Goal: Information Seeking & Learning: Compare options

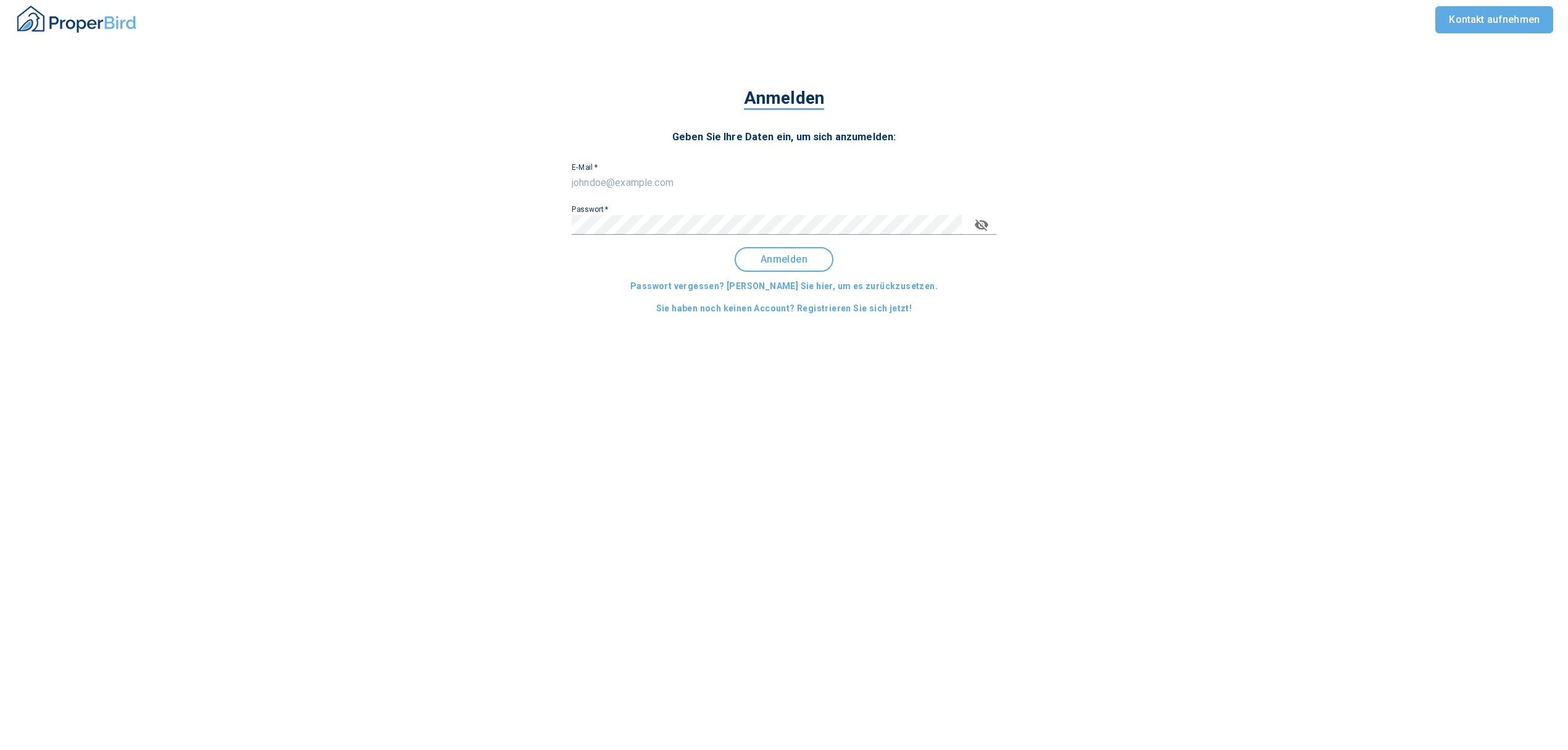
type input "[EMAIL_ADDRESS][DOMAIN_NAME]"
click at [809, 265] on button "Anmelden" at bounding box center [784, 259] width 98 height 25
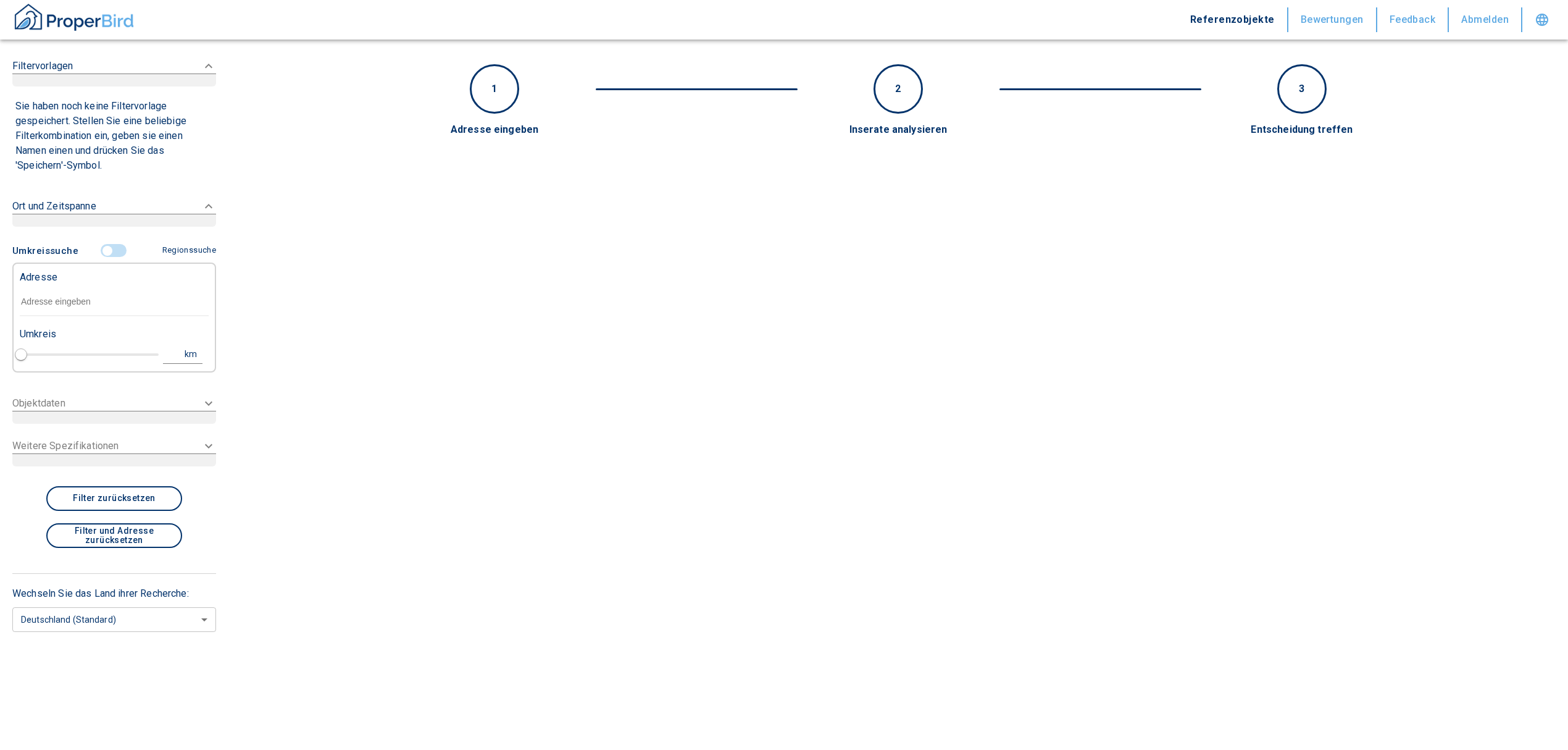
type input "2020"
click at [88, 305] on input "text" at bounding box center [114, 302] width 189 height 29
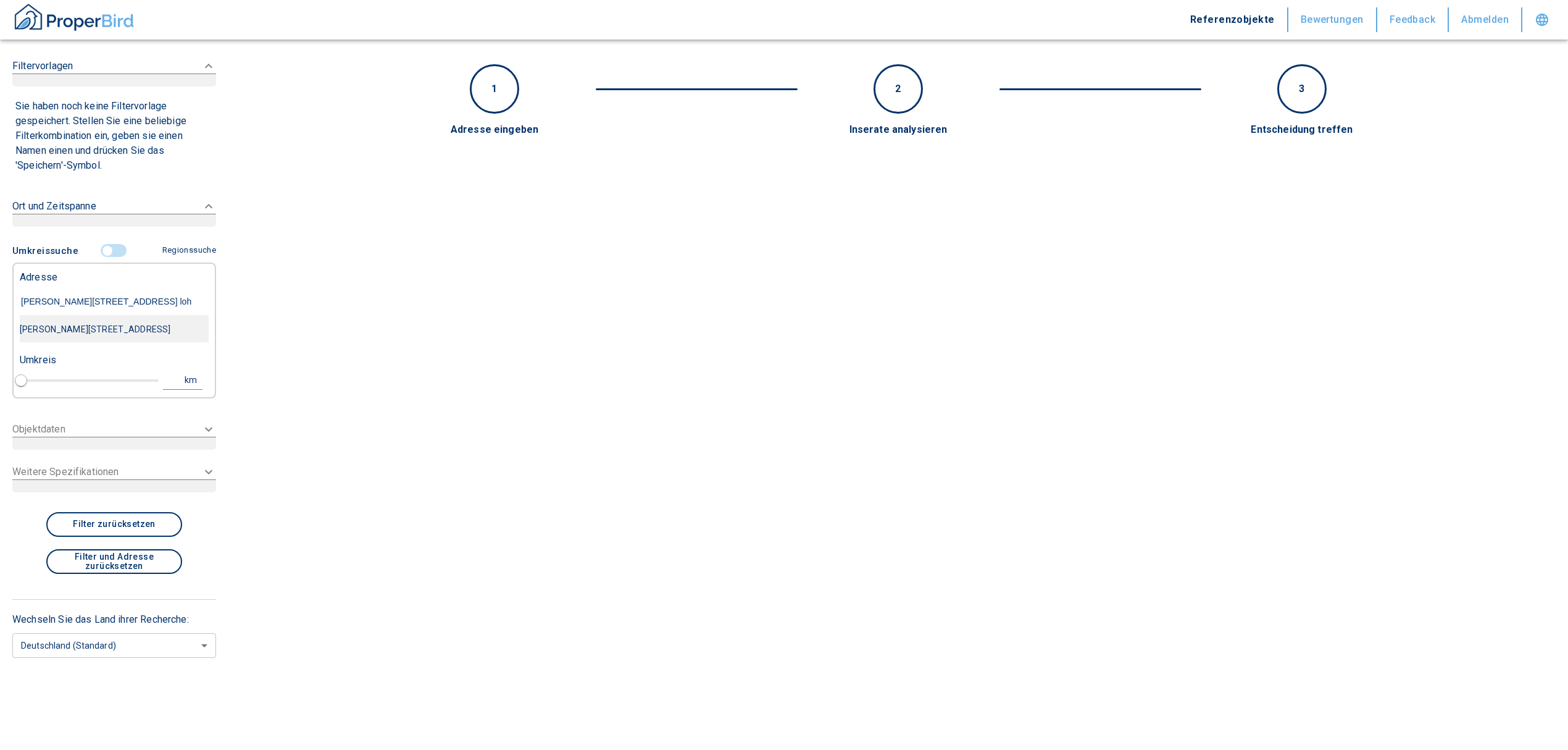
click at [101, 336] on div "Otto-Hahn-Straße 26, Lohfelden-Crumbach" at bounding box center [114, 330] width 189 height 26
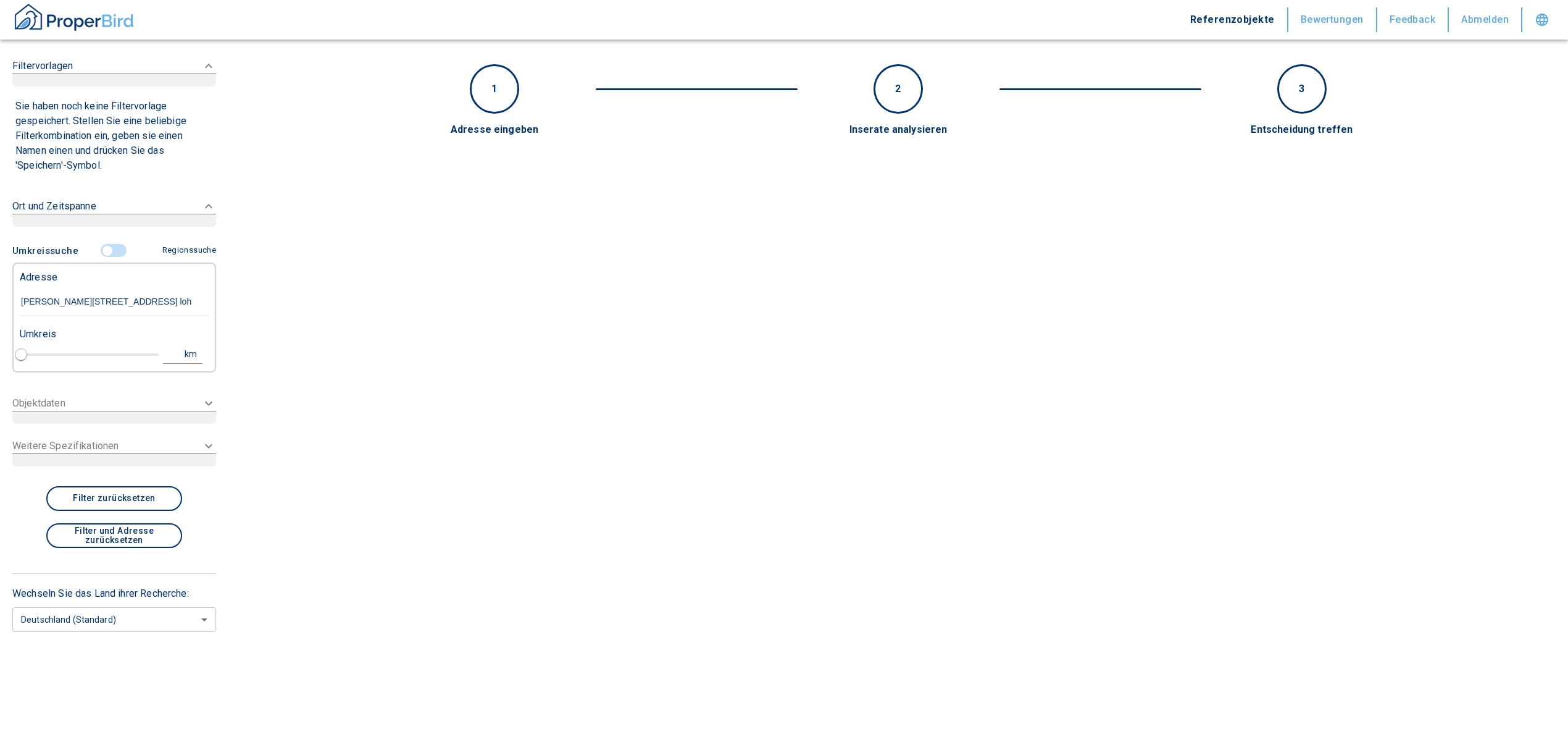
type input "Otto-Hahn-Straße 26, Lohfelden-Crumbach"
type input "1"
type input "2020"
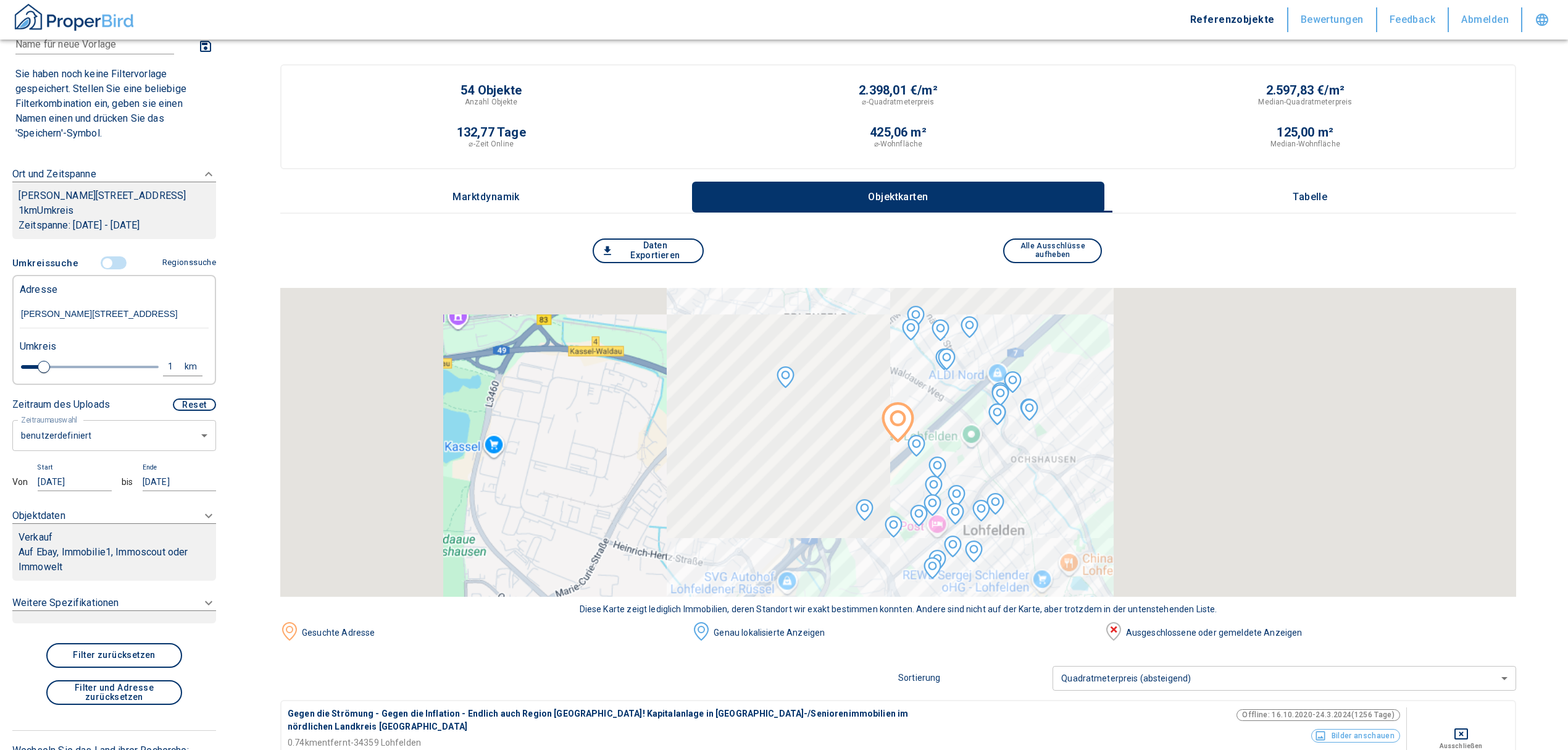
type input "Otto-Hahn-Straße 26, Lohfelden-Crumbach"
click at [116, 545] on div "Verkauf" at bounding box center [114, 537] width 191 height 15
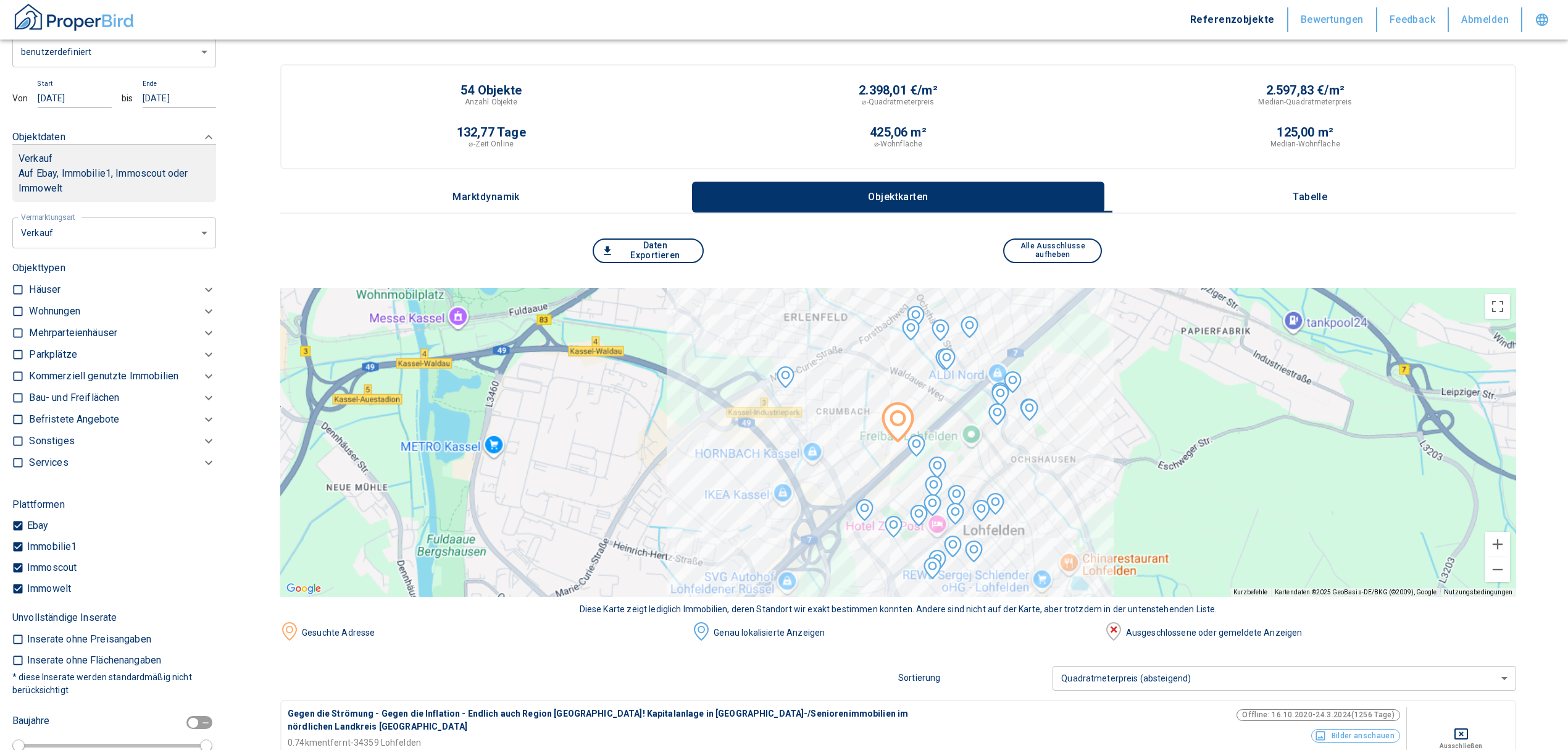
scroll to position [55, 0]
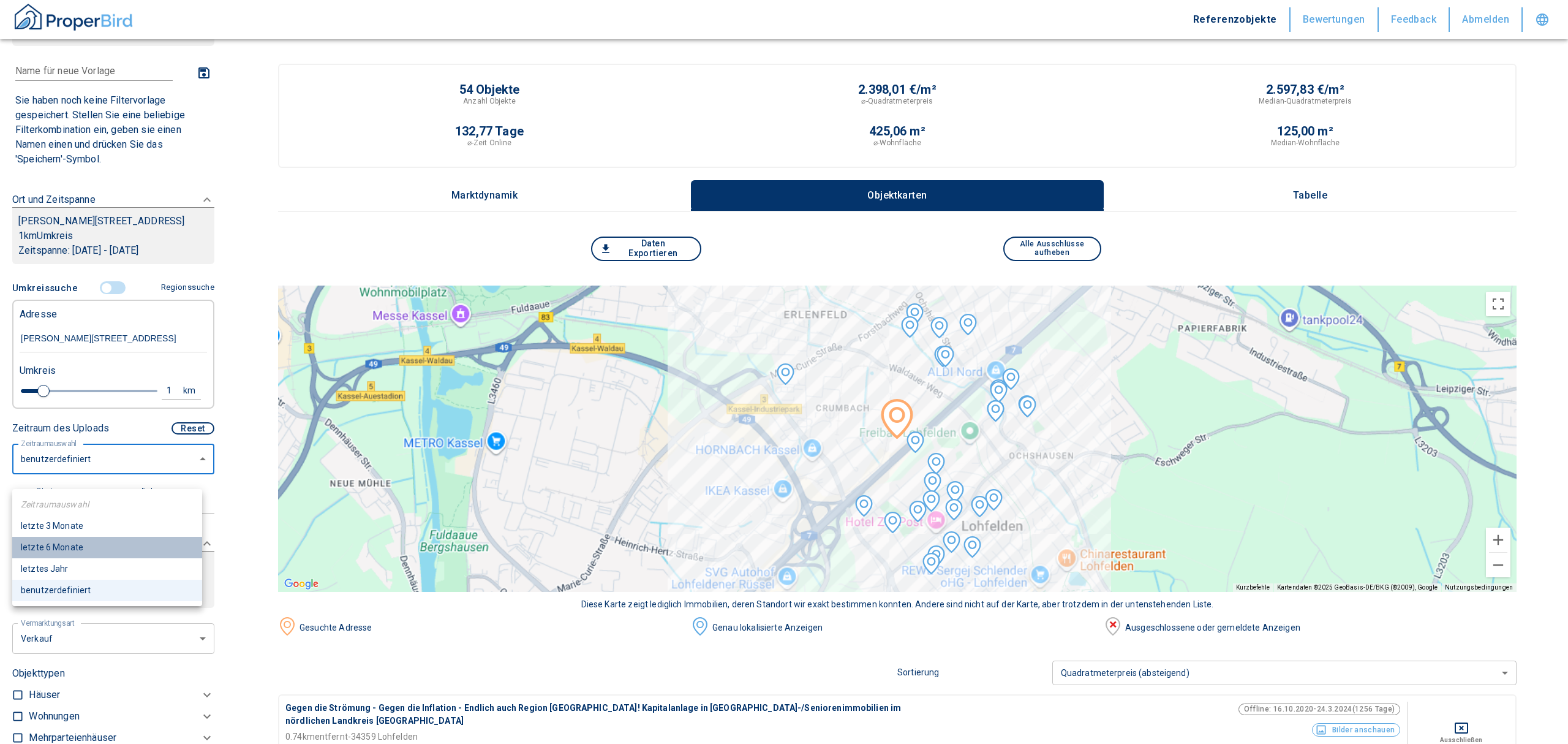
click at [59, 545] on li "letzte 6 Monate" at bounding box center [107, 547] width 190 height 21
type input "2020"
type input "6"
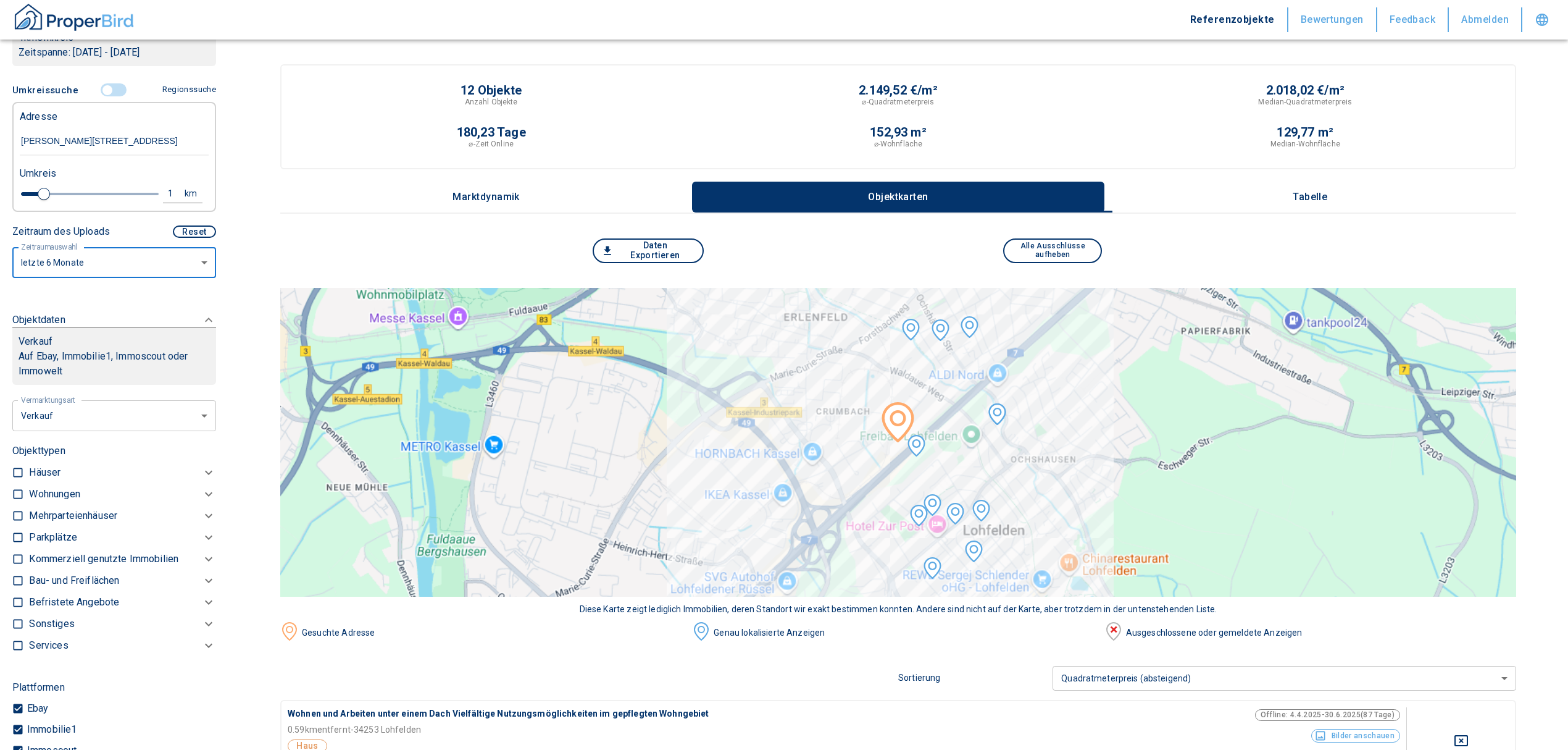
scroll to position [220, 0]
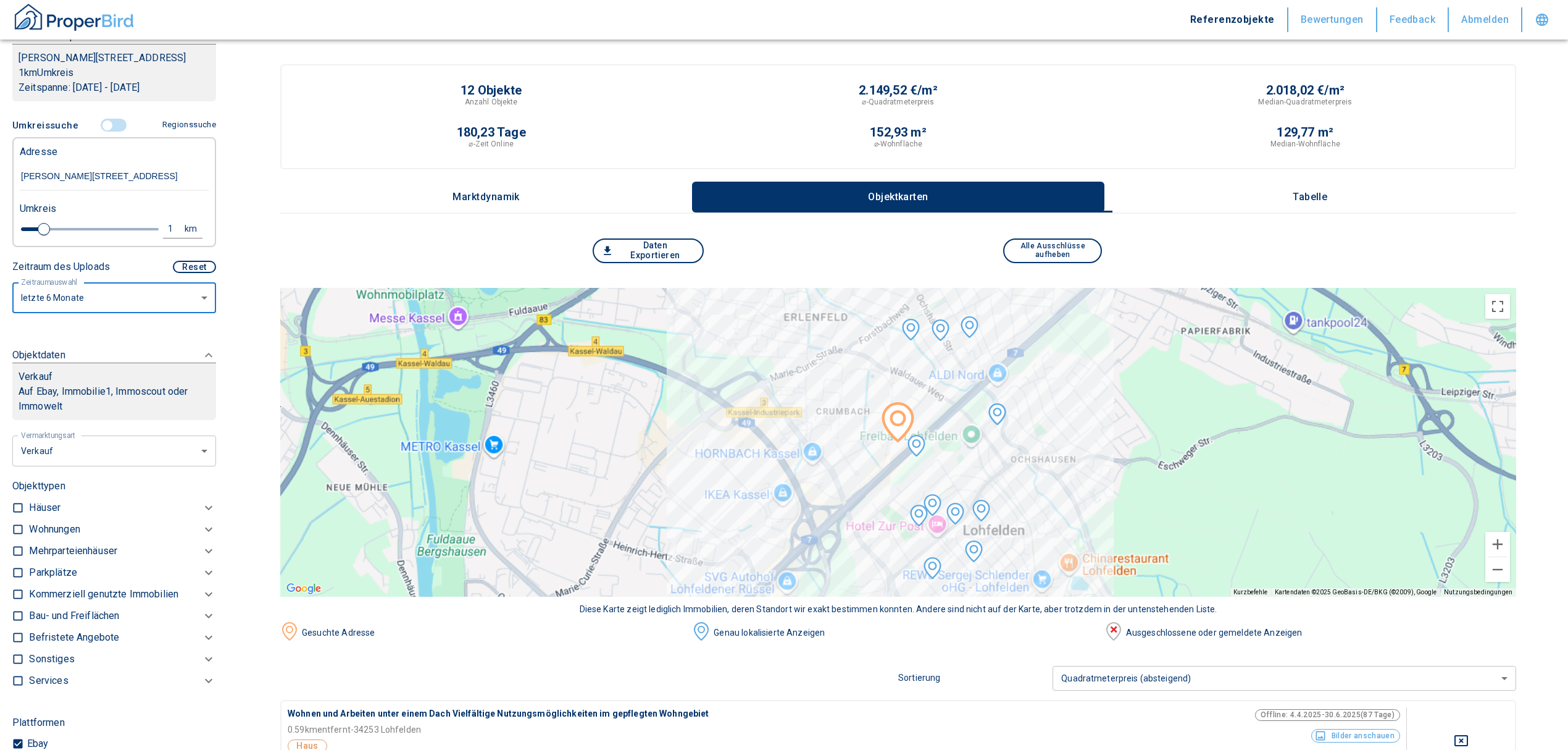
click at [174, 407] on p "Auf Ebay, Immobilie1, Immoscout oder Immowelt" at bounding box center [114, 399] width 191 height 30
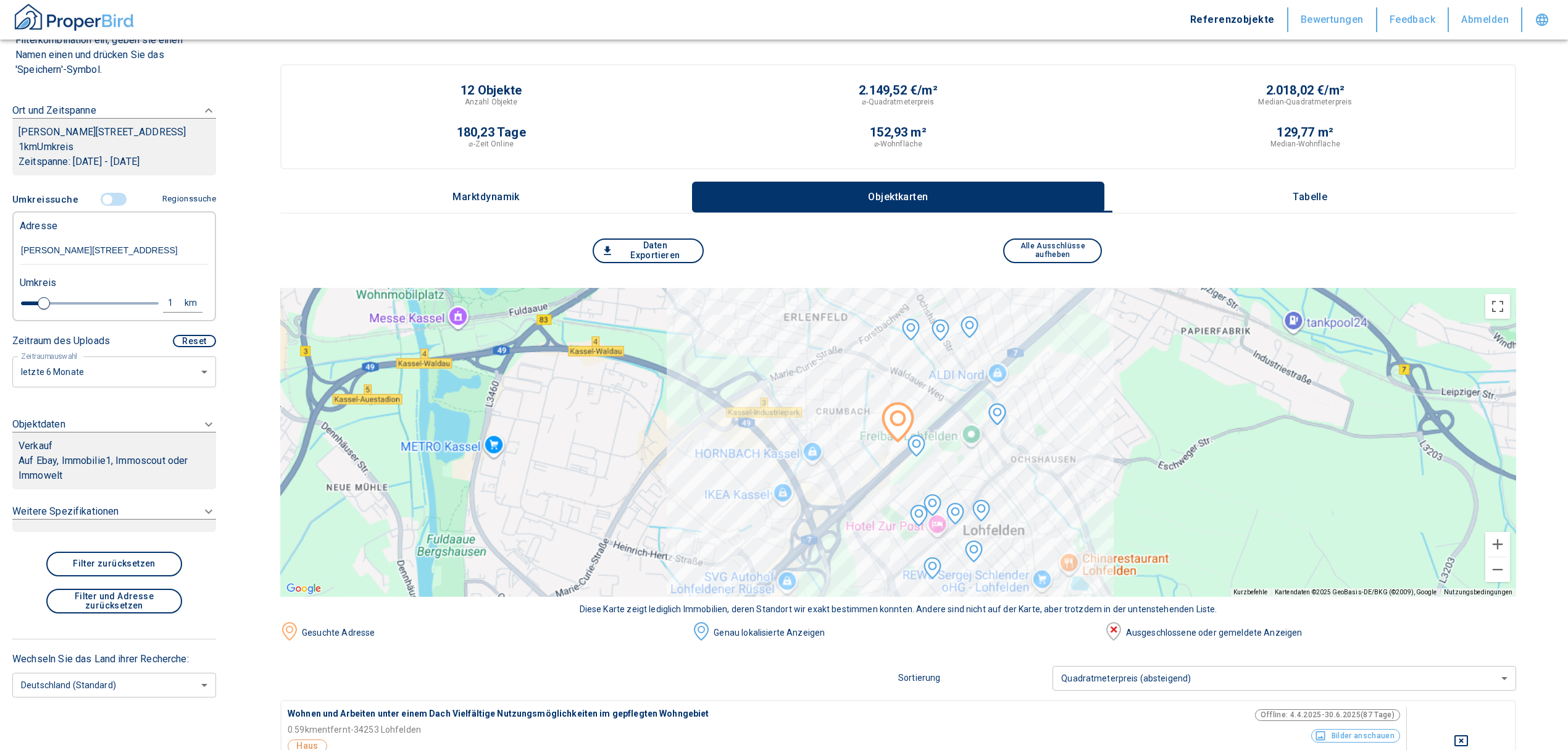
click at [117, 459] on p "Auf Ebay, Immobilie1, Immoscout oder Immowelt" at bounding box center [114, 469] width 191 height 30
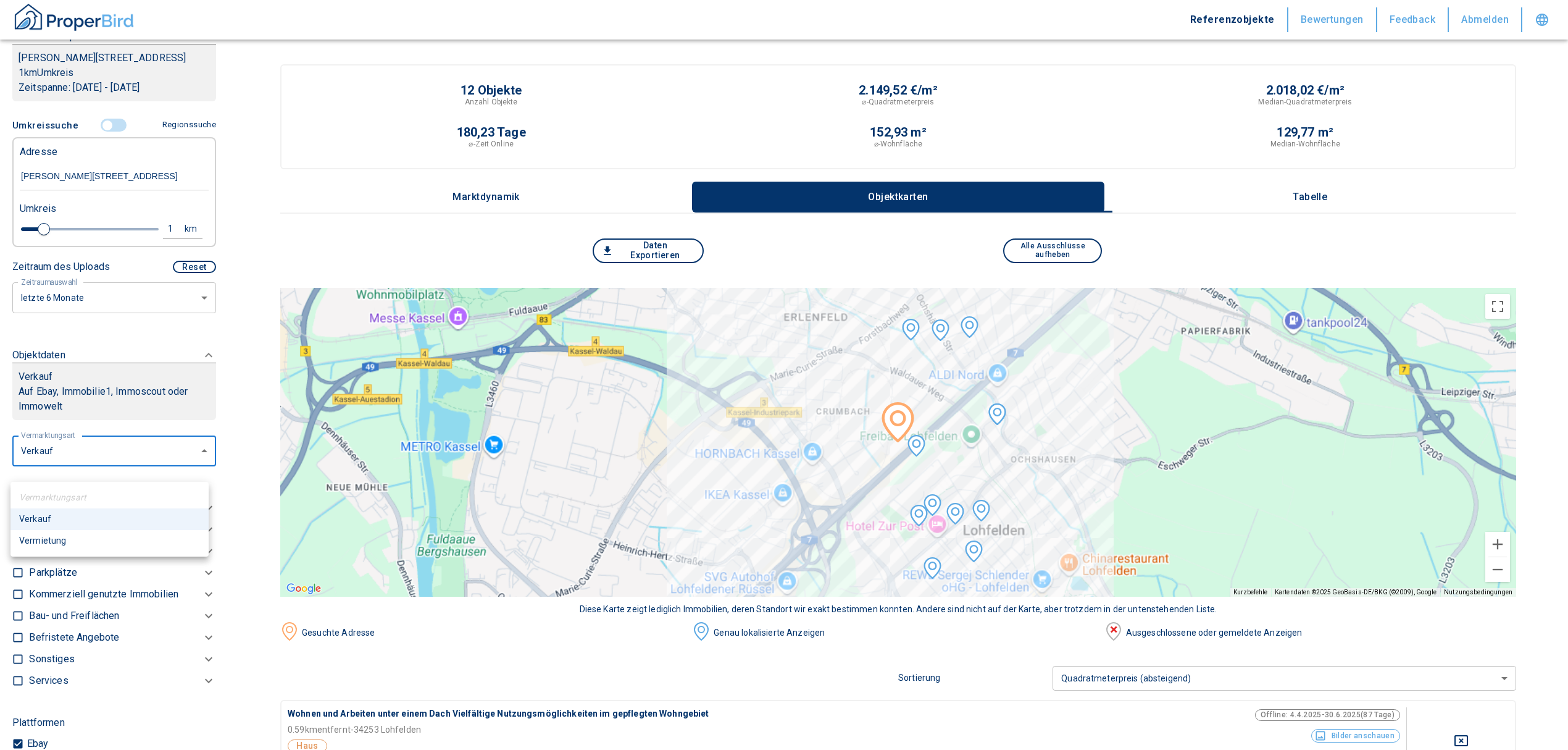
click at [50, 534] on li "Vermietung" at bounding box center [109, 540] width 199 height 21
type input "rent"
type input "2020"
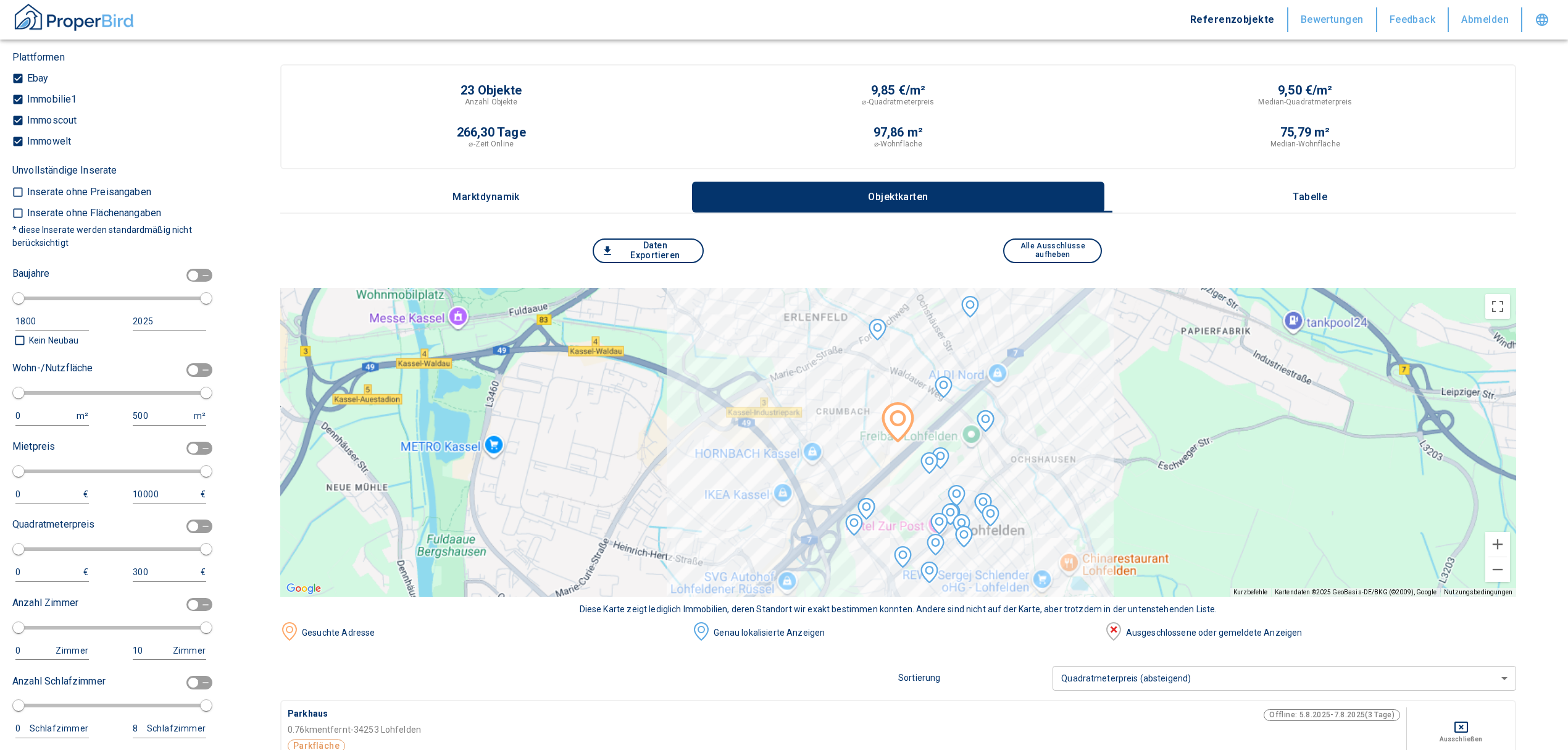
scroll to position [878, 0]
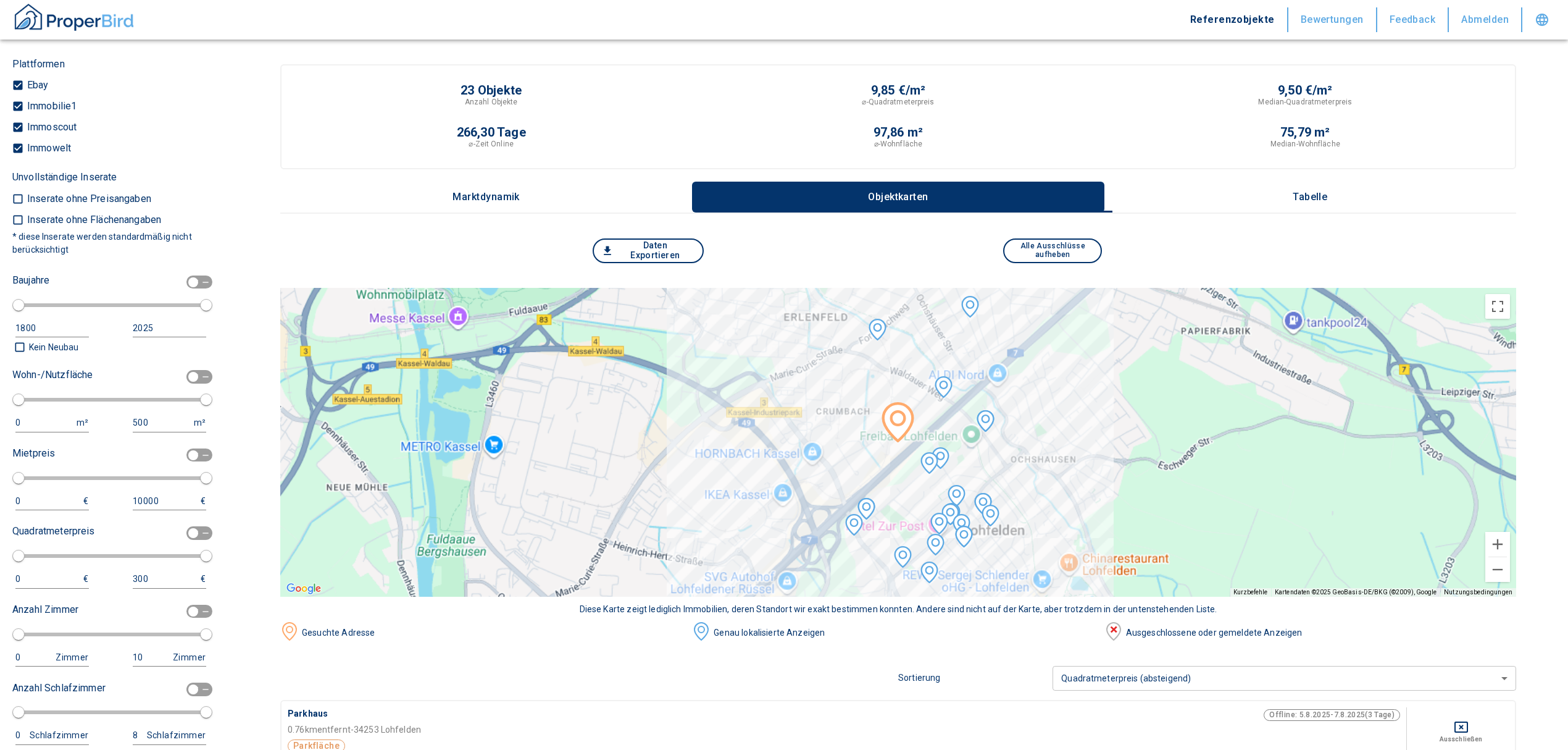
click at [184, 383] on input "checkbox" at bounding box center [193, 377] width 37 height 14
checkbox input "true"
type input "2020"
type input "50"
type input "150"
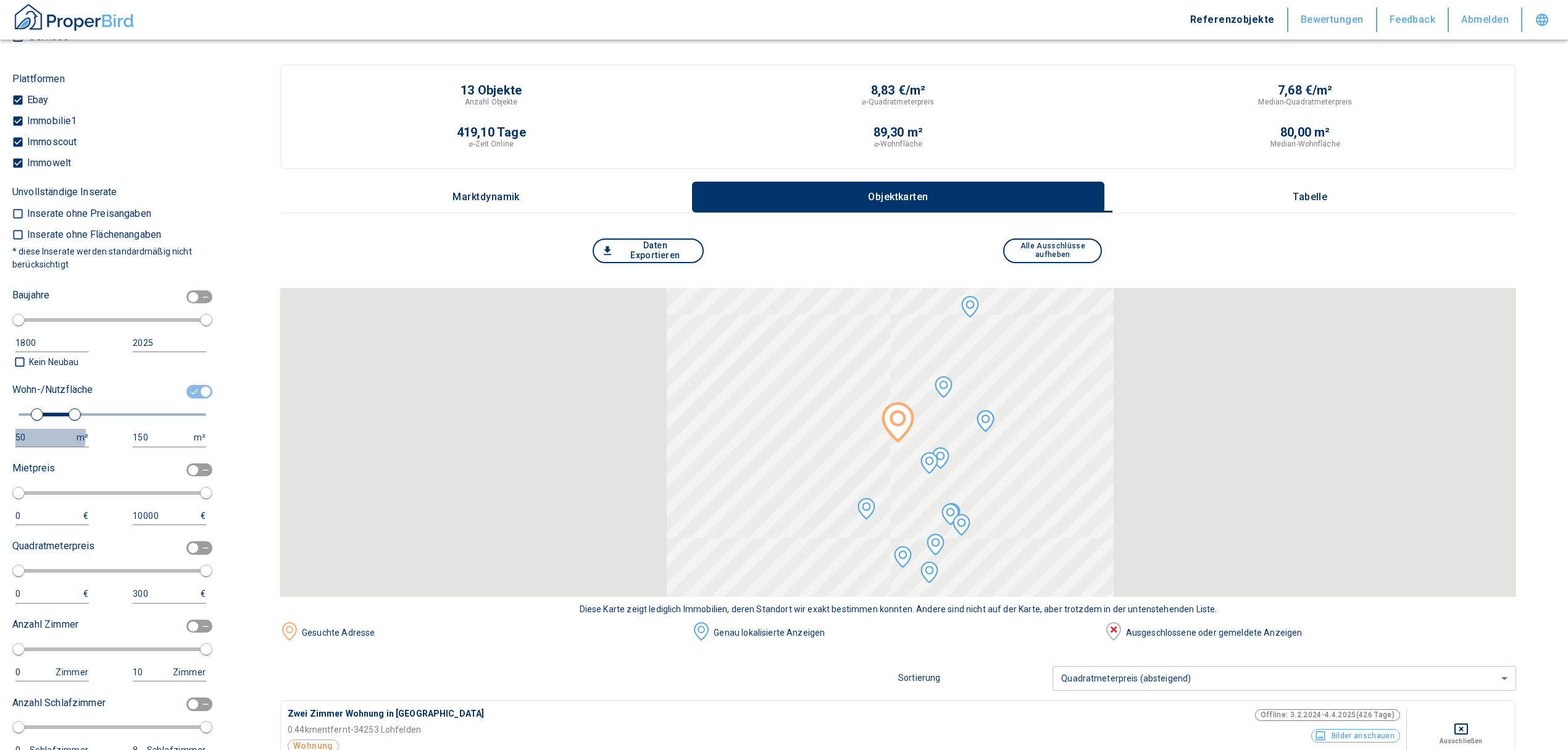
click at [22, 446] on div "50" at bounding box center [40, 437] width 49 height 16
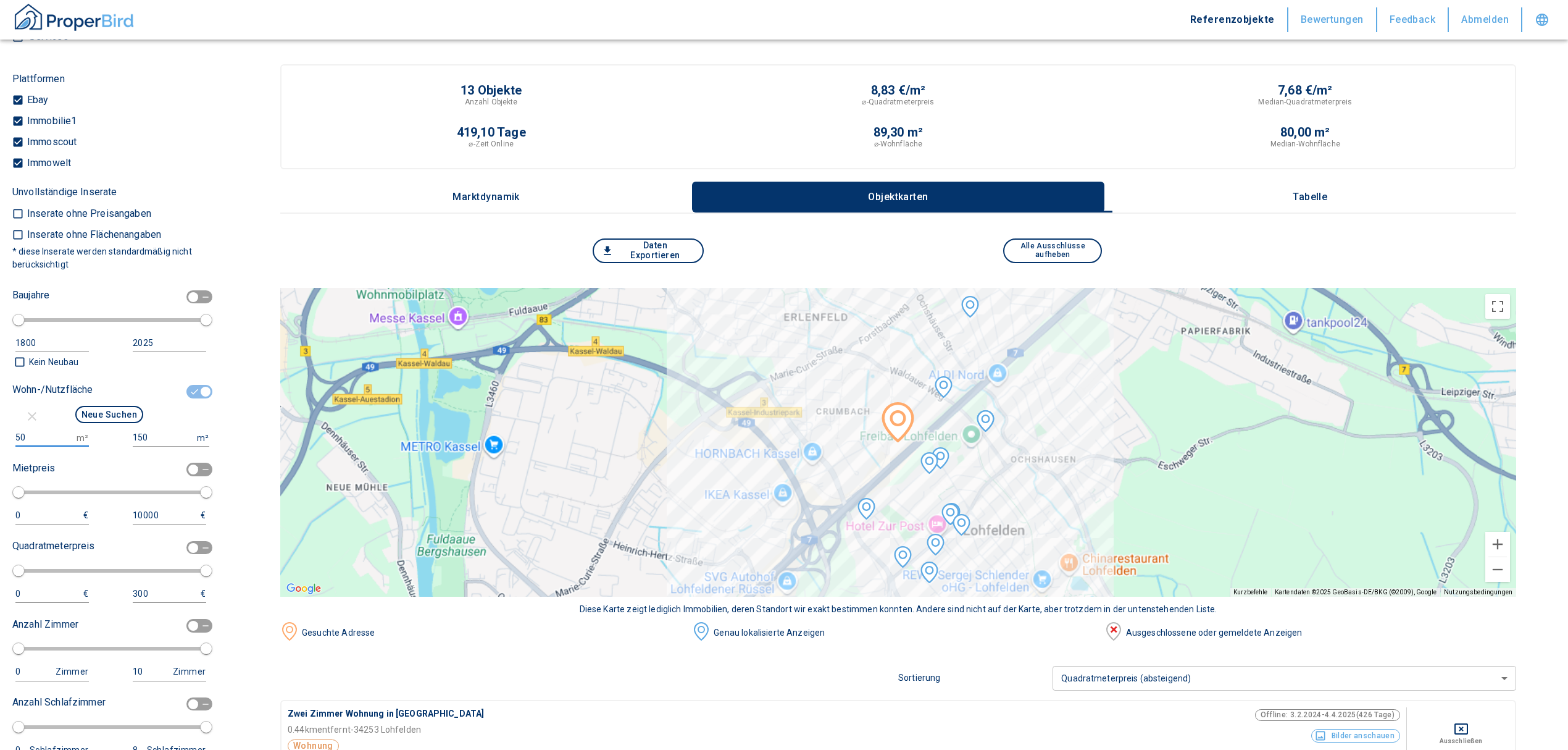
drag, startPoint x: 22, startPoint y: 450, endPoint x: 0, endPoint y: 436, distance: 26.1
click at [0, 436] on div "Filtervorlagen Neue Filtereinstellungen erkannt! Name für neue Vorlage x Sie ha…" at bounding box center [114, 375] width 228 height 750
type input "1000"
click at [141, 446] on input "150" at bounding box center [162, 437] width 59 height 18
drag, startPoint x: 142, startPoint y: 451, endPoint x: 121, endPoint y: 451, distance: 21.0
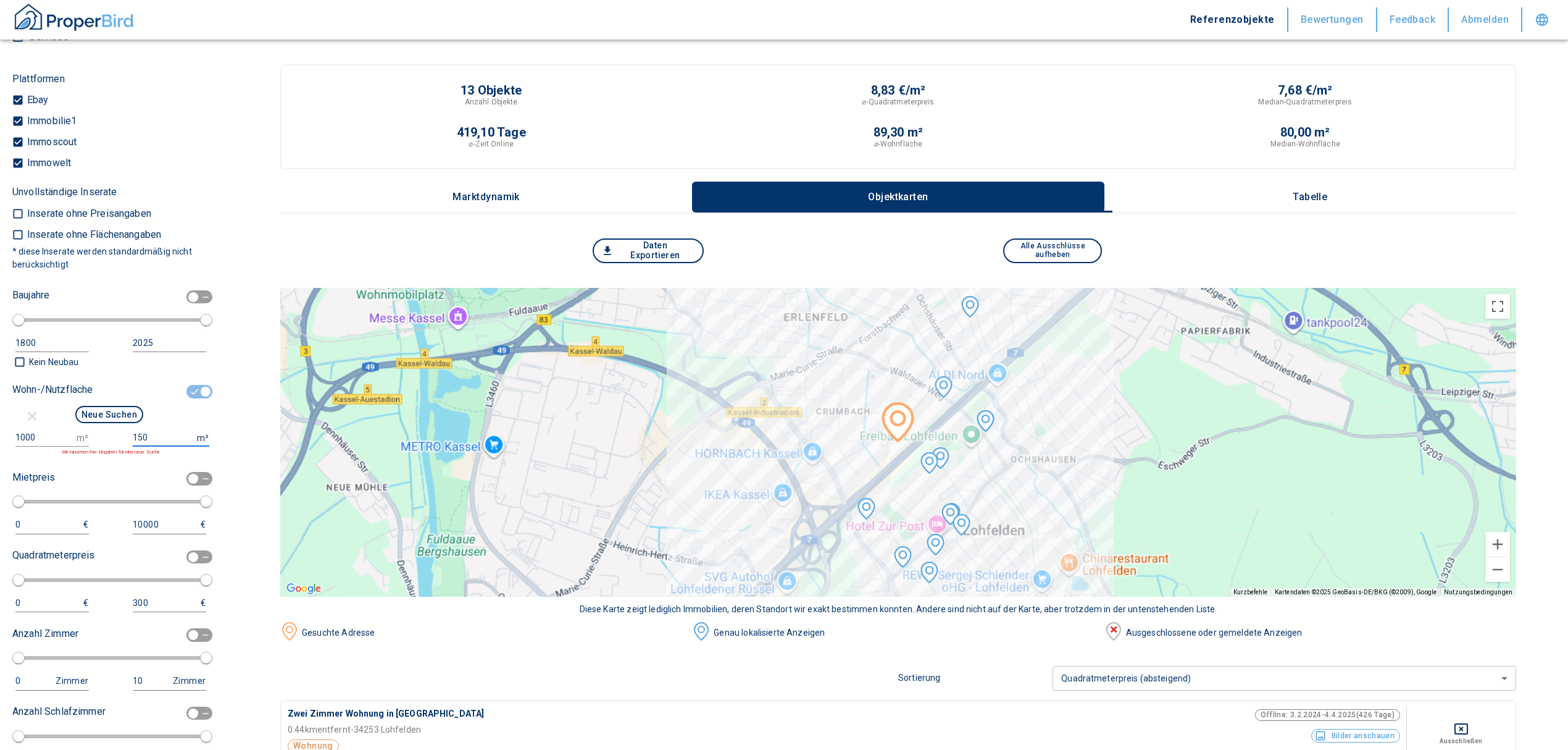
click at [126, 446] on div "150 m²" at bounding box center [166, 437] width 80 height 18
type input "999999999"
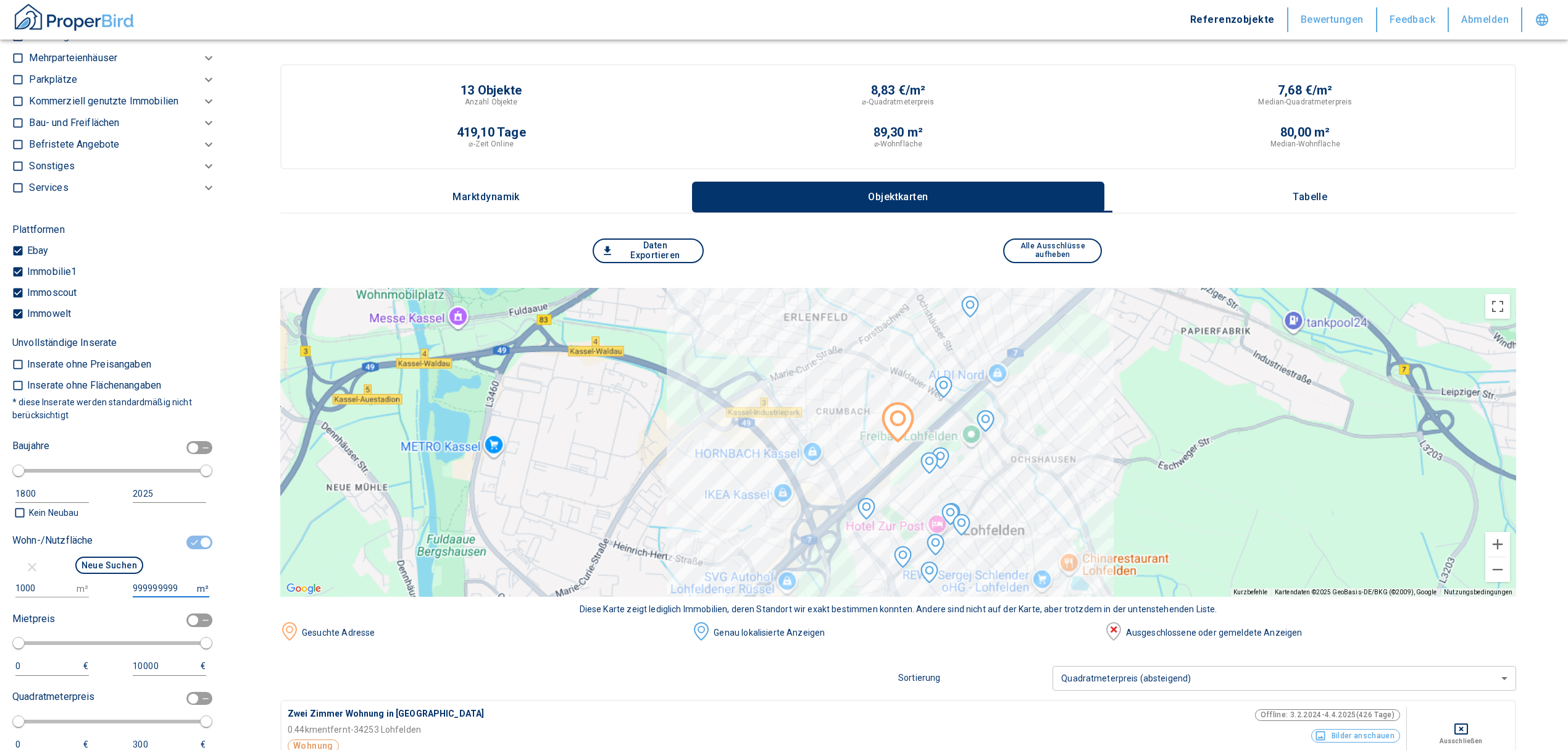
scroll to position [714, 0]
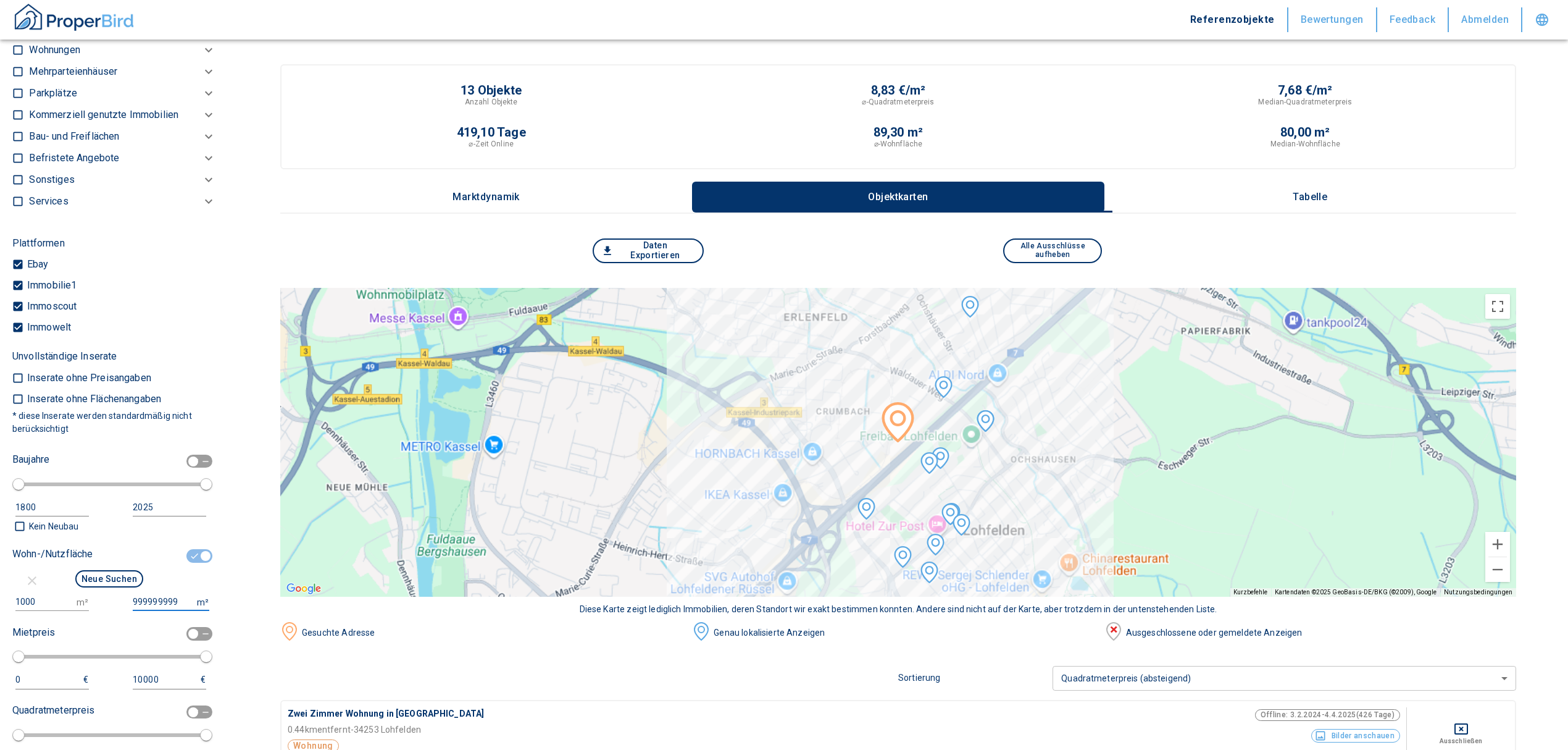
click at [95, 588] on button "Neue Suchen" at bounding box center [109, 578] width 68 height 18
type input "2020"
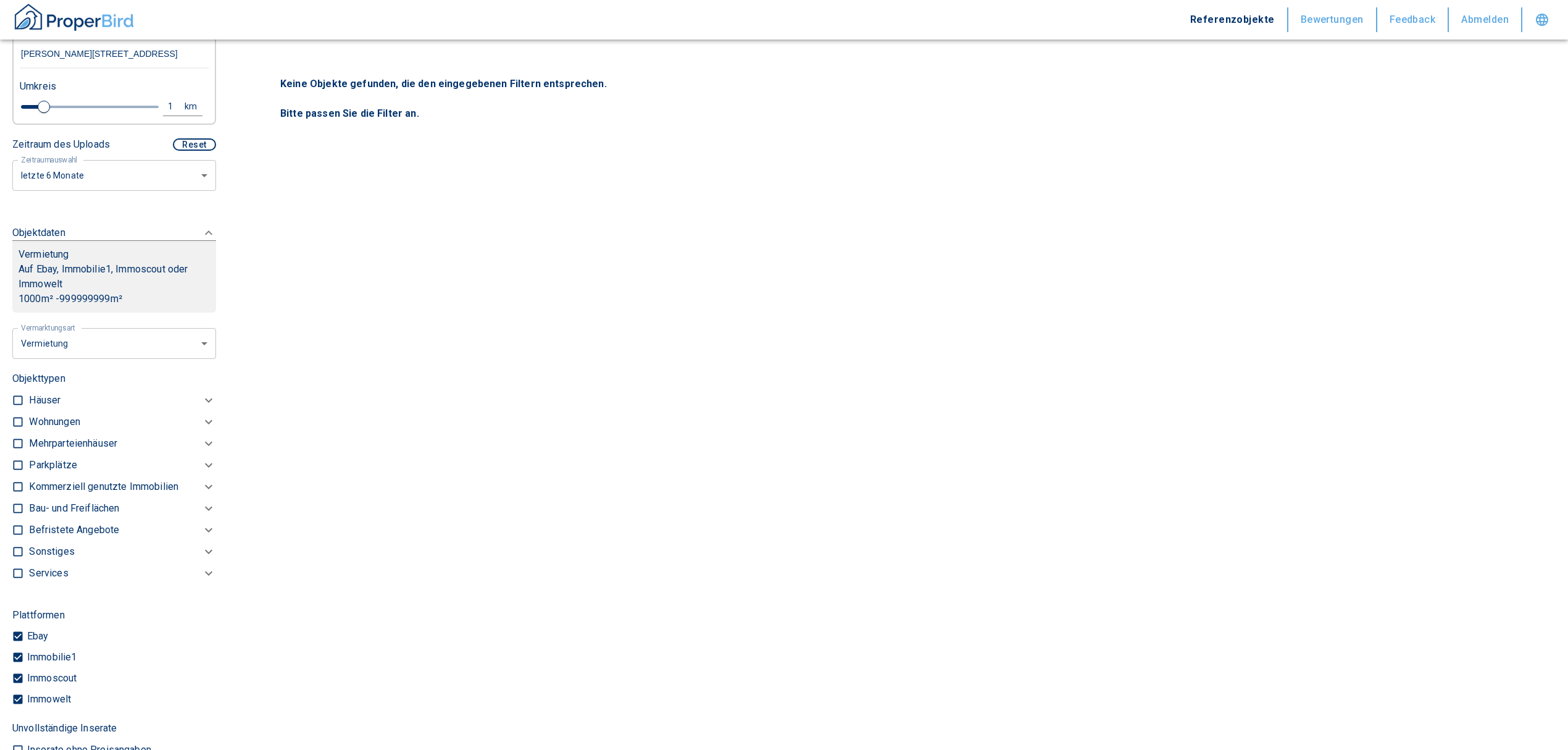
scroll to position [302, 0]
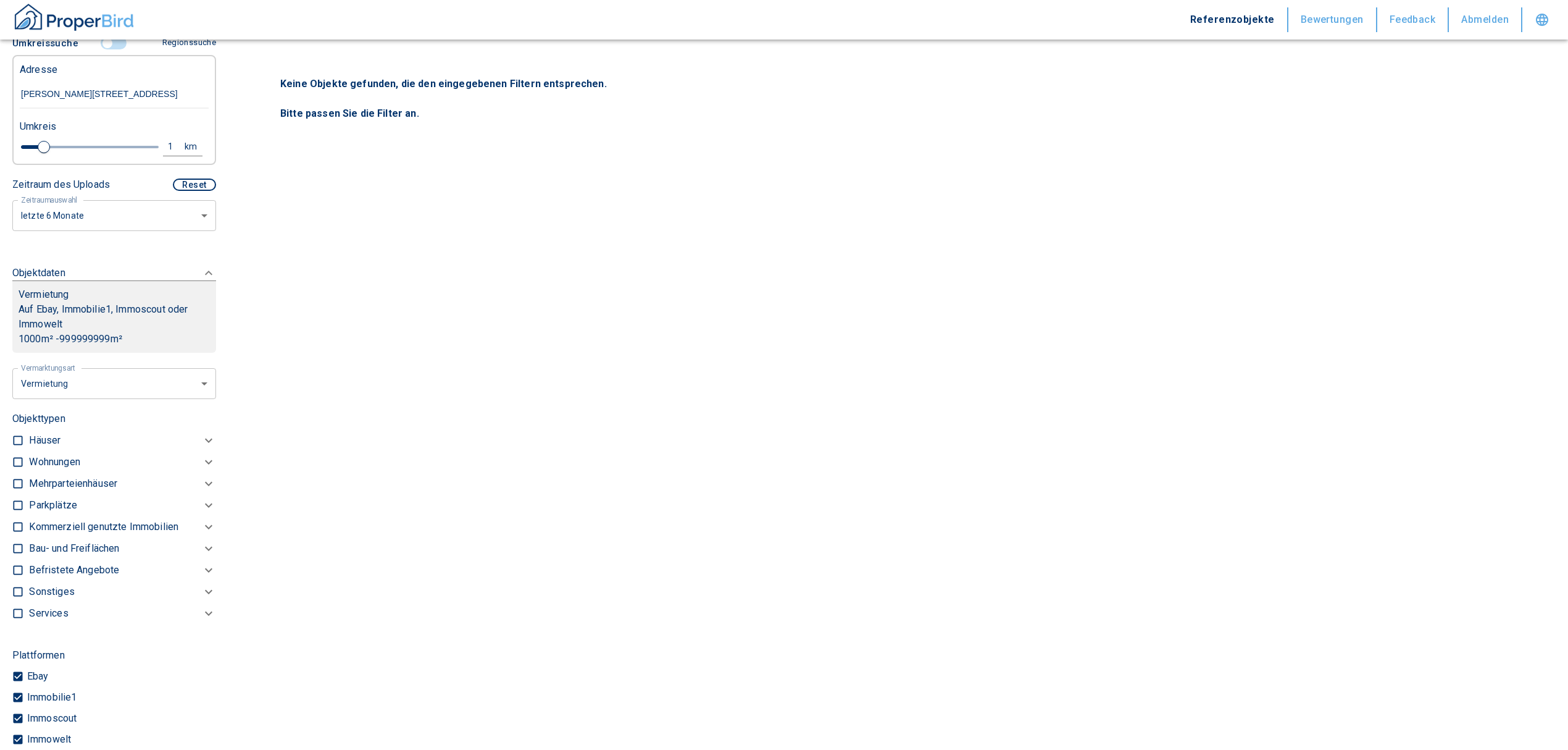
click at [75, 470] on p "Kommerziell genutzte Immobilien" at bounding box center [54, 462] width 51 height 15
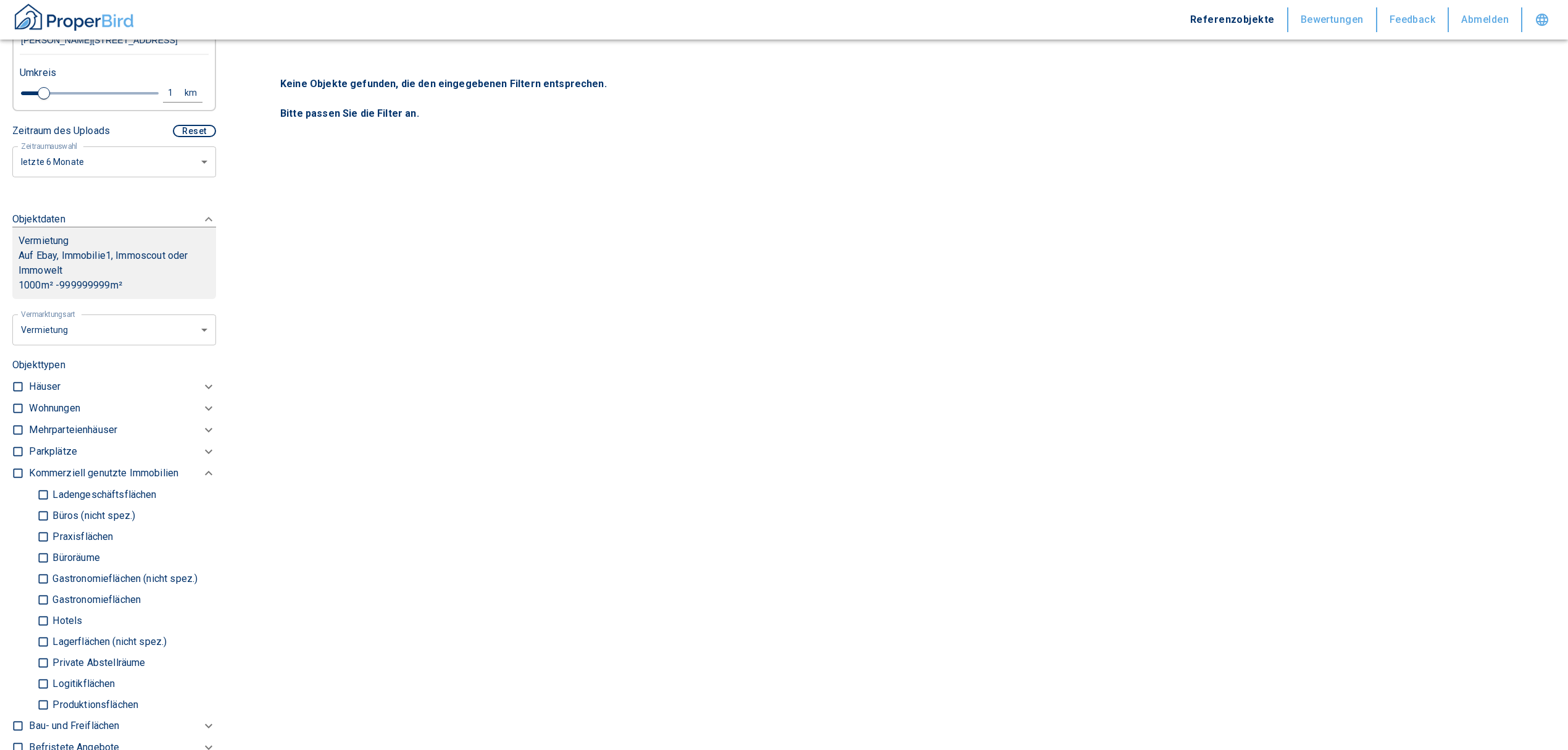
scroll to position [384, 0]
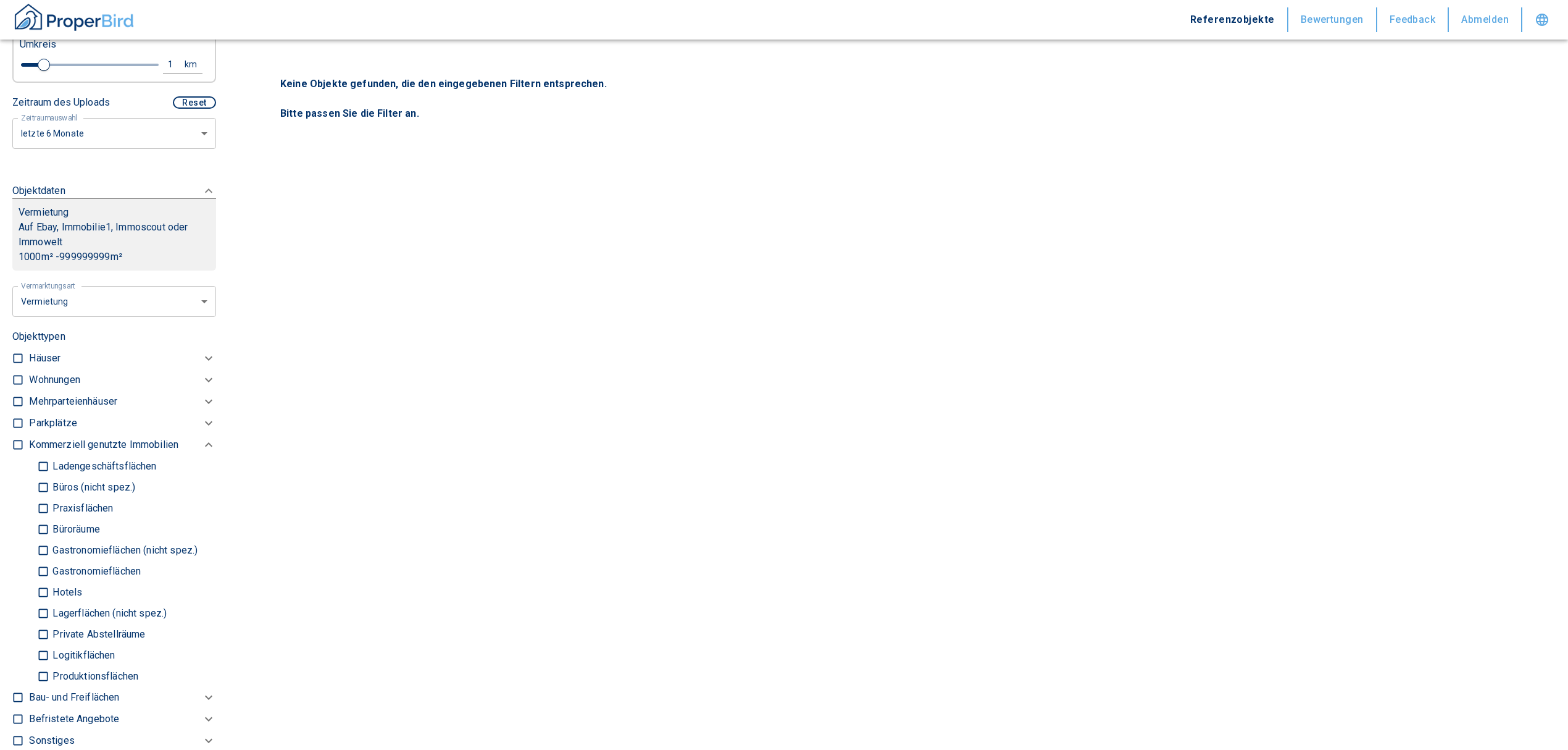
click at [40, 623] on input "Lagerflächen (nicht spez.)" at bounding box center [43, 613] width 12 height 21
checkbox input "true"
type input "2020"
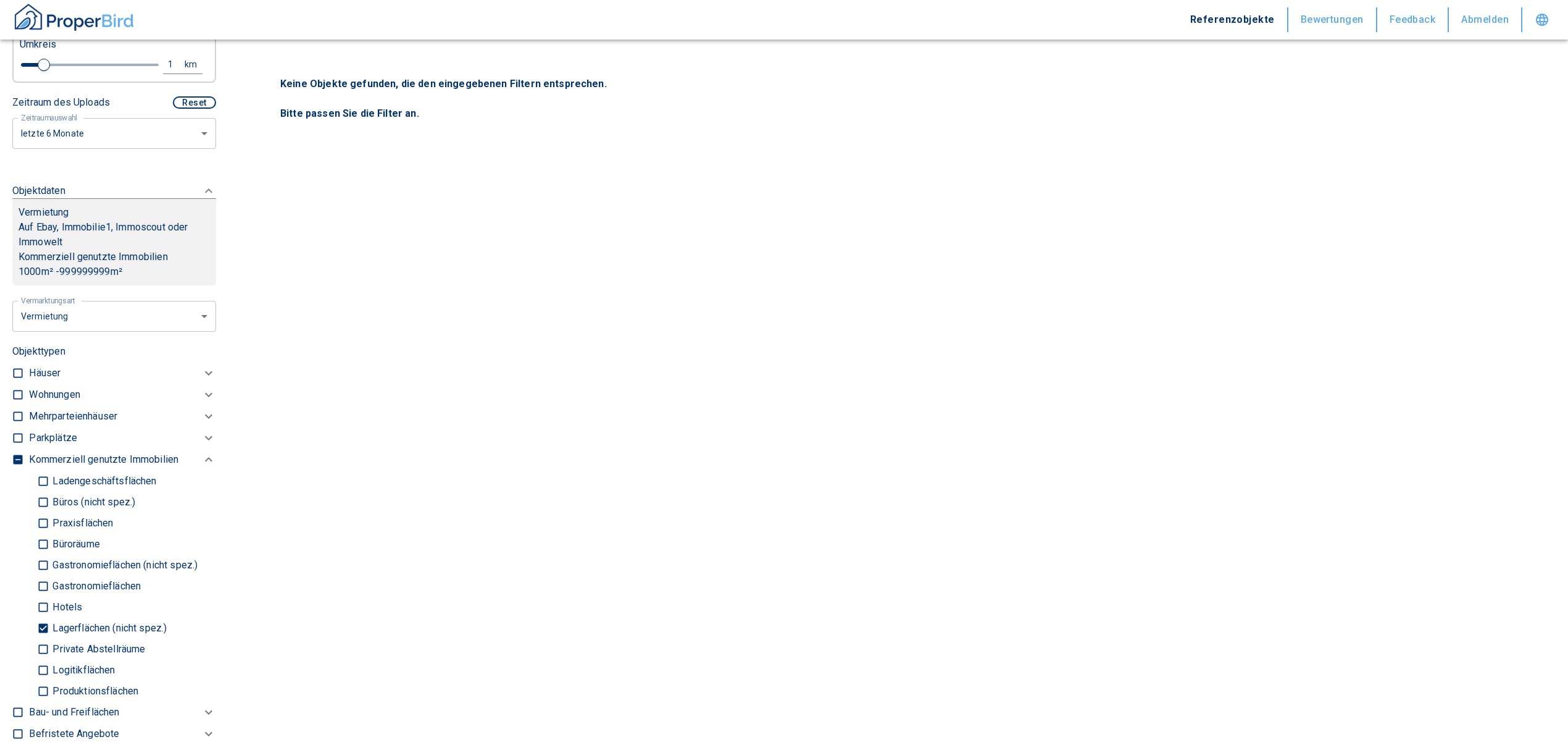
click at [41, 680] on input "Logitikflächen" at bounding box center [43, 669] width 12 height 21
checkbox input "true"
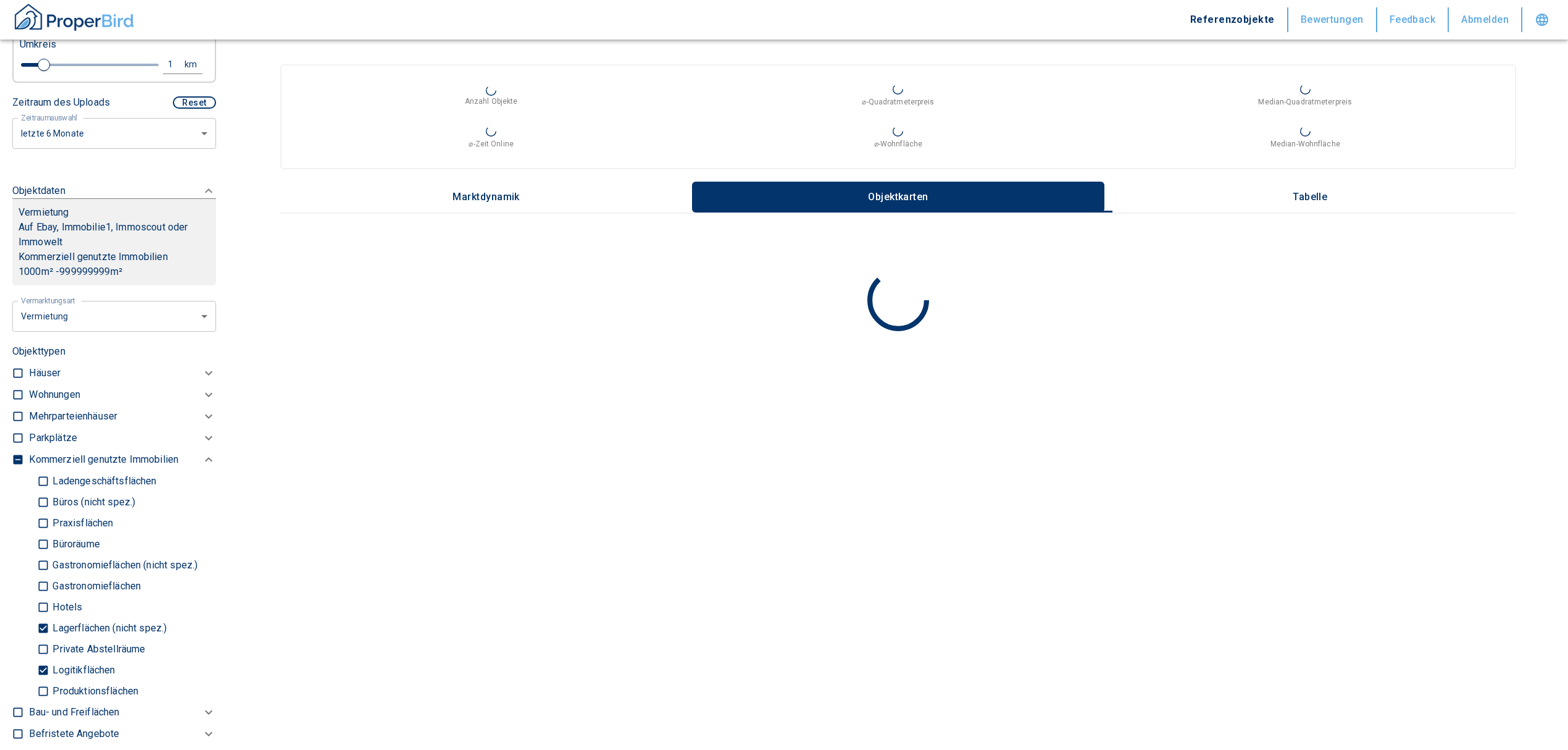
type input "2020"
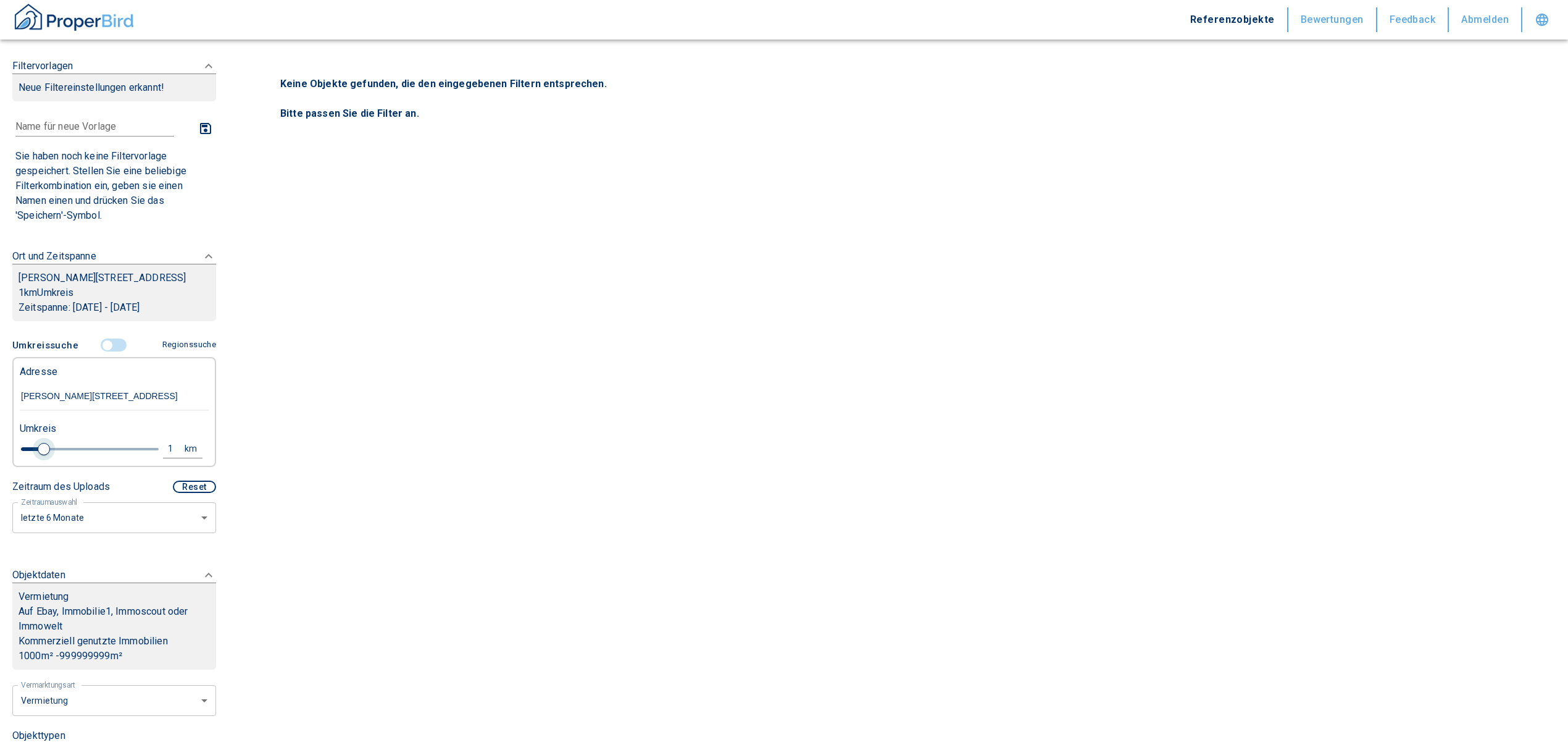
type input "0.8"
type input "2020"
type input "1"
type input "2020"
type input "2.6"
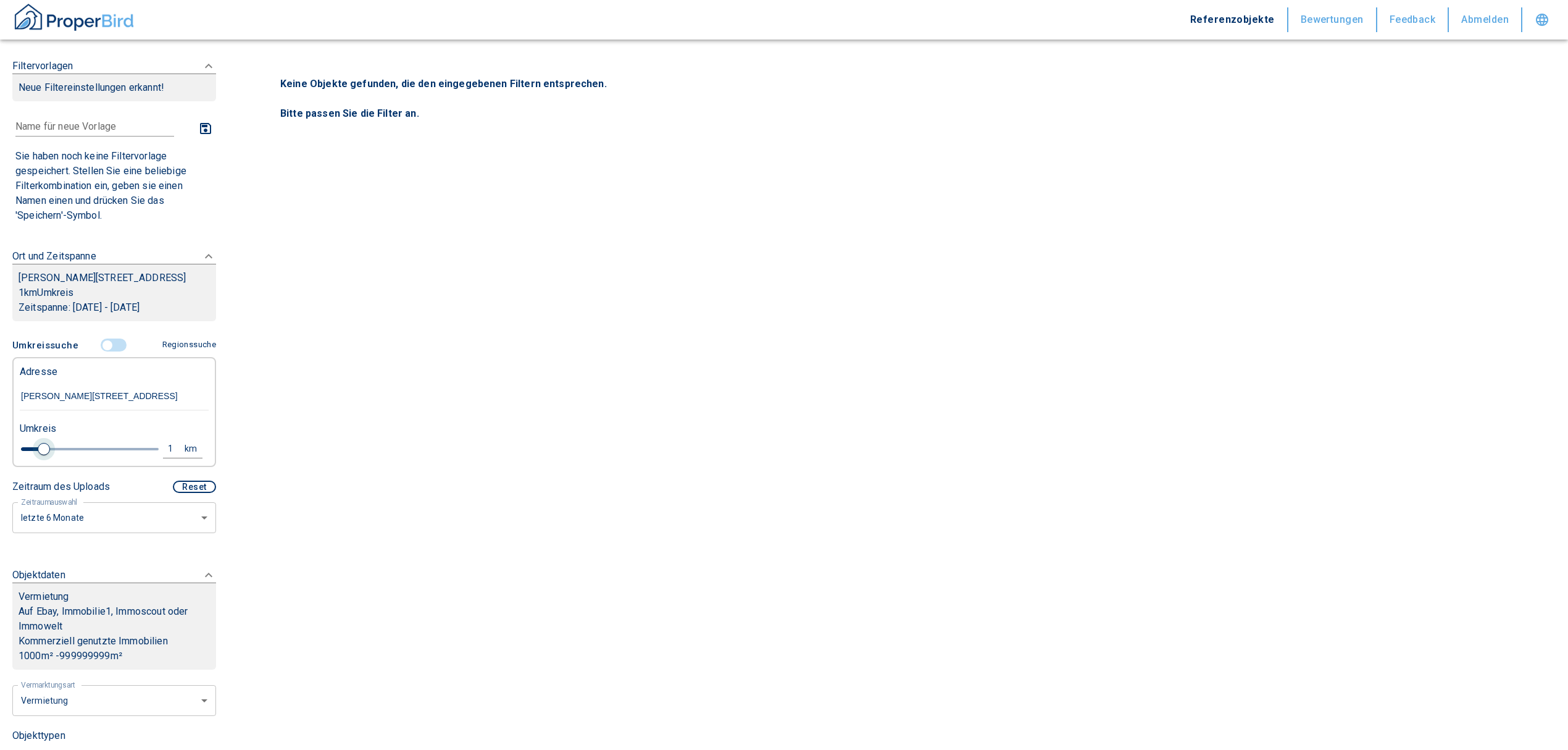
type input "2020"
type input "4"
type input "2020"
type input "4.2"
type input "2020"
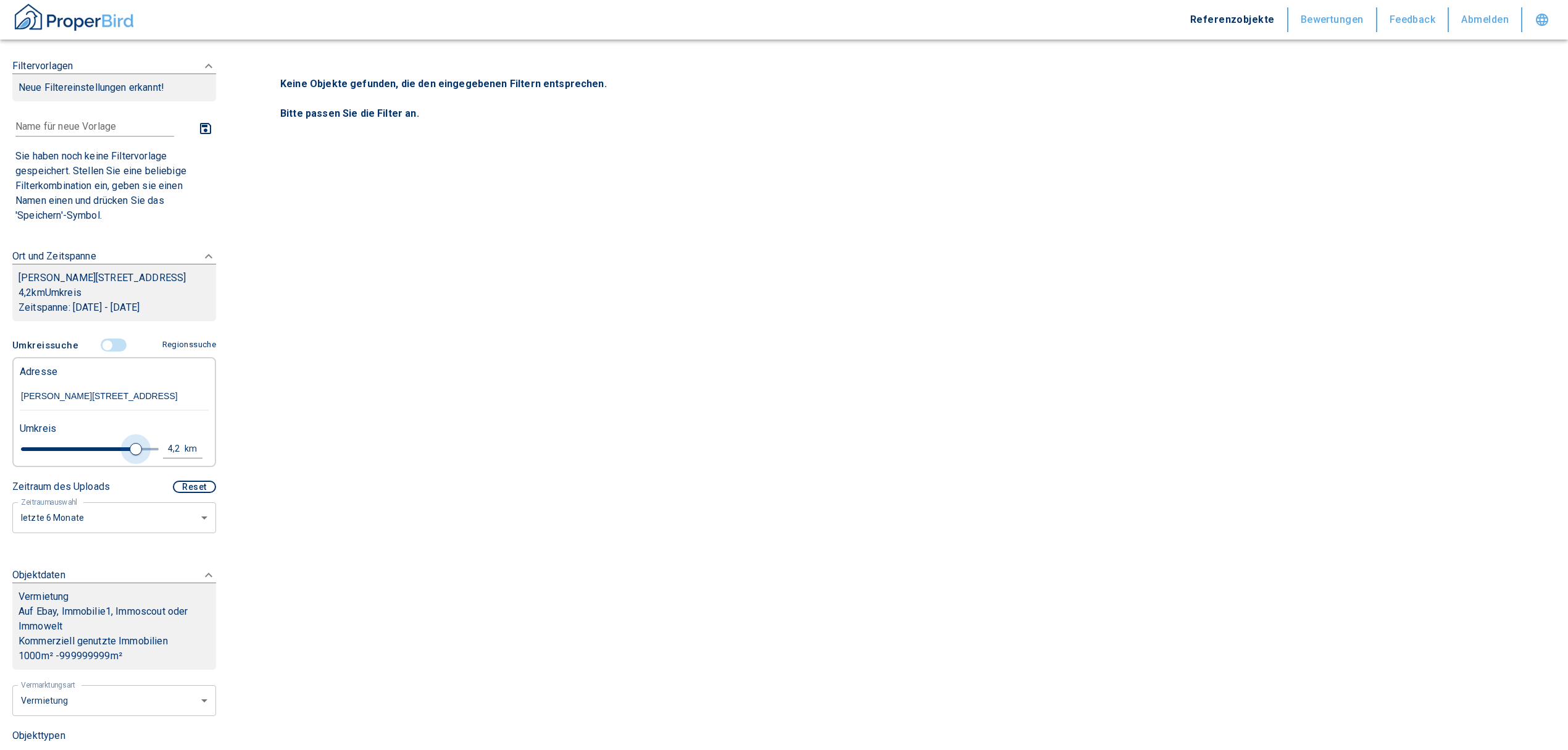
type input "4.4"
type input "2020"
type input "5"
drag, startPoint x: 38, startPoint y: 465, endPoint x: 178, endPoint y: 456, distance: 140.3
click at [178, 456] on div "5 km" at bounding box center [109, 450] width 189 height 21
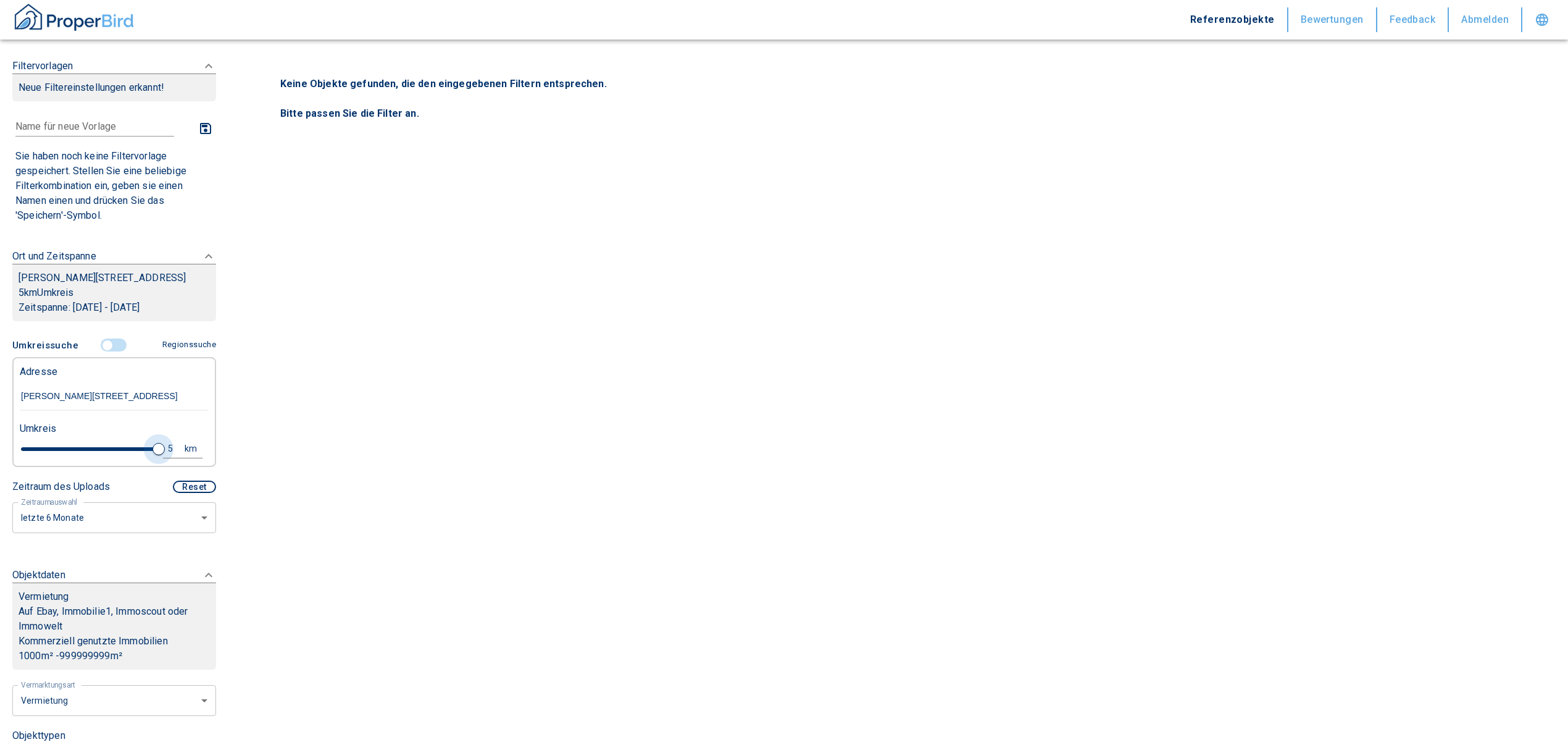
type input "2020"
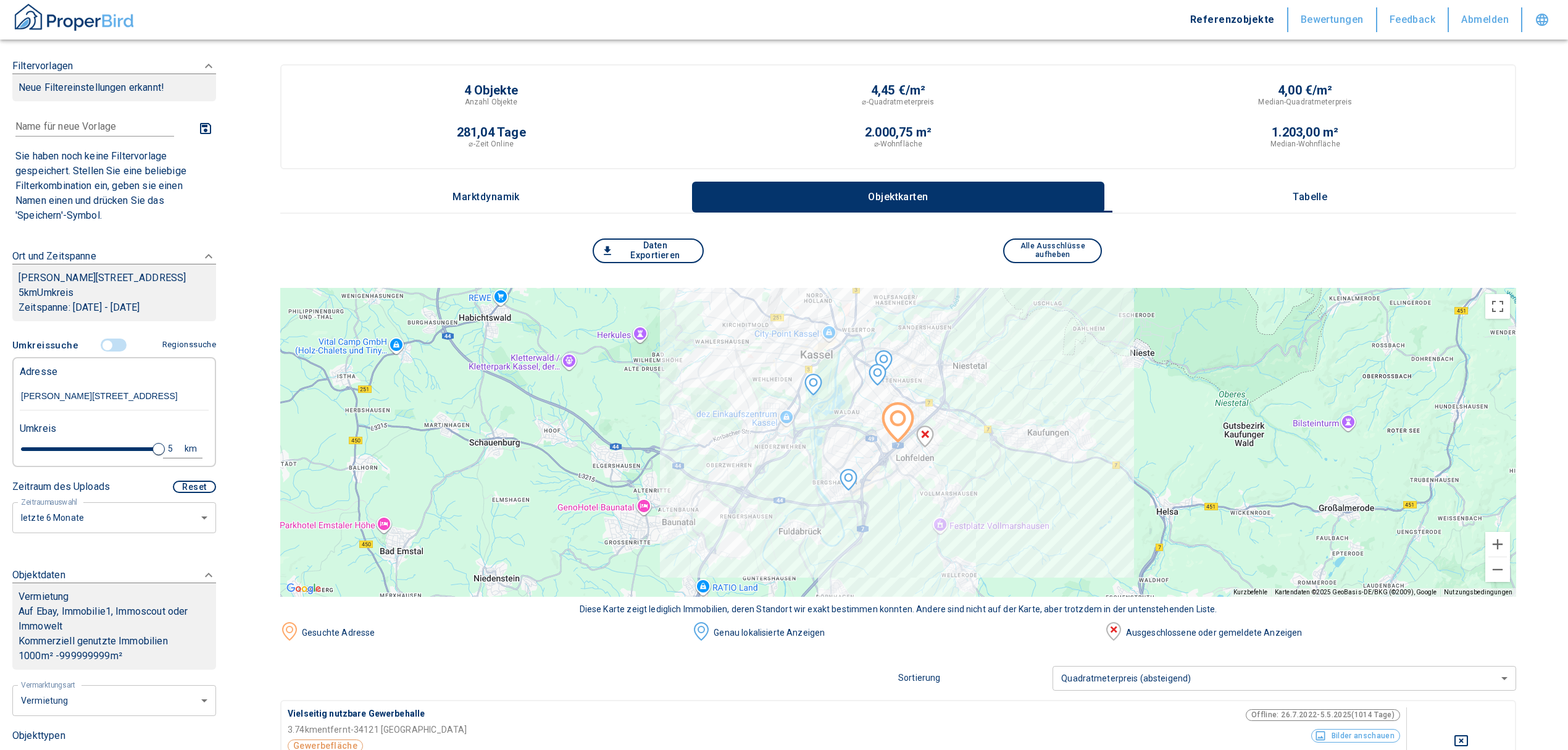
click at [1322, 183] on button "Tabelle" at bounding box center [1311, 197] width 412 height 31
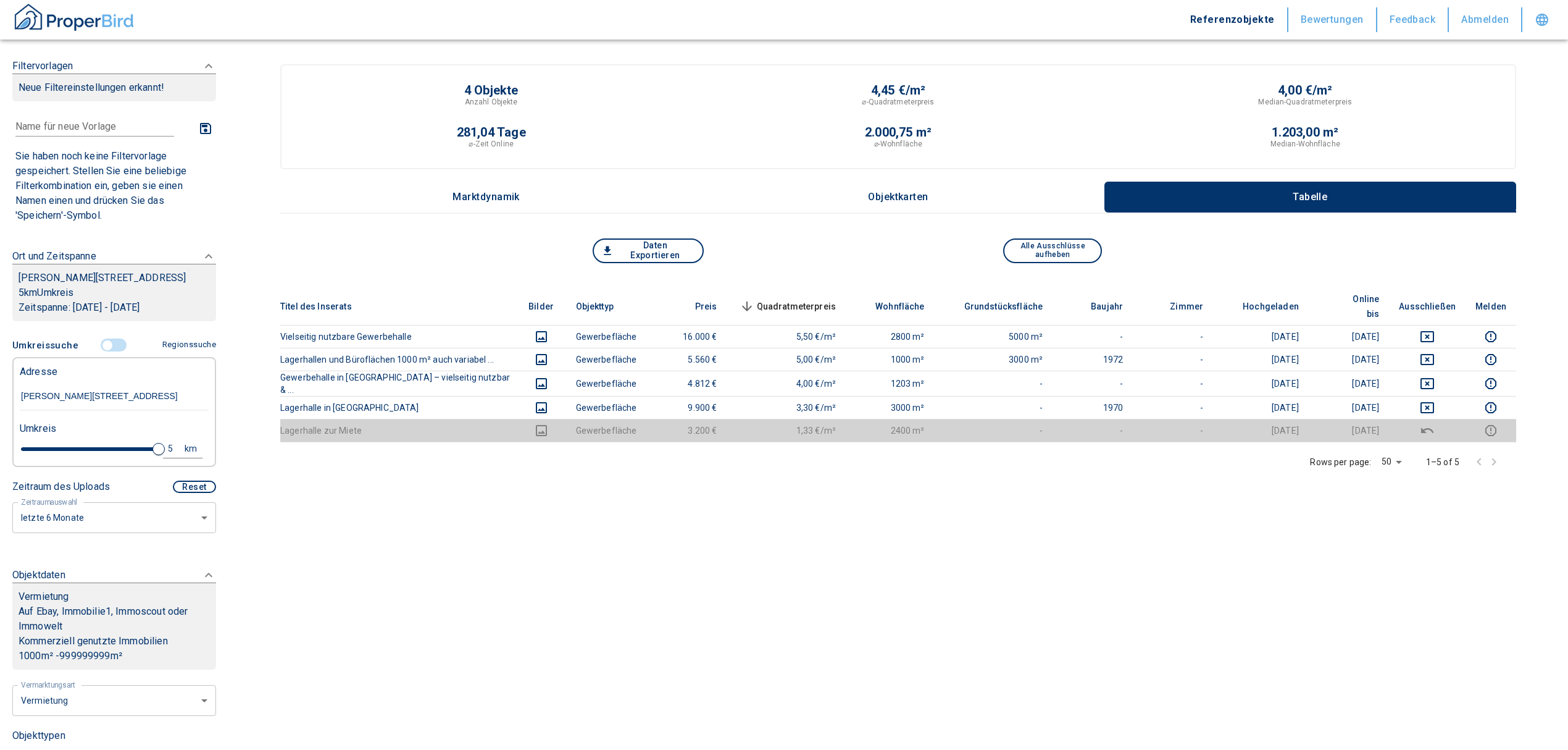
click at [169, 457] on div "5" at bounding box center [177, 448] width 22 height 16
drag, startPoint x: 72, startPoint y: 462, endPoint x: 0, endPoint y: 475, distance: 73.2
click at [0, 475] on div "Filtervorlagen Neue Filtereinstellungen erkannt! Name für neue Vorlage x Sie ha…" at bounding box center [114, 375] width 228 height 750
type input "10"
click at [143, 458] on button "Neue Suchen" at bounding box center [164, 448] width 68 height 18
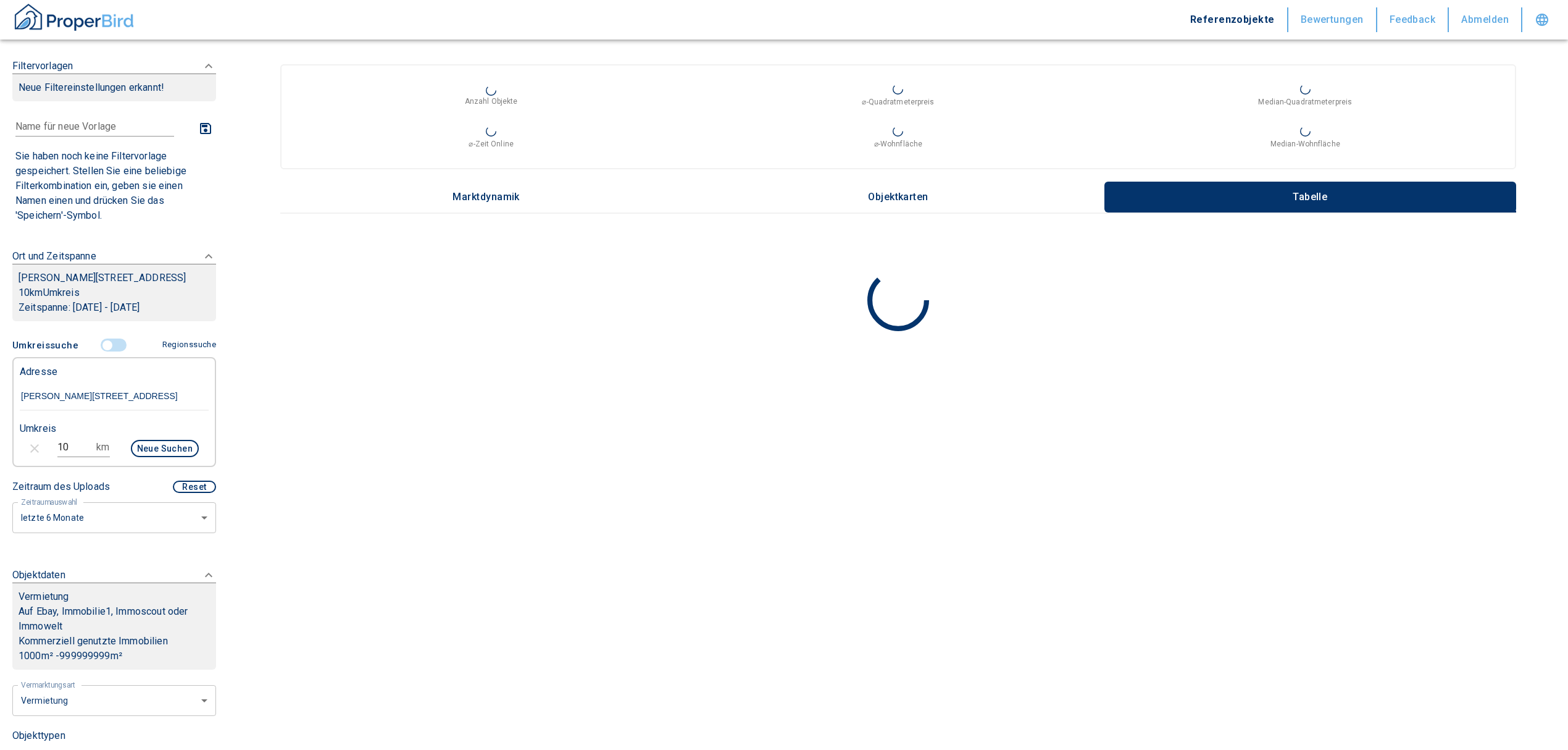
type input "2020"
click at [101, 352] on input "controlled" at bounding box center [108, 345] width 37 height 14
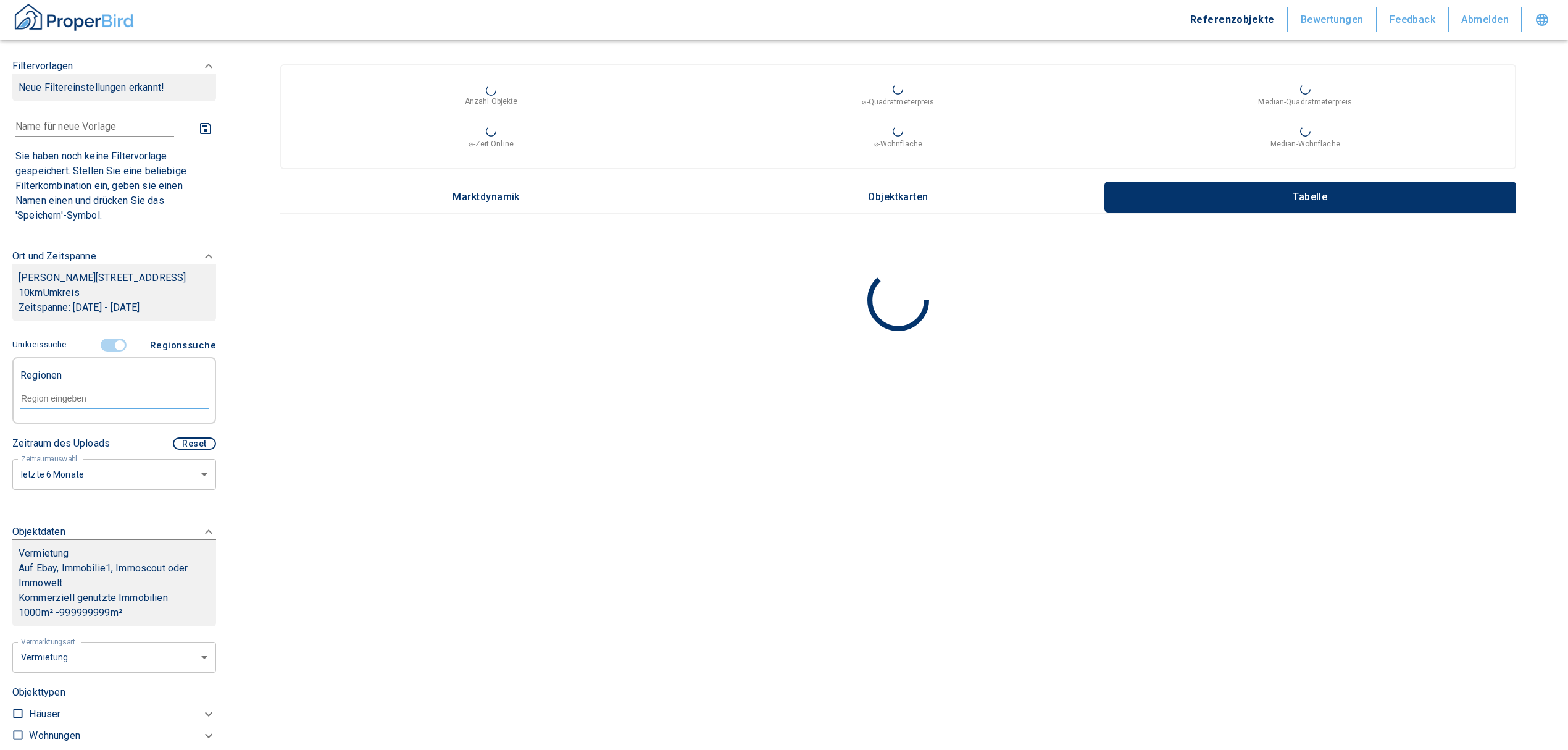
click at [113, 352] on span at bounding box center [114, 344] width 36 height 23
click at [115, 352] on input "controlled" at bounding box center [120, 345] width 37 height 14
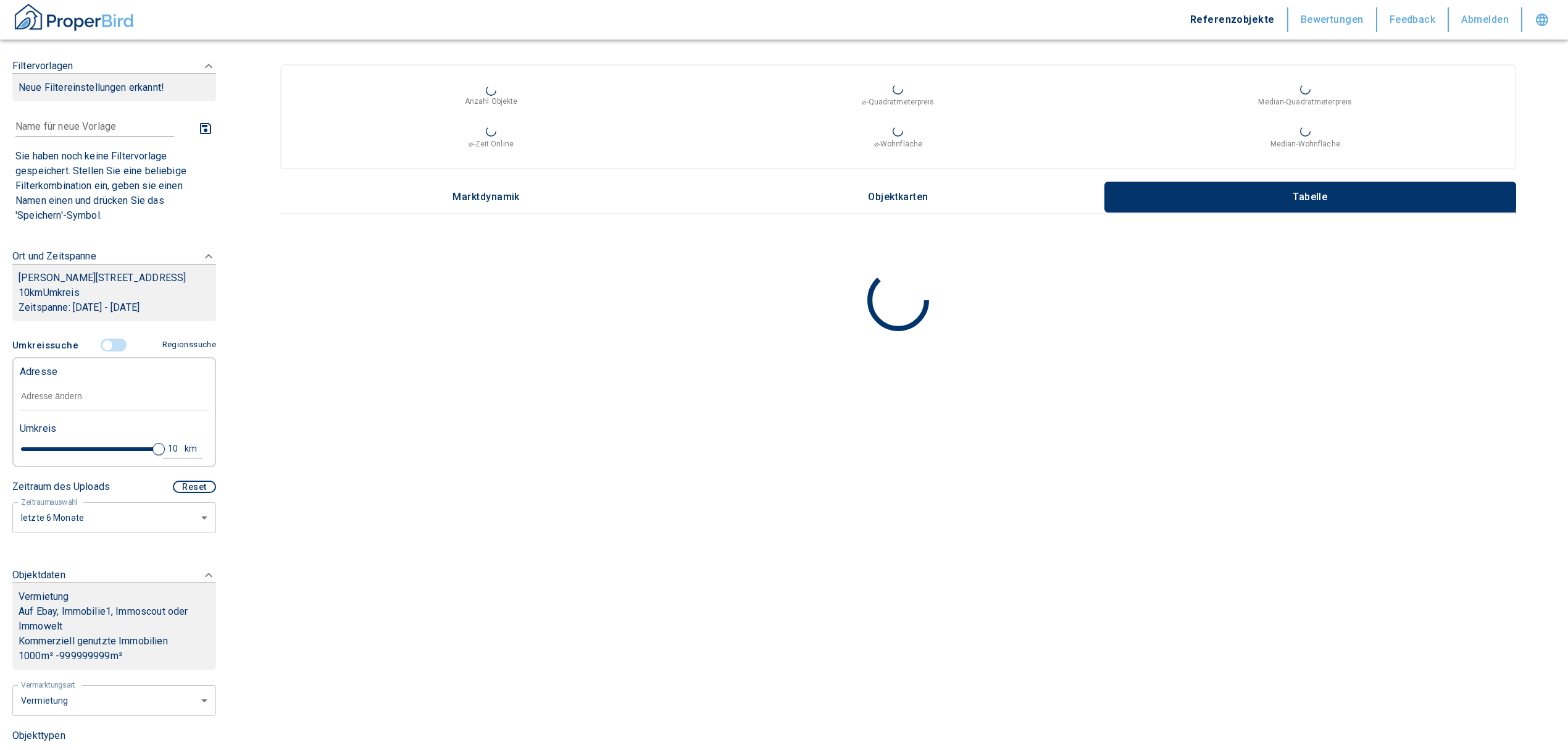
click at [74, 404] on input "text" at bounding box center [114, 396] width 189 height 29
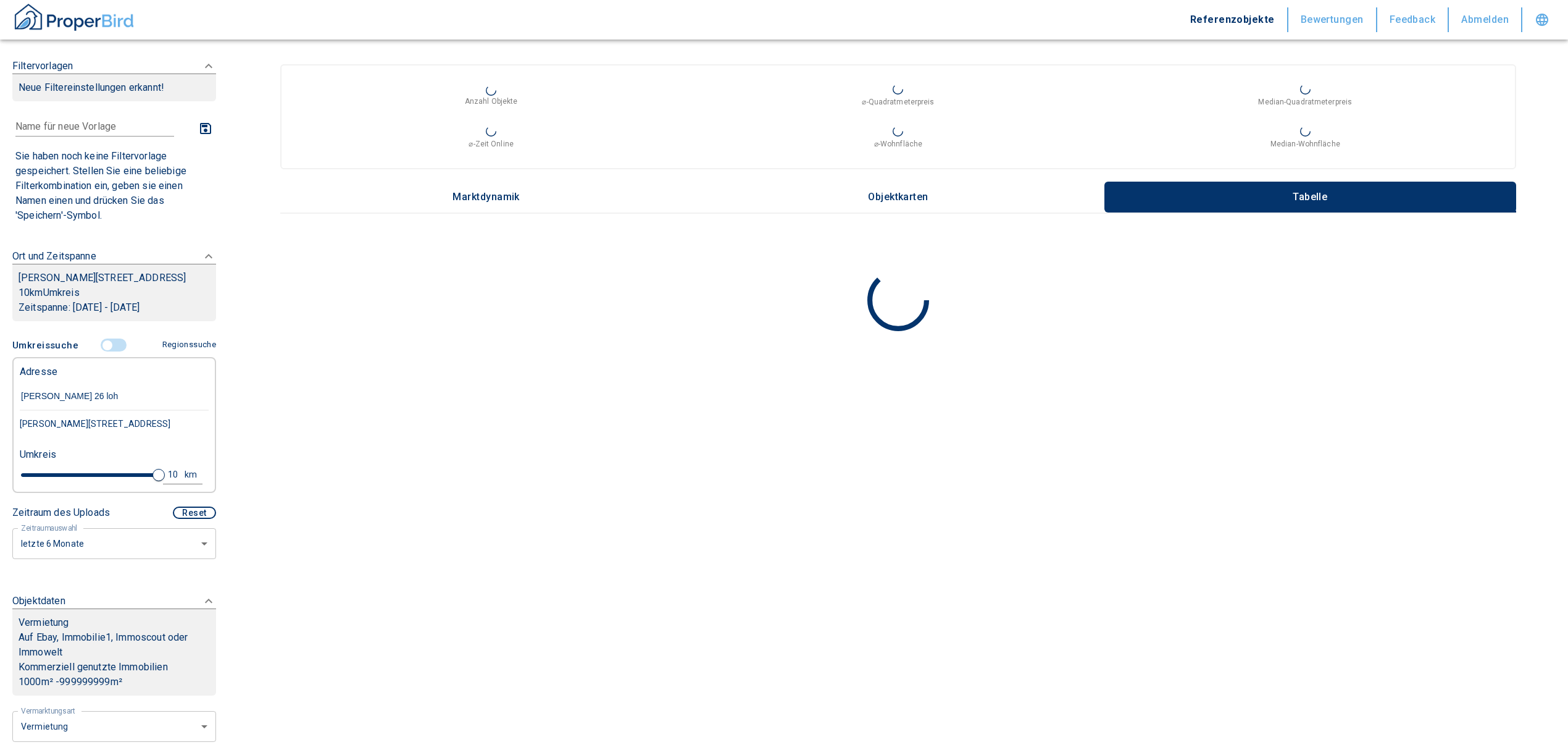
click at [126, 454] on div "Adresse otto hahnsraße 26 loh Otto-Hahn-Straße 26, Lohfelden-Crumbach Umkreis 1…" at bounding box center [114, 421] width 189 height 127
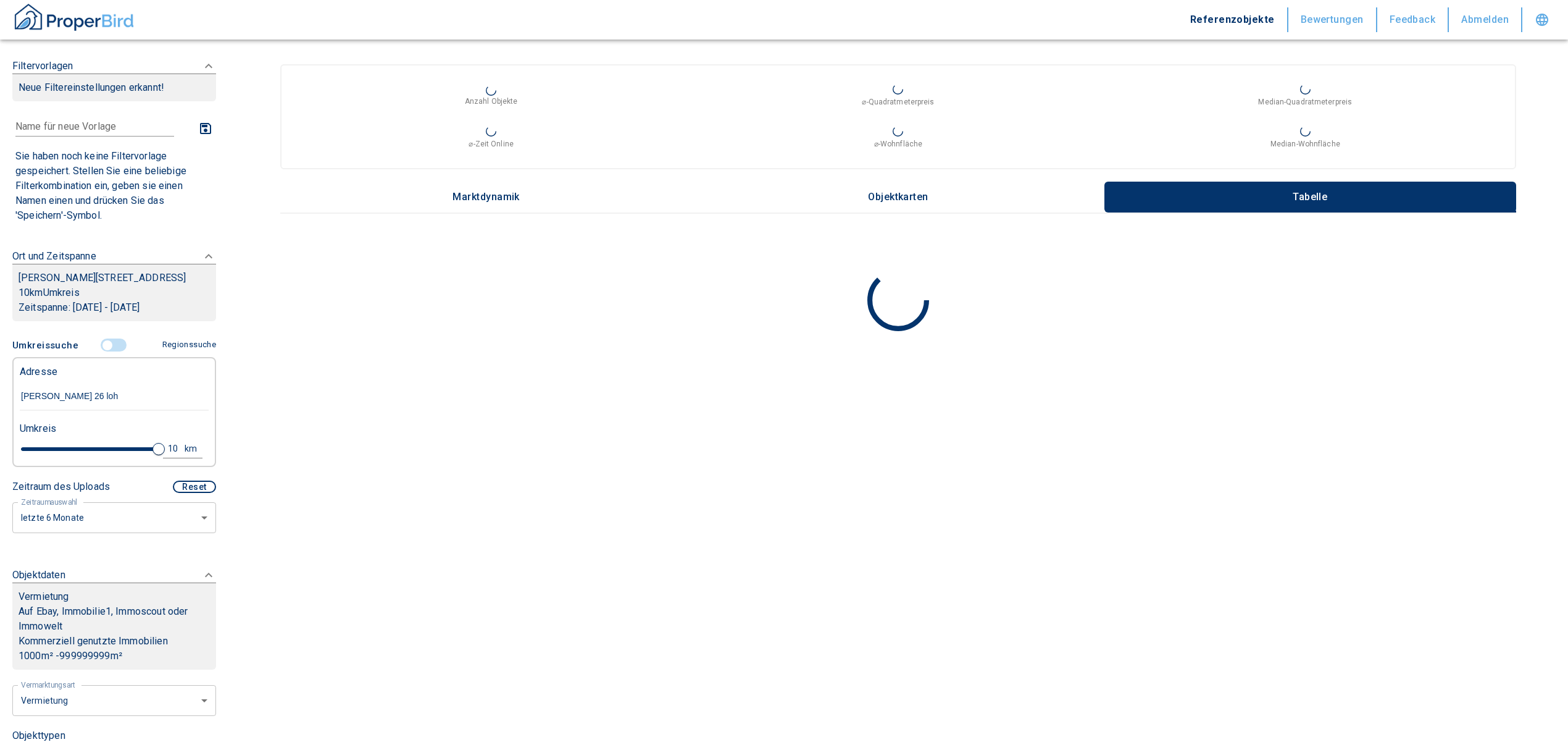
click at [122, 411] on input "otto hahnsraße 26 loh" at bounding box center [114, 396] width 189 height 29
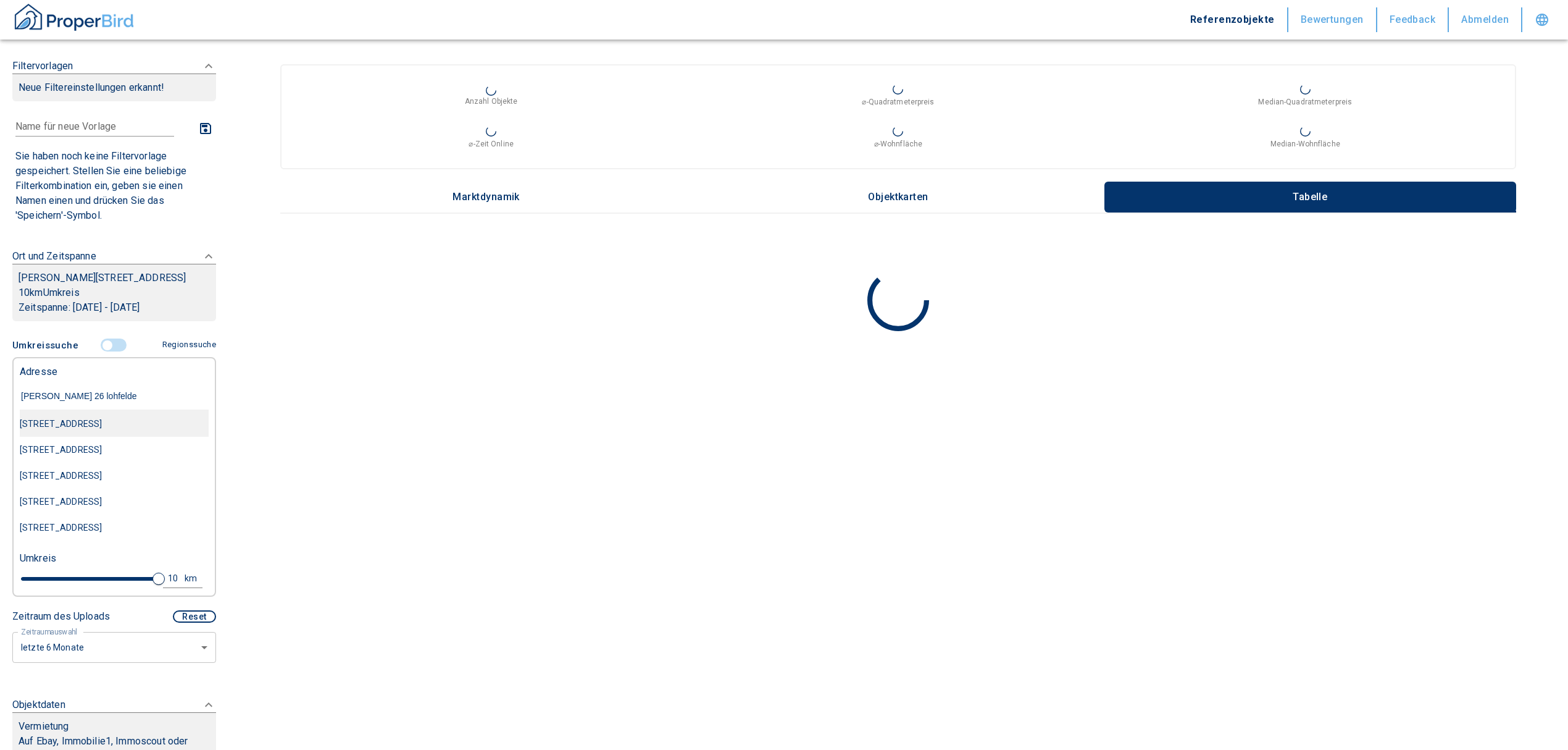
type input "otto hahnsraße 26 lohfelden"
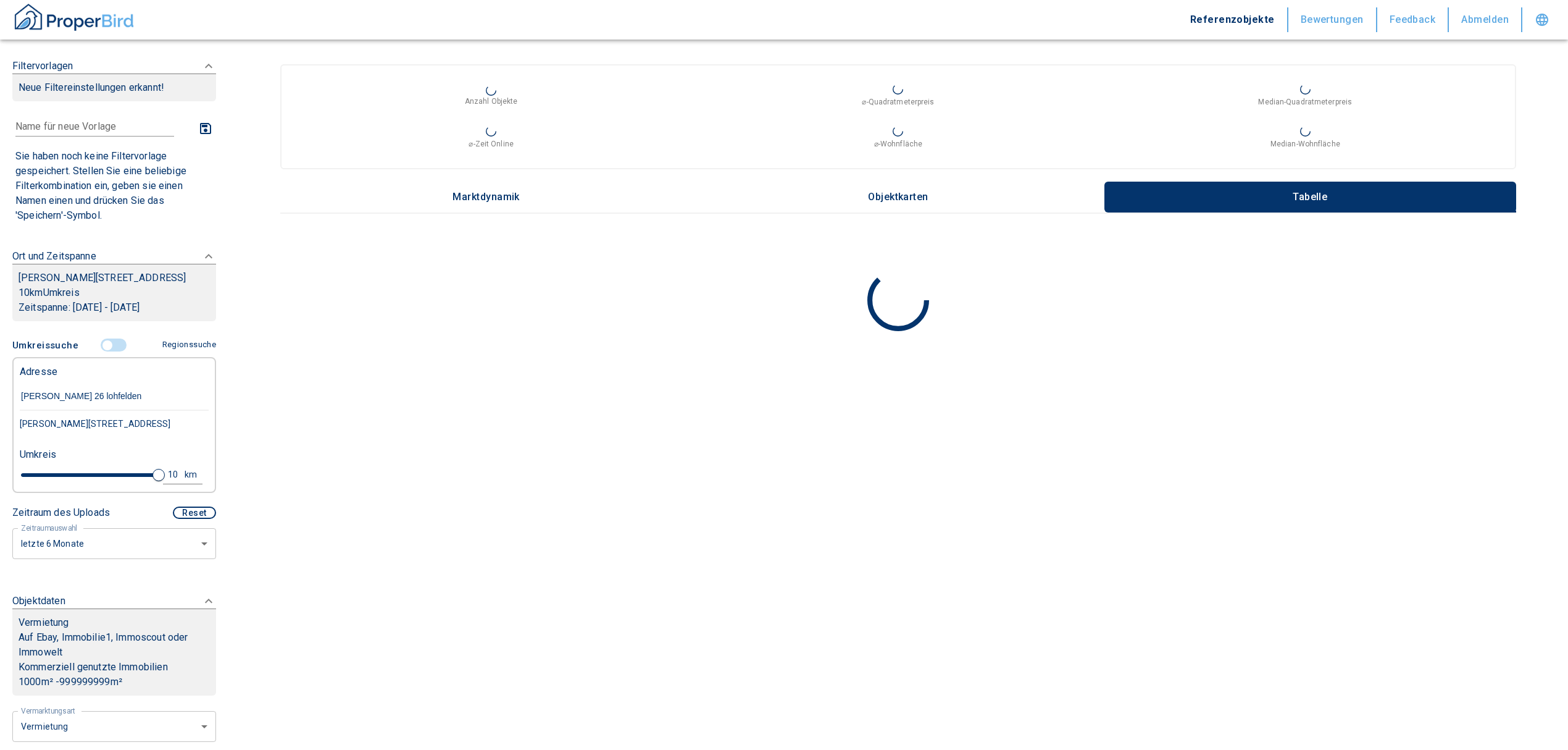
click at [134, 437] on div "Otto-Hahn-Straße 26, Lohfelden-Crumbach" at bounding box center [114, 424] width 189 height 26
type input "2020"
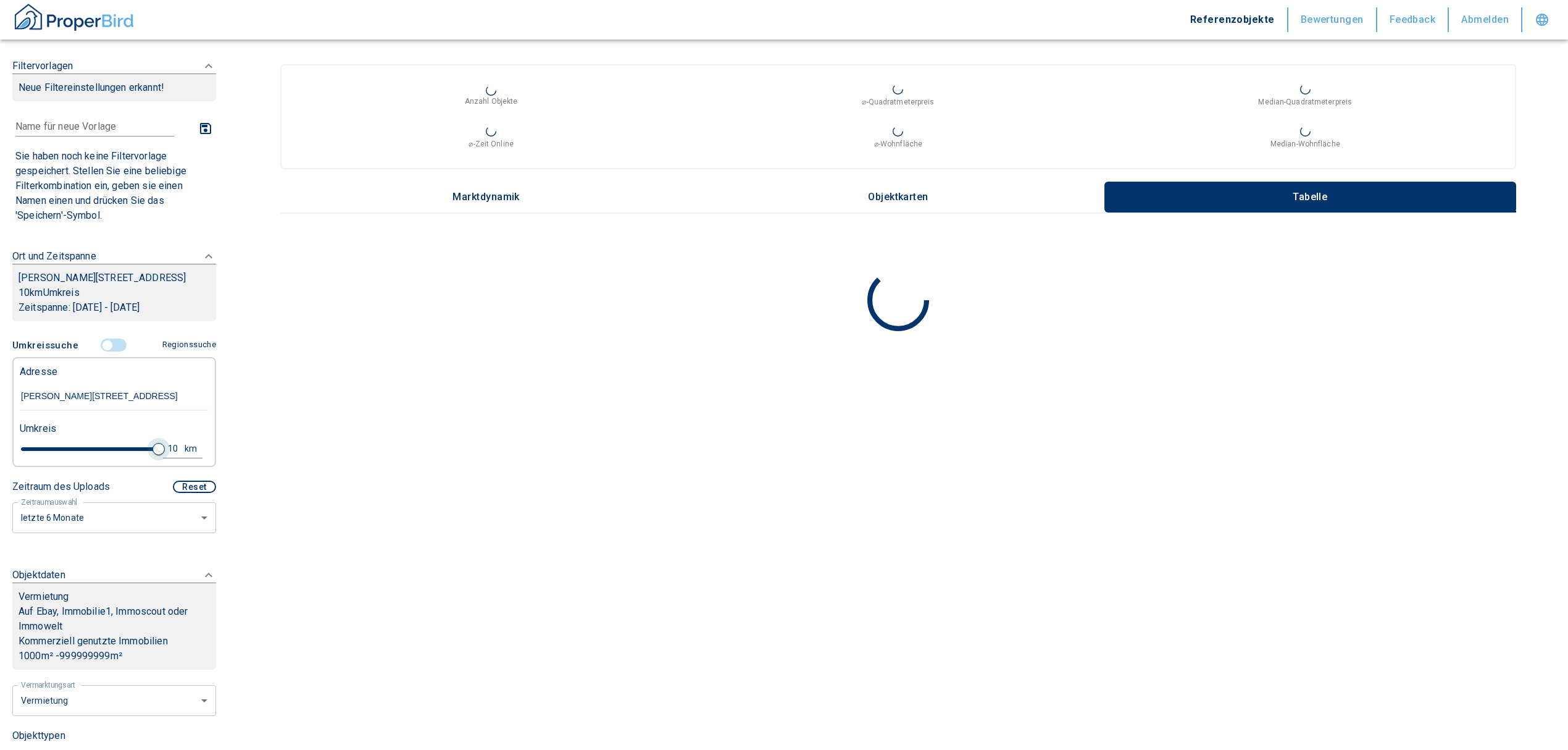
type input "Otto-Hahn-Straße 26, Lohfelden-Crumbach"
type input "2020"
type input "4.8"
type input "2020"
type input "4.6"
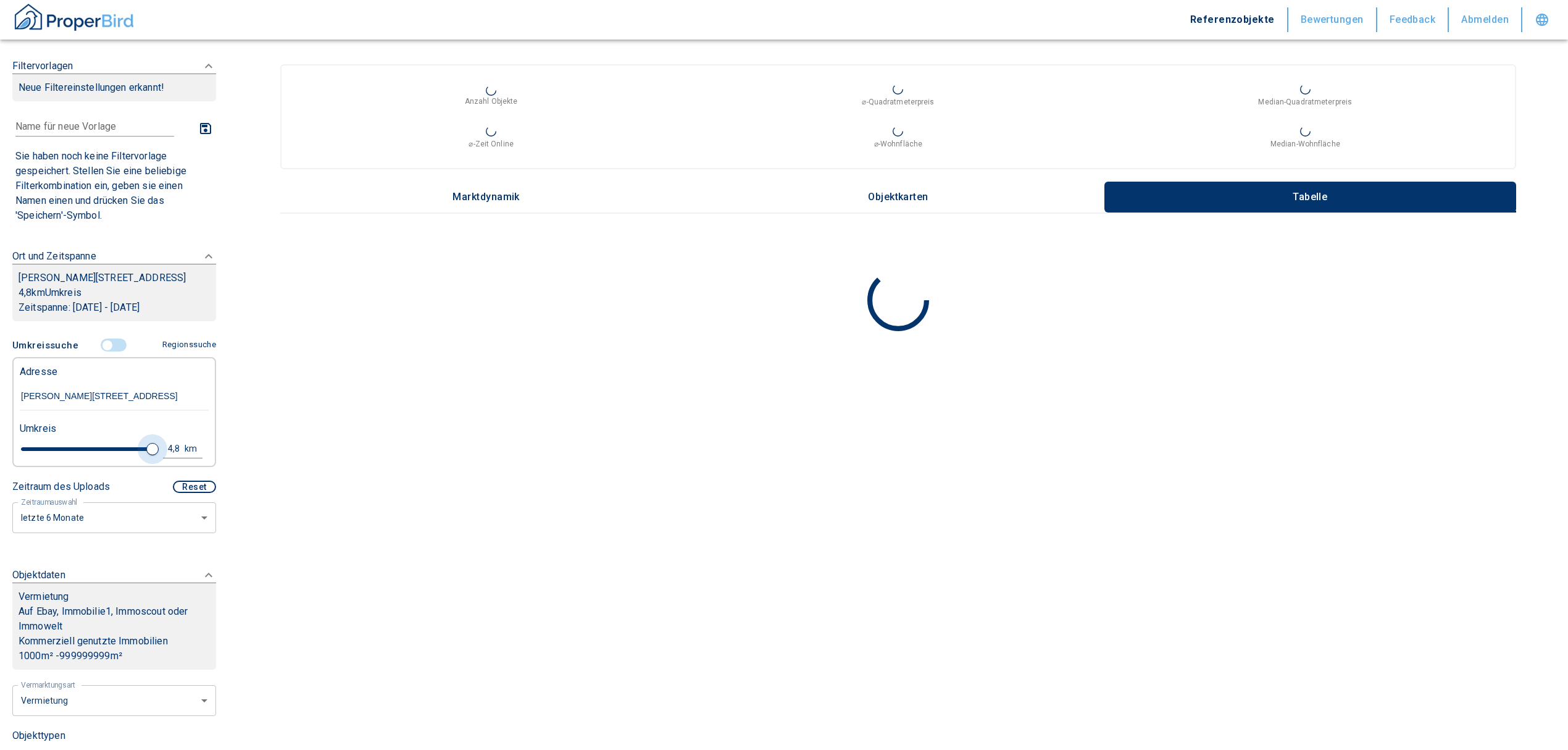
type input "2020"
type input "3.6"
type input "2020"
type input "3.2"
type input "2020"
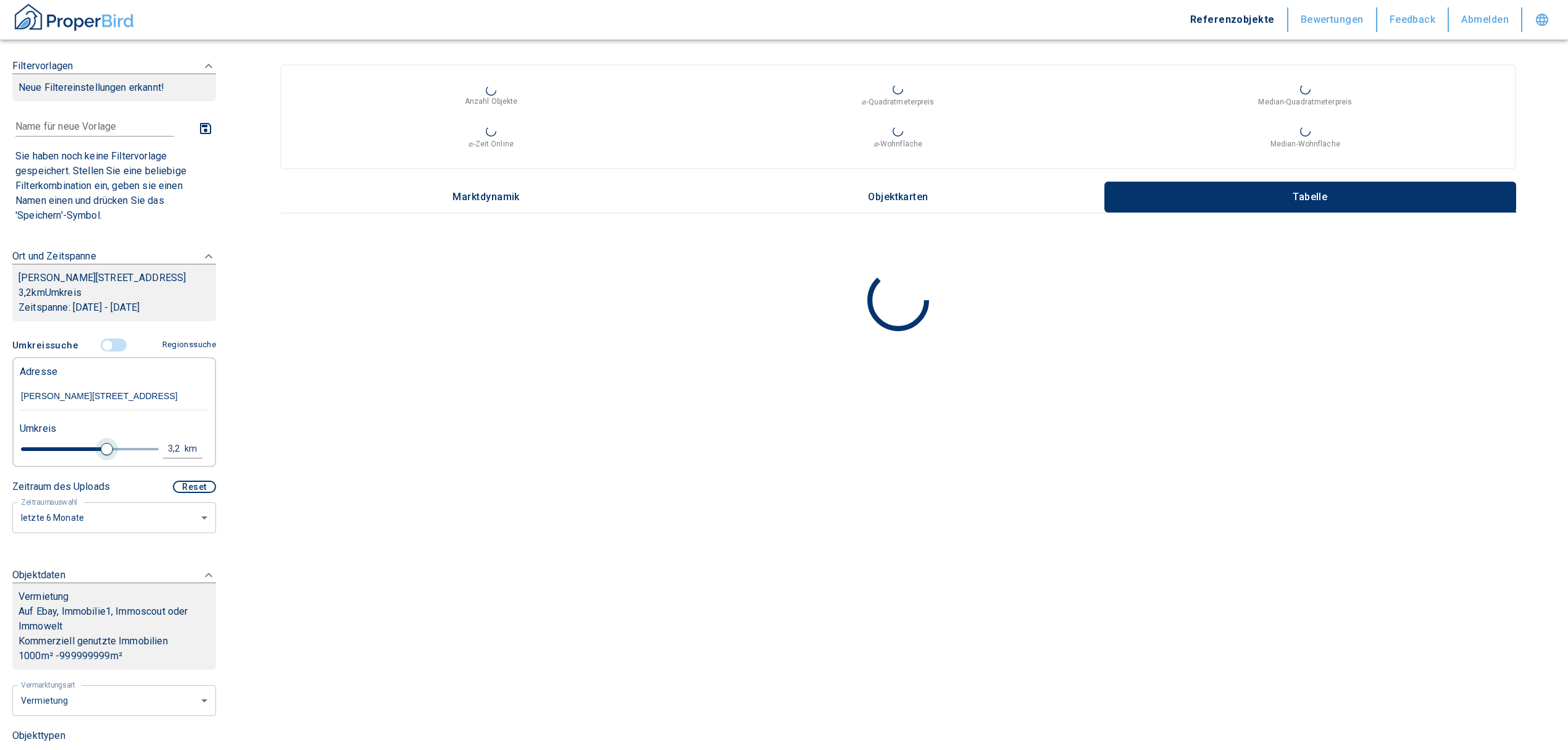
type input "3"
type input "2020"
type input "3.2"
type input "2020"
type input "3.6"
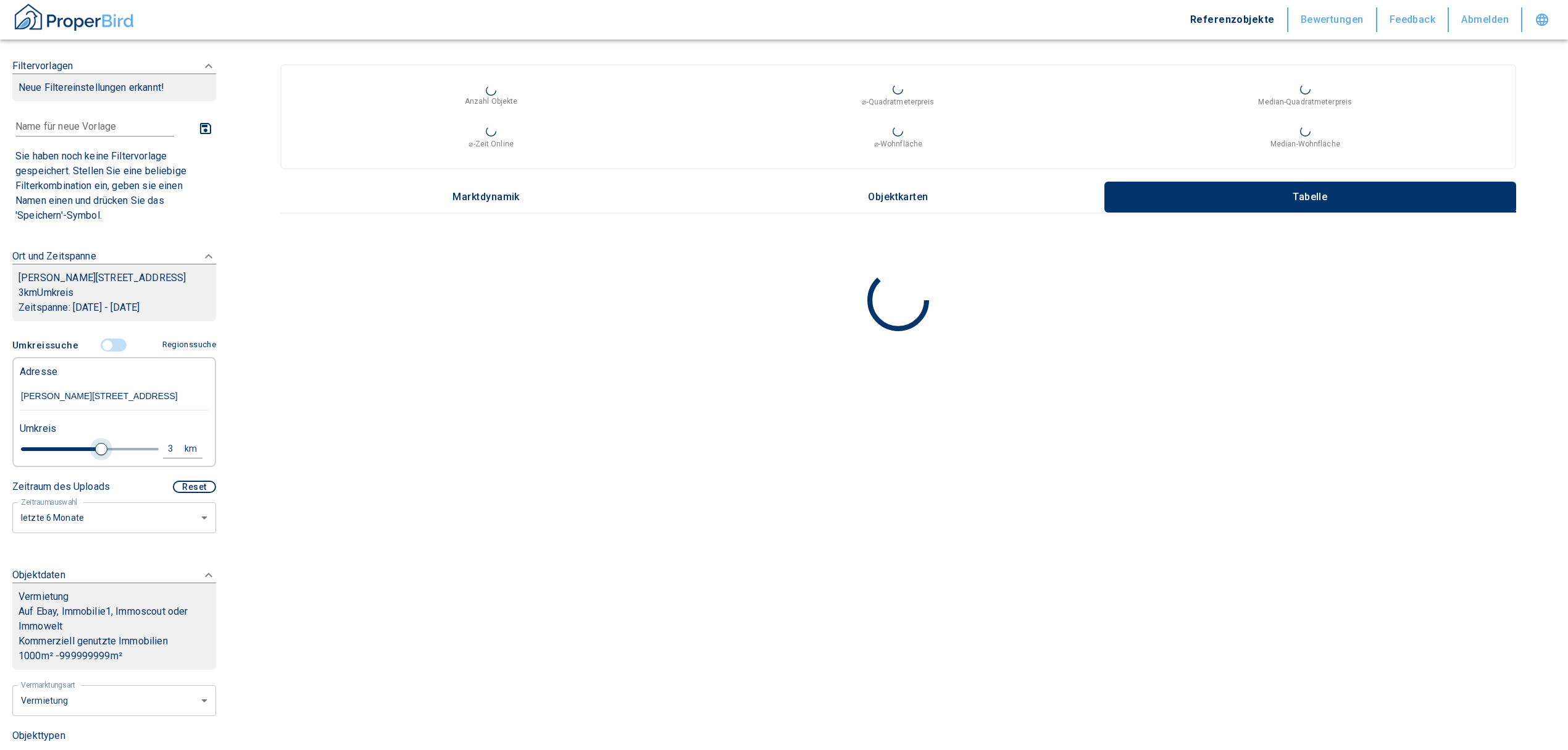
type input "2020"
type input "3.8"
type input "2020"
type input "4"
type input "2020"
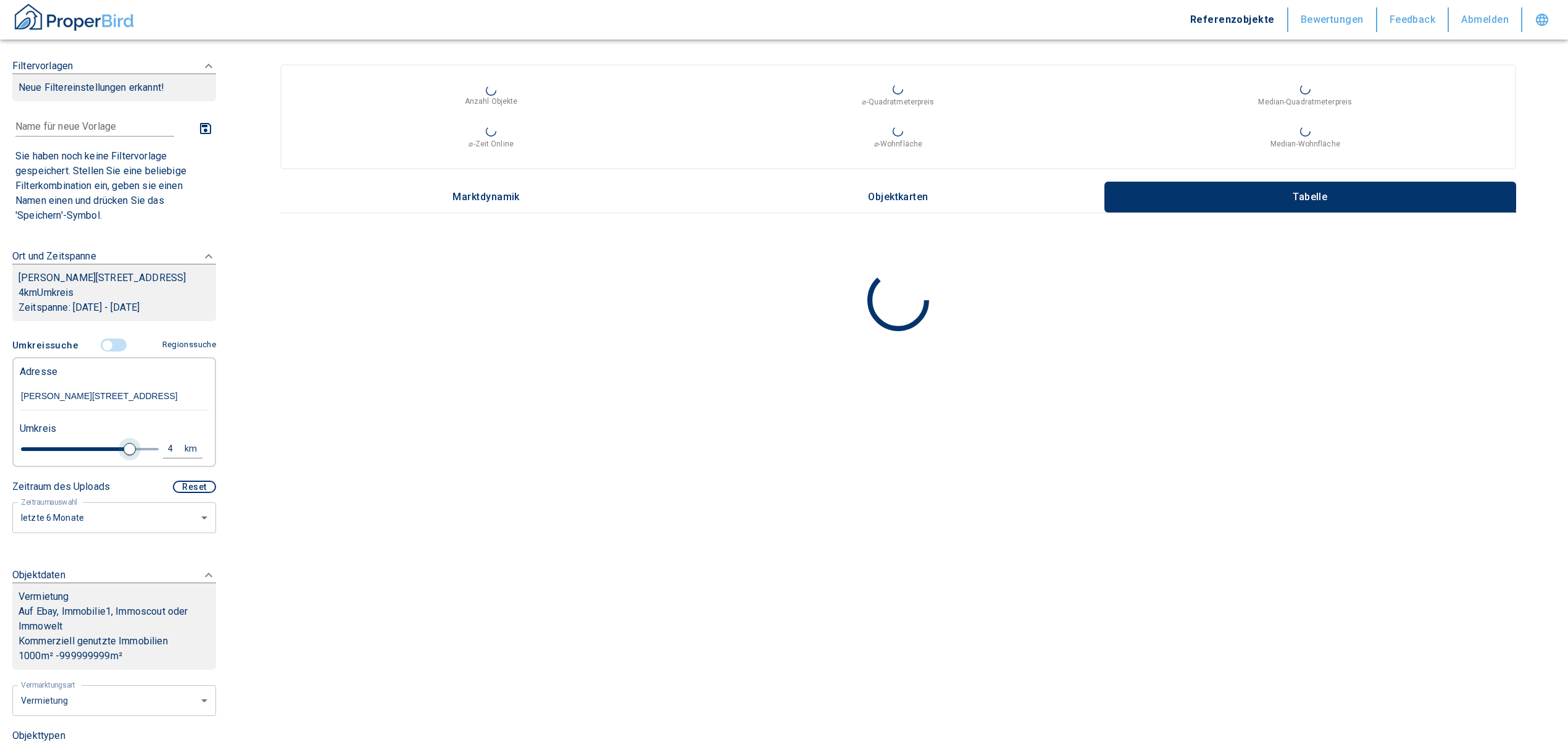
type input "4.2"
type input "2020"
type input "4.4"
type input "2020"
type input "4.6"
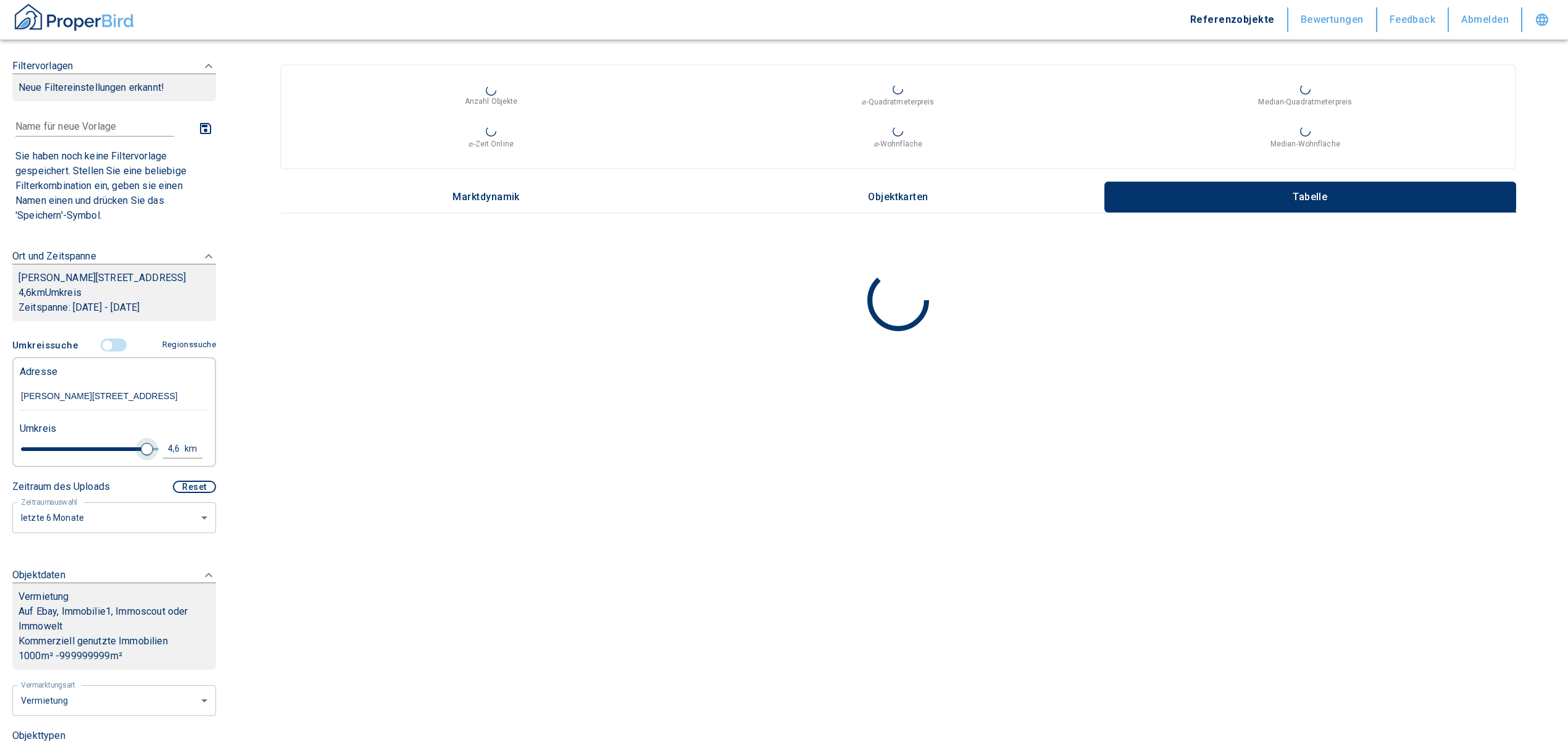
type input "2020"
type input "4.8"
type input "2020"
type input "5"
click at [152, 456] on span at bounding box center [158, 448] width 12 height 12
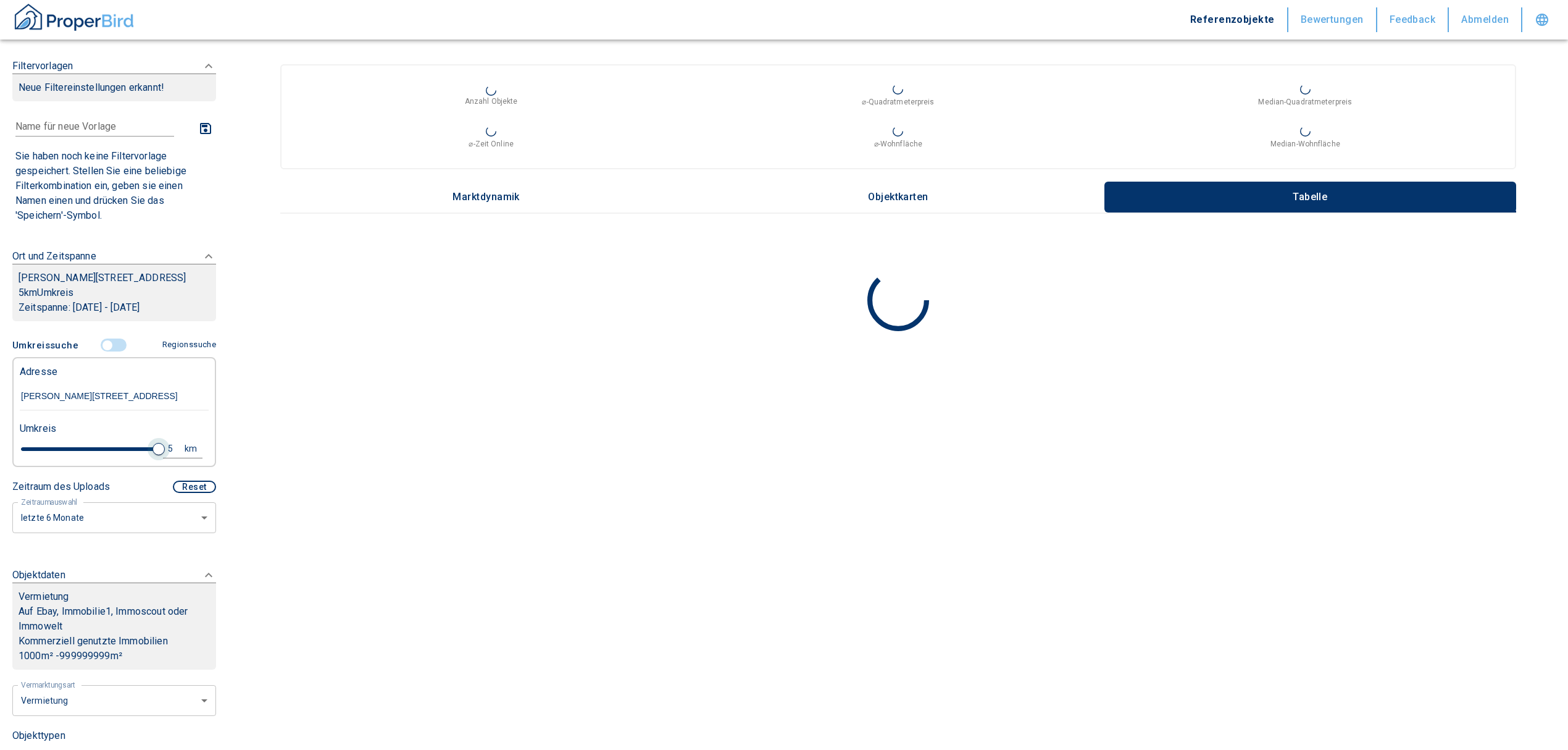
type input "2020"
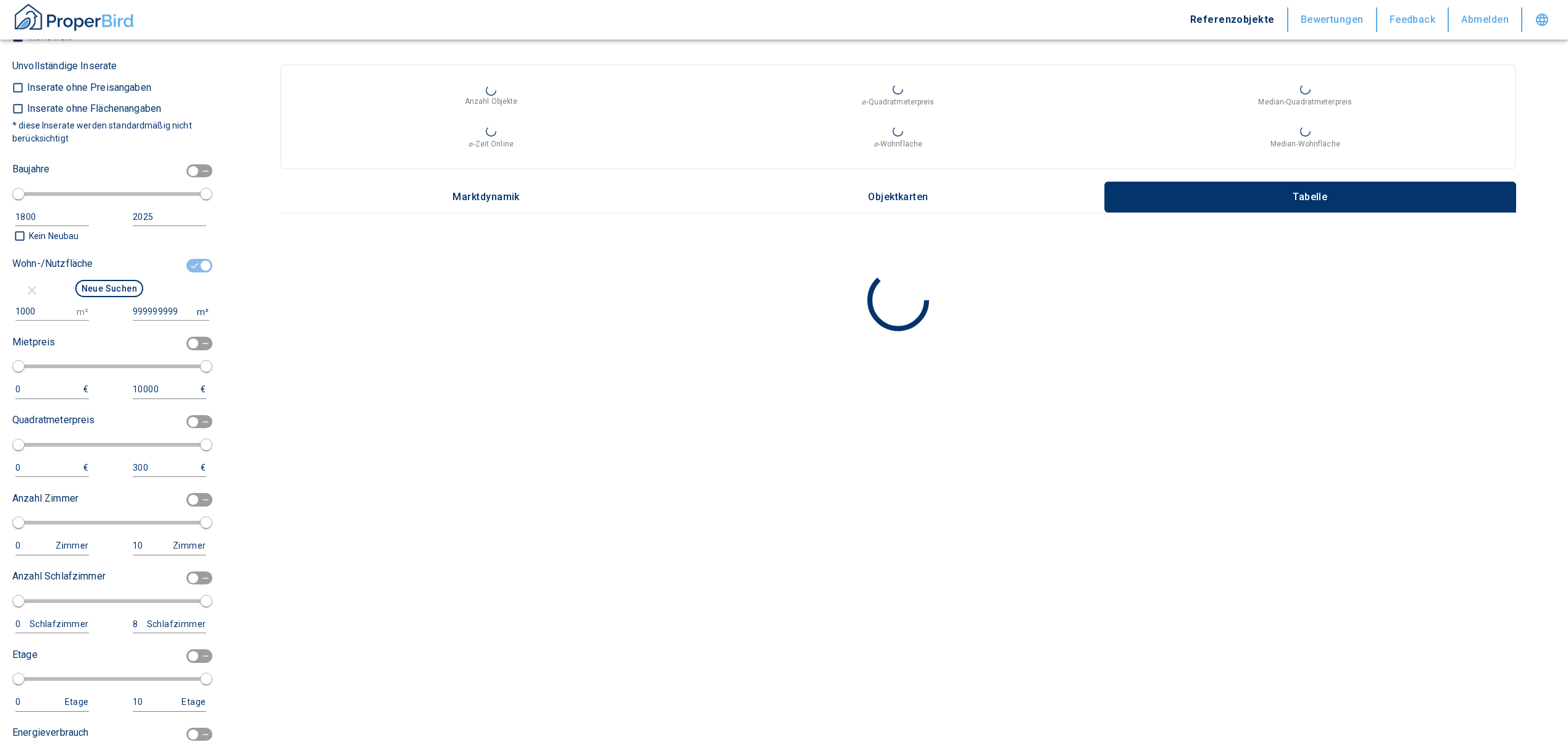
scroll to position [1070, 0]
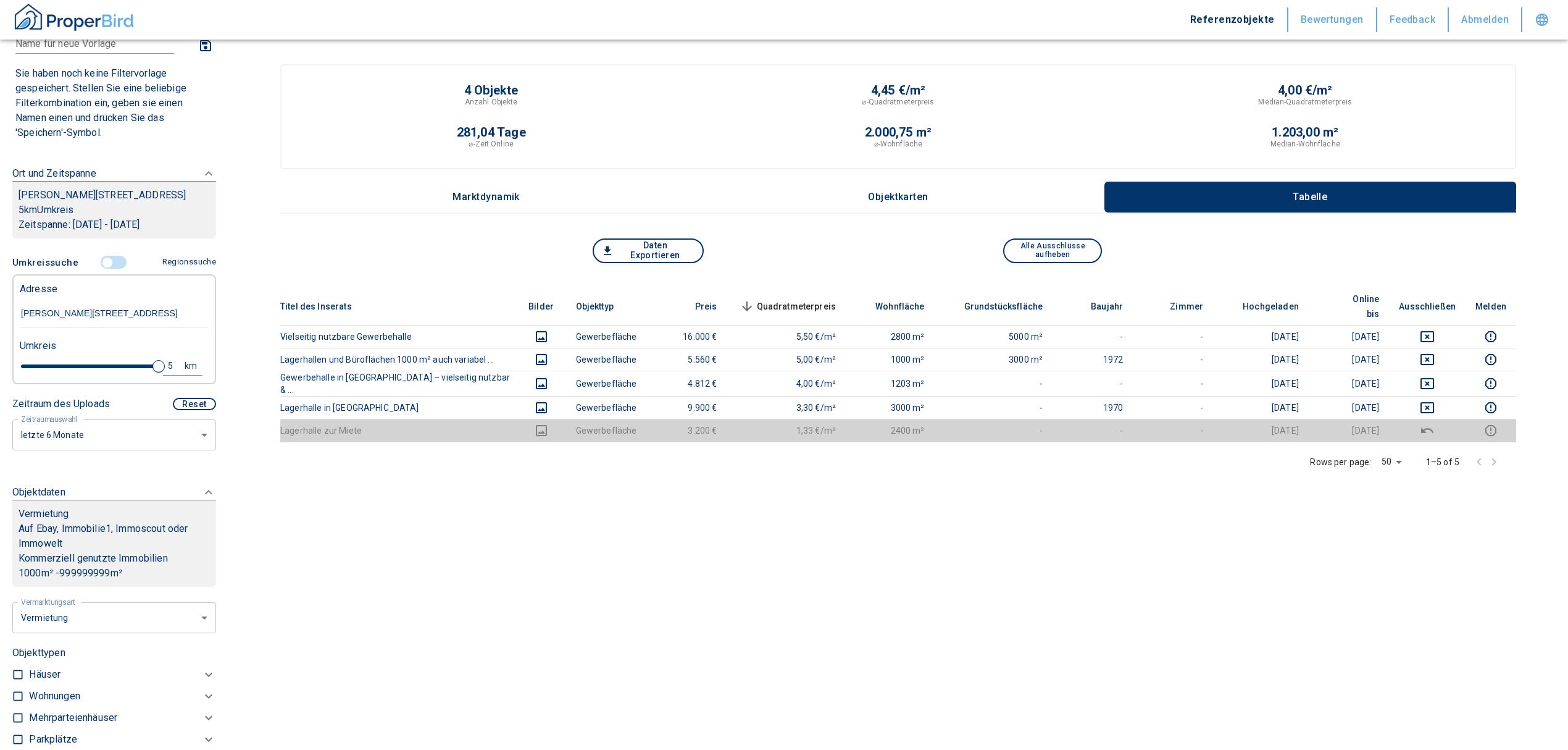
scroll to position [83, 0]
click at [166, 374] on div "5" at bounding box center [177, 367] width 22 height 16
click at [65, 373] on input "5" at bounding box center [74, 365] width 34 height 19
type input "7"
click at [135, 375] on button "Neue Suchen" at bounding box center [164, 366] width 68 height 18
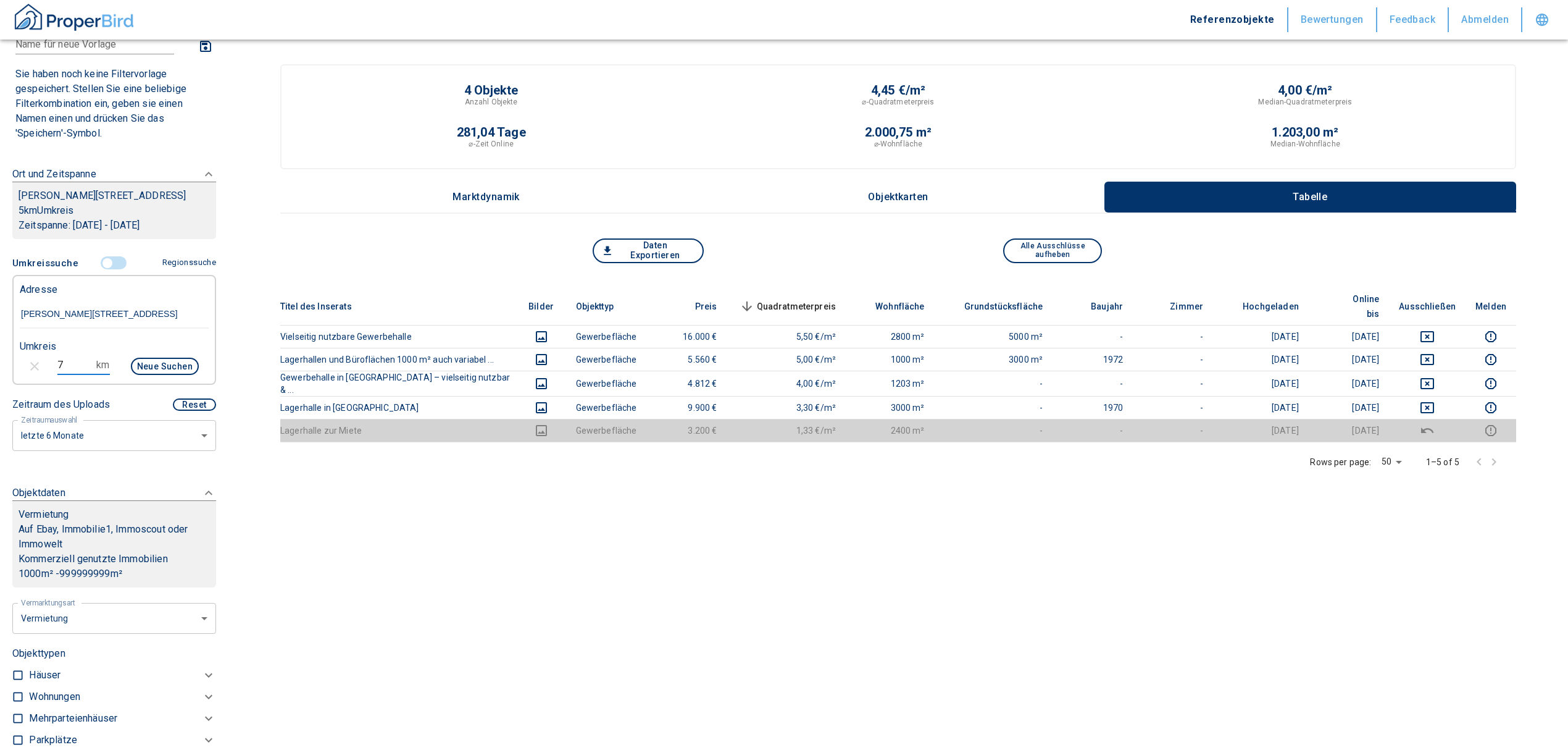
type input "2020"
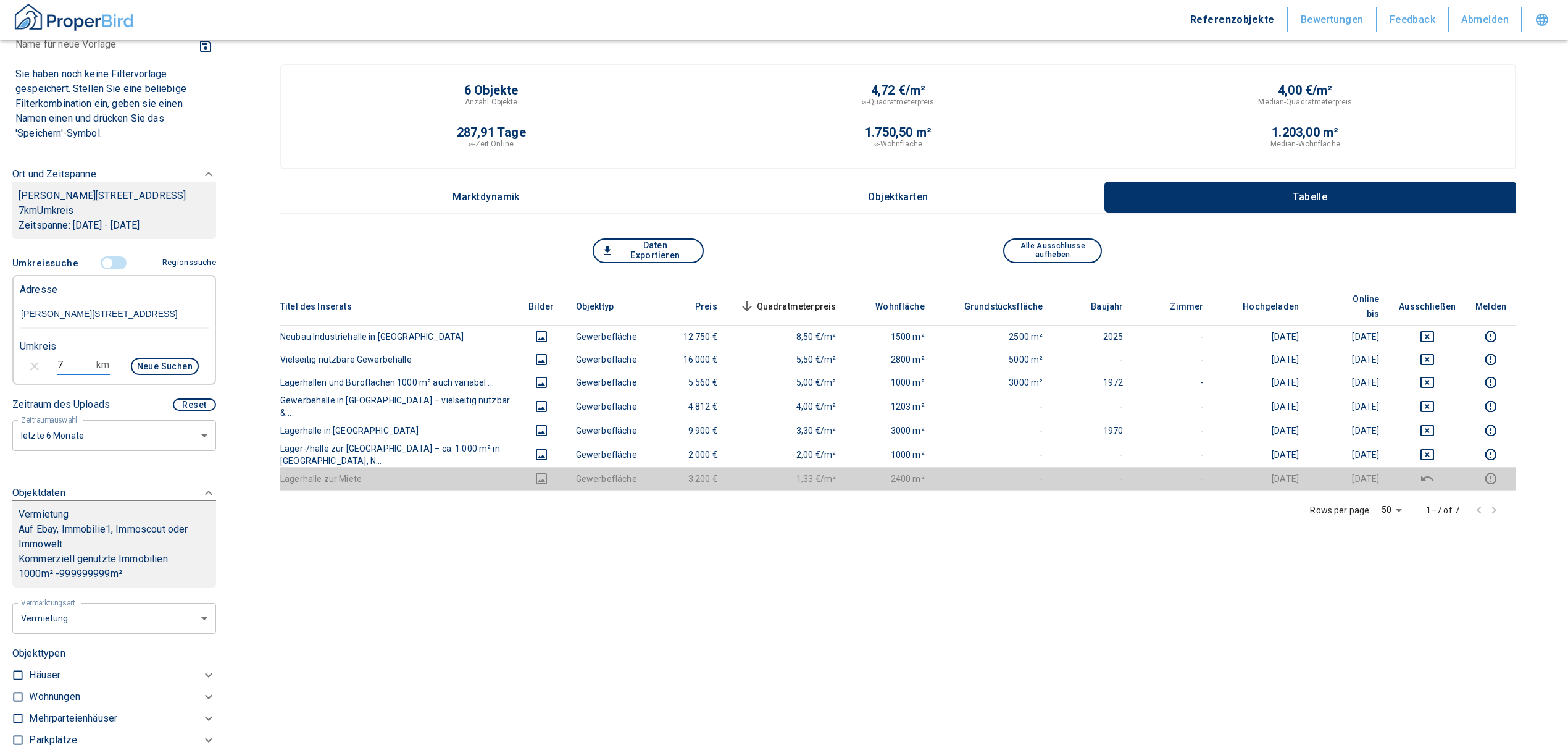
click at [63, 375] on input "7" at bounding box center [74, 365] width 34 height 19
type input "8"
click at [143, 375] on button "Neue Suchen" at bounding box center [164, 366] width 68 height 18
type input "2020"
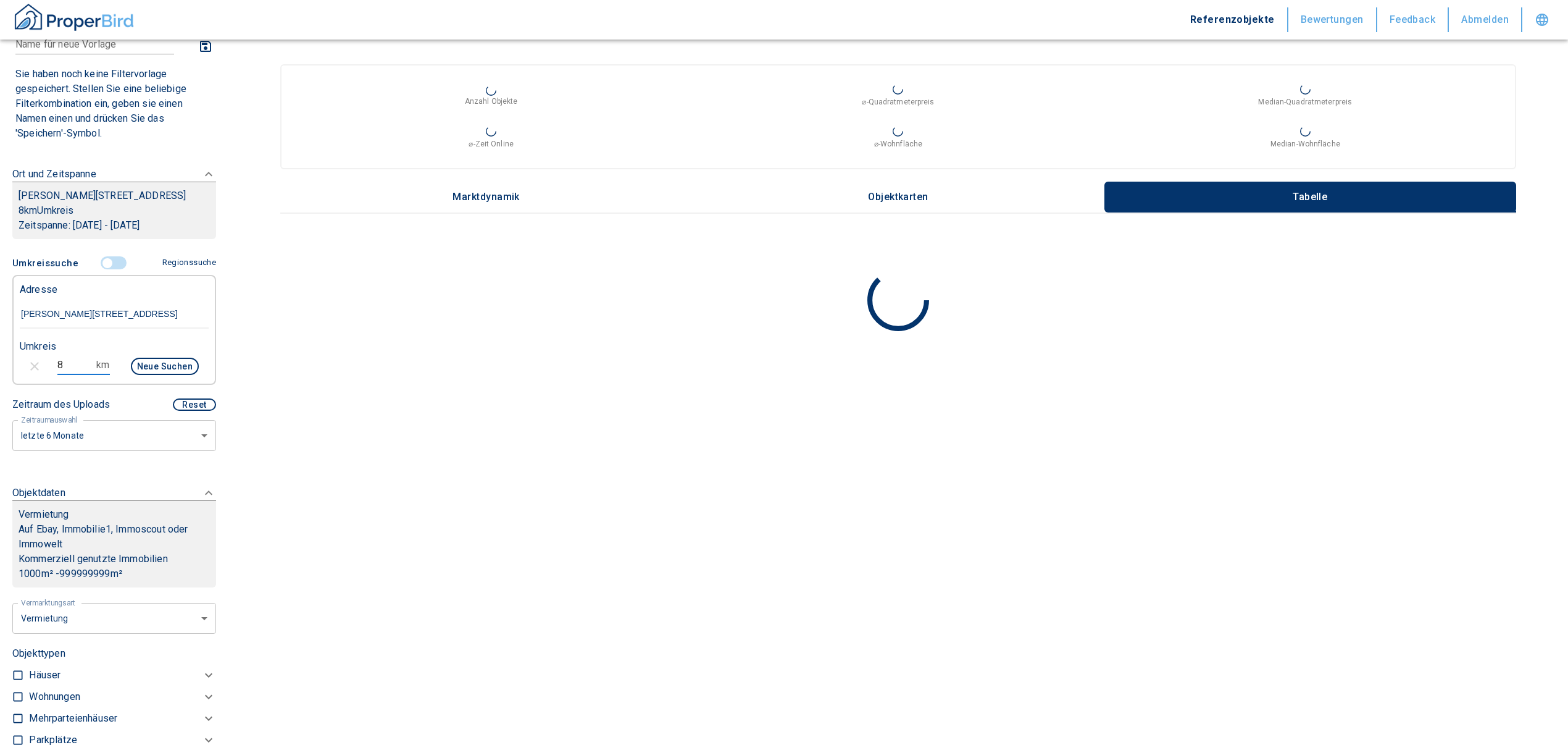
drag, startPoint x: 60, startPoint y: 377, endPoint x: 47, endPoint y: 374, distance: 13.3
click at [47, 374] on div "8 km Neue Suchen" at bounding box center [105, 368] width 189 height 30
type input "7"
click at [153, 375] on button "Neue Suchen" at bounding box center [164, 366] width 68 height 18
type input "2020"
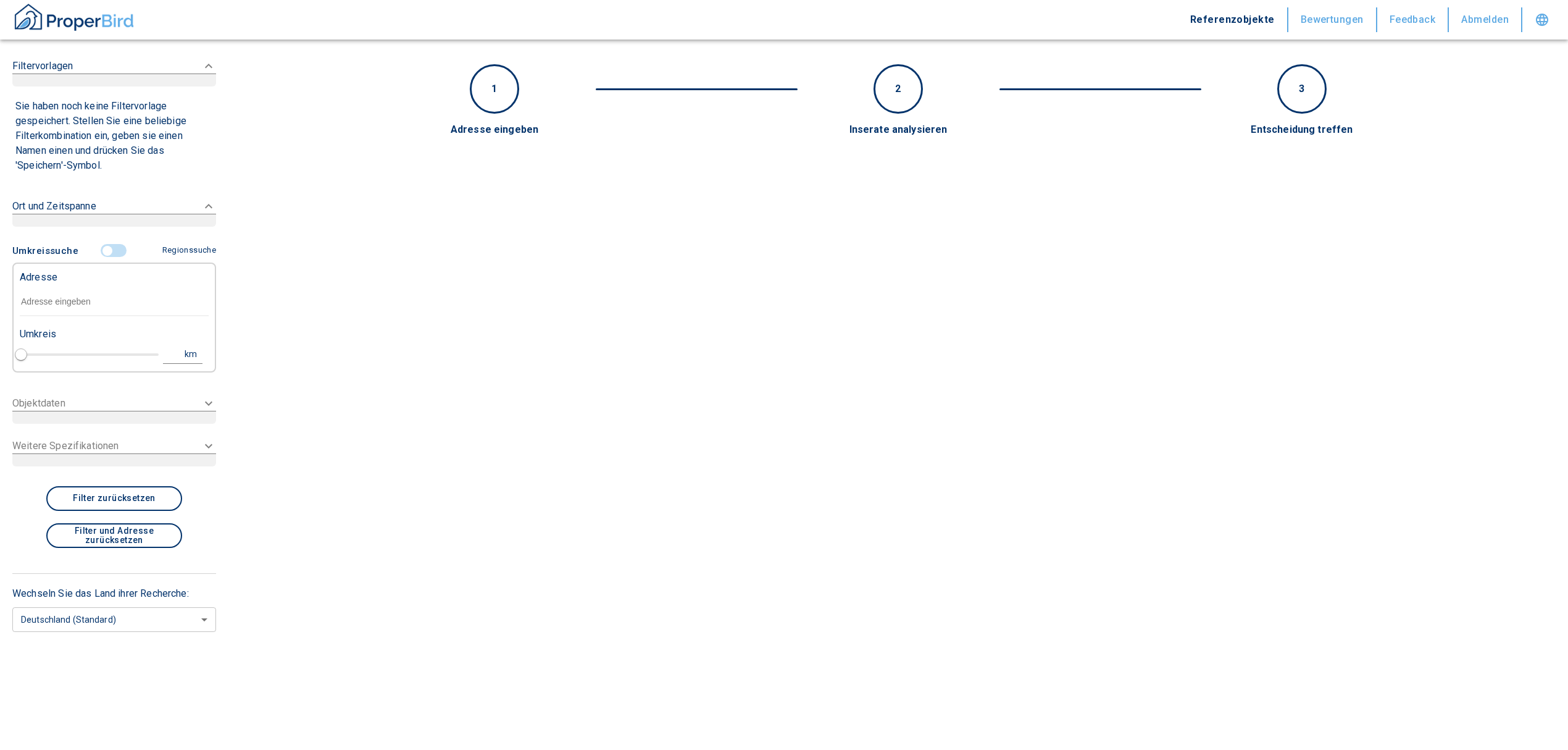
click at [94, 291] on input "text" at bounding box center [114, 302] width 189 height 29
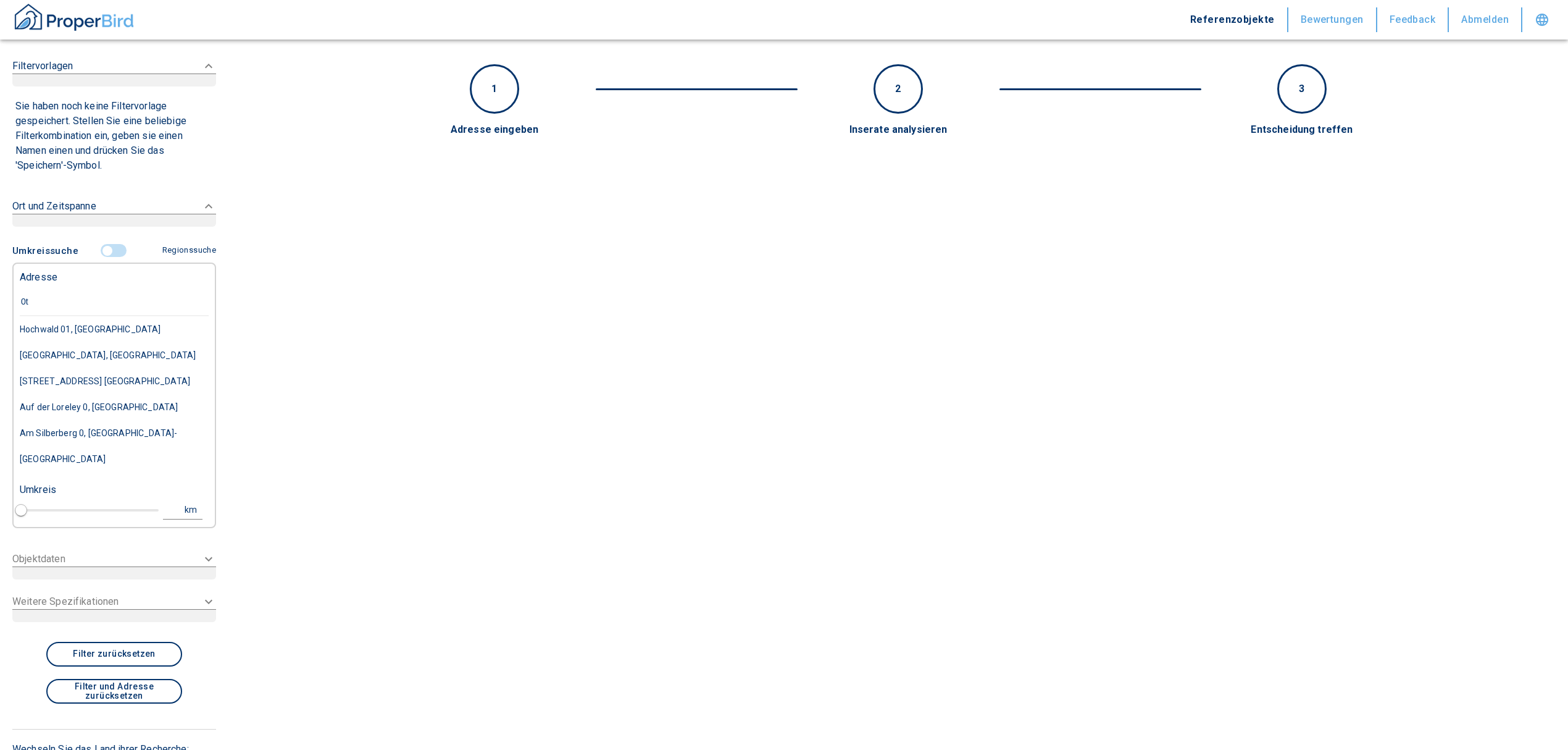
type input "0"
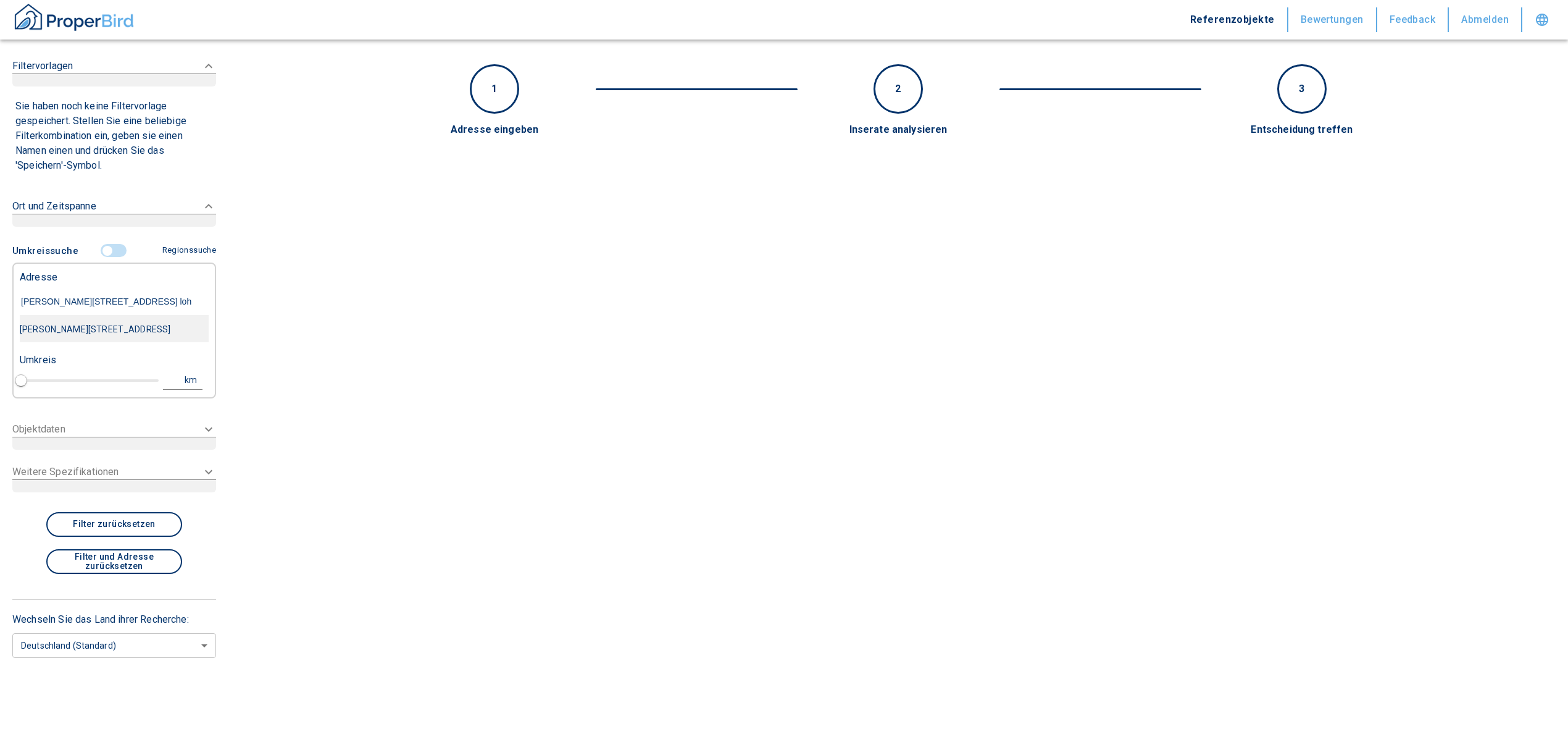
click at [131, 333] on div "Otto-Hahn-Straße 26, Lohfelden-Crumbach" at bounding box center [114, 330] width 189 height 26
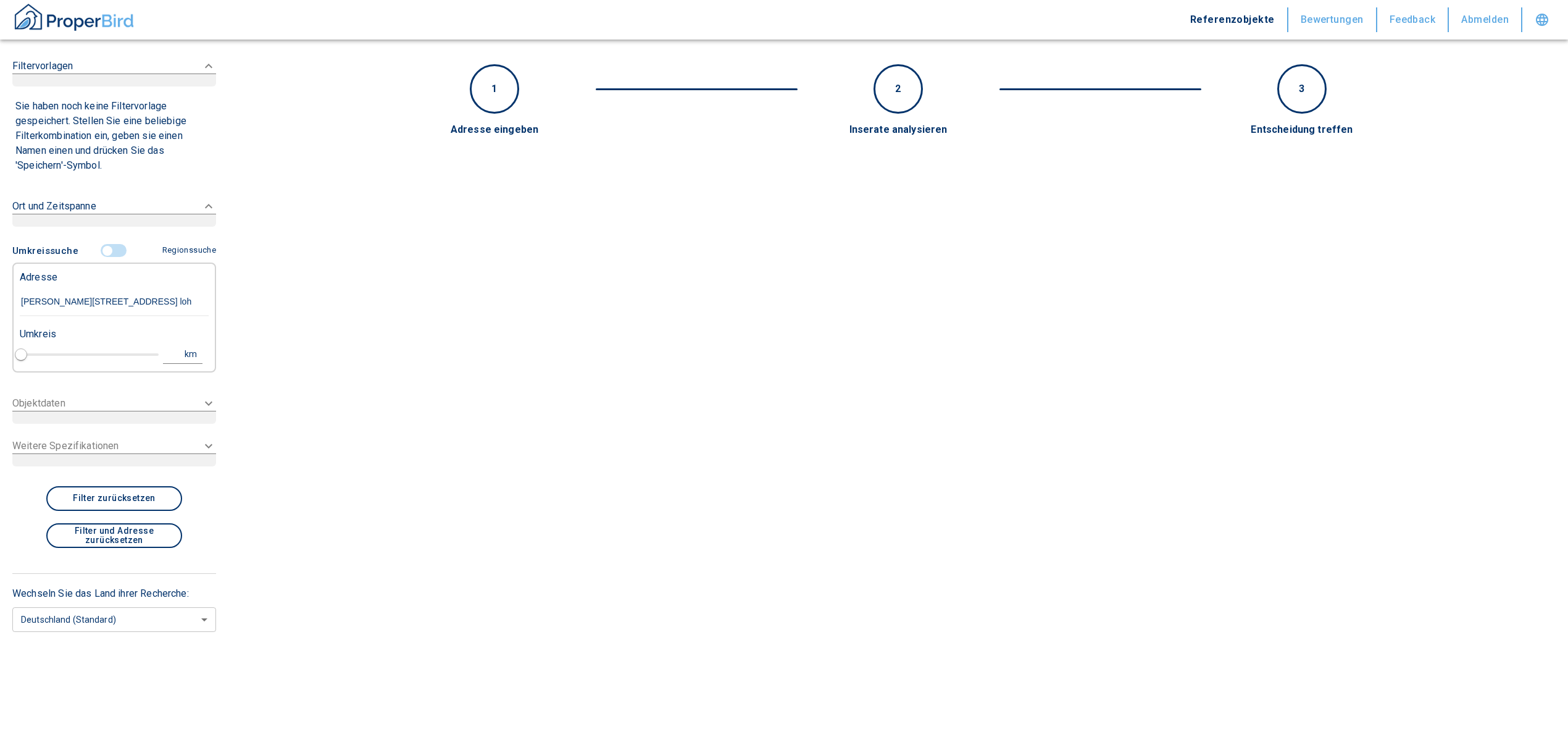
type input "Otto-Hahn-Straße 26, Lohfelden-Crumbach"
type input "1"
type input "2020"
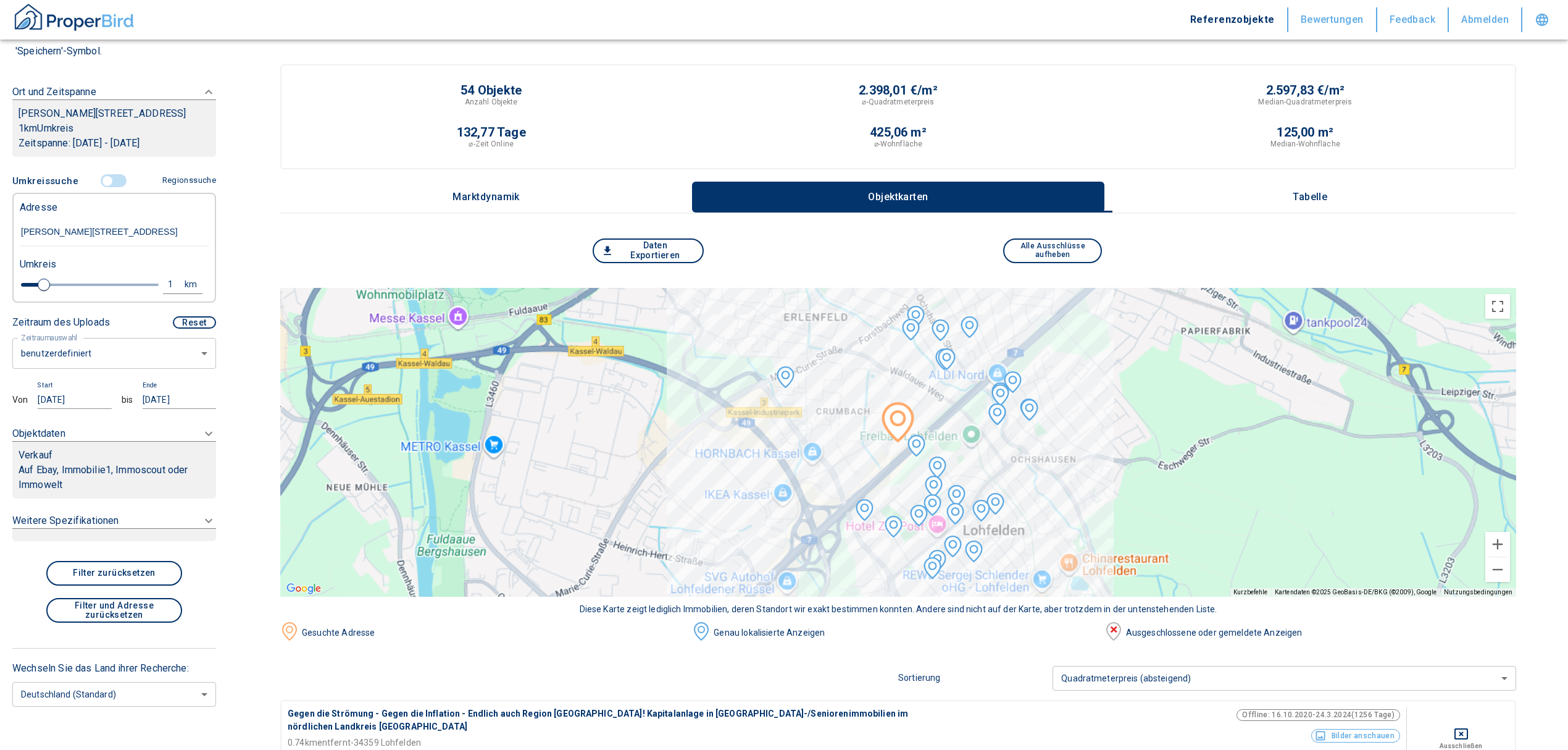
type input "Otto-Hahn-Straße 26, Lohfelden-Crumbach"
click at [124, 462] on div "Verkauf" at bounding box center [114, 456] width 191 height 15
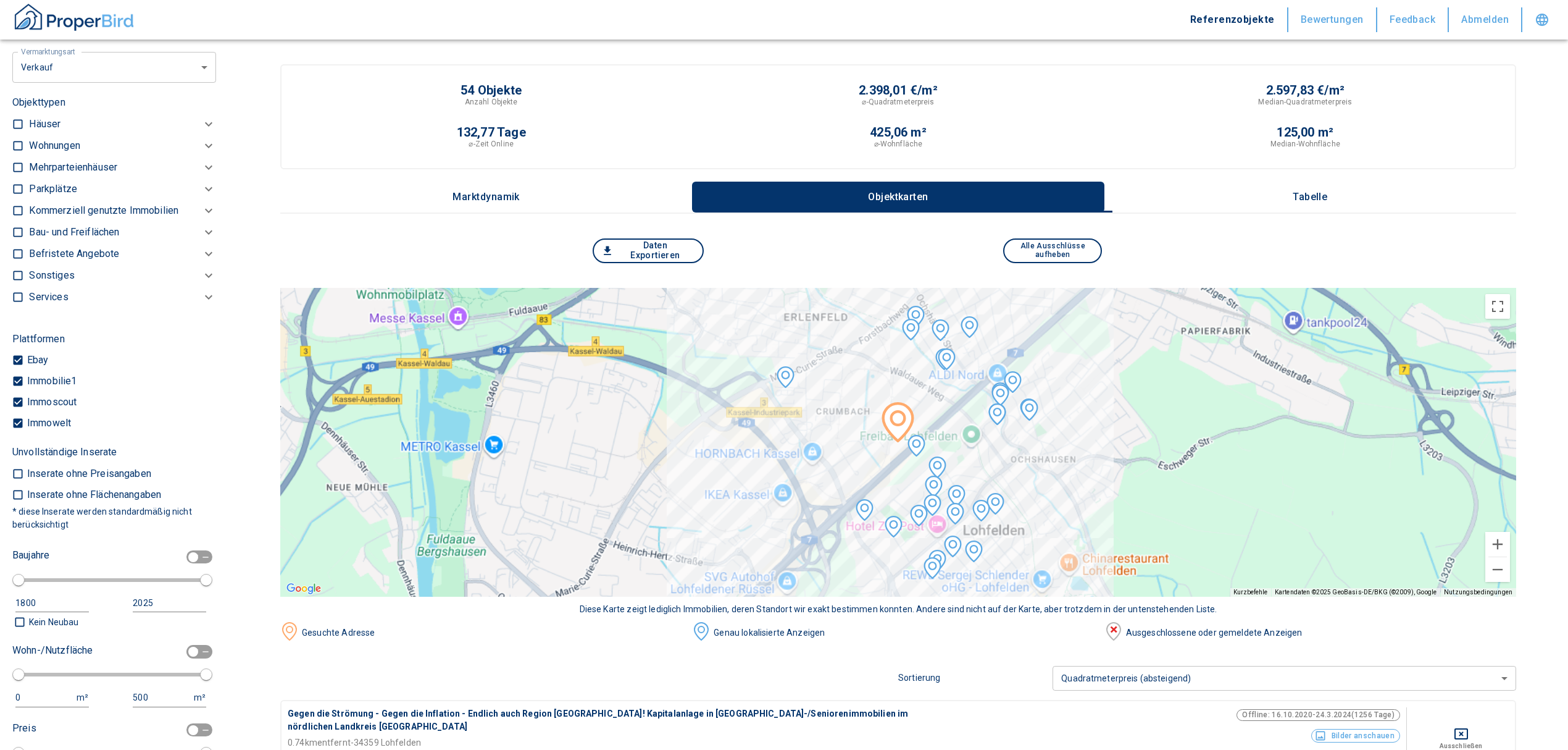
scroll to position [384, 0]
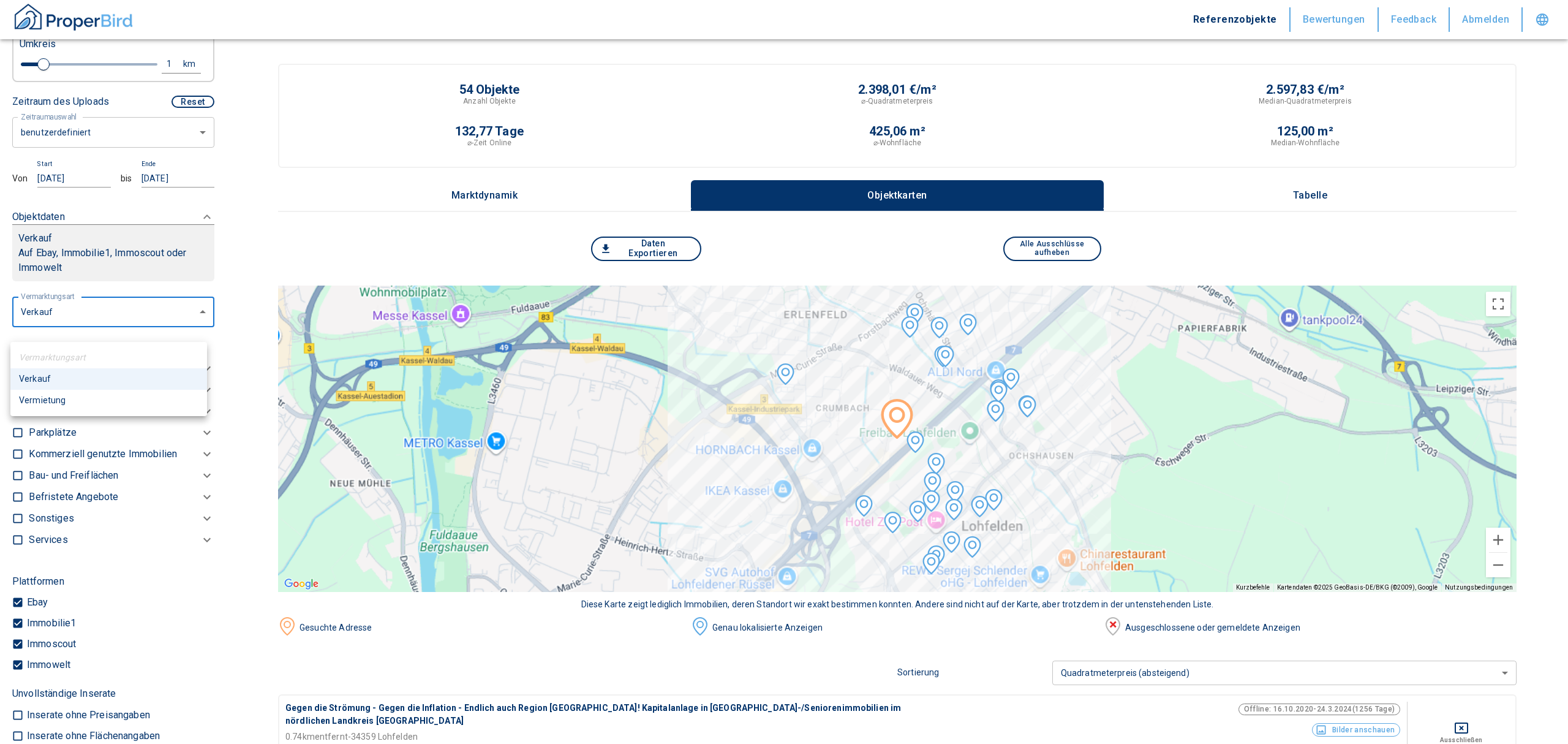
click at [89, 390] on li "Vermietung" at bounding box center [109, 400] width 197 height 21
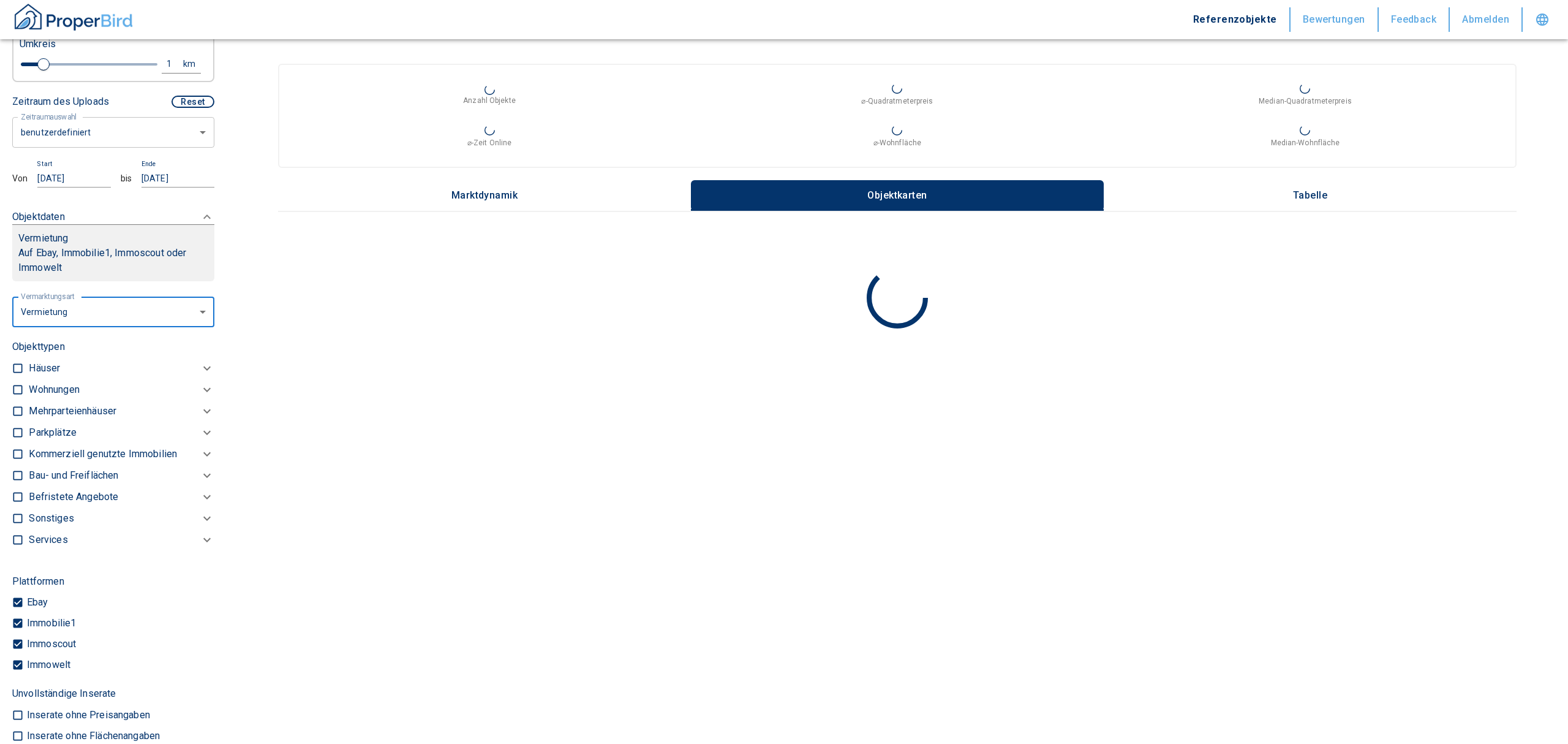
type input "rent"
type input "2020"
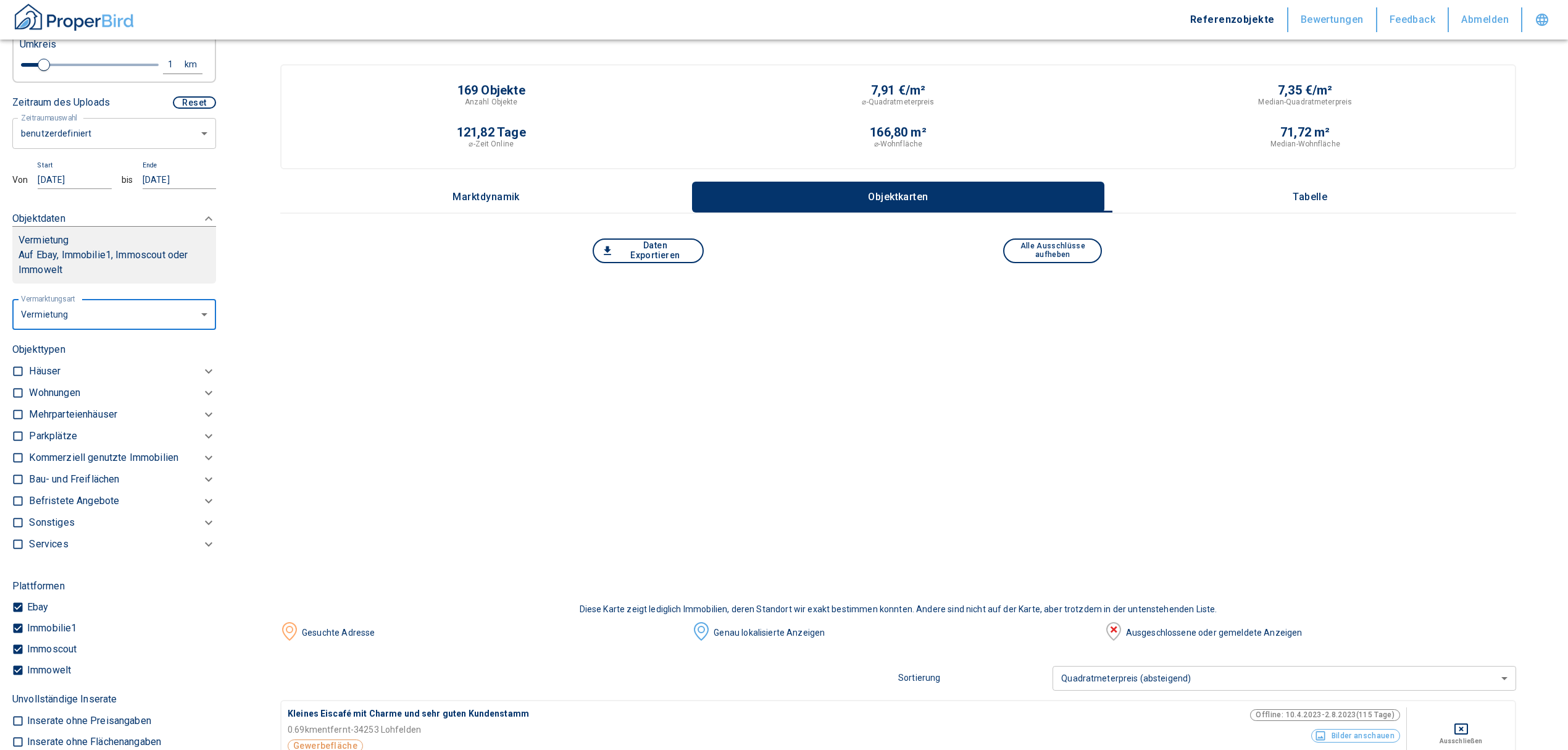
click at [45, 400] on p "Kommerziell genutzte Immobilien" at bounding box center [54, 393] width 51 height 15
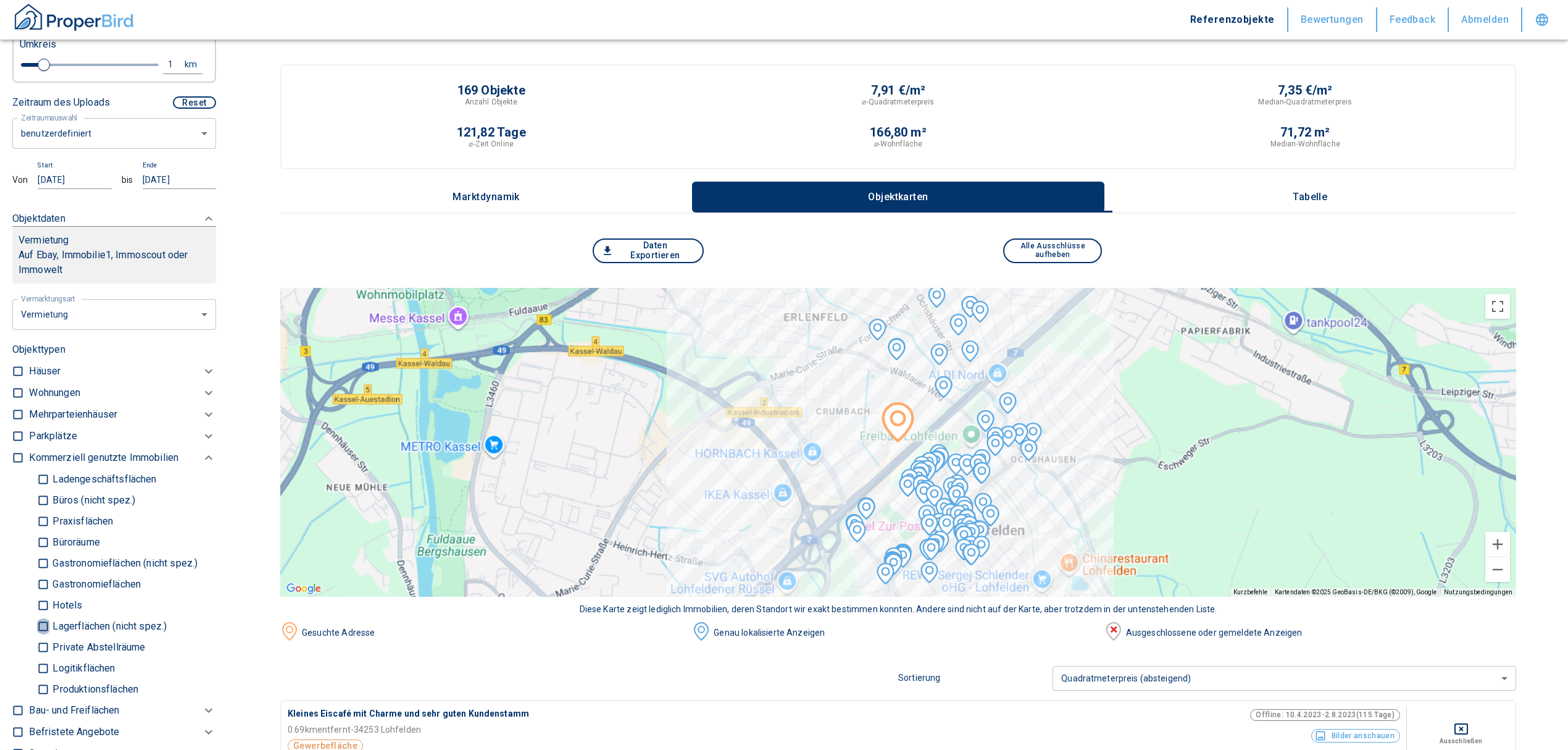
click at [45, 637] on input "Lagerflächen (nicht spez.)" at bounding box center [43, 626] width 12 height 21
checkbox input "true"
type input "2020"
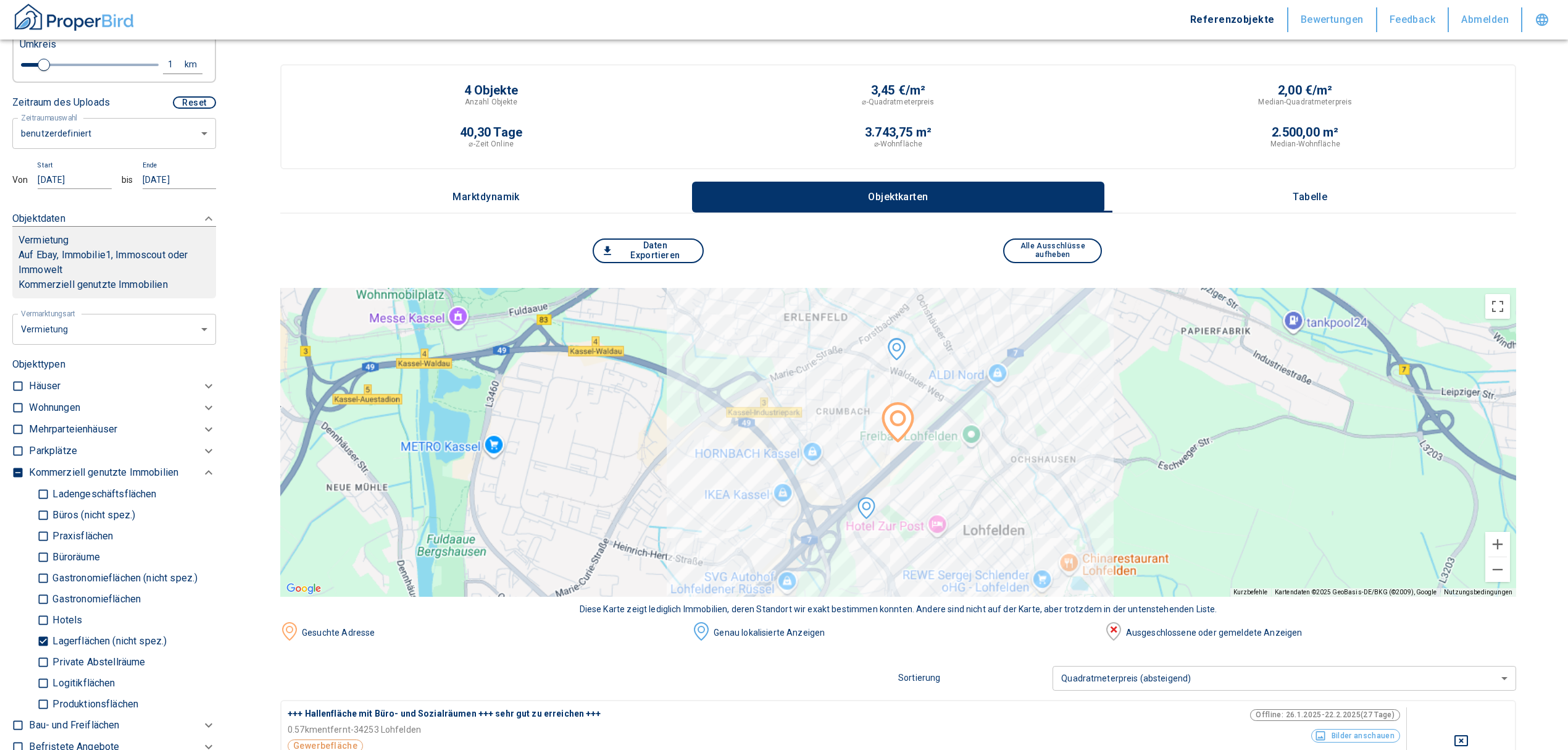
click at [40, 693] on input "Logitikflächen" at bounding box center [43, 682] width 12 height 21
checkbox input "true"
type input "2020"
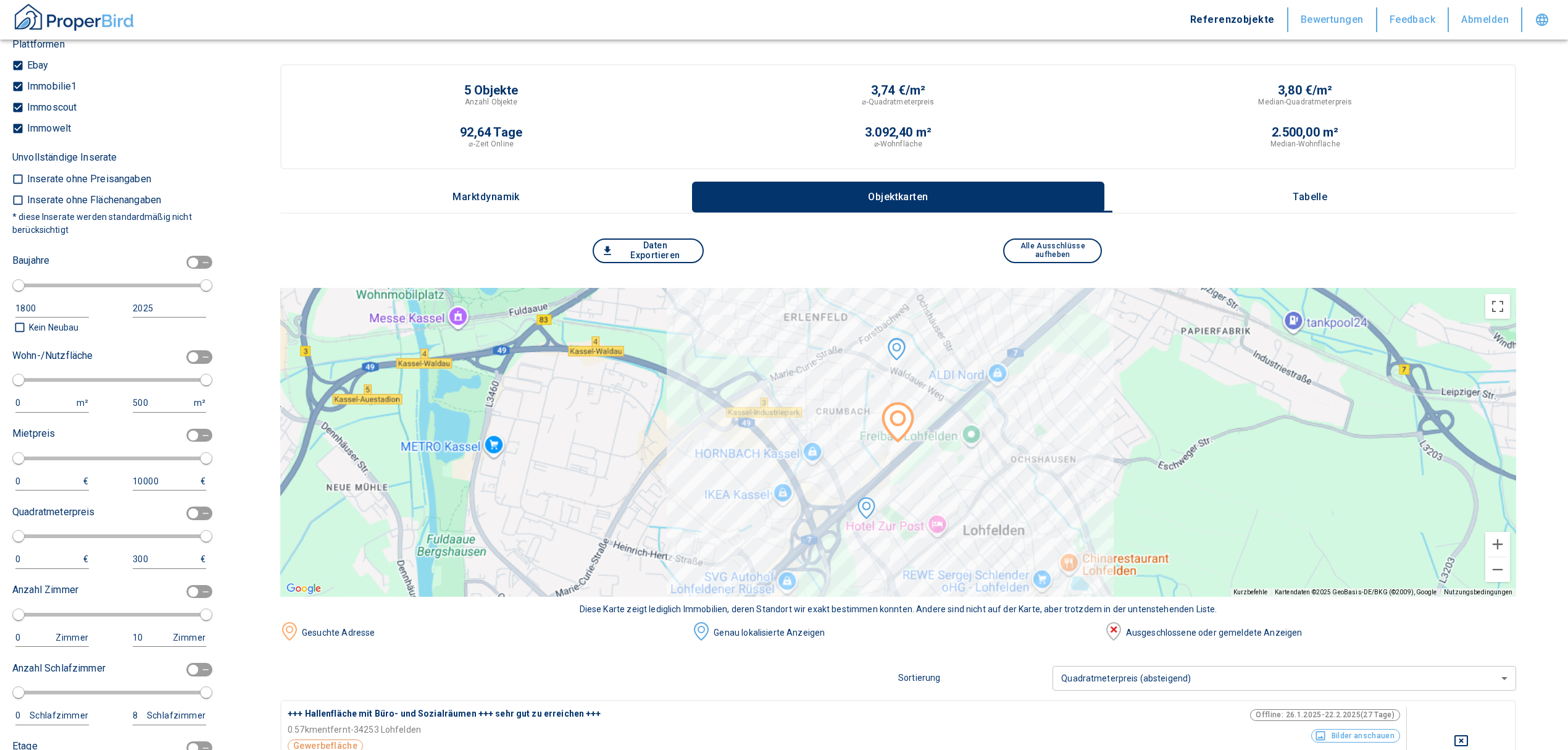
scroll to position [1126, 0]
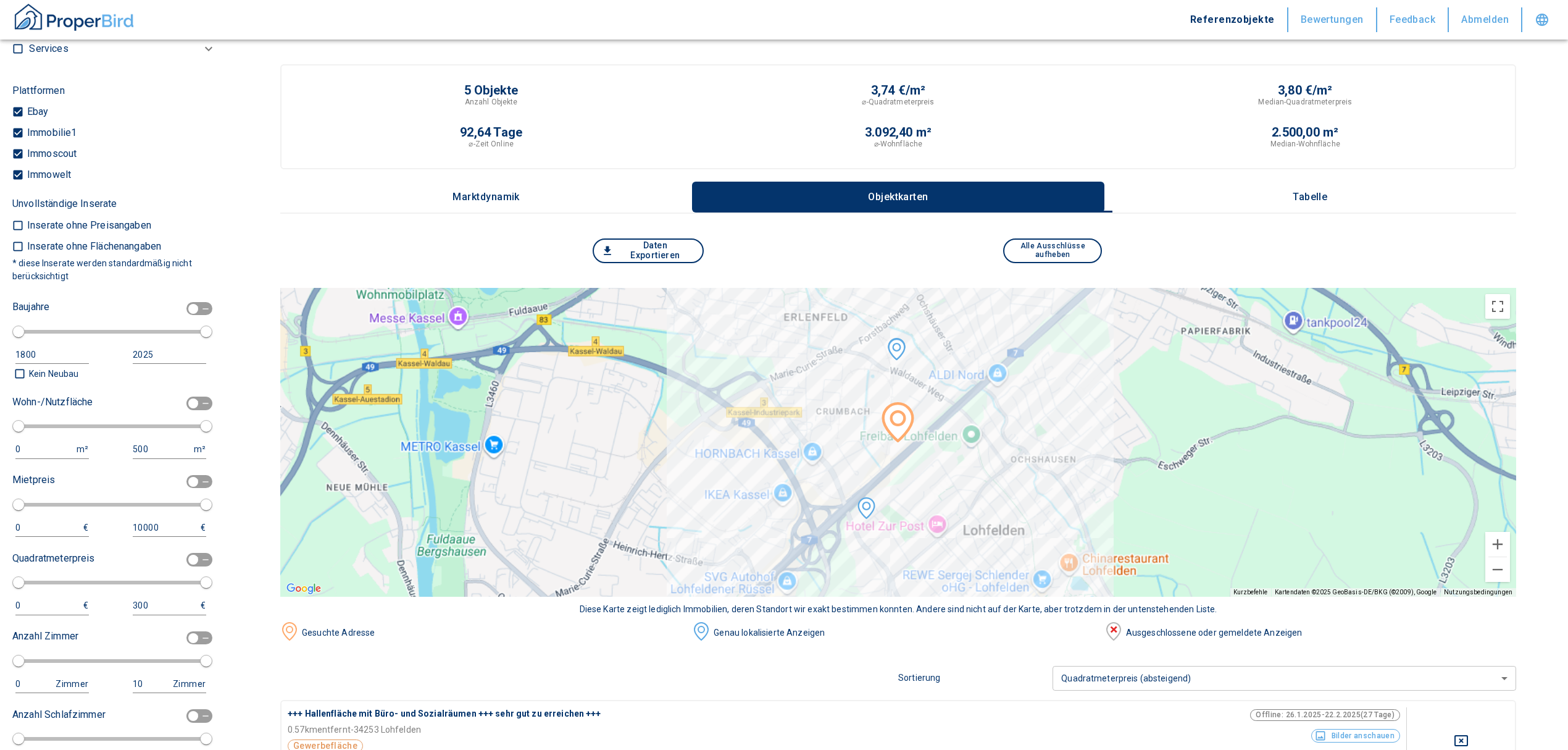
click at [183, 410] on input "checkbox" at bounding box center [193, 403] width 37 height 14
checkbox input "true"
type input "2020"
type input "50"
type input "150"
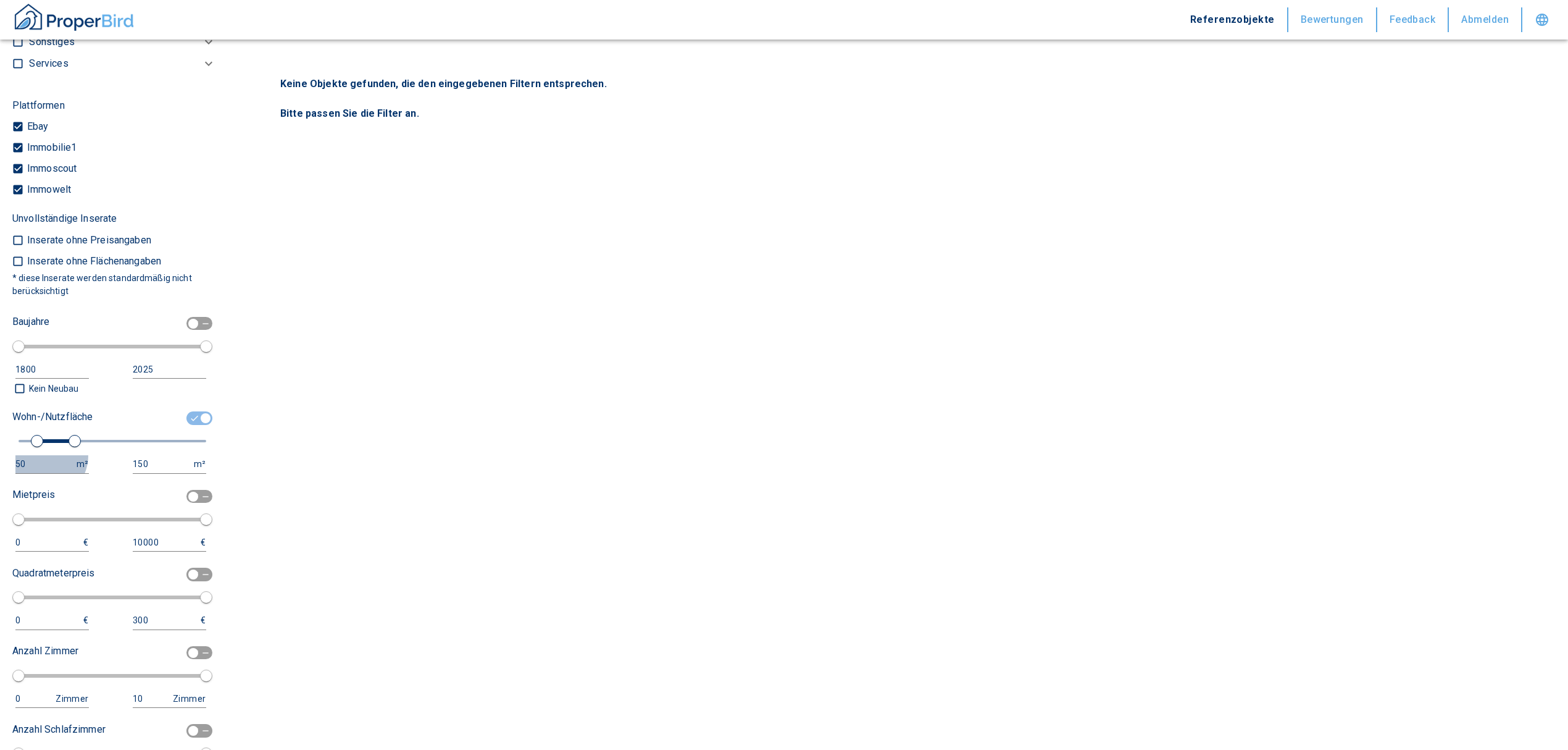
click at [40, 470] on button "50 m²" at bounding box center [52, 465] width 73 height 19
drag, startPoint x: 33, startPoint y: 475, endPoint x: 0, endPoint y: 471, distance: 33.2
click at [0, 471] on div "Filtervorlagen Neue Filtereinstellungen erkannt! Name für neue Vorlage x Sie ha…" at bounding box center [114, 375] width 228 height 750
type input "1000"
click at [148, 473] on input "150" at bounding box center [162, 464] width 59 height 18
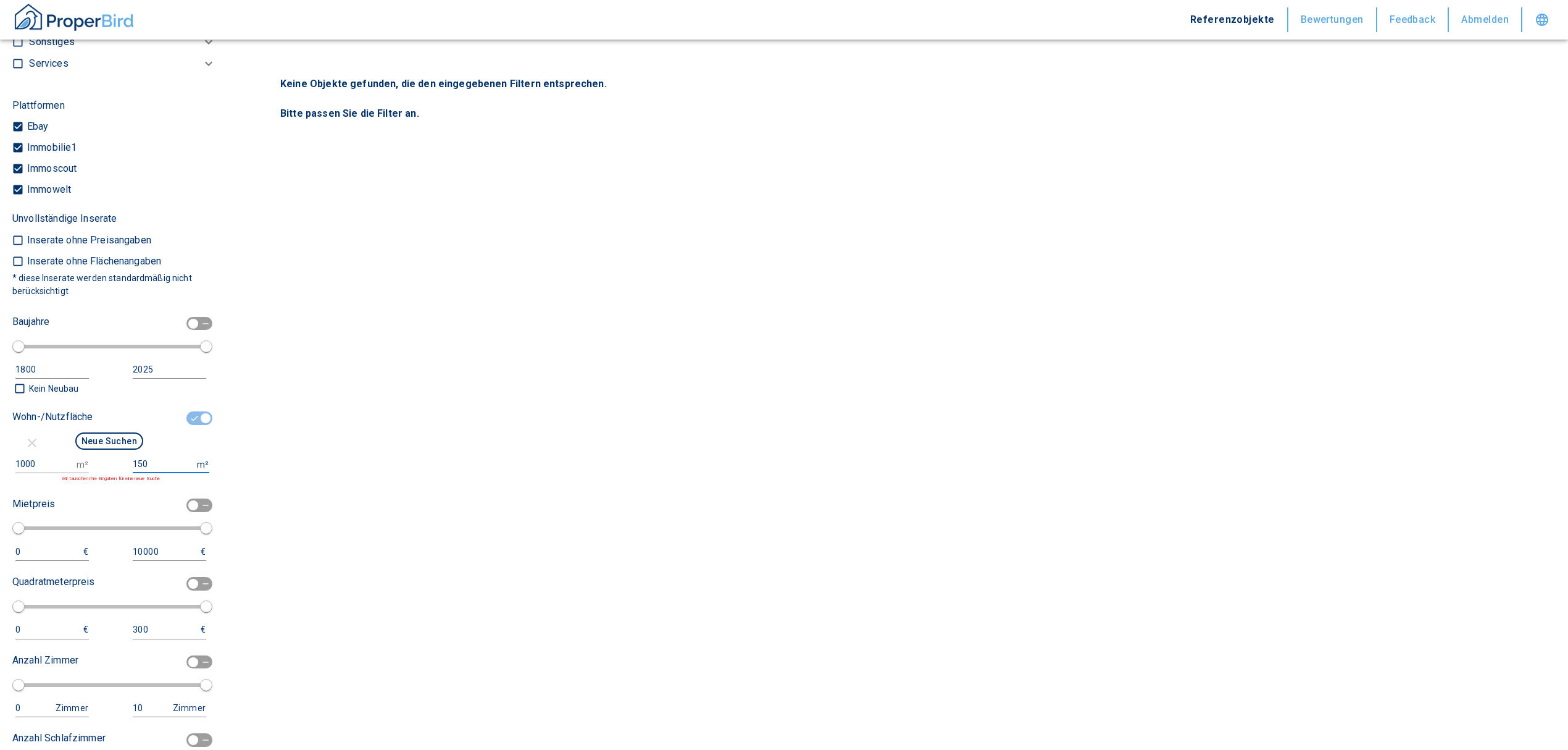
drag, startPoint x: 148, startPoint y: 478, endPoint x: 85, endPoint y: 483, distance: 63.2
click at [85, 483] on div "1000 m² 150 m² Wir tauschen ihre Eingaben für eine neue Suche" at bounding box center [109, 469] width 194 height 27
type input "999999999"
click at [90, 450] on button "Neue Suchen" at bounding box center [109, 441] width 68 height 18
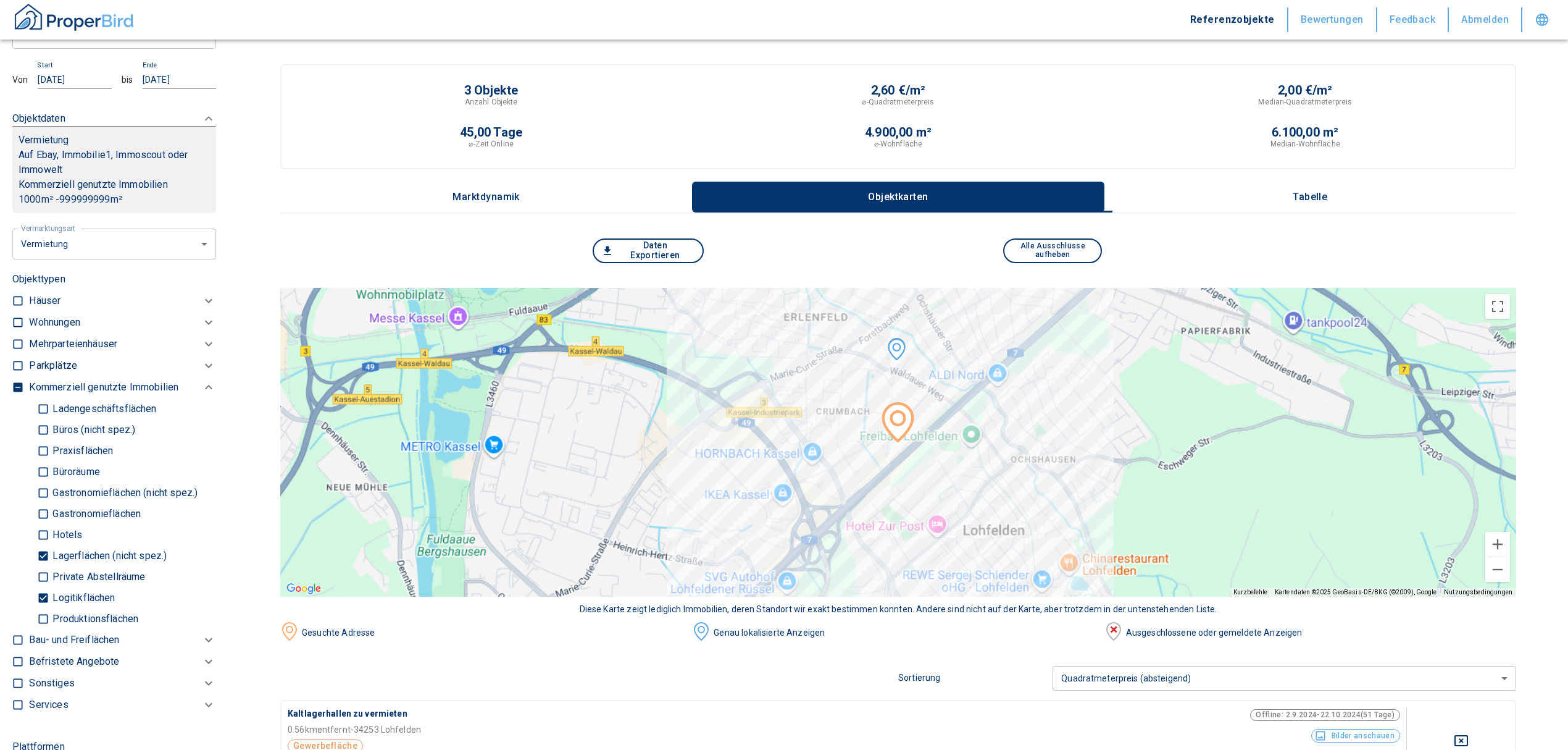
scroll to position [467, 0]
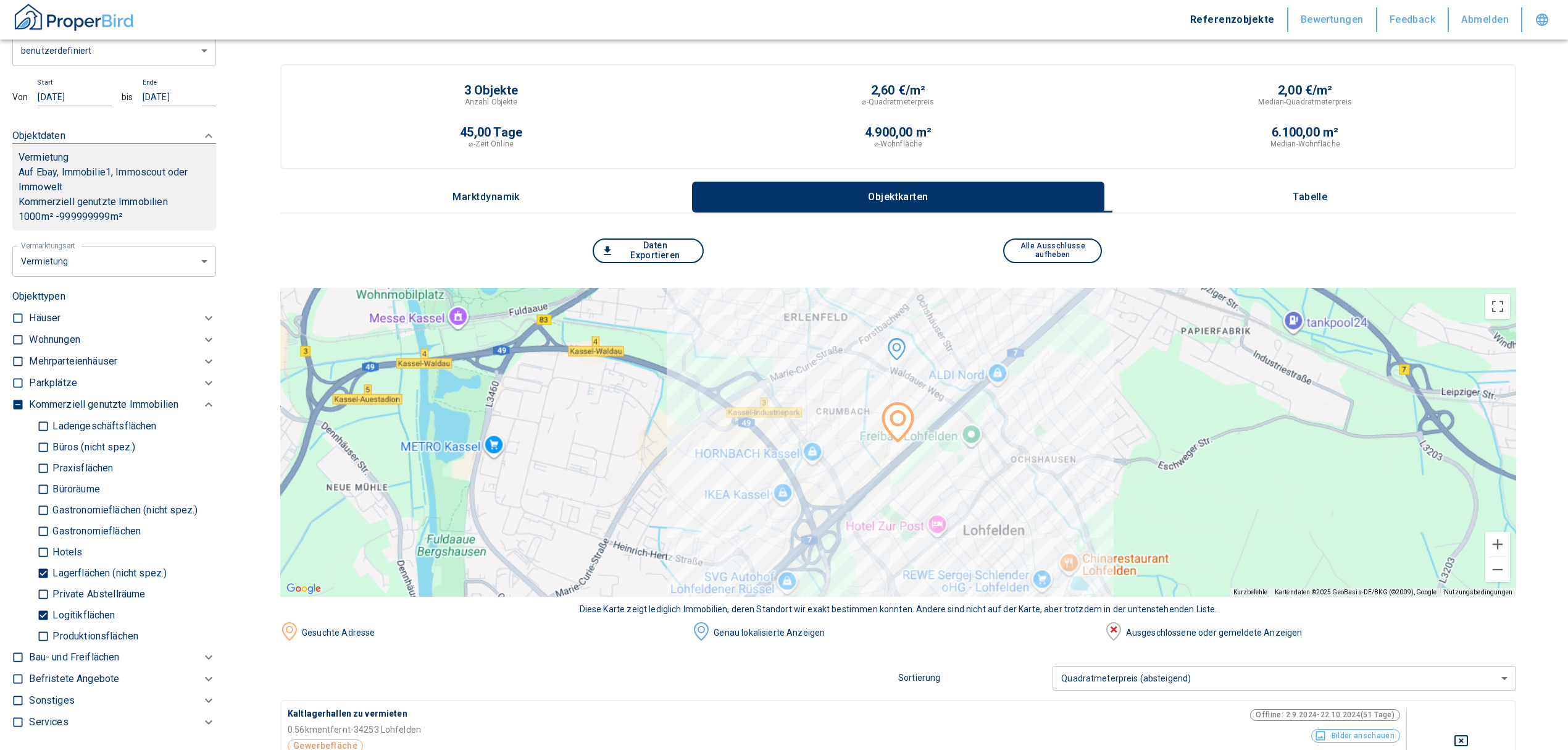
click at [1322, 197] on p "Tabelle" at bounding box center [1310, 197] width 62 height 11
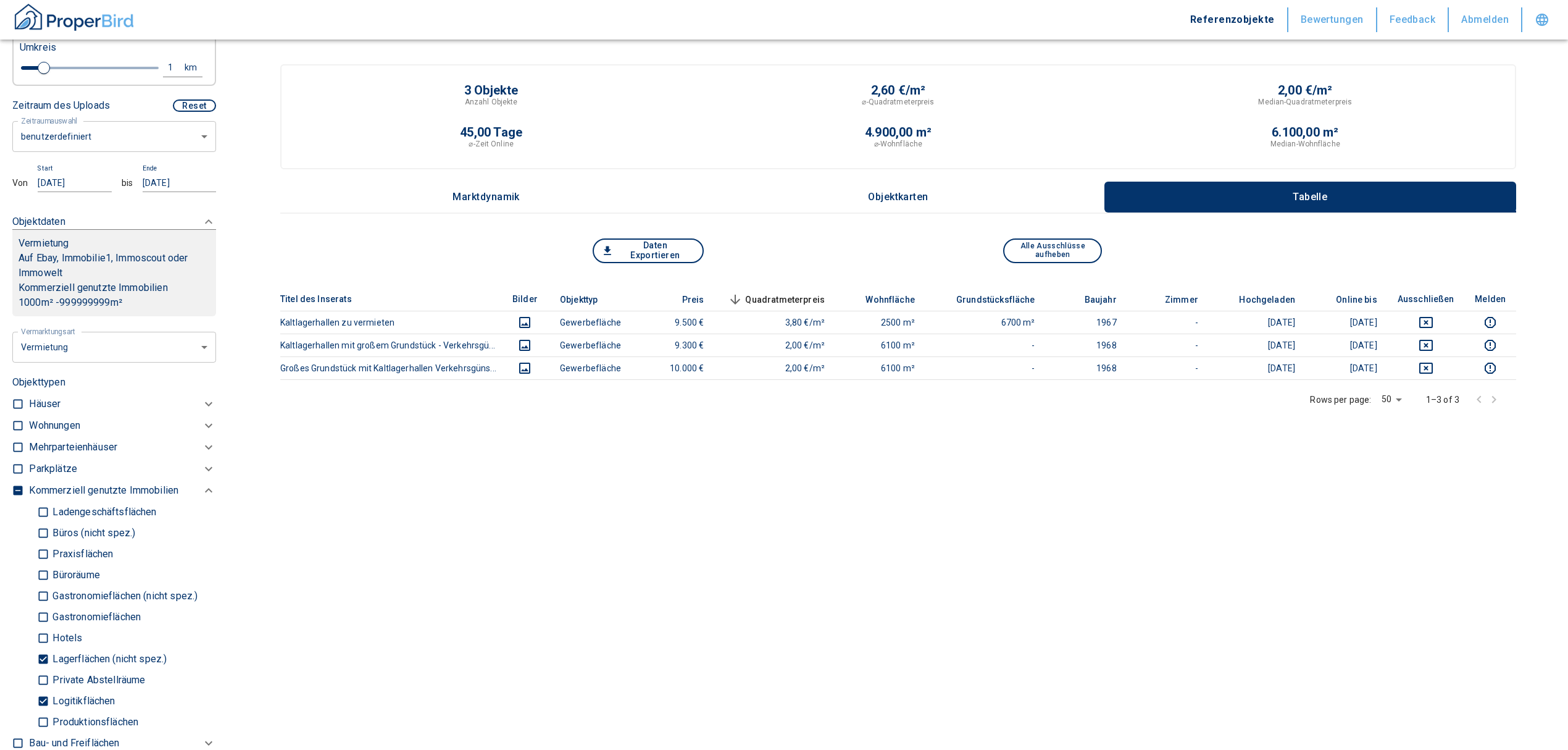
scroll to position [302, 0]
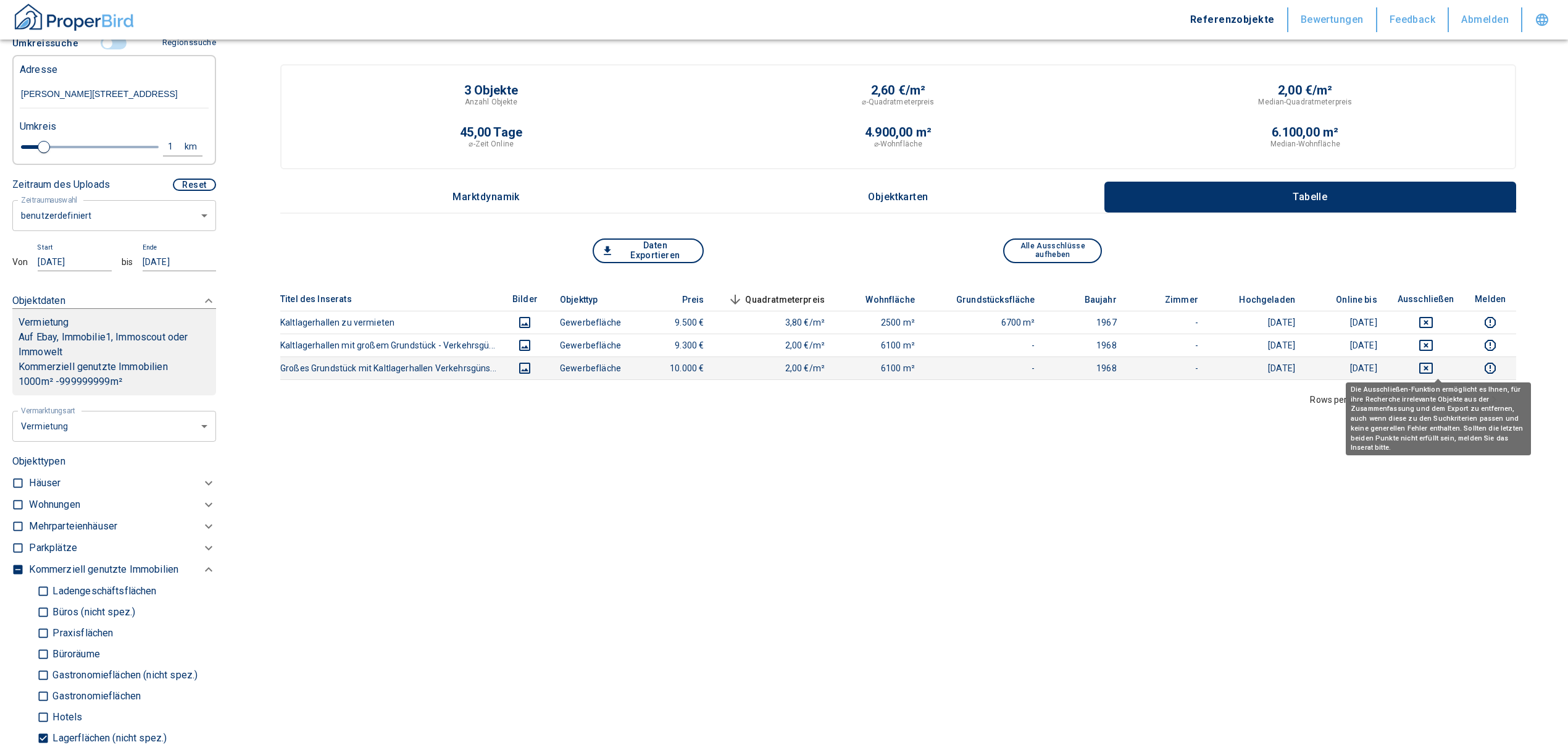
click at [1433, 363] on icon "deselect this listing" at bounding box center [1426, 369] width 15 height 15
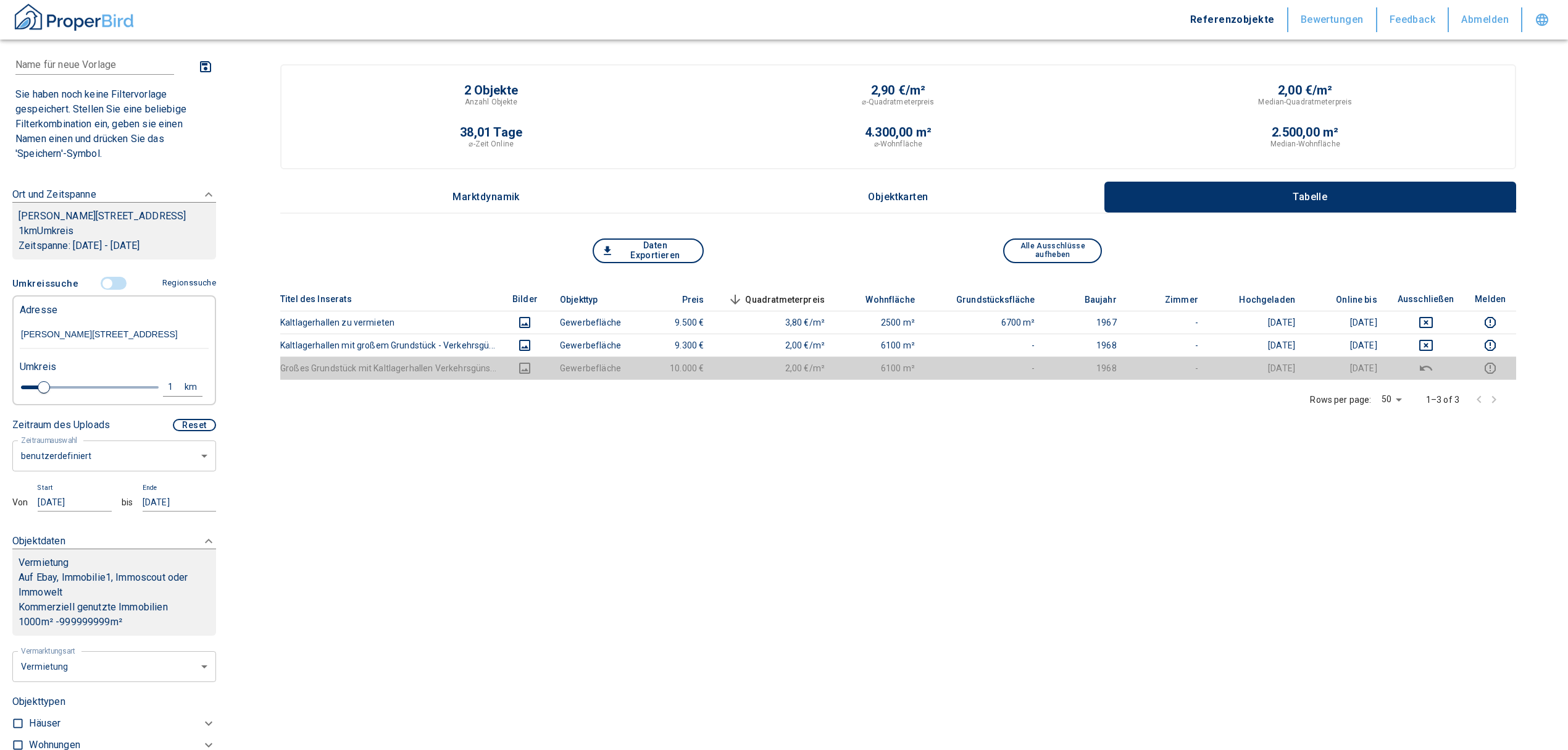
scroll to position [55, 0]
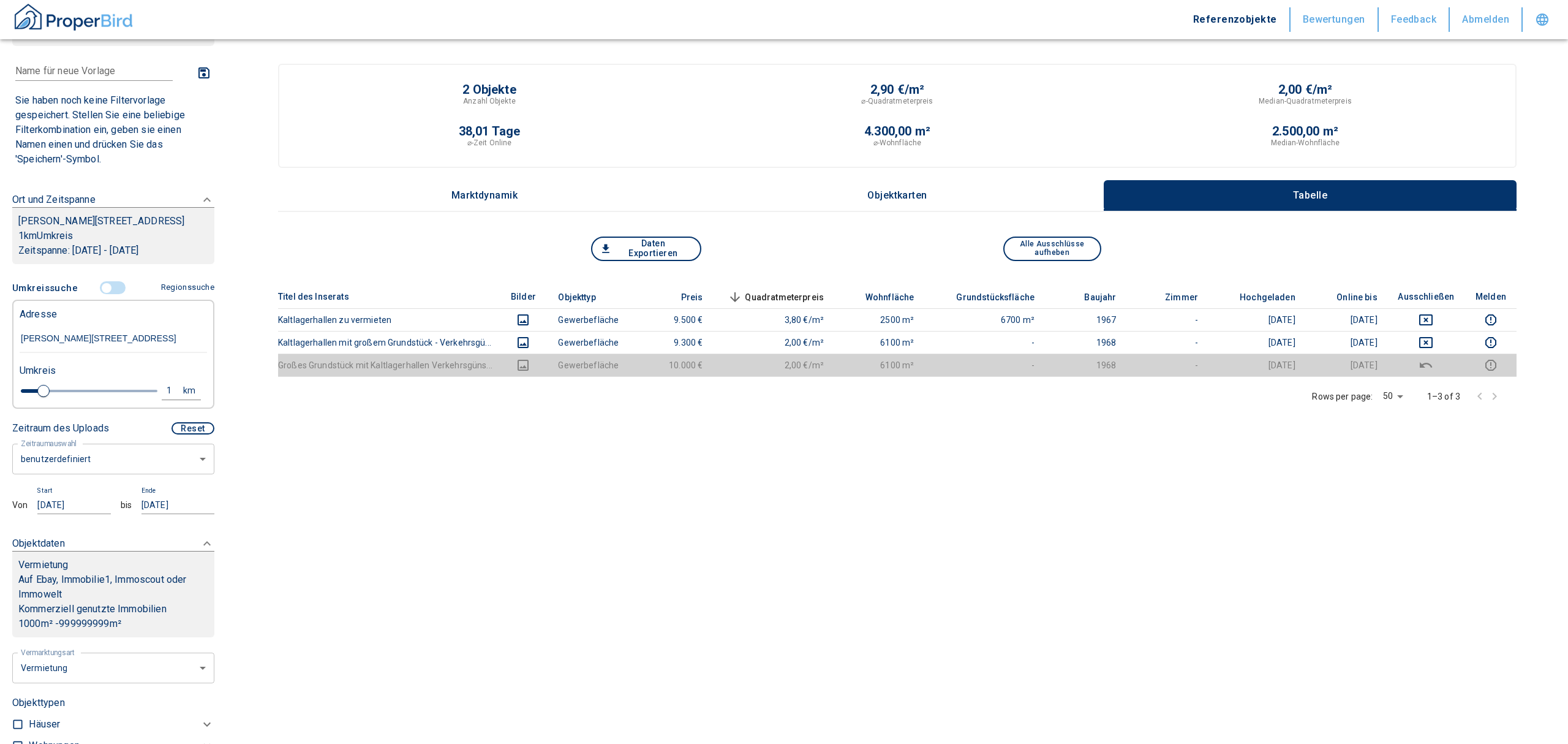
click at [134, 473] on body "Referenzobjekte Bewertungen Feedback Abmelden Filtervorlagen Neue Filtereinstel…" at bounding box center [784, 399] width 1568 height 798
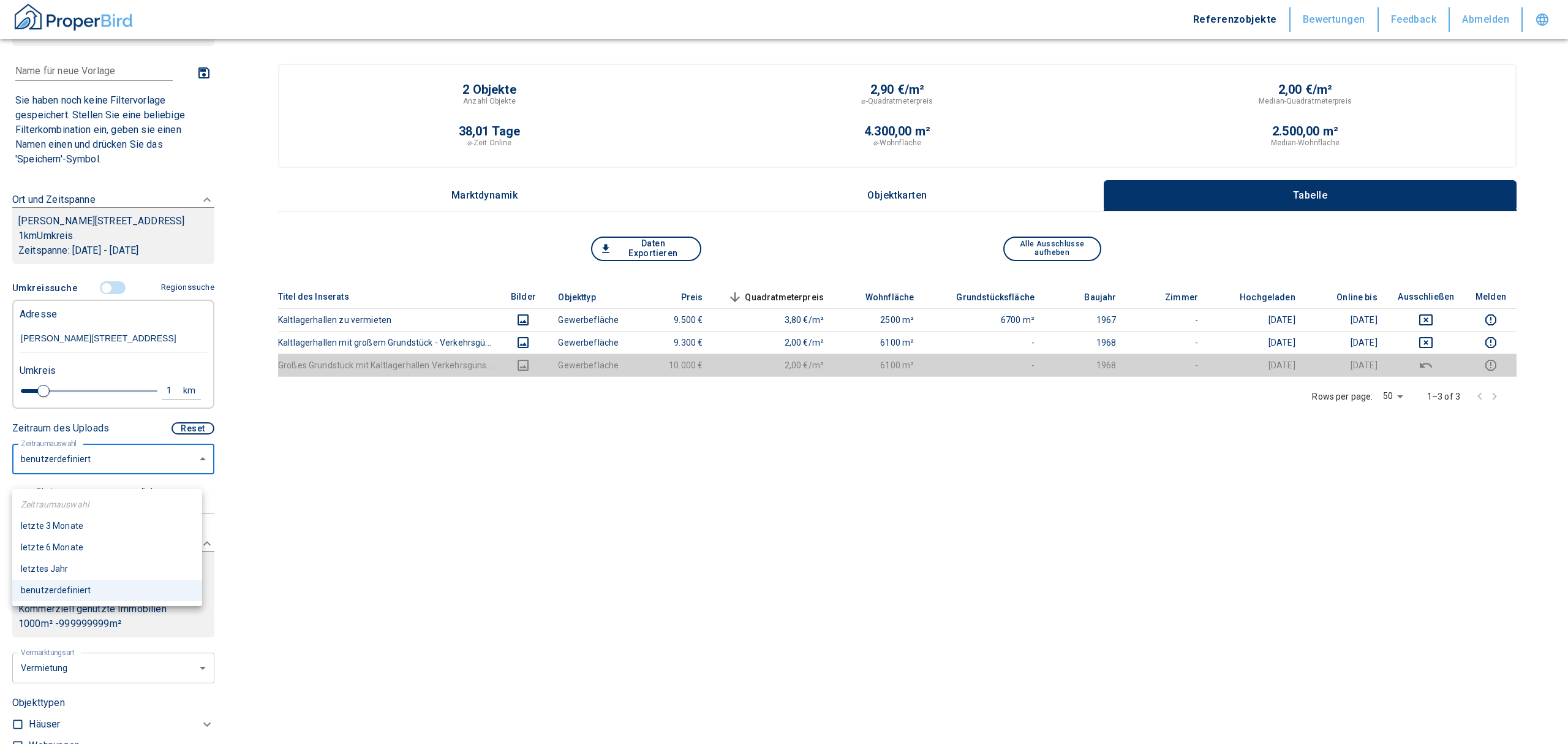
click at [87, 543] on li "letzte 6 Monate" at bounding box center [107, 547] width 190 height 21
type input "2020"
type input "6"
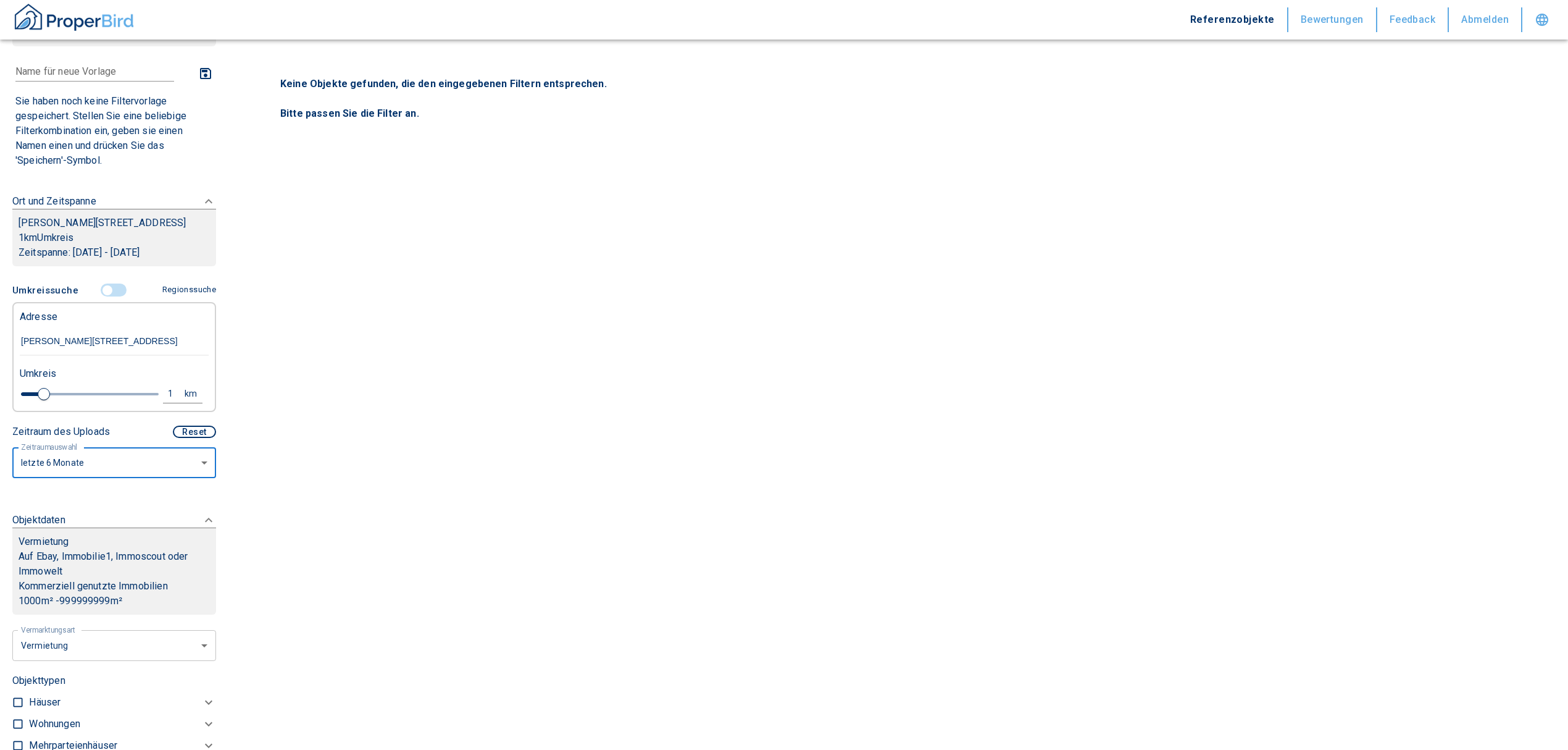
click at [166, 402] on div "1" at bounding box center [177, 394] width 22 height 16
drag, startPoint x: 71, startPoint y: 407, endPoint x: 25, endPoint y: 399, distance: 46.7
click at [23, 399] on div "1 km Neue Suchen" at bounding box center [105, 394] width 189 height 30
type input "8"
click at [156, 401] on button "Neue Suchen" at bounding box center [164, 394] width 68 height 18
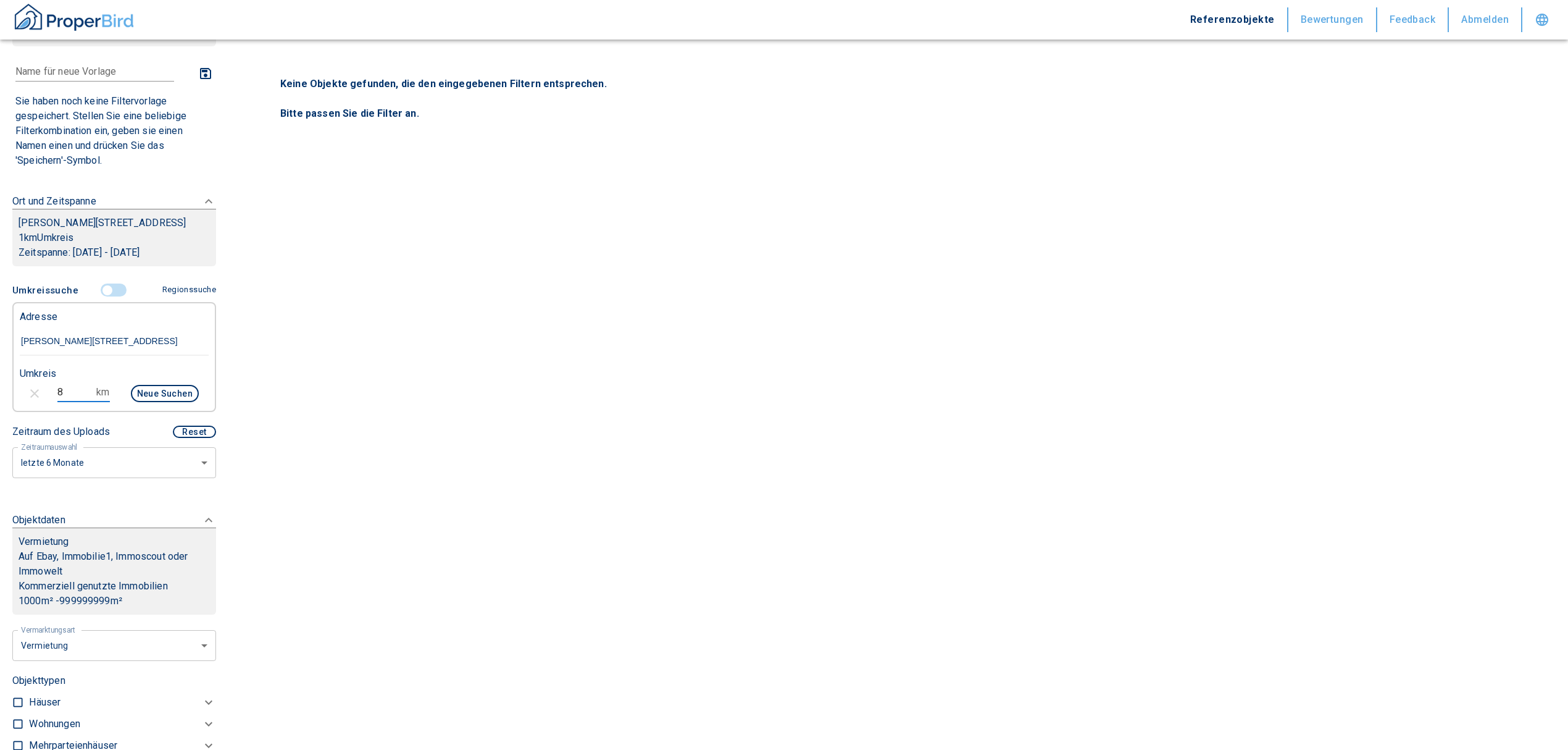
type input "2020"
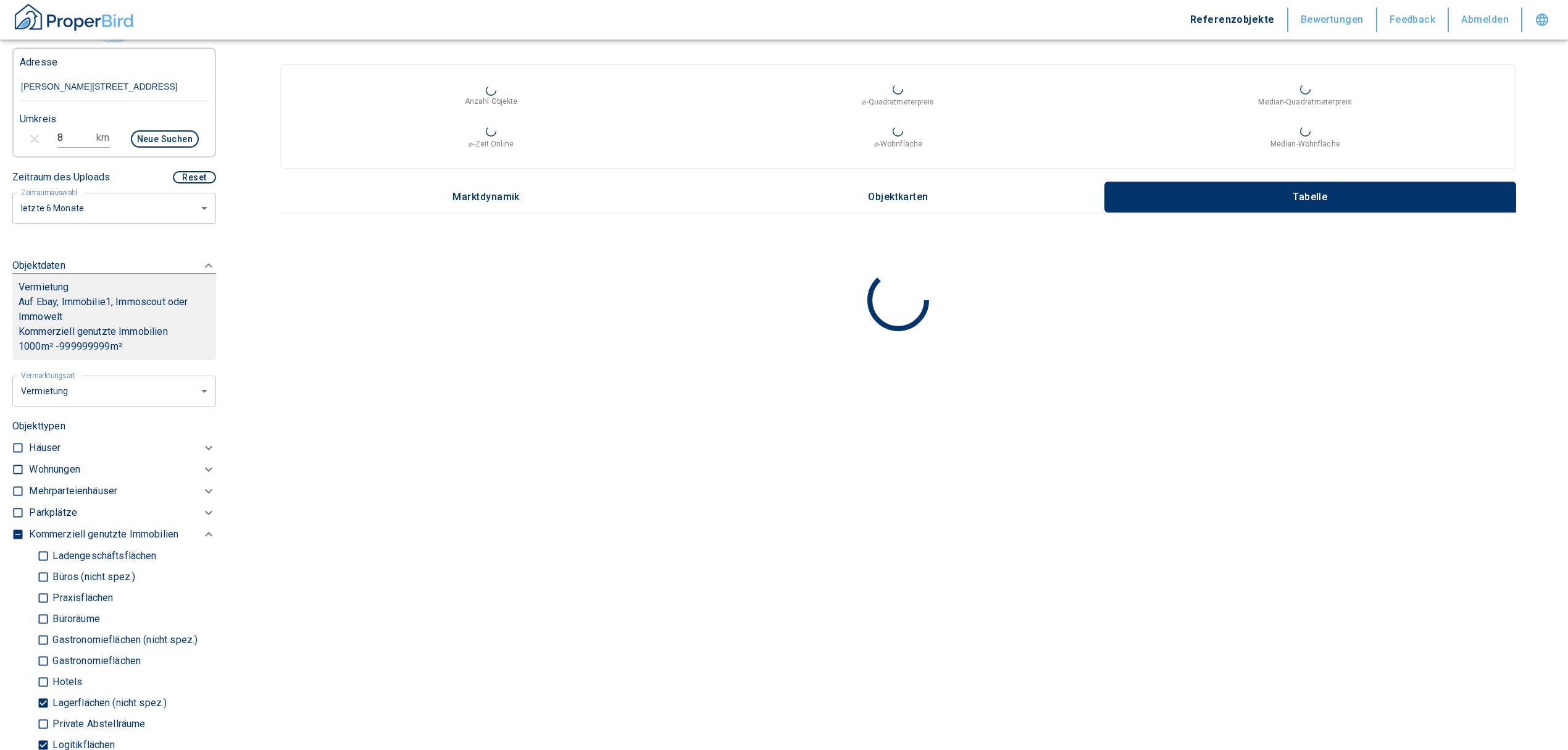
scroll to position [302, 0]
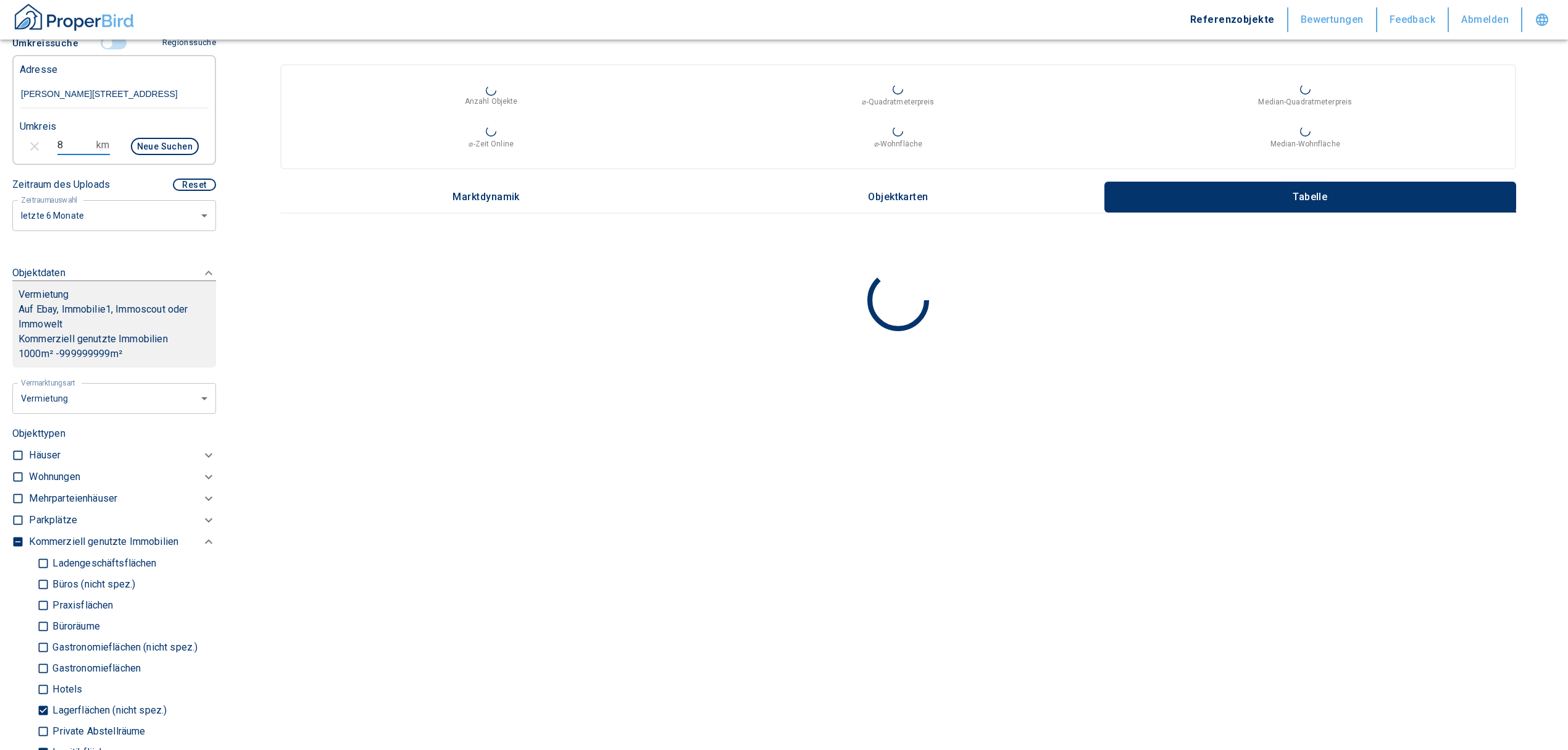
drag, startPoint x: 62, startPoint y: 161, endPoint x: 41, endPoint y: 156, distance: 21.6
click at [41, 156] on div "8 km Neue Suchen" at bounding box center [105, 148] width 189 height 30
type input "5"
click at [148, 155] on button "Neue Suchen" at bounding box center [164, 146] width 68 height 18
type input "2020"
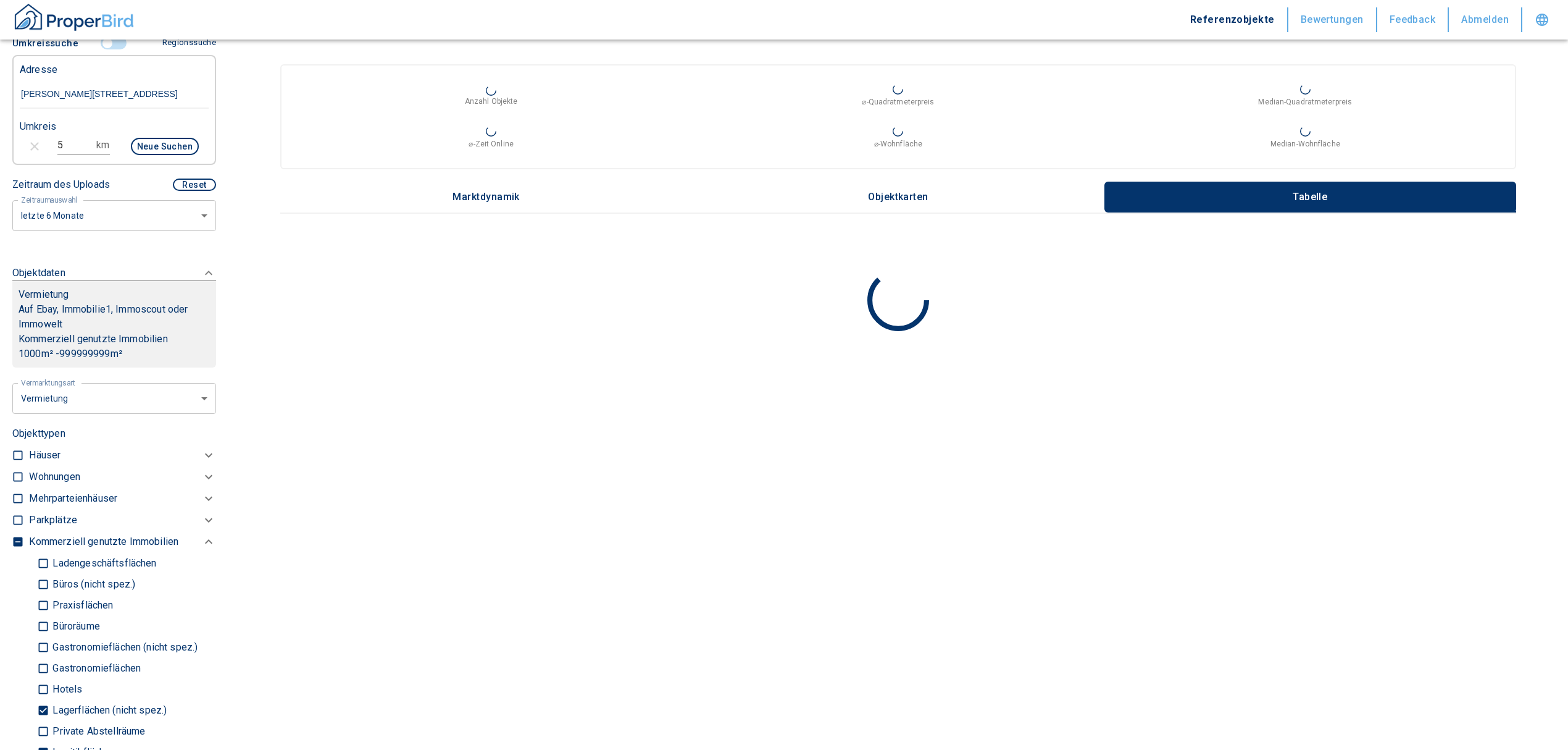
click at [796, 688] on main "Anzahl Objekte ⌀-Quadratmeterpreis Median-Quadratmeterpreis ⌀-Zeit Online ⌀-Woh…" at bounding box center [898, 375] width 1340 height 750
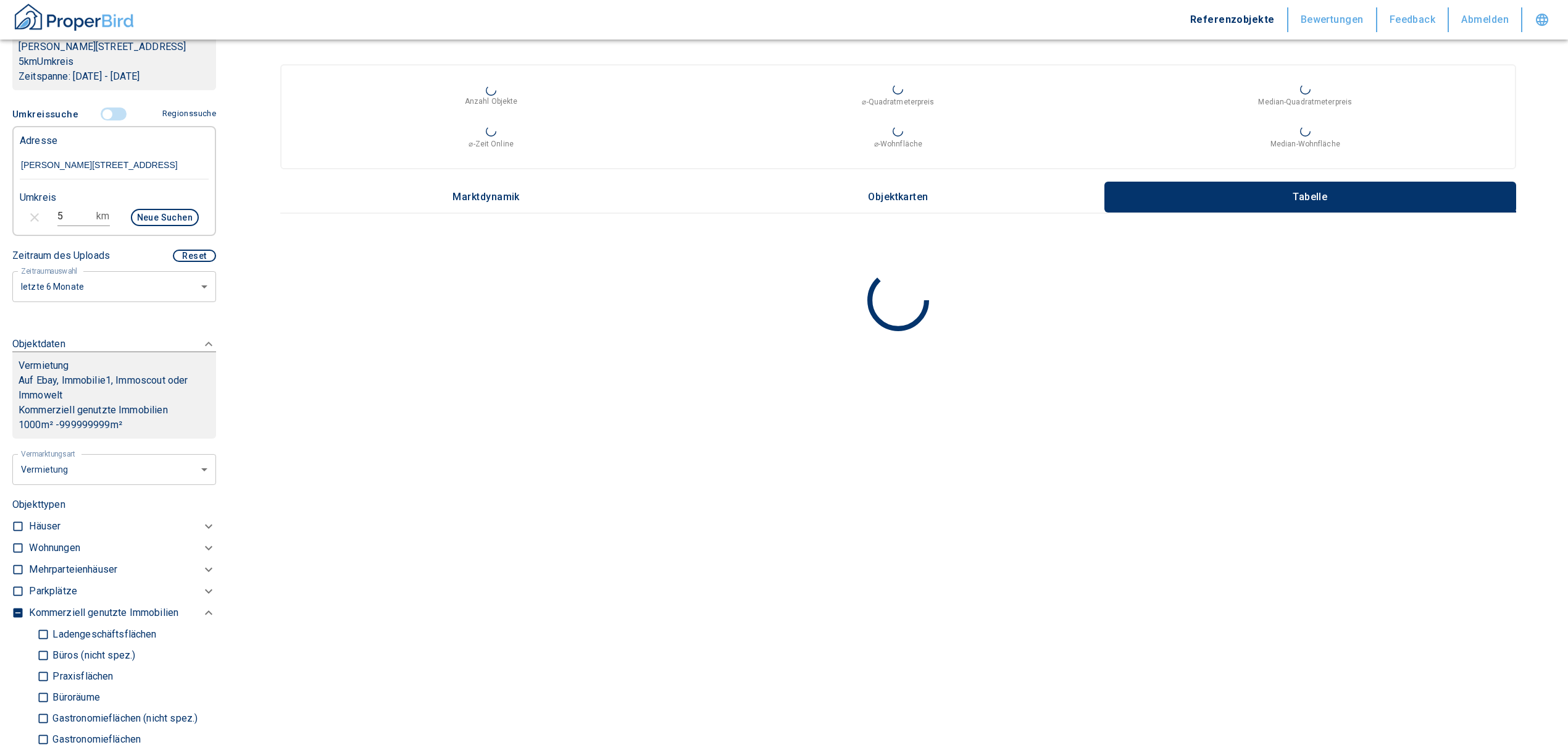
scroll to position [137, 0]
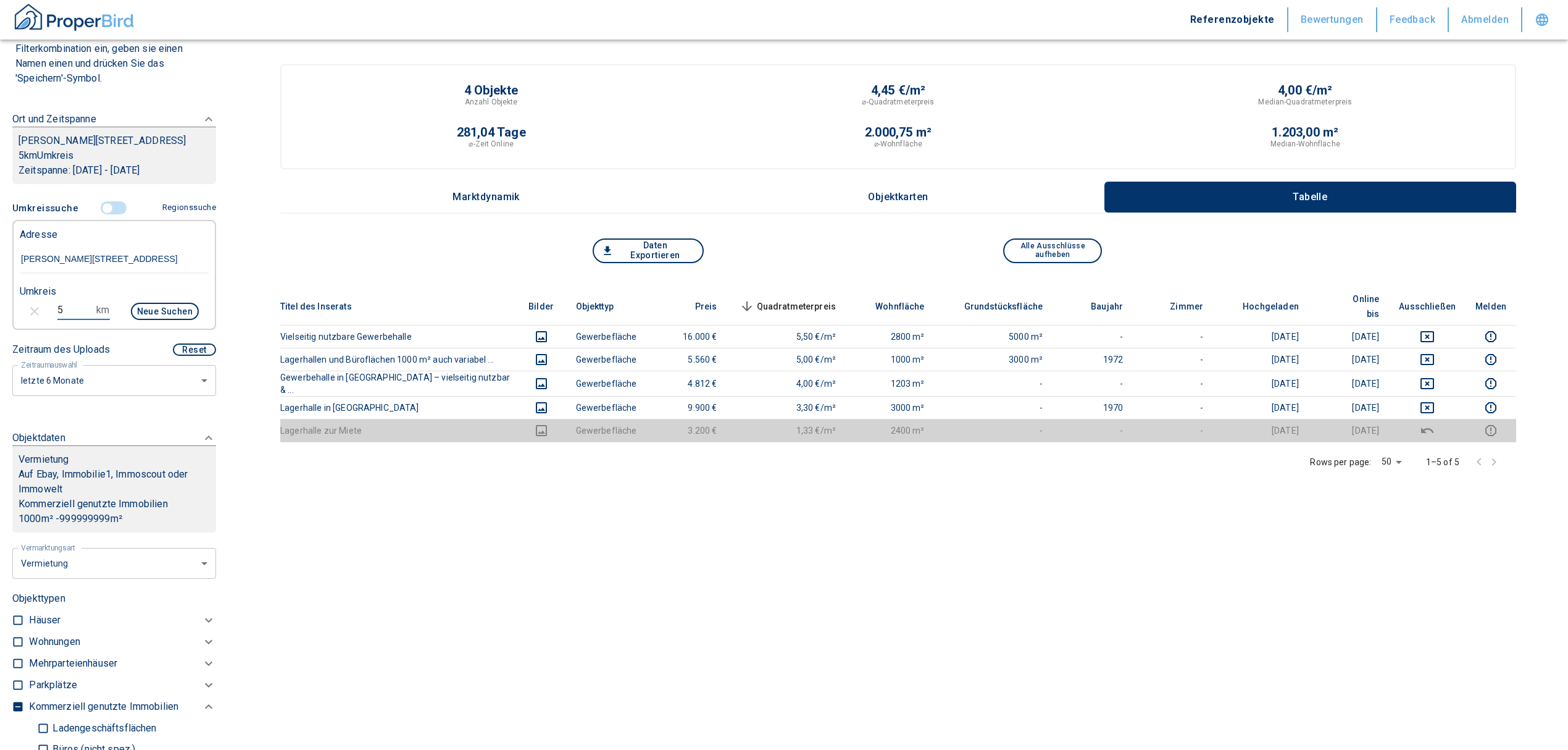
drag, startPoint x: 67, startPoint y: 320, endPoint x: 47, endPoint y: 319, distance: 20.0
click at [47, 319] on div "5 km Neue Suchen" at bounding box center [105, 313] width 189 height 30
type input "7"
click at [164, 317] on button "Neue Suchen" at bounding box center [164, 311] width 68 height 18
type input "2020"
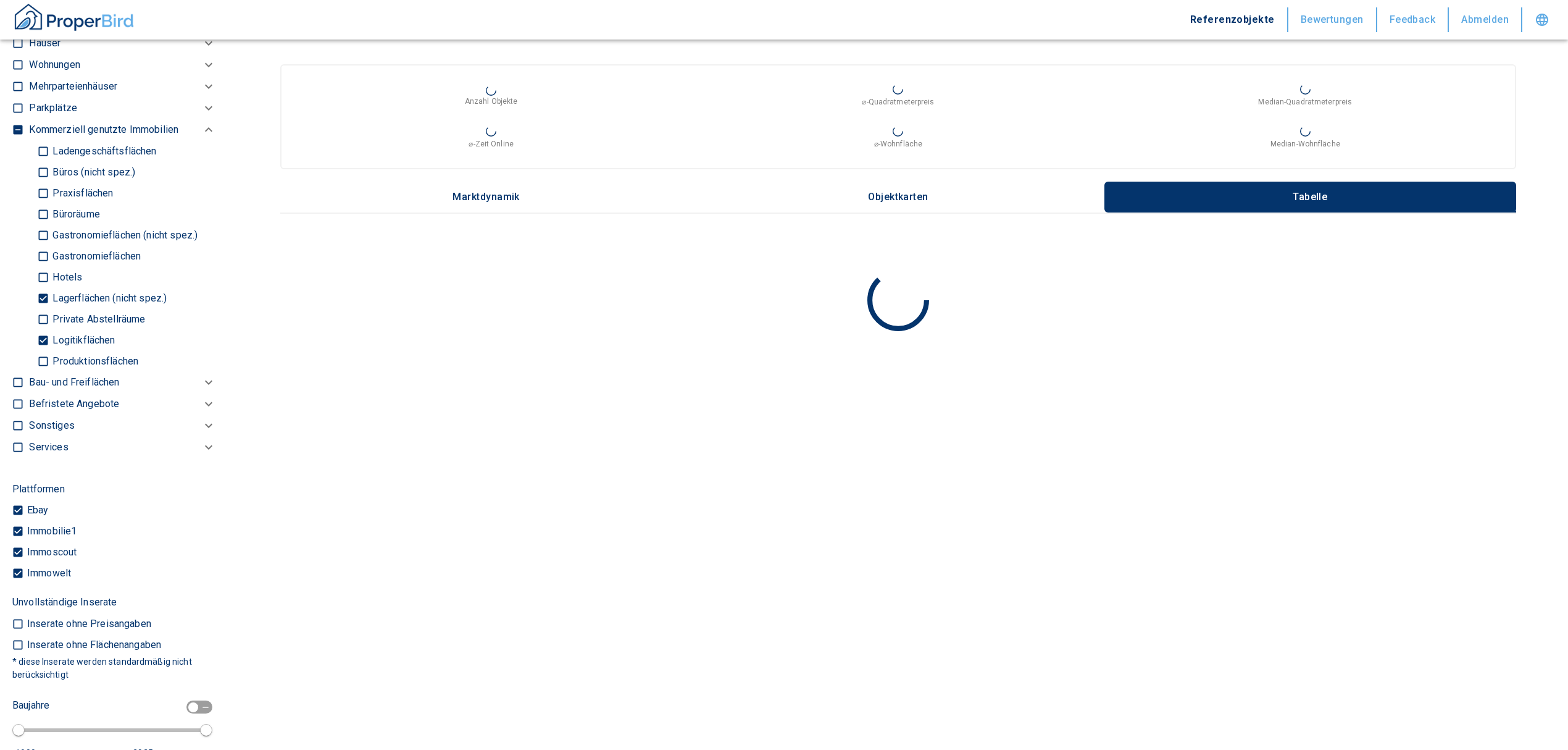
scroll to position [878, 0]
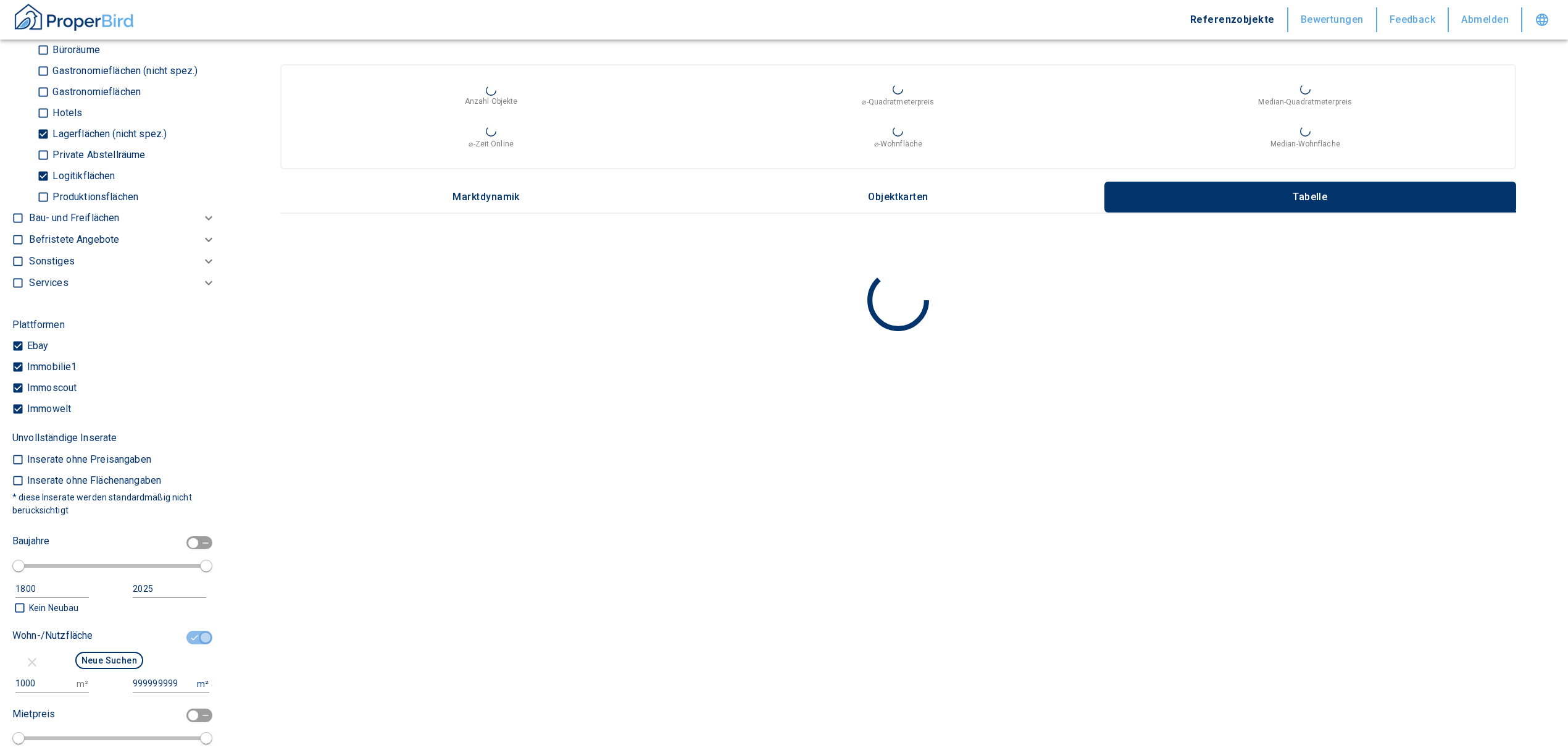
click at [193, 644] on input "checkbox" at bounding box center [206, 638] width 37 height 14
checkbox input "false"
type input "2020"
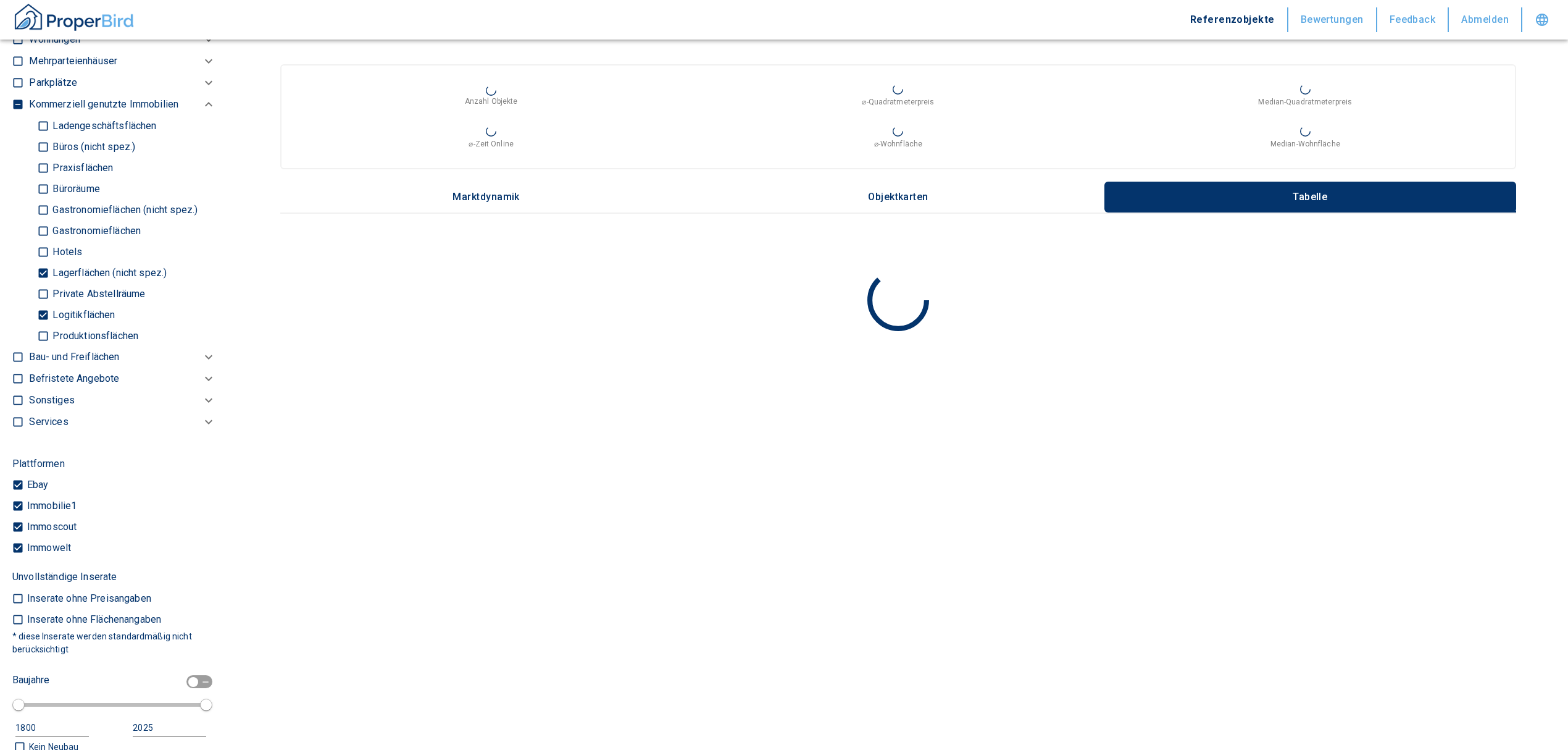
scroll to position [550, 0]
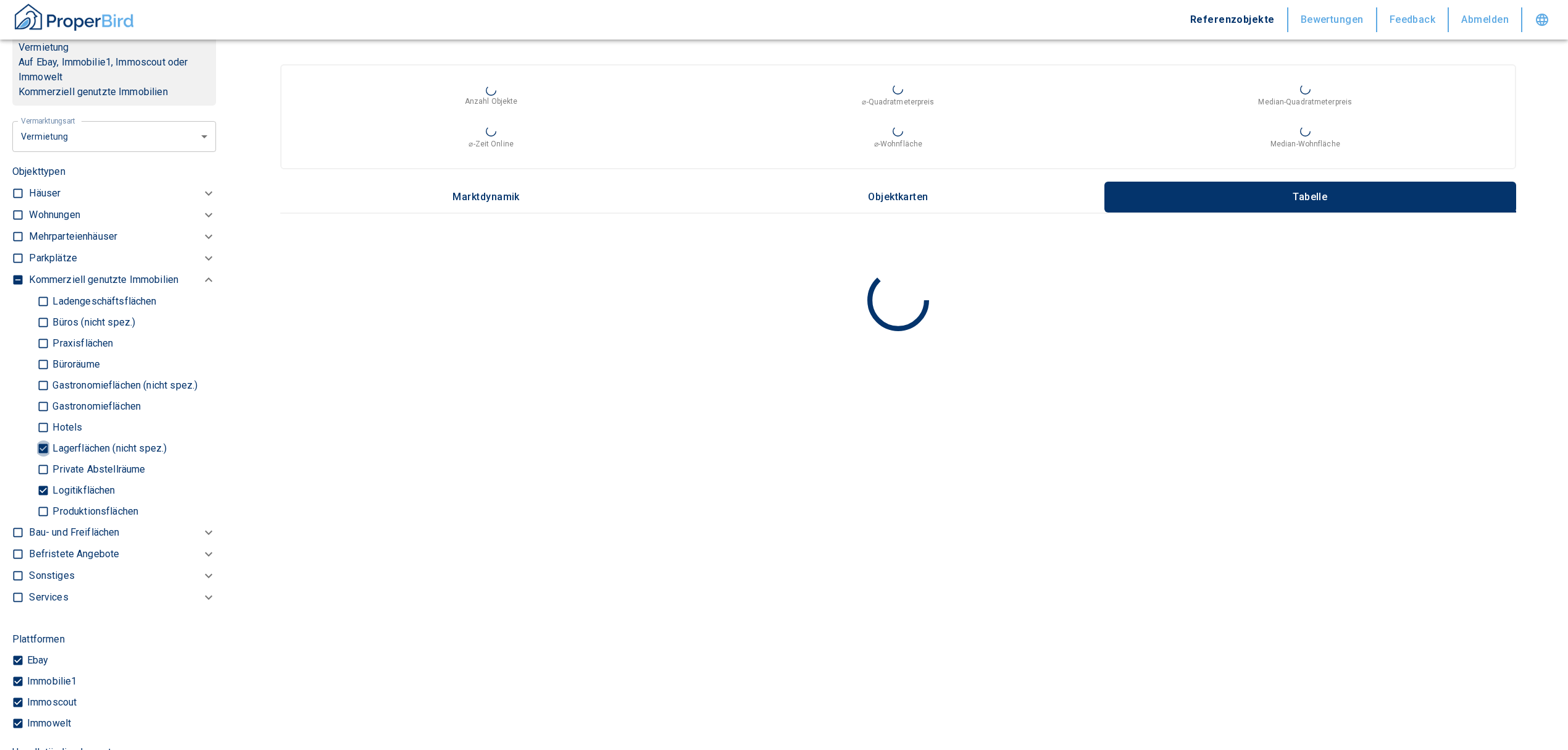
click at [45, 456] on input "Lagerflächen (nicht spez.)" at bounding box center [43, 447] width 12 height 21
checkbox input "false"
type input "2020"
type input "999999990"
click at [43, 501] on input "Logitikflächen" at bounding box center [43, 489] width 12 height 21
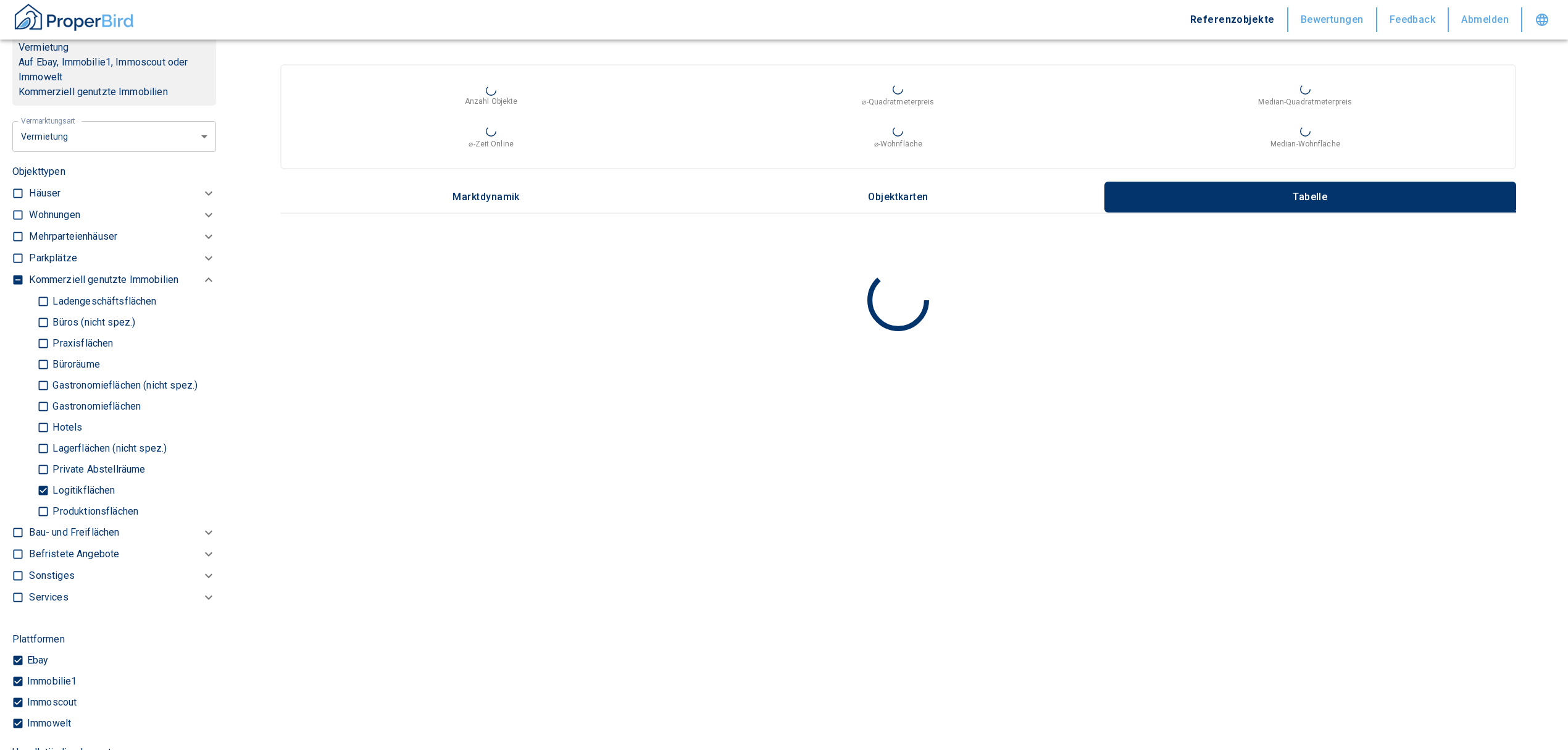
checkbox input "false"
type input "2020"
type input "999999990"
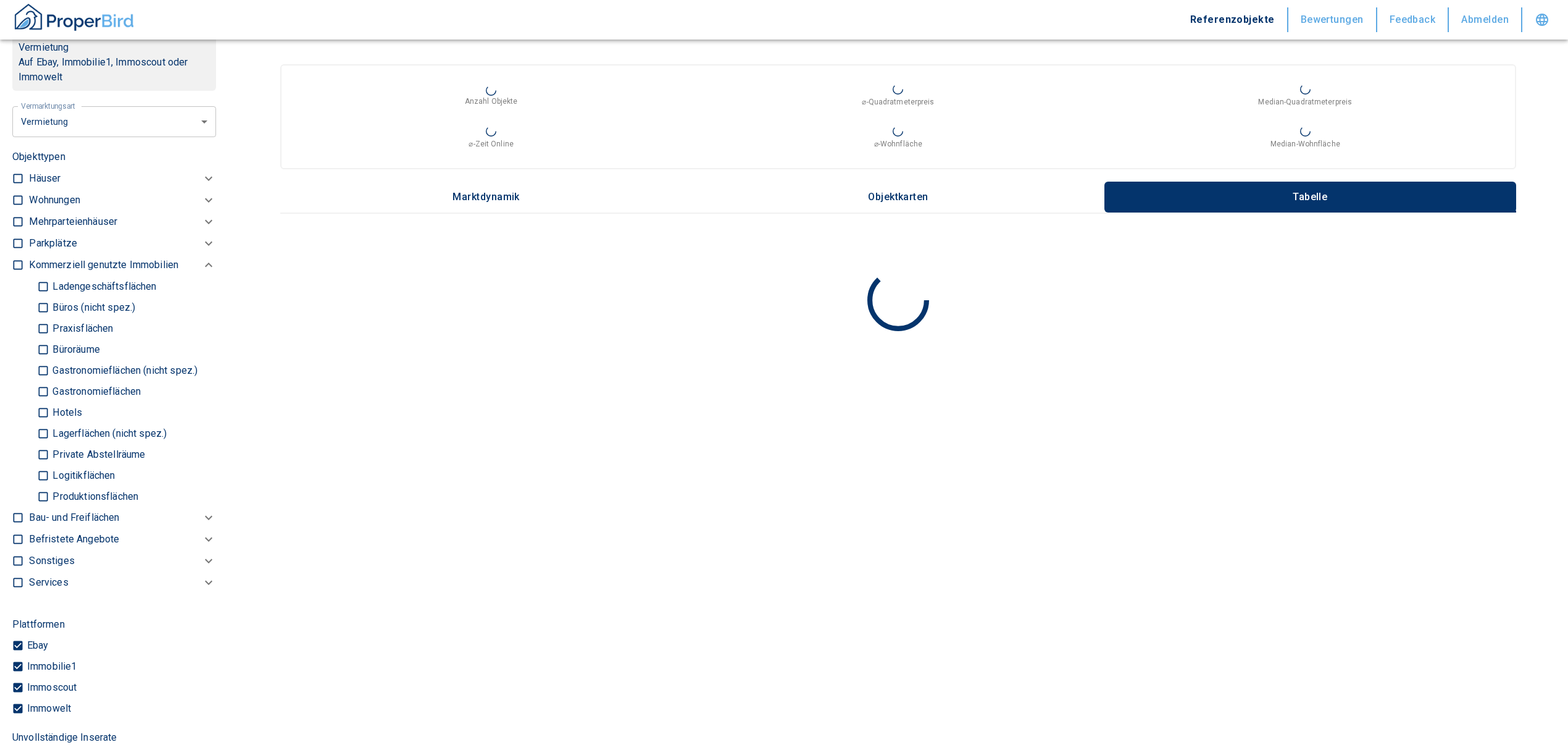
click at [45, 317] on input "Büros (nicht spez.)" at bounding box center [43, 306] width 12 height 21
checkbox input "true"
type input "2020"
type input "999999990"
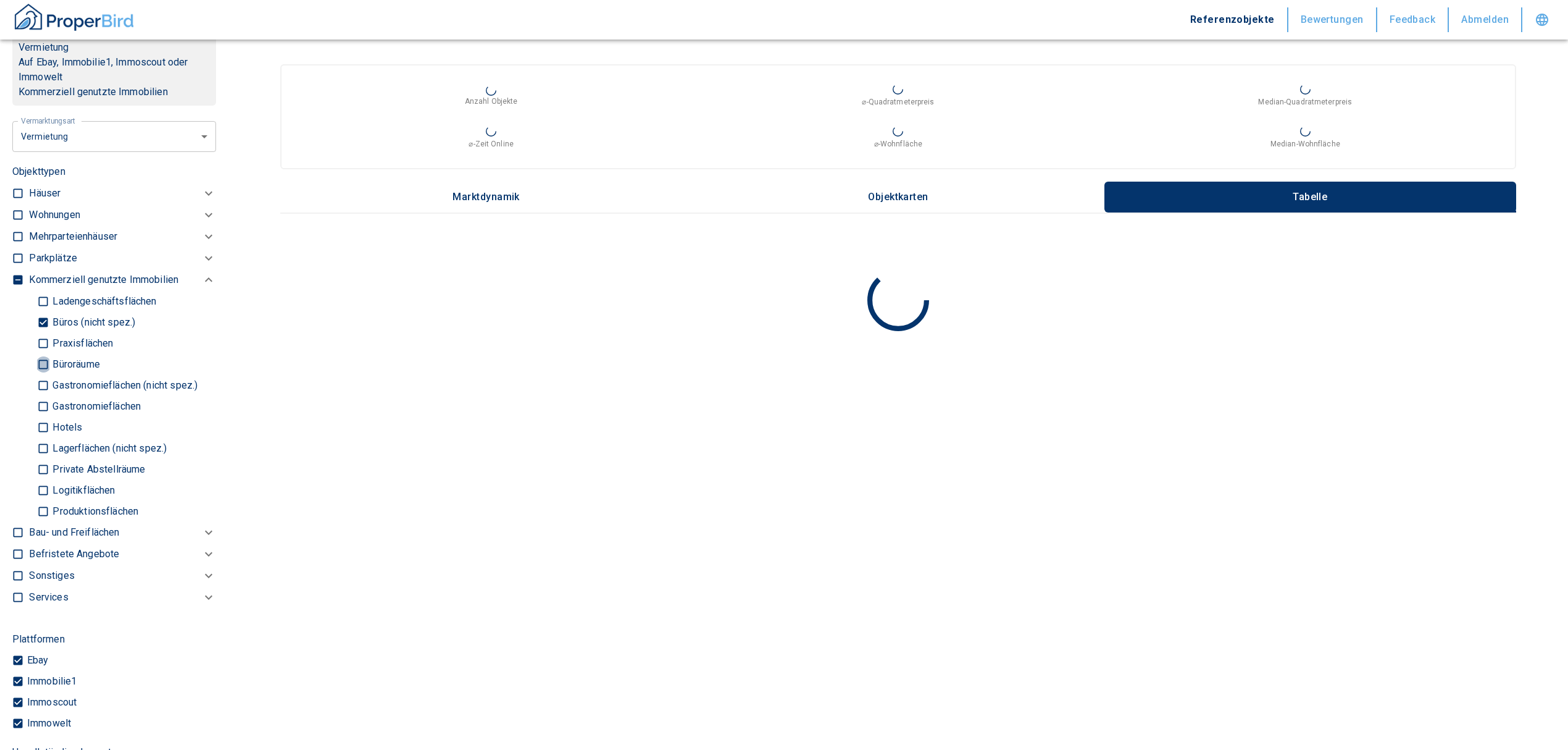
click at [41, 375] on input "Büroräume" at bounding box center [43, 364] width 12 height 21
checkbox input "true"
type input "2020"
type input "999999990"
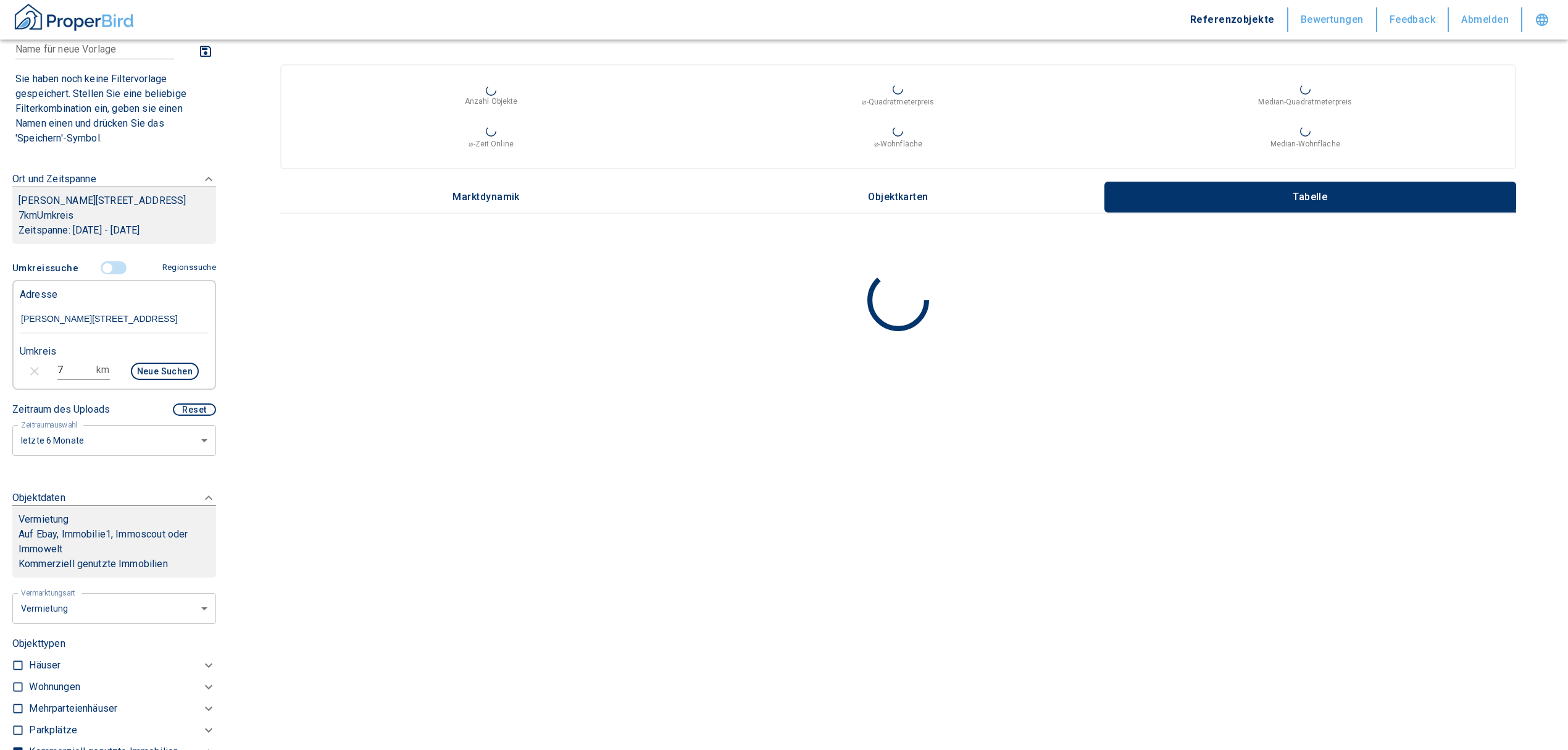
scroll to position [55, 0]
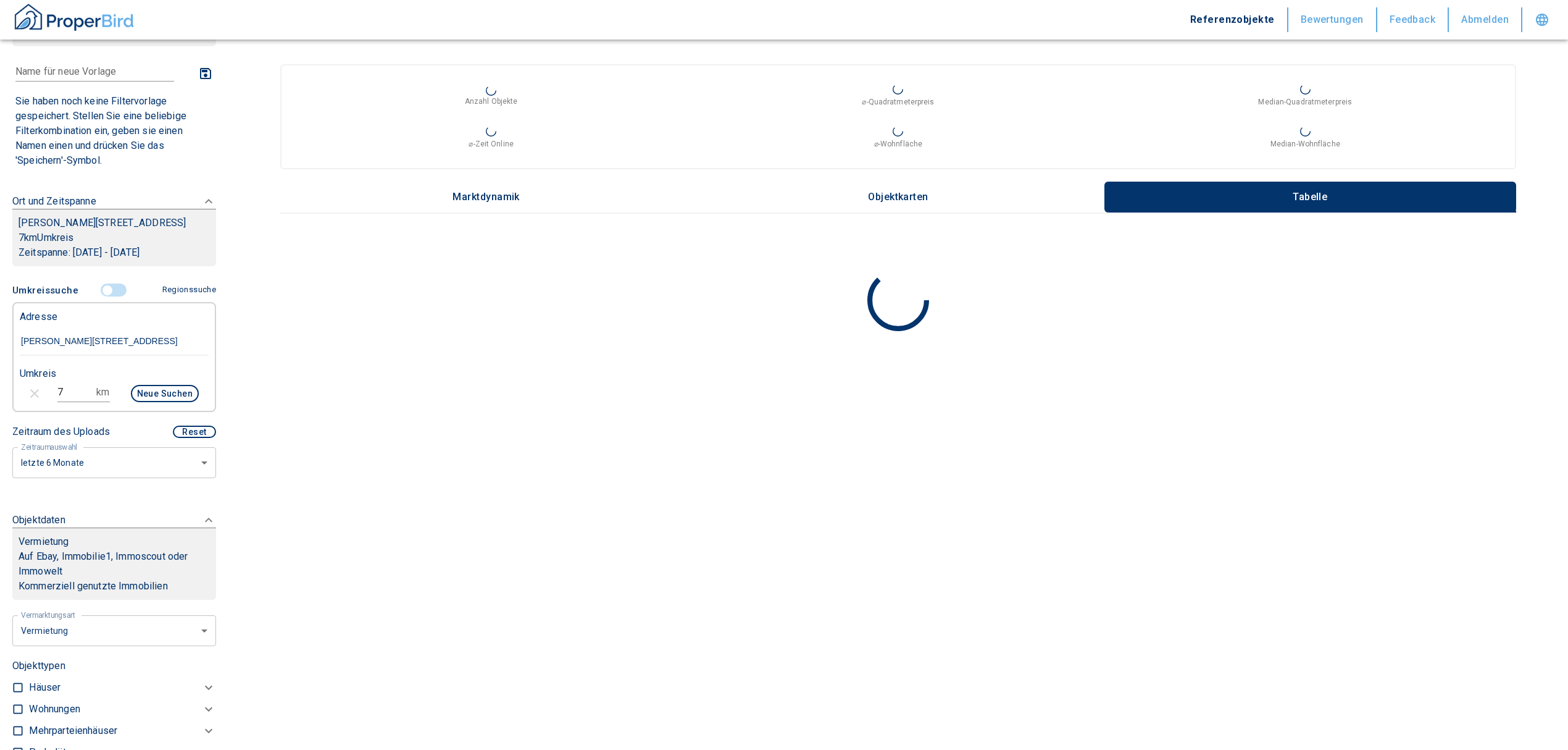
click at [58, 395] on div "7 km" at bounding box center [89, 394] width 63 height 30
click at [63, 402] on input "7" at bounding box center [74, 392] width 34 height 19
drag, startPoint x: 63, startPoint y: 407, endPoint x: 40, endPoint y: 407, distance: 23.0
click at [40, 407] on div "7 km Neue Suchen" at bounding box center [105, 394] width 189 height 30
type input "5"
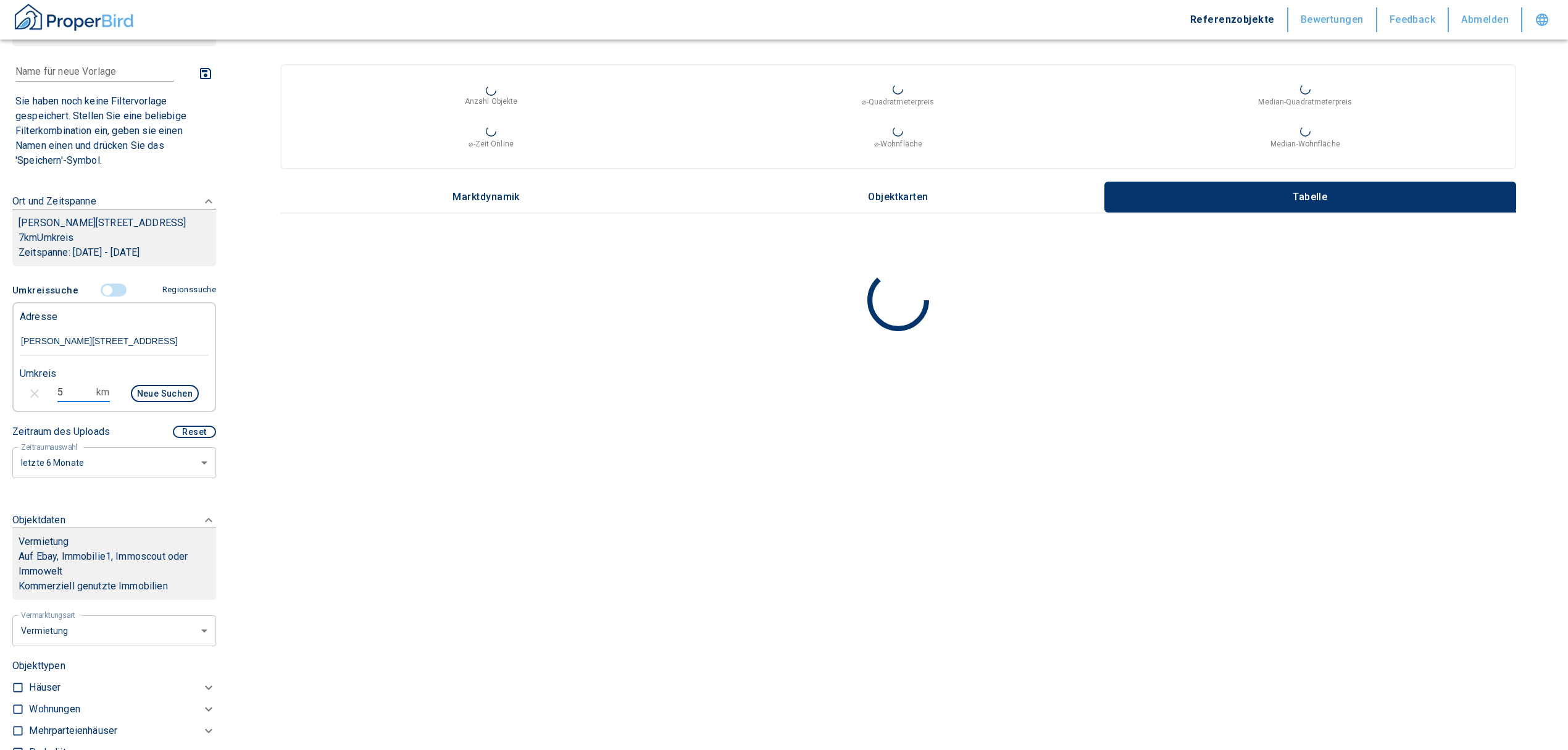
click at [161, 402] on button "Neue Suchen" at bounding box center [164, 394] width 68 height 18
type input "2020"
type input "999999990"
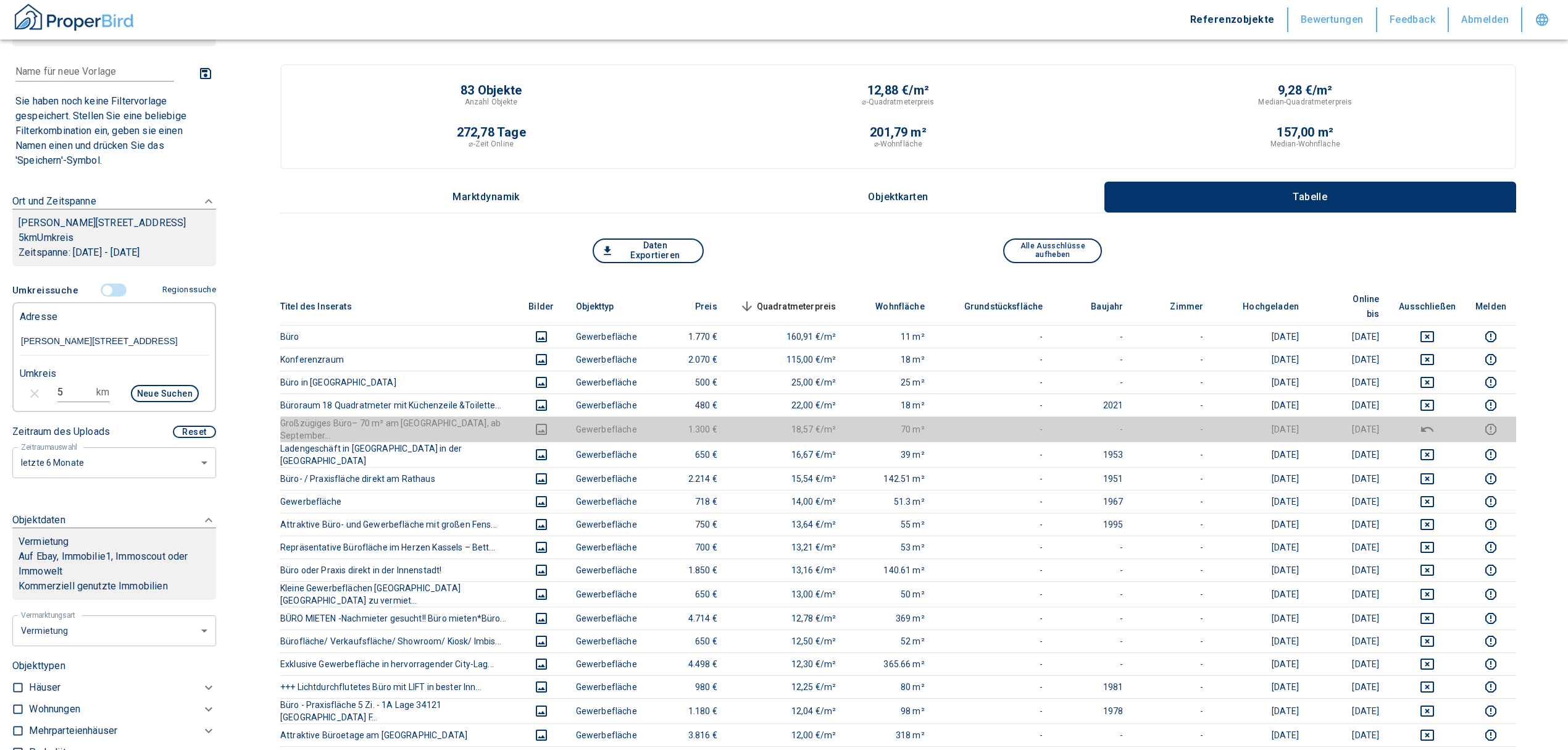
drag, startPoint x: 49, startPoint y: 409, endPoint x: 23, endPoint y: 406, distance: 26.2
click at [26, 407] on div "5 km Neue Suchen" at bounding box center [105, 394] width 189 height 30
type input "3"
click at [159, 402] on button "Neue Suchen" at bounding box center [164, 394] width 68 height 18
type input "2020"
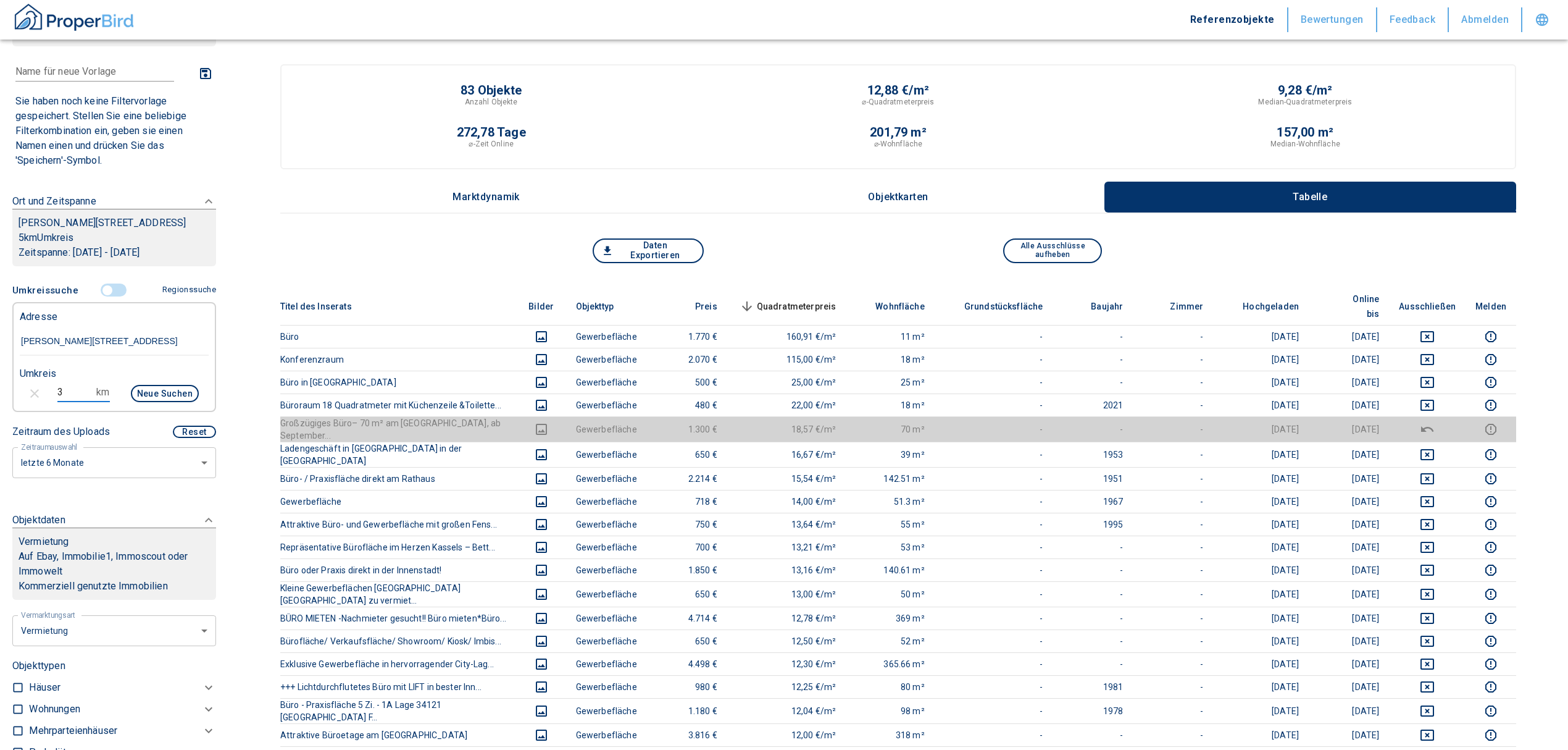
type input "999999990"
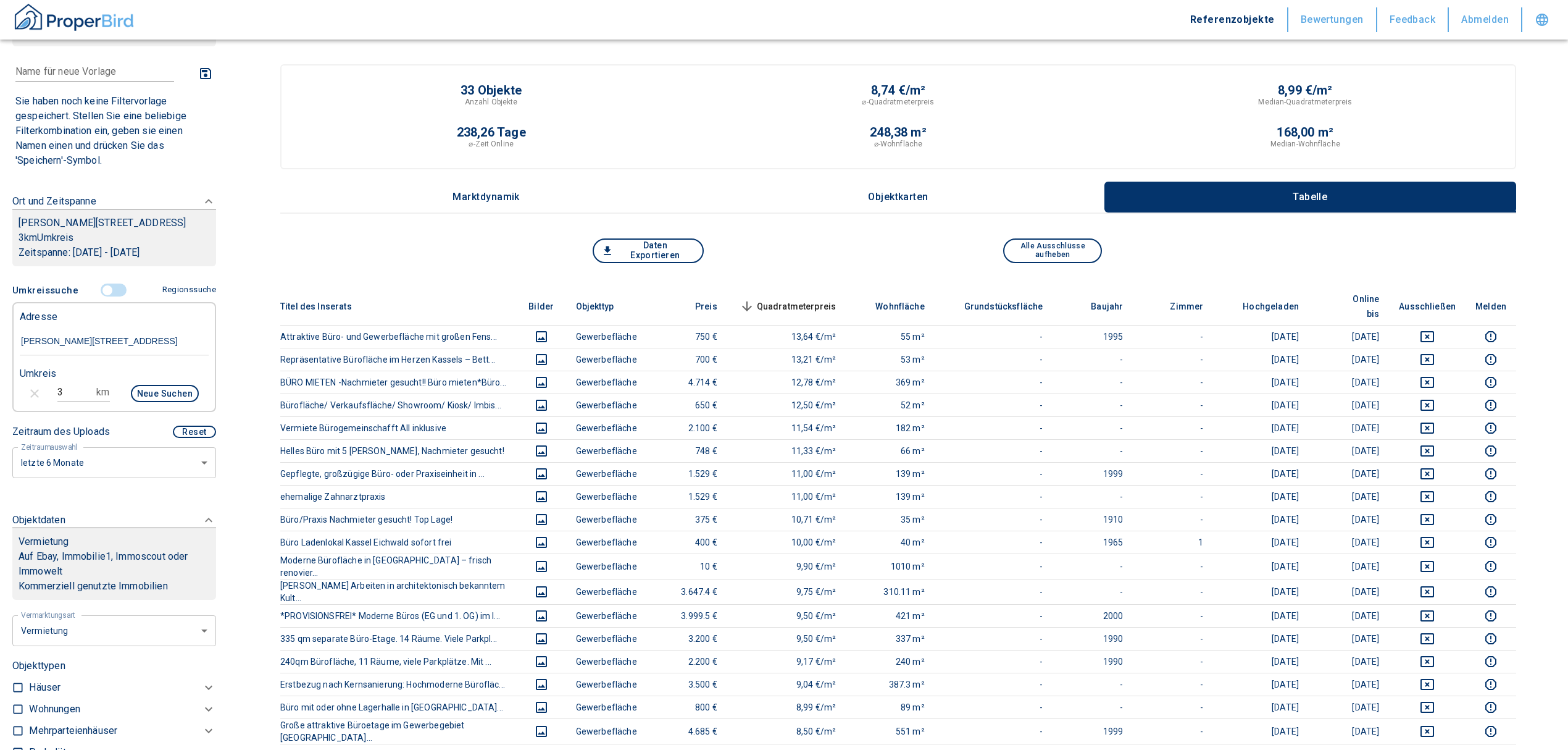
click at [816, 299] on span "Quadratmeterpreis sorted descending" at bounding box center [787, 306] width 99 height 15
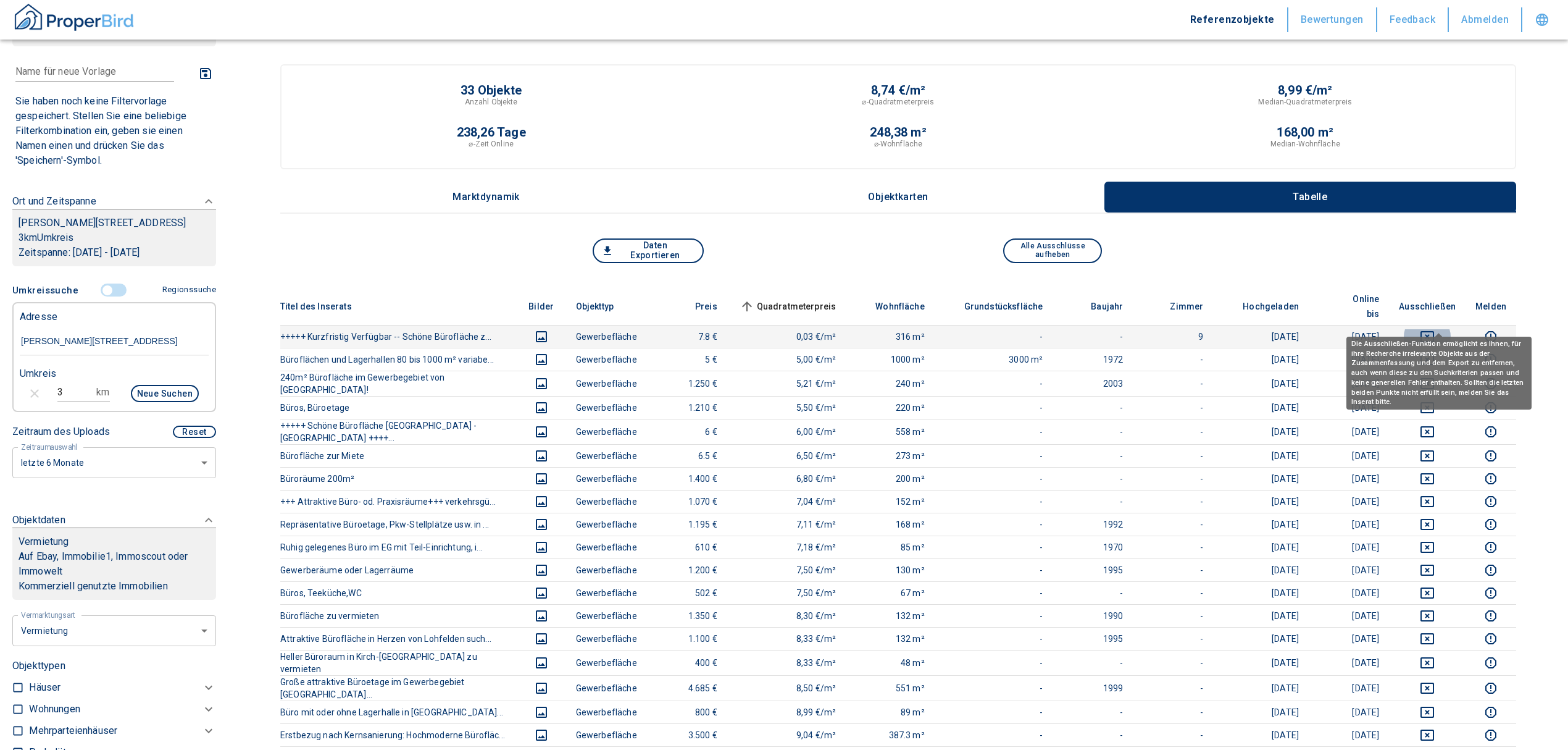
click at [1435, 330] on icon "deselect this listing" at bounding box center [1428, 337] width 15 height 15
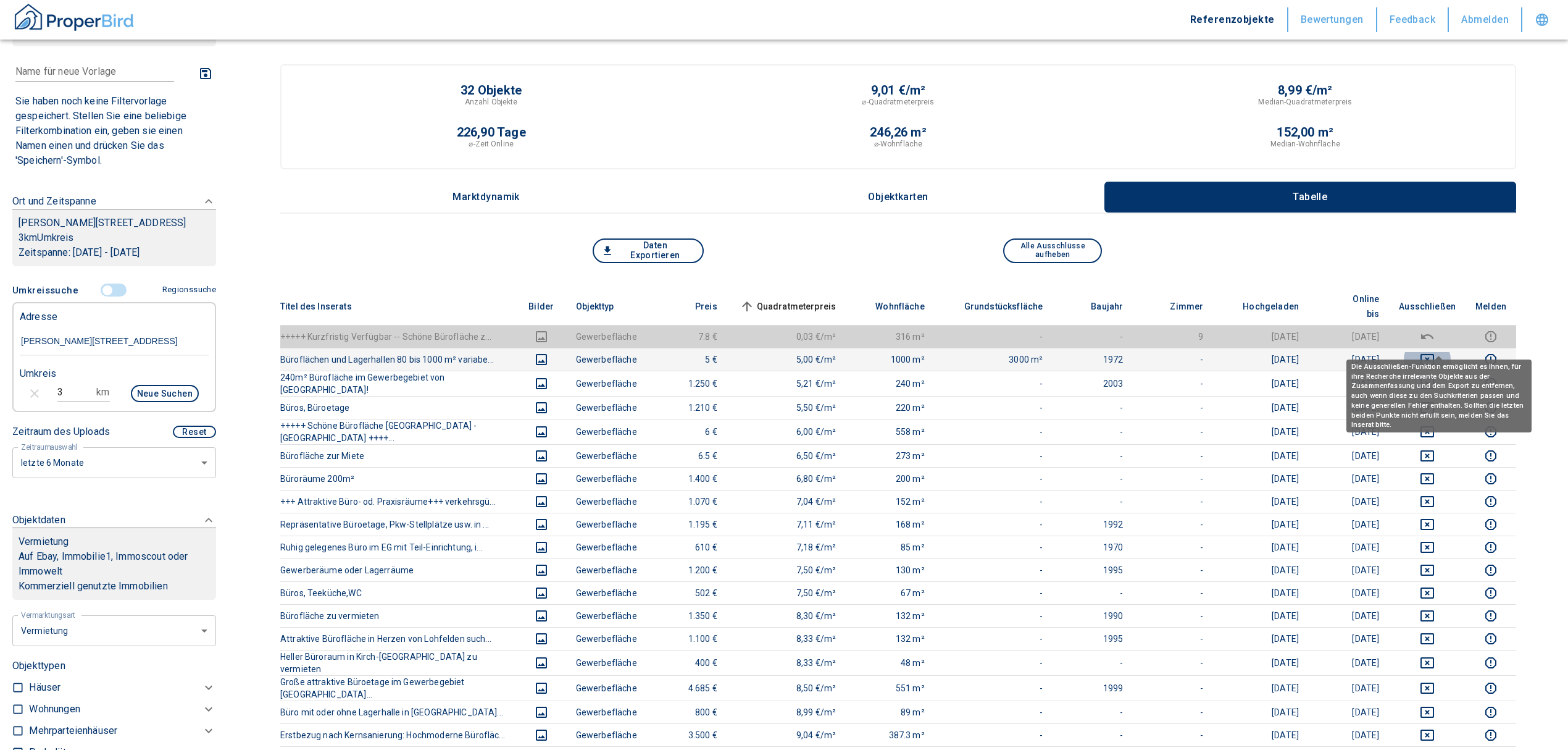
click at [1435, 352] on icon "deselect this listing" at bounding box center [1428, 359] width 15 height 15
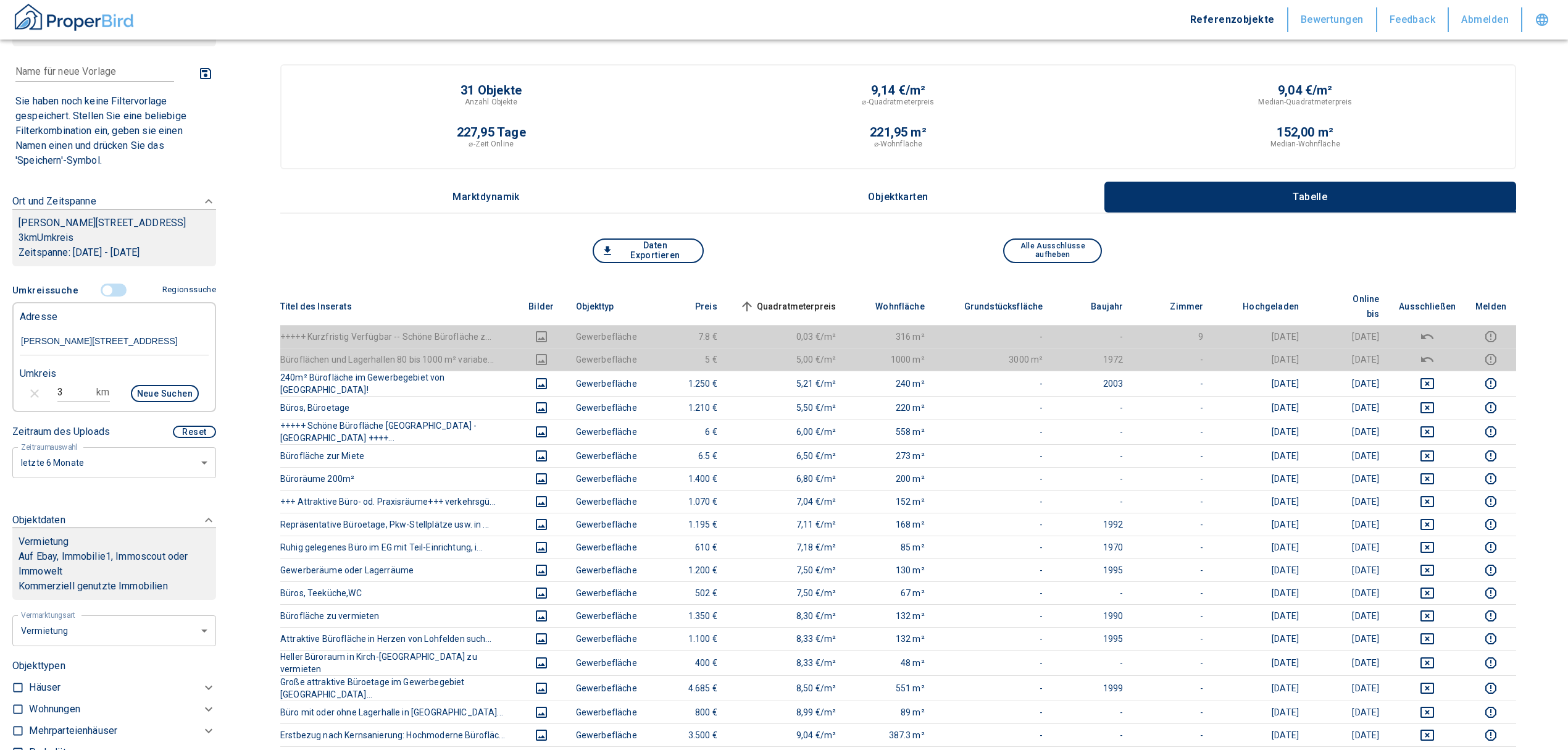
click at [799, 299] on span "Quadratmeterpreis sorted ascending" at bounding box center [787, 306] width 99 height 15
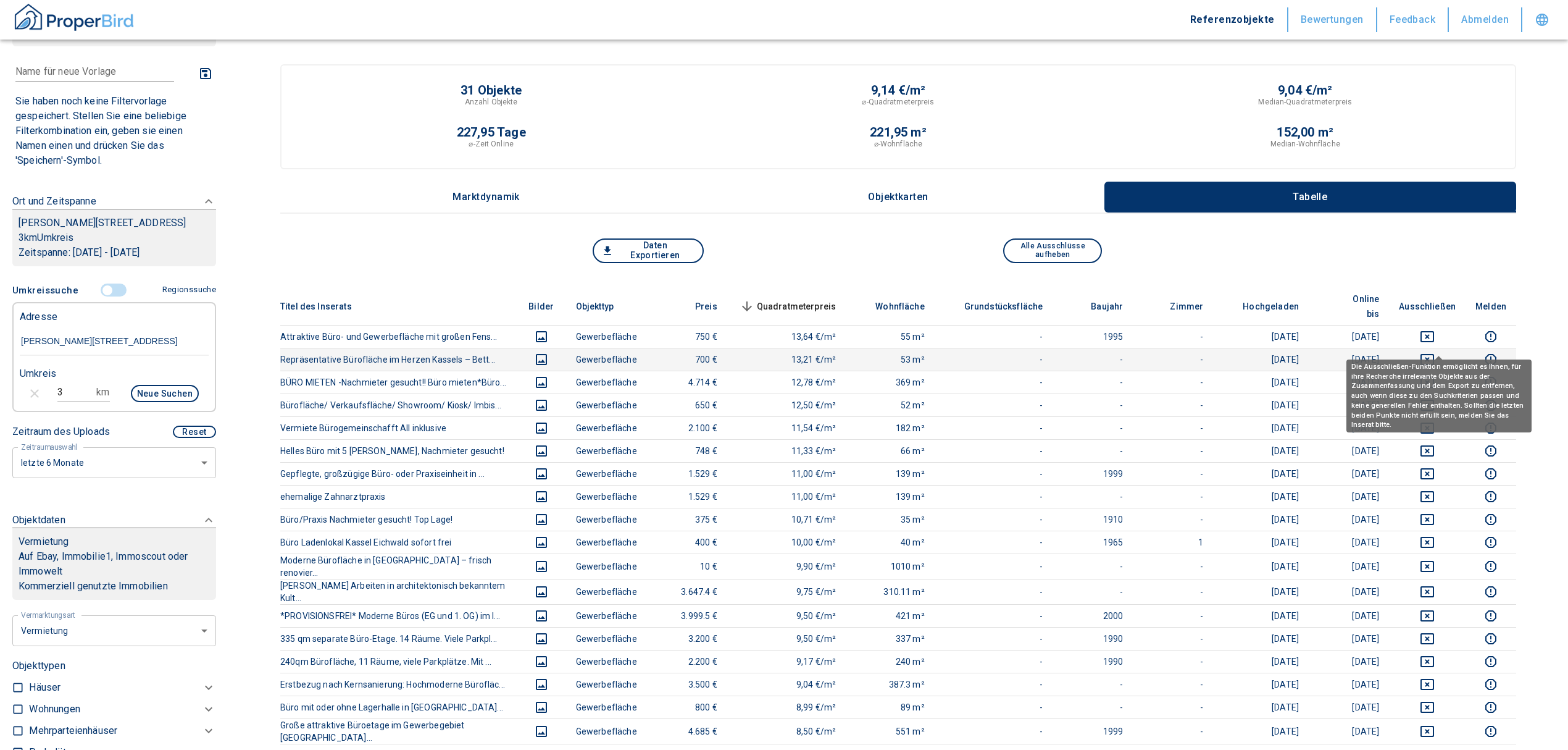
click at [1435, 352] on icon "deselect this listing" at bounding box center [1428, 359] width 15 height 15
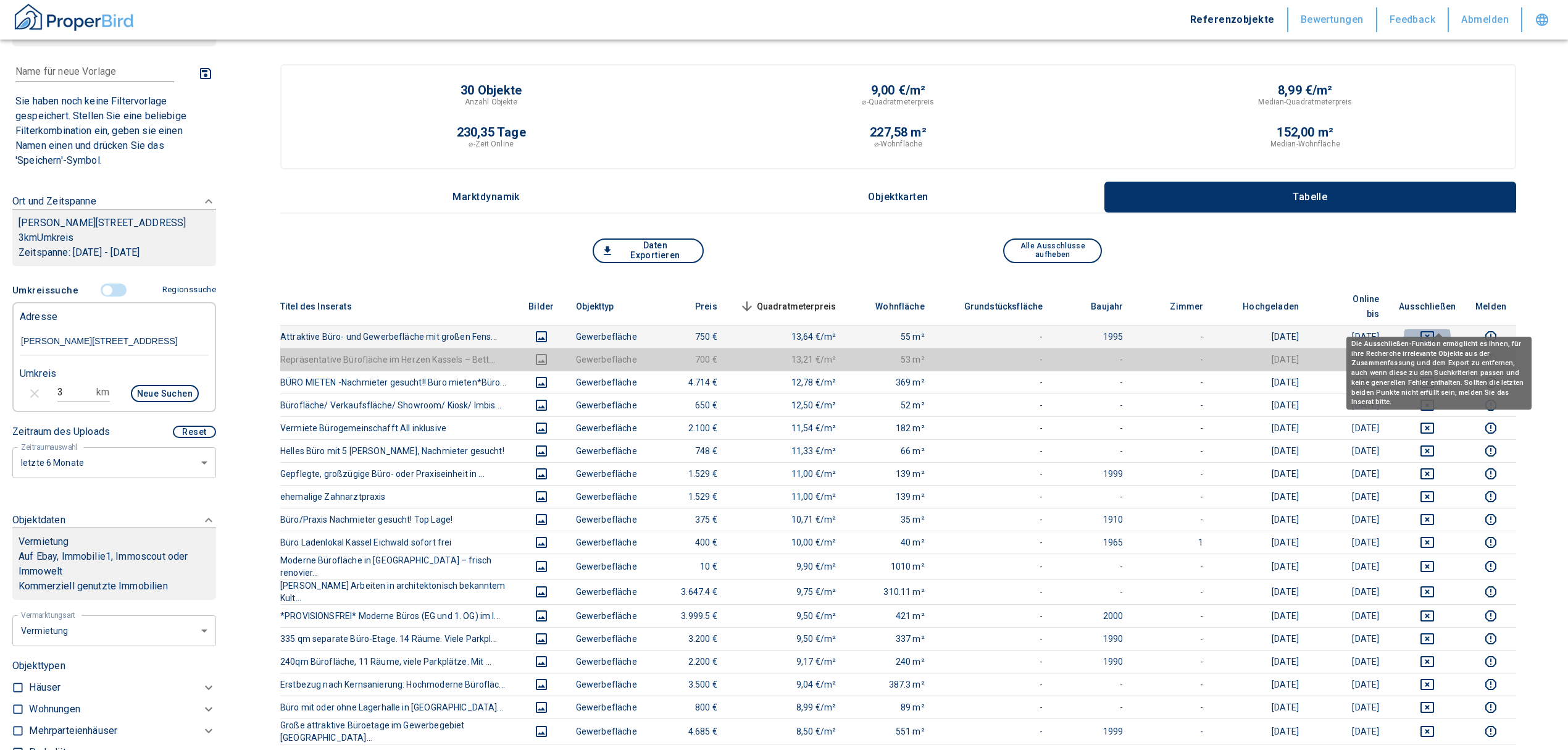
click at [1435, 330] on icon "deselect this listing" at bounding box center [1428, 337] width 15 height 15
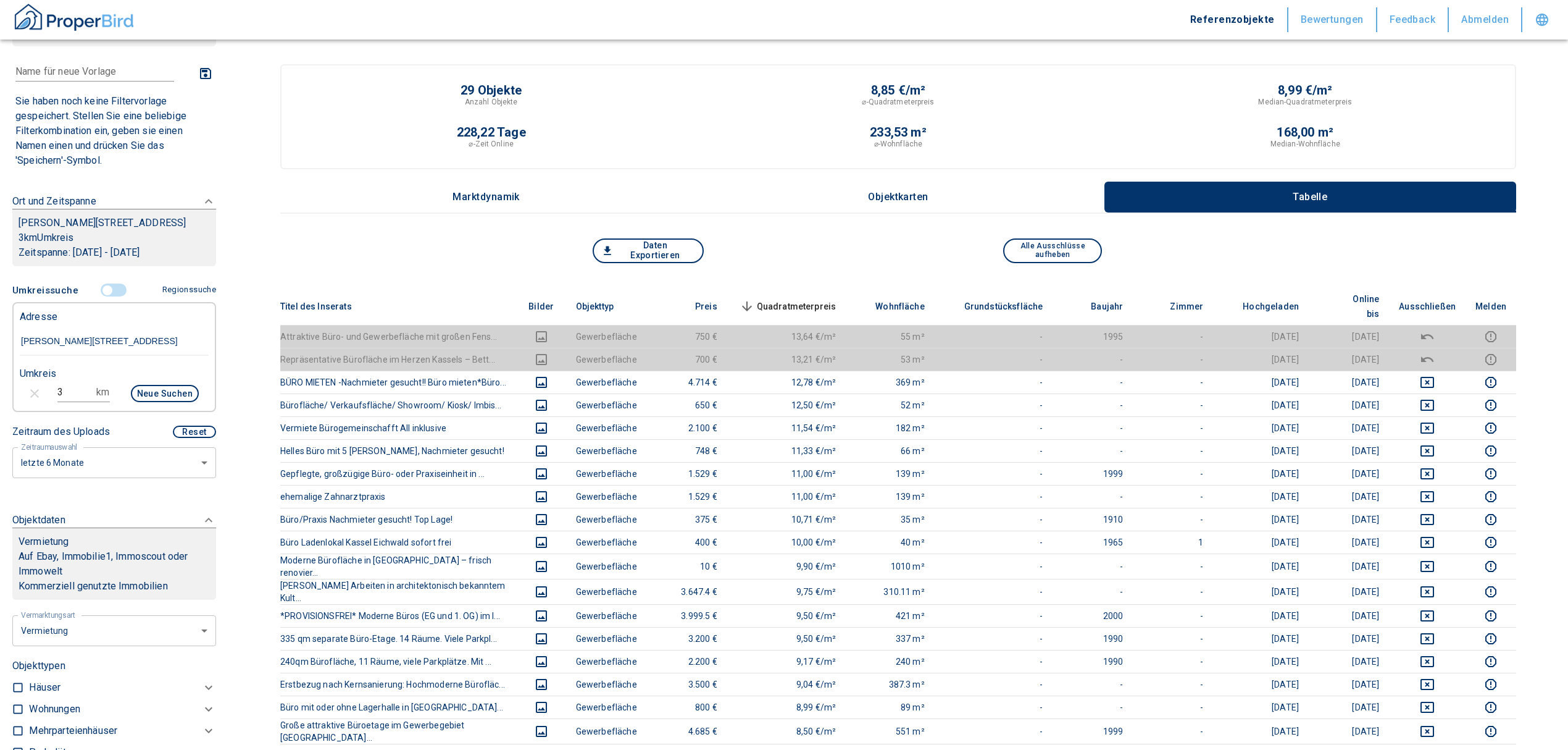
click at [820, 299] on span "Quadratmeterpreis sorted descending" at bounding box center [787, 306] width 99 height 15
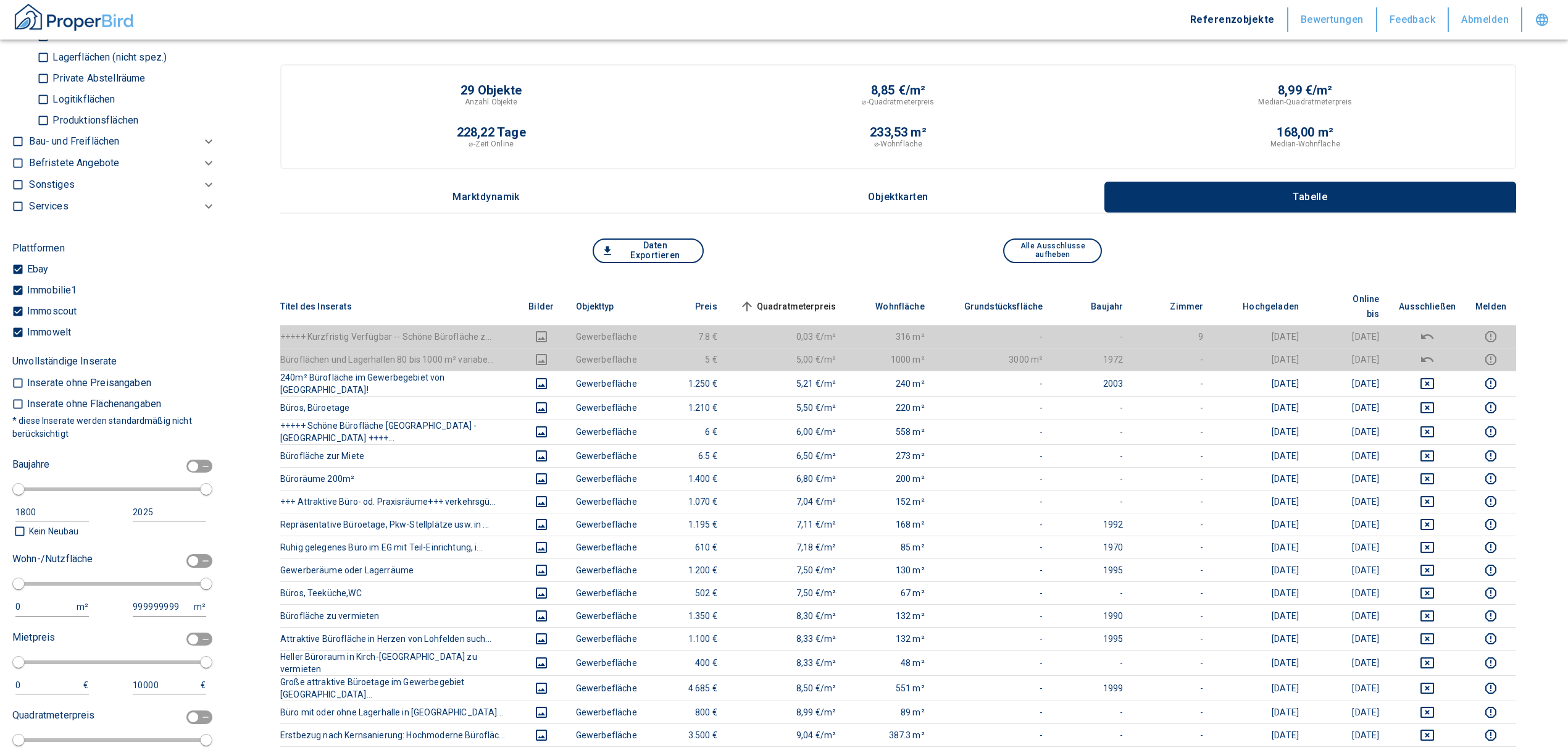
scroll to position [1126, 0]
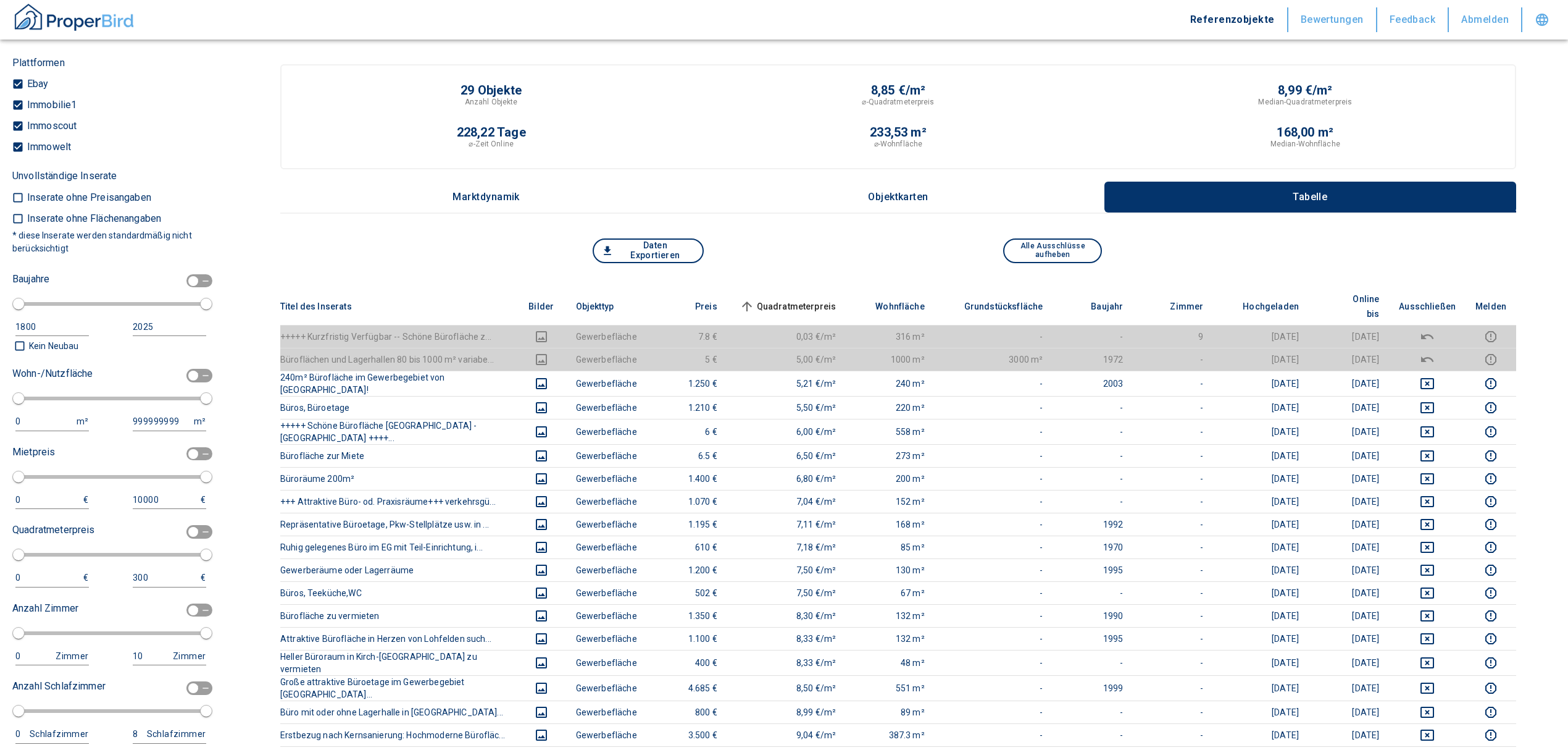
drag, startPoint x: 182, startPoint y: 387, endPoint x: 117, endPoint y: 437, distance: 82.0
click at [182, 382] on input "checkbox" at bounding box center [193, 375] width 37 height 14
checkbox input "true"
type input "2020"
type input "50"
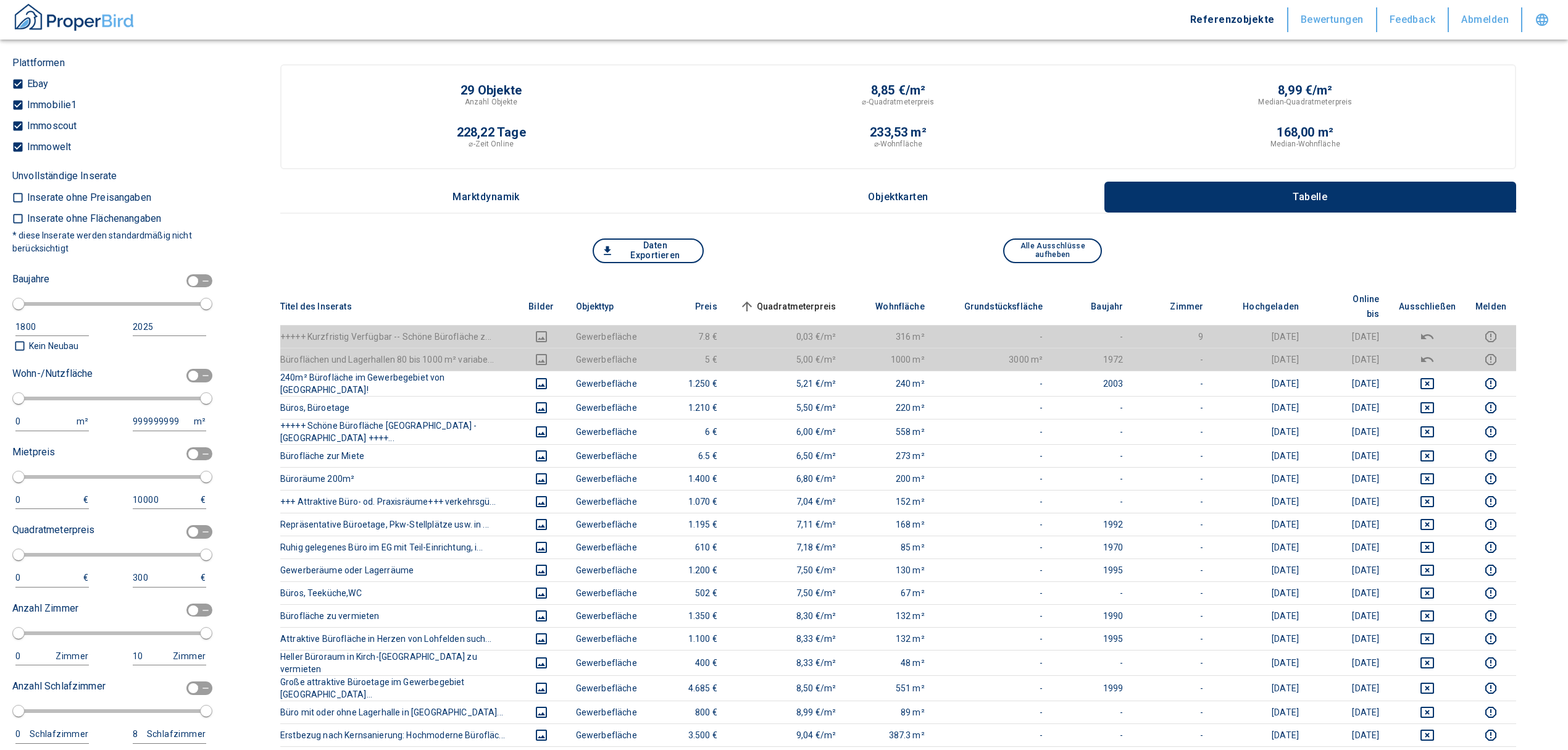
type input "150"
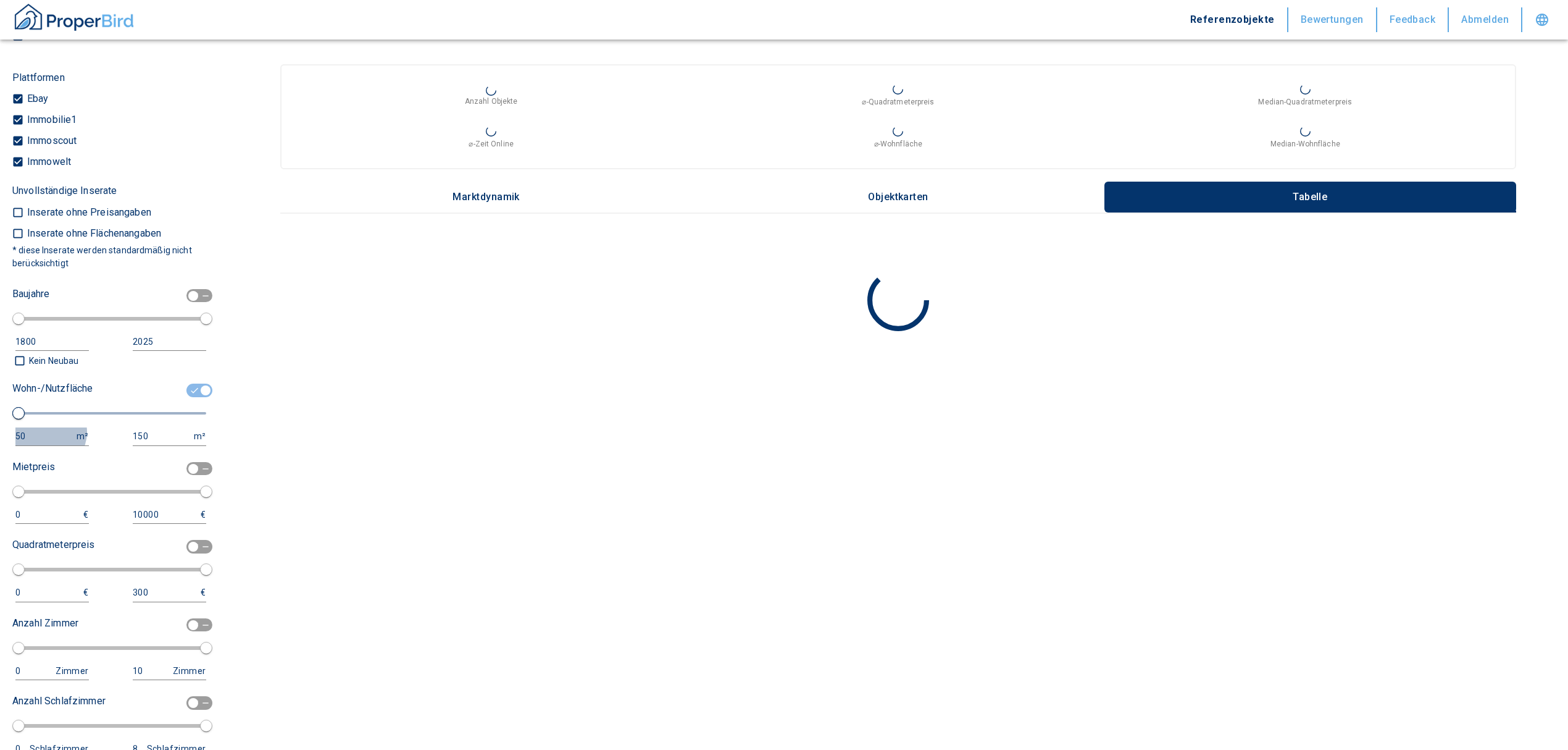
click at [48, 445] on div "50" at bounding box center [40, 436] width 49 height 16
drag, startPoint x: 16, startPoint y: 450, endPoint x: 0, endPoint y: 448, distance: 16.1
click at [0, 448] on div "Filtervorlagen Neue Filtereinstellungen erkannt! Name für neue Vorlage x Sie ha…" at bounding box center [114, 375] width 228 height 750
type input "1000"
drag, startPoint x: 139, startPoint y: 446, endPoint x: 104, endPoint y: 446, distance: 35.0
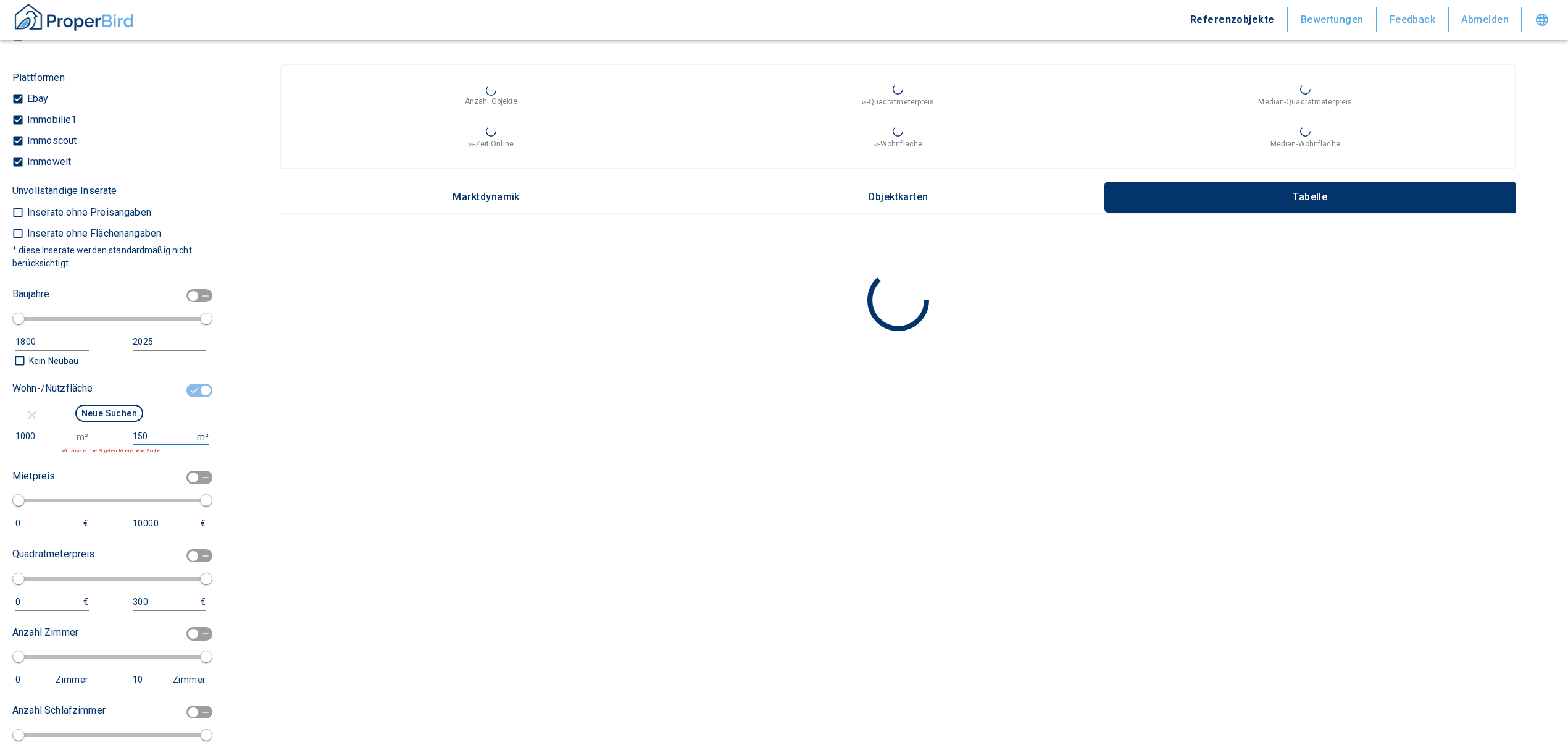
click at [104, 446] on div "1000 m² 150 m² Wir tauschen ihre Eingaben für eine neue Suche" at bounding box center [109, 441] width 194 height 27
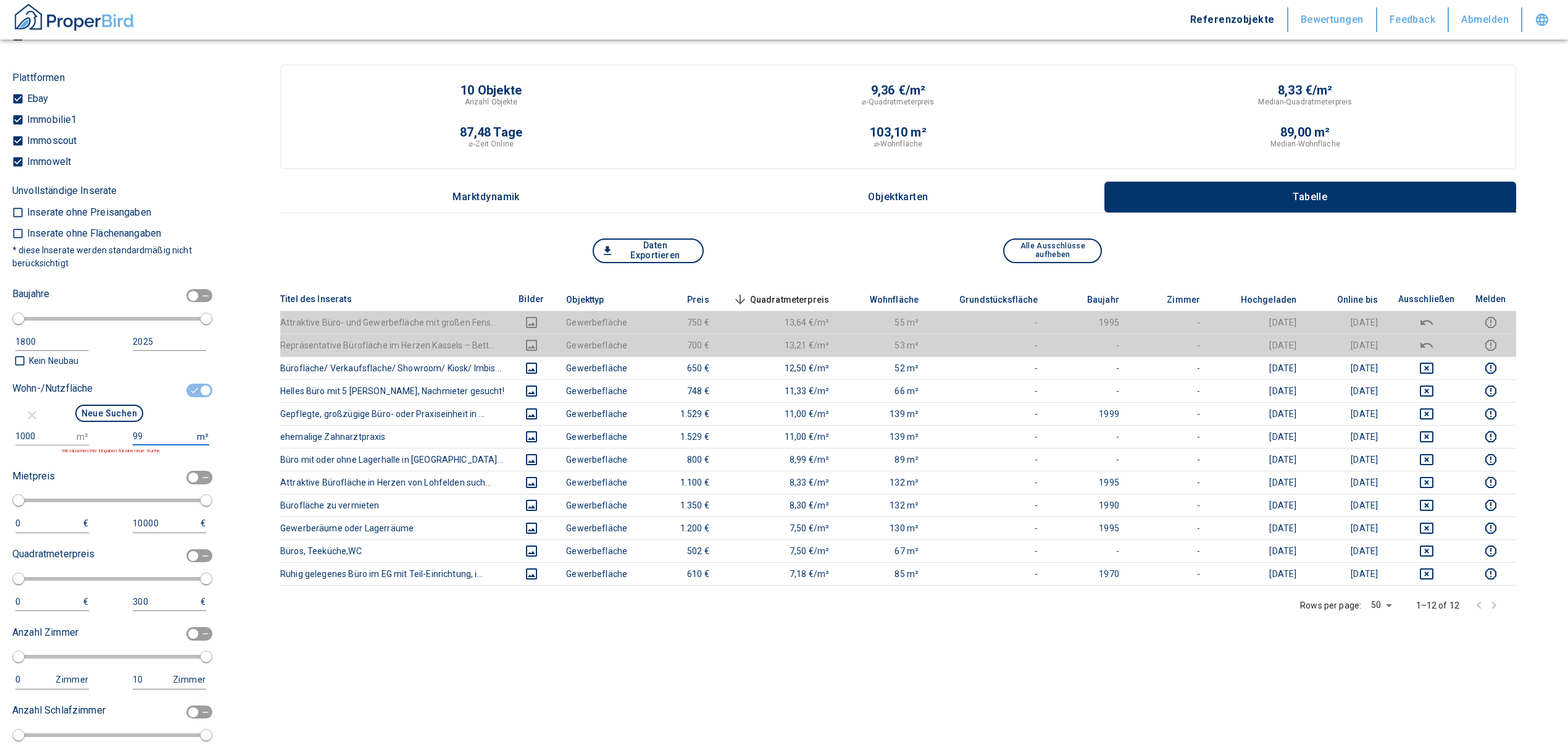
type input "999999999"
click at [119, 422] on button "Neue Suchen" at bounding box center [109, 413] width 68 height 18
type input "2020"
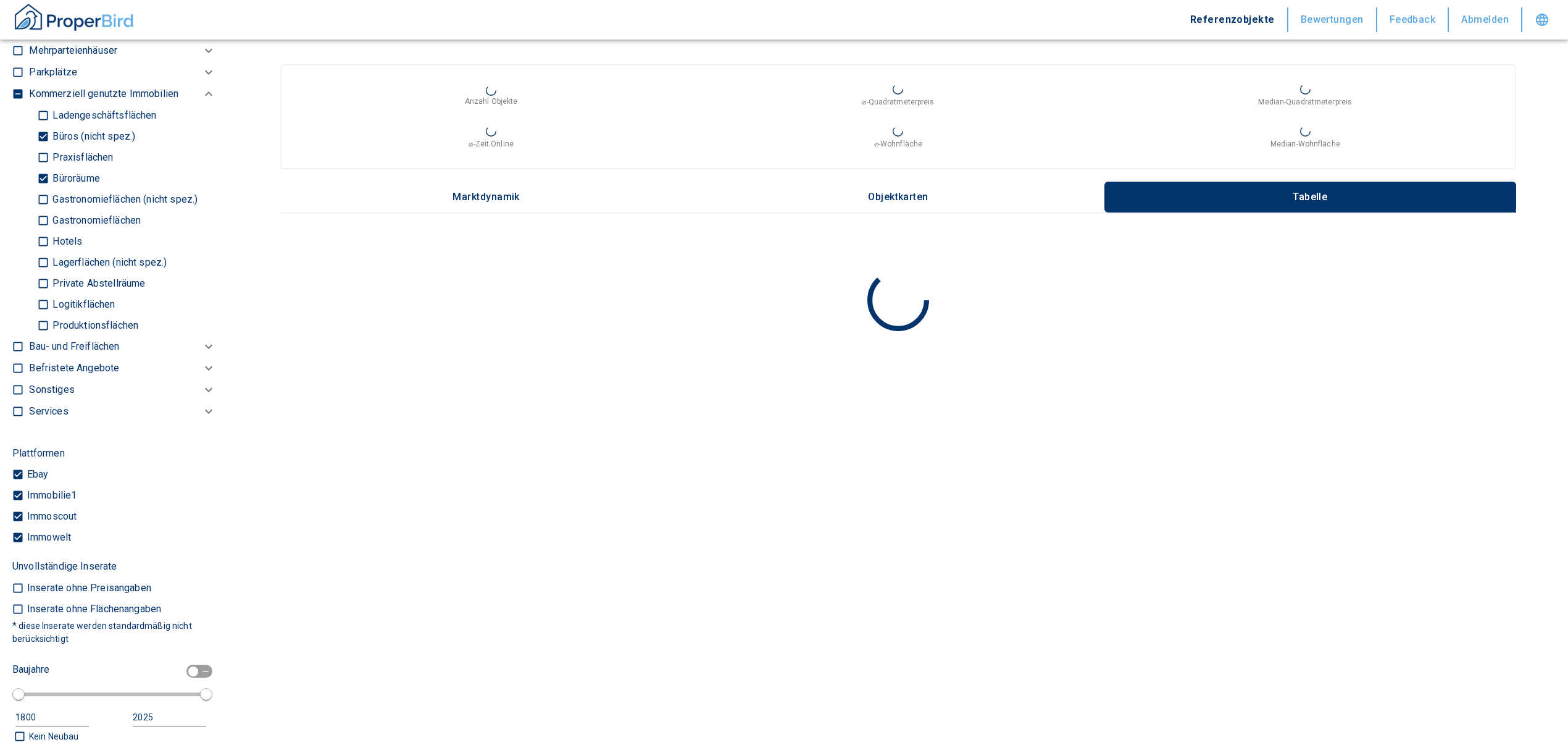
scroll to position [550, 0]
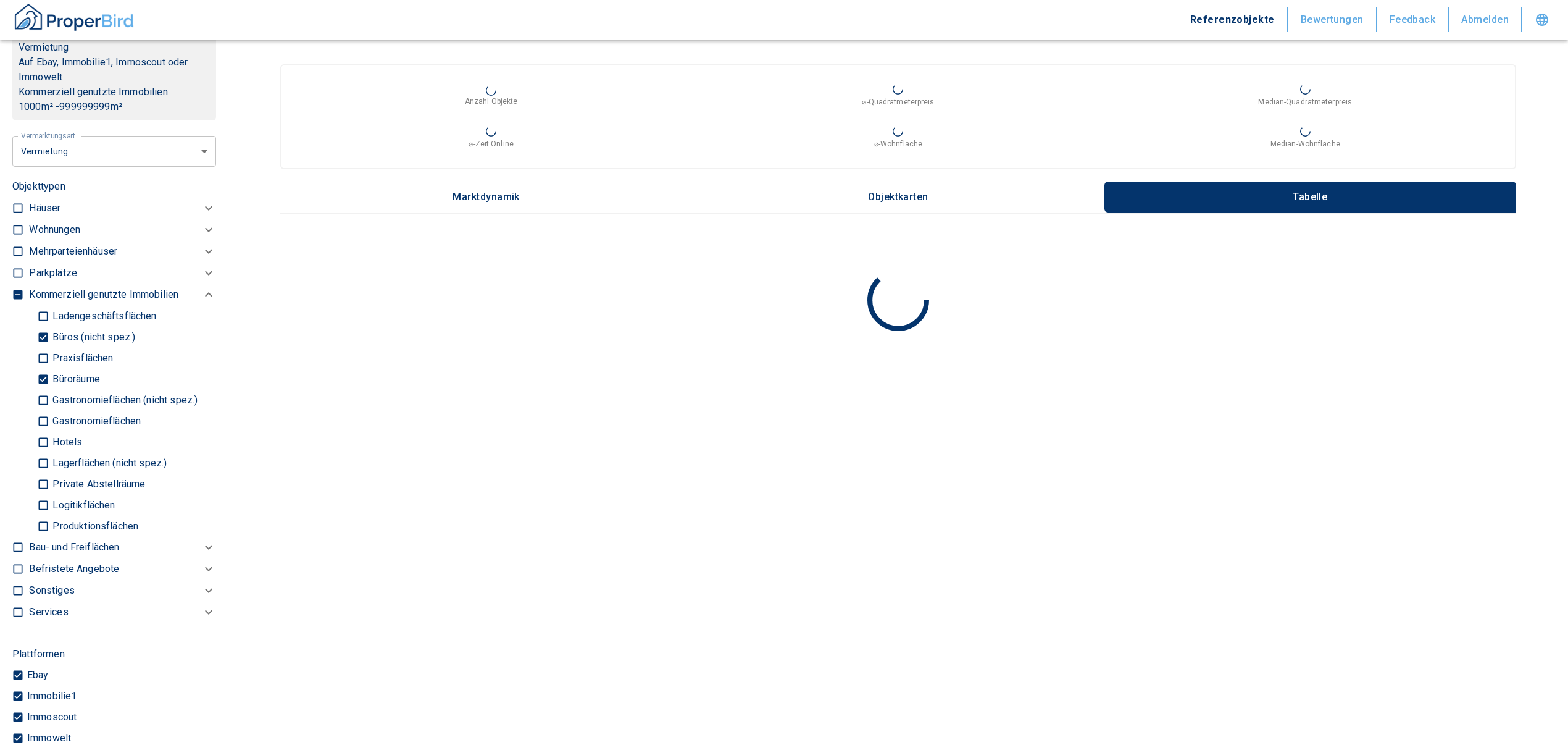
click at [40, 390] on input "Büroräume" at bounding box center [43, 379] width 12 height 21
checkbox input "false"
type input "2020"
click at [42, 346] on input "Büros (nicht spez.)" at bounding box center [43, 336] width 12 height 21
checkbox input "false"
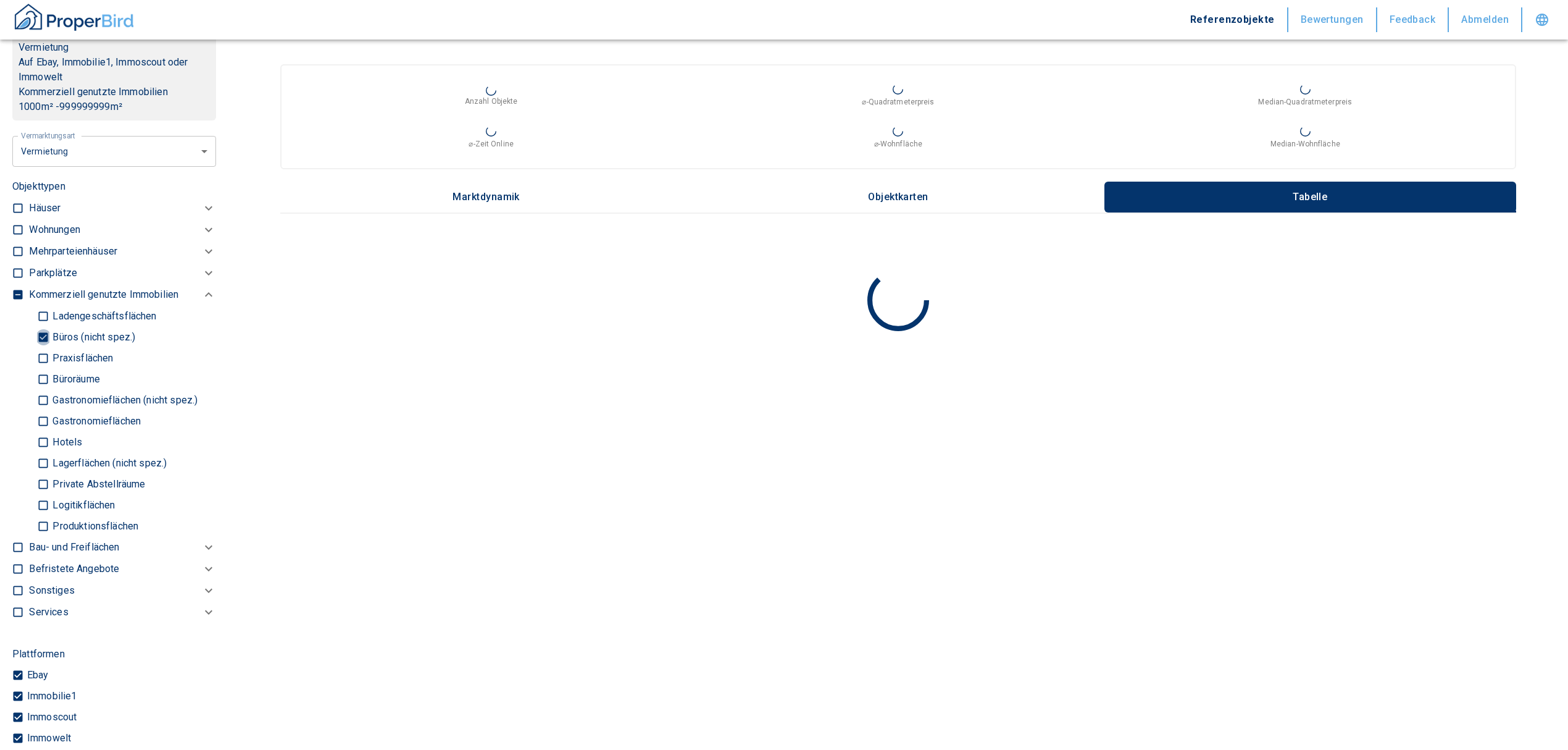
type input "2020"
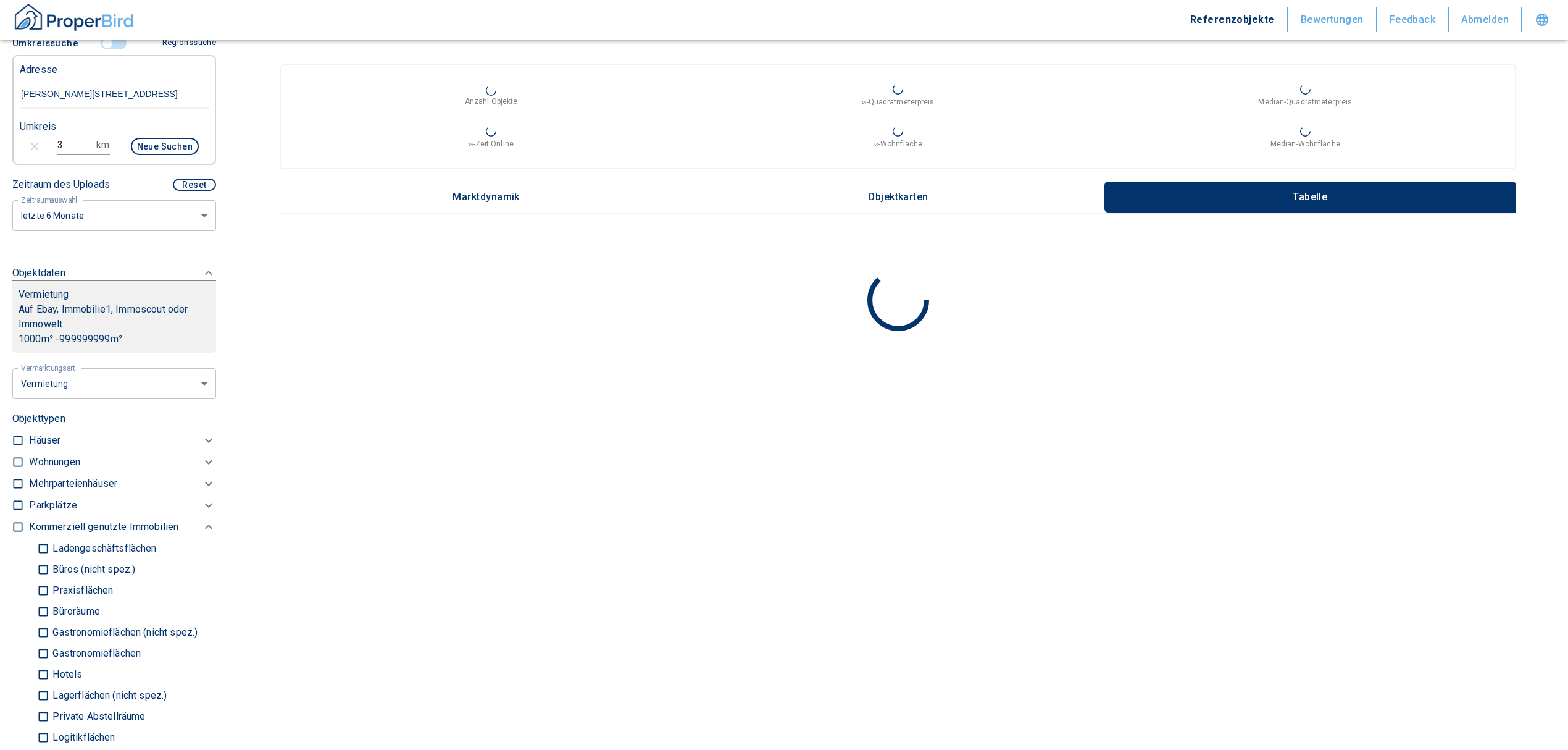
scroll to position [550, 0]
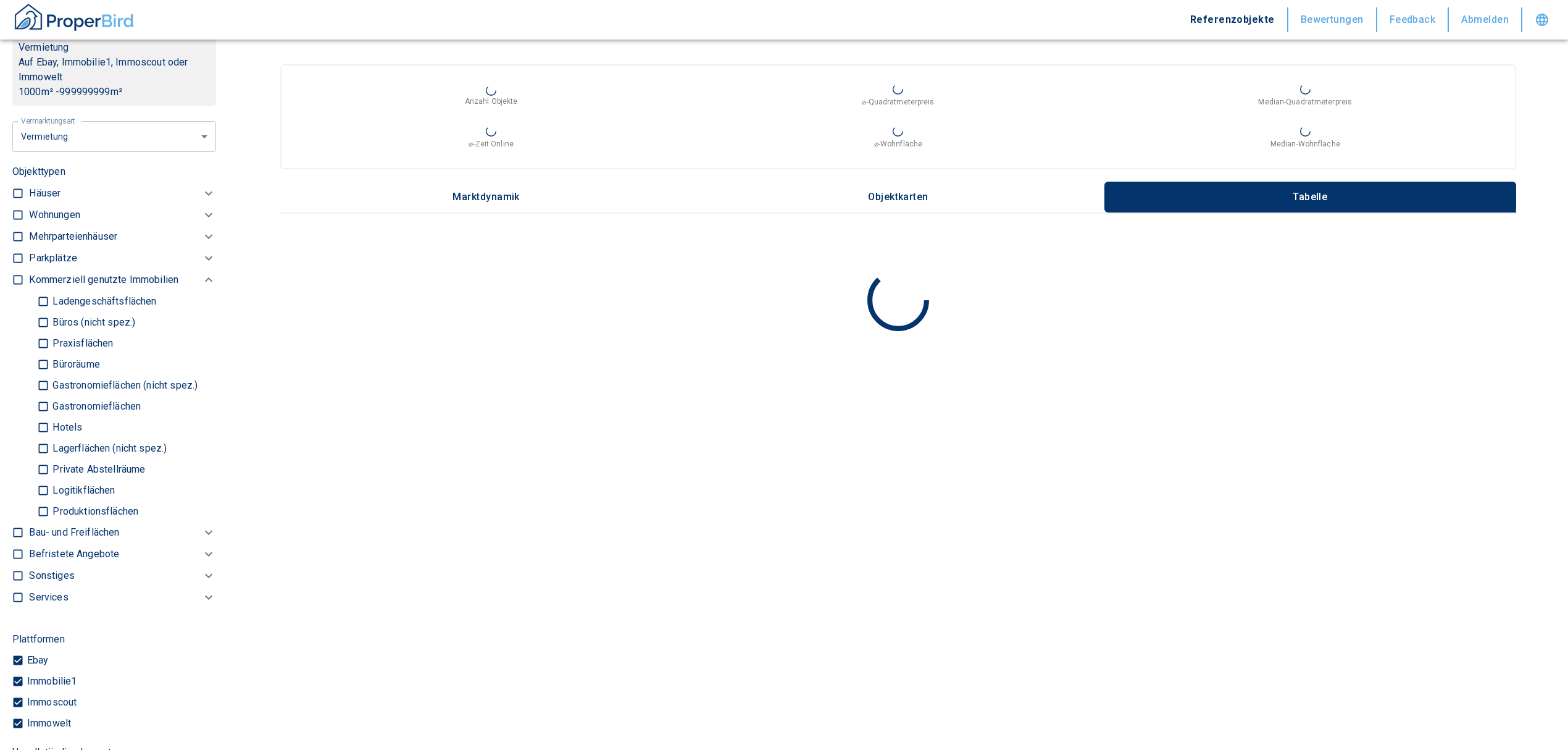
click at [42, 500] on input "Logitikflächen" at bounding box center [43, 489] width 12 height 21
checkbox input "true"
type input "2020"
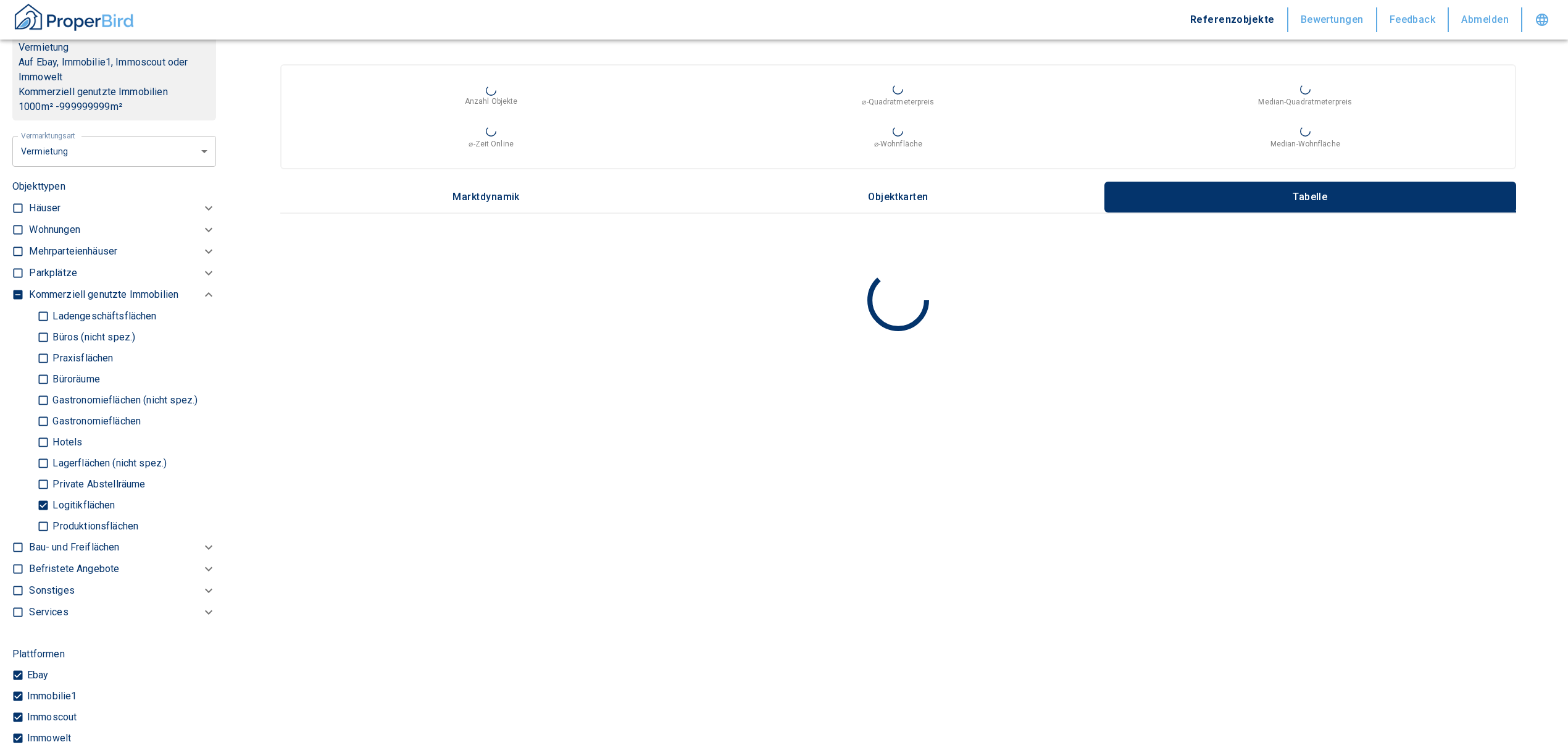
click at [42, 473] on input "Lagerflächen (nicht spez.)" at bounding box center [43, 462] width 12 height 21
checkbox input "true"
type input "2020"
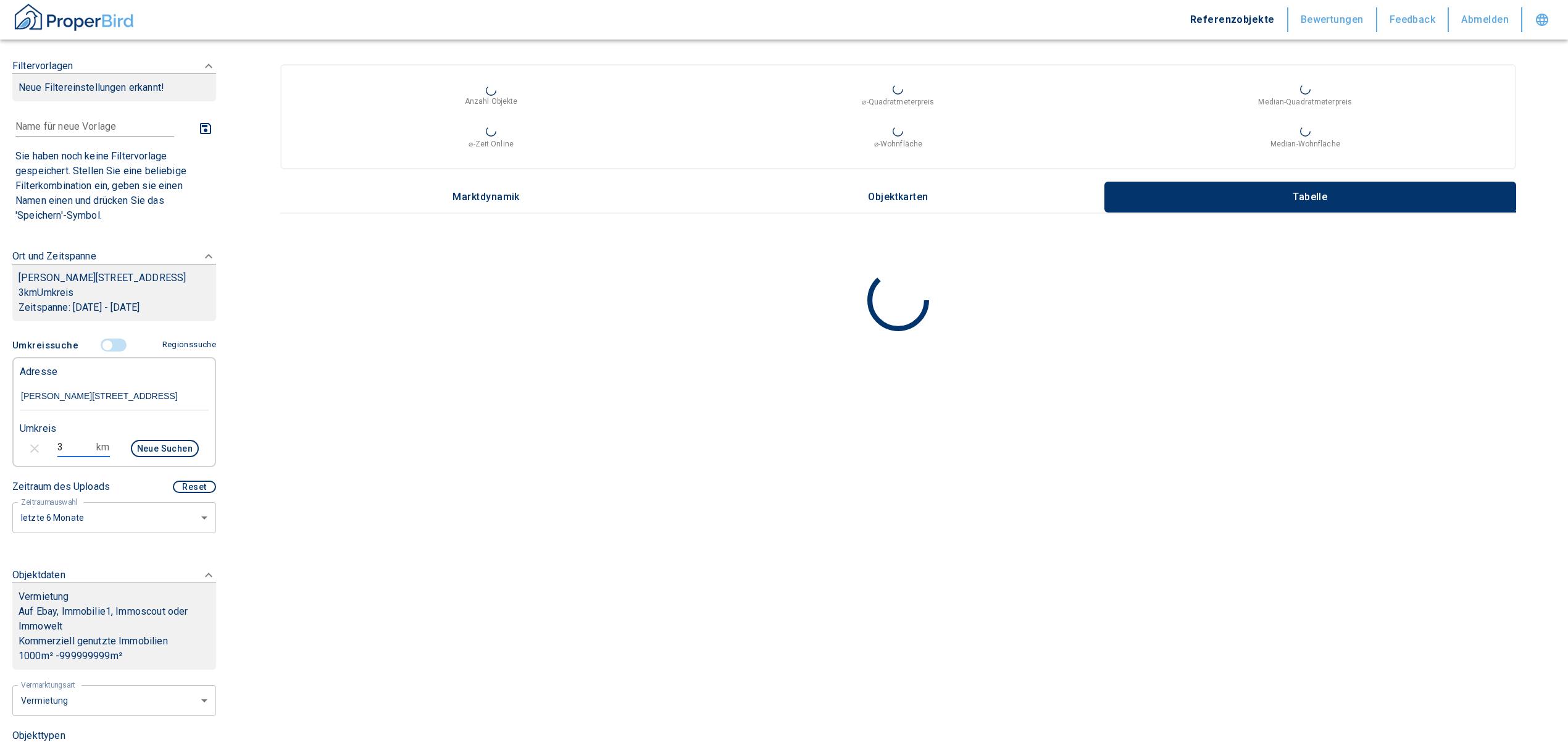
drag, startPoint x: 74, startPoint y: 462, endPoint x: 18, endPoint y: 459, distance: 56.1
click at [13, 456] on div "3 km Neue Suchen" at bounding box center [105, 450] width 189 height 30
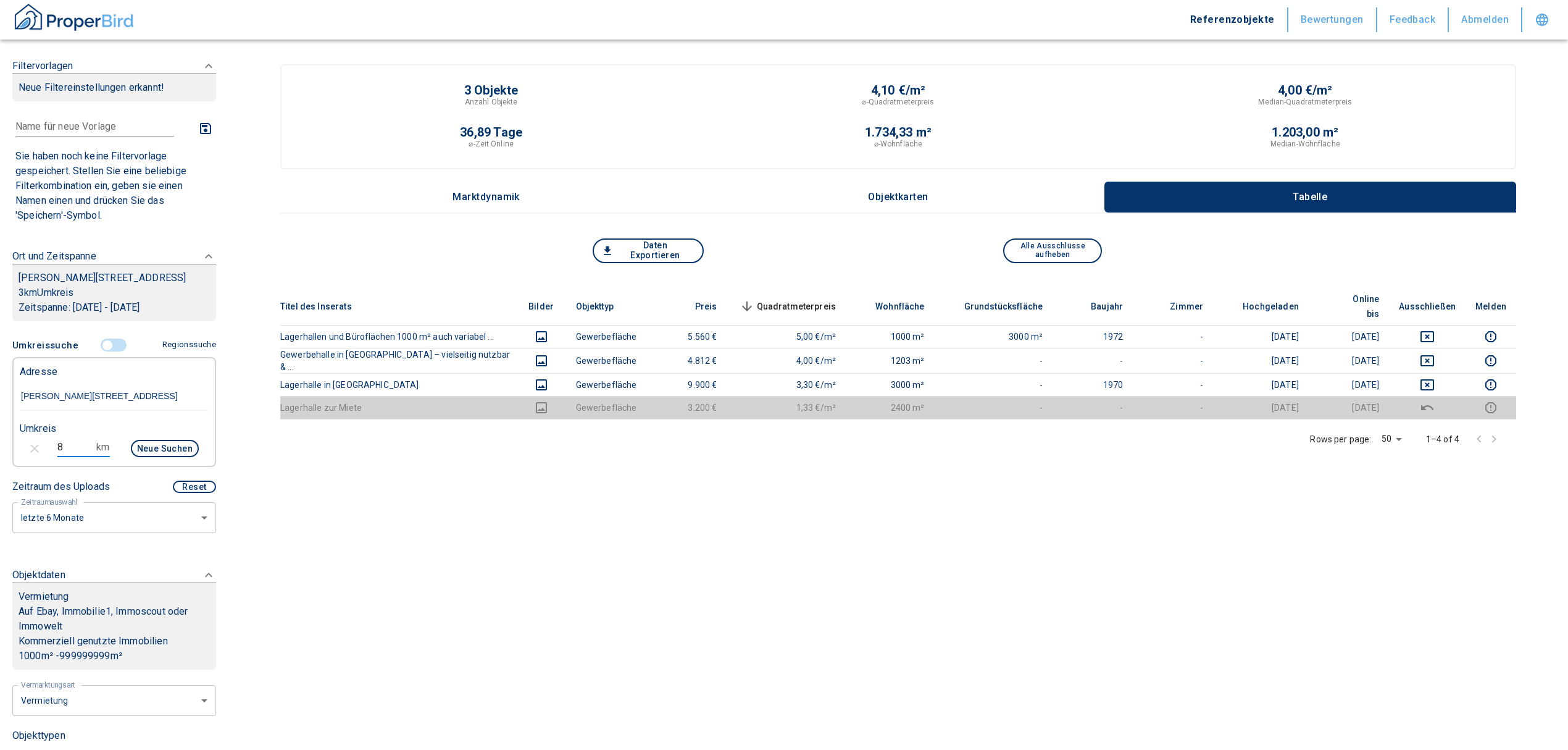
type input "8"
click at [143, 456] on button "Neue Suchen" at bounding box center [164, 448] width 68 height 18
type input "2020"
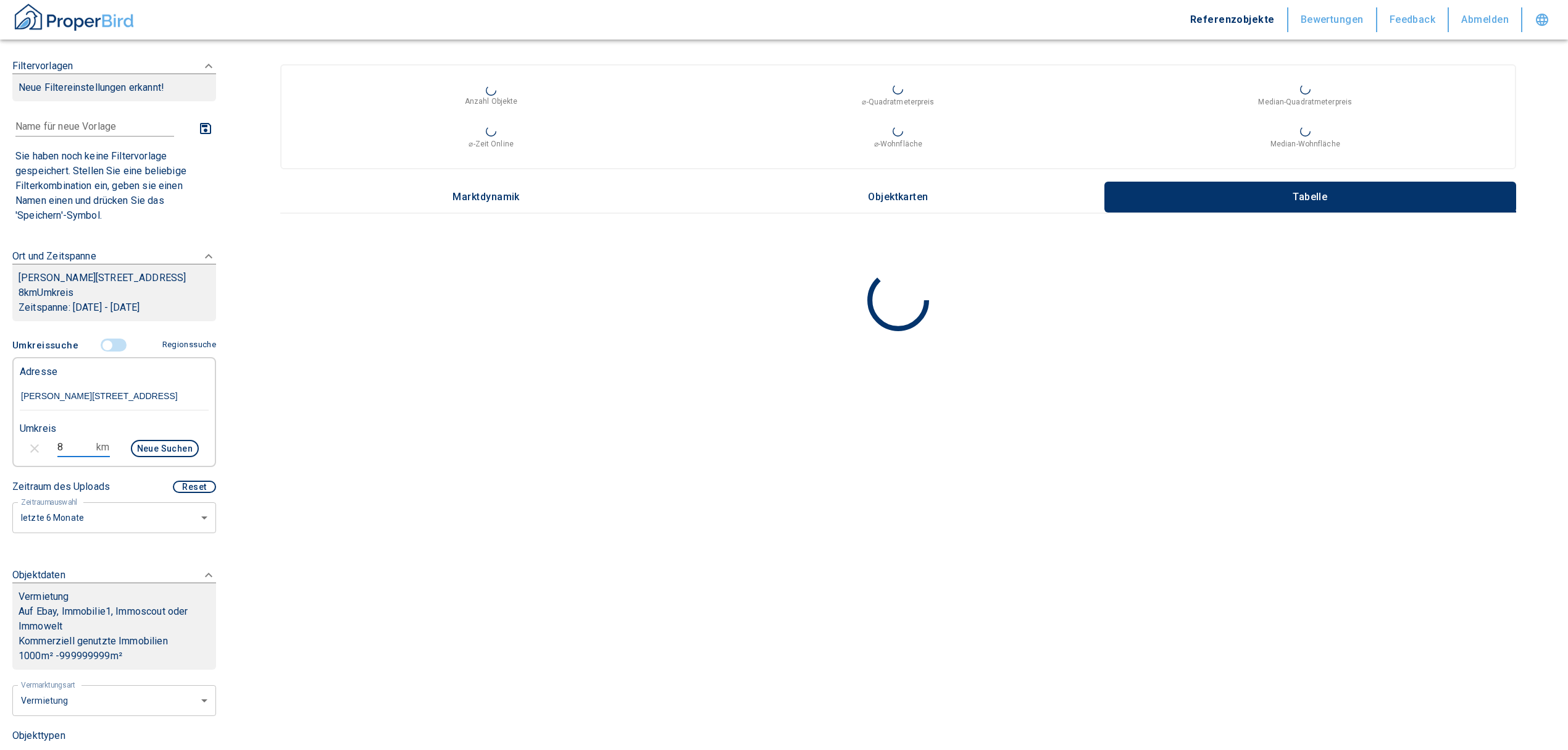
drag, startPoint x: 58, startPoint y: 462, endPoint x: 45, endPoint y: 462, distance: 13.0
click at [45, 462] on div "8 km Neue Suchen" at bounding box center [105, 450] width 189 height 30
type input "7"
click at [176, 453] on div "Neue Suchen" at bounding box center [159, 450] width 79 height 30
click at [171, 458] on button "Neue Suchen" at bounding box center [164, 448] width 68 height 18
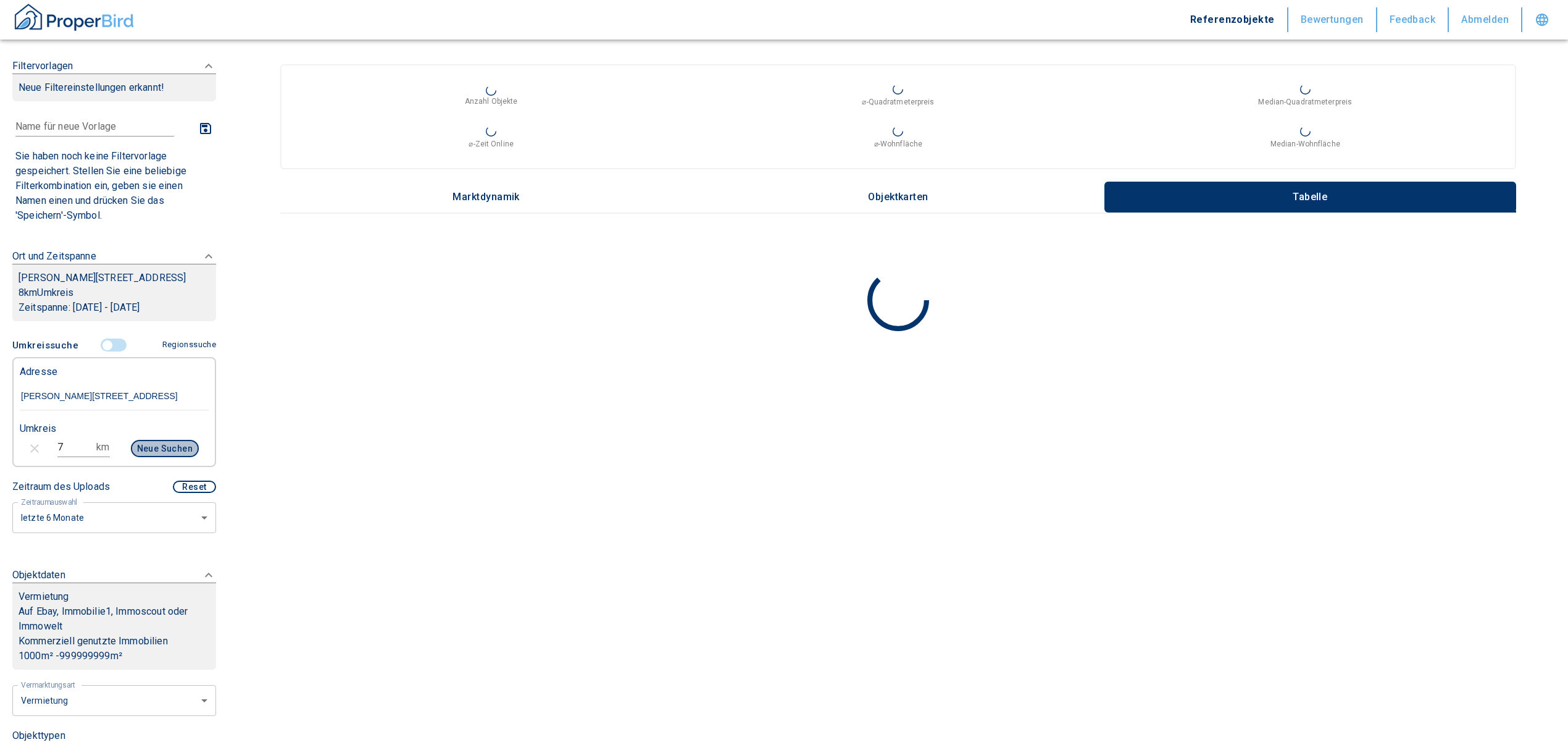
type input "2020"
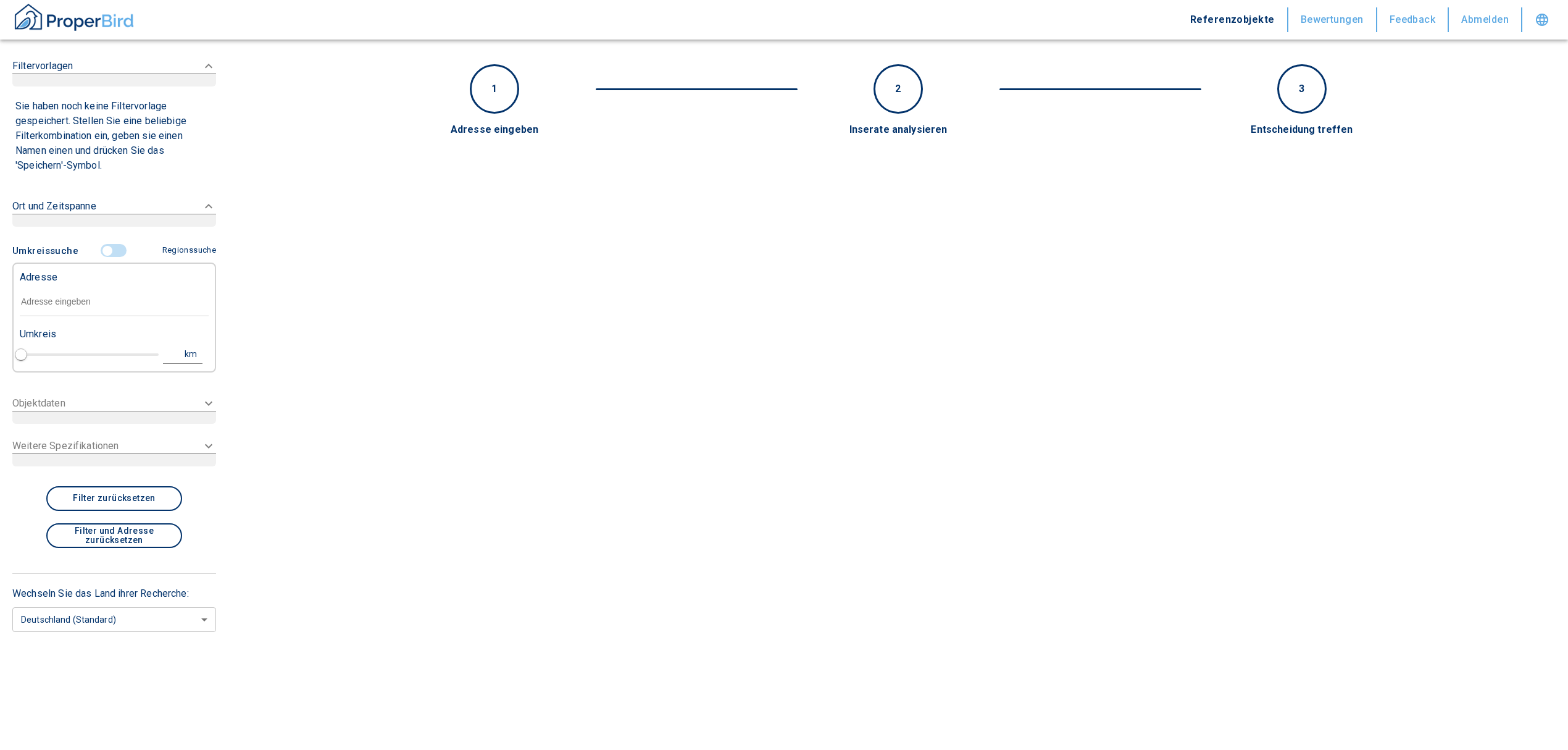
click at [95, 298] on input "text" at bounding box center [114, 302] width 189 height 29
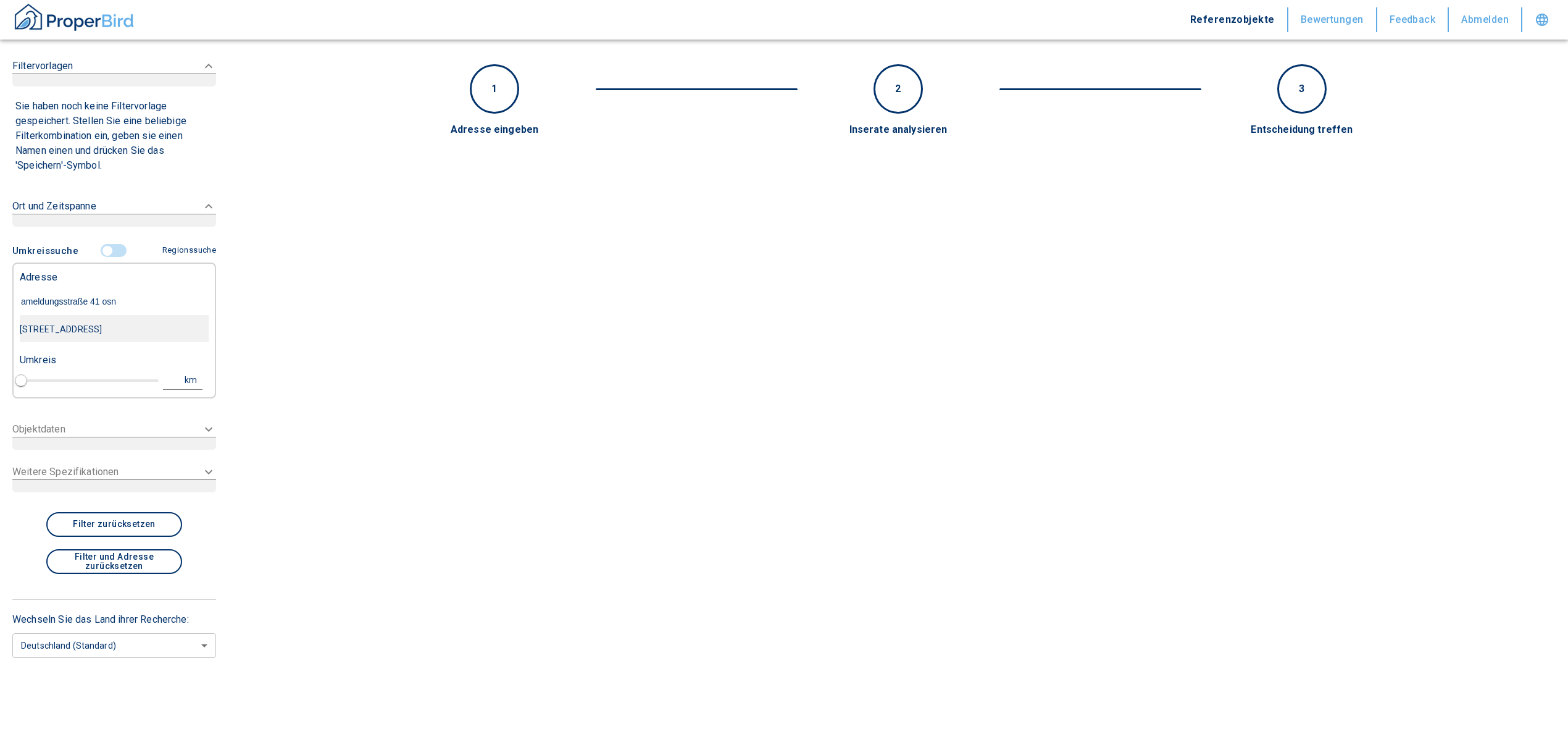
click at [136, 322] on div "Ameldungstraße 41, Osnabrück-Schölerberg" at bounding box center [114, 330] width 189 height 26
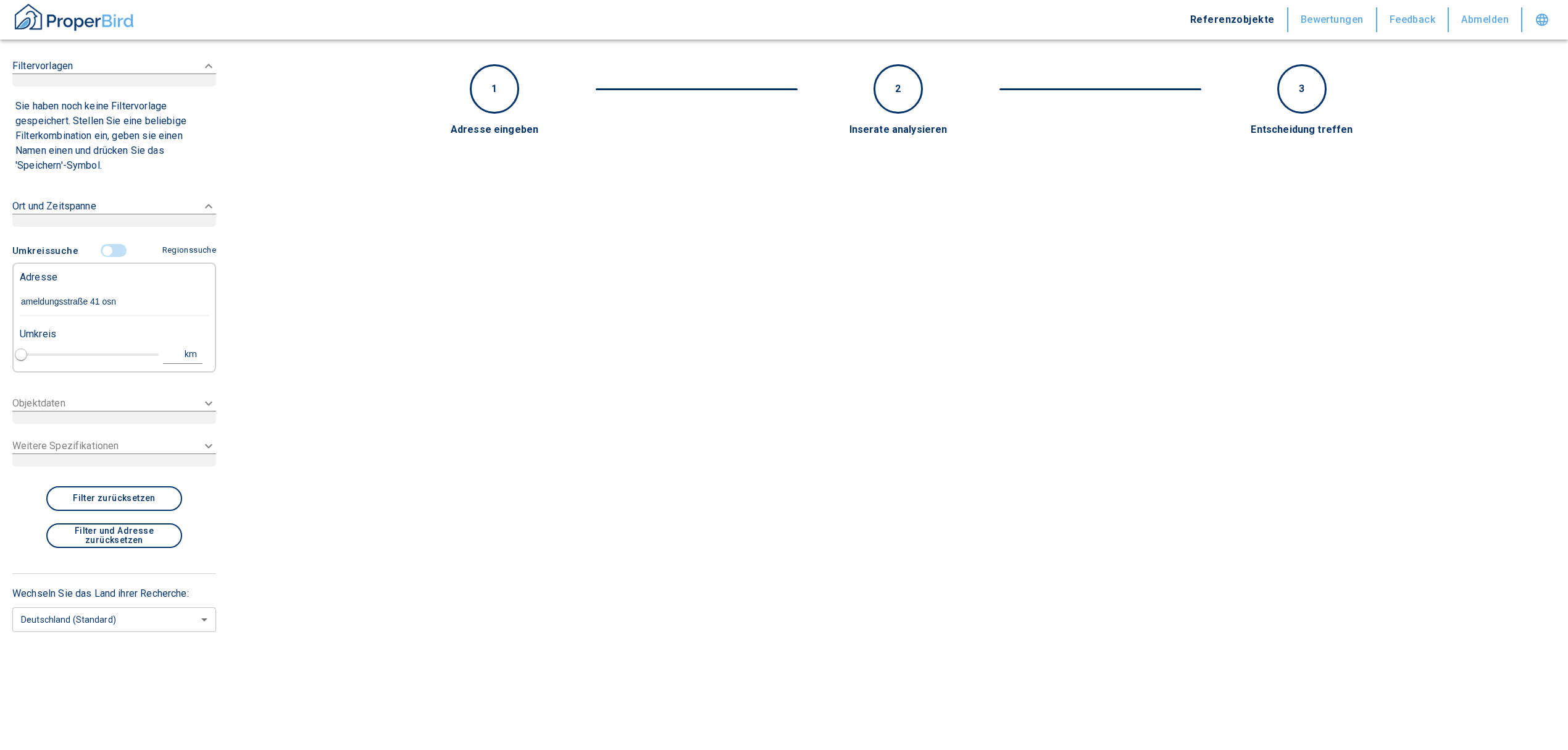
type input "Ameldungstraße 41, Osnabrück-Schölerberg"
type input "1"
type input "2020"
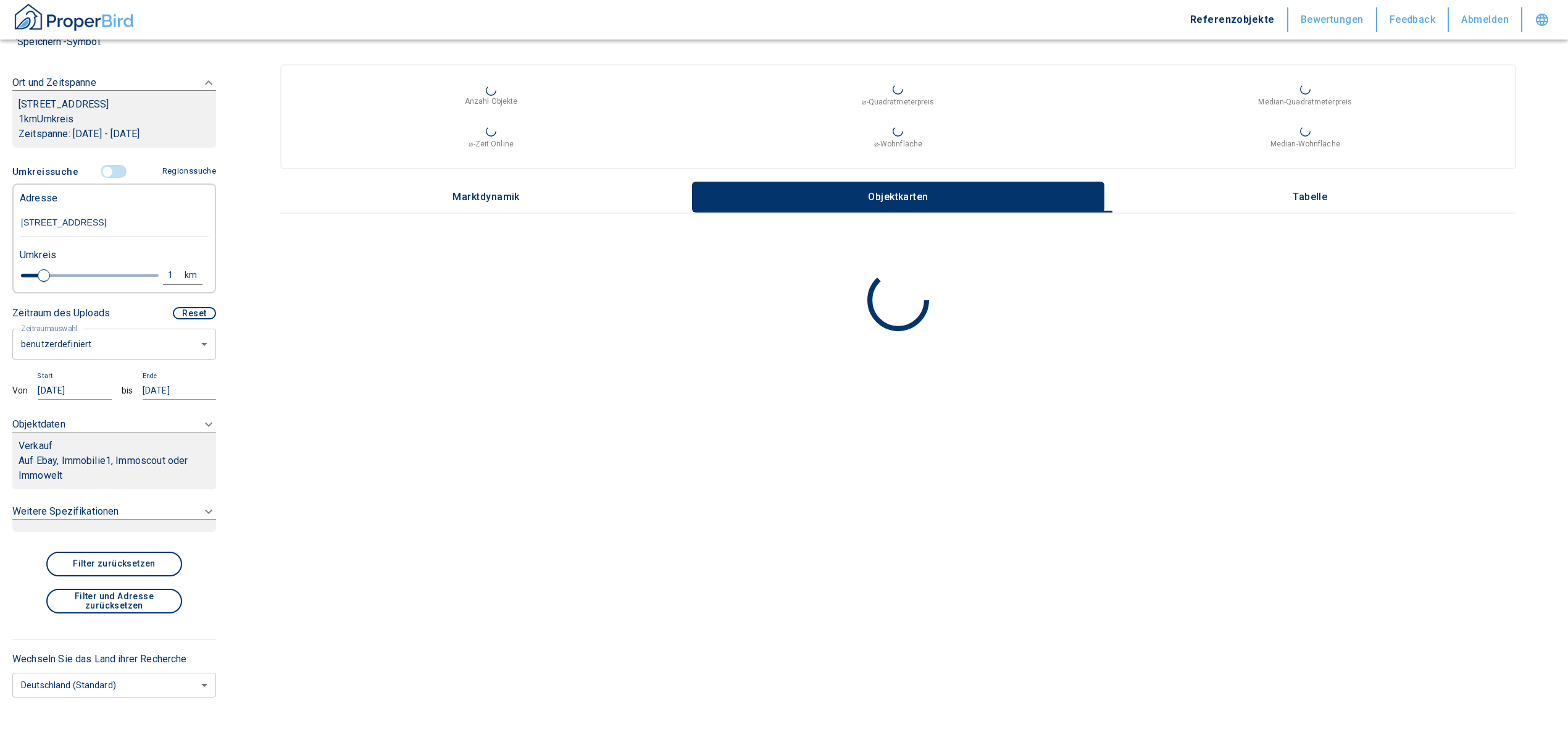
type input "Ameldungstraße 41, Osnabrück-Schölerberg"
click at [104, 458] on p "Auf Ebay, Immobilie1, Immoscout oder Immowelt" at bounding box center [114, 469] width 191 height 30
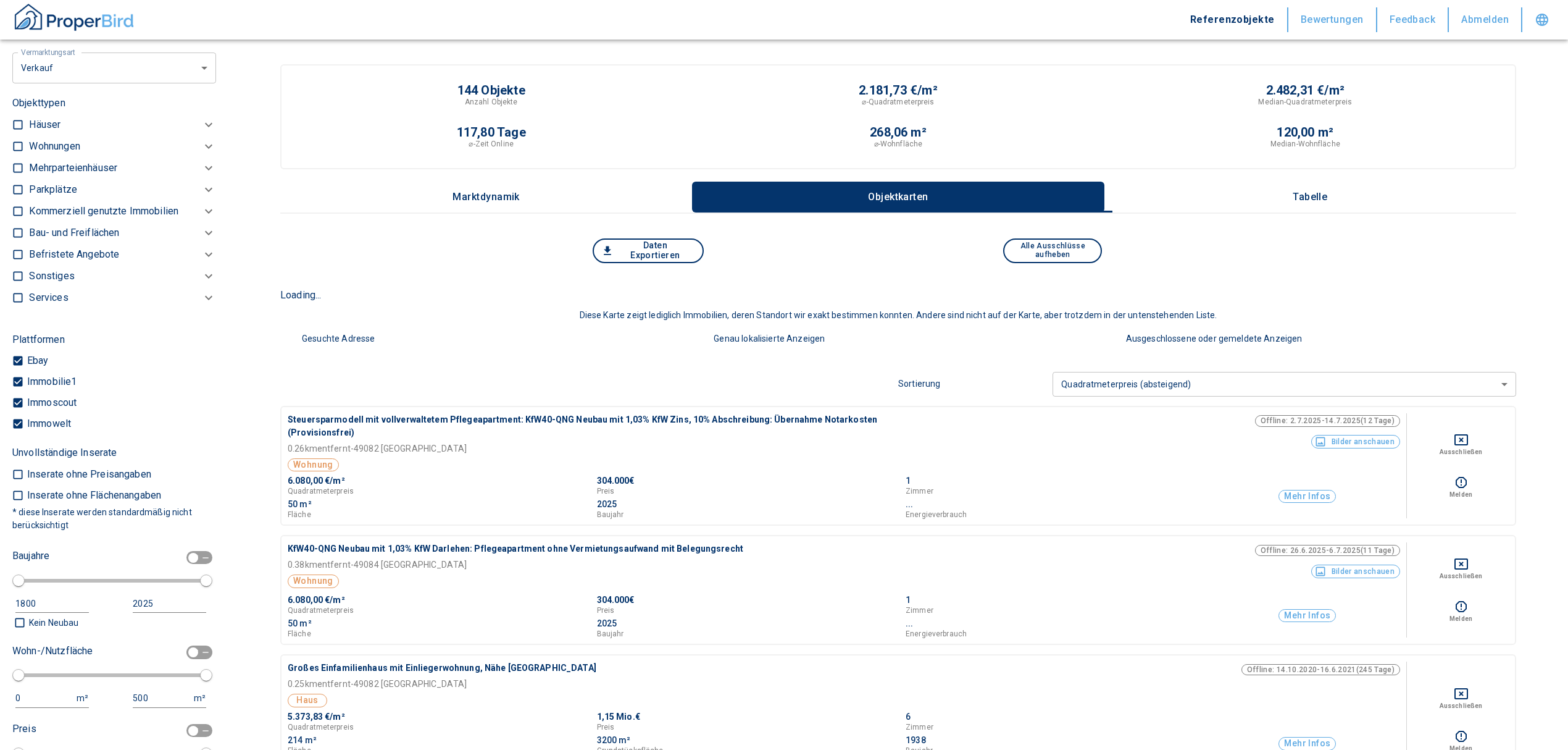
scroll to position [467, 0]
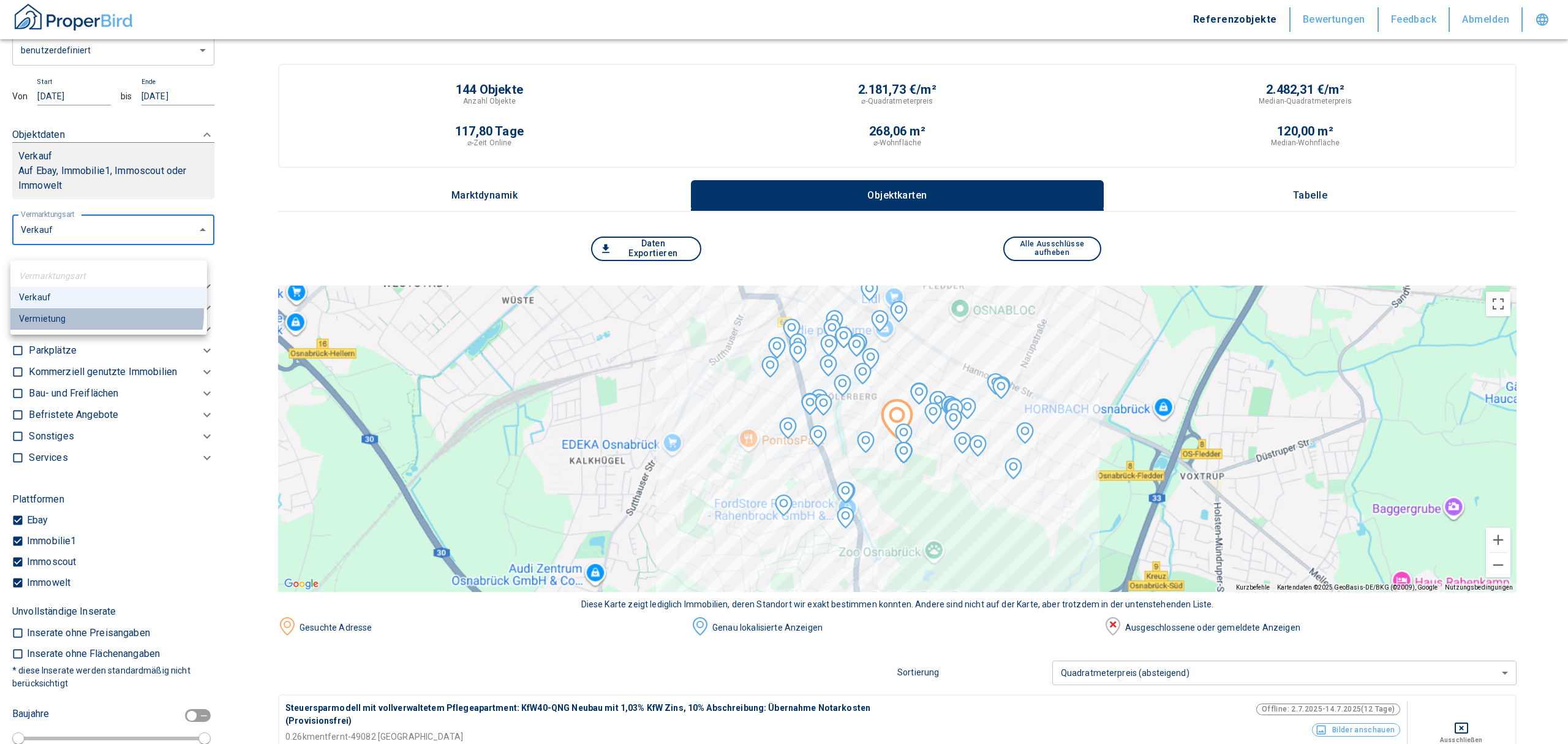
click at [89, 312] on li "Vermietung" at bounding box center [109, 319] width 197 height 21
type input "rent"
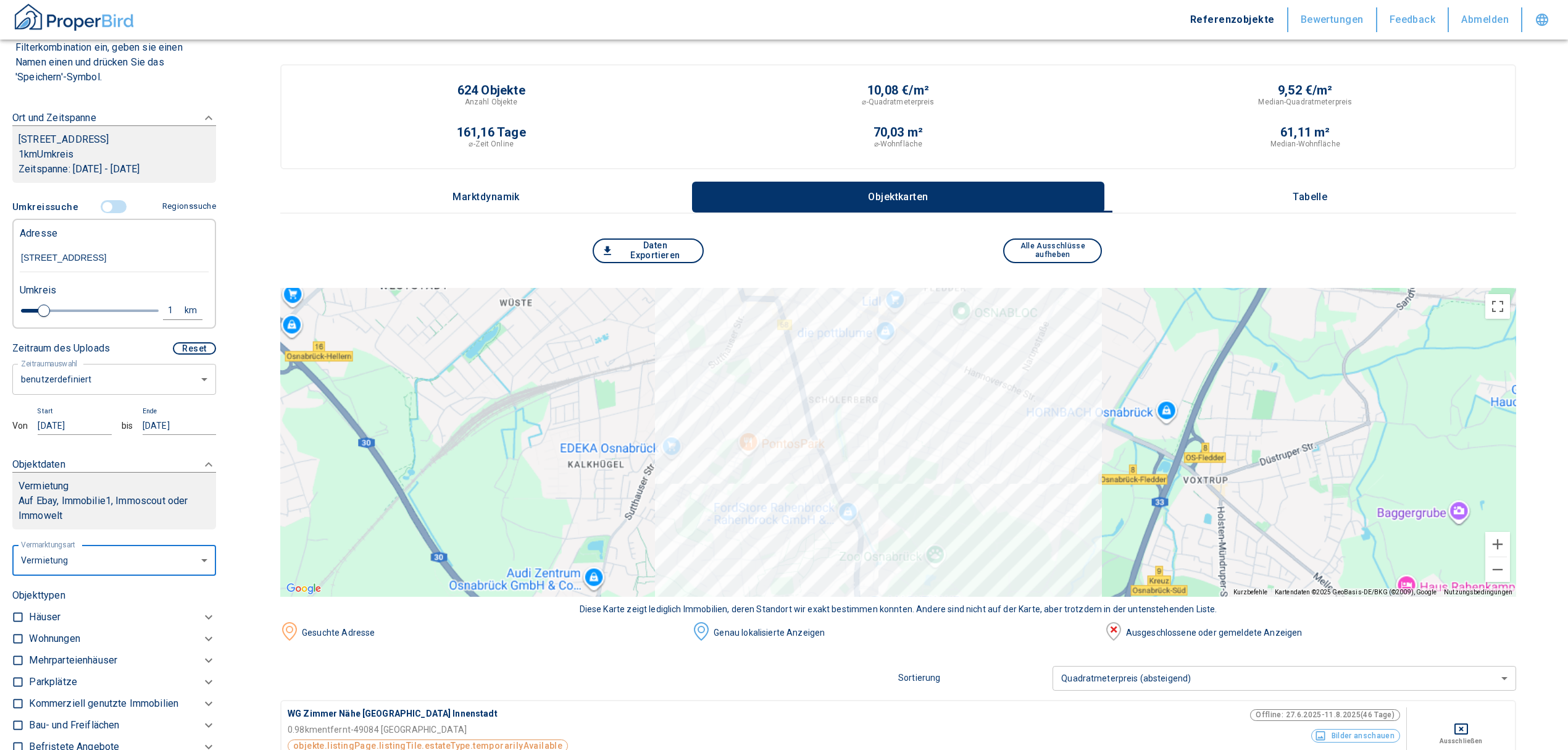
scroll to position [137, 0]
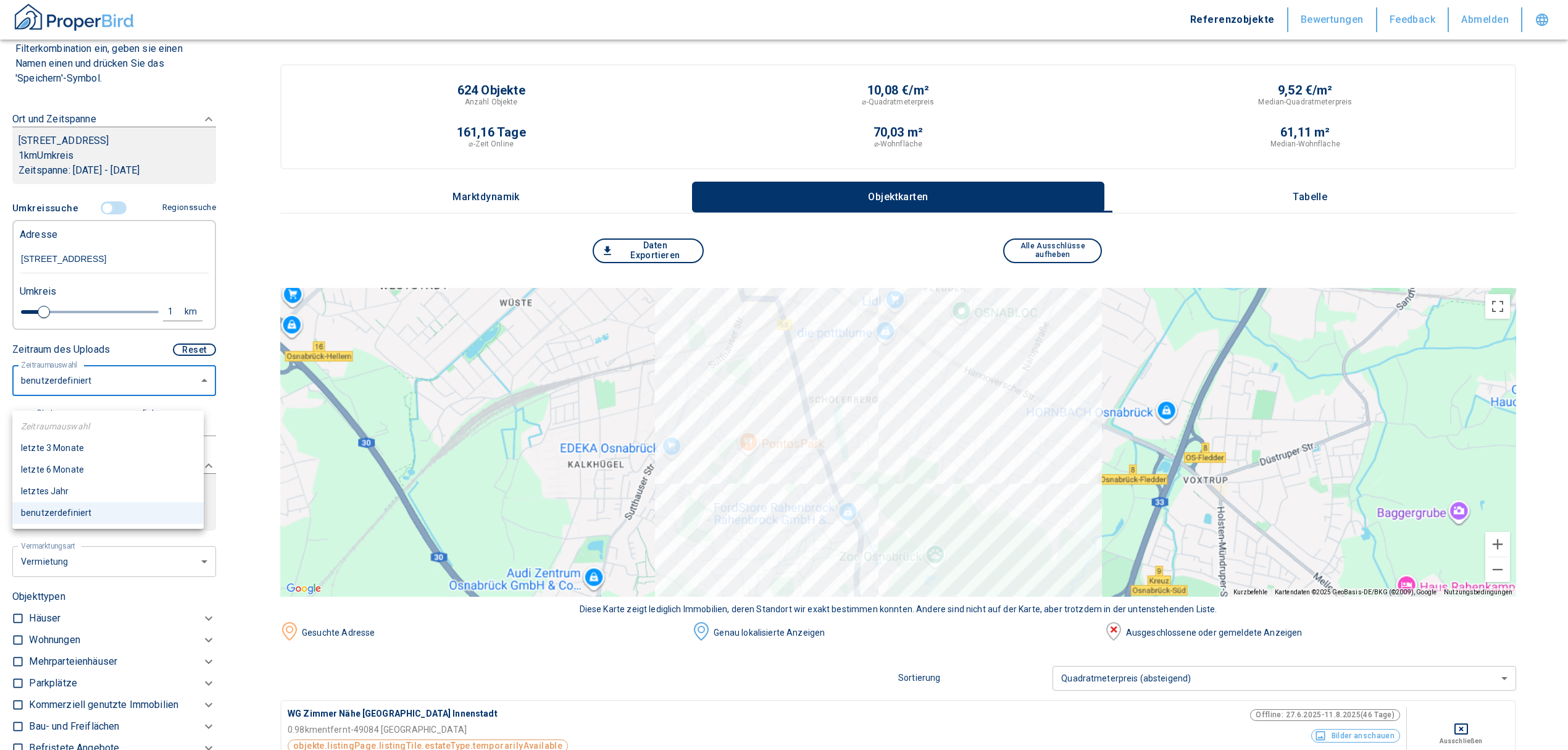
click at [86, 468] on li "letzte 6 Monate" at bounding box center [108, 470] width 191 height 21
type input "2020"
type input "6"
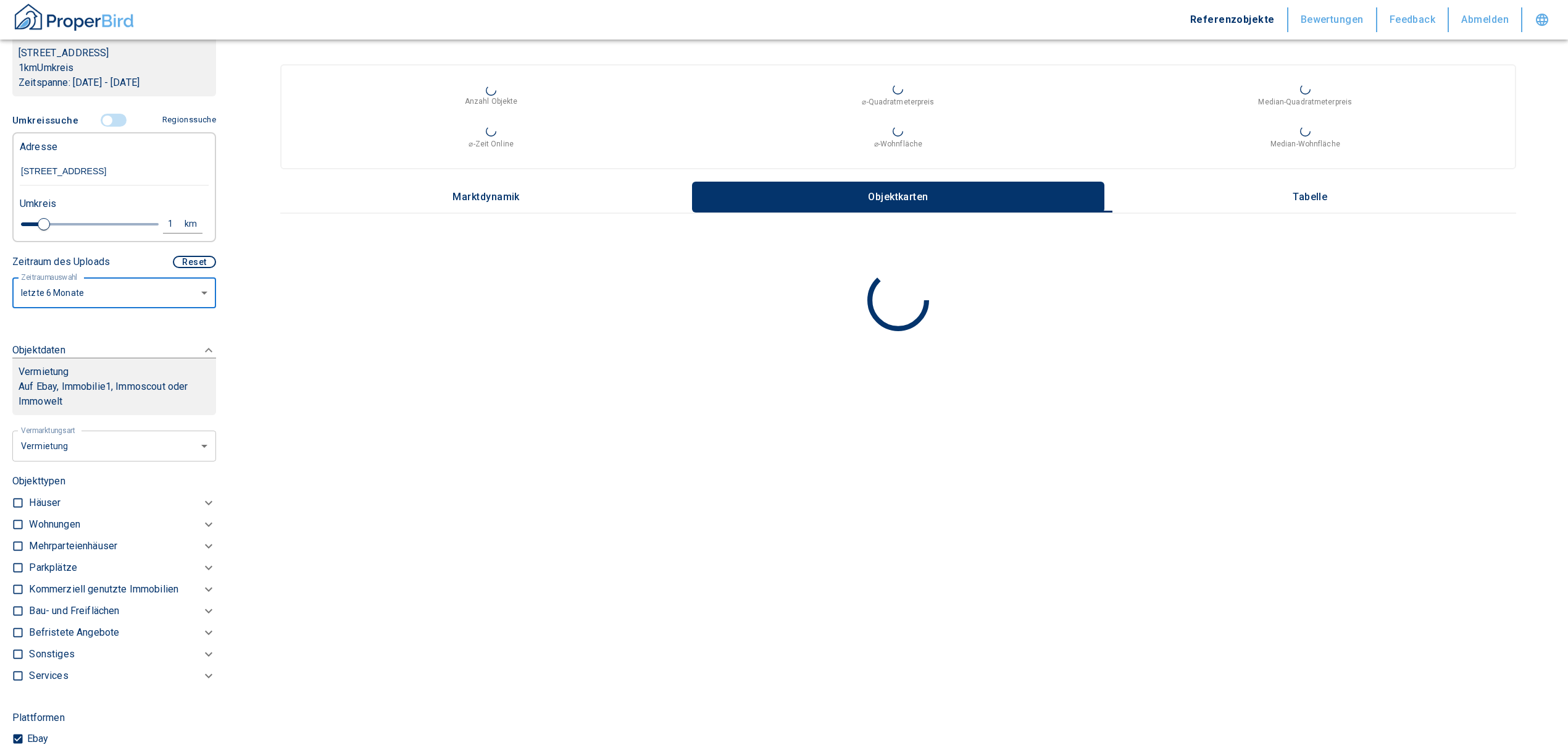
scroll to position [384, 0]
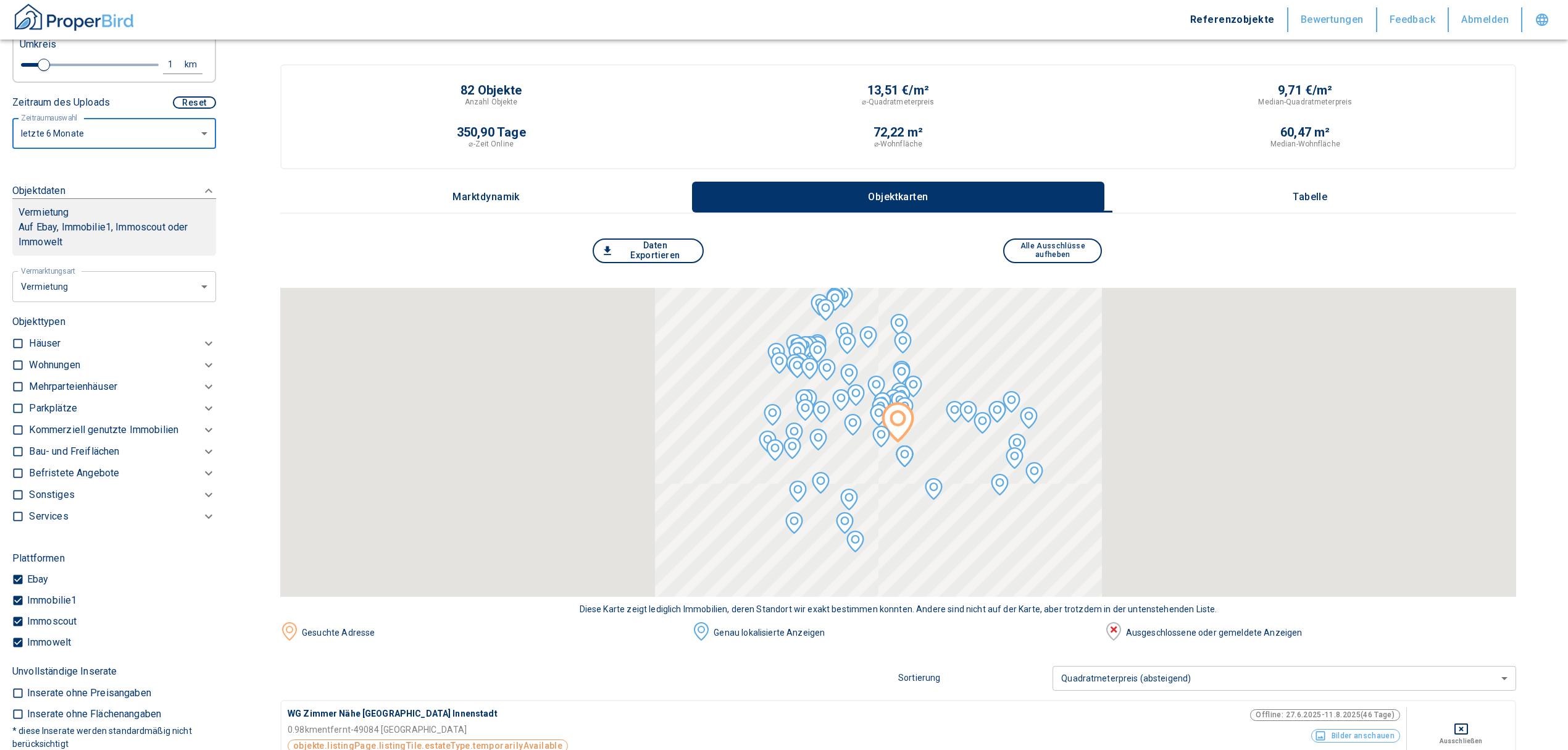
click at [67, 355] on div "Häuser" at bounding box center [122, 343] width 187 height 21
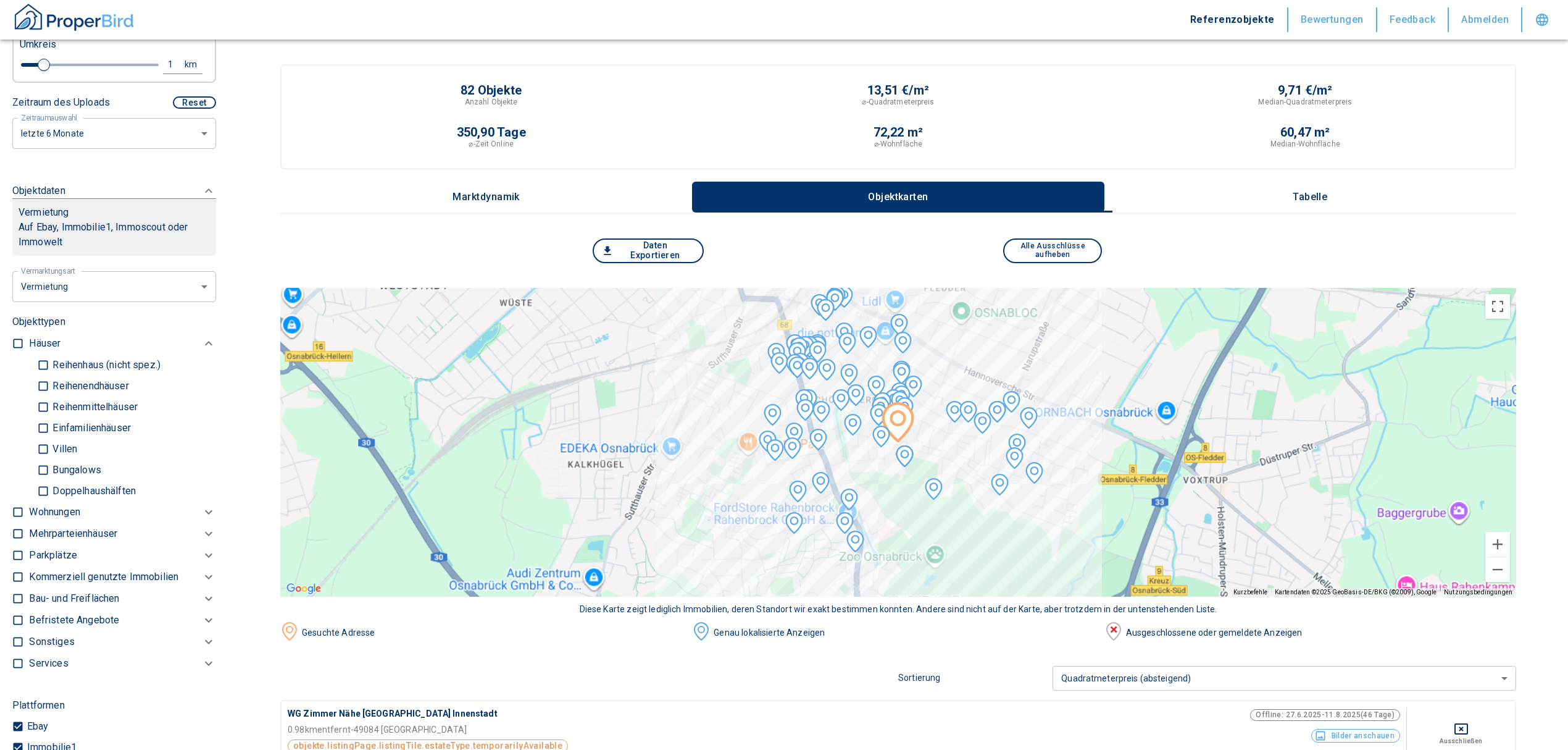
click at [66, 517] on div "Wohnungen" at bounding box center [122, 511] width 187 height 21
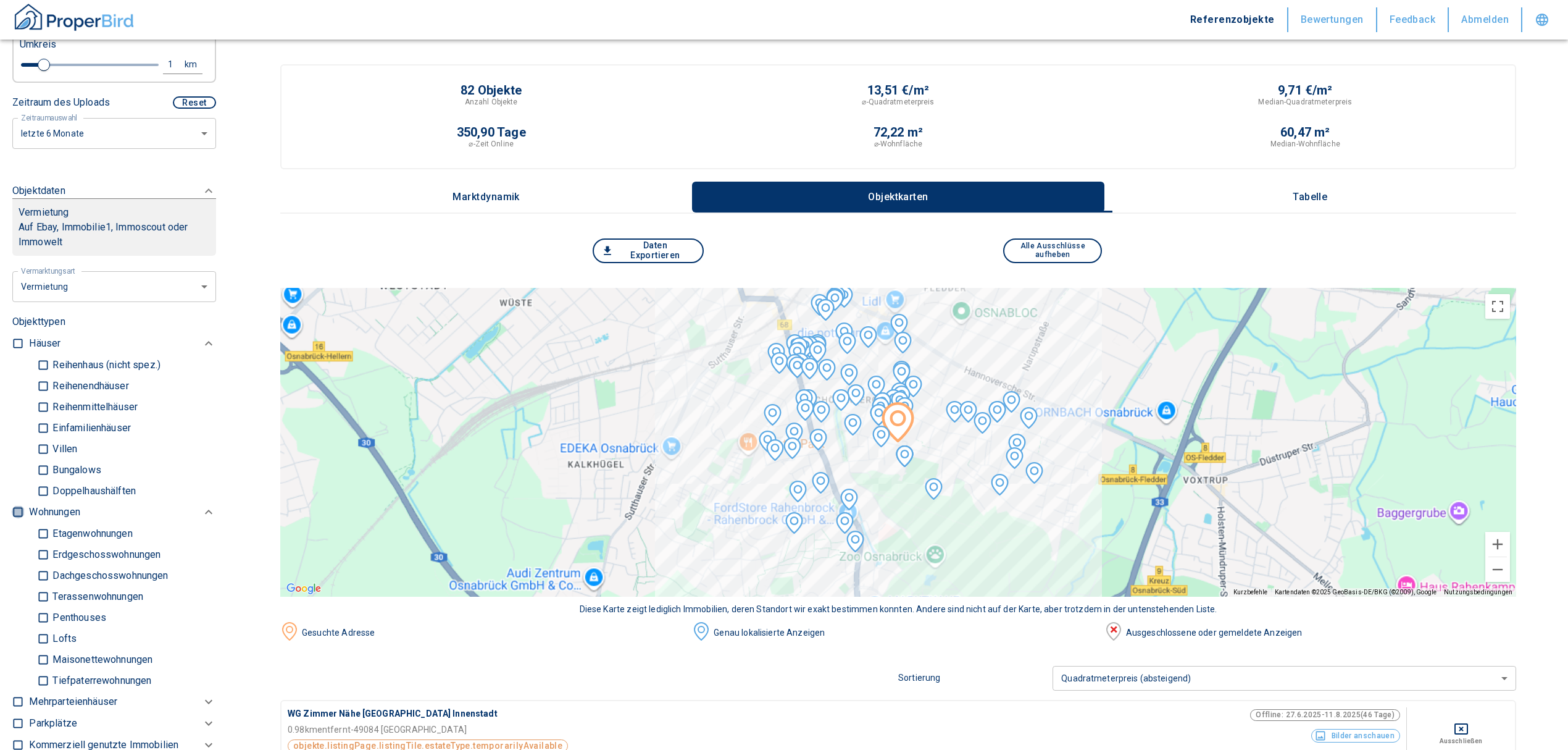
click at [19, 518] on input "checkbox" at bounding box center [18, 511] width 12 height 12
checkbox input "true"
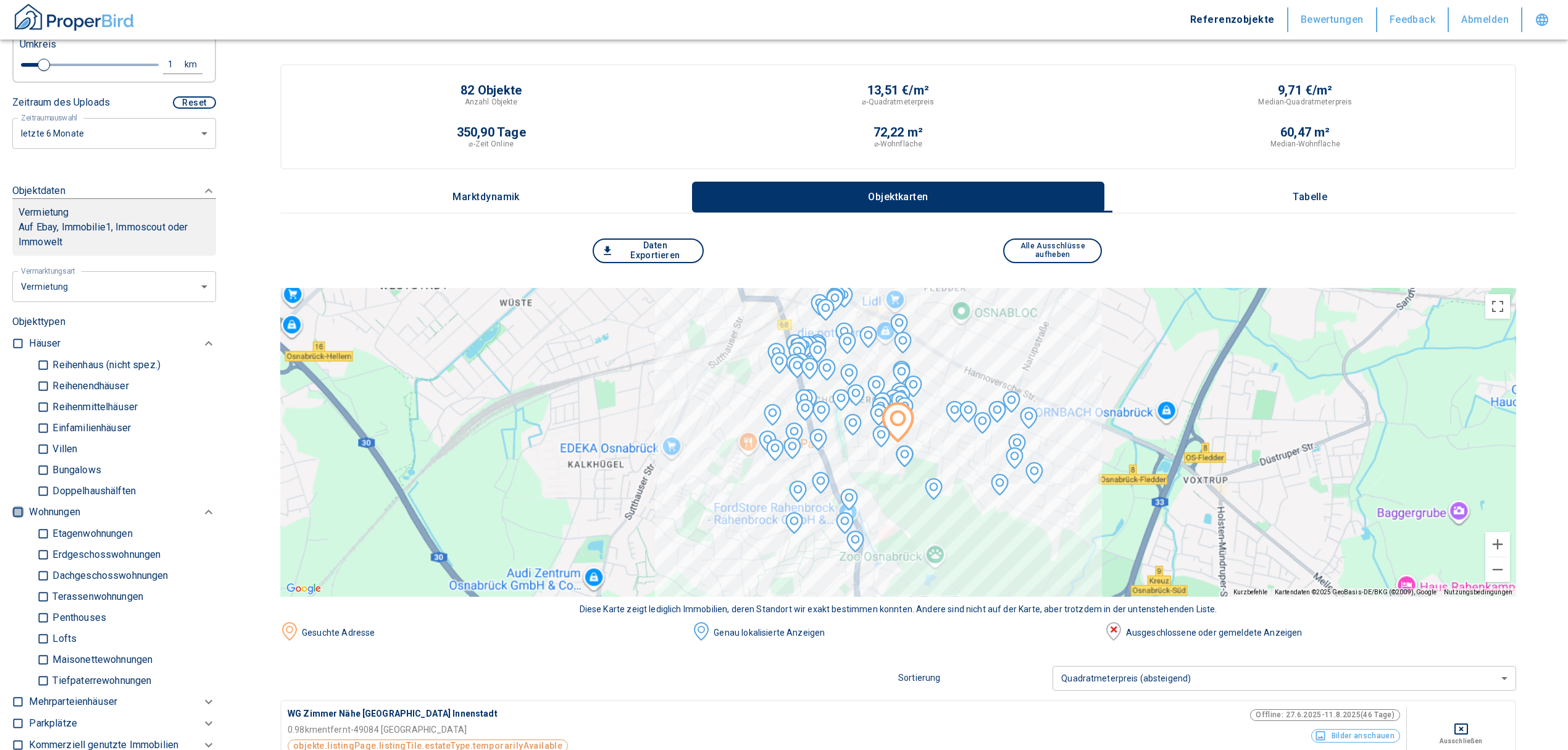
checkbox input "true"
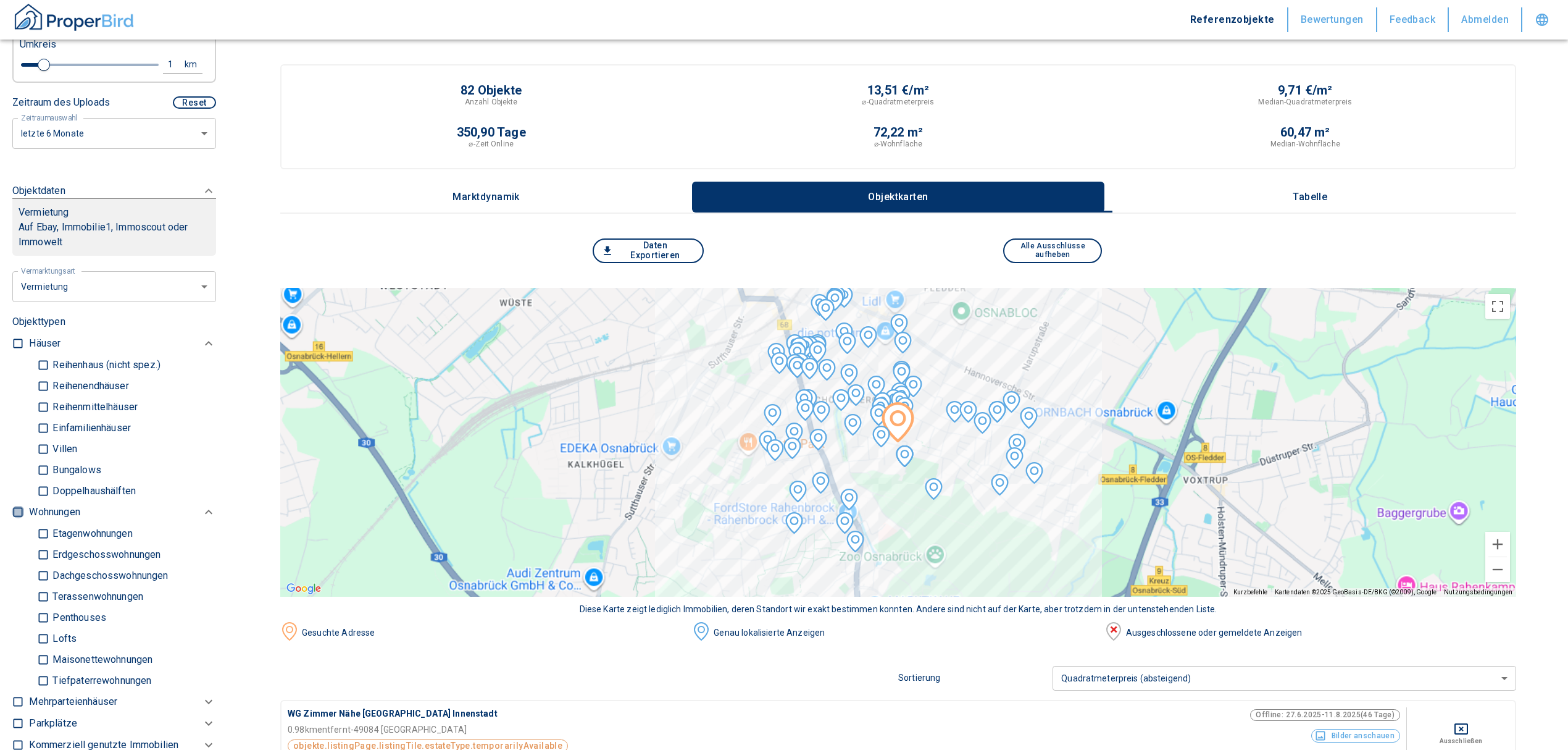
type input "2020"
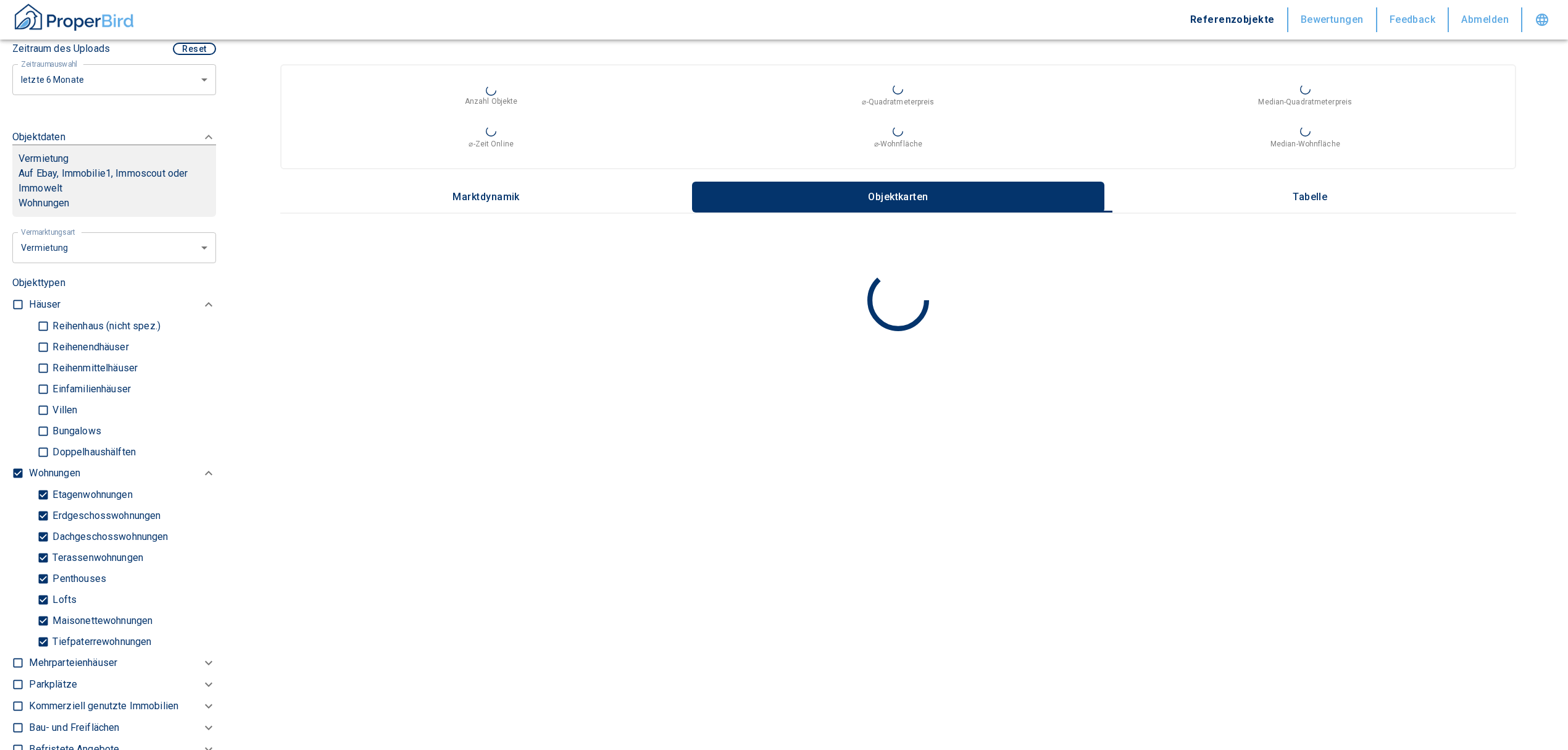
scroll to position [467, 0]
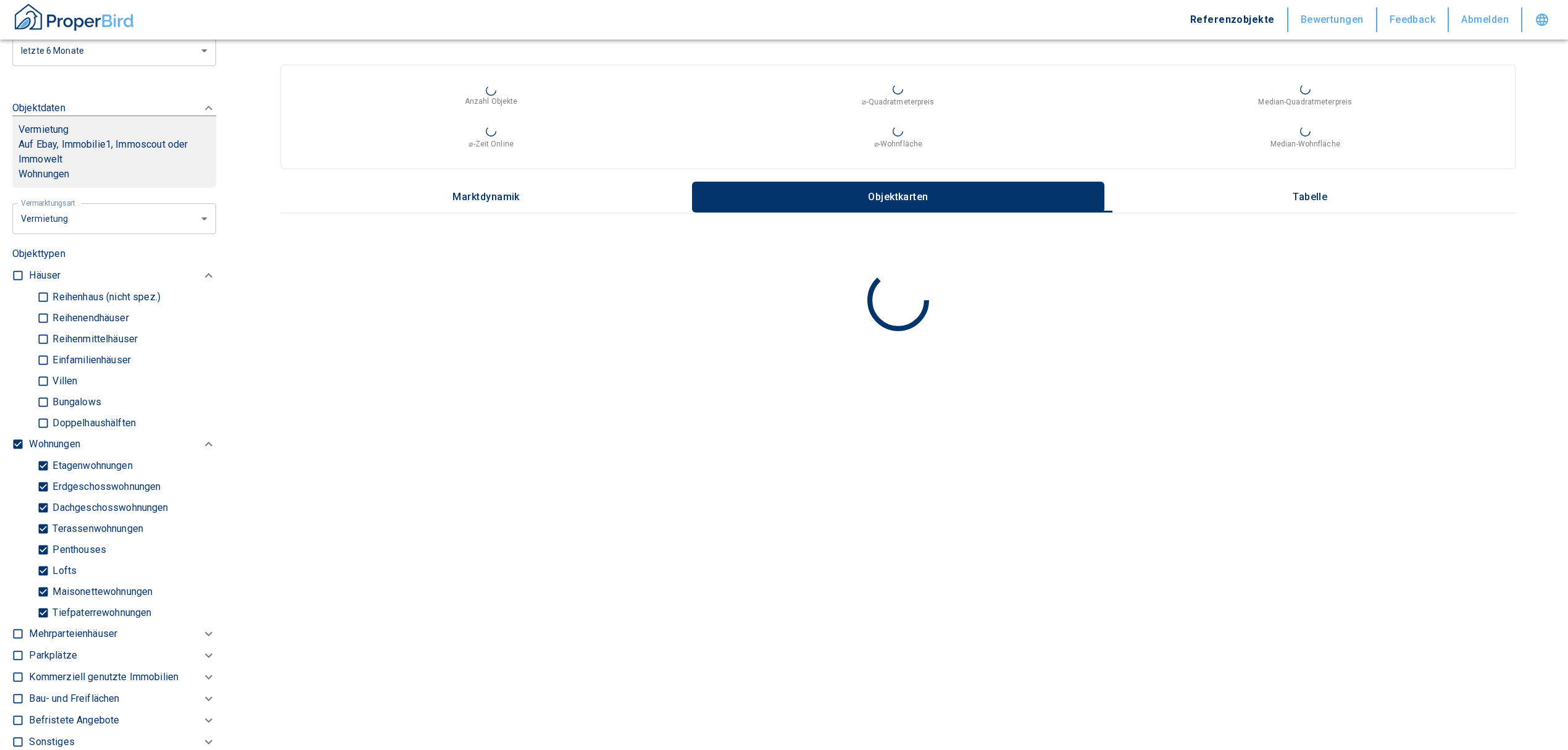
click at [41, 624] on input "Tiefpaterrewohnungen" at bounding box center [43, 612] width 12 height 21
checkbox input "false"
type input "2020"
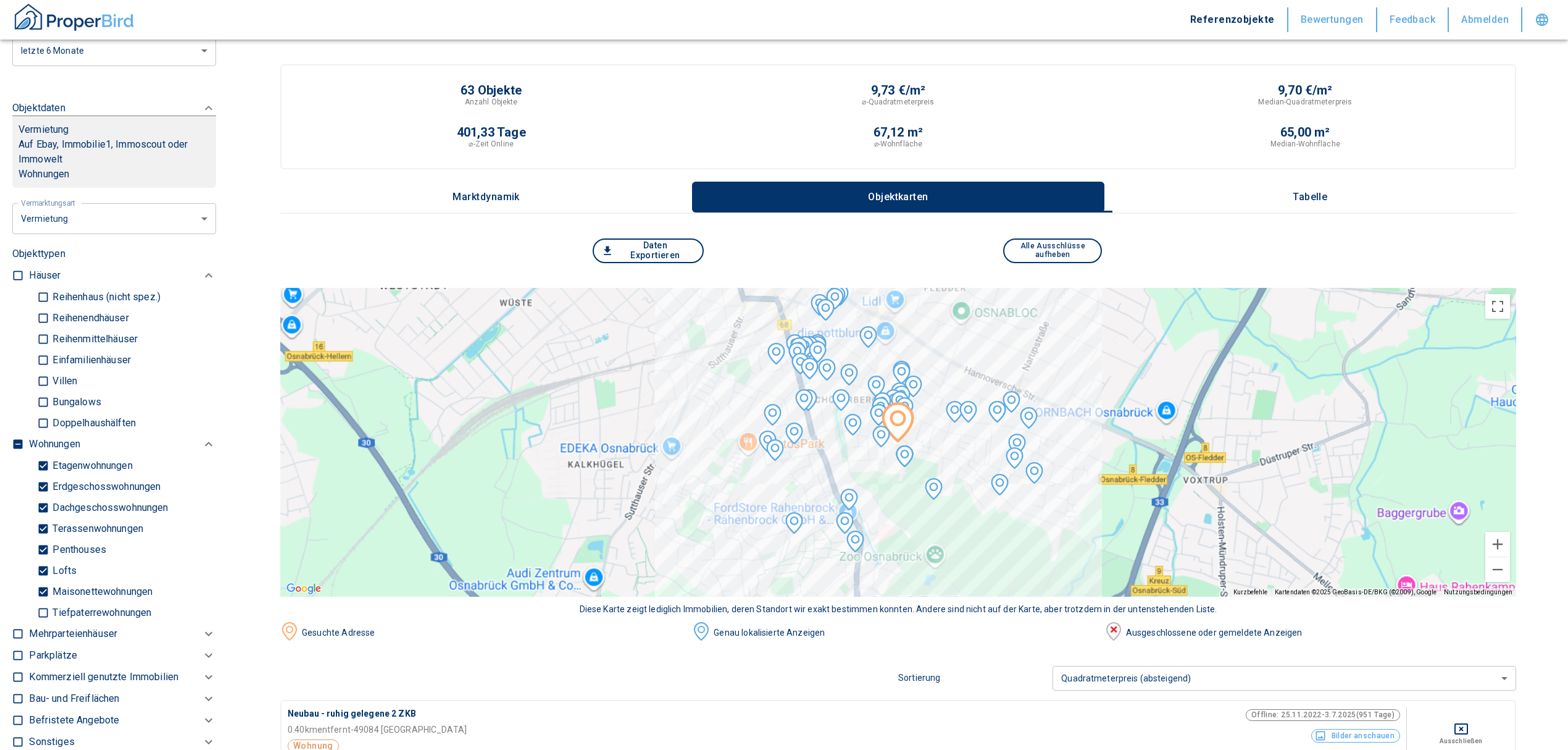
click at [1321, 191] on p "Tabelle" at bounding box center [1310, 197] width 62 height 11
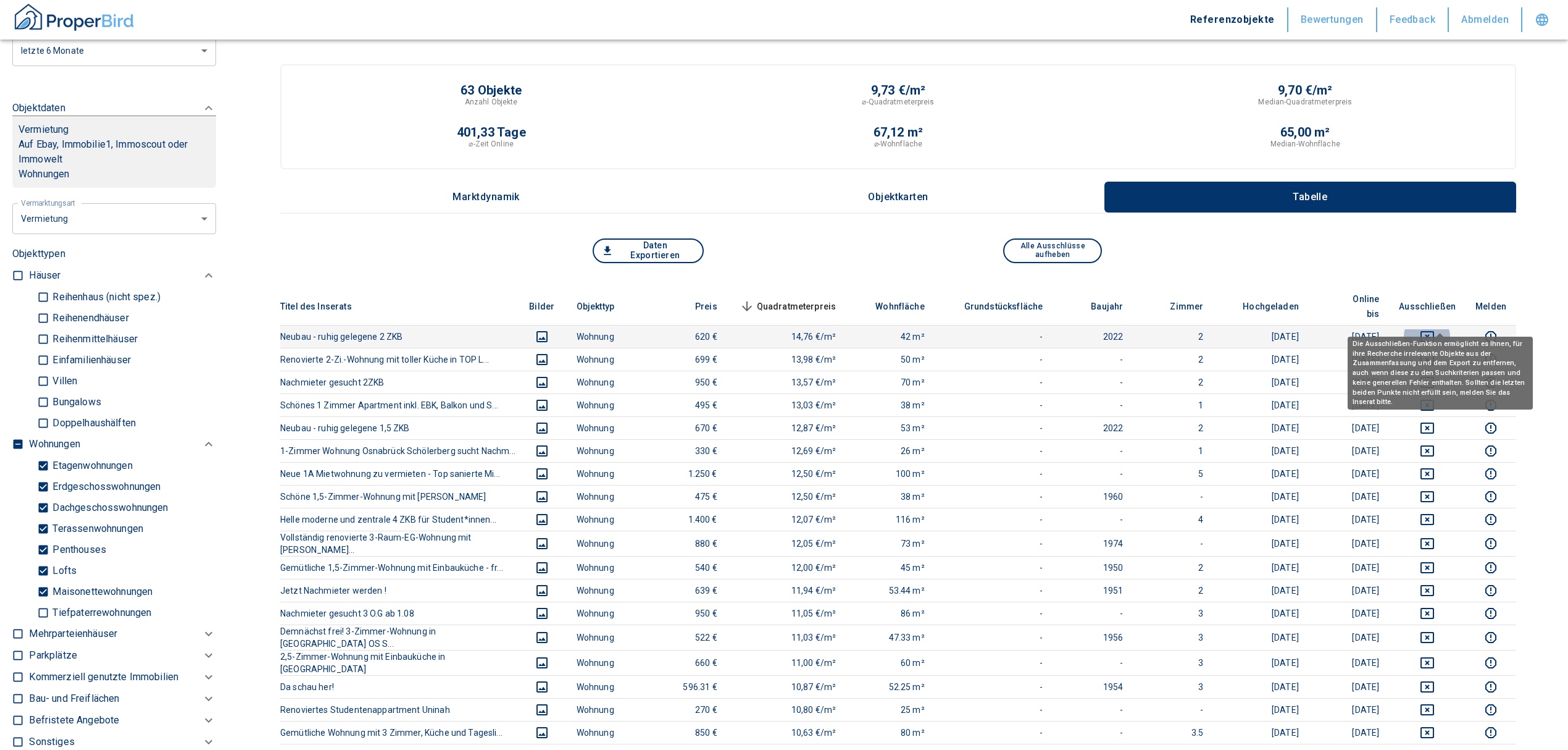
click at [1435, 330] on icon "deselect this listing" at bounding box center [1428, 337] width 15 height 15
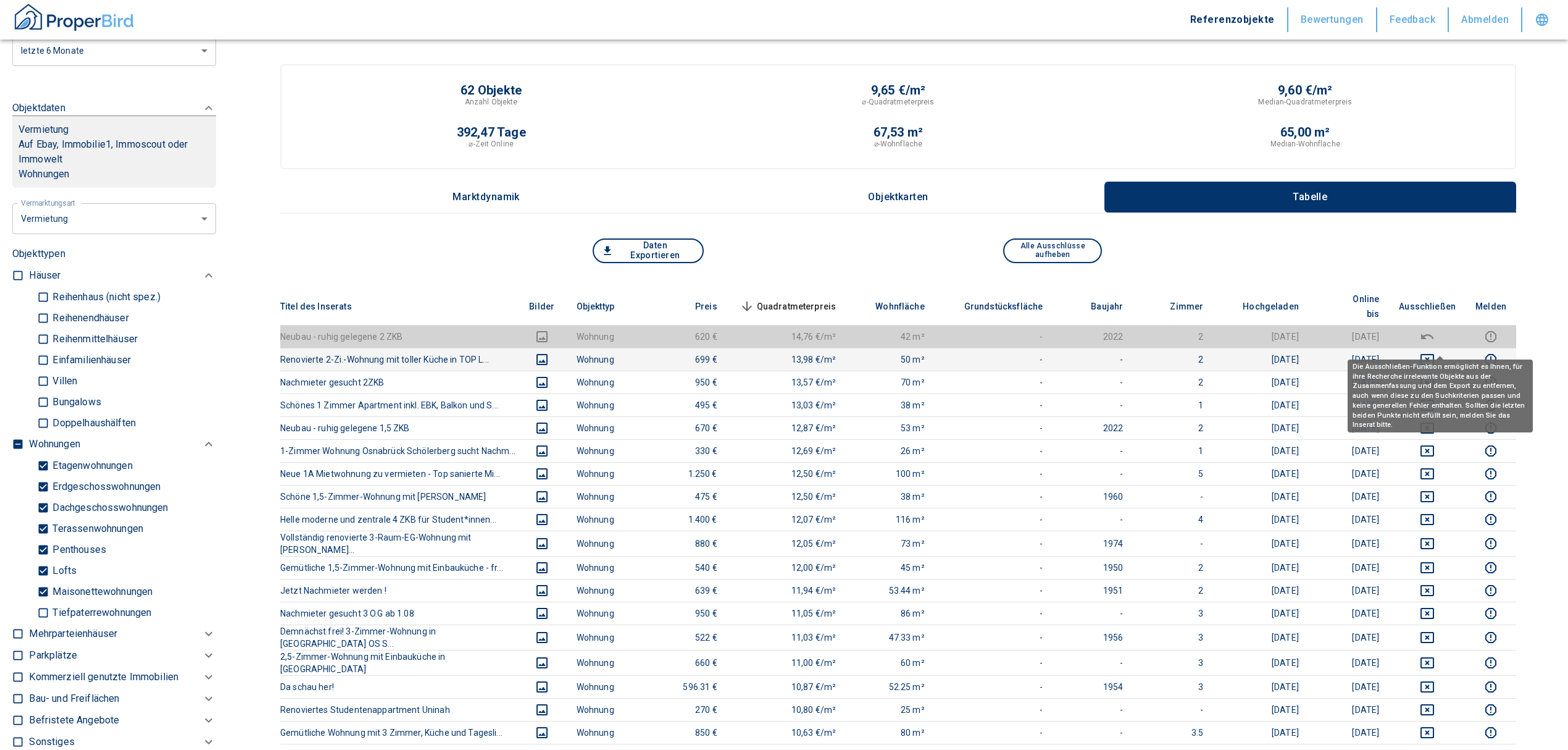
click at [1435, 352] on icon "deselect this listing" at bounding box center [1428, 359] width 15 height 15
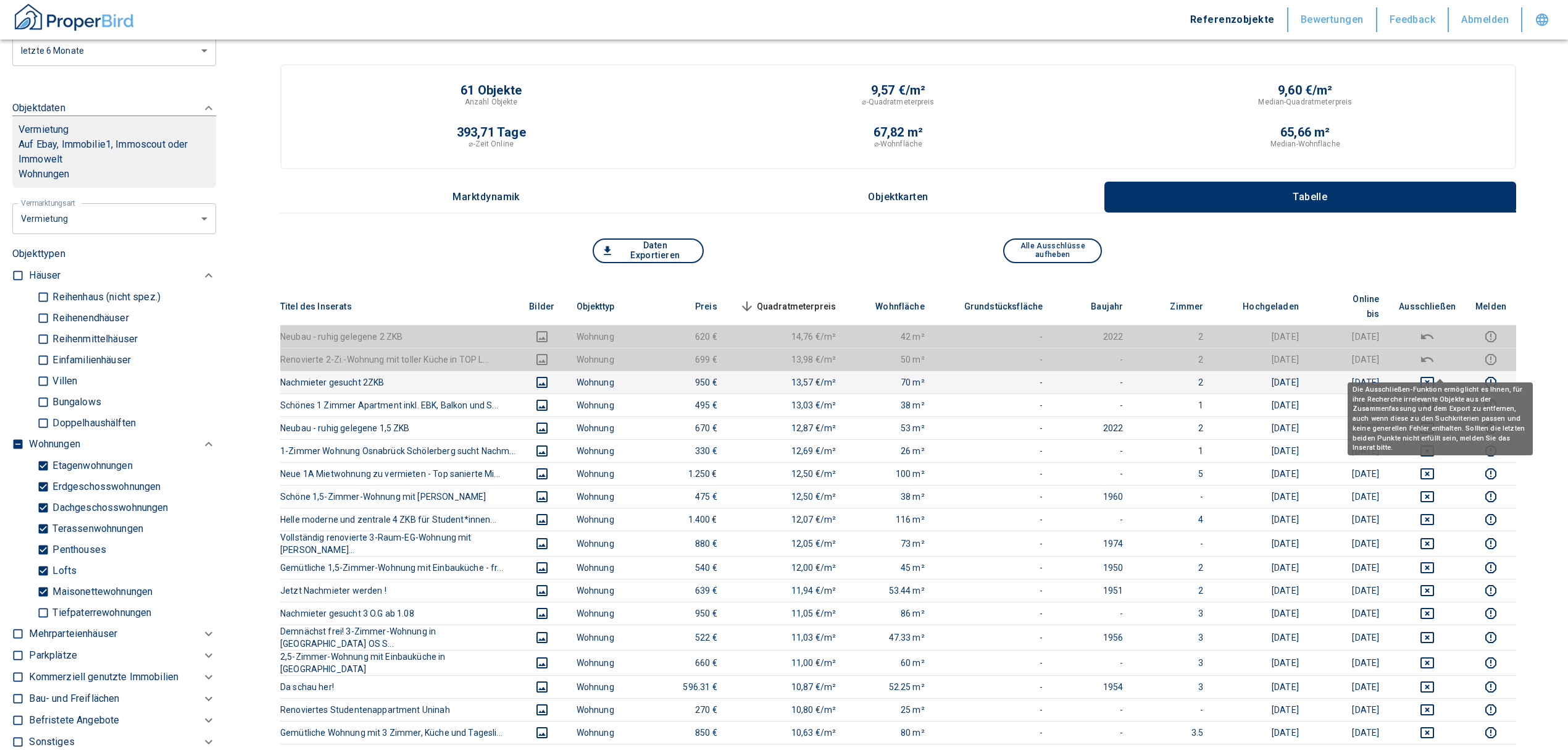
click at [1435, 375] on icon "deselect this listing" at bounding box center [1428, 382] width 15 height 15
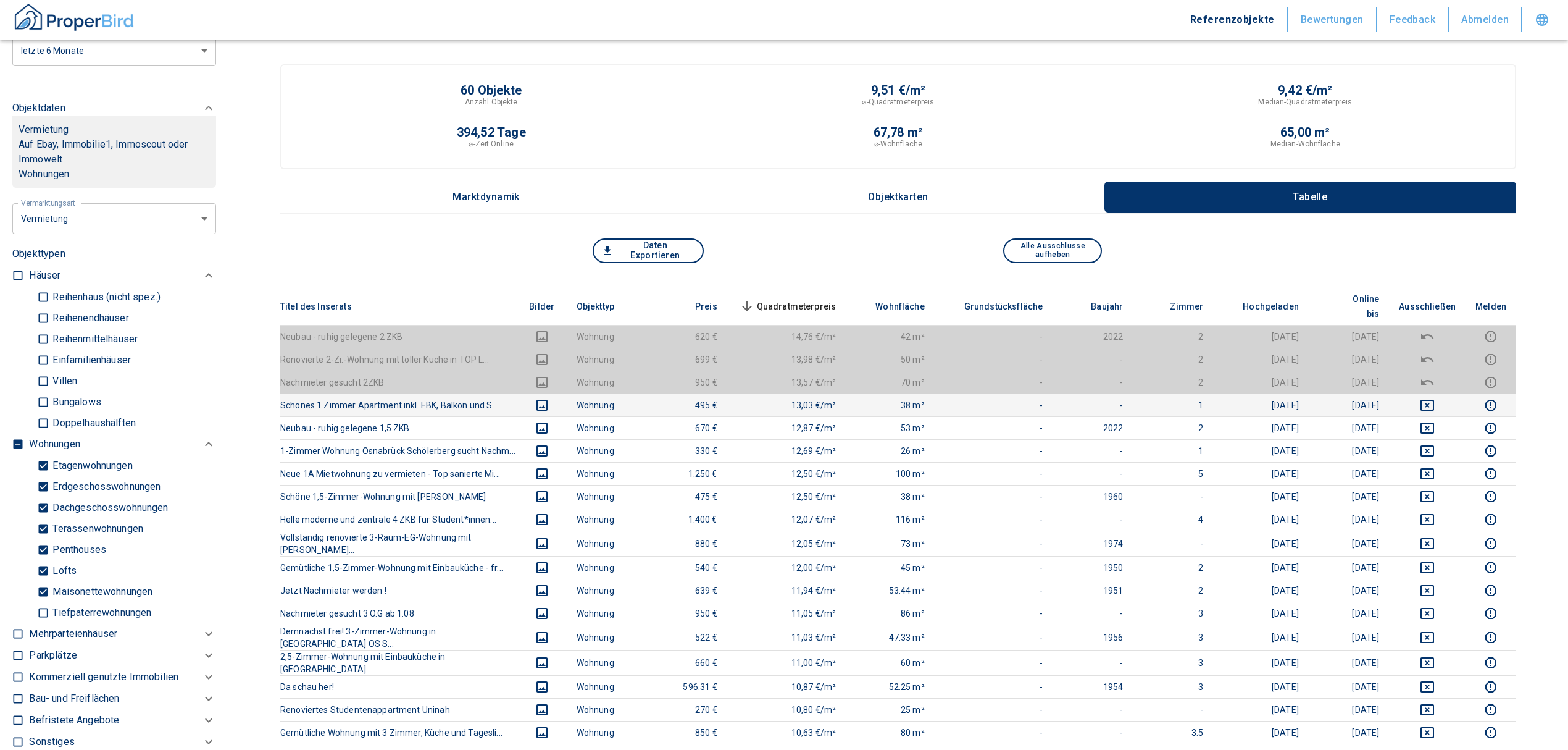
click at [1439, 394] on td at bounding box center [1427, 405] width 77 height 23
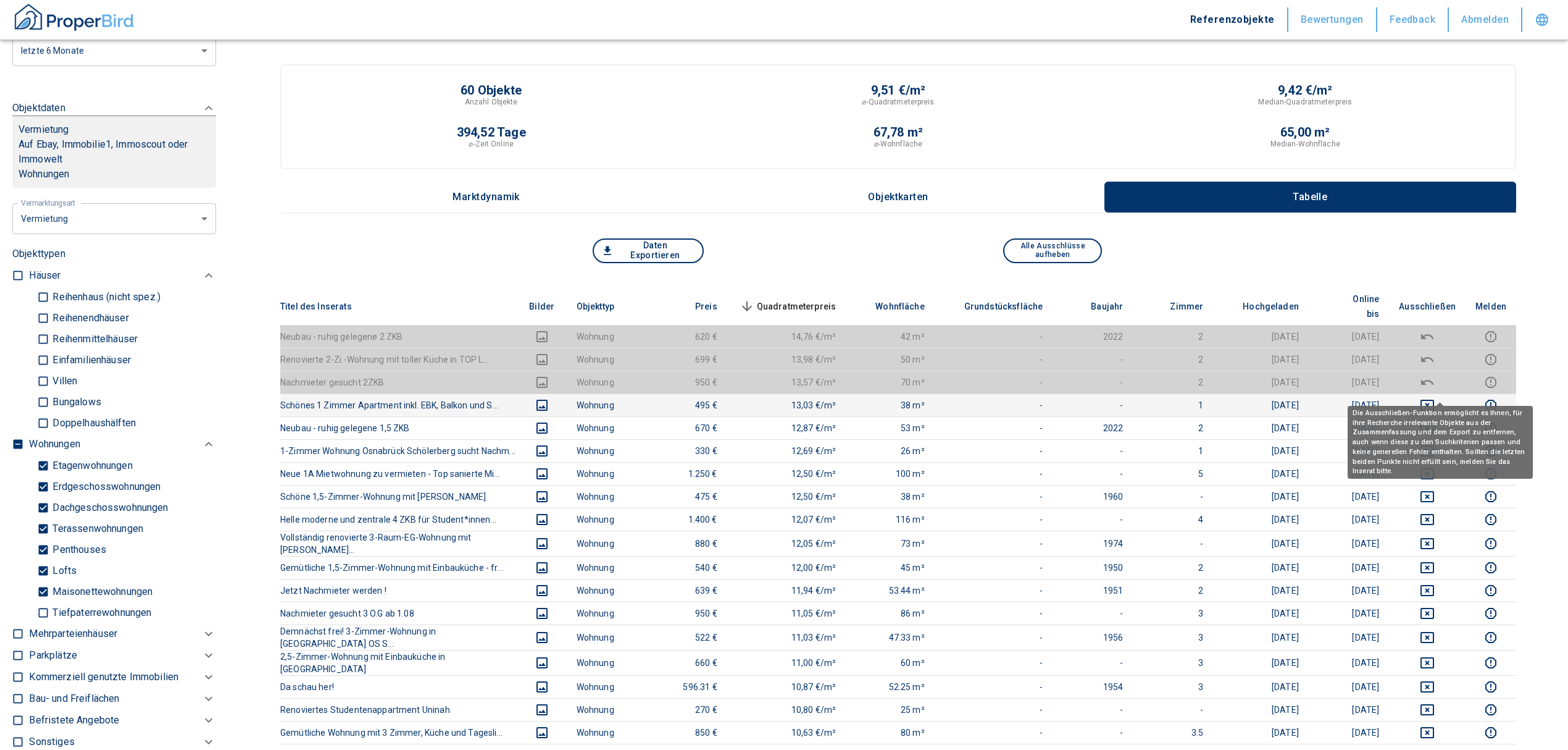
click at [1435, 398] on icon "deselect this listing" at bounding box center [1428, 406] width 15 height 15
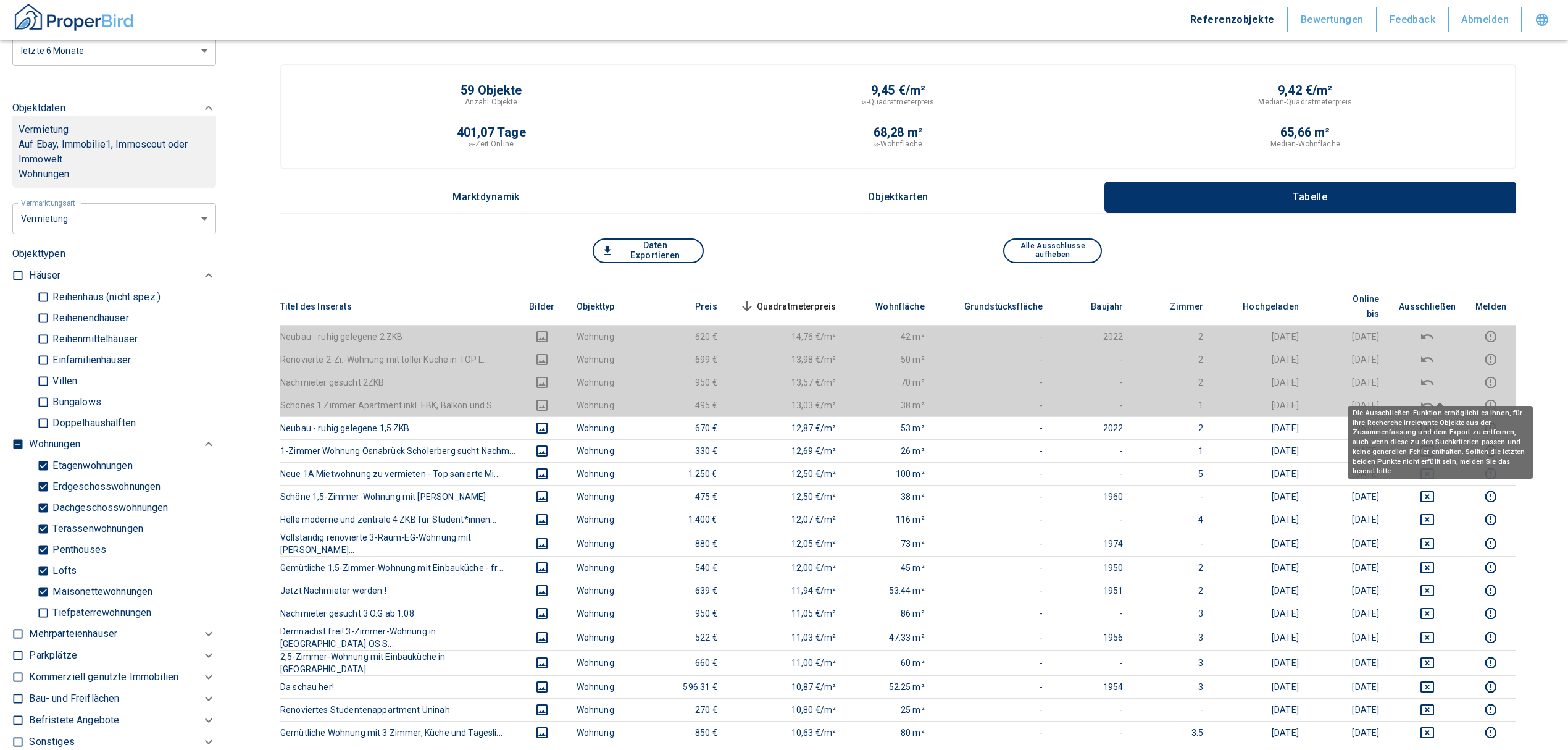
click at [793, 299] on span "Quadratmeterpreis sorted descending" at bounding box center [787, 306] width 99 height 15
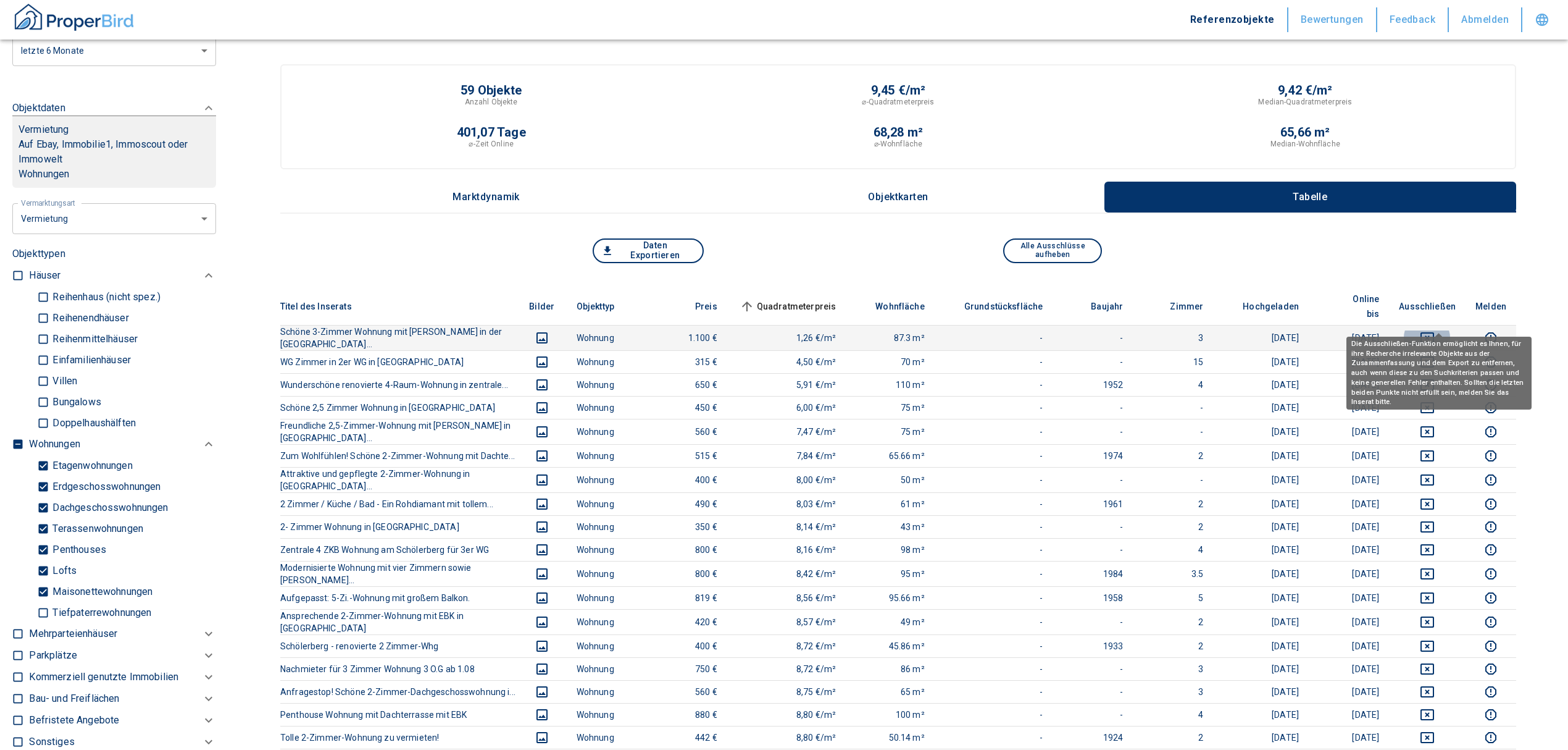
click at [1434, 332] on icon "deselect this listing" at bounding box center [1427, 338] width 14 height 11
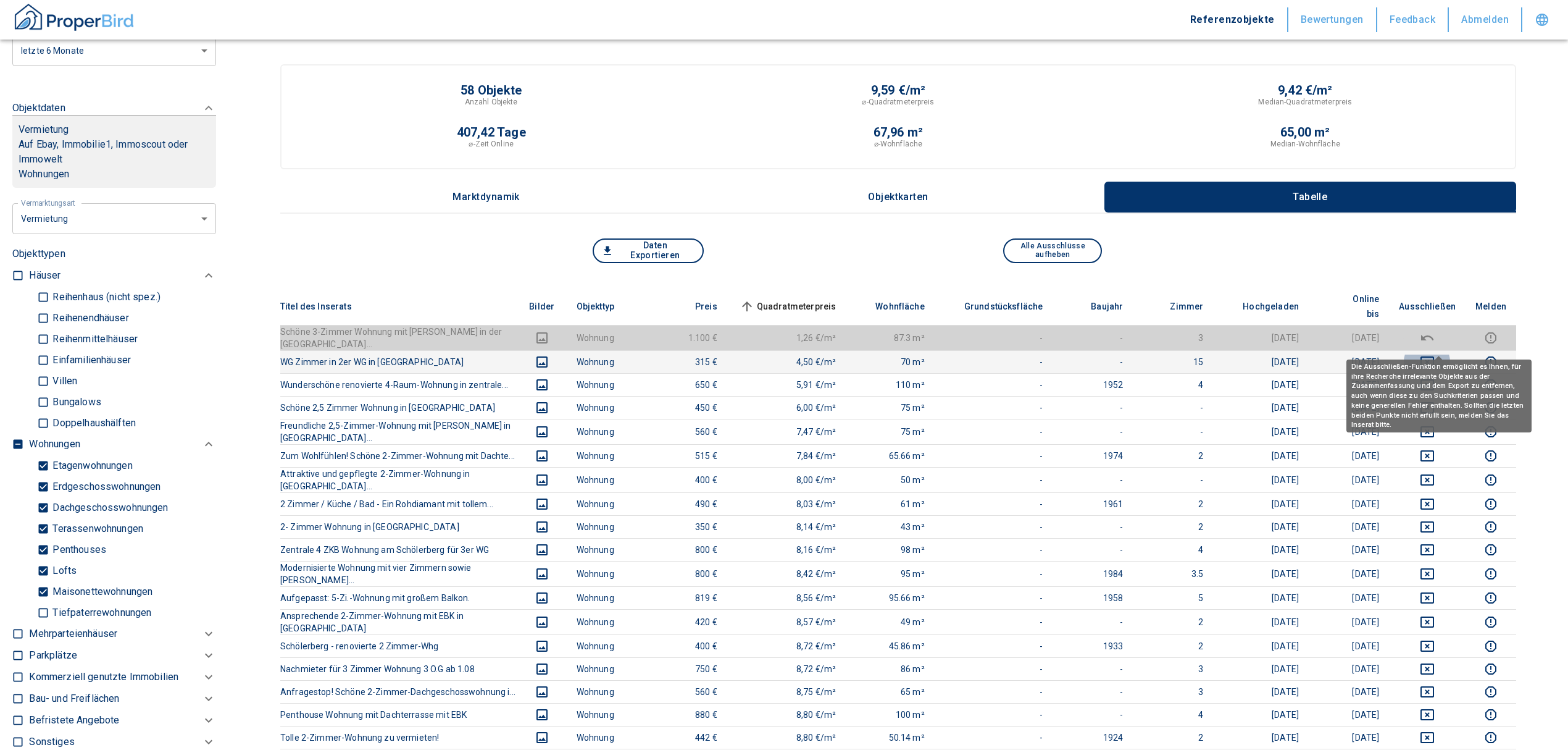
click at [1434, 356] on icon "deselect this listing" at bounding box center [1427, 362] width 14 height 11
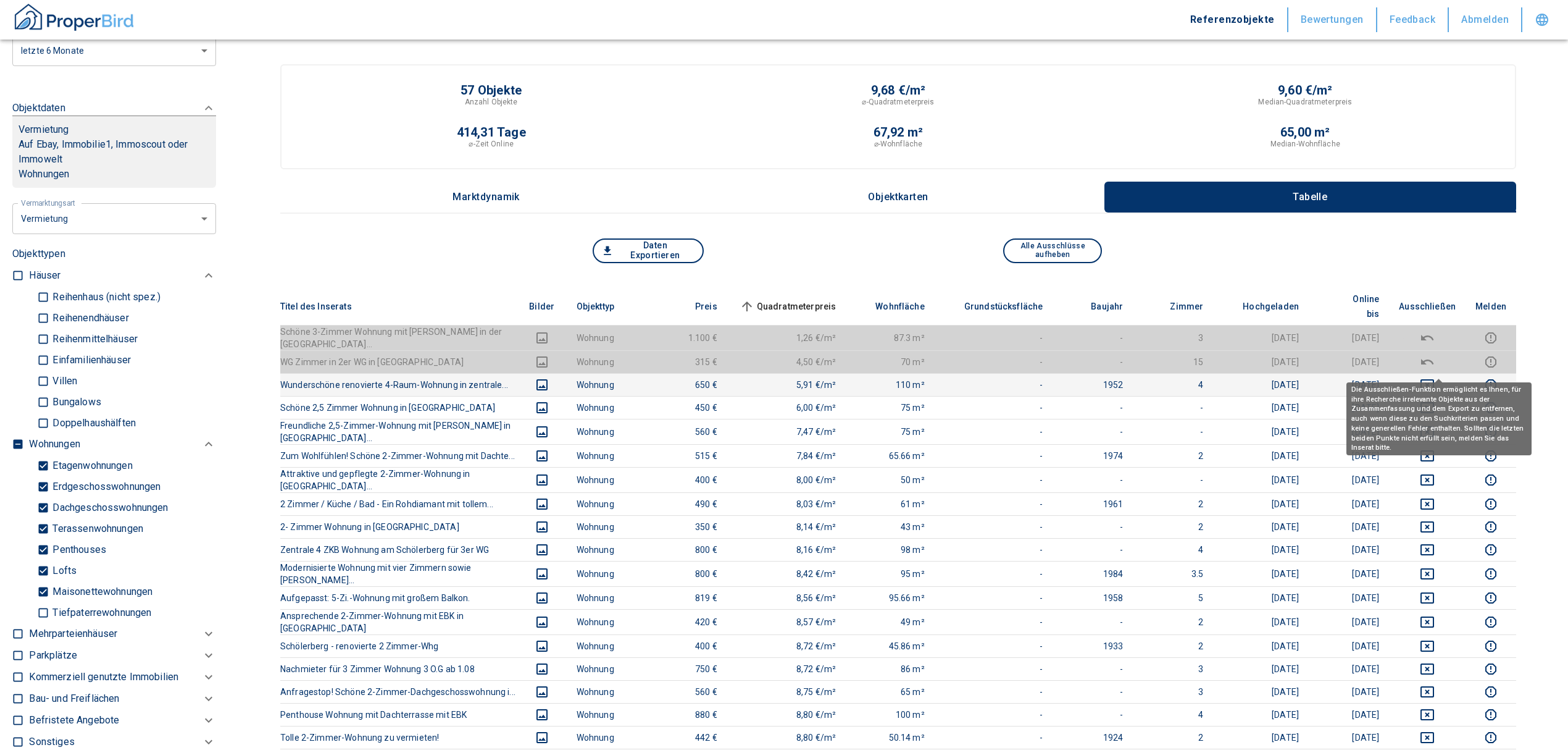
click at [1435, 378] on icon "deselect this listing" at bounding box center [1428, 385] width 15 height 15
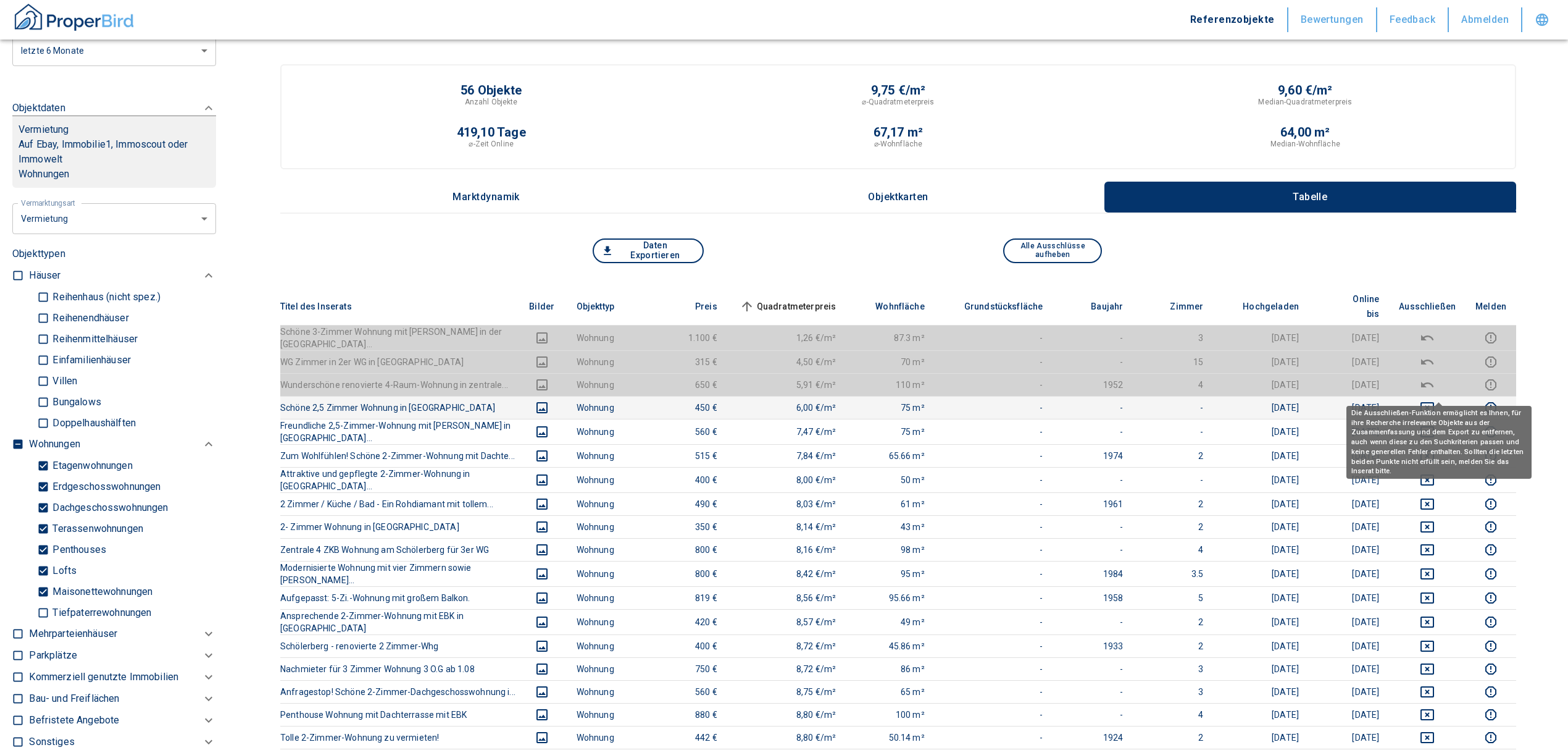
click at [1434, 402] on icon "deselect this listing" at bounding box center [1427, 407] width 14 height 11
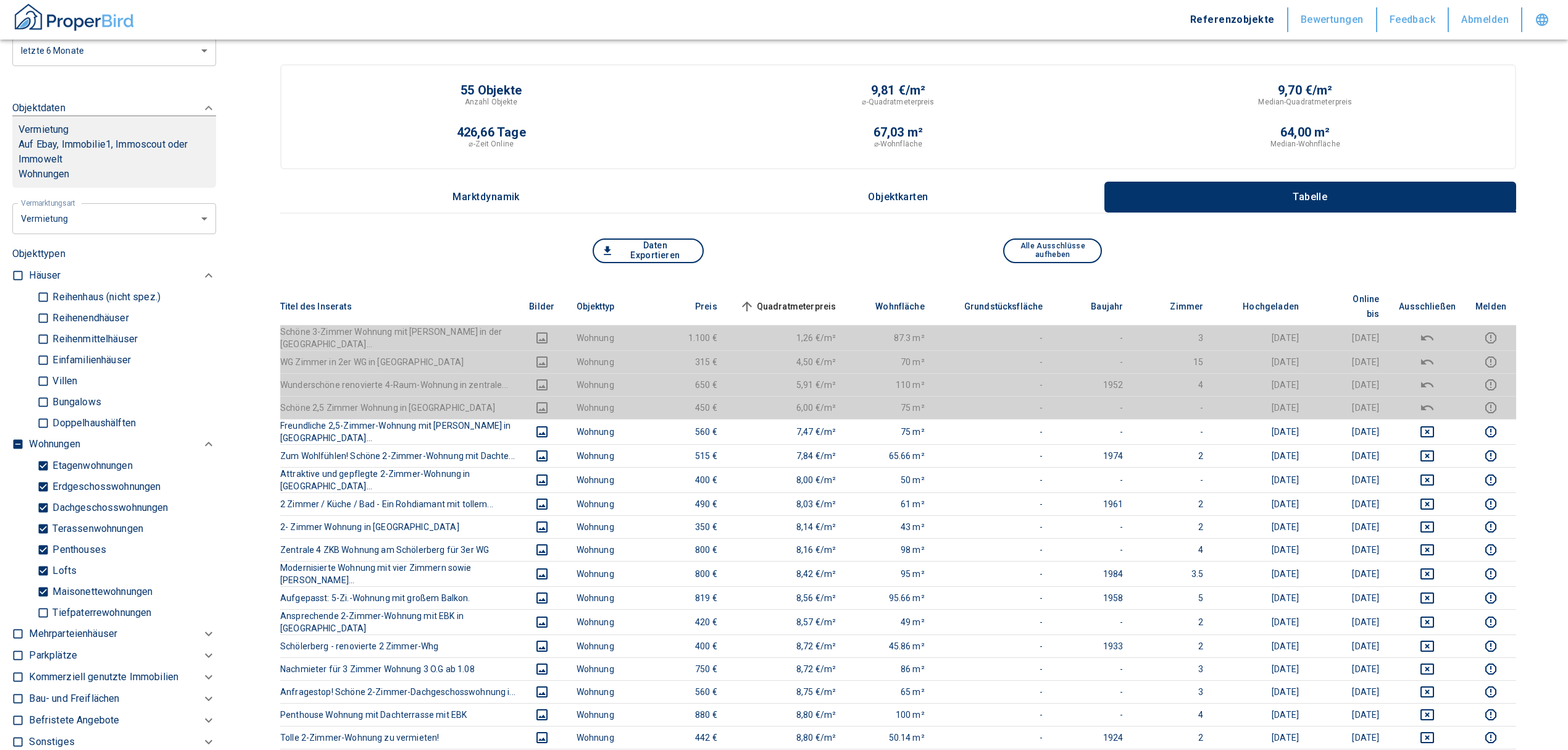
click at [786, 299] on span "Quadratmeterpreis sorted ascending" at bounding box center [787, 306] width 99 height 15
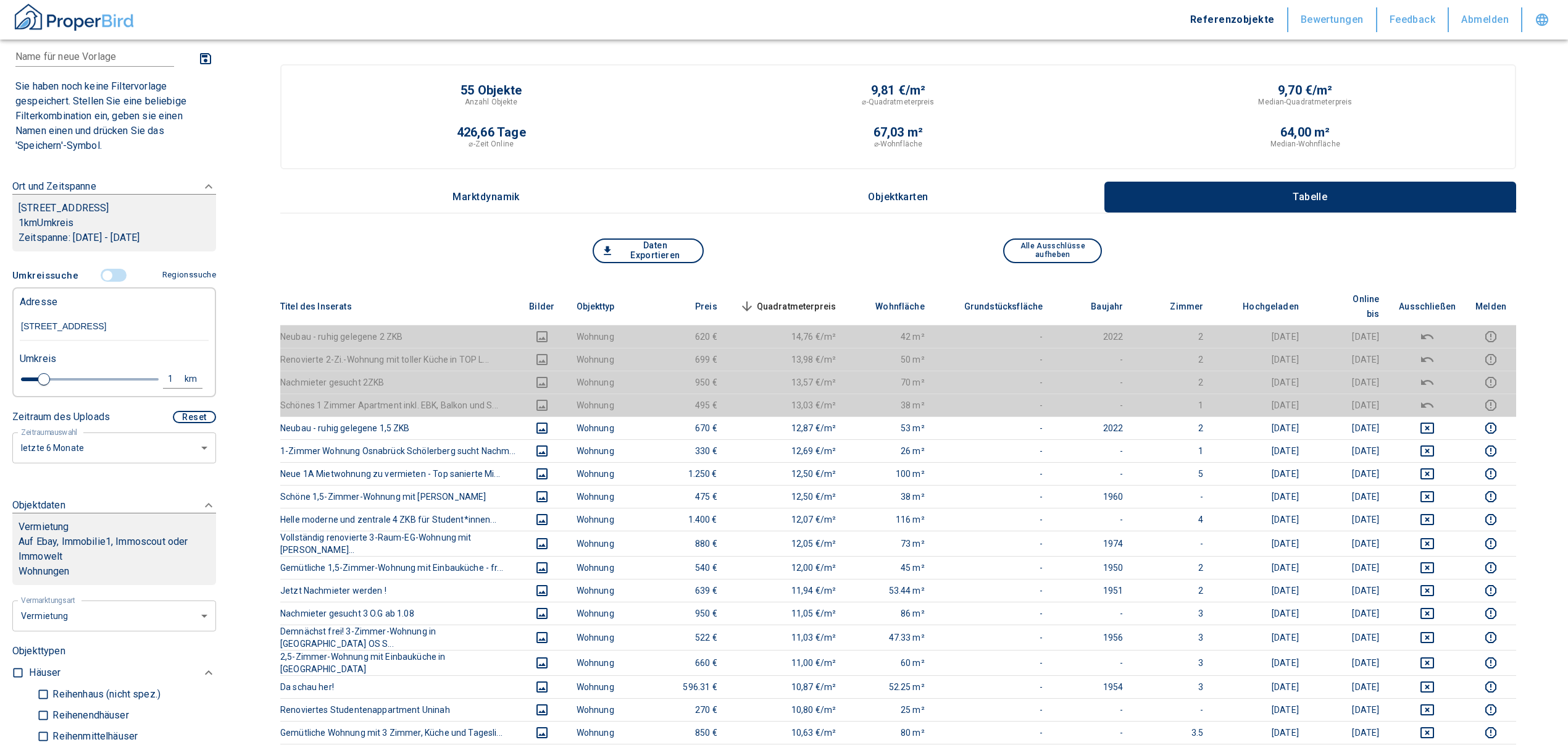
scroll to position [55, 0]
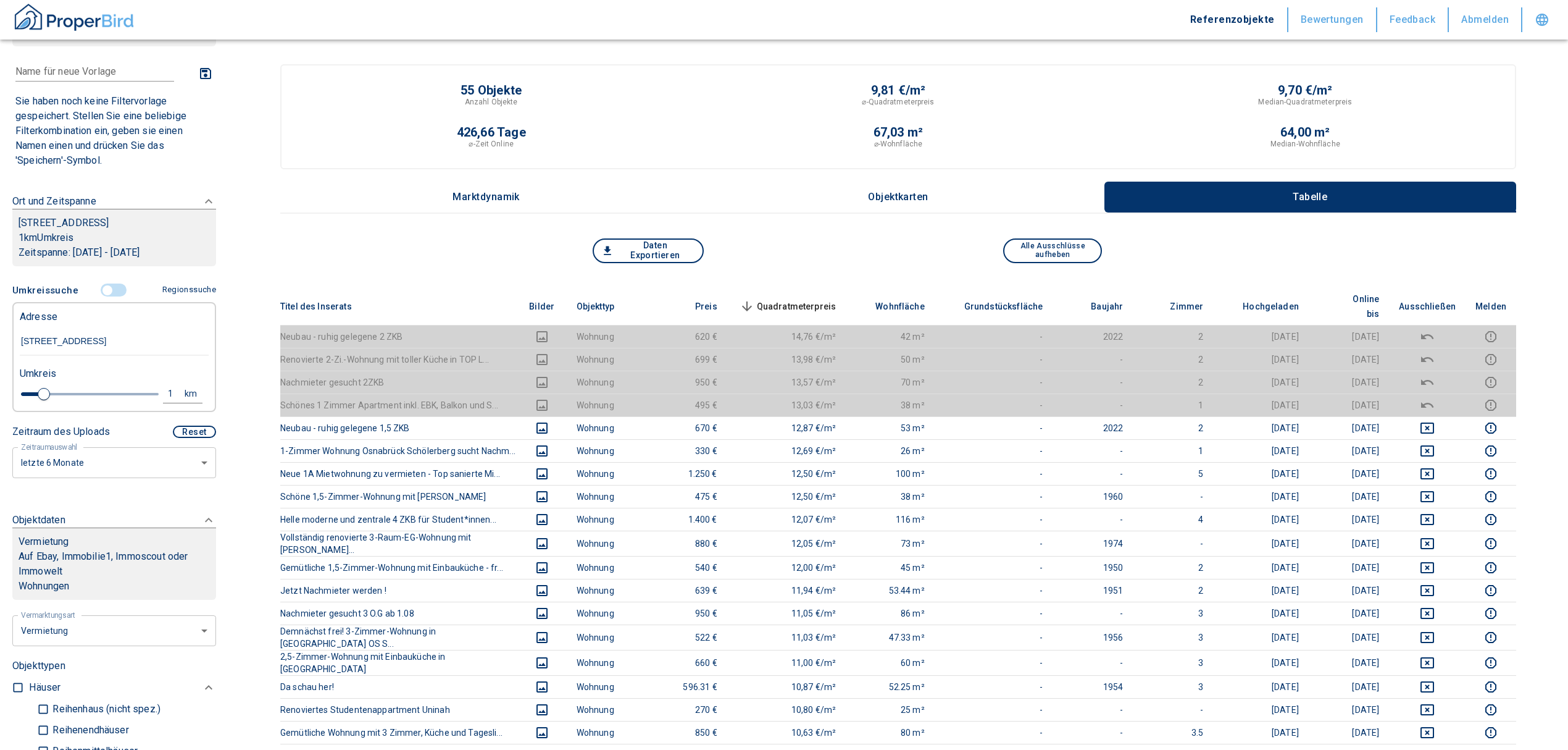
click at [104, 297] on input "controlled" at bounding box center [108, 290] width 37 height 14
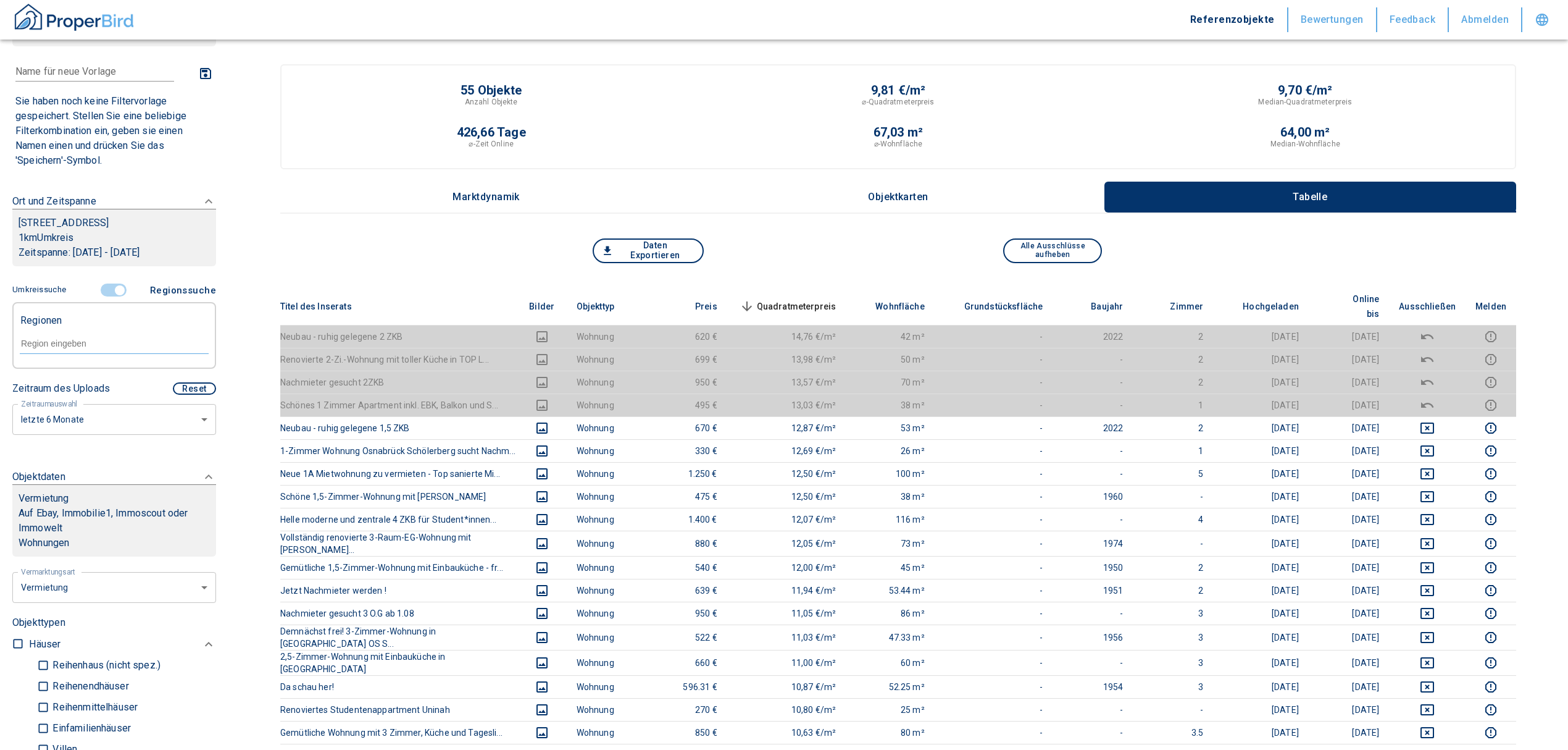
click at [89, 349] on input "text" at bounding box center [114, 343] width 189 height 11
click at [96, 387] on li "49082 Osnabrück" at bounding box center [108, 387] width 177 height 22
type input "49082"
type input "2020"
type input "49082 Osnabrück"
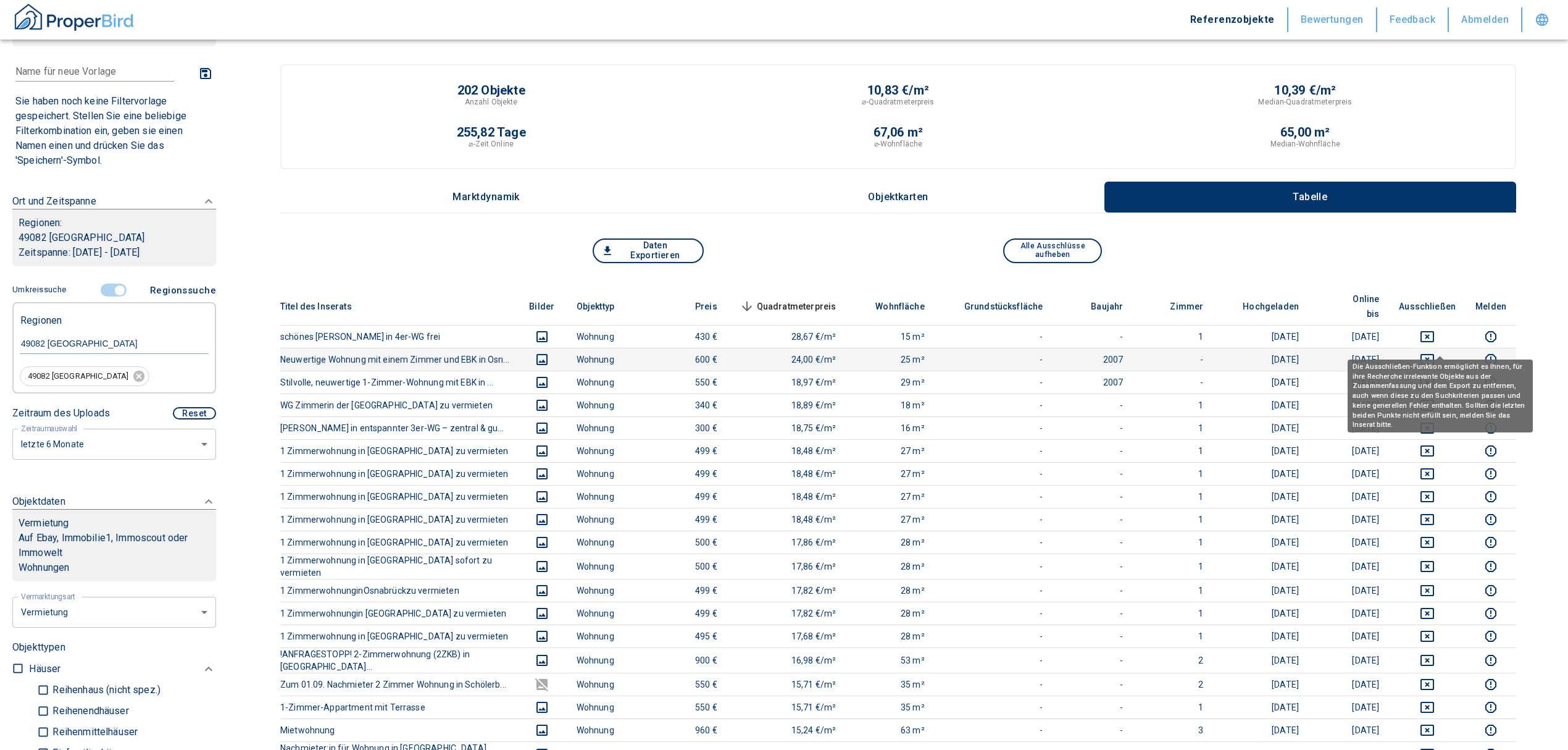
click at [1435, 352] on icon "deselect this listing" at bounding box center [1428, 359] width 15 height 15
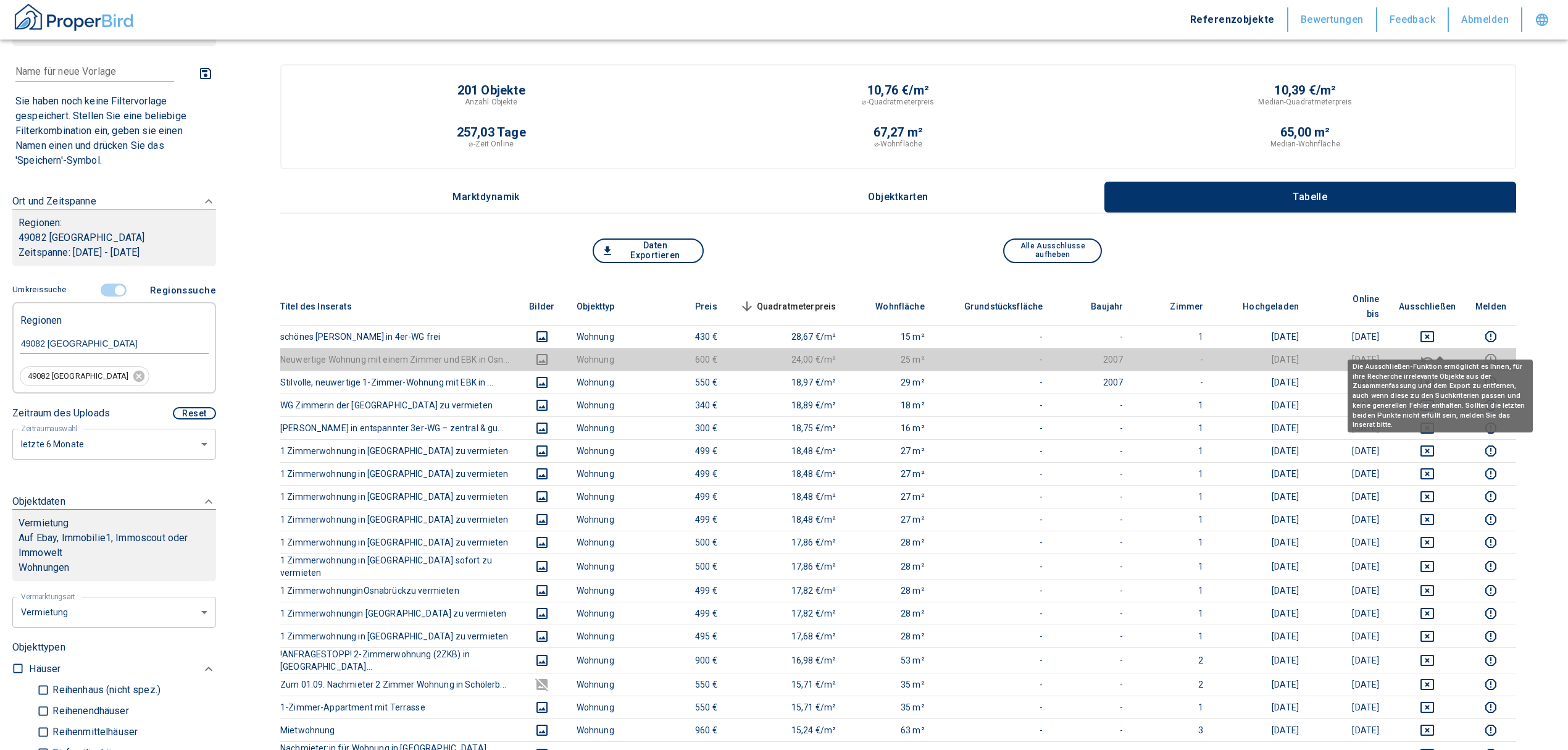
click at [1441, 307] on th "Ausschließen" at bounding box center [1427, 306] width 77 height 38
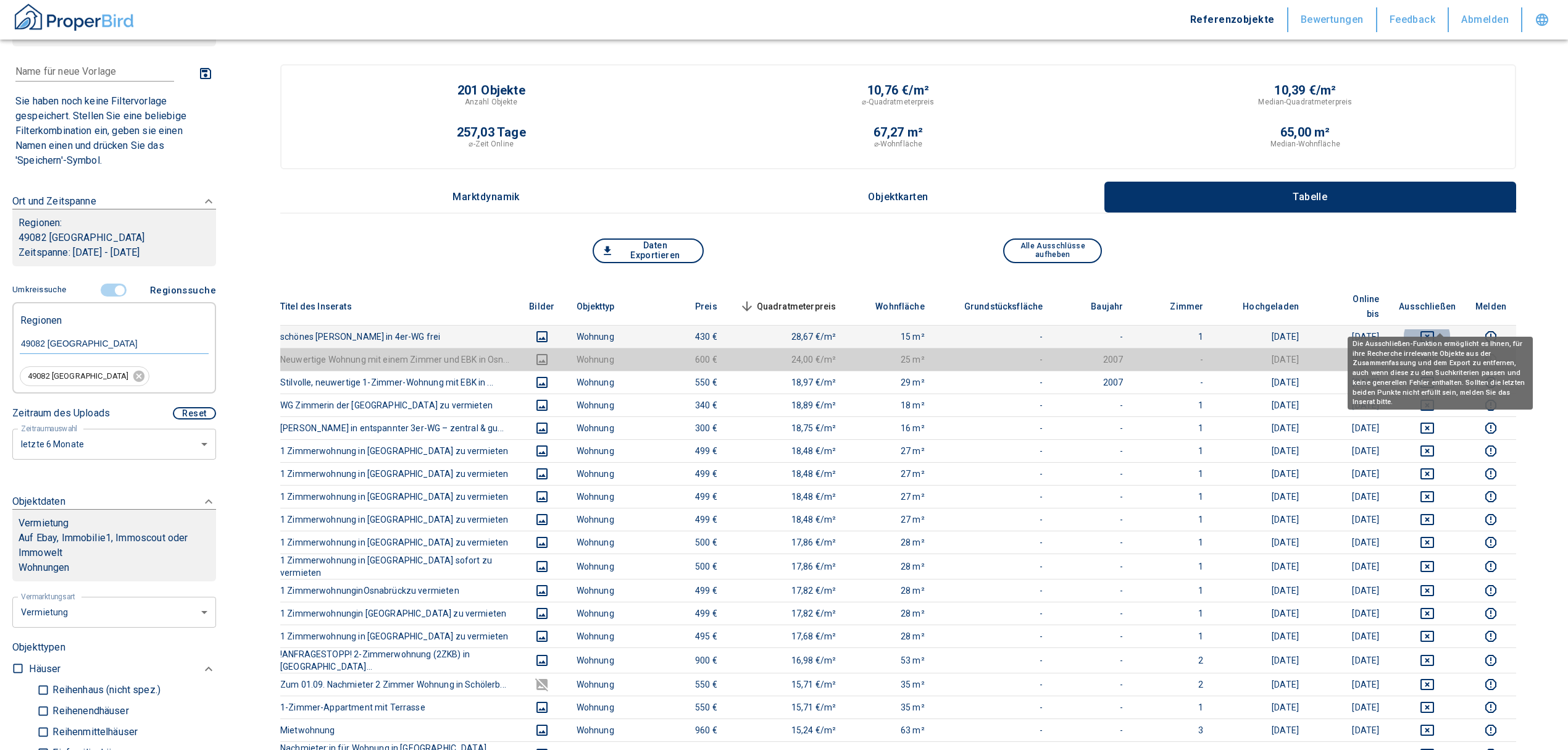
click at [1435, 330] on icon "deselect this listing" at bounding box center [1428, 337] width 15 height 15
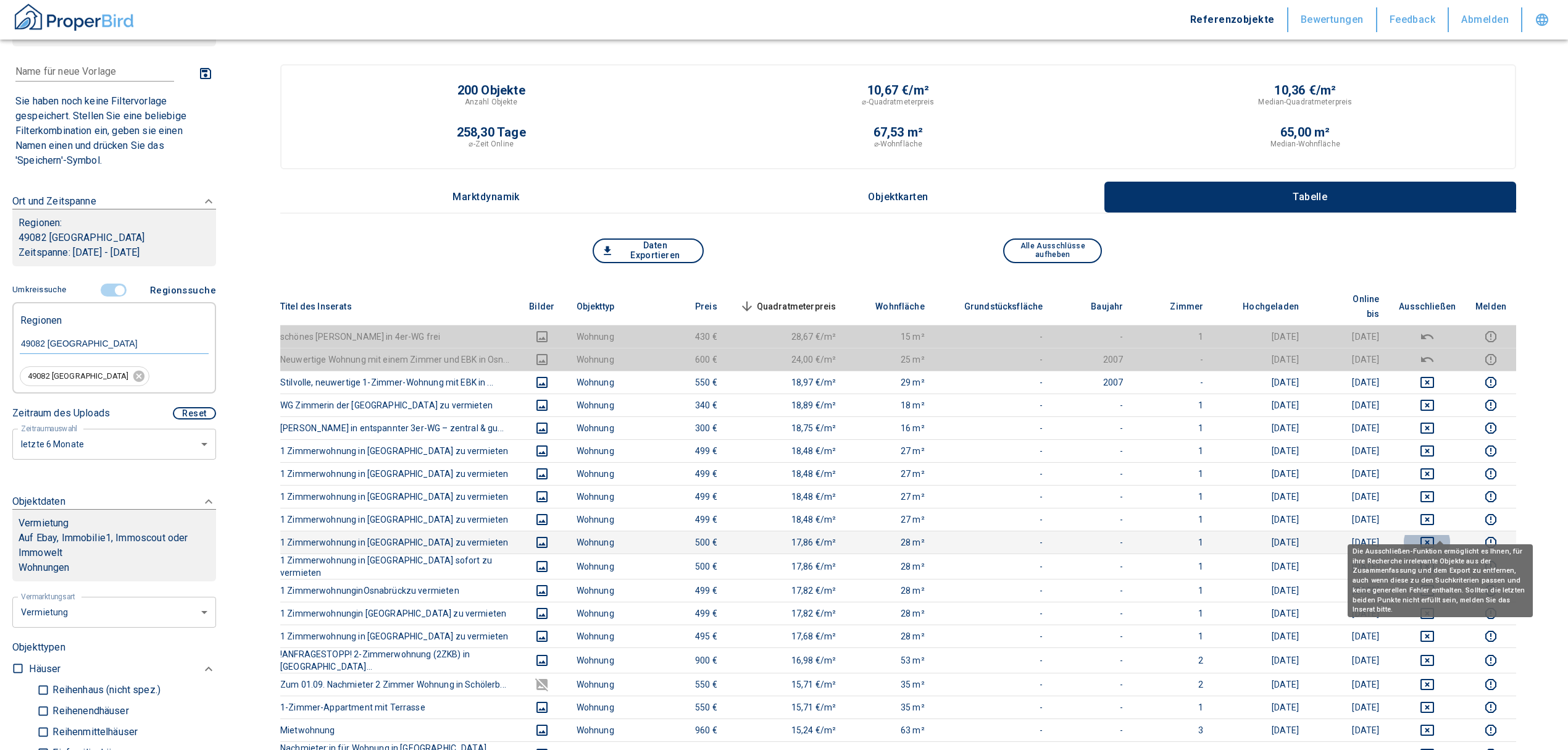
click at [1428, 535] on button "deselect this listing" at bounding box center [1427, 542] width 57 height 15
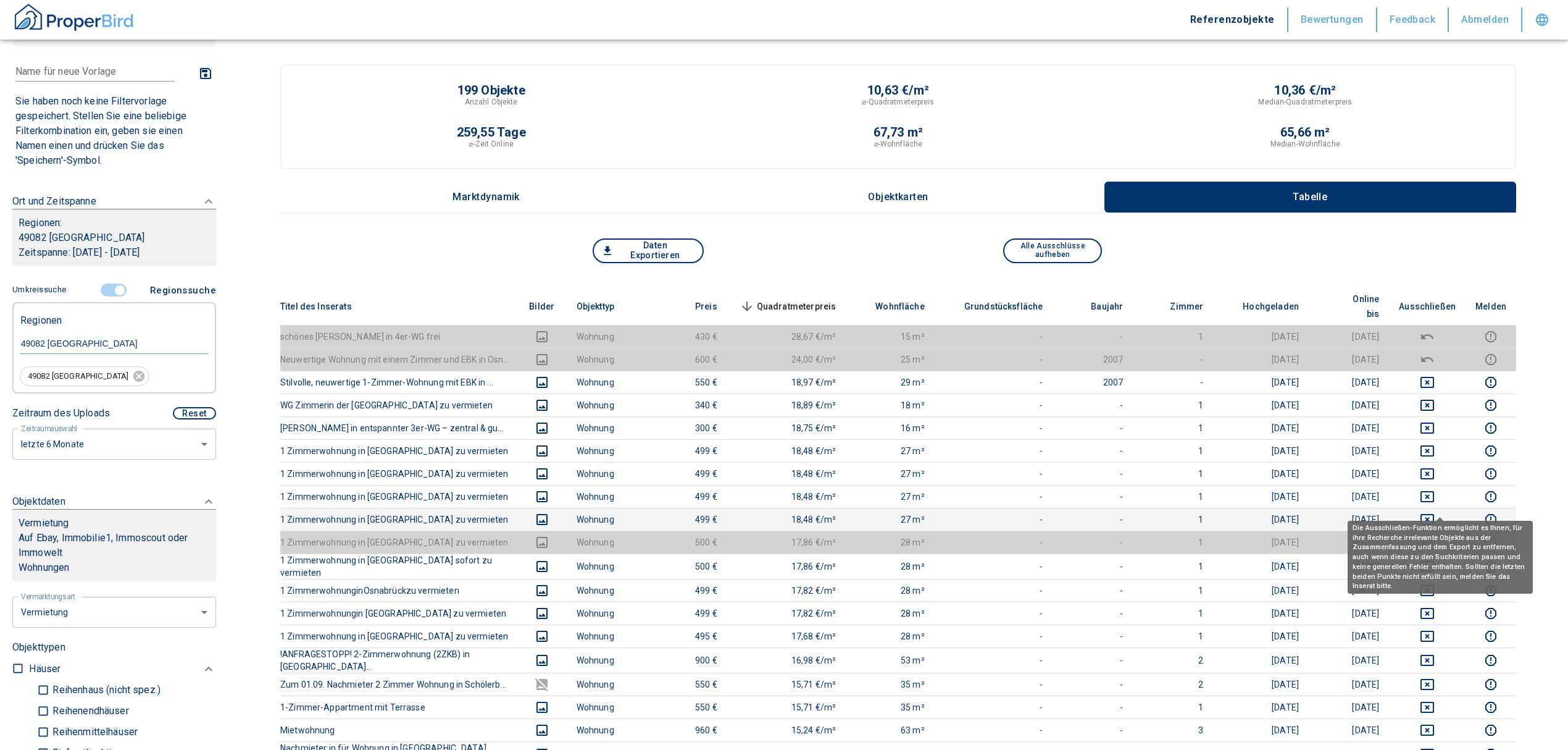
click at [1434, 514] on icon "deselect this listing" at bounding box center [1427, 520] width 14 height 11
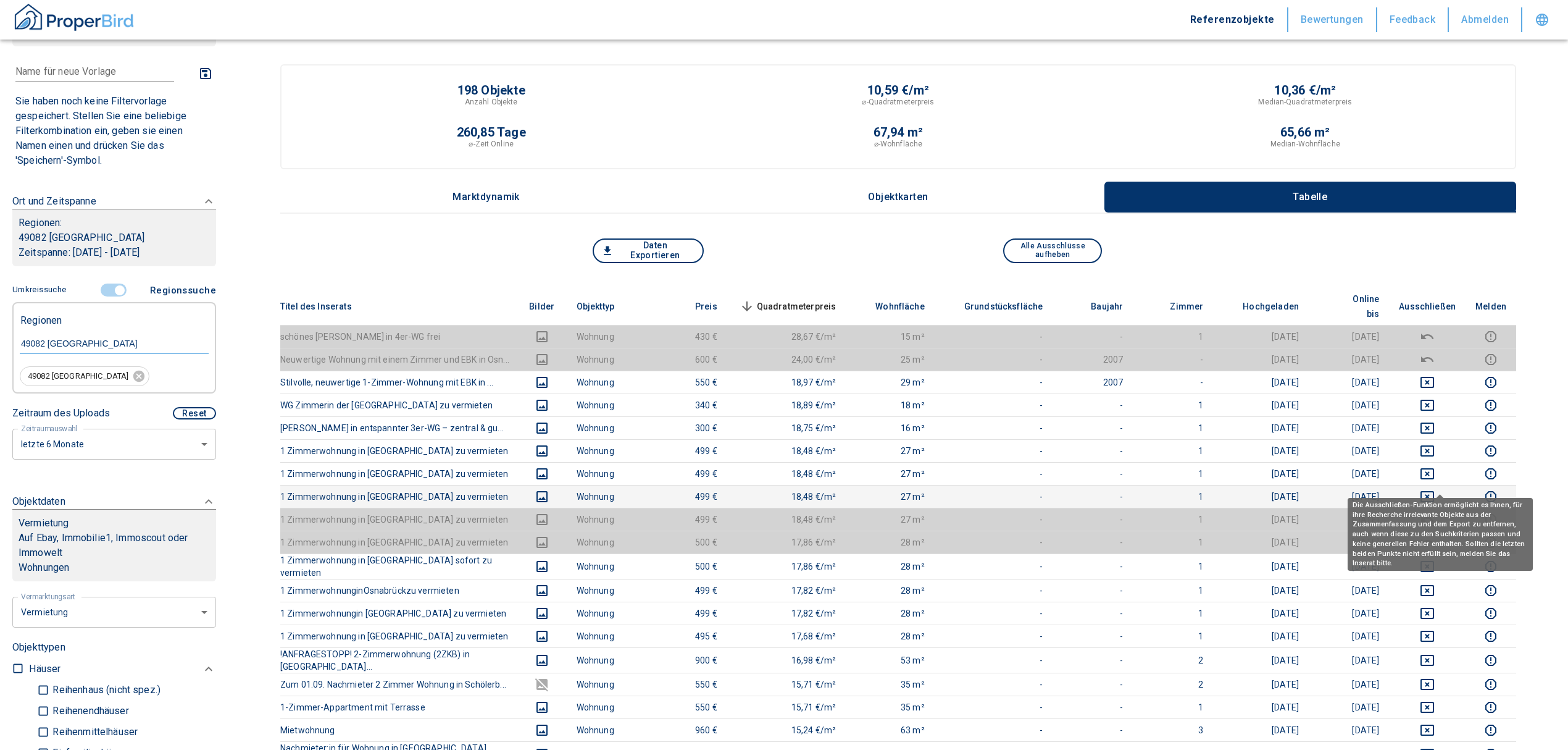
click at [1434, 491] on icon "deselect this listing" at bounding box center [1427, 497] width 14 height 11
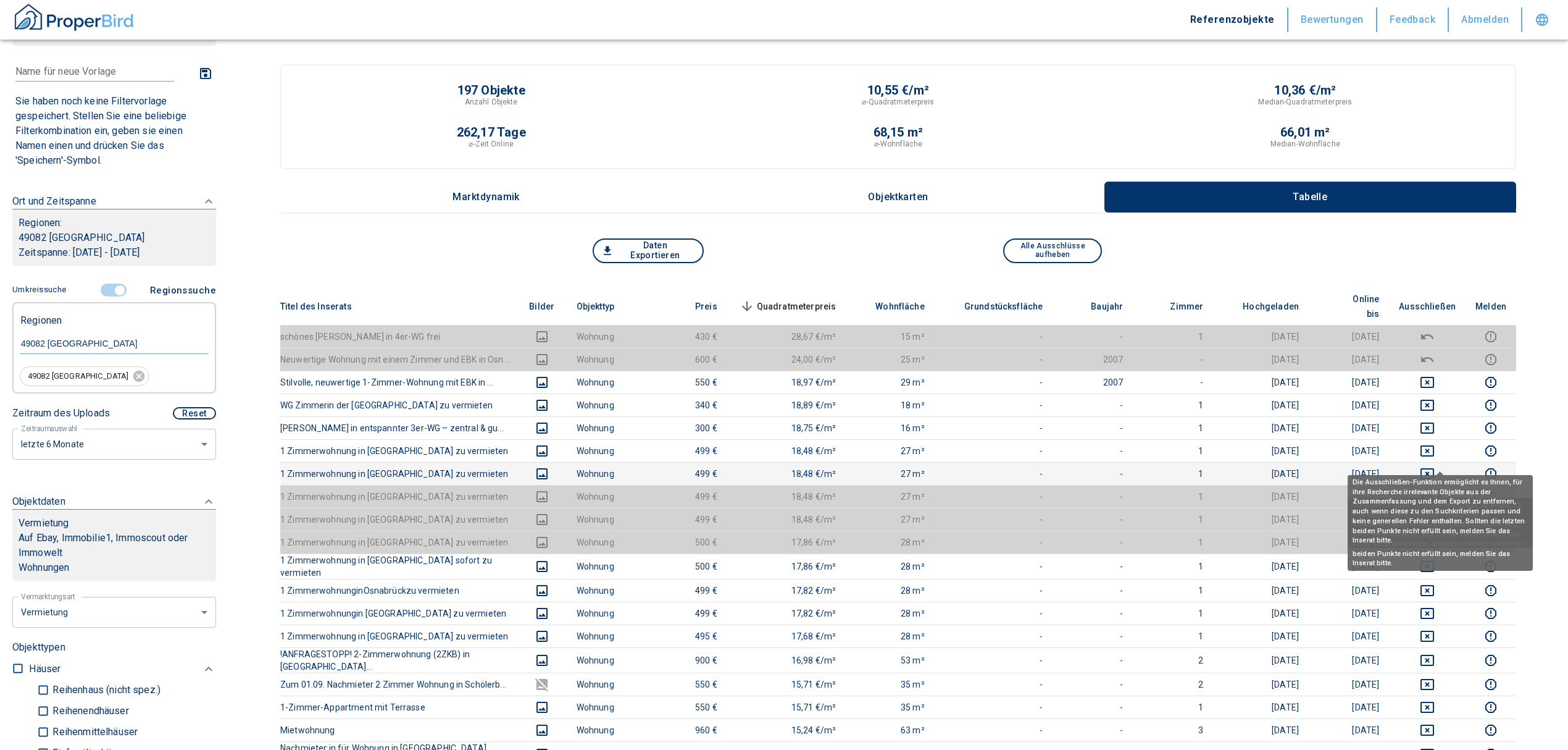
click at [1435, 466] on icon "deselect this listing" at bounding box center [1428, 473] width 15 height 15
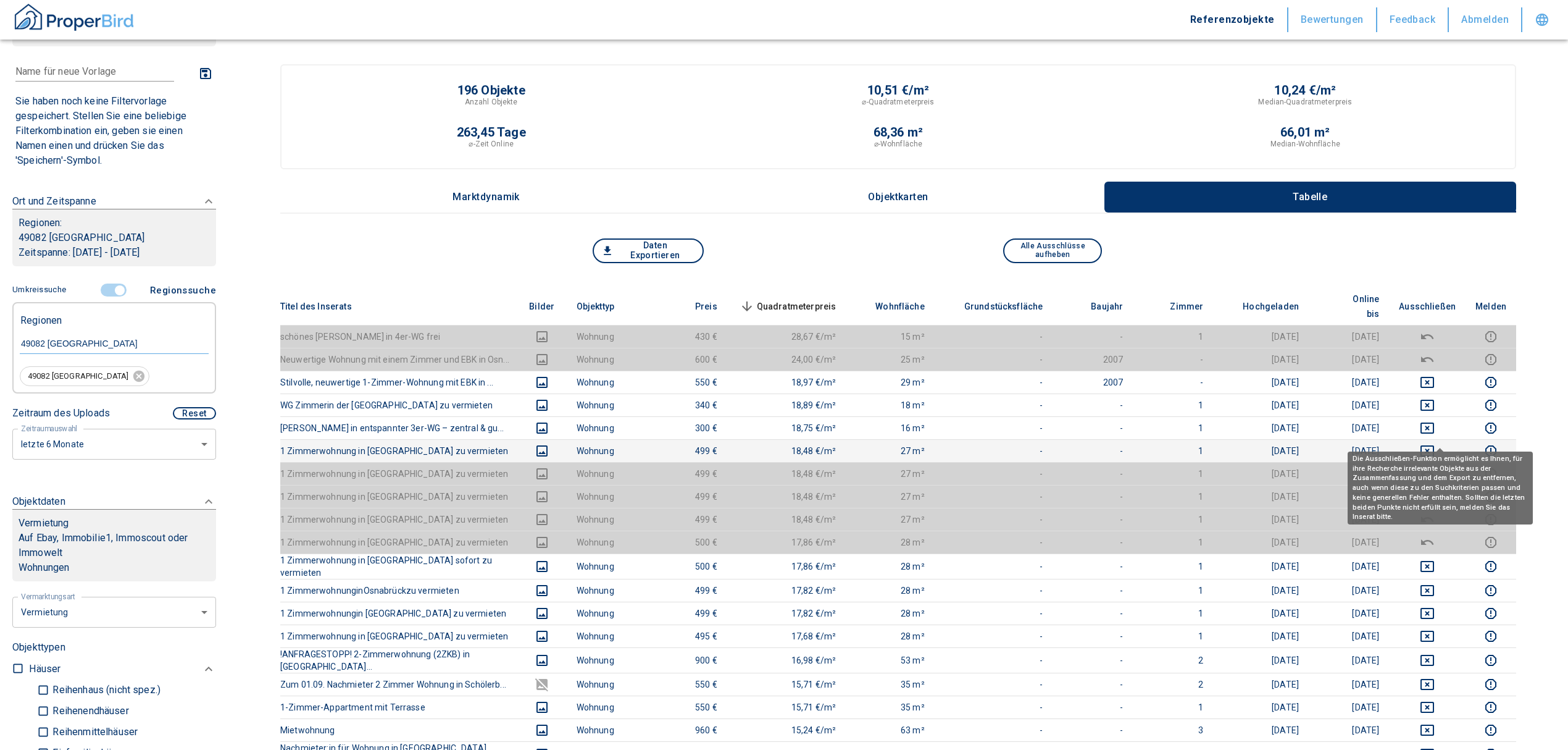
click at [1435, 444] on icon "deselect this listing" at bounding box center [1428, 451] width 15 height 15
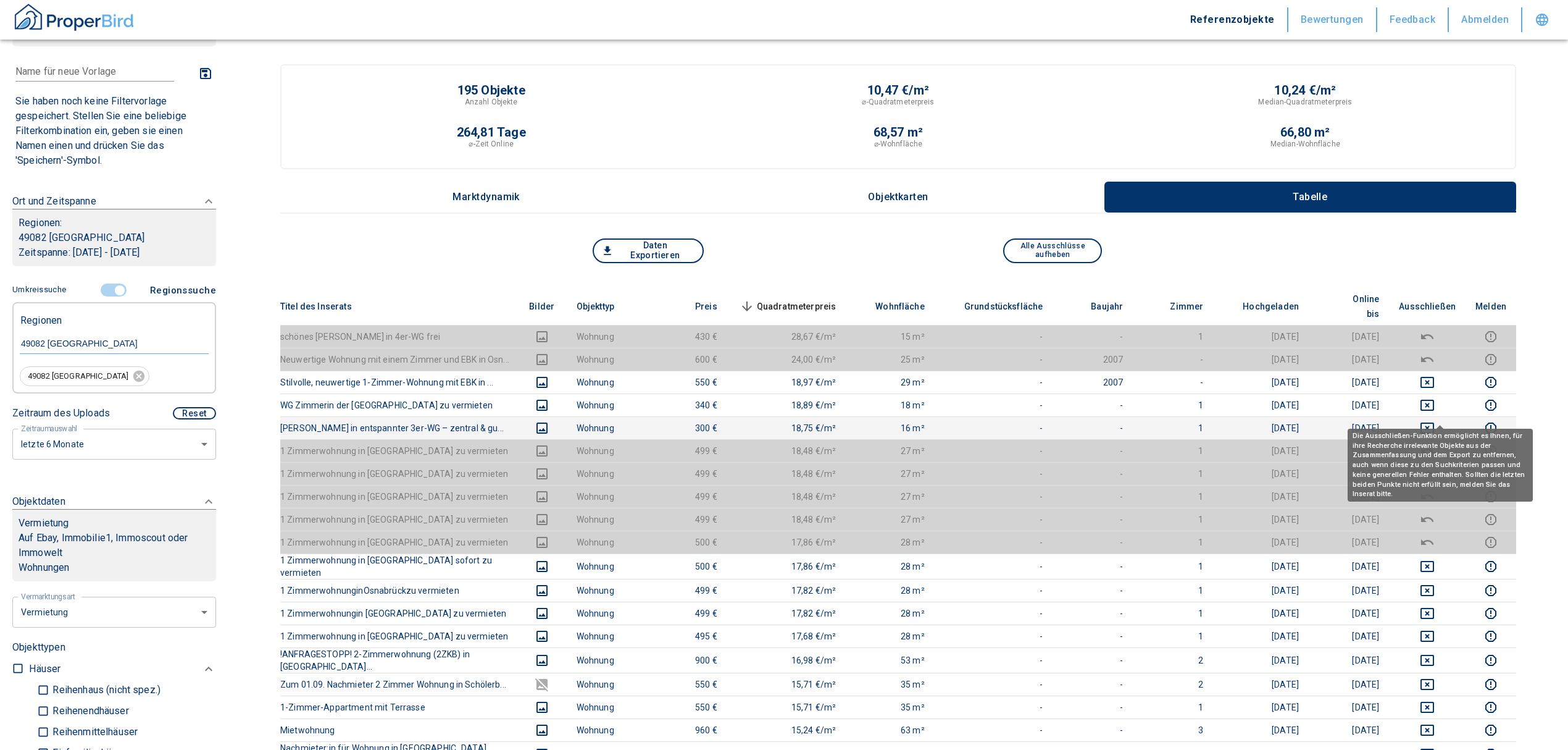
click at [1435, 420] on icon "deselect this listing" at bounding box center [1428, 428] width 15 height 15
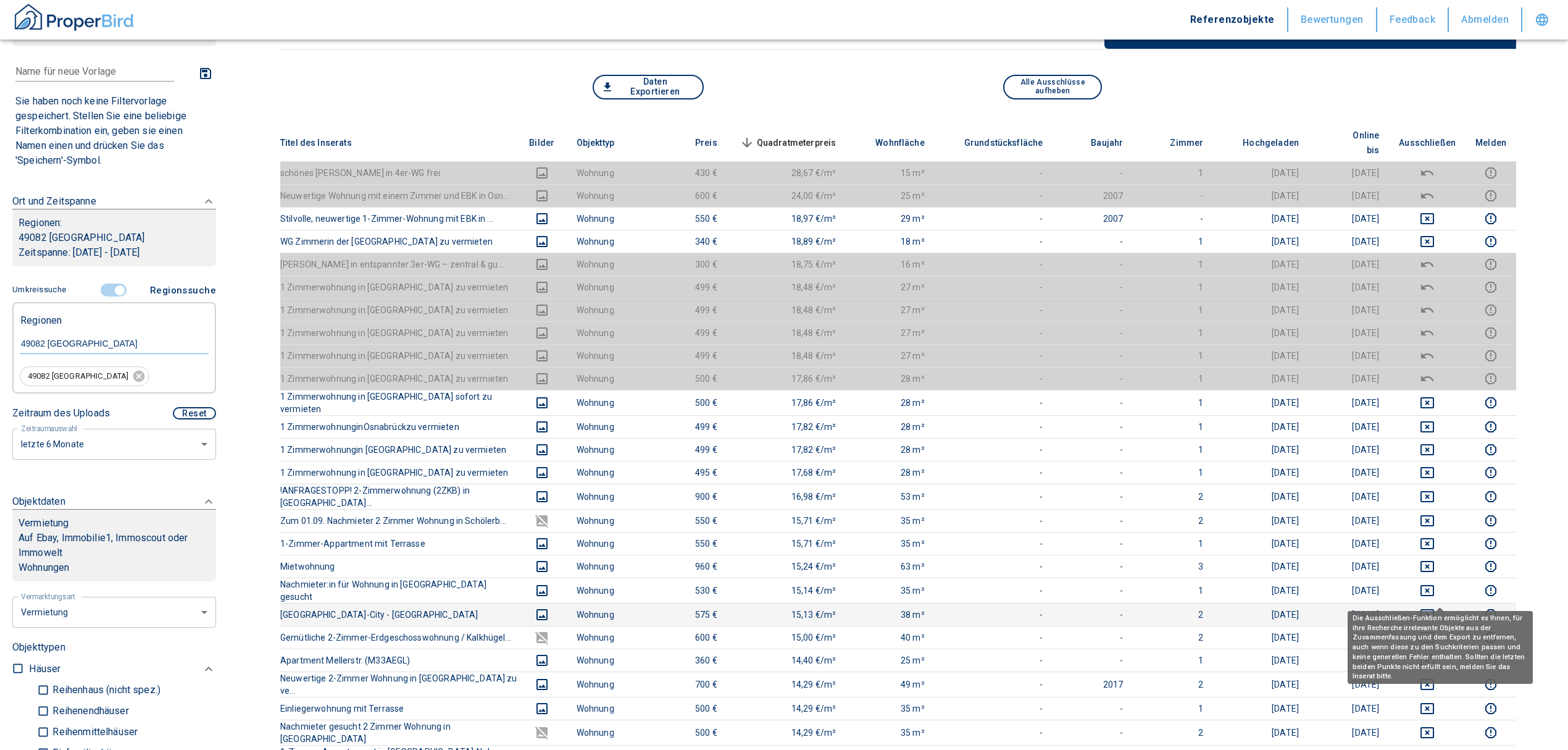
scroll to position [164, 0]
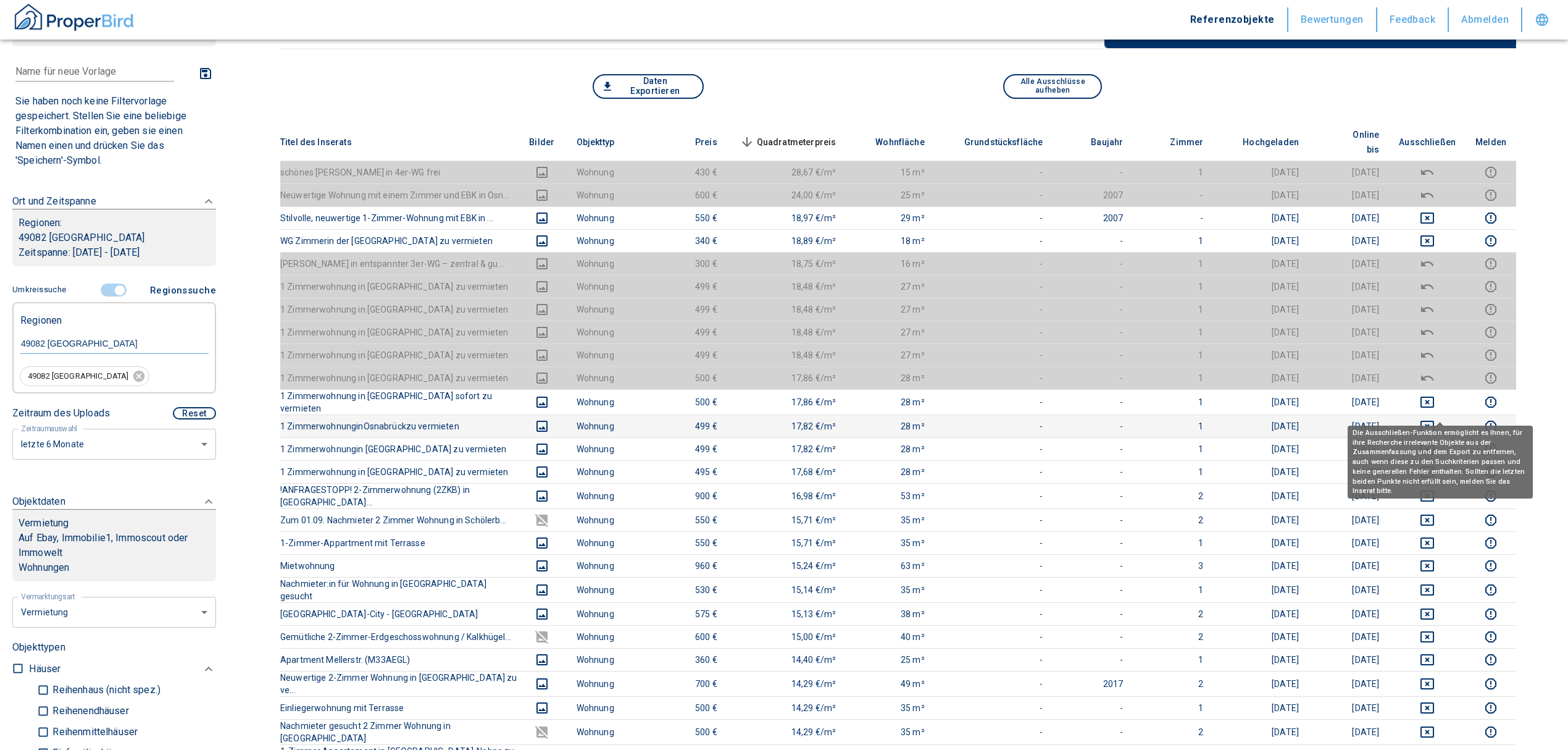
click at [1435, 419] on icon "deselect this listing" at bounding box center [1428, 426] width 15 height 15
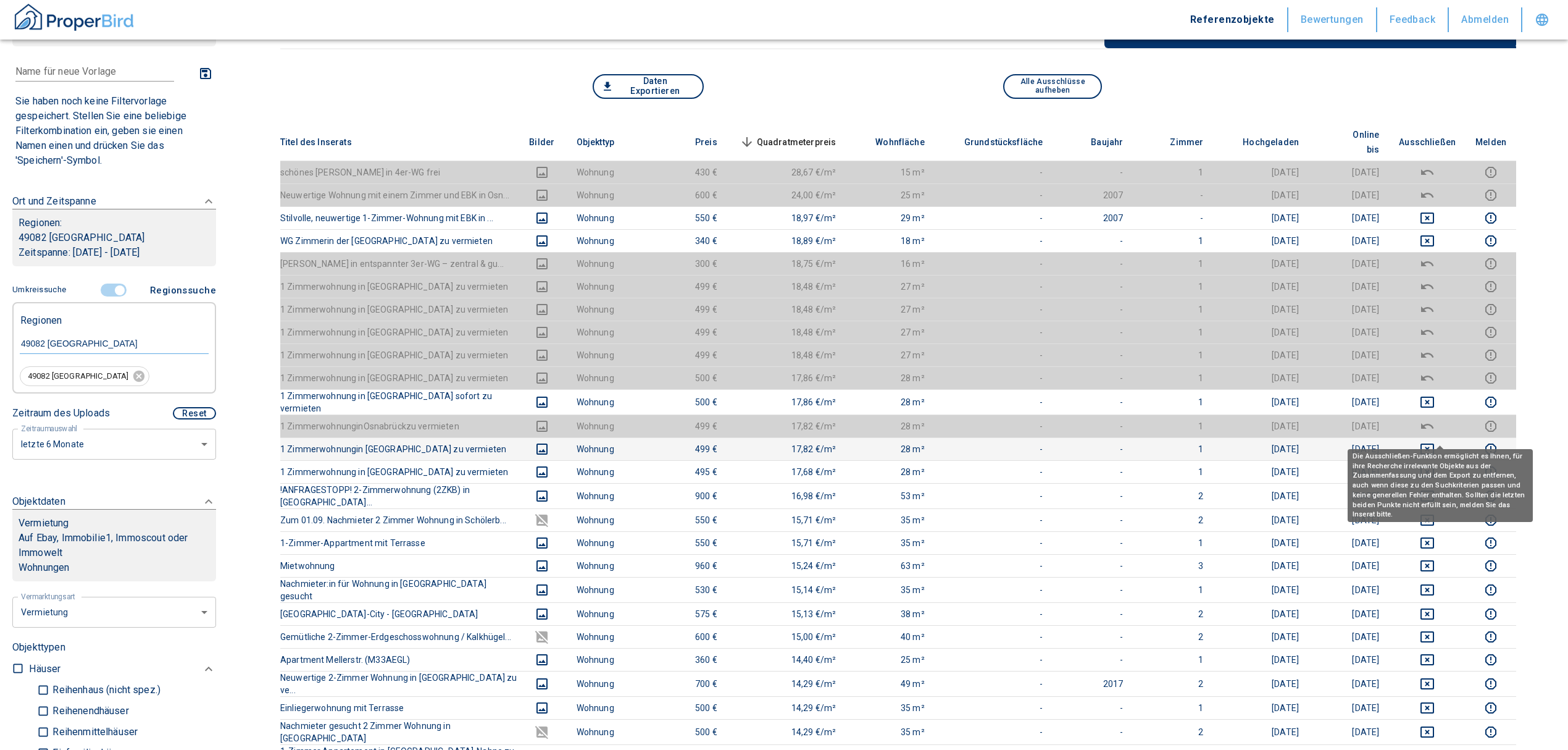
click at [1435, 442] on icon "deselect this listing" at bounding box center [1428, 449] width 15 height 15
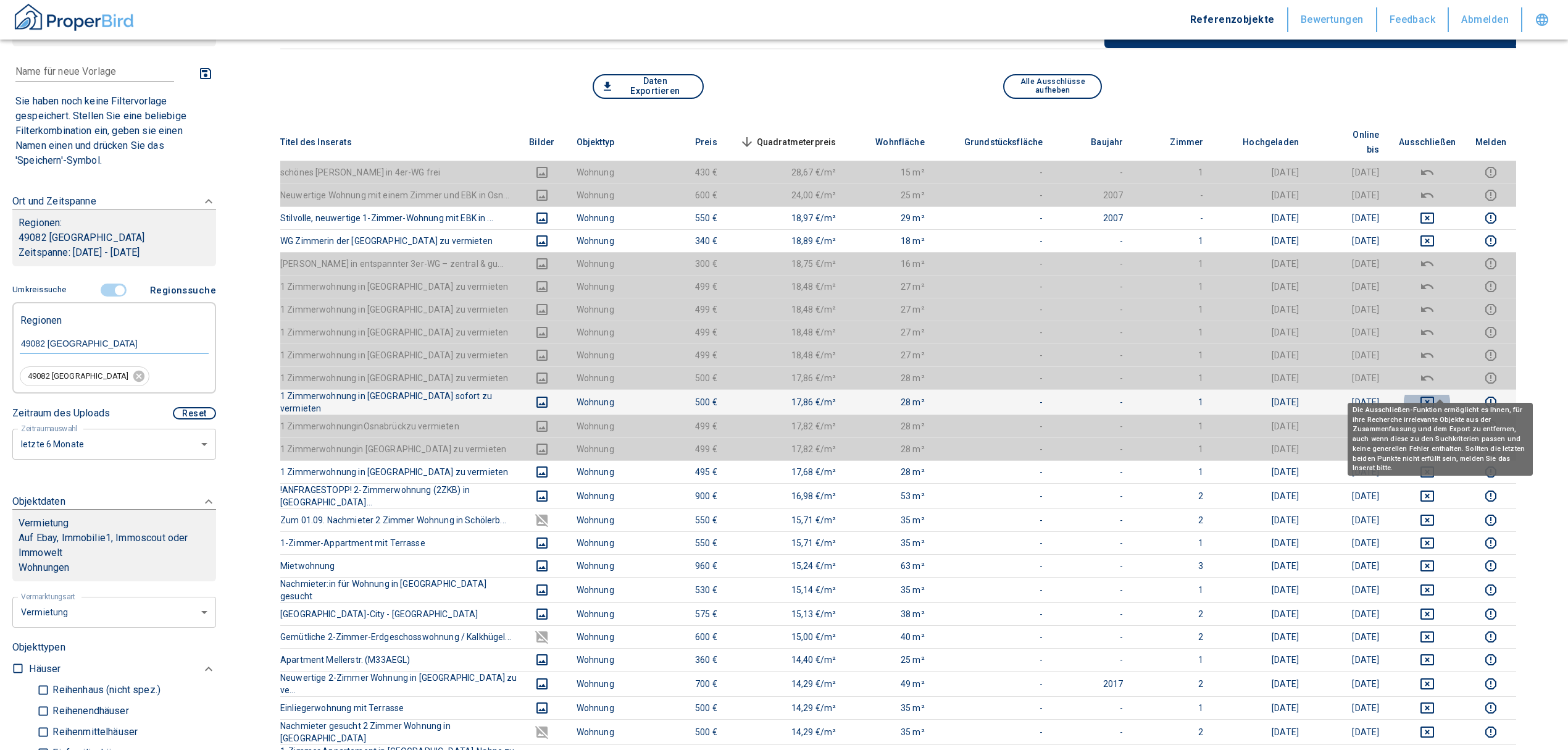
click at [1435, 394] on icon "deselect this listing" at bounding box center [1428, 402] width 15 height 15
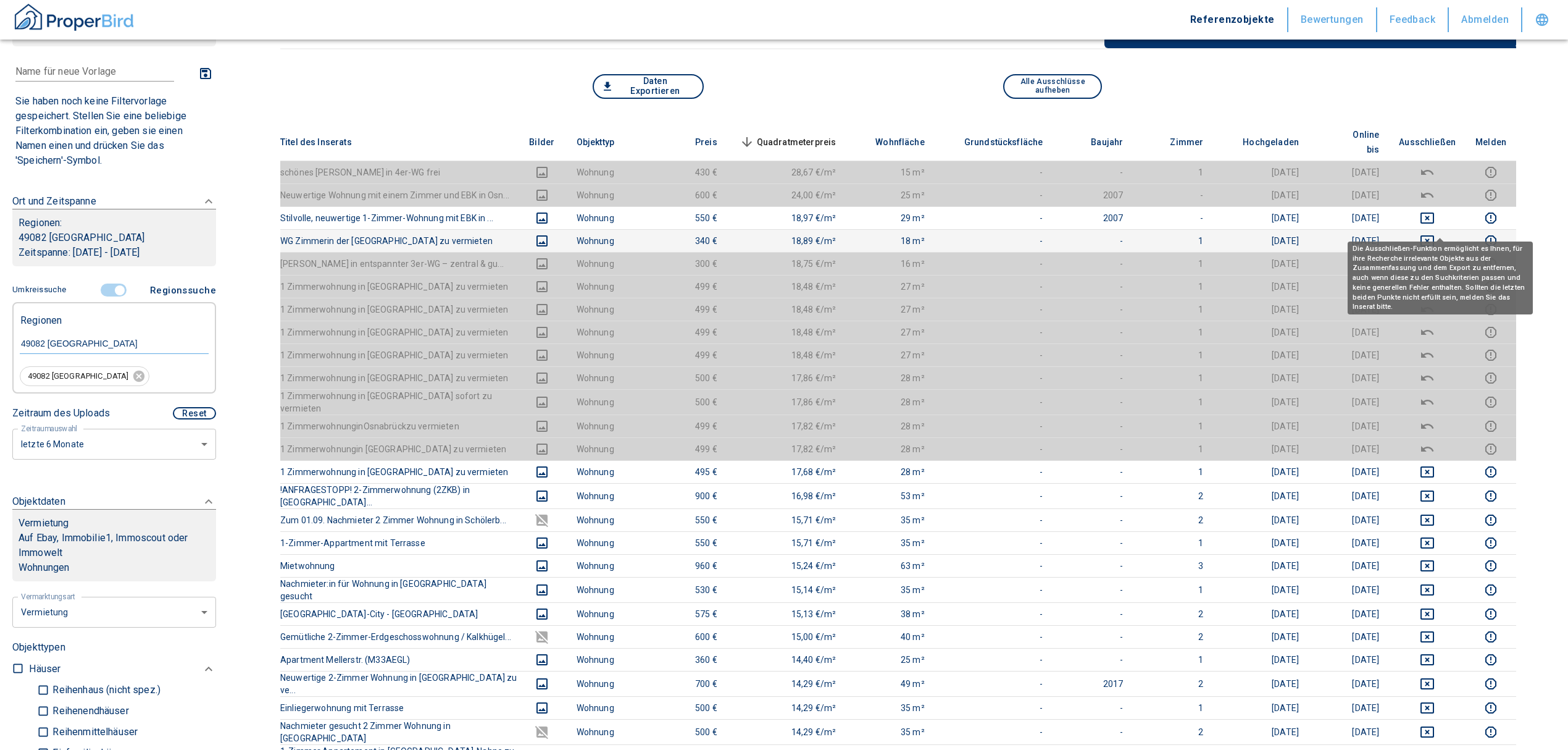
click at [1435, 234] on icon "deselect this listing" at bounding box center [1428, 241] width 15 height 15
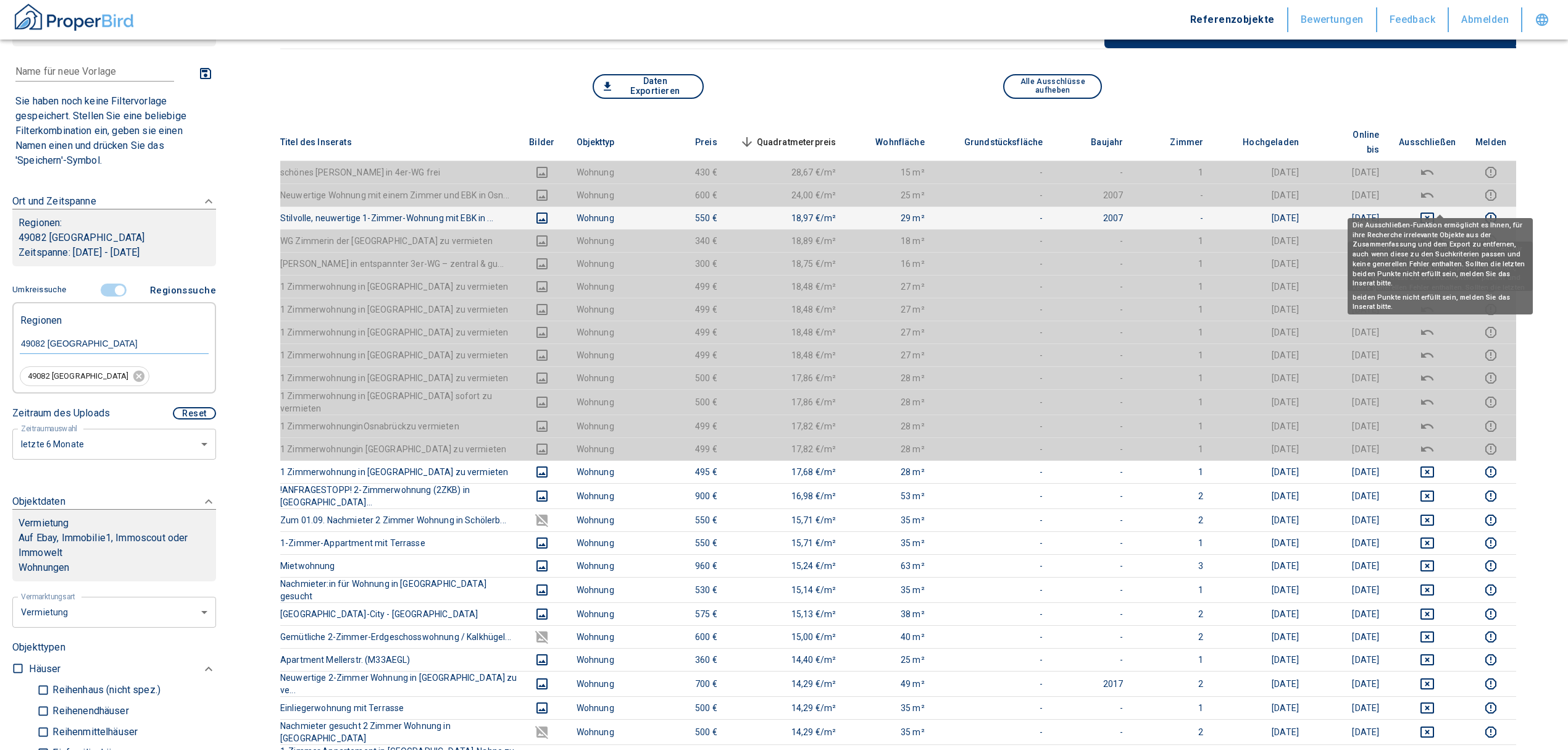
click at [1434, 213] on icon "deselect this listing" at bounding box center [1427, 218] width 14 height 11
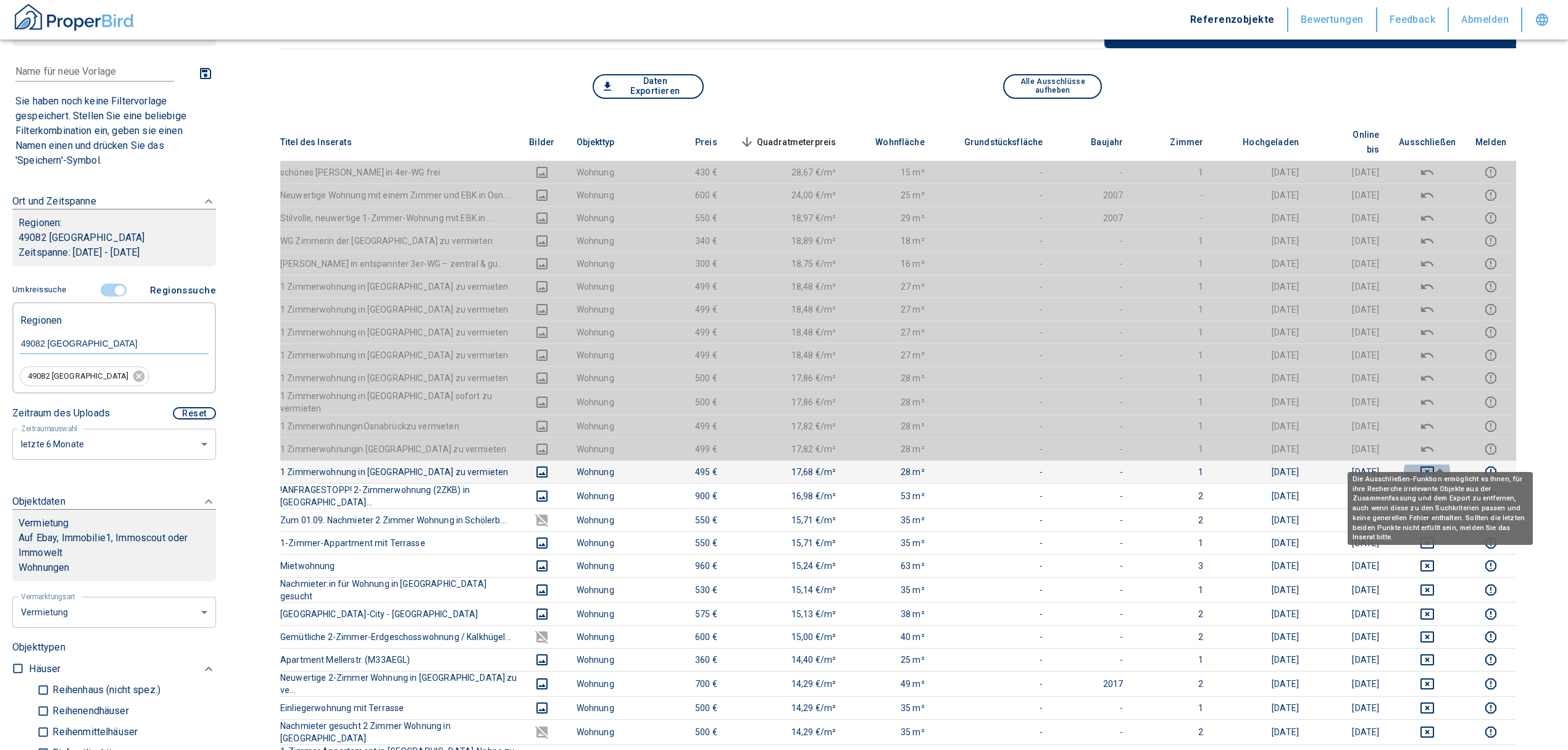
click at [1435, 464] on icon "deselect this listing" at bounding box center [1428, 472] width 15 height 15
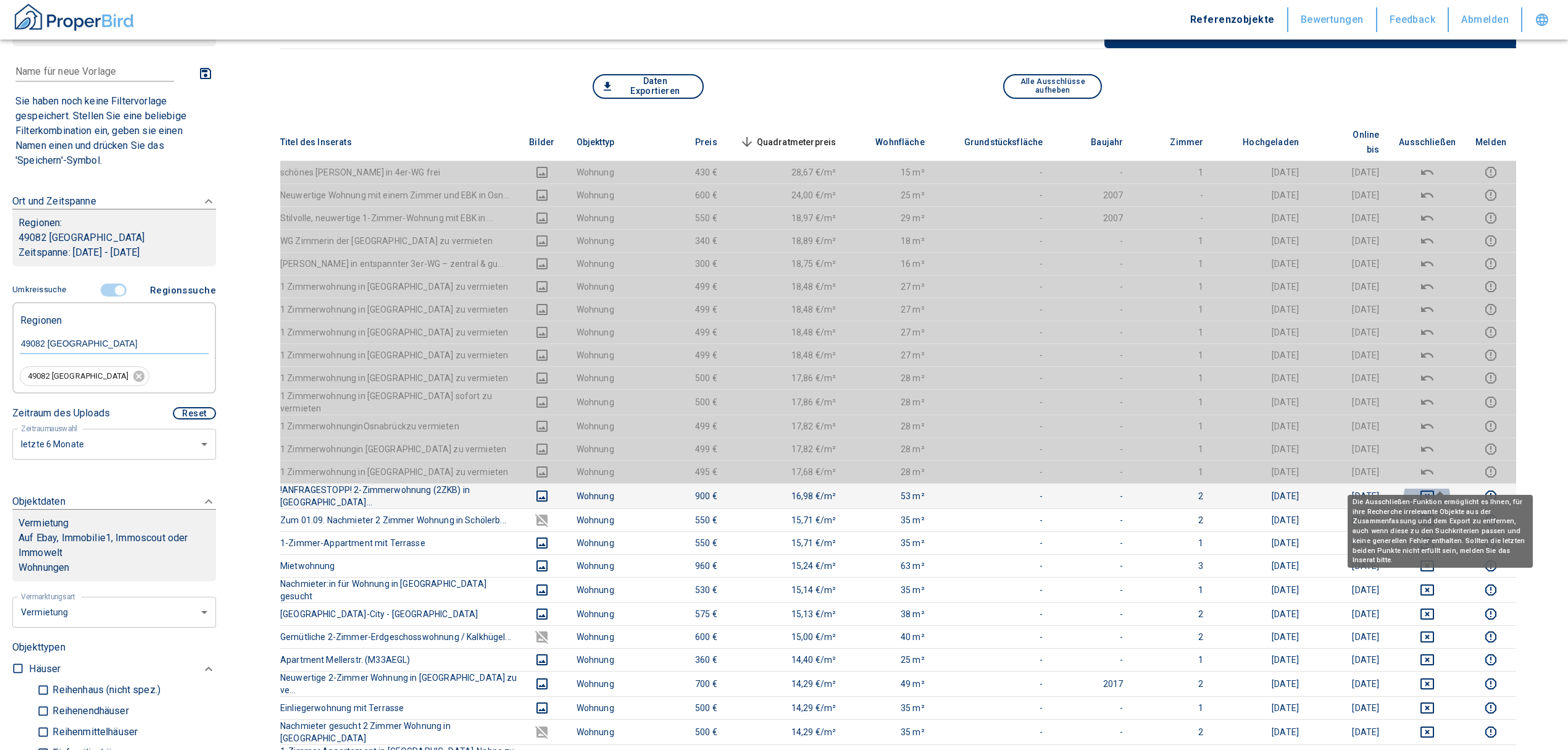
click at [1435, 488] on icon "deselect this listing" at bounding box center [1428, 496] width 15 height 15
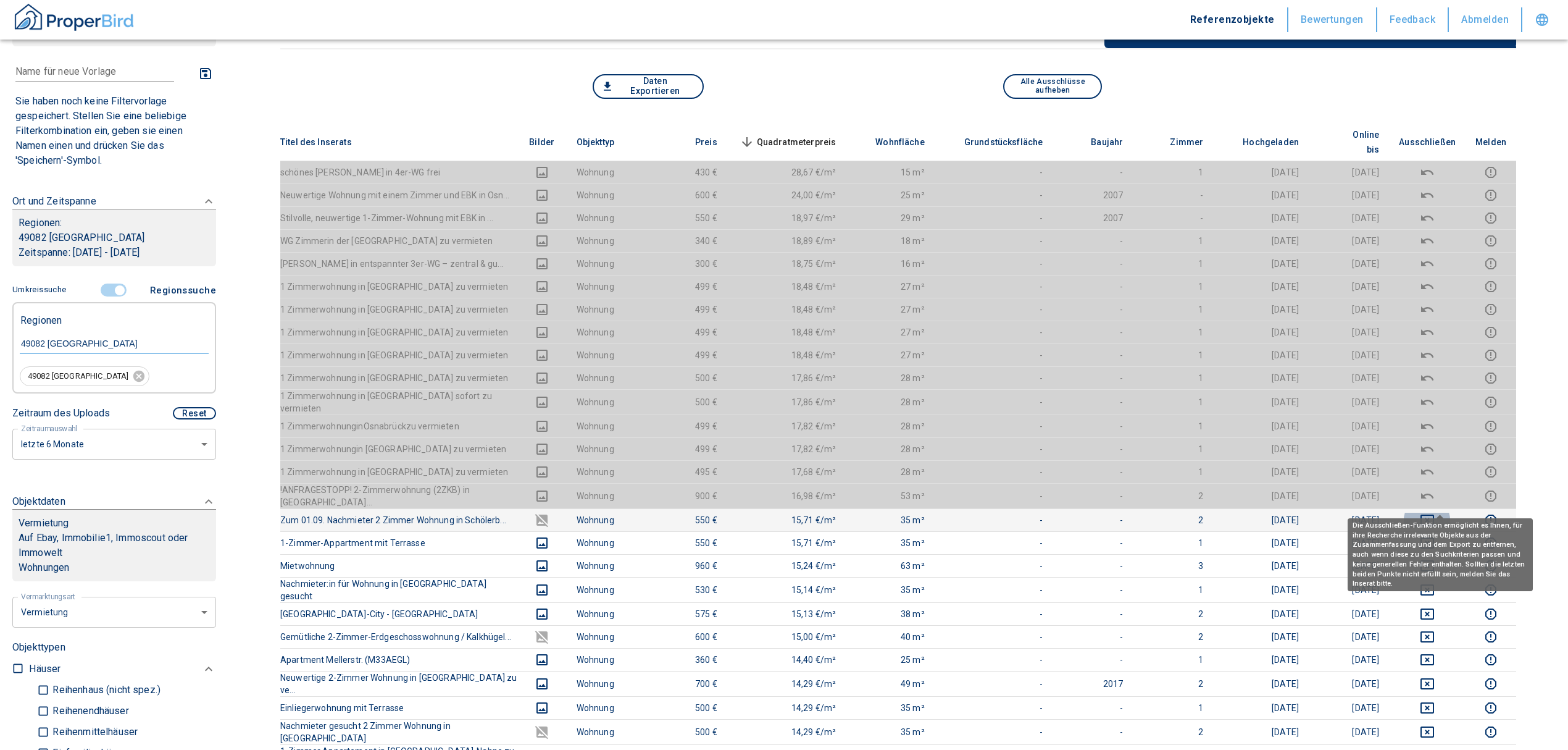
click at [1435, 512] on icon "deselect this listing" at bounding box center [1428, 520] width 15 height 15
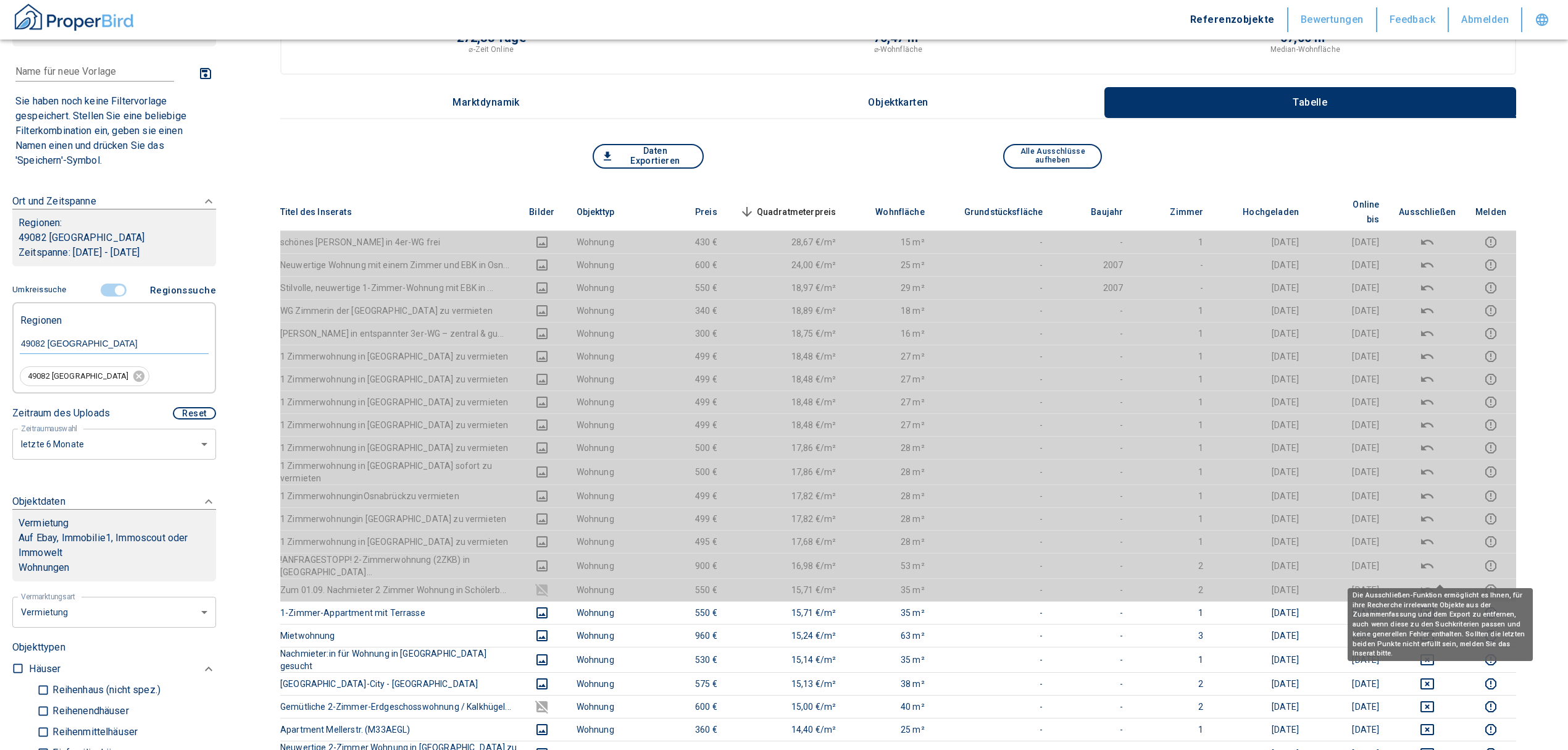
scroll to position [0, 0]
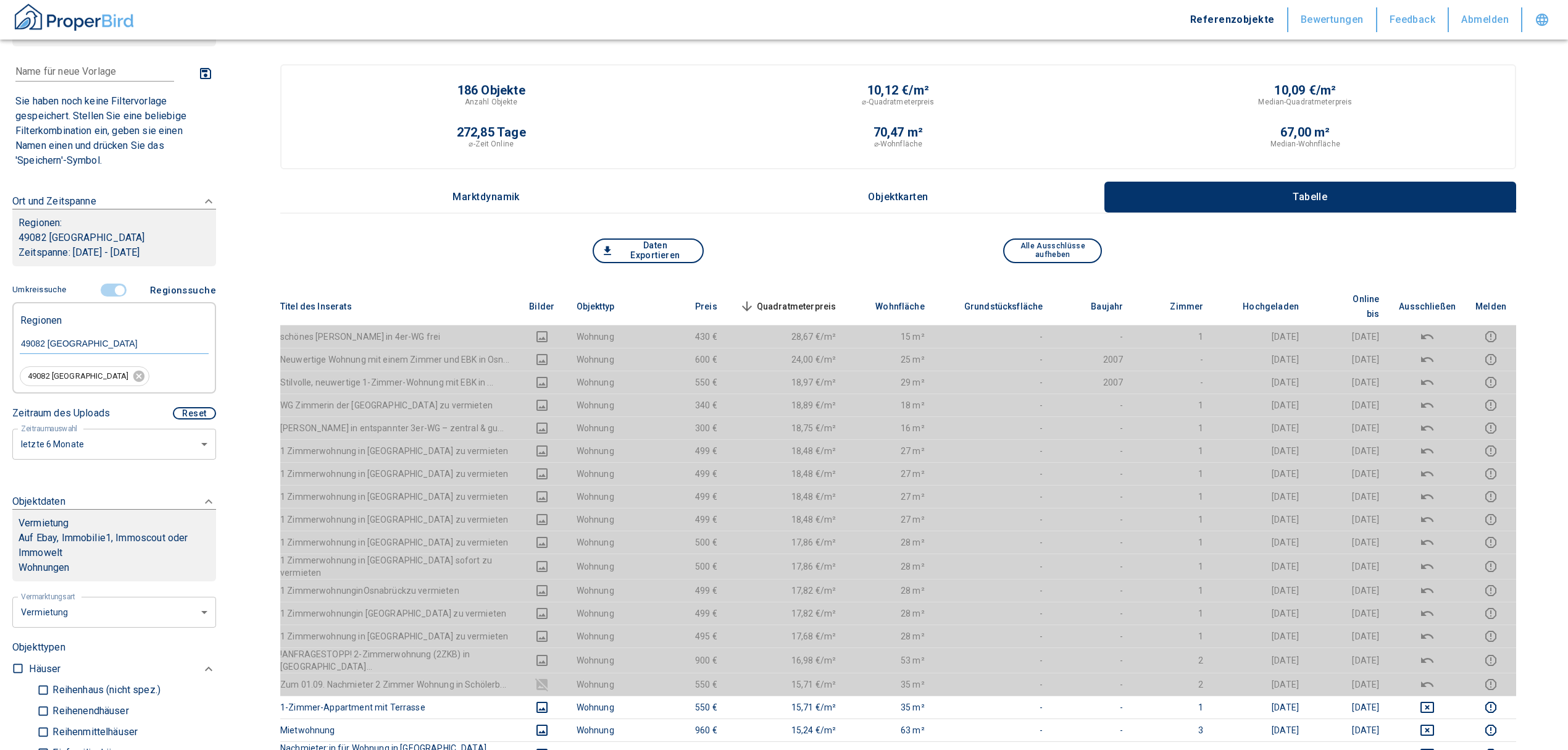
click at [816, 299] on span "Quadratmeterpreis sorted descending" at bounding box center [787, 306] width 99 height 15
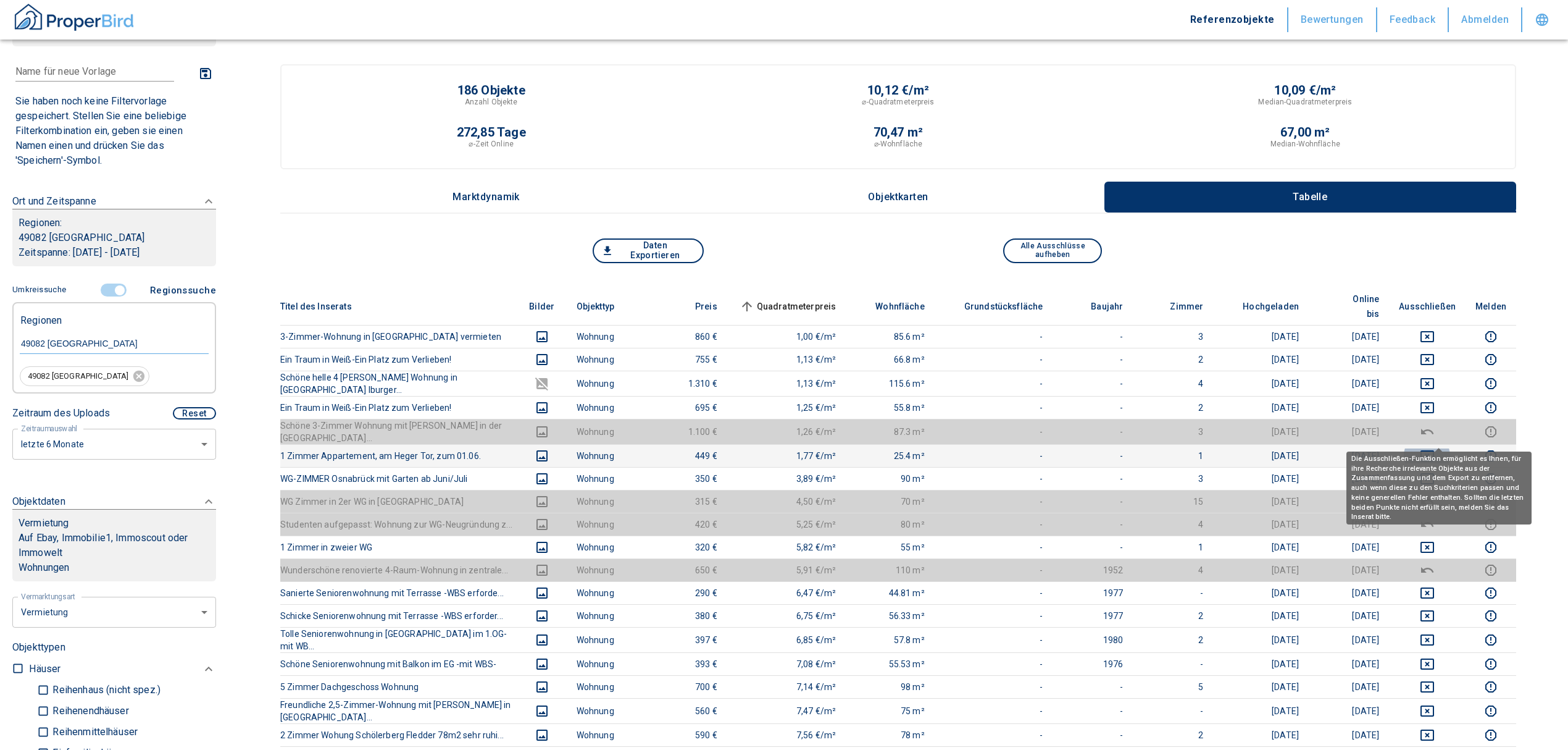
click at [1435, 448] on icon "deselect this listing" at bounding box center [1428, 456] width 15 height 15
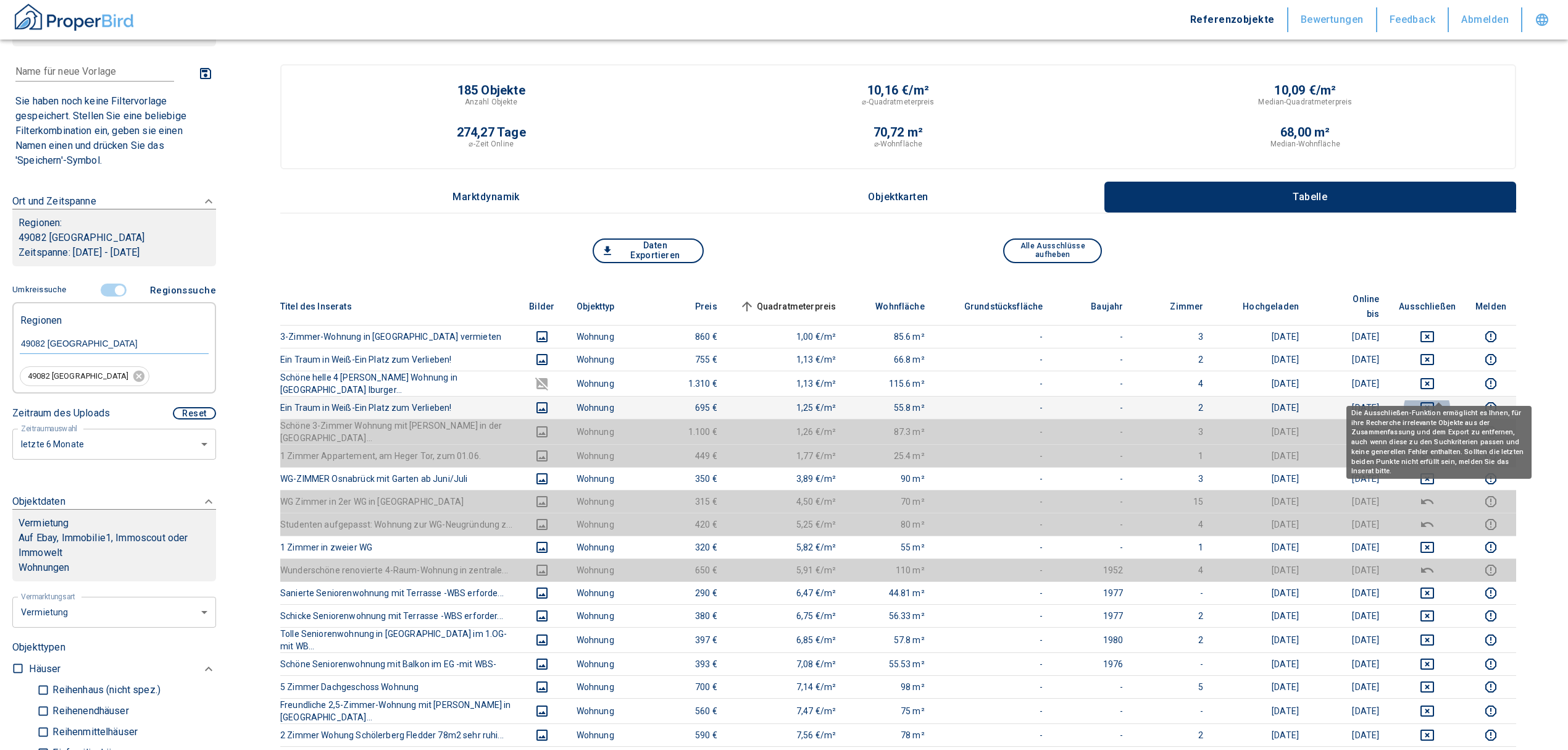
click at [1435, 400] on icon "deselect this listing" at bounding box center [1428, 407] width 15 height 15
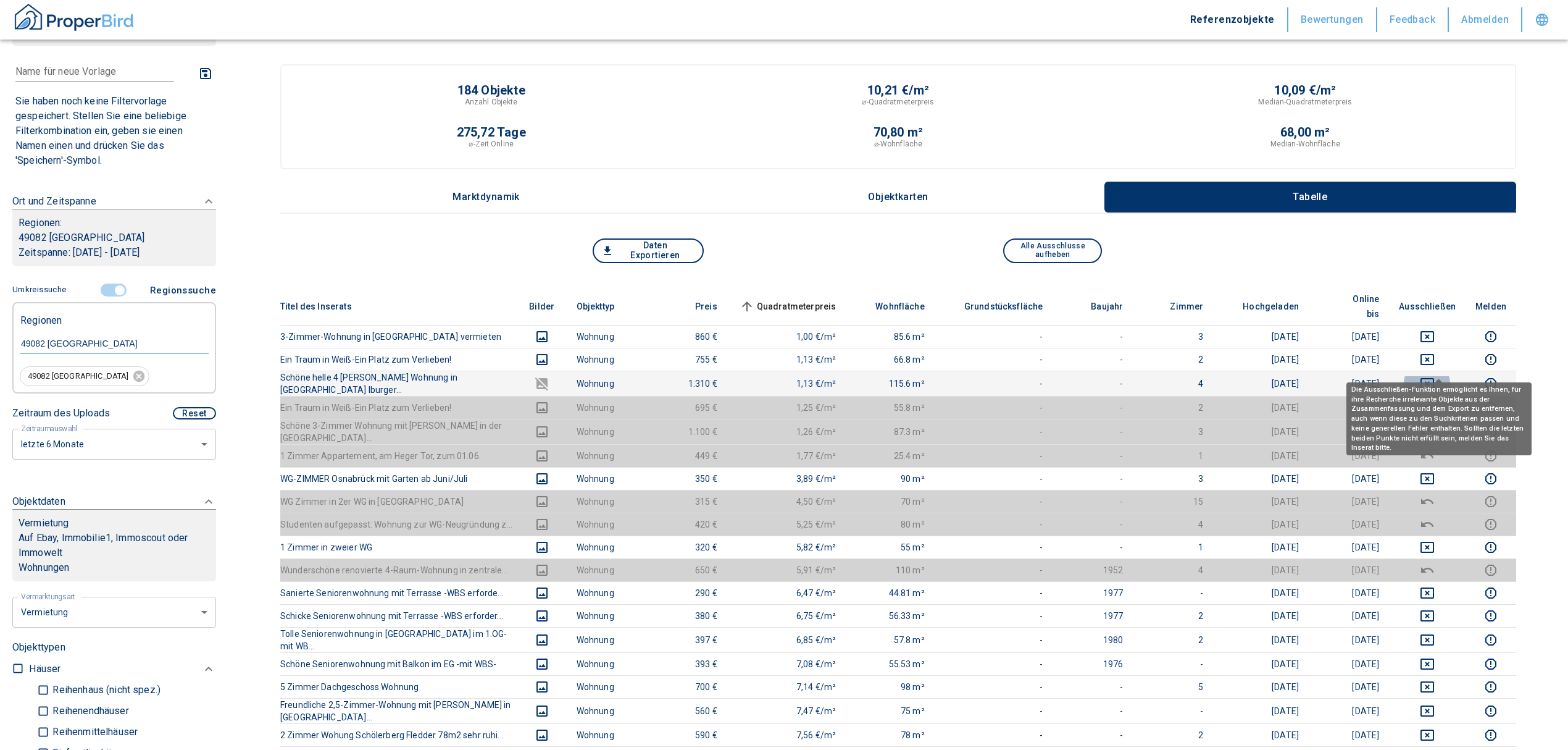
drag, startPoint x: 1443, startPoint y: 367, endPoint x: 1440, endPoint y: 332, distance: 35.1
click at [1435, 376] on icon "deselect this listing" at bounding box center [1428, 383] width 15 height 15
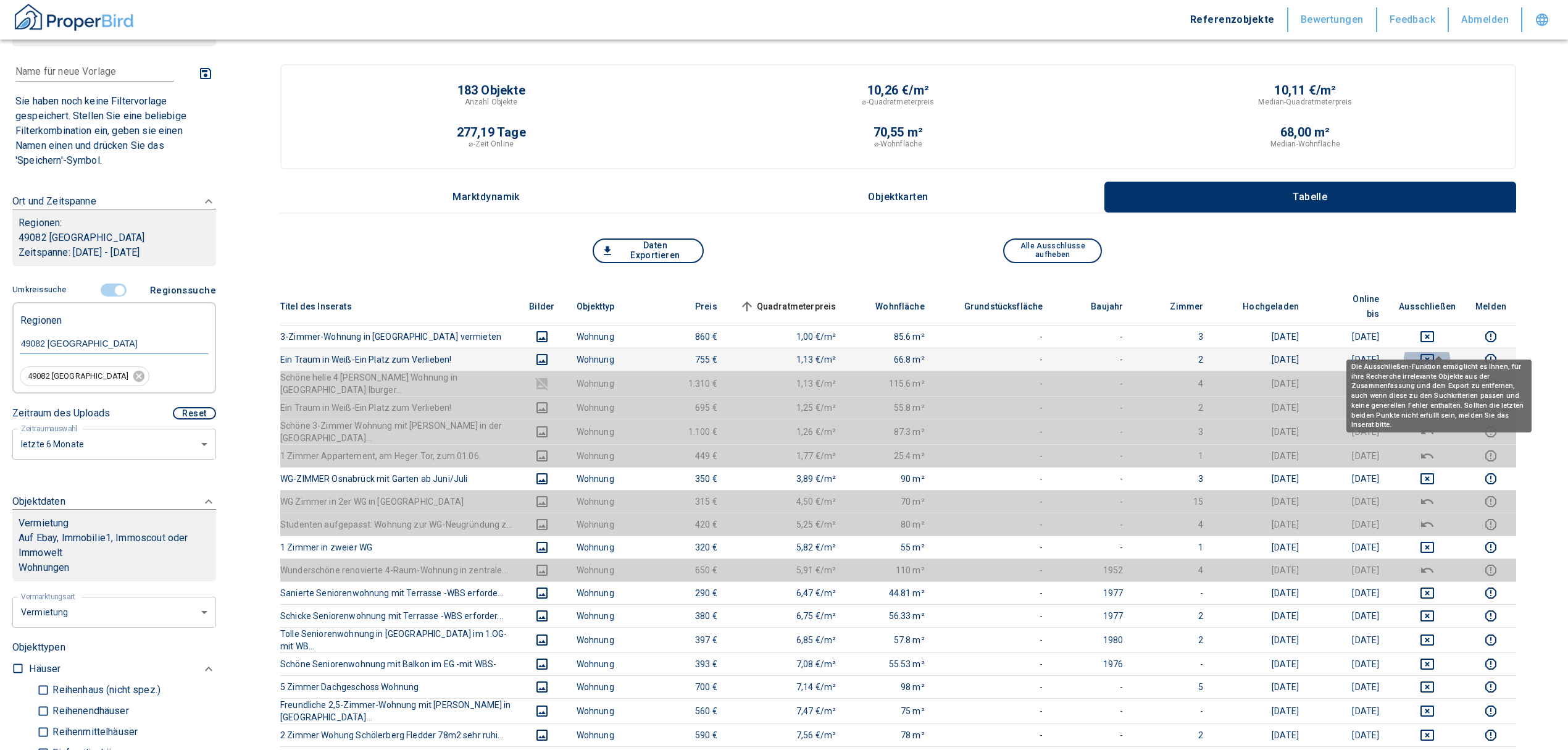
click at [1433, 352] on icon "deselect this listing" at bounding box center [1428, 359] width 15 height 15
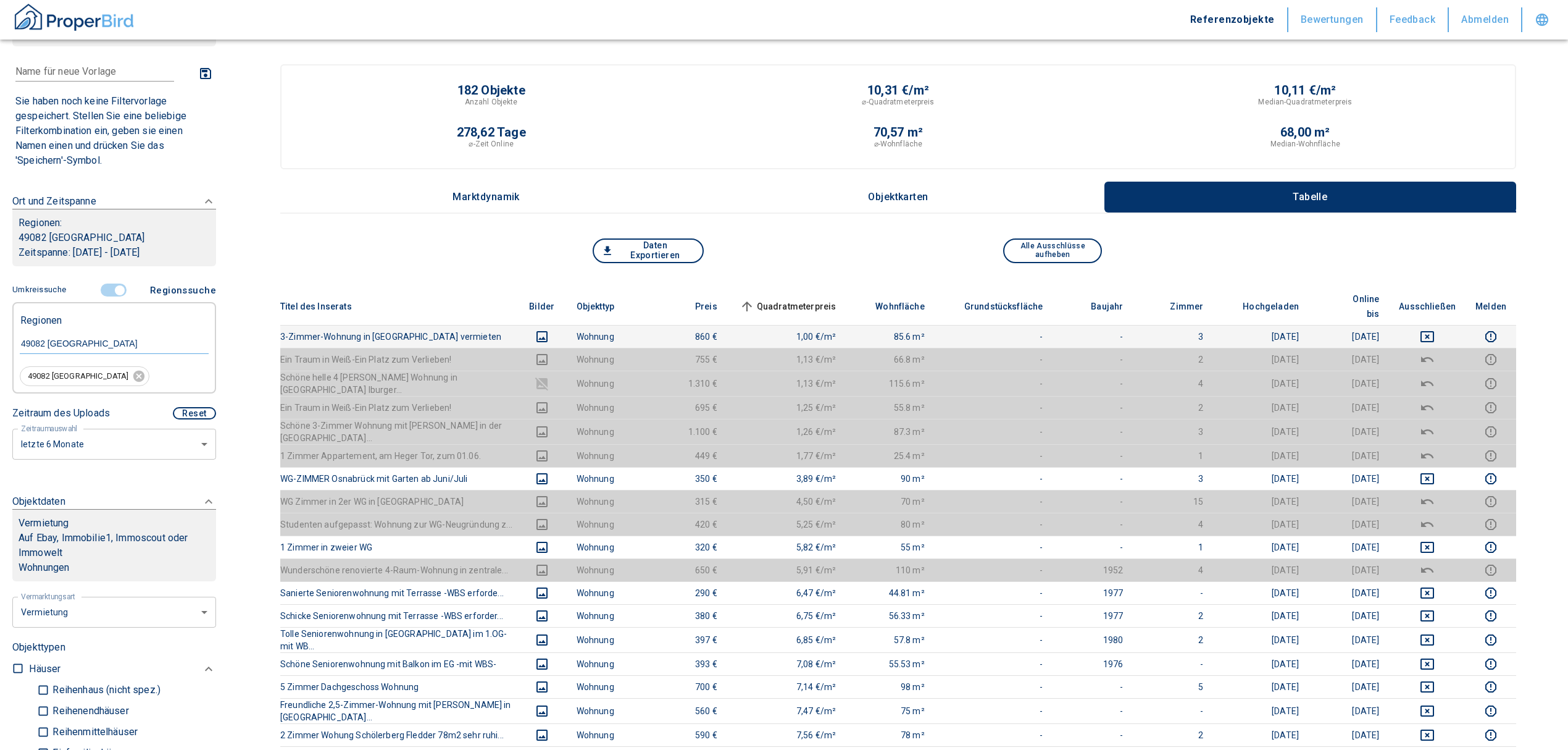
click at [1443, 325] on td at bounding box center [1427, 336] width 77 height 23
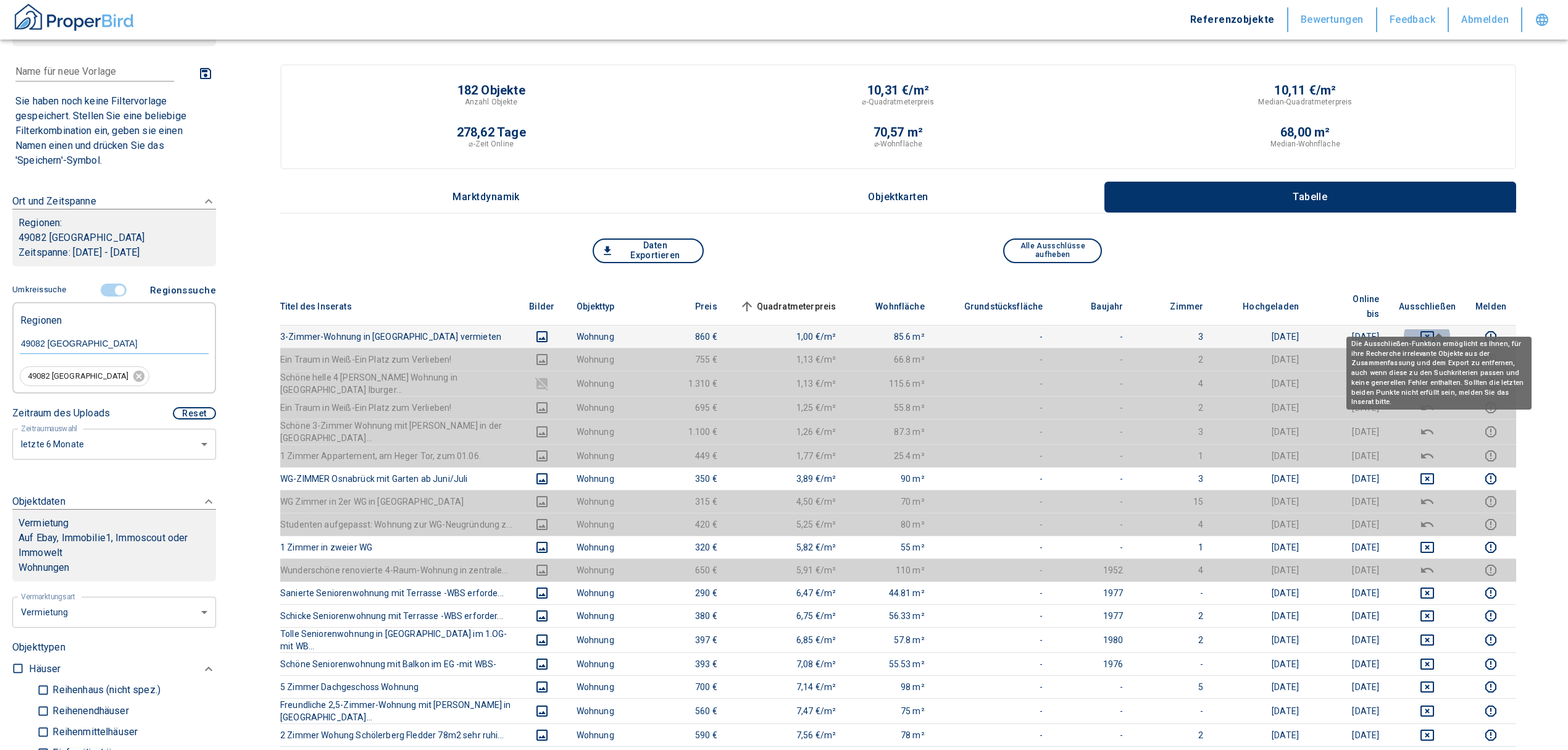
click at [1434, 331] on icon "deselect this listing" at bounding box center [1427, 337] width 14 height 11
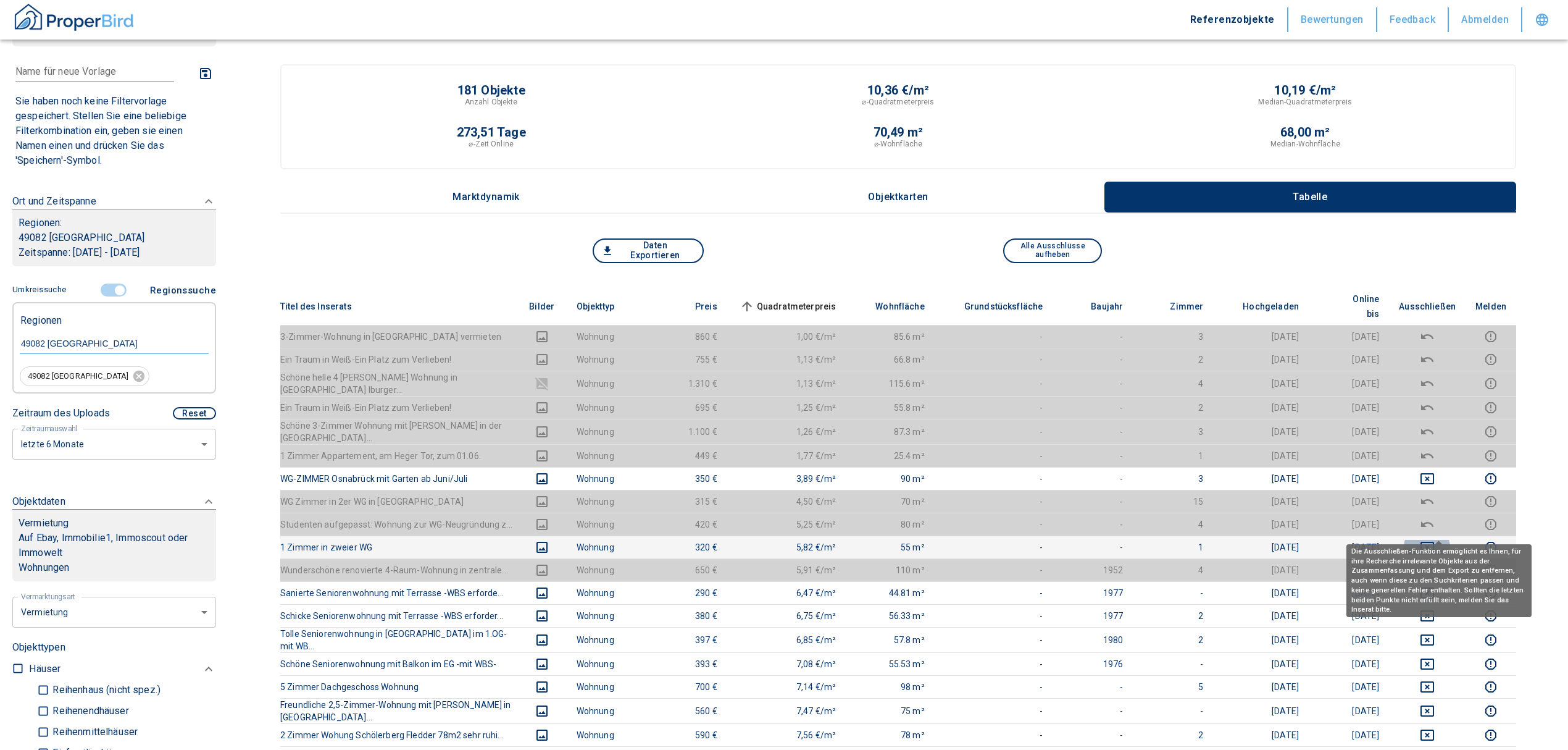
click at [1435, 540] on icon "deselect this listing" at bounding box center [1428, 548] width 15 height 15
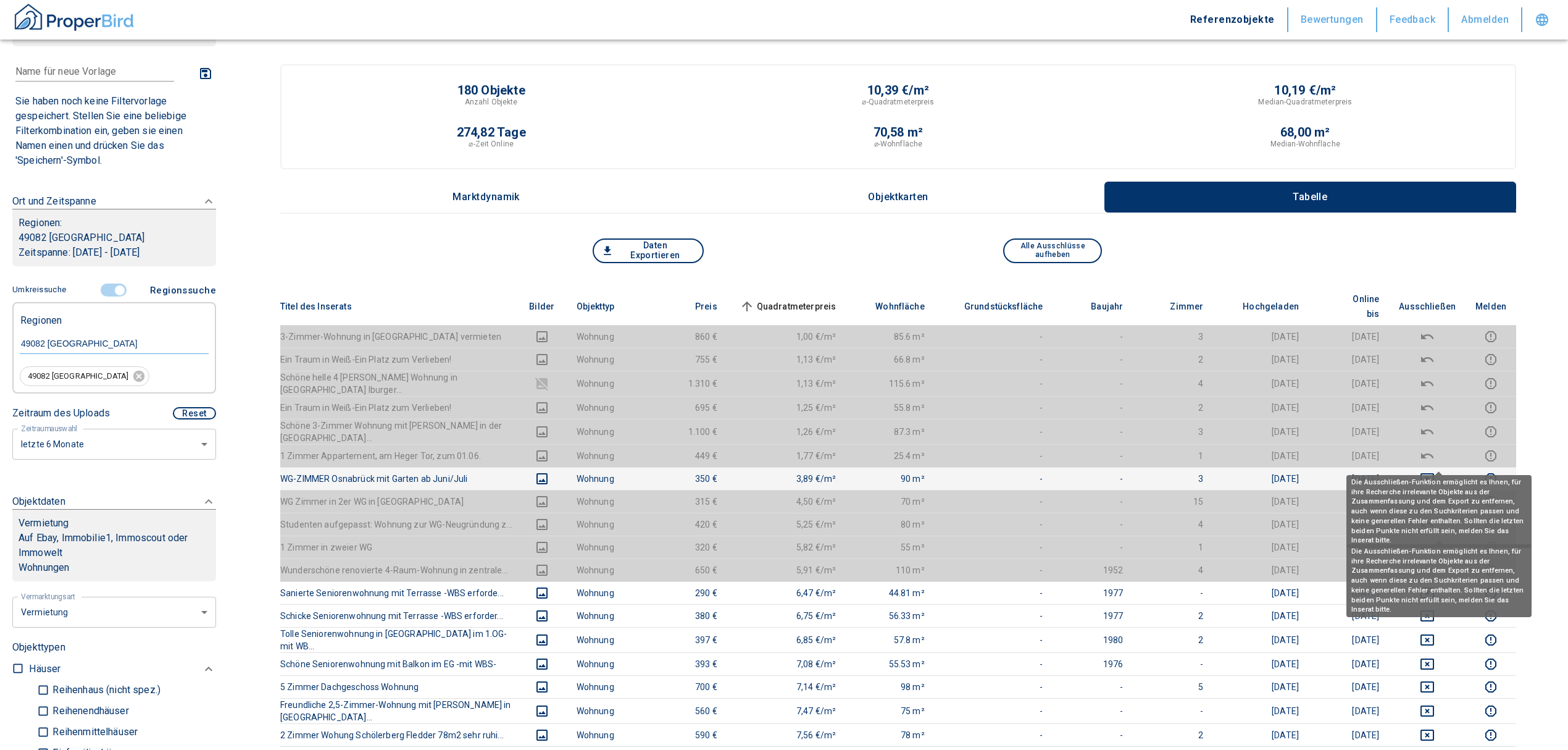
click at [1435, 472] on icon "deselect this listing" at bounding box center [1428, 479] width 15 height 15
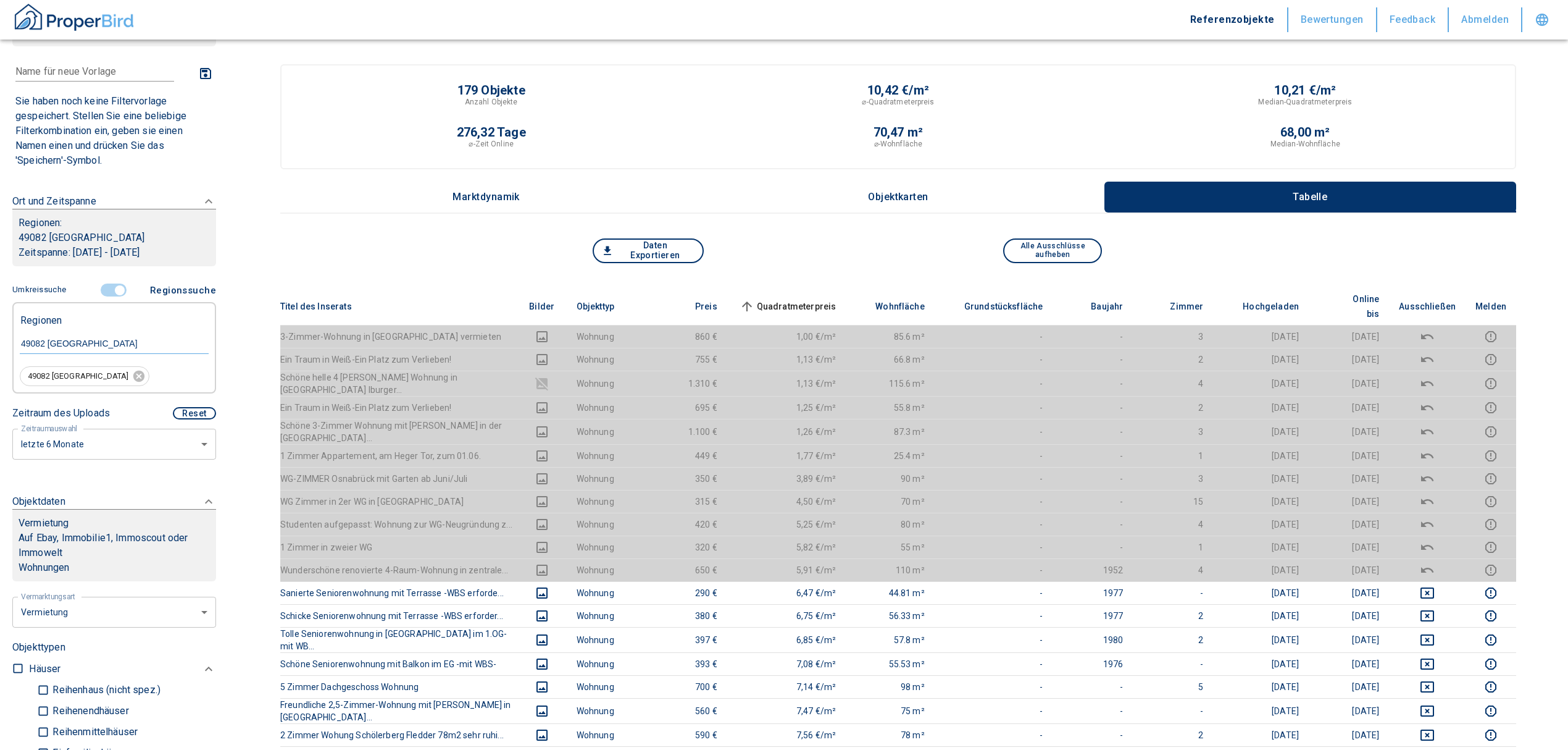
click at [816, 300] on span "Quadratmeterpreis sorted ascending" at bounding box center [787, 306] width 99 height 15
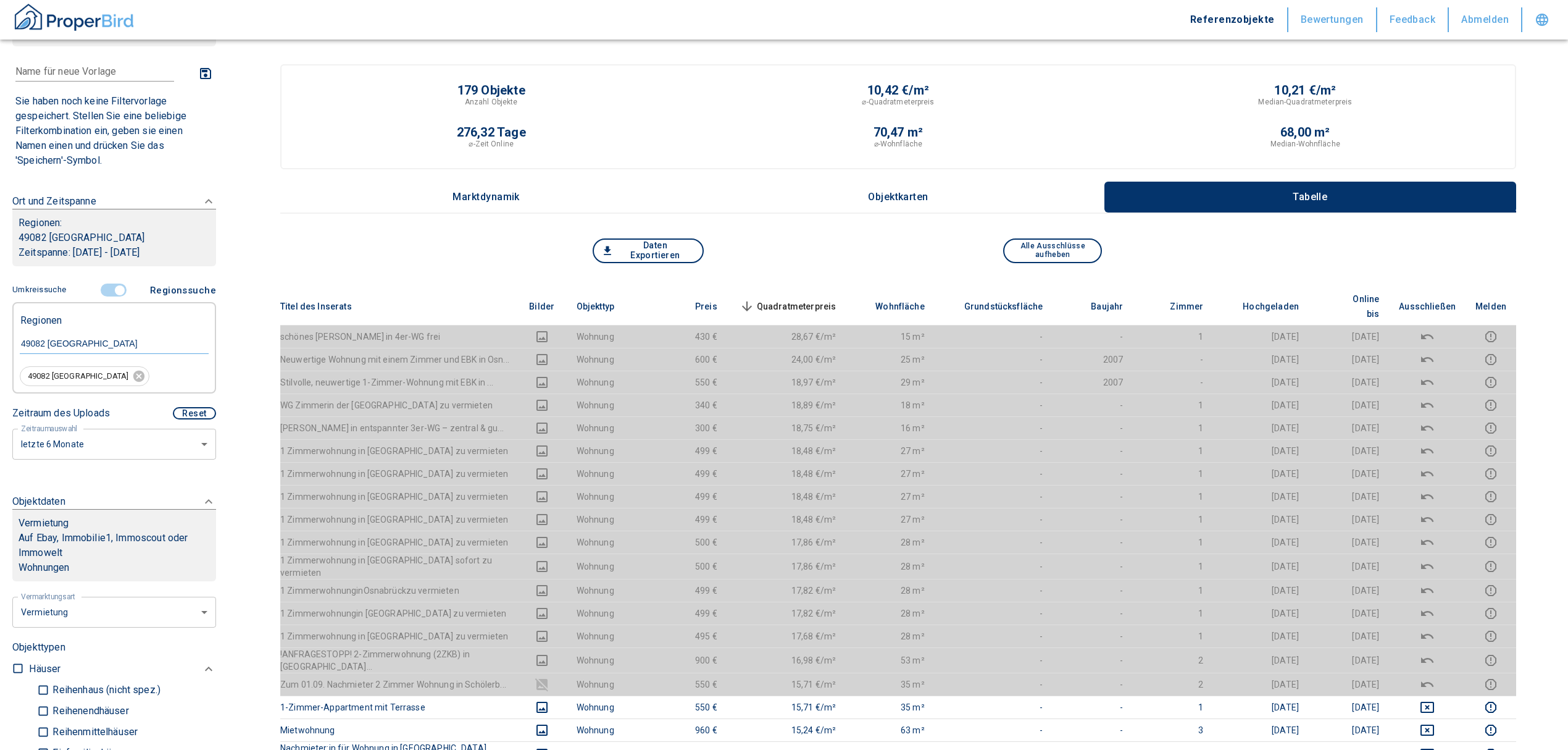
click at [801, 299] on span "Quadratmeterpreis sorted descending" at bounding box center [787, 306] width 99 height 15
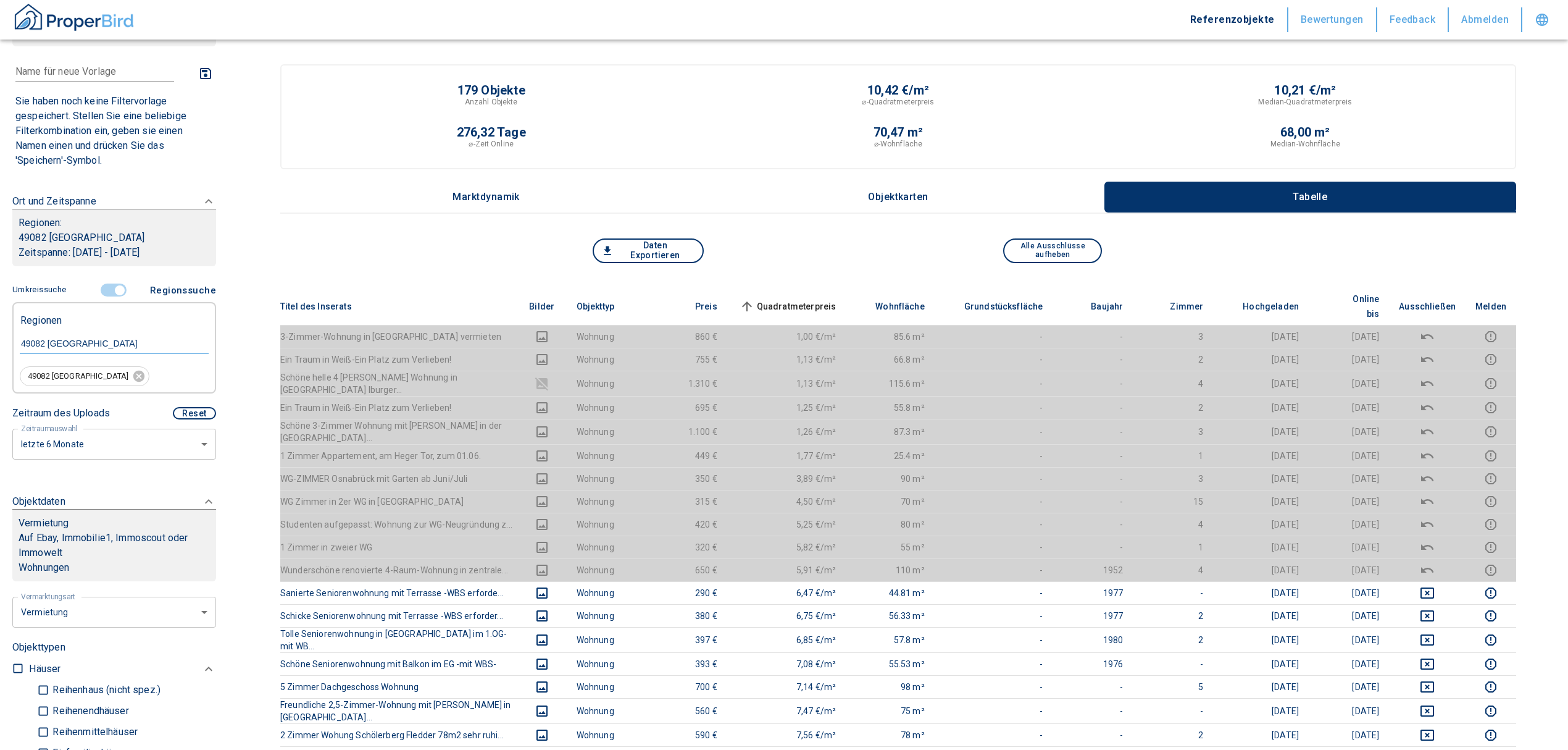
click at [109, 294] on input "controlled" at bounding box center [120, 290] width 37 height 14
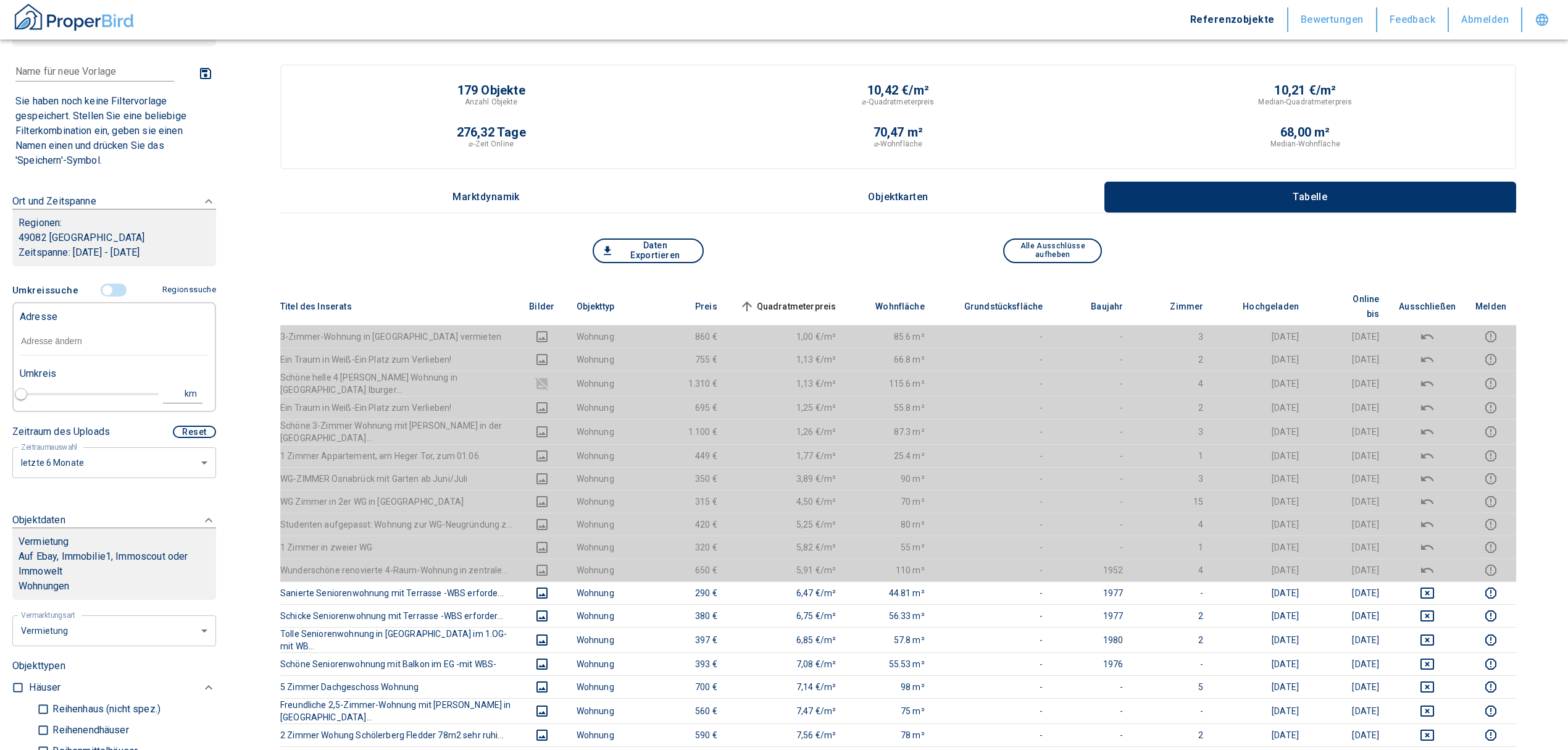
click at [112, 322] on div "Adresse" at bounding box center [114, 316] width 189 height 25
click at [115, 341] on input "text" at bounding box center [114, 342] width 189 height 29
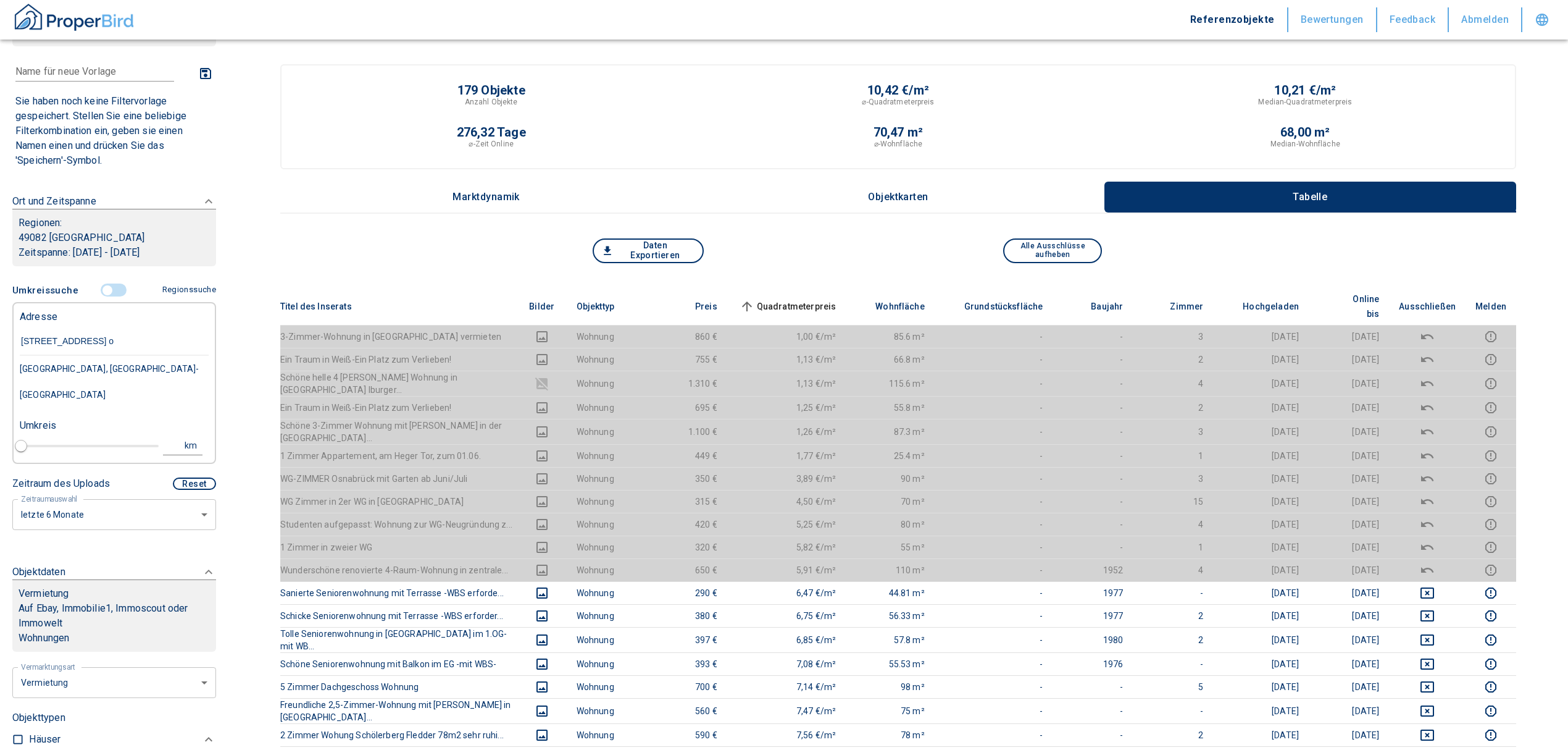
type input "ameldungsstraße 41 os"
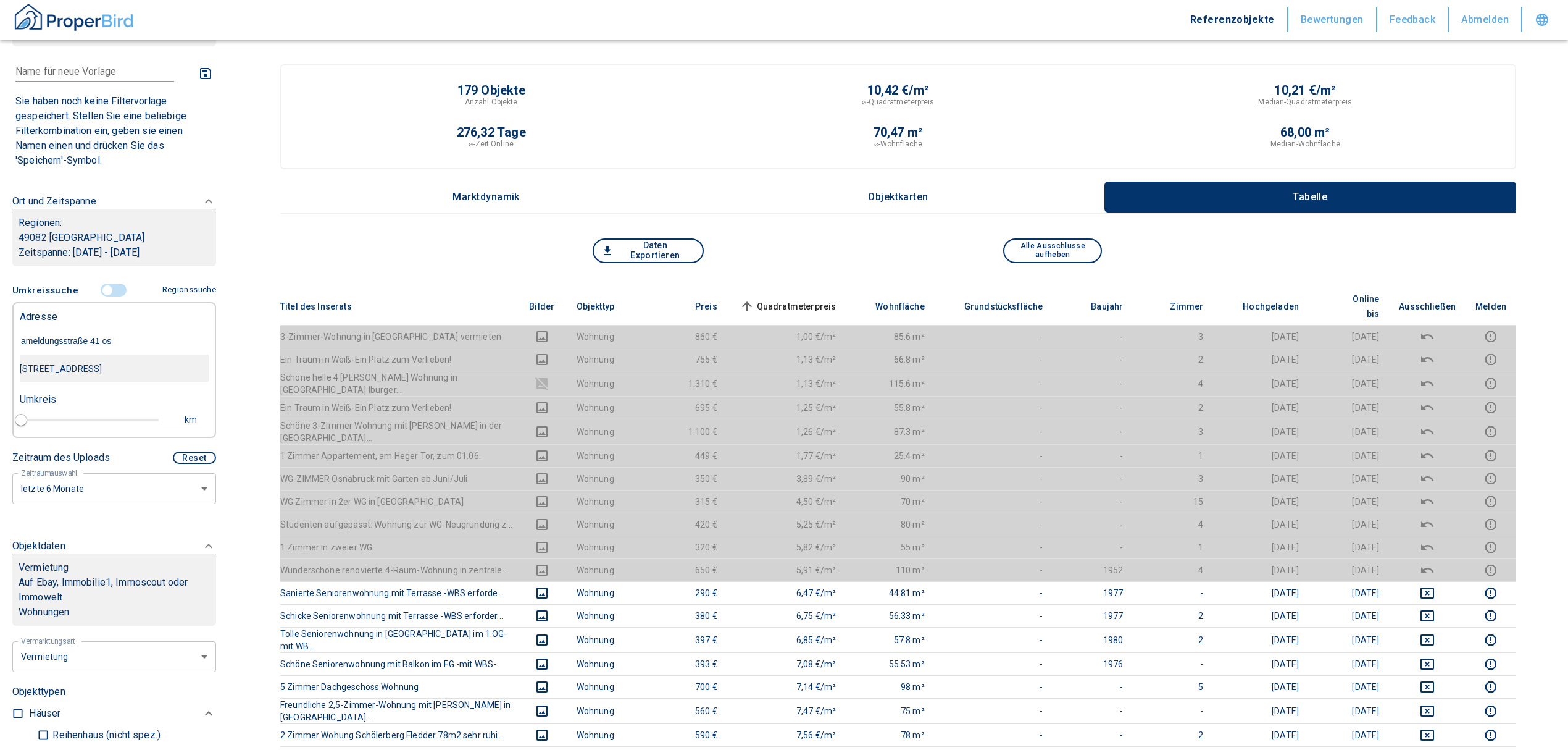
click at [174, 373] on div "Ameldungstraße 41, Osnabrück-Schölerberg" at bounding box center [114, 369] width 189 height 26
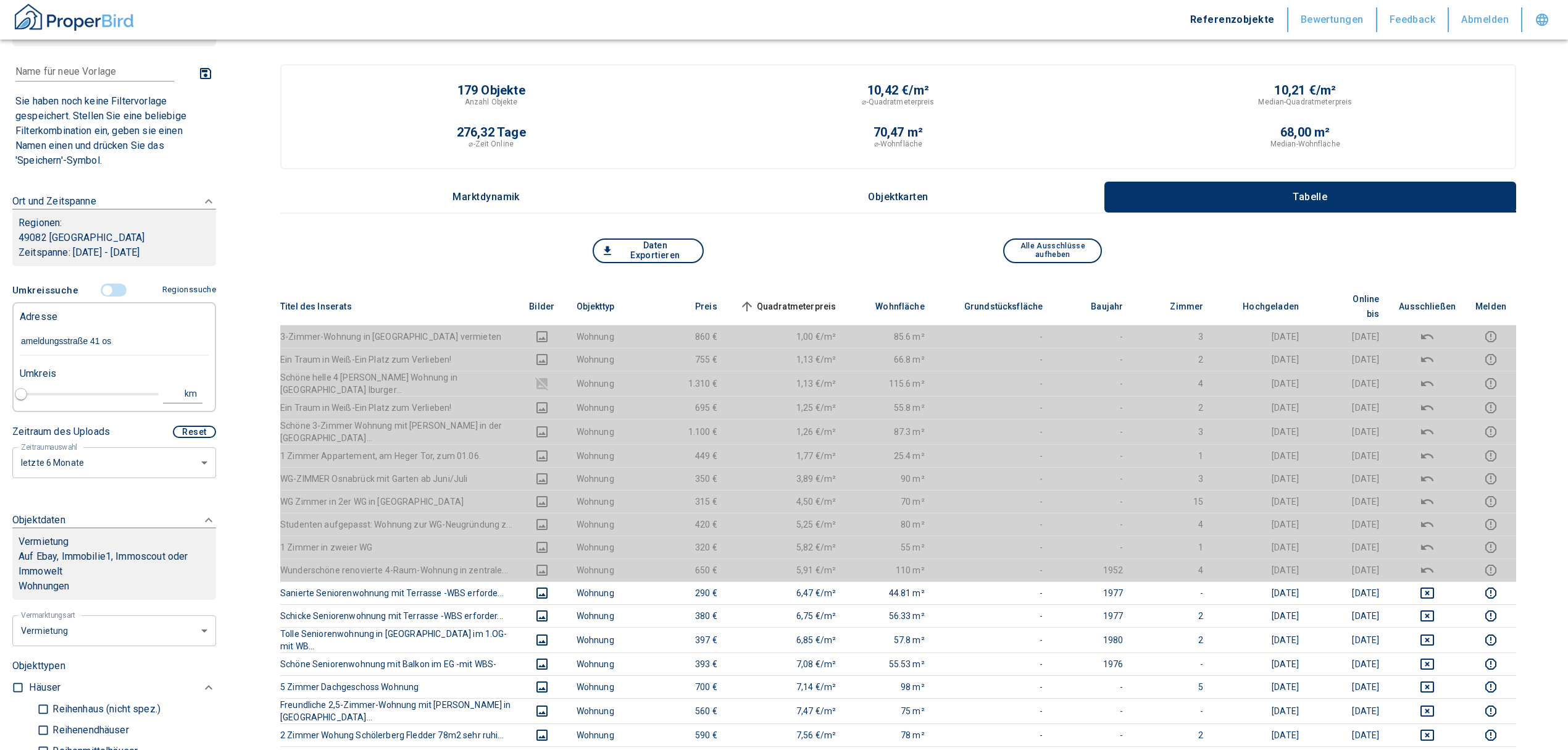
type input "2020"
type input "Ameldungstraße 41, Osnabrück-Schölerberg"
type input "1"
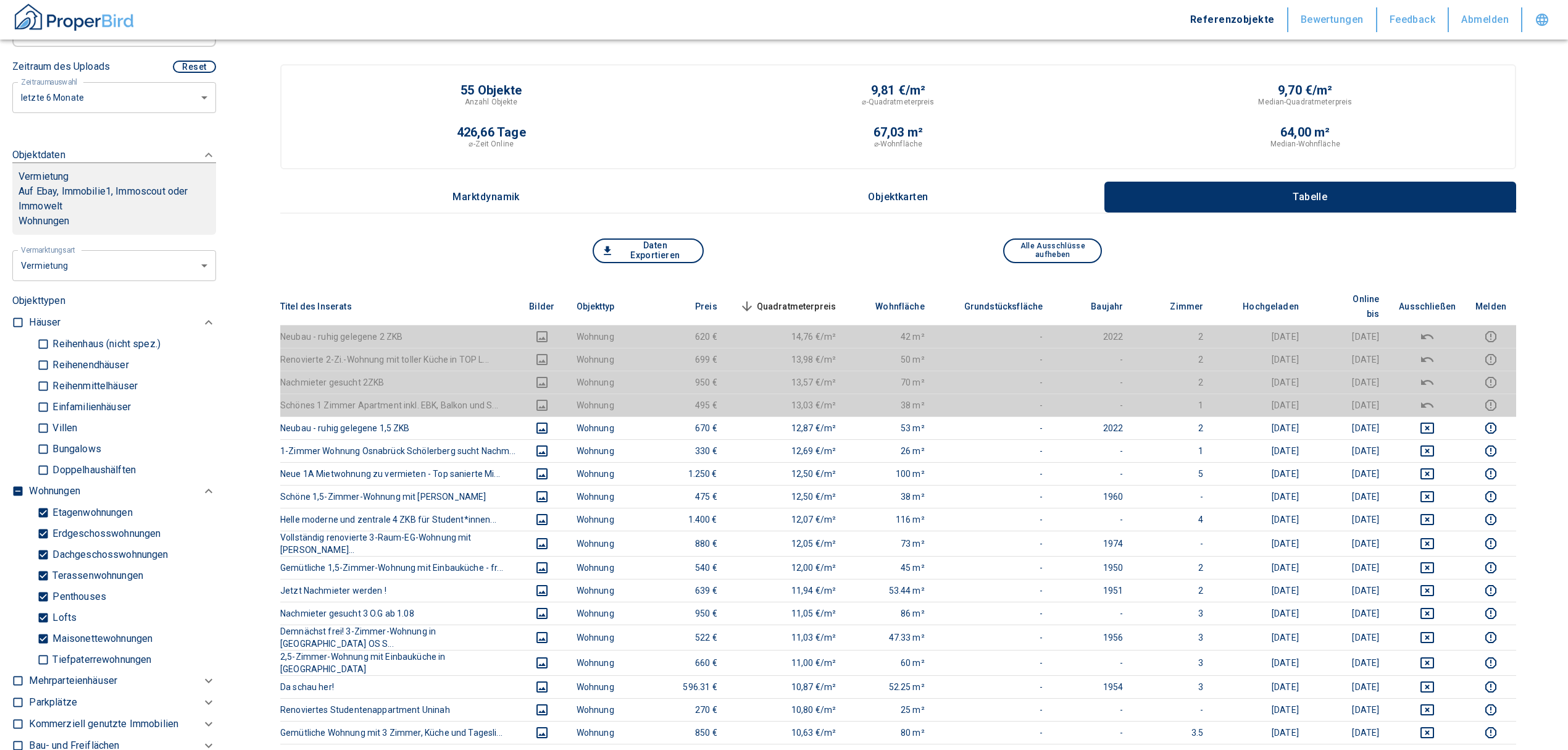
scroll to position [631, 0]
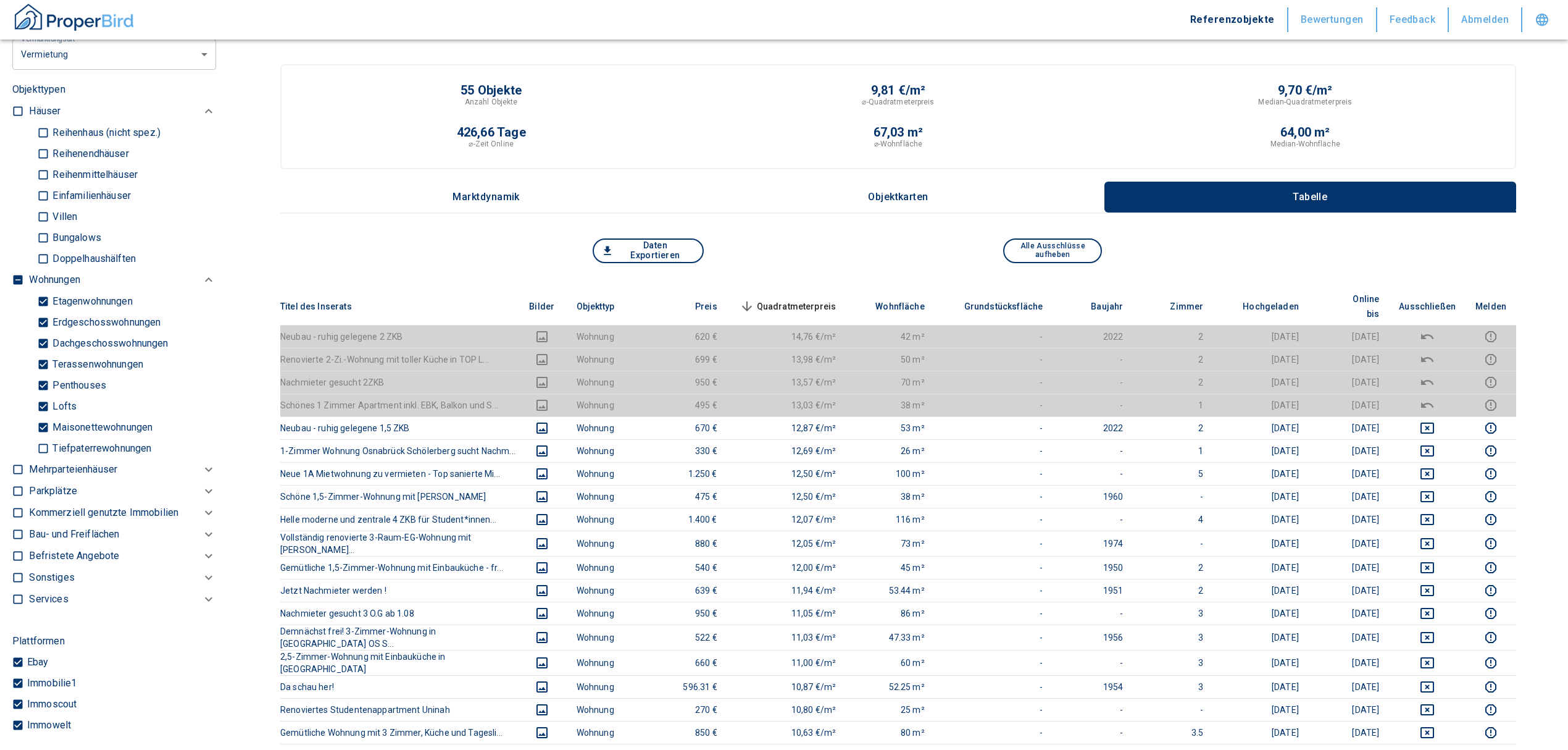
type input "Ameldungstraße 41, Osnabrück-Schölerberg"
click at [14, 286] on input "checkbox" at bounding box center [18, 279] width 12 height 12
checkbox input "true"
type input "2020"
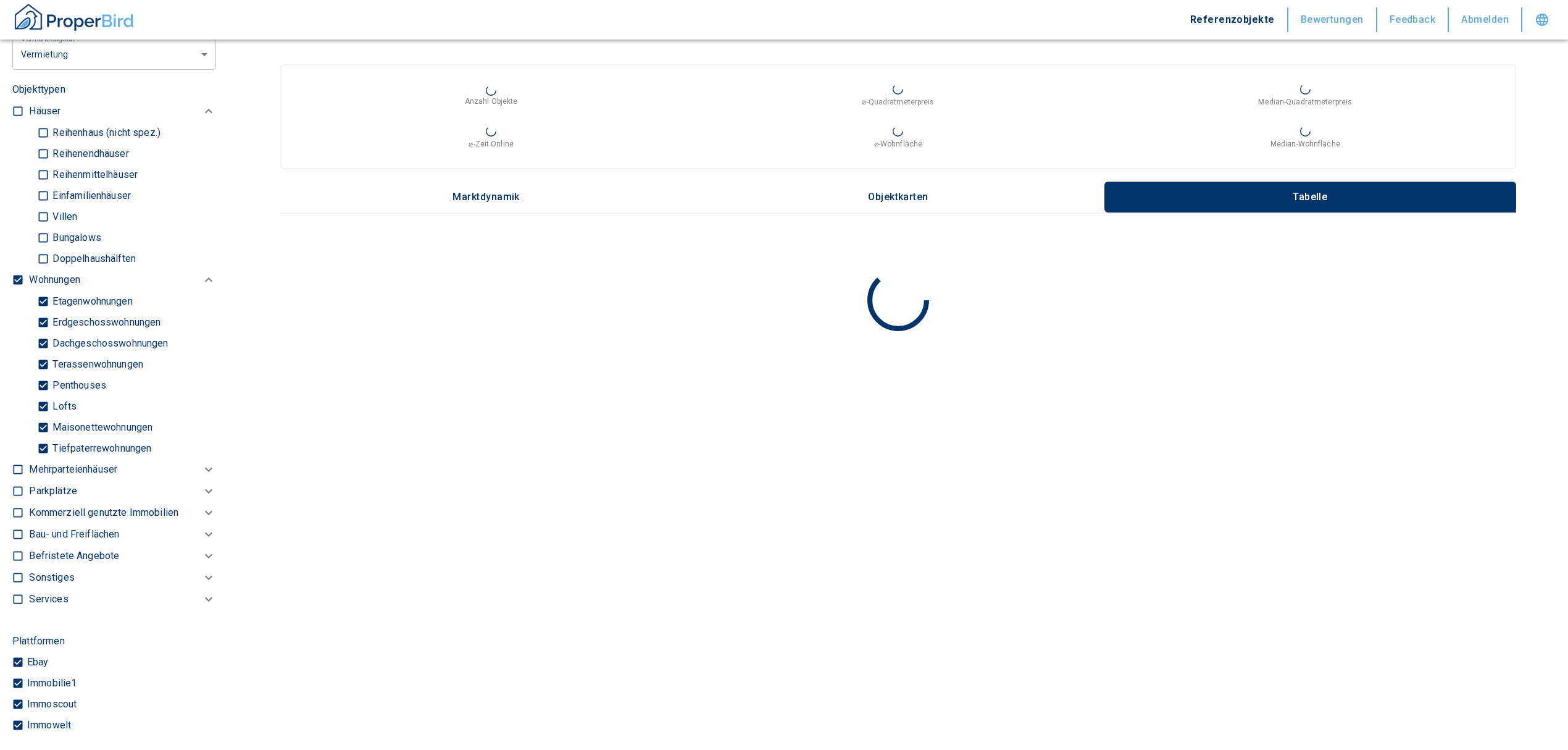
click at [13, 286] on input "checkbox" at bounding box center [18, 279] width 12 height 12
checkbox input "false"
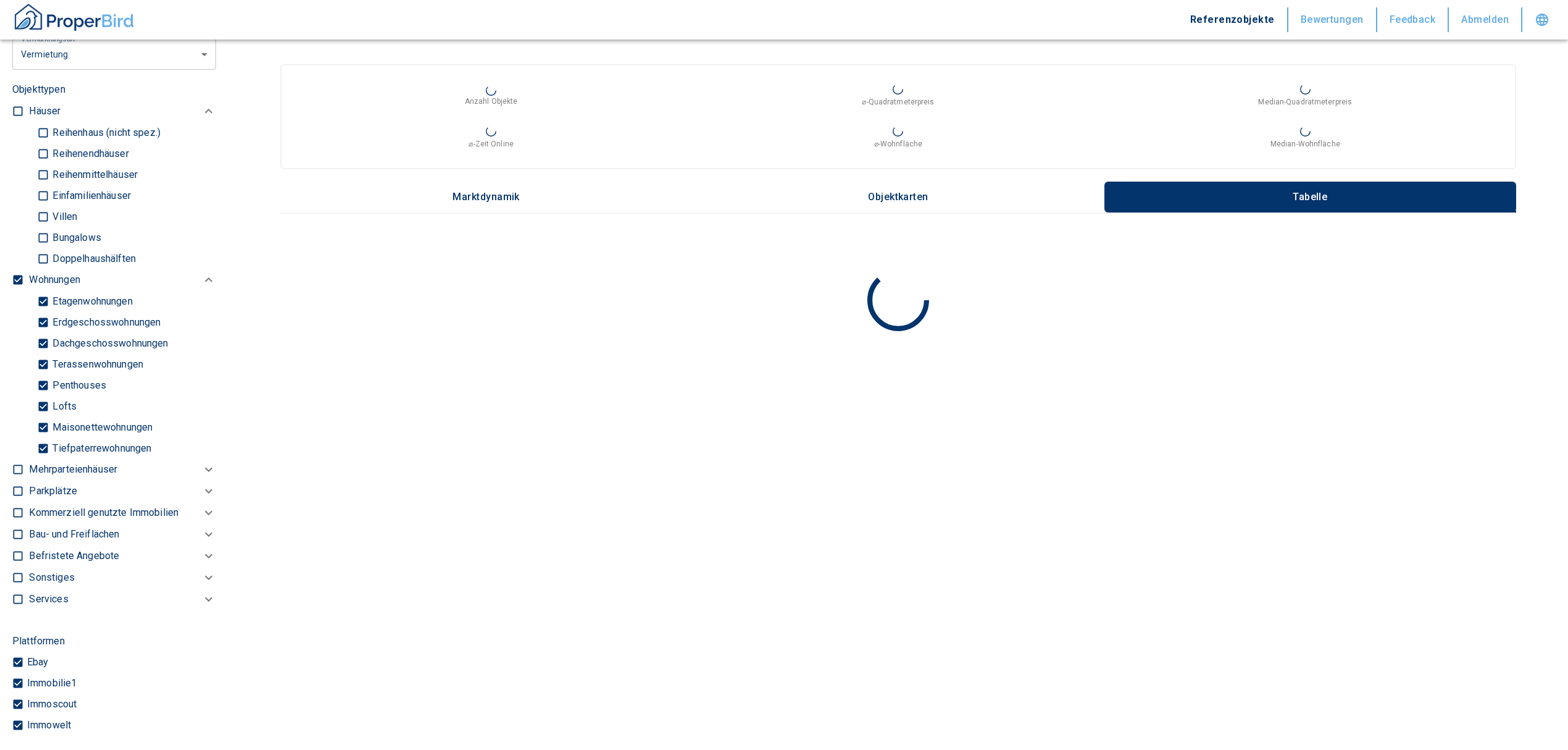
checkbox input "false"
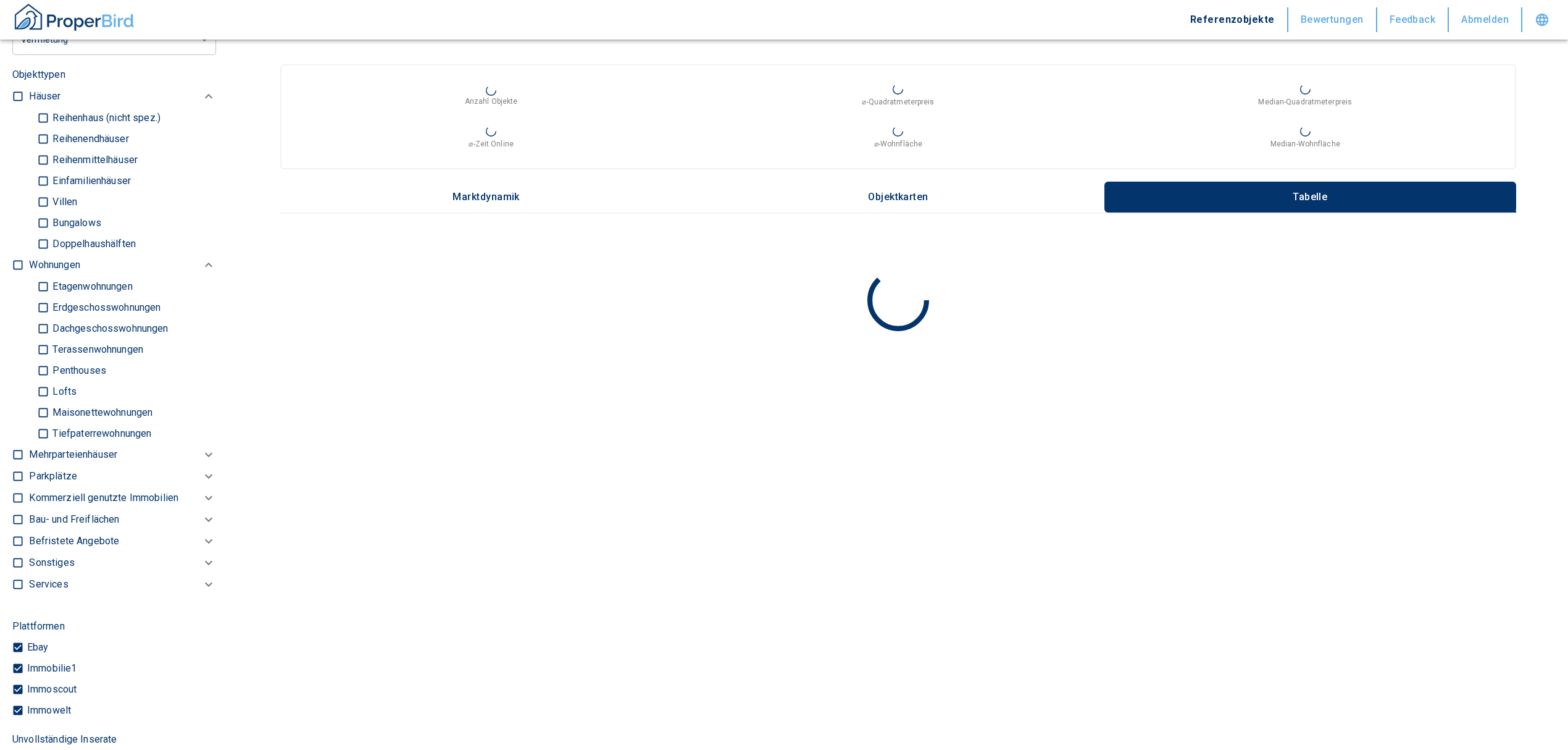
type input "2020"
click at [48, 273] on p "Kommerziell genutzte Immobilien" at bounding box center [54, 265] width 51 height 15
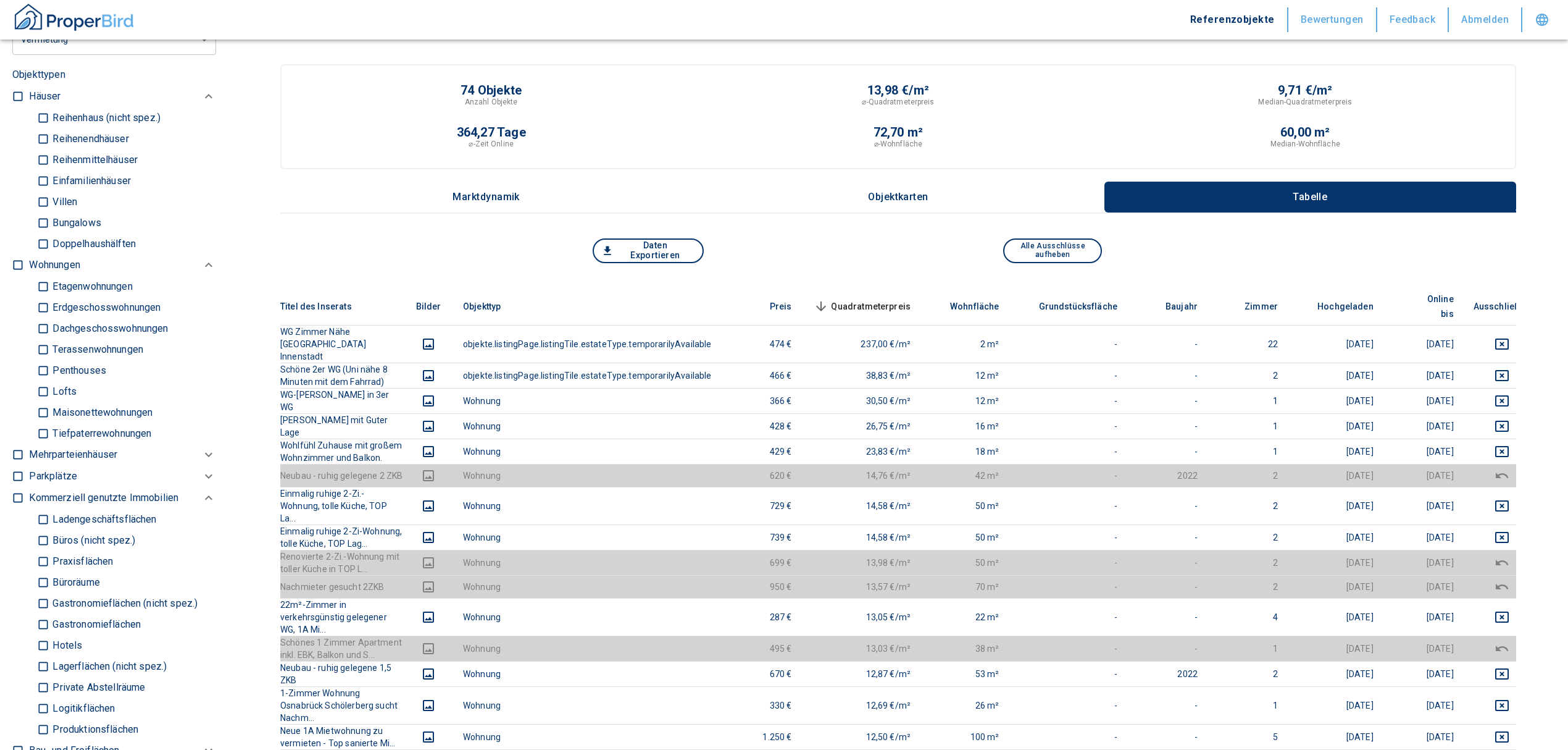
click at [43, 549] on input "Büros (nicht spez.)" at bounding box center [43, 539] width 12 height 21
checkbox input "true"
type input "2020"
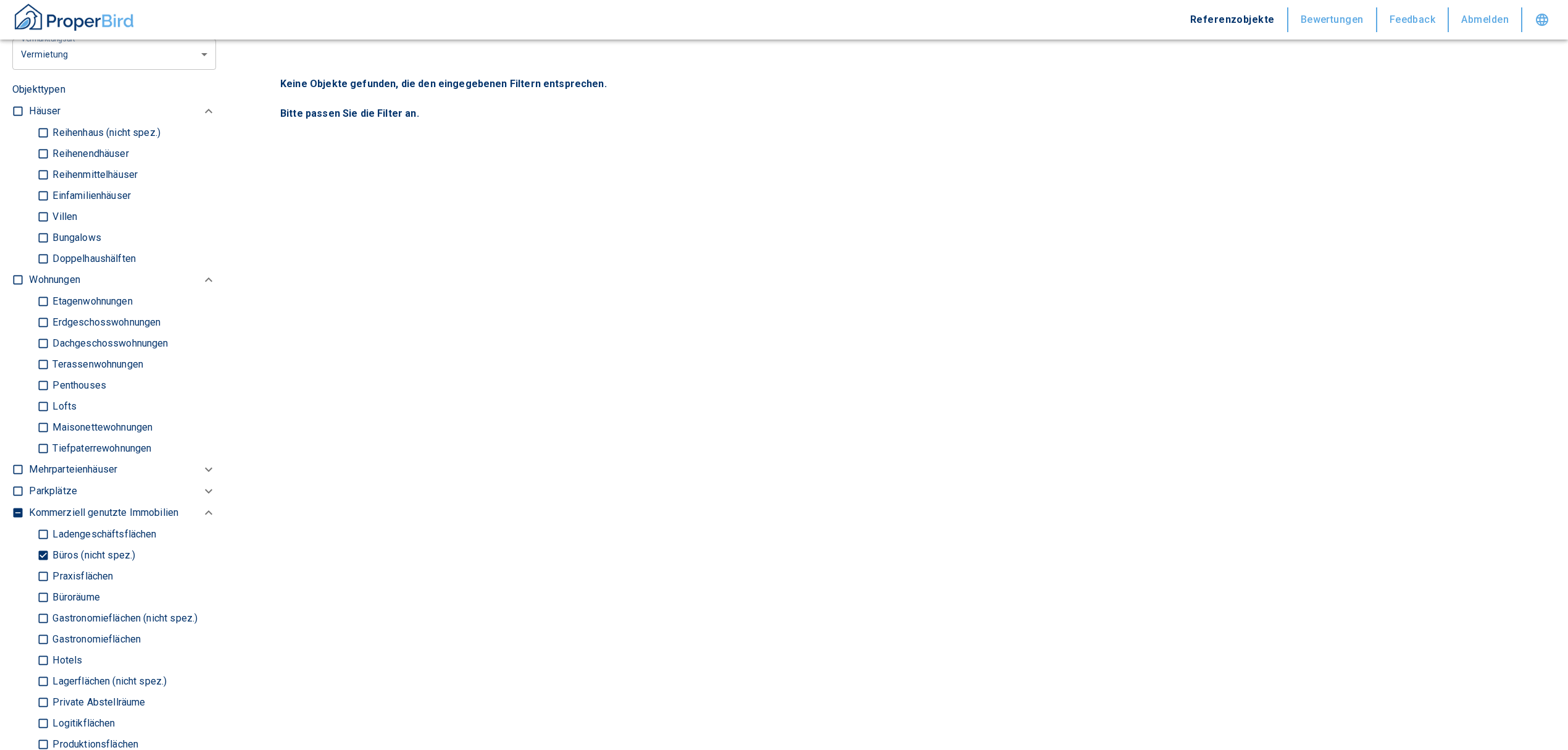
click at [38, 608] on input "Büroräume" at bounding box center [43, 597] width 12 height 21
checkbox input "true"
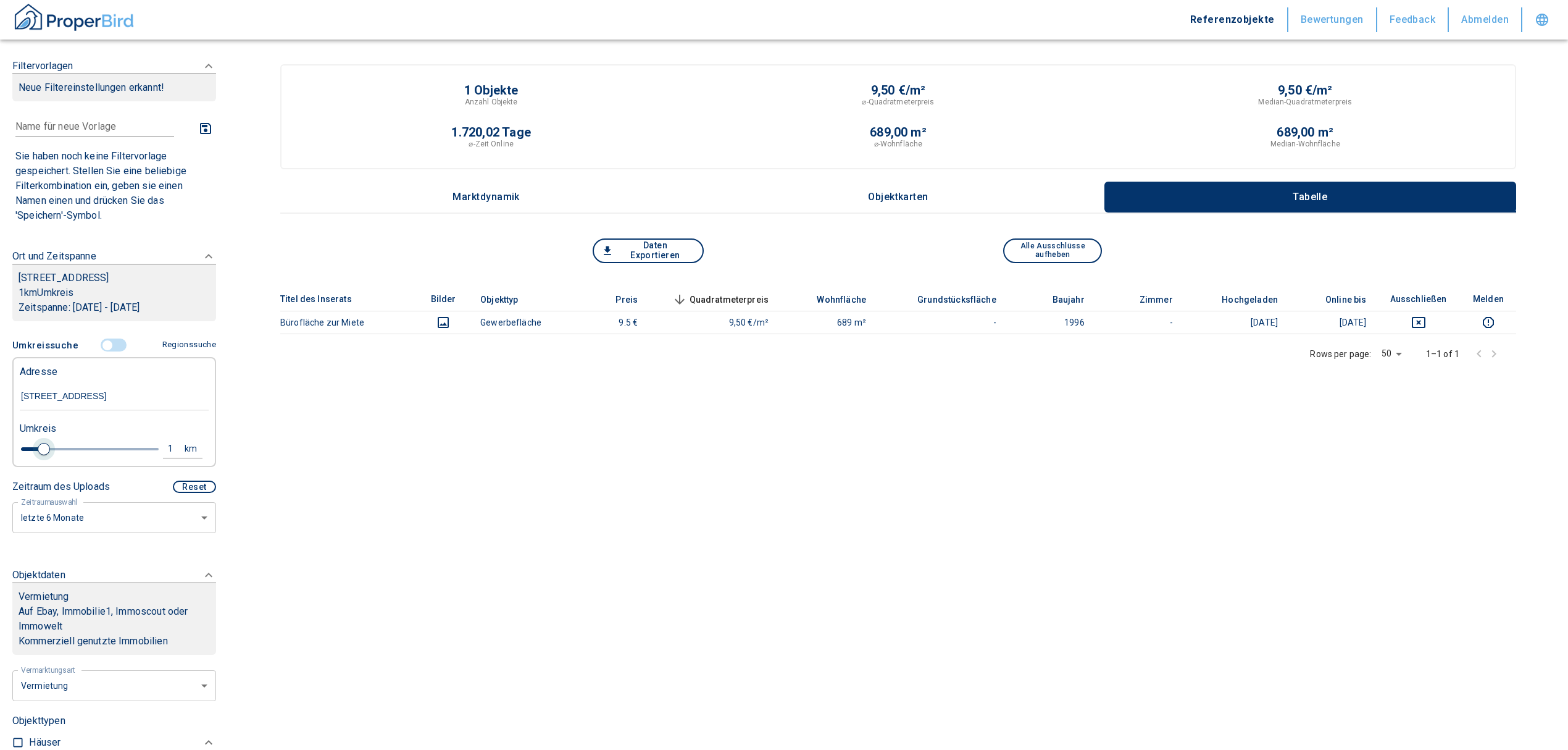
type input "2020"
type input "1.2"
type input "2020"
type input "2"
type input "2020"
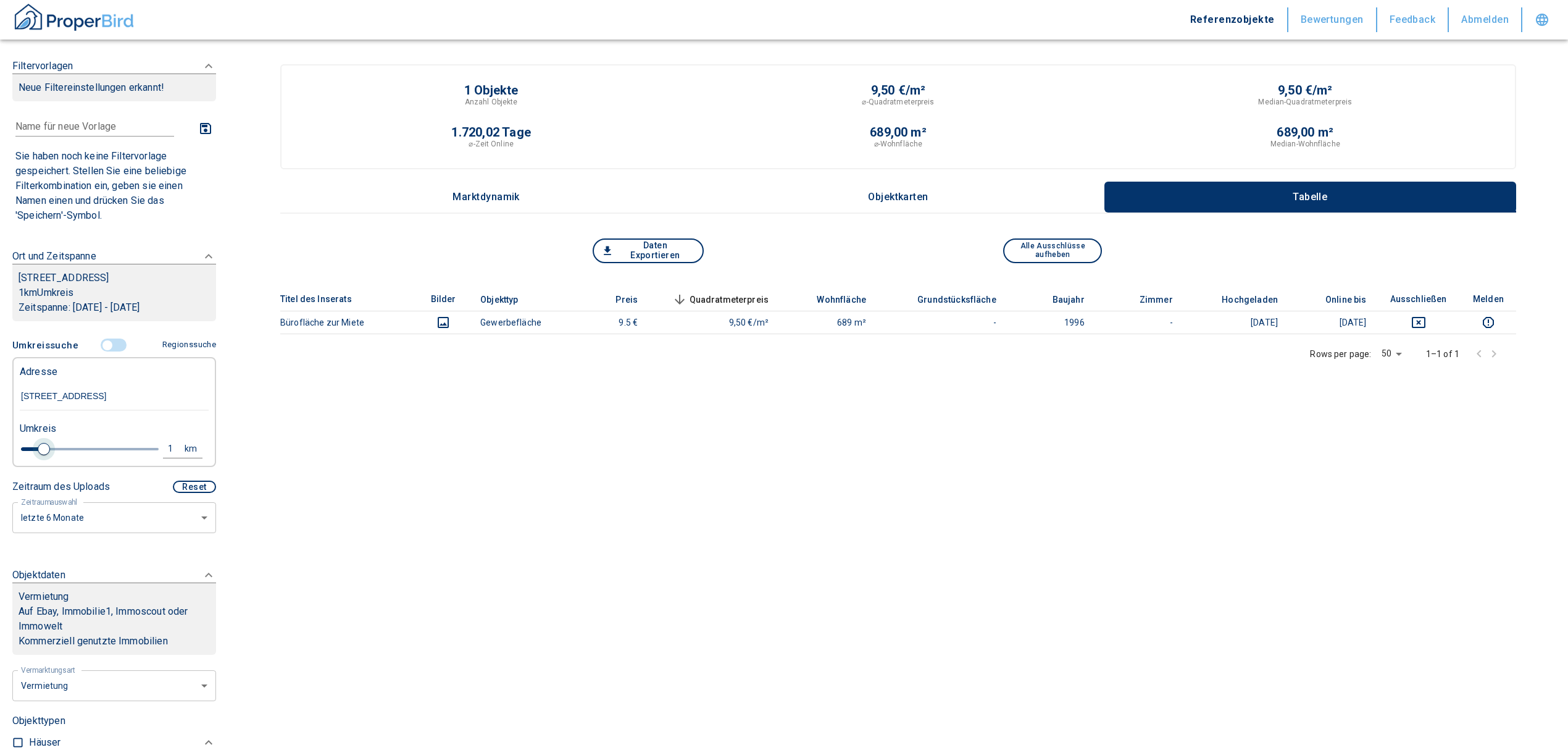
type input "2.4"
type input "2020"
type input "2.6"
type input "2020"
type input "2.8"
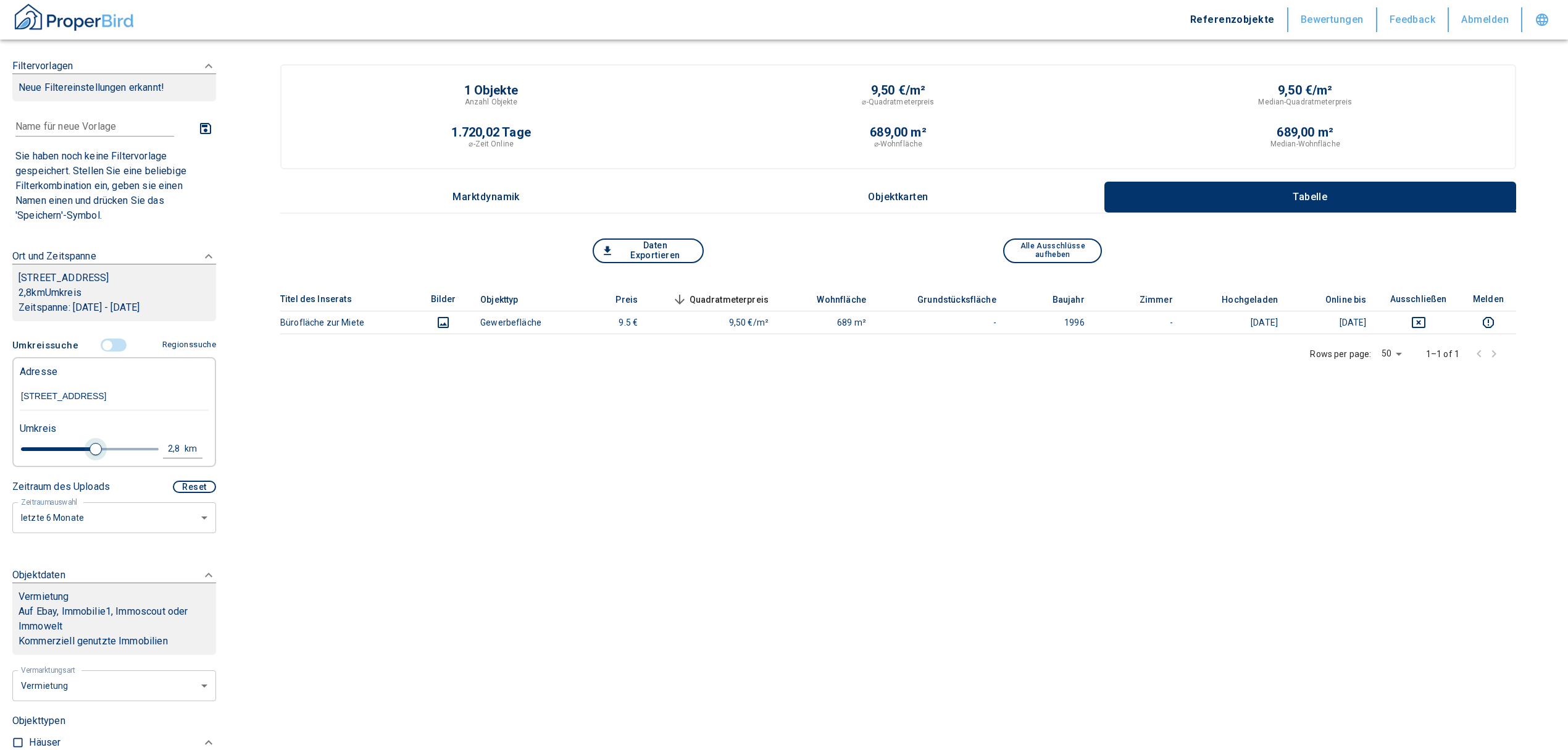
type input "2020"
type input "3"
drag, startPoint x: 42, startPoint y: 462, endPoint x: 97, endPoint y: 458, distance: 55.1
click at [97, 456] on span at bounding box center [100, 448] width 12 height 12
type input "2020"
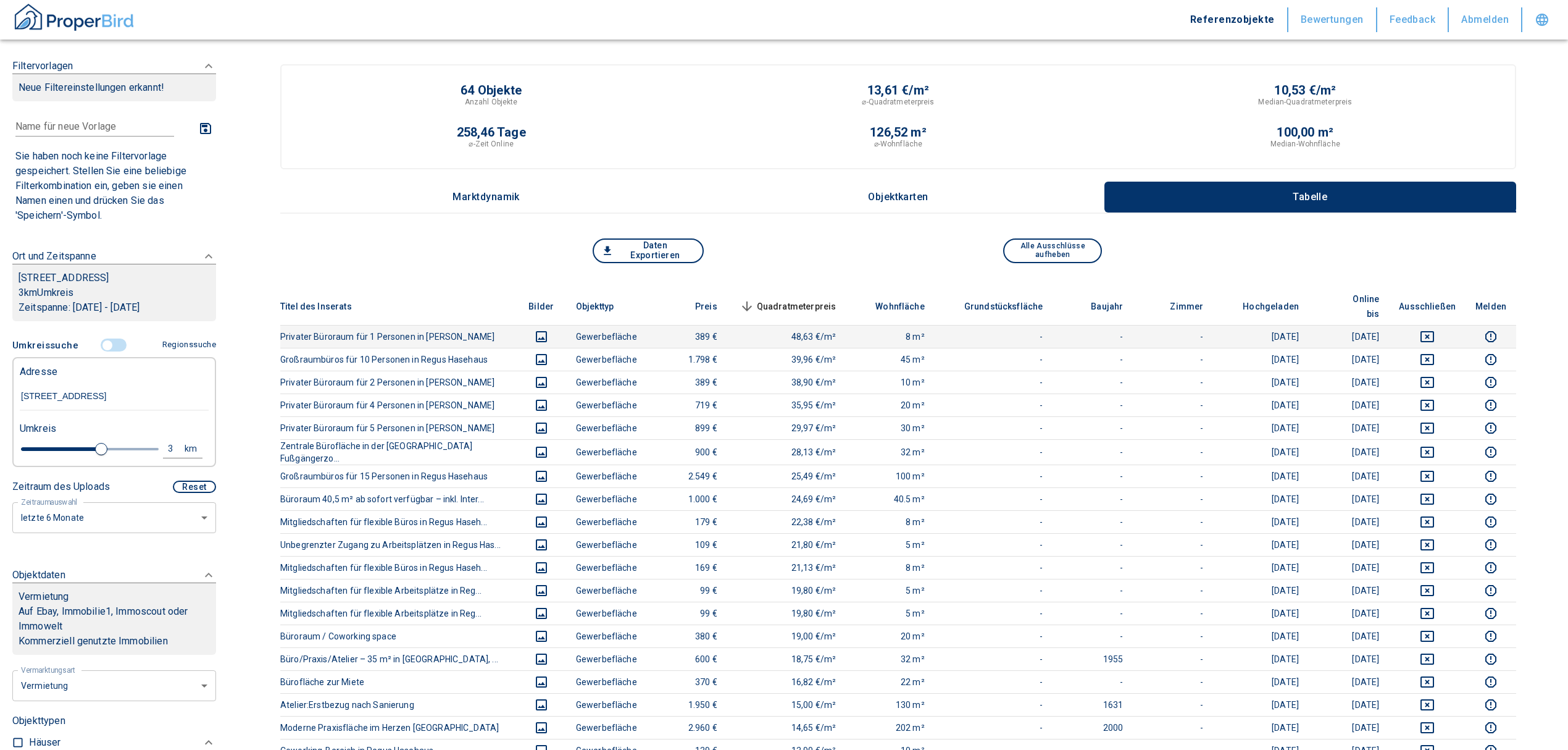
click at [1439, 325] on td at bounding box center [1427, 336] width 77 height 23
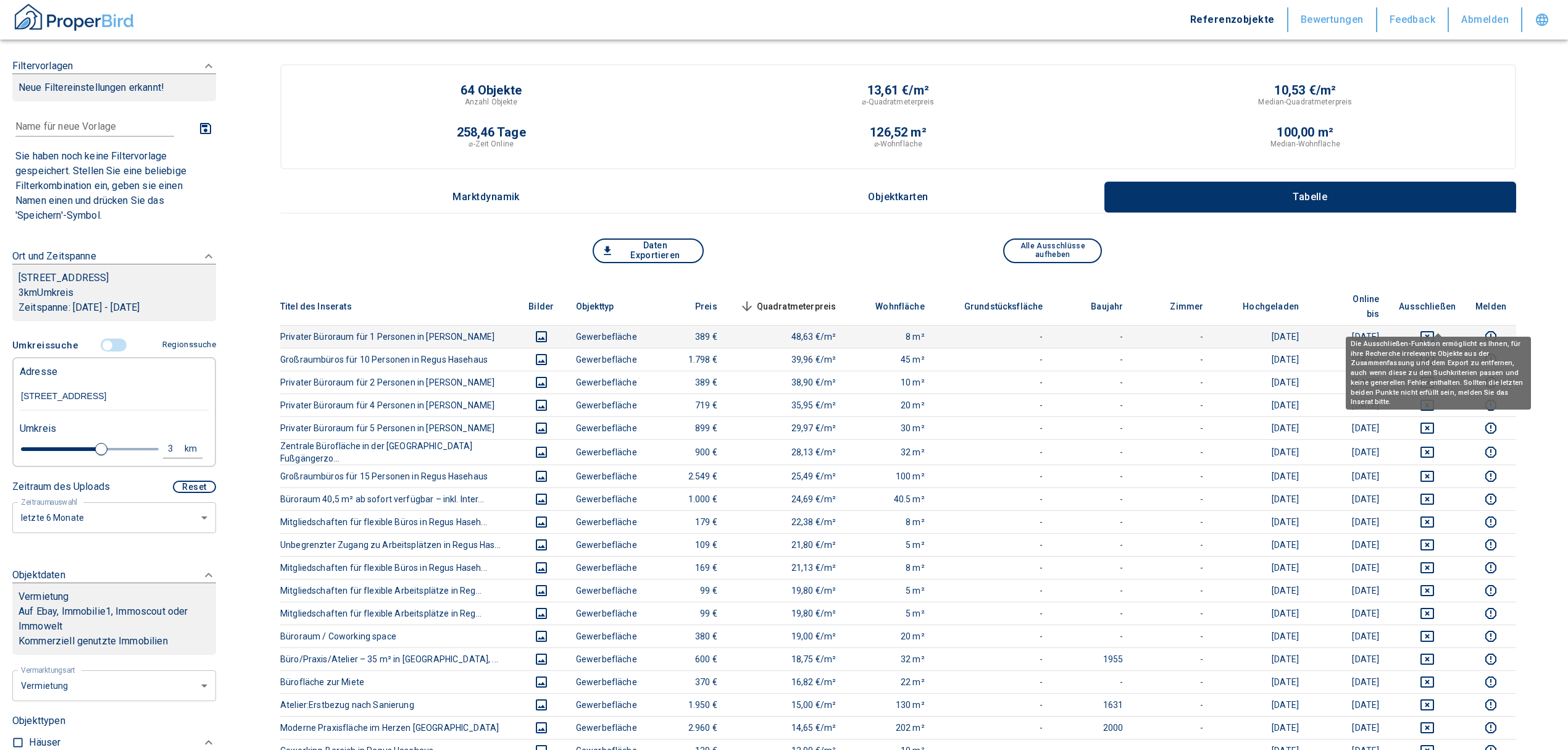
click at [1435, 330] on icon "deselect this listing" at bounding box center [1428, 337] width 15 height 15
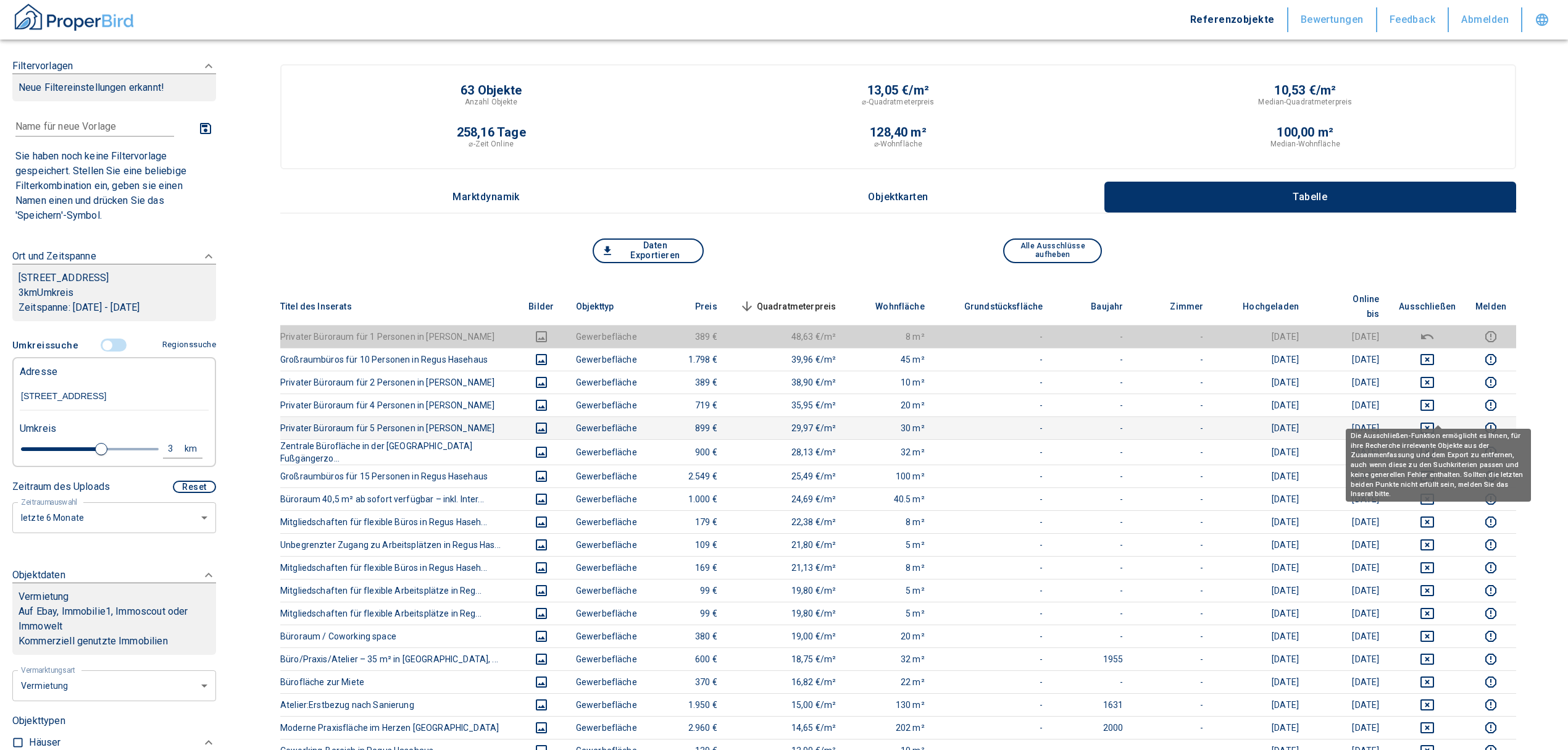
click at [1435, 420] on icon "deselect this listing" at bounding box center [1428, 428] width 15 height 15
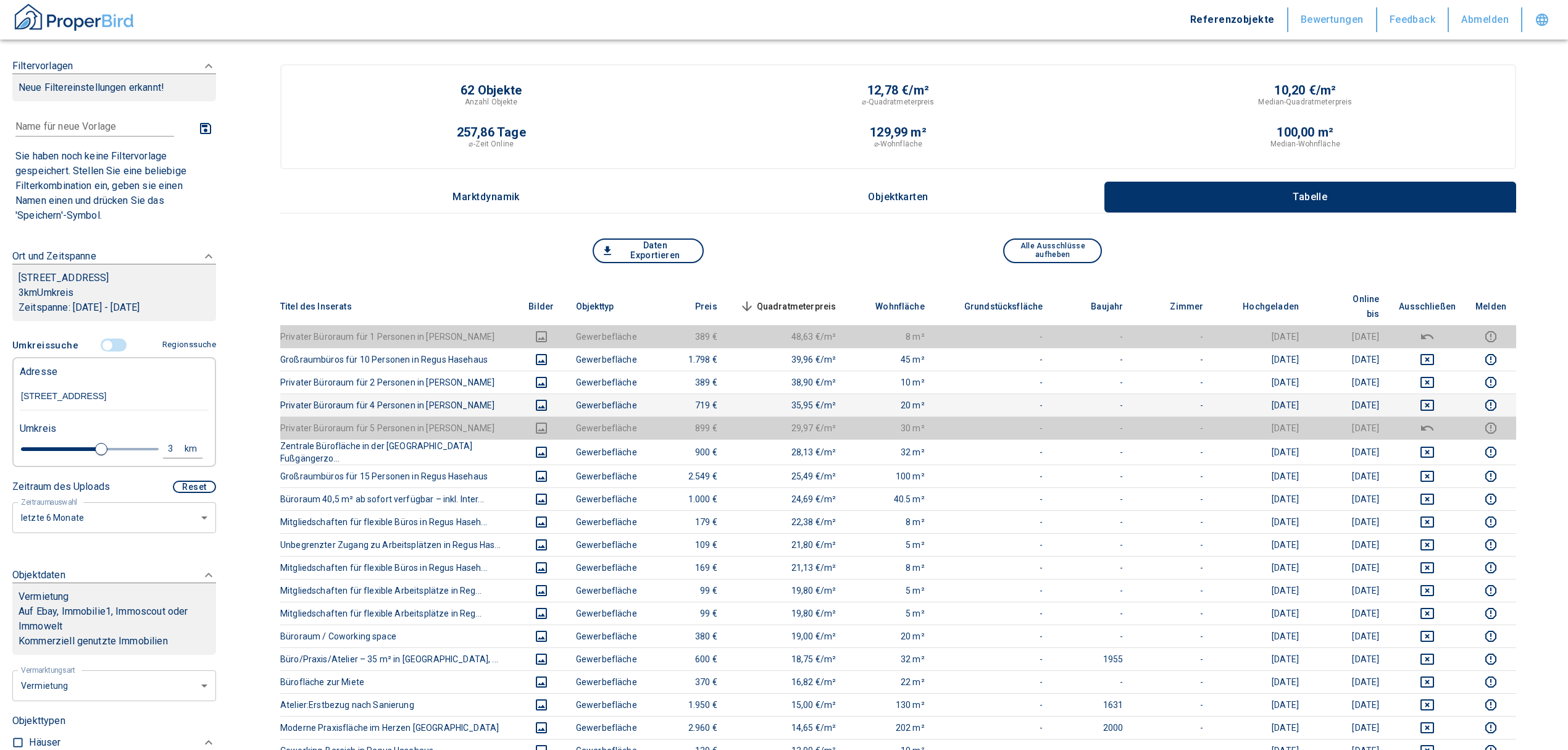
click at [1439, 394] on td at bounding box center [1427, 405] width 77 height 23
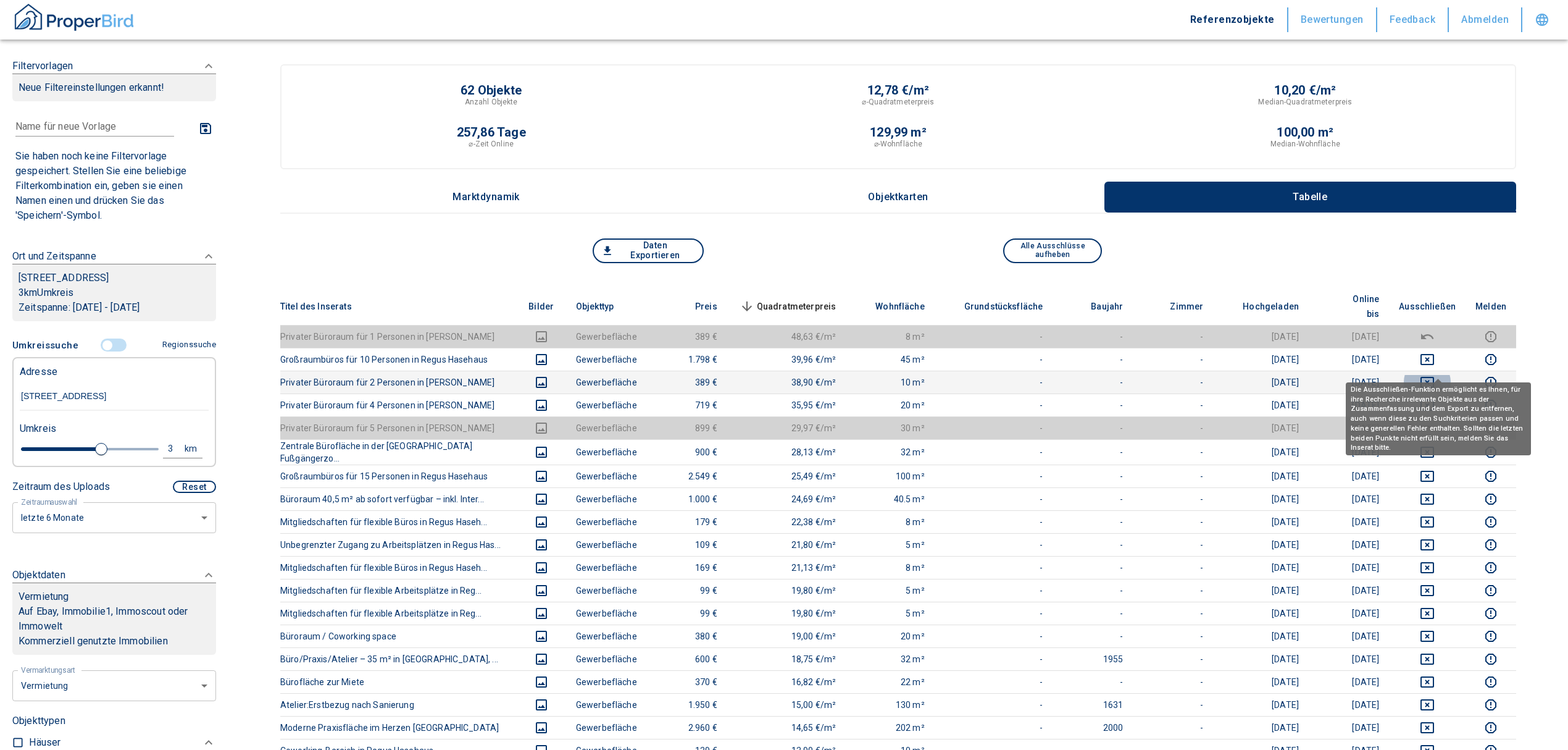
click at [1434, 377] on icon "deselect this listing" at bounding box center [1427, 382] width 14 height 11
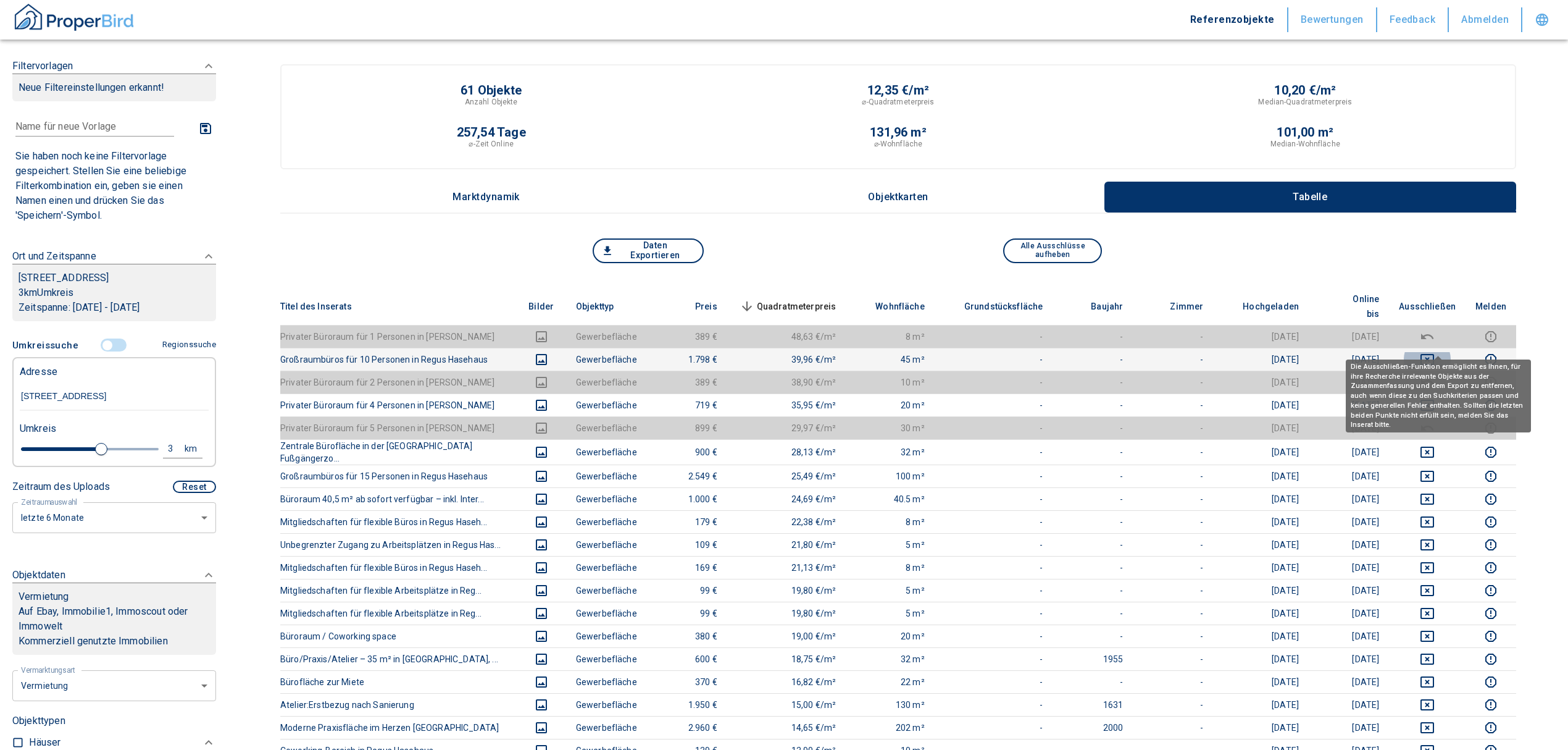
click at [1430, 352] on button "deselect this listing" at bounding box center [1427, 359] width 57 height 15
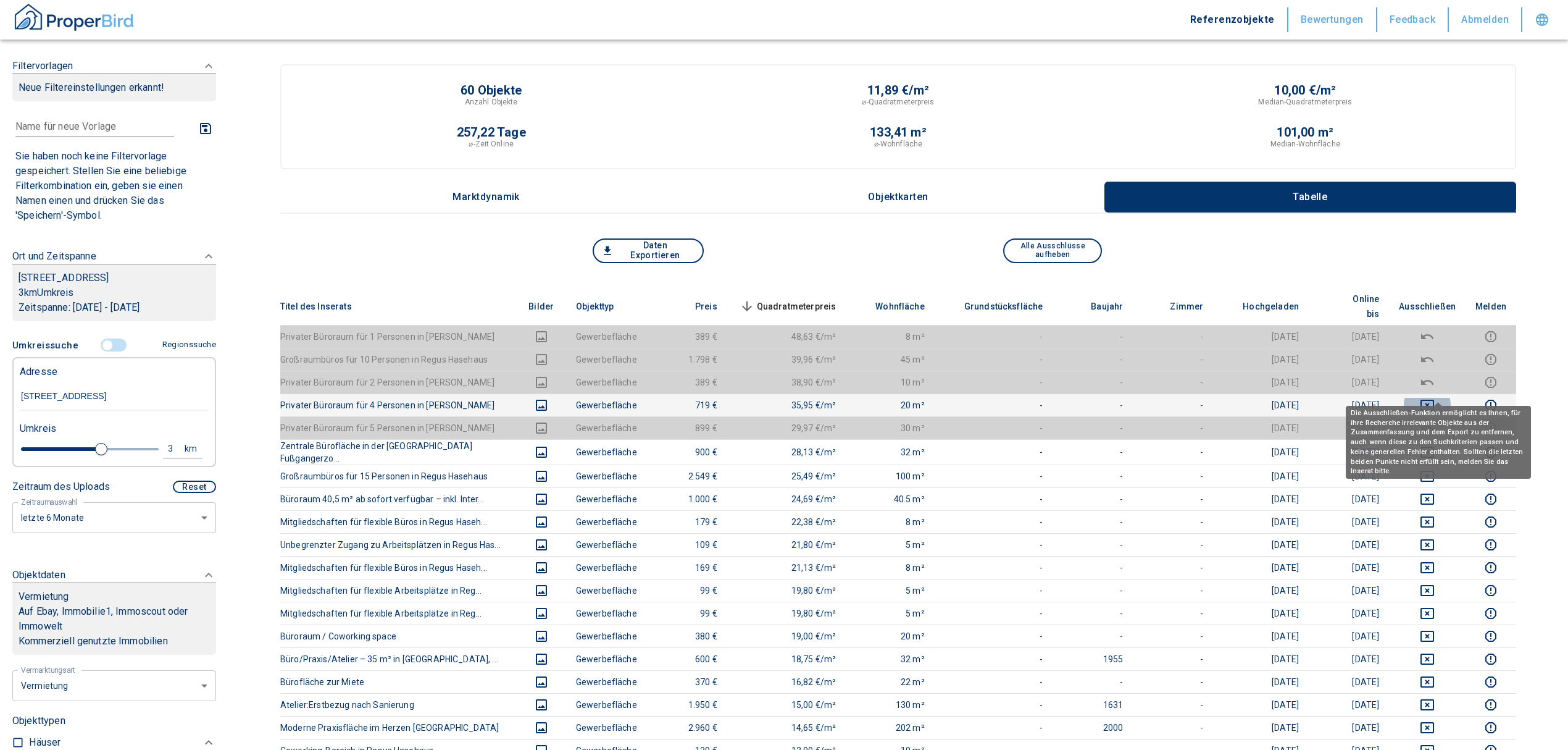
click at [1435, 398] on icon "deselect this listing" at bounding box center [1428, 406] width 15 height 15
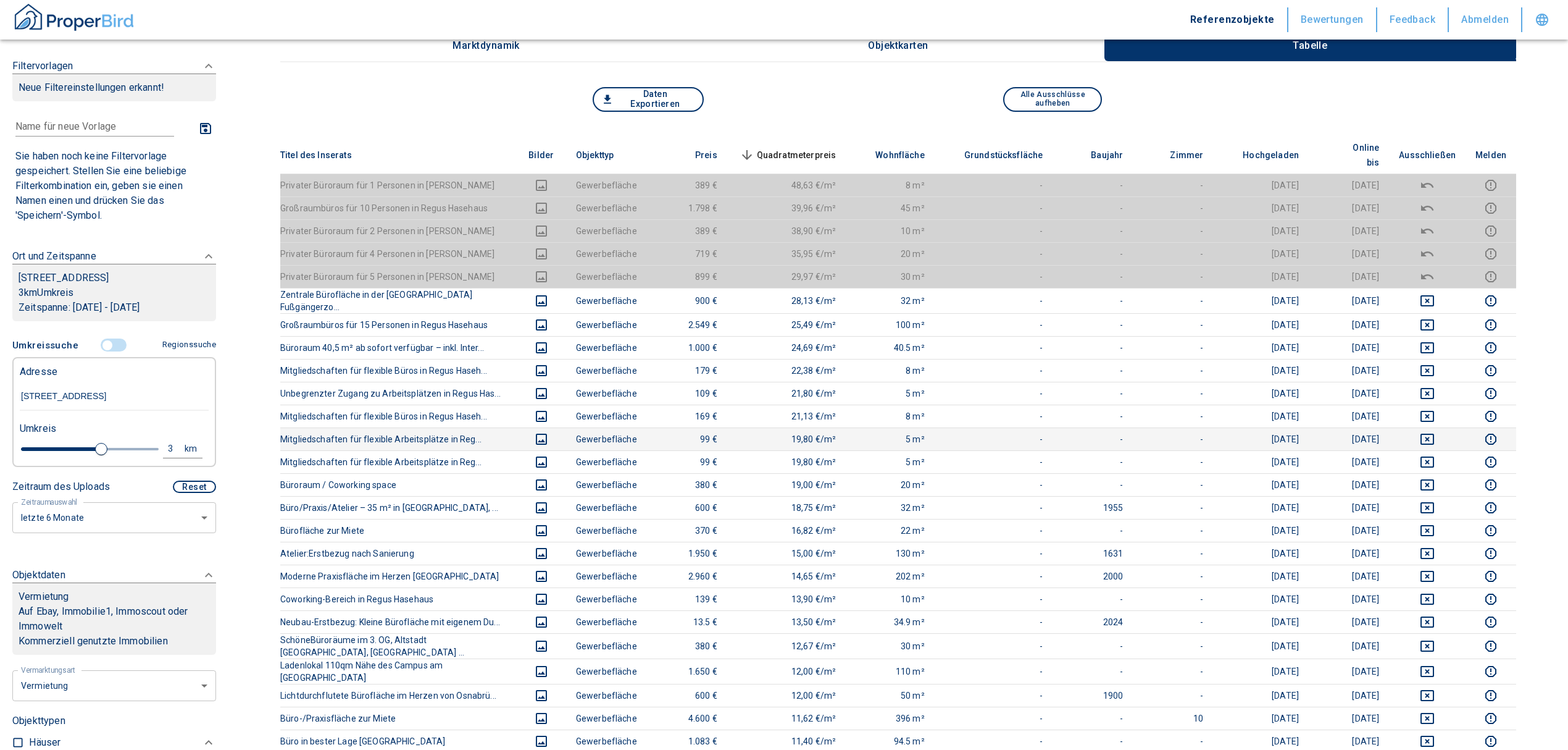
scroll to position [164, 0]
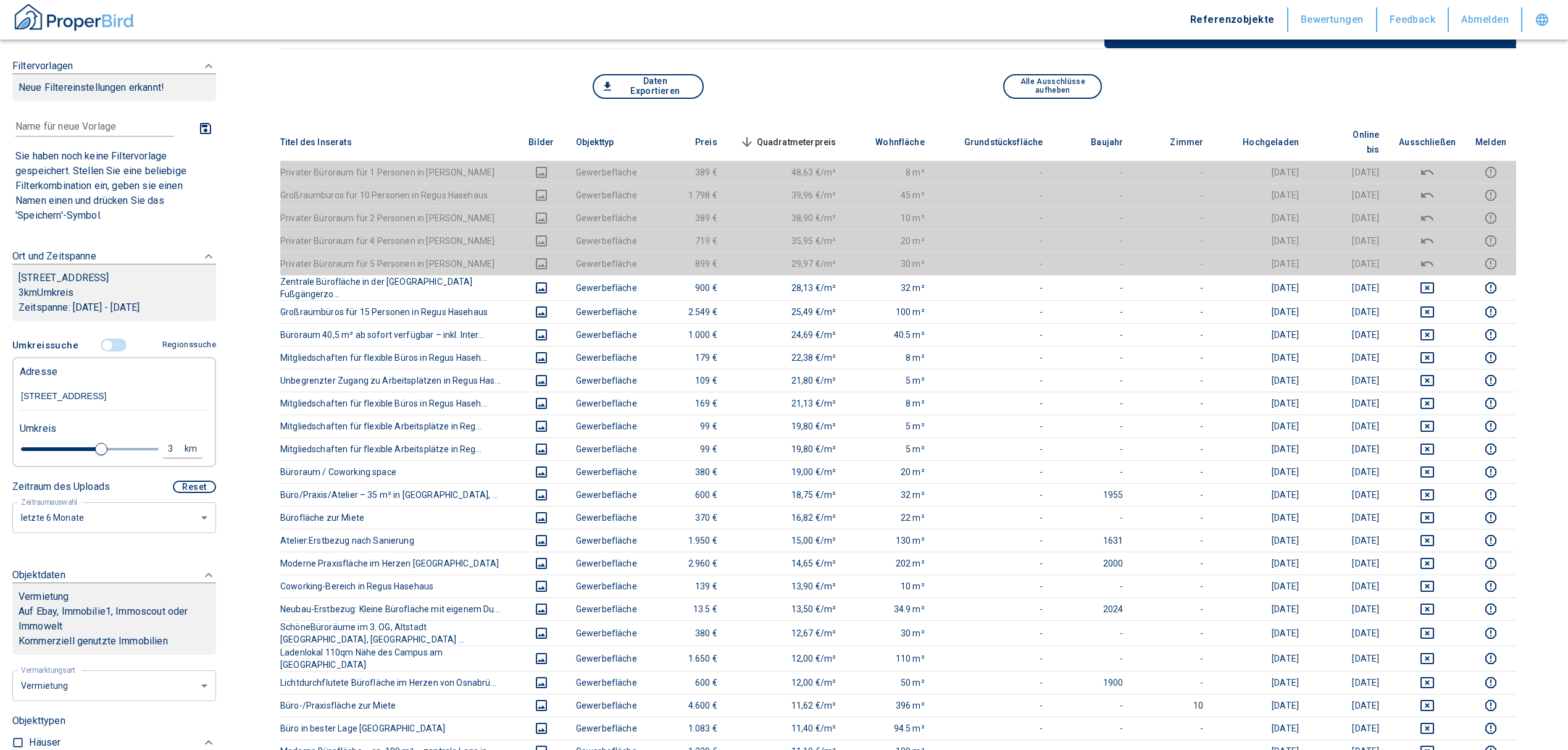
click at [799, 135] on span "Quadratmeterpreis sorted descending" at bounding box center [787, 142] width 99 height 15
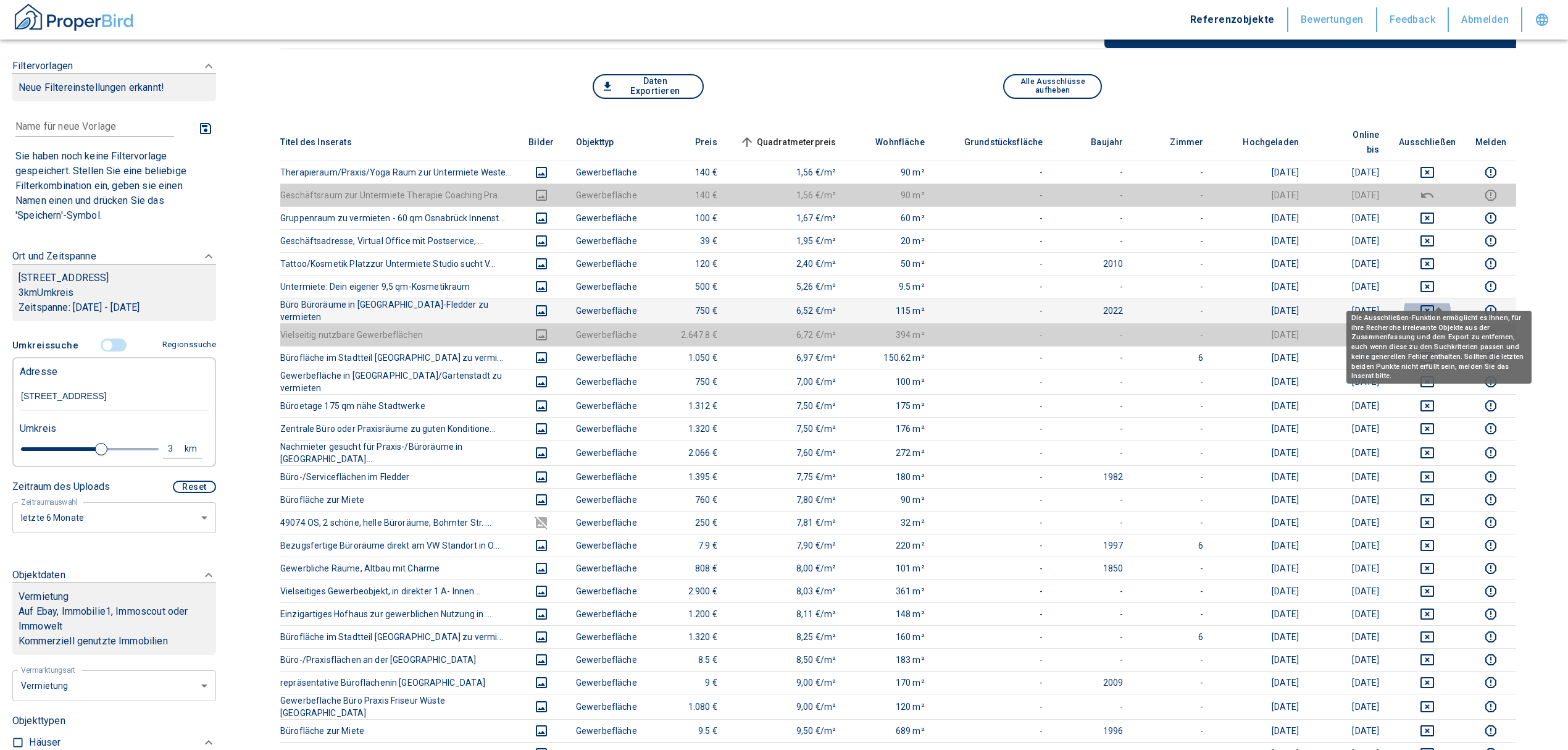
click at [1434, 305] on icon "deselect this listing" at bounding box center [1427, 311] width 14 height 11
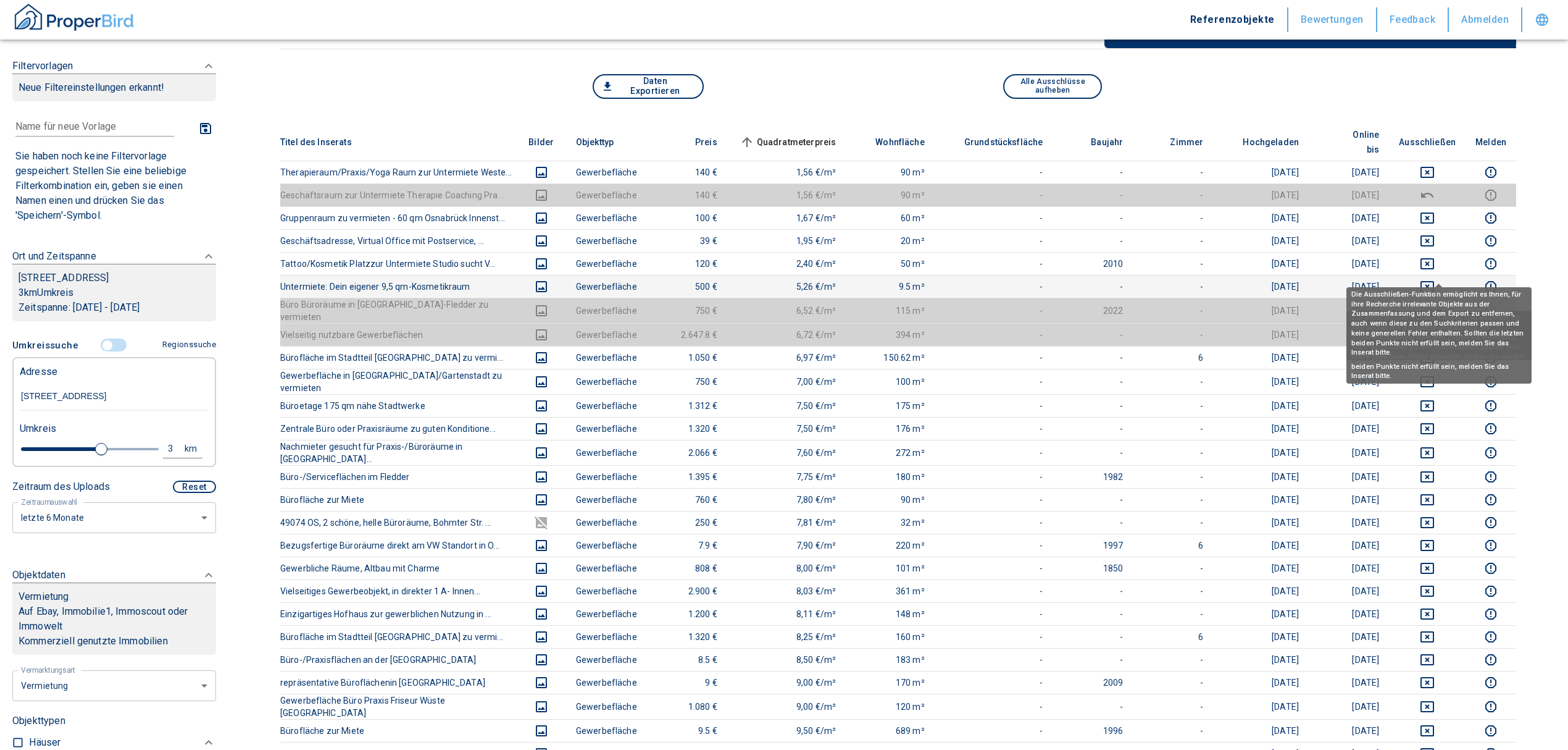
click at [1433, 279] on icon "deselect this listing" at bounding box center [1428, 287] width 15 height 15
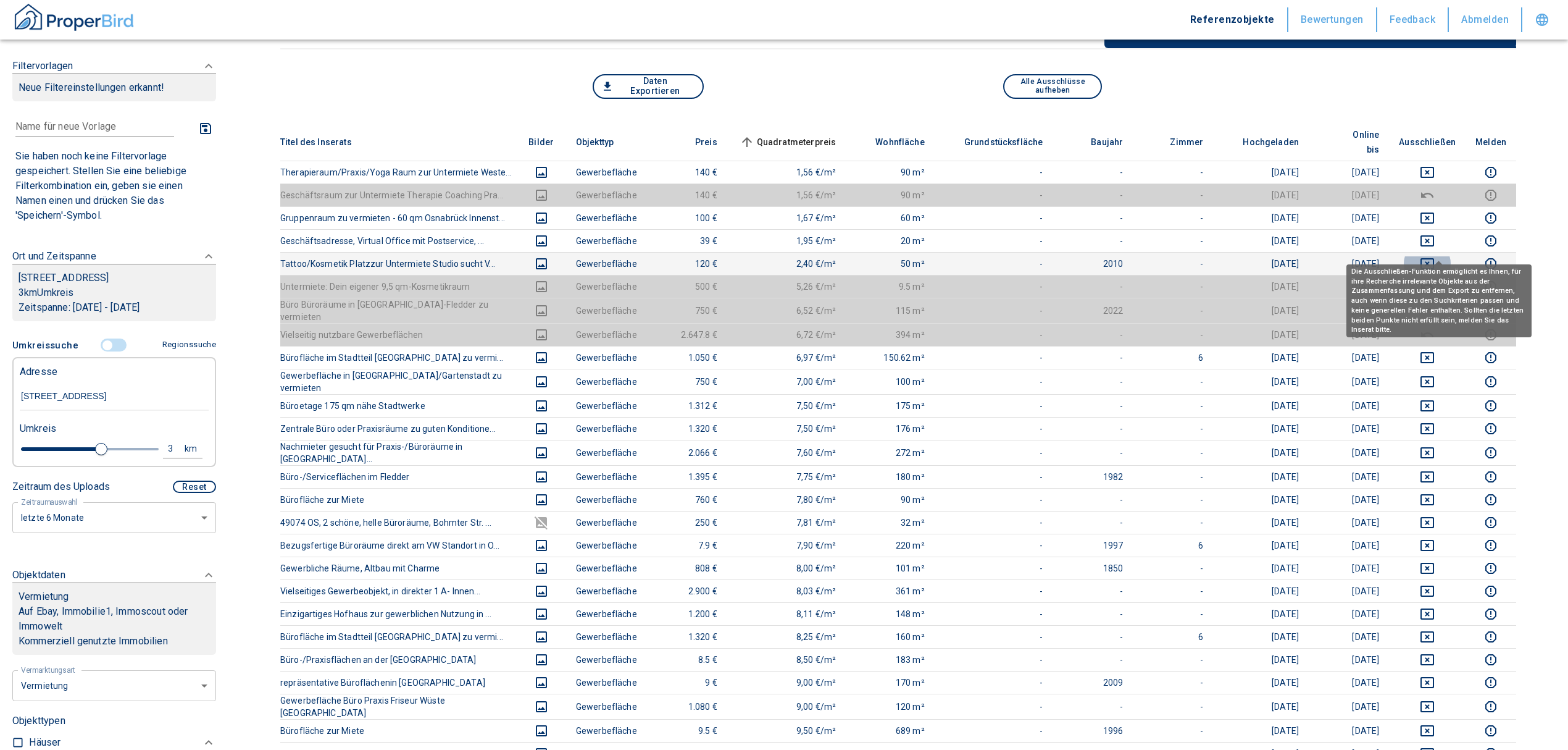
click at [1435, 256] on icon "deselect this listing" at bounding box center [1428, 264] width 15 height 15
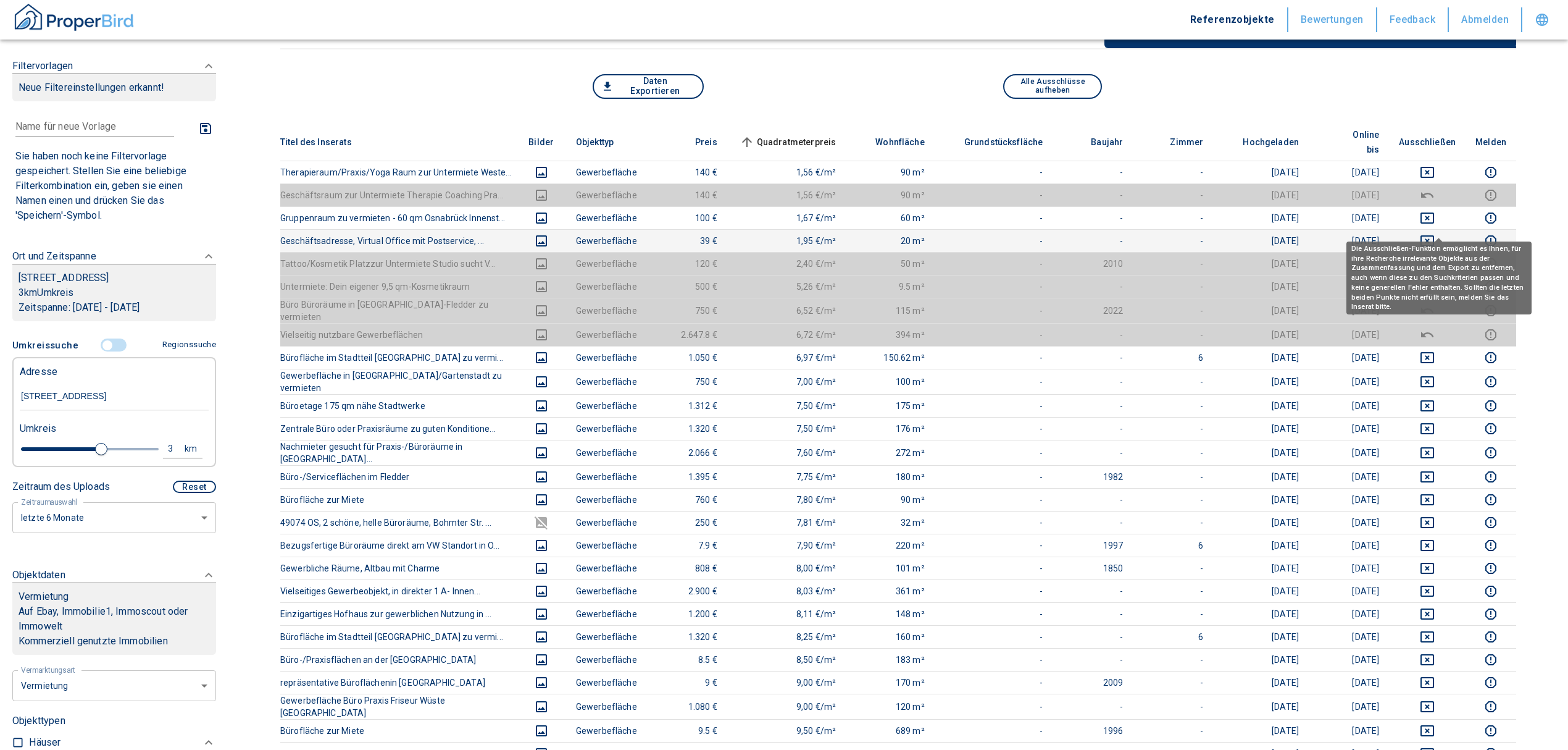
click at [1434, 236] on icon "deselect this listing" at bounding box center [1427, 241] width 14 height 11
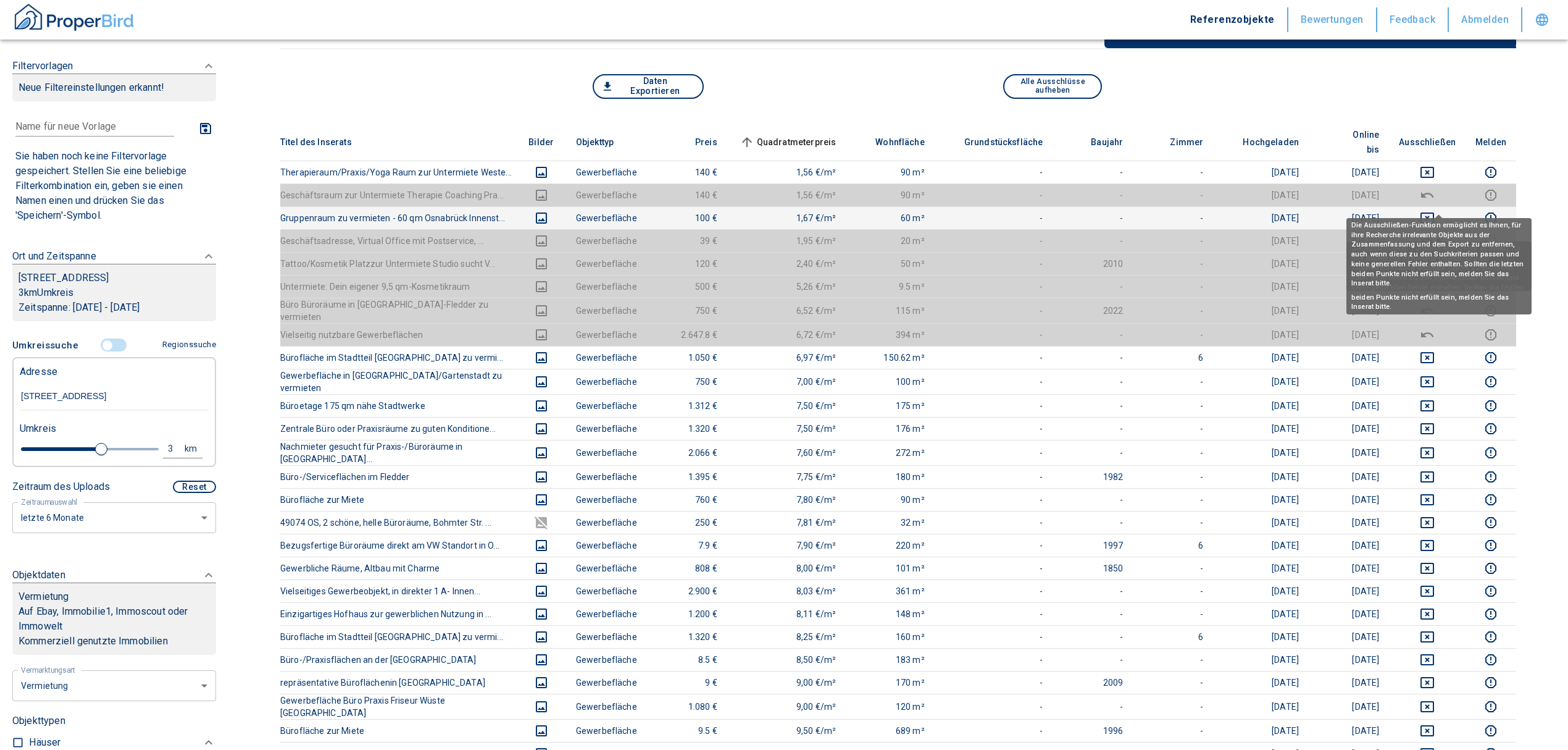
click at [1435, 211] on icon "deselect this listing" at bounding box center [1428, 218] width 15 height 15
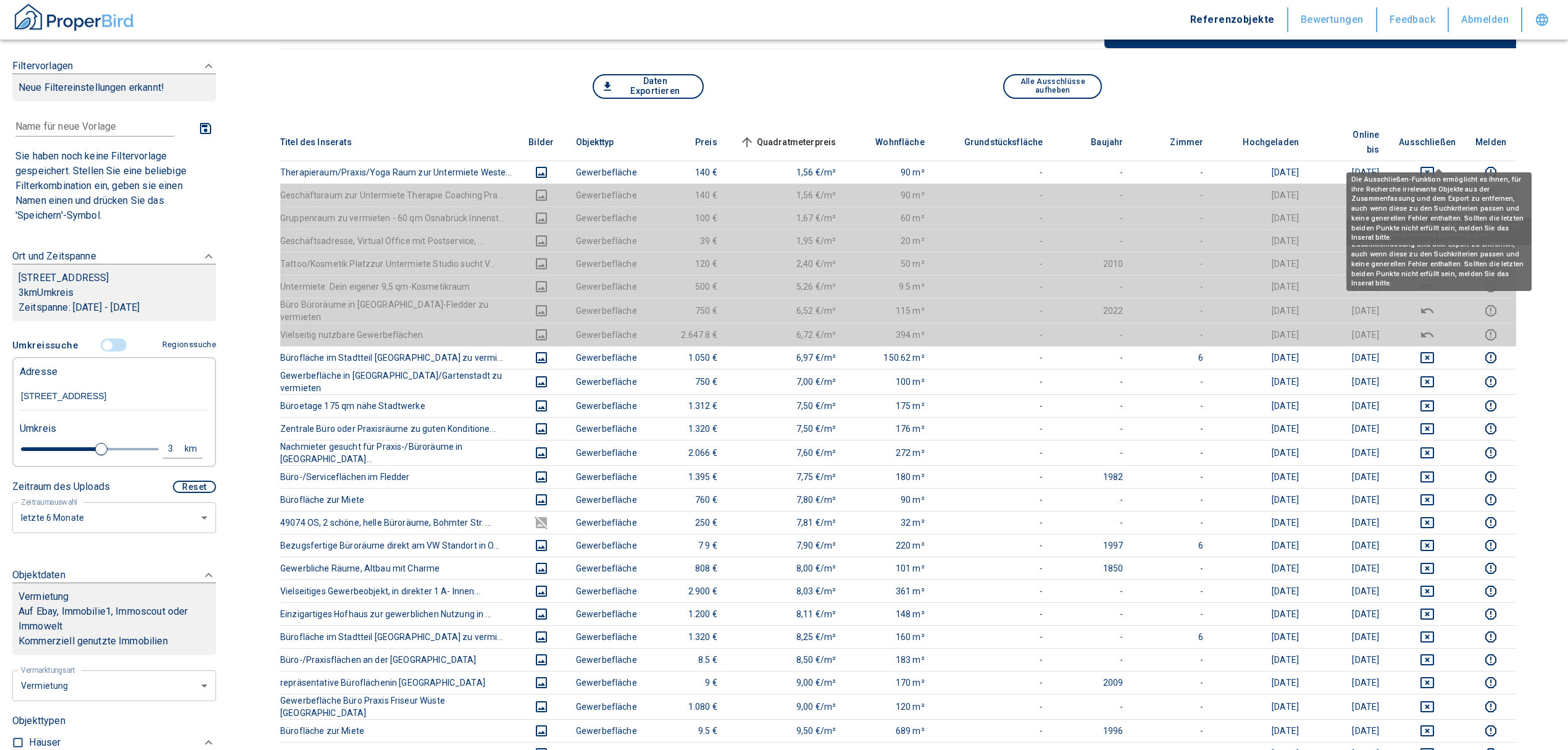
drag, startPoint x: 1436, startPoint y: 150, endPoint x: 1428, endPoint y: 191, distance: 41.8
click at [1435, 165] on icon "deselect this listing" at bounding box center [1428, 173] width 15 height 15
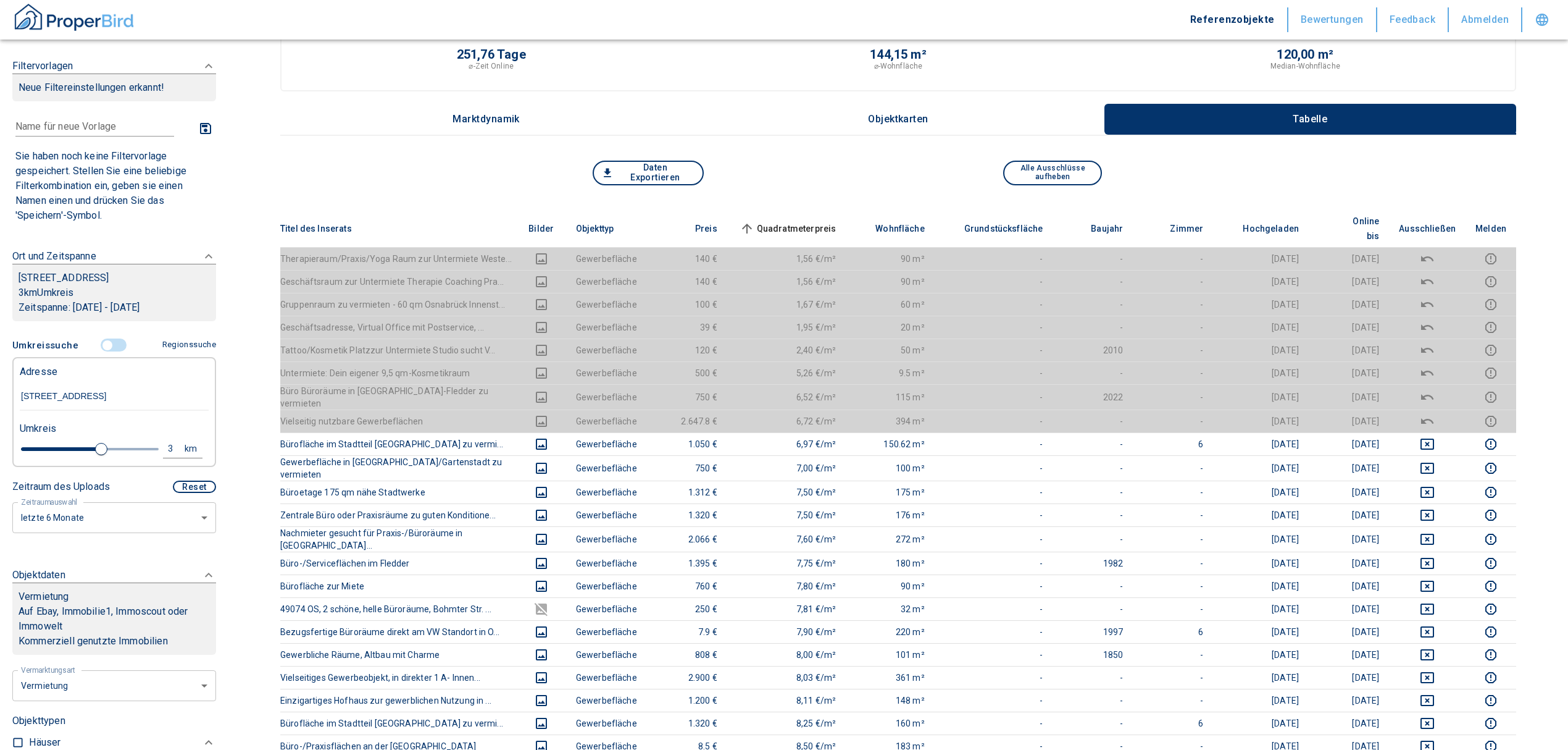
scroll to position [0, 0]
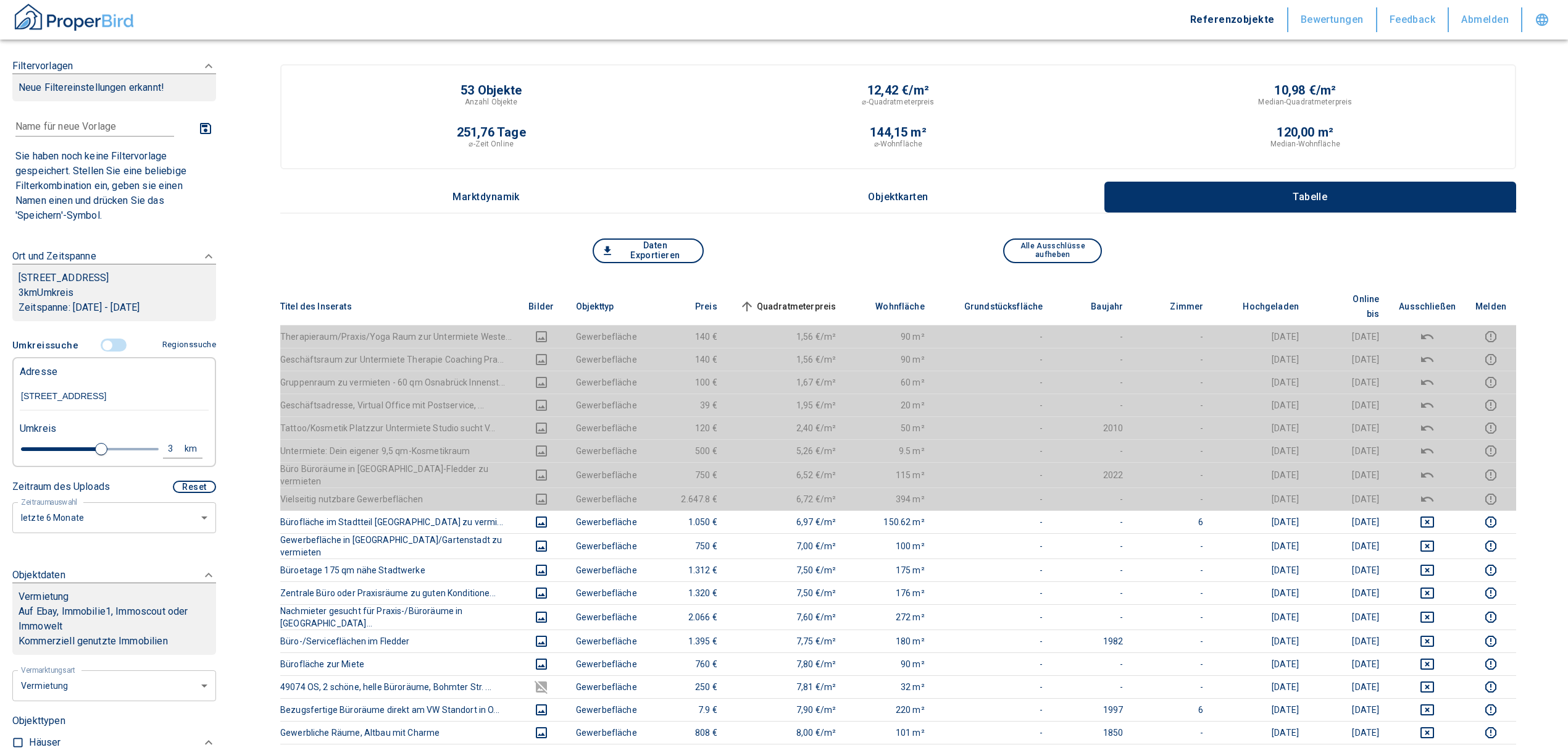
click at [783, 299] on span "Quadratmeterpreis sorted ascending" at bounding box center [787, 306] width 99 height 15
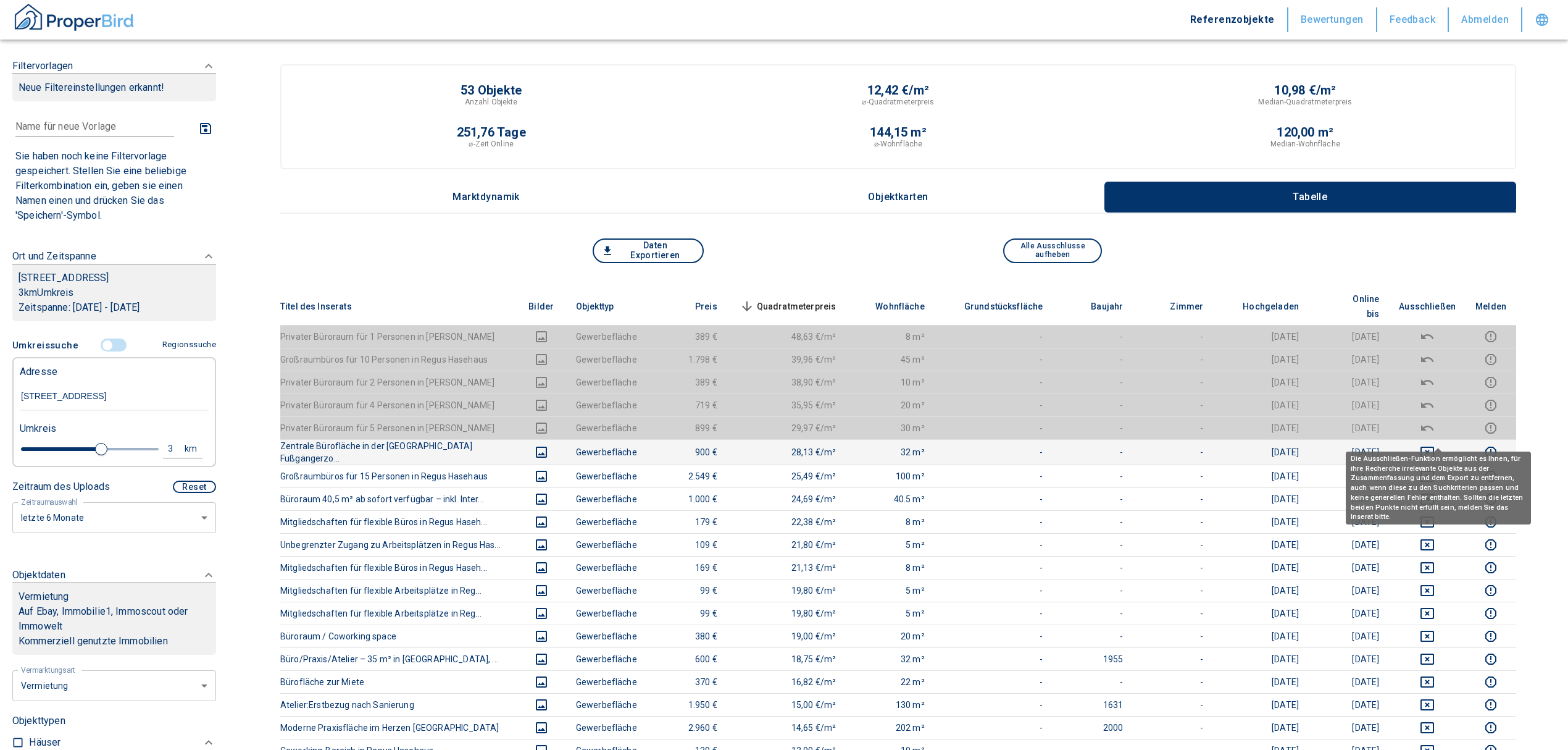
click at [1435, 445] on icon "deselect this listing" at bounding box center [1428, 452] width 15 height 15
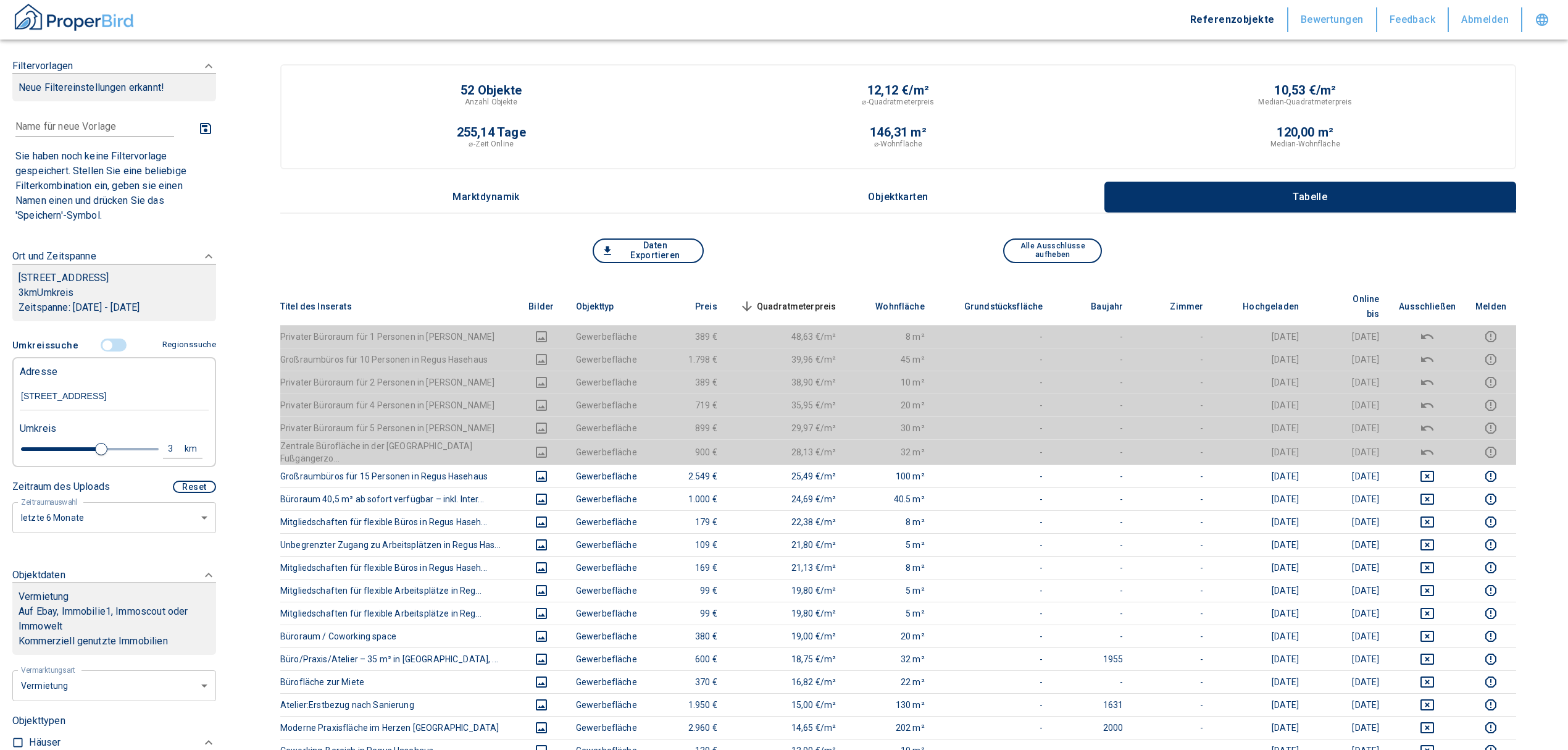
click at [798, 288] on th "Quadratmeterpreis sorted descending" at bounding box center [787, 306] width 119 height 38
click at [793, 299] on span "Quadratmeterpreis sorted descending" at bounding box center [787, 306] width 99 height 15
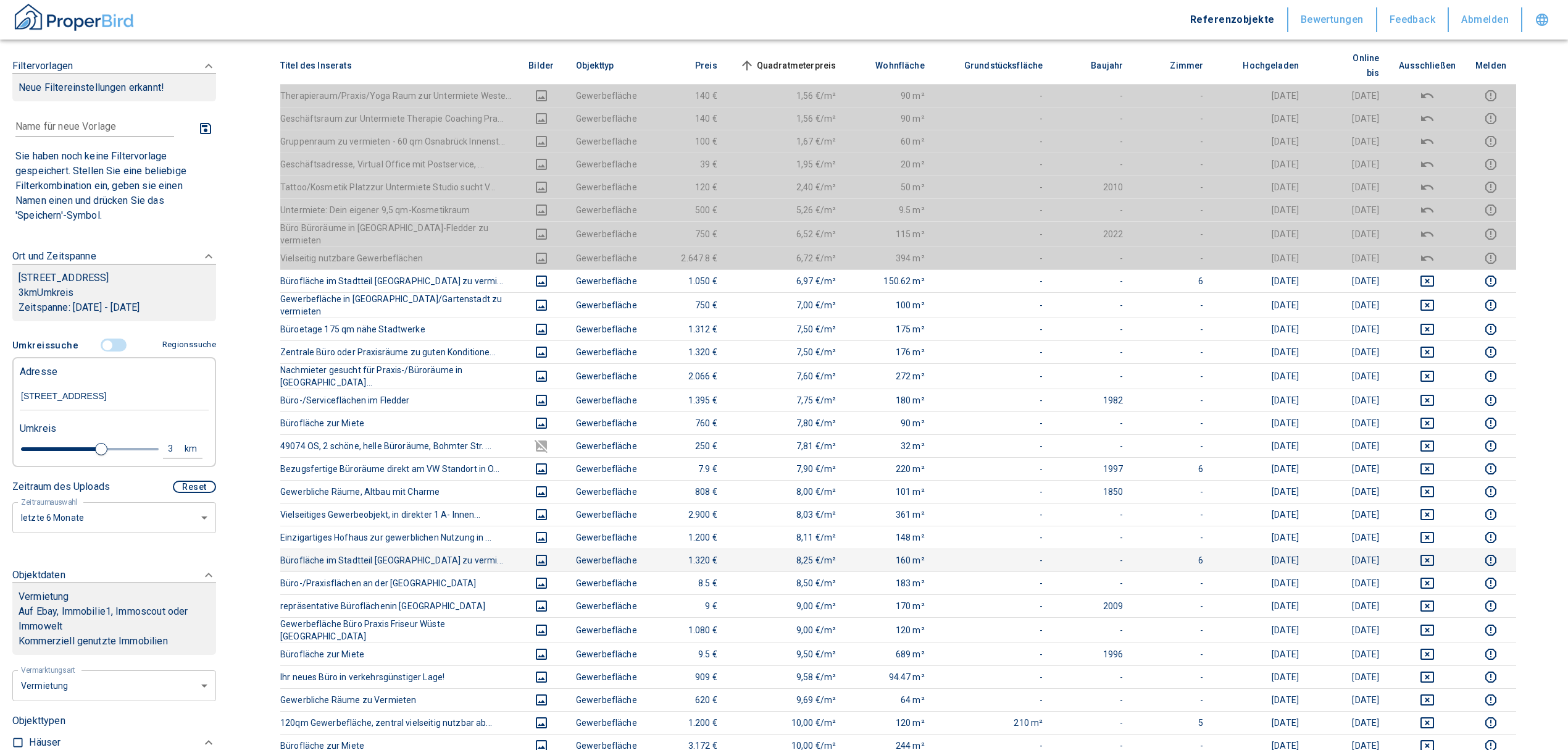
scroll to position [247, 0]
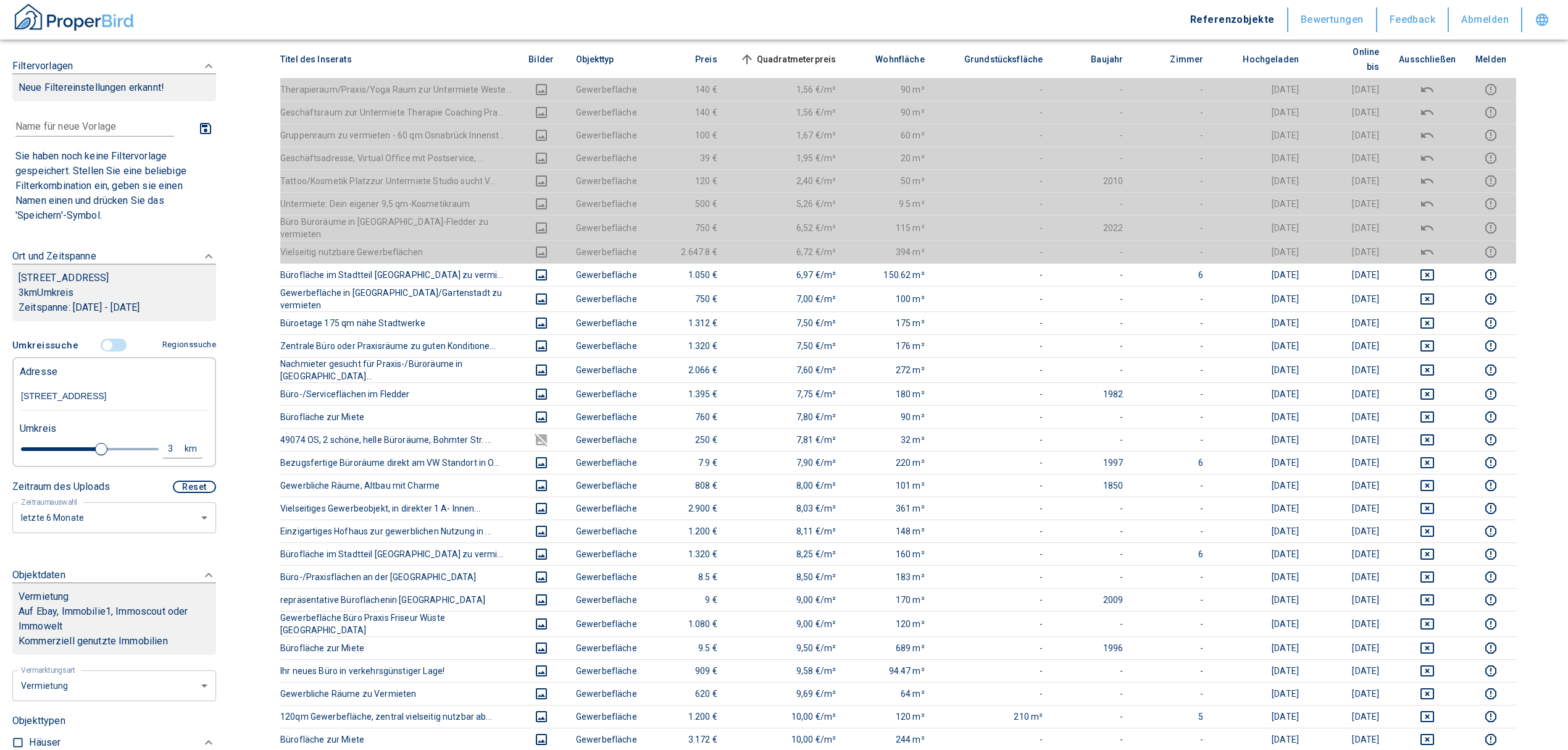
click at [102, 352] on input "controlled" at bounding box center [108, 345] width 37 height 14
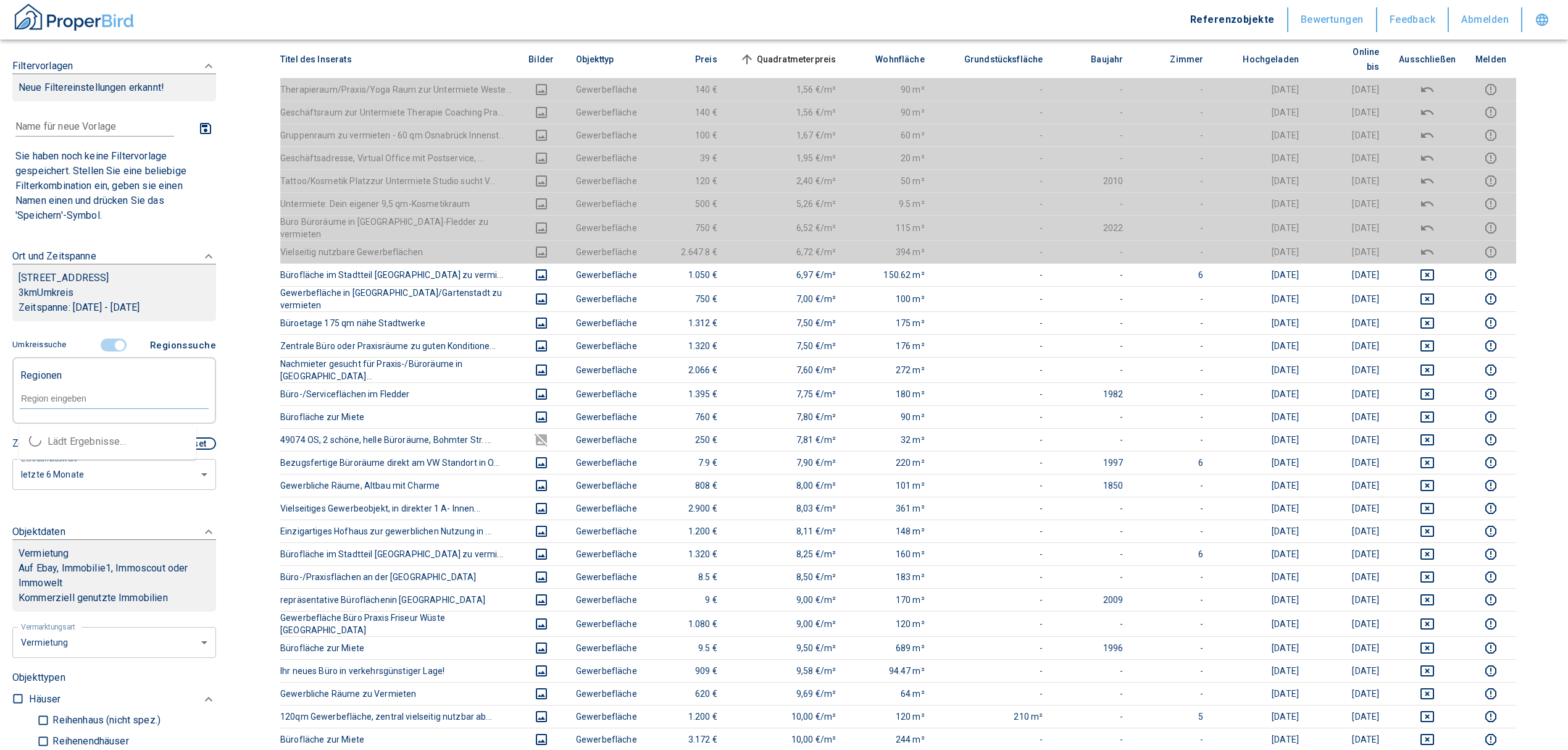
click at [82, 404] on input "text" at bounding box center [114, 398] width 189 height 11
click at [101, 440] on li "49082 Osnabrück" at bounding box center [108, 442] width 177 height 22
type input "49082"
type input "2020"
type input "49082 Osnabrück"
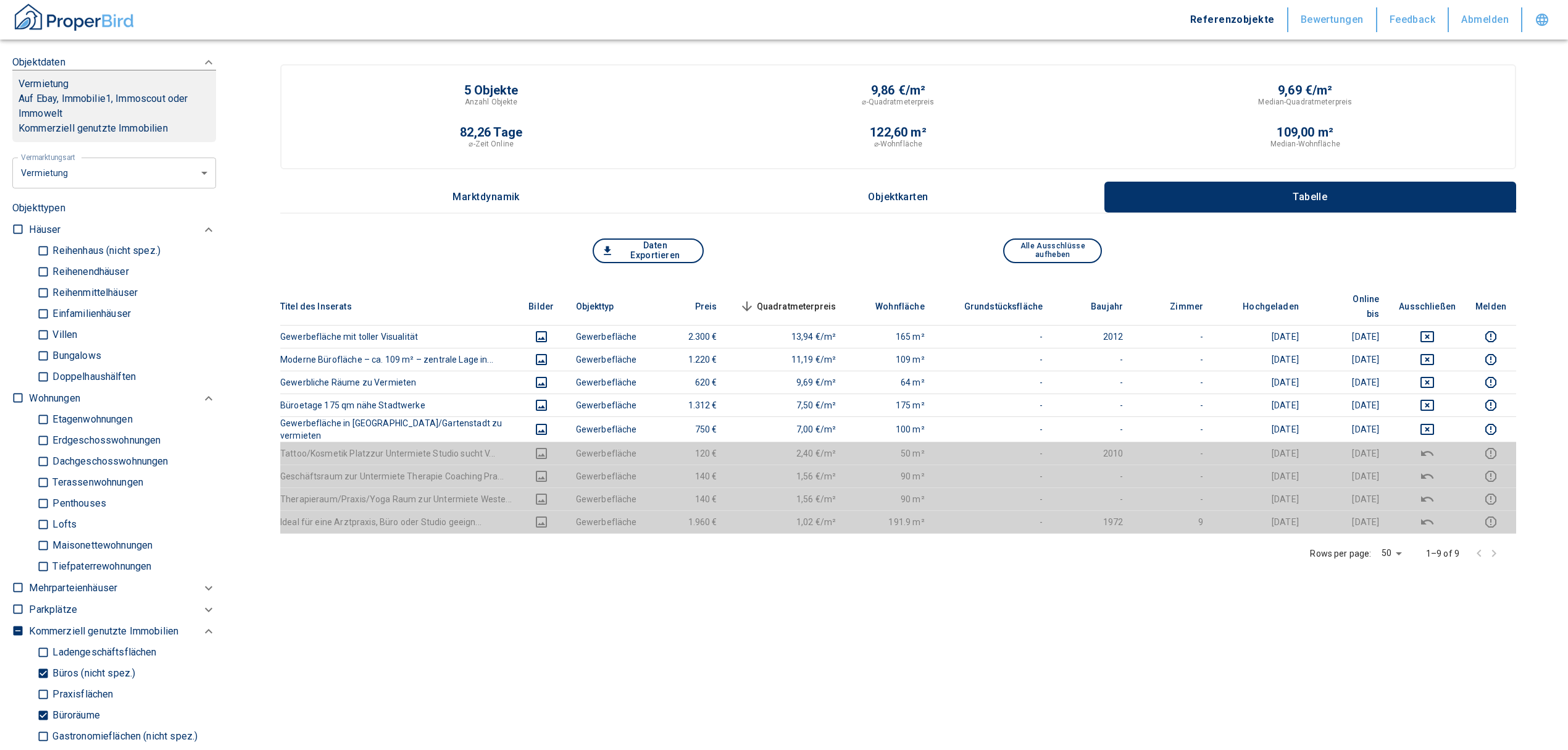
scroll to position [742, 0]
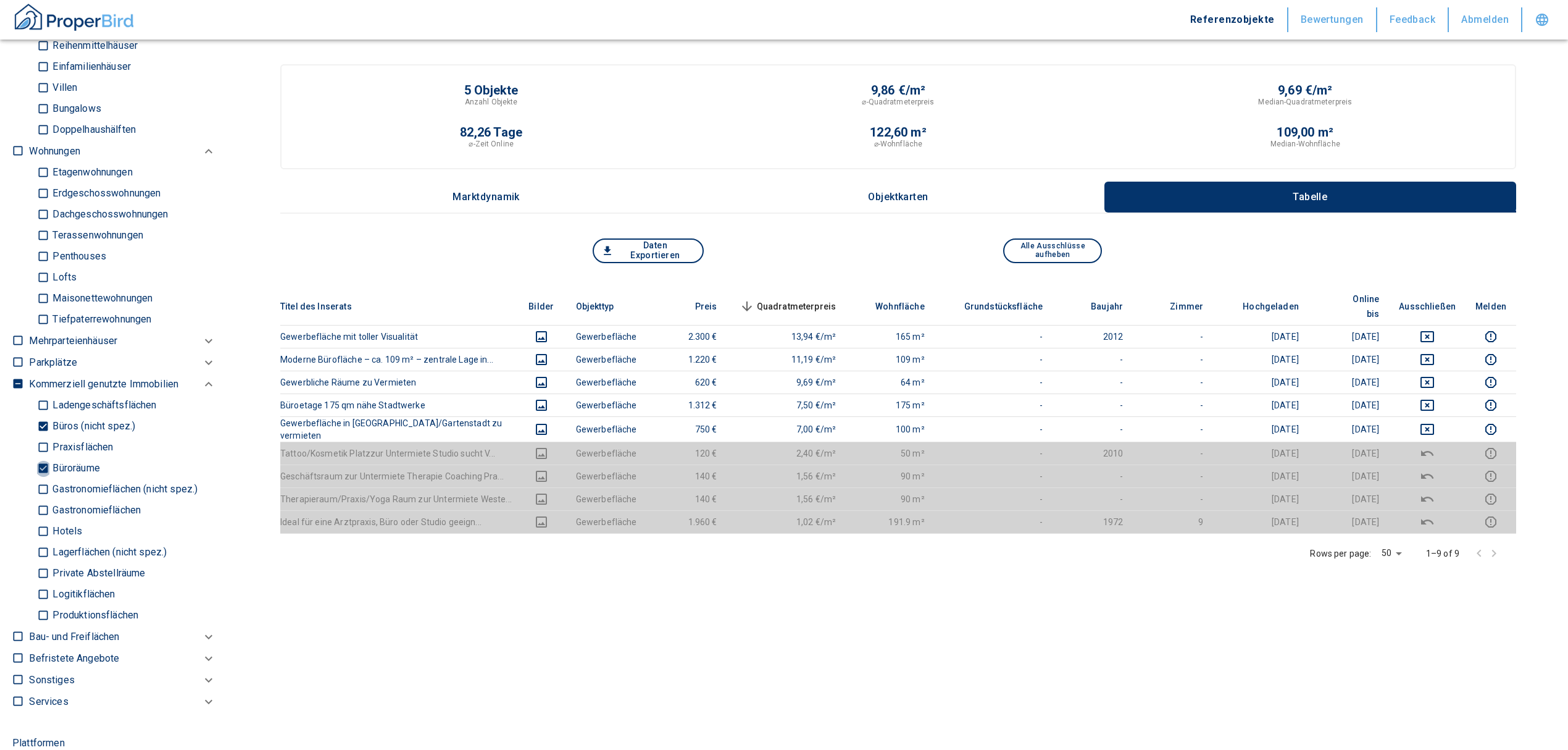
drag, startPoint x: 42, startPoint y: 463, endPoint x: 38, endPoint y: 431, distance: 32.2
click at [40, 462] on input "Büroräume" at bounding box center [43, 468] width 12 height 21
checkbox input "false"
type input "2020"
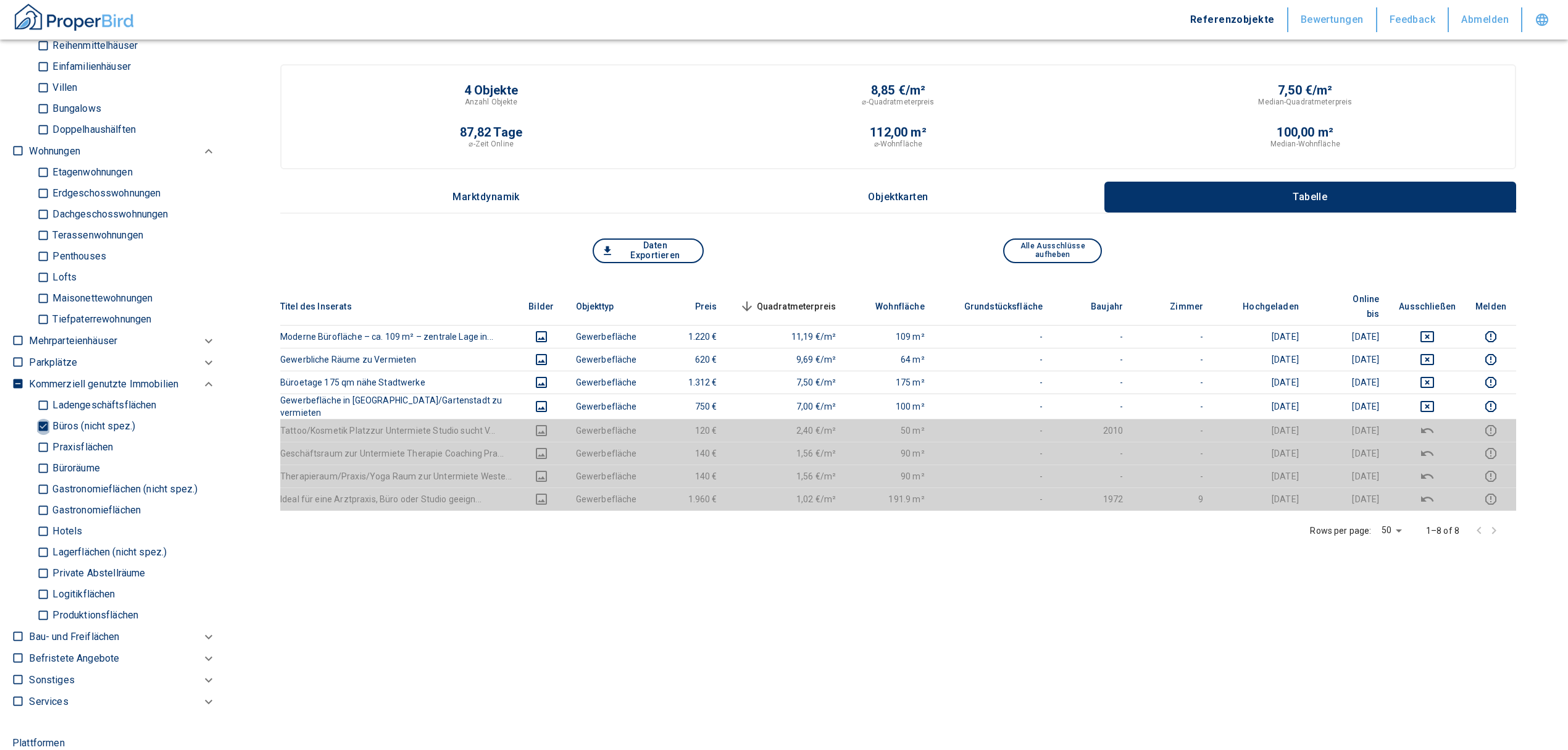
click at [38, 420] on input "Büros (nicht spez.)" at bounding box center [43, 426] width 12 height 21
checkbox input "false"
type input "2020"
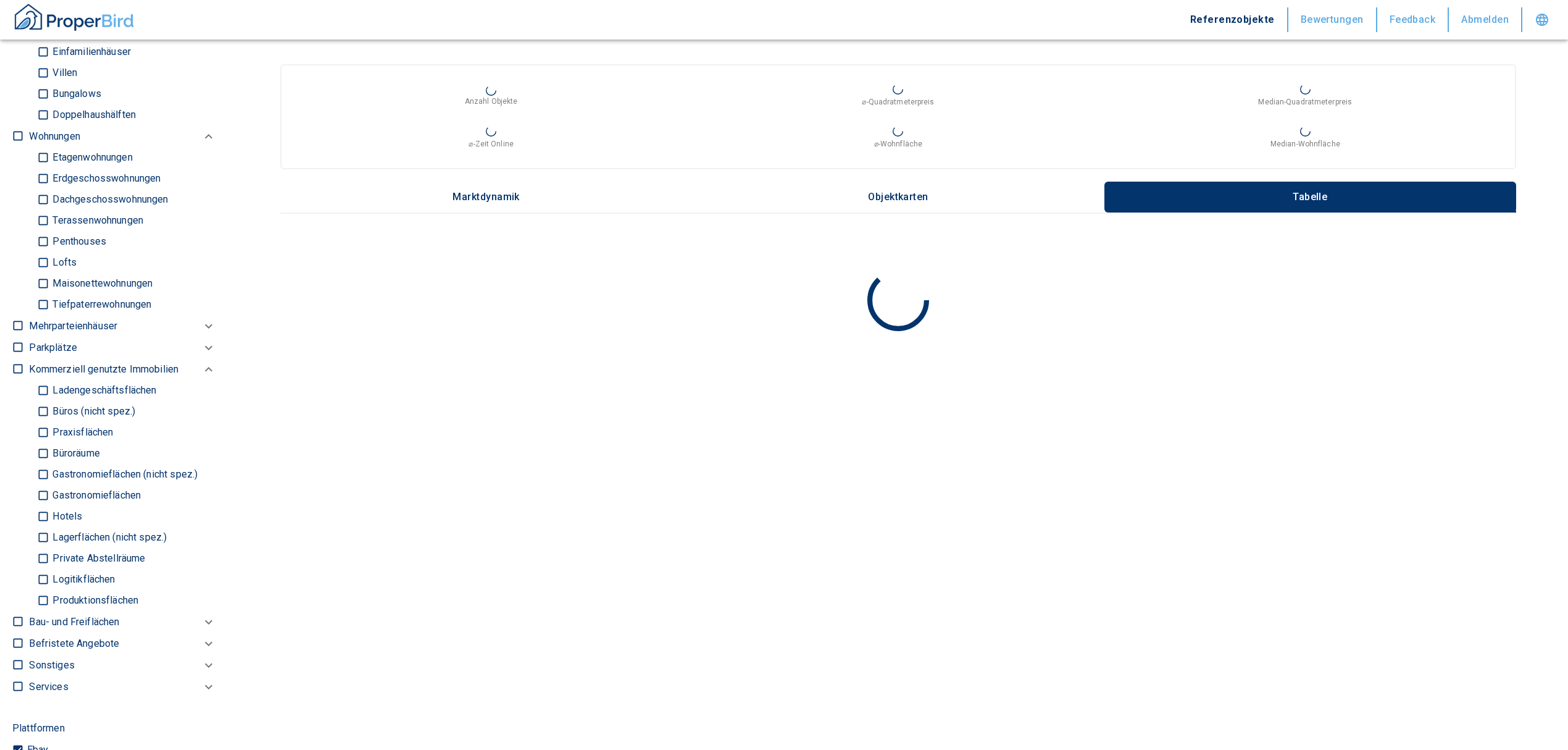
click at [38, 386] on input "Ladengeschäftsflächen" at bounding box center [43, 390] width 12 height 21
checkbox input "true"
type input "2020"
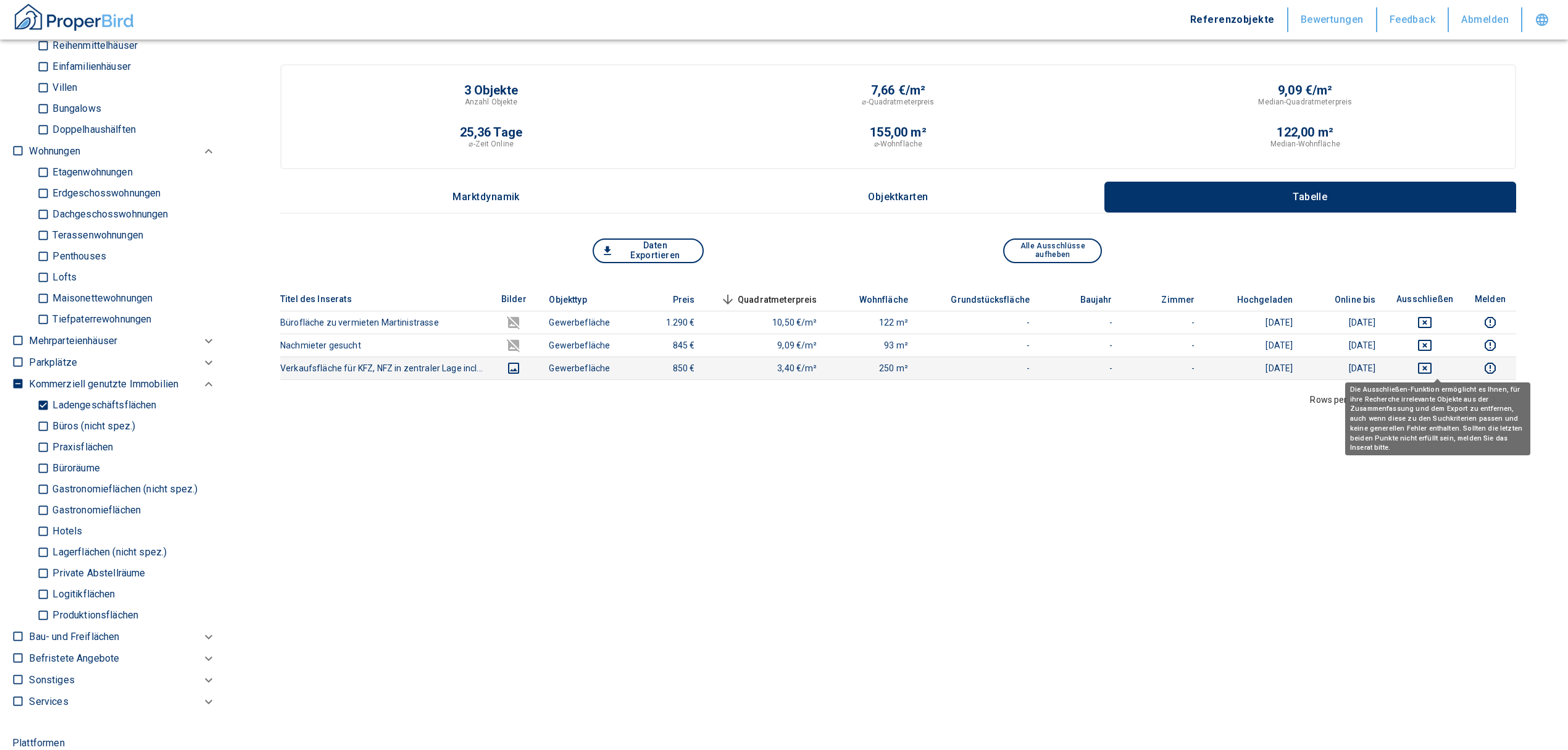
click at [1432, 363] on icon "deselect this listing" at bounding box center [1425, 369] width 14 height 11
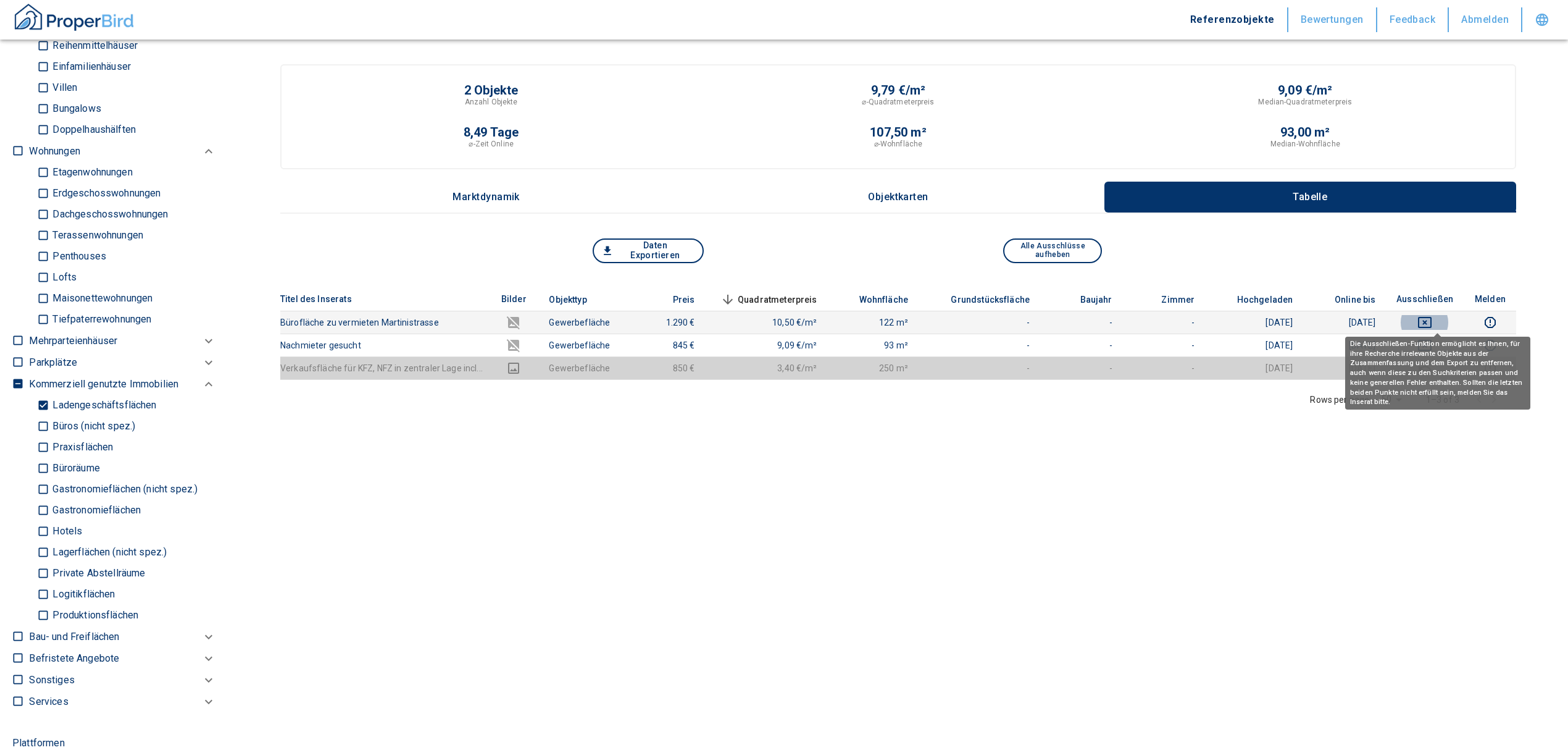
click at [1430, 319] on icon "deselect this listing" at bounding box center [1425, 322] width 15 height 15
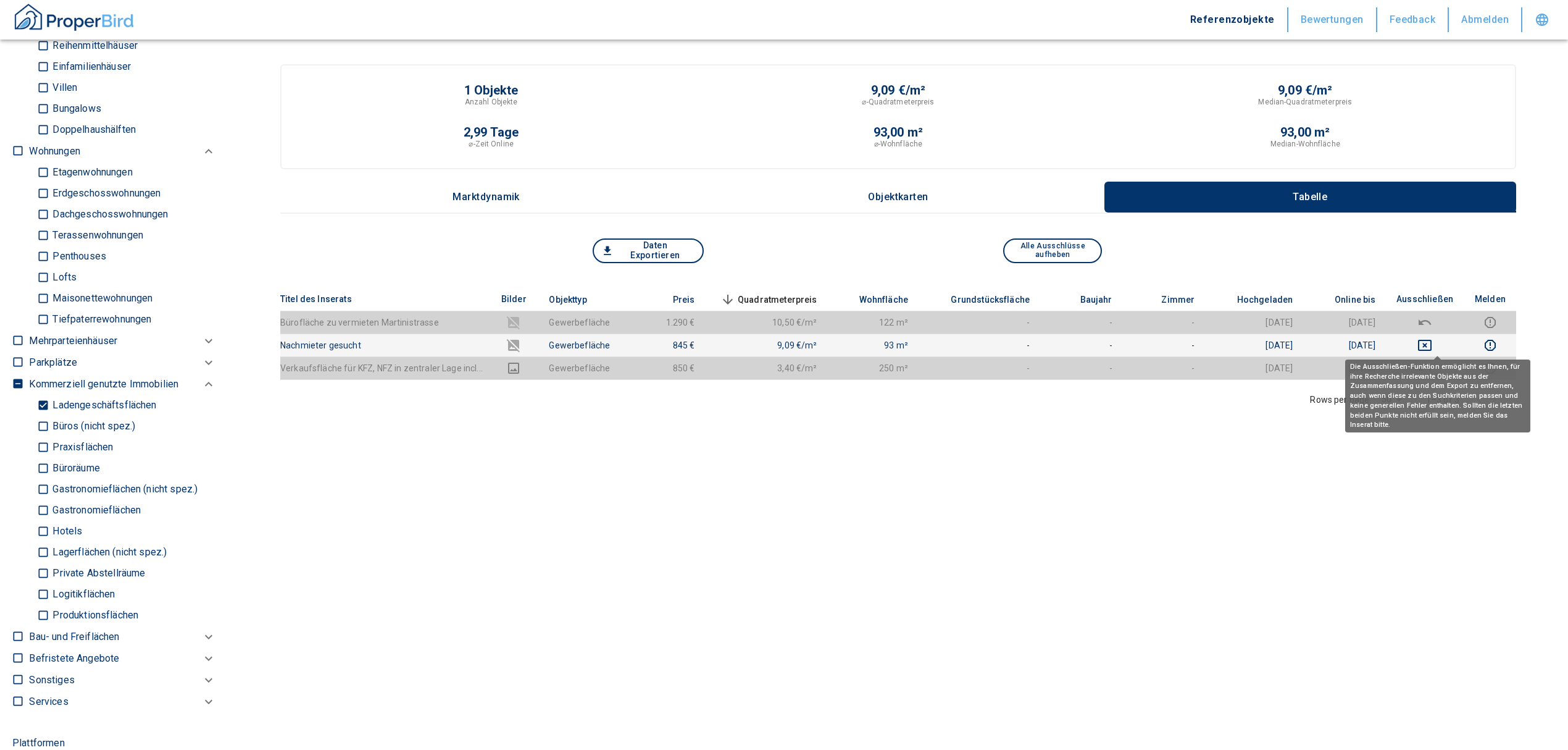
click at [1433, 343] on icon "deselect this listing" at bounding box center [1425, 345] width 15 height 15
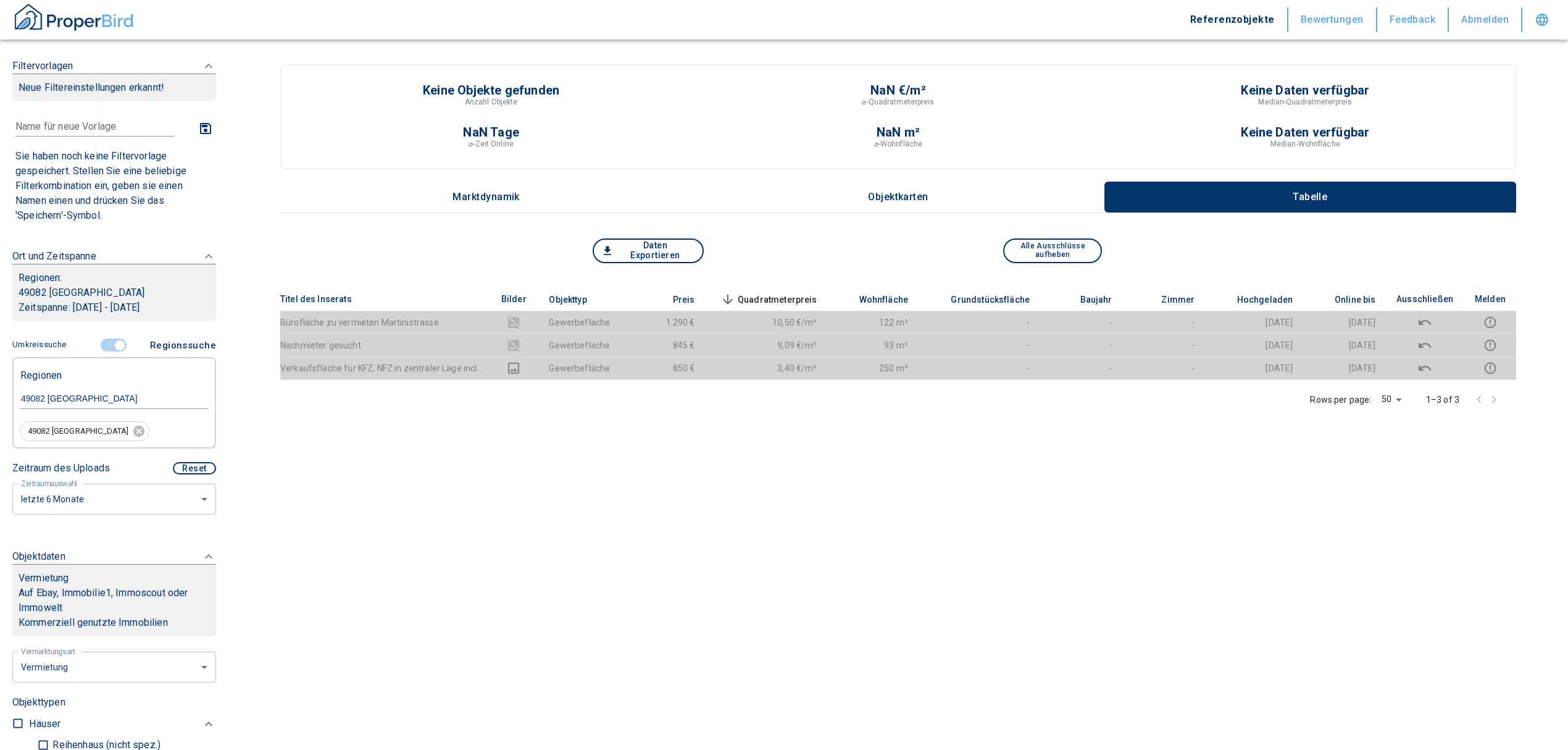
click at [107, 343] on input "controlled" at bounding box center [120, 345] width 37 height 14
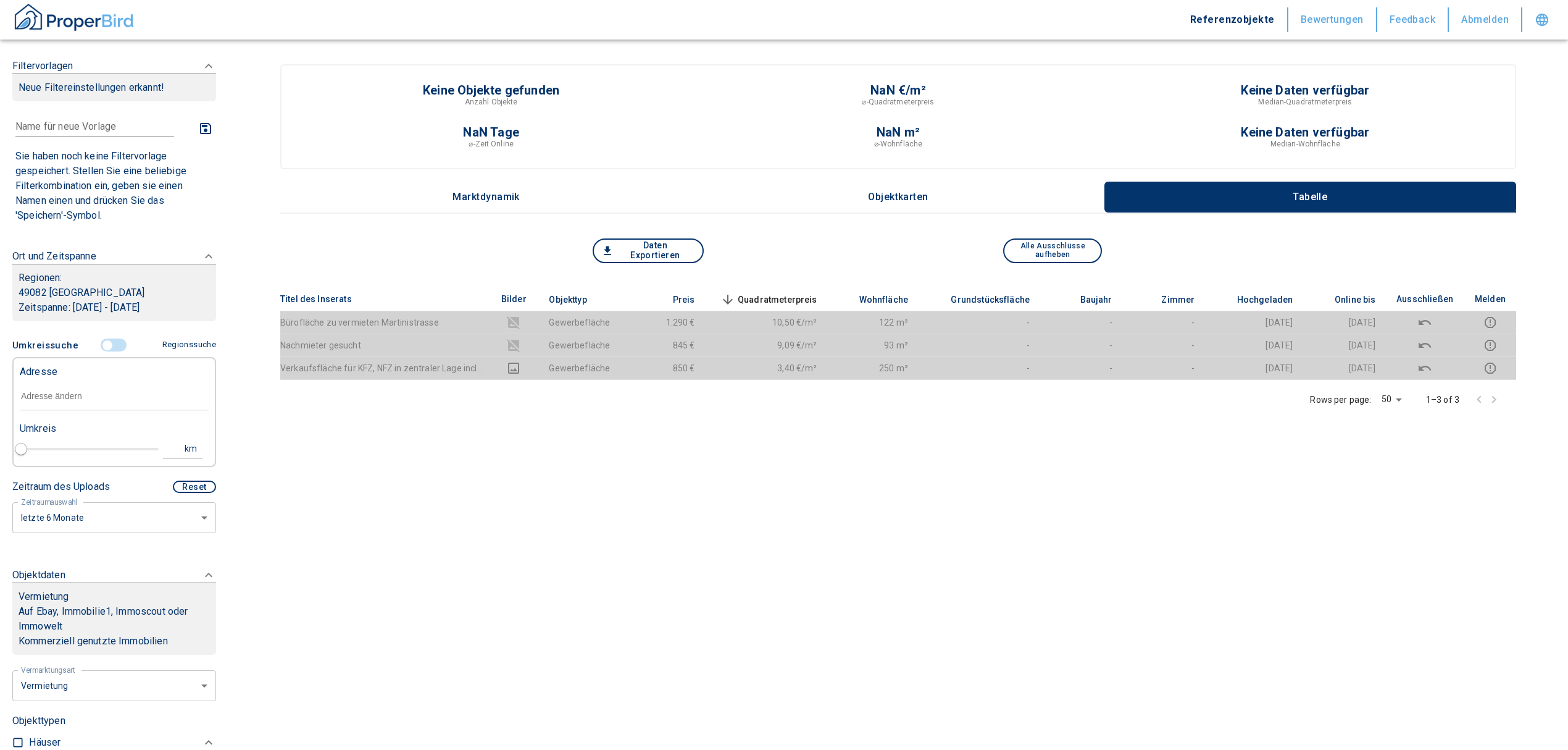
click at [68, 395] on input "text" at bounding box center [114, 396] width 189 height 29
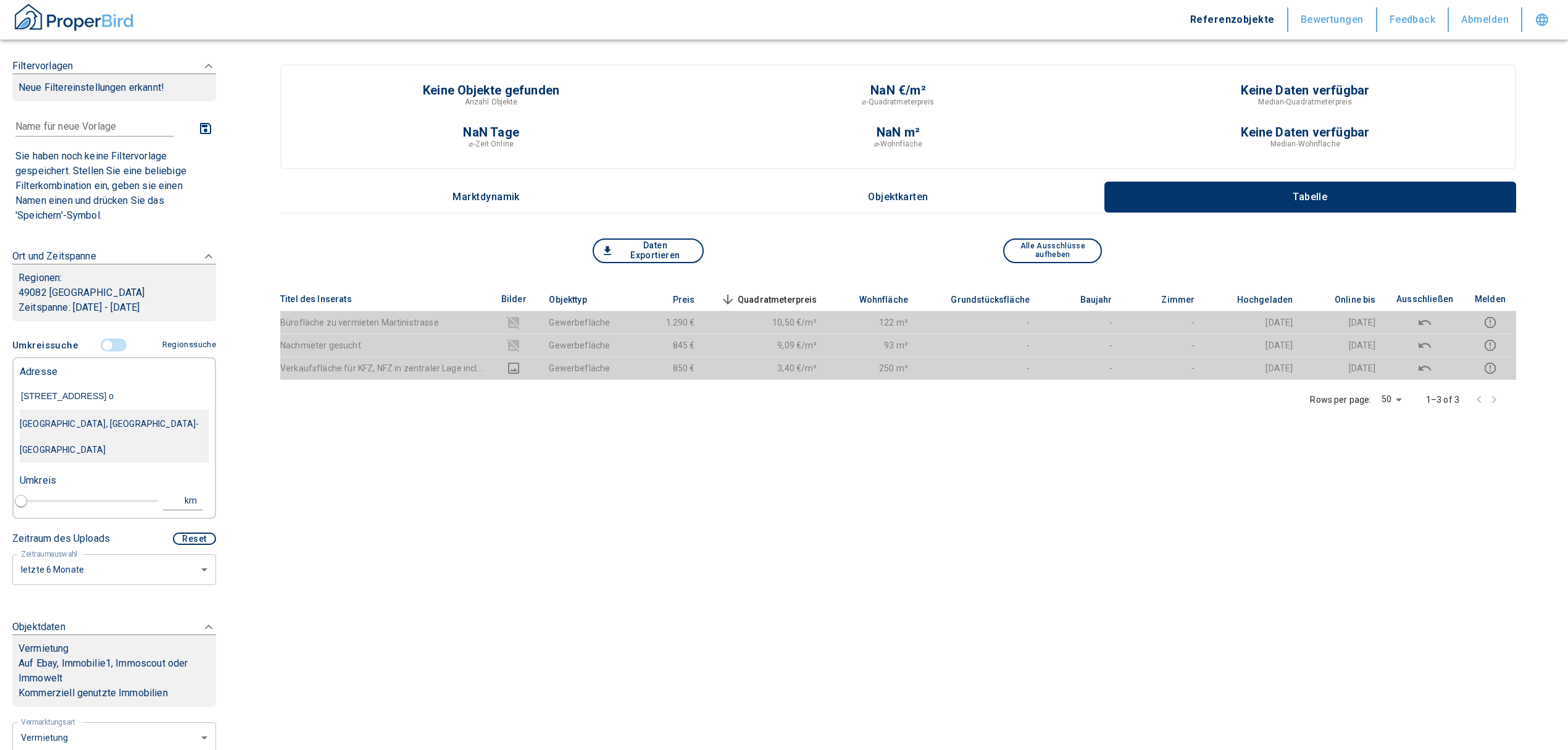
type input "ameldungsstraße 41 os"
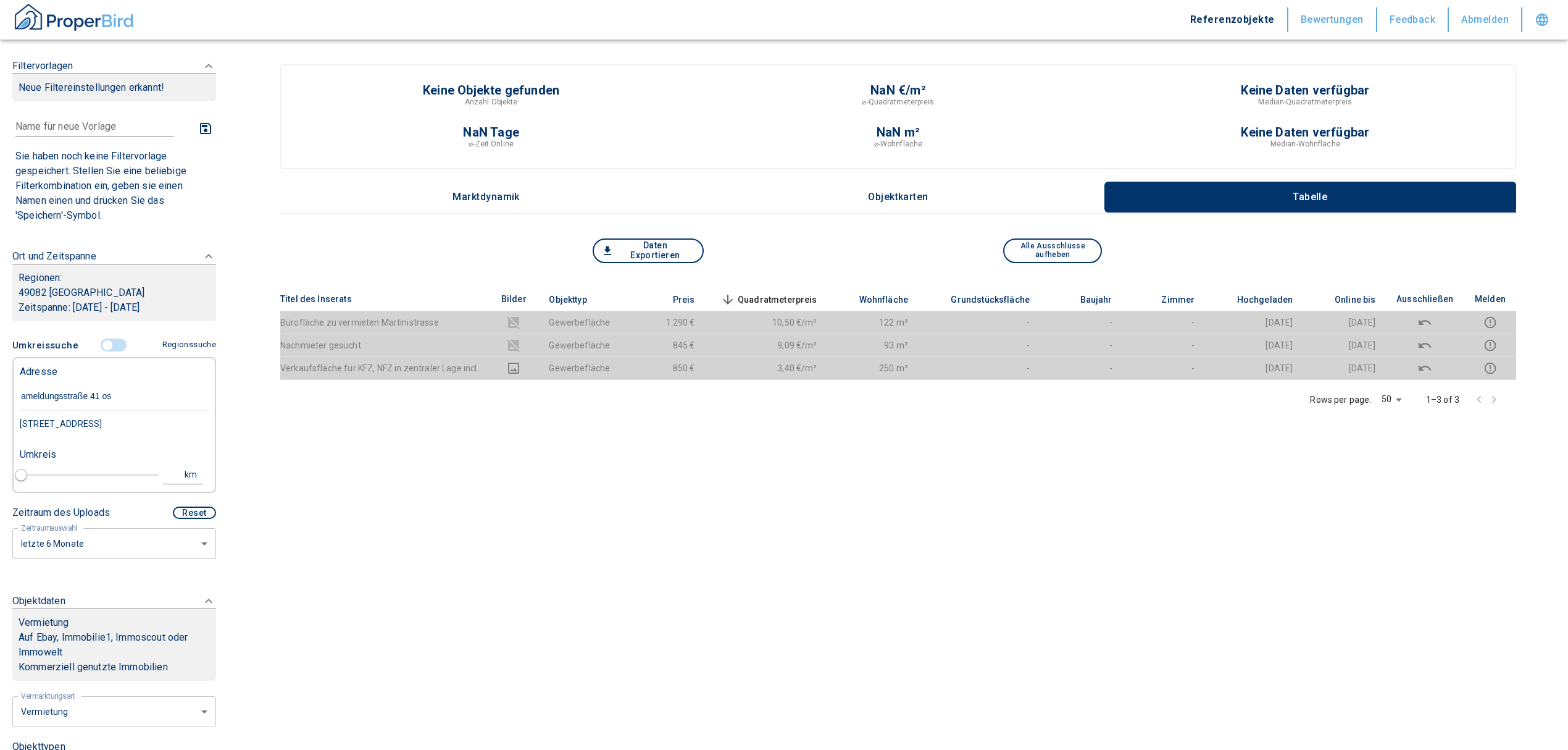
click at [115, 422] on div "Ameldungstraße 41, Osnabrück-Schölerberg" at bounding box center [114, 424] width 189 height 26
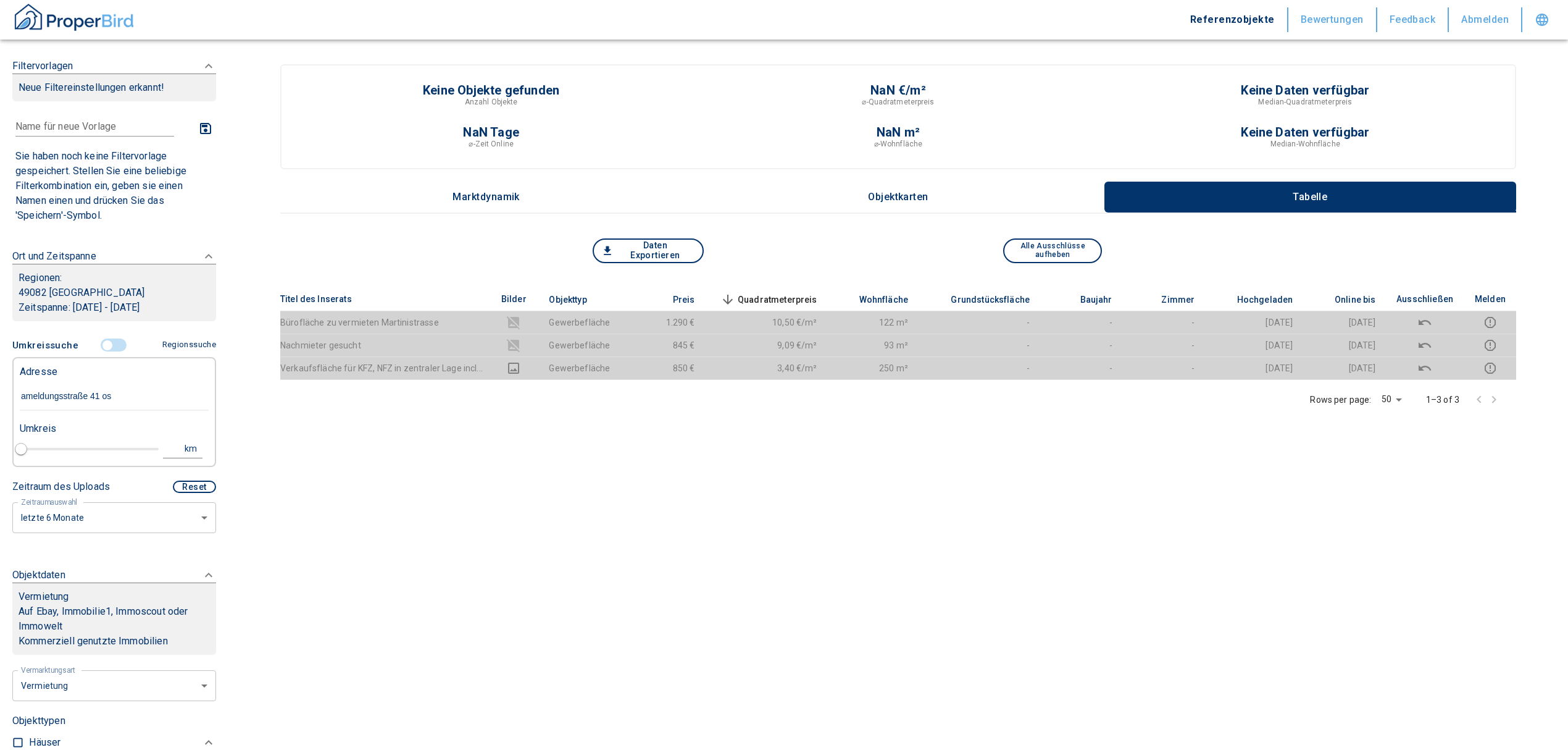
type input "2020"
type input "Ameldungstraße 41, Osnabrück-Schölerberg"
type input "1"
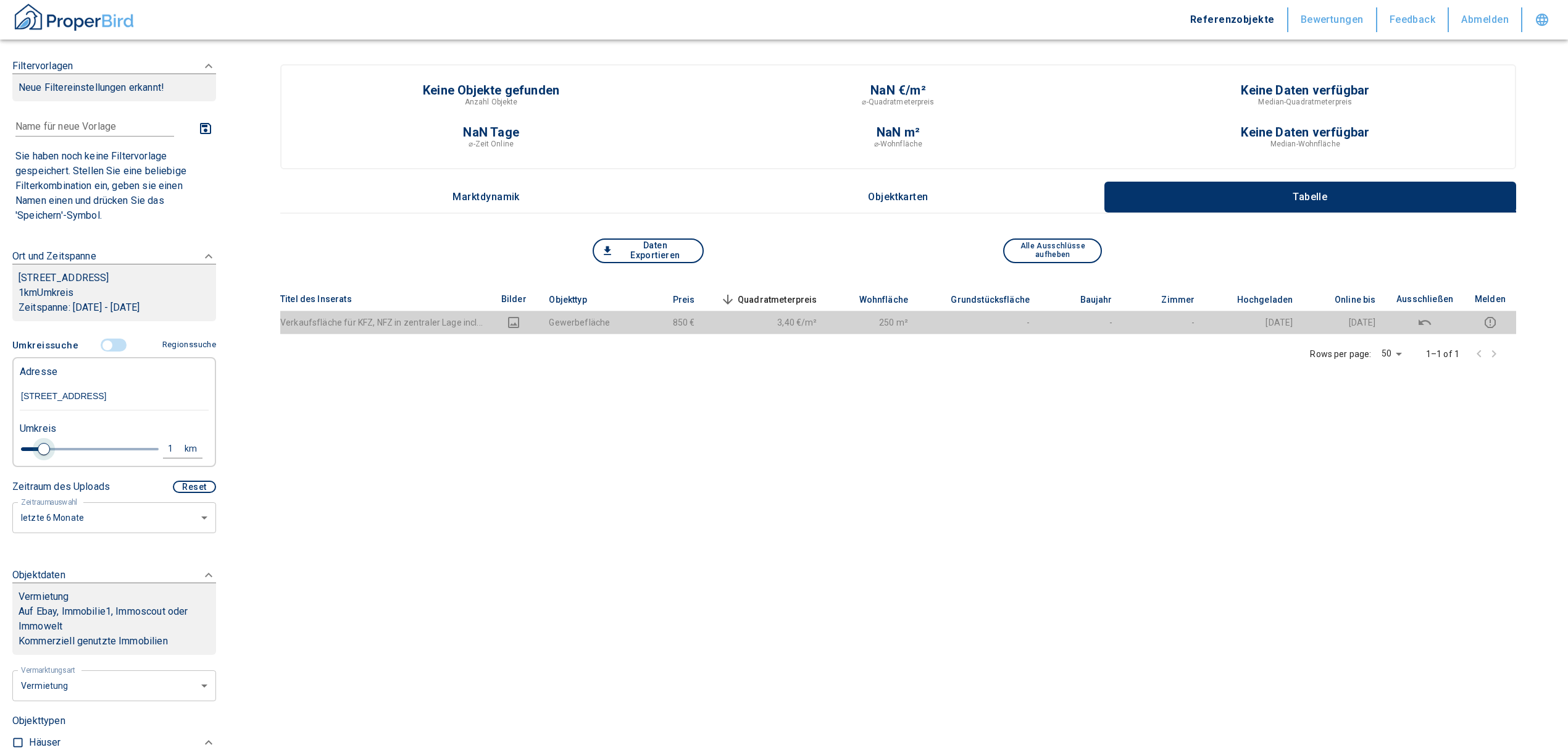
type input "Ameldungstraße 41, Osnabrück-Schölerberg"
type input "2020"
type input "0.8"
type input "2020"
type input "1"
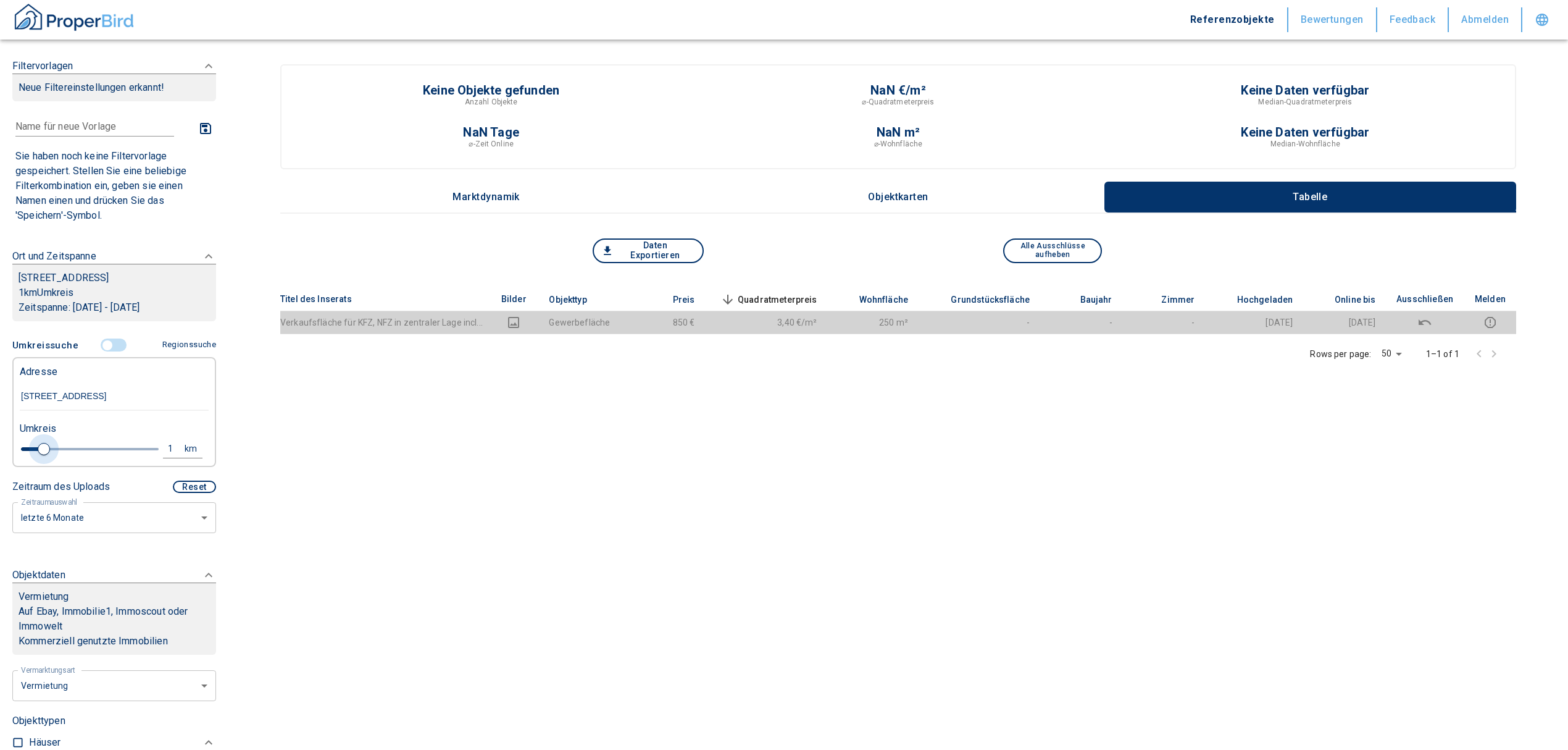
type input "2020"
type input "1.2"
type input "2020"
type input "1.6"
type input "2020"
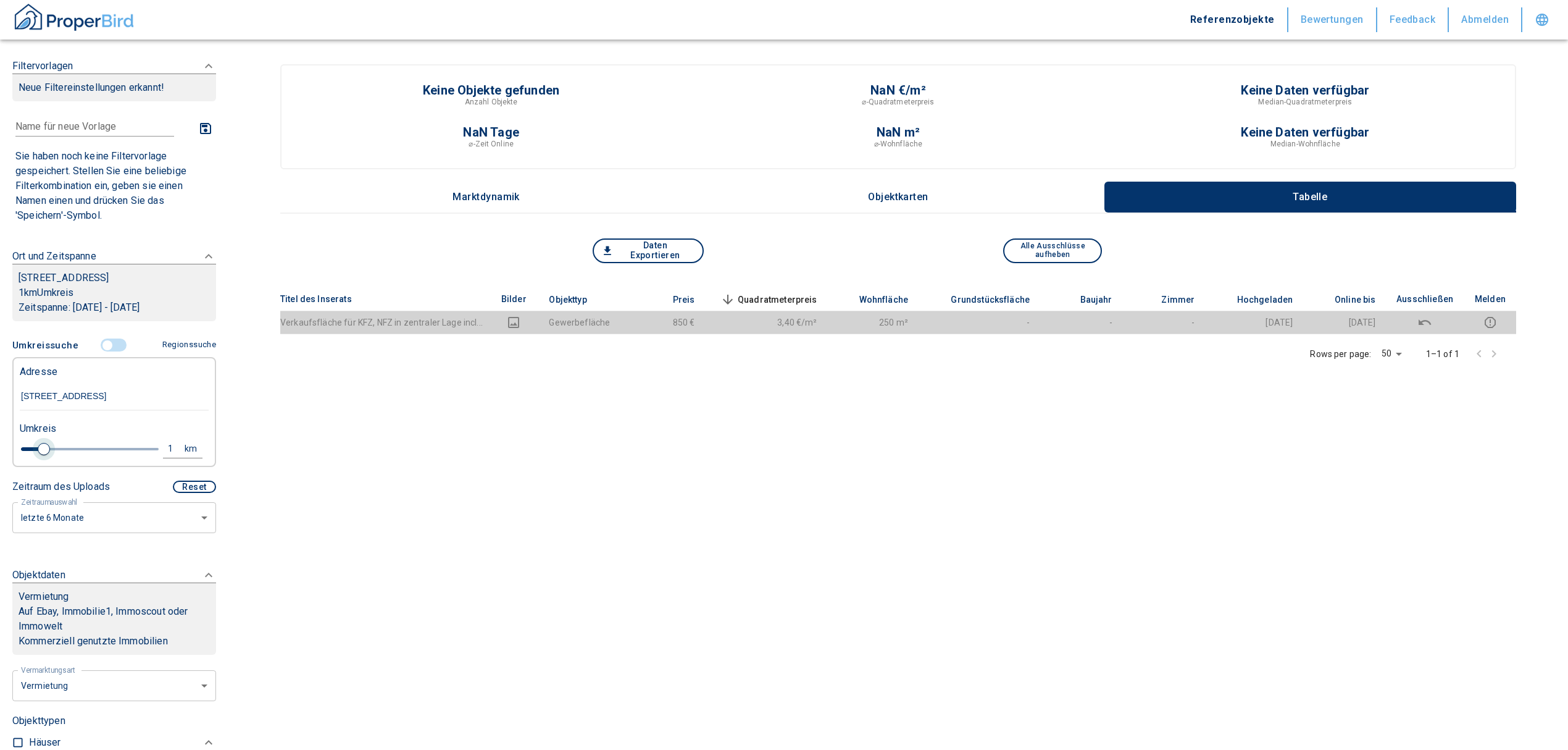
type input "2"
type input "2020"
type input "2.2"
type input "2020"
type input "2.4"
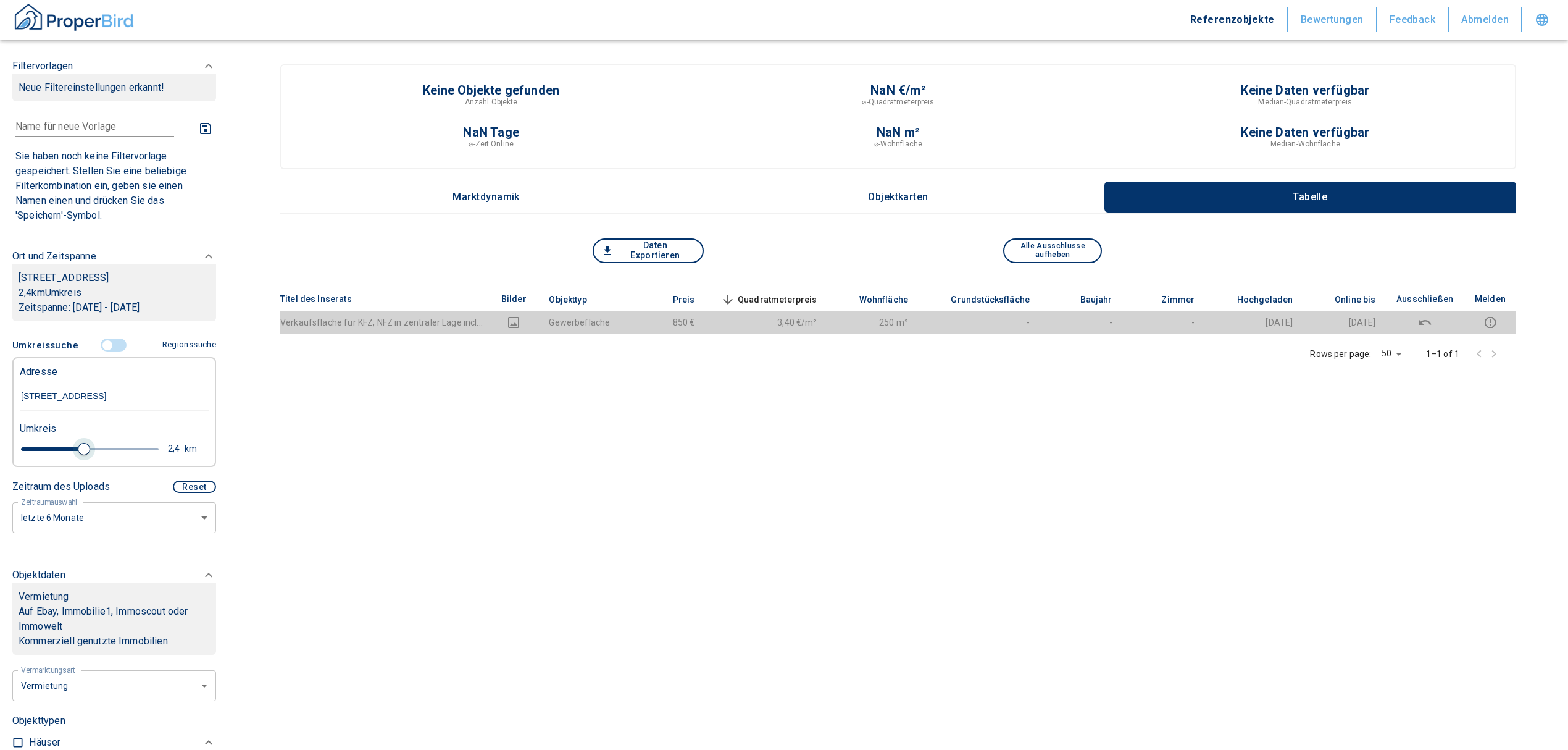
type input "2020"
type input "2.6"
type input "2020"
type input "2.8"
type input "2020"
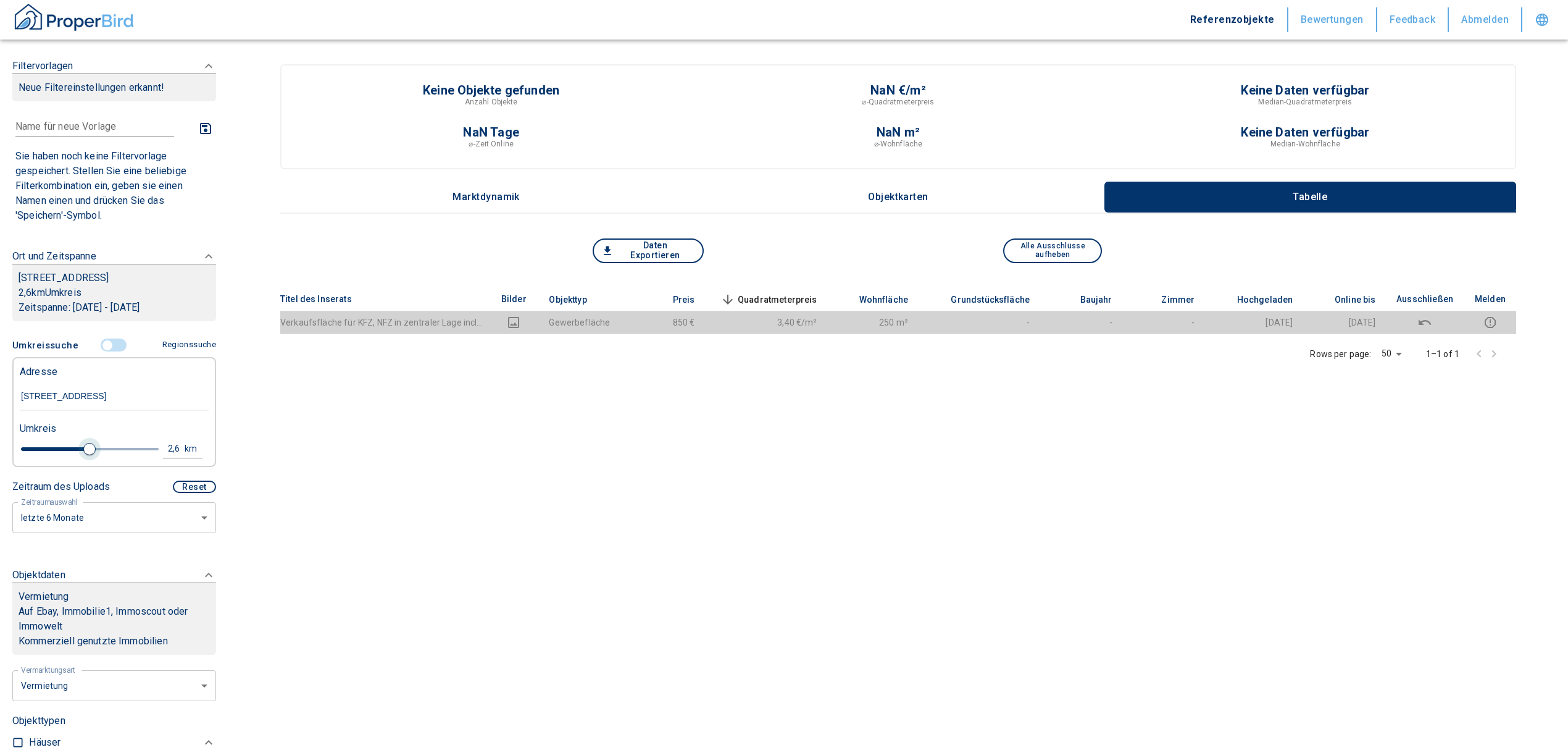
type input "3"
drag, startPoint x: 40, startPoint y: 462, endPoint x: 95, endPoint y: 455, distance: 55.4
click at [95, 455] on span at bounding box center [100, 448] width 12 height 12
type input "2020"
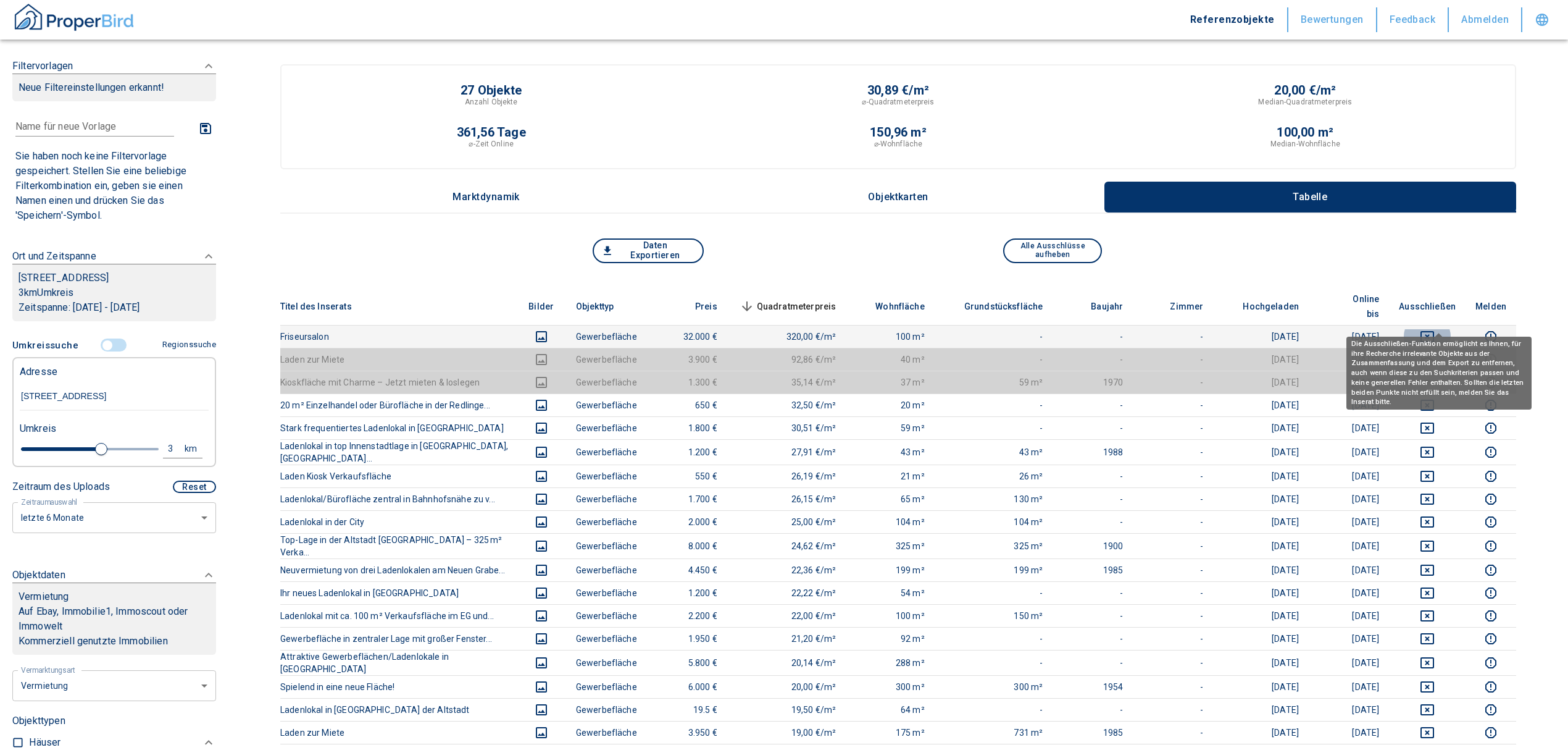
click at [1435, 330] on icon "deselect this listing" at bounding box center [1428, 337] width 15 height 15
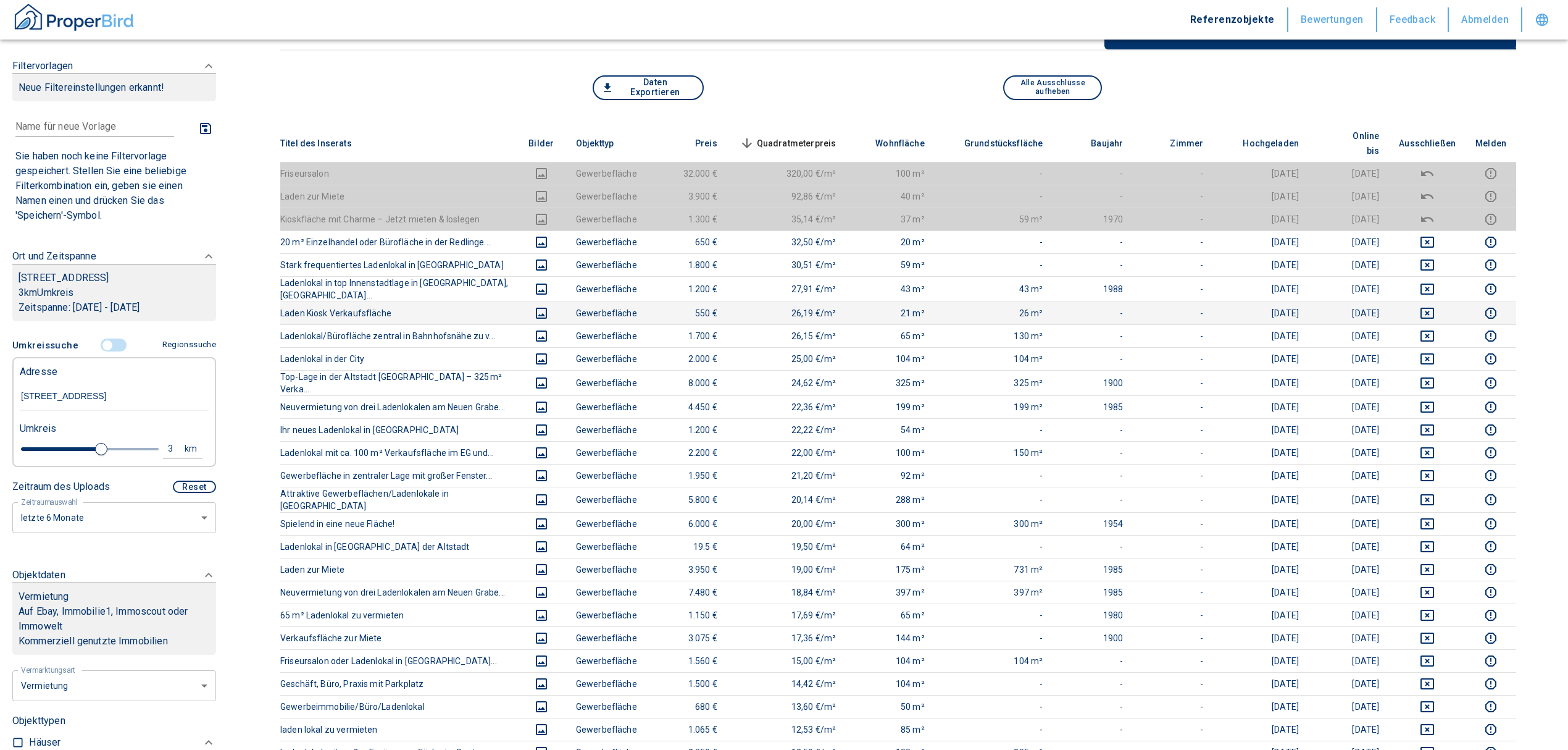
scroll to position [164, 0]
click at [816, 135] on span "Quadratmeterpreis sorted descending" at bounding box center [787, 142] width 99 height 15
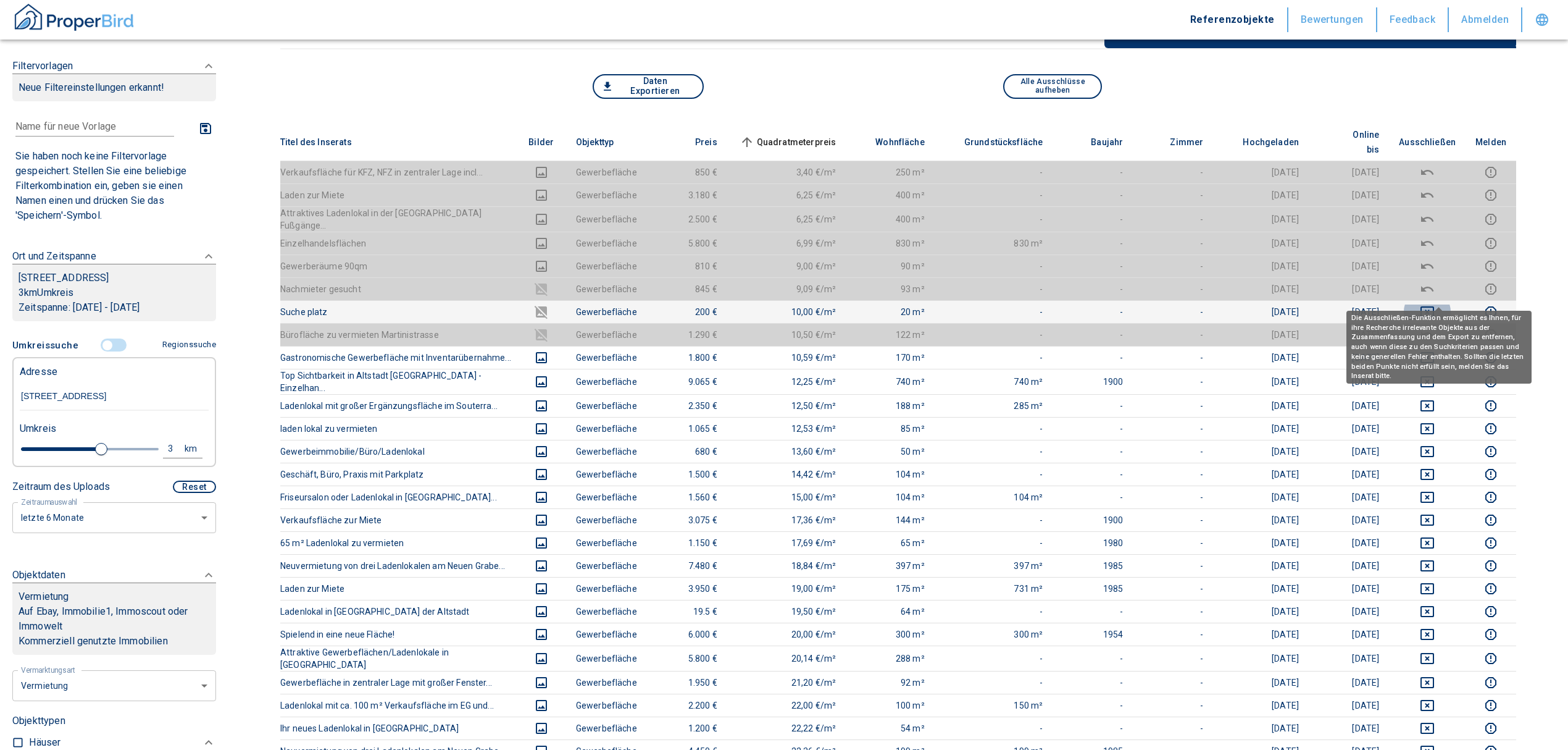
click at [1434, 306] on icon "deselect this listing" at bounding box center [1427, 312] width 14 height 11
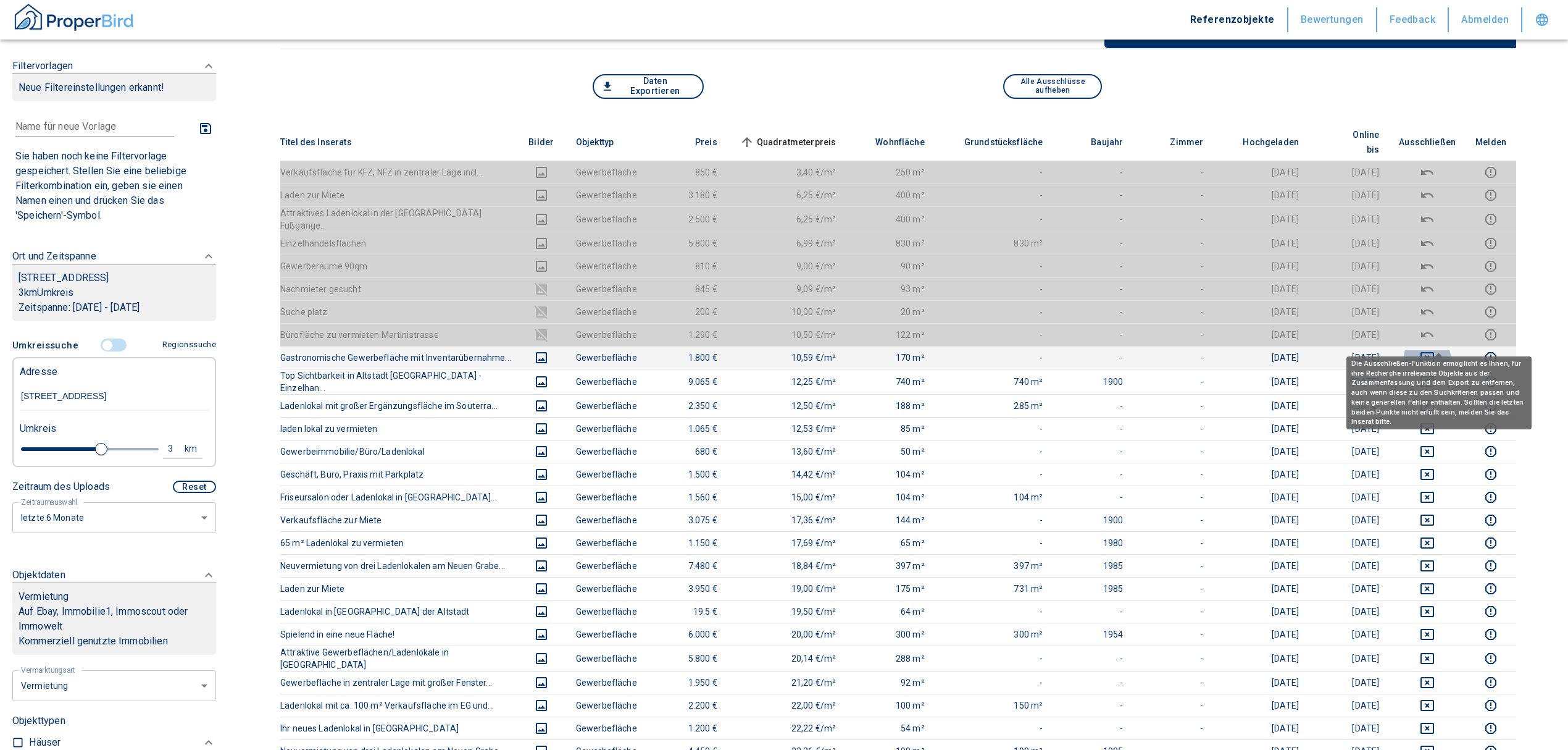
click at [1435, 350] on icon "deselect this listing" at bounding box center [1428, 357] width 15 height 15
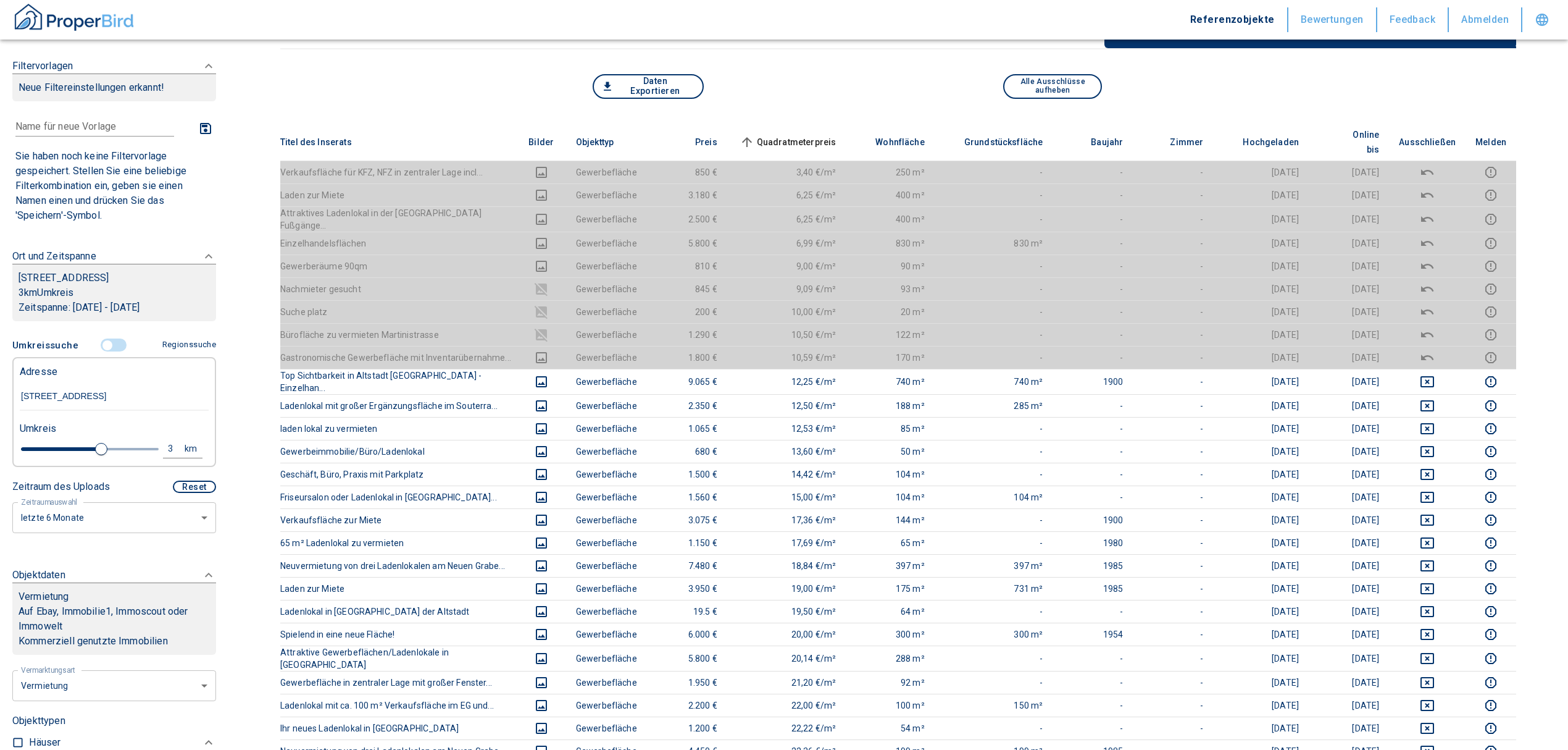
click at [801, 135] on span "Quadratmeterpreis sorted ascending" at bounding box center [787, 142] width 99 height 15
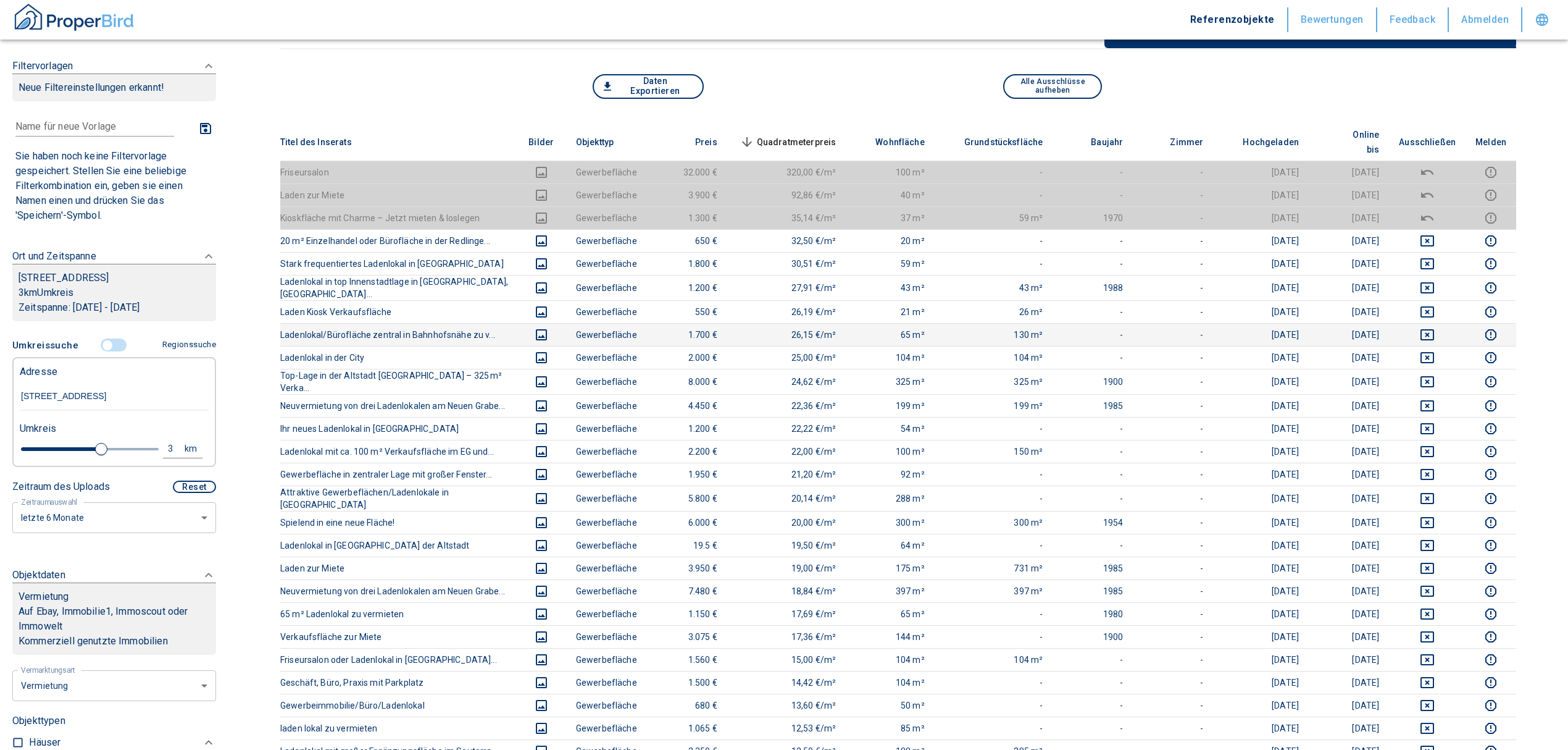
scroll to position [0, 0]
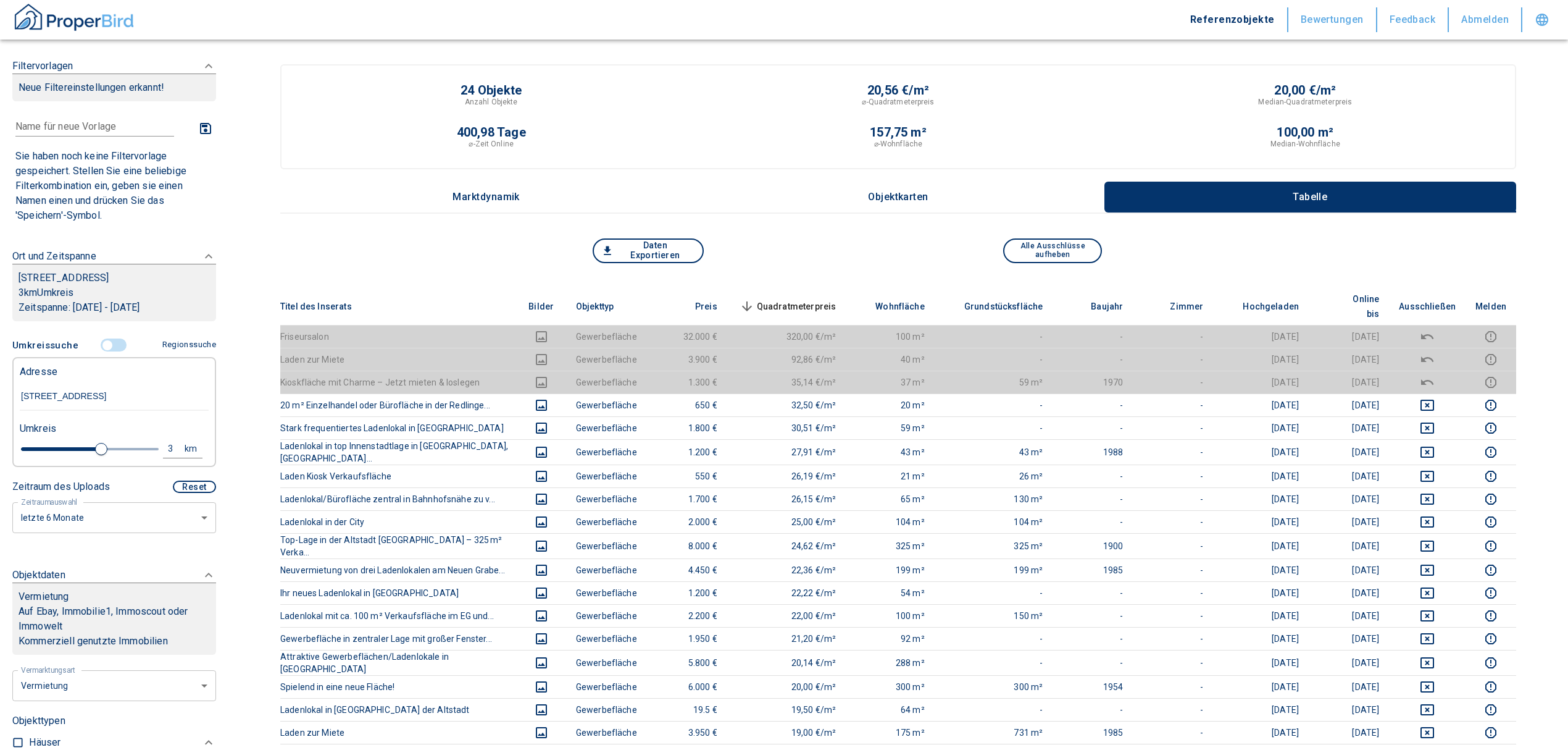
click at [816, 299] on span "Quadratmeterpreis sorted descending" at bounding box center [787, 306] width 99 height 15
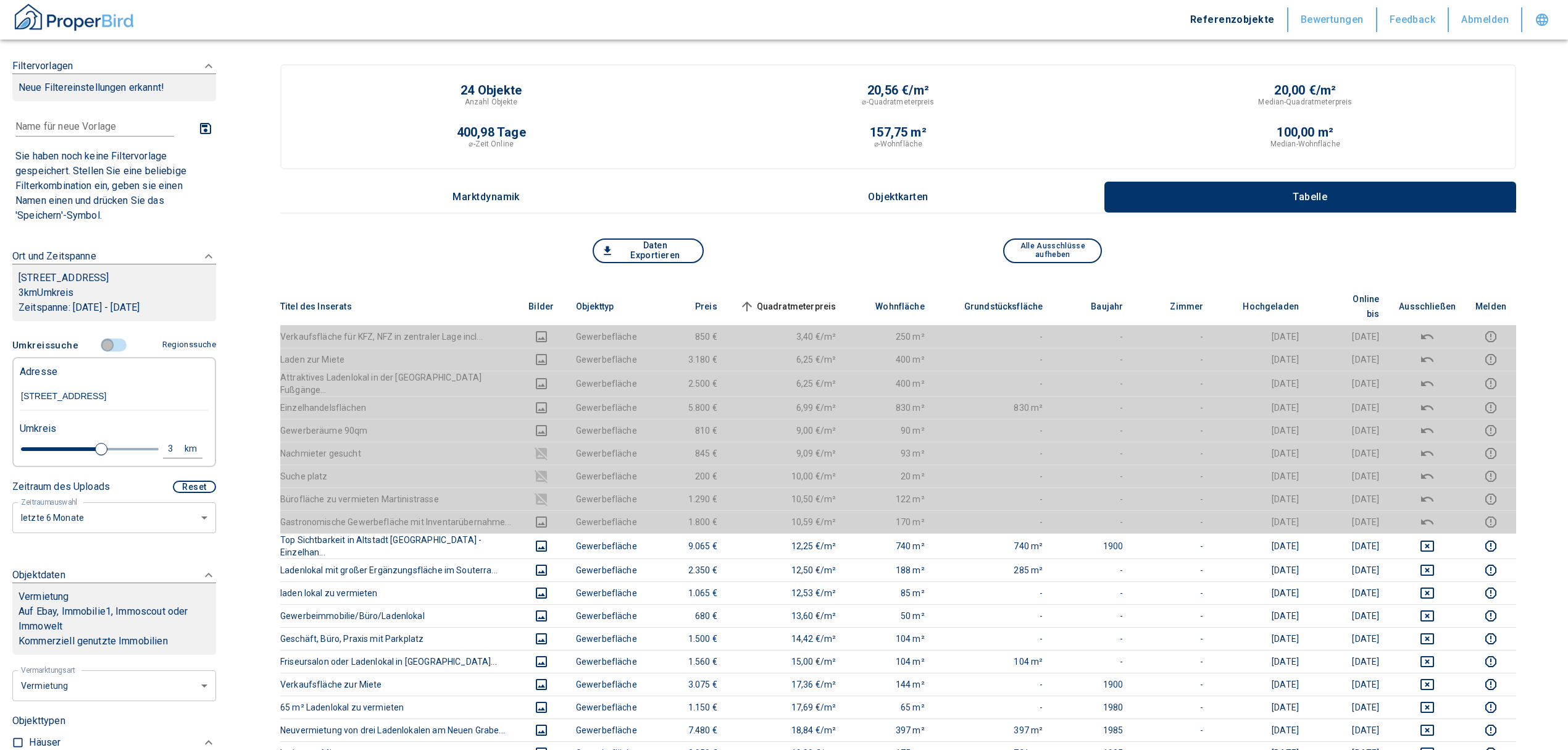
click at [102, 352] on input "controlled" at bounding box center [108, 345] width 37 height 14
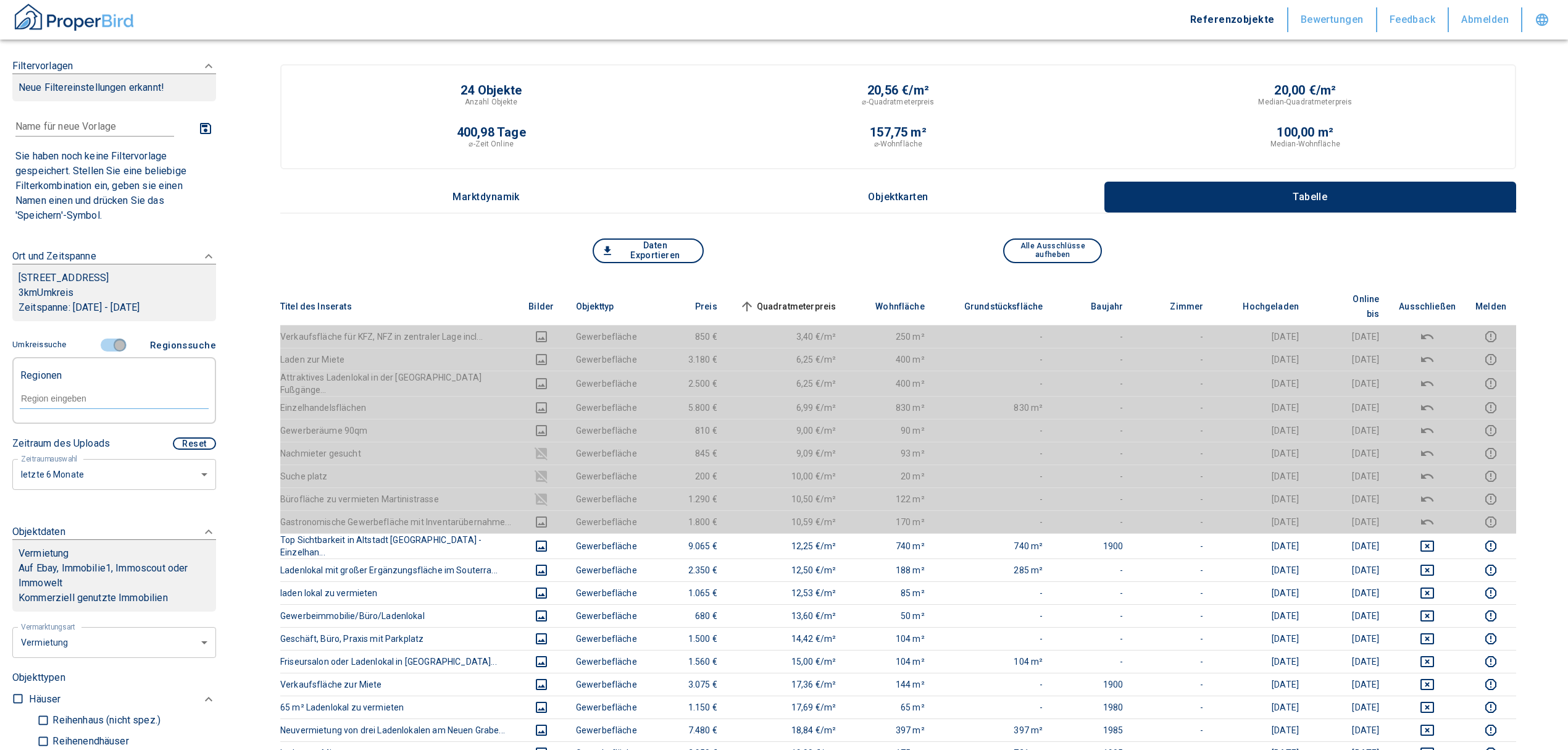
click at [111, 352] on input "controlled" at bounding box center [120, 345] width 37 height 14
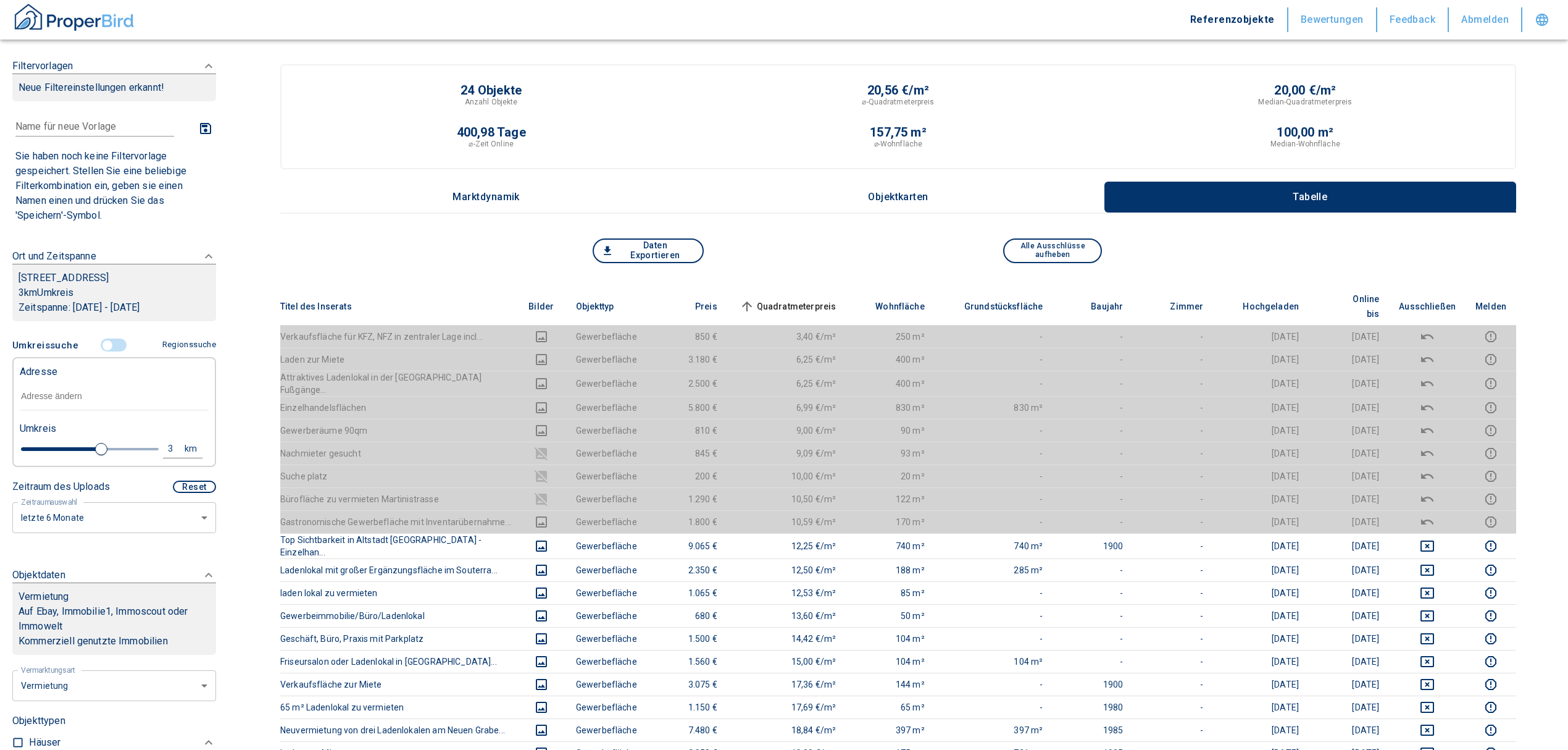
click at [73, 411] on input "text" at bounding box center [114, 396] width 189 height 29
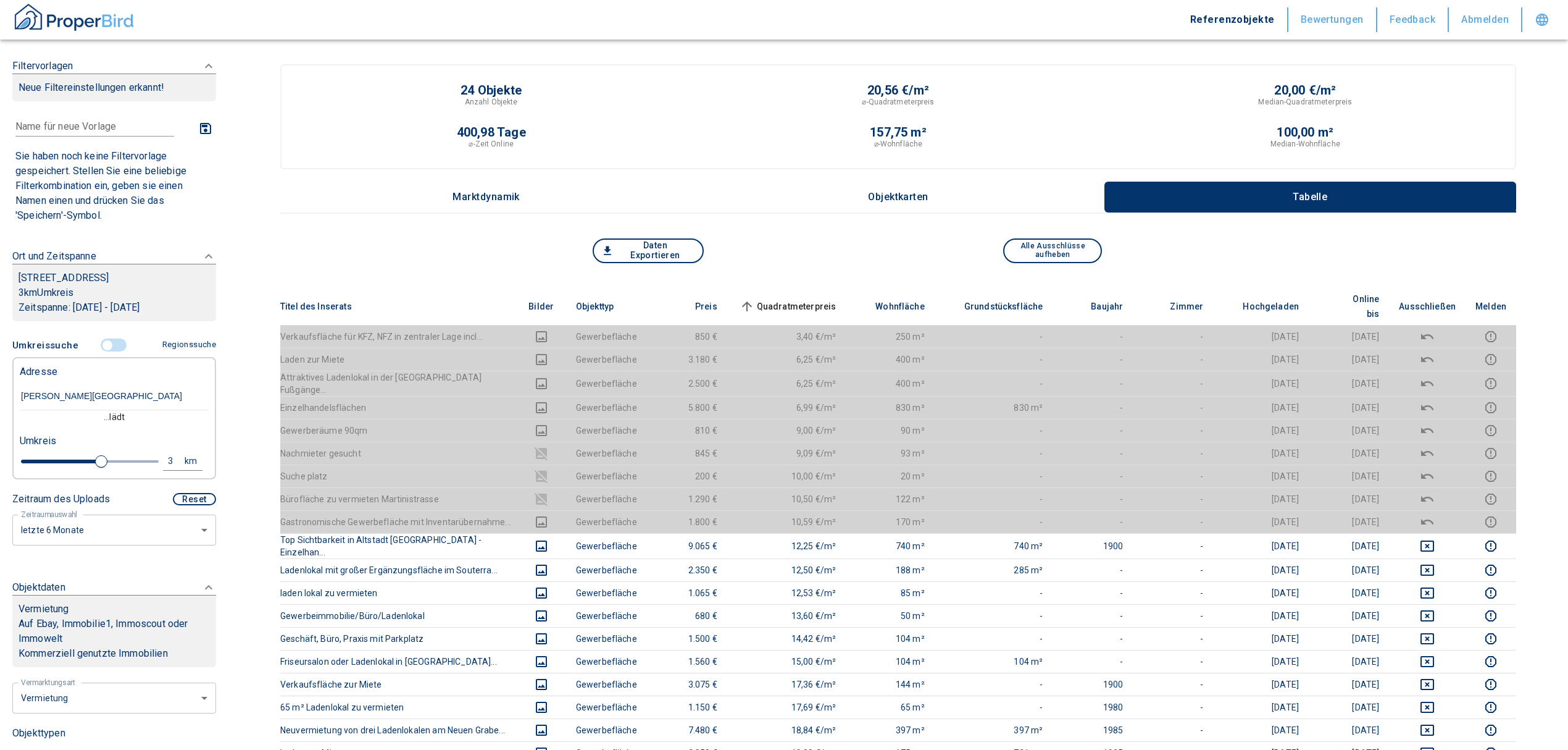
type input "oskar von miller straße 1"
click at [135, 411] on input "oskar von miller straße 1" at bounding box center [114, 396] width 189 height 29
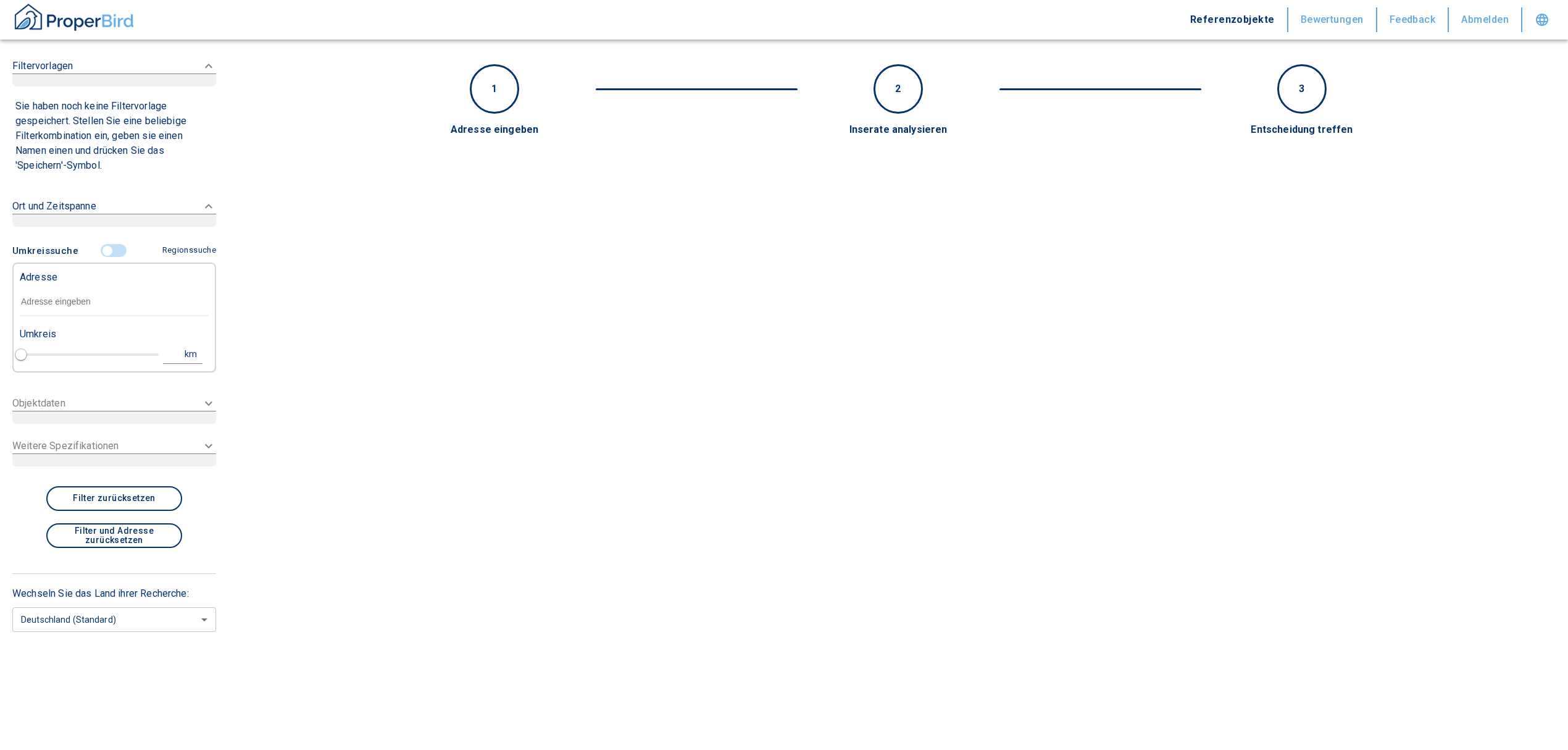
click at [55, 294] on input "text" at bounding box center [114, 302] width 189 height 29
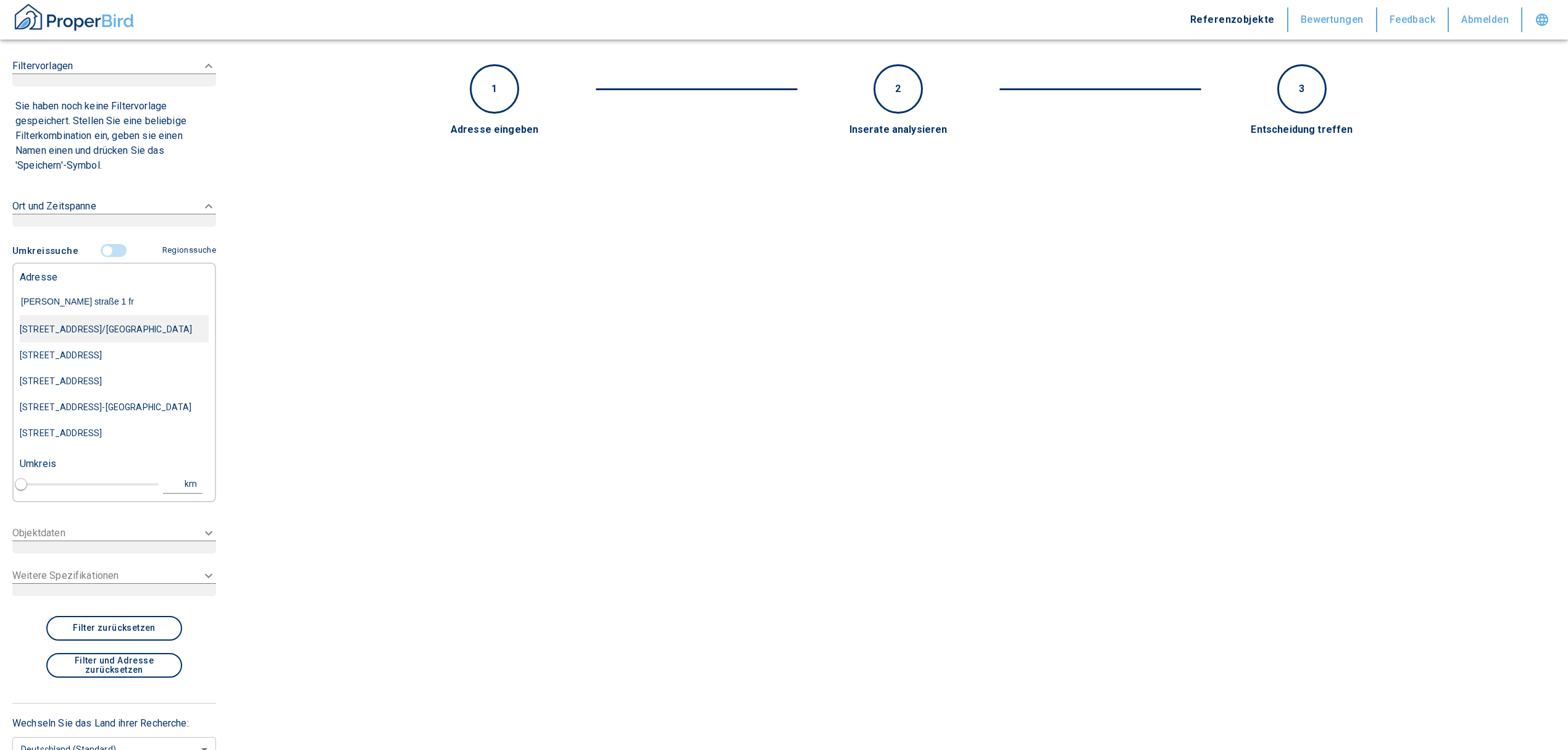
click at [117, 331] on div "[STREET_ADDRESS]/[GEOGRAPHIC_DATA]" at bounding box center [114, 330] width 189 height 26
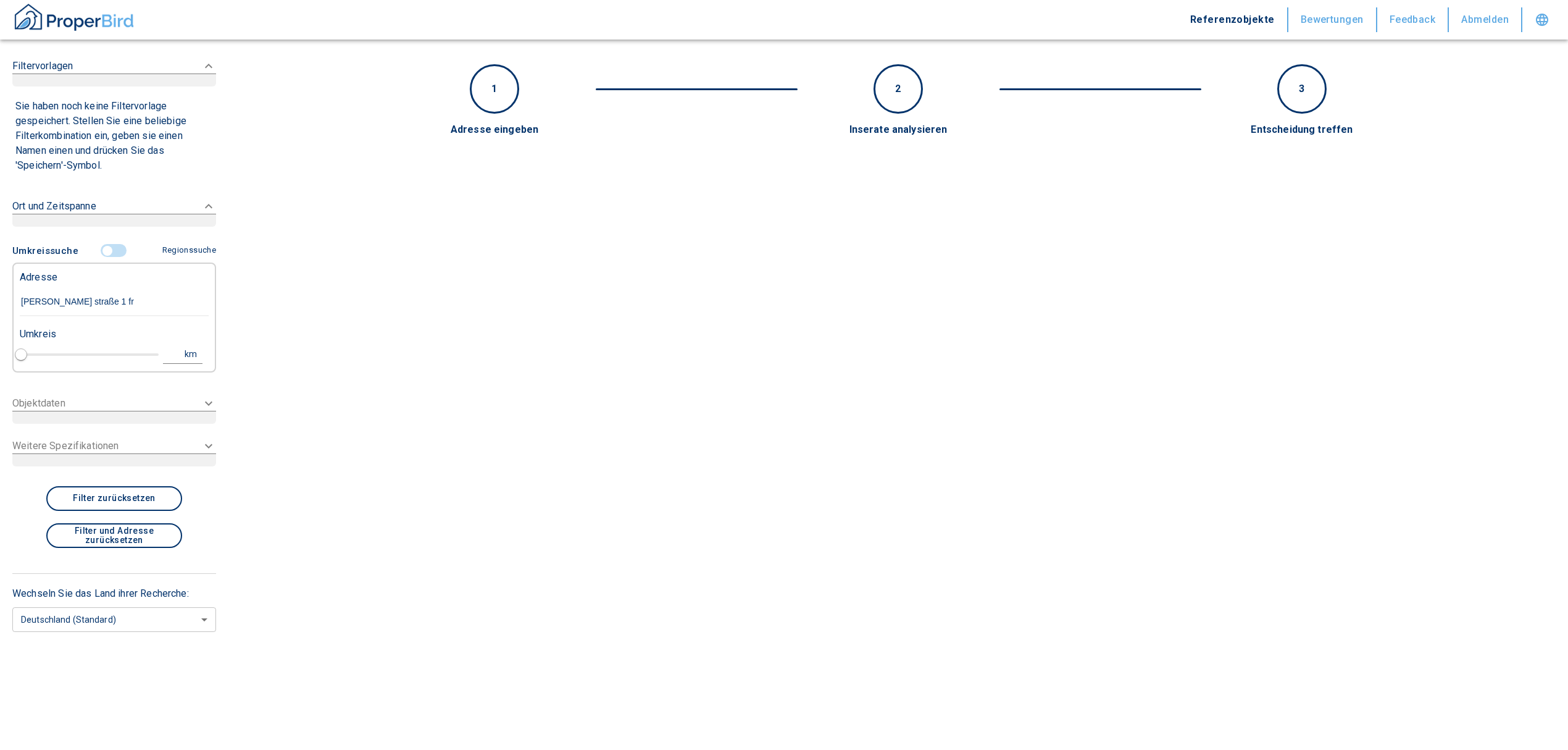
type input "[STREET_ADDRESS]/[GEOGRAPHIC_DATA]"
type input "1"
type input "2020"
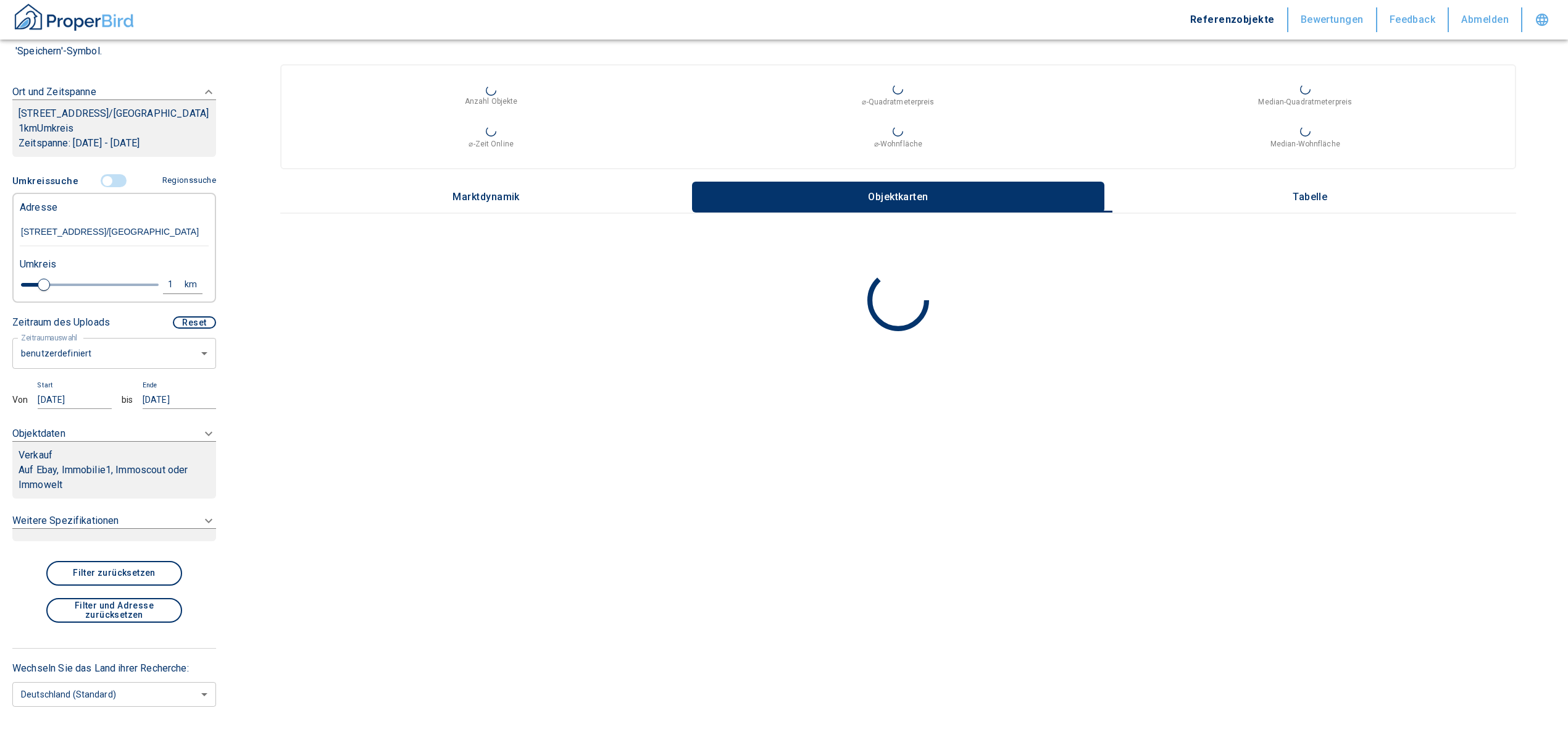
type input "[STREET_ADDRESS]/[GEOGRAPHIC_DATA]"
click at [157, 462] on div "Verkauf" at bounding box center [114, 456] width 191 height 15
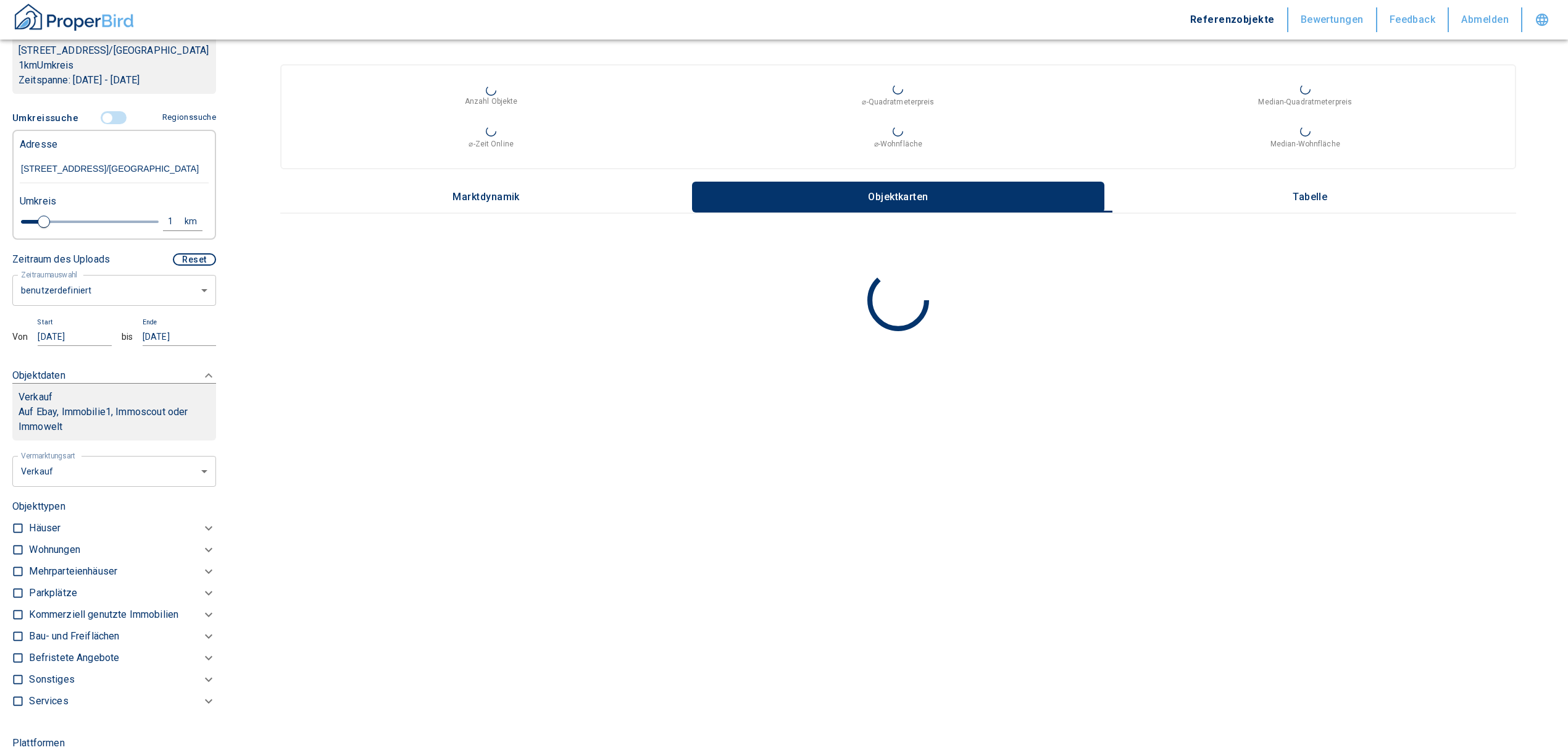
scroll to position [220, 0]
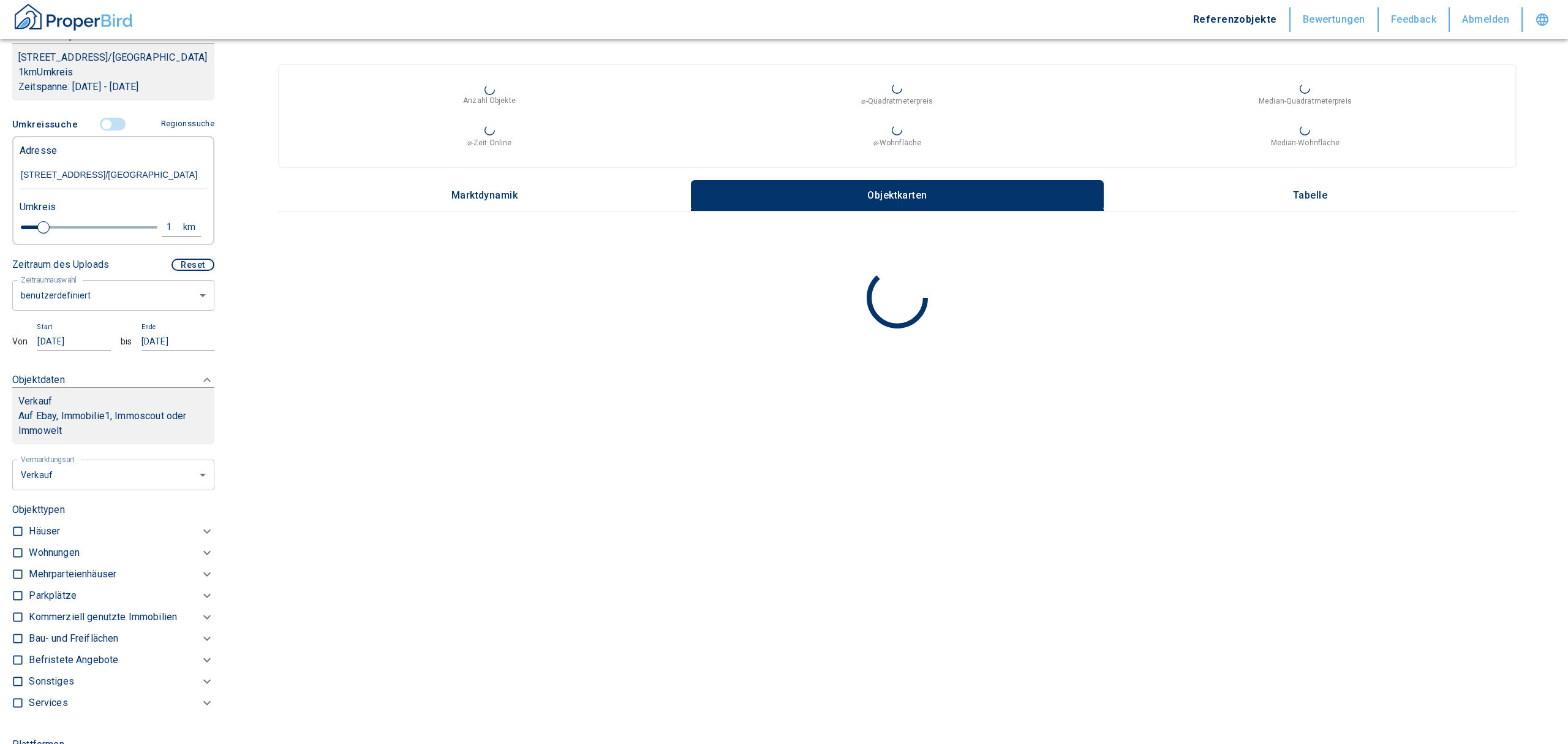
click at [91, 488] on body "Referenzobjekte Bewertungen Feedback Abmelden Filtervorlagen Neue Filtereinstel…" at bounding box center [784, 372] width 1568 height 744
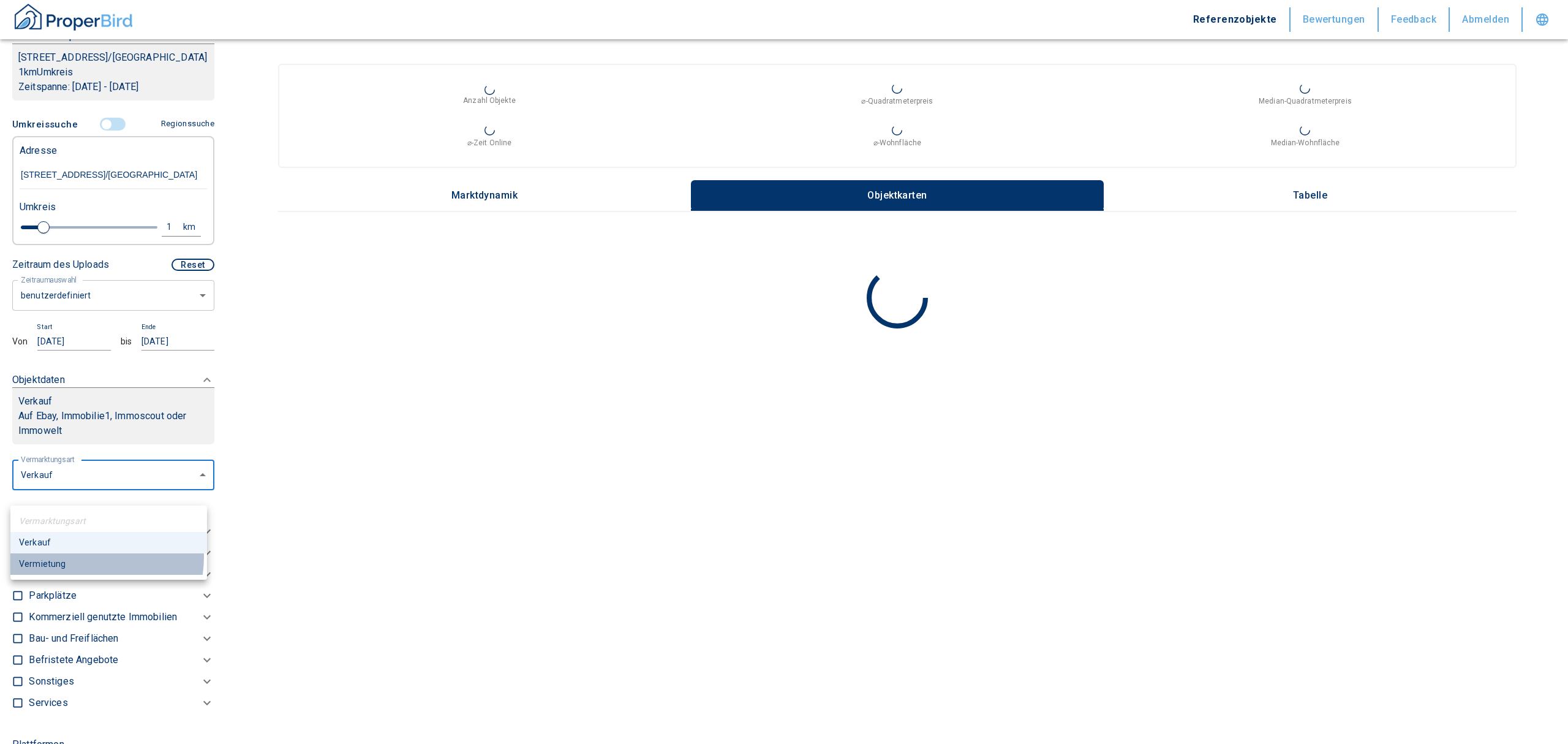
click at [74, 556] on li "Vermietung" at bounding box center [109, 564] width 197 height 21
type input "rent"
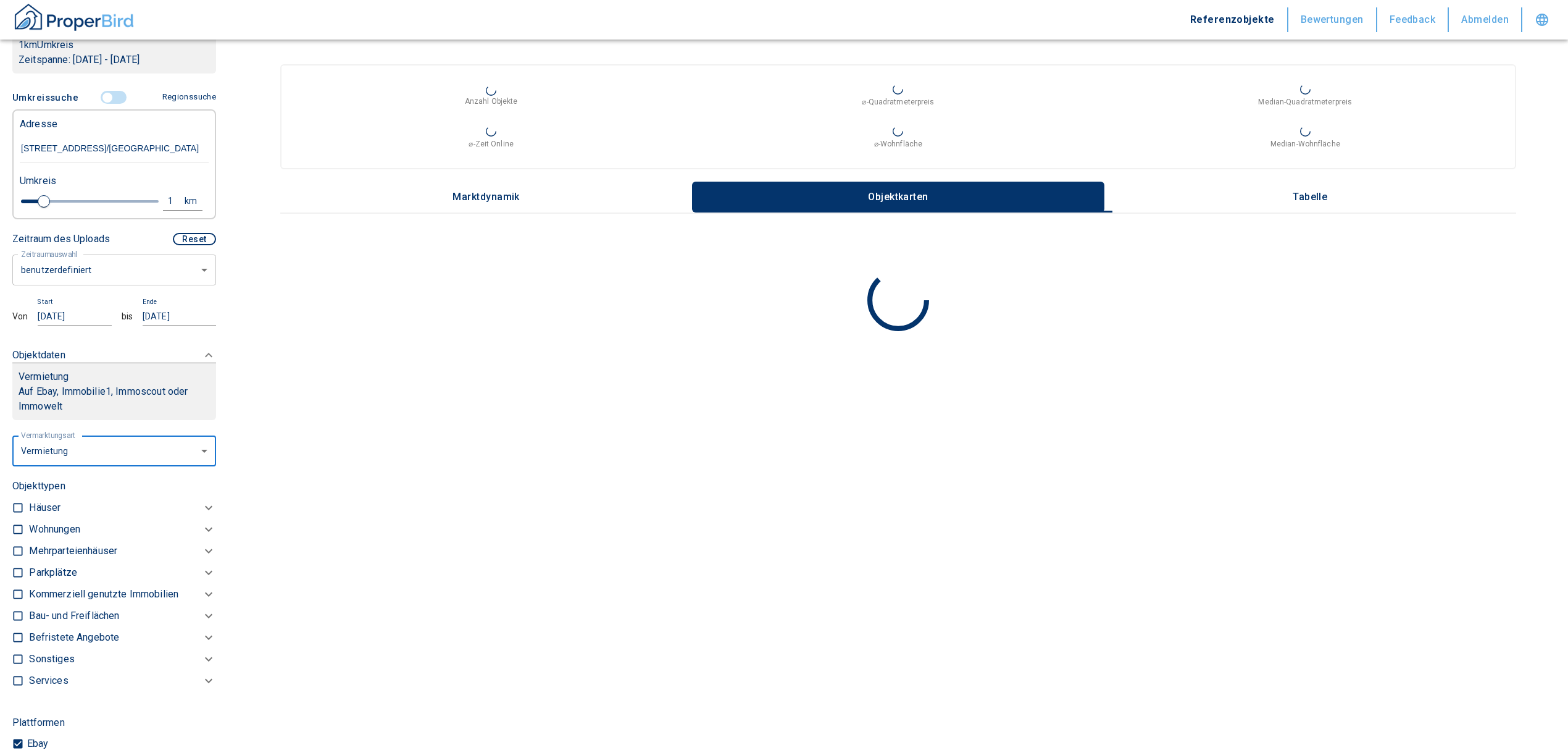
scroll to position [220, 0]
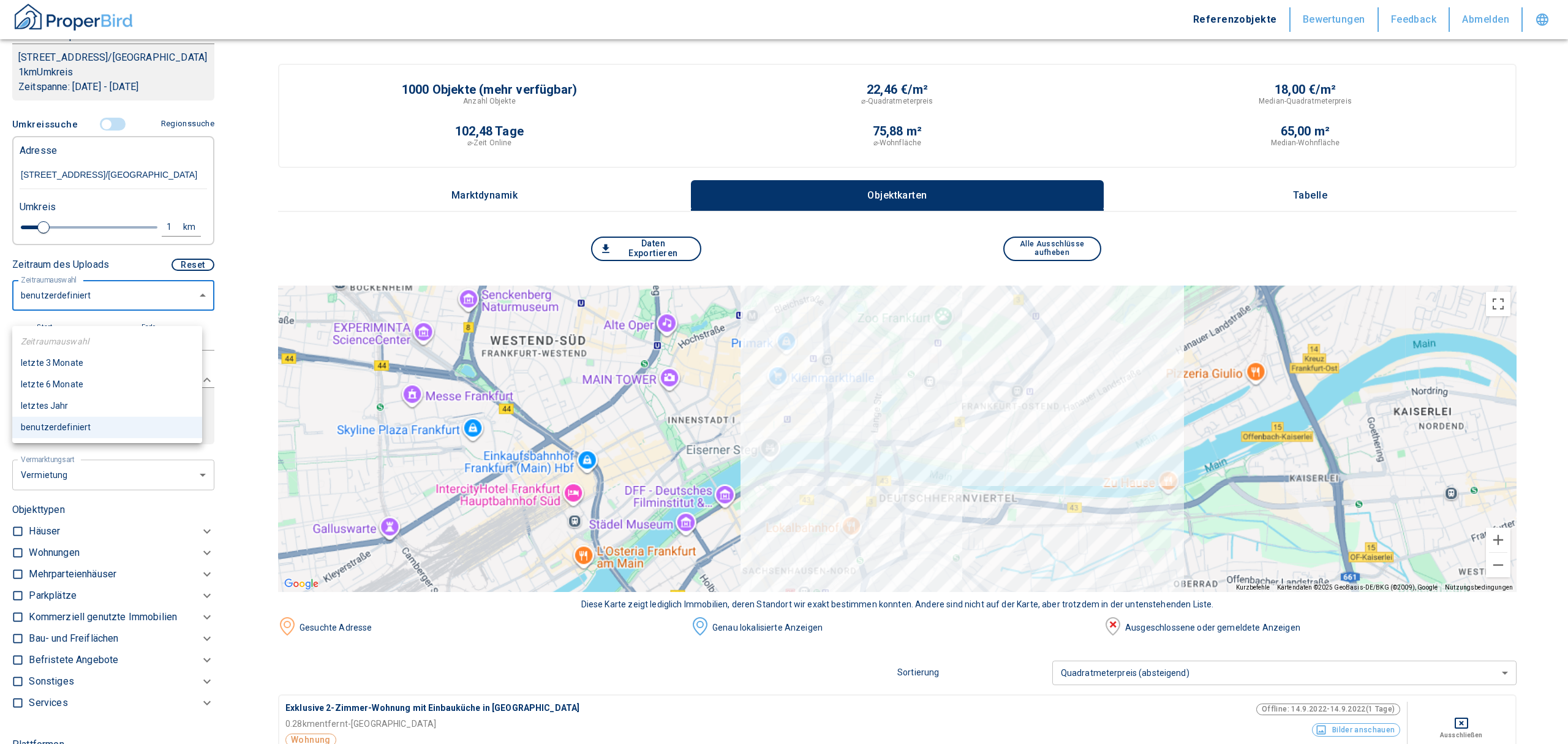
click at [77, 382] on li "letzte 6 Monate" at bounding box center [107, 384] width 190 height 21
type input "2020"
type input "6"
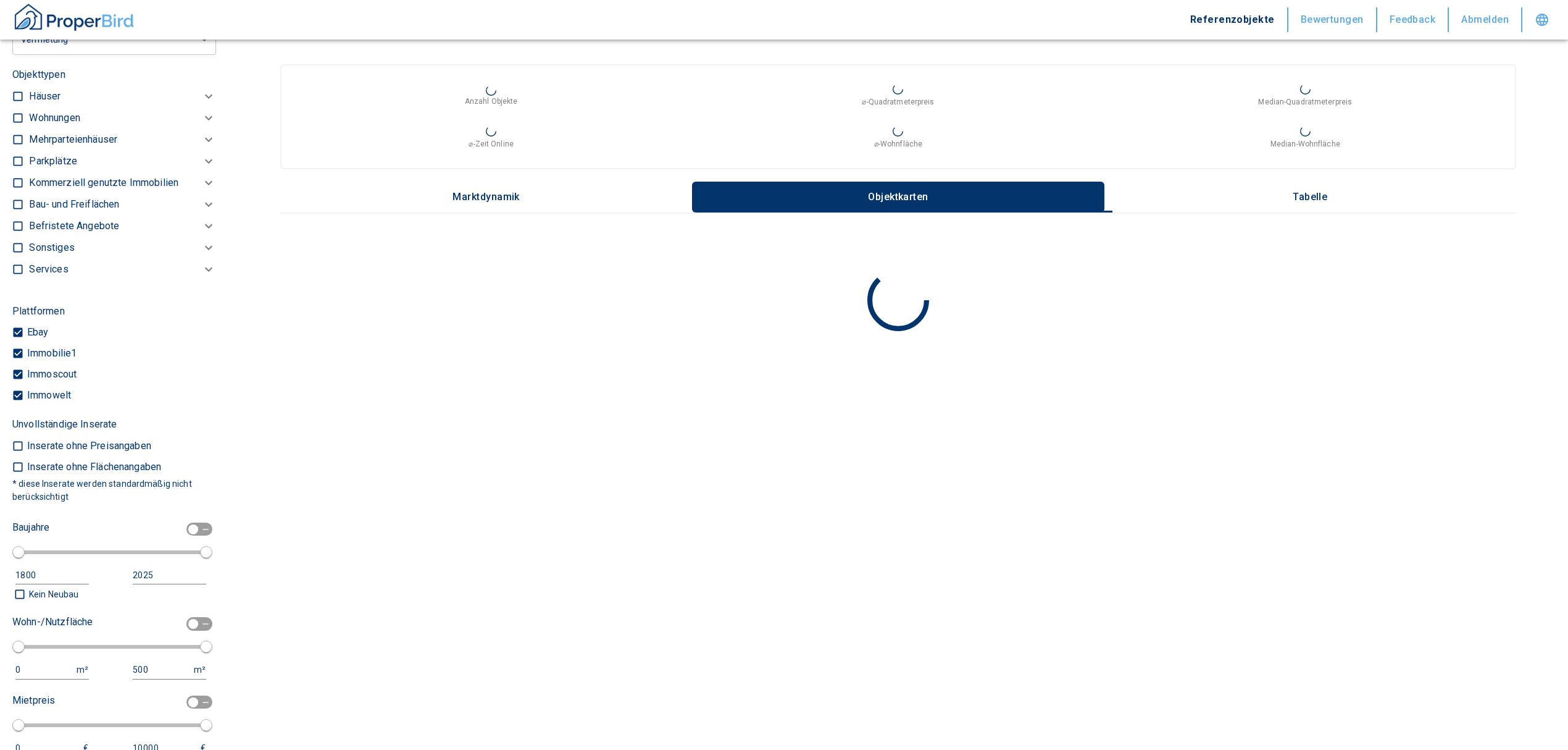
scroll to position [467, 0]
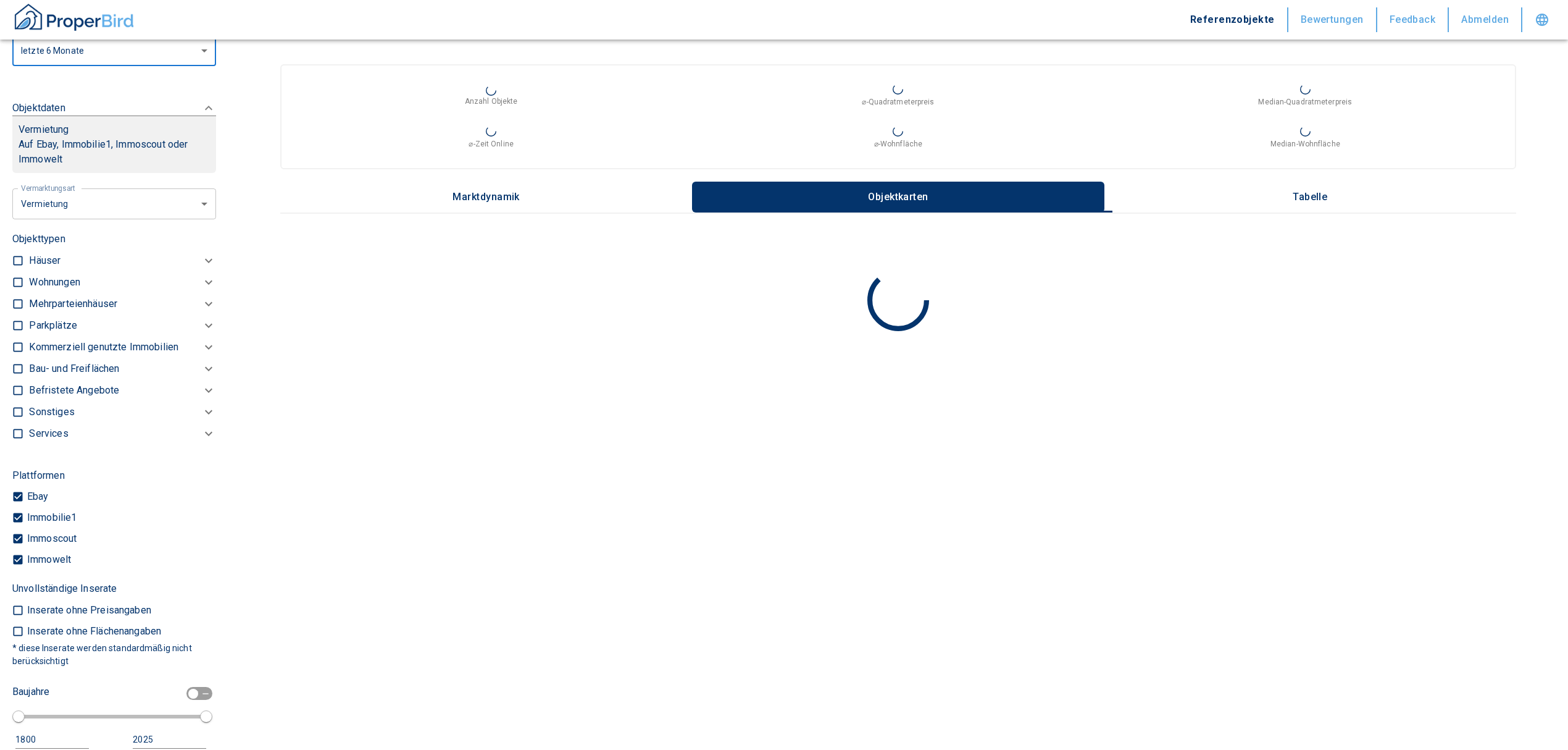
click at [55, 290] on p "Wohnungen" at bounding box center [54, 282] width 51 height 15
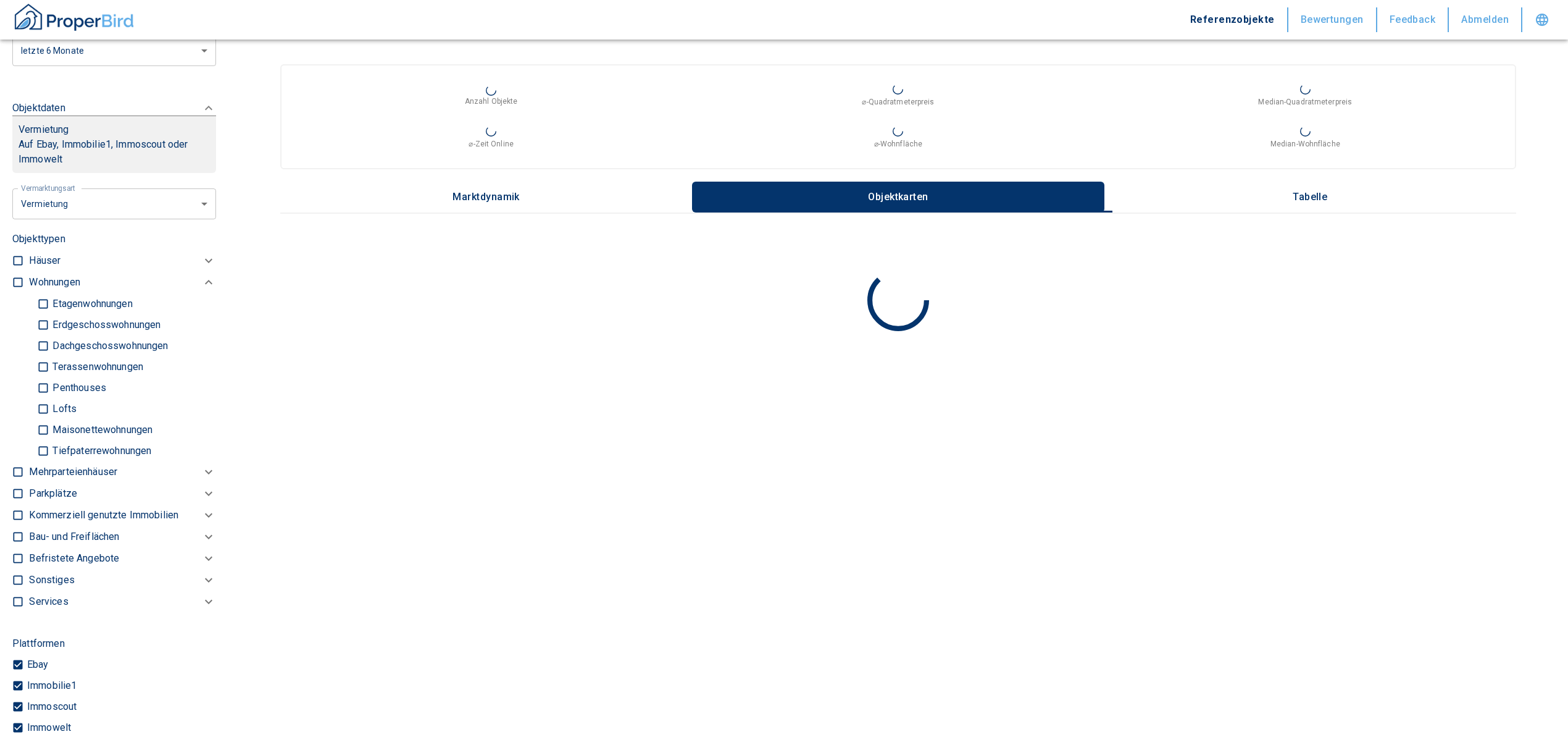
click at [16, 289] on input "checkbox" at bounding box center [18, 282] width 12 height 12
checkbox input "true"
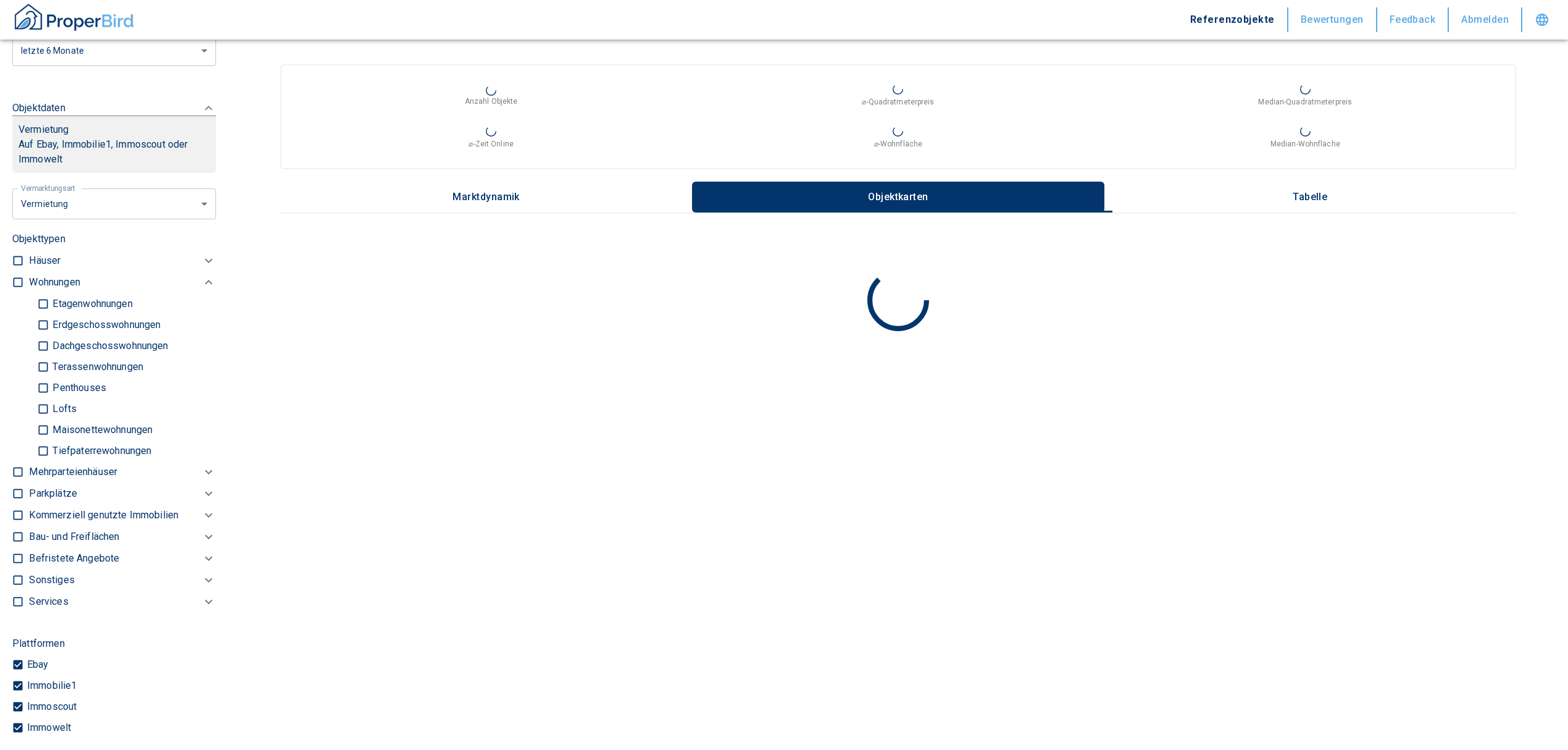
checkbox input "true"
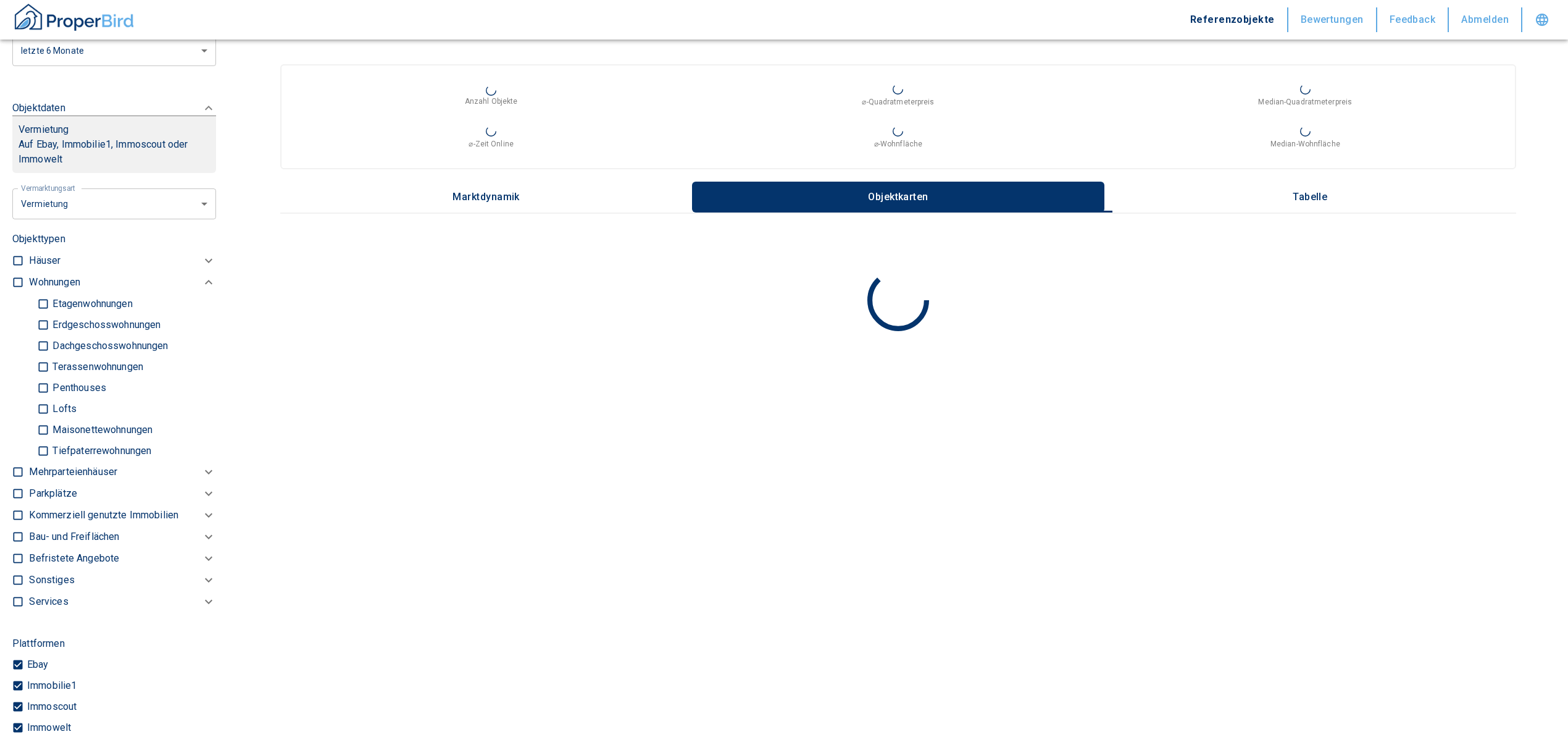
type input "2020"
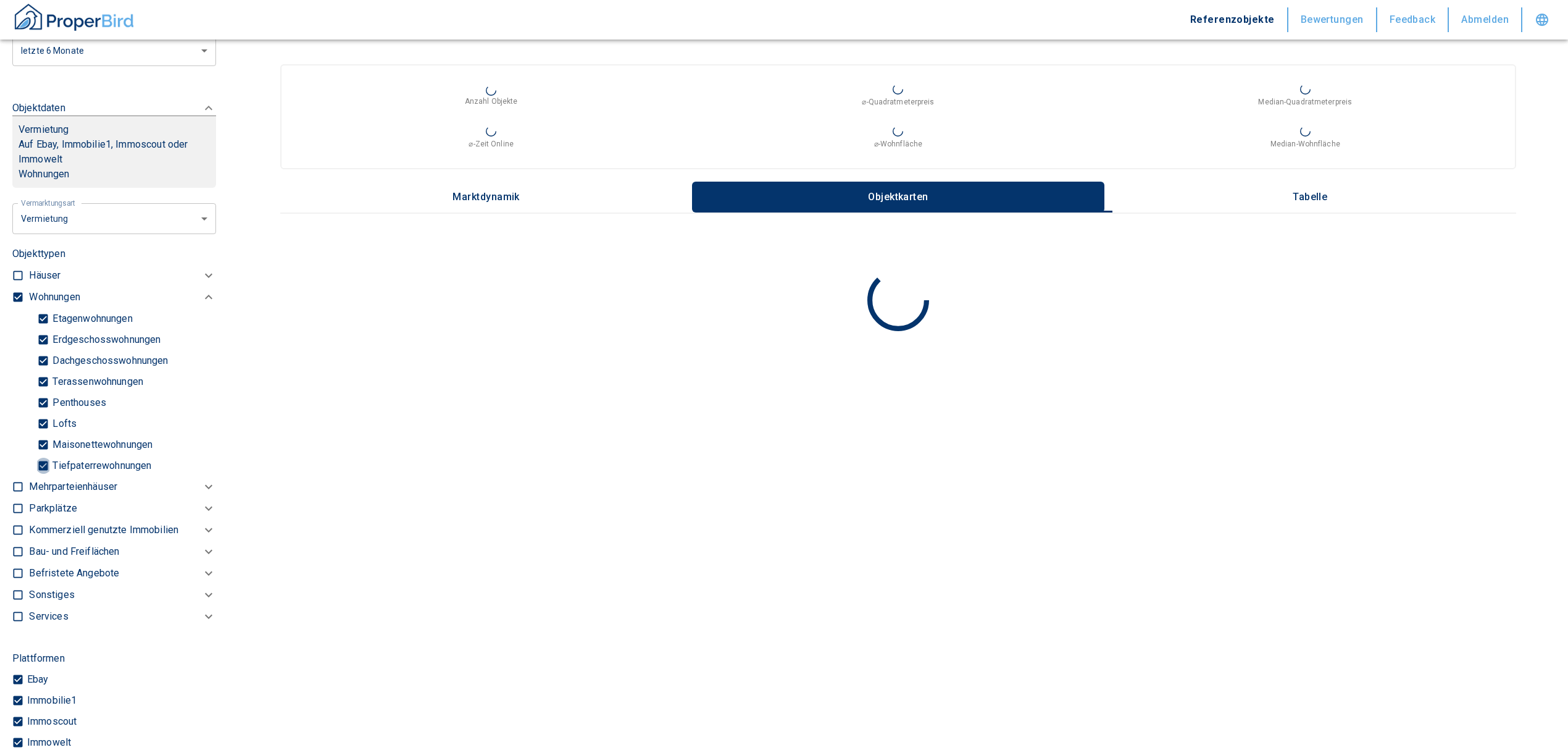
click at [38, 475] on input "Tiefpaterrewohnungen" at bounding box center [43, 465] width 12 height 21
checkbox input "false"
type input "2020"
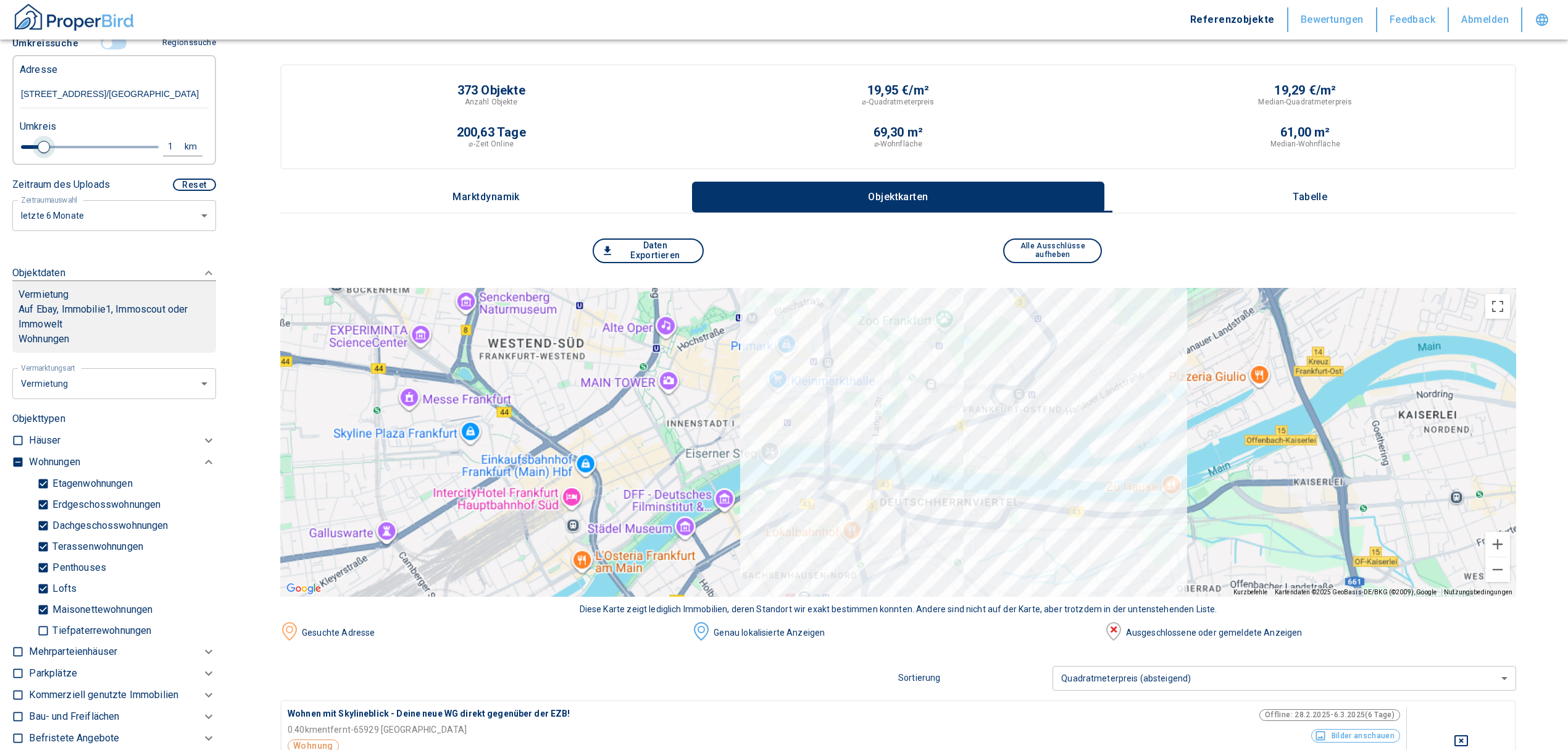
type input "0.8"
type input "2020"
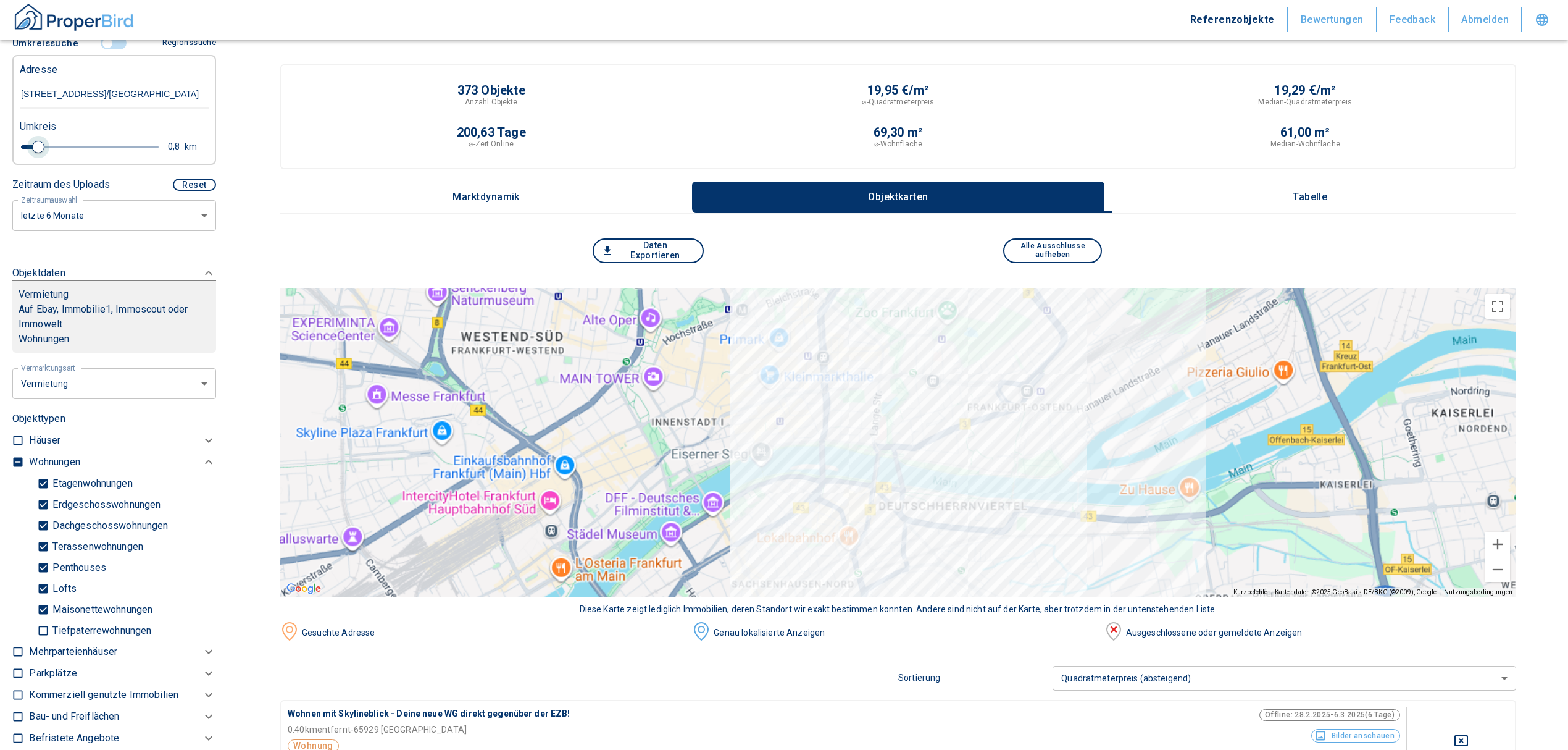
type input "0.6"
type input "2020"
type input "0.4"
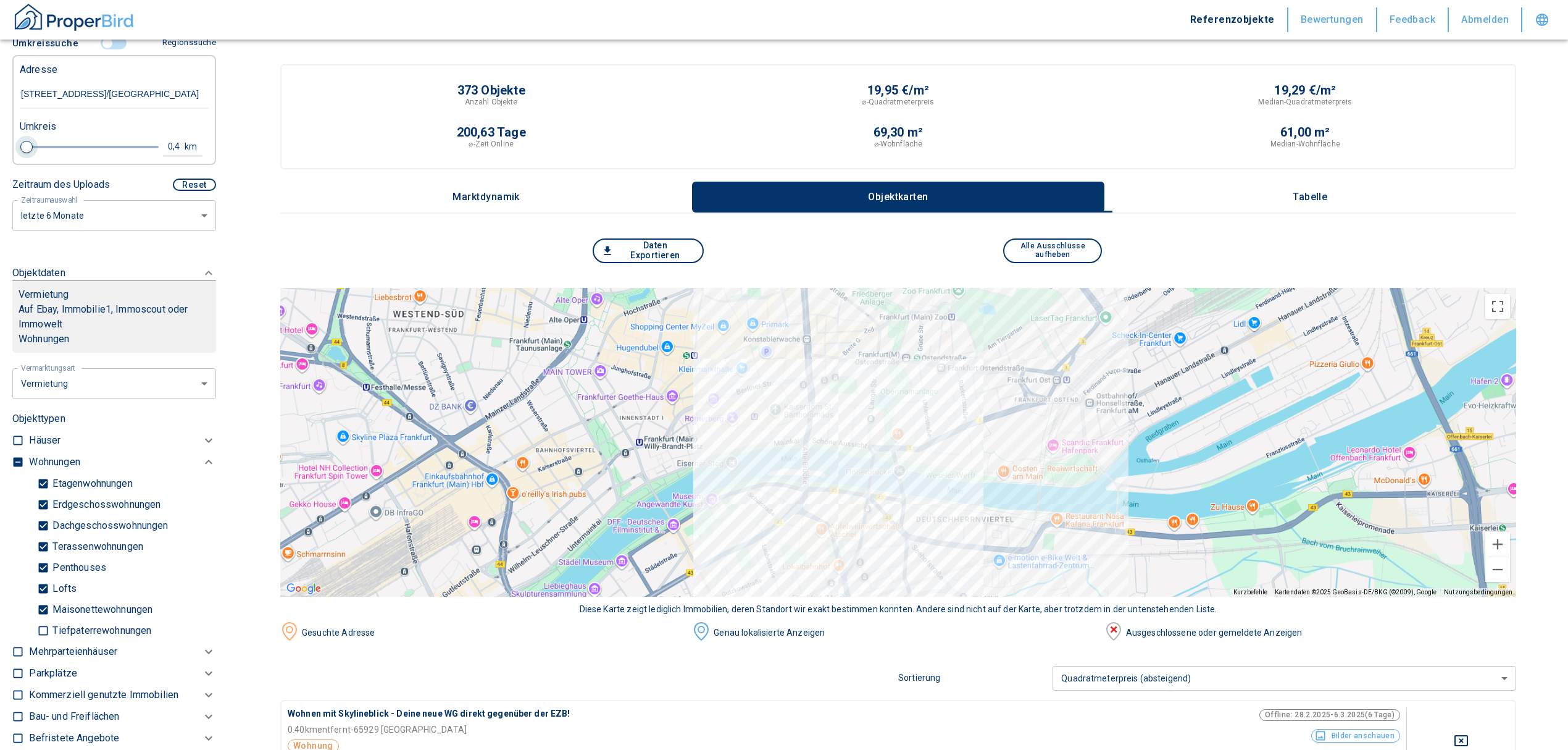
drag, startPoint x: 37, startPoint y: 163, endPoint x: 29, endPoint y: 164, distance: 8.1
click at [29, 153] on span at bounding box center [26, 147] width 12 height 12
type input "2020"
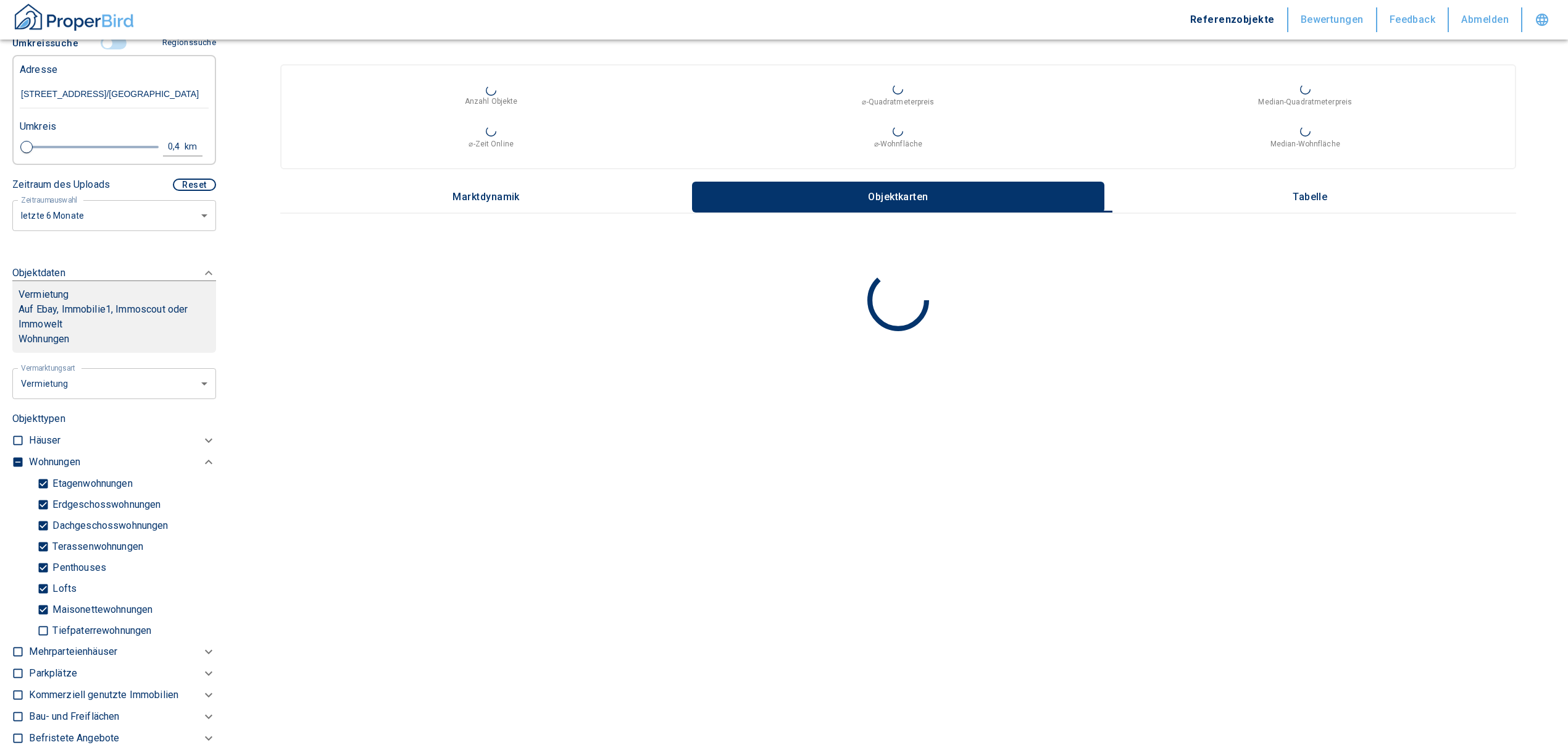
click at [172, 154] on div "0,4" at bounding box center [177, 147] width 22 height 16
click at [78, 155] on input "0,4" at bounding box center [74, 145] width 34 height 19
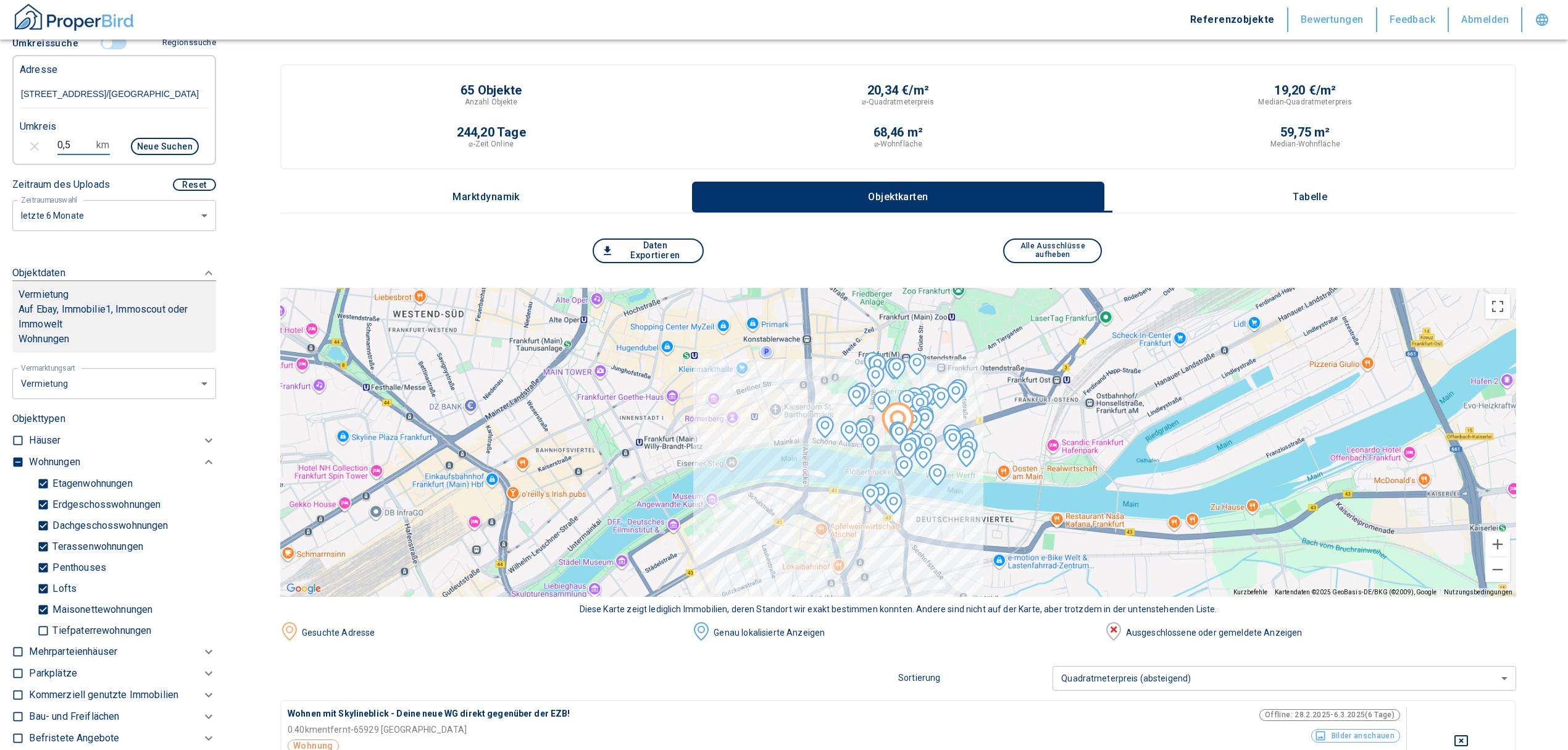
type input "0,5"
click at [161, 152] on button "Neue Suchen" at bounding box center [164, 146] width 68 height 18
type input "2020"
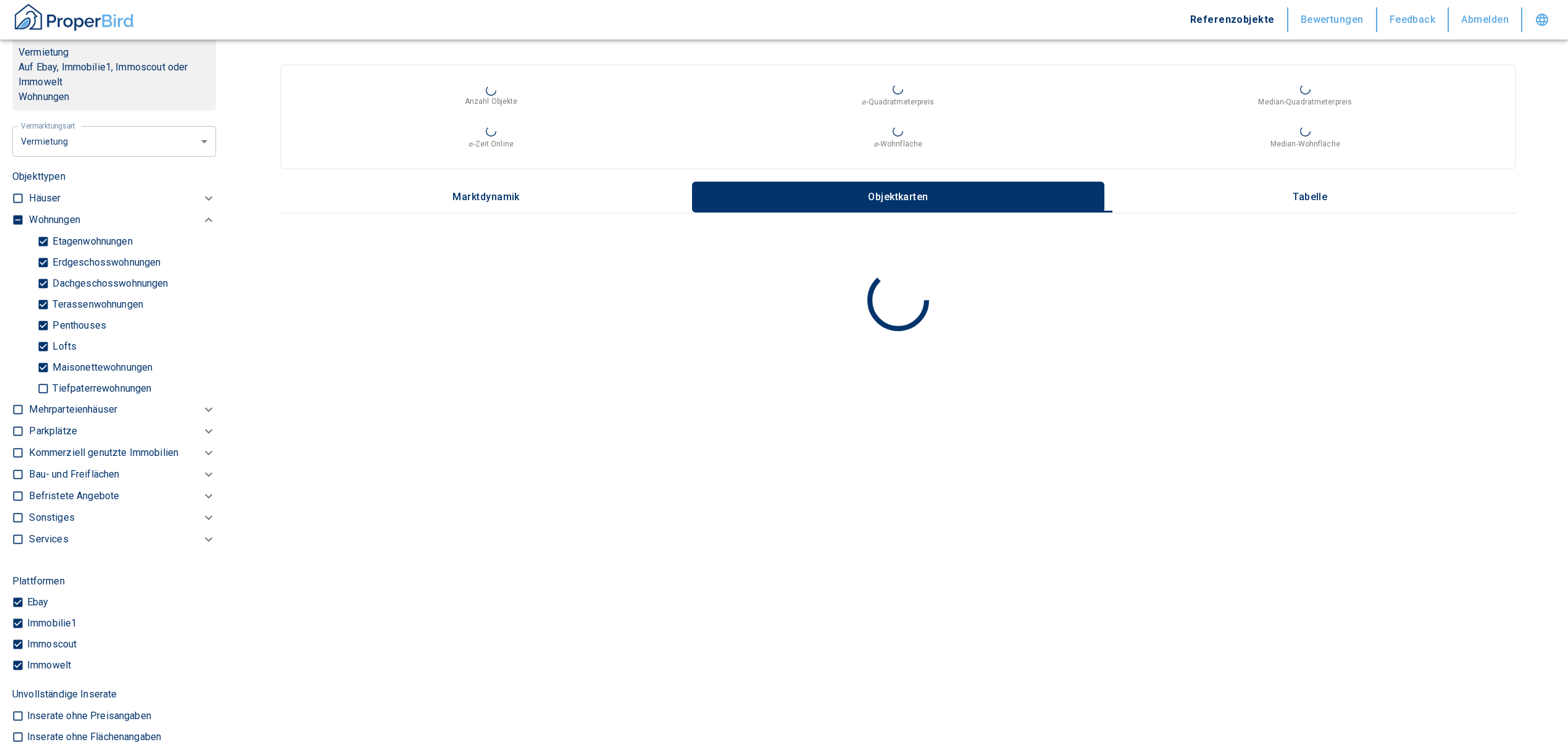
scroll to position [714, 0]
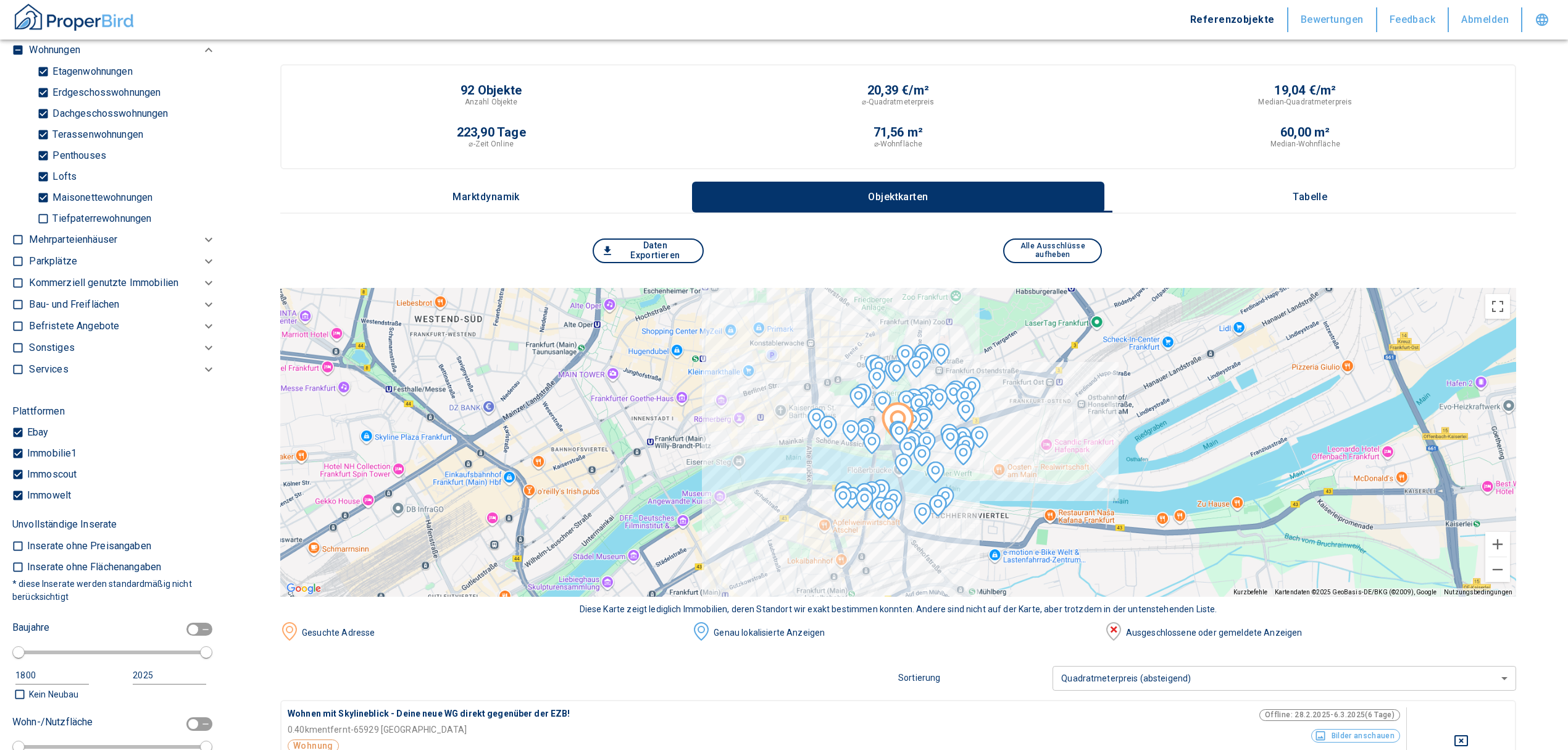
click at [1317, 191] on p "Tabelle" at bounding box center [1310, 197] width 62 height 11
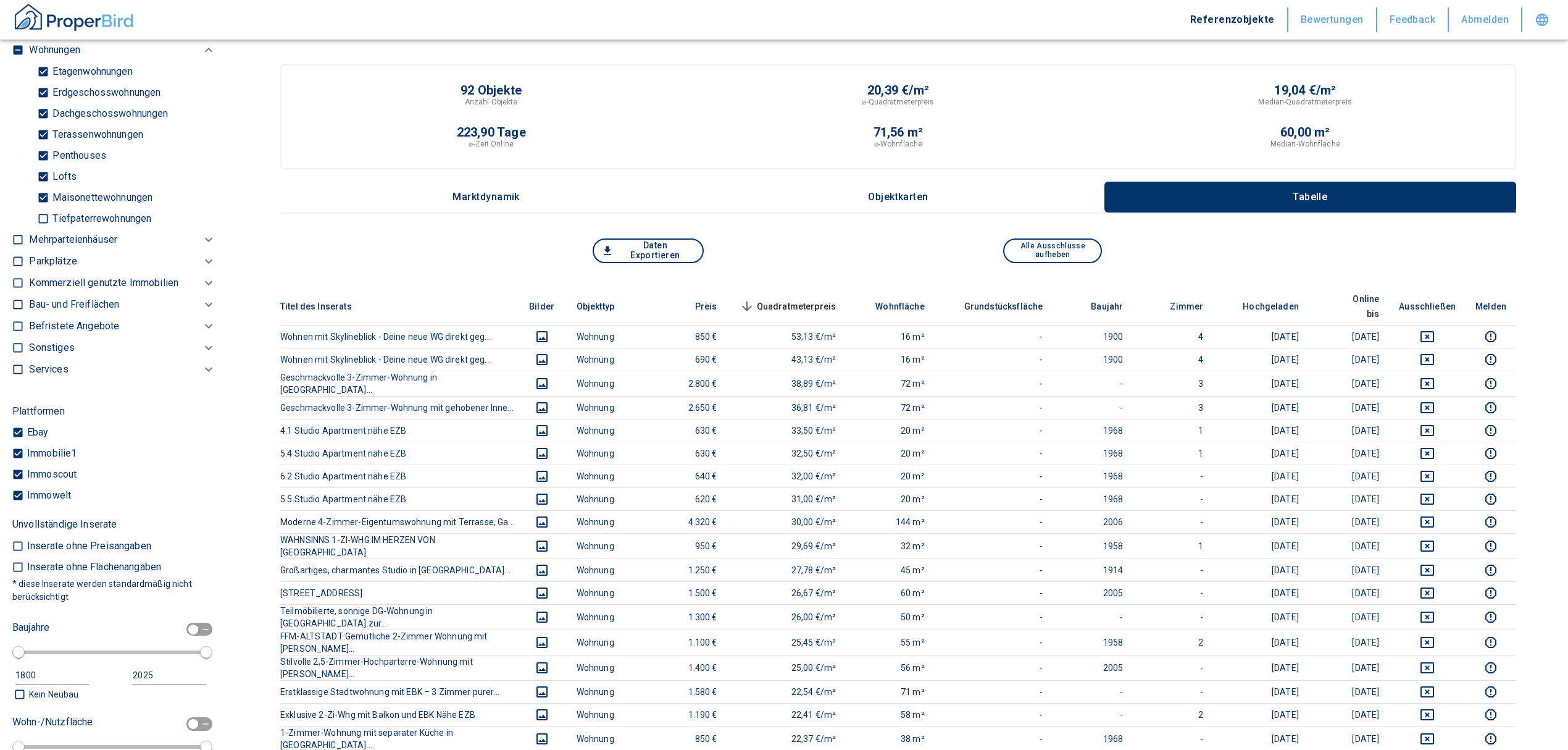
click at [819, 299] on span "Quadratmeterpreis sorted descending" at bounding box center [787, 306] width 99 height 15
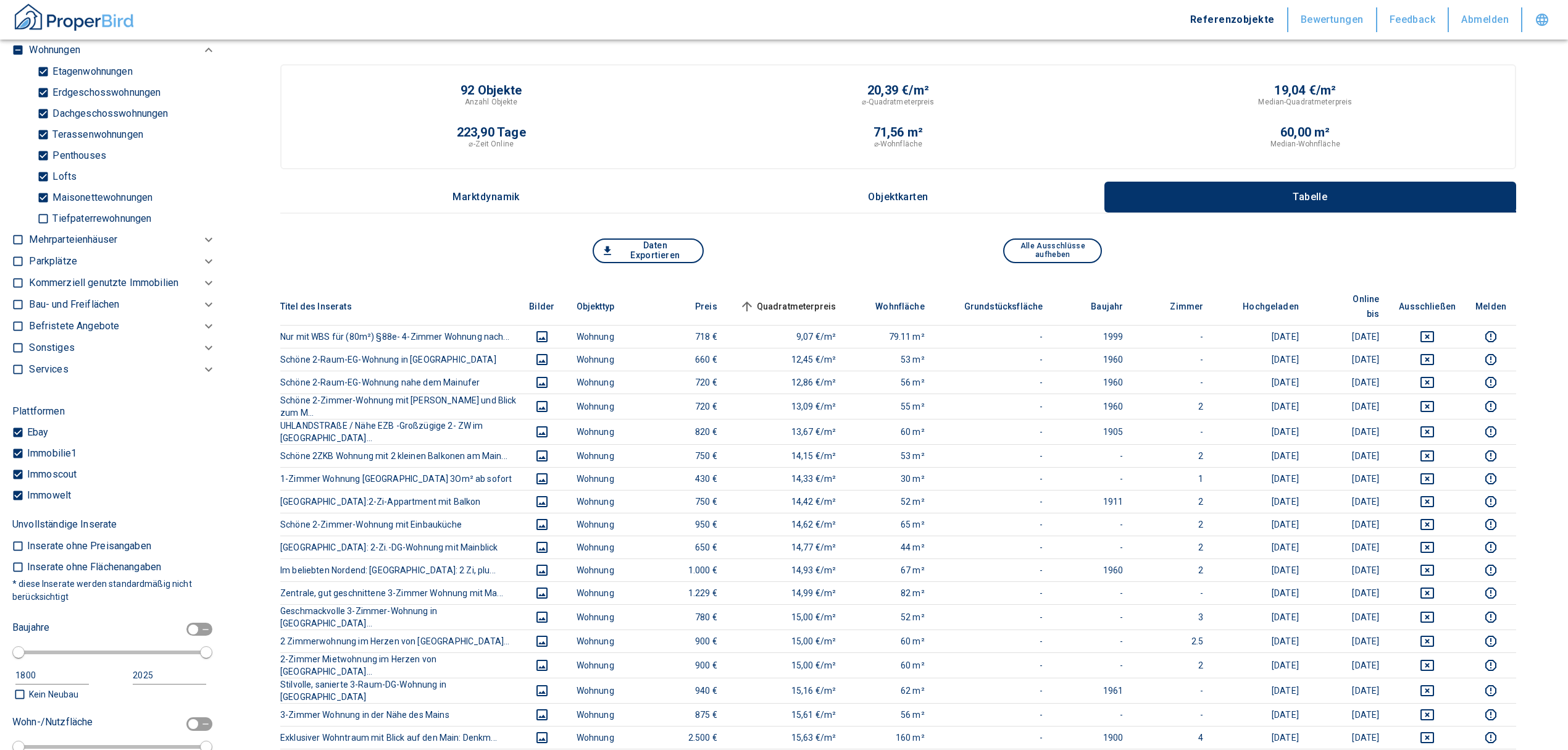
click at [818, 299] on span "Quadratmeterpreis sorted ascending" at bounding box center [787, 306] width 99 height 15
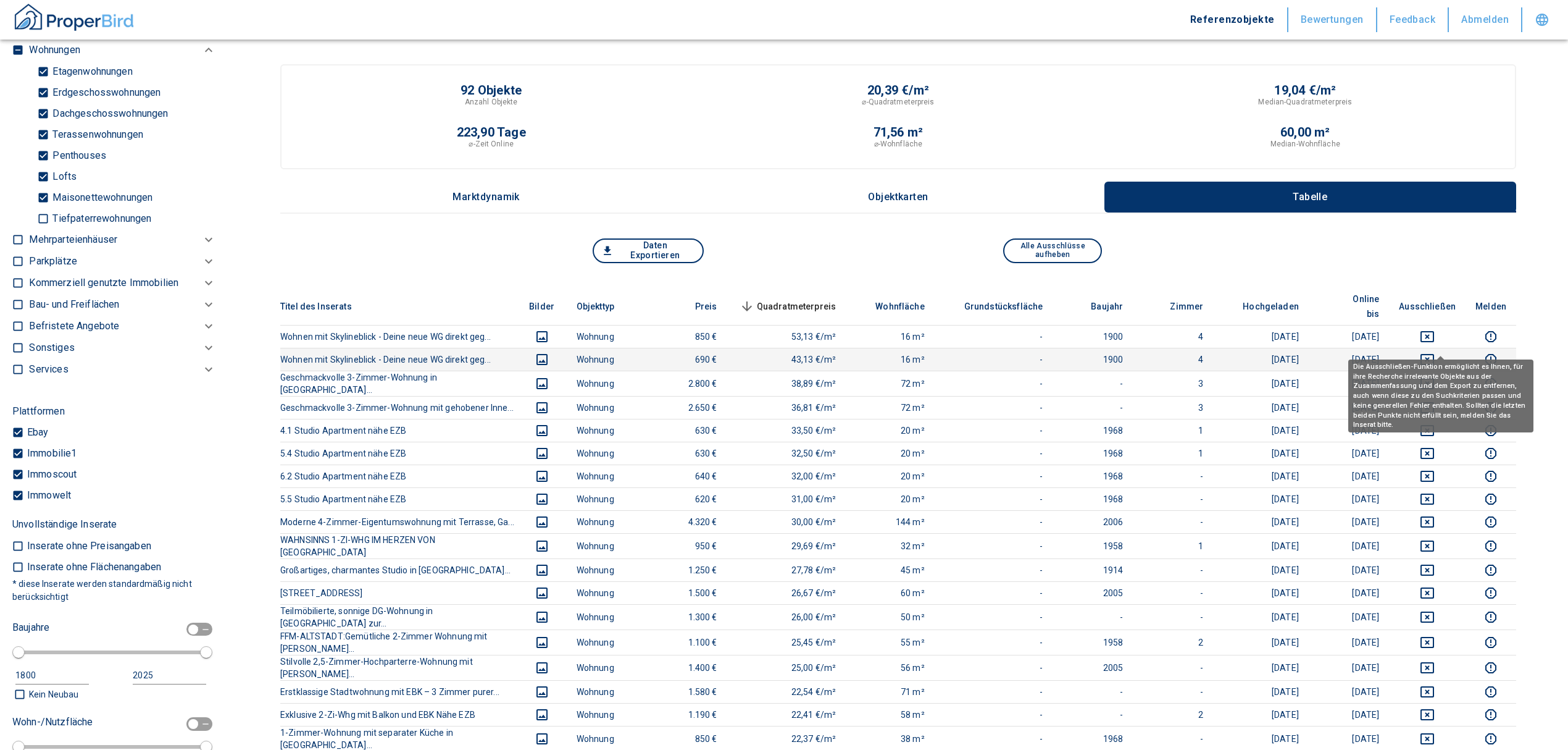
click at [1435, 352] on icon "deselect this listing" at bounding box center [1428, 359] width 15 height 15
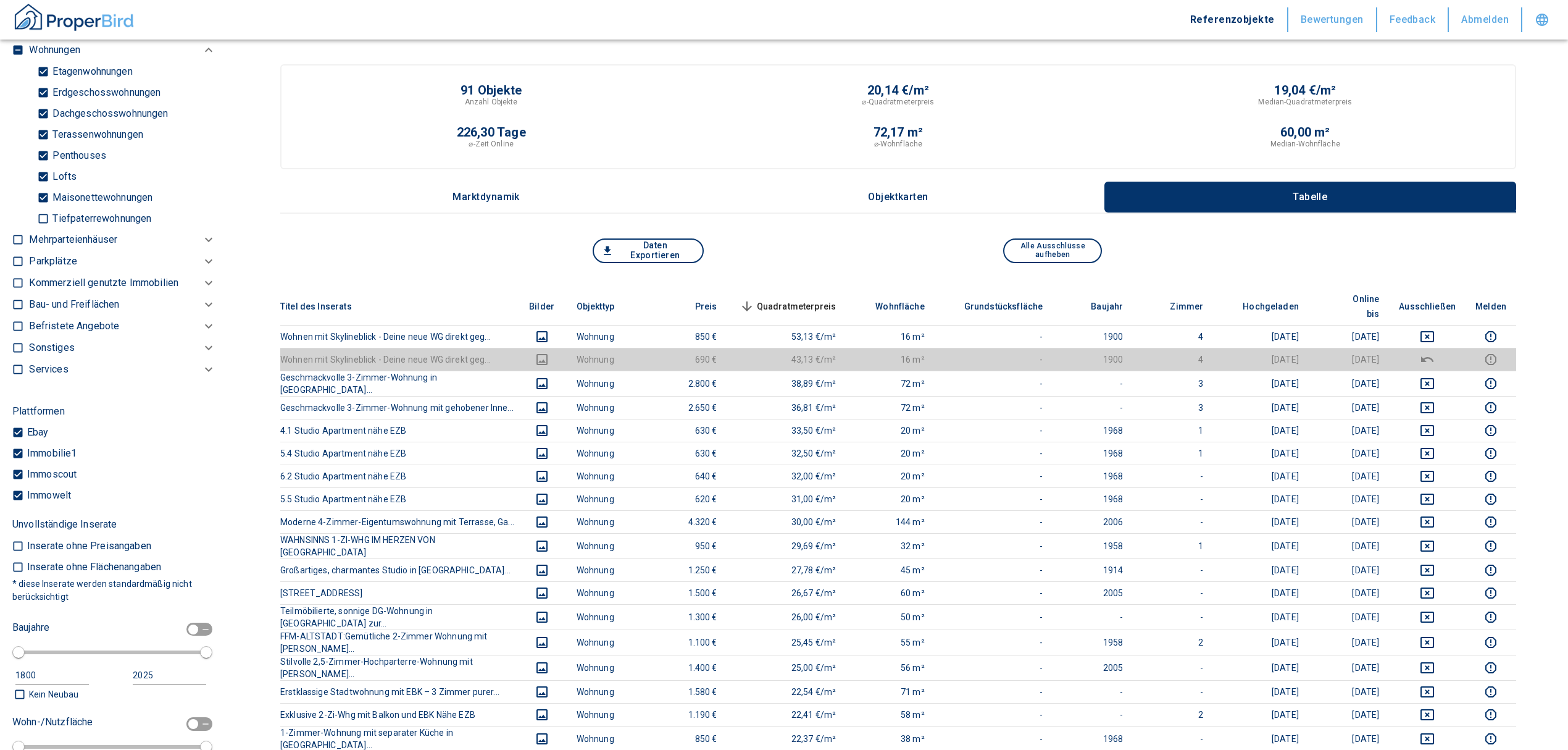
click at [1436, 304] on th "Ausschließen" at bounding box center [1427, 306] width 77 height 38
click at [1435, 298] on th "Ausschließen" at bounding box center [1427, 306] width 77 height 38
click at [1435, 330] on icon "deselect this listing" at bounding box center [1428, 337] width 15 height 15
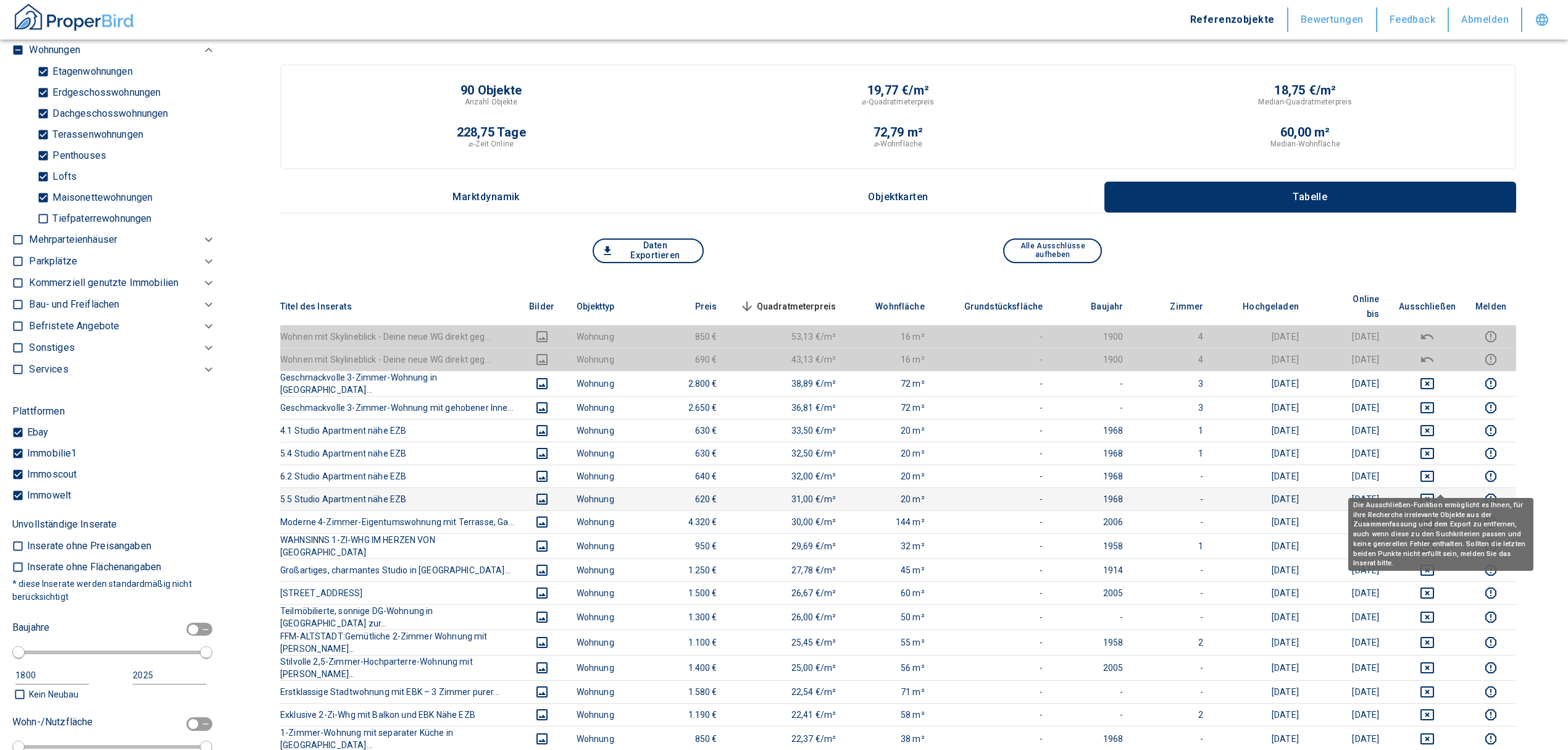
click at [1435, 492] on icon "deselect this listing" at bounding box center [1428, 499] width 15 height 15
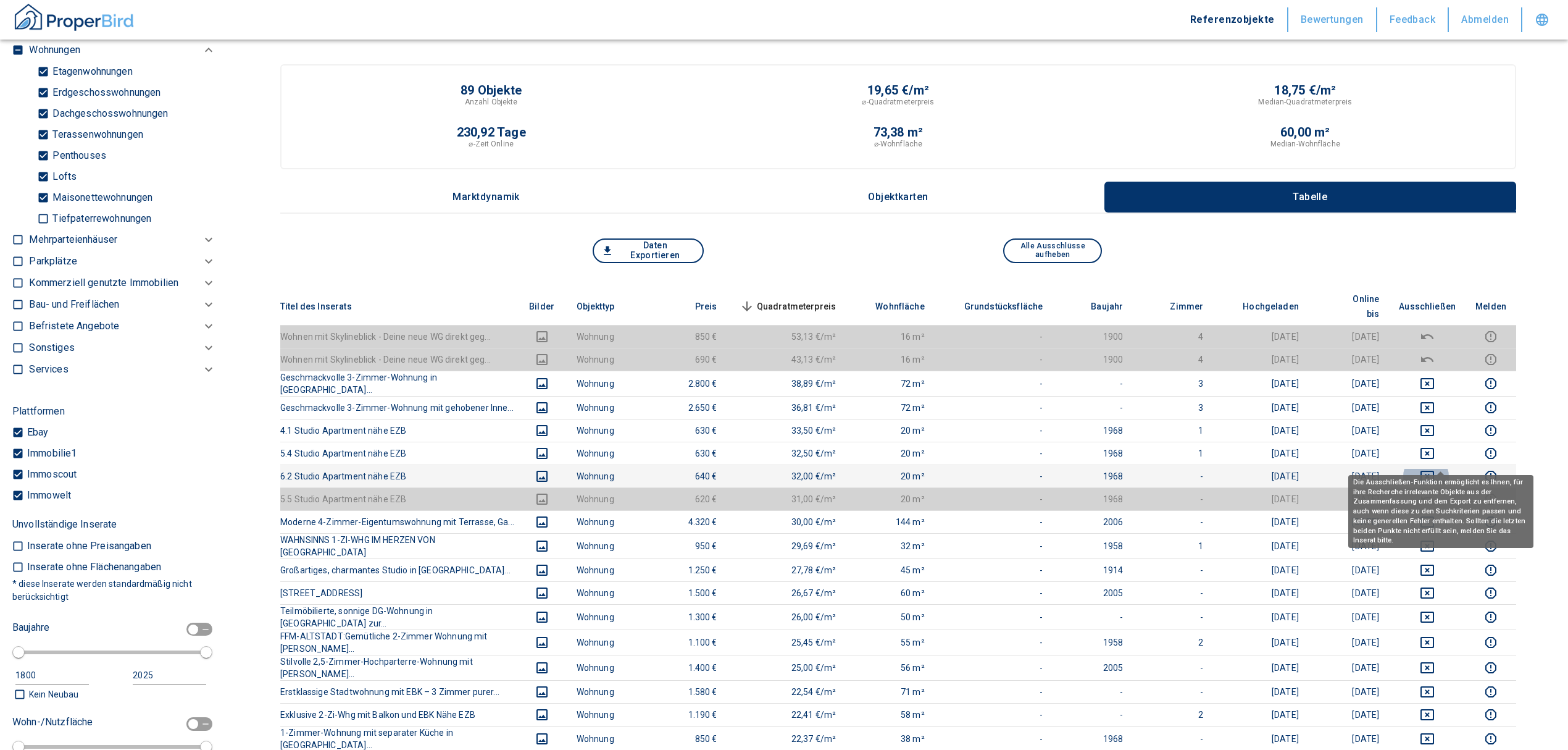
click at [1434, 471] on icon "deselect this listing" at bounding box center [1427, 476] width 14 height 11
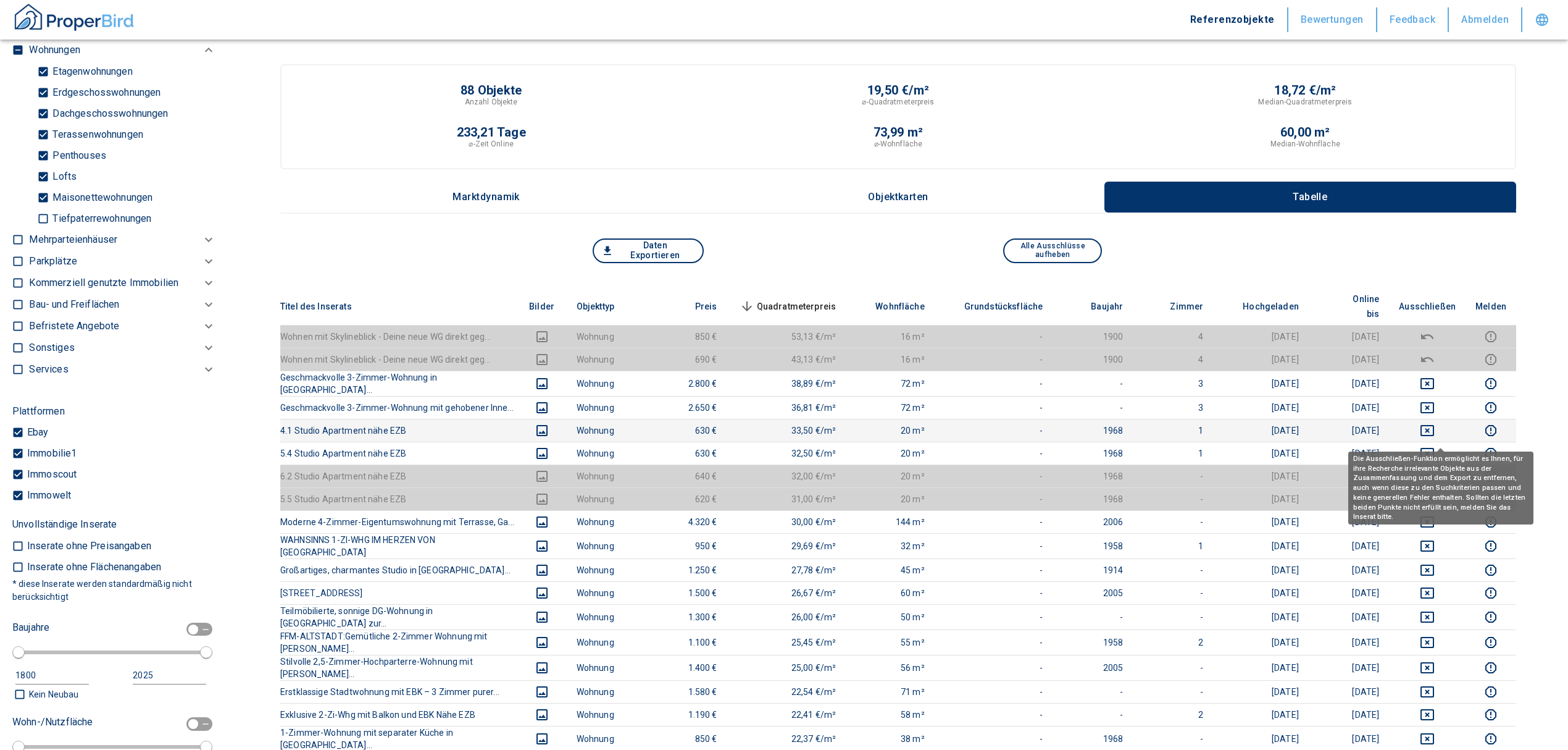
drag, startPoint x: 1435, startPoint y: 433, endPoint x: 1437, endPoint y: 415, distance: 18.1
click at [1435, 446] on icon "deselect this listing" at bounding box center [1428, 454] width 15 height 15
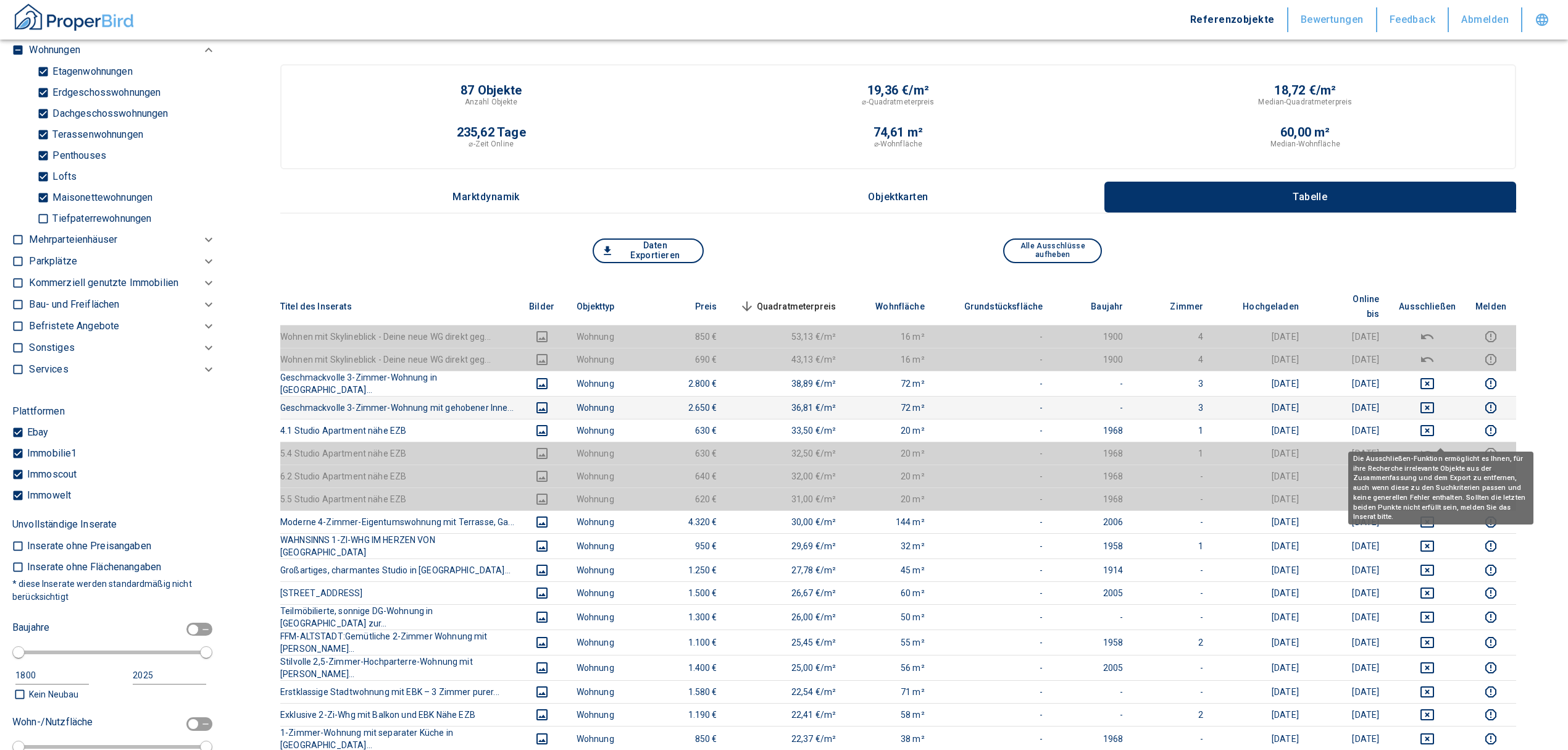
click at [1441, 400] on td at bounding box center [1427, 407] width 77 height 23
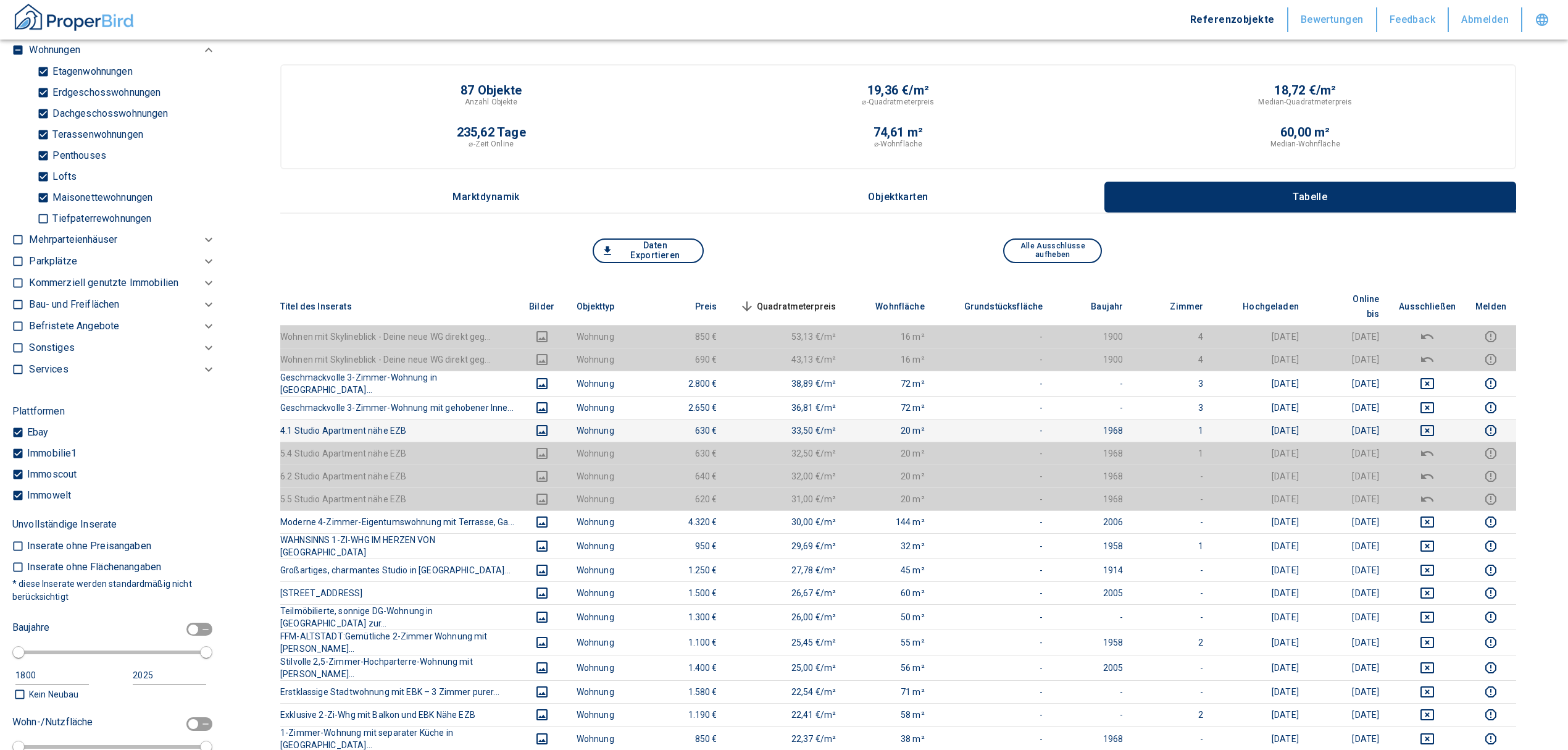
click at [1435, 423] on icon "deselect this listing" at bounding box center [1428, 431] width 15 height 15
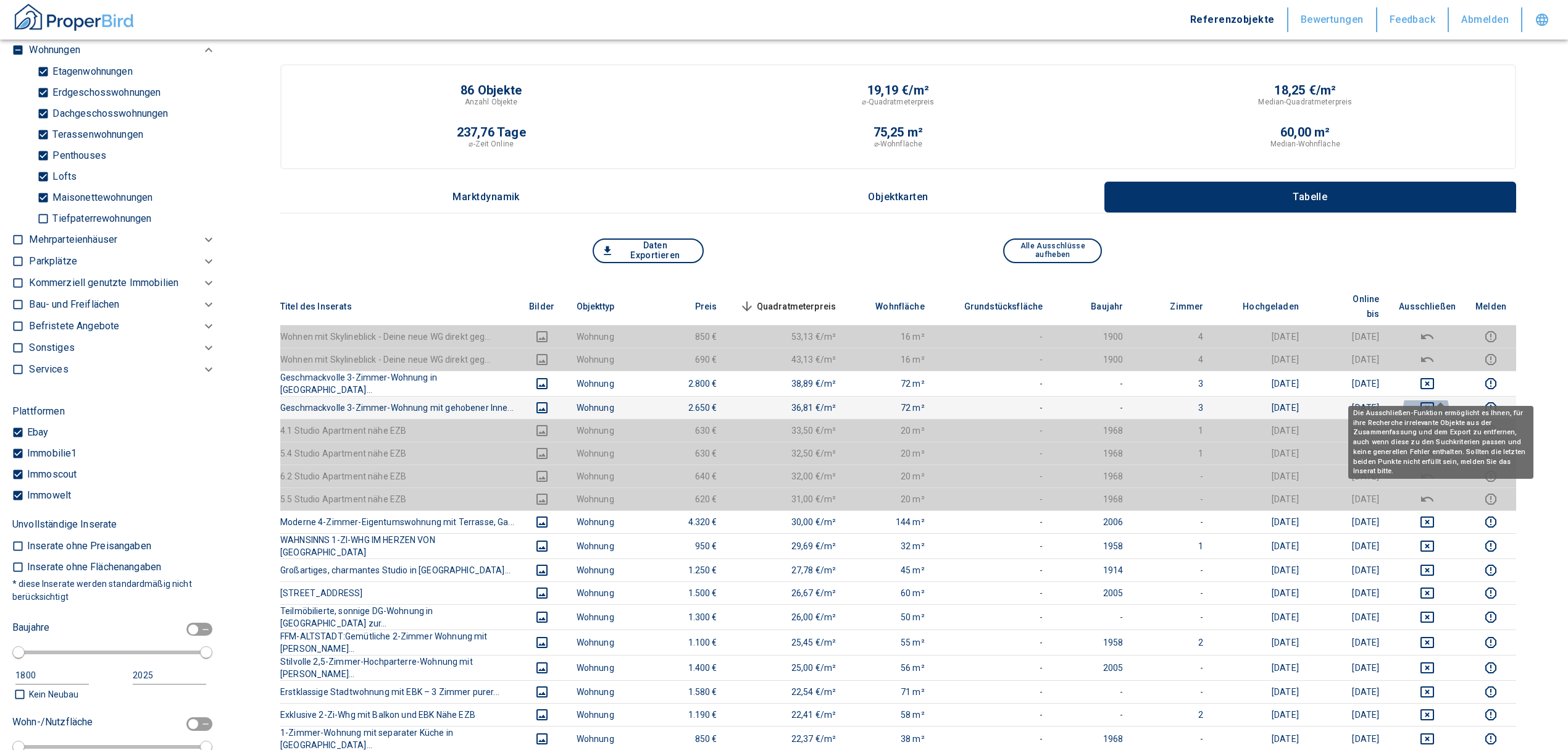
click at [1434, 402] on icon "deselect this listing" at bounding box center [1427, 407] width 14 height 11
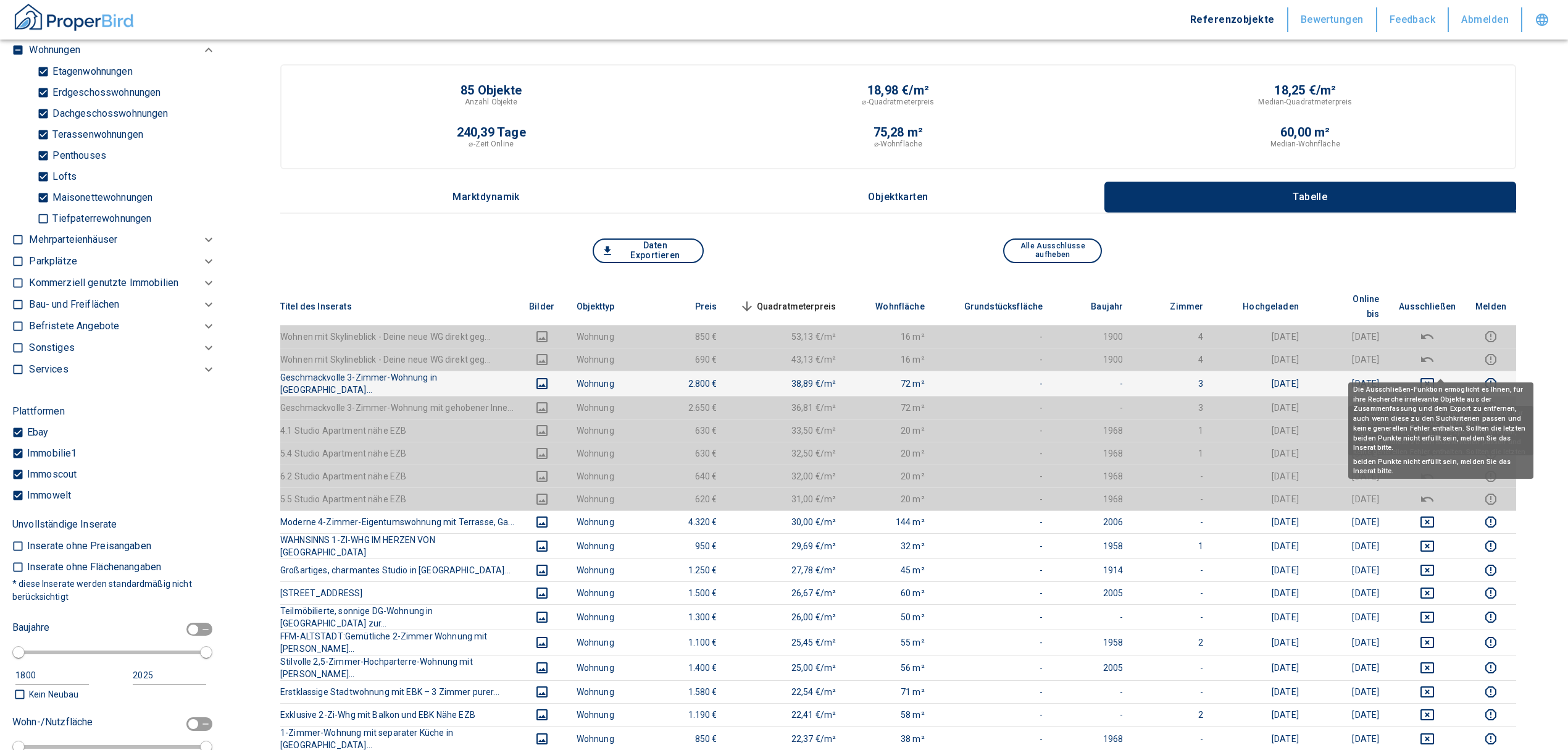
click at [1435, 376] on icon "deselect this listing" at bounding box center [1428, 383] width 15 height 15
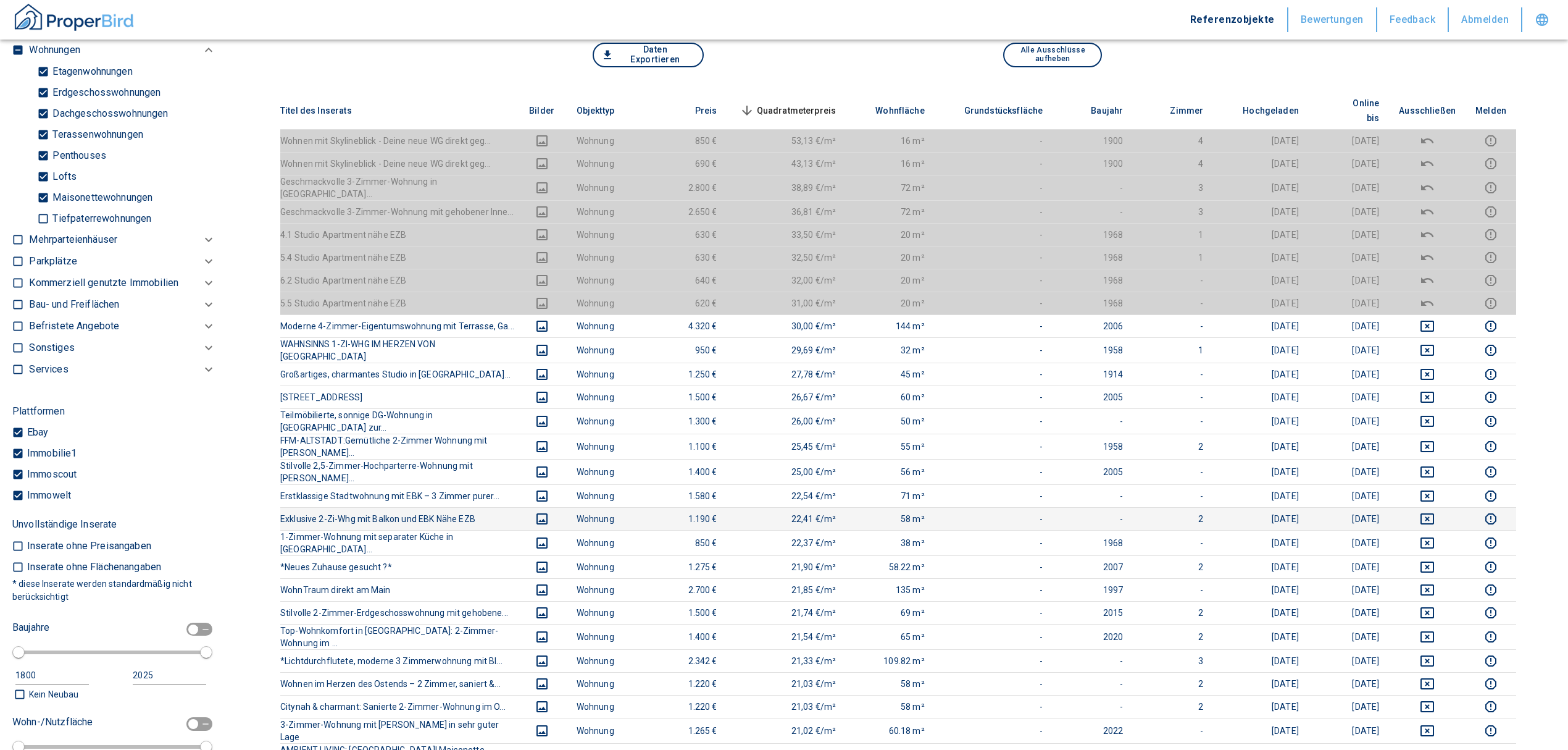
scroll to position [164, 0]
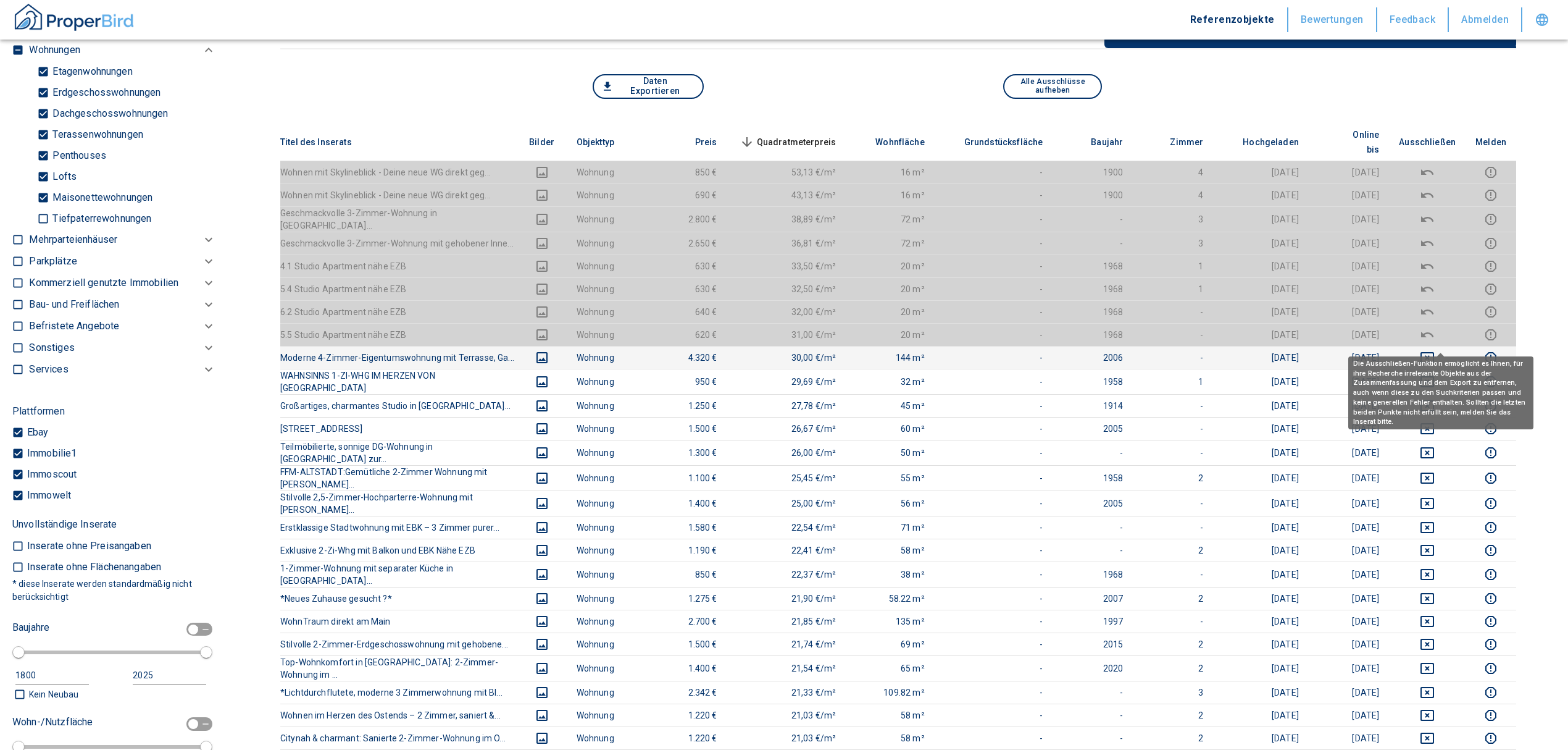
click at [1434, 352] on icon "deselect this listing" at bounding box center [1427, 357] width 14 height 11
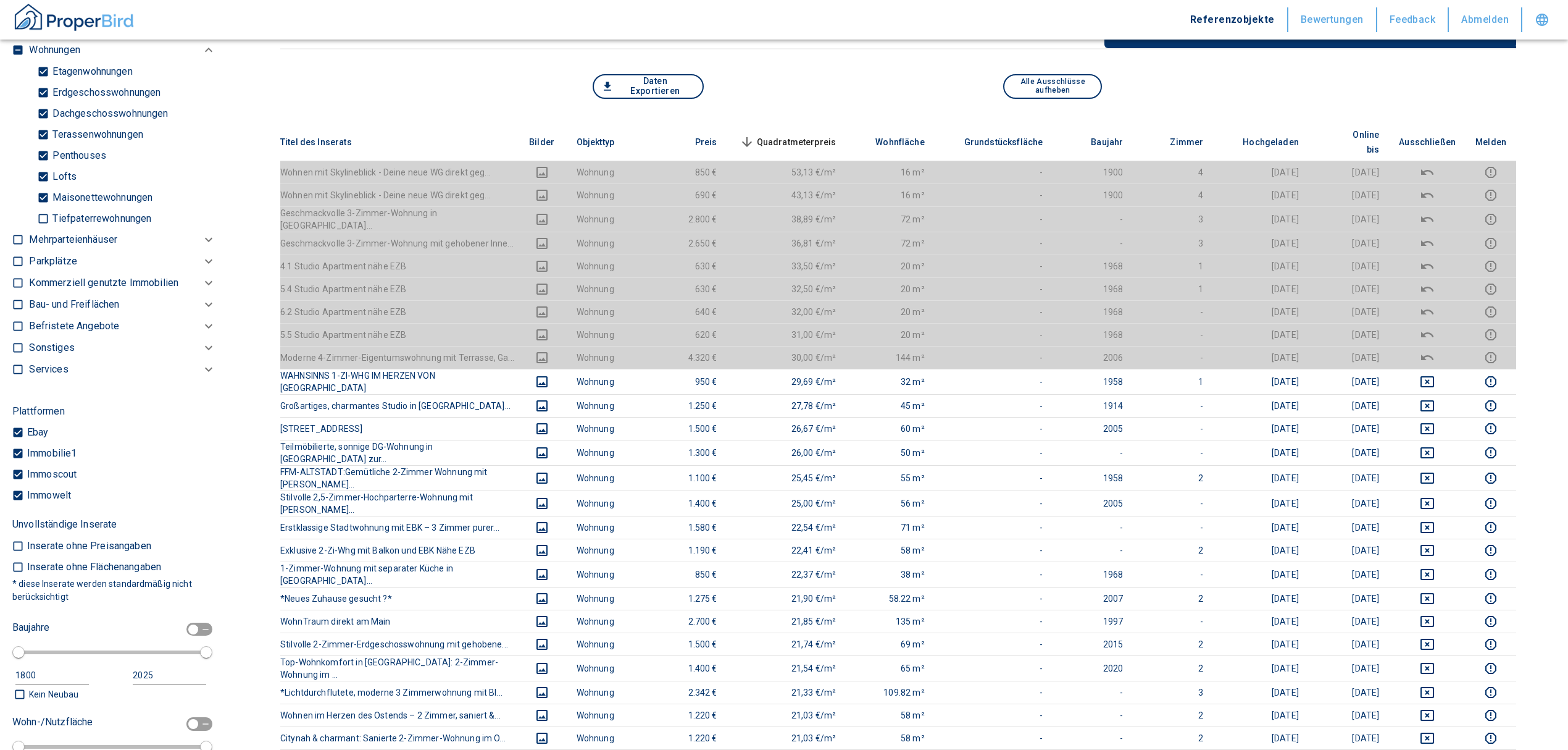
click at [837, 135] on span "Quadratmeterpreis sorted descending" at bounding box center [787, 142] width 99 height 15
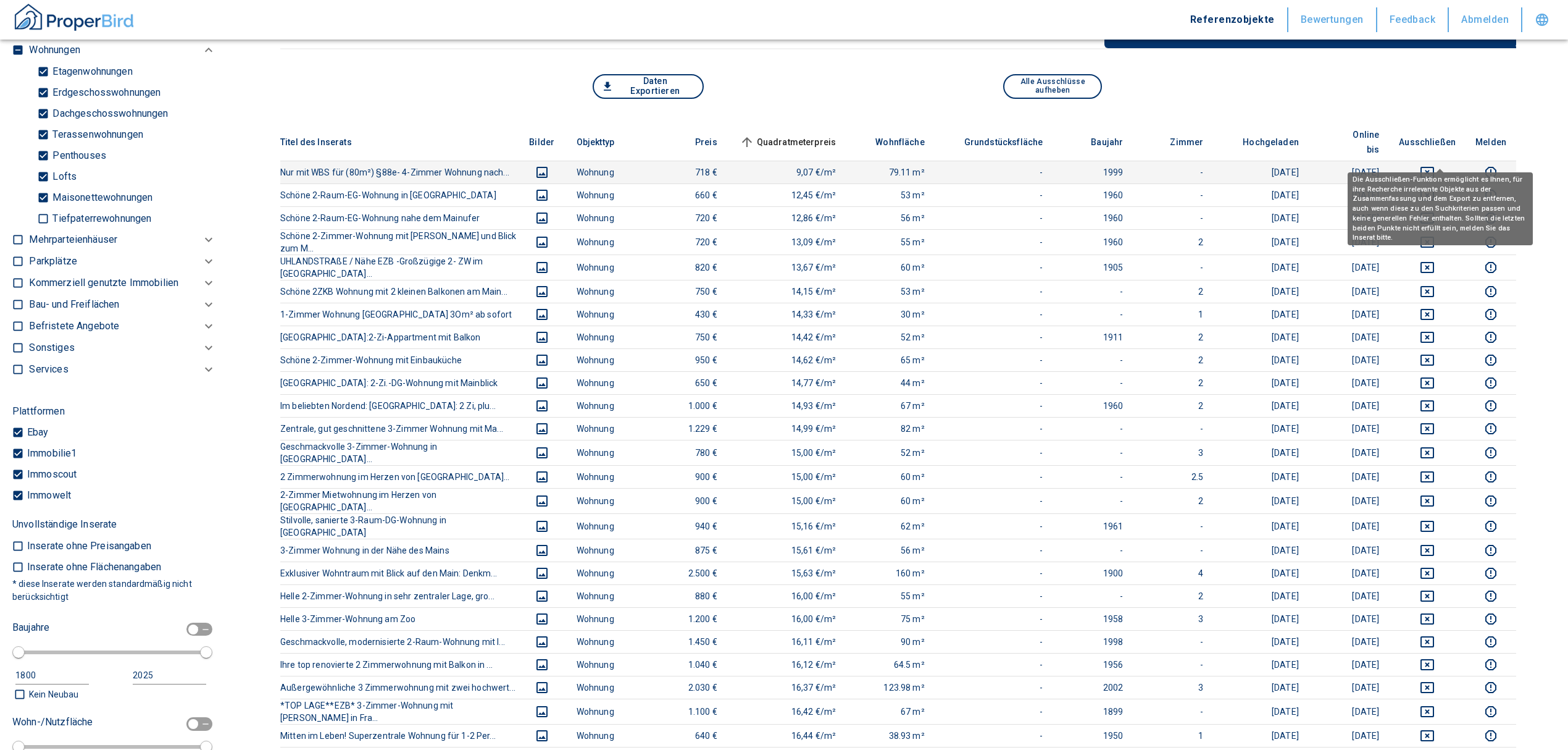
click at [1433, 167] on icon "deselect this listing" at bounding box center [1427, 173] width 14 height 11
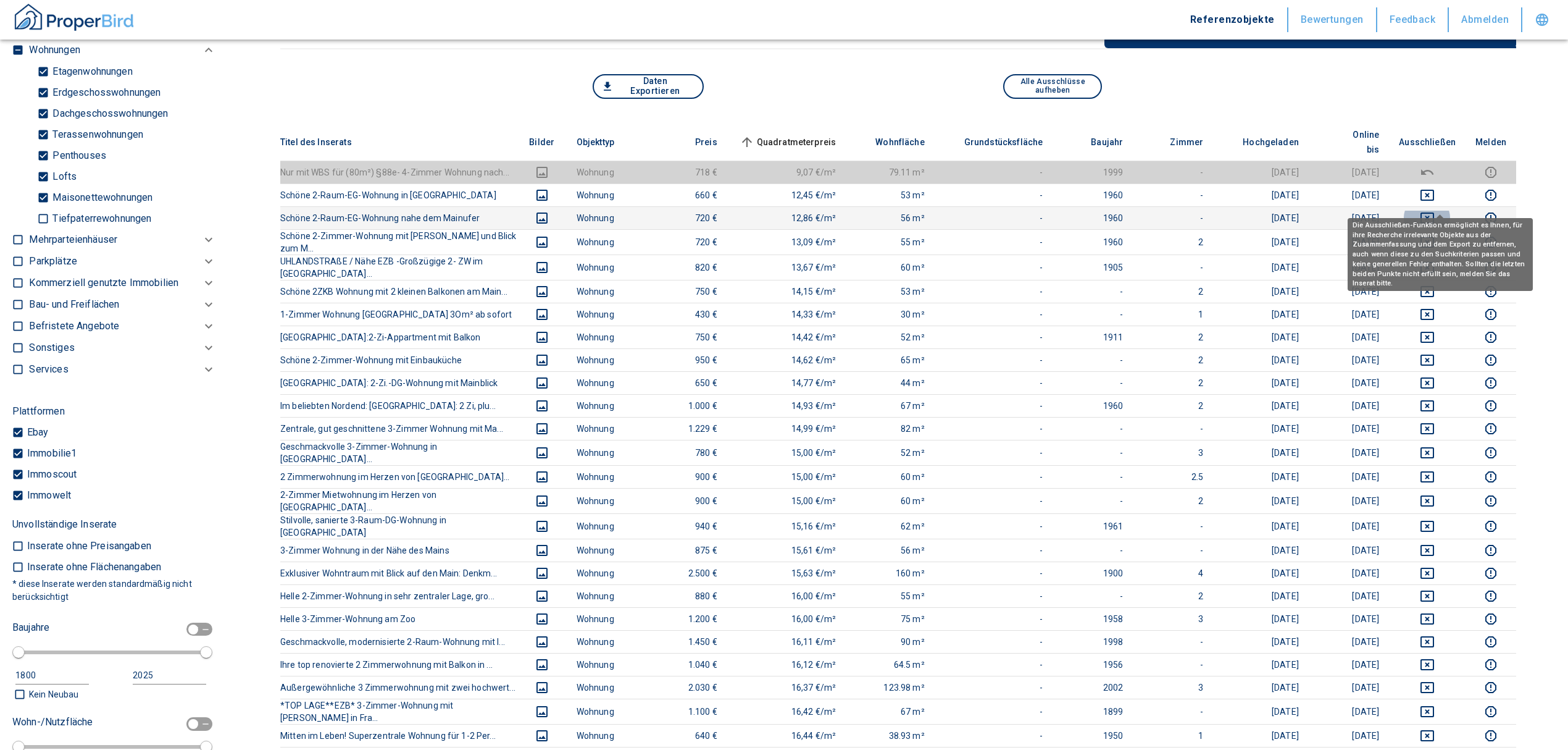
click at [1426, 211] on button "deselect this listing" at bounding box center [1427, 218] width 57 height 15
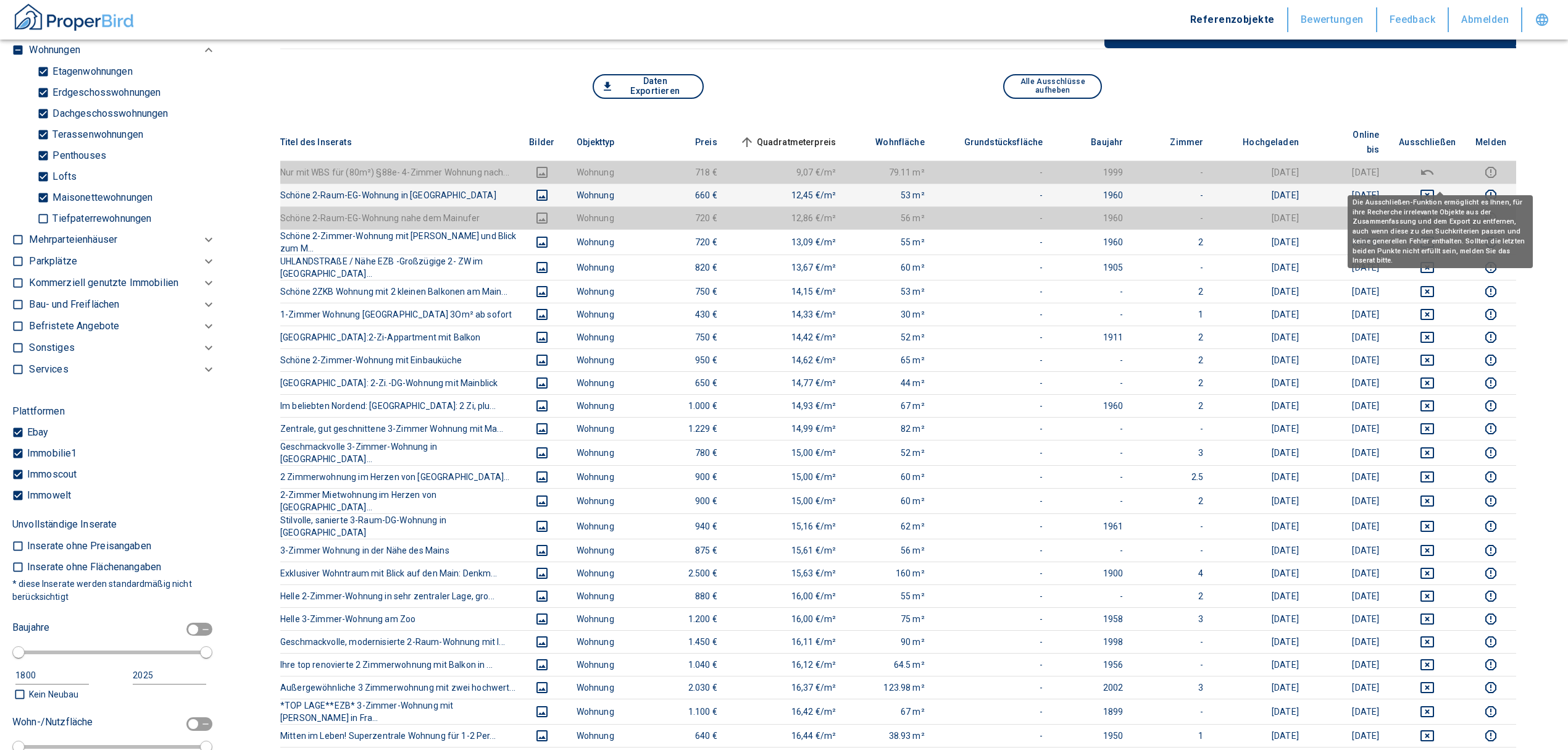
click at [1434, 189] on icon "deselect this listing" at bounding box center [1427, 195] width 14 height 11
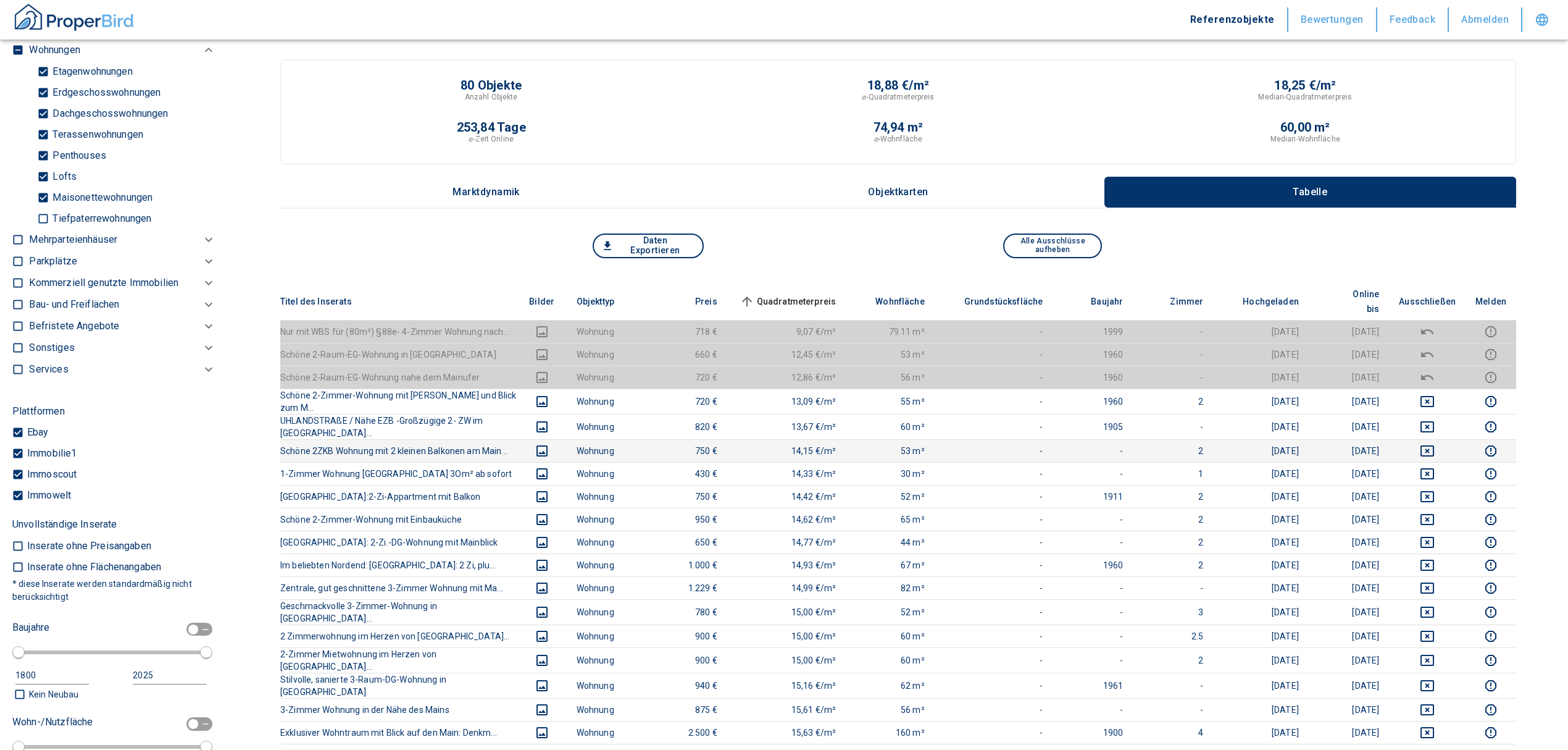
scroll to position [0, 0]
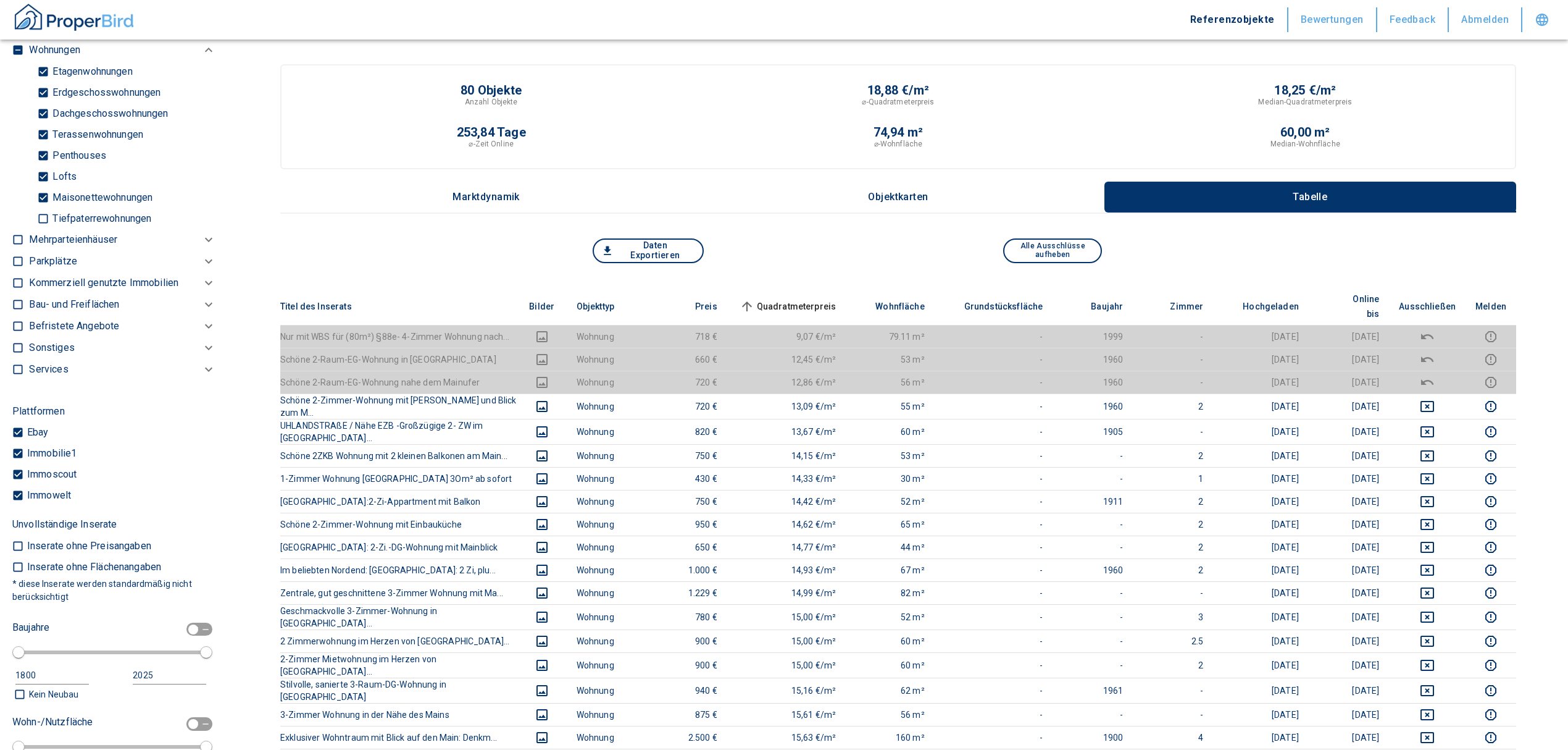
click at [796, 299] on span "Quadratmeterpreis sorted ascending" at bounding box center [787, 306] width 99 height 15
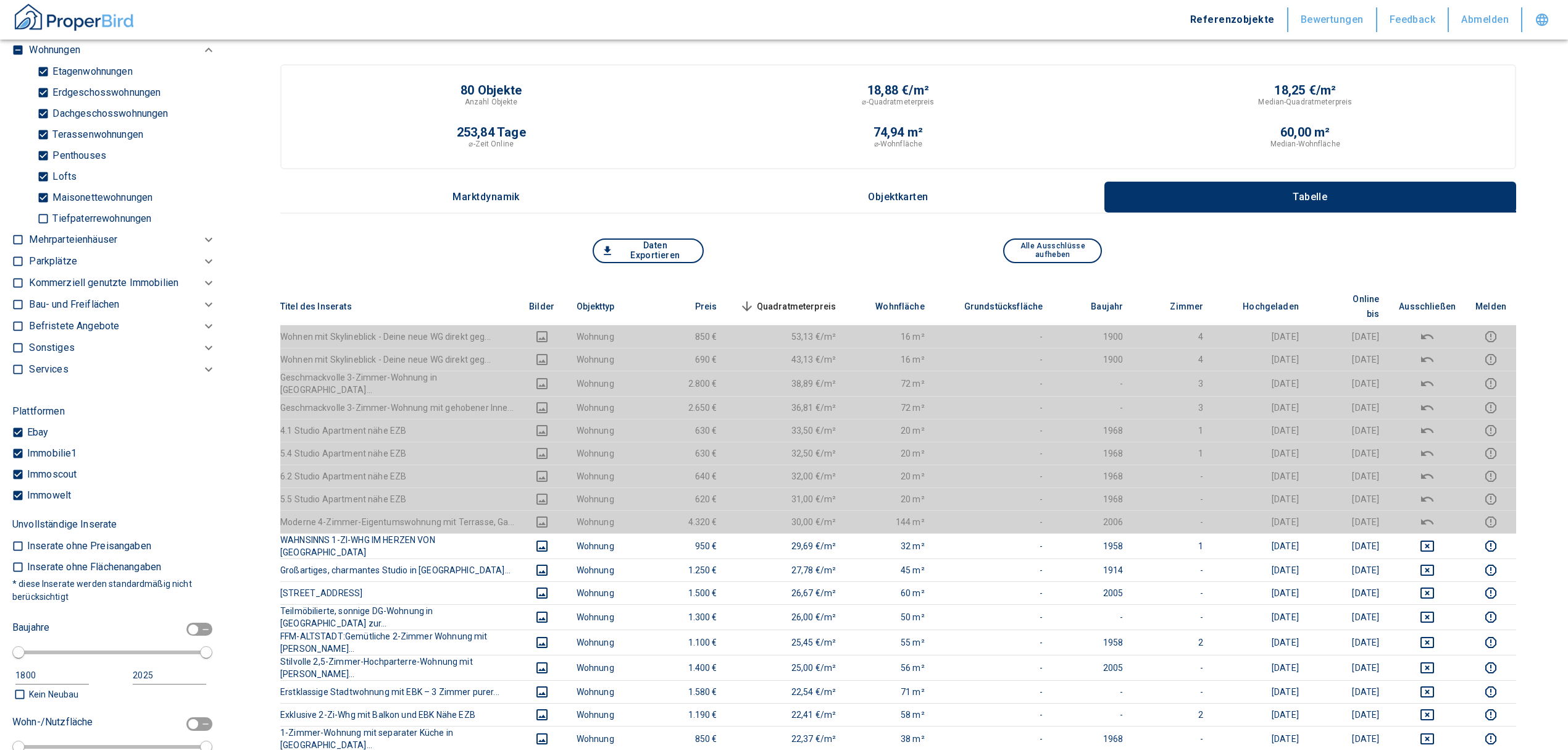
click at [798, 299] on span "Quadratmeterpreis sorted descending" at bounding box center [787, 306] width 99 height 15
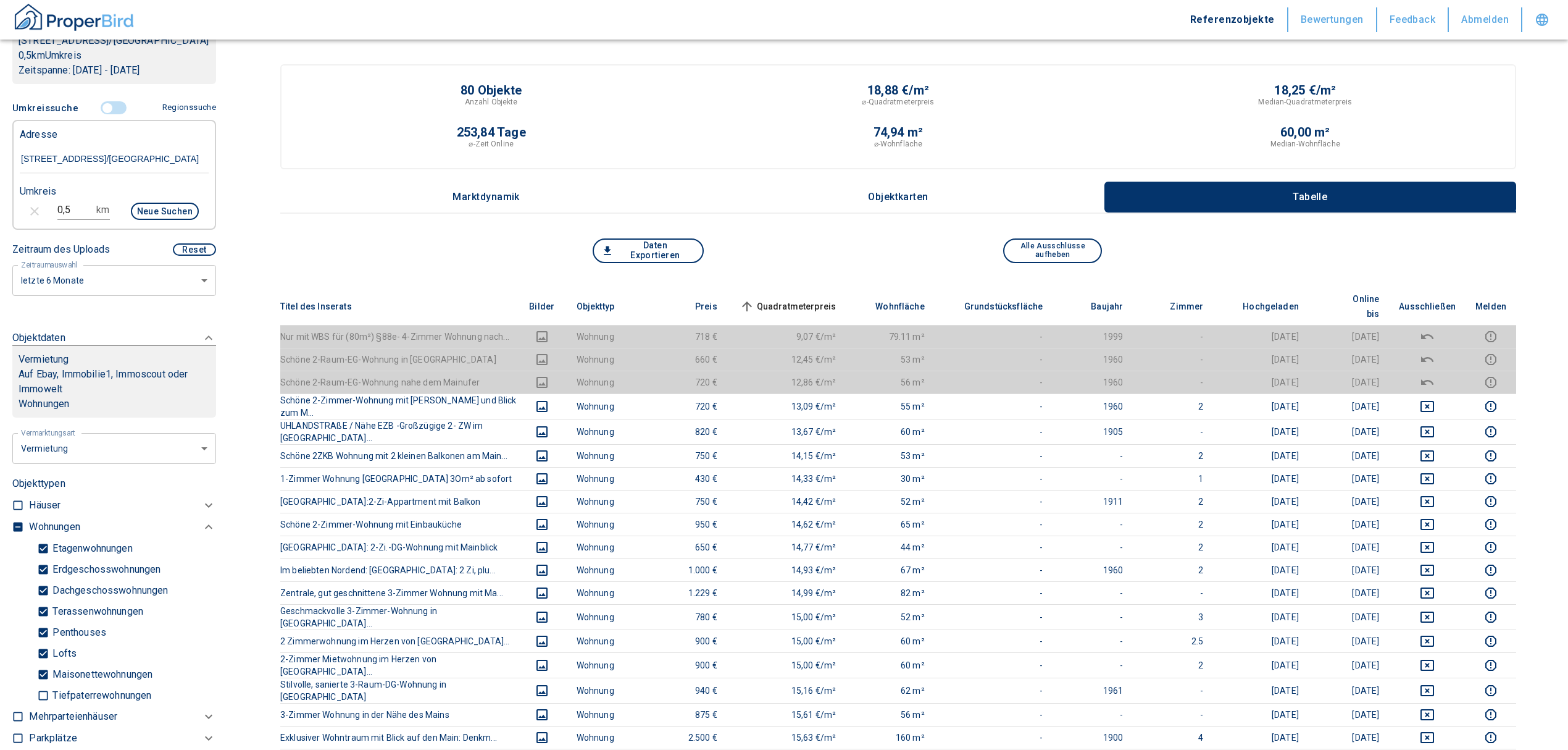
scroll to position [220, 0]
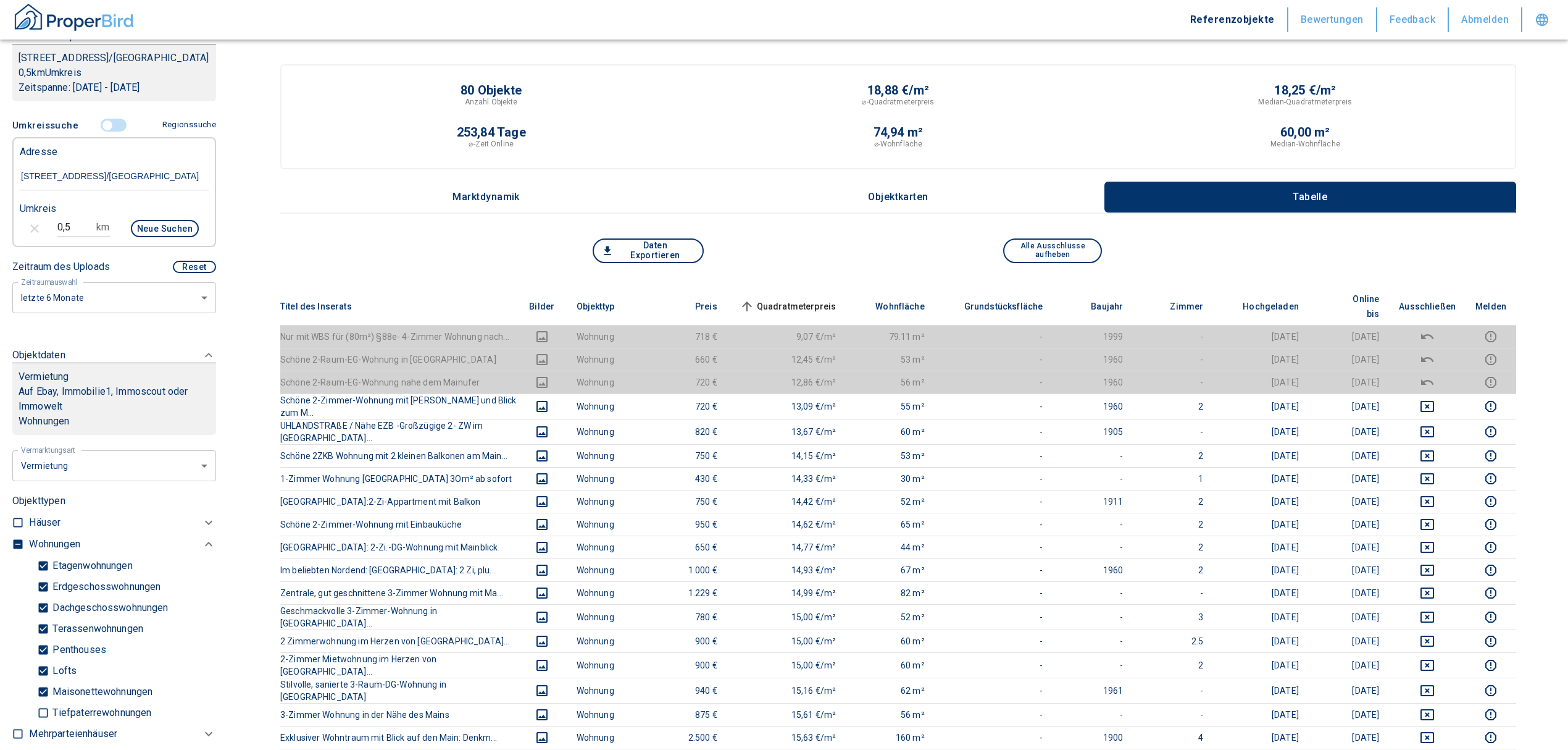
click at [105, 132] on input "controlled" at bounding box center [108, 125] width 37 height 14
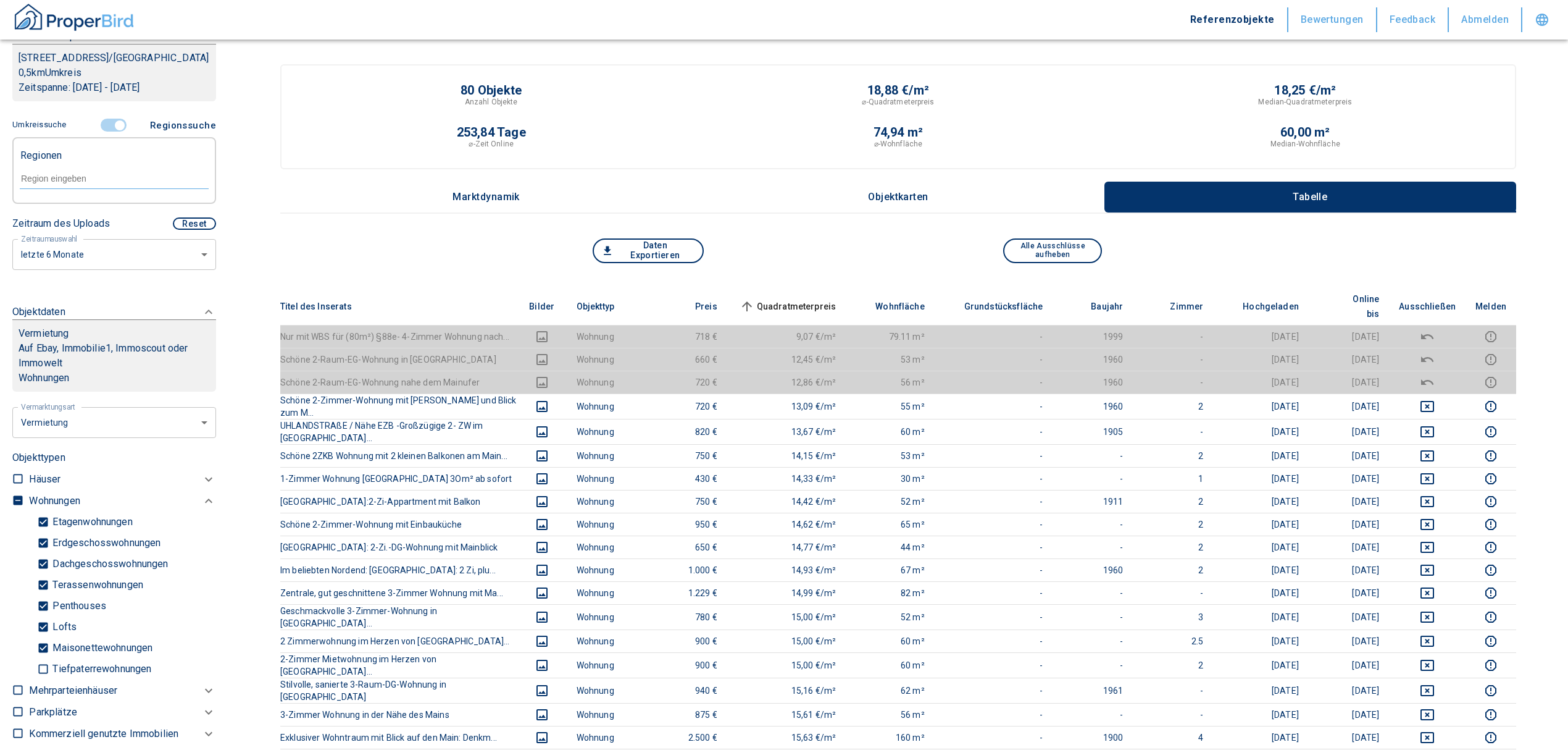
click at [77, 184] on input "text" at bounding box center [114, 178] width 189 height 11
click at [98, 218] on li "[GEOGRAPHIC_DATA]" at bounding box center [108, 222] width 177 height 22
type input "60314"
type input "2020"
type input "[GEOGRAPHIC_DATA]"
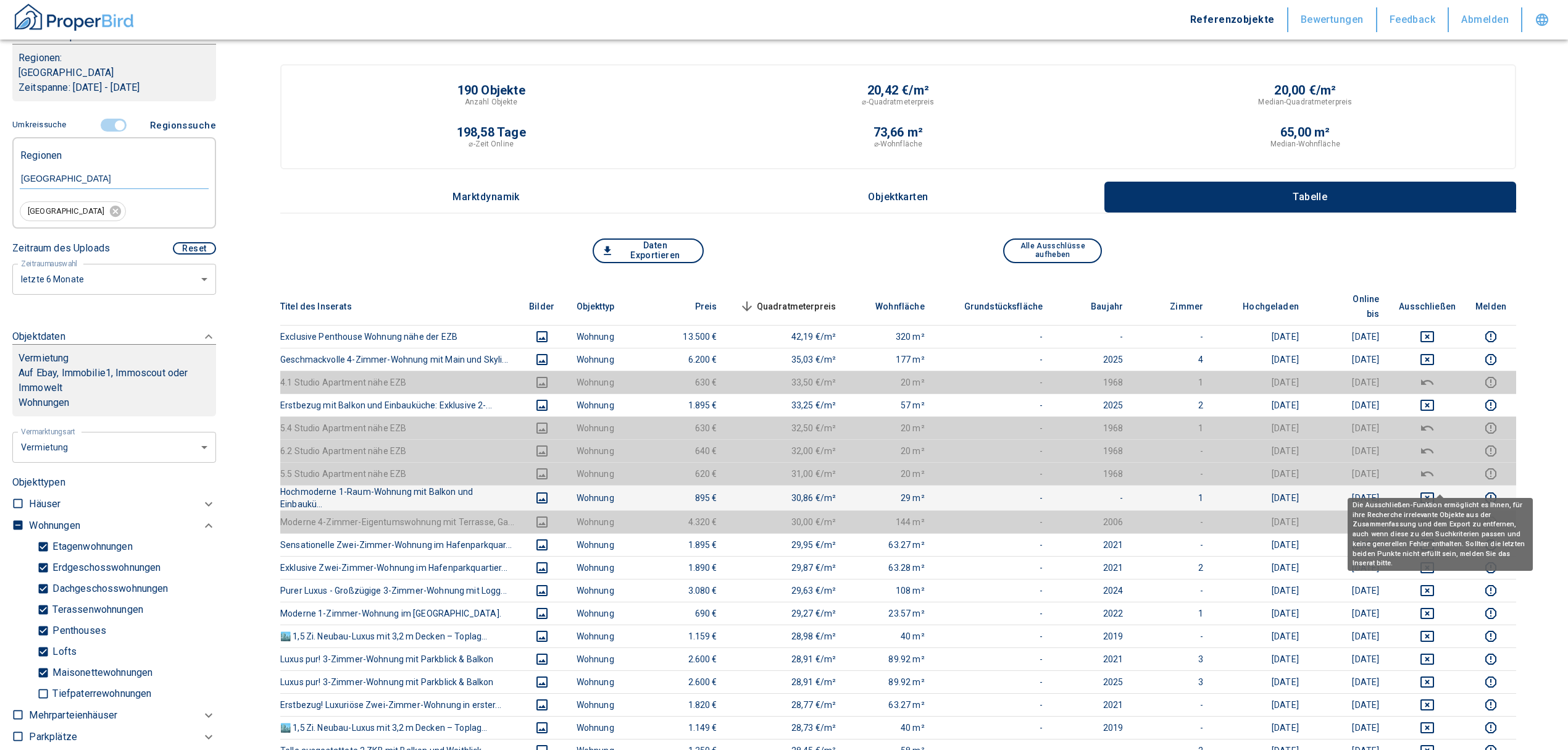
click at [1435, 490] on icon "deselect this listing" at bounding box center [1428, 498] width 15 height 15
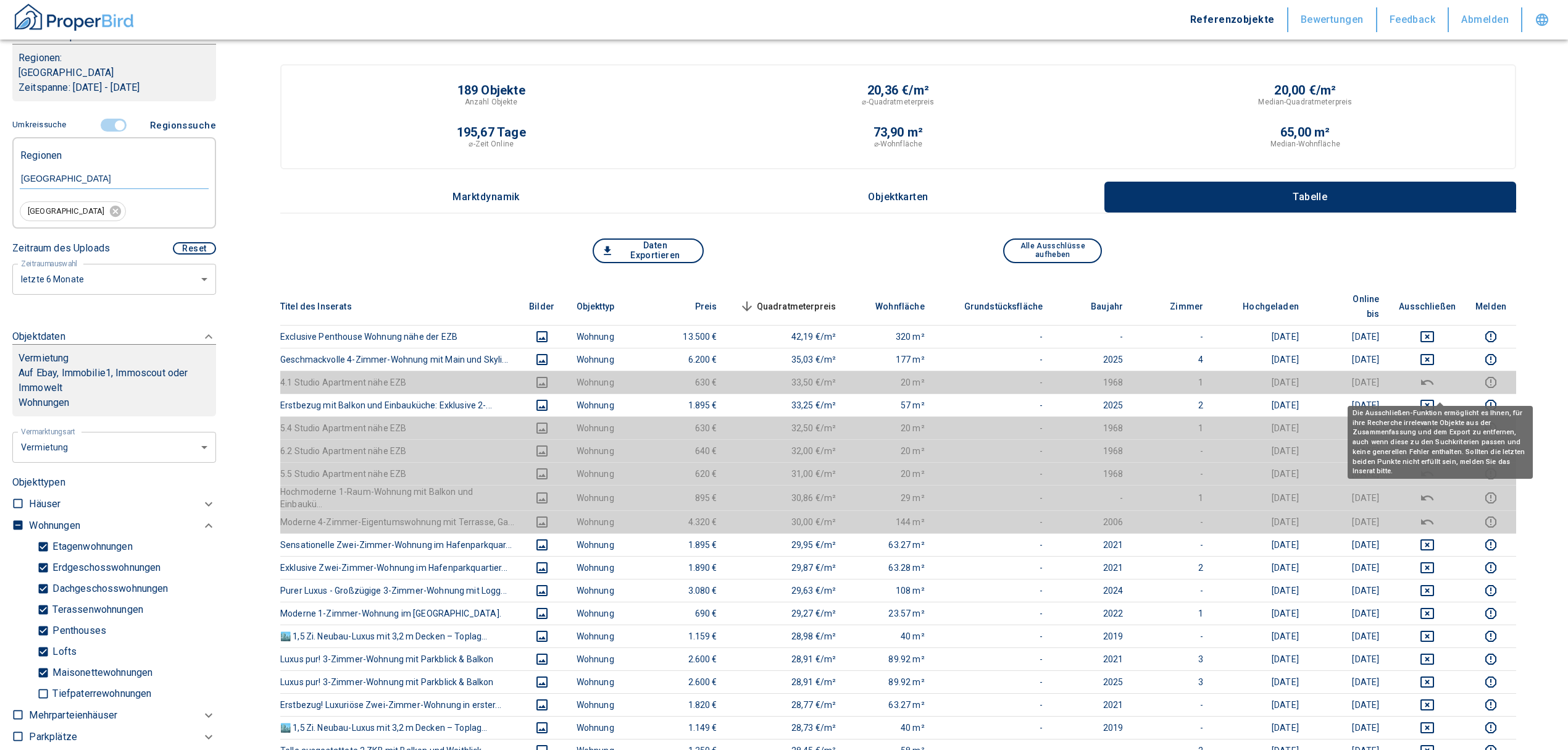
drag, startPoint x: 1443, startPoint y: 383, endPoint x: 1436, endPoint y: 363, distance: 21.2
click at [1435, 398] on icon "deselect this listing" at bounding box center [1428, 406] width 15 height 15
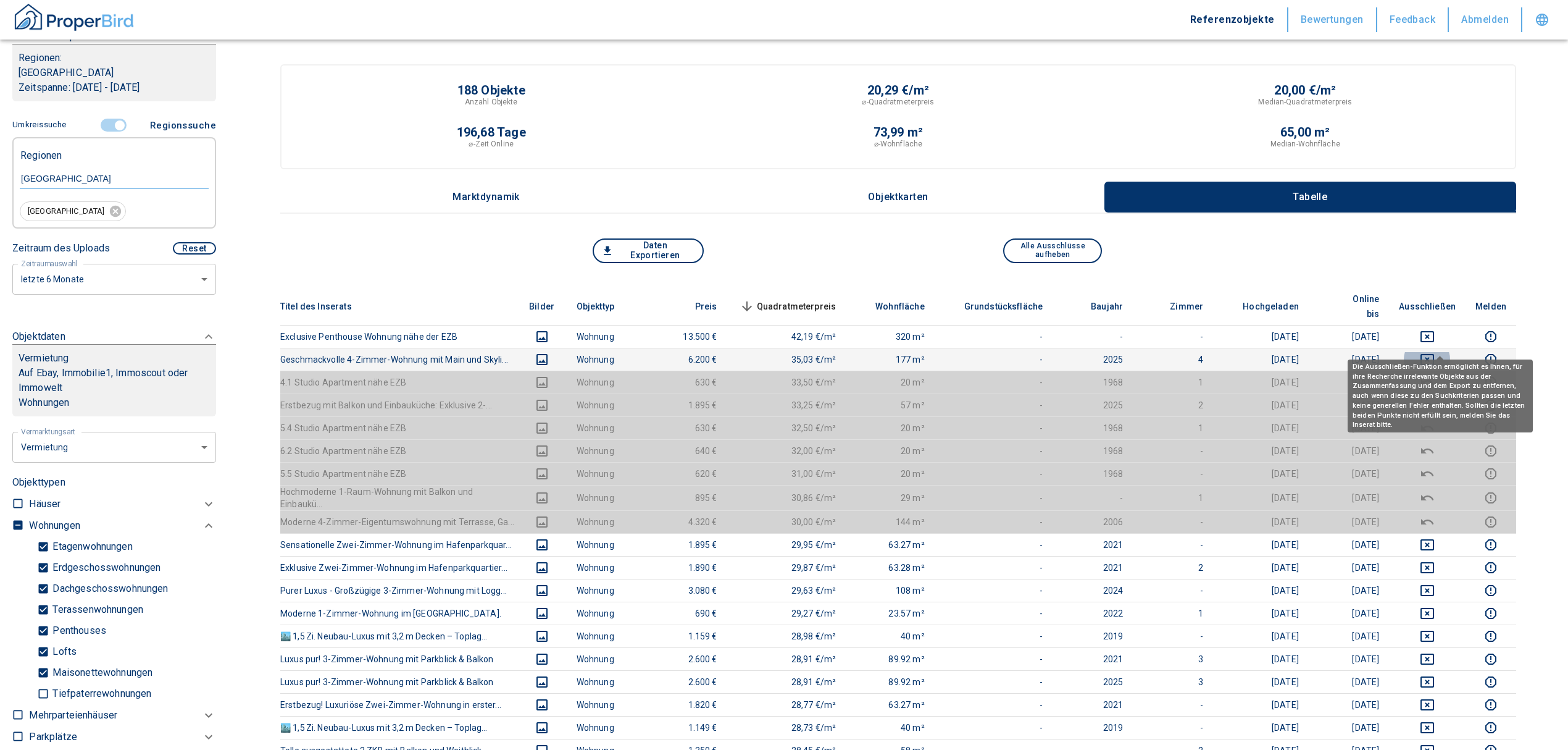
click at [1435, 352] on icon "deselect this listing" at bounding box center [1428, 359] width 15 height 15
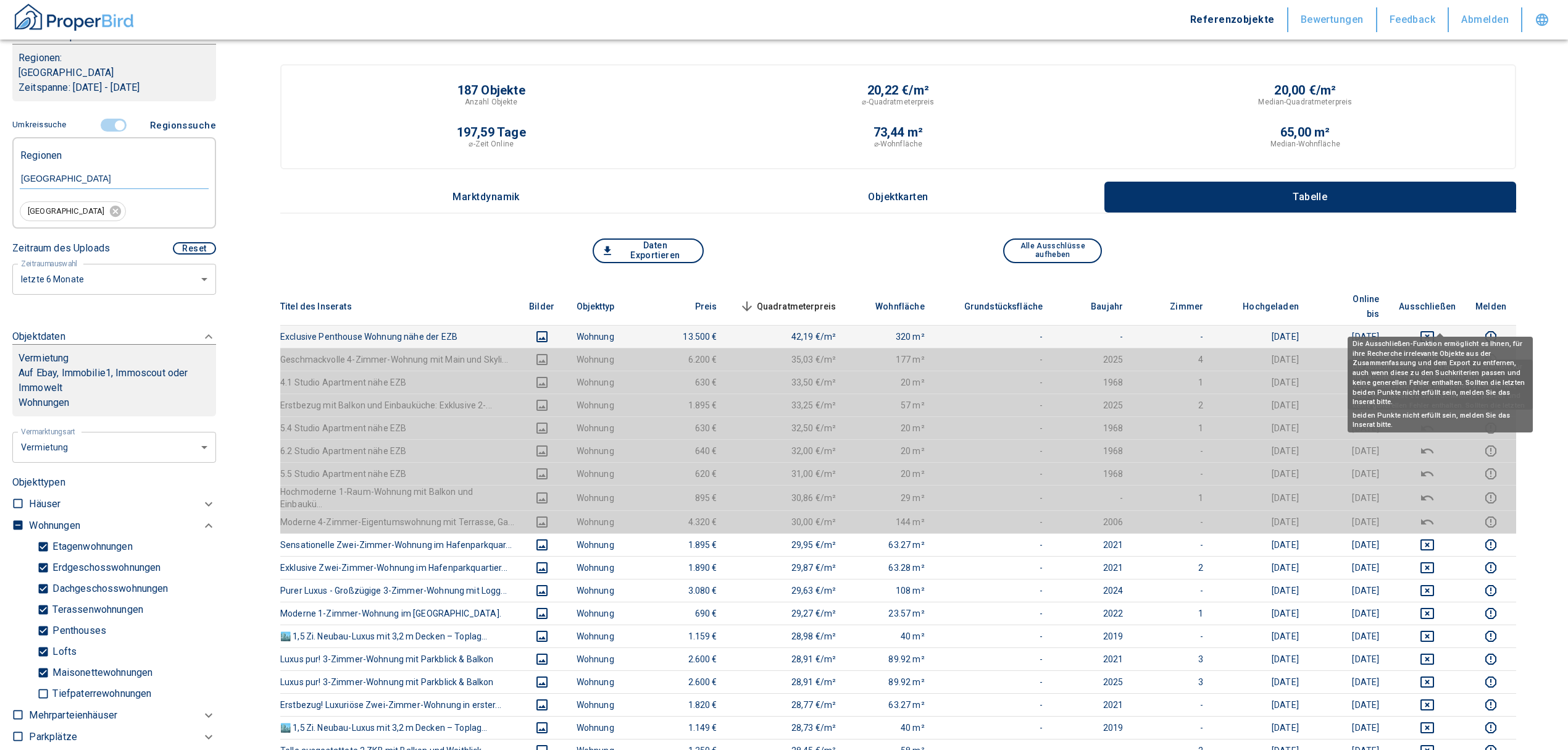
click at [1435, 330] on icon "deselect this listing" at bounding box center [1428, 337] width 15 height 15
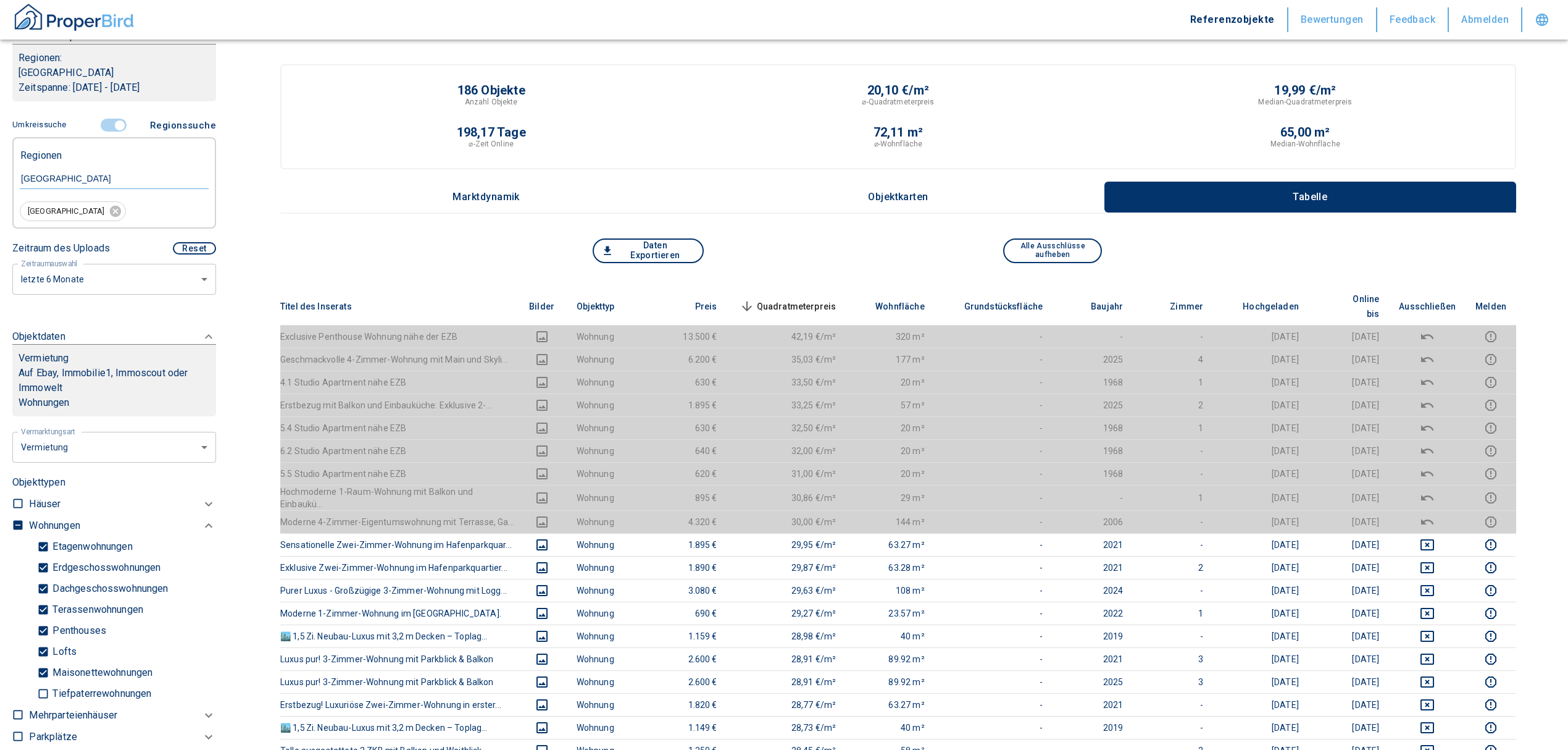
click at [797, 299] on span "Quadratmeterpreis sorted descending" at bounding box center [787, 306] width 99 height 15
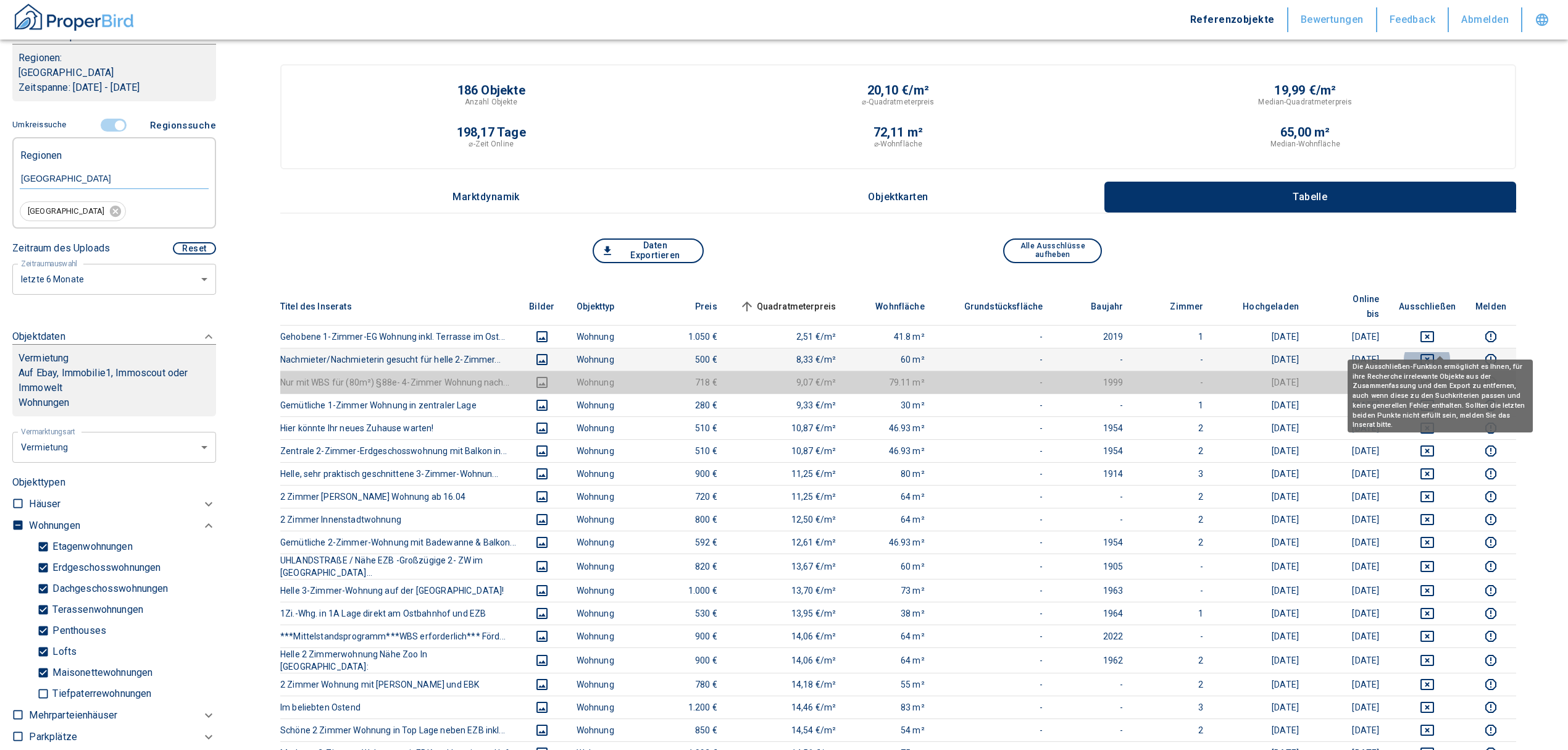
click at [1435, 352] on icon "deselect this listing" at bounding box center [1428, 359] width 15 height 15
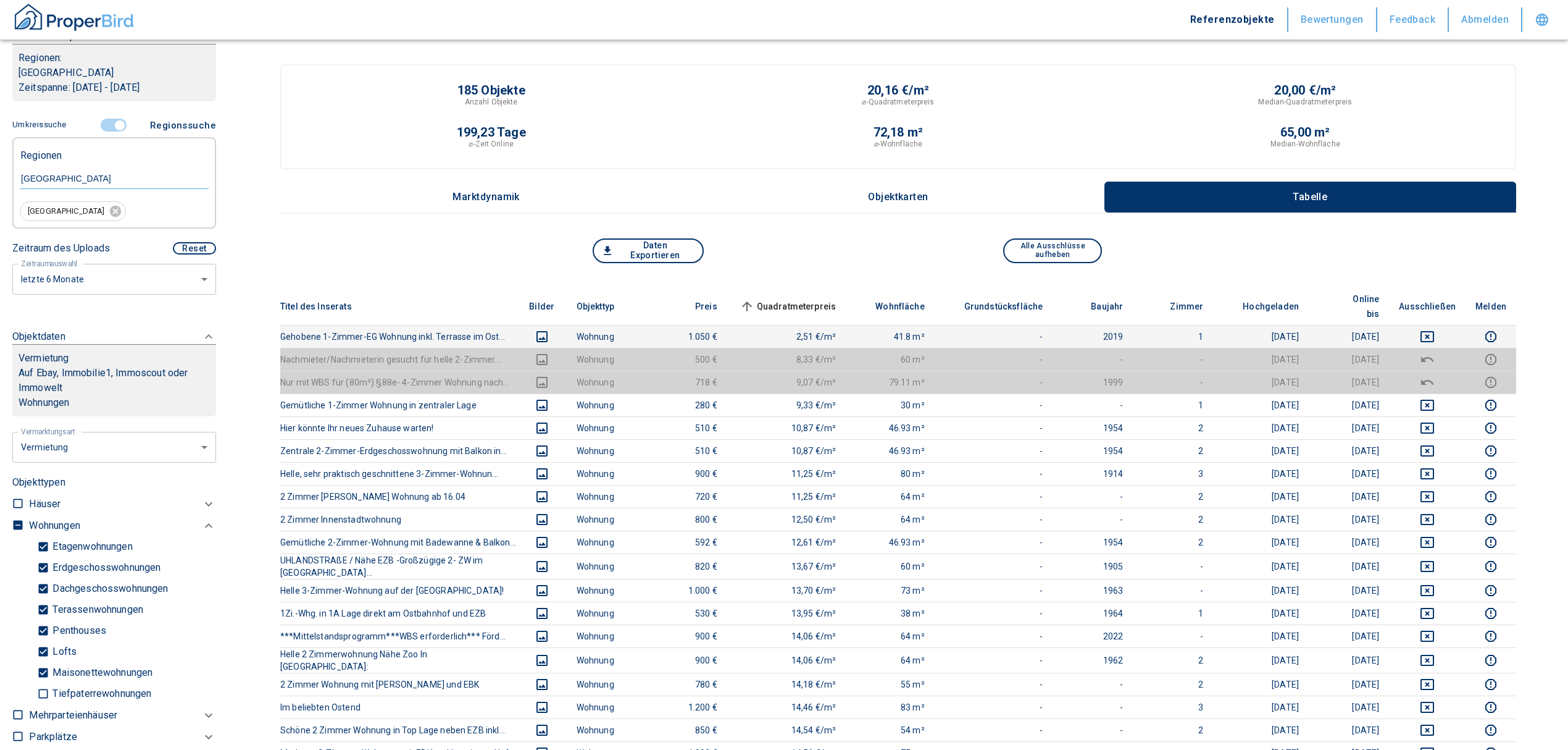
click at [1436, 325] on td at bounding box center [1427, 336] width 77 height 23
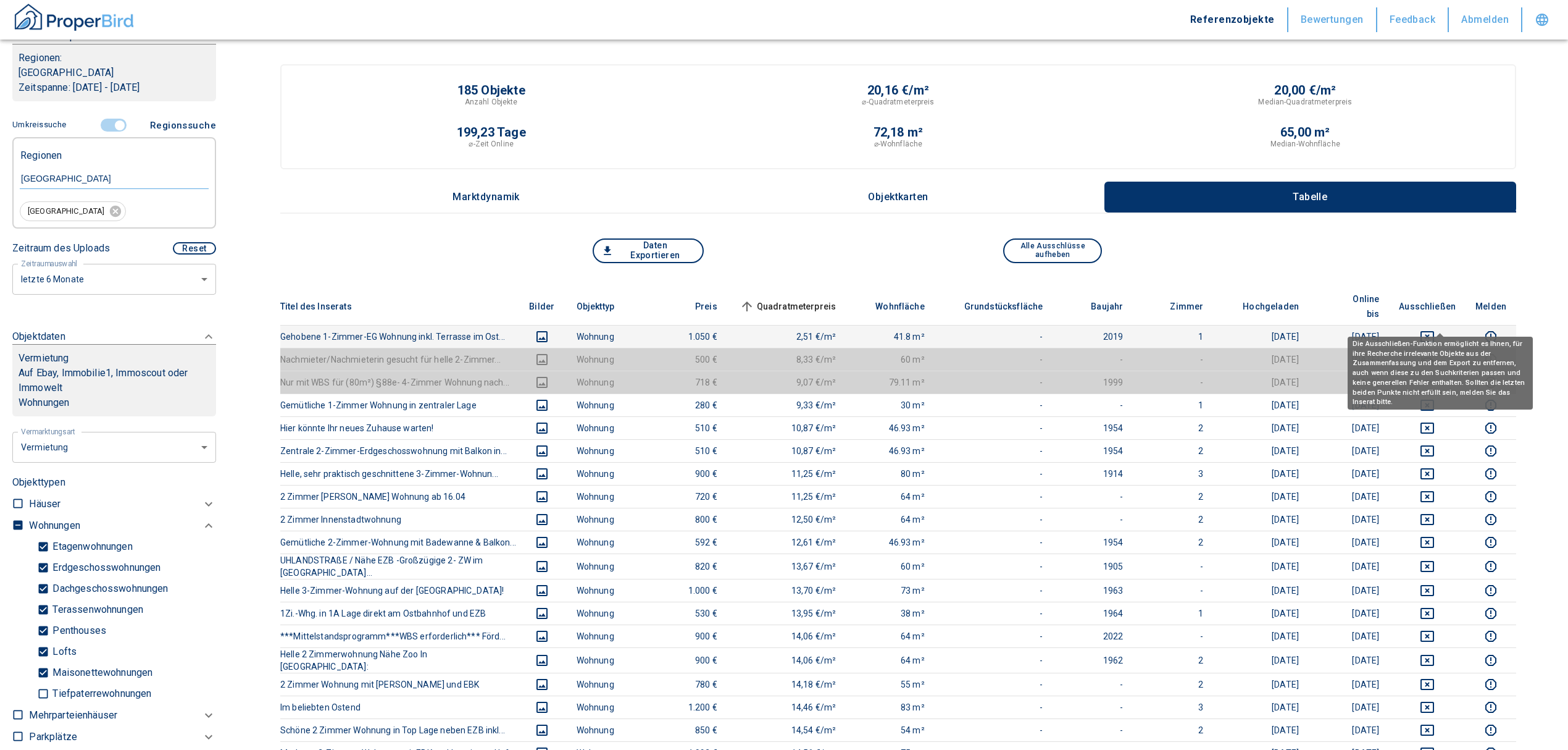
click at [1435, 330] on icon "deselect this listing" at bounding box center [1428, 337] width 15 height 15
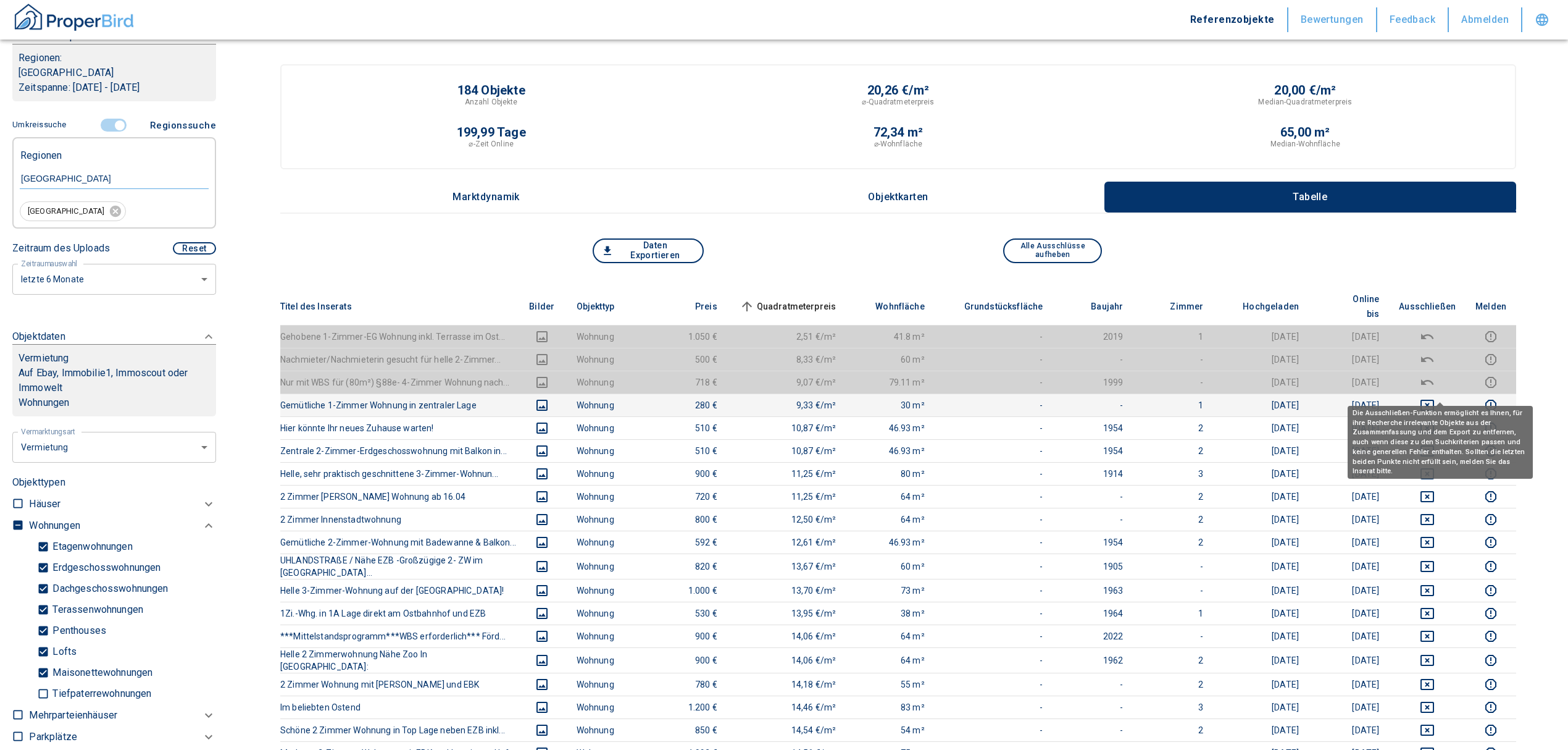
click at [1433, 400] on icon "deselect this listing" at bounding box center [1427, 406] width 14 height 11
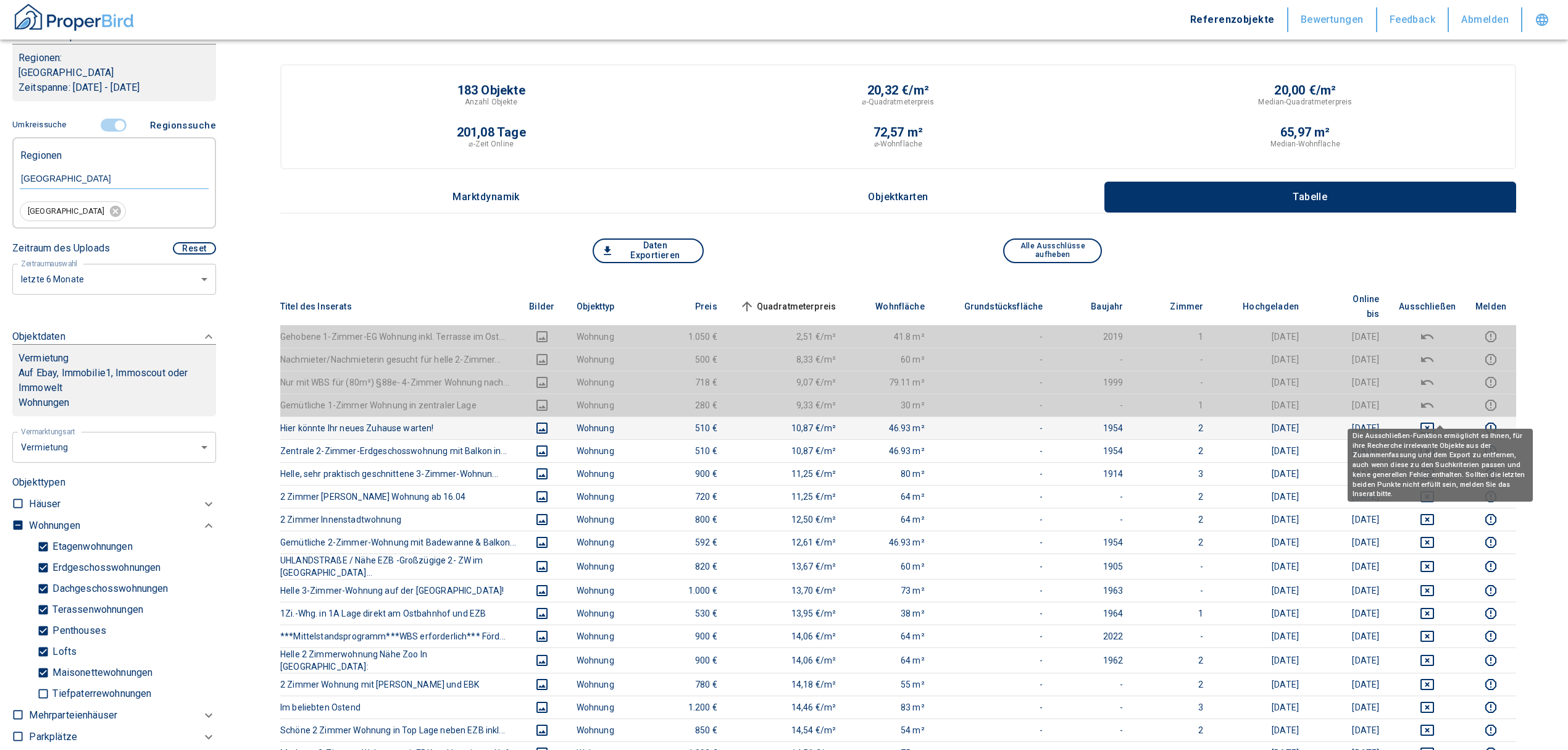
click at [1435, 420] on icon "deselect this listing" at bounding box center [1428, 428] width 15 height 15
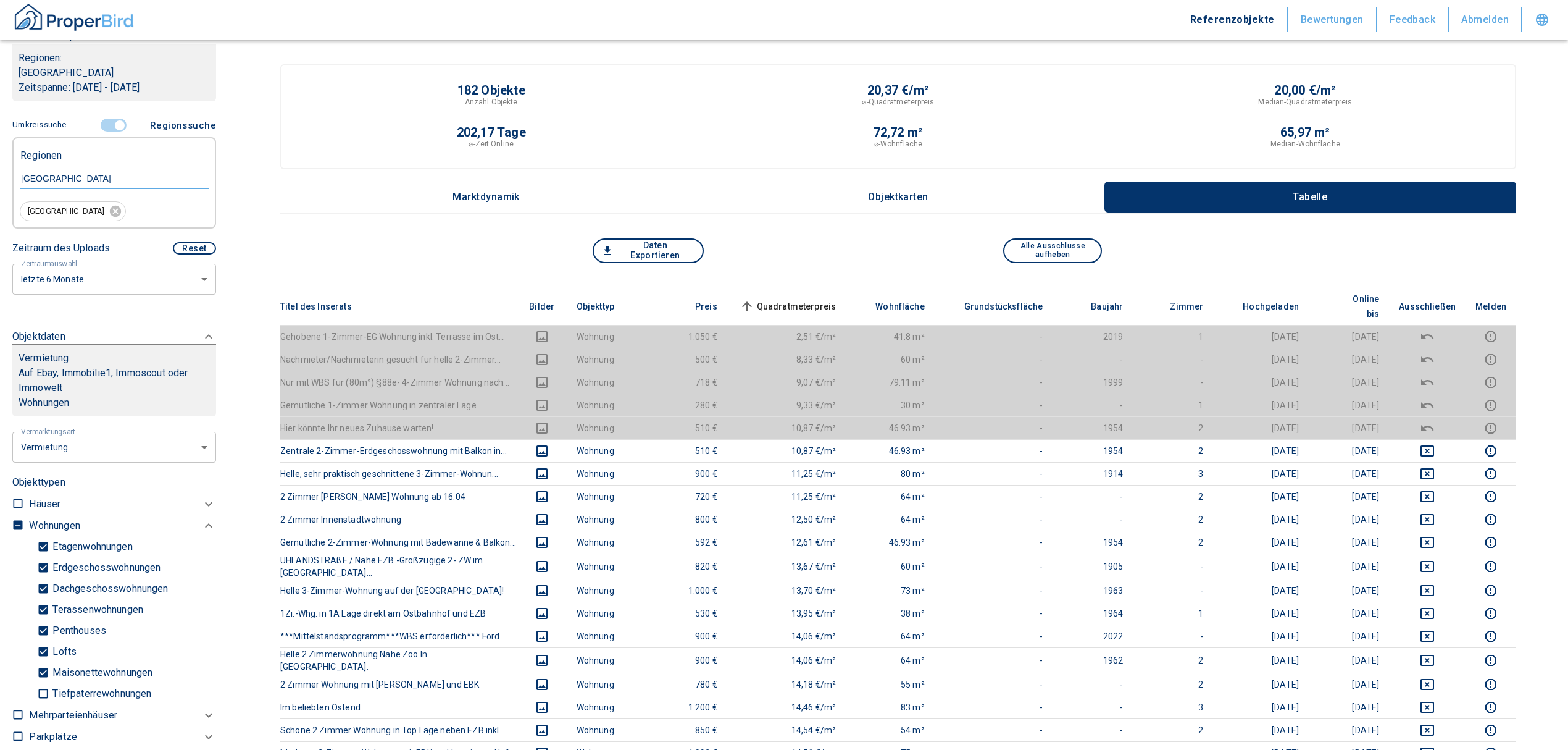
click at [803, 299] on span "Quadratmeterpreis sorted ascending" at bounding box center [787, 306] width 99 height 15
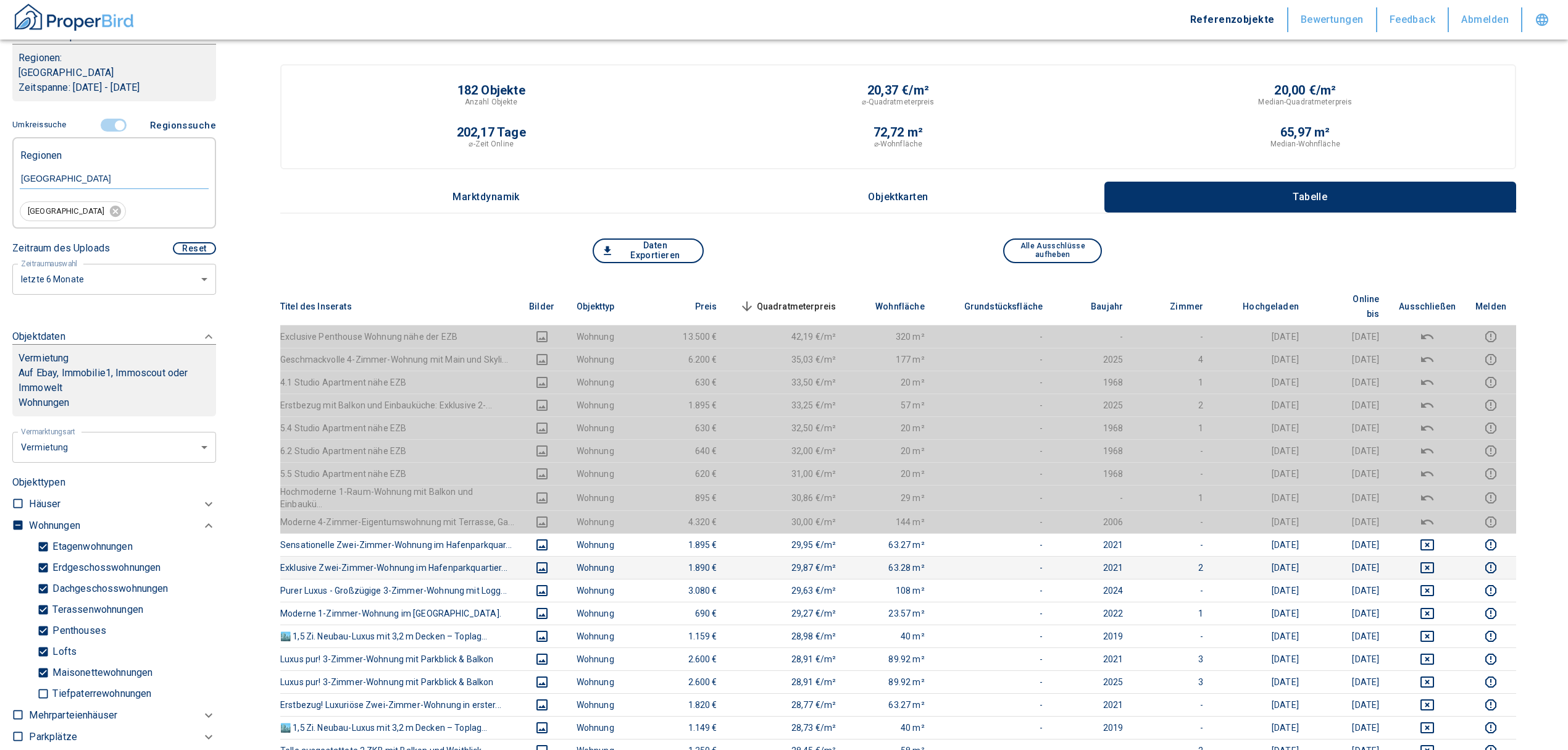
scroll to position [83, 0]
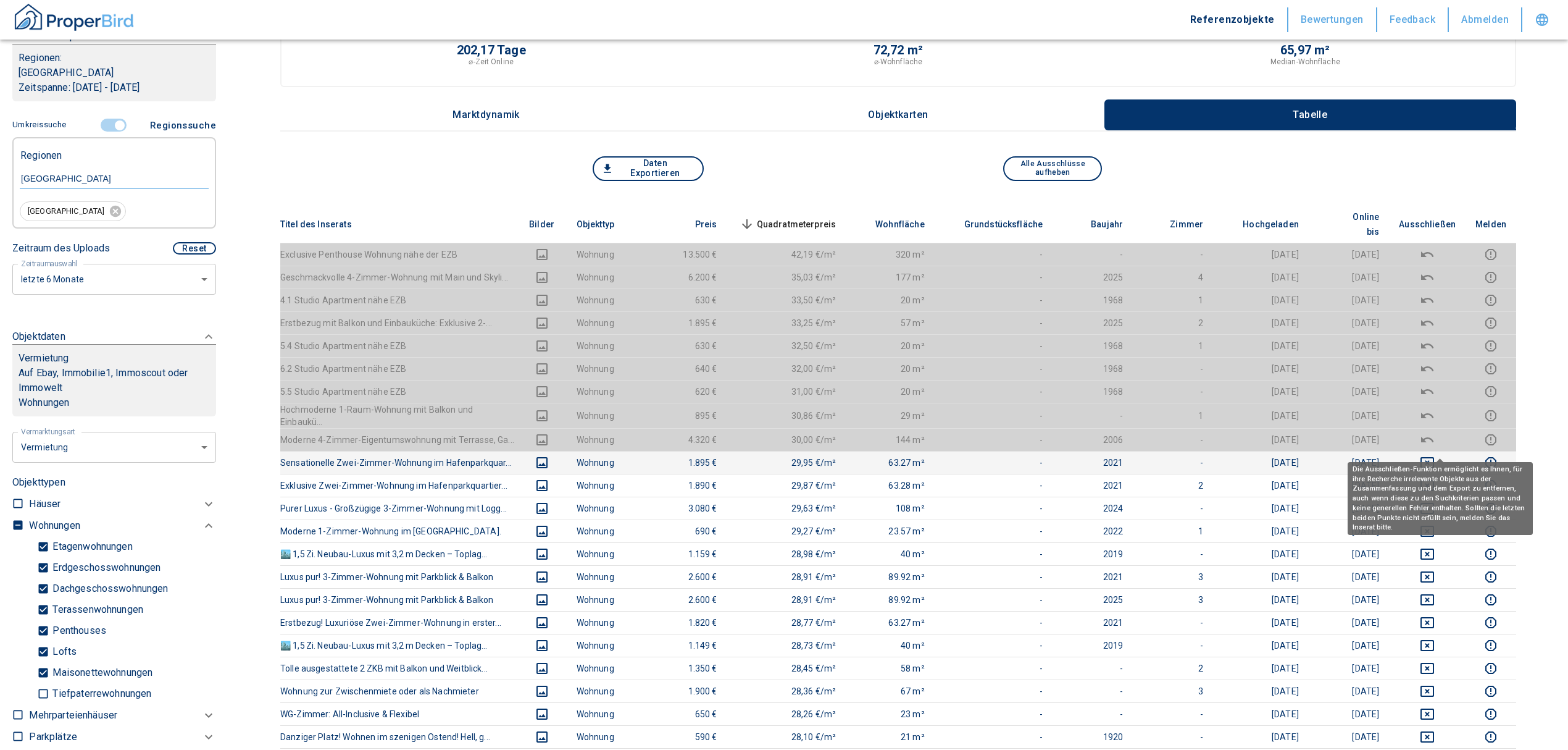
click at [1434, 458] on icon "deselect this listing" at bounding box center [1427, 463] width 14 height 11
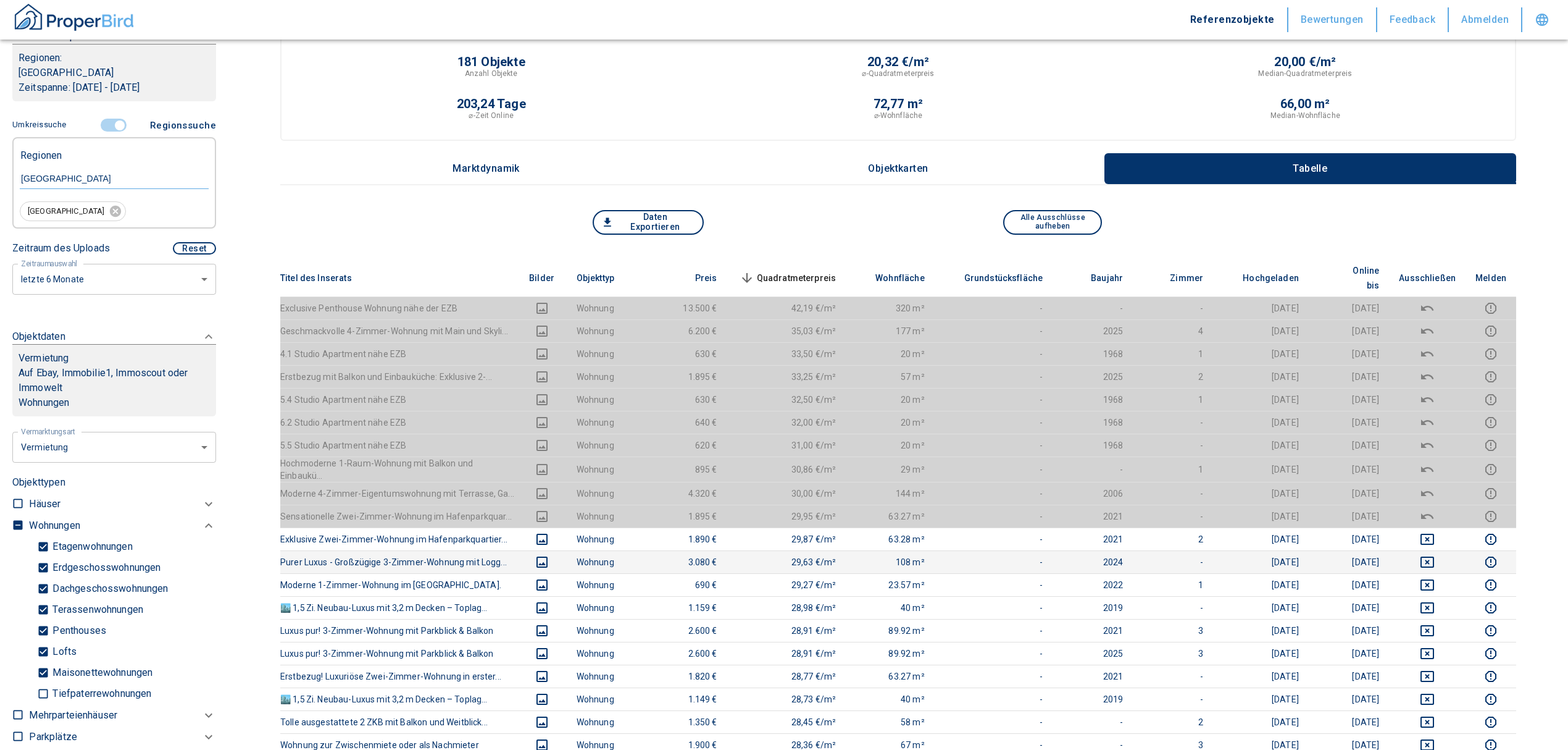
scroll to position [0, 0]
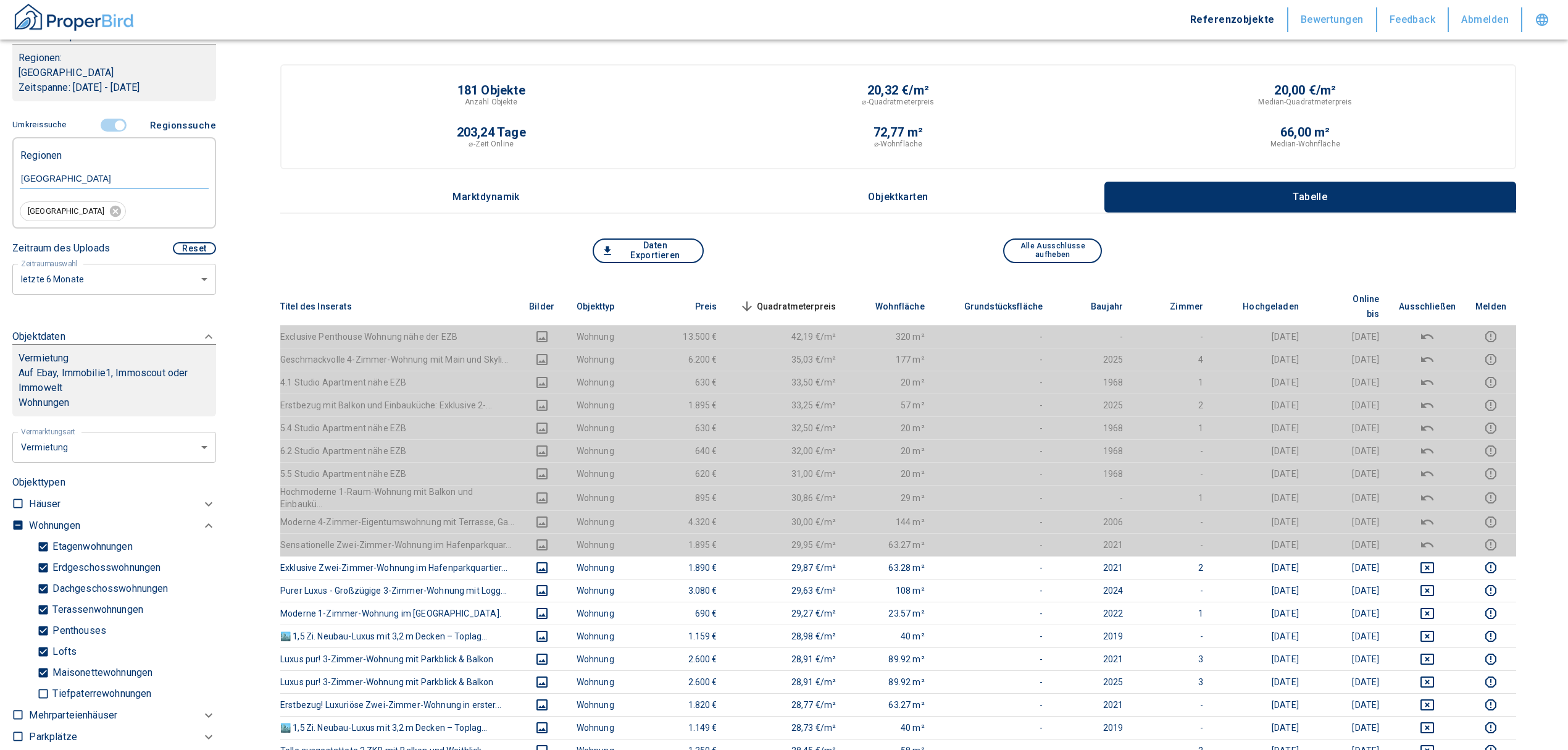
click at [821, 299] on span "Quadratmeterpreis sorted descending" at bounding box center [787, 306] width 99 height 15
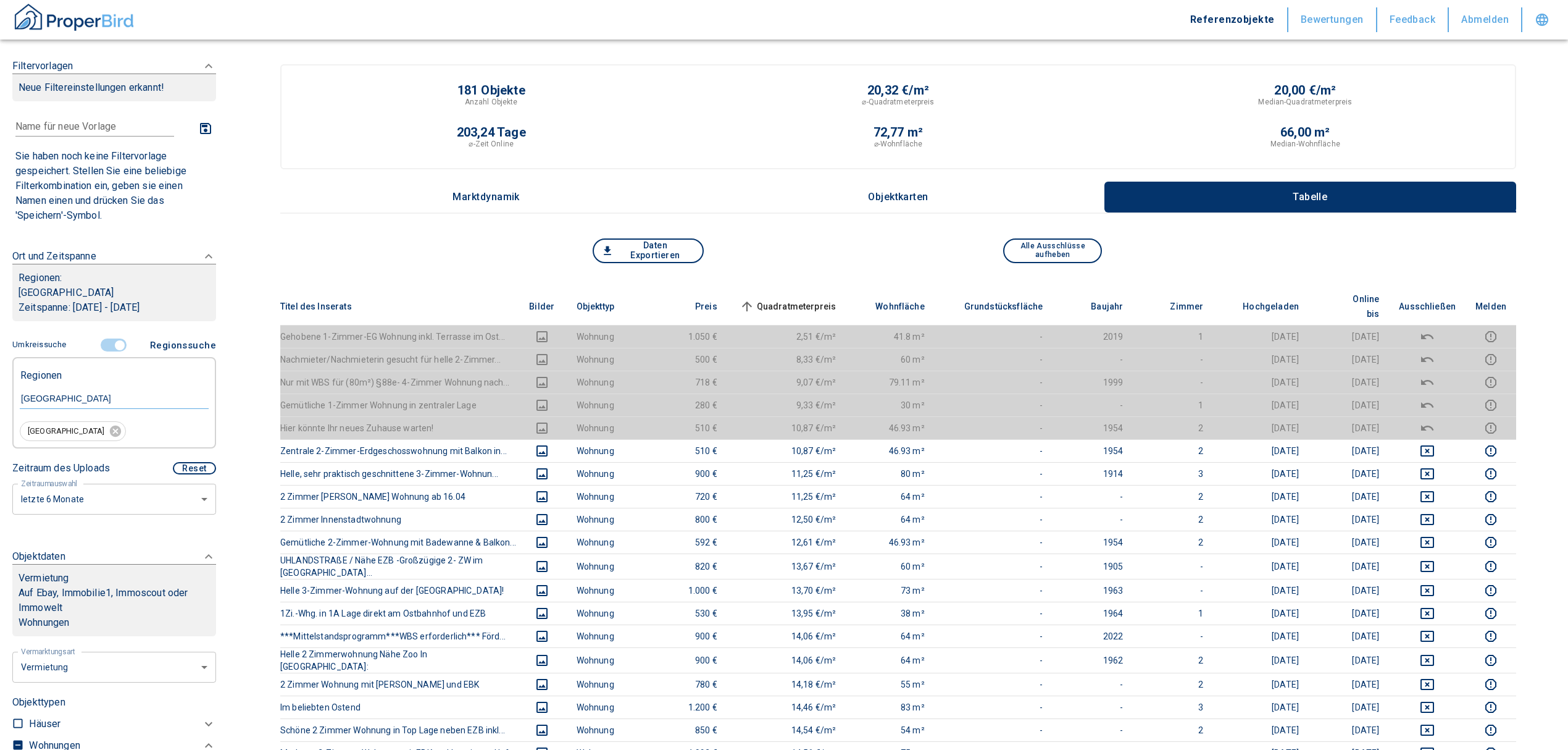
click at [109, 342] on input "controlled" at bounding box center [120, 345] width 37 height 14
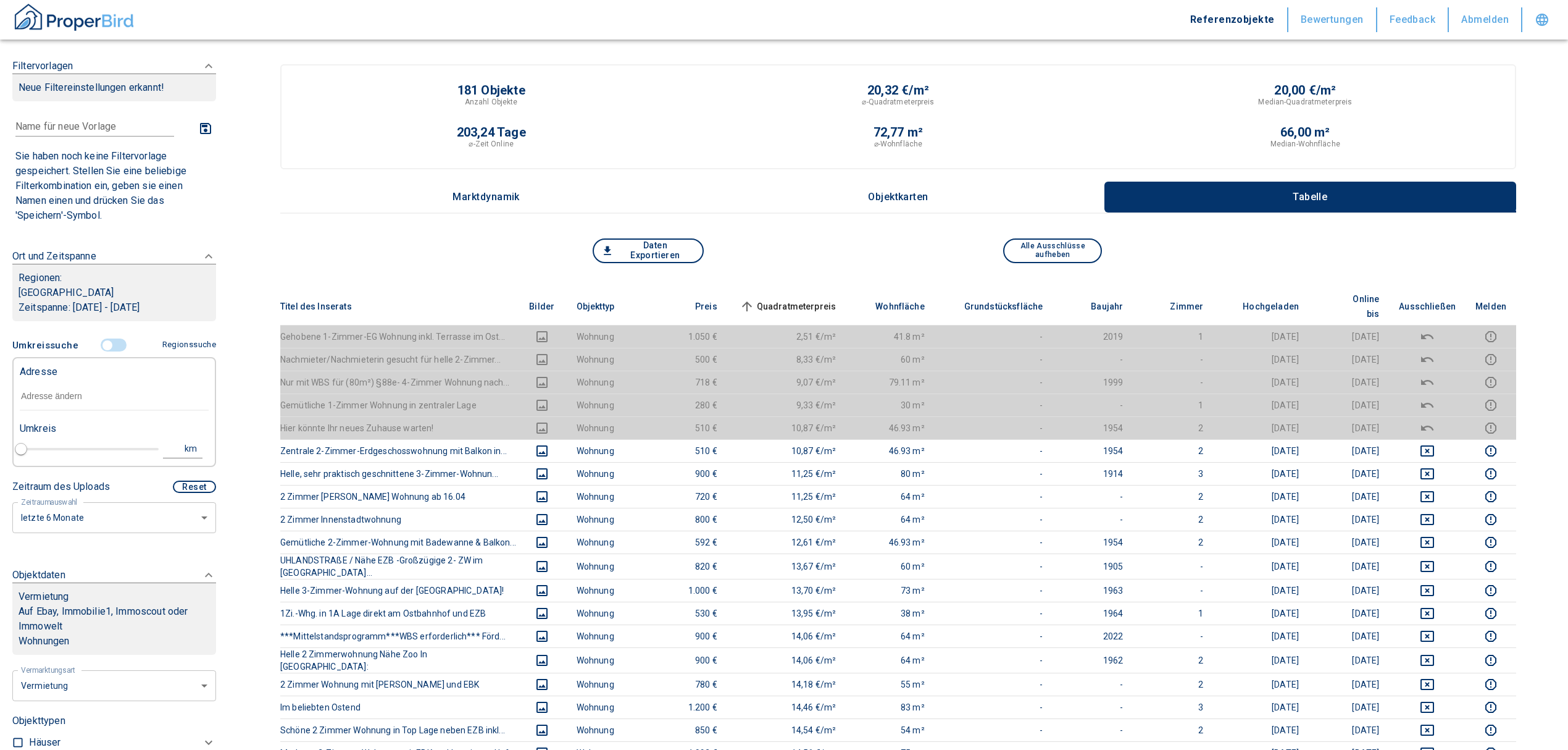
click at [86, 381] on div "Adresse" at bounding box center [114, 370] width 189 height 25
click at [80, 391] on input "text" at bounding box center [114, 396] width 189 height 29
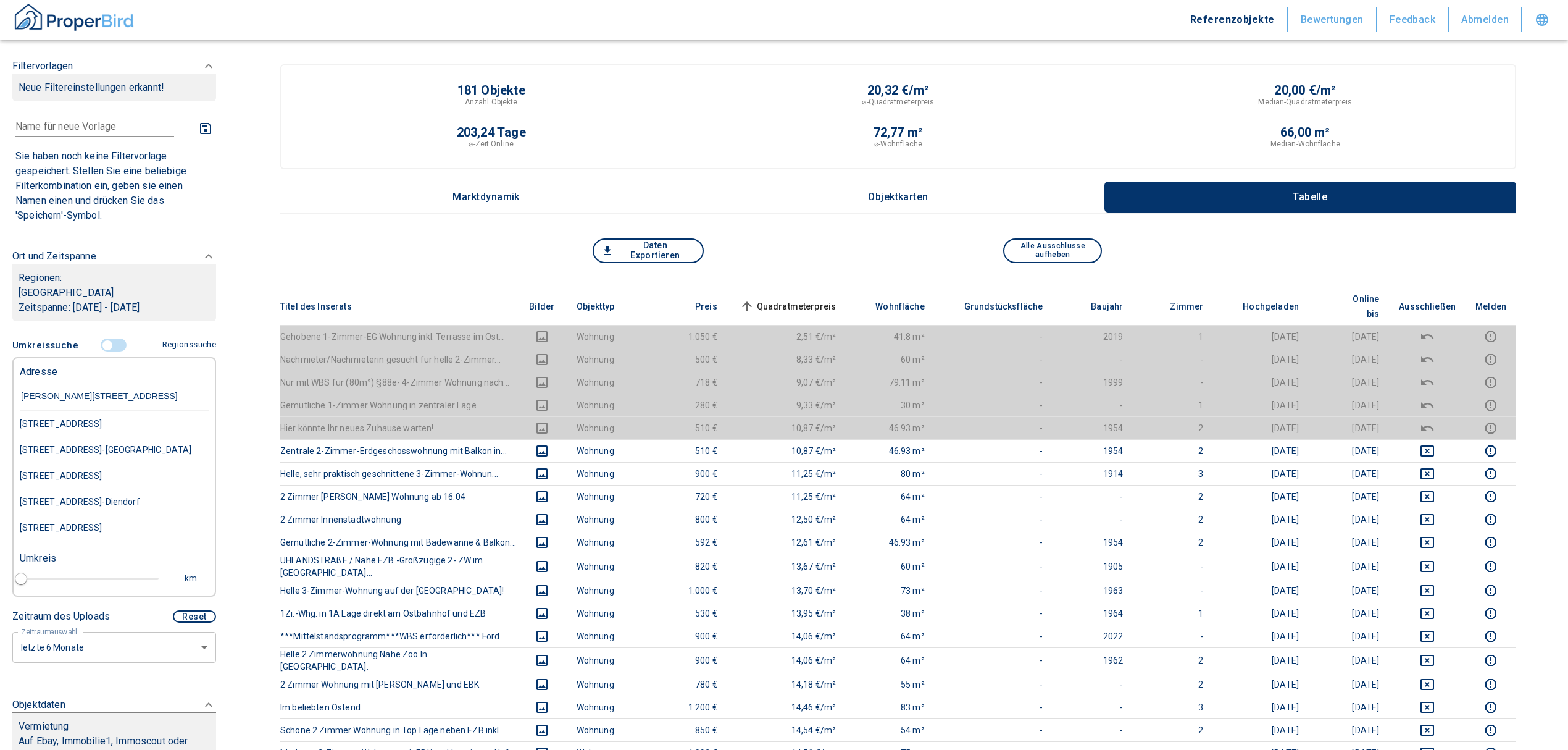
type input "oskar von miller straße 1 fr"
click at [106, 419] on div "Oskar-von-Miller-Straße 1, Frankfurt am Main-Bornheim/Ostend" at bounding box center [114, 424] width 189 height 26
type input "2020"
type input "Oskar-von-Miller-Straße 1, Frankfurt am Main-Bornheim/Ostend"
type input "1"
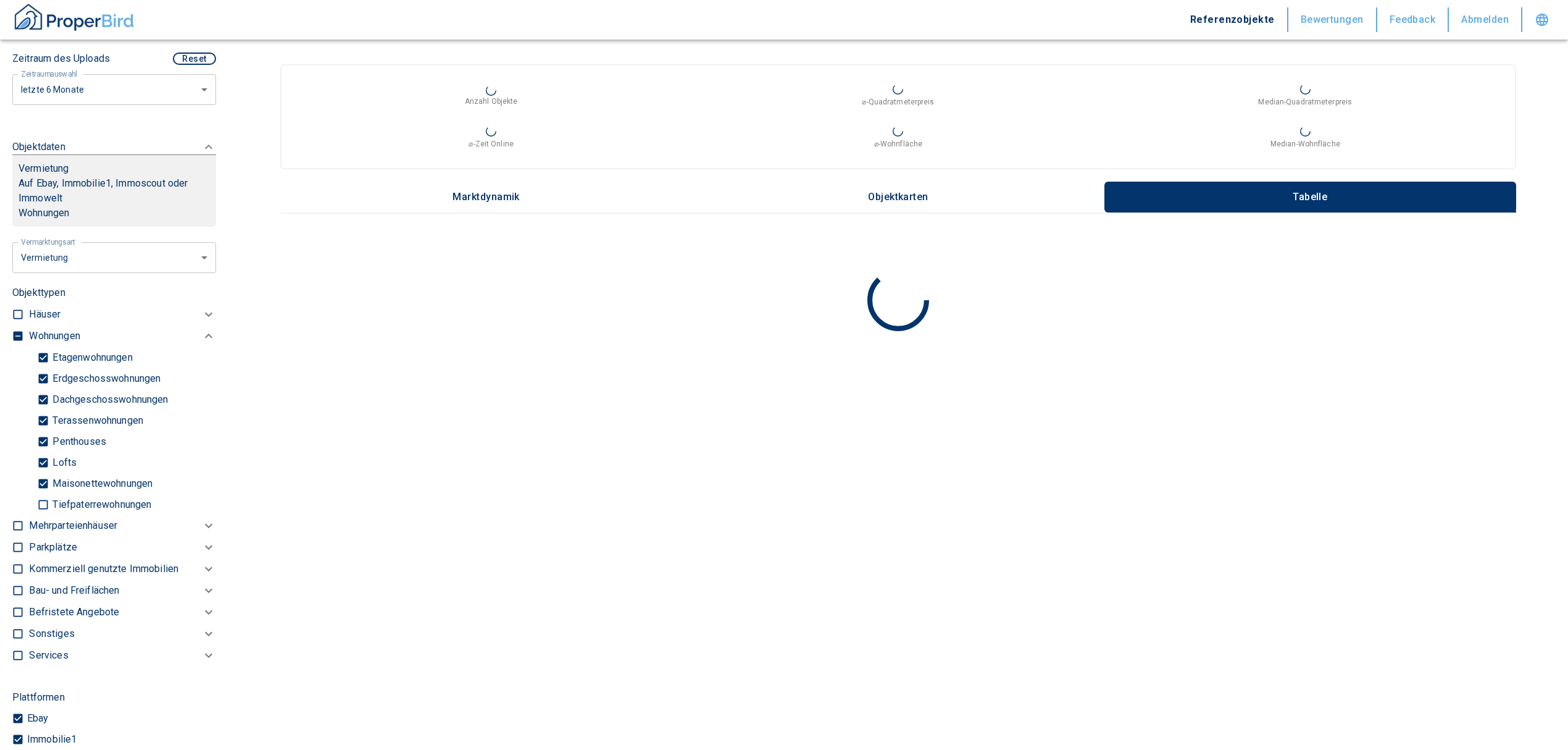
scroll to position [411, 0]
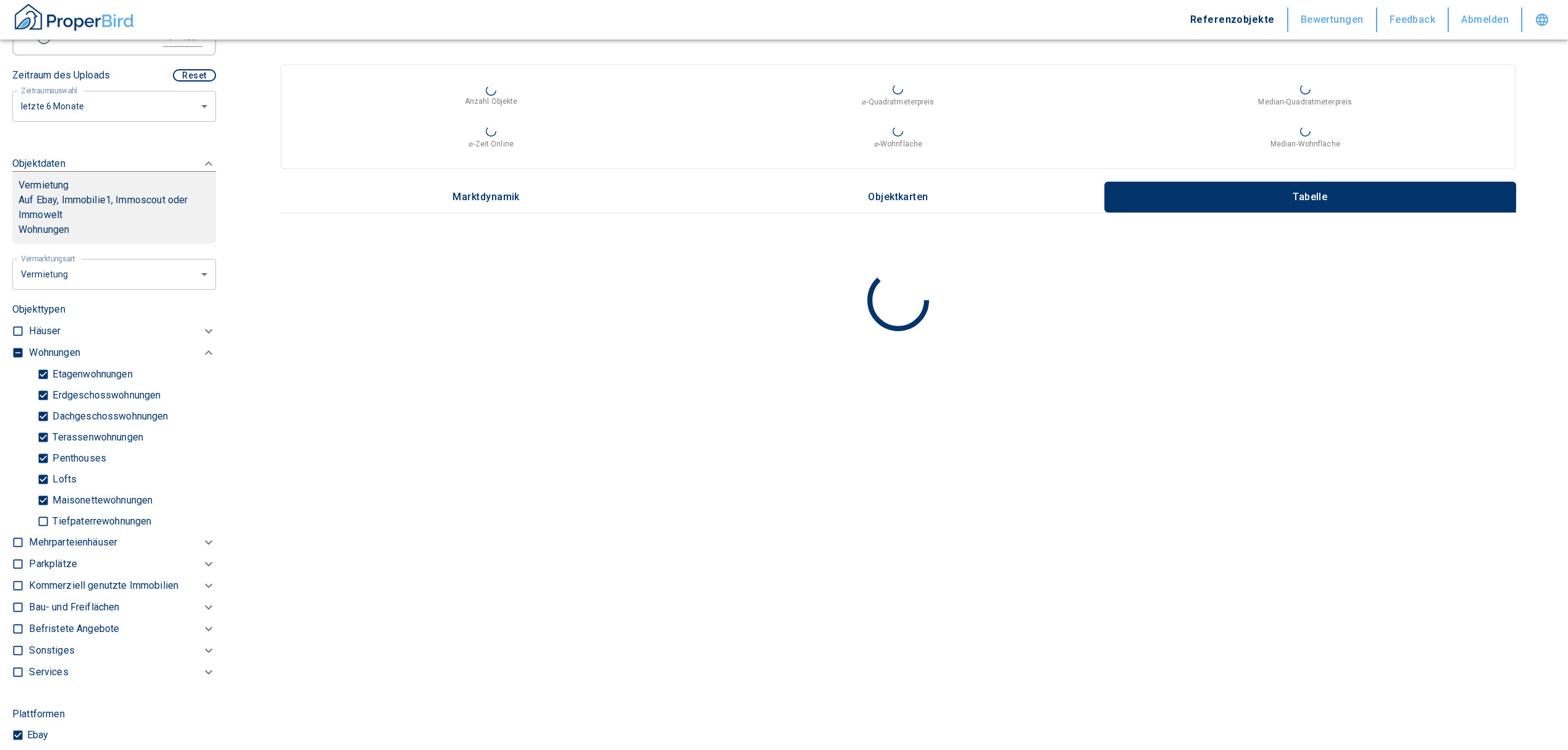
type input "Oskar-von-Miller-Straße 1, Frankfurt am Main-Bornheim/Ostend"
click at [19, 359] on label at bounding box center [15, 351] width 19 height 17
click at [19, 359] on input "checkbox" at bounding box center [18, 352] width 12 height 12
checkbox input "true"
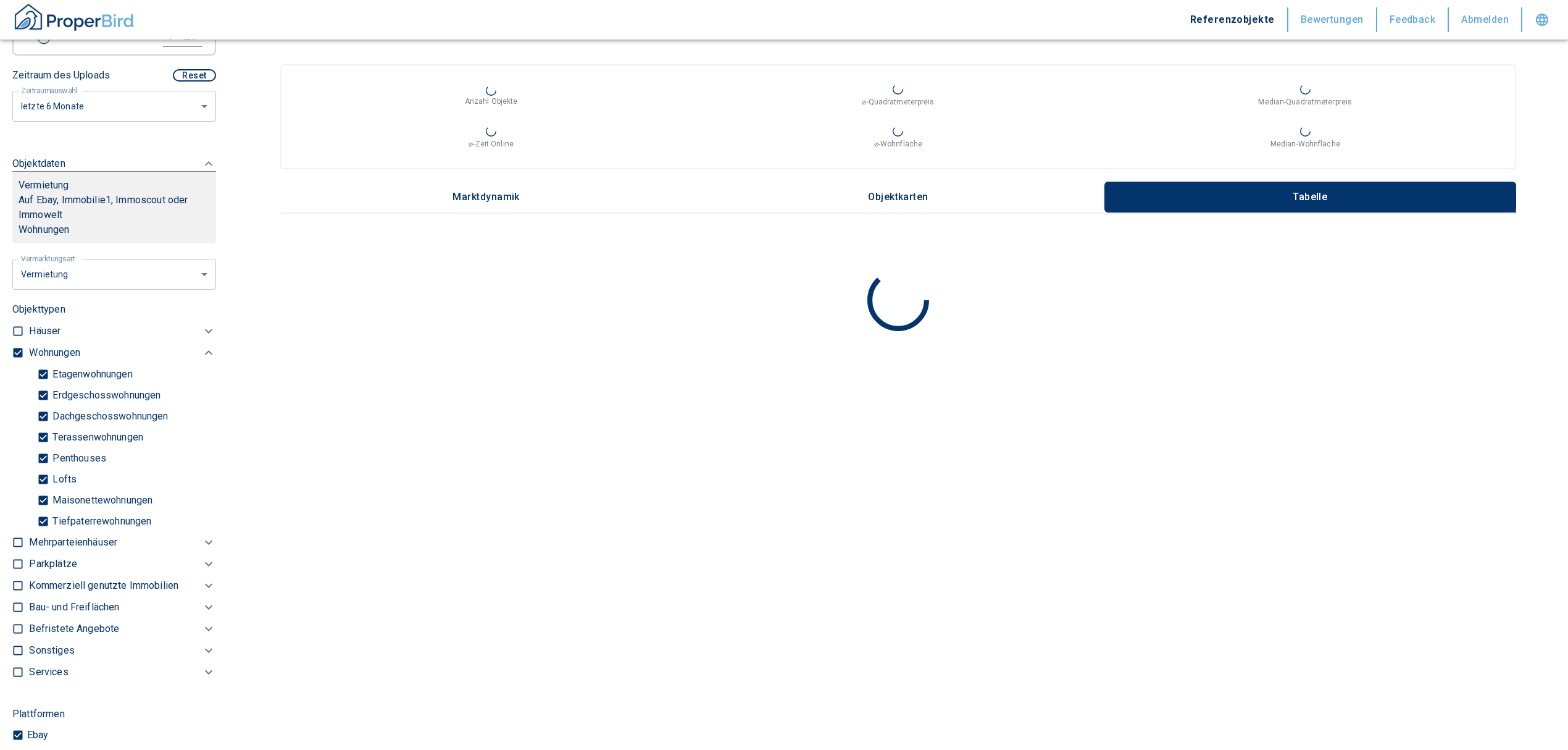
type input "2020"
click at [18, 359] on input "checkbox" at bounding box center [18, 352] width 12 height 12
checkbox input "false"
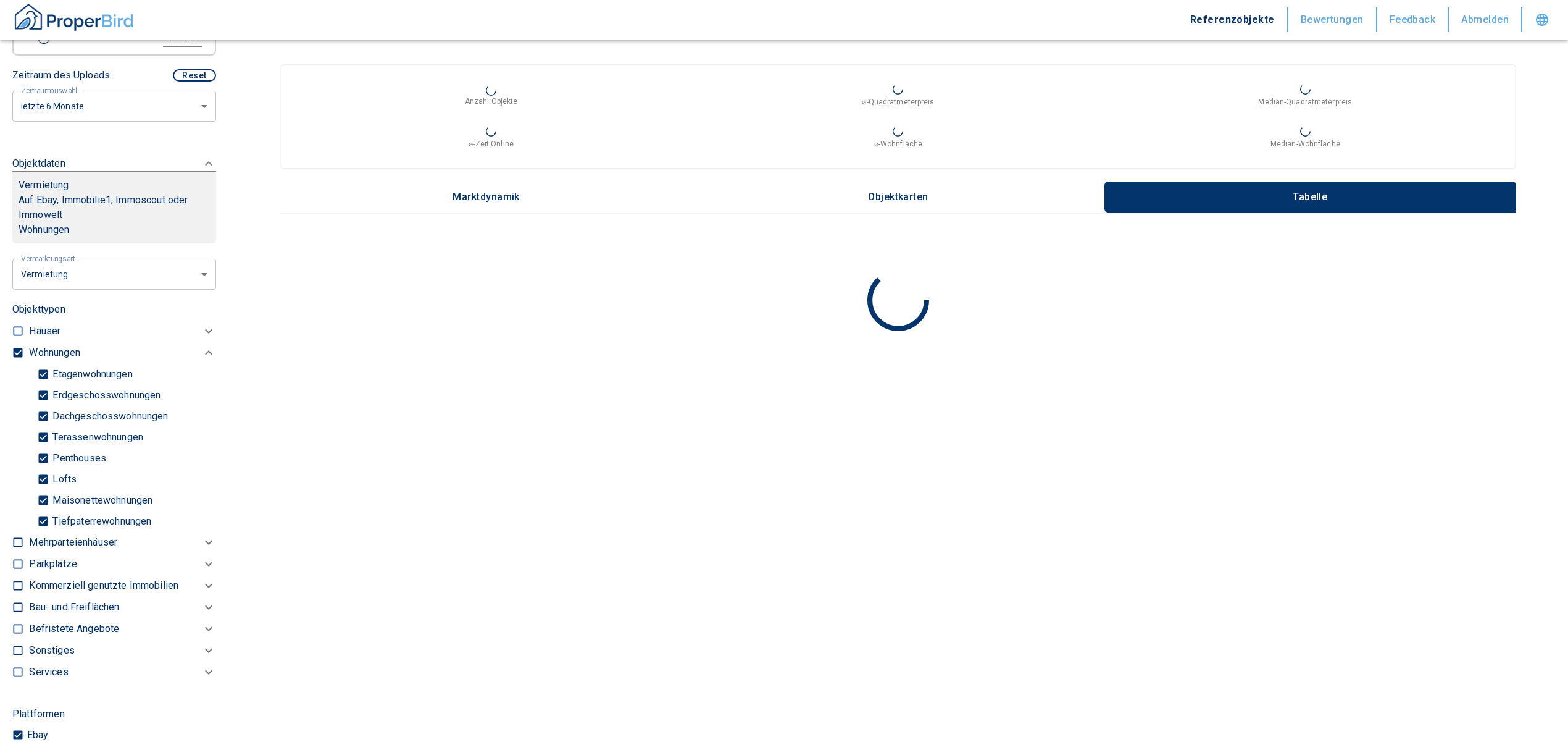
checkbox input "false"
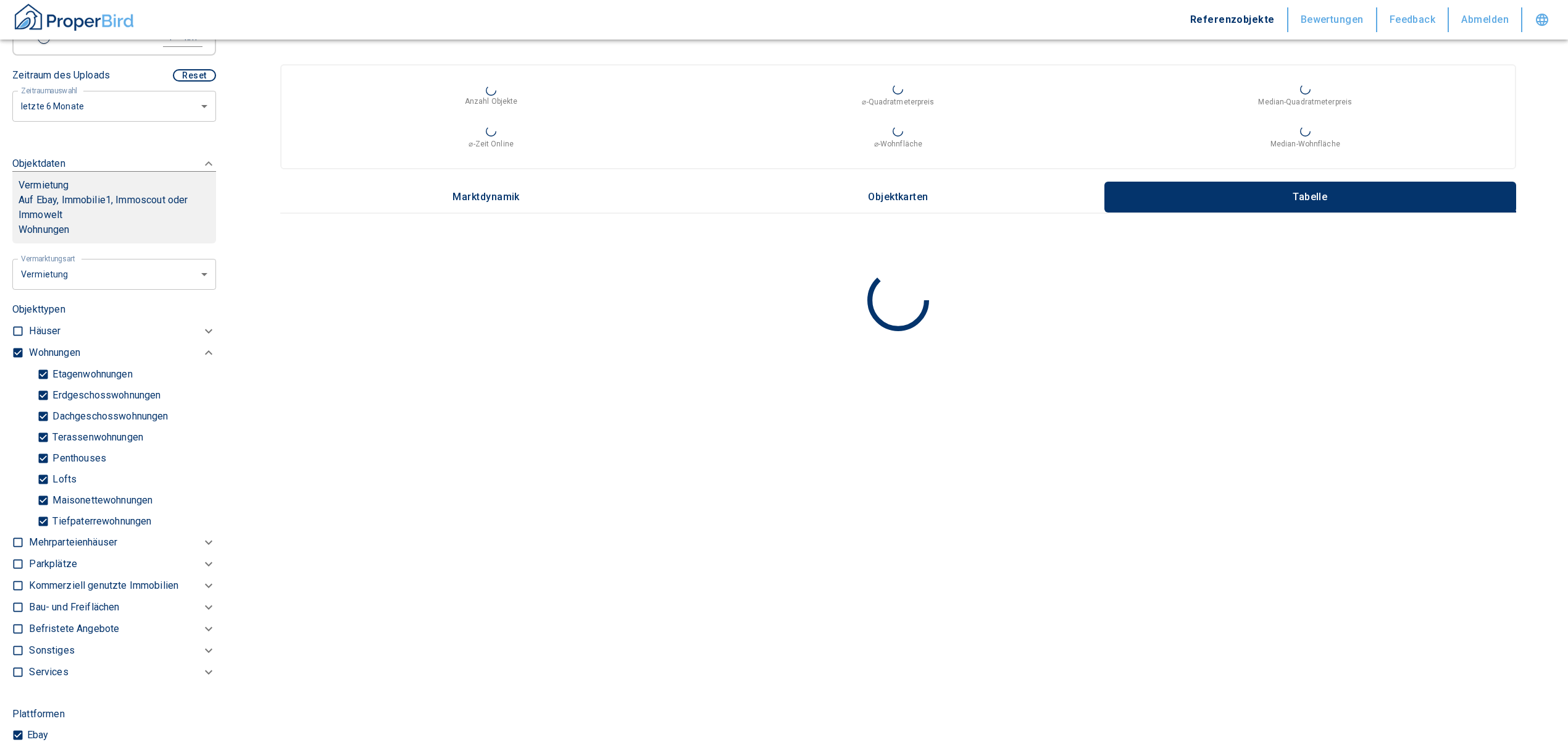
checkbox input "false"
type input "2020"
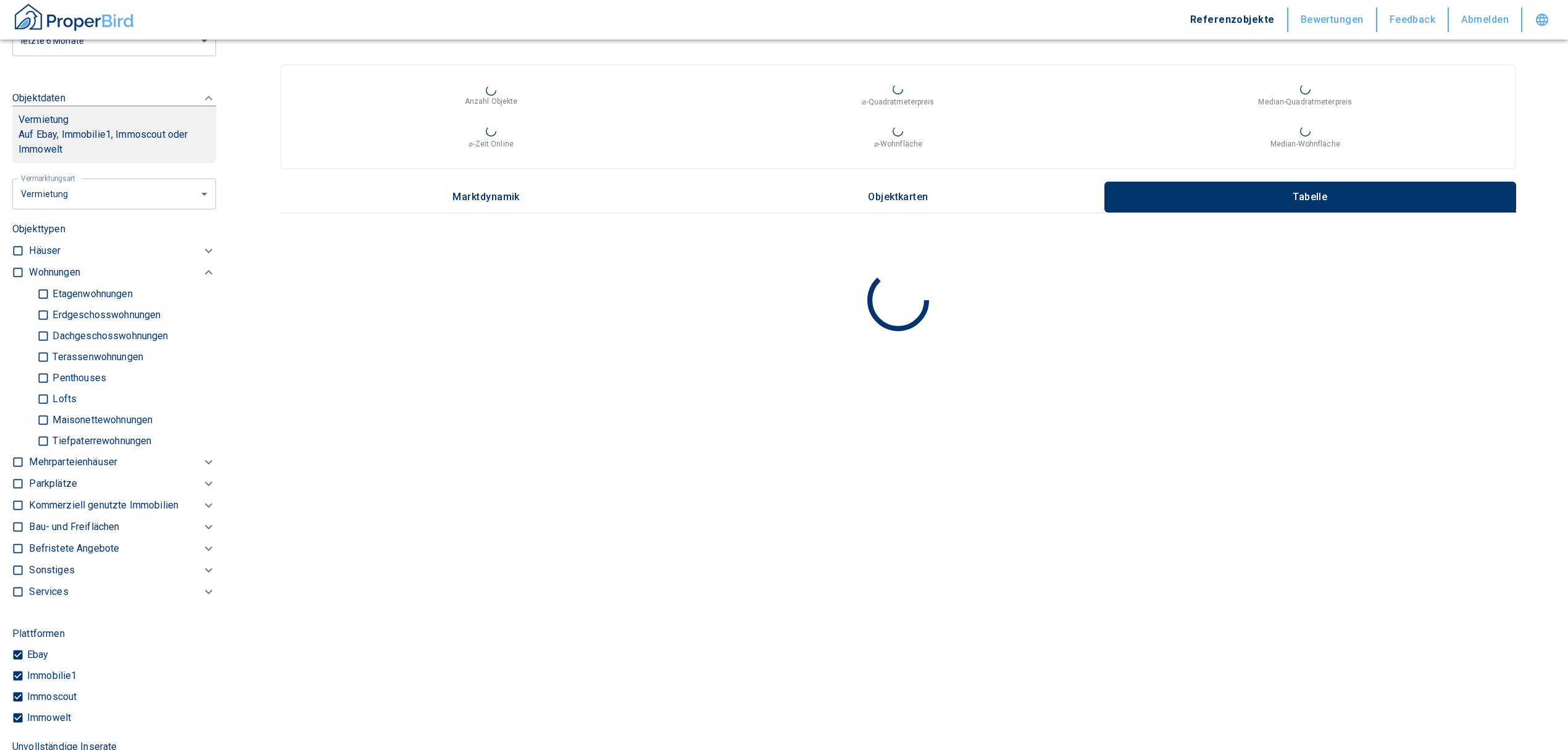
scroll to position [658, 0]
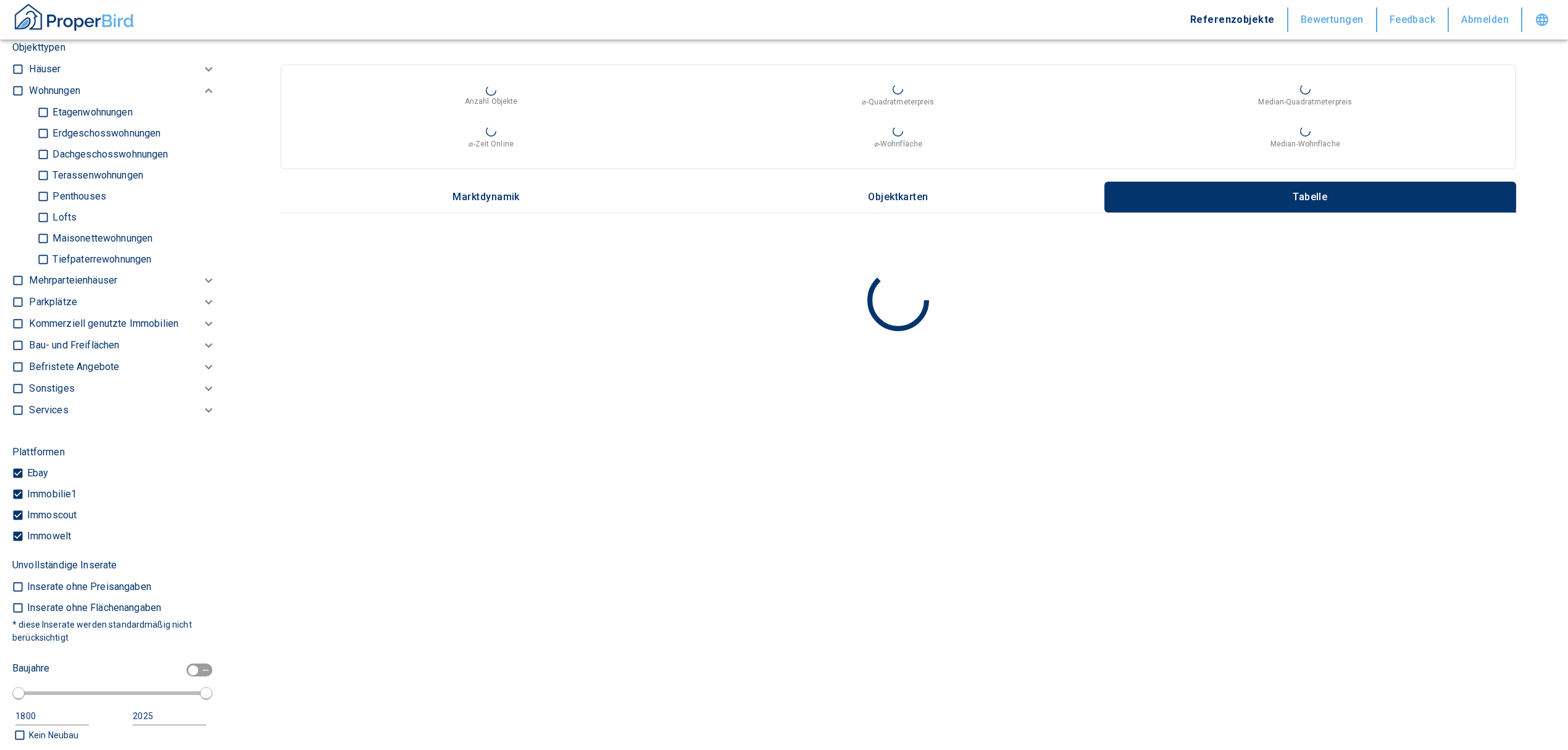
click at [45, 98] on p "Kommerziell genutzte Immobilien" at bounding box center [54, 91] width 51 height 15
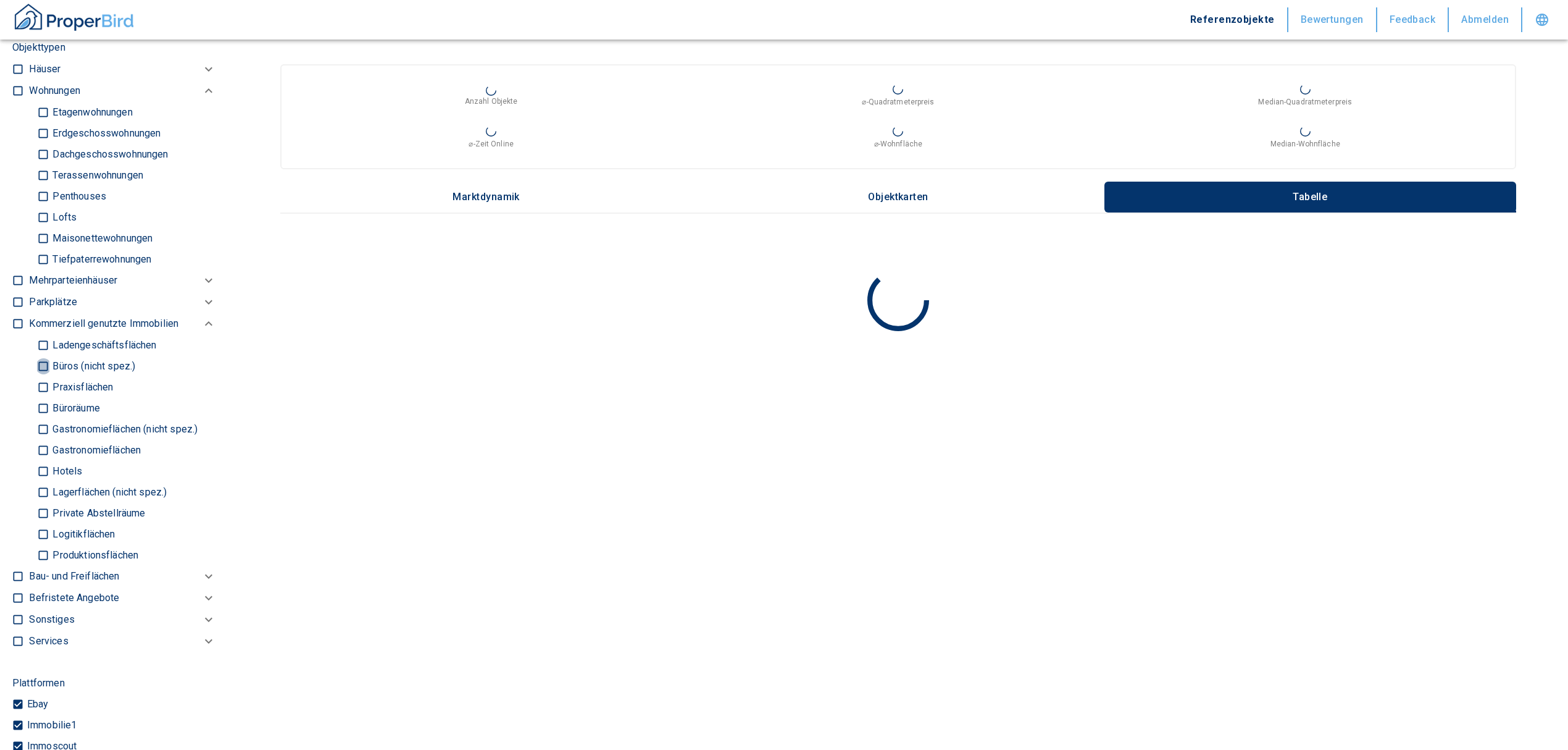
click at [38, 377] on input "Büros (nicht spez.)" at bounding box center [43, 366] width 12 height 21
checkbox input "true"
type input "2020"
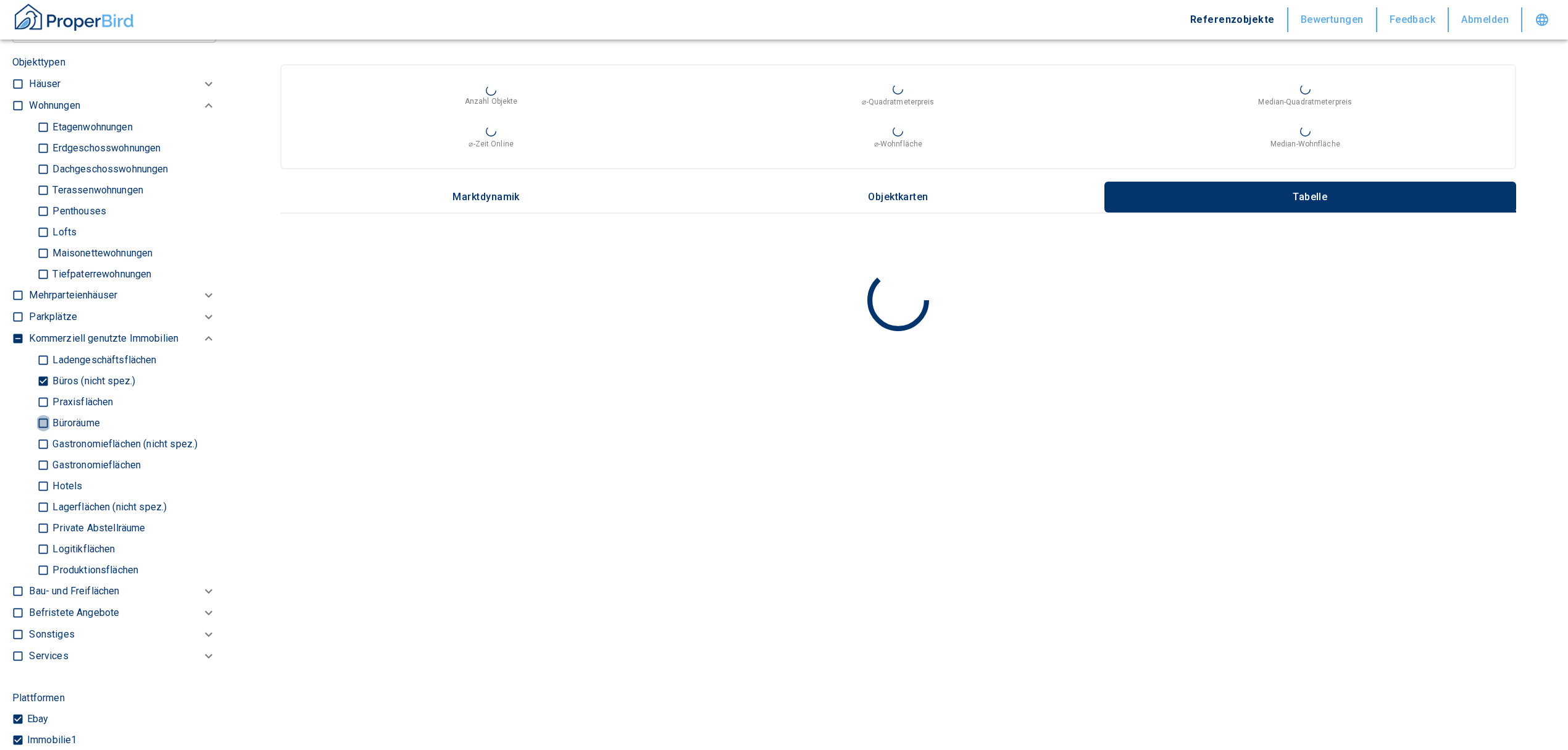
click at [47, 433] on input "Büroräume" at bounding box center [43, 422] width 12 height 21
checkbox input "true"
type input "2020"
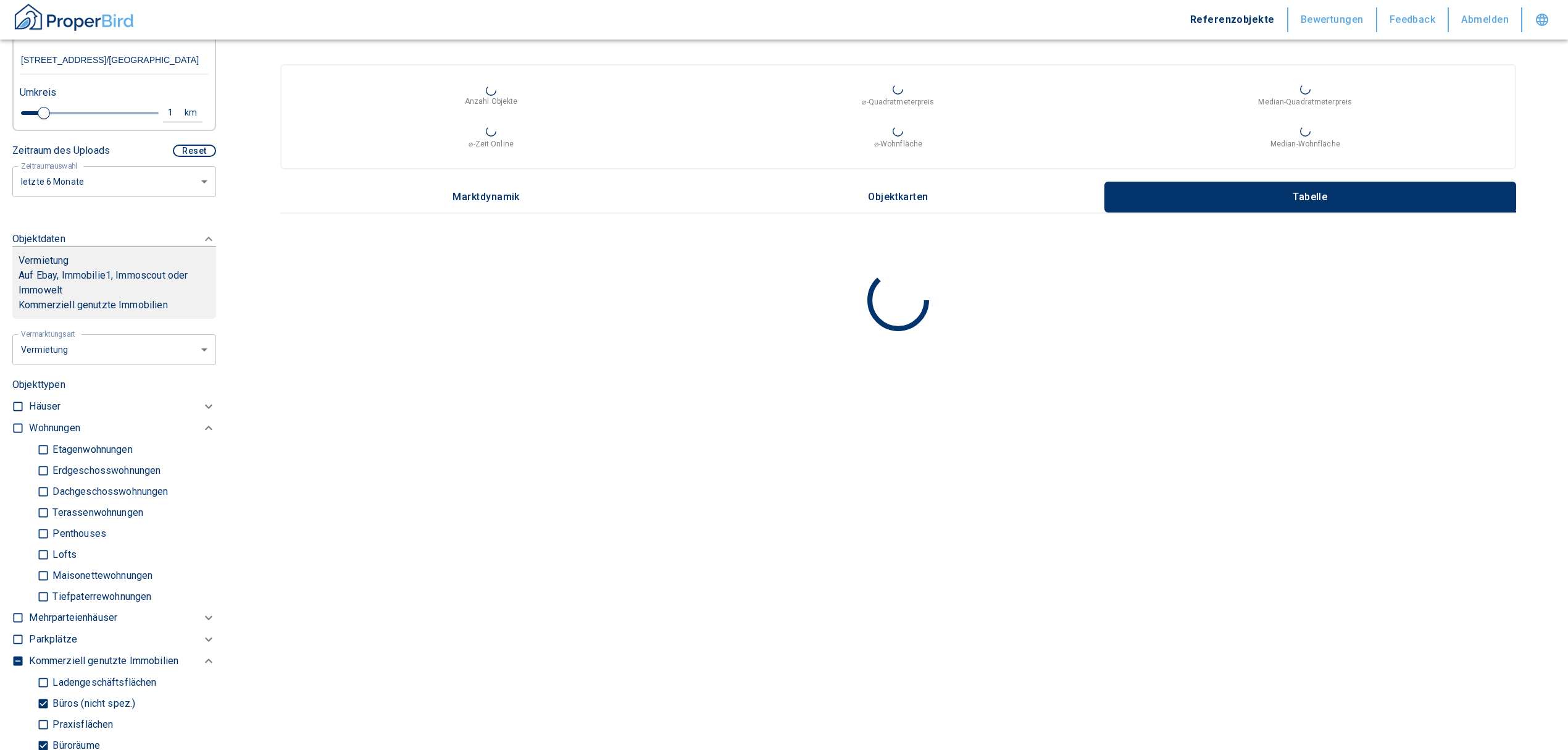
scroll to position [330, 0]
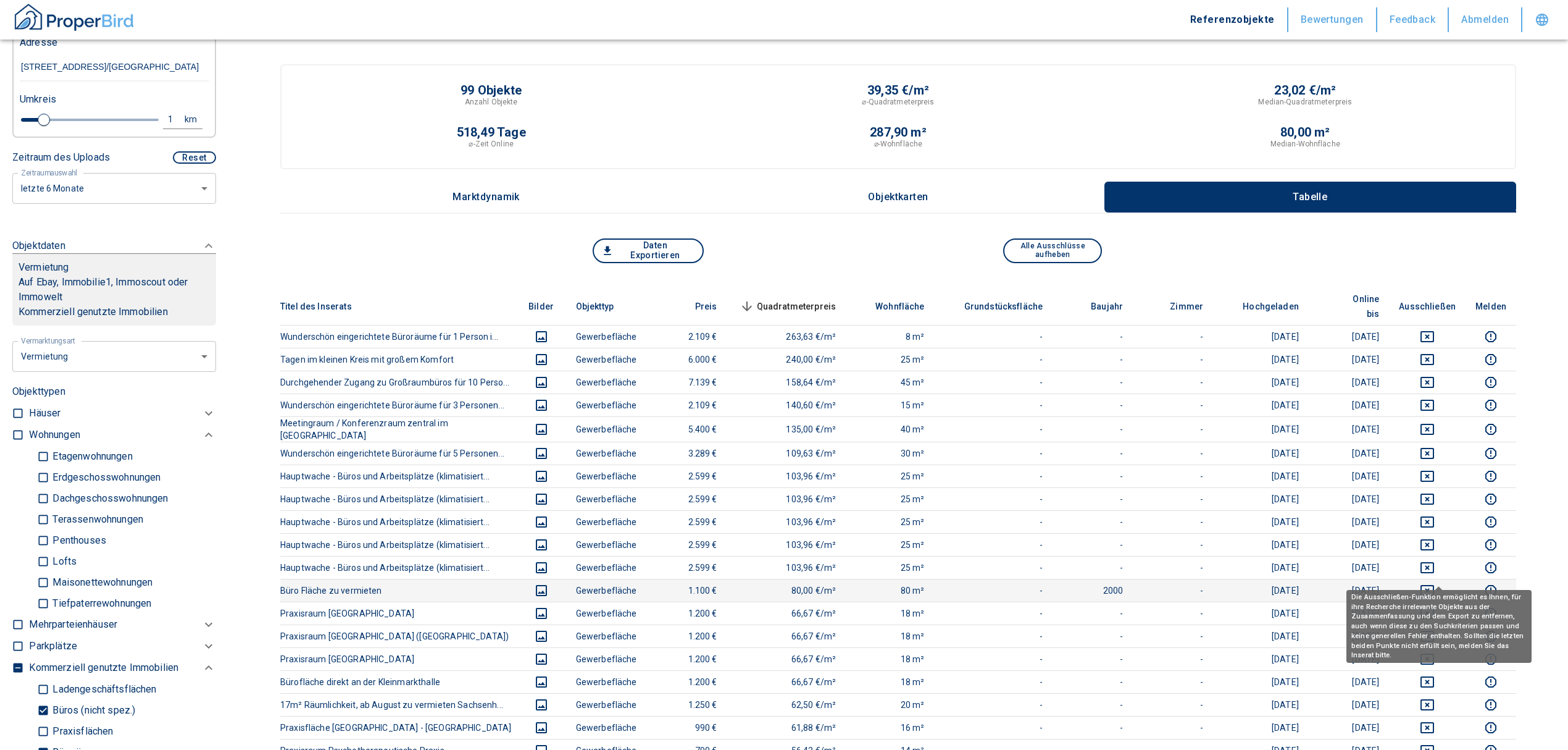
click at [1434, 585] on icon "deselect this listing" at bounding box center [1427, 590] width 14 height 11
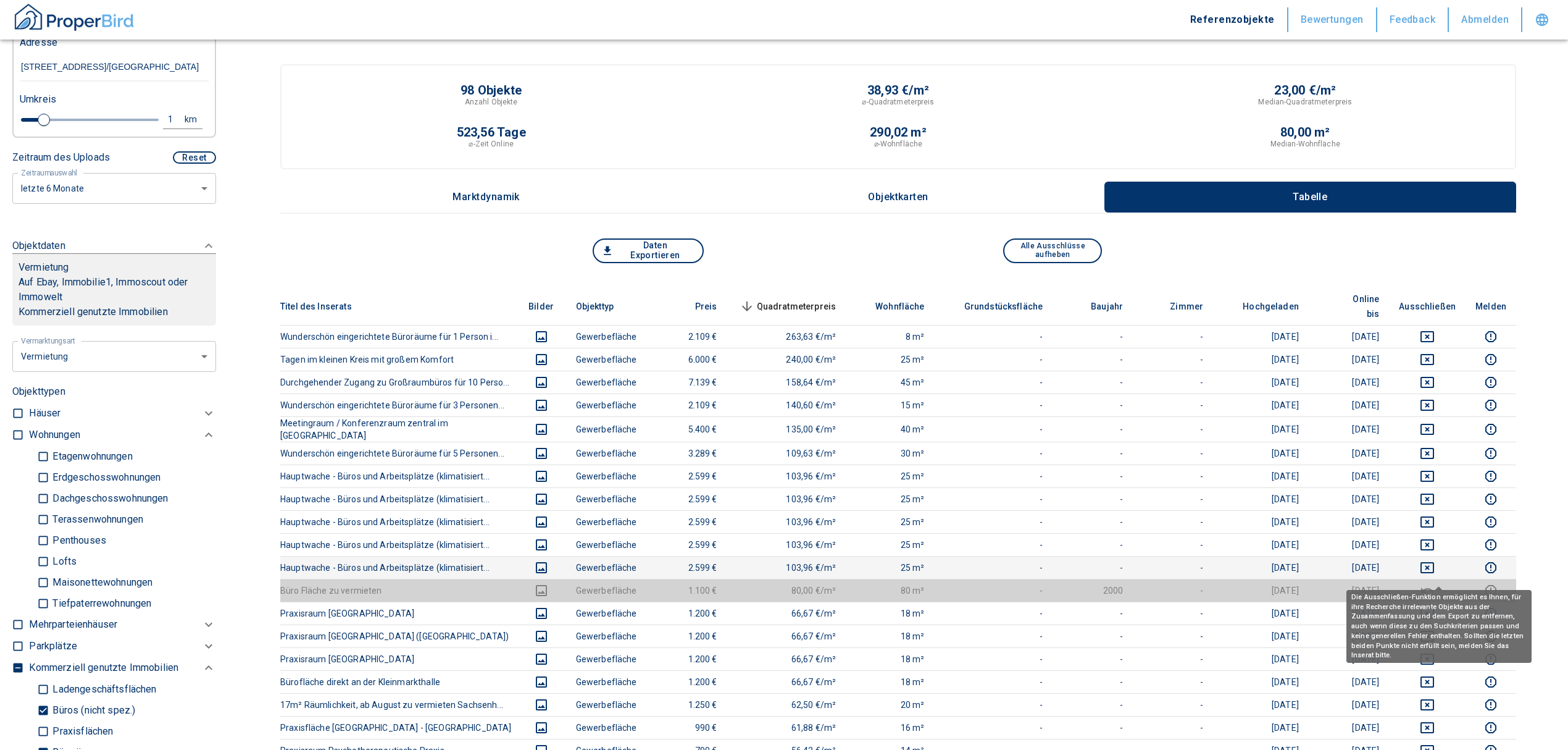
click at [1440, 556] on td at bounding box center [1427, 567] width 77 height 23
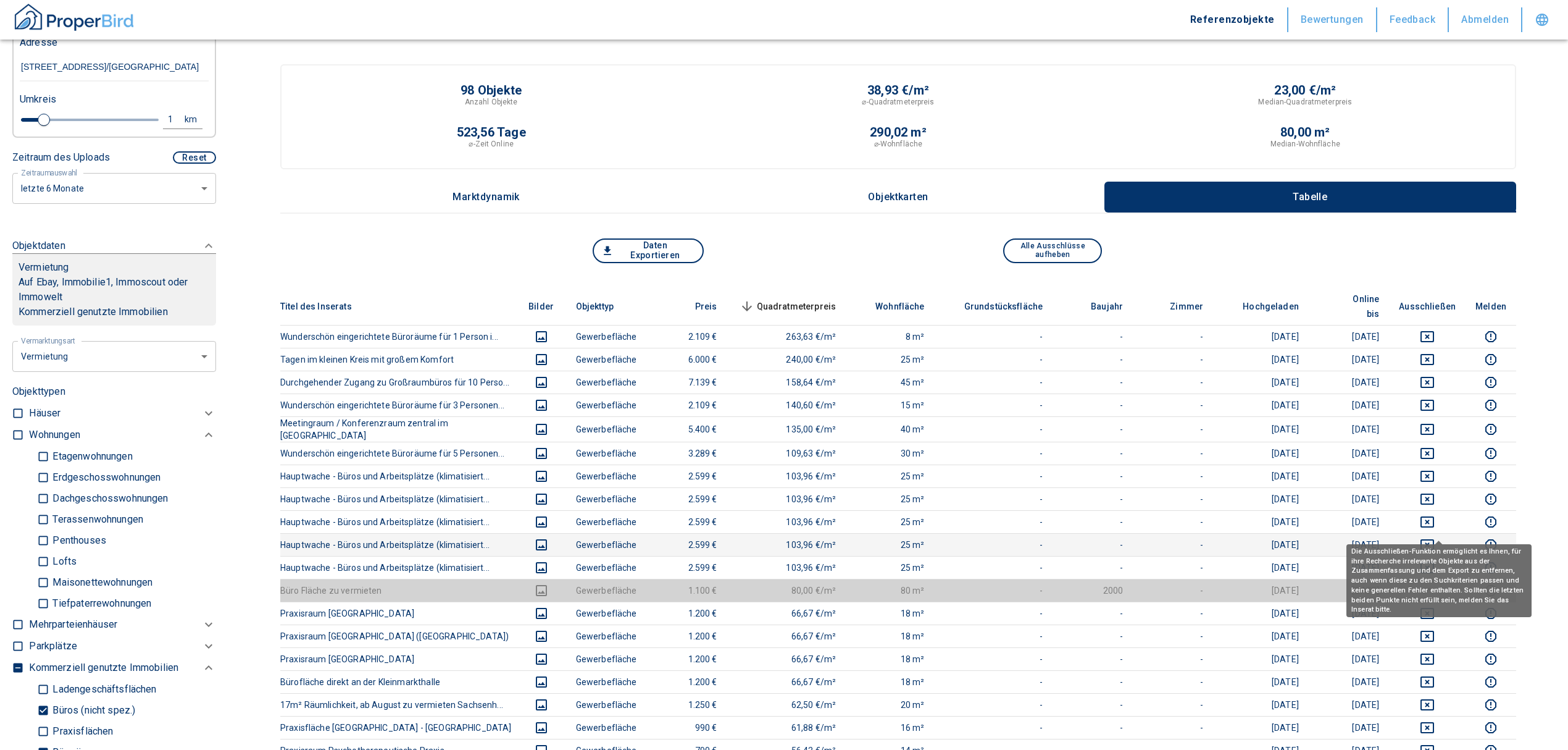
click at [1435, 537] on icon "deselect this listing" at bounding box center [1428, 545] width 15 height 15
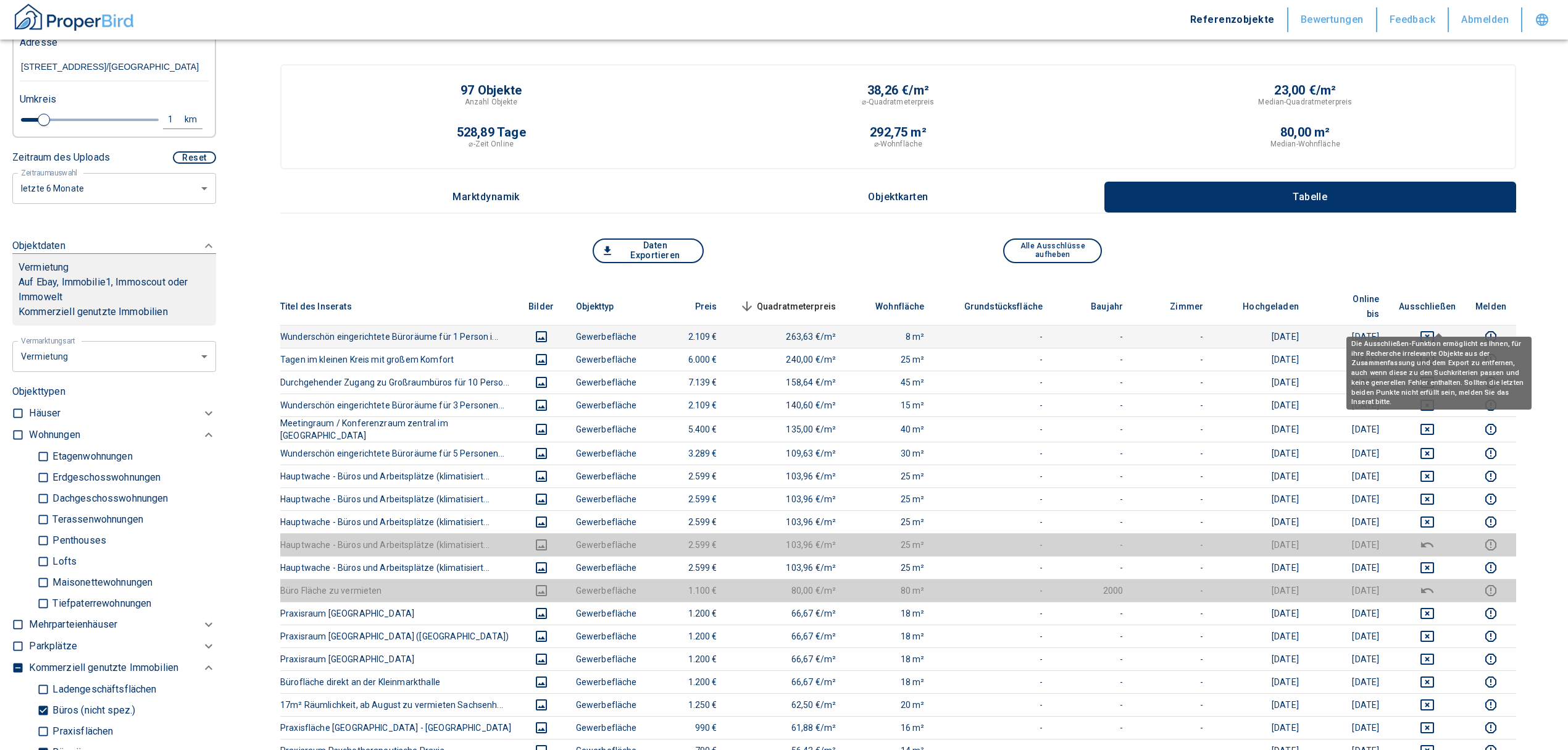
click at [1435, 330] on icon "deselect this listing" at bounding box center [1428, 337] width 15 height 15
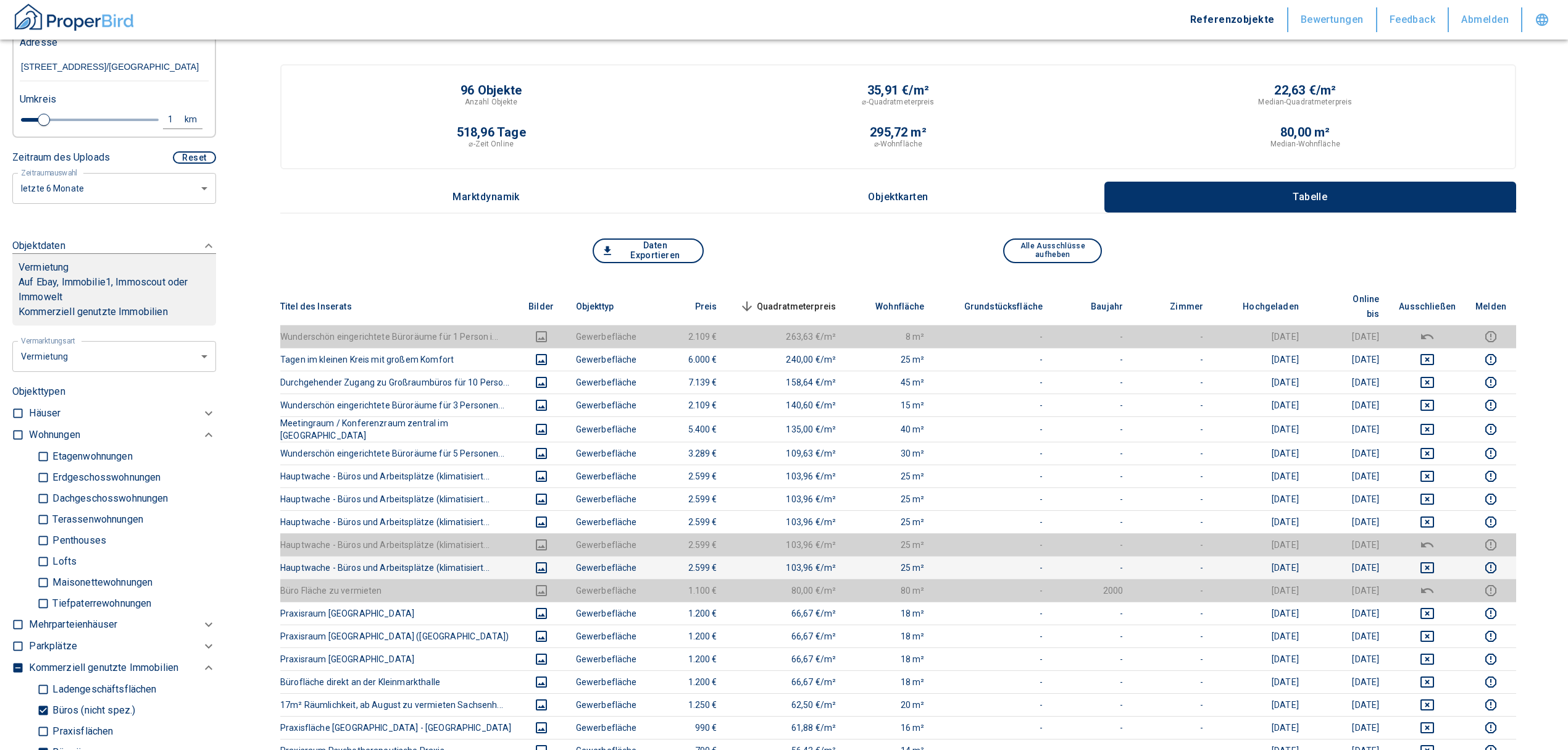
click at [1435, 561] on icon "deselect this listing" at bounding box center [1428, 568] width 15 height 15
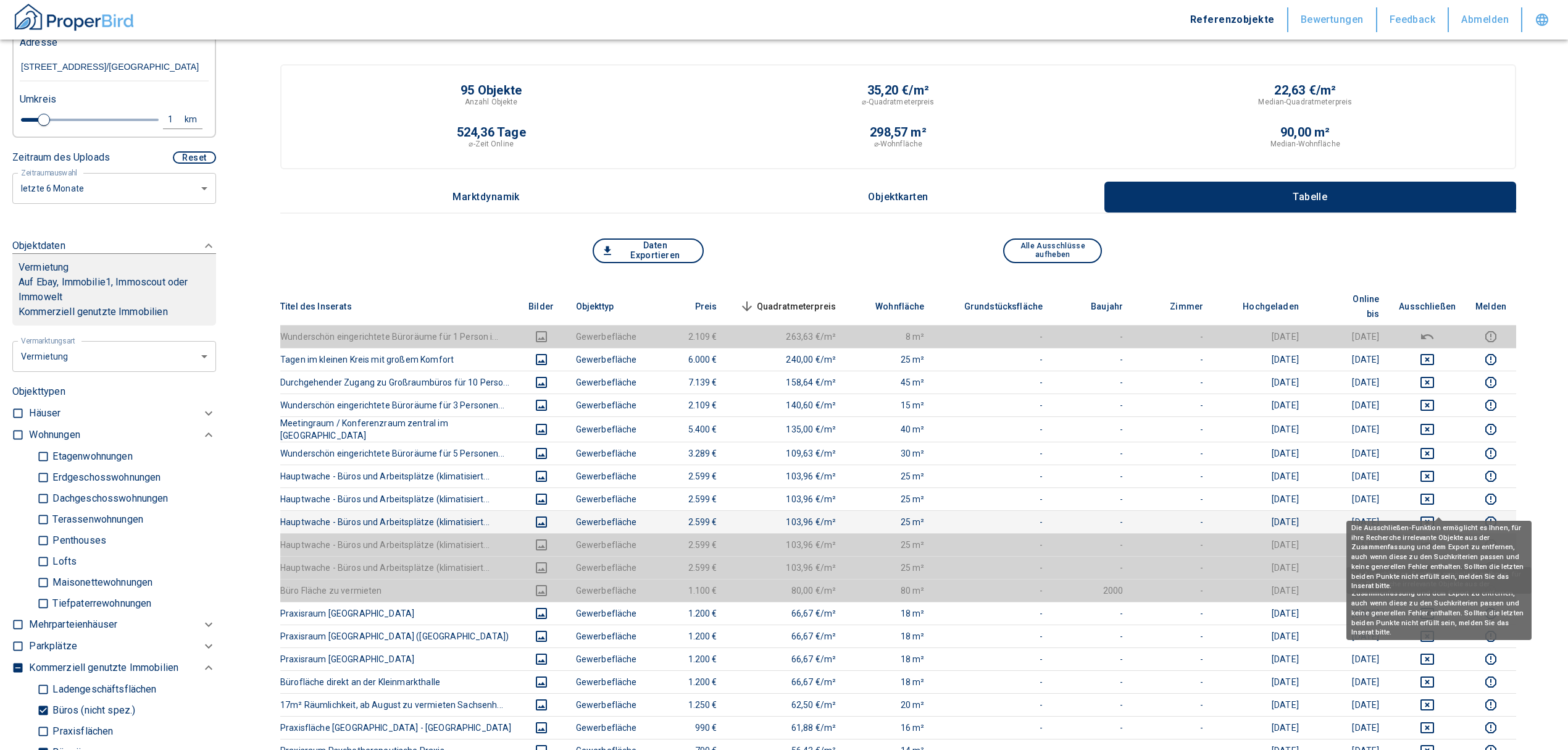
click at [1435, 514] on icon "deselect this listing" at bounding box center [1428, 522] width 15 height 15
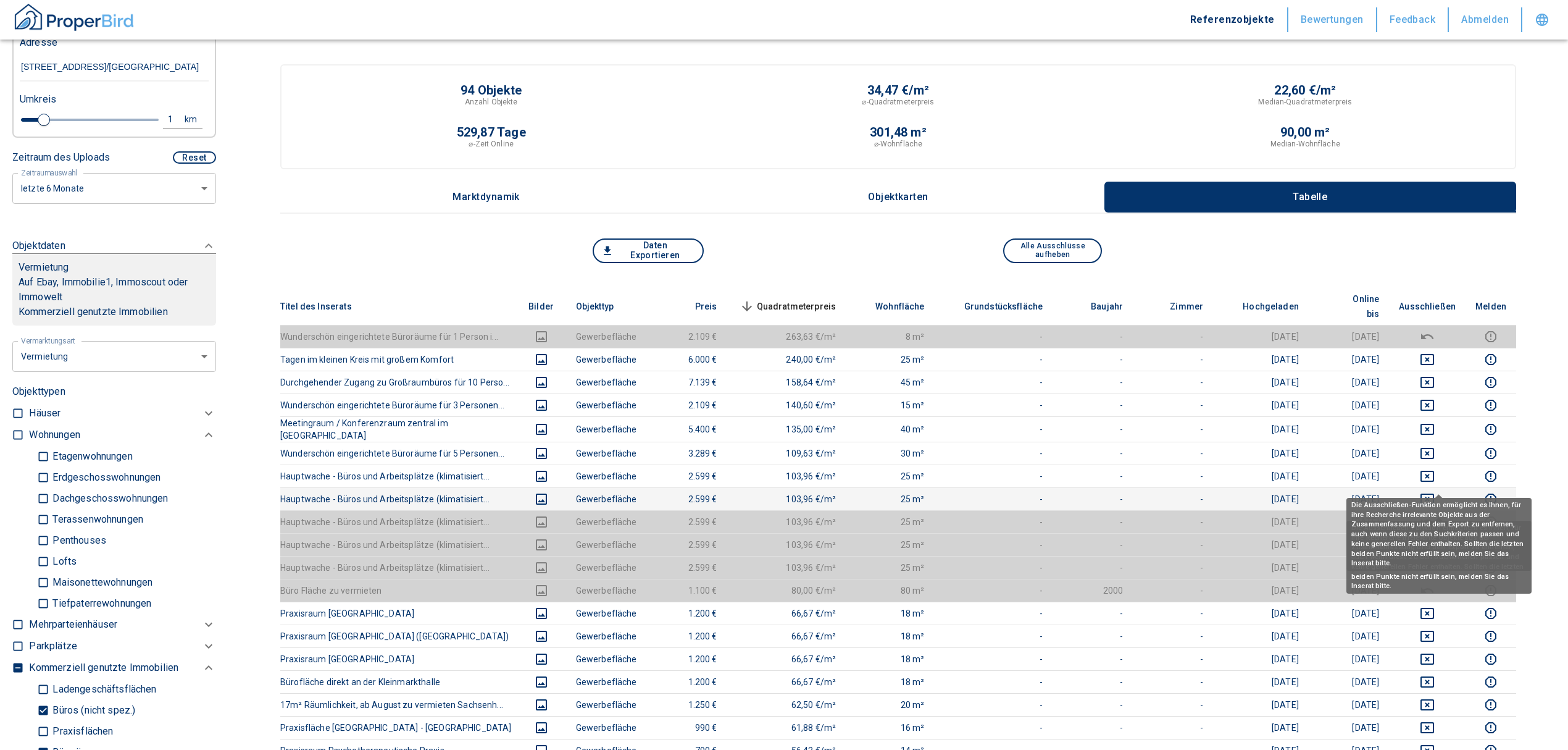
click at [1435, 492] on icon "deselect this listing" at bounding box center [1428, 499] width 15 height 15
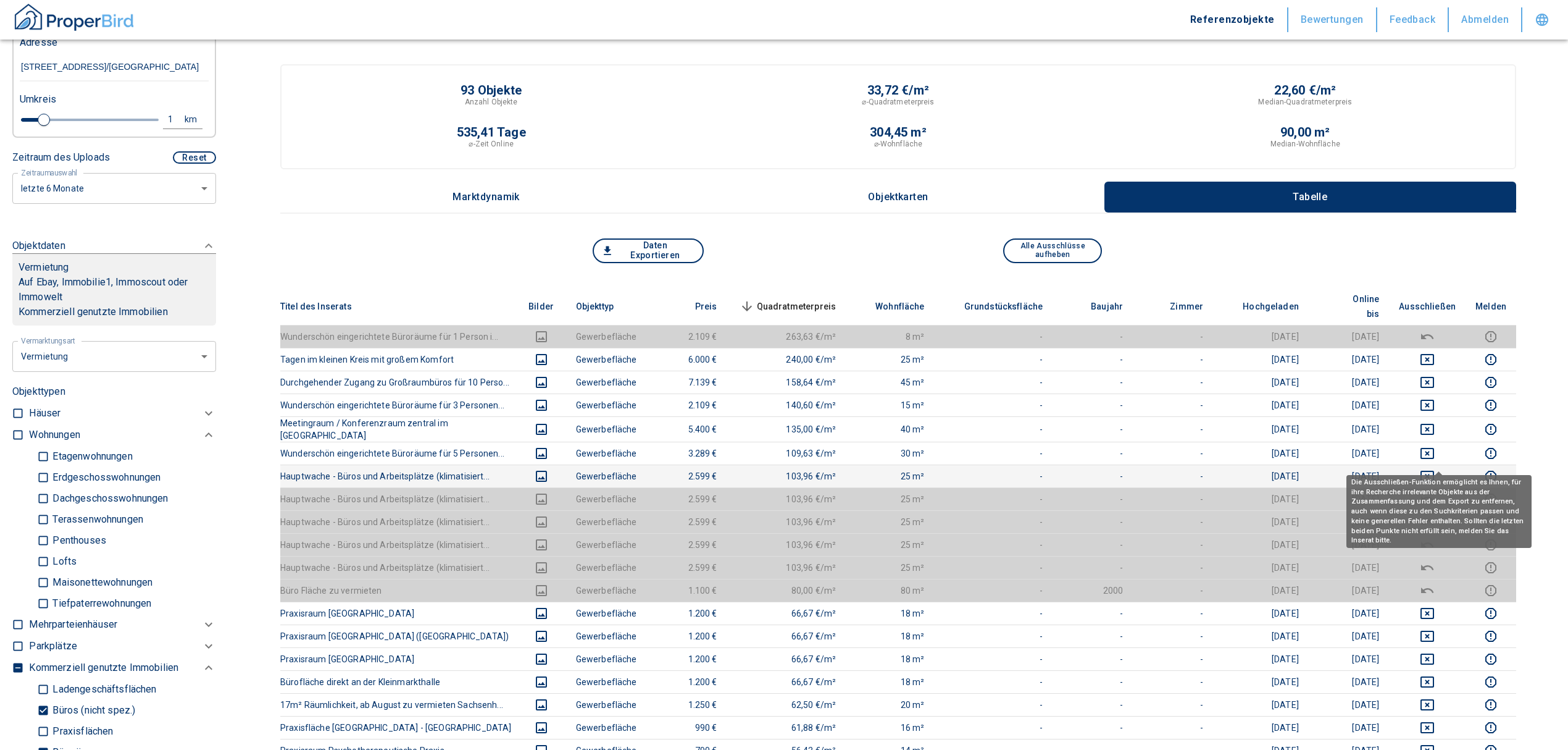
click at [1433, 471] on icon "deselect this listing" at bounding box center [1427, 476] width 14 height 11
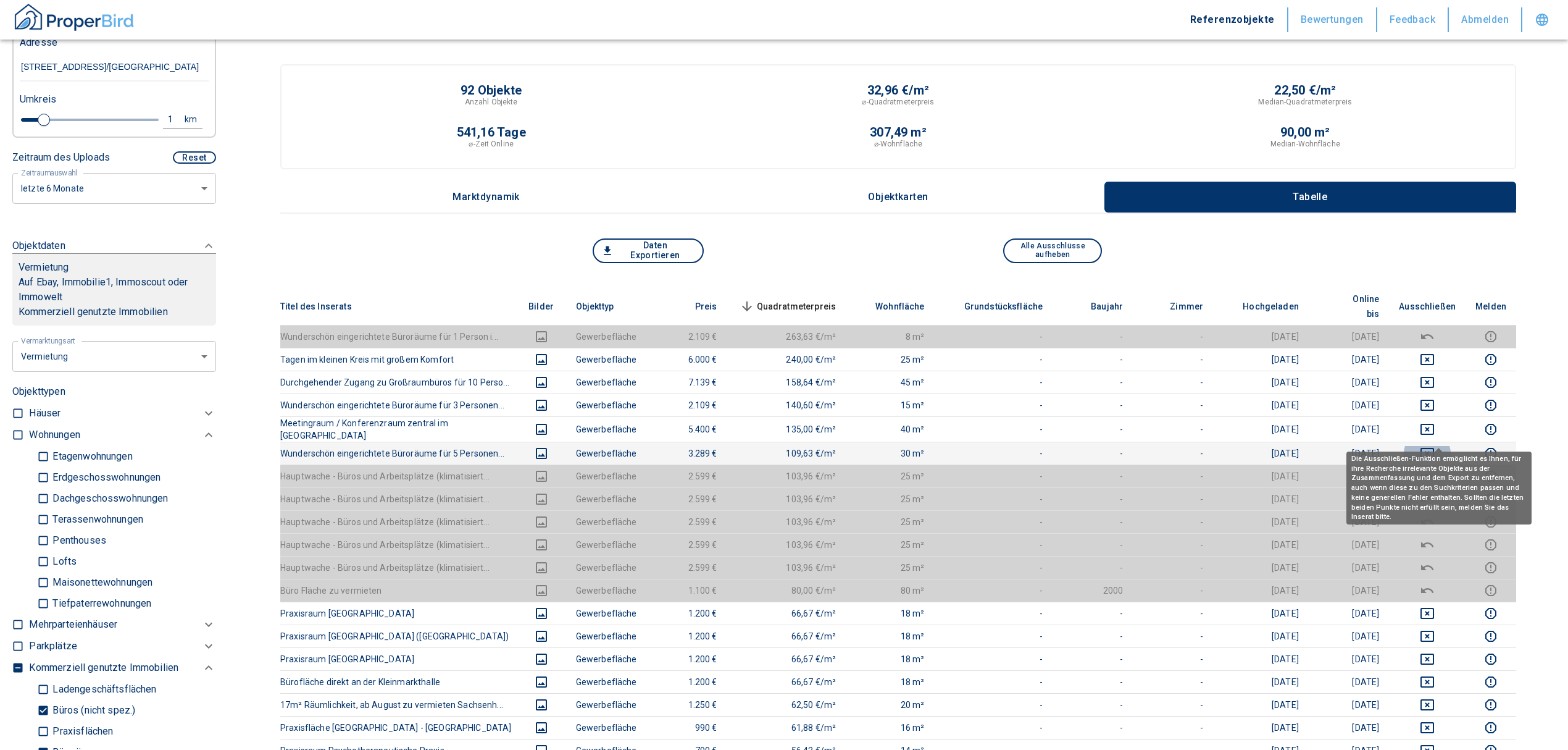
click at [1435, 446] on icon "deselect this listing" at bounding box center [1428, 454] width 15 height 15
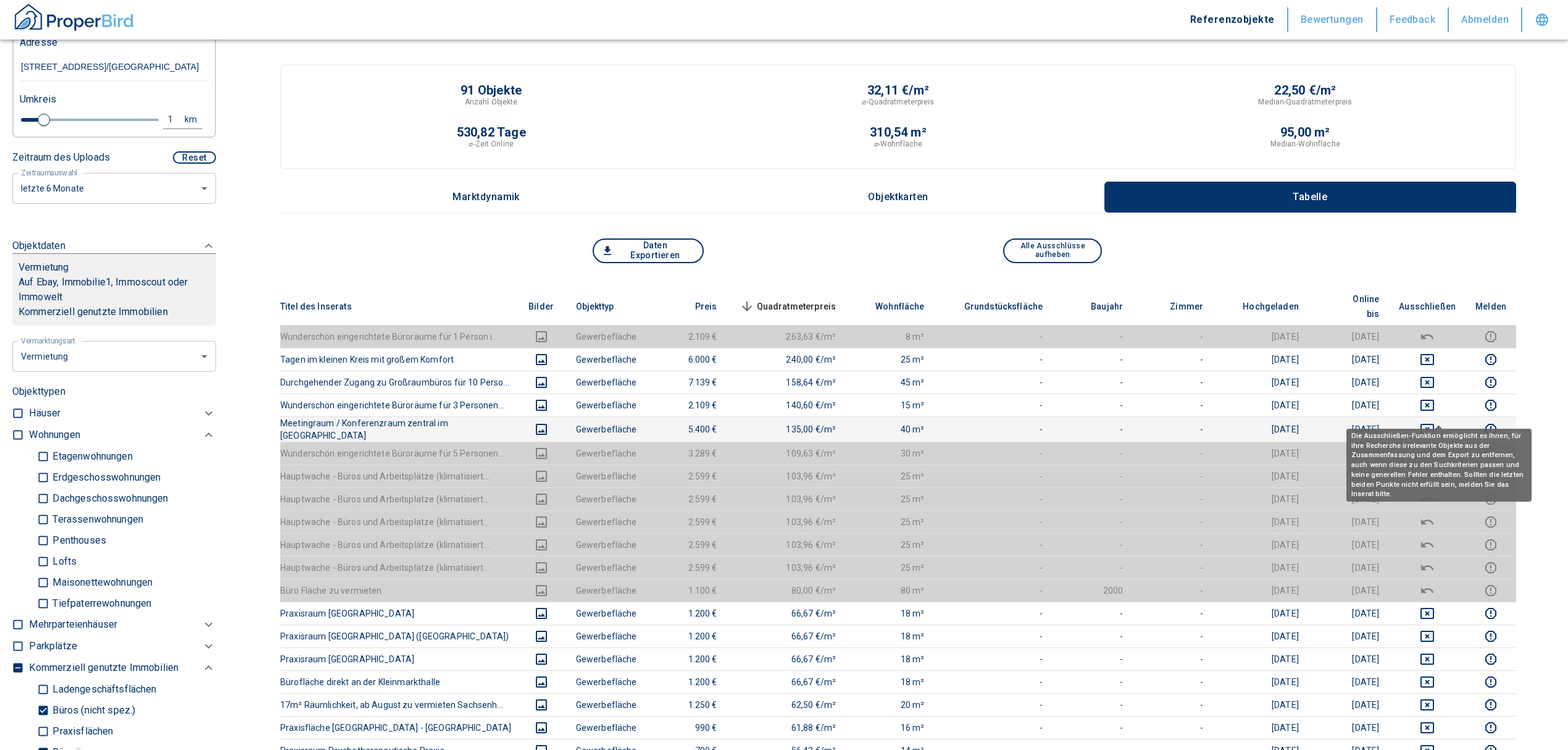
click at [1434, 424] on icon "deselect this listing" at bounding box center [1427, 430] width 14 height 11
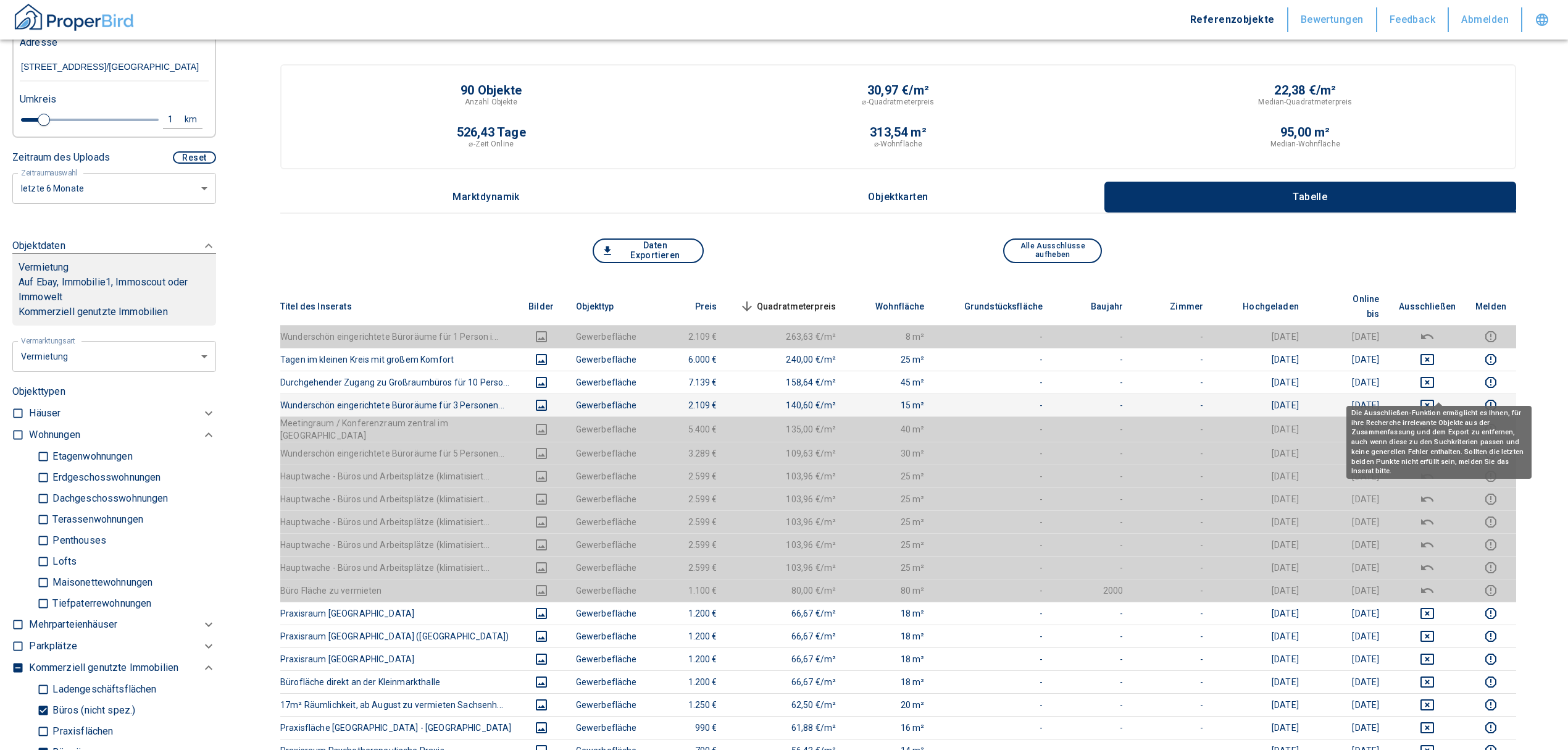
click at [1435, 398] on icon "deselect this listing" at bounding box center [1428, 406] width 15 height 15
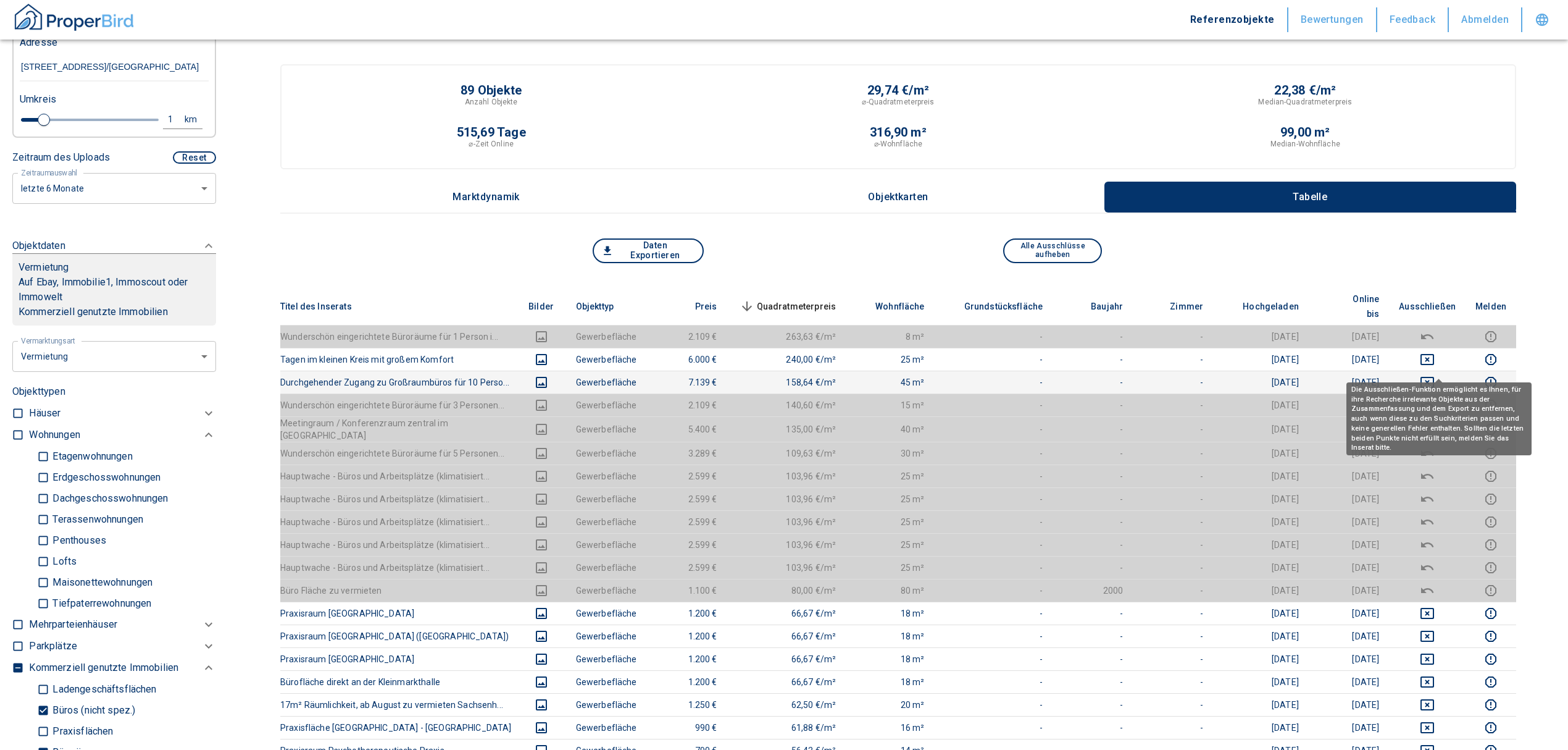
click at [1435, 375] on icon "deselect this listing" at bounding box center [1428, 382] width 15 height 15
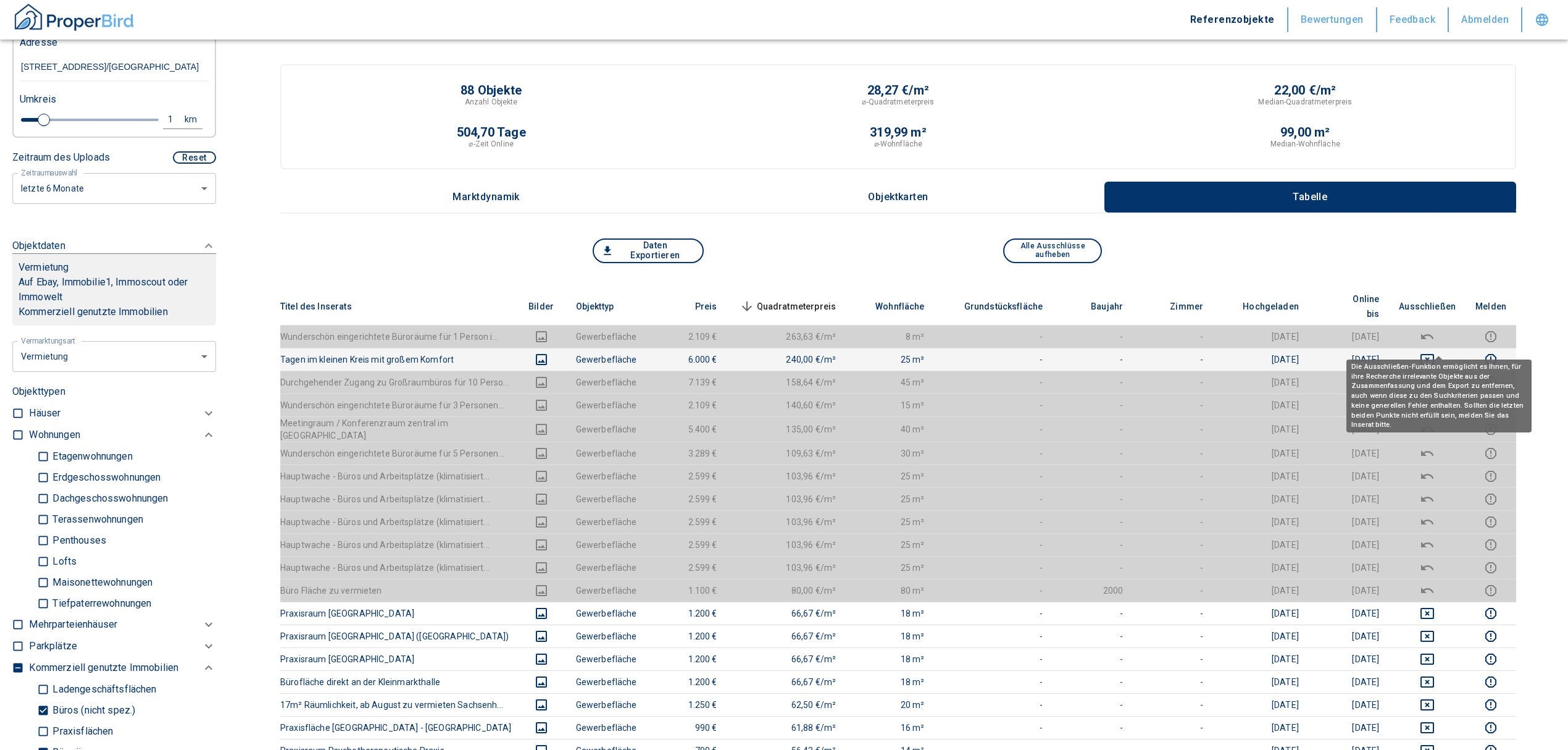
click at [1435, 352] on icon "deselect this listing" at bounding box center [1428, 359] width 15 height 15
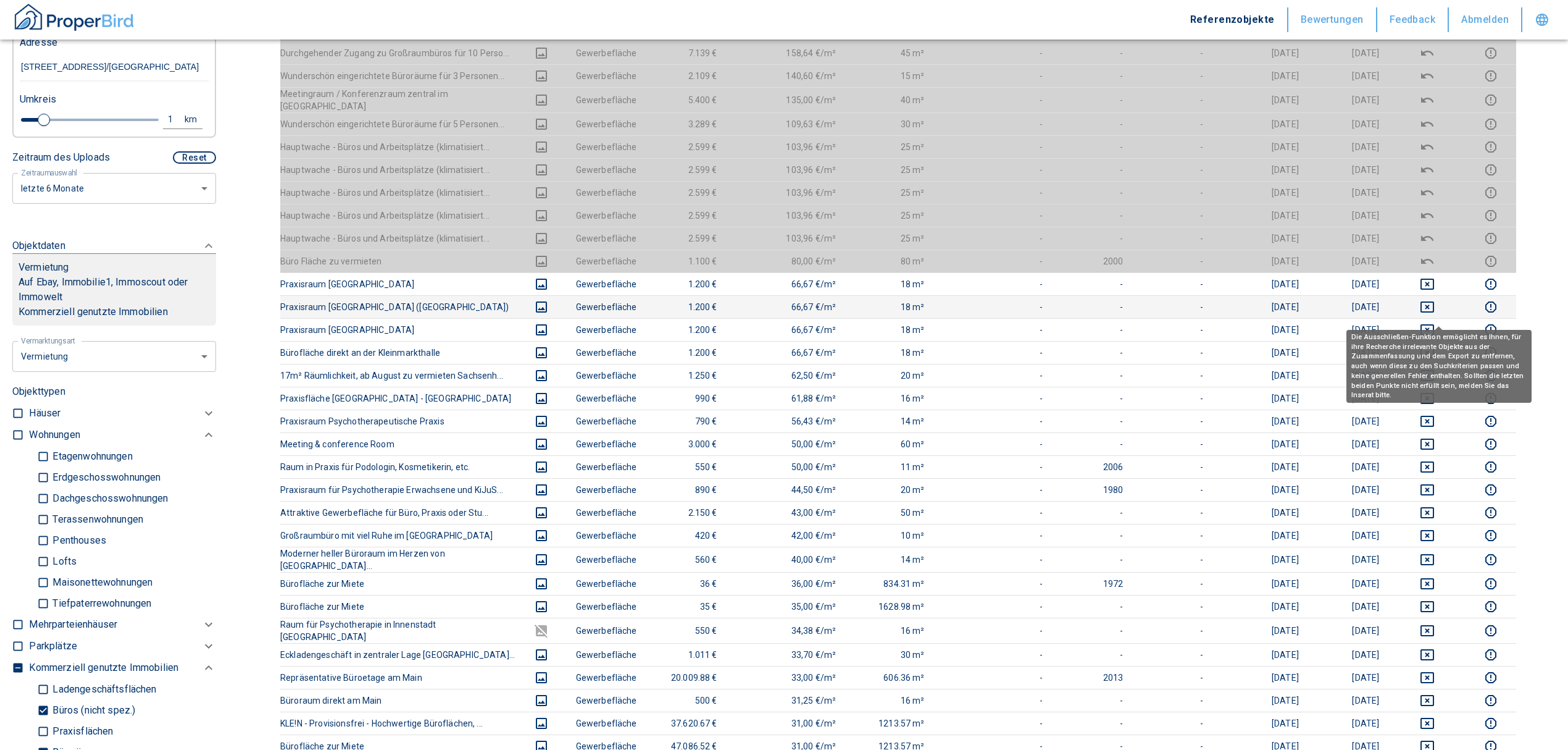
click at [1435, 322] on icon "deselect this listing" at bounding box center [1428, 330] width 15 height 15
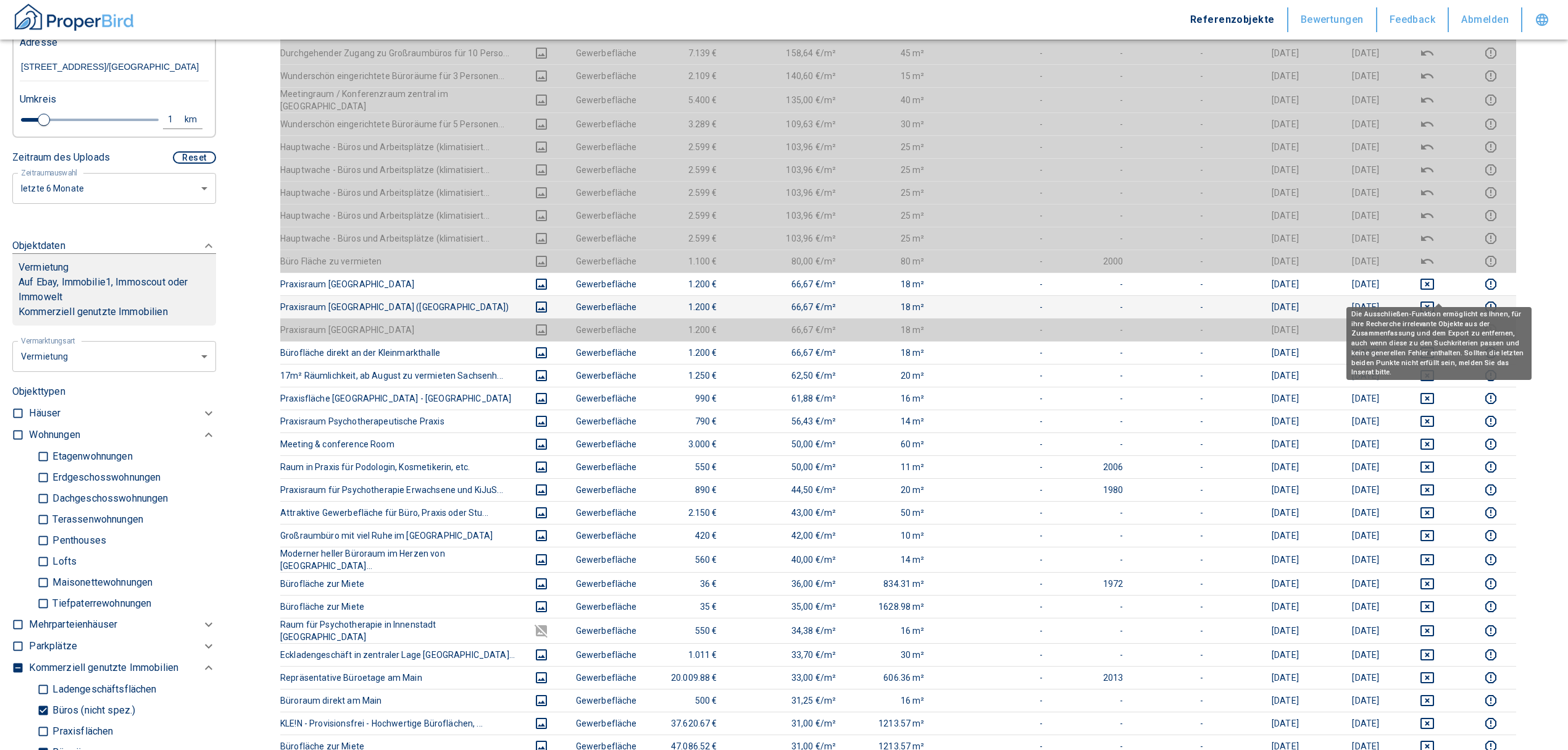
click at [1435, 300] on icon "deselect this listing" at bounding box center [1428, 307] width 15 height 15
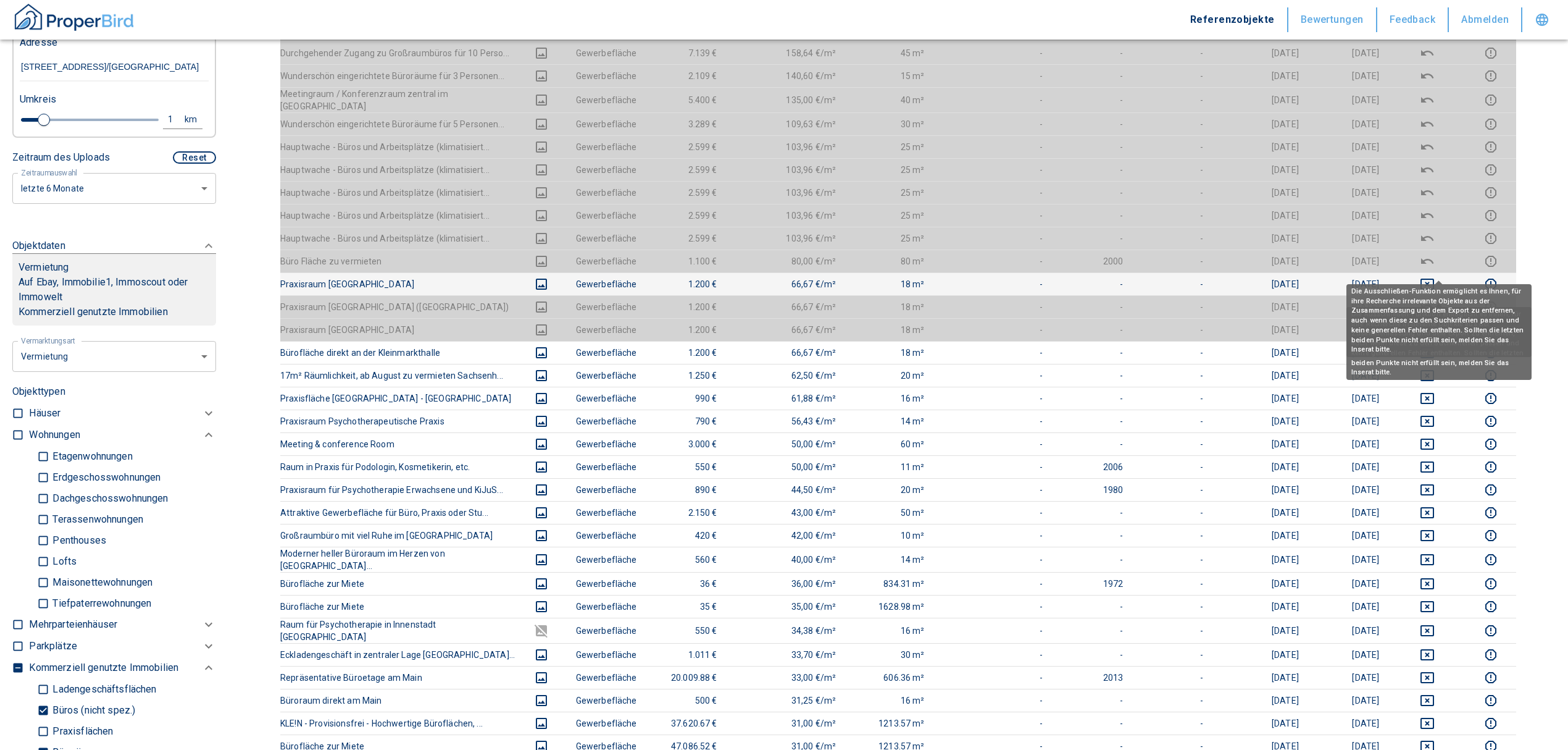
click at [1435, 277] on icon "deselect this listing" at bounding box center [1428, 284] width 15 height 15
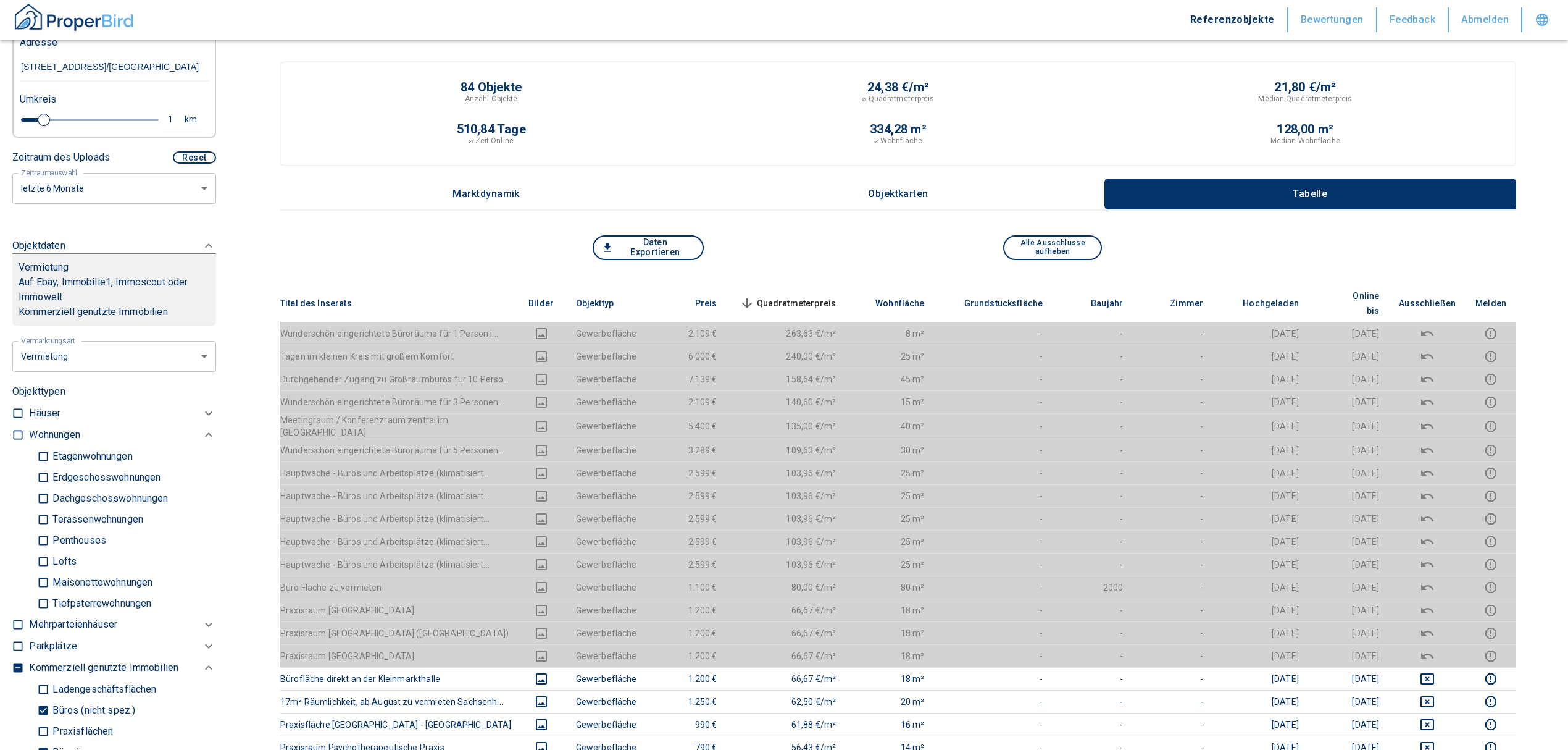
scroll to position [0, 0]
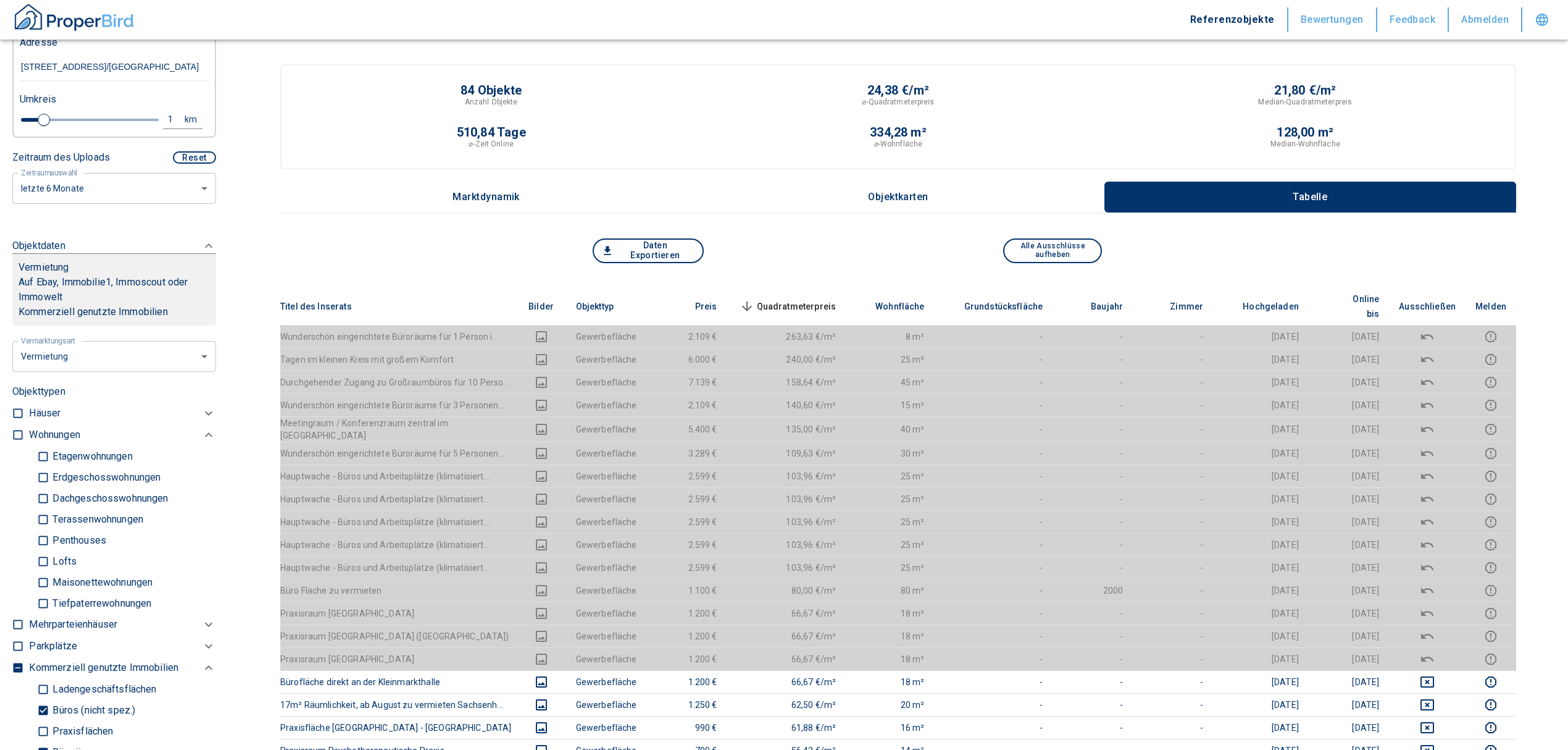
click at [798, 299] on span "Quadratmeterpreis sorted descending" at bounding box center [787, 306] width 99 height 15
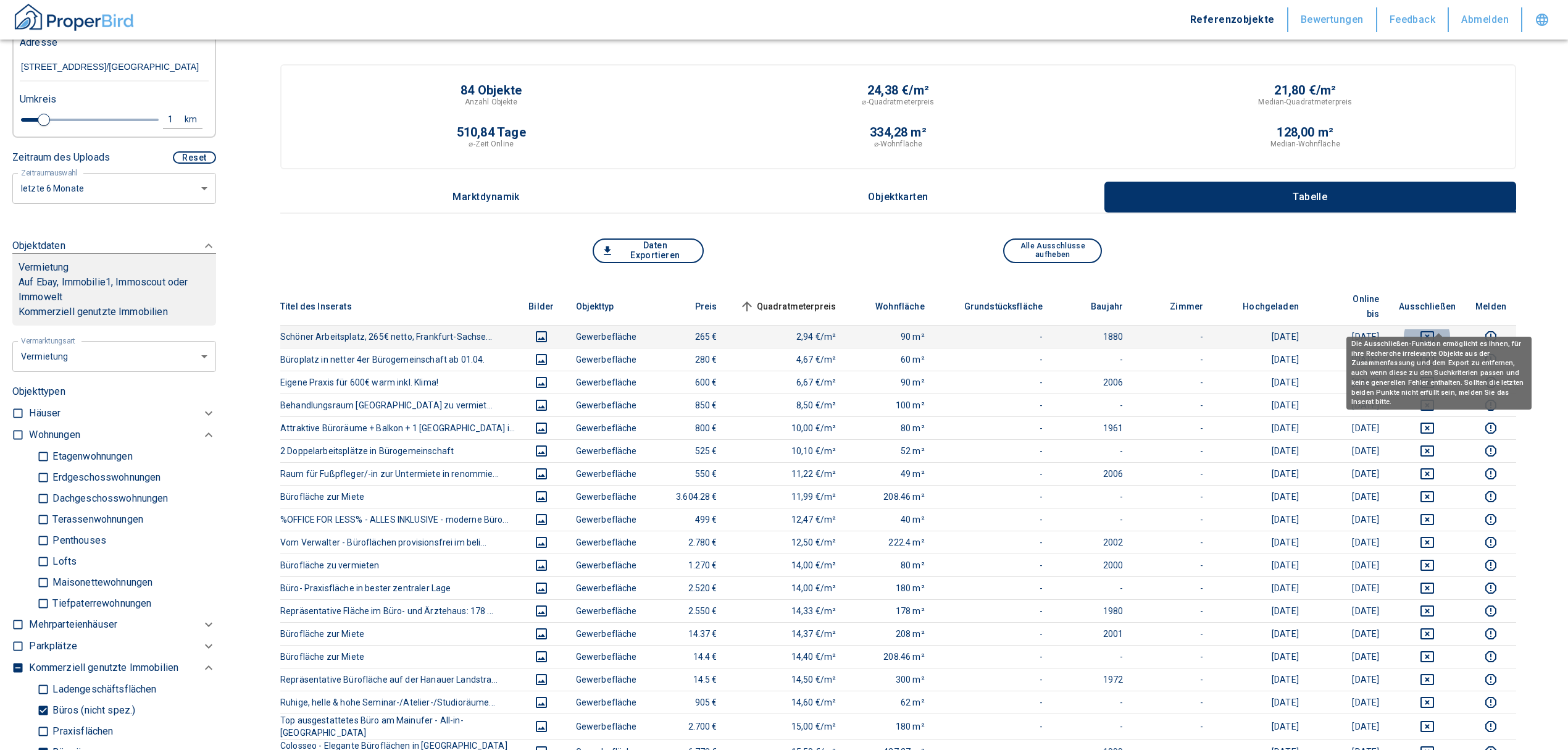
click at [1433, 331] on icon "deselect this listing" at bounding box center [1427, 337] width 14 height 11
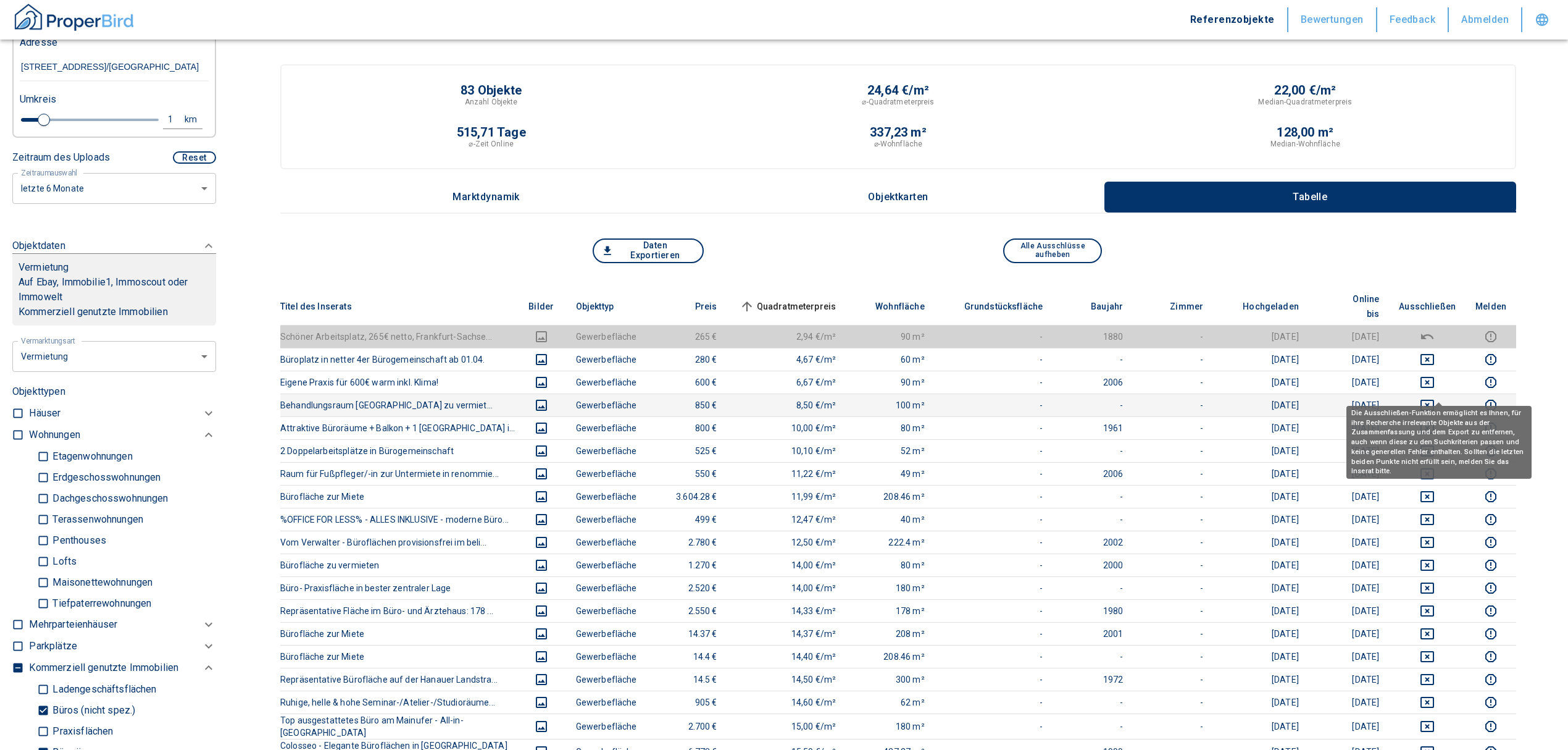
click at [1434, 400] on icon "deselect this listing" at bounding box center [1427, 406] width 14 height 11
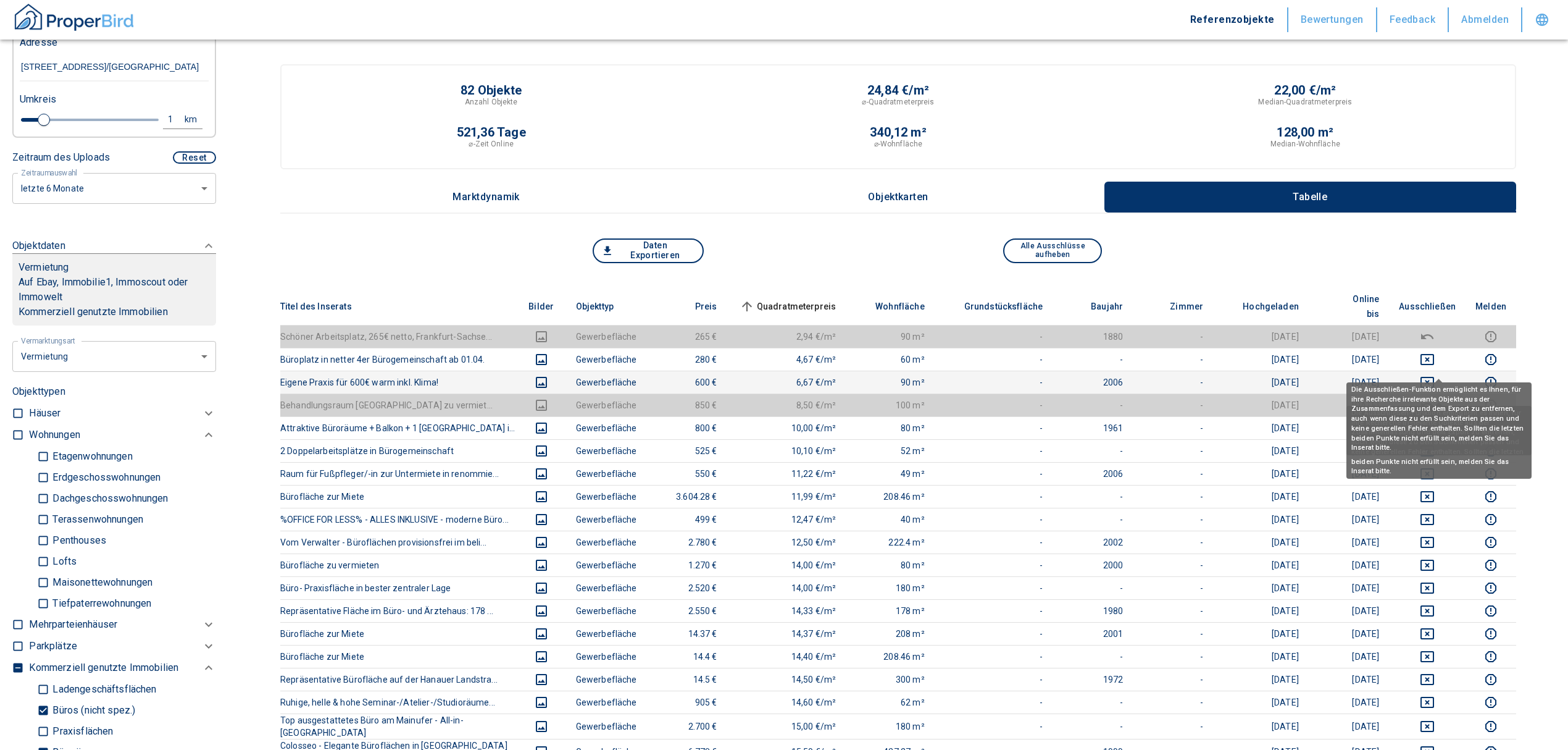
drag, startPoint x: 1438, startPoint y: 363, endPoint x: 1443, endPoint y: 343, distance: 20.6
click at [1435, 375] on icon "deselect this listing" at bounding box center [1428, 382] width 15 height 15
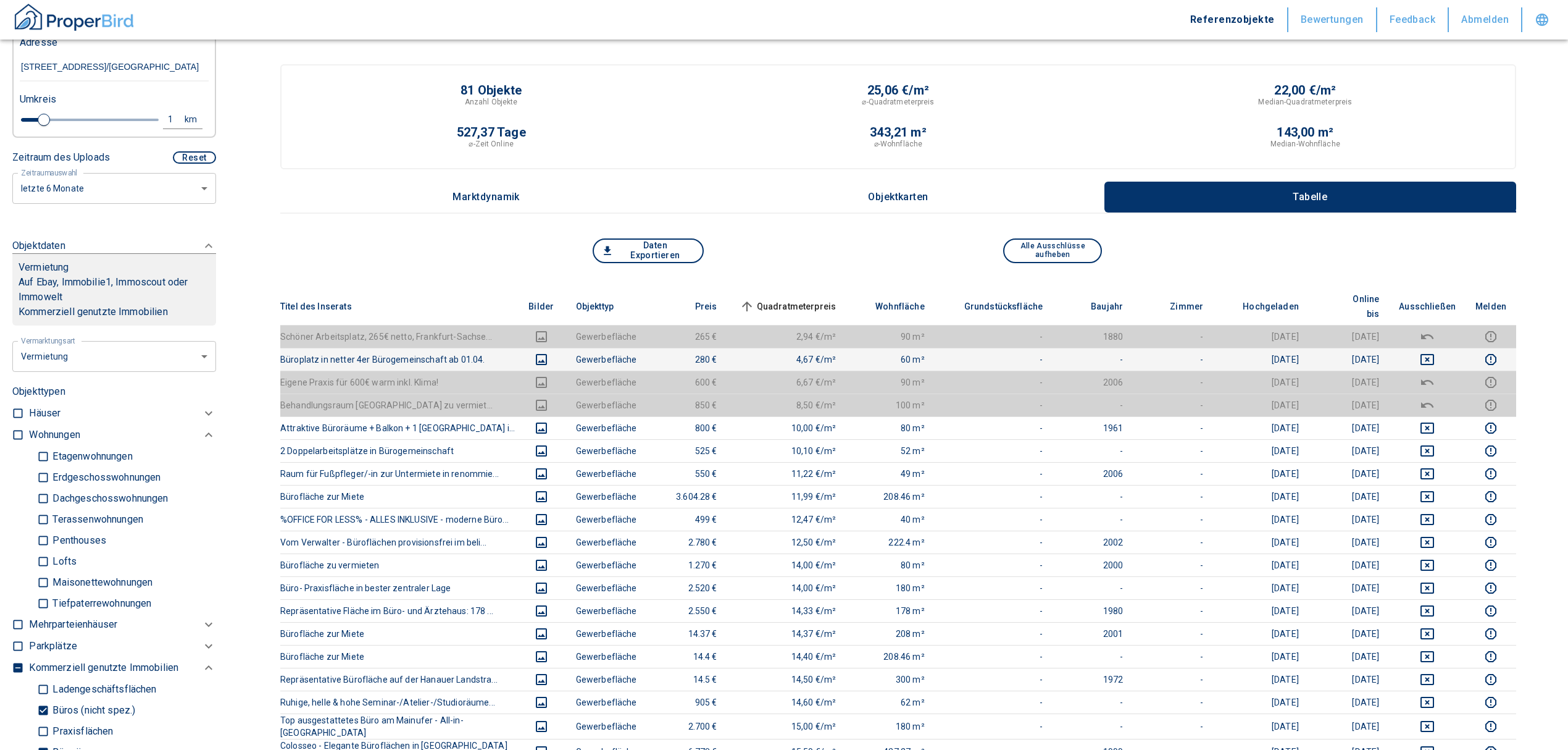
click at [1445, 348] on td at bounding box center [1427, 359] width 77 height 23
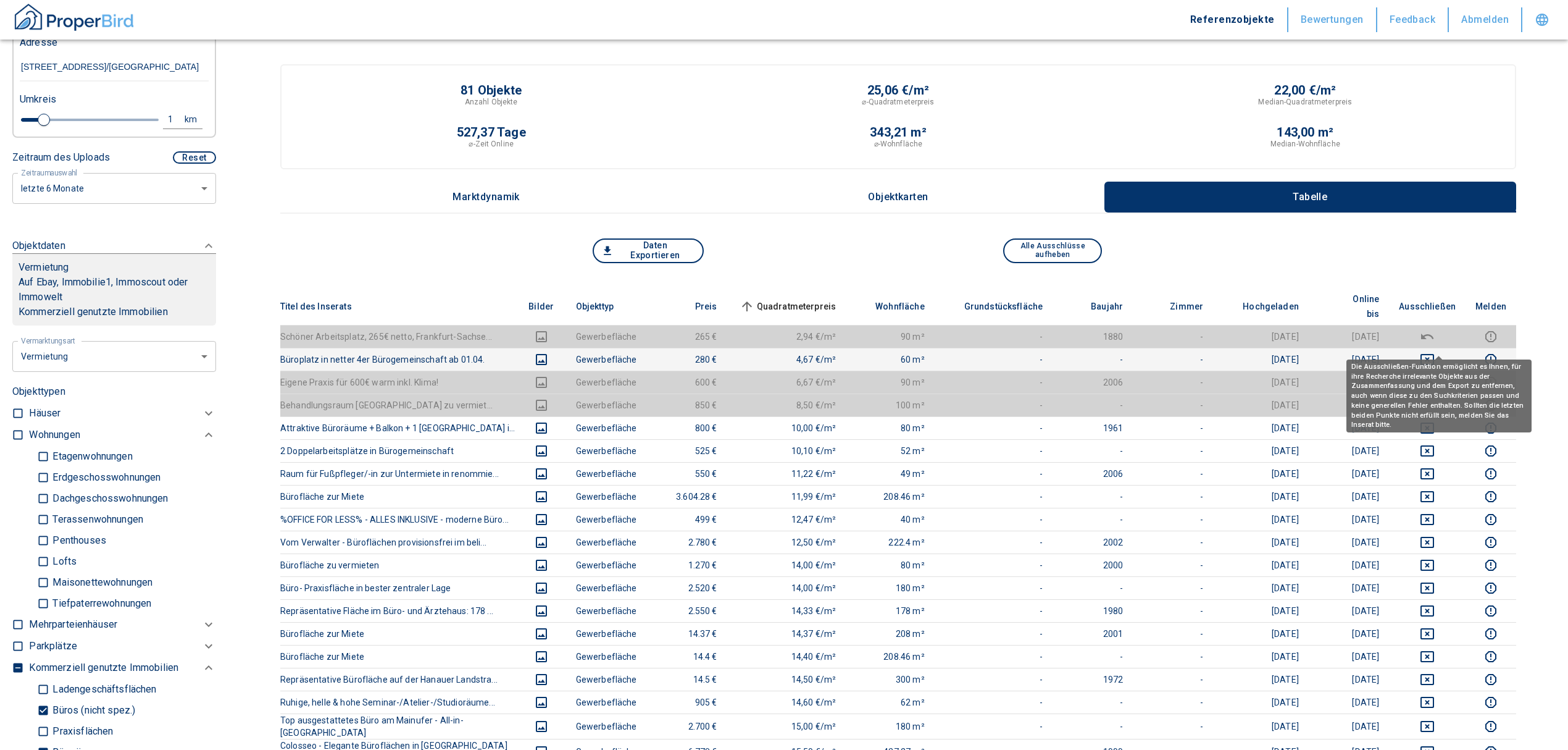
click at [1435, 352] on icon "deselect this listing" at bounding box center [1428, 359] width 15 height 15
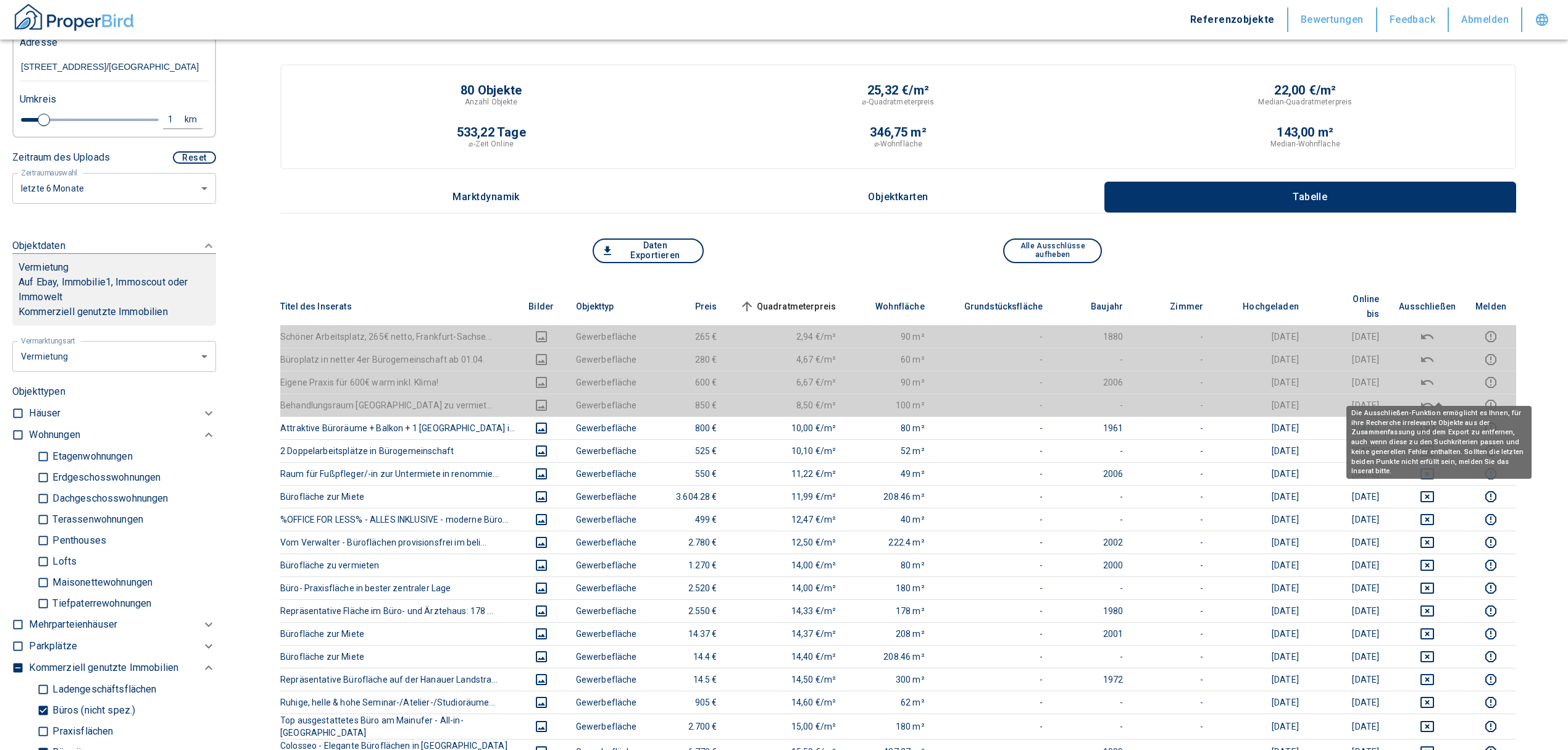
click at [1440, 409] on div "Die Ausschließen-Funktion ermöglicht es Ihnen, für ihre Recherche irrelevante O…" at bounding box center [1440, 442] width 186 height 73
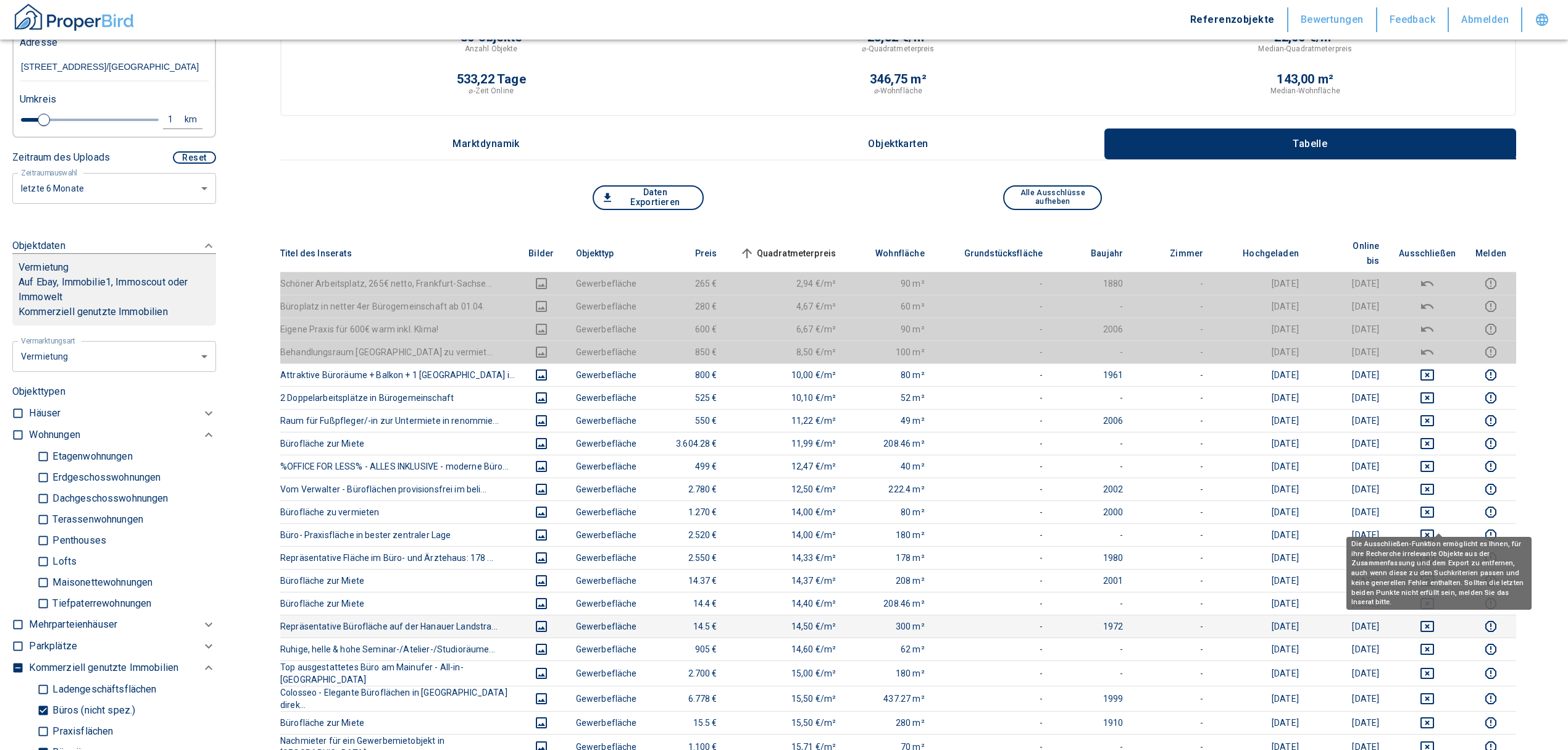
scroll to position [83, 0]
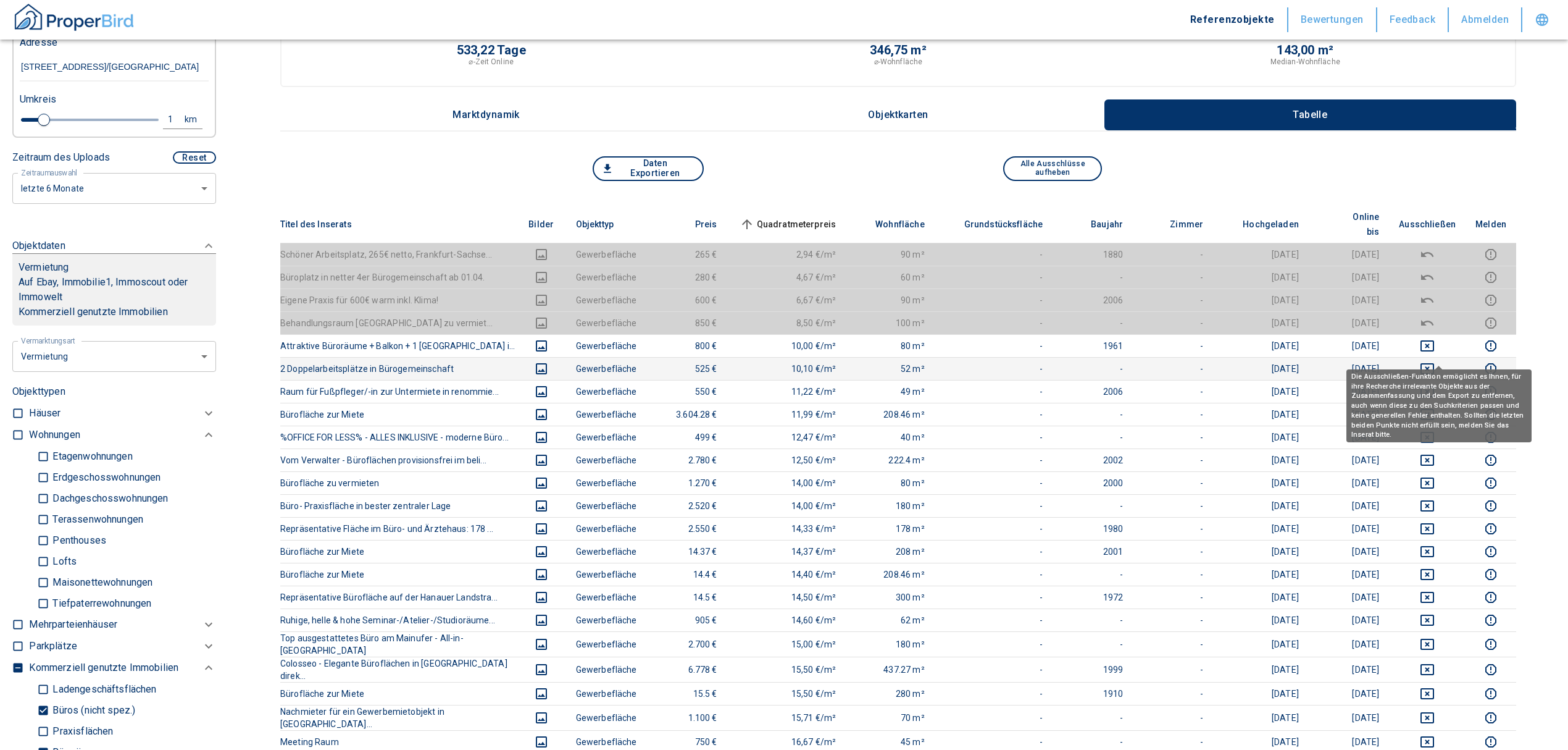
click at [1435, 361] on icon "deselect this listing" at bounding box center [1428, 369] width 15 height 15
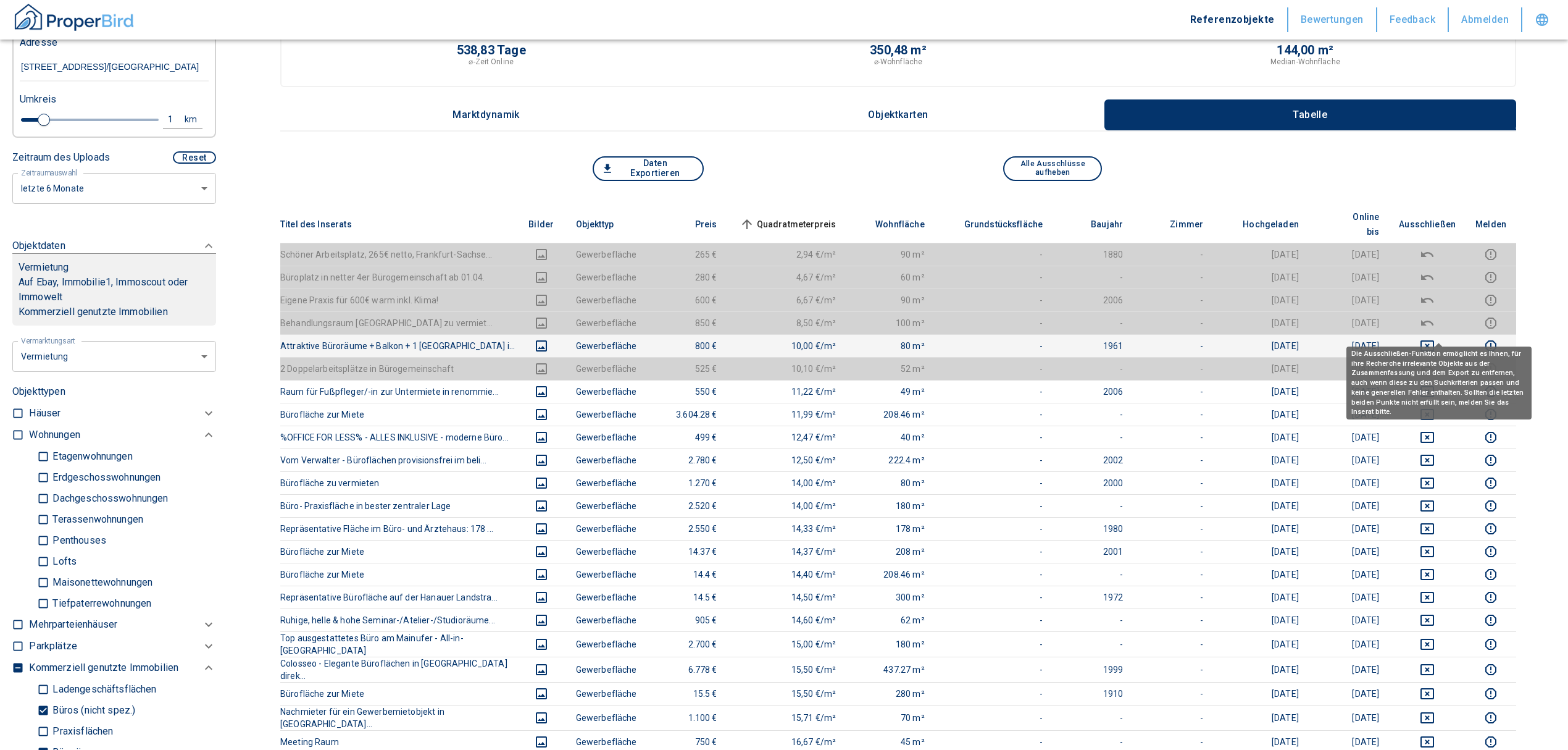
click at [1435, 339] on icon "deselect this listing" at bounding box center [1428, 346] width 15 height 15
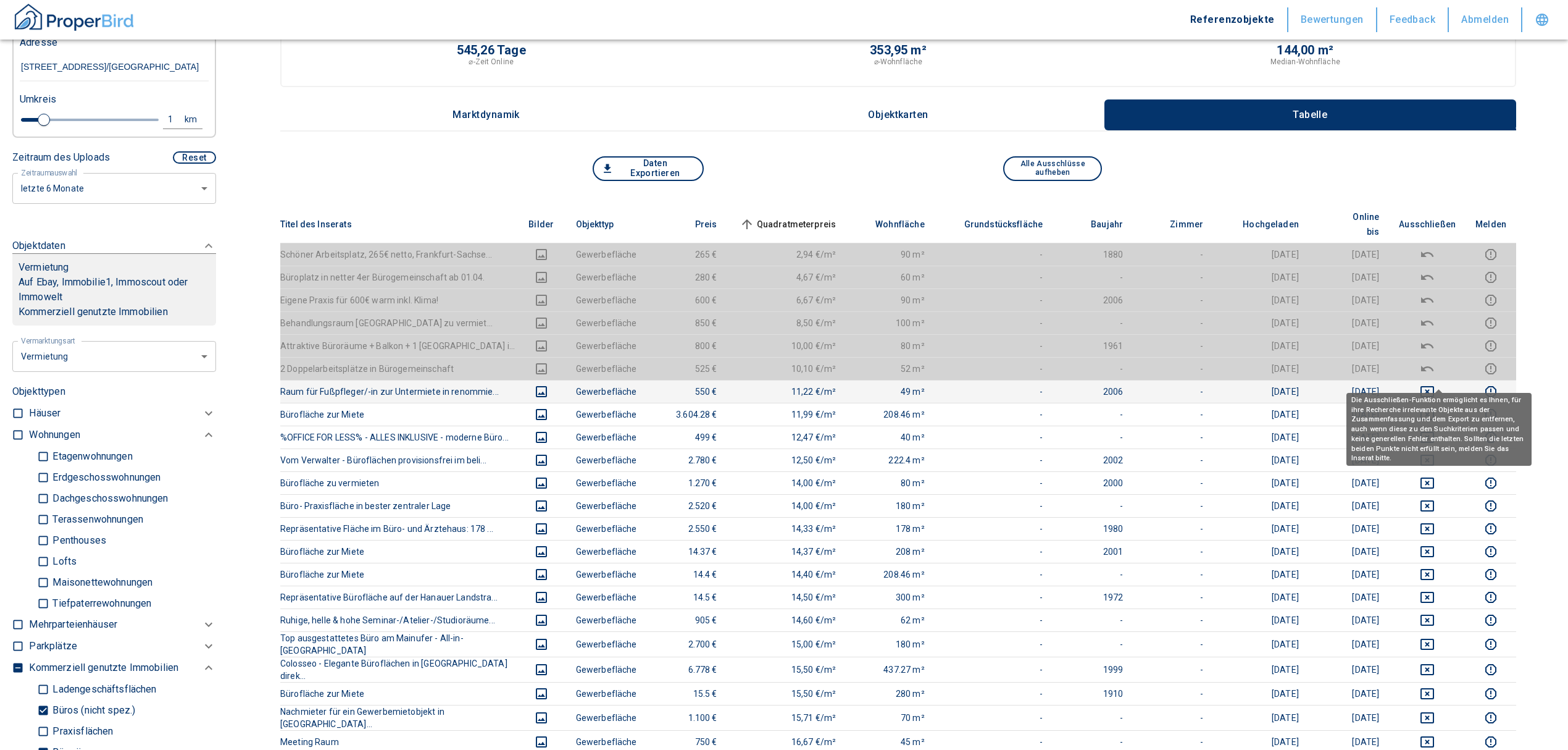
click at [1433, 384] on icon "deselect this listing" at bounding box center [1428, 392] width 15 height 15
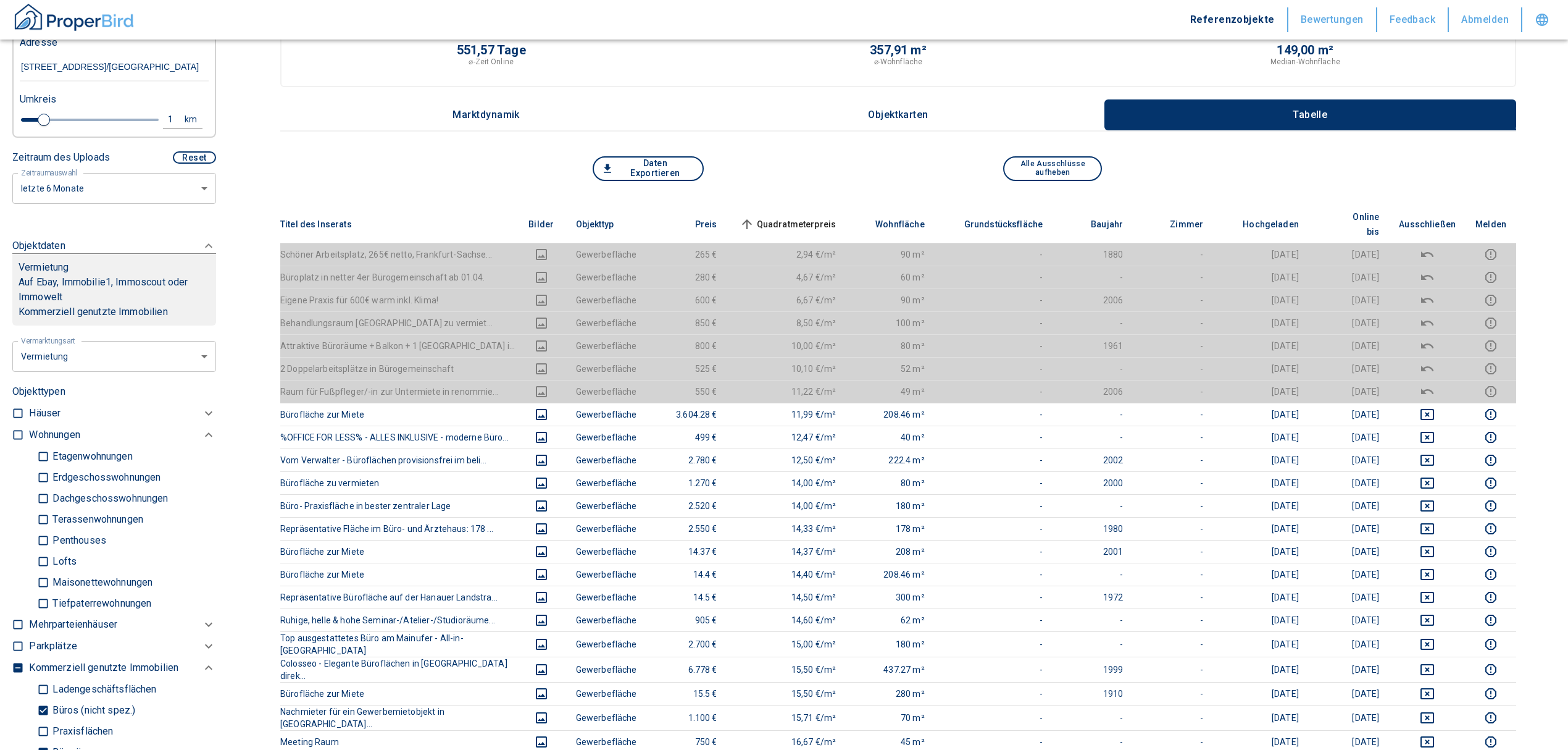
click at [774, 217] on span "Quadratmeterpreis sorted ascending" at bounding box center [787, 225] width 99 height 15
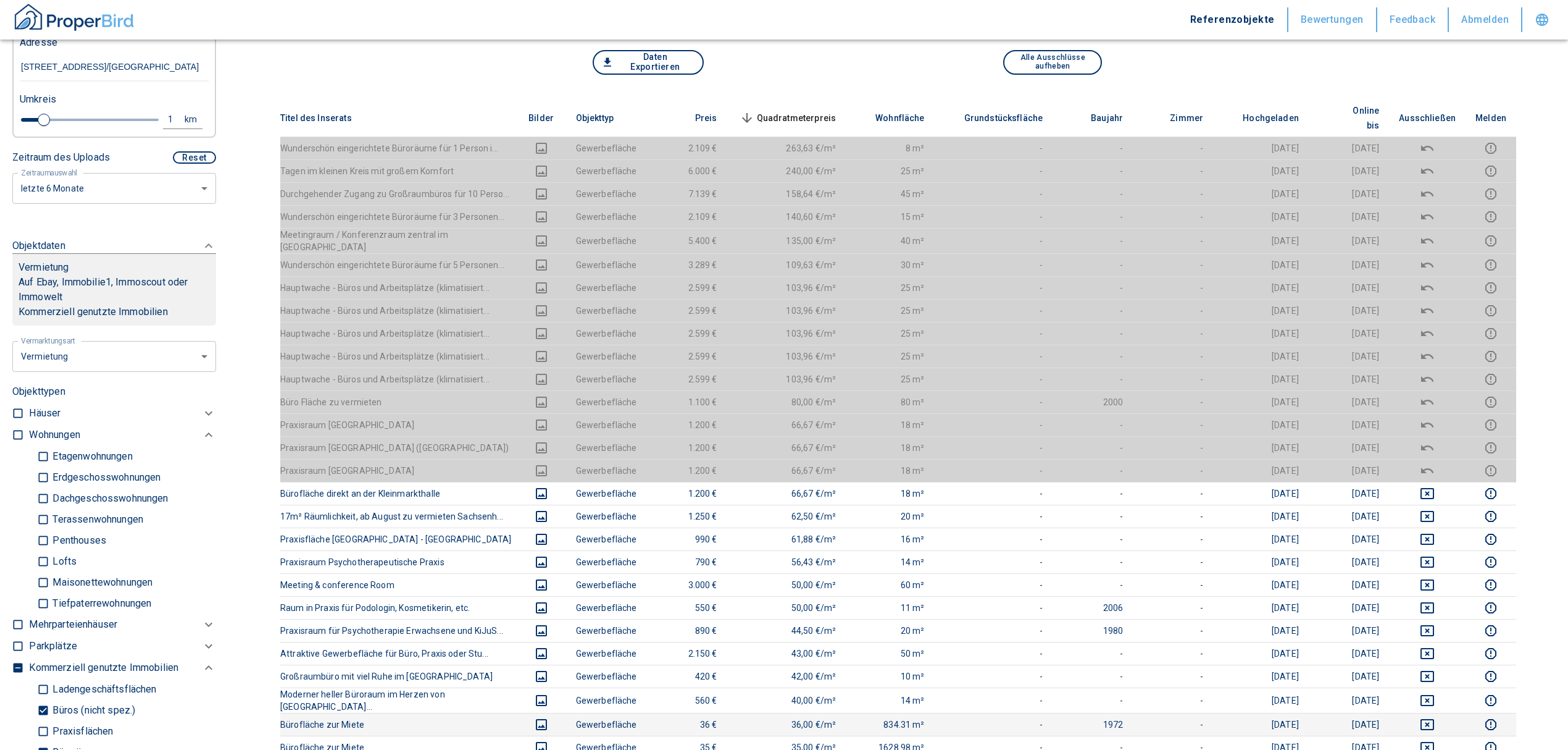
scroll to position [411, 0]
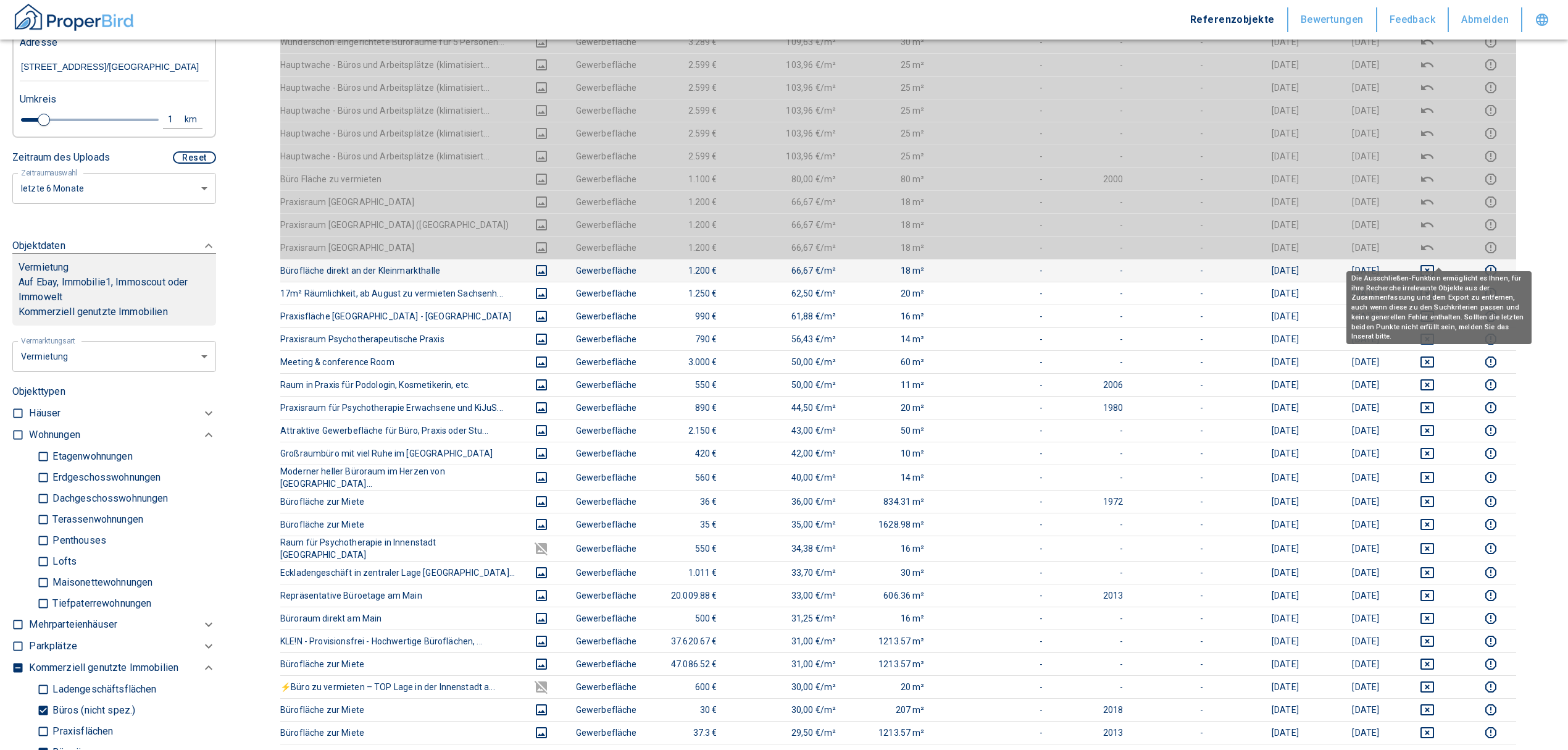
click at [1434, 265] on icon "deselect this listing" at bounding box center [1427, 271] width 14 height 11
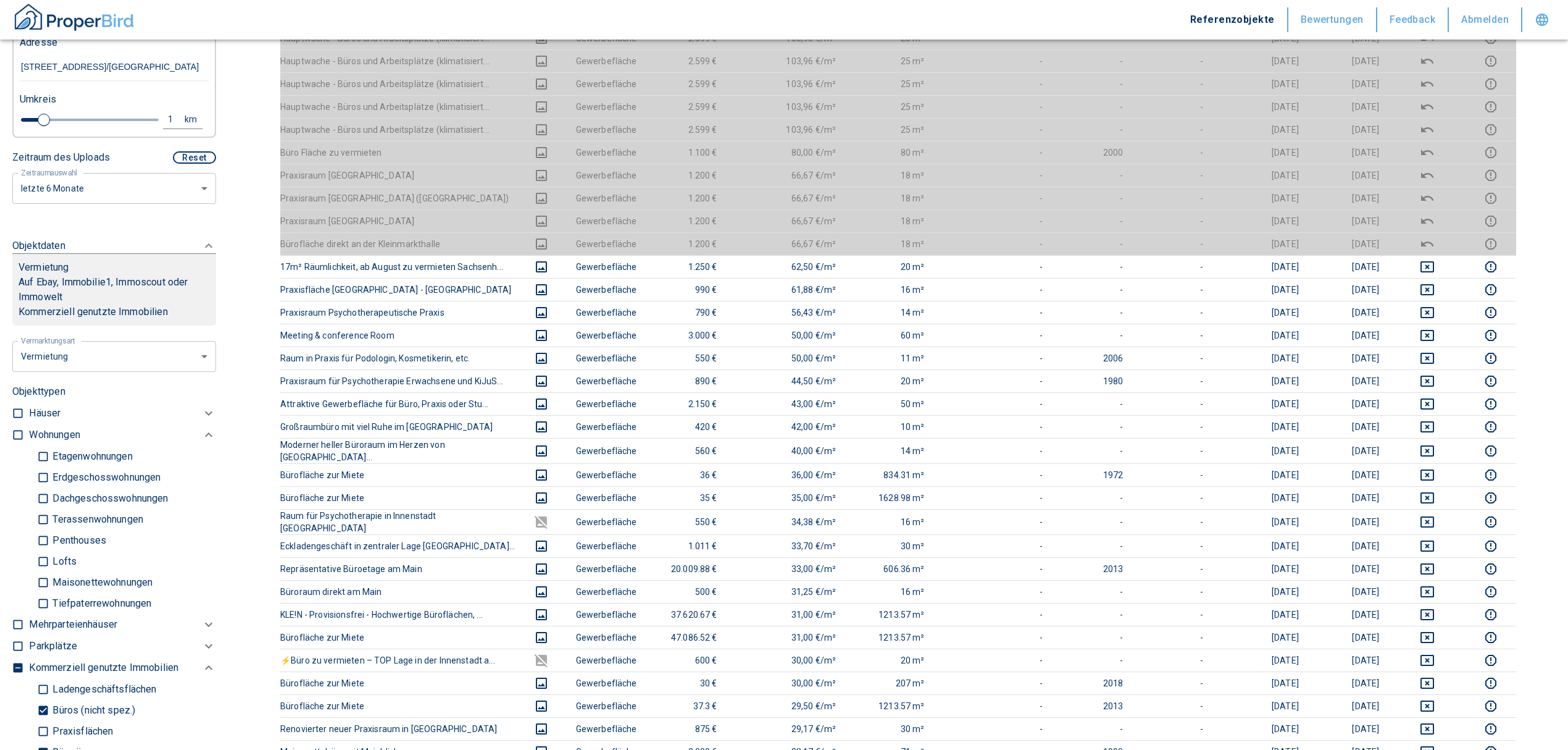
scroll to position [330, 0]
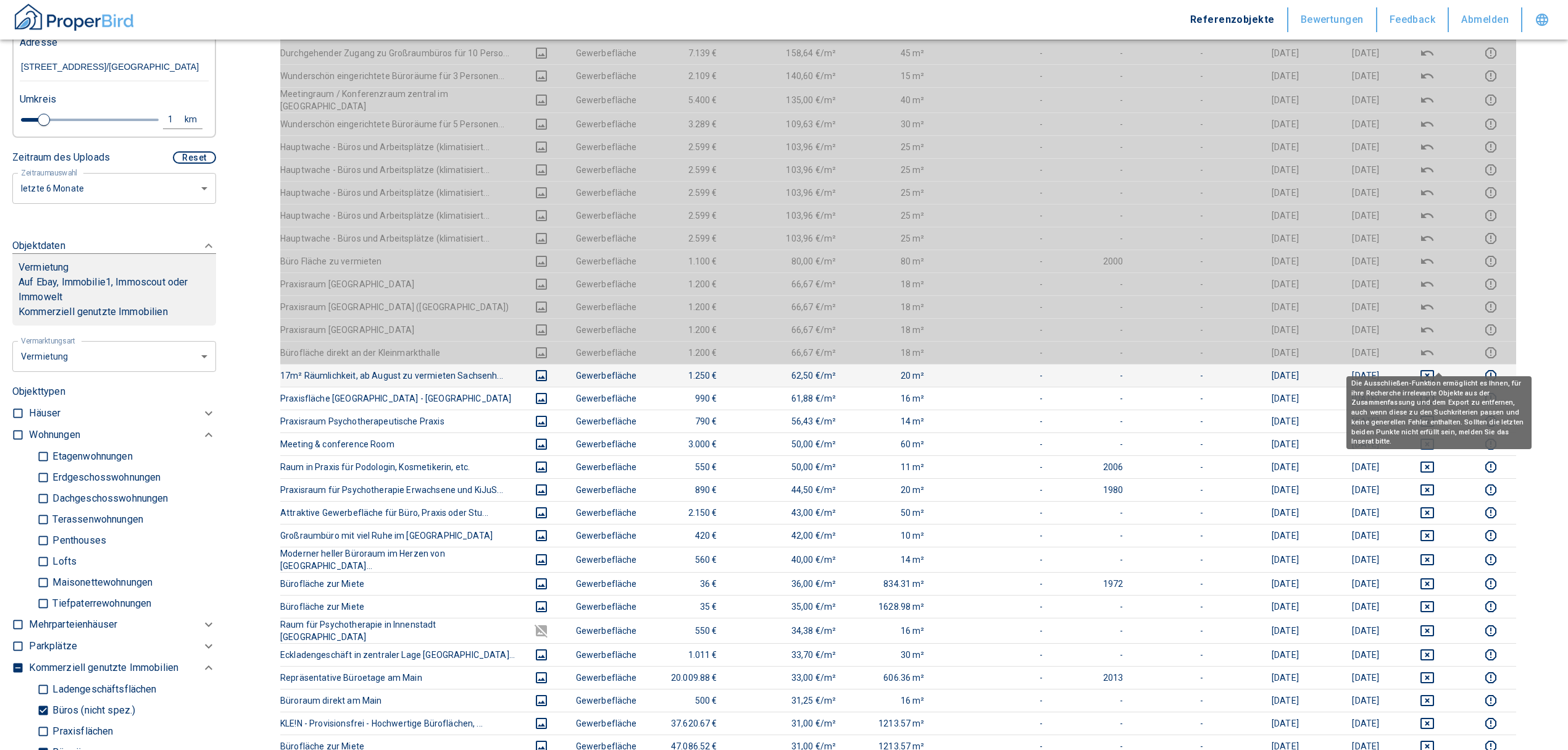
click at [1435, 369] on icon "deselect this listing" at bounding box center [1428, 376] width 15 height 15
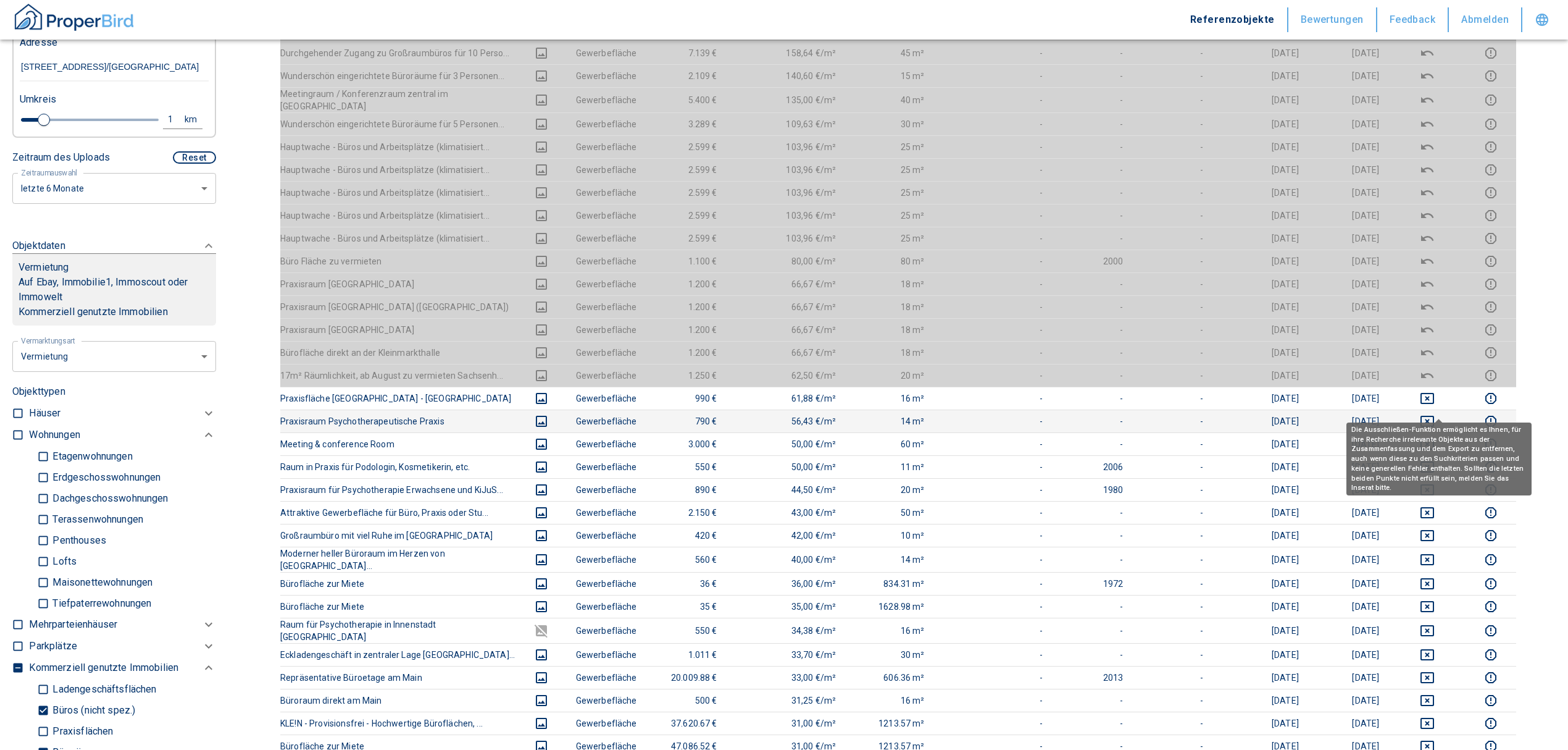
click at [1434, 416] on icon "deselect this listing" at bounding box center [1427, 421] width 14 height 11
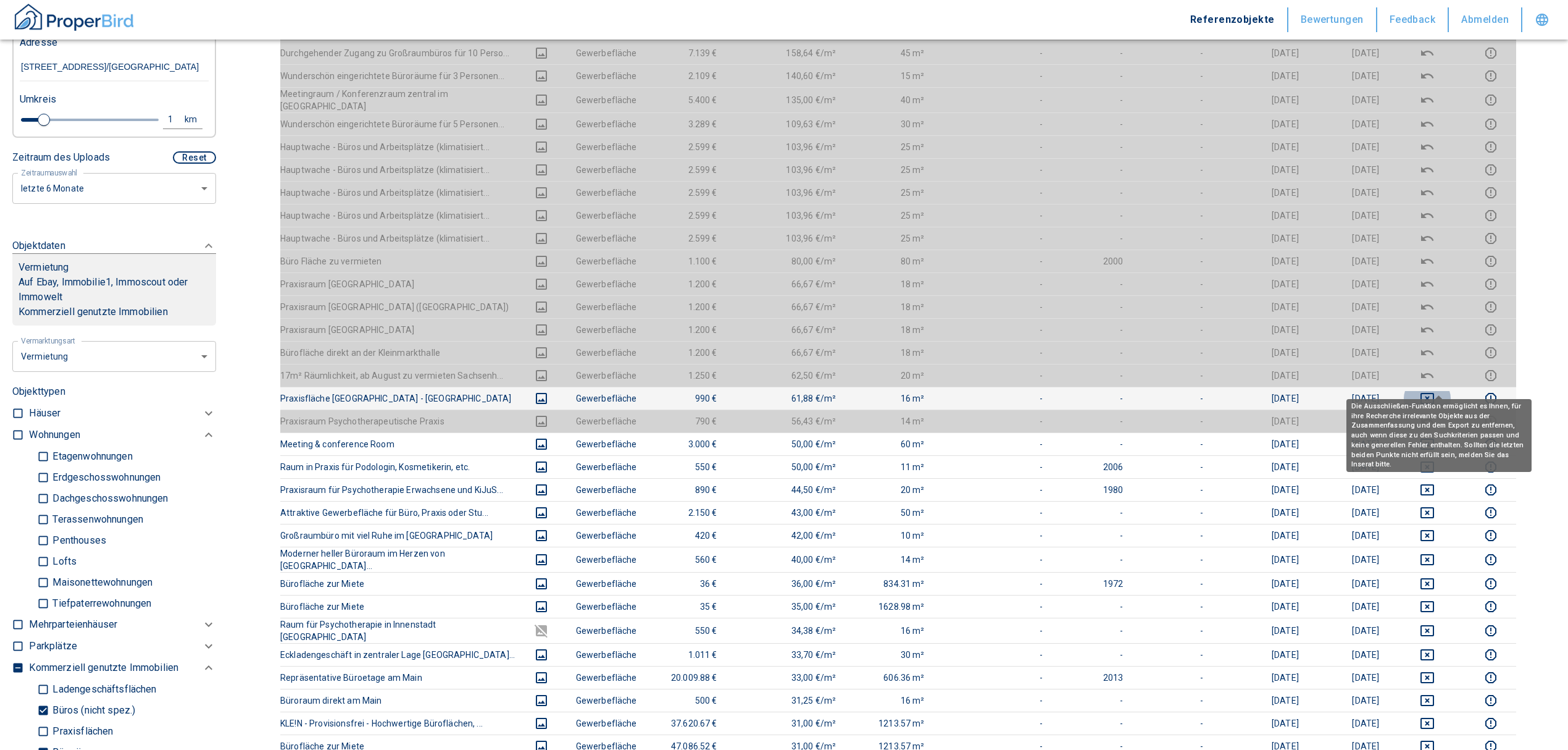
click at [1435, 391] on icon "deselect this listing" at bounding box center [1428, 398] width 15 height 15
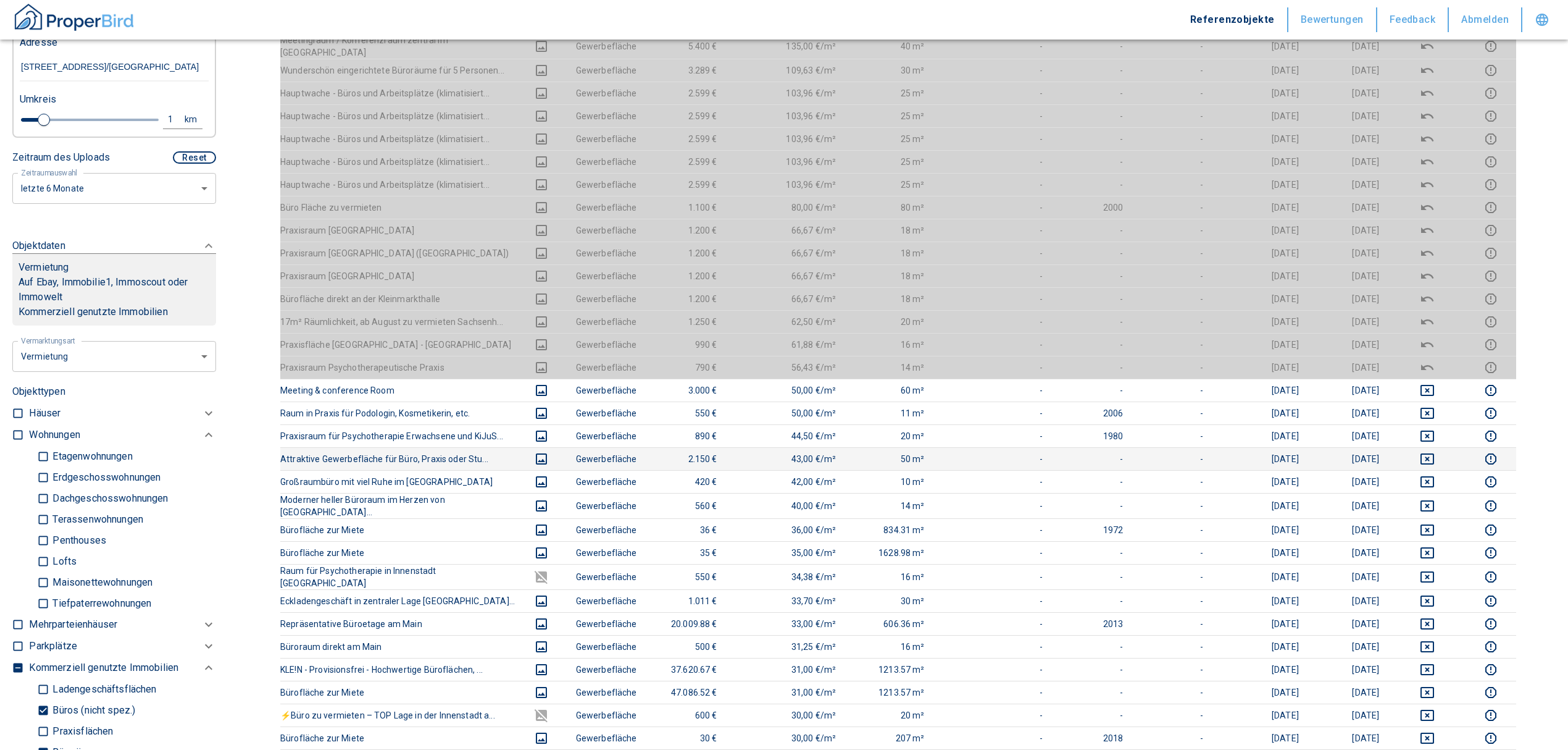
scroll to position [411, 0]
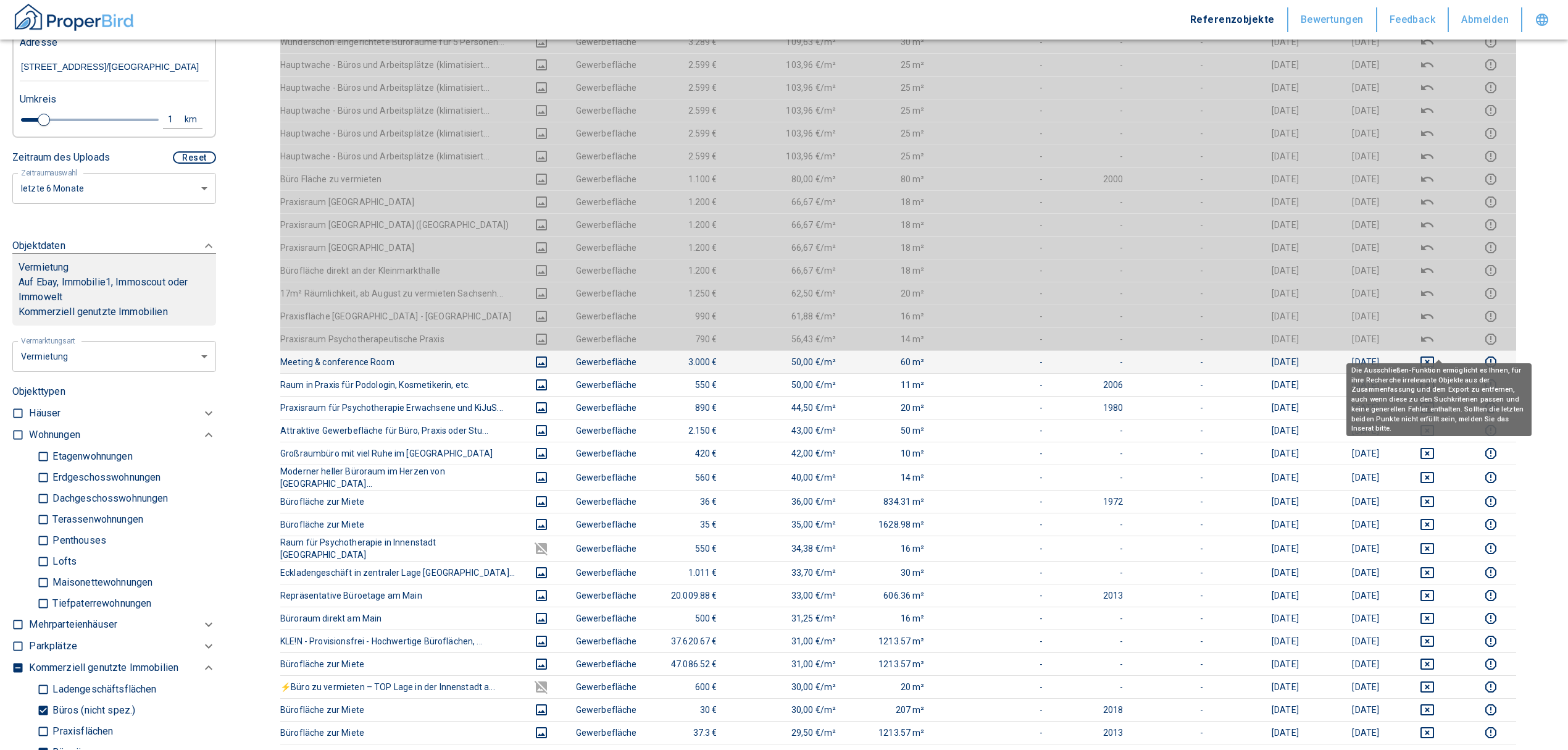
click at [1431, 355] on button "deselect this listing" at bounding box center [1427, 362] width 57 height 15
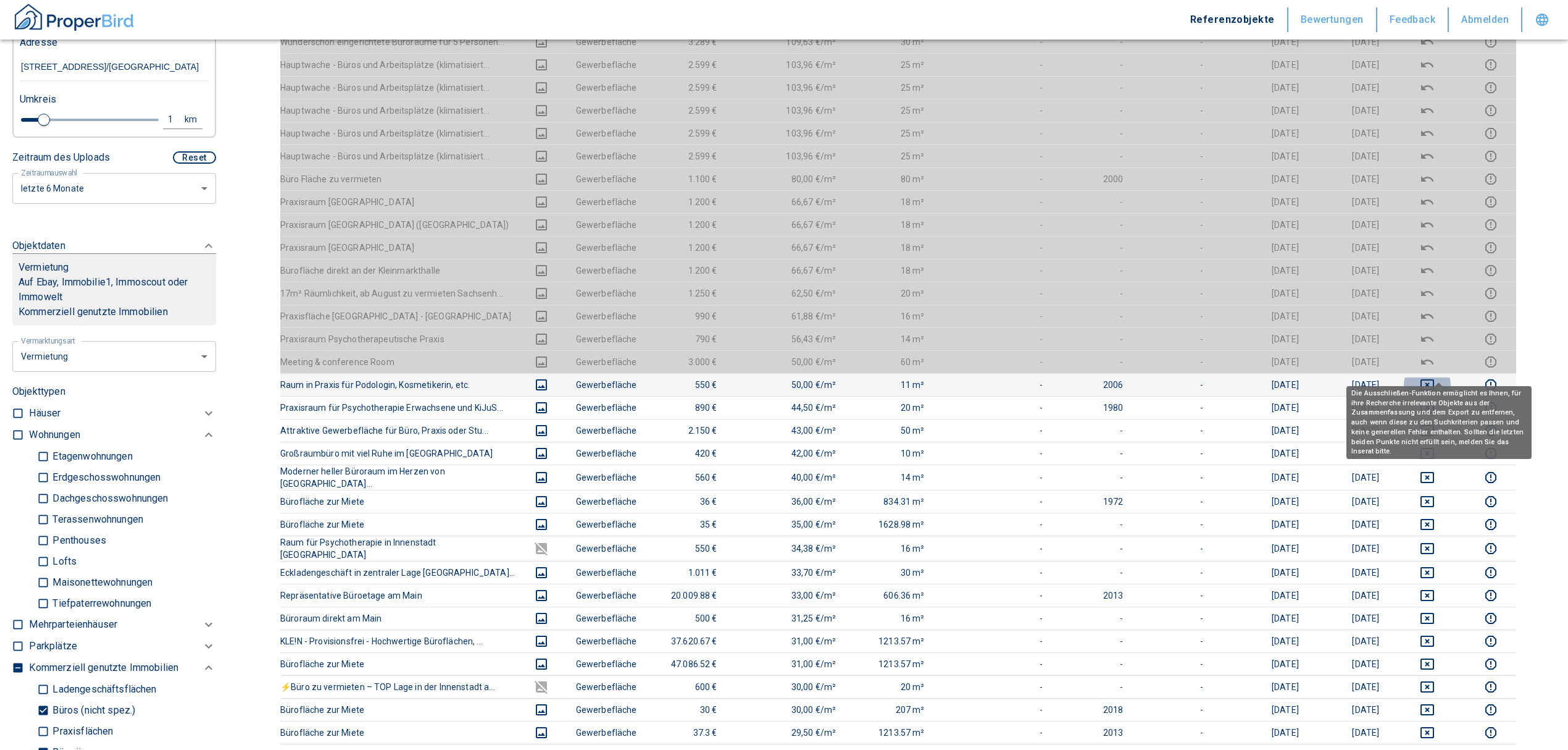
click at [1434, 380] on icon "deselect this listing" at bounding box center [1427, 385] width 14 height 11
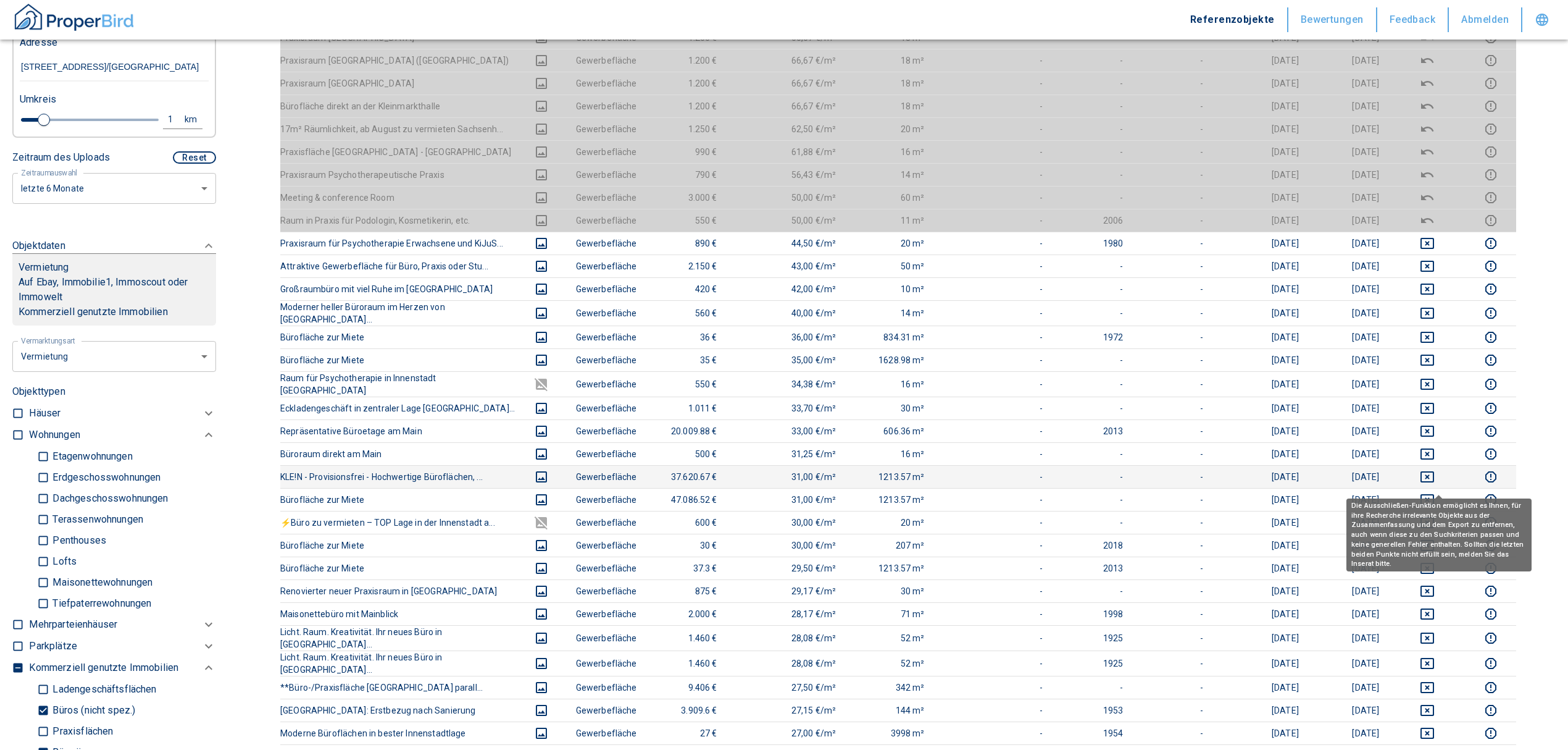
scroll to position [576, 0]
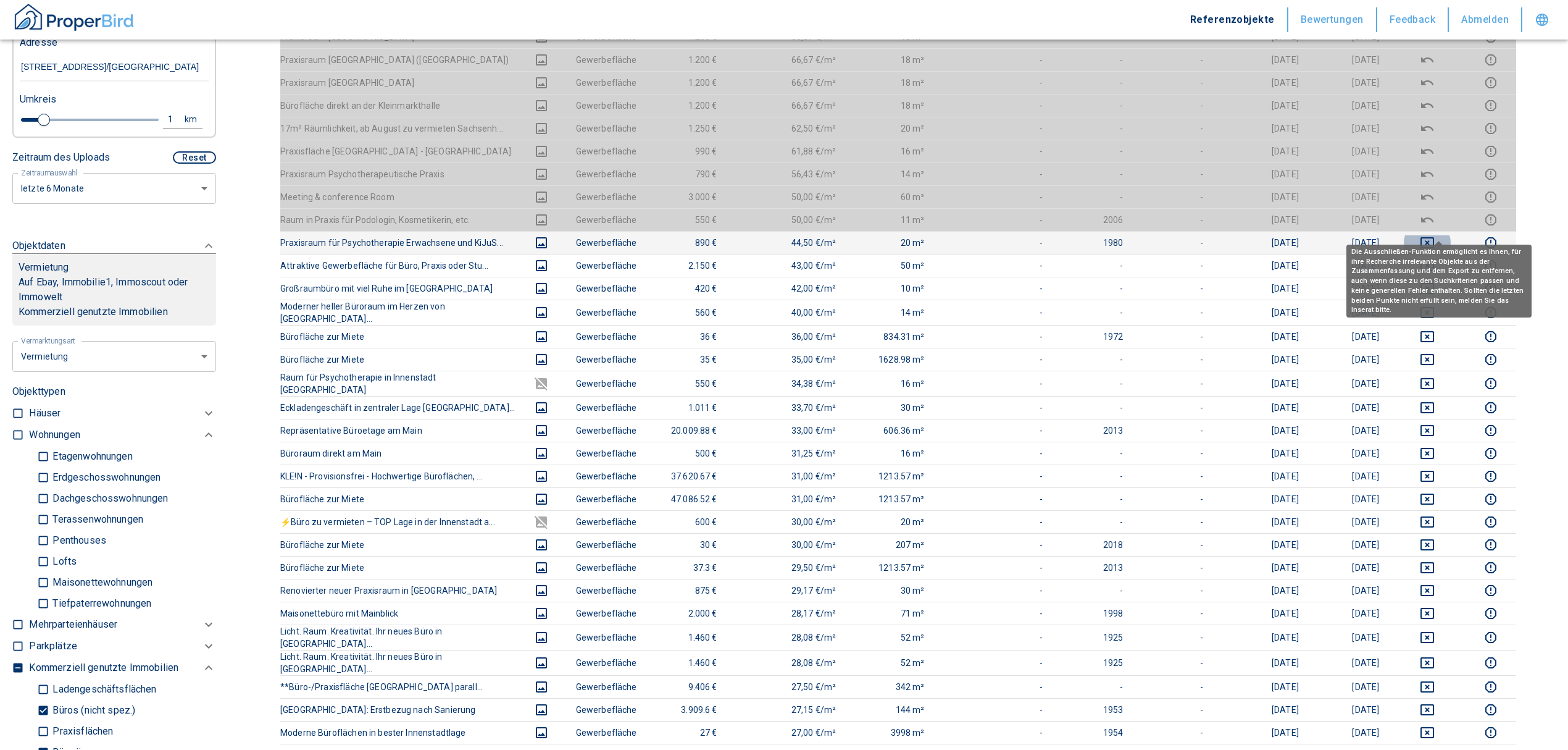
click at [1434, 238] on icon "deselect this listing" at bounding box center [1427, 243] width 14 height 11
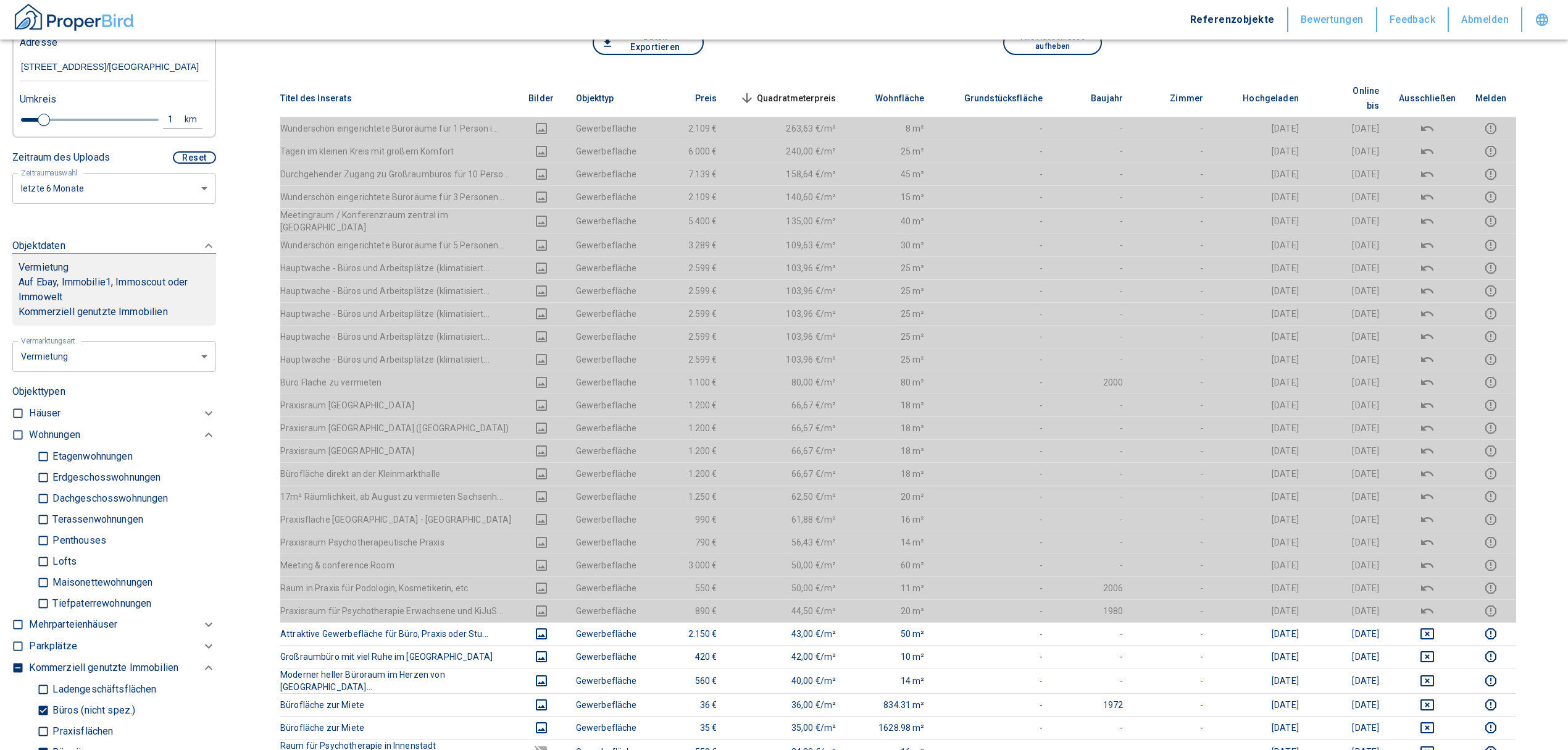
scroll to position [83, 0]
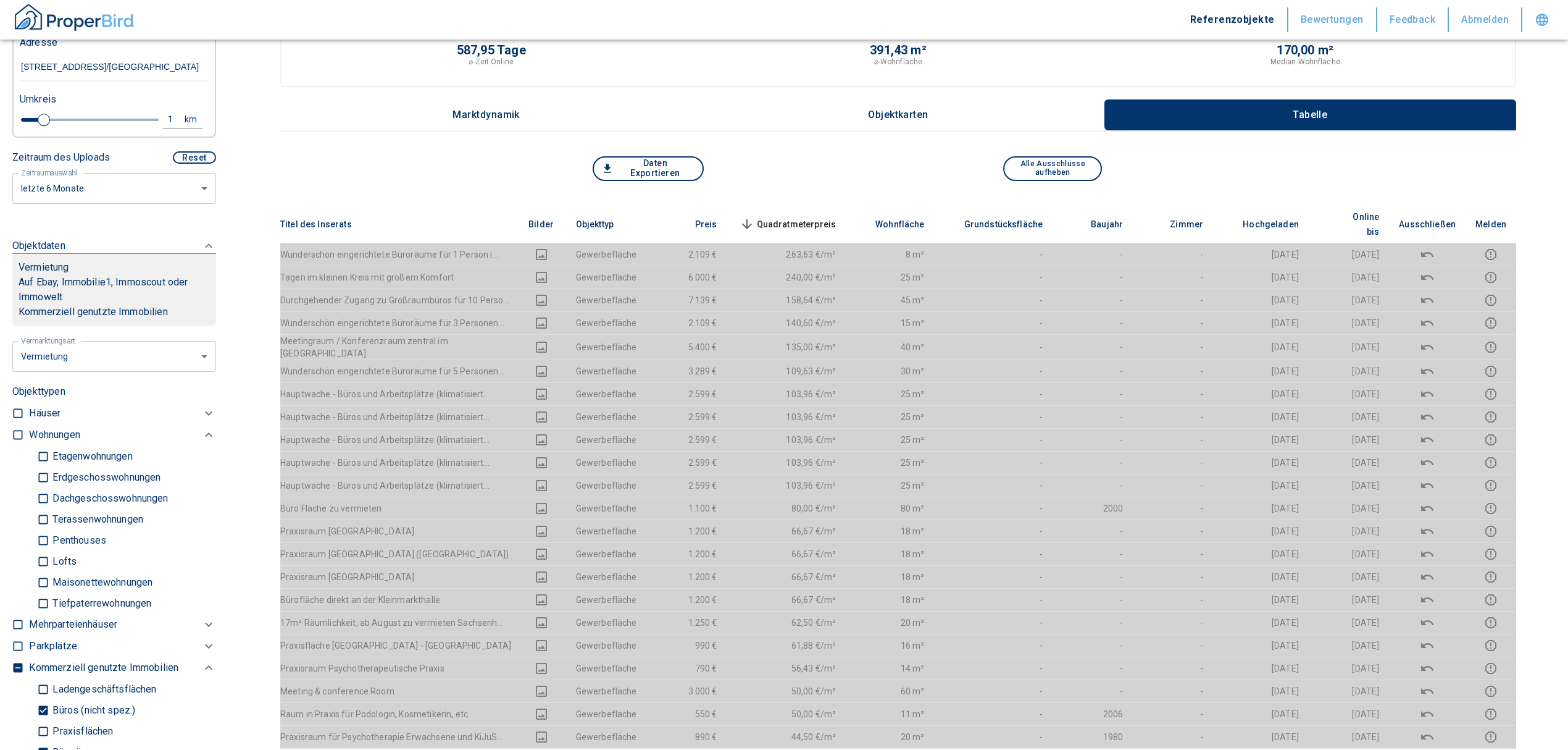
click at [790, 217] on span "Quadratmeterpreis sorted descending" at bounding box center [787, 225] width 99 height 15
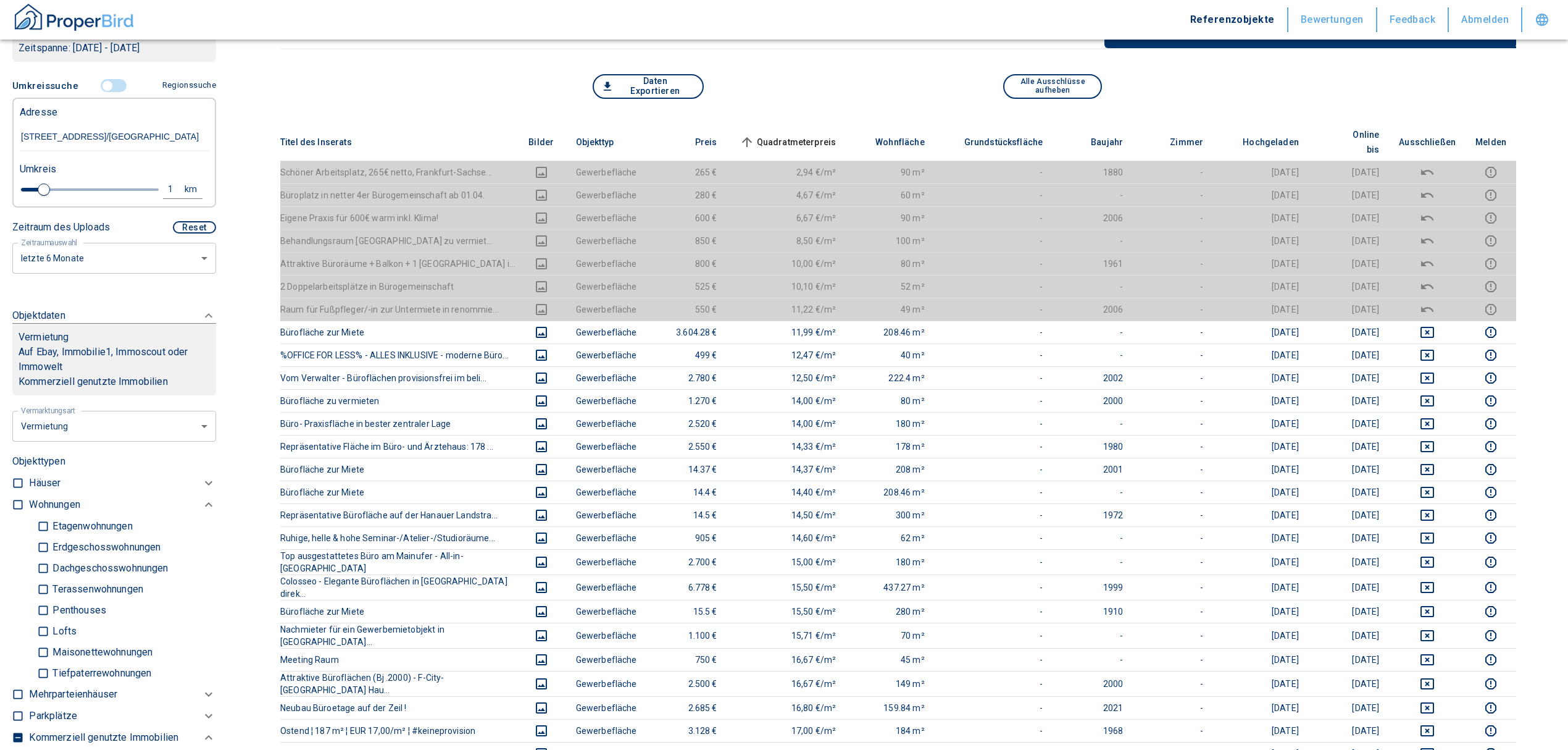
scroll to position [164, 0]
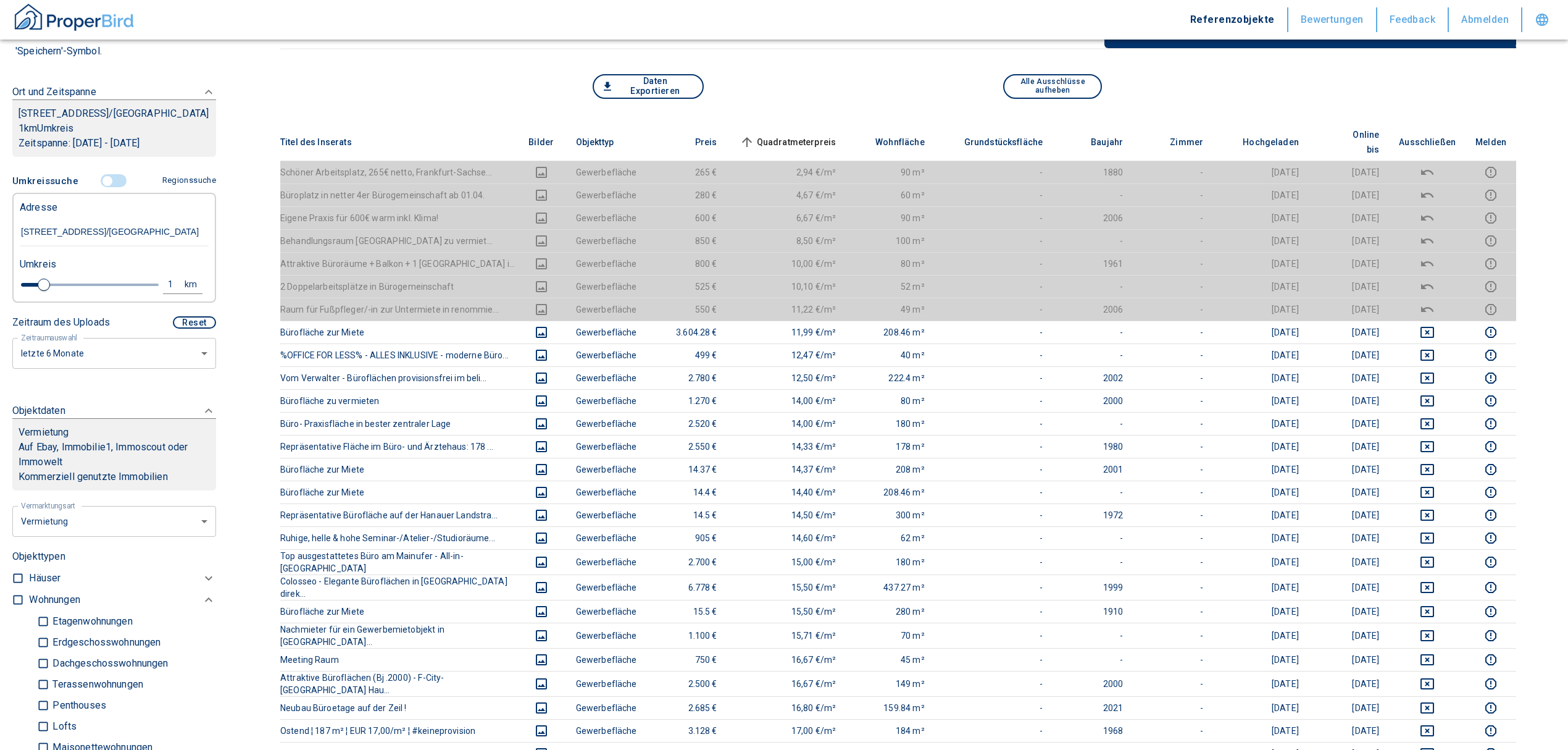
click at [106, 188] on input "controlled" at bounding box center [108, 181] width 37 height 14
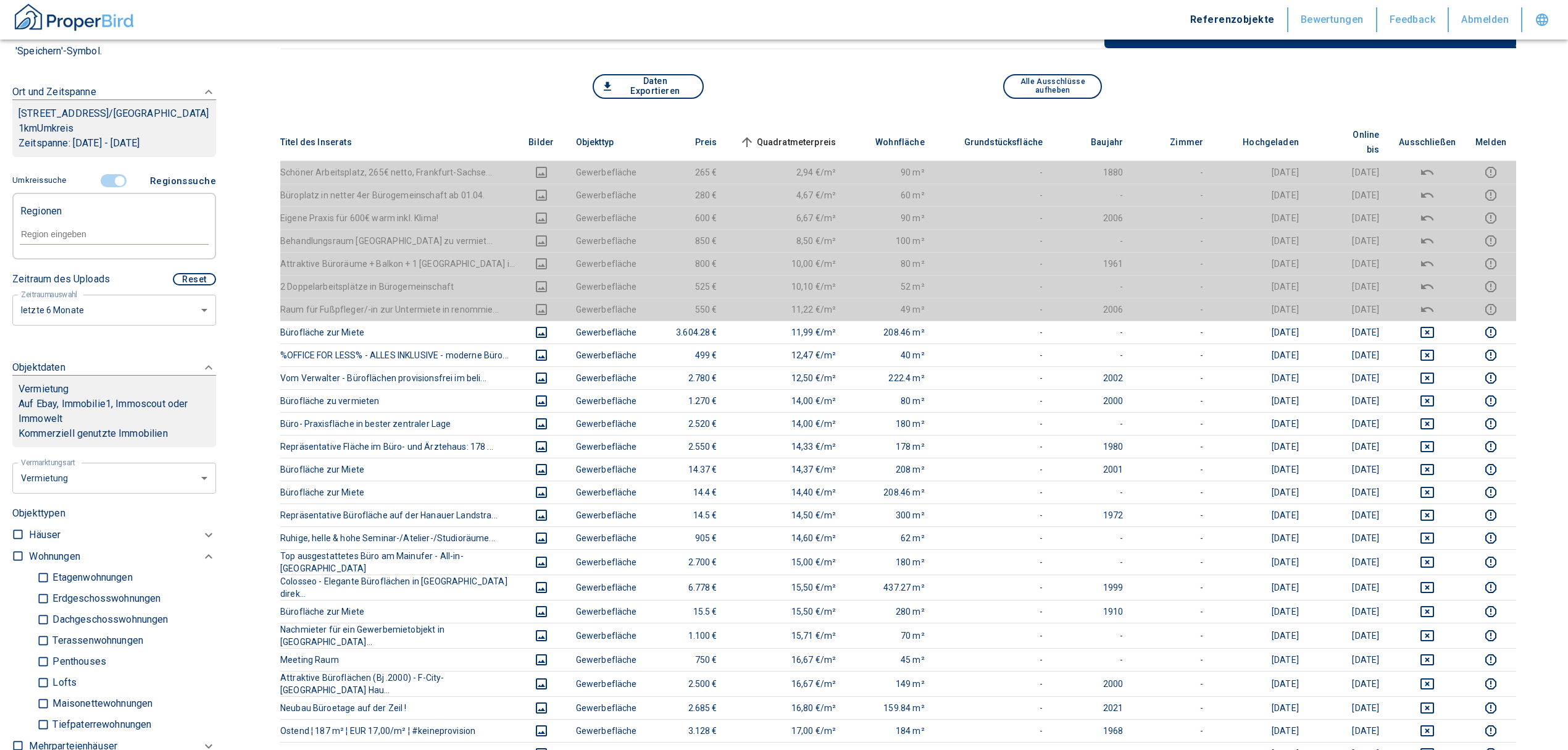
click at [90, 239] on input "text" at bounding box center [114, 234] width 189 height 11
click at [100, 279] on li "60314 Frankfurt am Main" at bounding box center [108, 278] width 177 height 22
type input "60314"
type input "2020"
type input "60314 Frankfurt am Main"
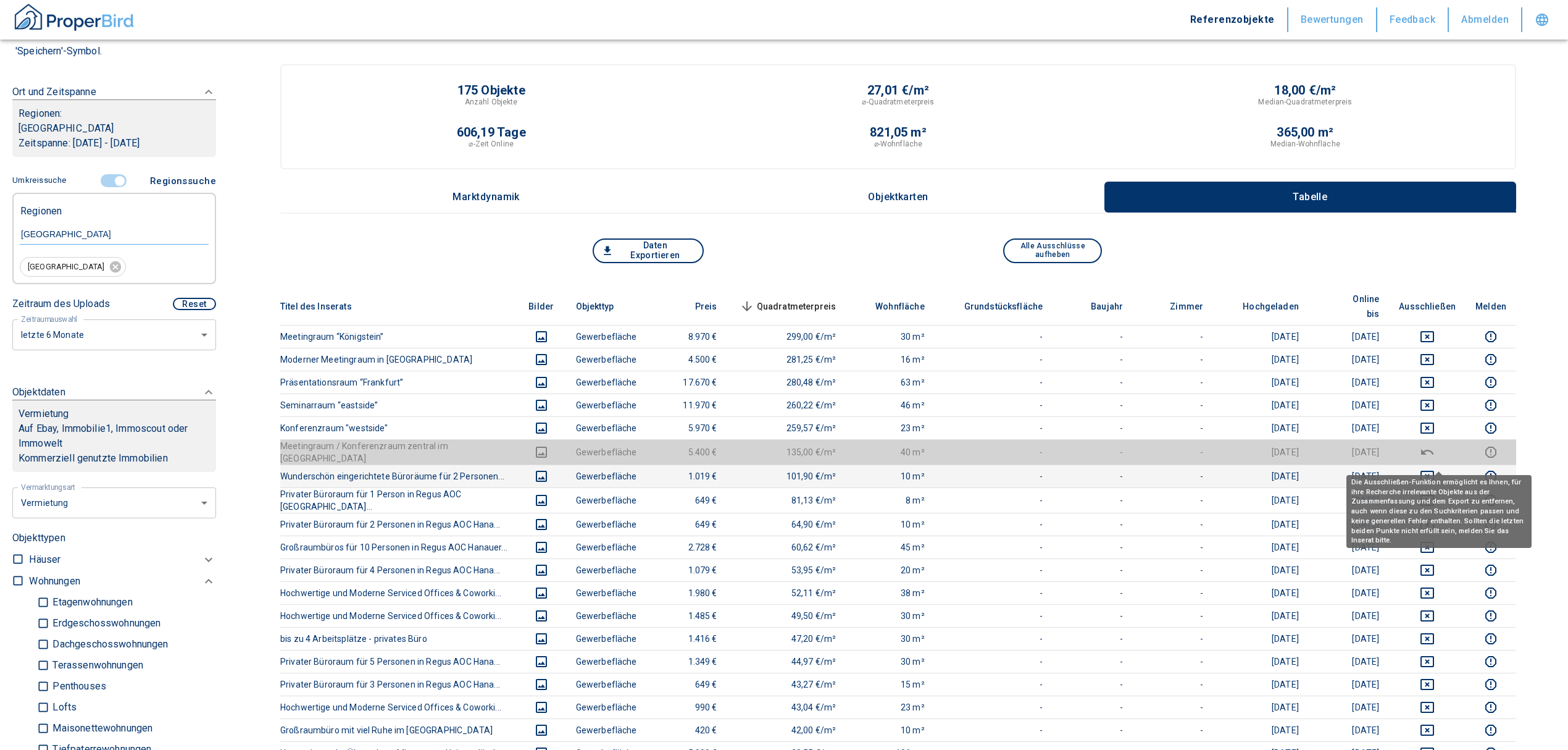
click at [1434, 471] on icon "deselect this listing" at bounding box center [1427, 476] width 14 height 11
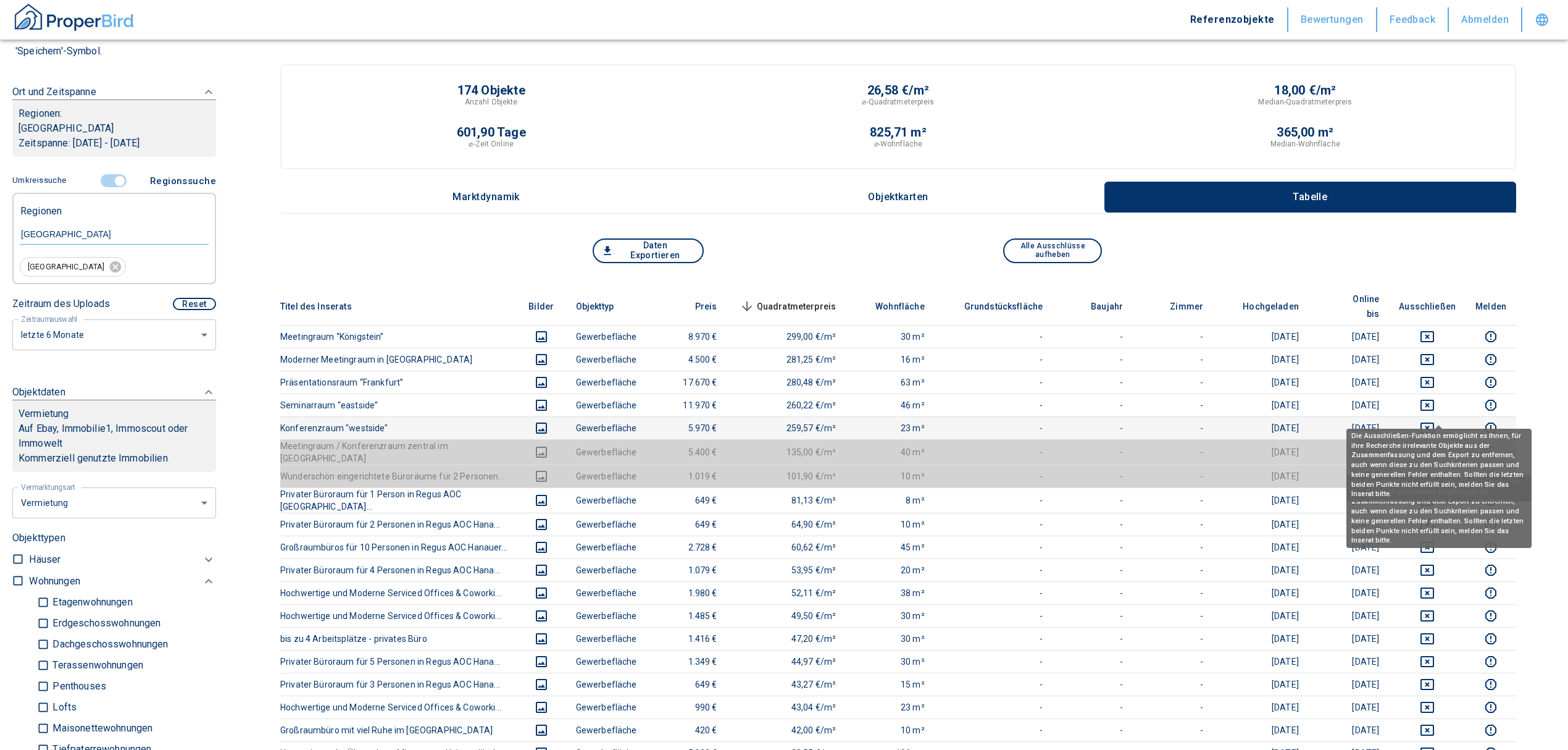
click at [1434, 422] on icon "deselect this listing" at bounding box center [1427, 428] width 14 height 11
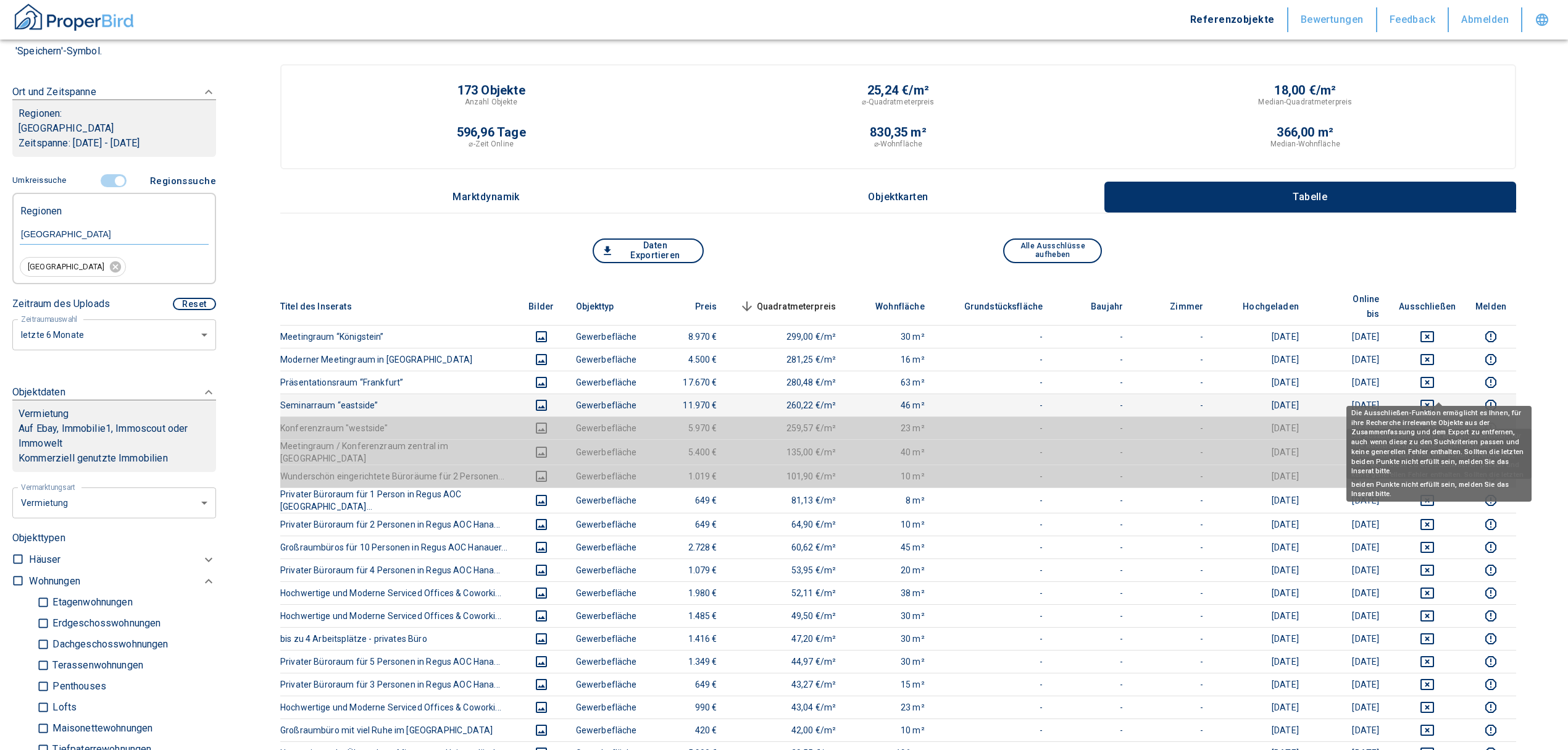
click at [1433, 398] on icon "deselect this listing" at bounding box center [1428, 406] width 15 height 15
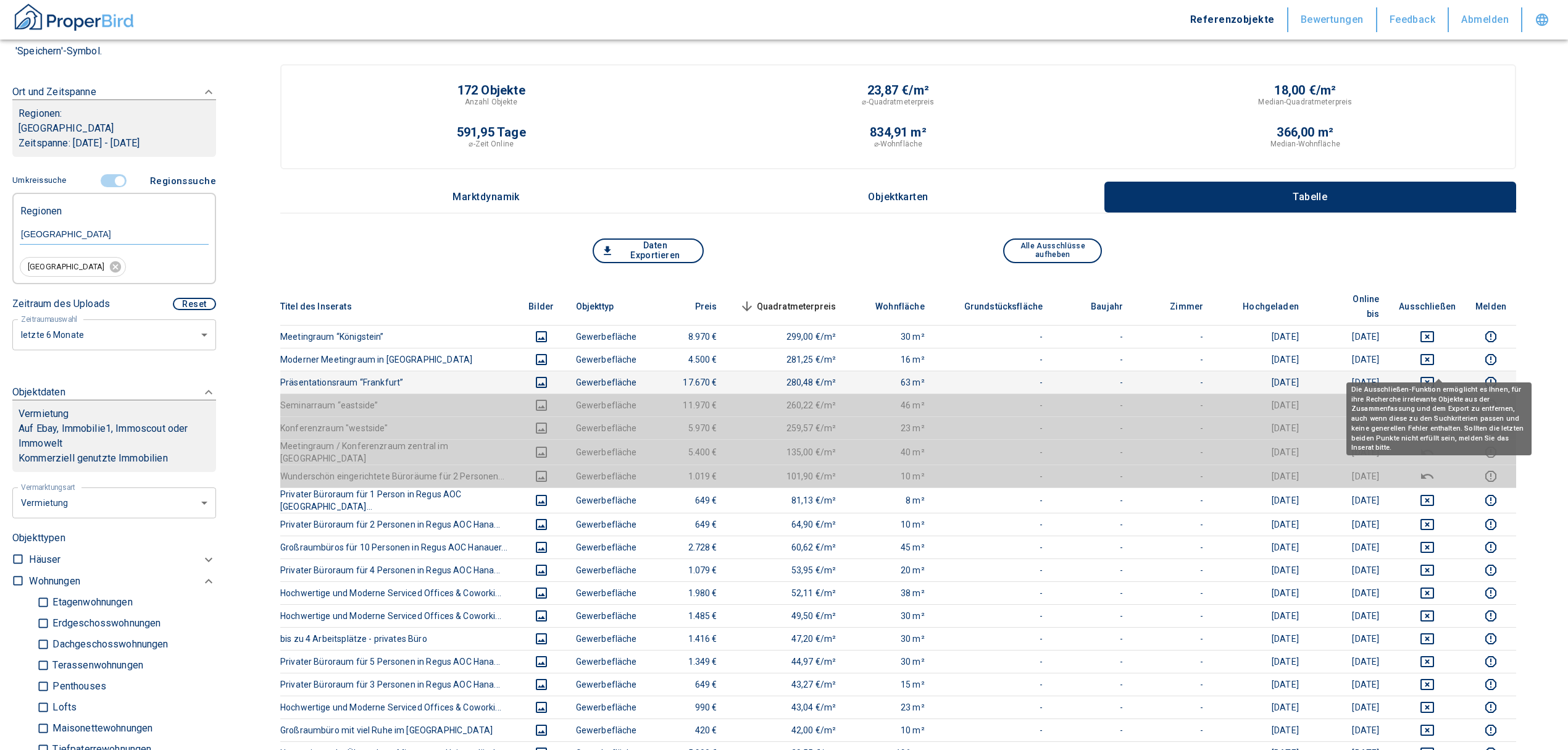
click at [1434, 377] on icon "deselect this listing" at bounding box center [1427, 382] width 14 height 11
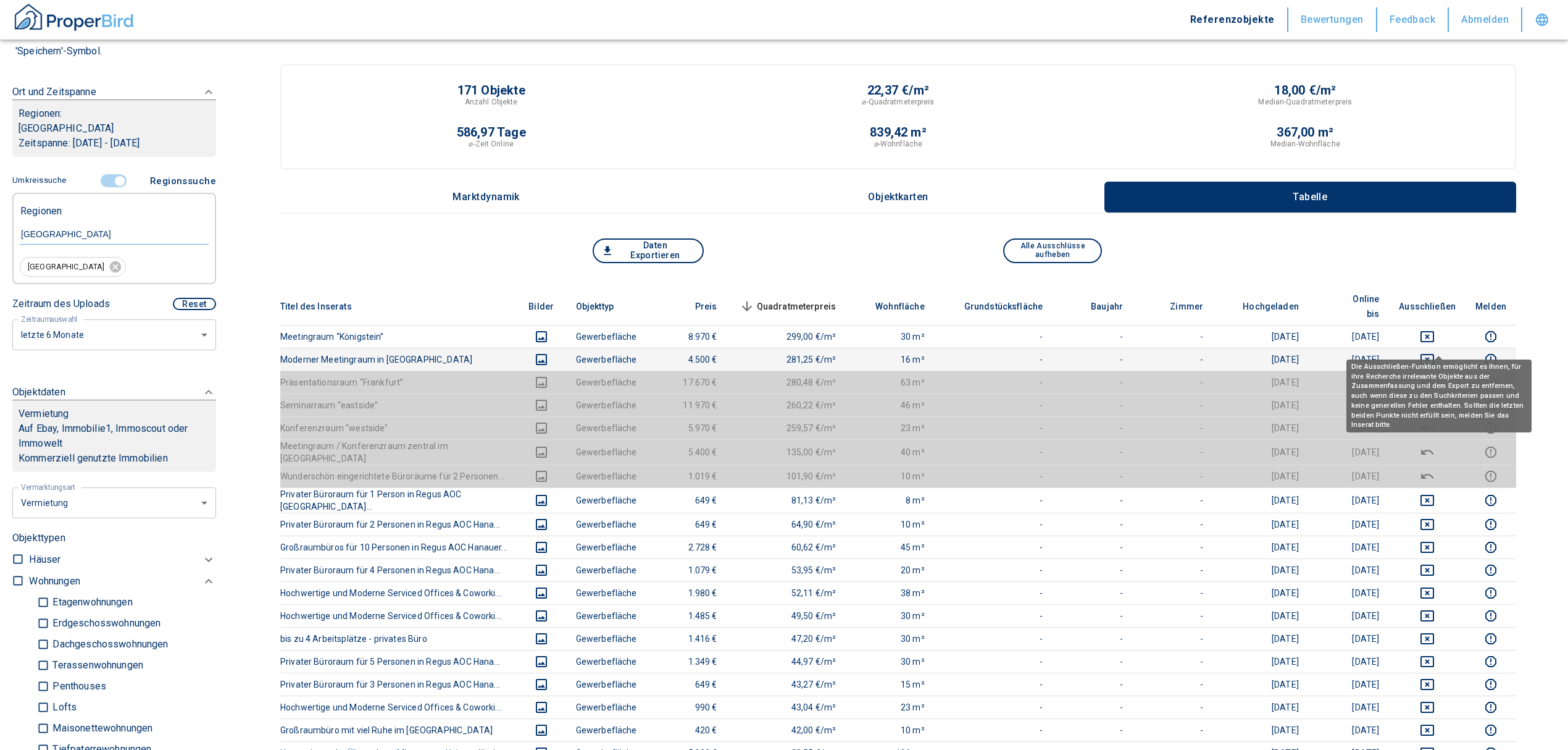
click at [1434, 354] on icon "deselect this listing" at bounding box center [1427, 359] width 14 height 11
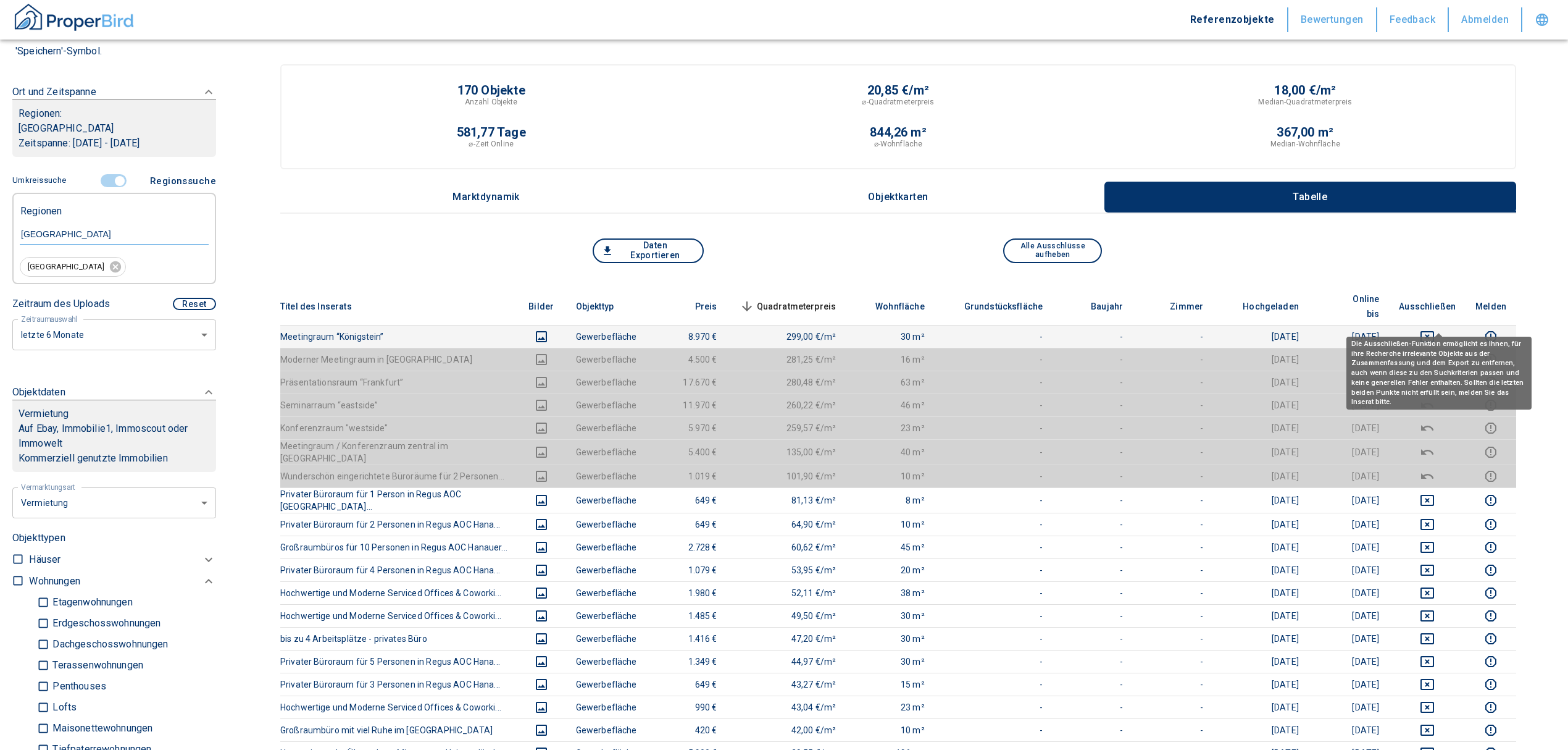
click at [1435, 330] on icon "deselect this listing" at bounding box center [1428, 337] width 15 height 15
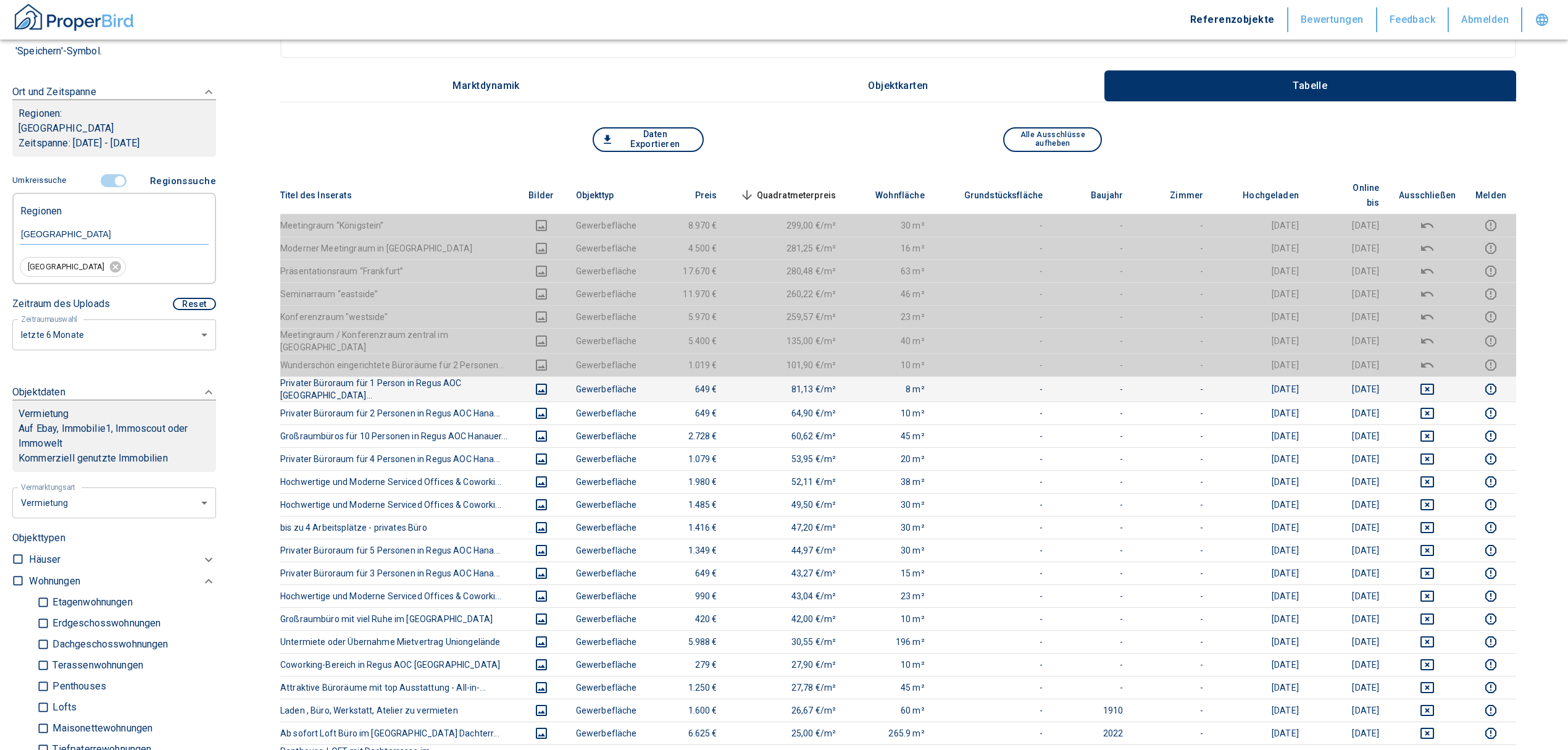
scroll to position [83, 0]
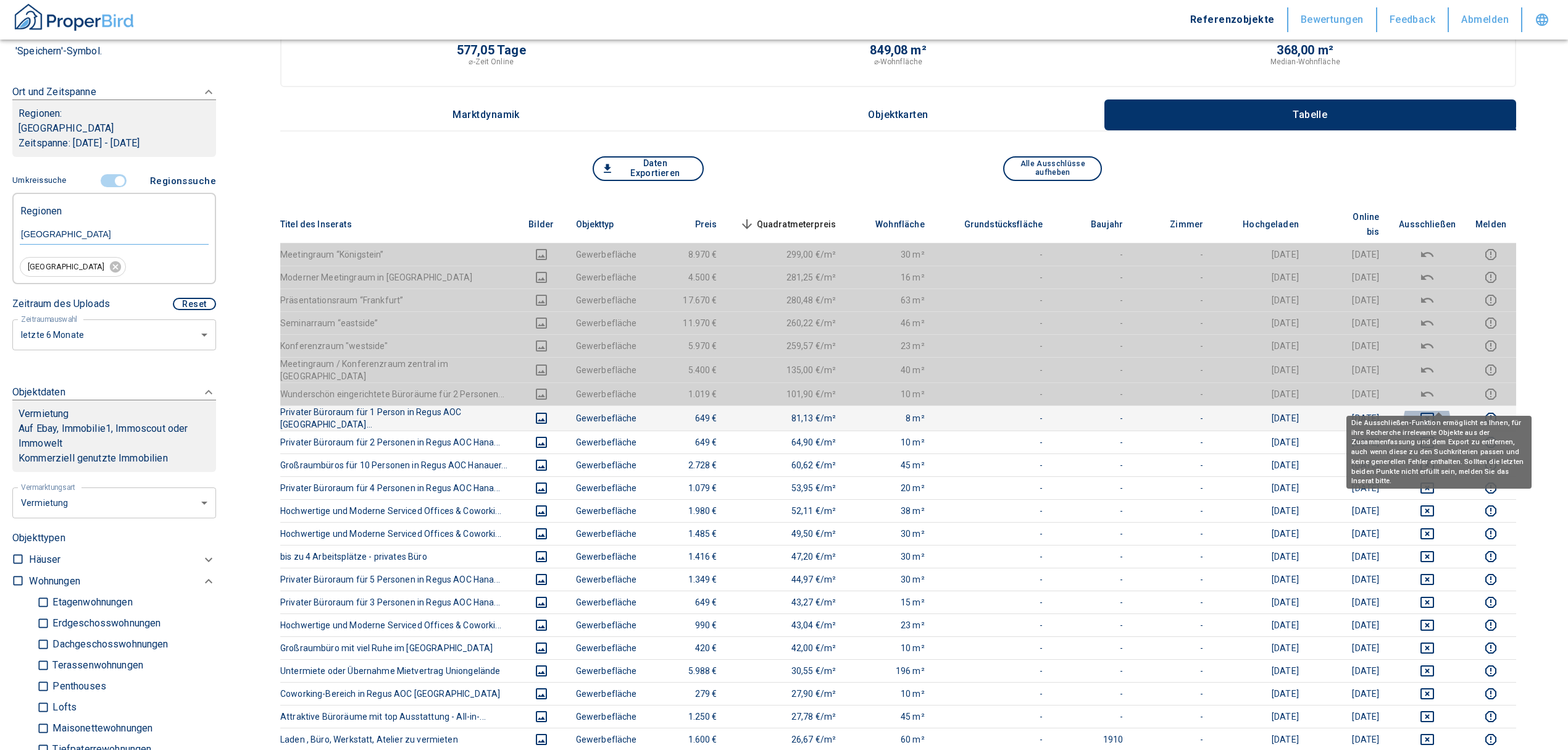
click at [1433, 413] on icon "deselect this listing" at bounding box center [1427, 419] width 14 height 11
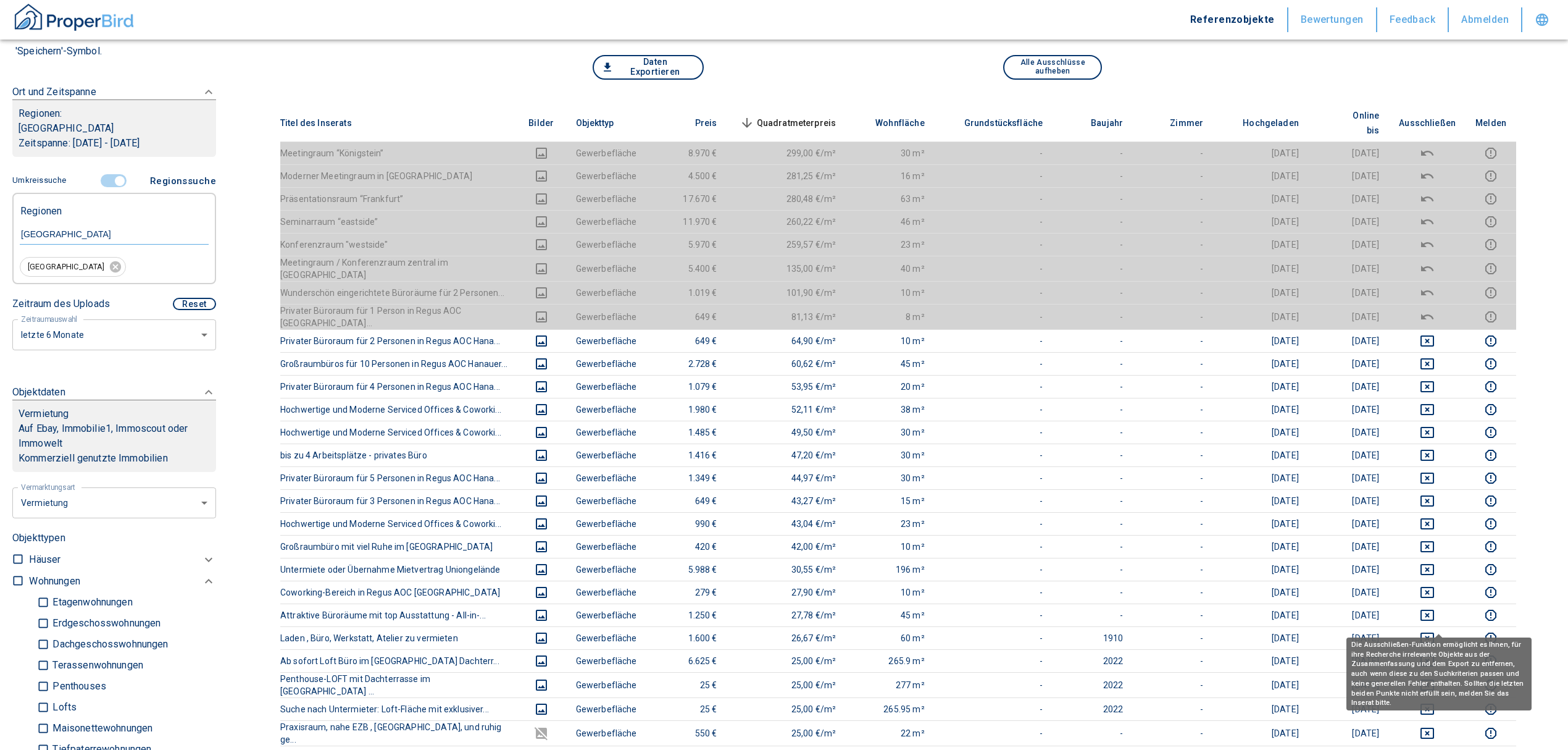
scroll to position [164, 0]
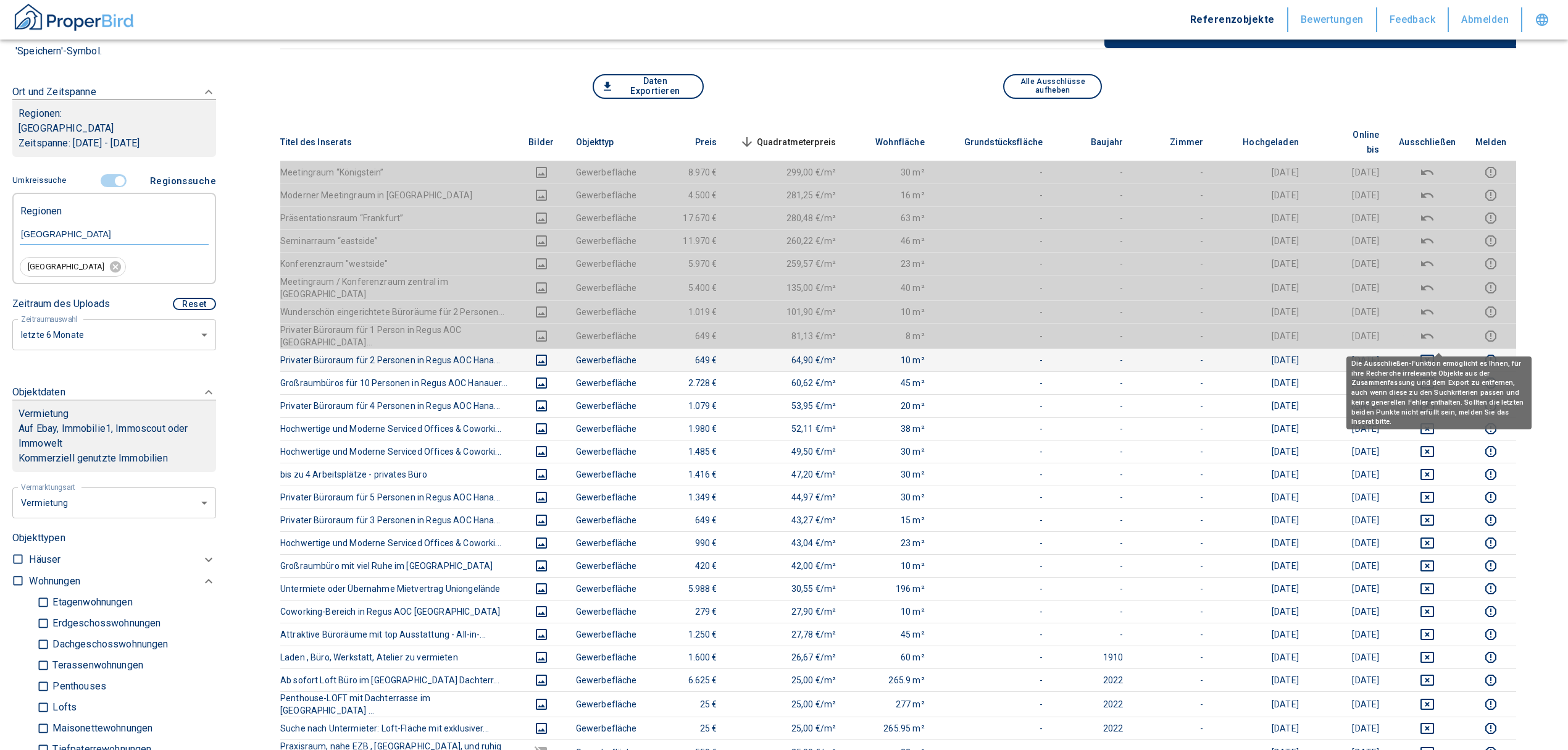
click at [1434, 355] on icon "deselect this listing" at bounding box center [1427, 360] width 14 height 11
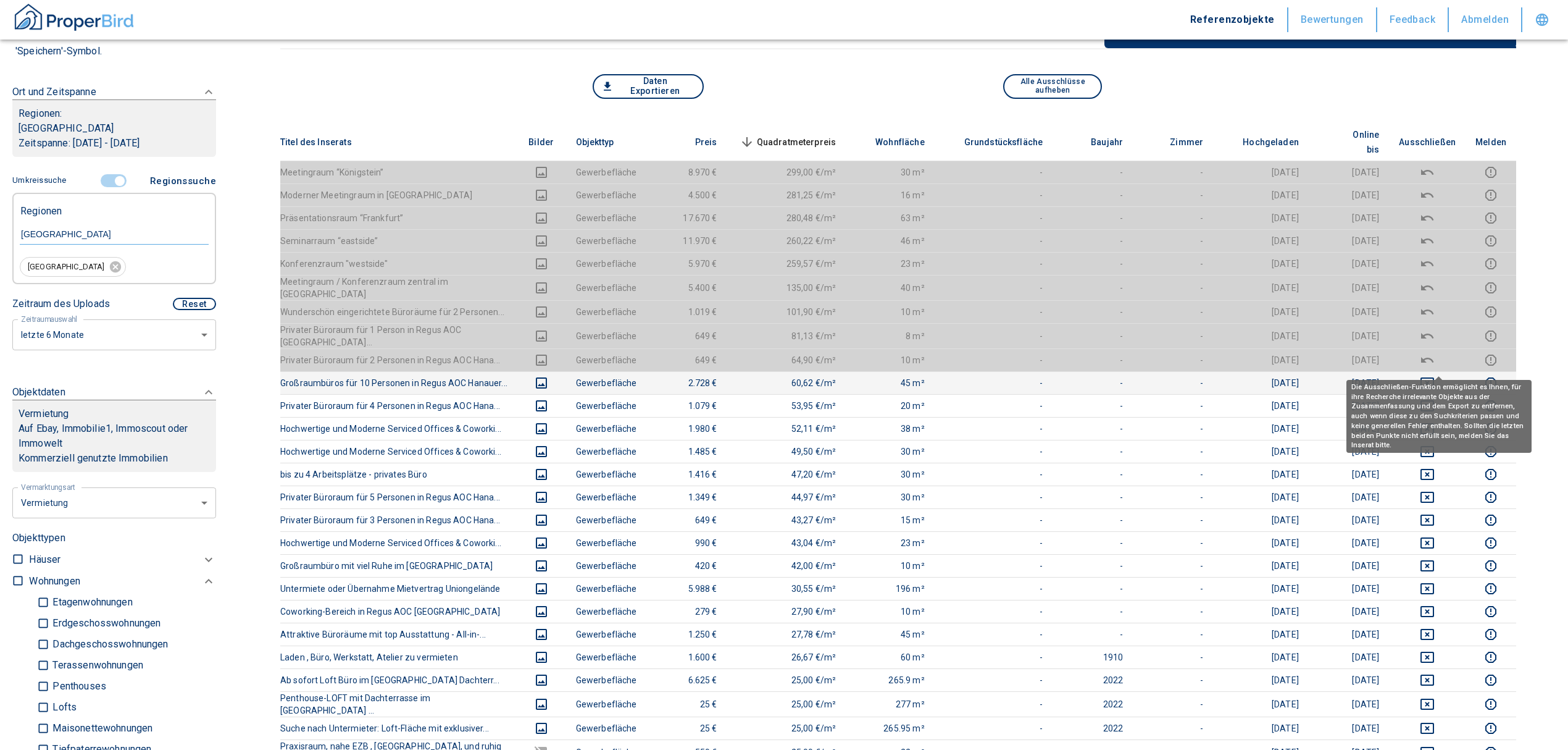
click at [1435, 376] on icon "deselect this listing" at bounding box center [1428, 383] width 15 height 15
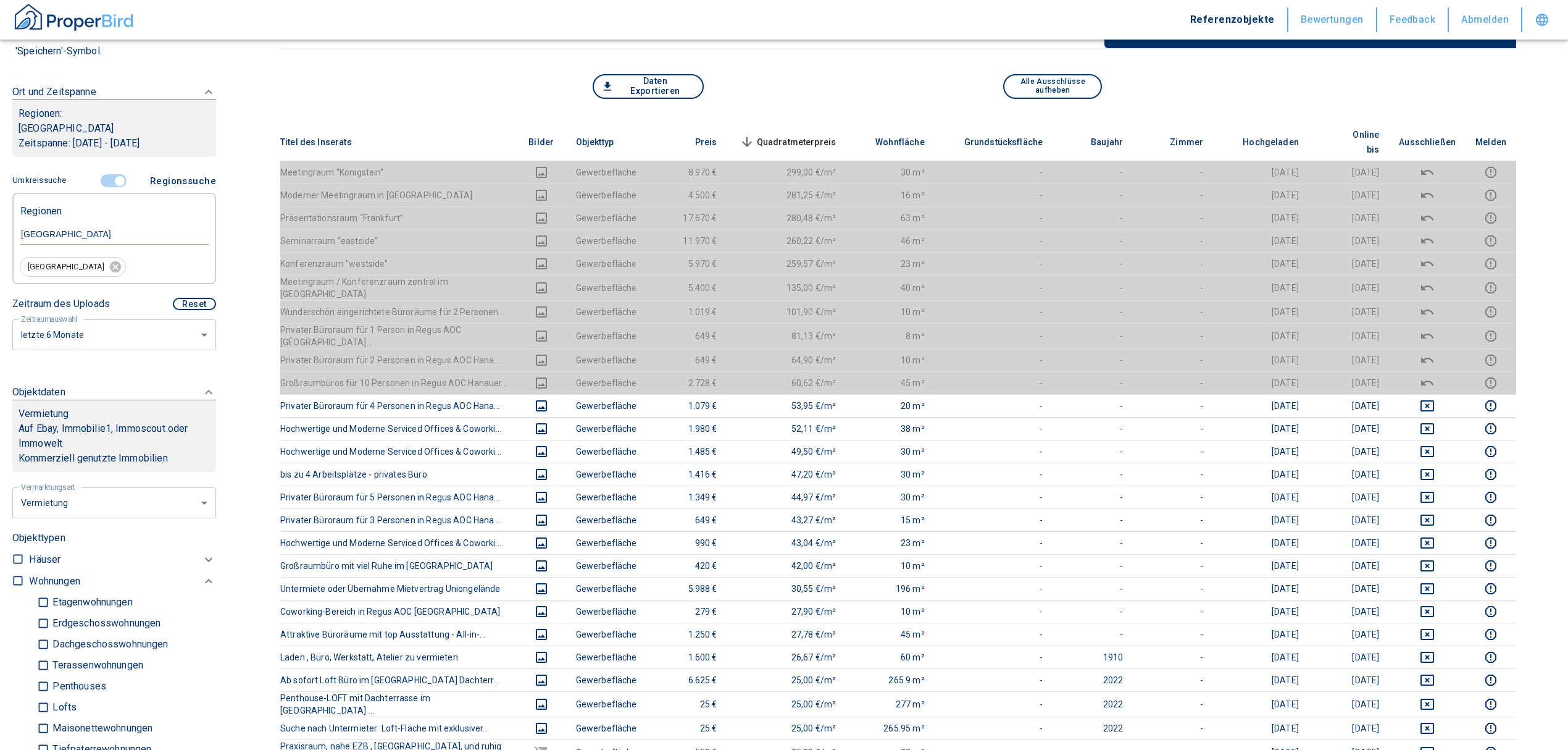
click at [793, 135] on span "Quadratmeterpreis sorted descending" at bounding box center [787, 142] width 99 height 15
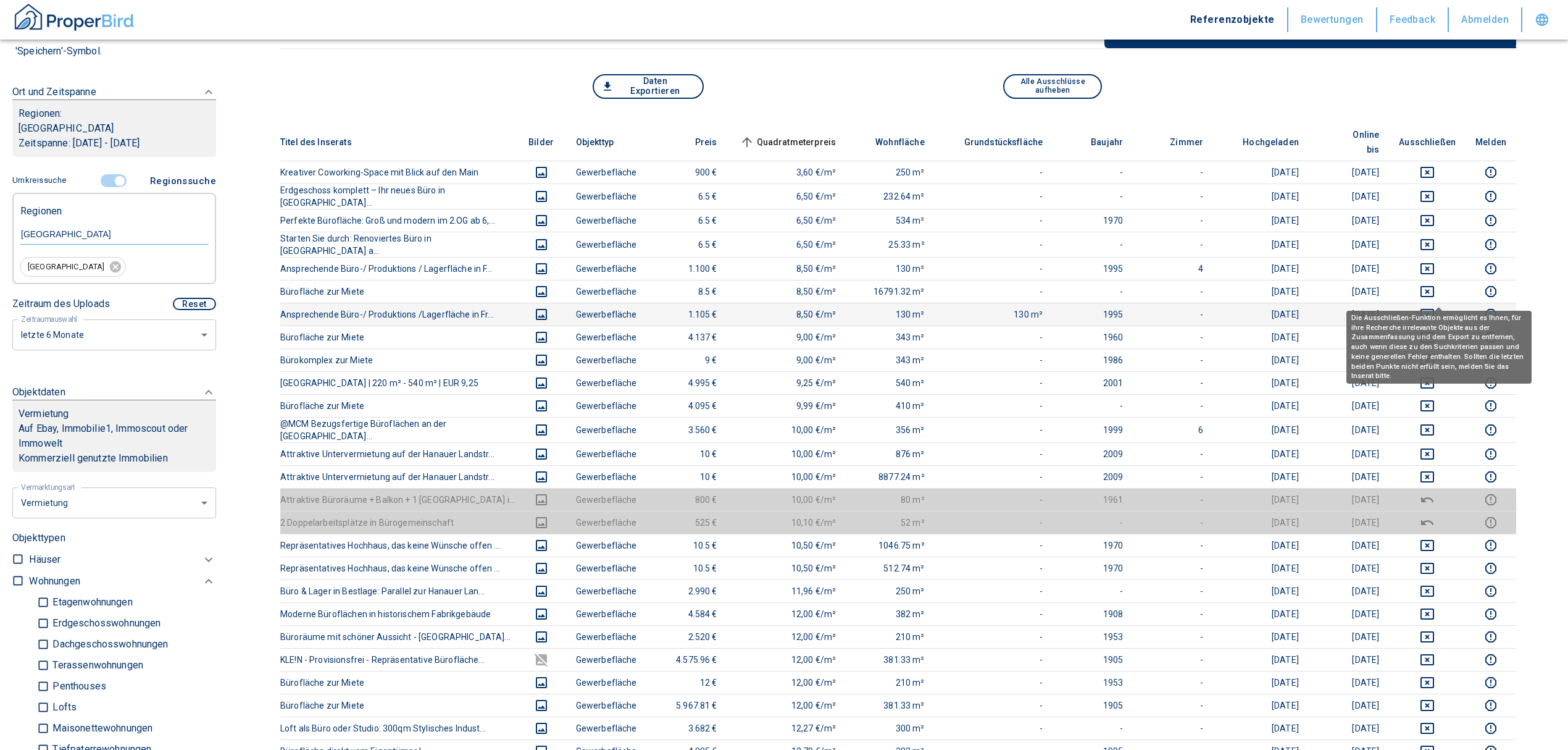
click at [1435, 307] on icon "deselect this listing" at bounding box center [1428, 315] width 15 height 15
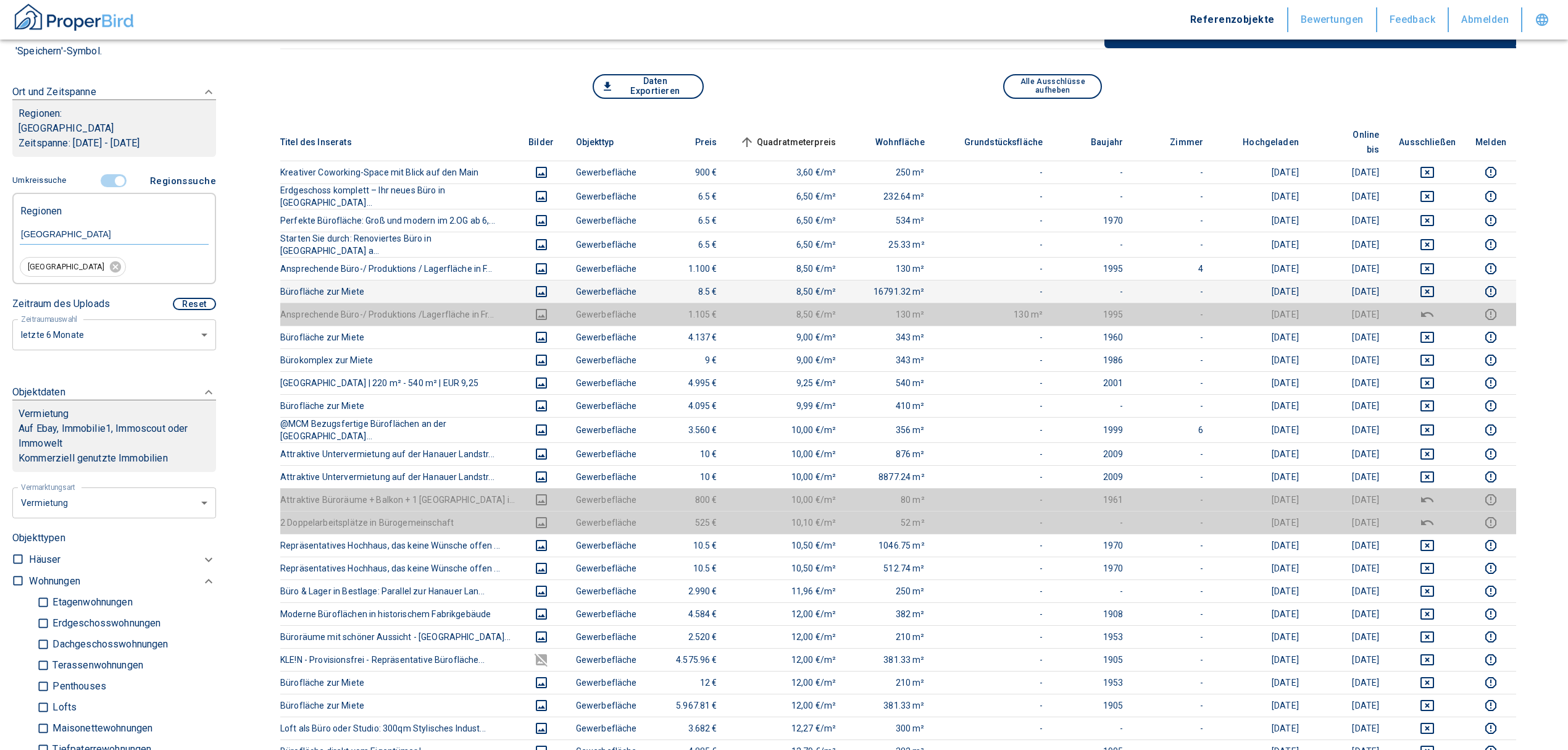
click at [1433, 279] on td at bounding box center [1427, 291] width 77 height 23
click at [1445, 271] on div "Die Ausschließen-Funktion ermöglicht es Ihnen, für ihre Recherche irrelevante O…" at bounding box center [1440, 301] width 186 height 73
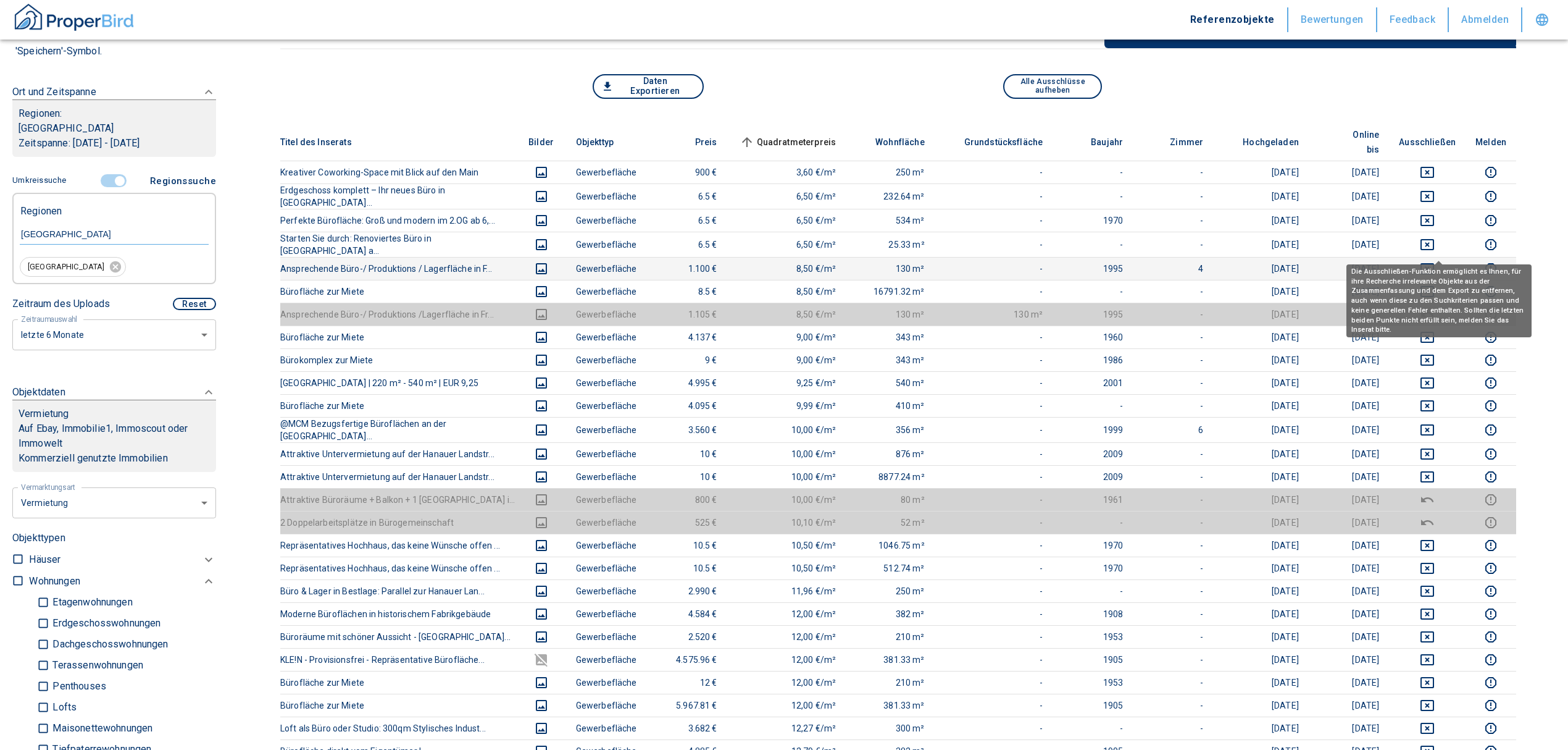
click at [1433, 264] on icon "deselect this listing" at bounding box center [1427, 269] width 14 height 11
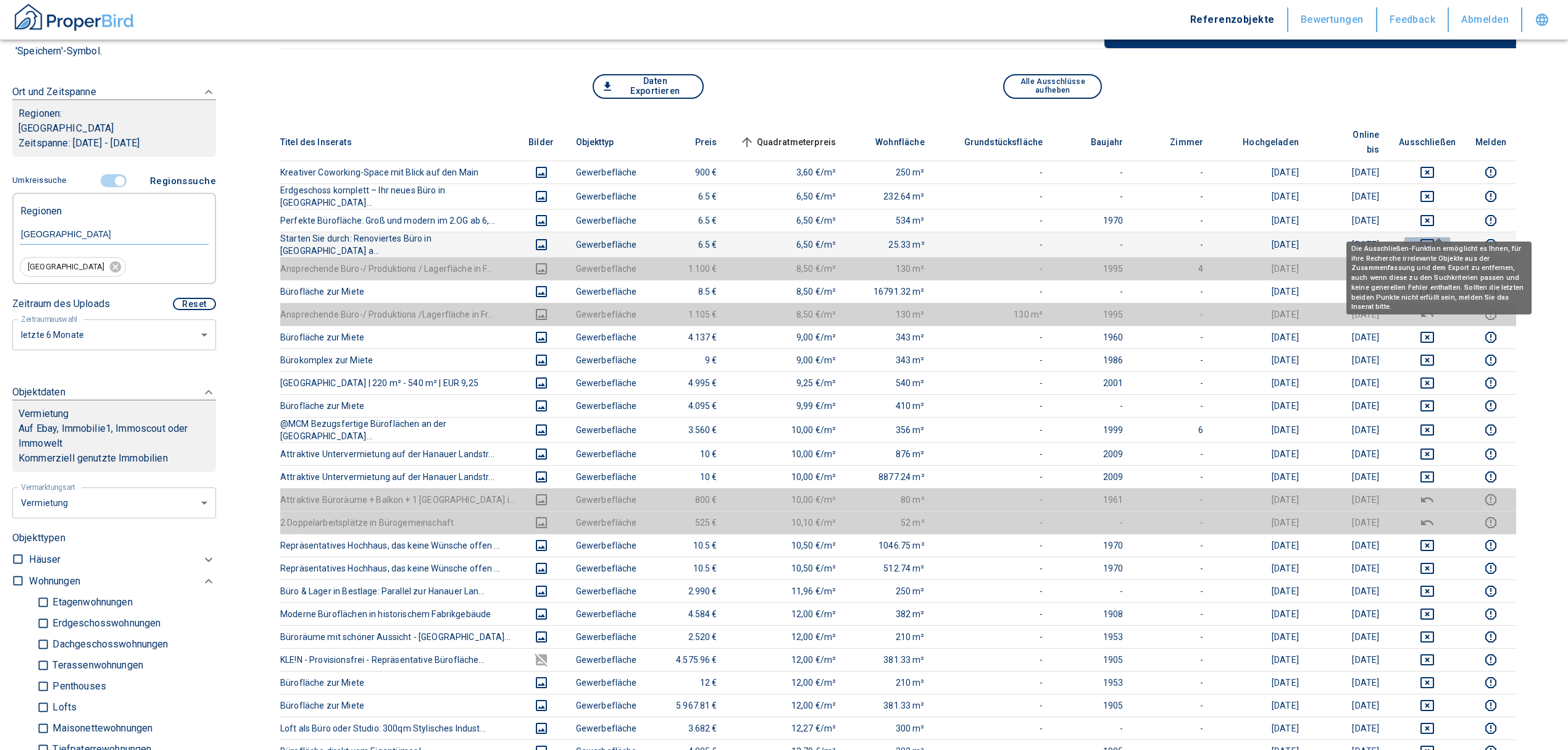
drag, startPoint x: 1441, startPoint y: 223, endPoint x: 1439, endPoint y: 213, distance: 10.2
click at [1435, 238] on icon "deselect this listing" at bounding box center [1428, 245] width 15 height 15
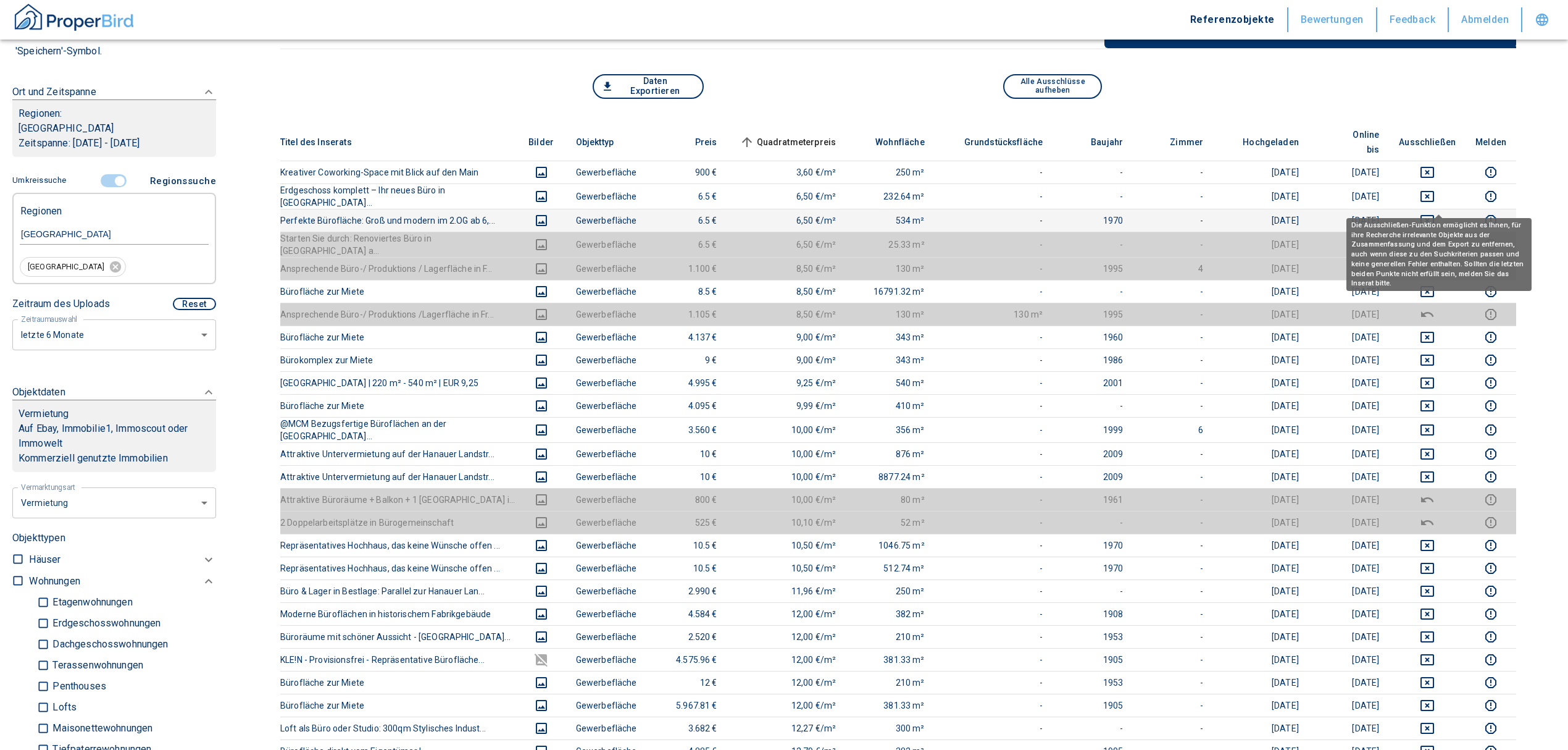
click at [1434, 215] on icon "deselect this listing" at bounding box center [1427, 221] width 14 height 11
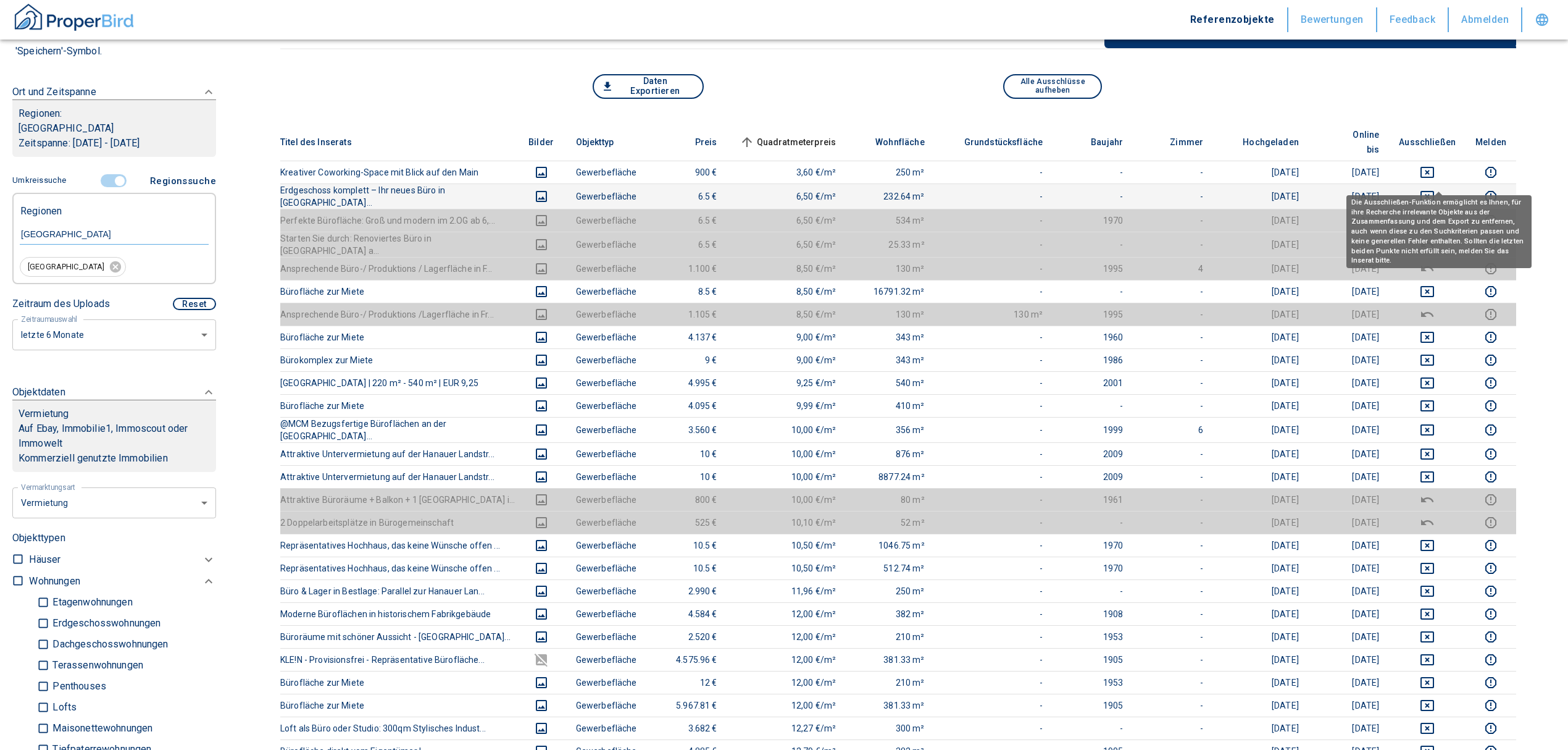
click at [1434, 191] on icon "deselect this listing" at bounding box center [1427, 197] width 14 height 11
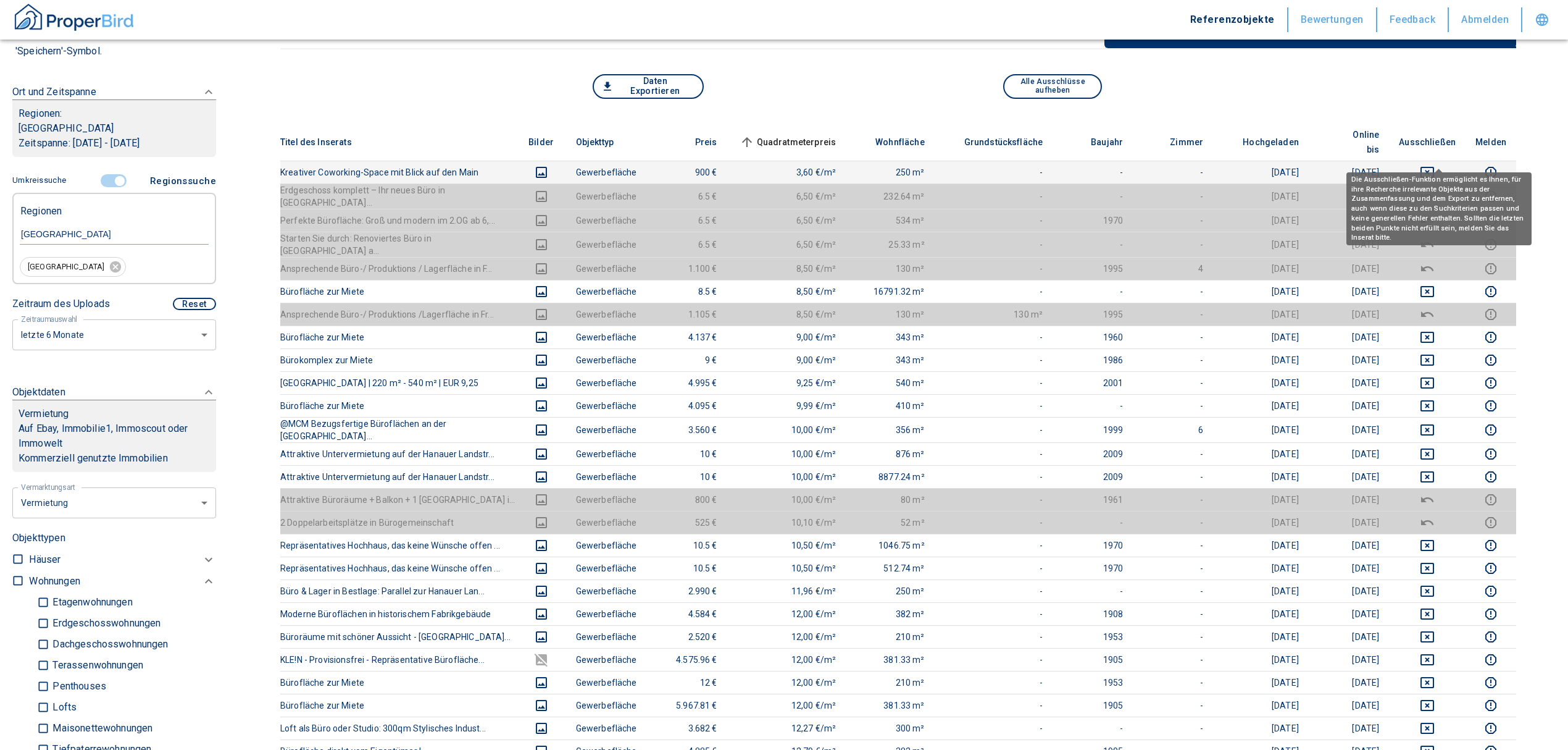
click at [1434, 167] on icon "deselect this listing" at bounding box center [1427, 173] width 14 height 11
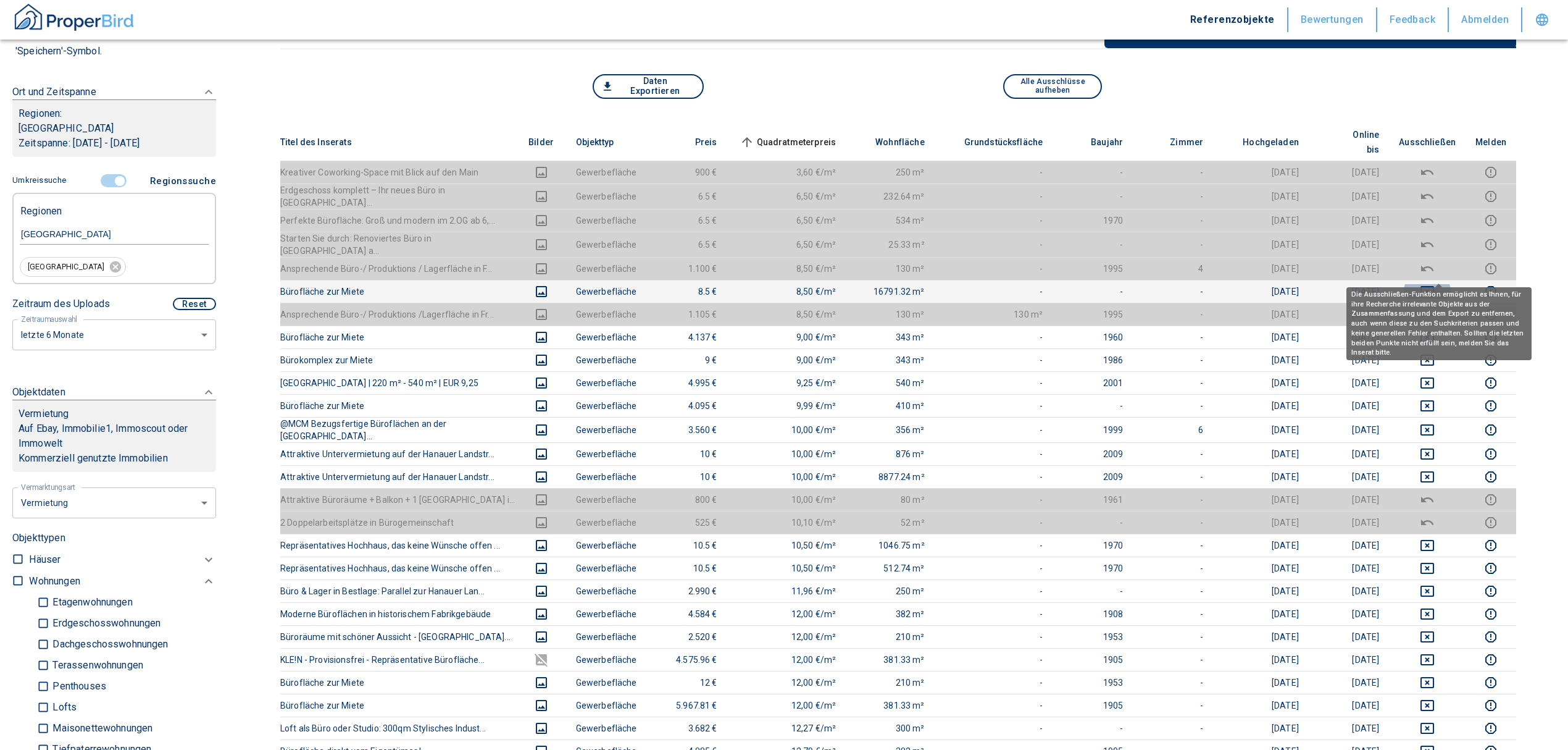
click at [1434, 286] on icon "deselect this listing" at bounding box center [1427, 291] width 14 height 11
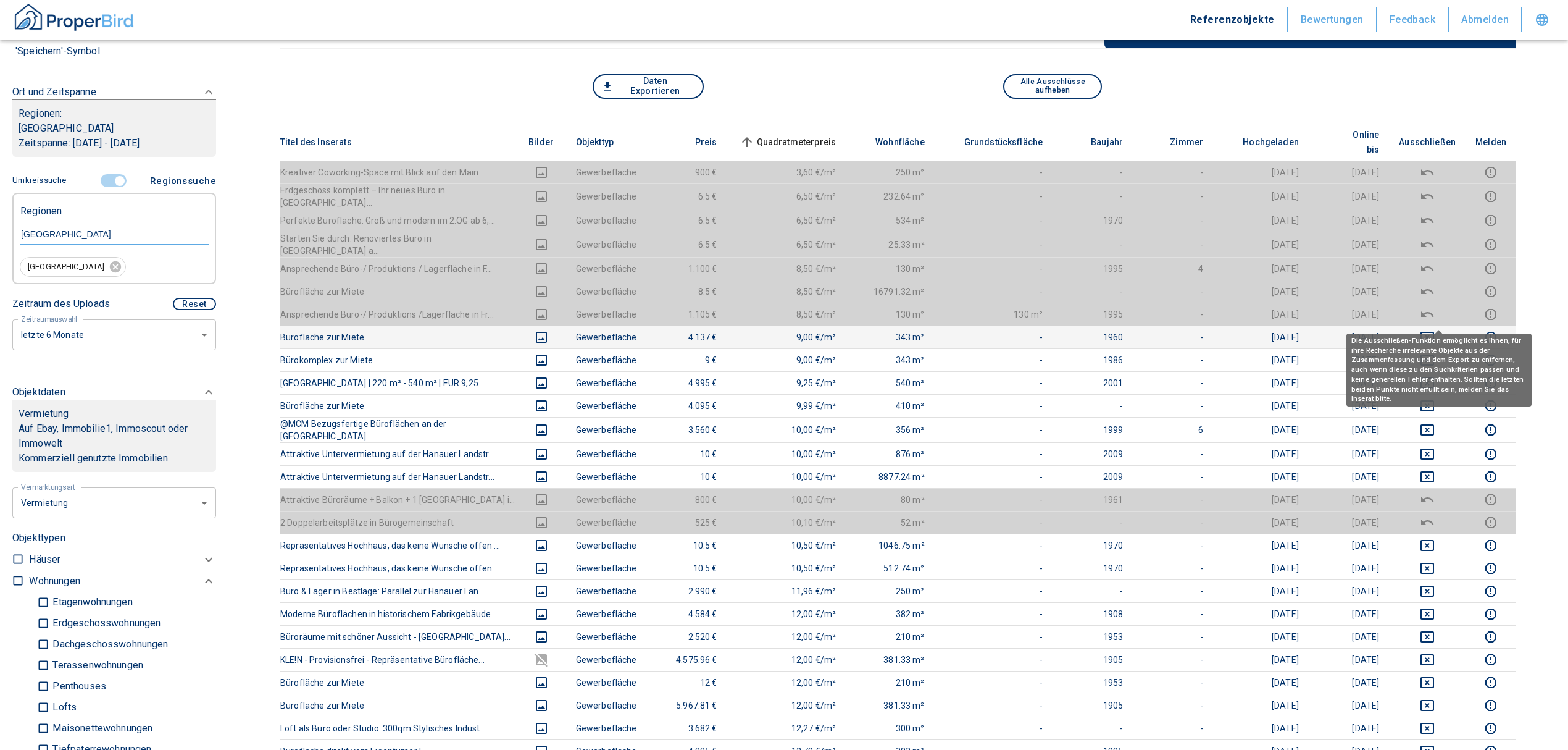
click at [1434, 331] on icon "deselect this listing" at bounding box center [1427, 337] width 14 height 11
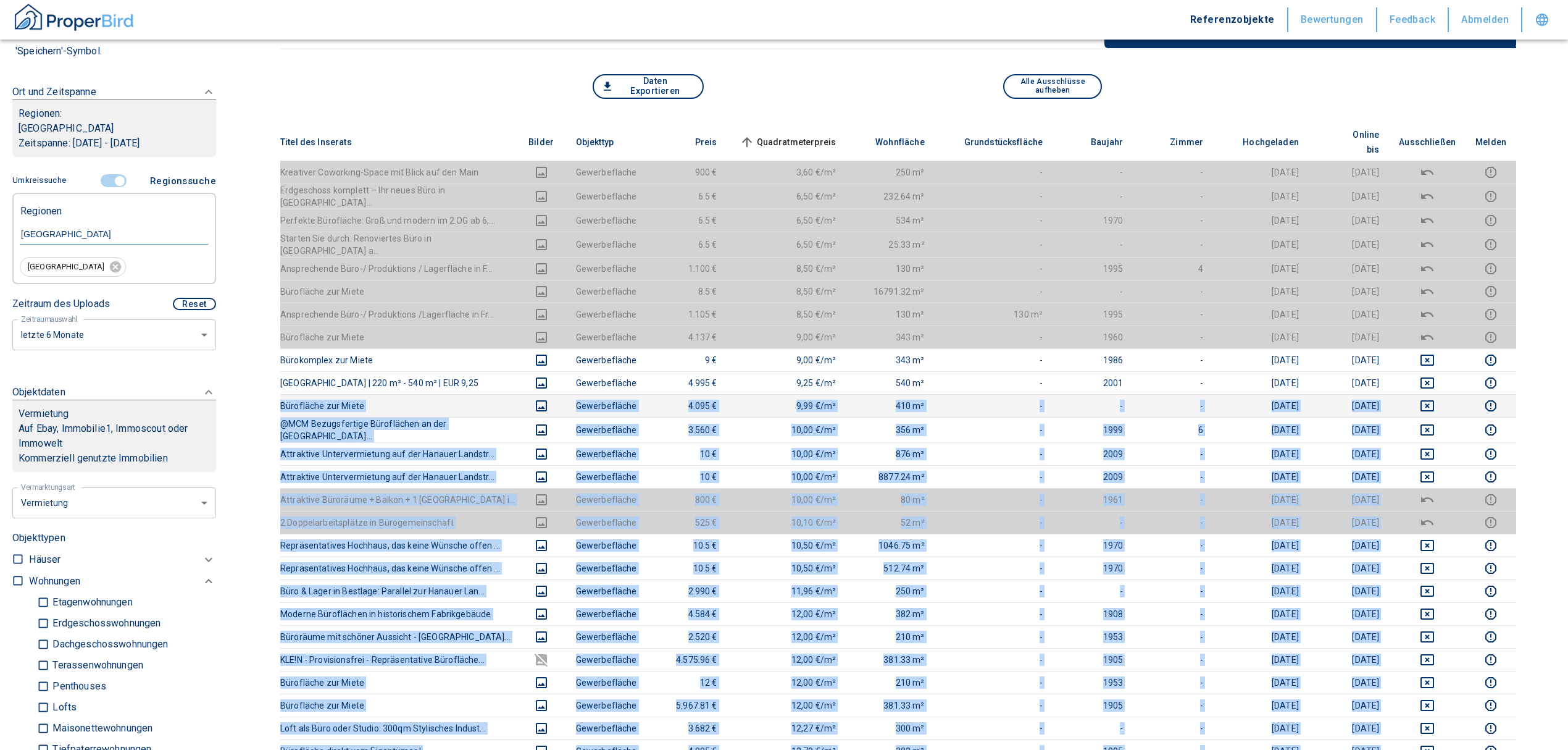
click at [1184, 394] on td "-" at bounding box center [1173, 406] width 81 height 23
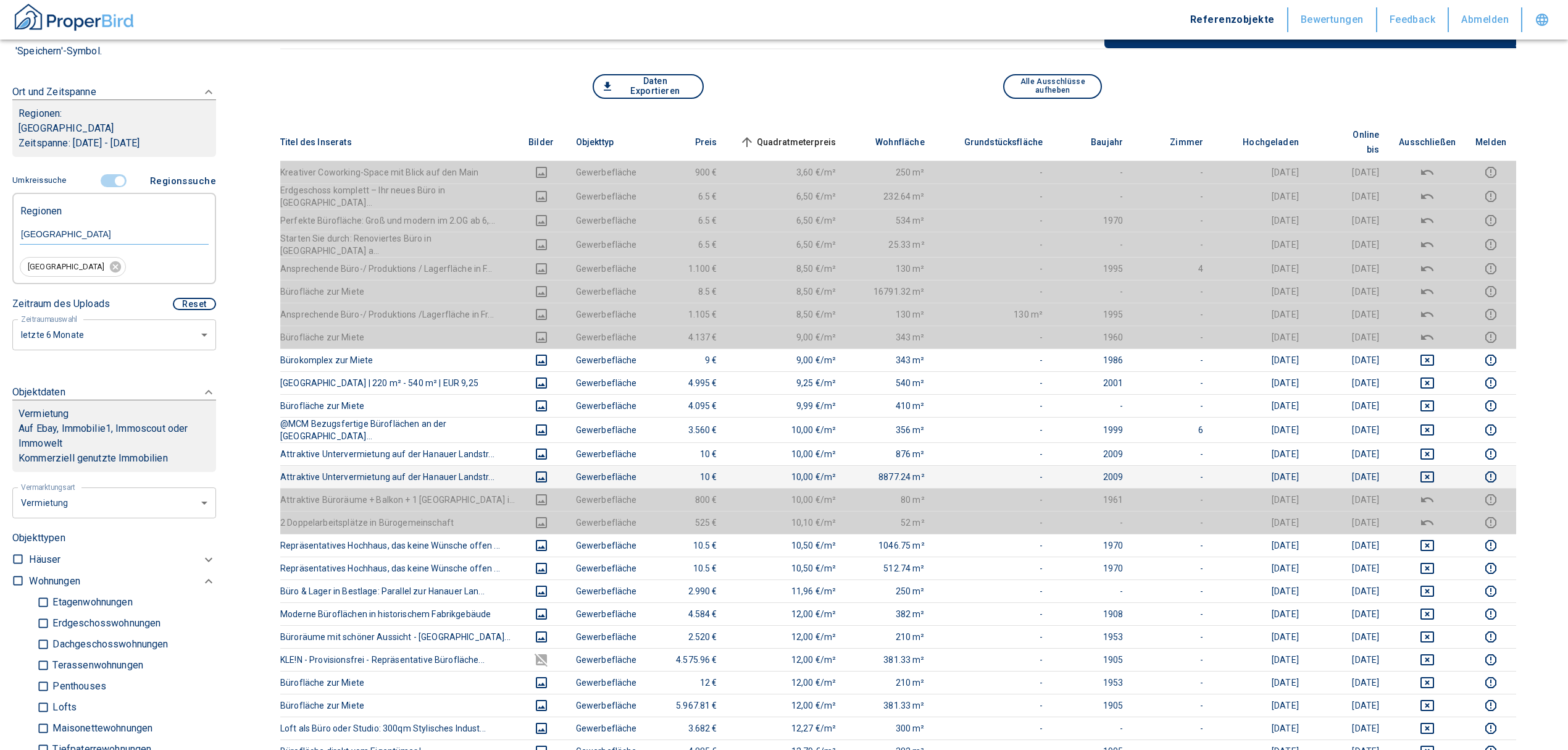
click at [1434, 472] on icon "deselect this listing" at bounding box center [1427, 477] width 14 height 11
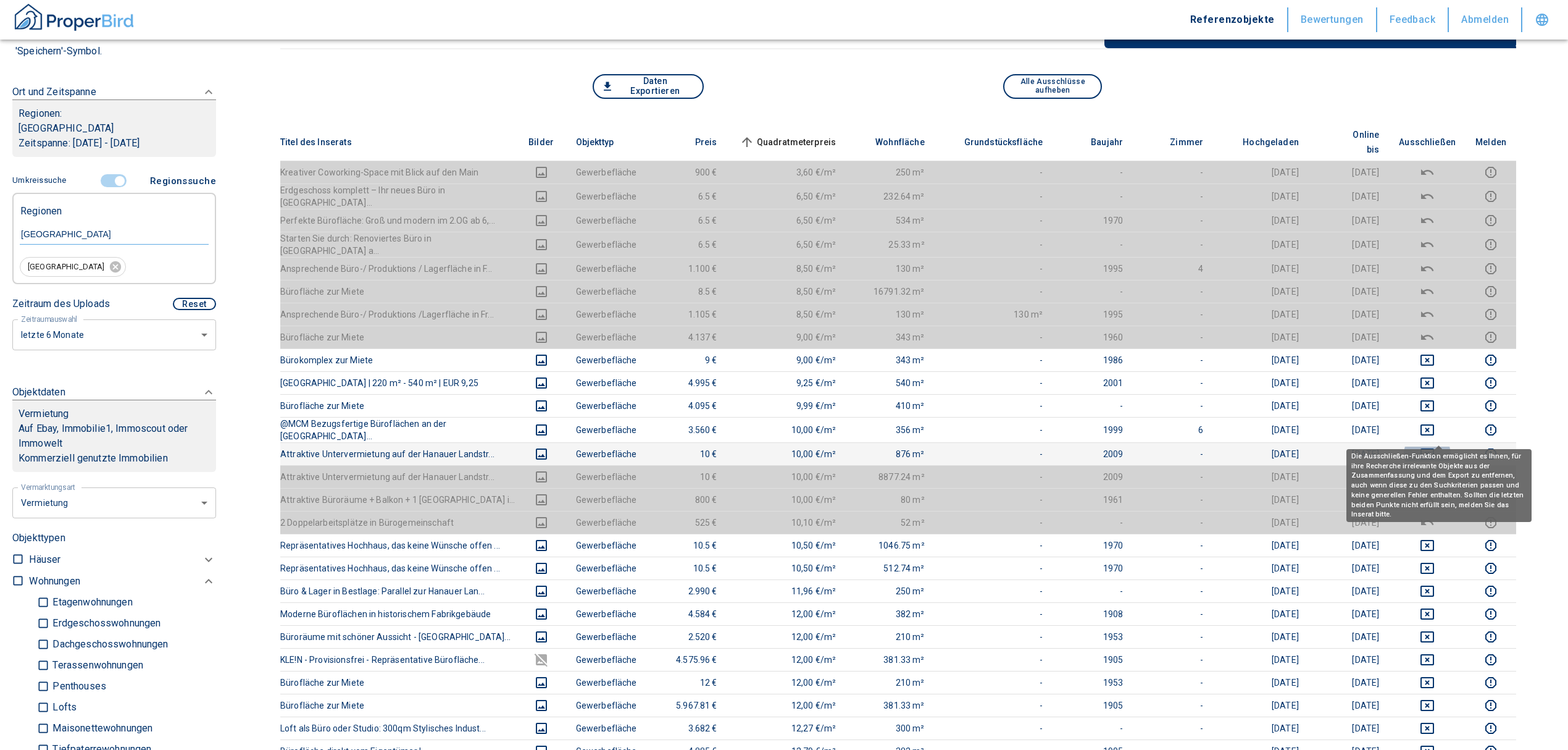
click at [1435, 446] on icon "deselect this listing" at bounding box center [1428, 454] width 15 height 15
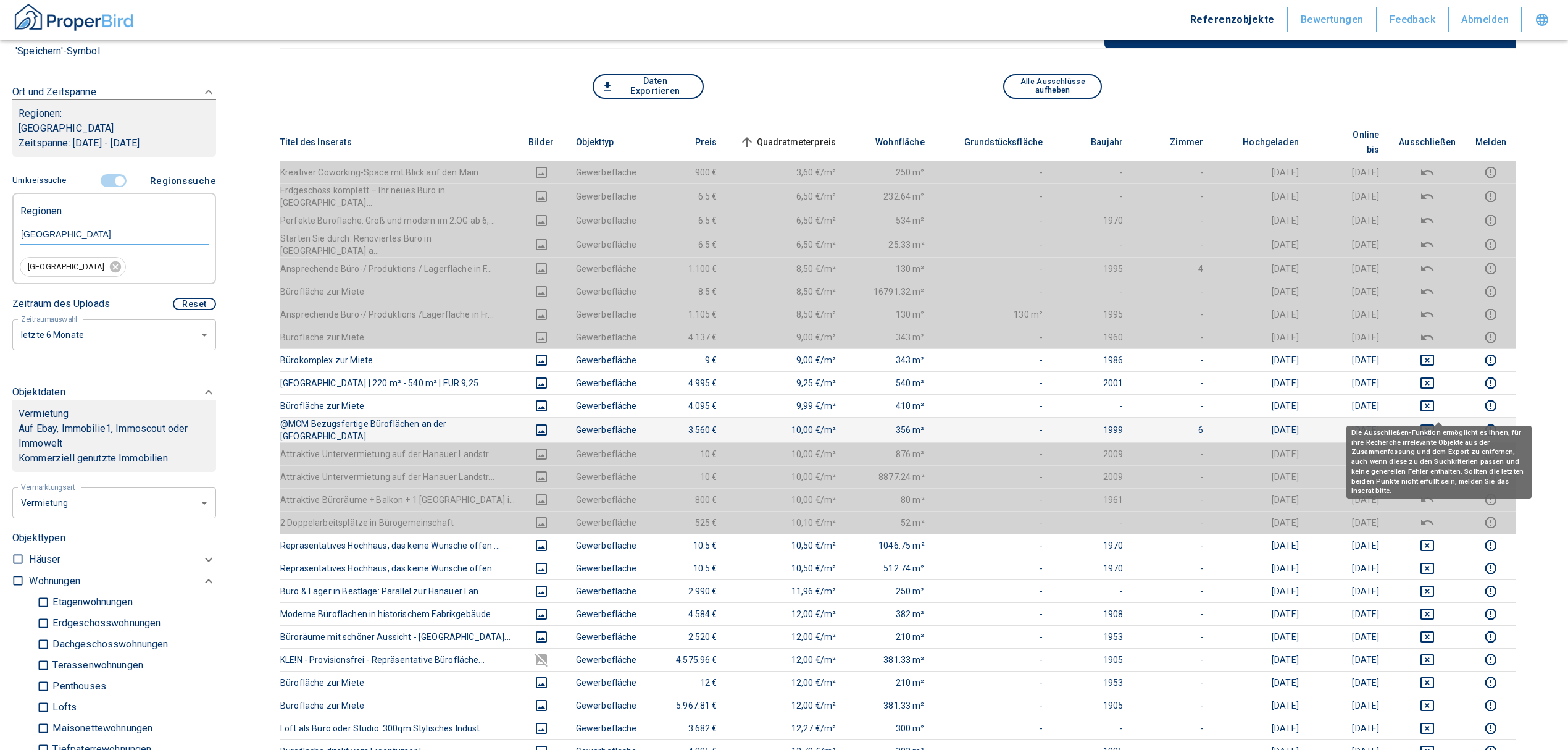
click at [1435, 422] on icon "deselect this listing" at bounding box center [1428, 430] width 15 height 15
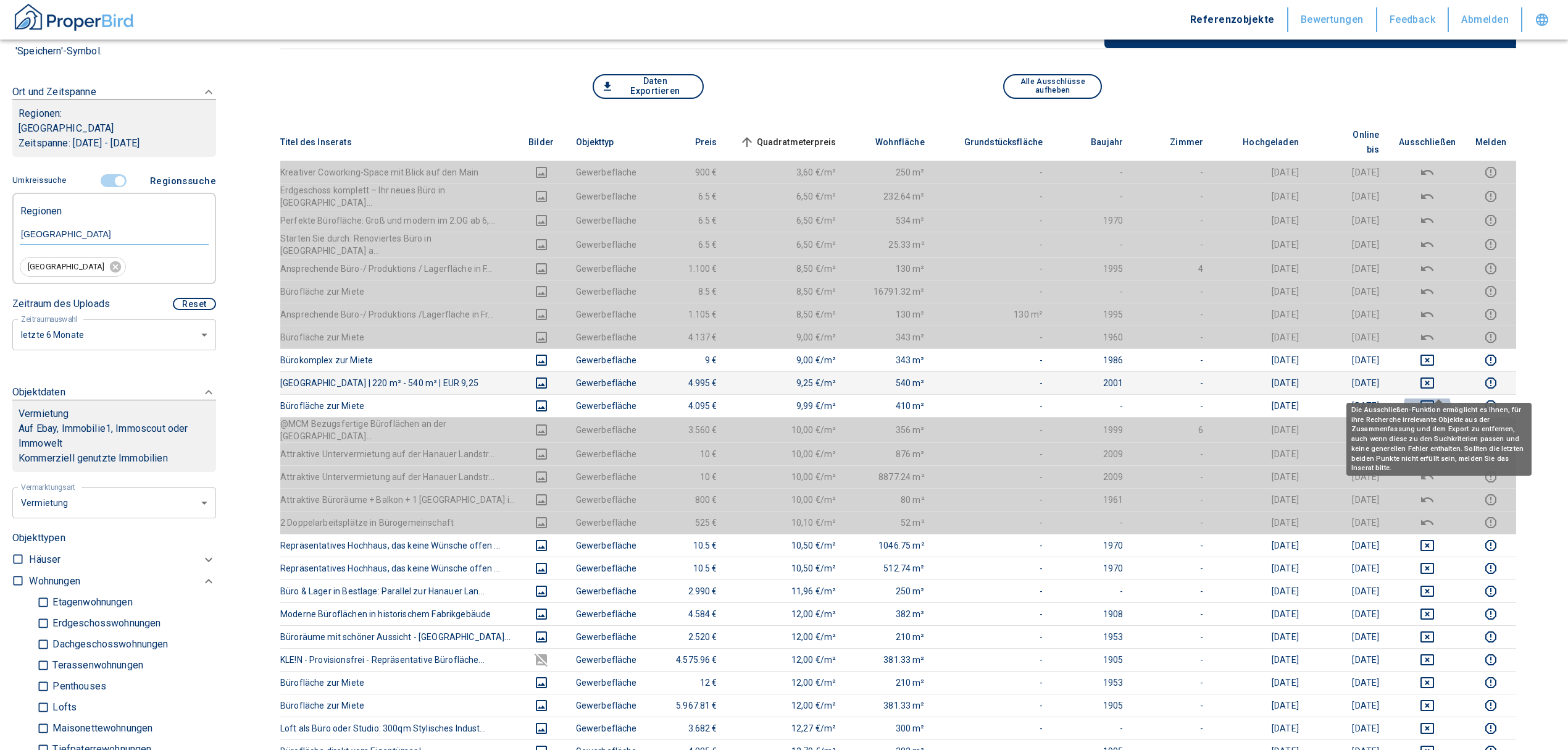
drag, startPoint x: 1433, startPoint y: 385, endPoint x: 1437, endPoint y: 370, distance: 15.5
click at [1433, 400] on icon "deselect this listing" at bounding box center [1427, 406] width 14 height 11
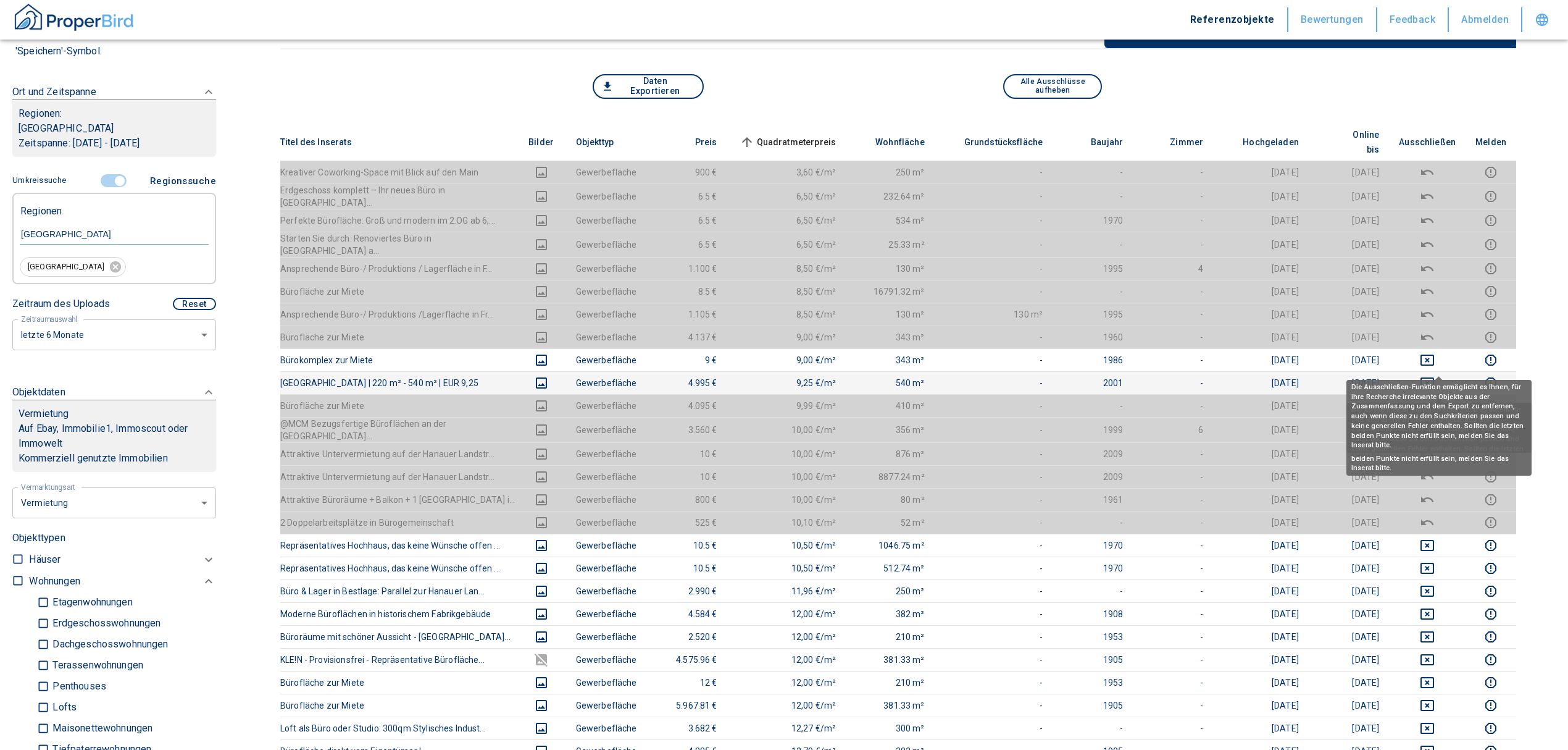
click at [1435, 376] on icon "deselect this listing" at bounding box center [1428, 383] width 15 height 15
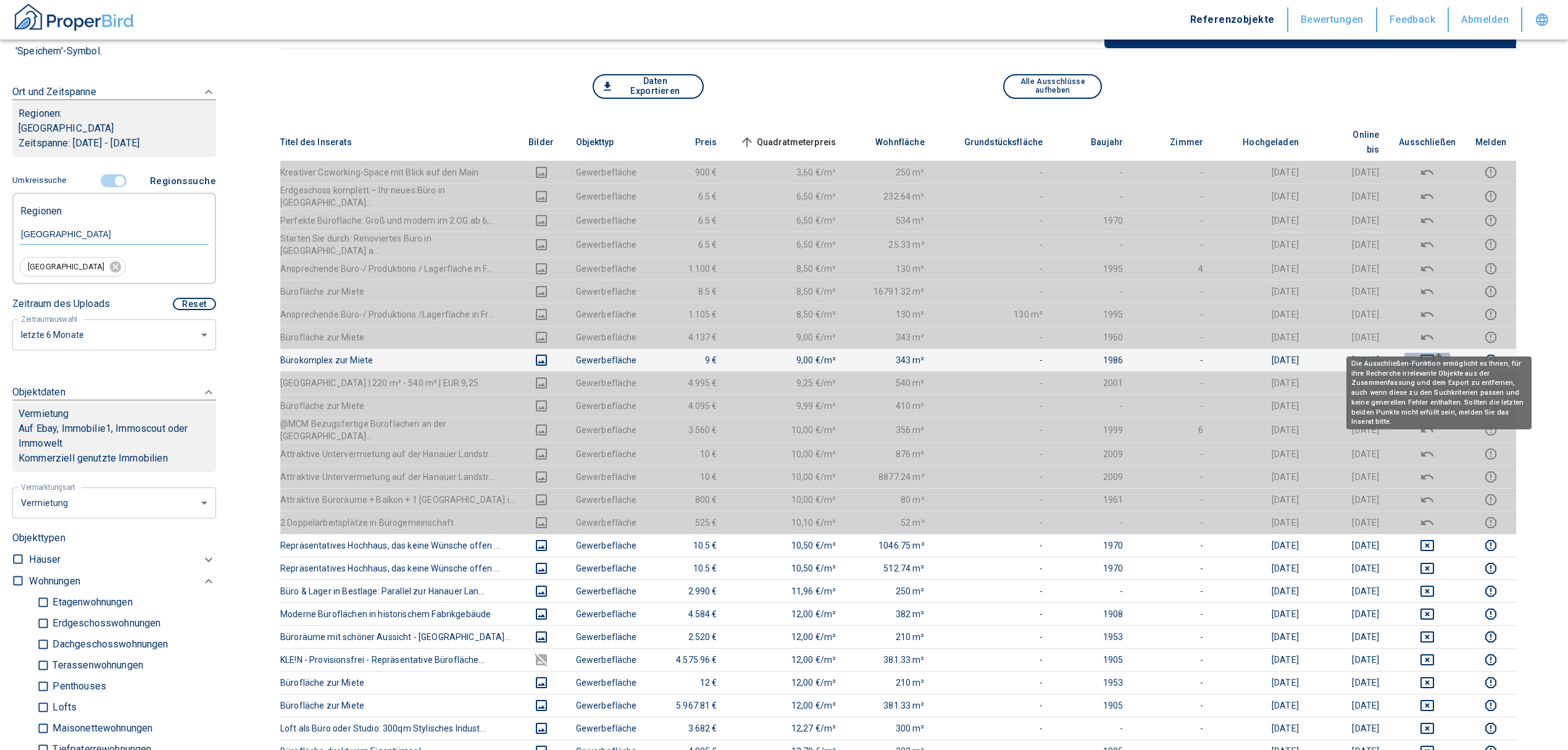
click at [1435, 353] on icon "deselect this listing" at bounding box center [1428, 360] width 15 height 15
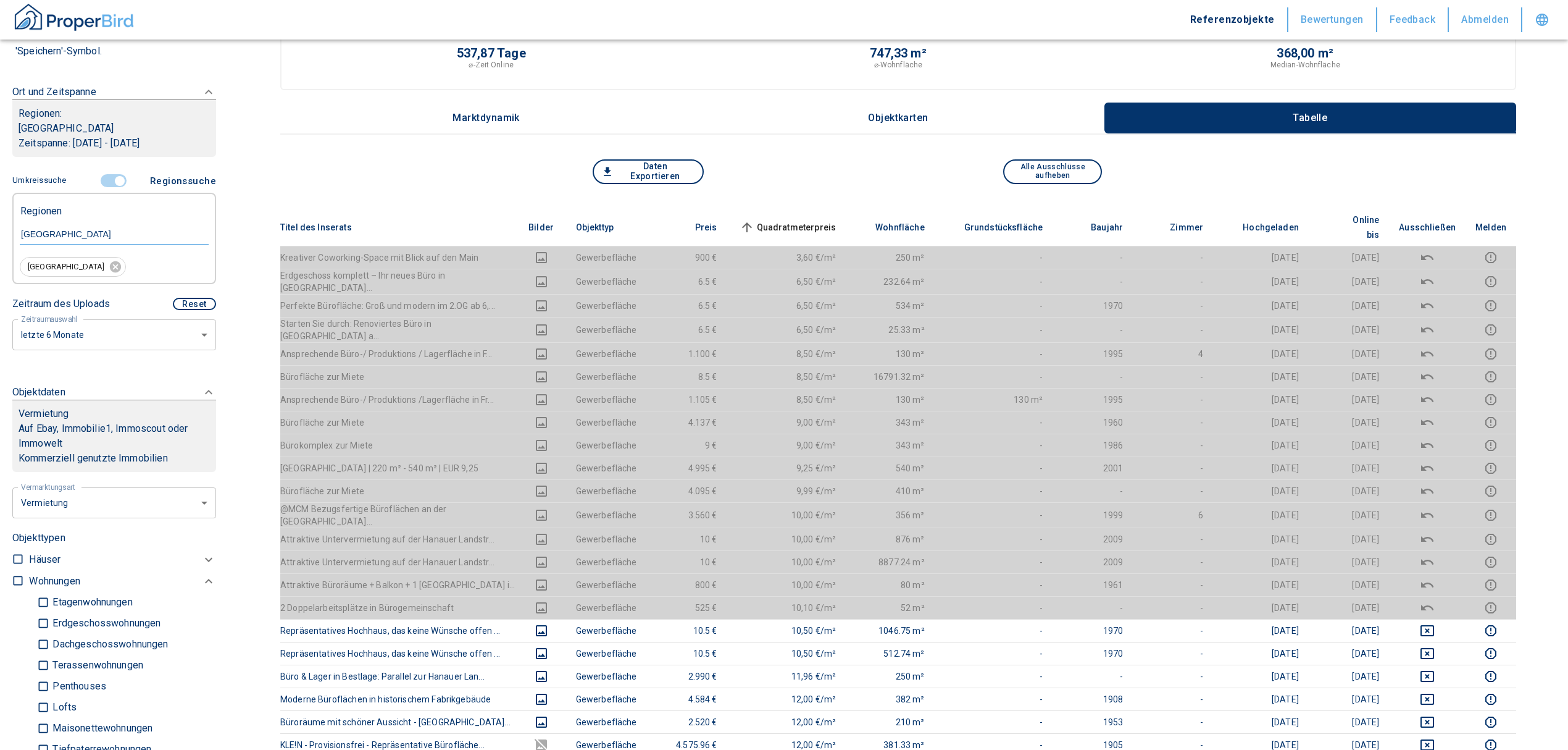
scroll to position [0, 0]
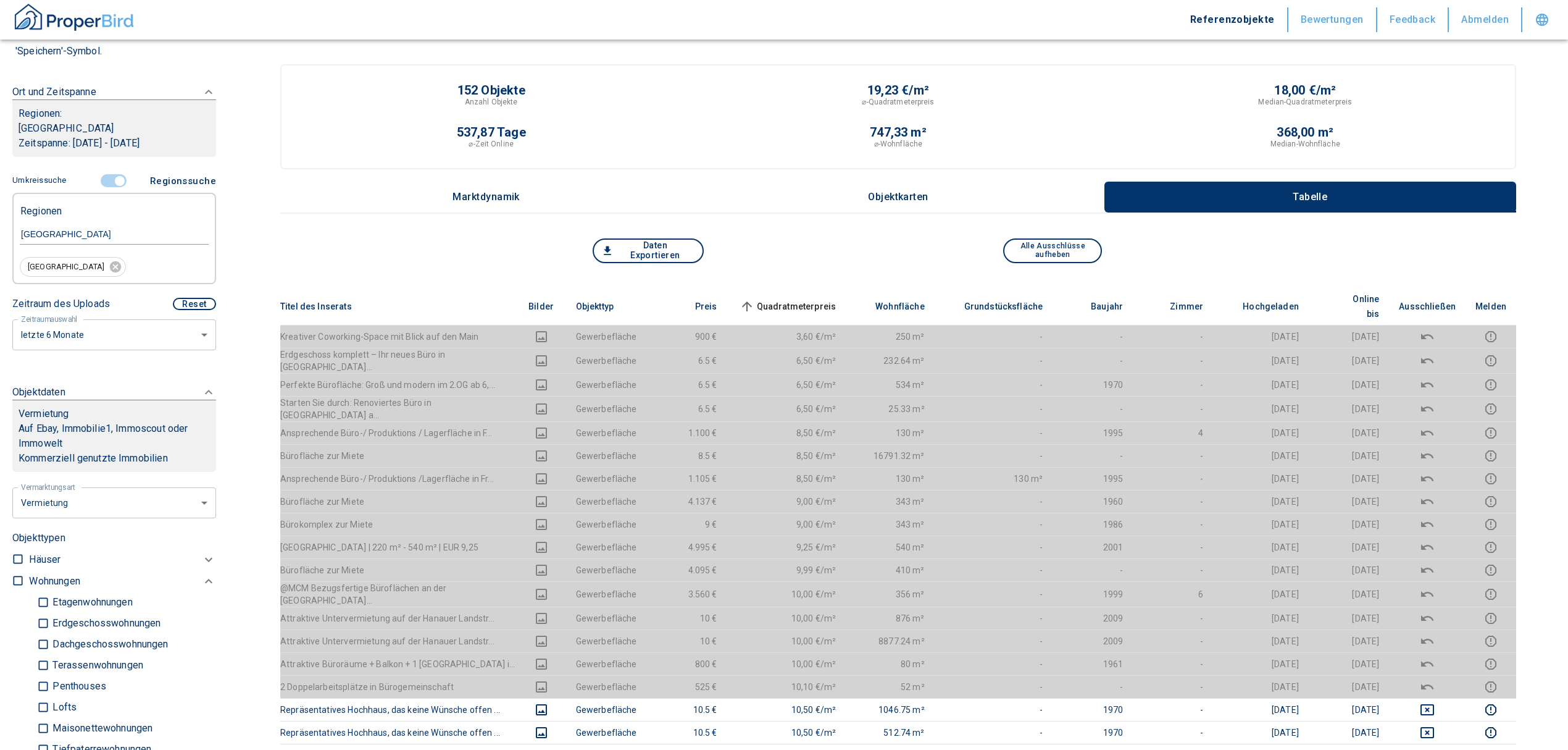
click at [836, 299] on span "Quadratmeterpreis sorted ascending" at bounding box center [787, 306] width 99 height 15
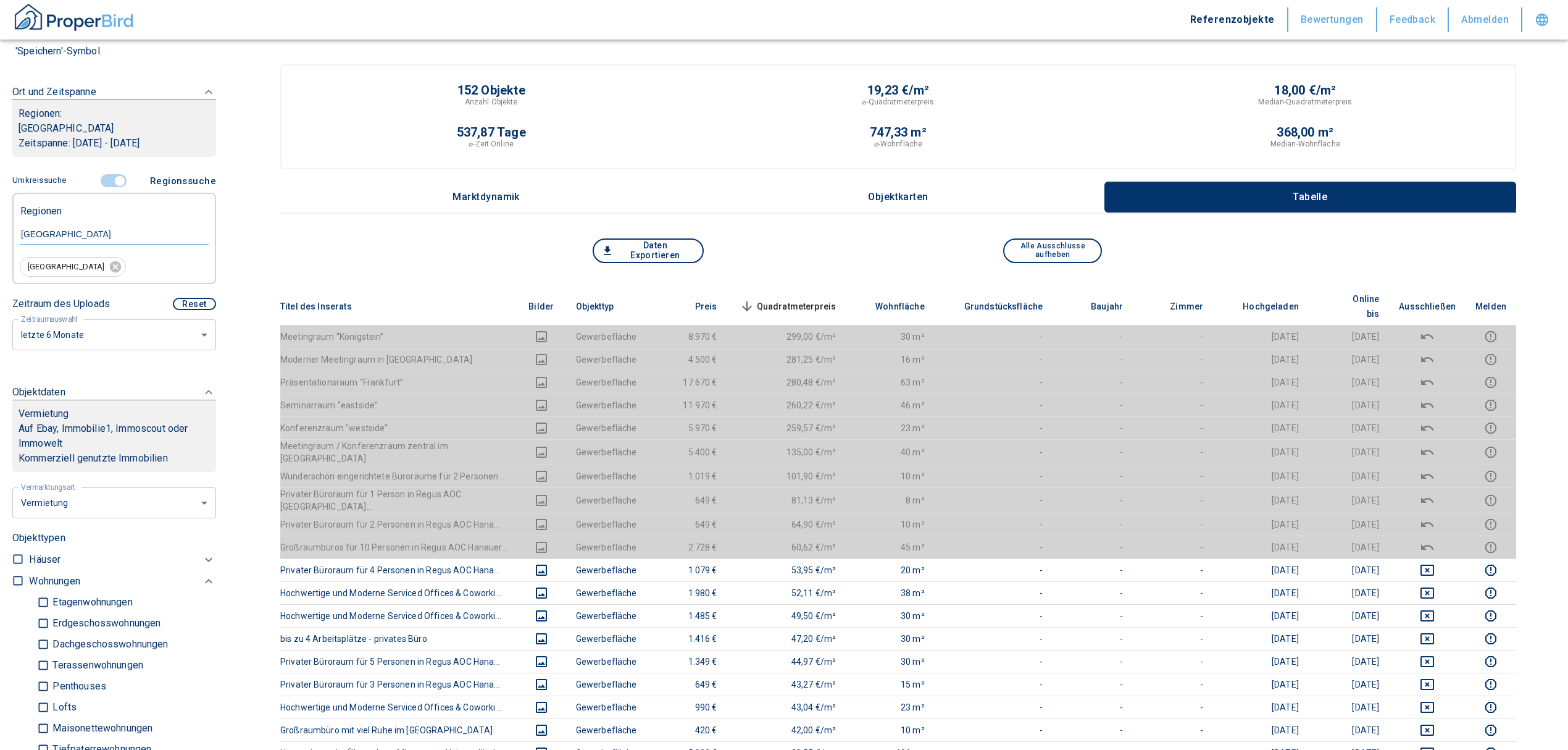
click at [806, 299] on span "Quadratmeterpreis sorted descending" at bounding box center [787, 306] width 99 height 15
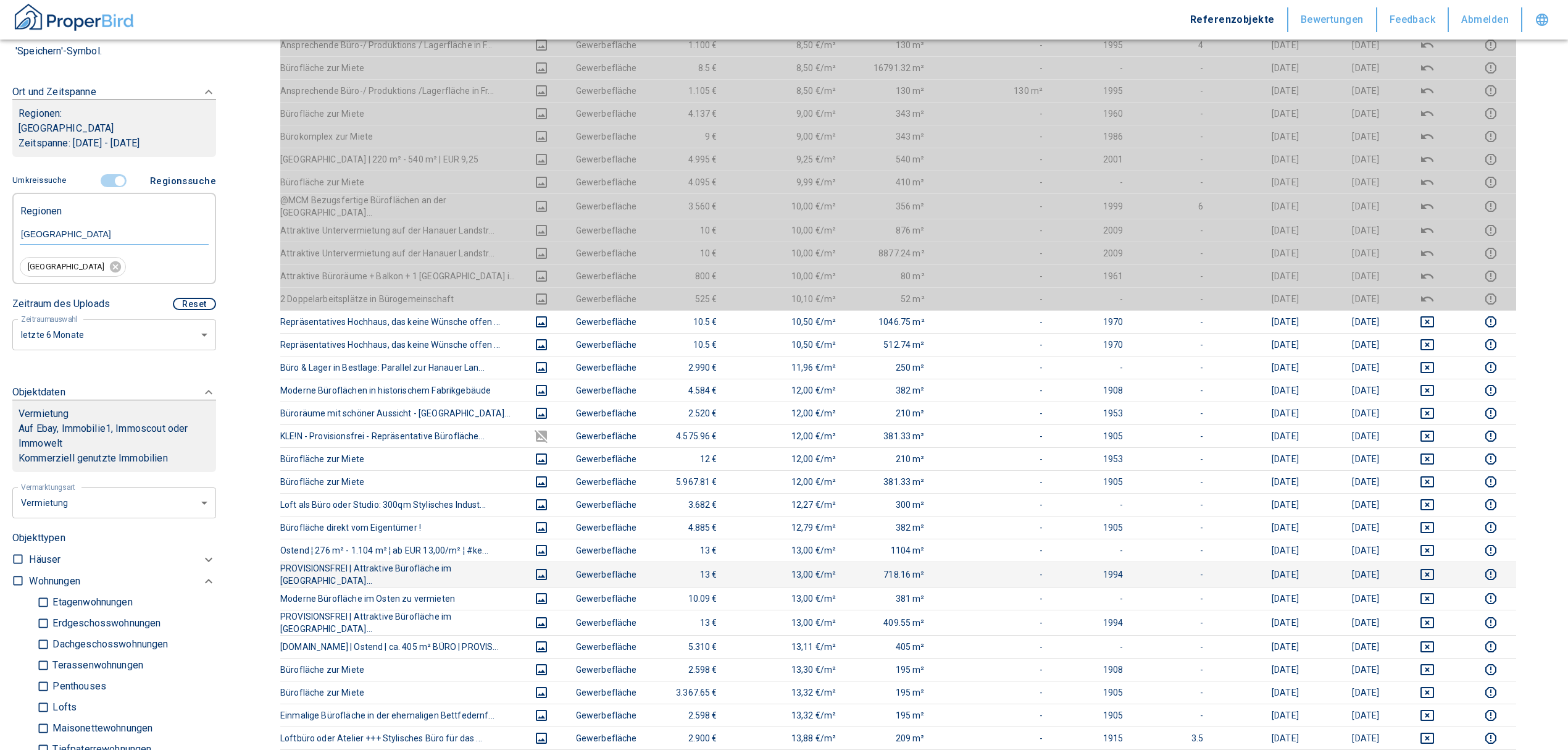
scroll to position [411, 0]
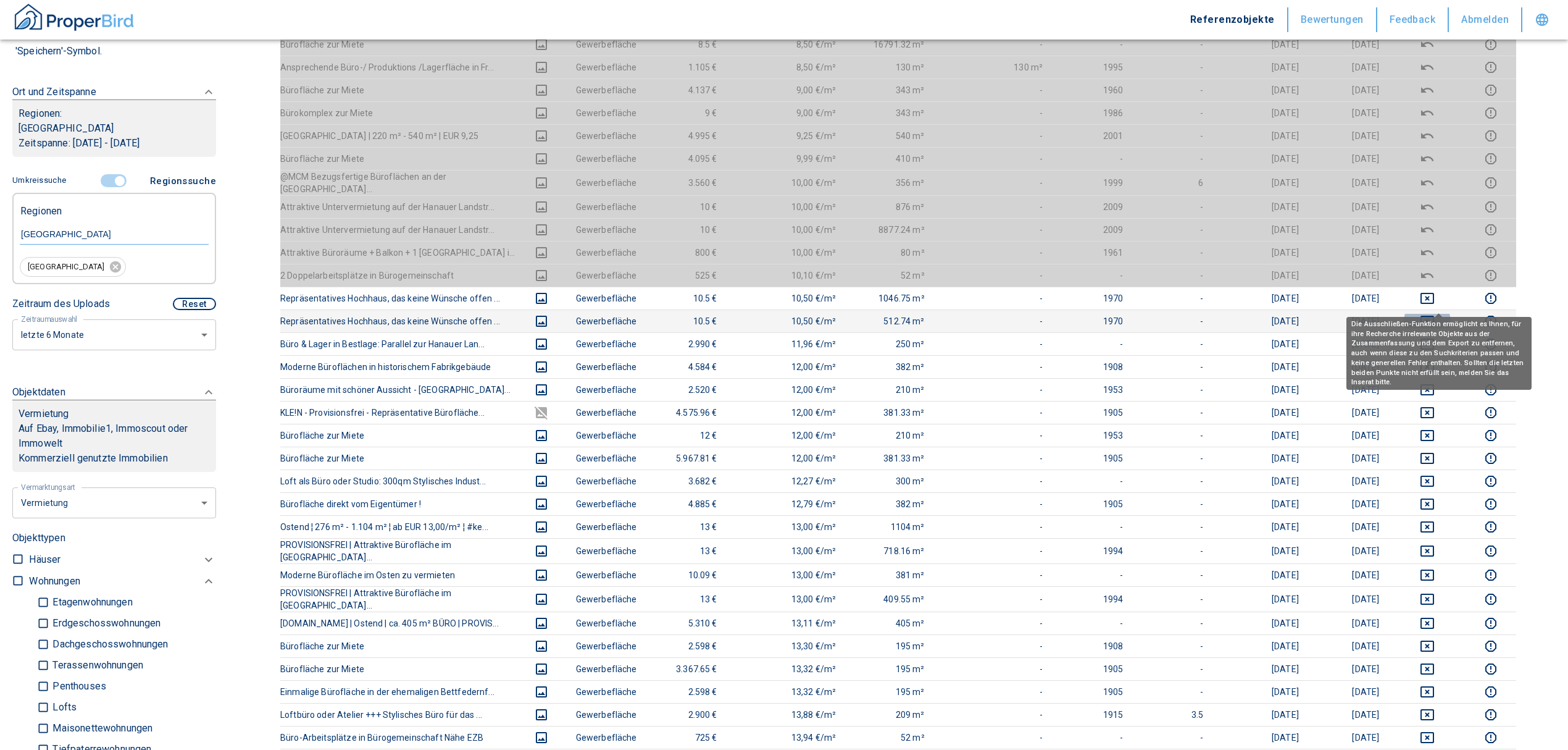
click at [1434, 316] on icon "deselect this listing" at bounding box center [1427, 321] width 14 height 11
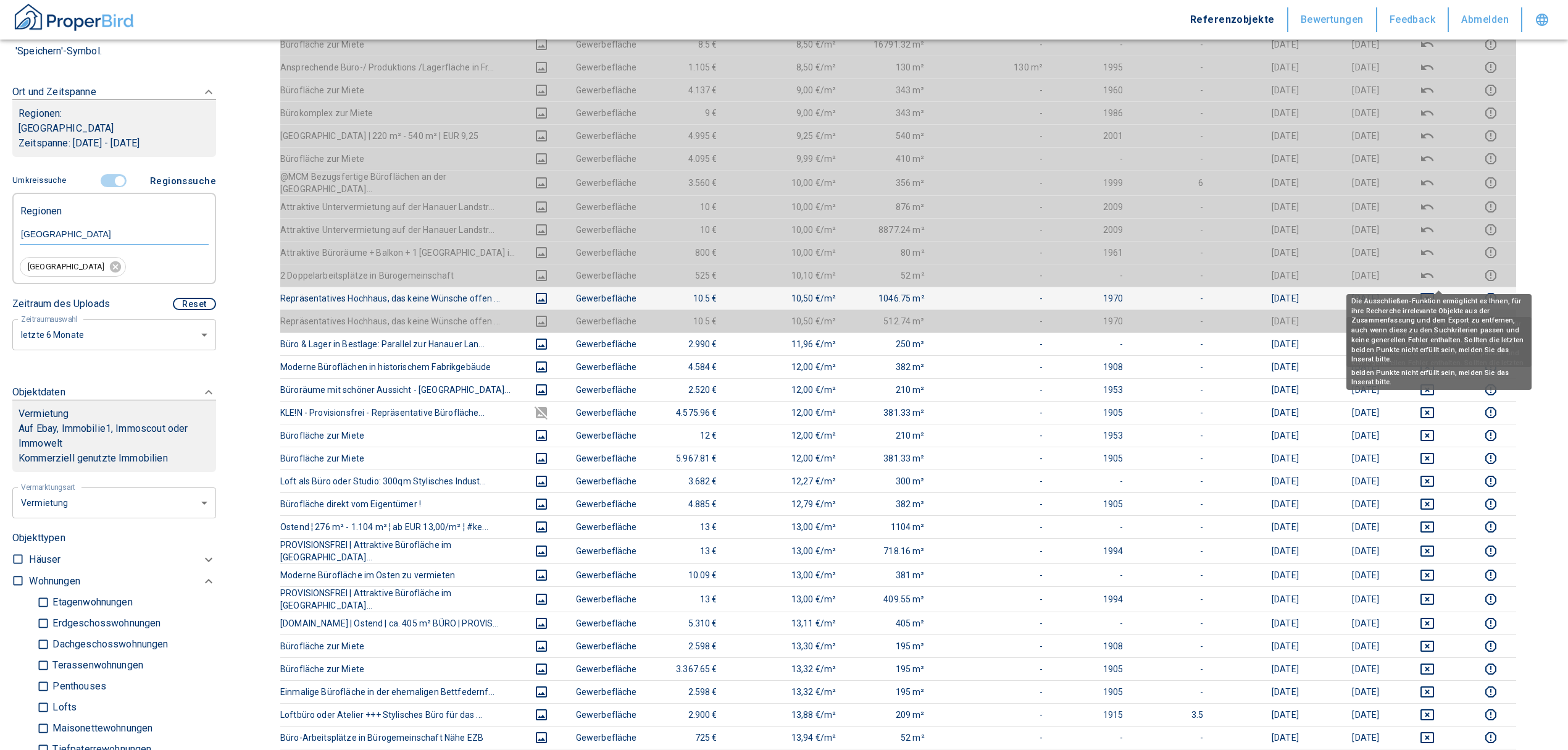
click at [1435, 291] on icon "deselect this listing" at bounding box center [1428, 298] width 15 height 15
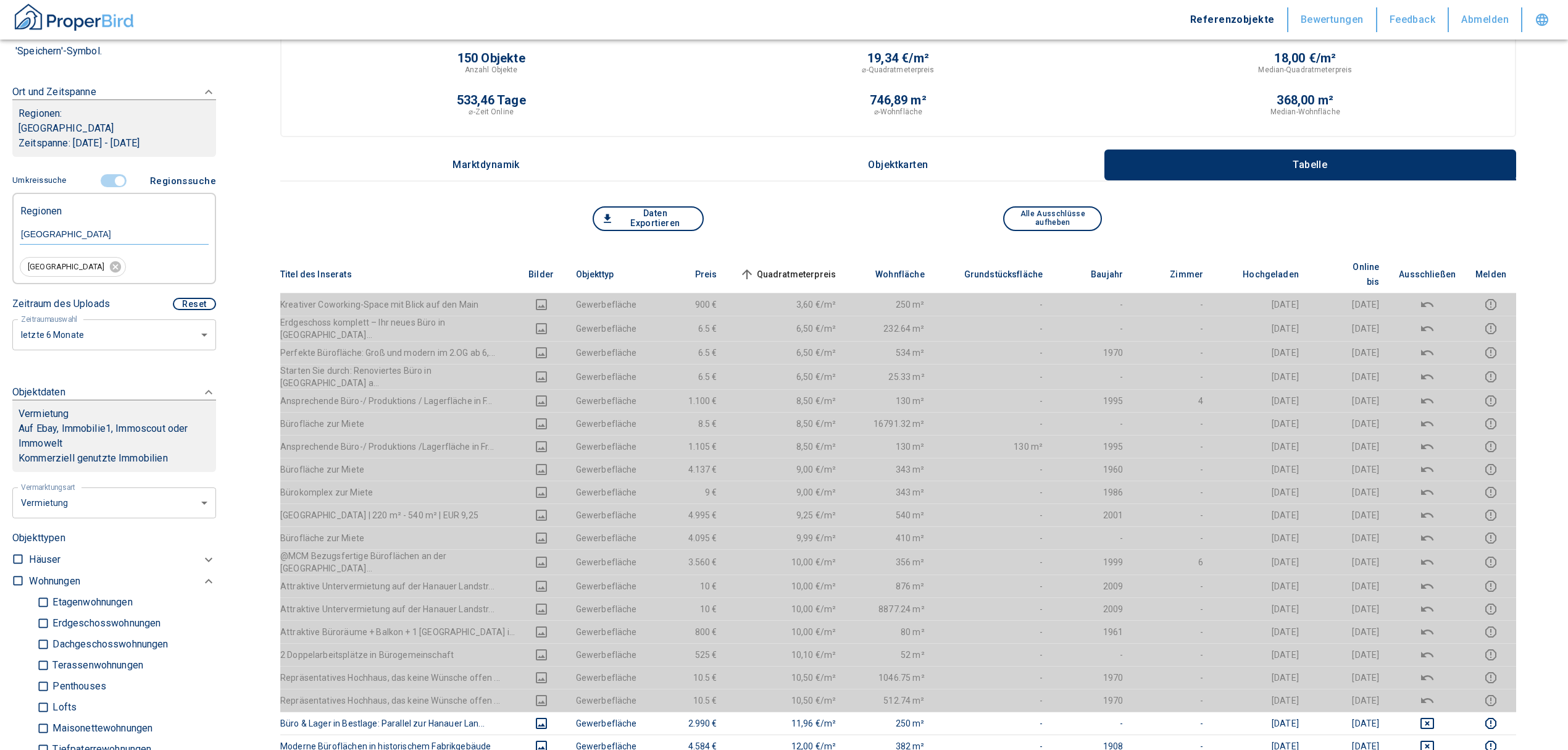
scroll to position [0, 0]
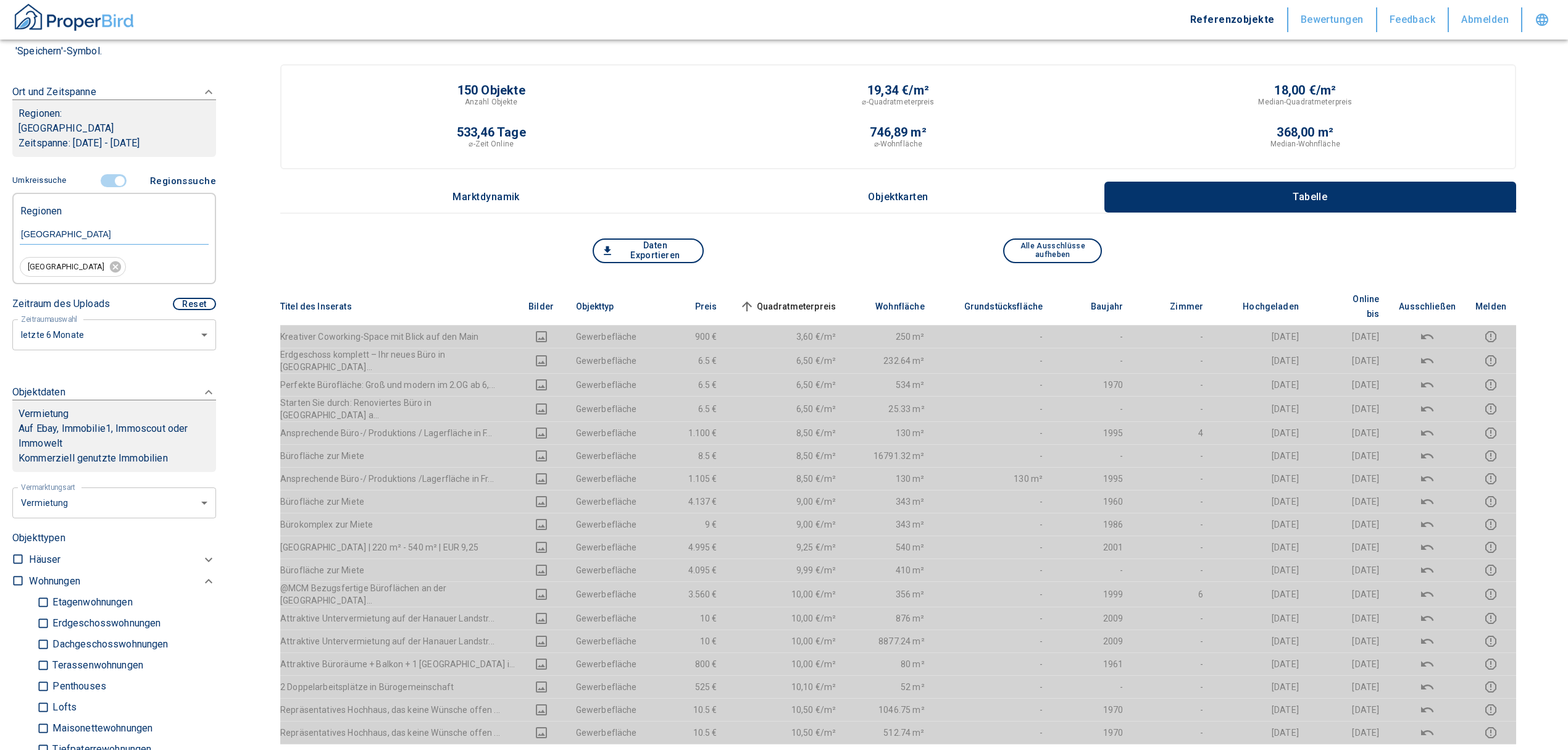
click at [821, 278] on div "Daten Exportieren Alle Ausschlüsse aufheben" at bounding box center [898, 263] width 1236 height 49
click at [817, 299] on span "Quadratmeterpreis sorted ascending" at bounding box center [787, 306] width 99 height 15
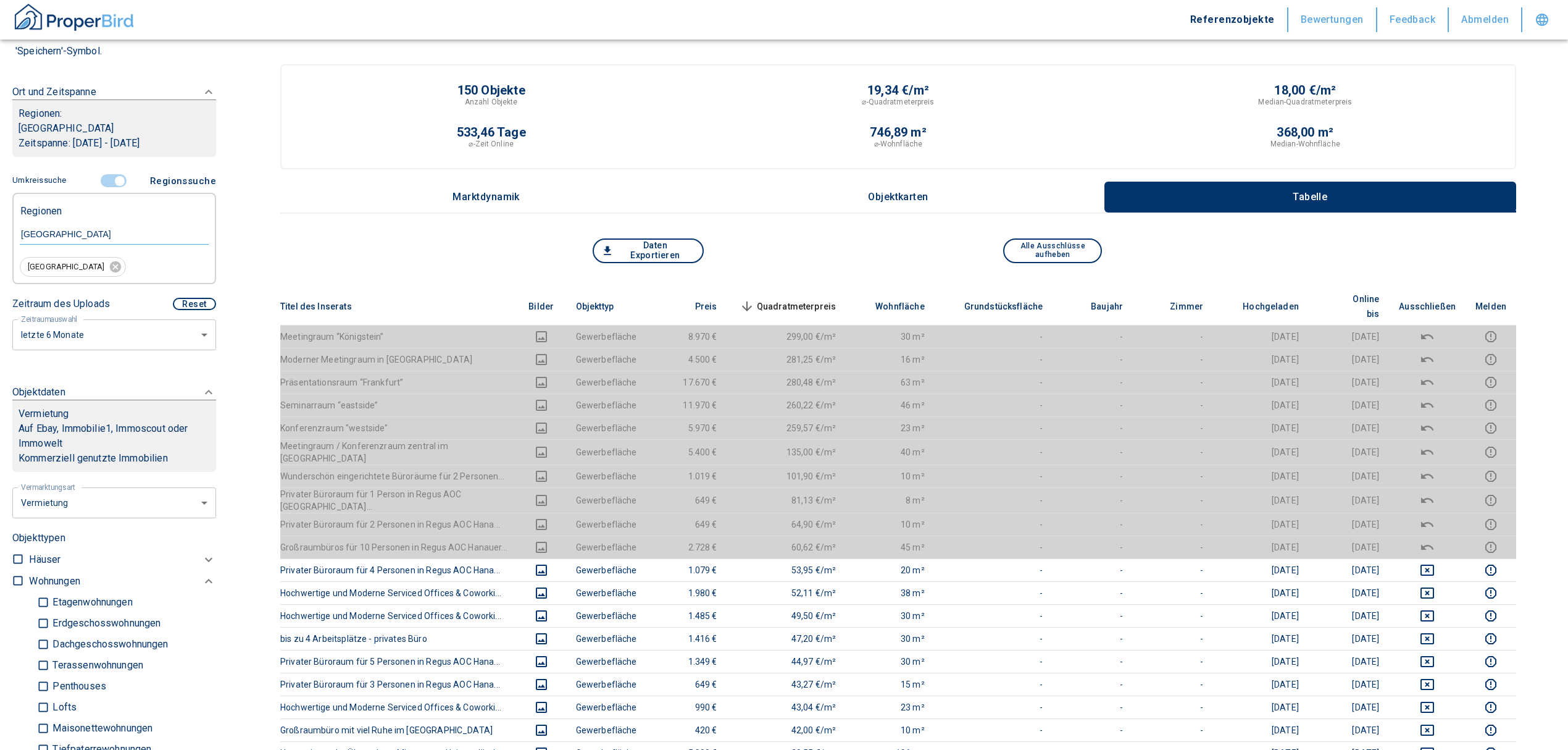
click at [1433, 544] on icon "deselect this listing" at bounding box center [1427, 547] width 12 height 6
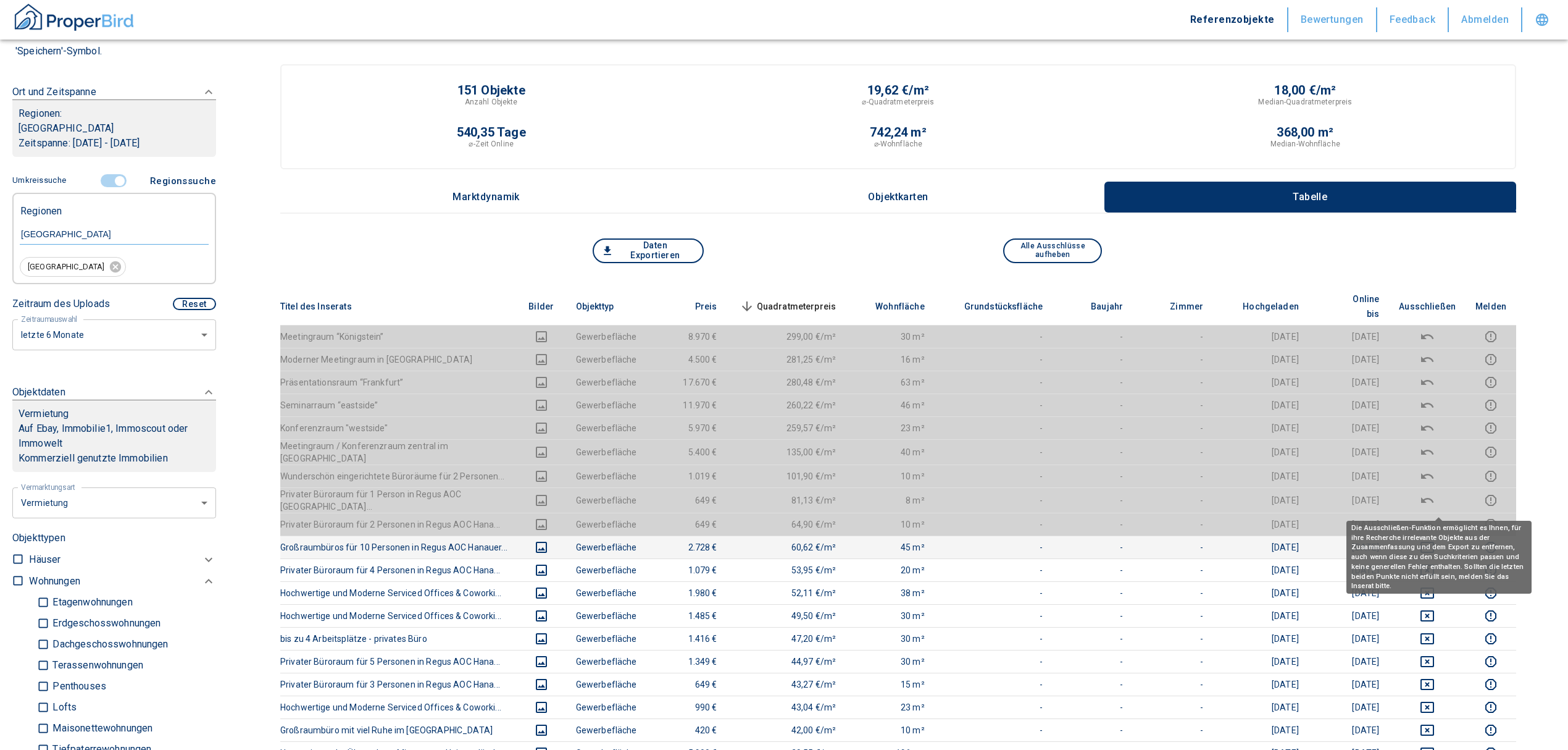
click at [1435, 517] on icon "deselect this listing" at bounding box center [1428, 524] width 15 height 15
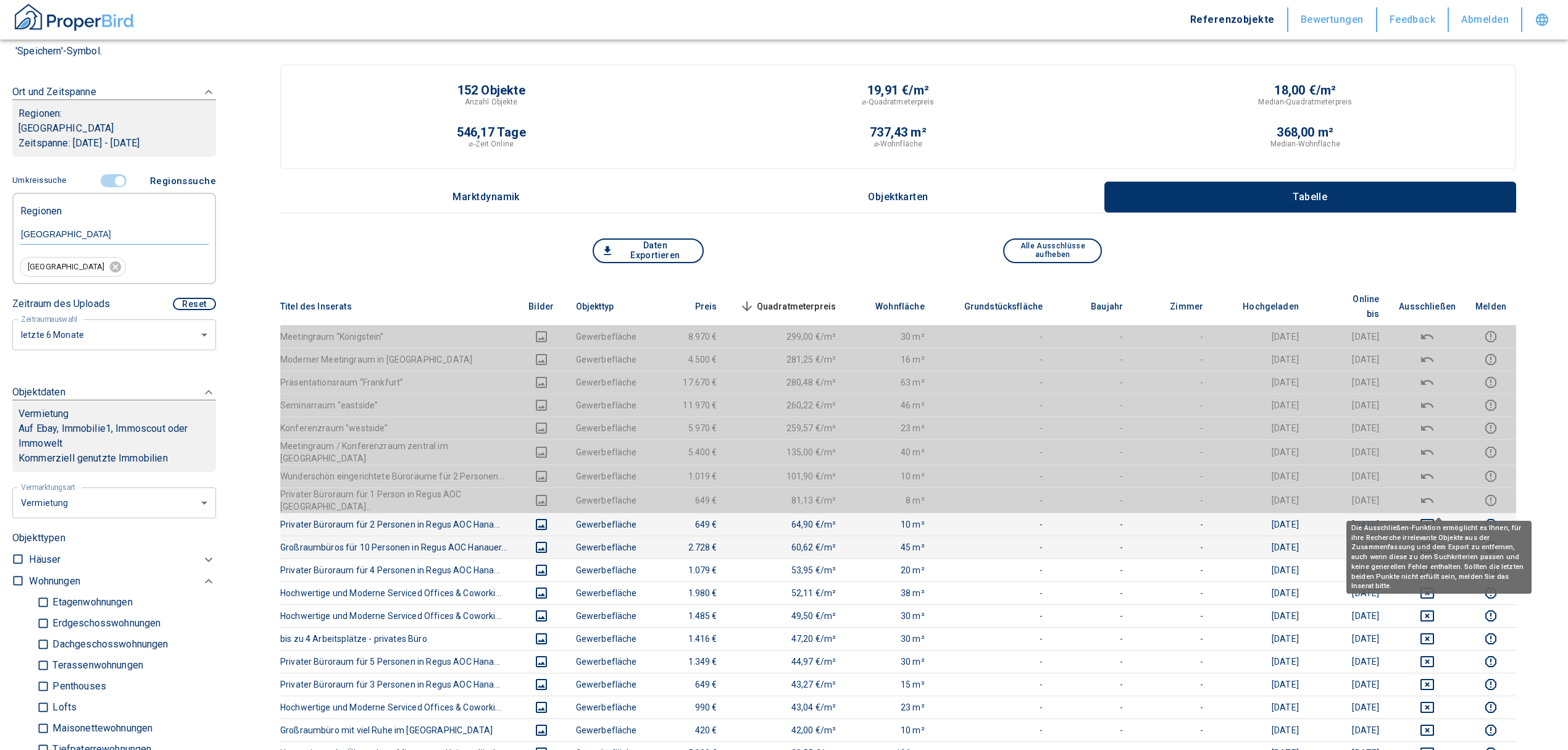
click at [1435, 517] on icon "deselect this listing" at bounding box center [1428, 524] width 15 height 15
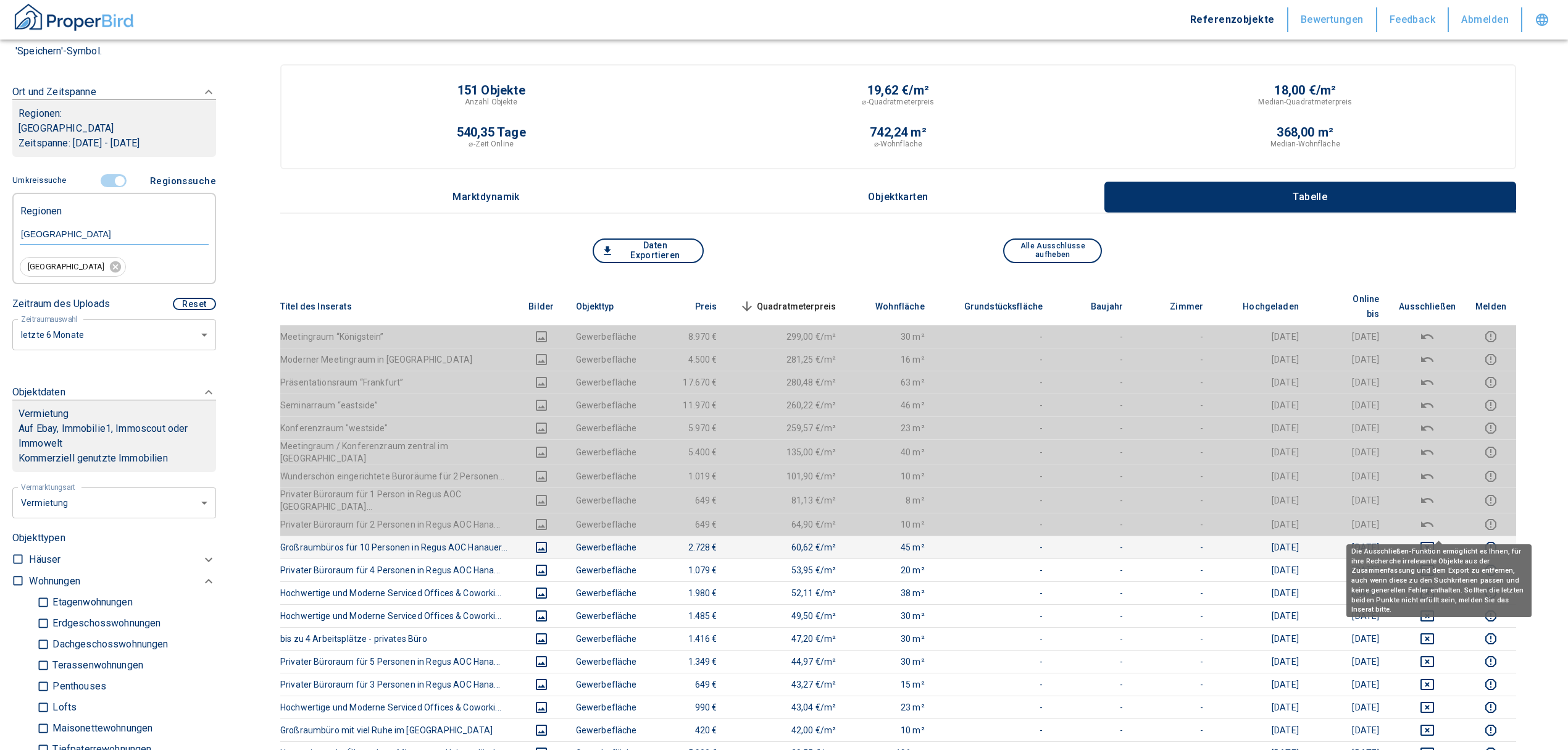
click at [1435, 540] on icon "deselect this listing" at bounding box center [1428, 548] width 15 height 15
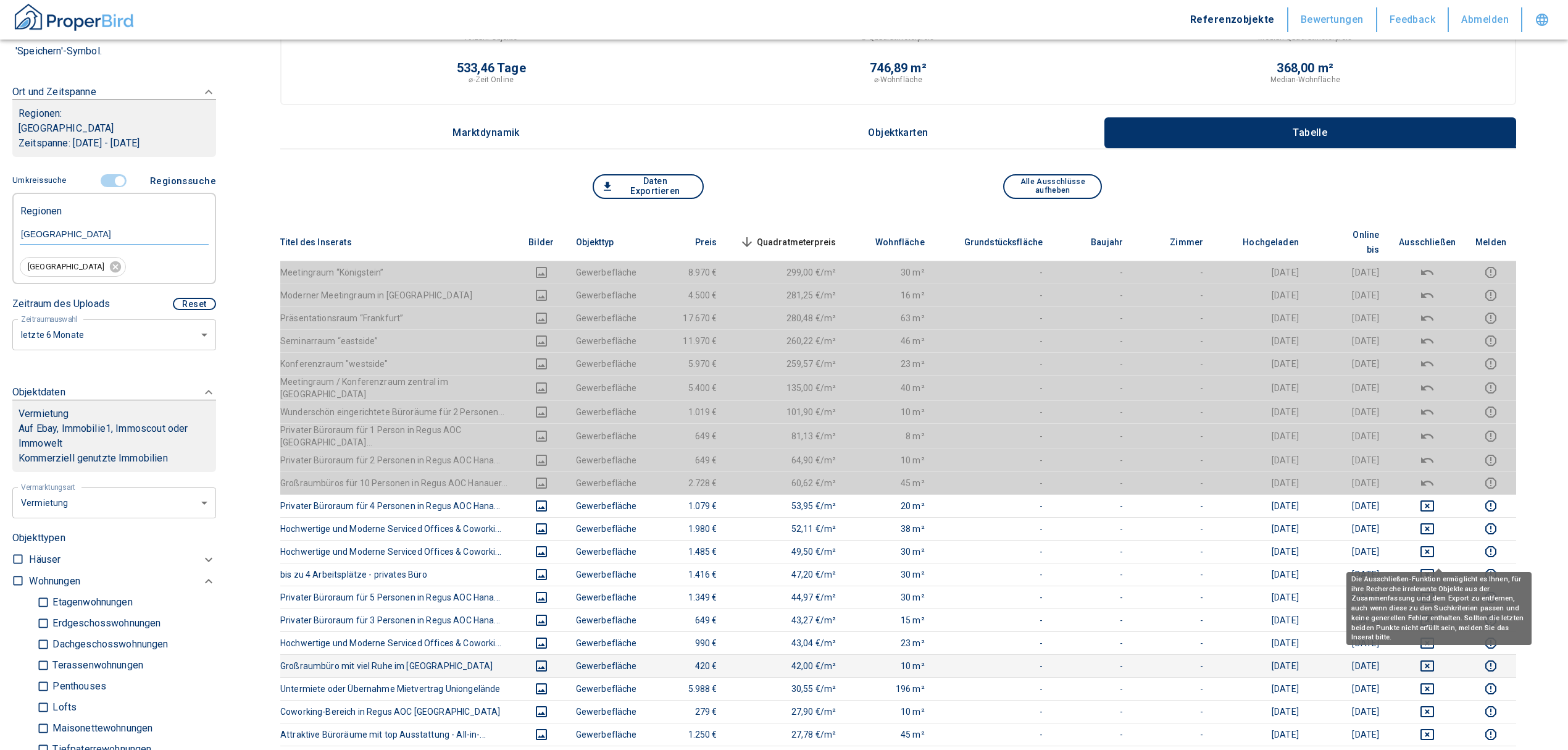
scroll to position [83, 0]
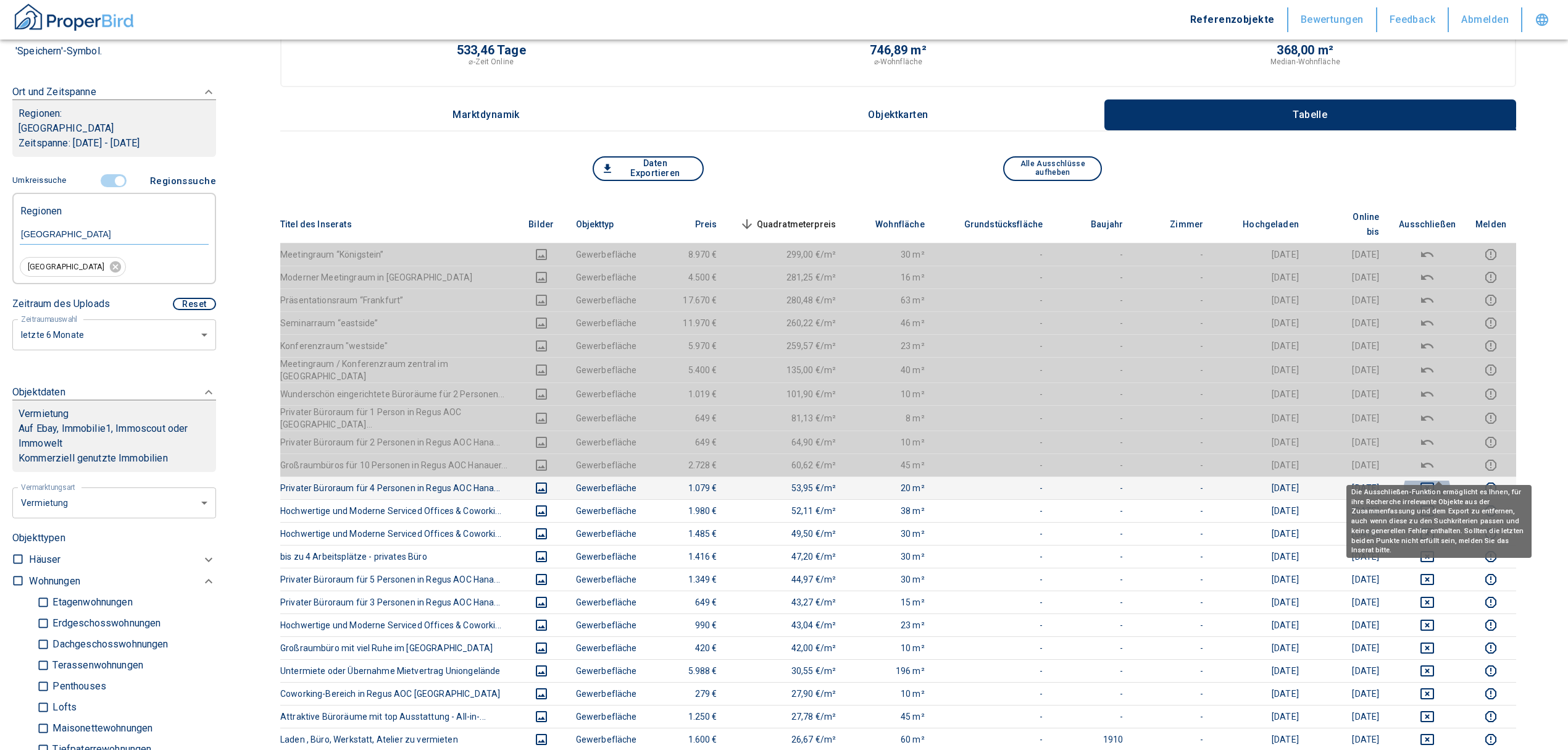
click at [1434, 483] on icon "deselect this listing" at bounding box center [1427, 488] width 14 height 11
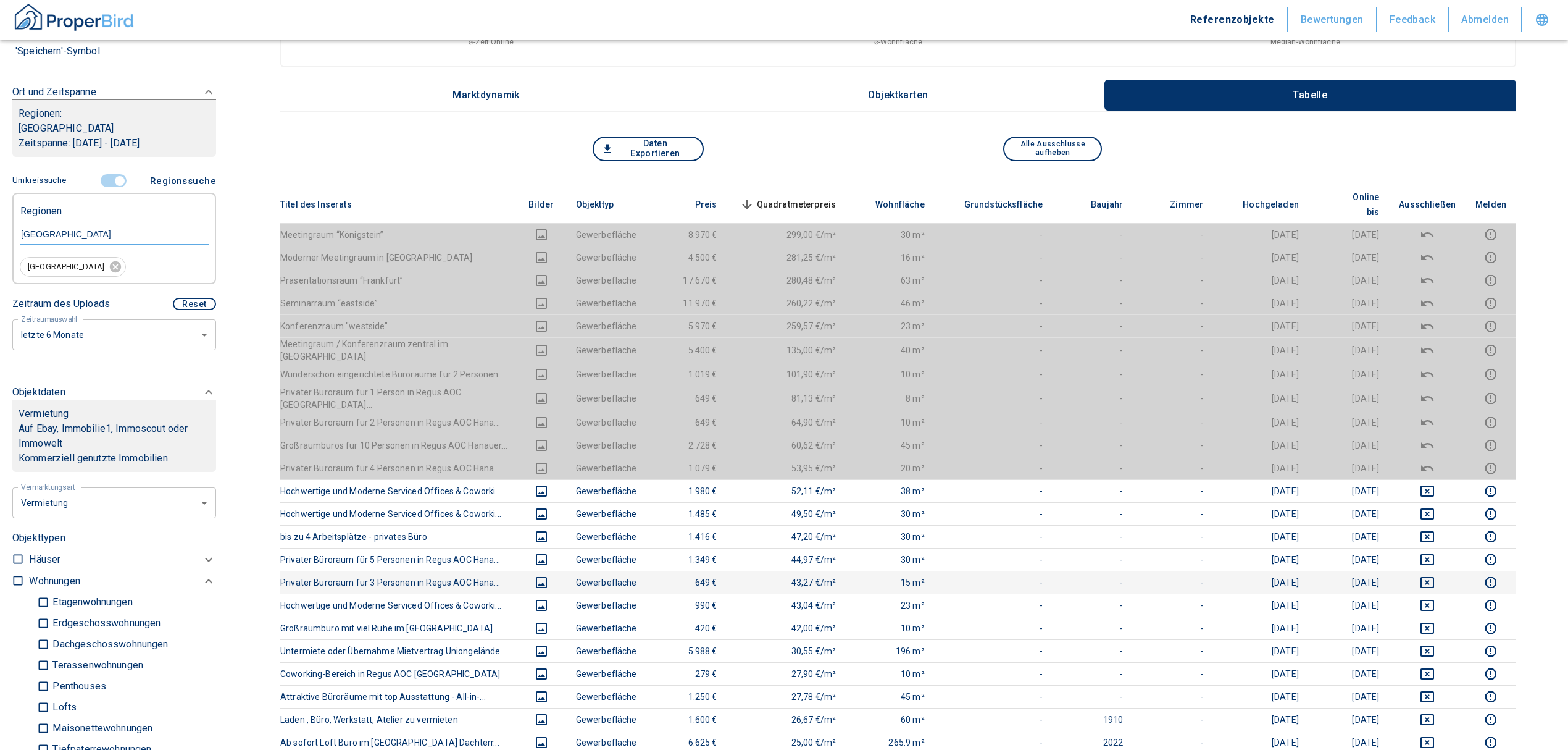
scroll to position [0, 0]
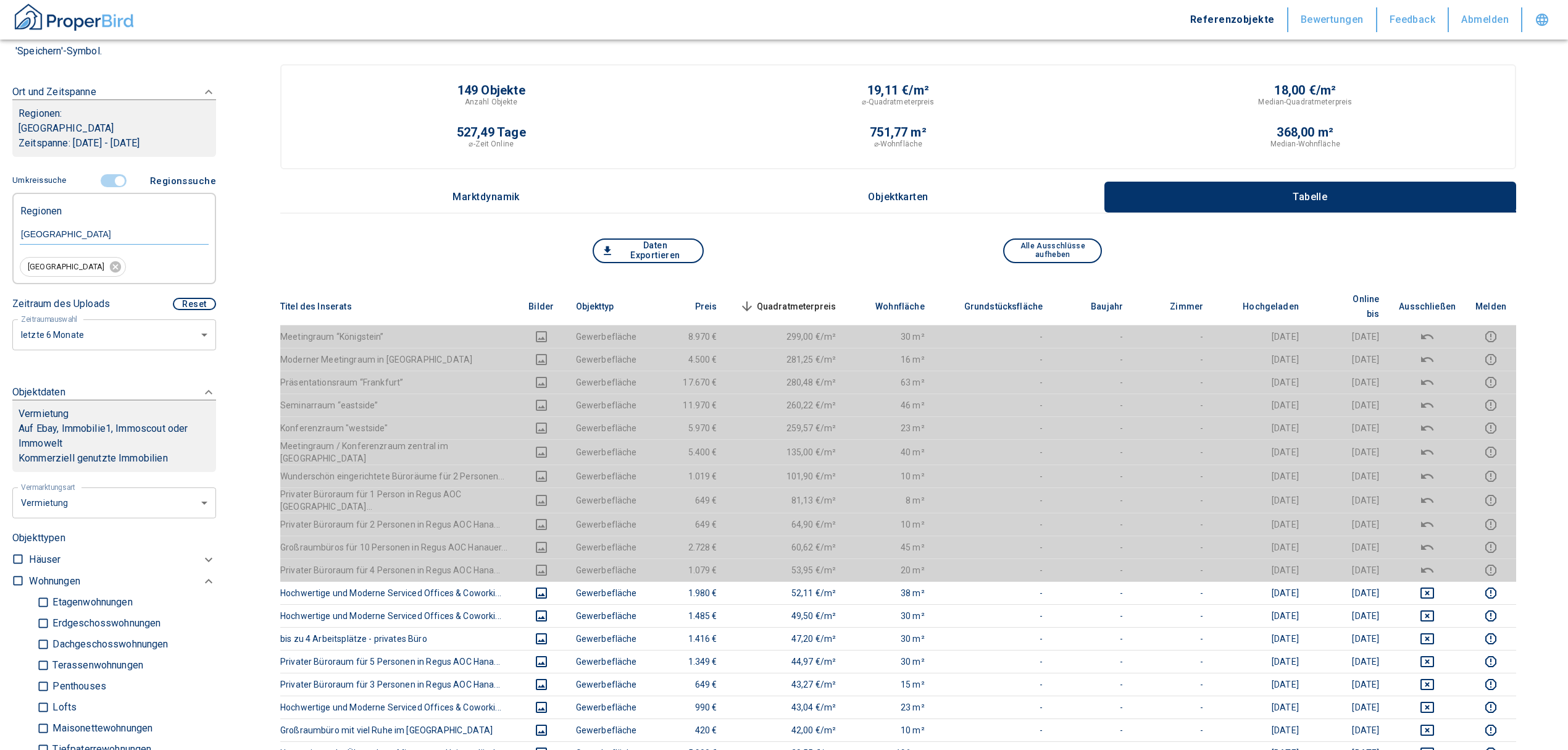
click at [812, 299] on span "Quadratmeterpreis sorted descending" at bounding box center [787, 306] width 99 height 15
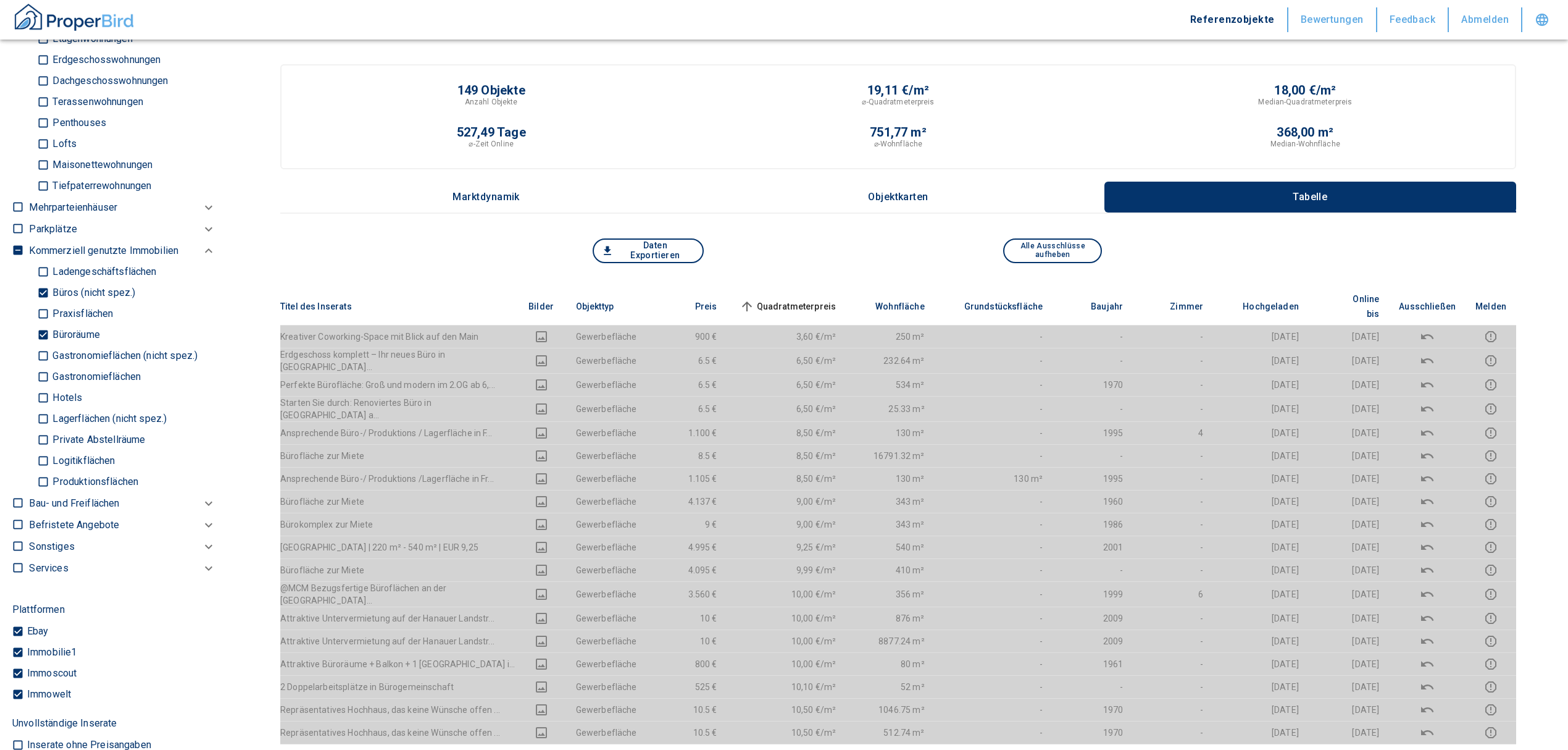
scroll to position [742, 0]
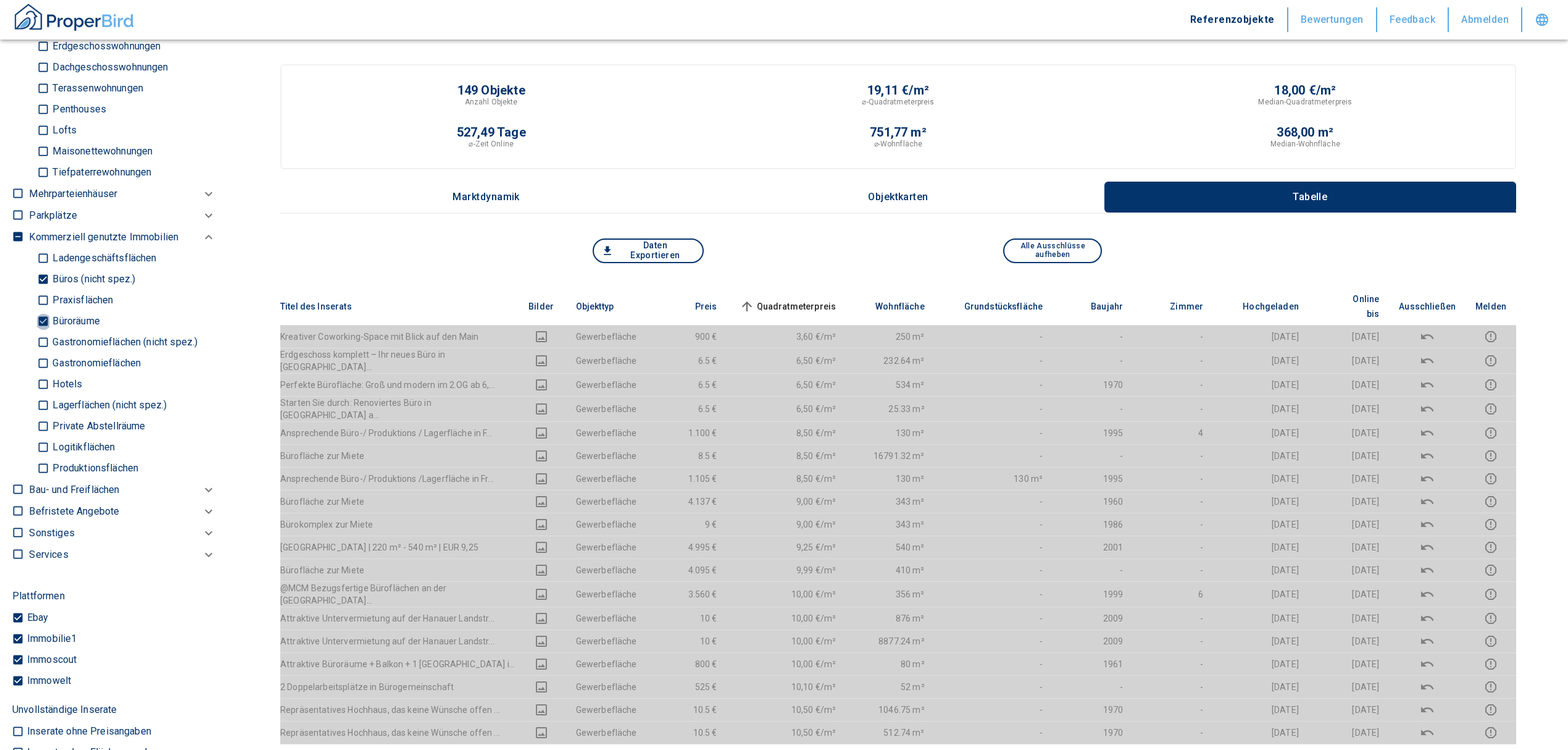
click at [45, 322] on input "Büroräume" at bounding box center [43, 321] width 12 height 21
checkbox input "false"
type input "2020"
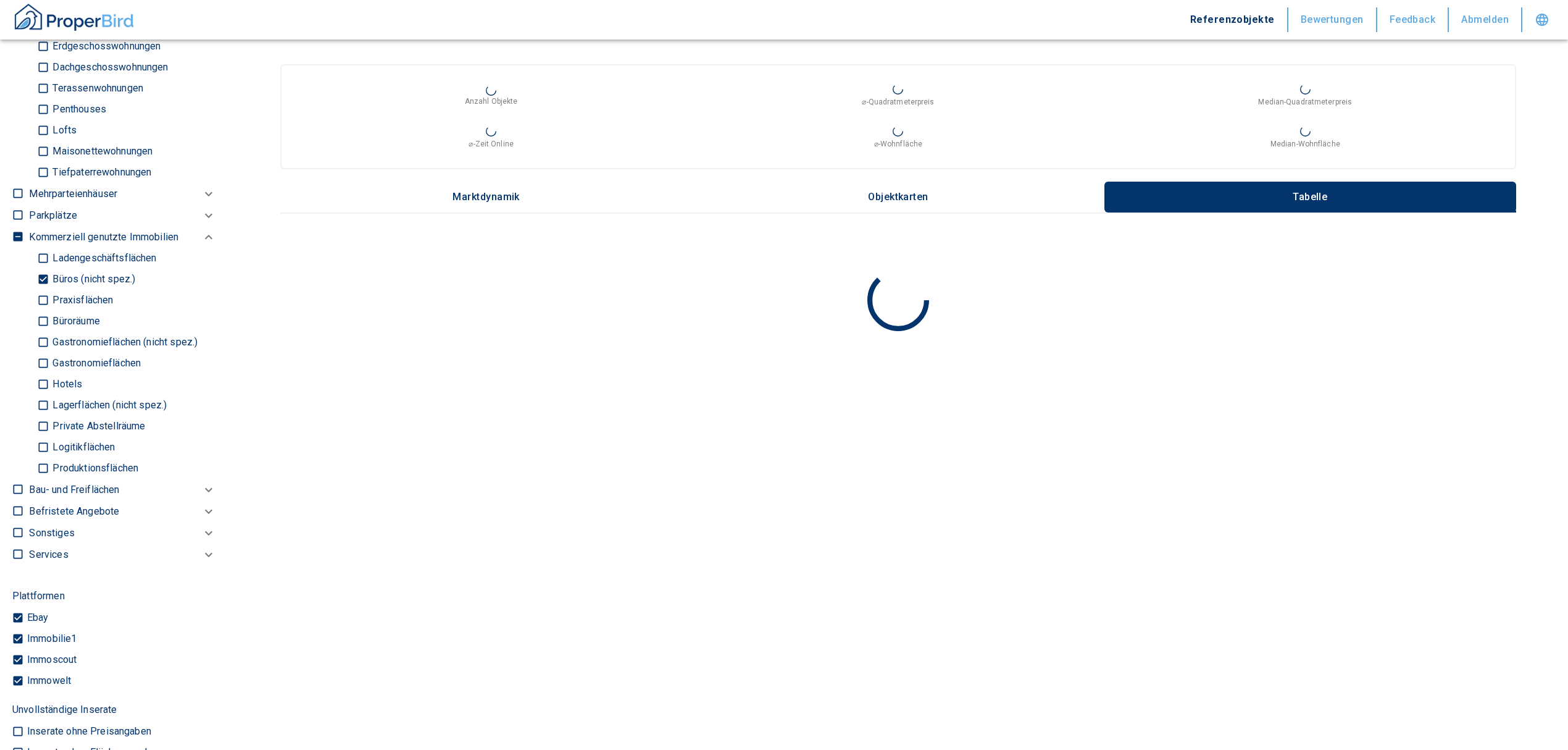
click at [43, 281] on input "Büros (nicht spez.)" at bounding box center [43, 279] width 12 height 21
checkbox input "false"
type input "2020"
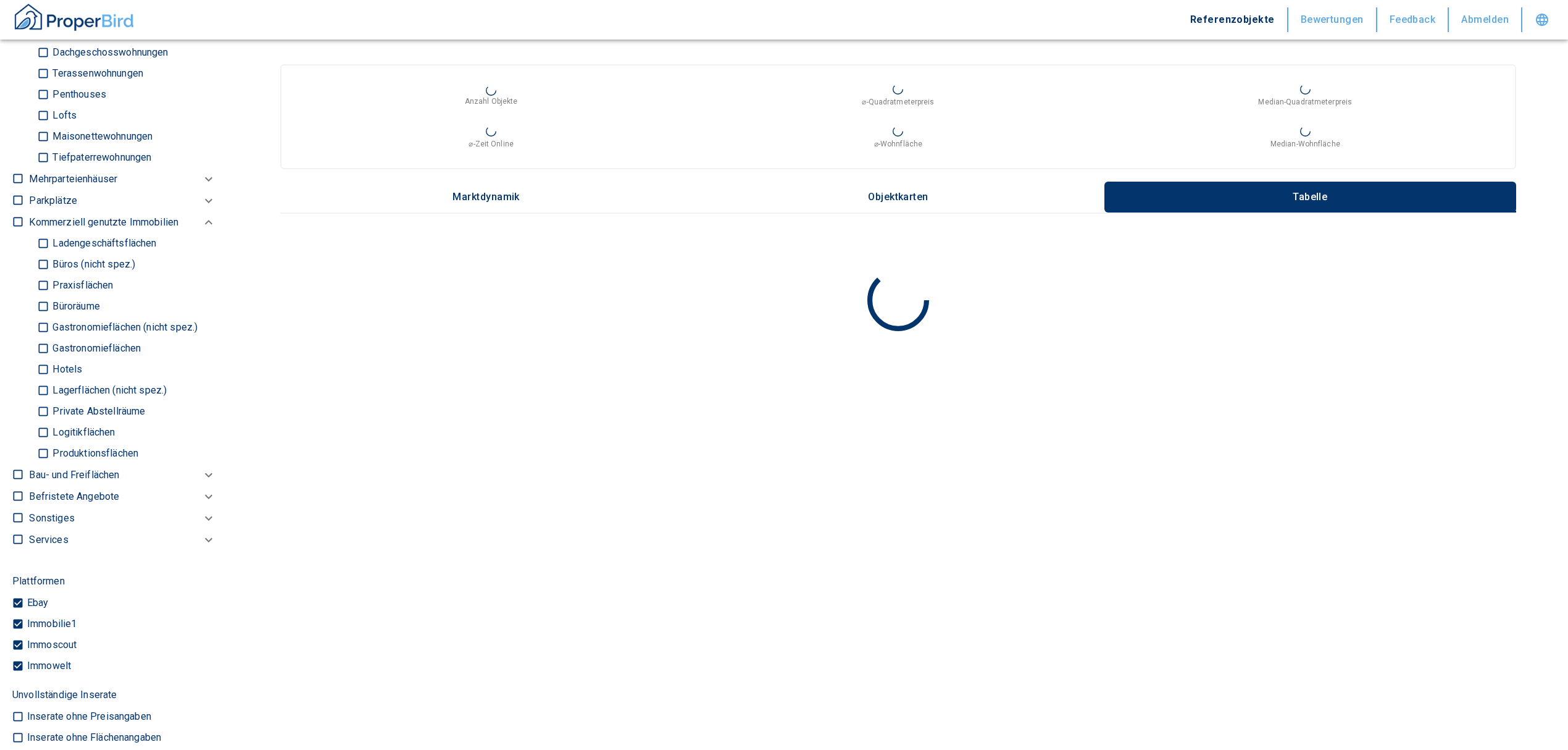
click at [43, 245] on input "Ladengeschäftsflächen" at bounding box center [43, 243] width 12 height 21
checkbox input "true"
type input "2020"
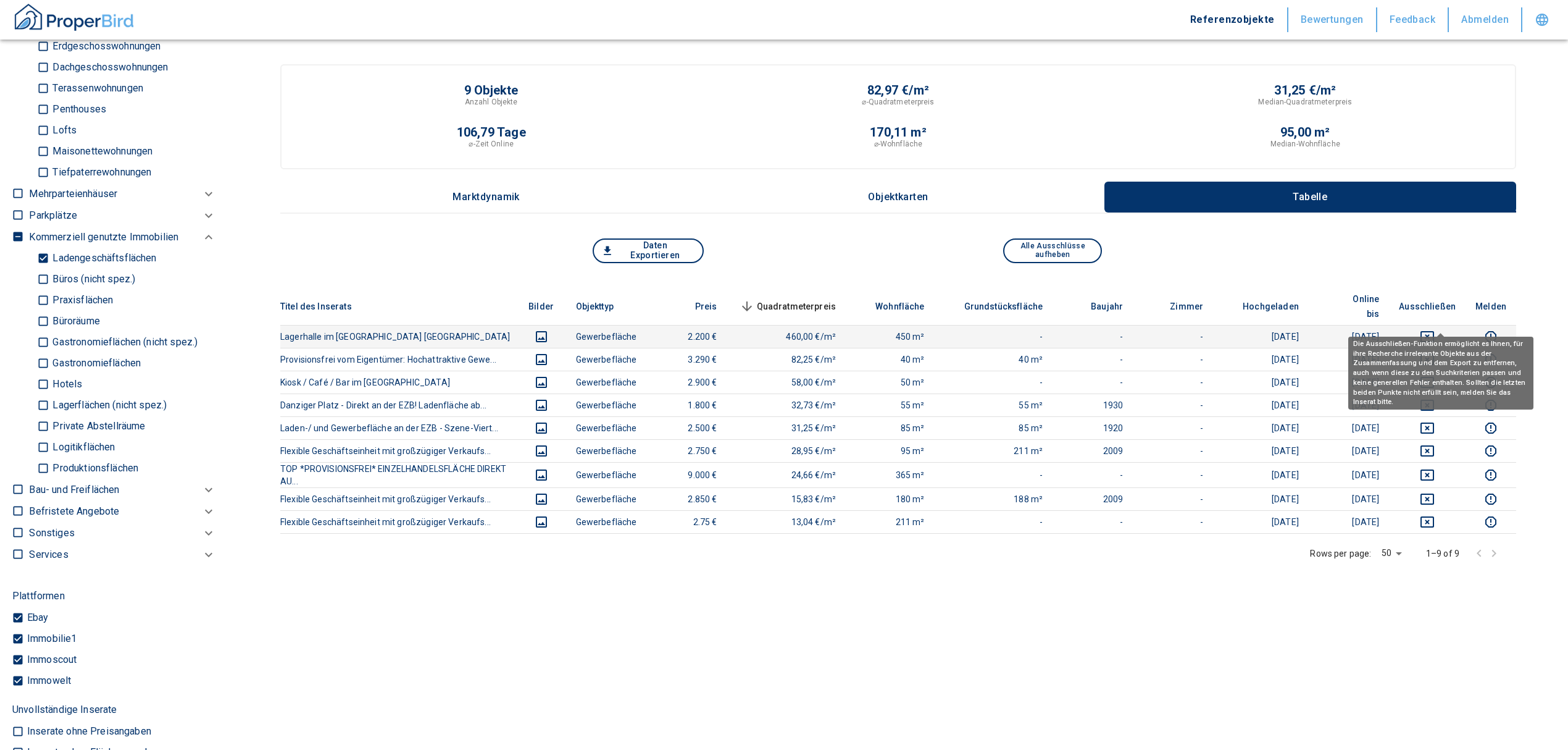
click at [1434, 331] on icon "deselect this listing" at bounding box center [1427, 337] width 14 height 11
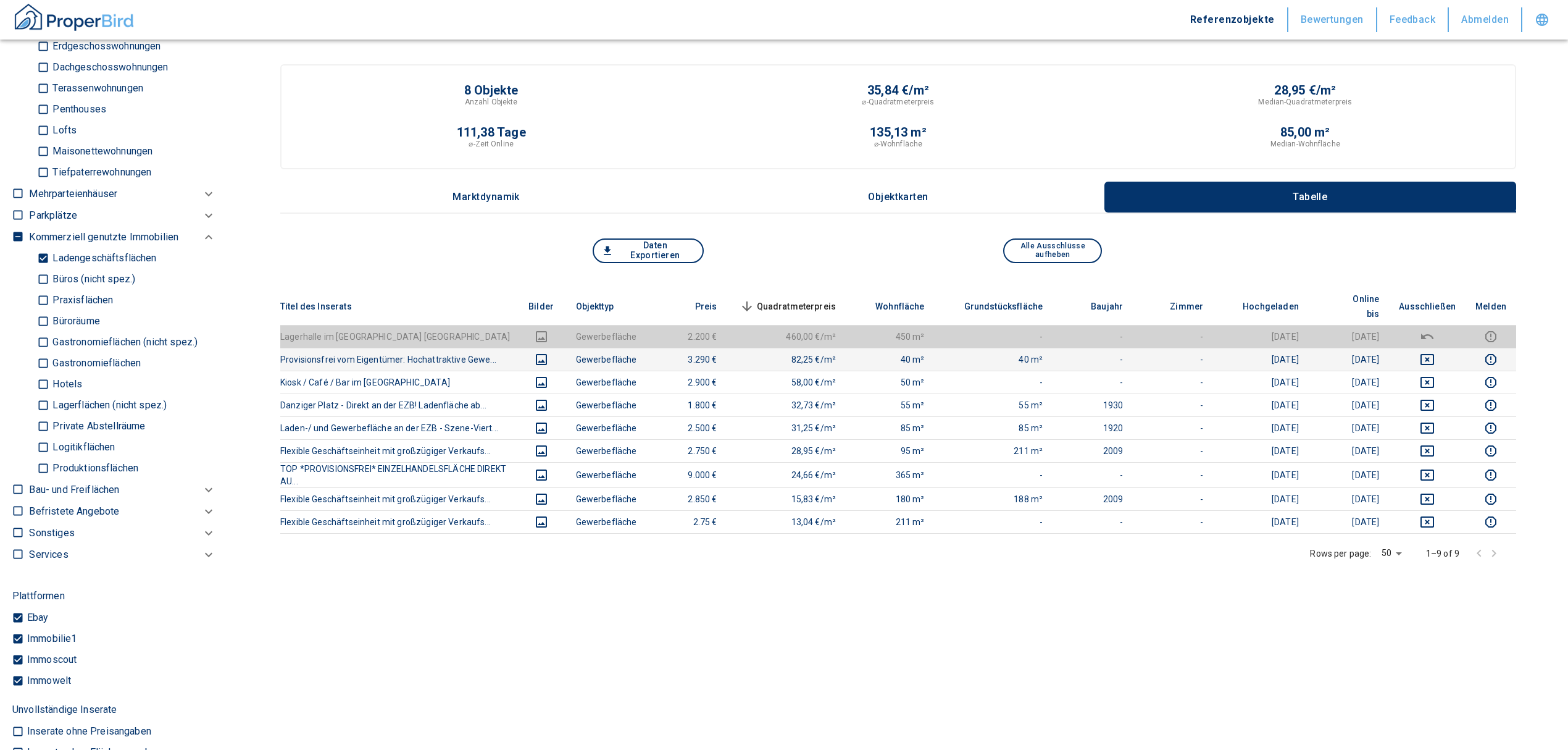
click at [1435, 352] on icon "deselect this listing" at bounding box center [1428, 359] width 15 height 15
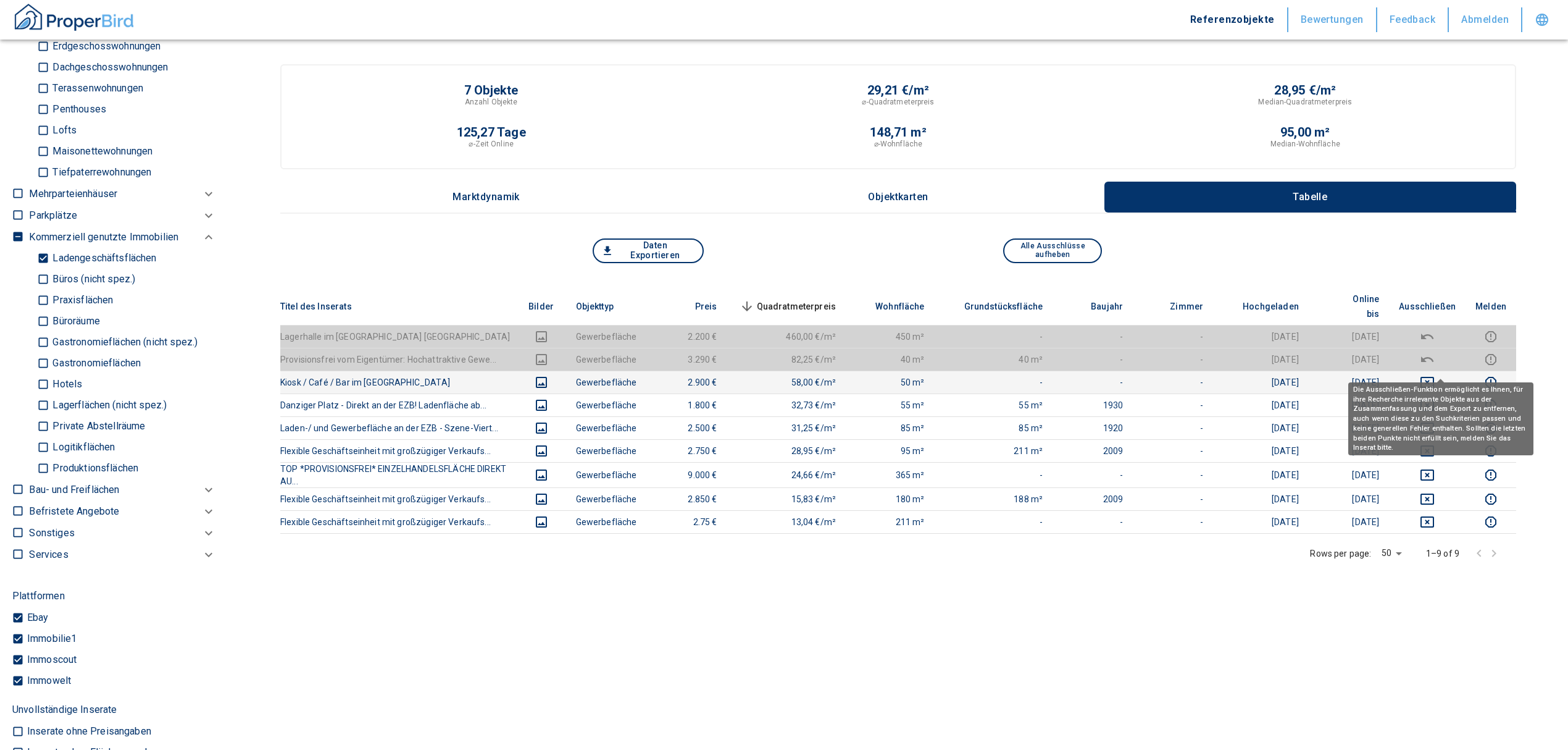
click at [1434, 377] on icon "deselect this listing" at bounding box center [1427, 382] width 14 height 11
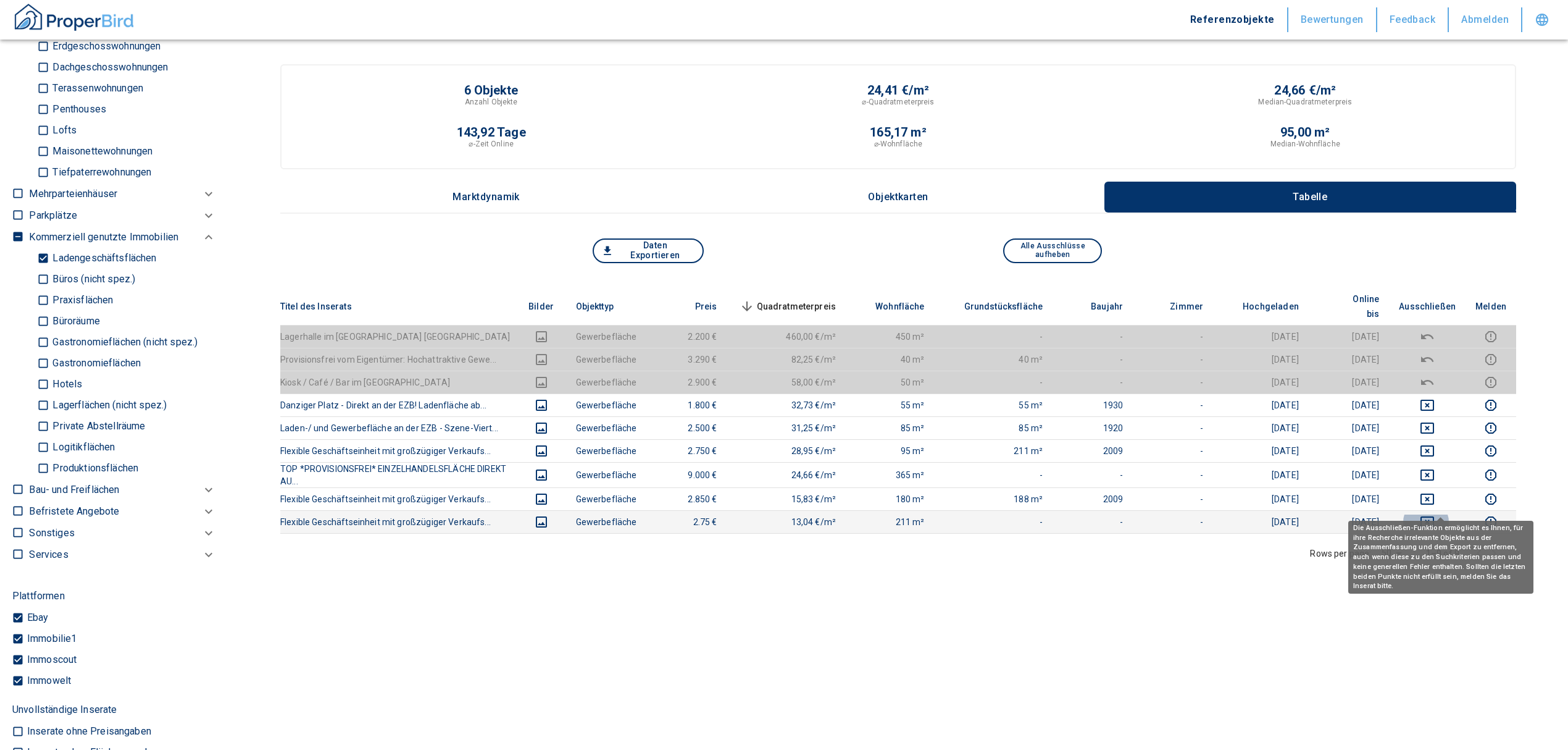
click at [1435, 514] on icon "deselect this listing" at bounding box center [1428, 522] width 15 height 15
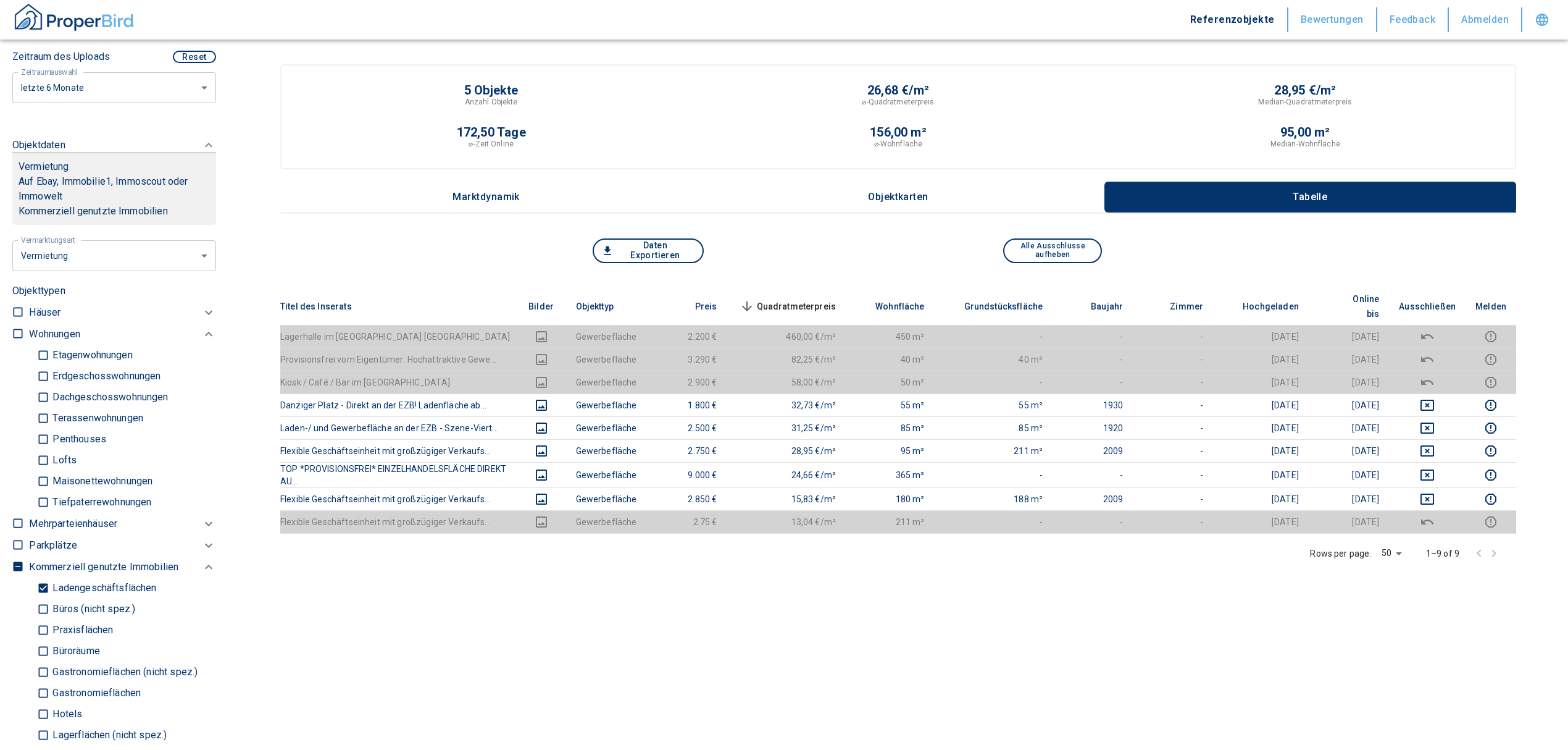
scroll to position [164, 0]
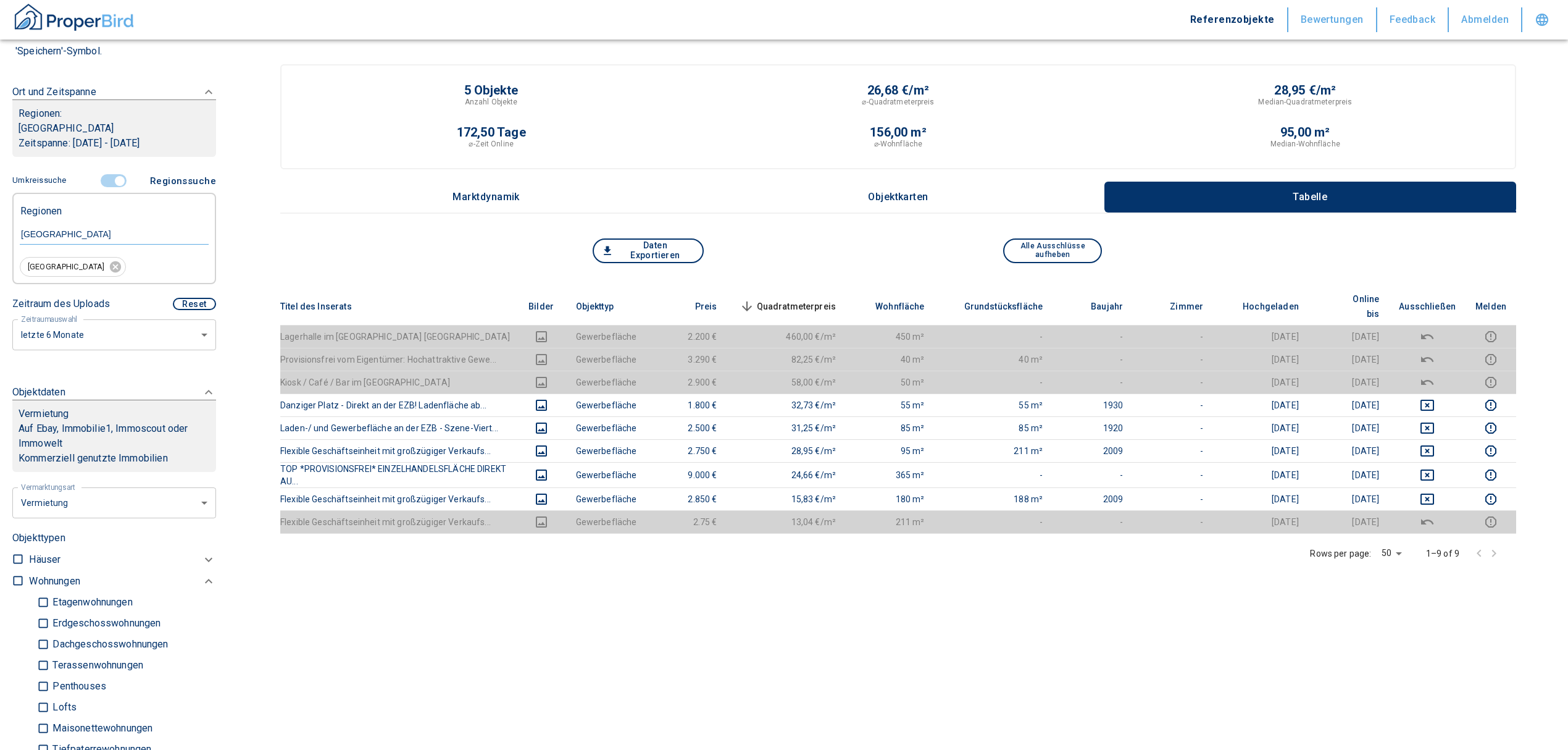
click at [116, 178] on input "controlled" at bounding box center [120, 181] width 37 height 14
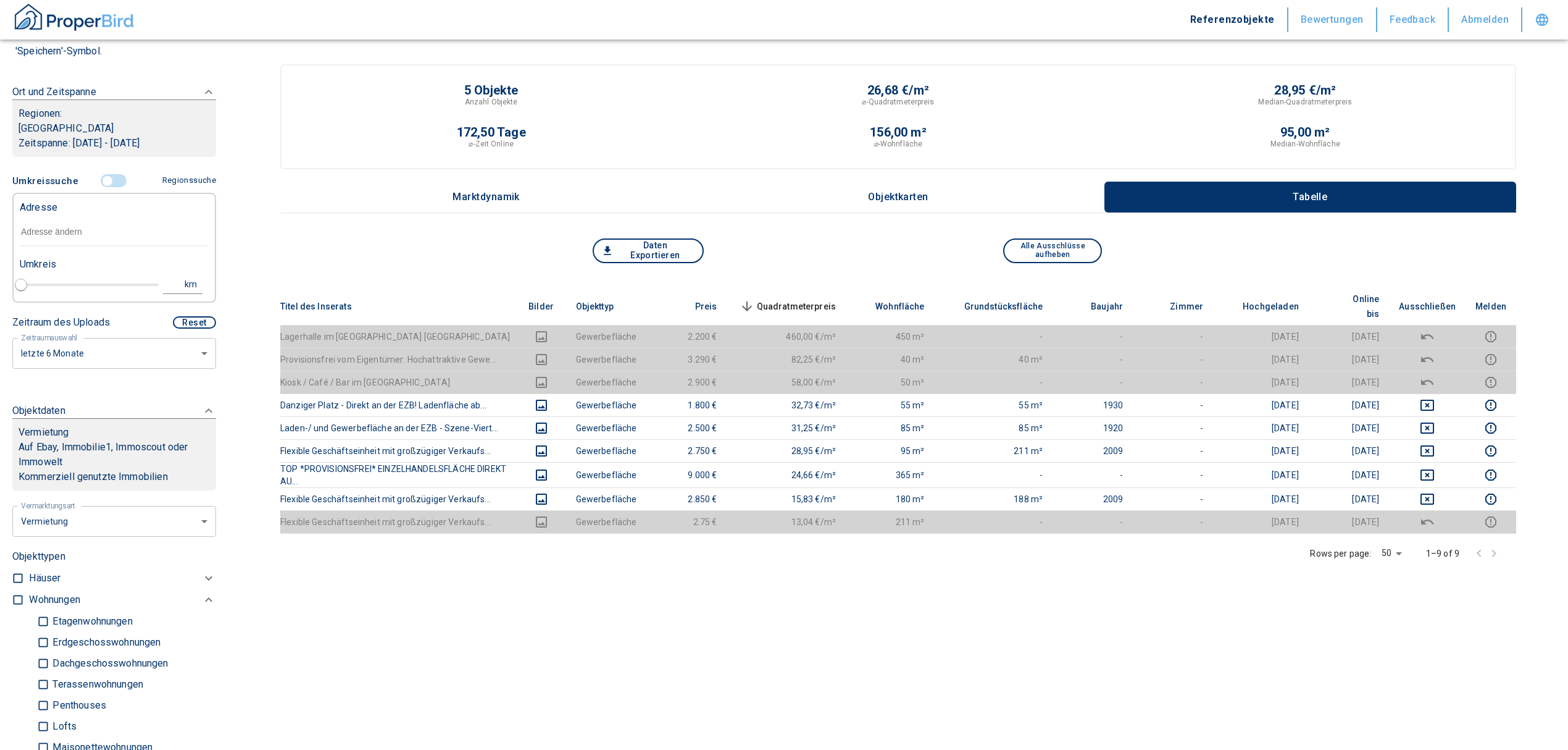
click at [31, 235] on input "text" at bounding box center [114, 232] width 189 height 29
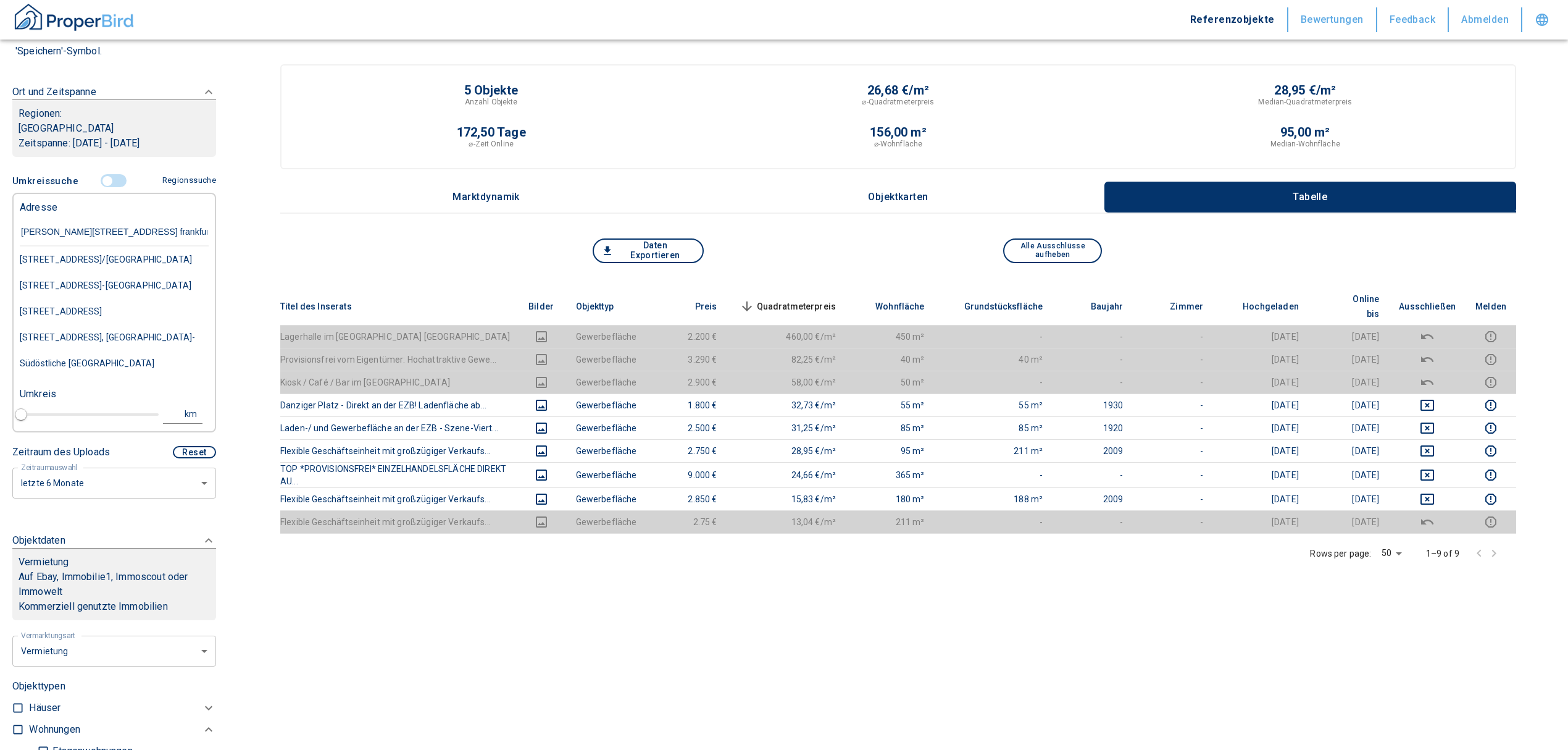
type input "oskar von miller straße 1 frankfurt"
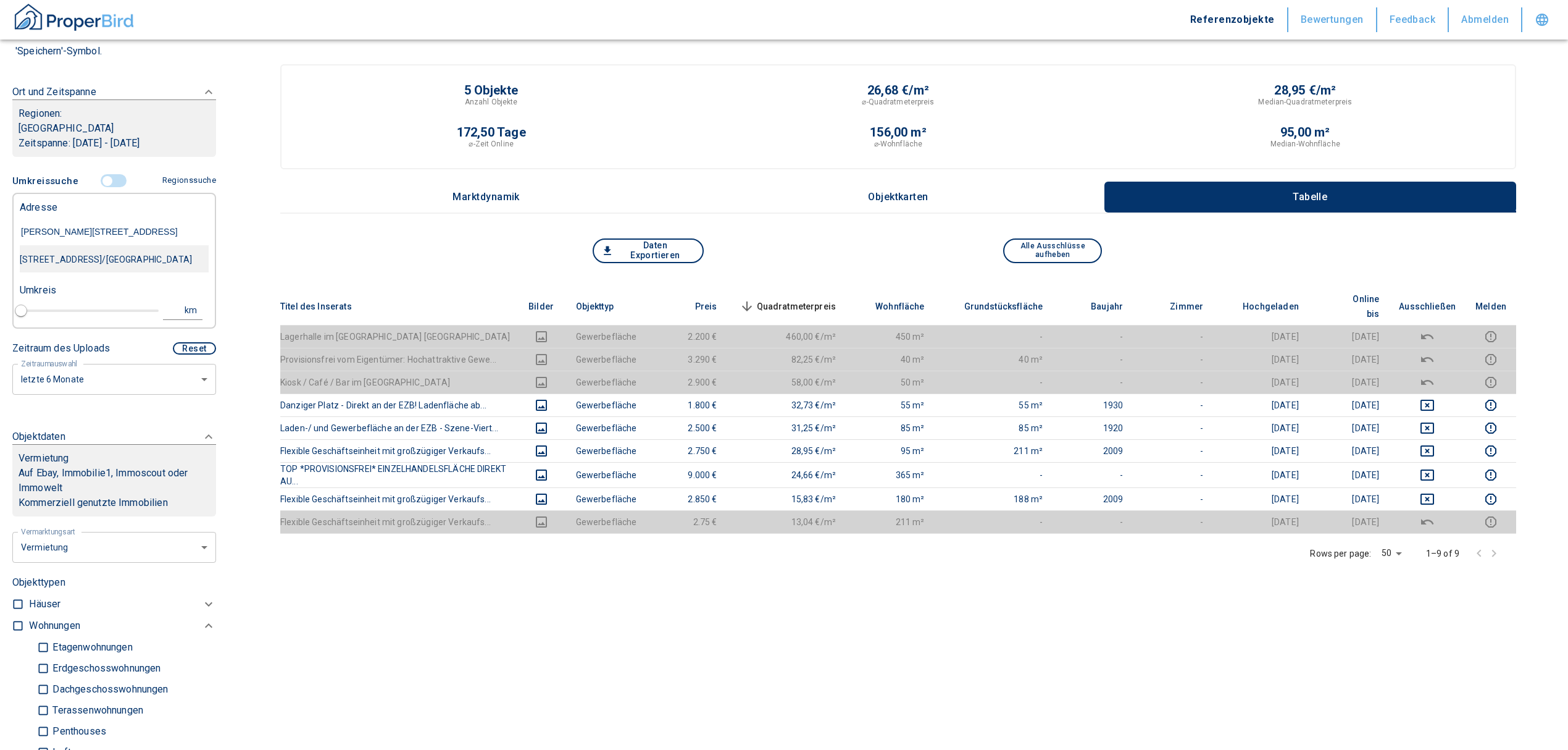
click at [78, 265] on div "Oskar-von-Miller-Straße 1, Frankfurt am Main-Bornheim/Ostend" at bounding box center [114, 260] width 189 height 26
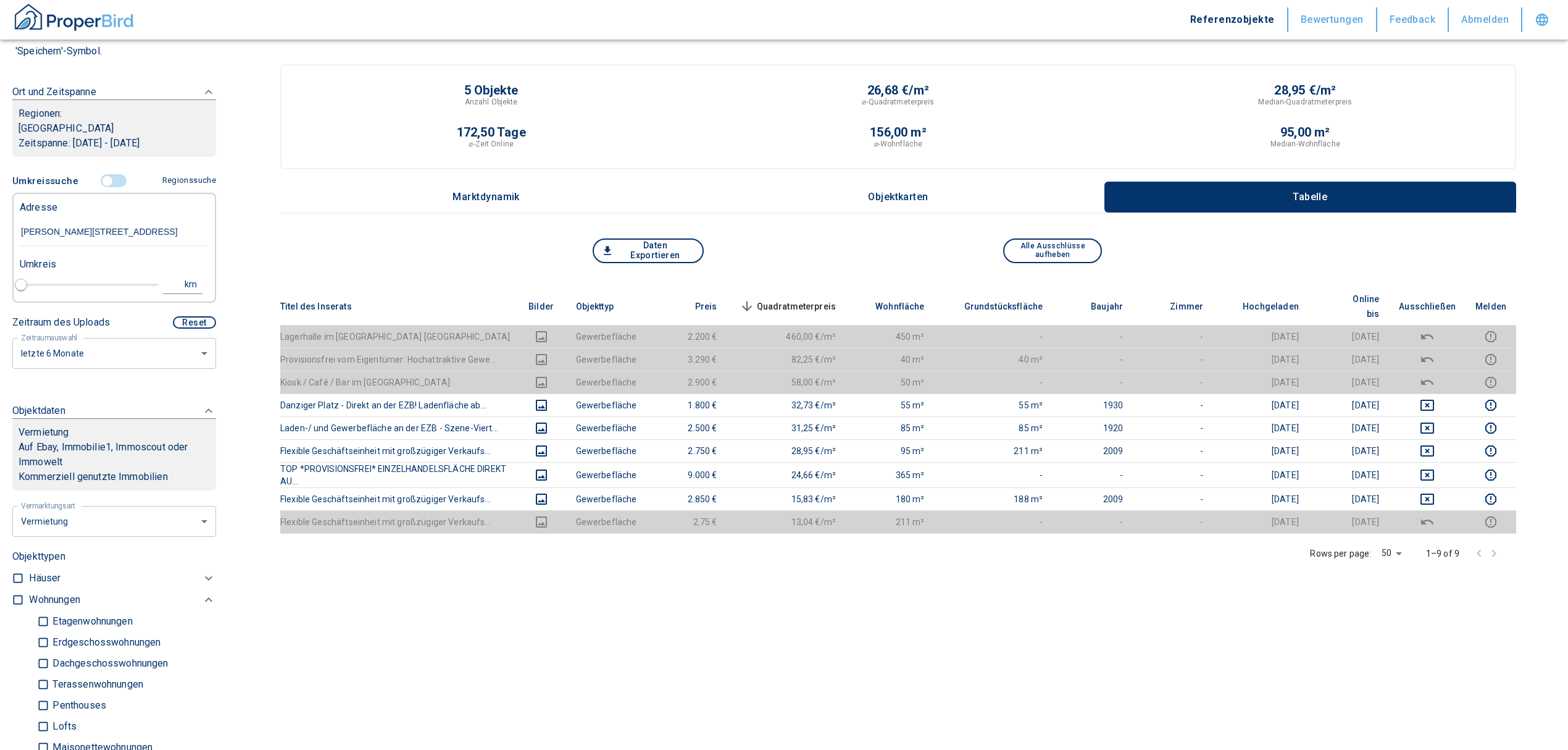
type input "2020"
type input "Oskar-von-Miller-Straße 1, Frankfurt am Main-Bornheim/Ostend"
type input "1"
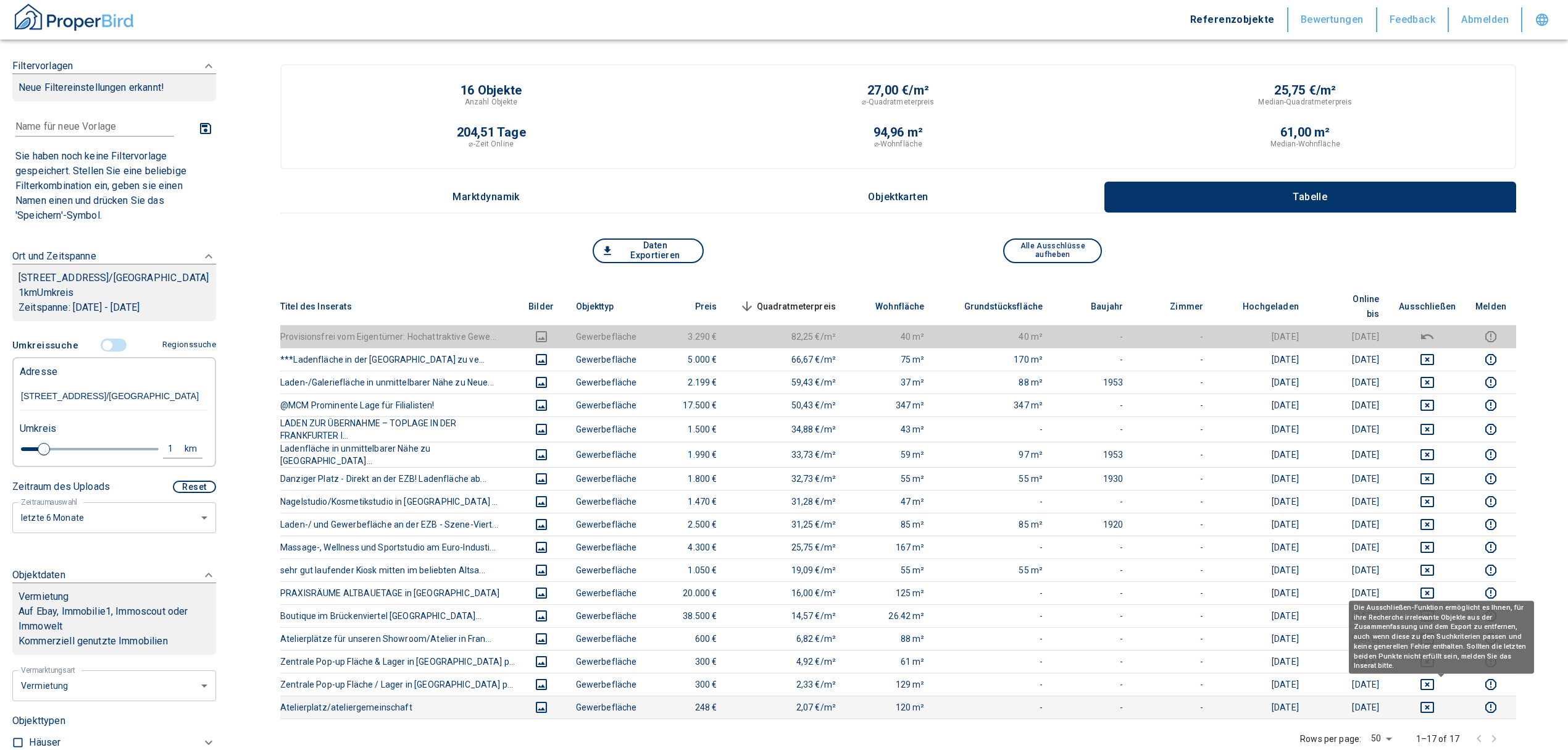
type input "Oskar-von-Miller-Straße 1, Frankfurt am Main-Bornheim/Ostend"
click at [1434, 702] on icon "deselect this listing" at bounding box center [1427, 707] width 14 height 11
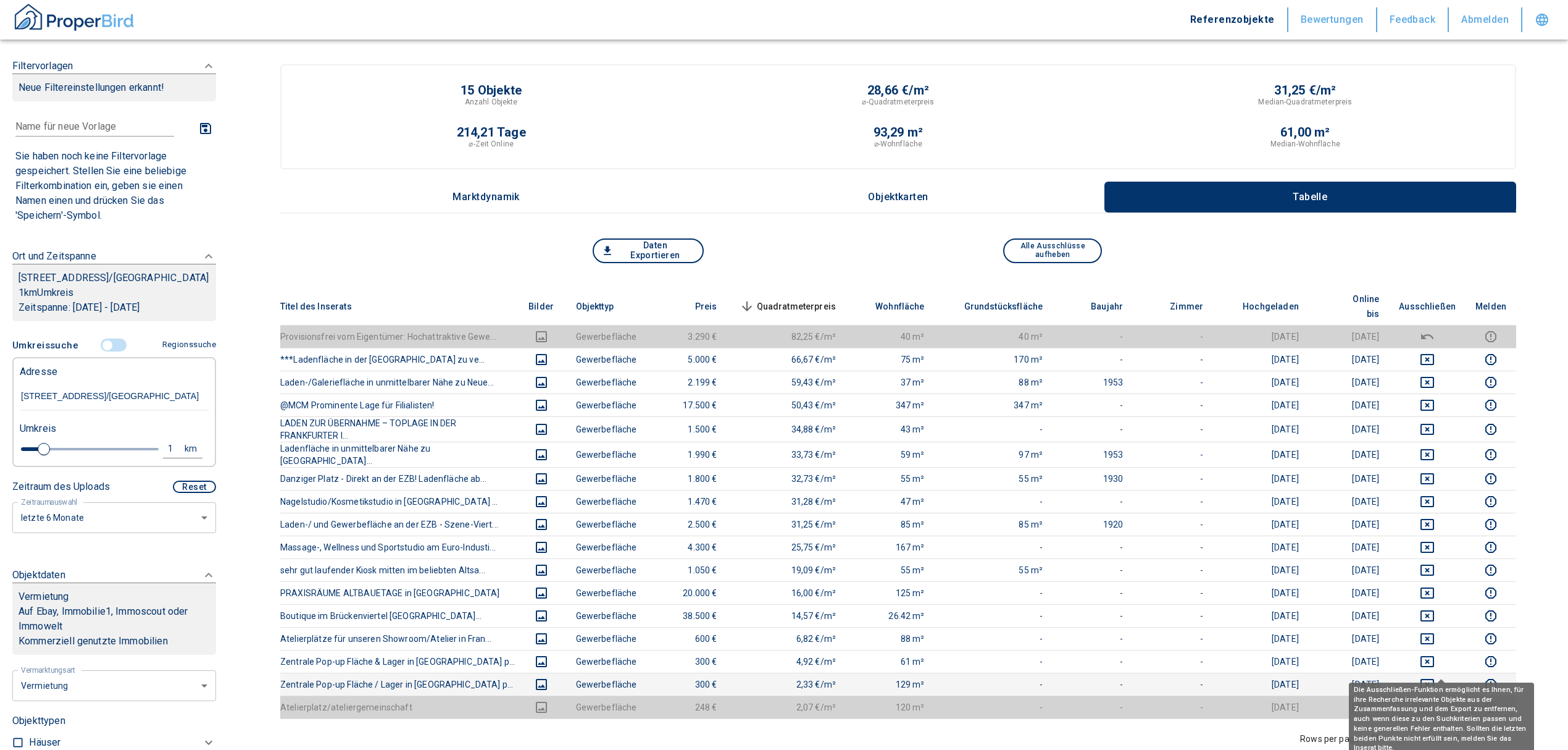
click at [1435, 677] on icon "deselect this listing" at bounding box center [1428, 684] width 15 height 15
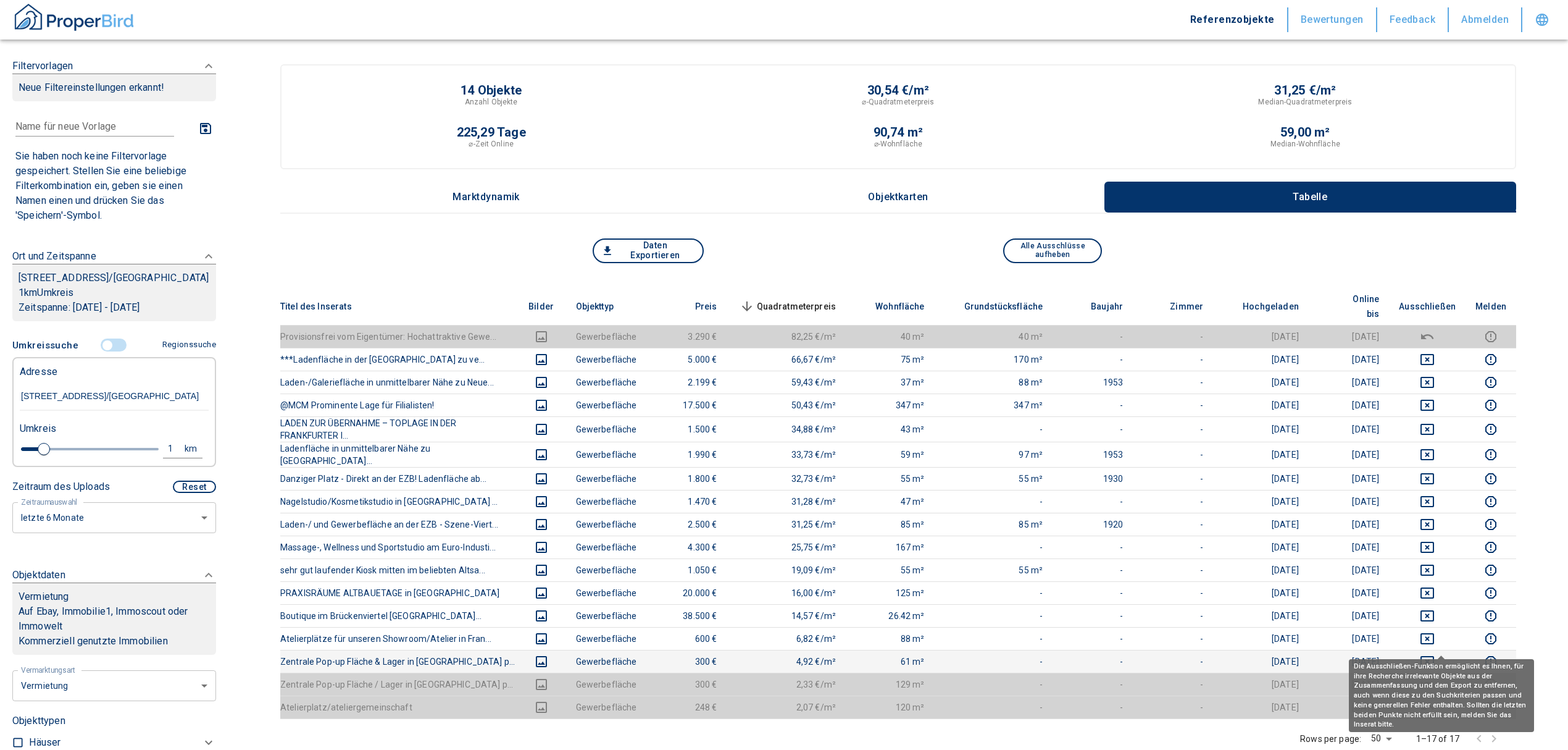
click at [1434, 656] on icon "deselect this listing" at bounding box center [1427, 662] width 14 height 11
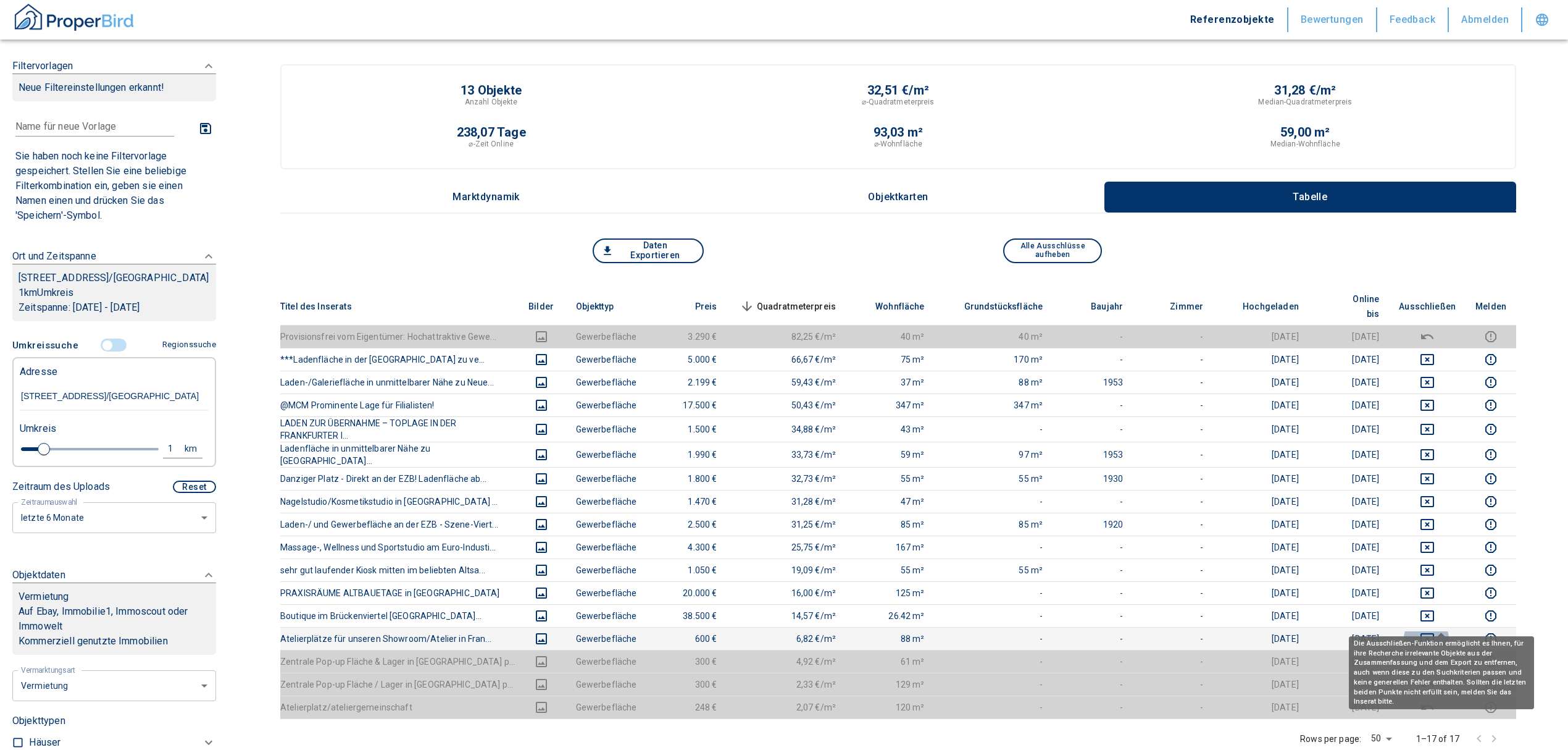
click at [1434, 633] on icon "deselect this listing" at bounding box center [1427, 639] width 14 height 11
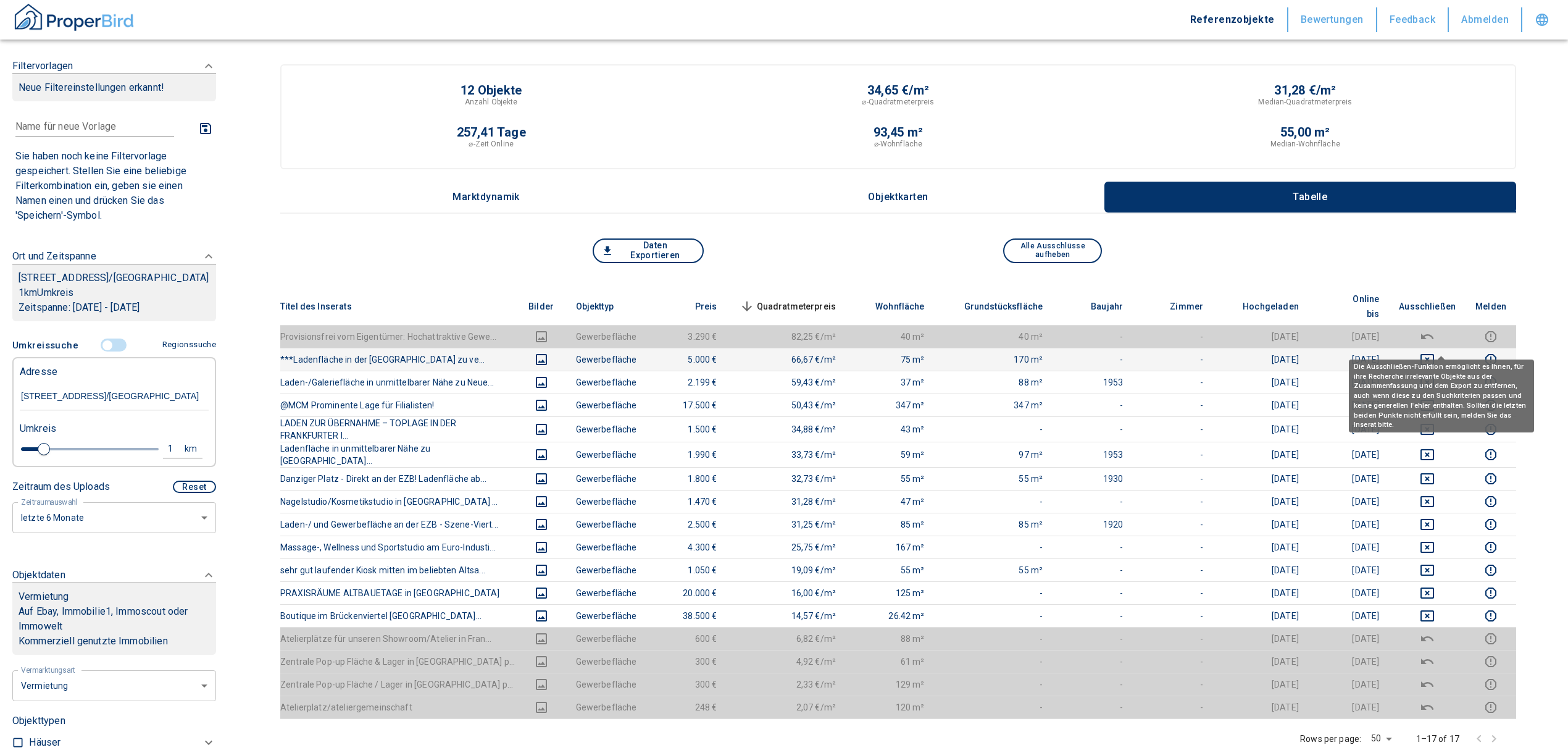
click at [1434, 354] on icon "deselect this listing" at bounding box center [1427, 359] width 14 height 11
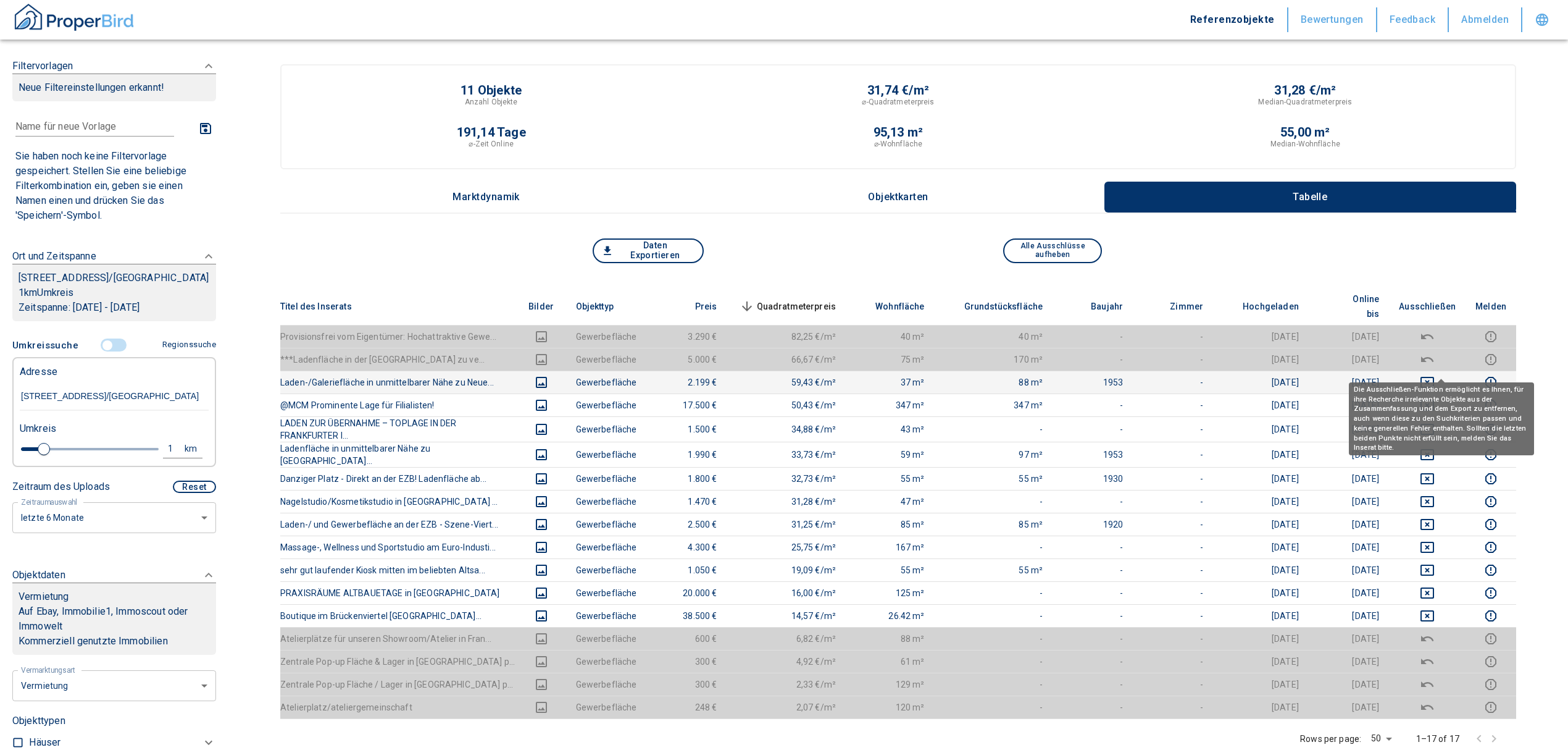
click at [1435, 375] on icon "deselect this listing" at bounding box center [1428, 382] width 15 height 15
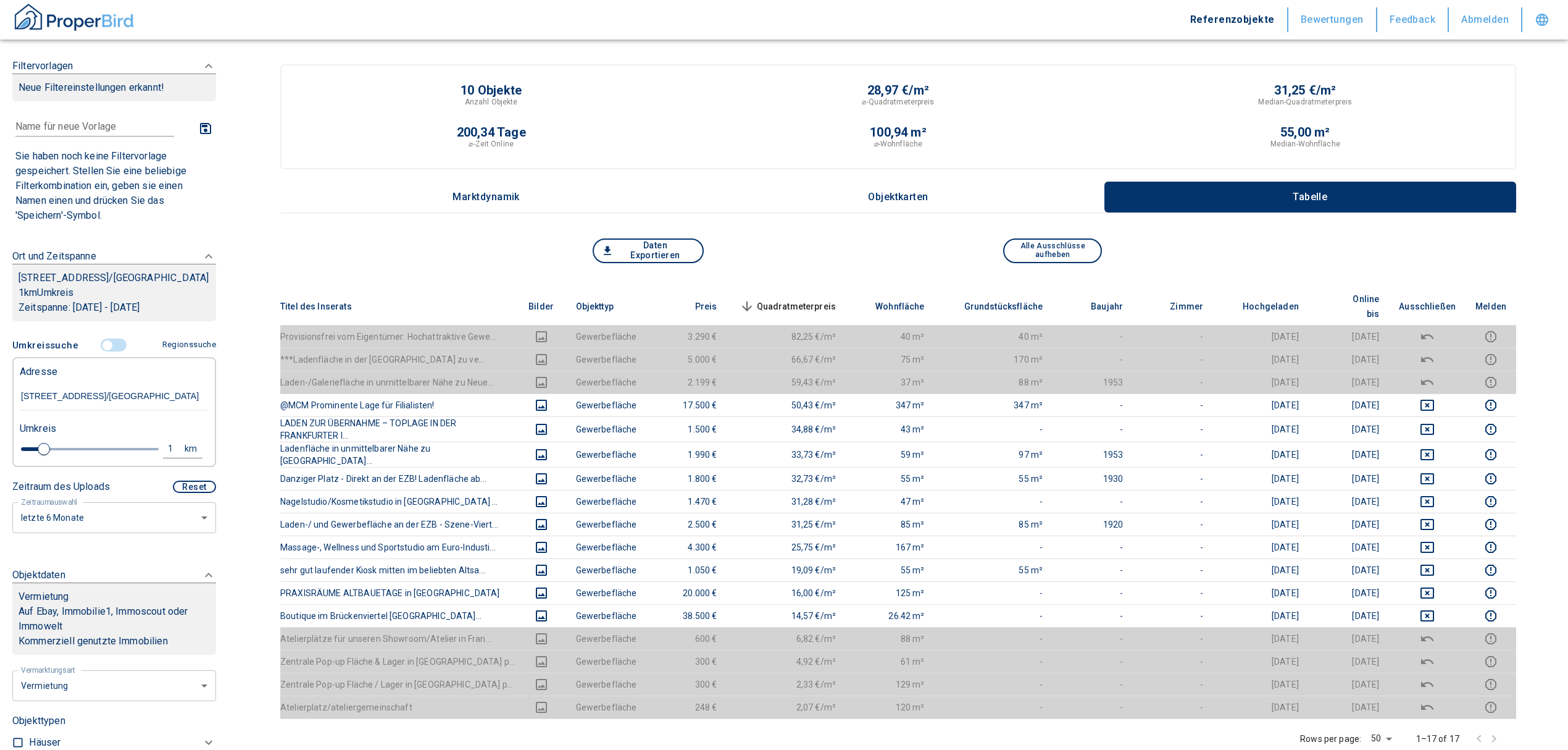
click at [105, 352] on input "controlled" at bounding box center [108, 345] width 37 height 14
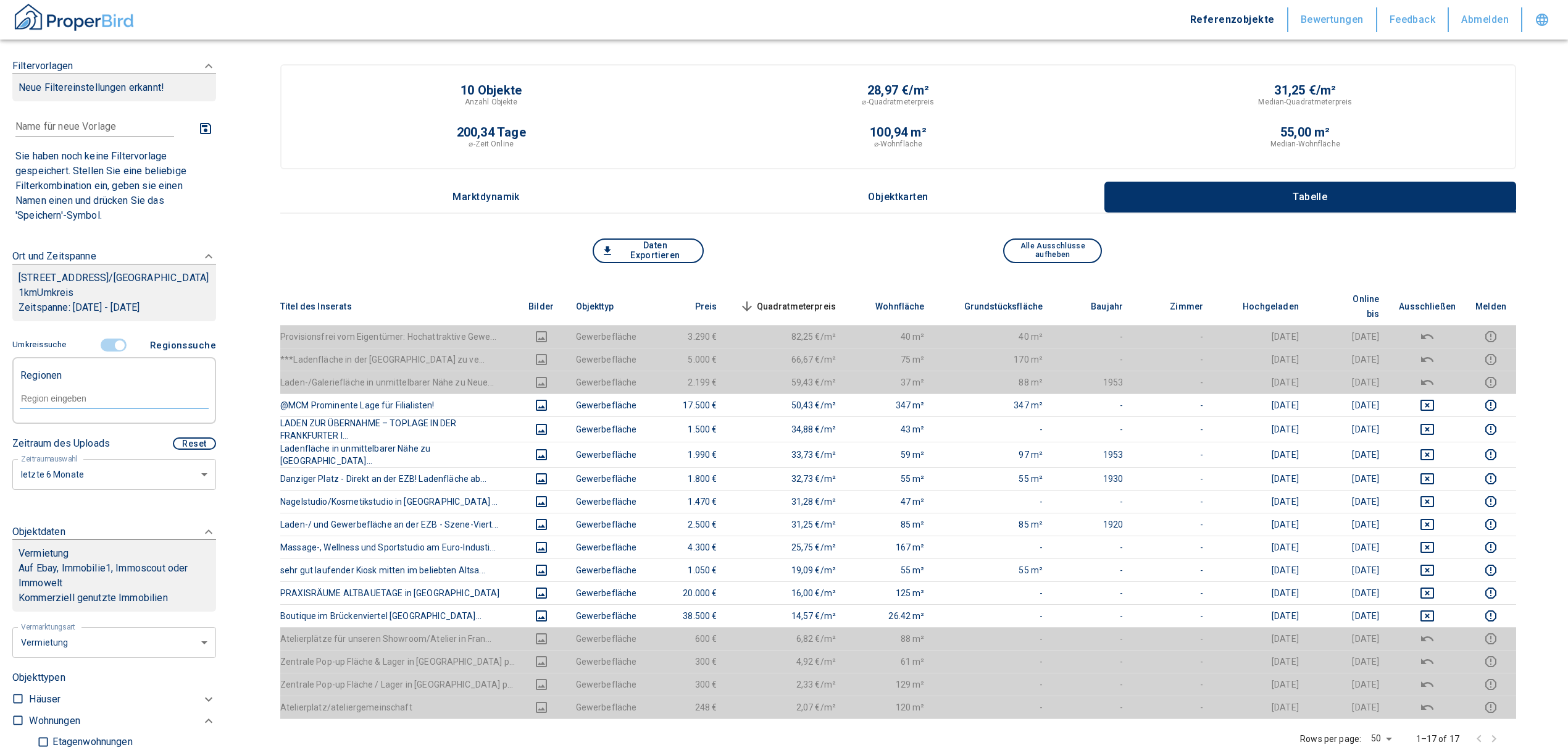
click at [113, 352] on input "controlled" at bounding box center [120, 345] width 37 height 14
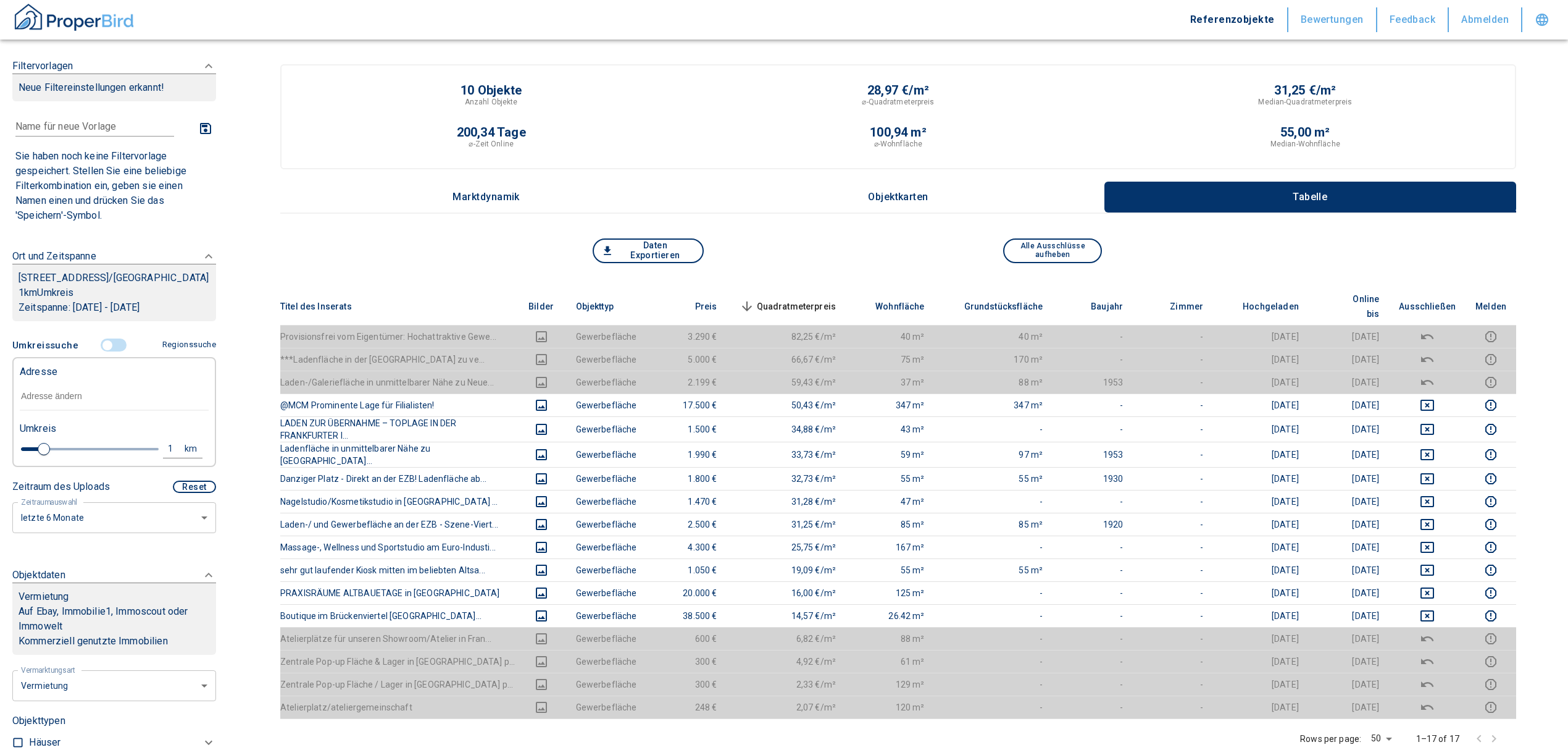
click at [75, 407] on input "text" at bounding box center [114, 396] width 189 height 29
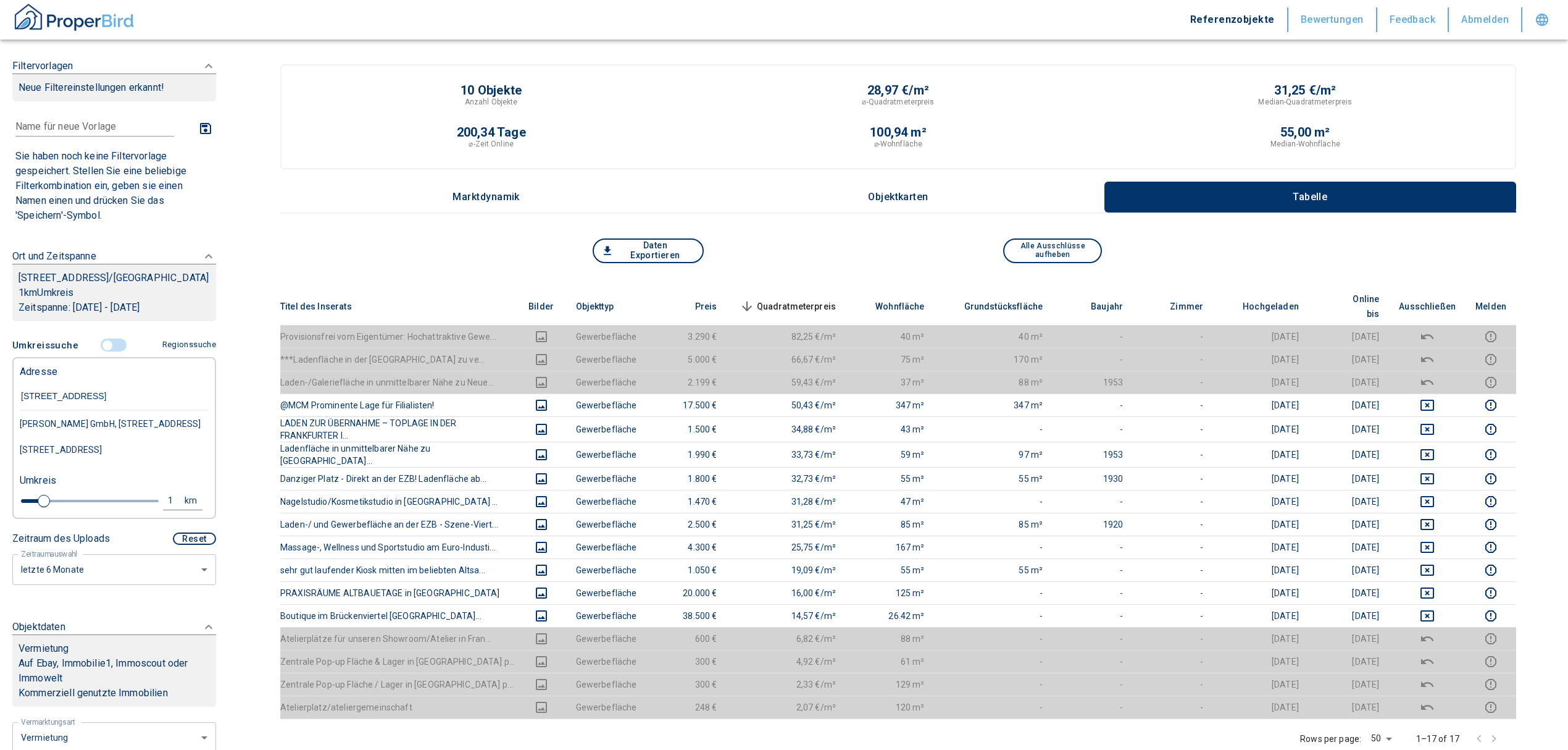
type input "rotebühlstraße 127B"
click at [148, 435] on div "Rotebühlstraße 127B, Stuttgart-West" at bounding box center [114, 424] width 189 height 26
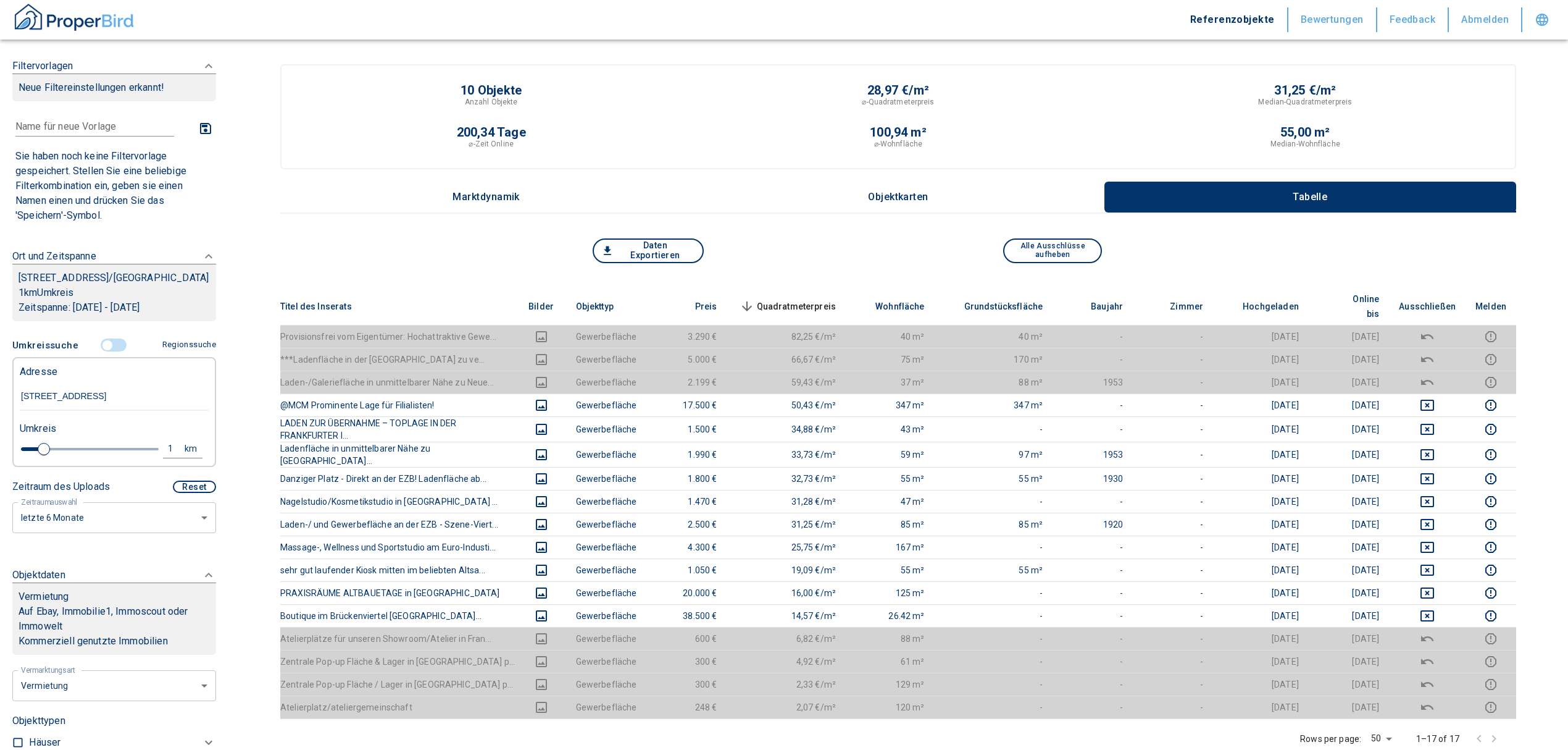
type input "2020"
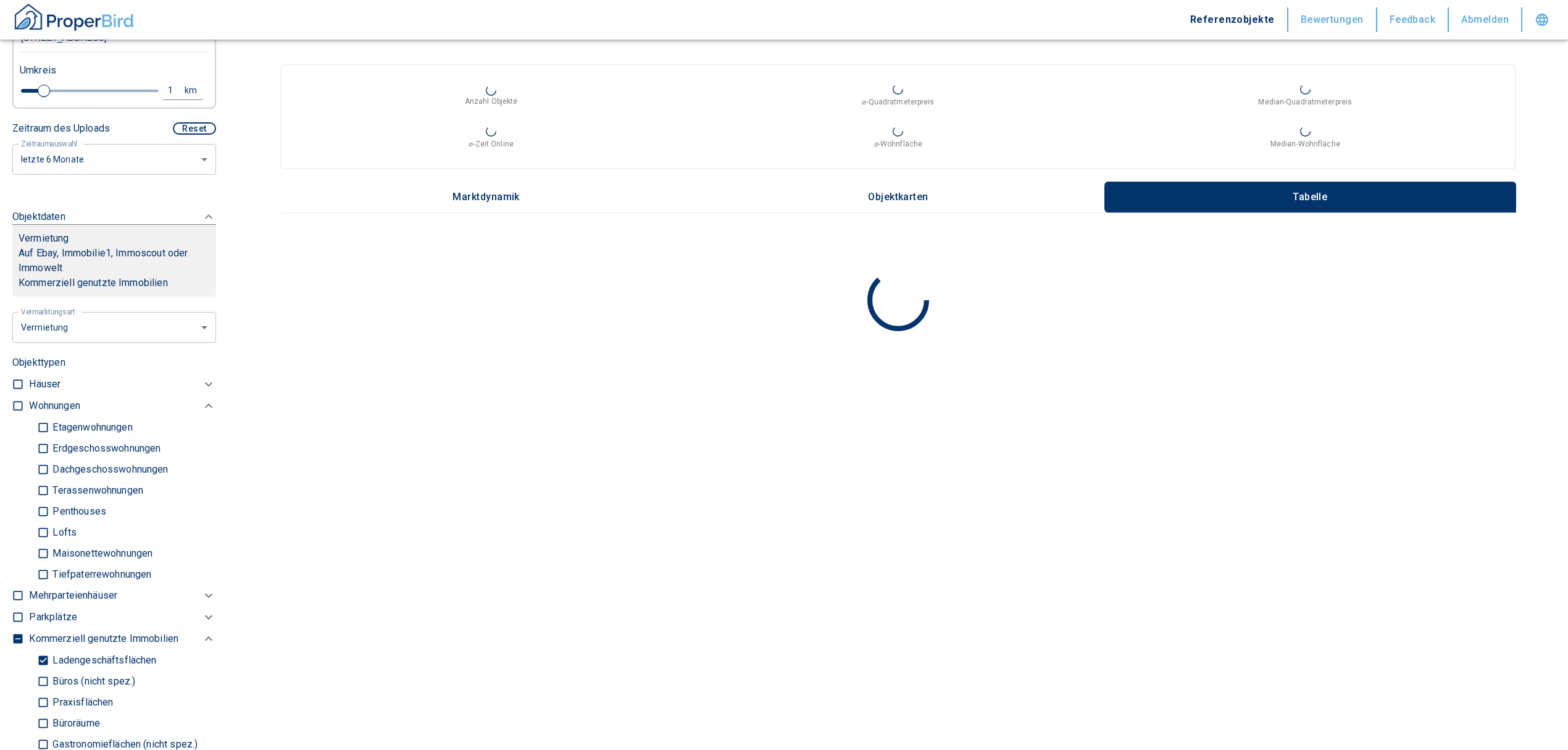
scroll to position [330, 0]
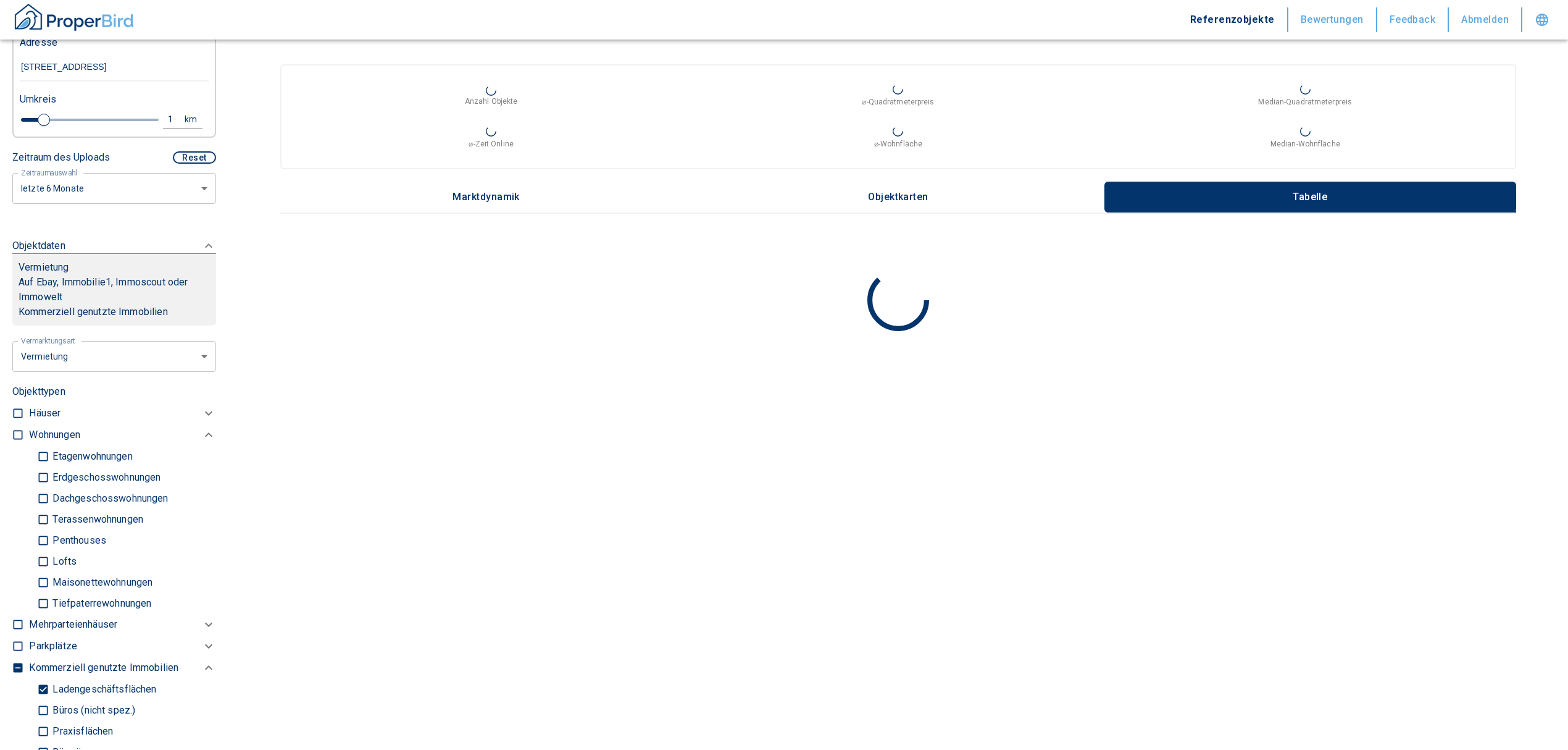
type input "Rotebühlstraße 127B, Stuttgart-West"
click at [40, 682] on input "Ladengeschäftsflächen" at bounding box center [43, 689] width 12 height 21
checkbox input "false"
type input "2020"
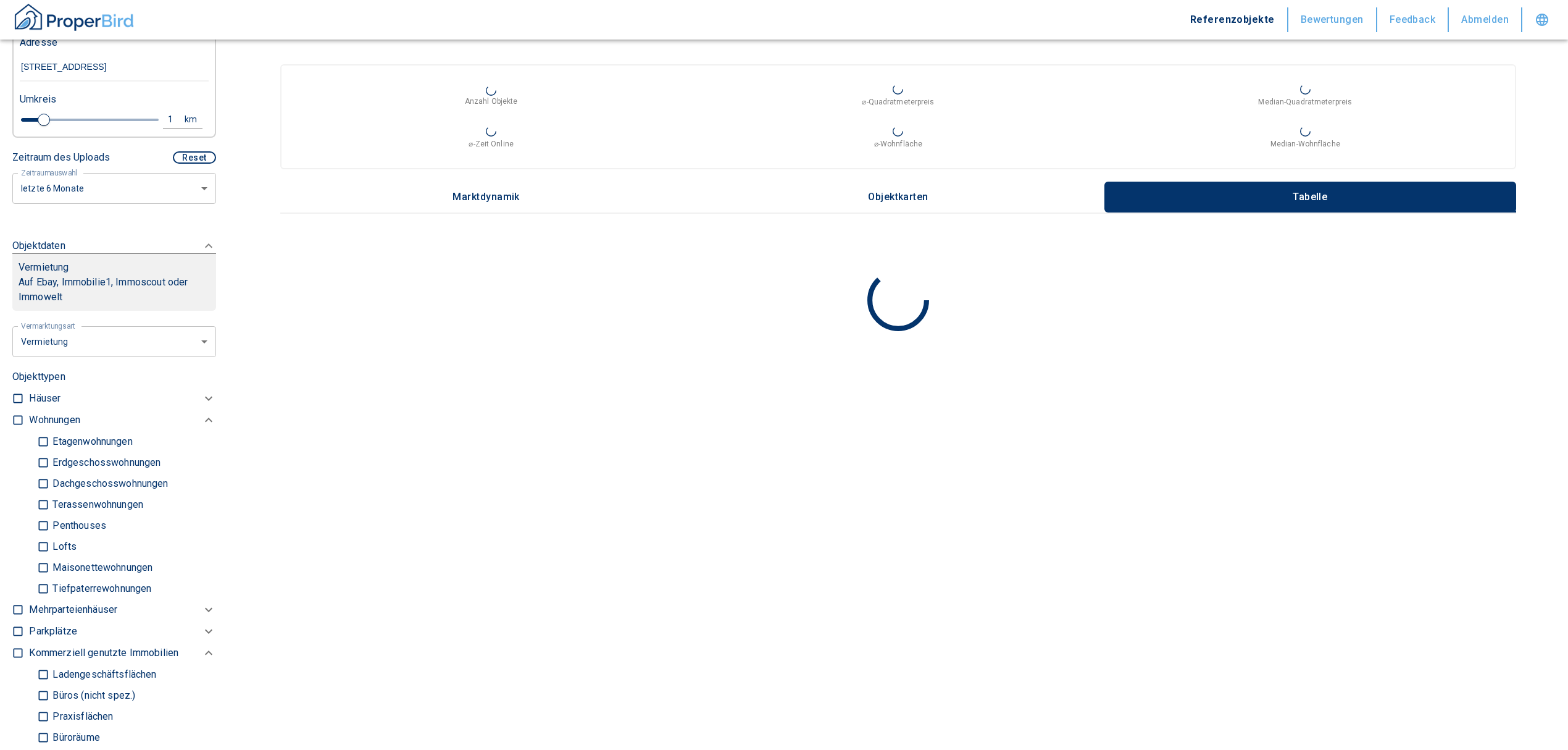
click at [18, 415] on input "checkbox" at bounding box center [18, 420] width 12 height 12
checkbox input "true"
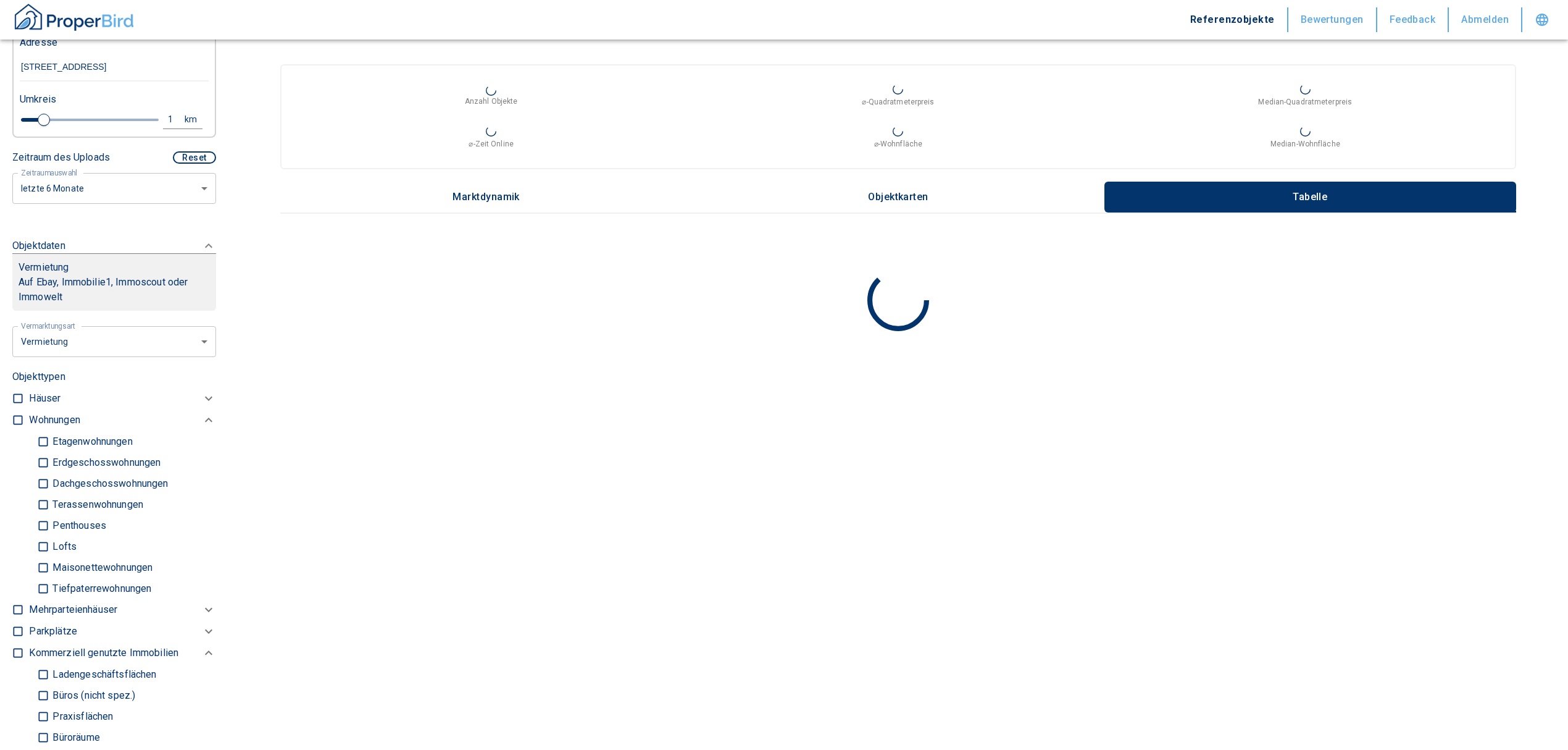
checkbox input "true"
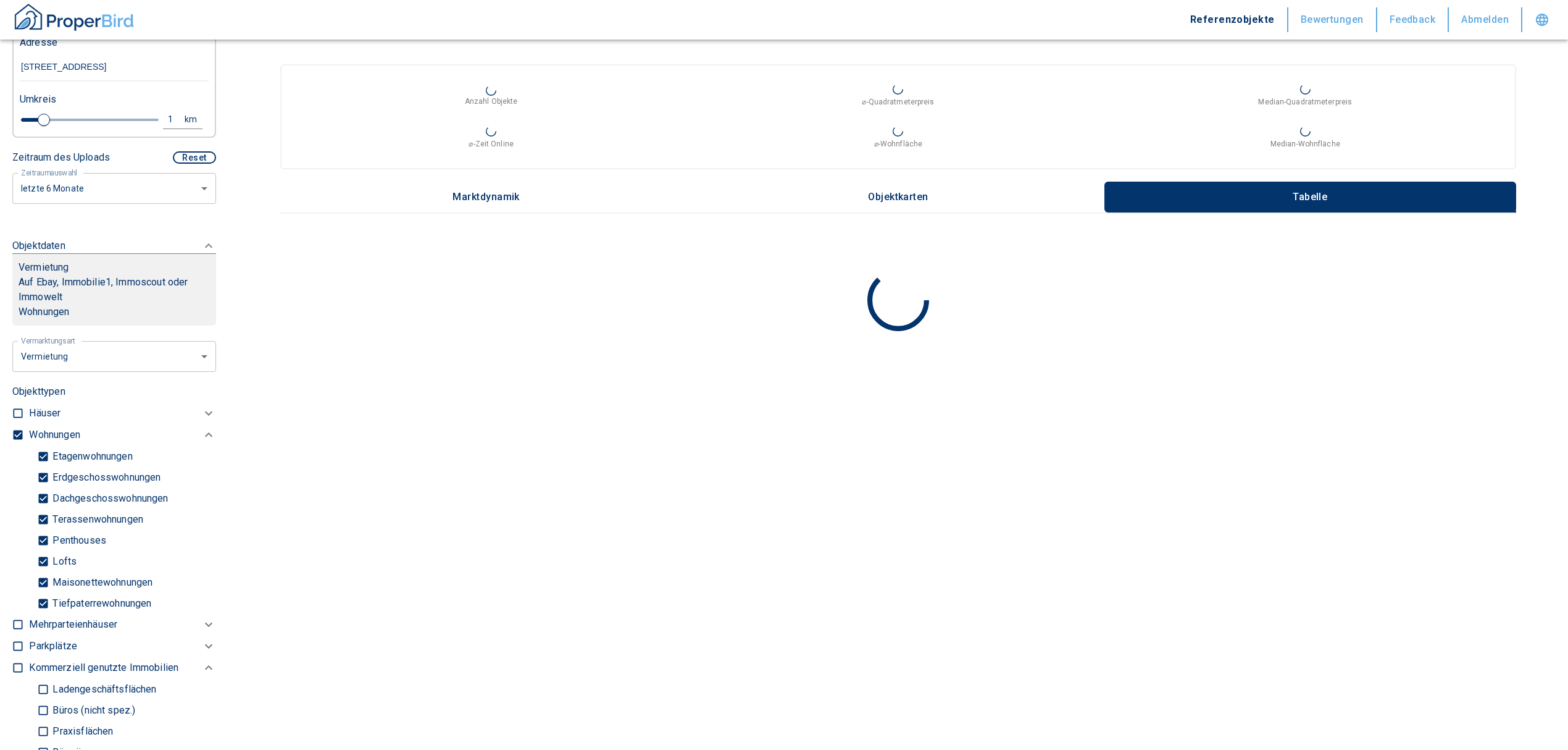
type input "2020"
drag, startPoint x: 42, startPoint y: 594, endPoint x: 42, endPoint y: 603, distance: 9.0
click at [42, 596] on input "Tiefpaterrewohnungen" at bounding box center [43, 602] width 12 height 21
checkbox input "false"
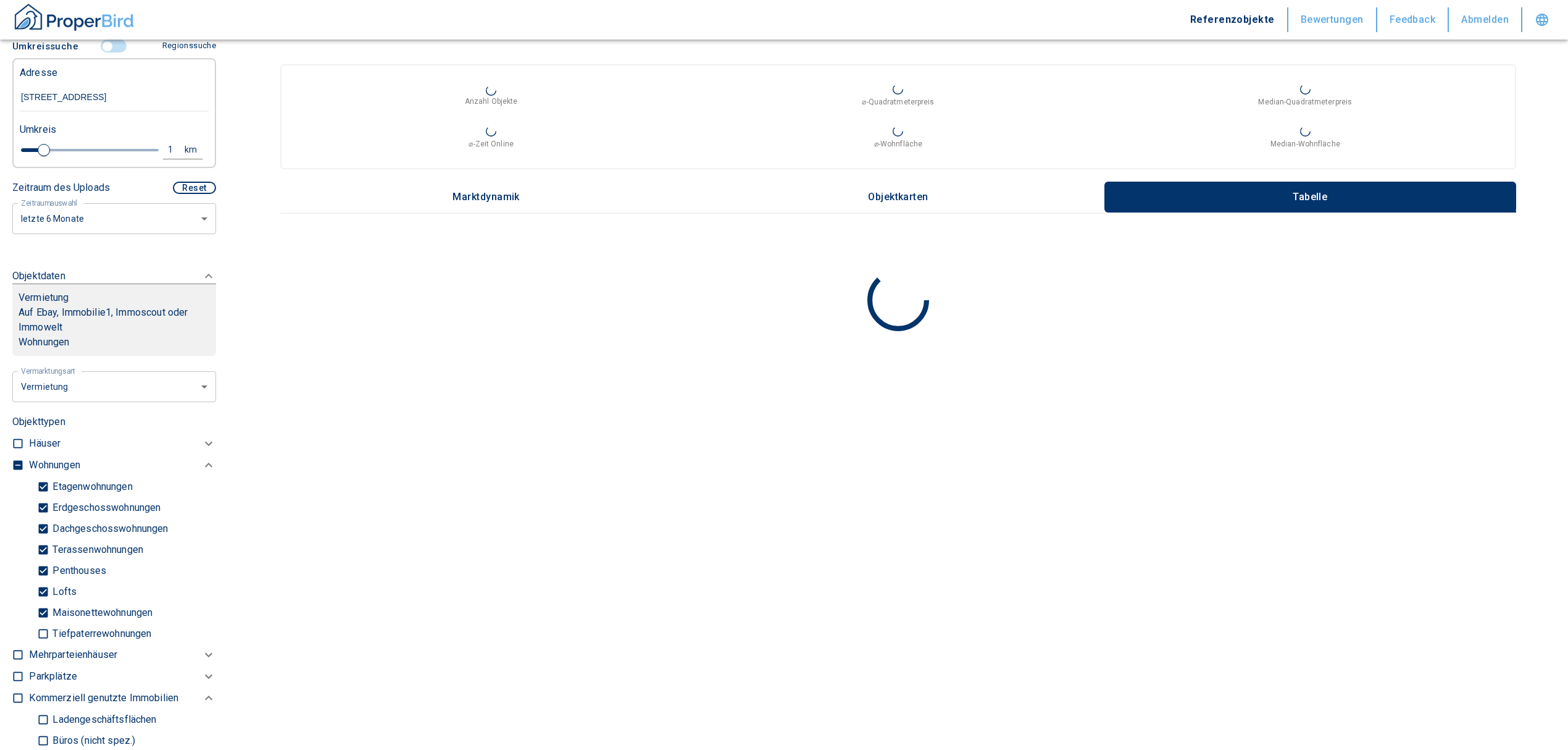
scroll to position [247, 0]
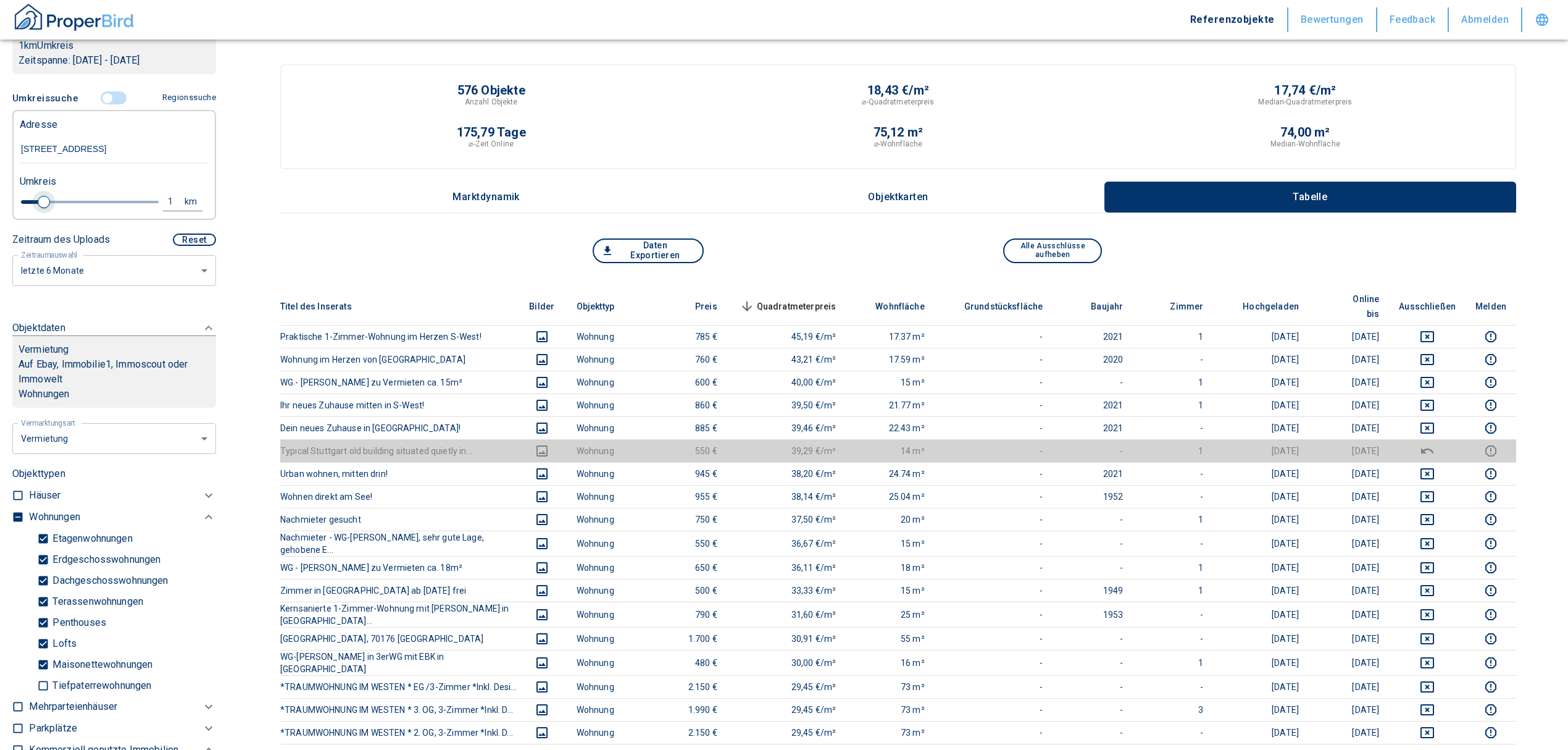
type input "2020"
type input "0.8"
type input "2020"
type input "0.6"
drag, startPoint x: 44, startPoint y: 199, endPoint x: 73, endPoint y: 184, distance: 32.6
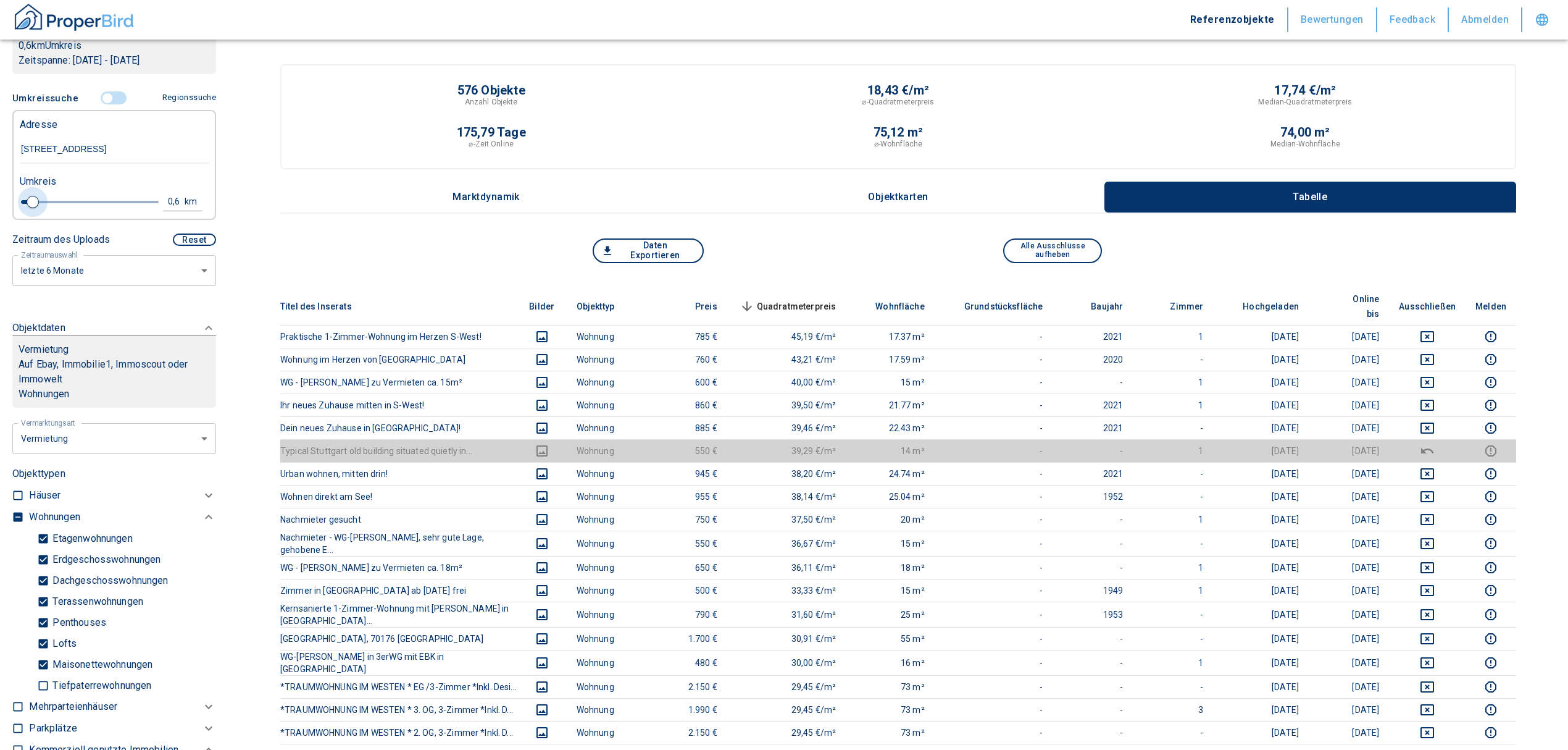
click at [33, 196] on span at bounding box center [32, 201] width 12 height 12
type input "2020"
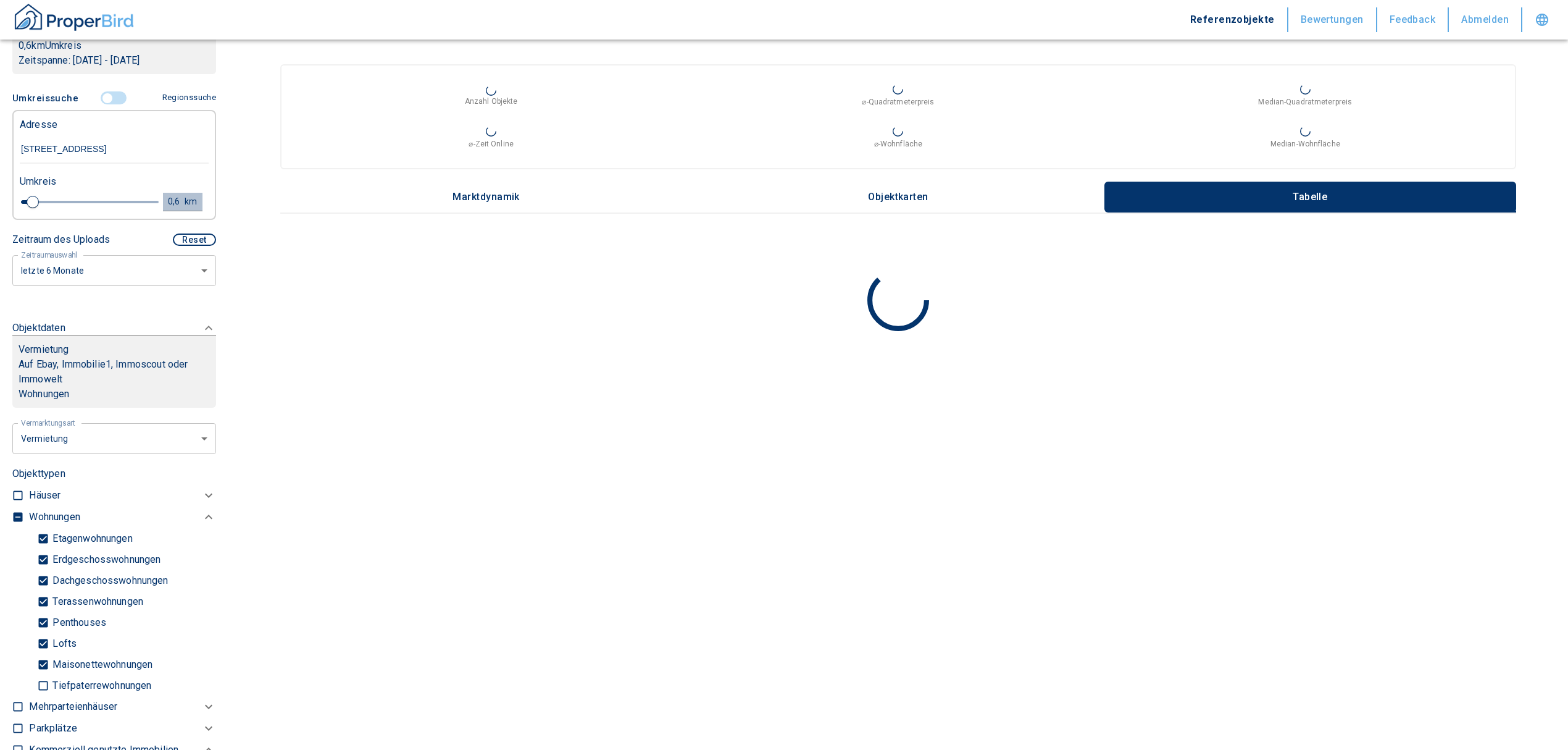
click at [166, 197] on div "0,6" at bounding box center [177, 201] width 22 height 16
click at [83, 196] on input "0,6" at bounding box center [74, 200] width 34 height 19
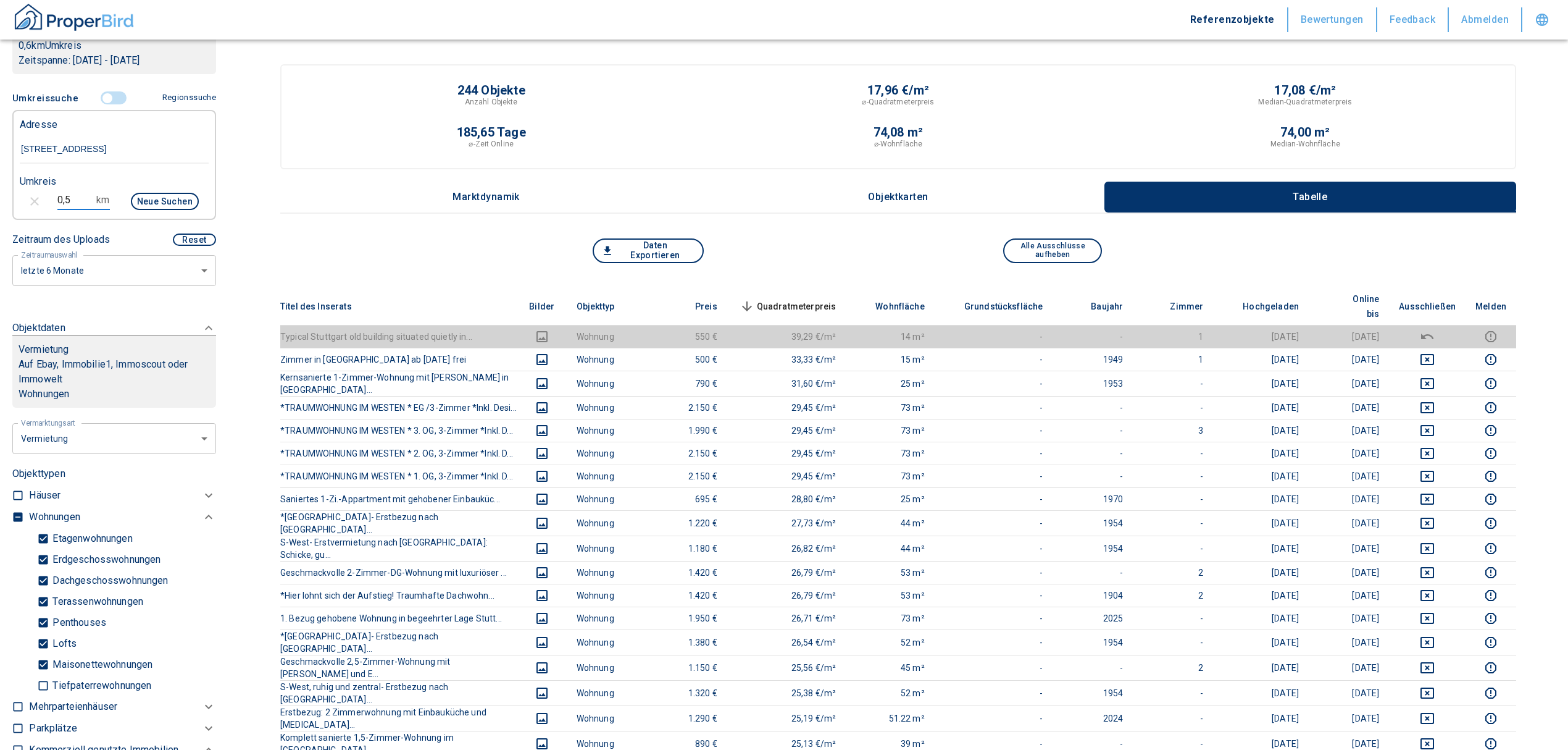
type input "0,5"
click at [167, 196] on button "Neue Suchen" at bounding box center [164, 201] width 68 height 18
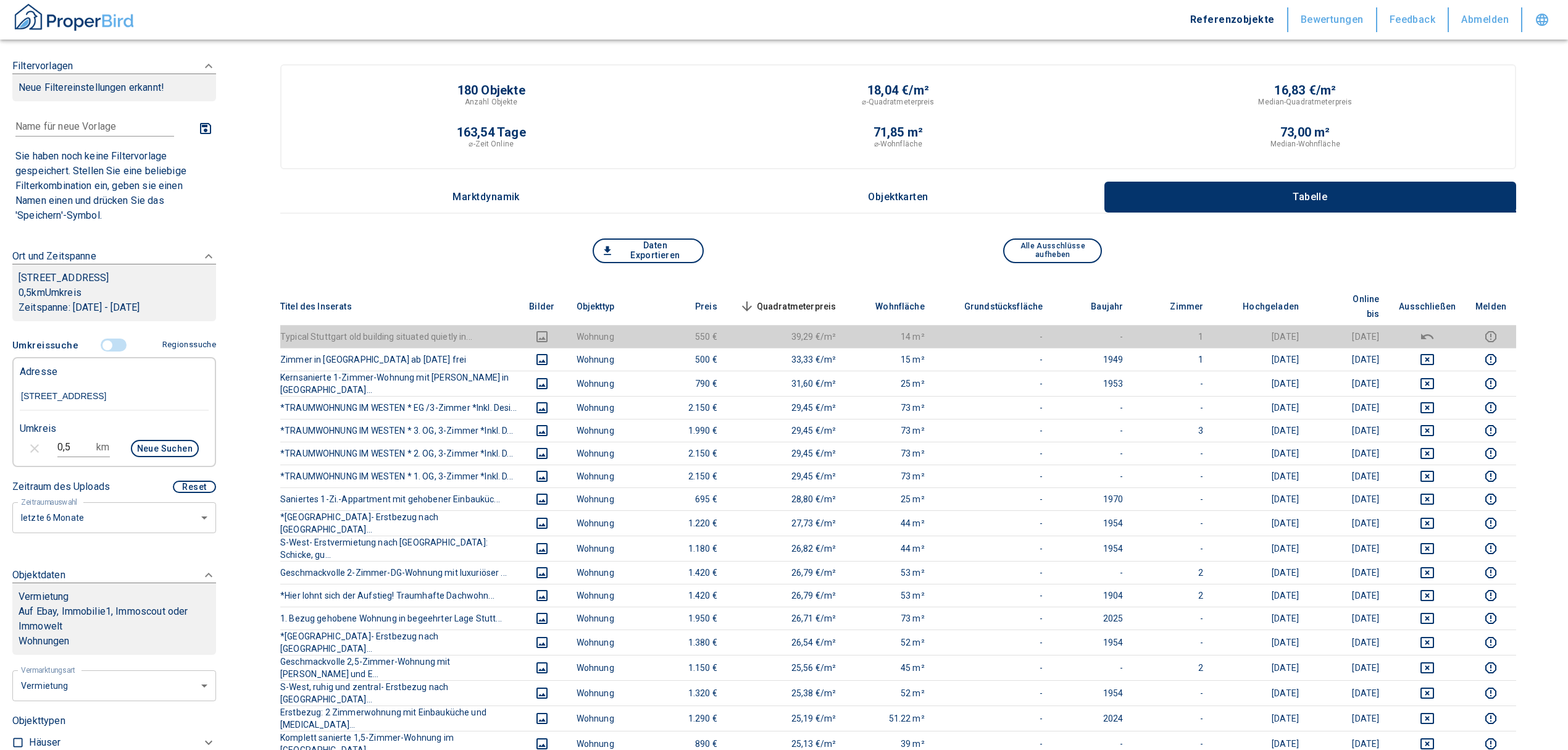
click at [141, 452] on button "Neue Suchen" at bounding box center [164, 448] width 68 height 18
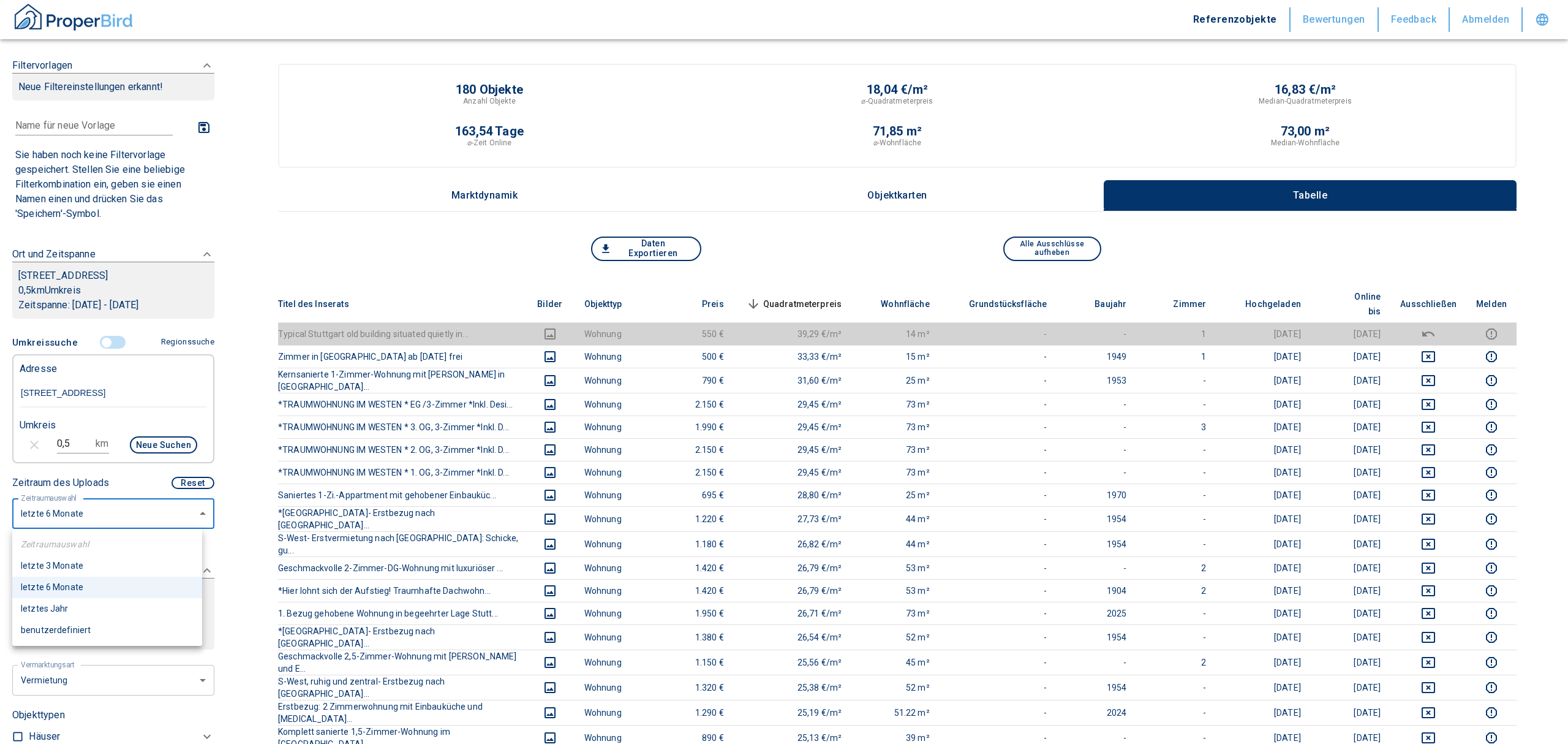
click at [94, 587] on li "letzte 6 Monate" at bounding box center [107, 587] width 190 height 21
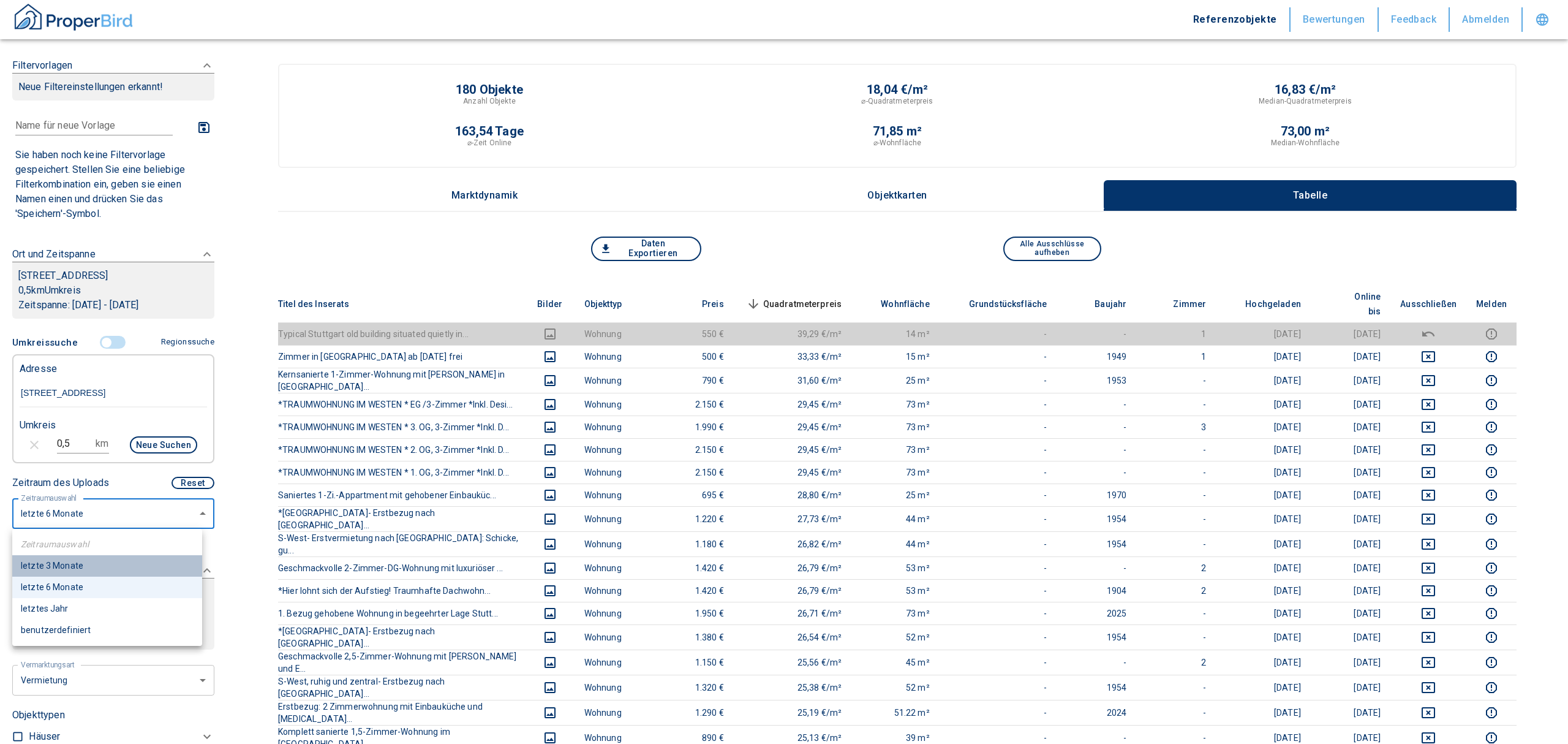
click at [82, 555] on li "letzte 3 Monate" at bounding box center [107, 565] width 190 height 21
type input "2020"
type input "3"
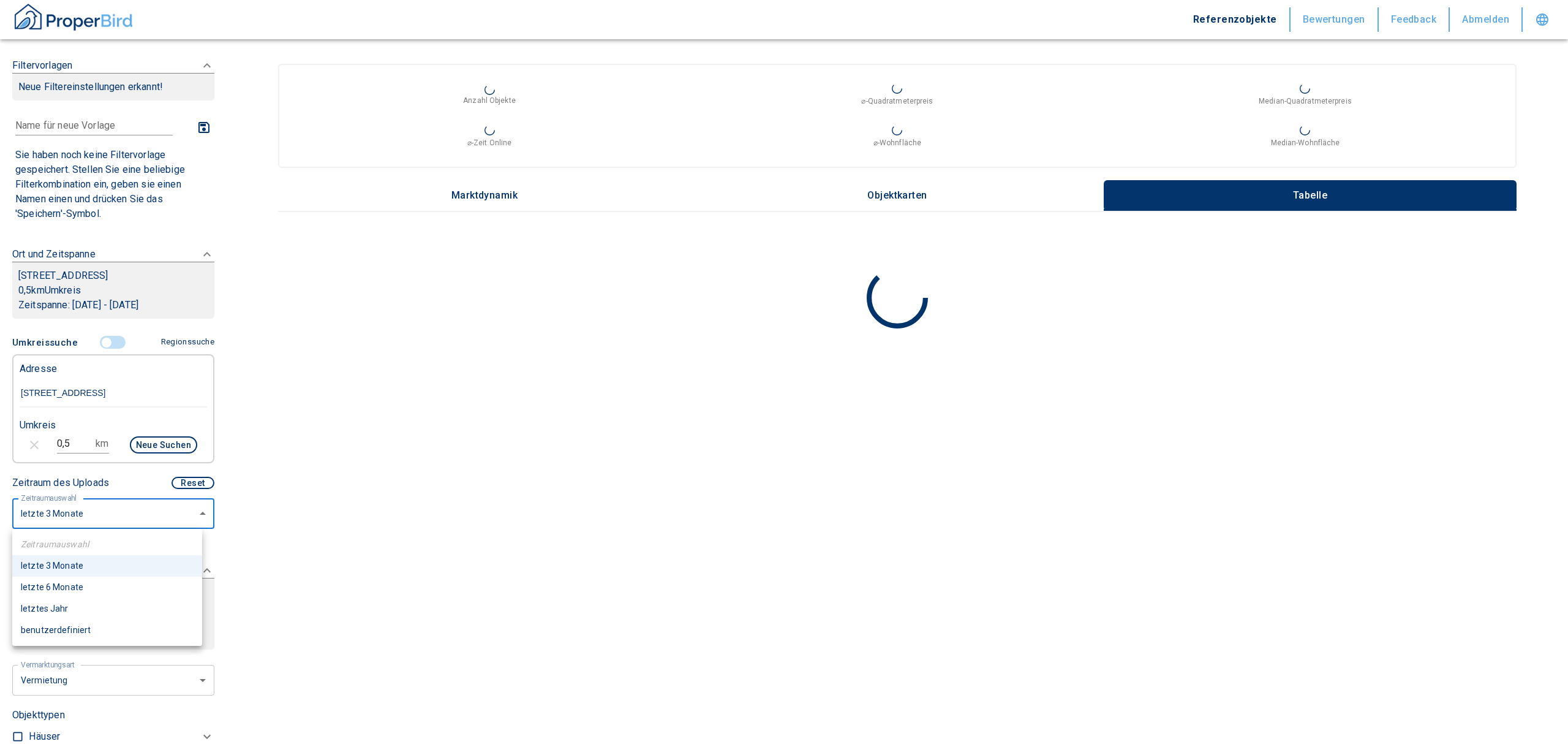
click at [85, 517] on body "Referenzobjekte Bewertungen Feedback Abmelden Filtervorlagen Neue Filtereinstel…" at bounding box center [784, 372] width 1568 height 744
click at [69, 586] on li "letzte 6 Monate" at bounding box center [107, 587] width 190 height 21
type input "2020"
type input "6"
type input "2020"
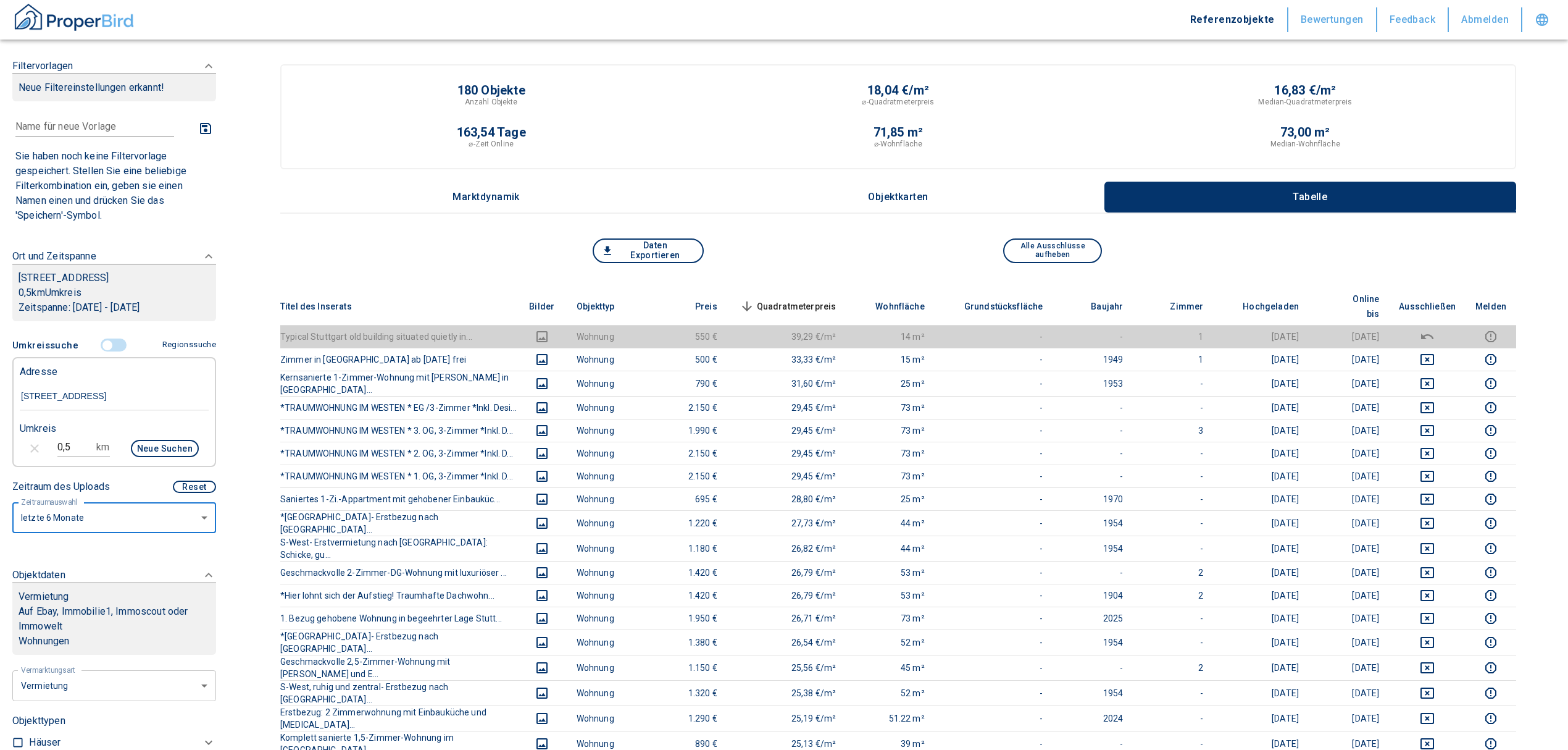
click at [801, 288] on th "Quadratmeterpreis sorted descending" at bounding box center [787, 306] width 119 height 38
click at [853, 279] on div "Daten Exportieren Alle Ausschlüsse aufheben" at bounding box center [898, 263] width 1236 height 49
click at [821, 299] on span "Quadratmeterpreis sorted descending" at bounding box center [787, 306] width 99 height 15
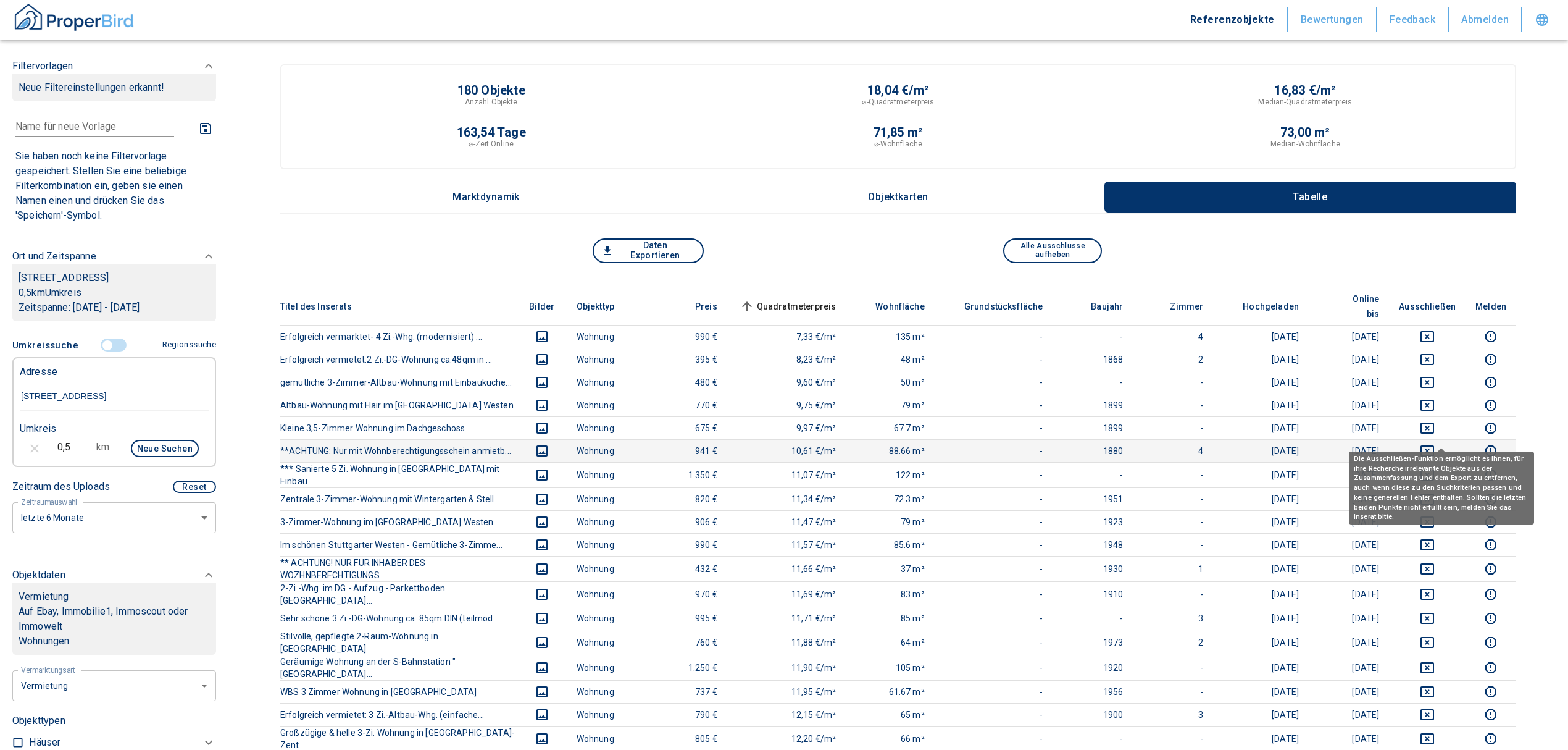
click at [1434, 446] on icon "deselect this listing" at bounding box center [1427, 451] width 14 height 11
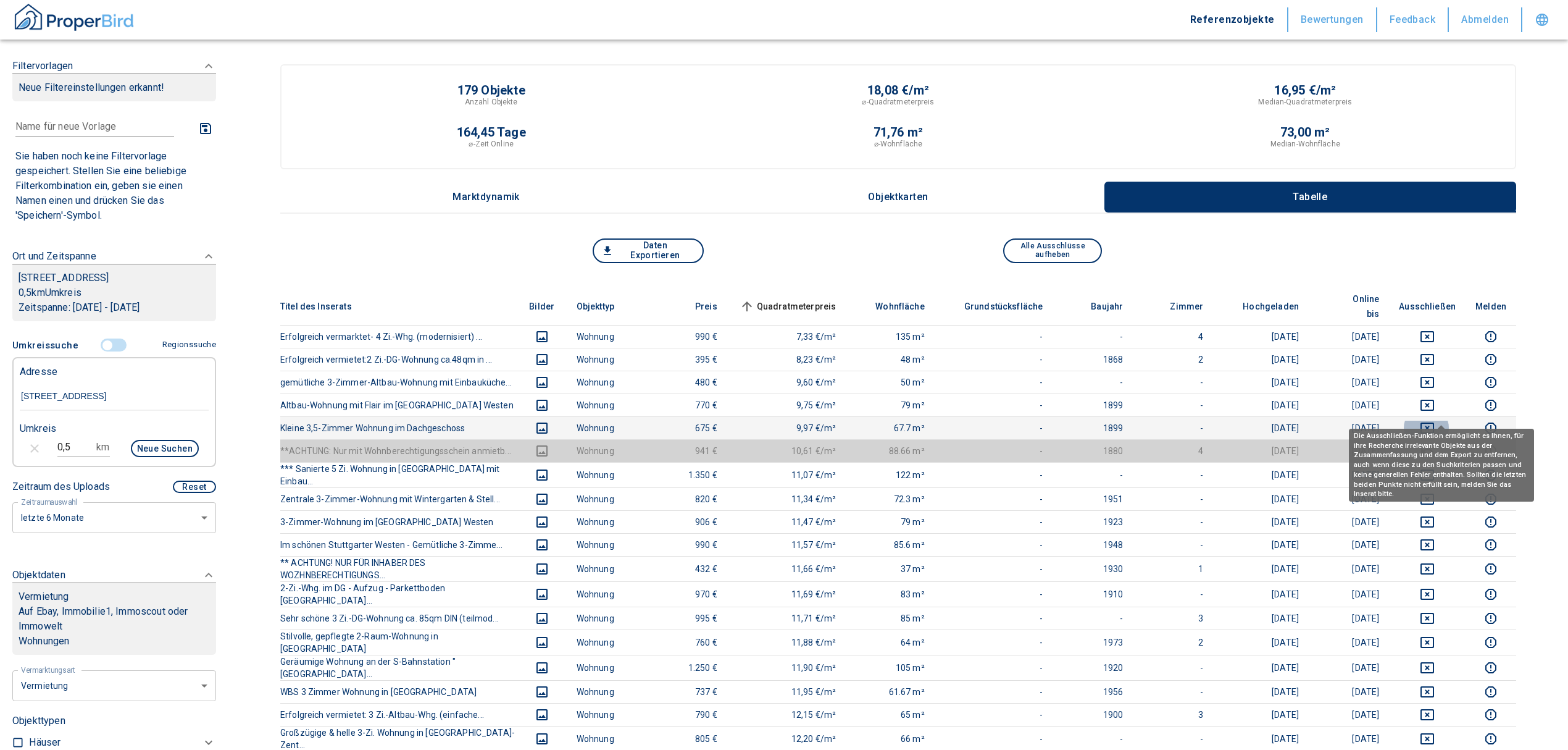
click at [1435, 420] on icon "deselect this listing" at bounding box center [1428, 428] width 15 height 15
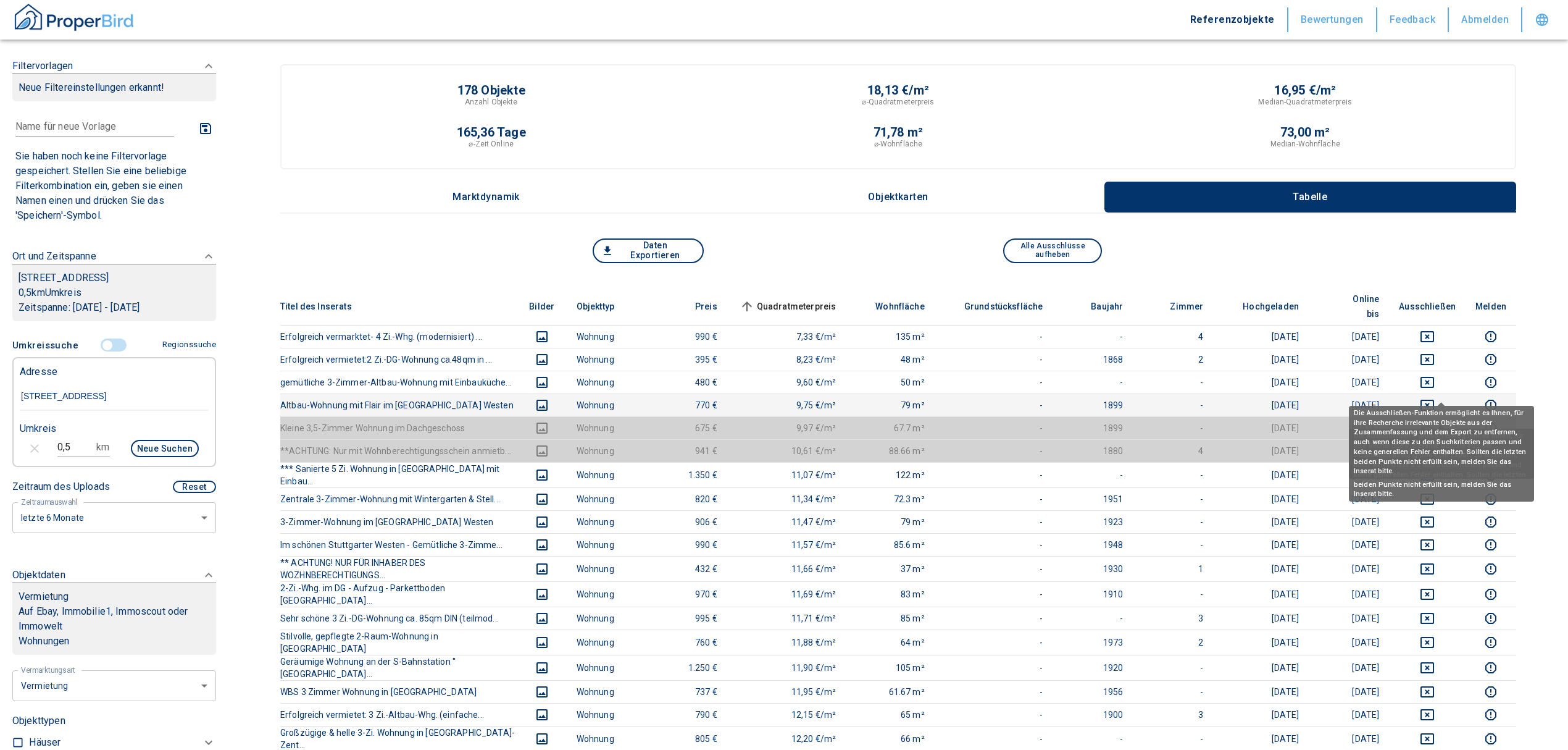
drag, startPoint x: 1441, startPoint y: 394, endPoint x: 1438, endPoint y: 380, distance: 14.3
click at [1435, 398] on icon "deselect this listing" at bounding box center [1428, 406] width 15 height 15
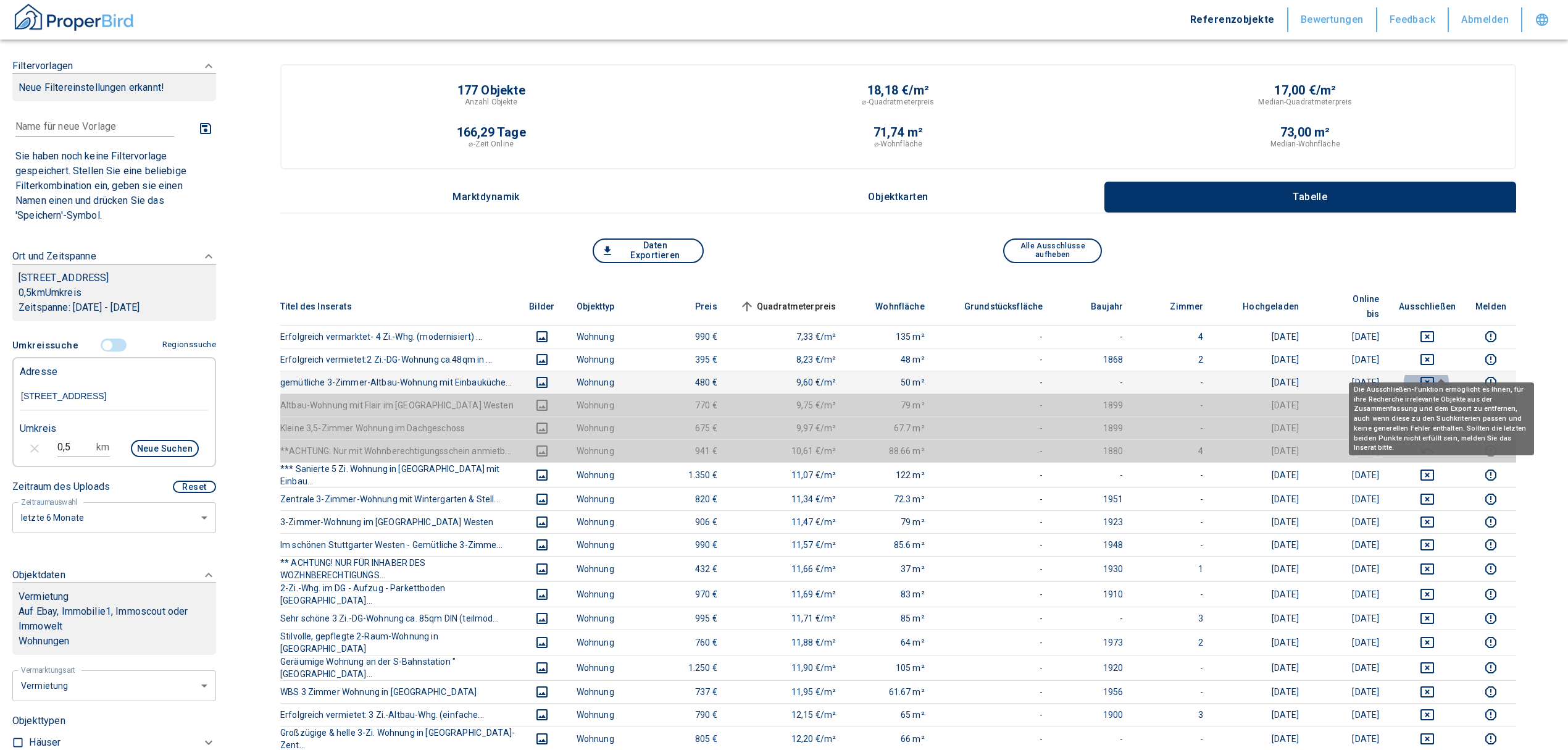
click at [1435, 375] on icon "deselect this listing" at bounding box center [1428, 382] width 15 height 15
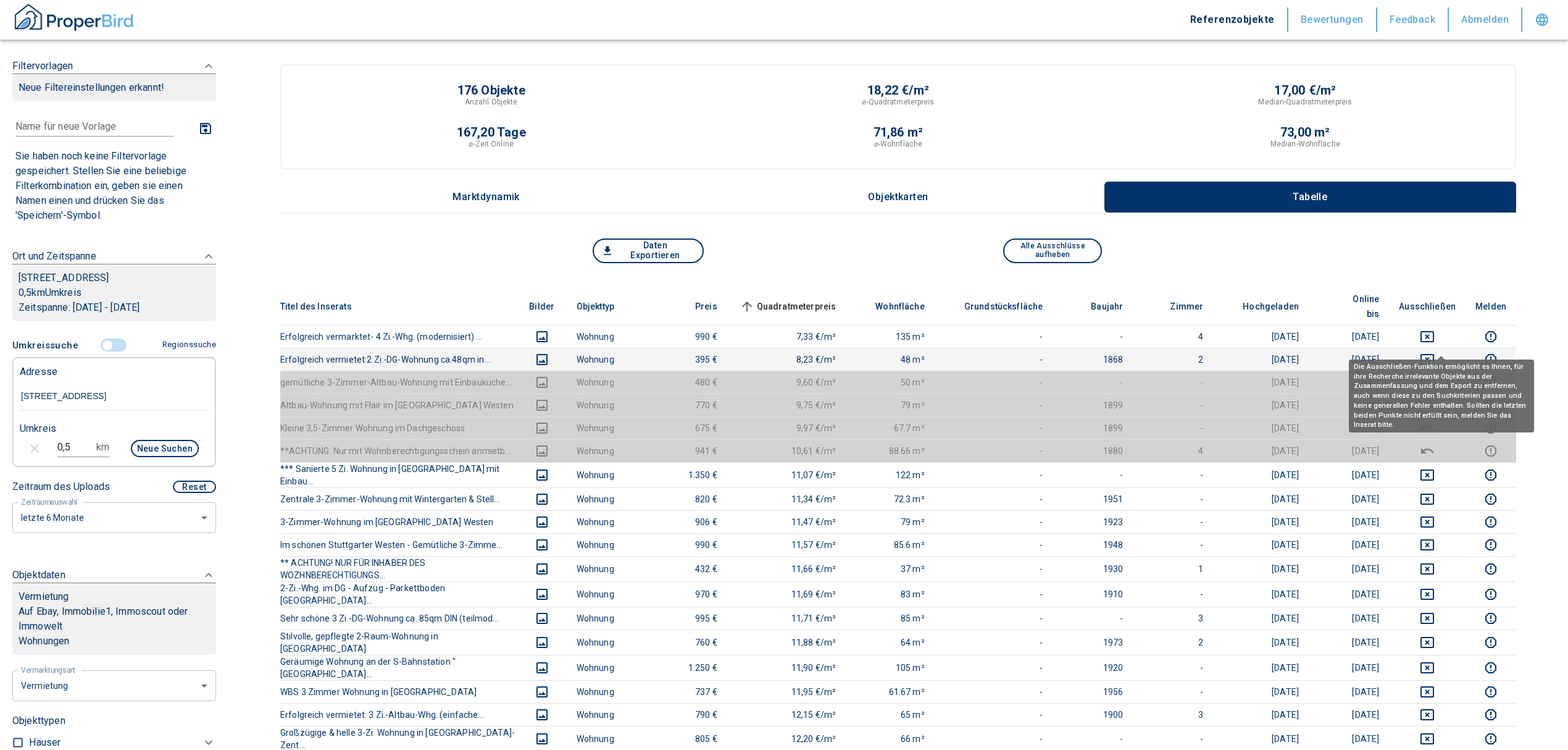
click at [1435, 352] on icon "deselect this listing" at bounding box center [1428, 359] width 15 height 15
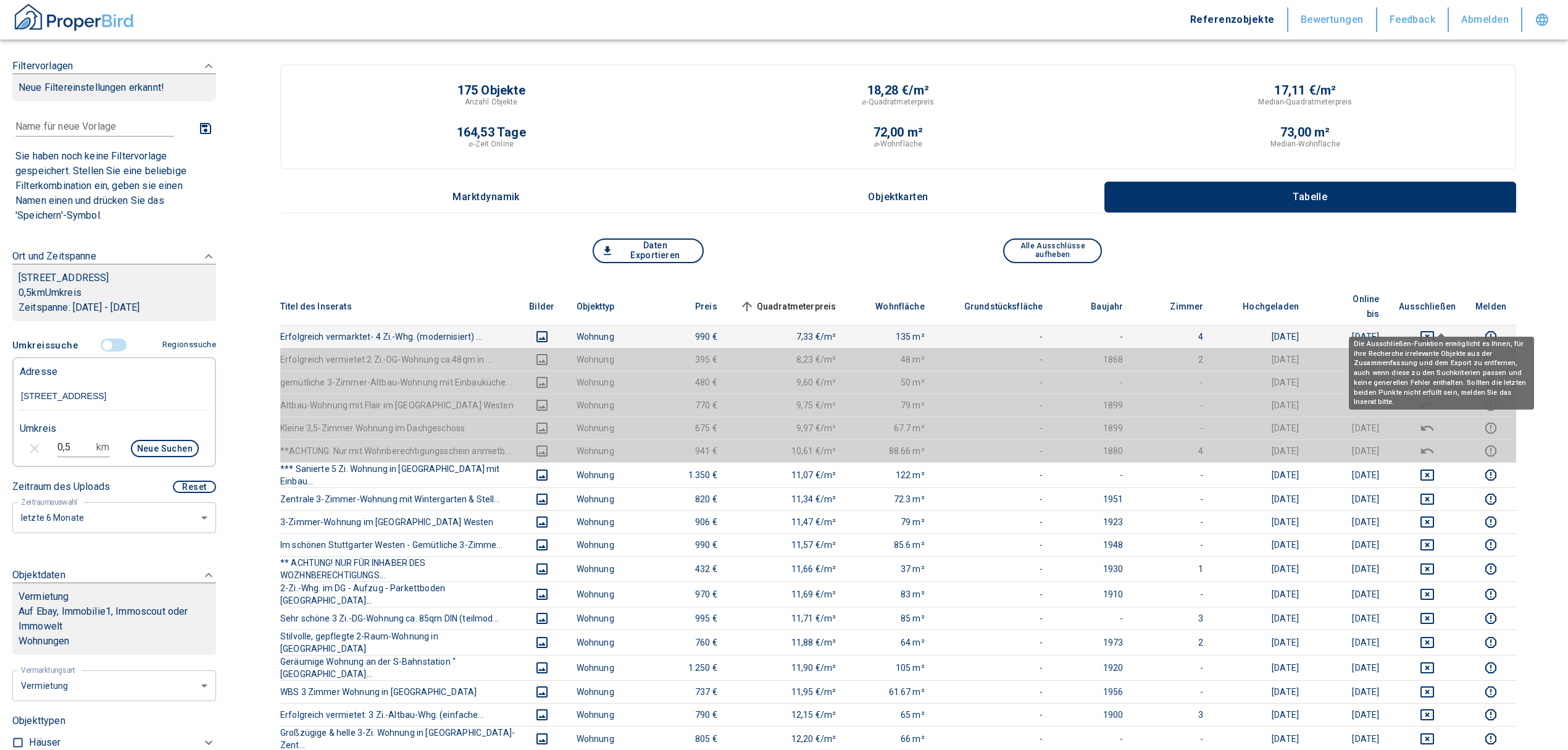
click at [1435, 330] on icon "deselect this listing" at bounding box center [1428, 337] width 15 height 15
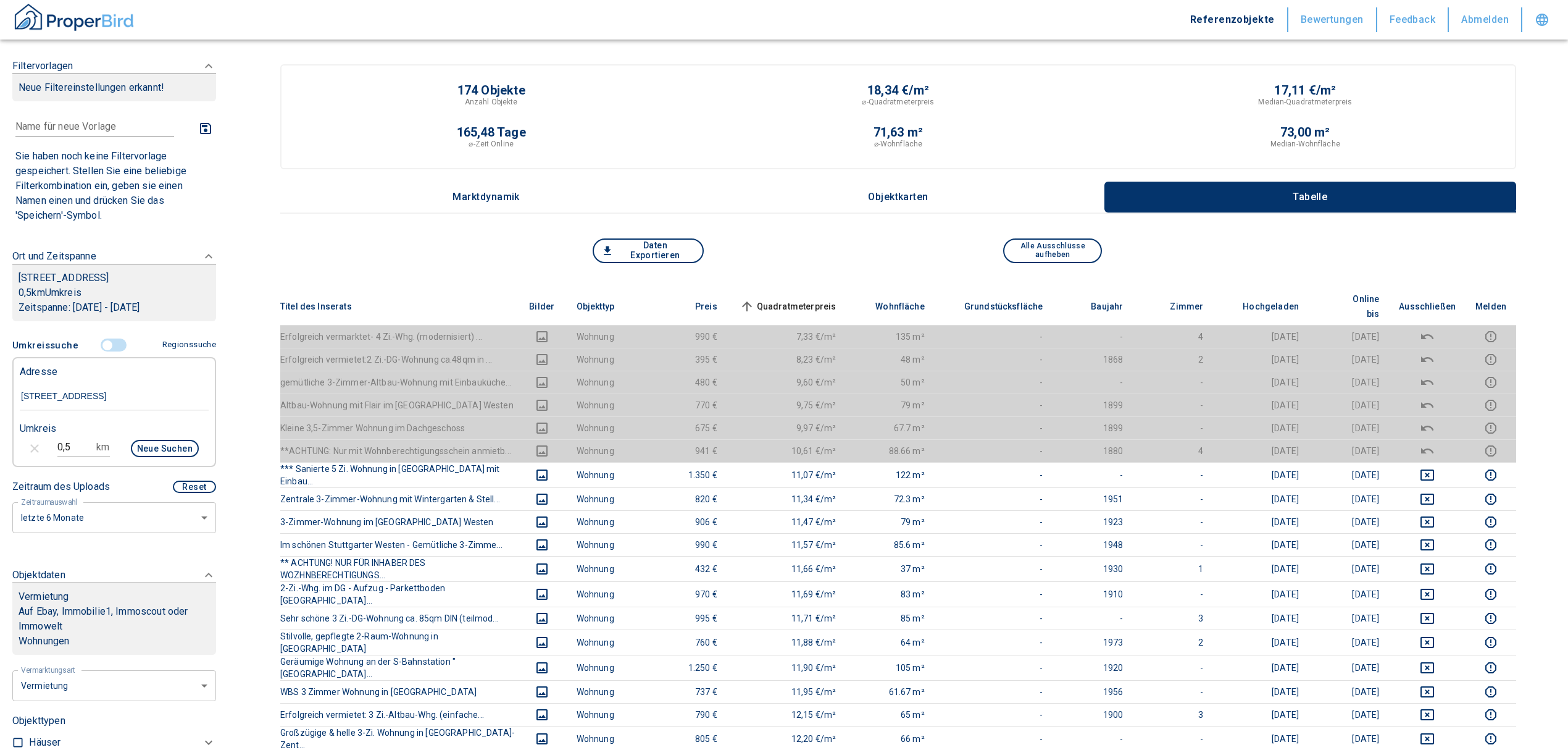
click at [804, 299] on span "Quadratmeterpreis sorted ascending" at bounding box center [787, 306] width 99 height 15
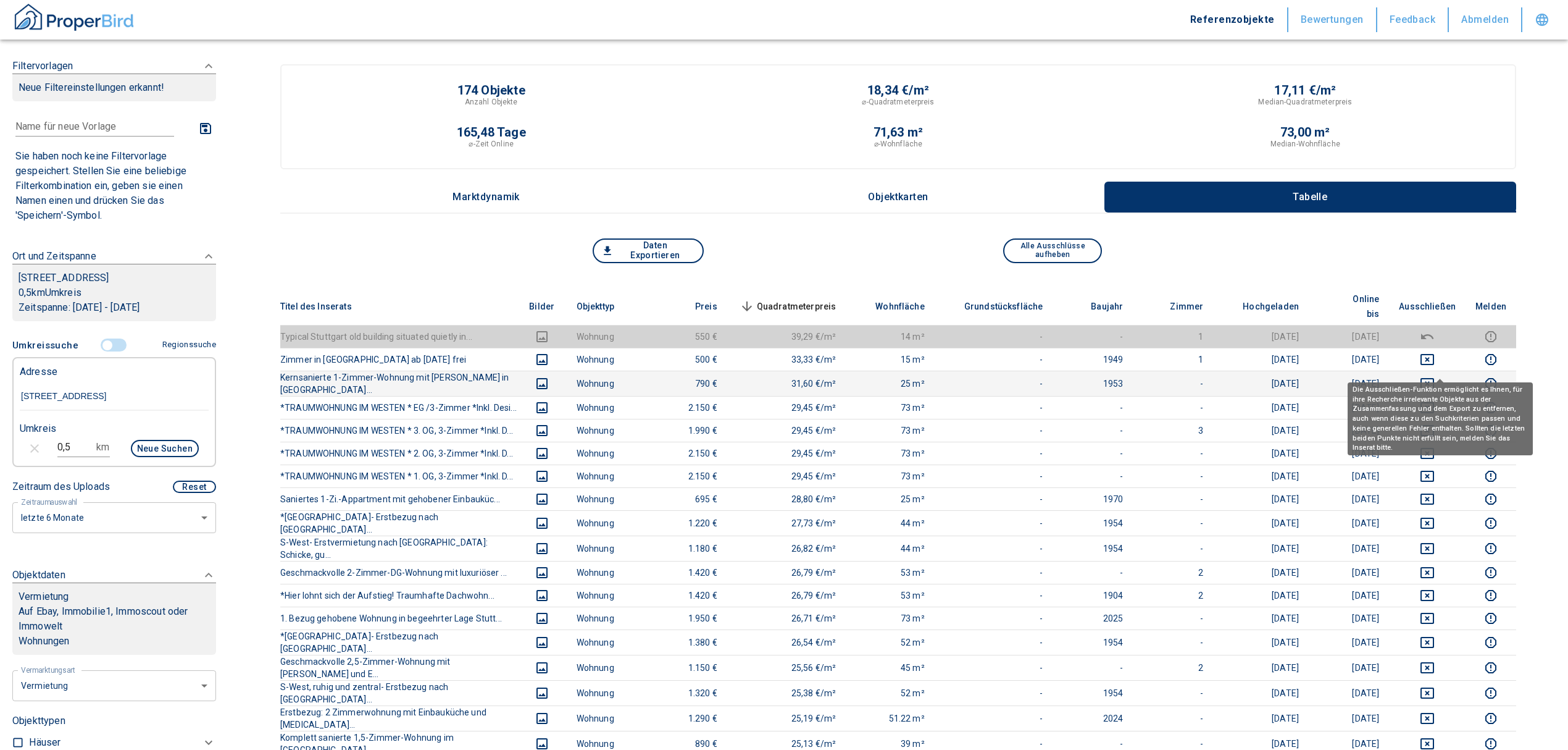
click at [1434, 378] on icon "deselect this listing" at bounding box center [1427, 383] width 14 height 11
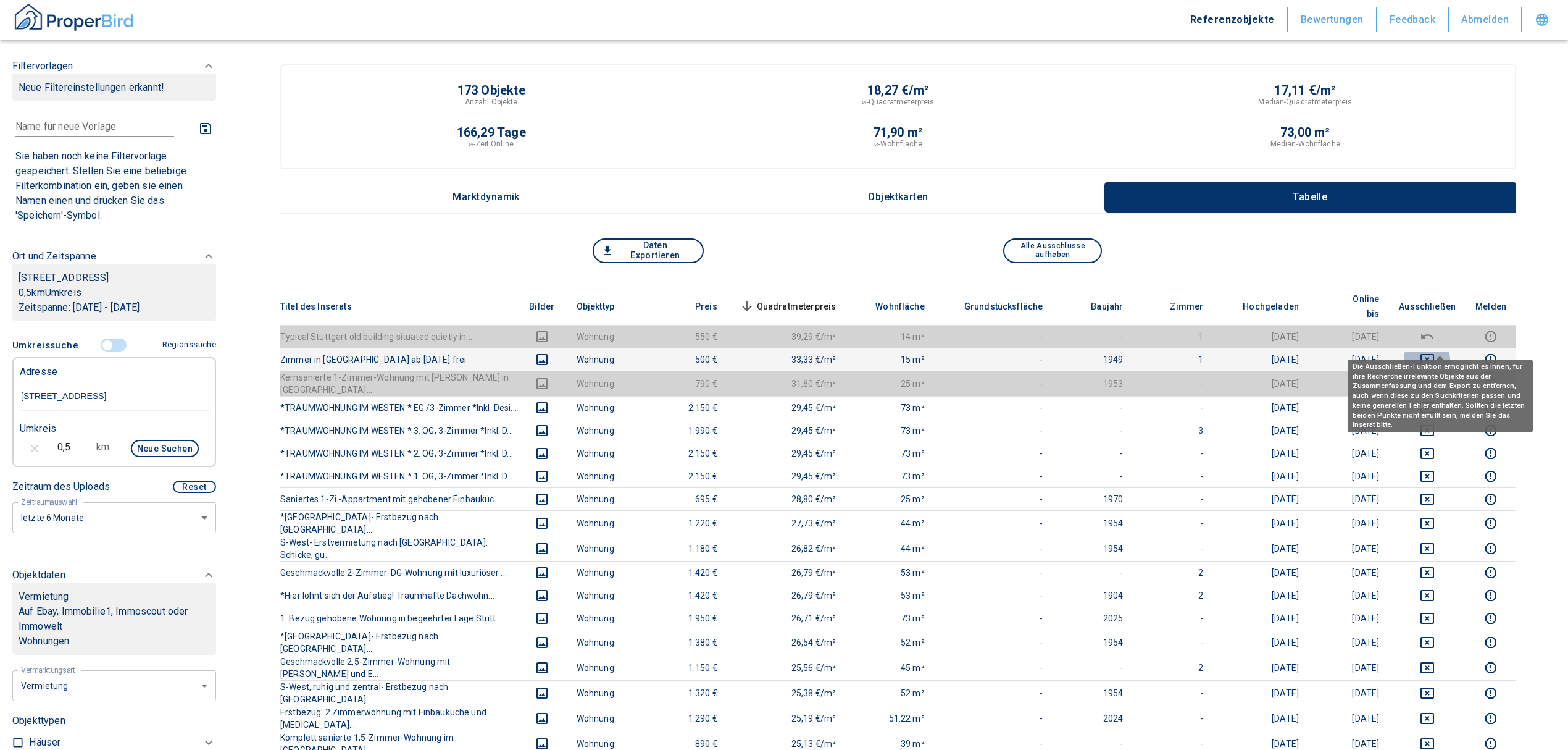
click at [1435, 352] on icon "deselect this listing" at bounding box center [1428, 359] width 15 height 15
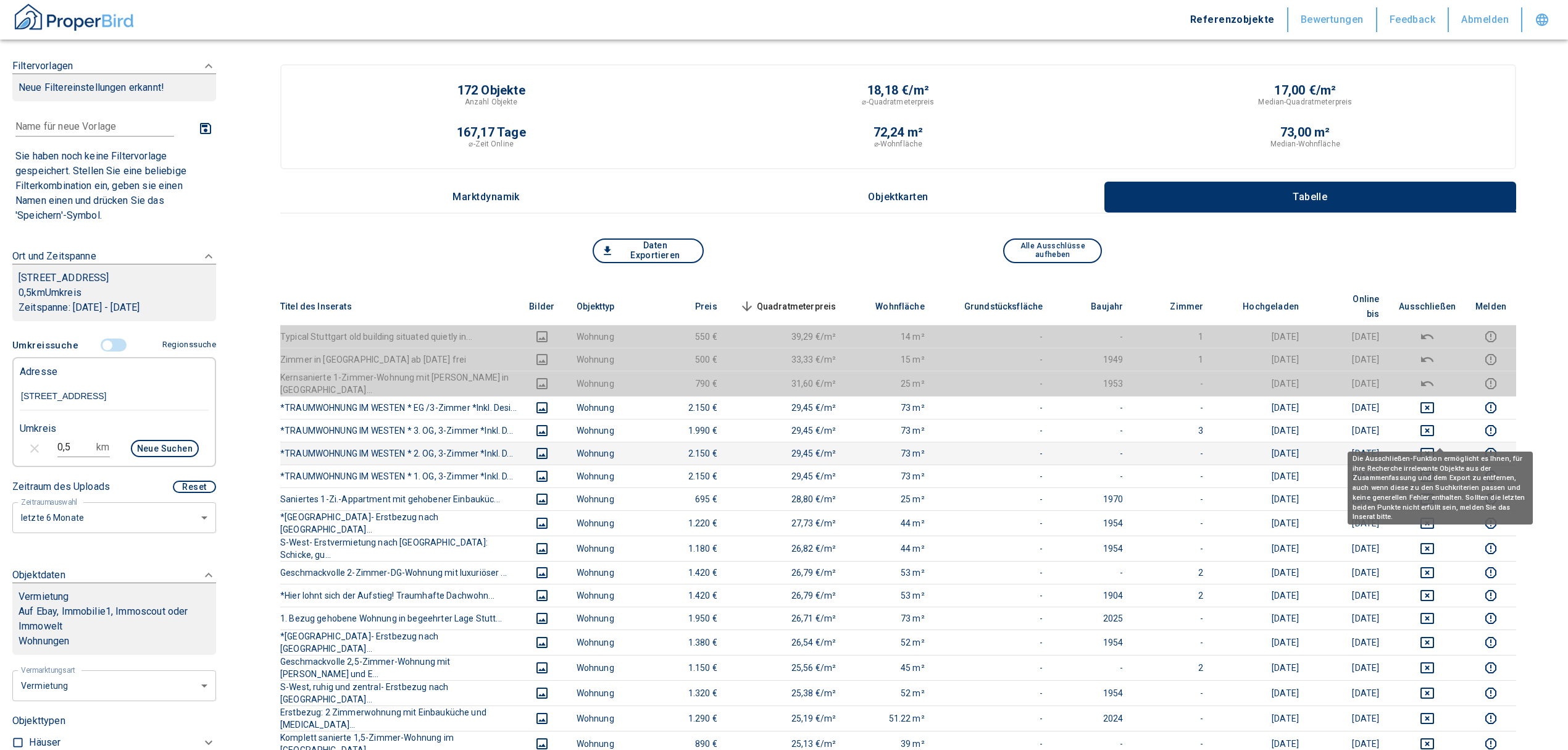
click at [1435, 446] on icon "deselect this listing" at bounding box center [1428, 454] width 15 height 15
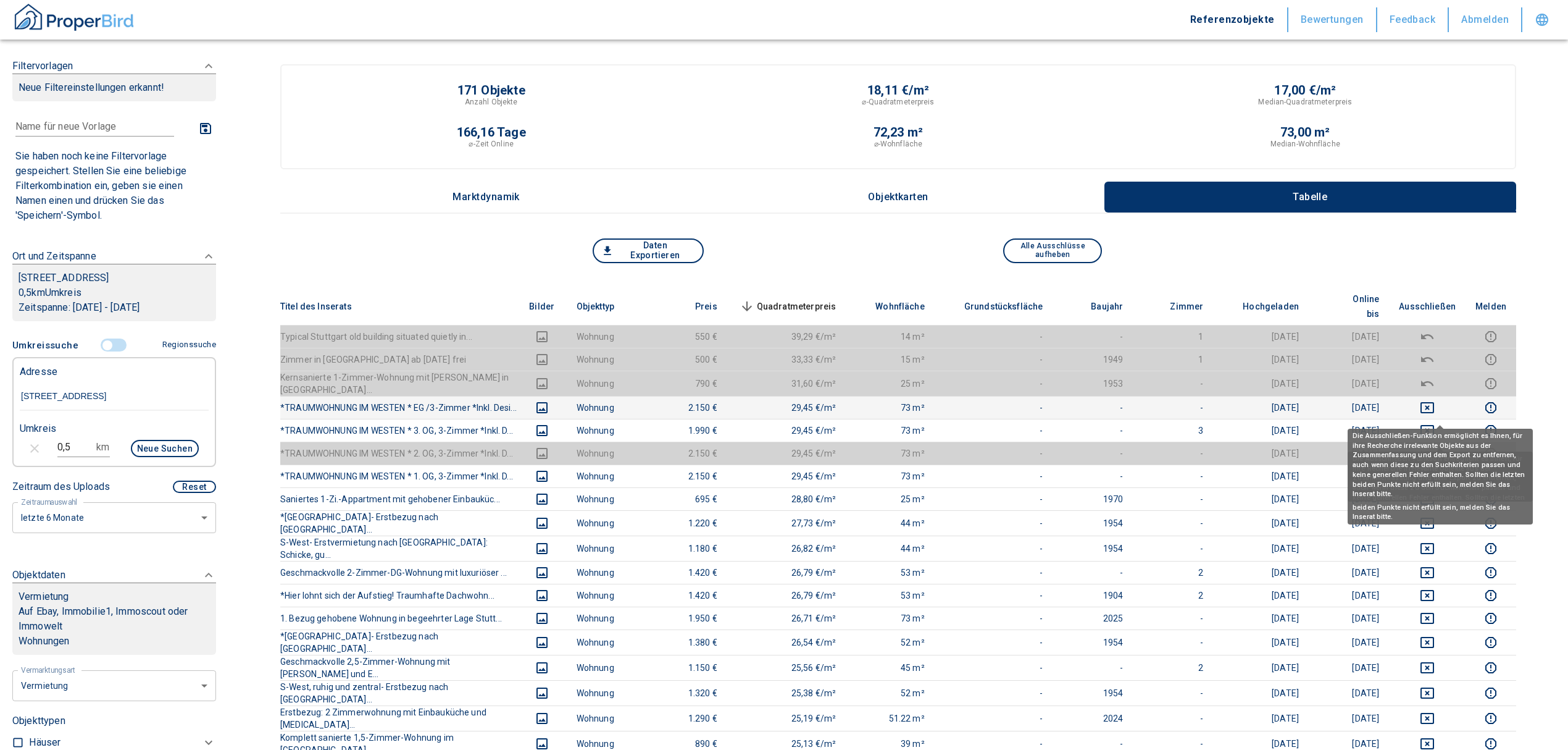
click at [1435, 423] on icon "deselect this listing" at bounding box center [1428, 431] width 15 height 15
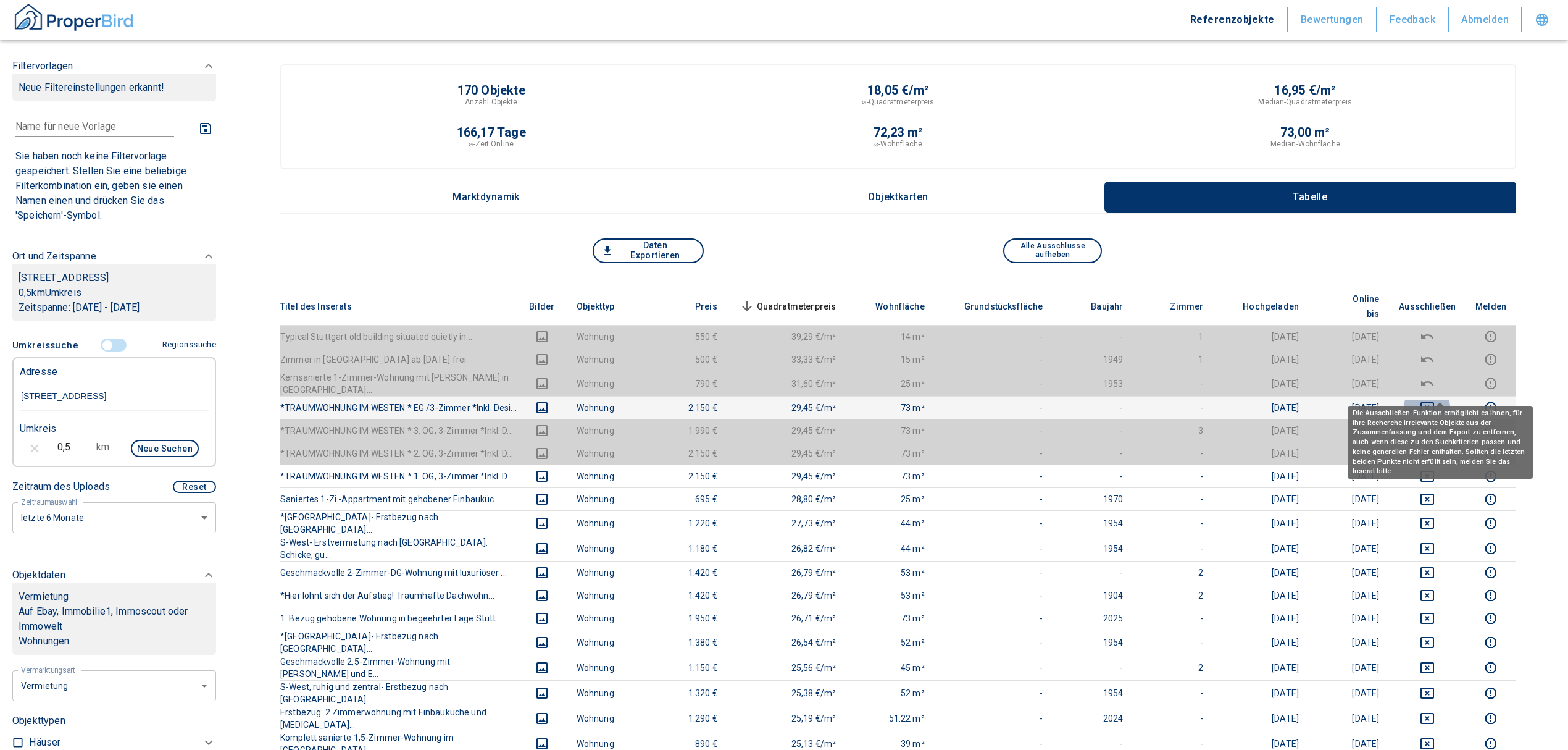
click at [1434, 402] on icon "deselect this listing" at bounding box center [1427, 407] width 14 height 11
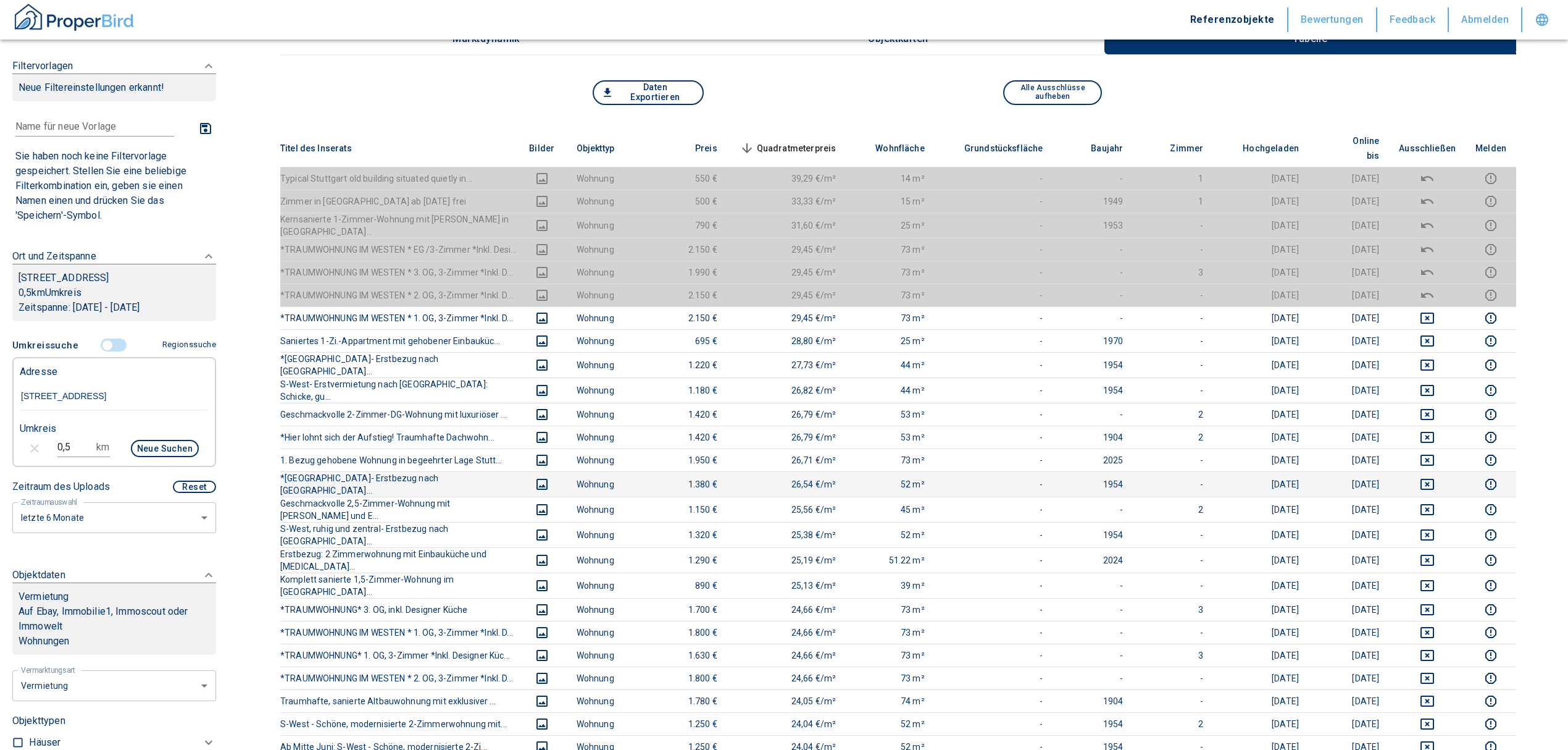
scroll to position [164, 0]
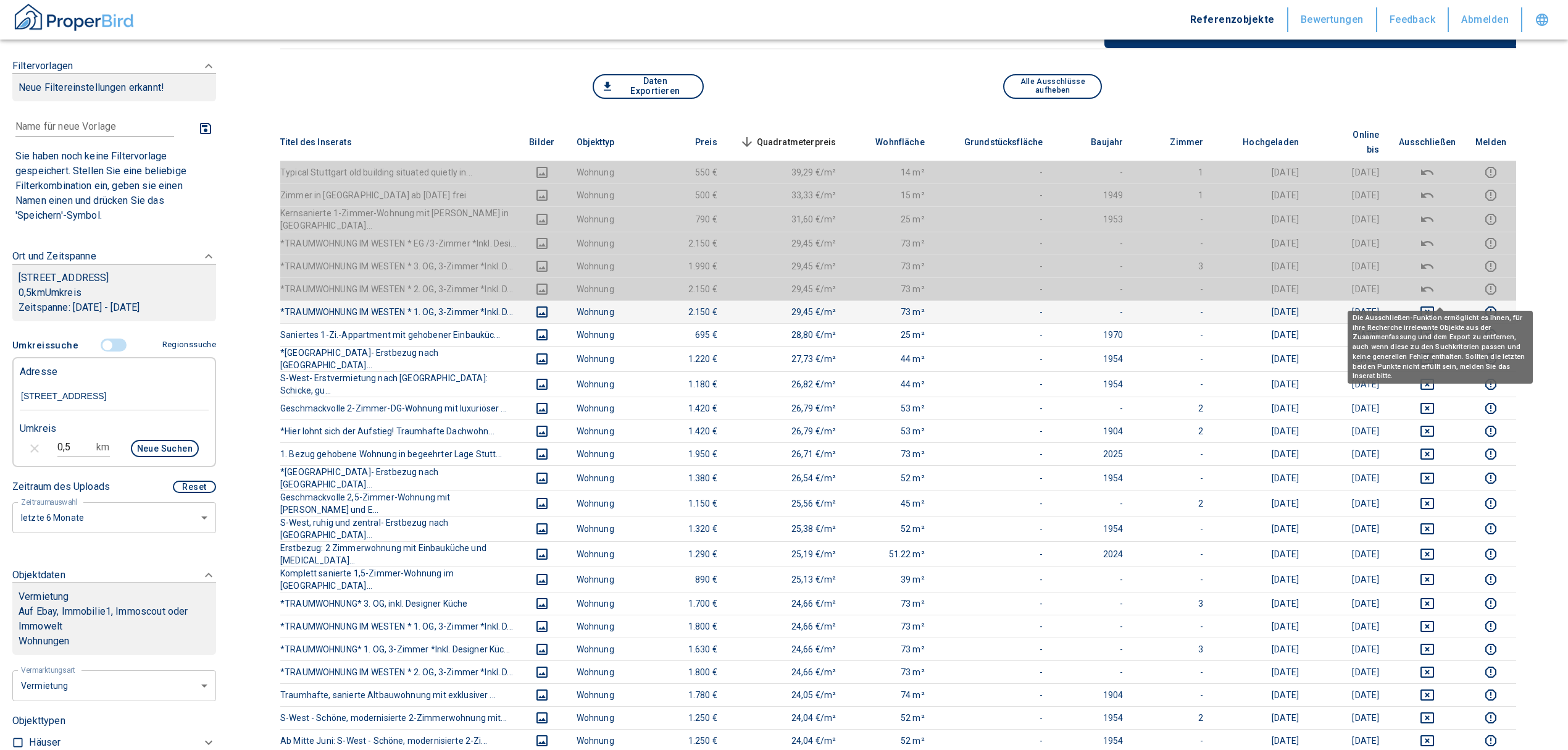
click at [1434, 306] on icon "deselect this listing" at bounding box center [1427, 312] width 14 height 11
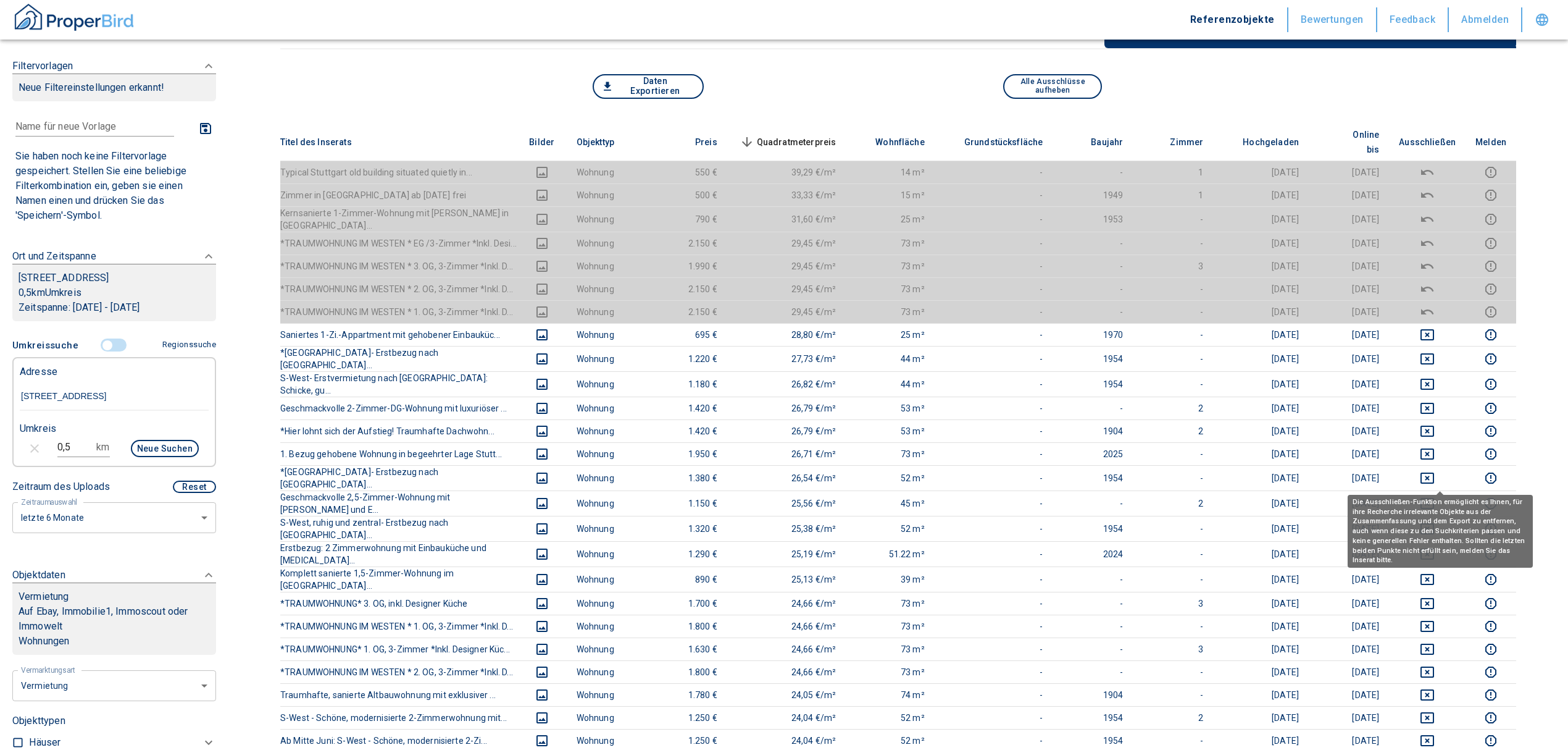
scroll to position [0, 0]
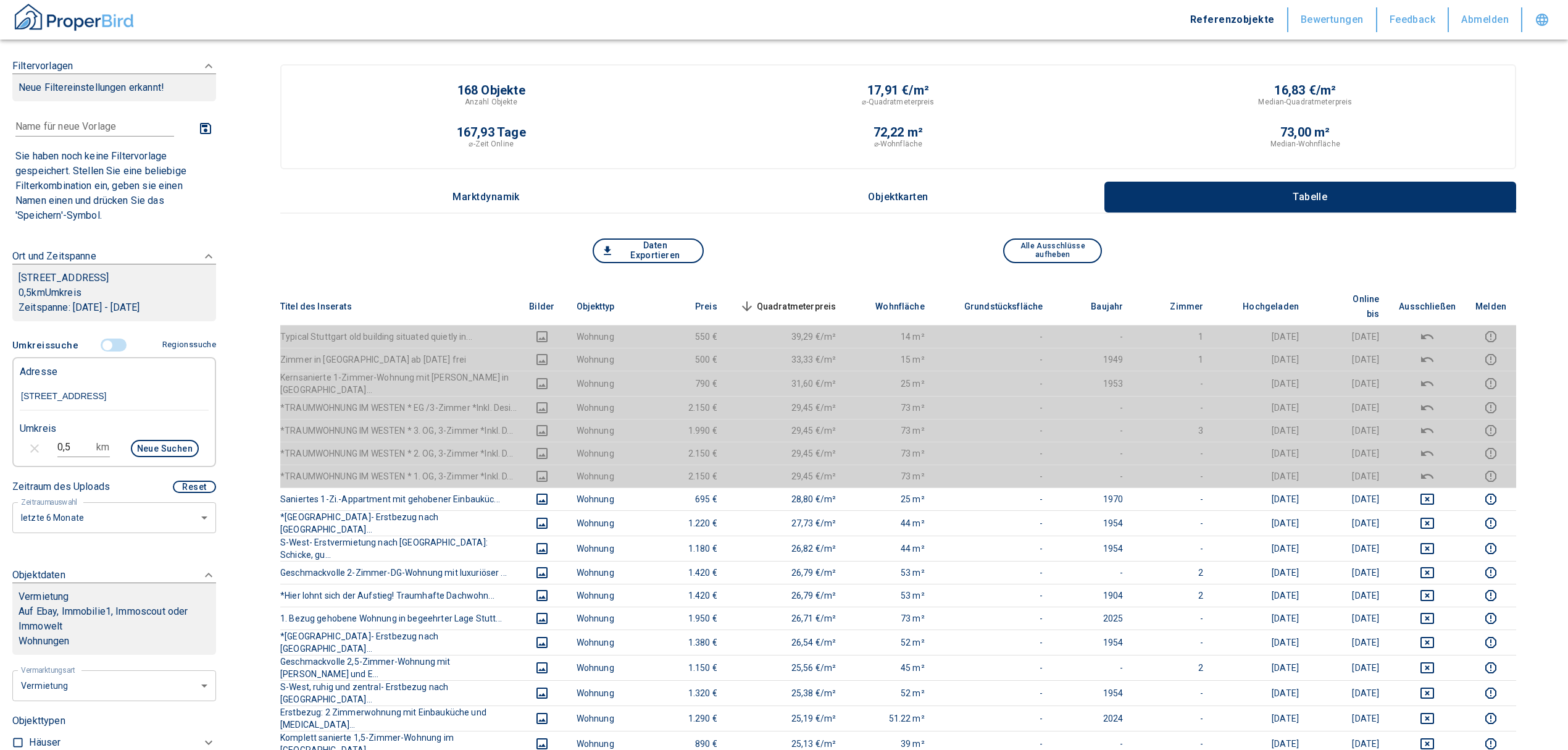
click at [808, 299] on span "Quadratmeterpreis sorted descending" at bounding box center [787, 306] width 99 height 15
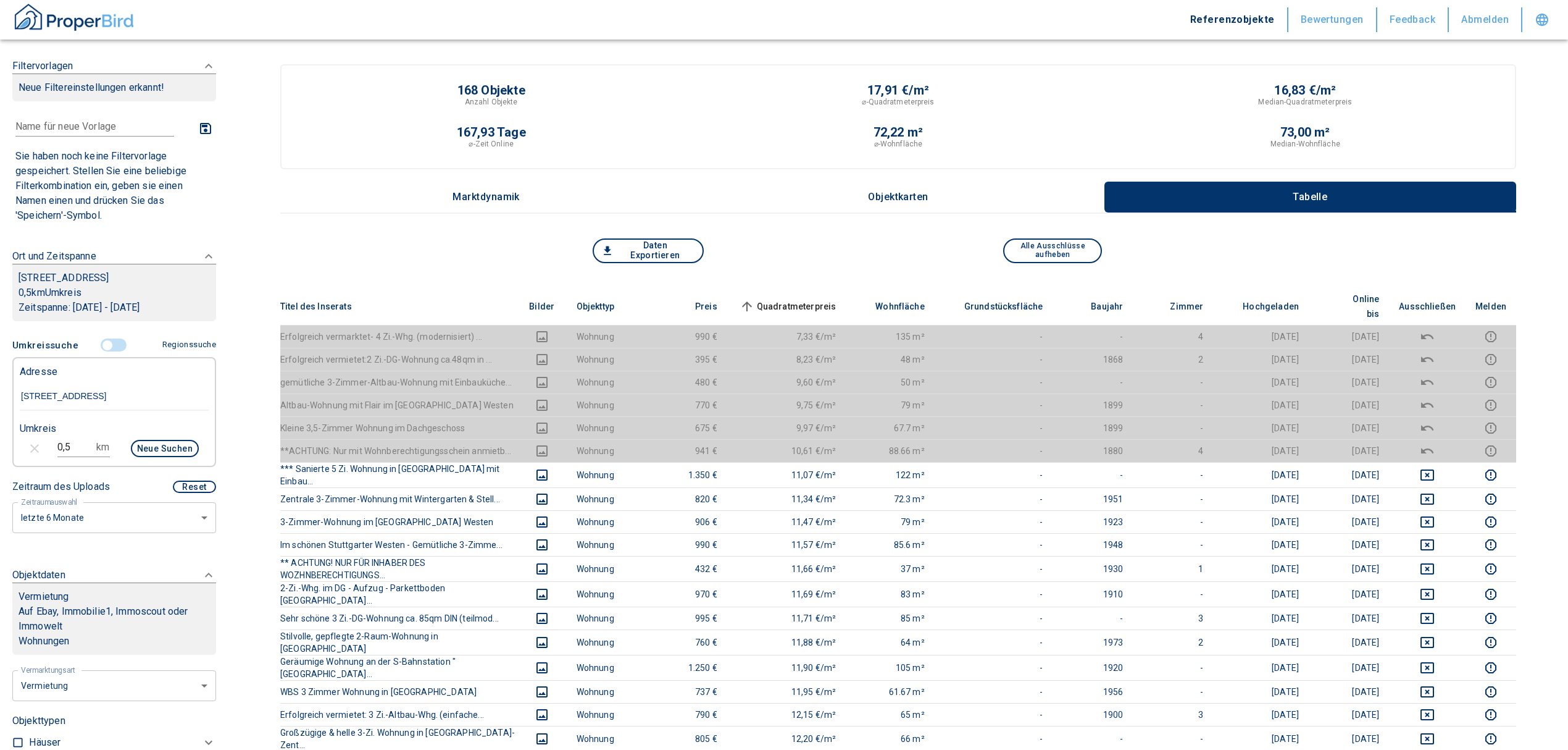
click at [102, 342] on input "controlled" at bounding box center [108, 345] width 37 height 14
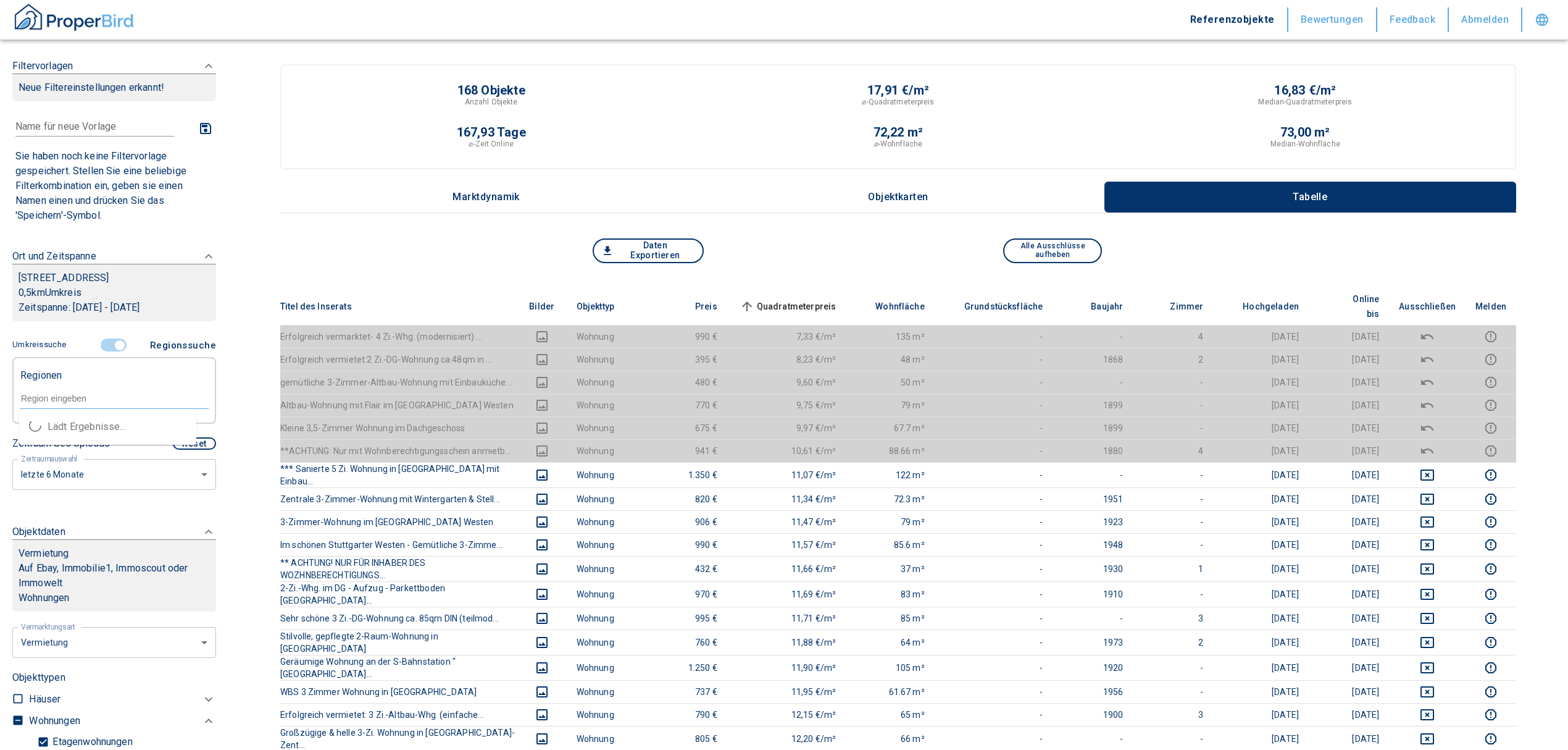
click at [92, 395] on input "text" at bounding box center [114, 398] width 189 height 11
click at [111, 426] on li "70178 Stuttgart" at bounding box center [108, 427] width 177 height 22
type input "70178"
type input "2020"
type input "70178 Stuttgart"
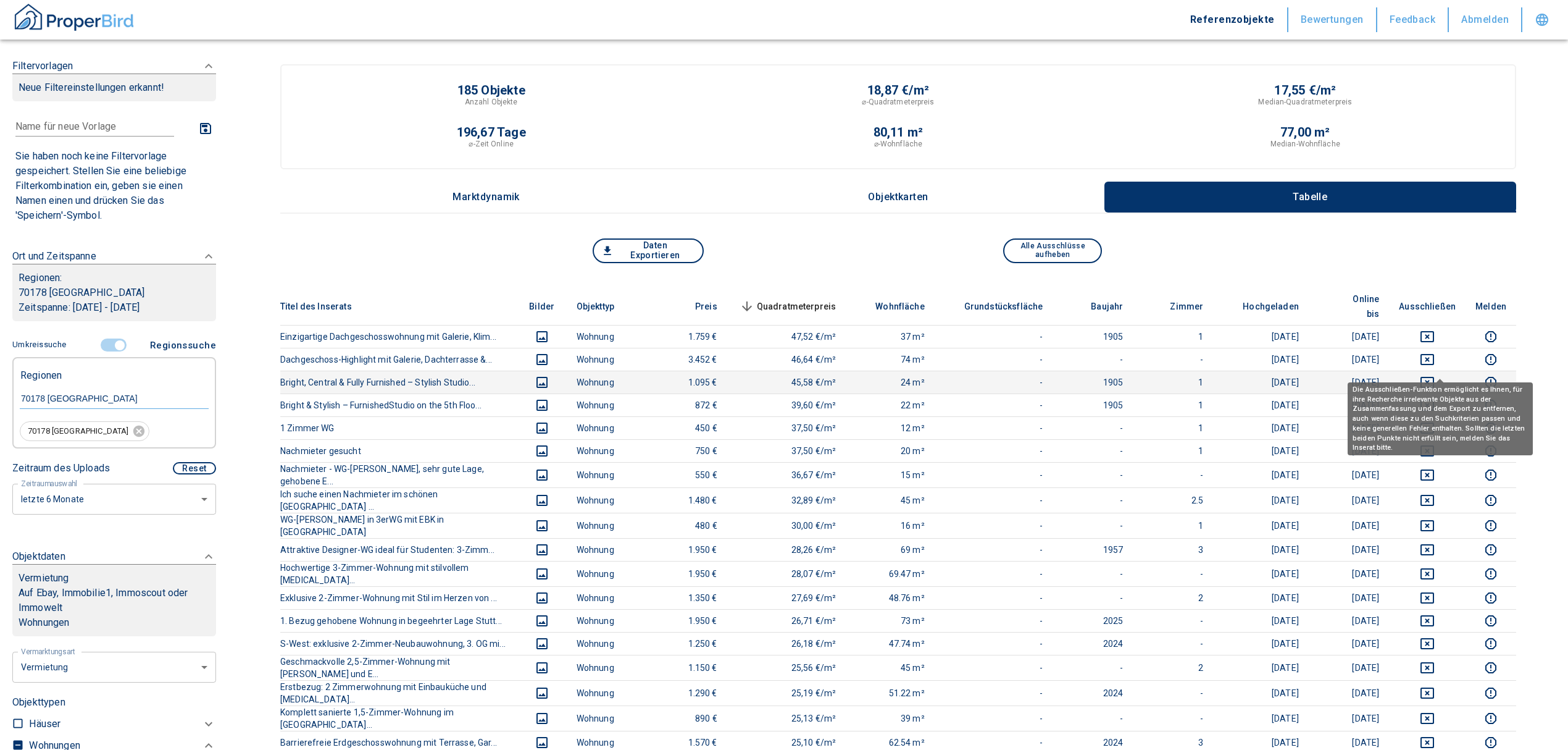
click at [1435, 375] on icon "deselect this listing" at bounding box center [1428, 382] width 15 height 15
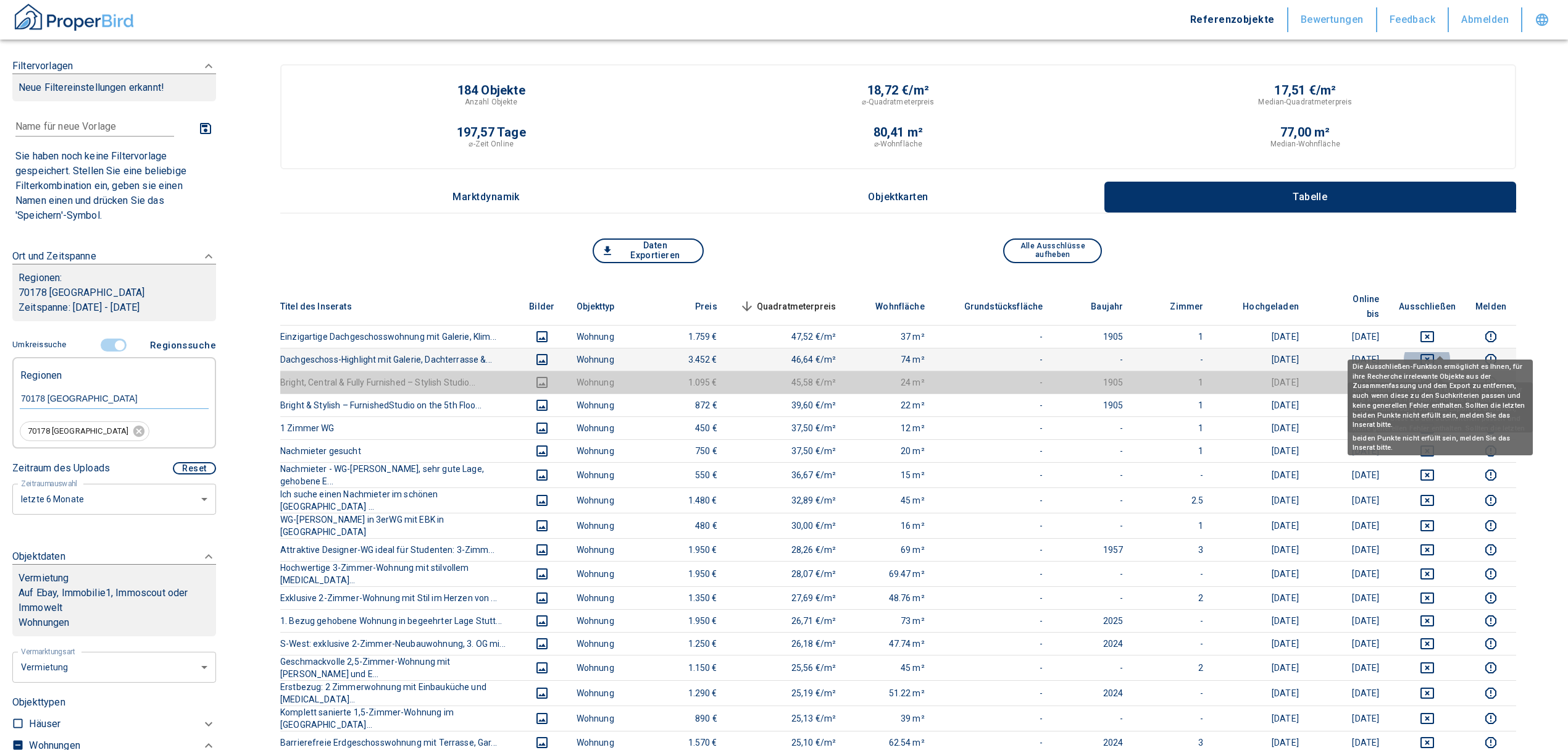
click at [1435, 352] on icon "deselect this listing" at bounding box center [1428, 359] width 15 height 15
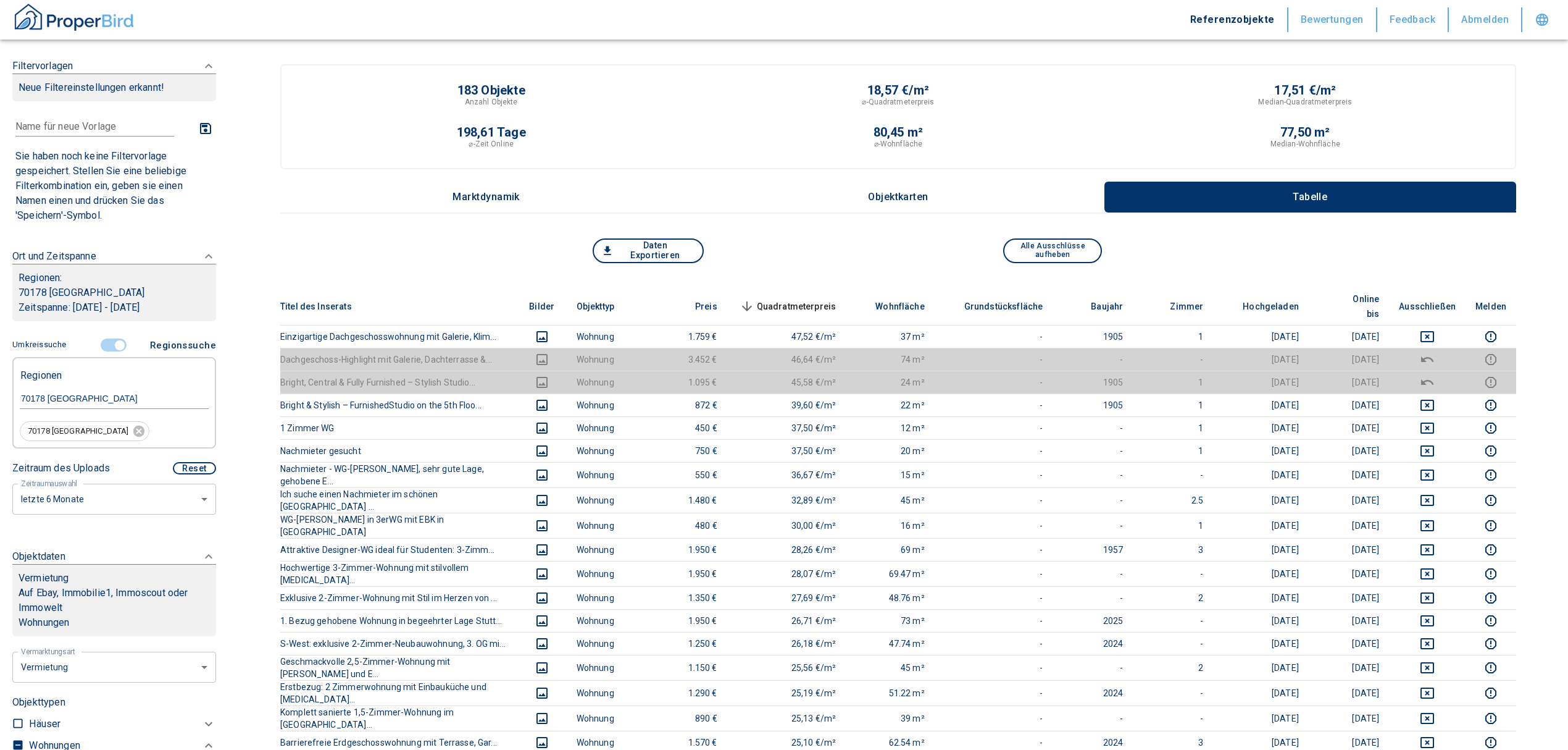
click at [1440, 307] on th "Ausschließen" at bounding box center [1427, 306] width 77 height 38
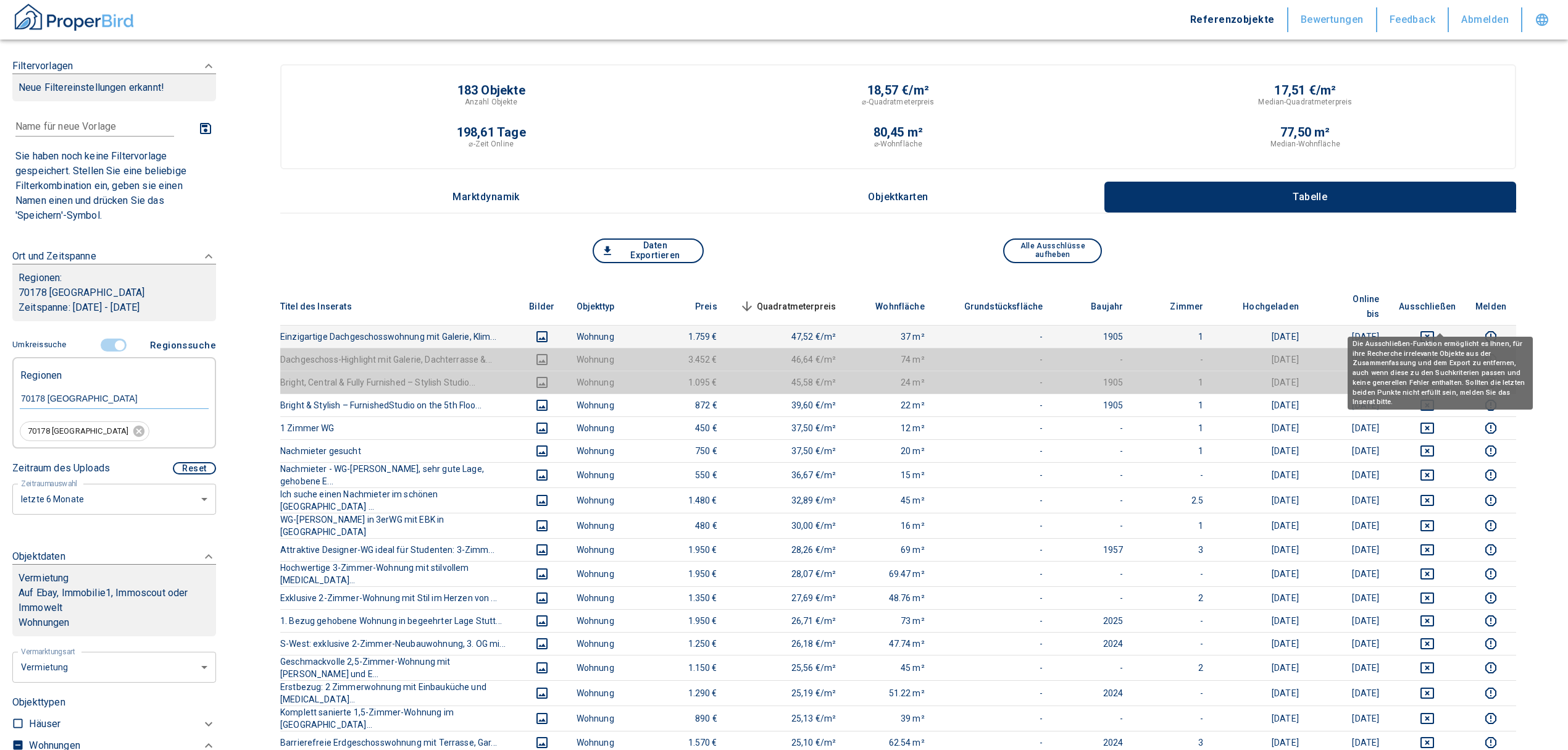
click at [1432, 330] on button "deselect this listing" at bounding box center [1427, 337] width 57 height 15
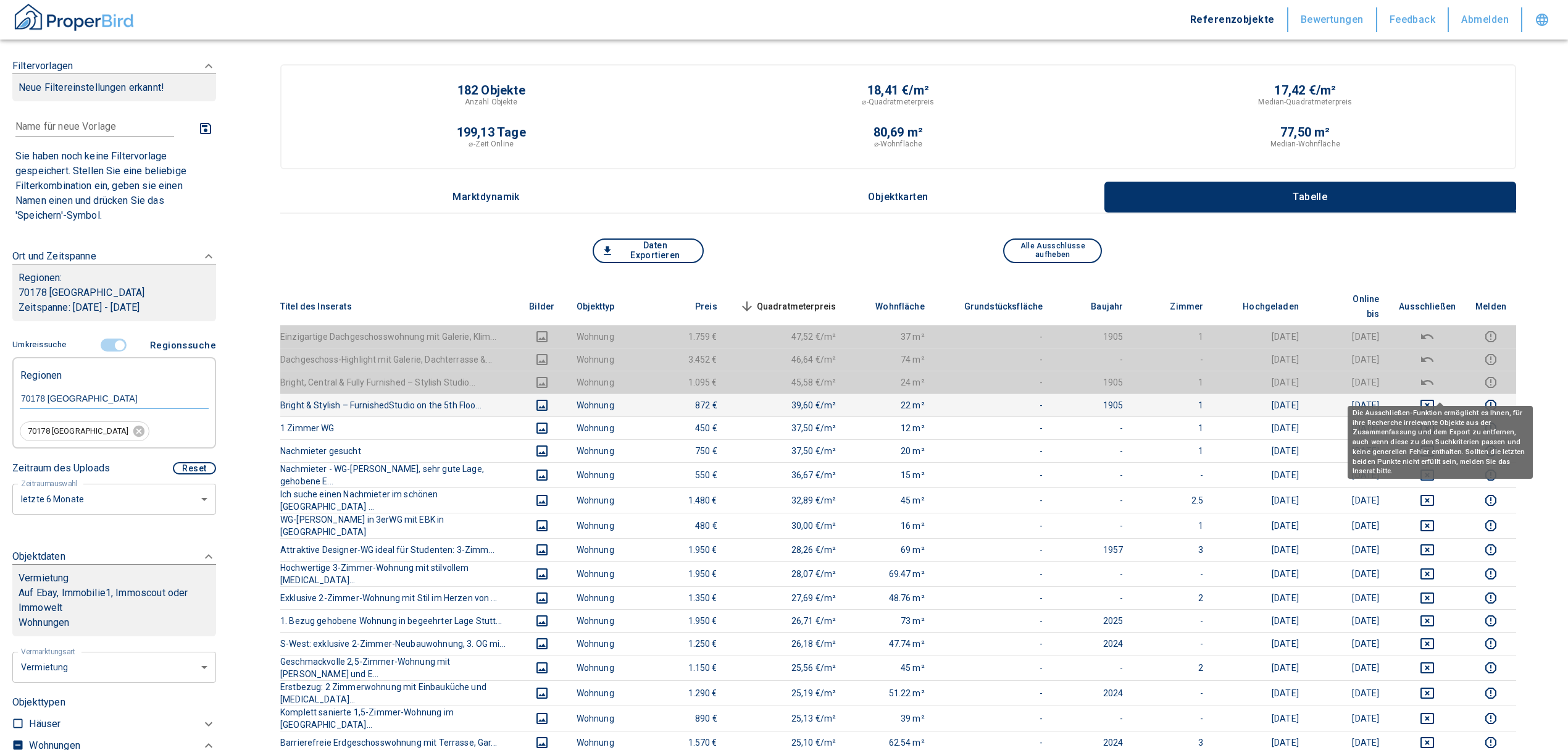
click at [1435, 398] on icon "deselect this listing" at bounding box center [1428, 406] width 15 height 15
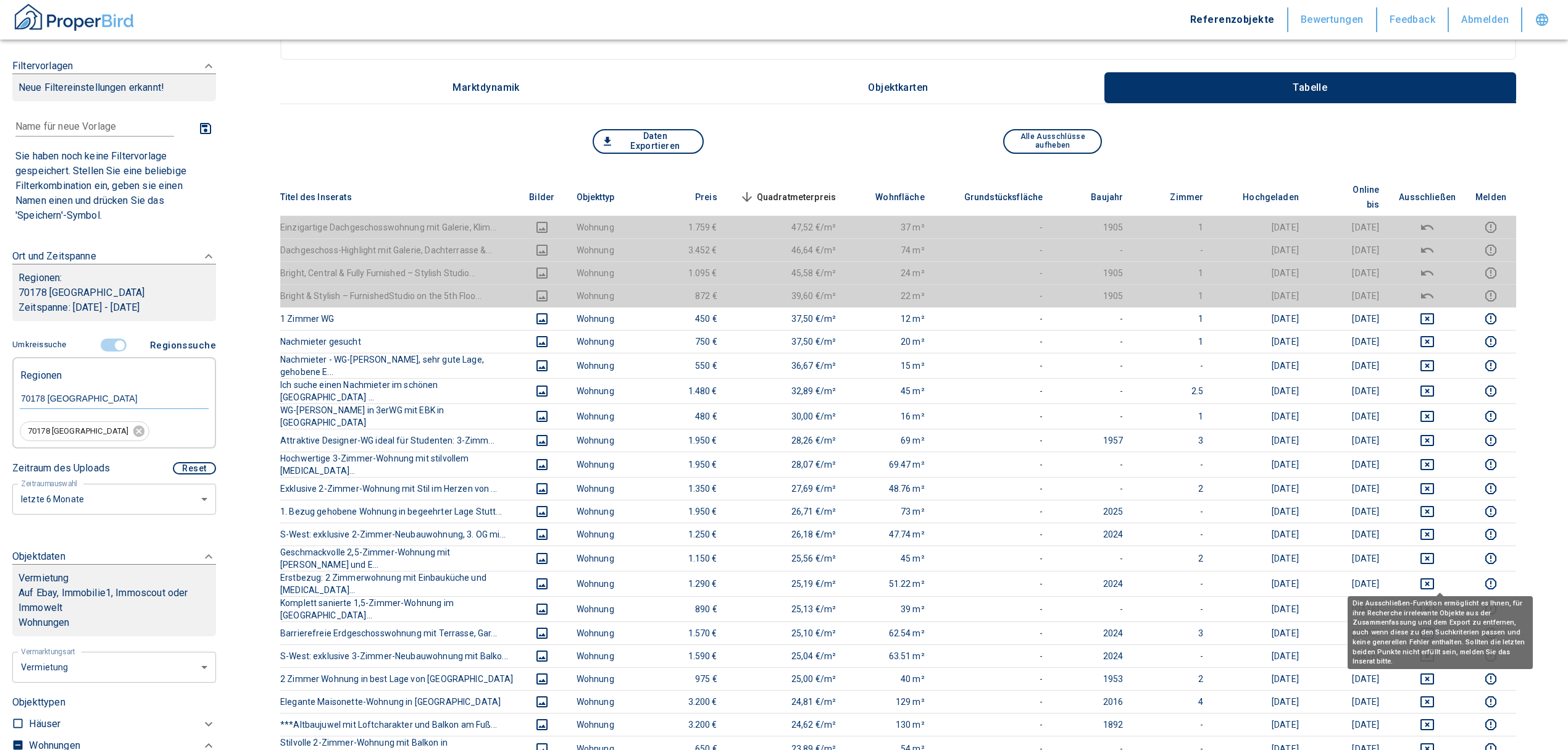
scroll to position [83, 0]
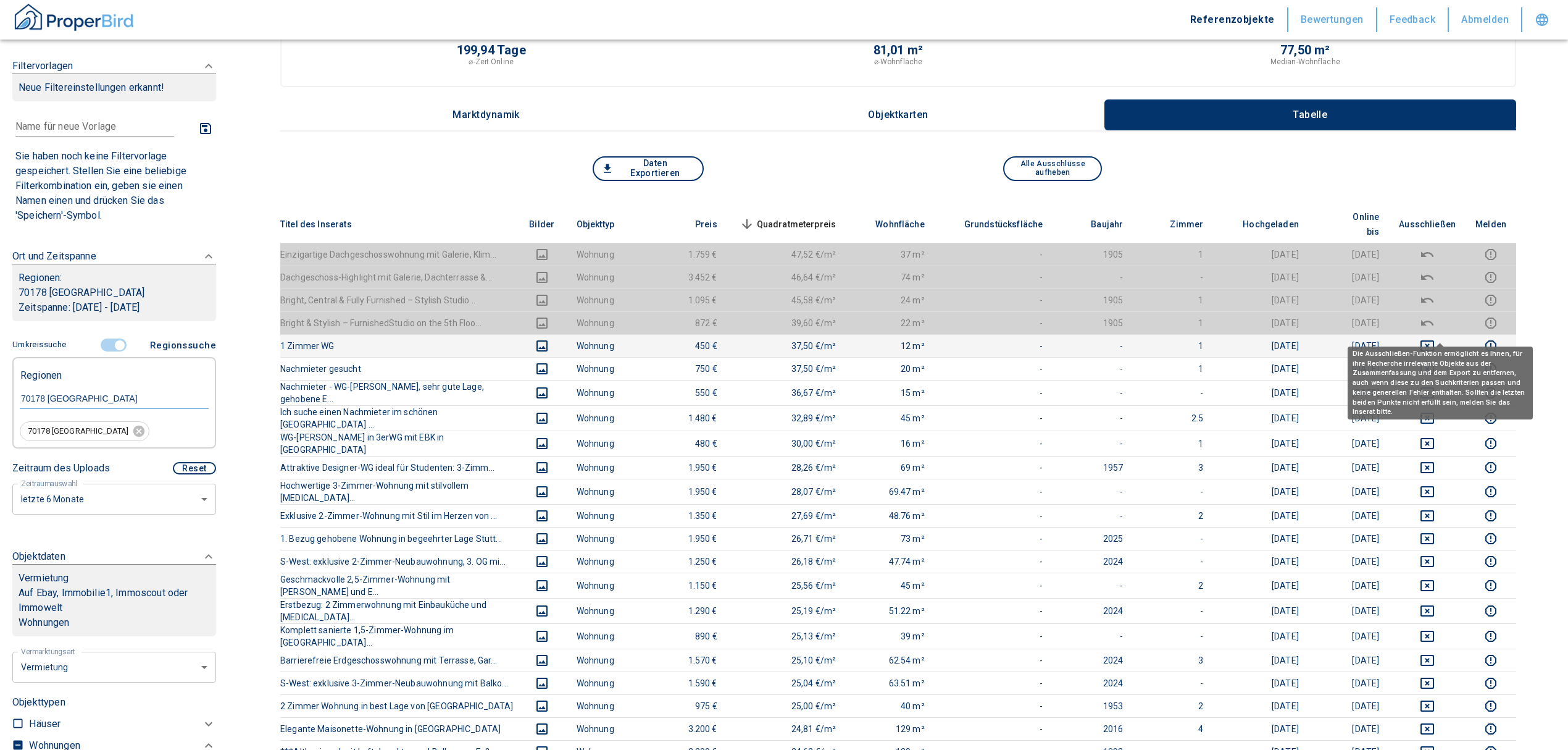
click at [1448, 339] on button "deselect this listing" at bounding box center [1427, 346] width 57 height 15
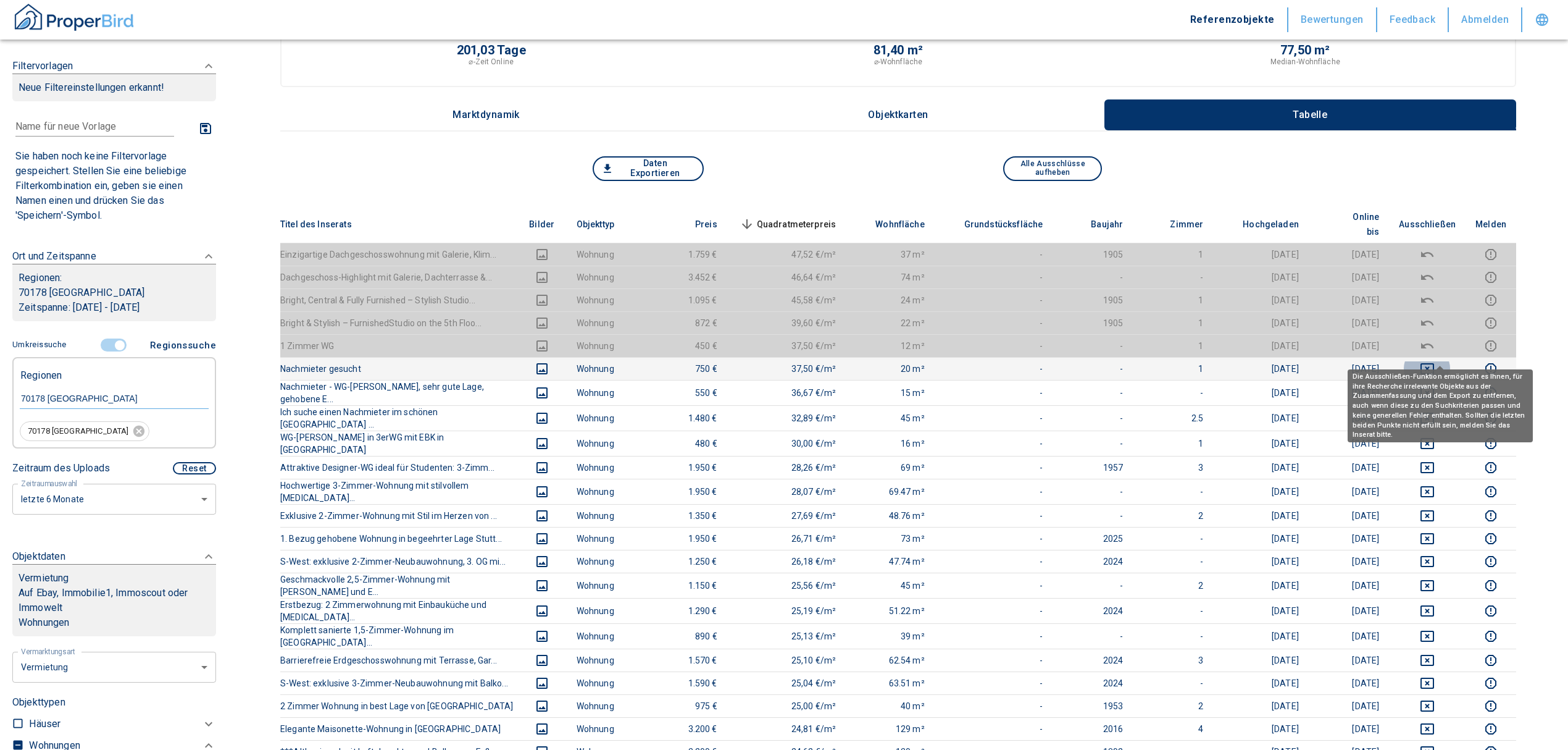
click at [1433, 363] on icon "deselect this listing" at bounding box center [1427, 369] width 14 height 11
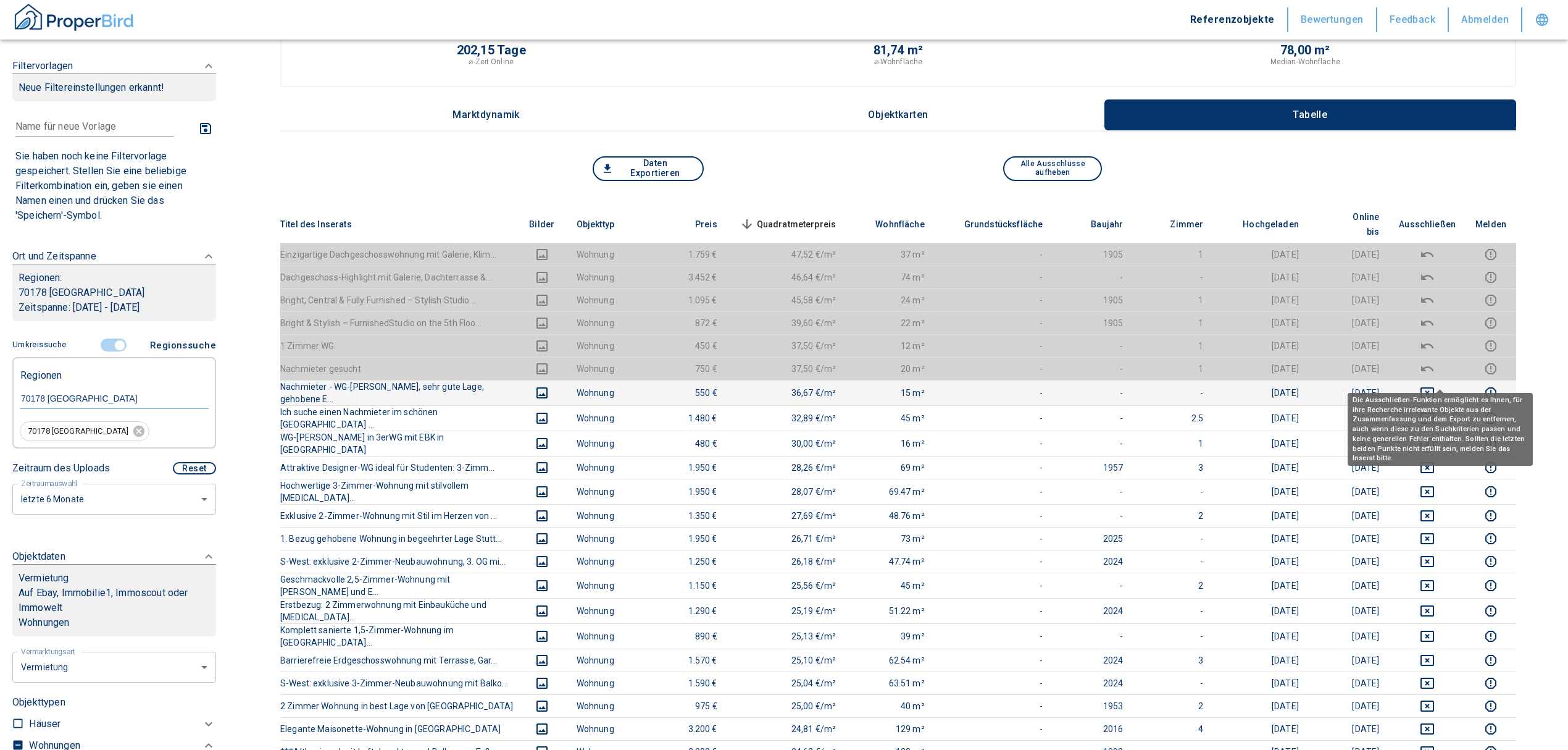
click at [1435, 385] on icon "deselect this listing" at bounding box center [1428, 393] width 15 height 15
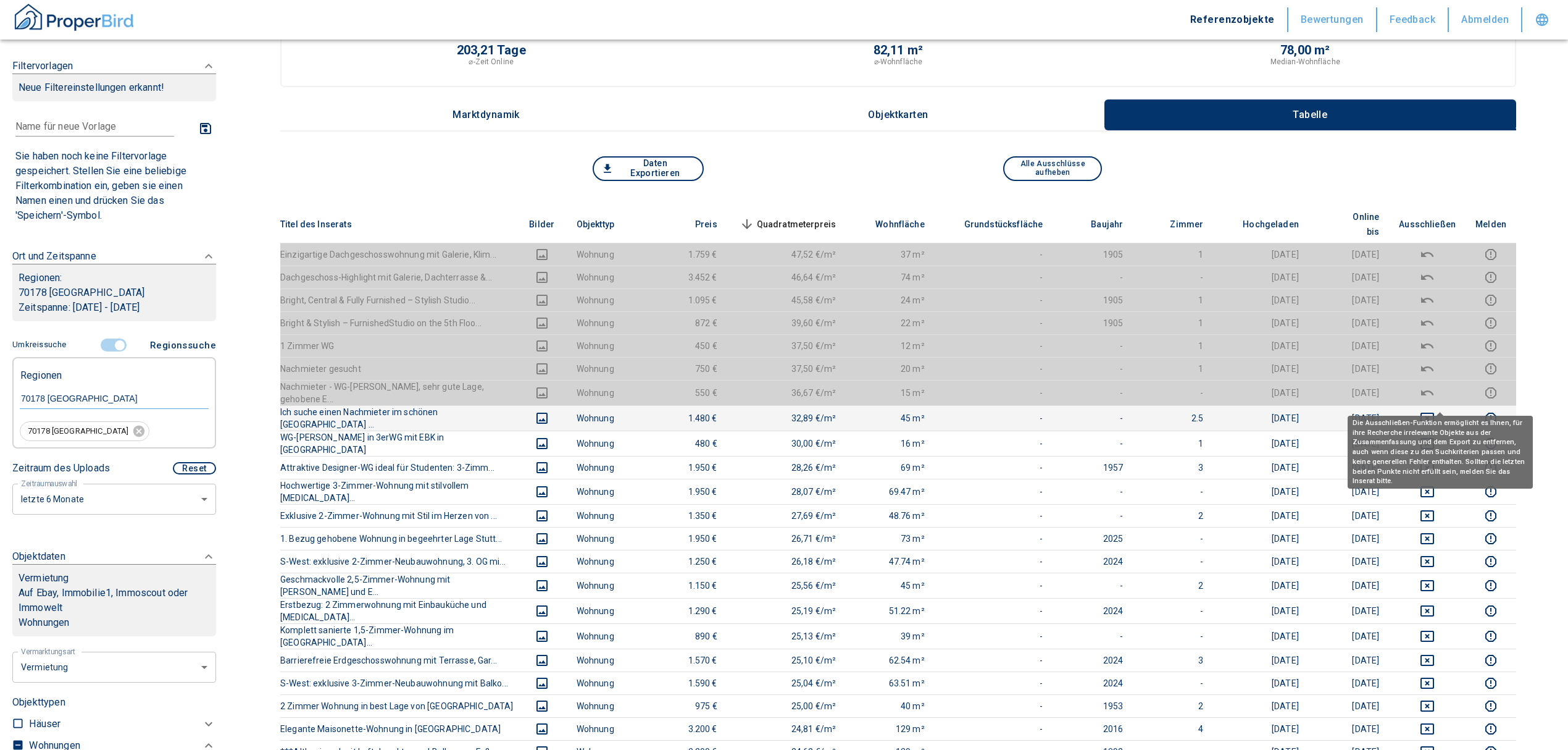
click at [1435, 411] on icon "deselect this listing" at bounding box center [1428, 419] width 15 height 15
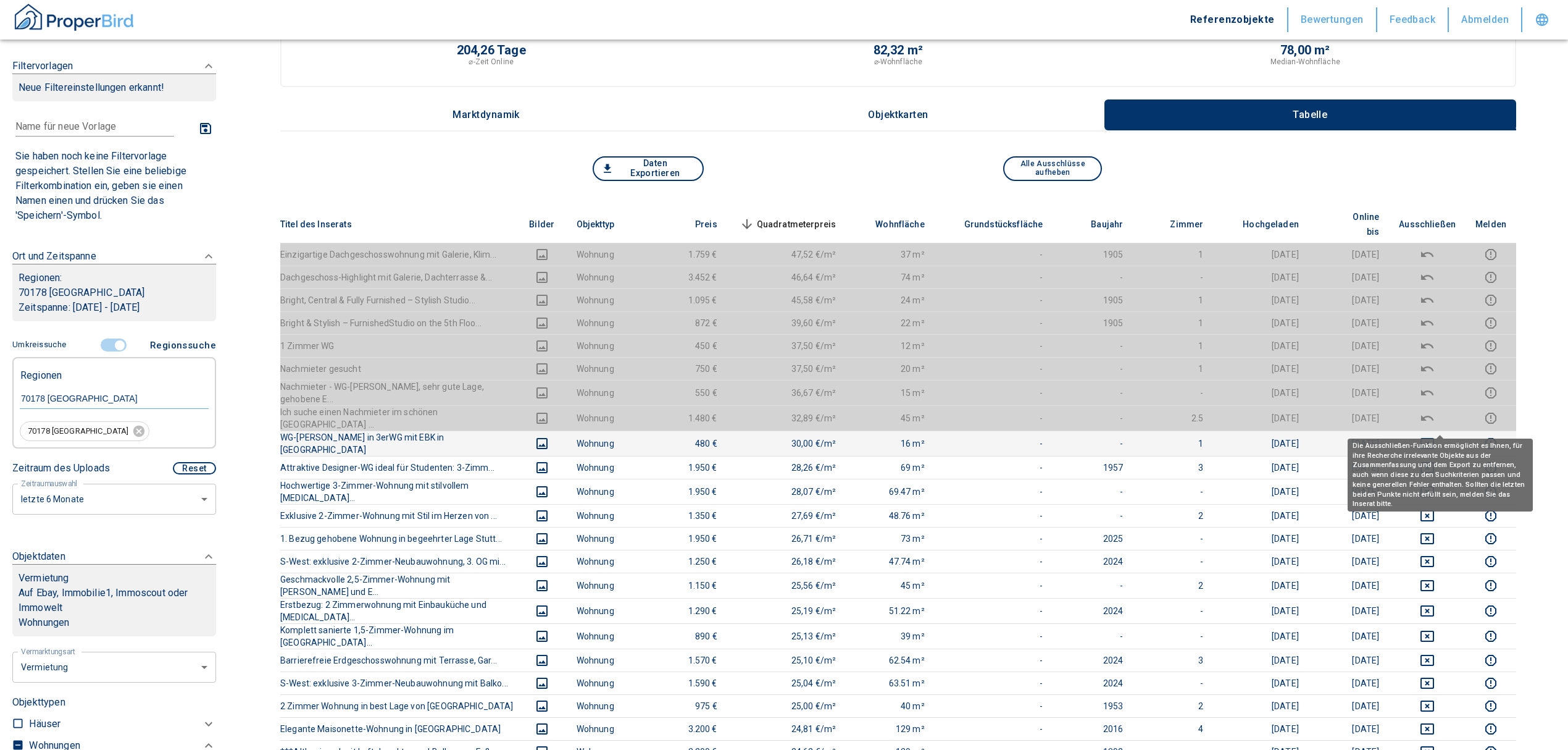
click at [1434, 438] on icon "deselect this listing" at bounding box center [1427, 444] width 14 height 11
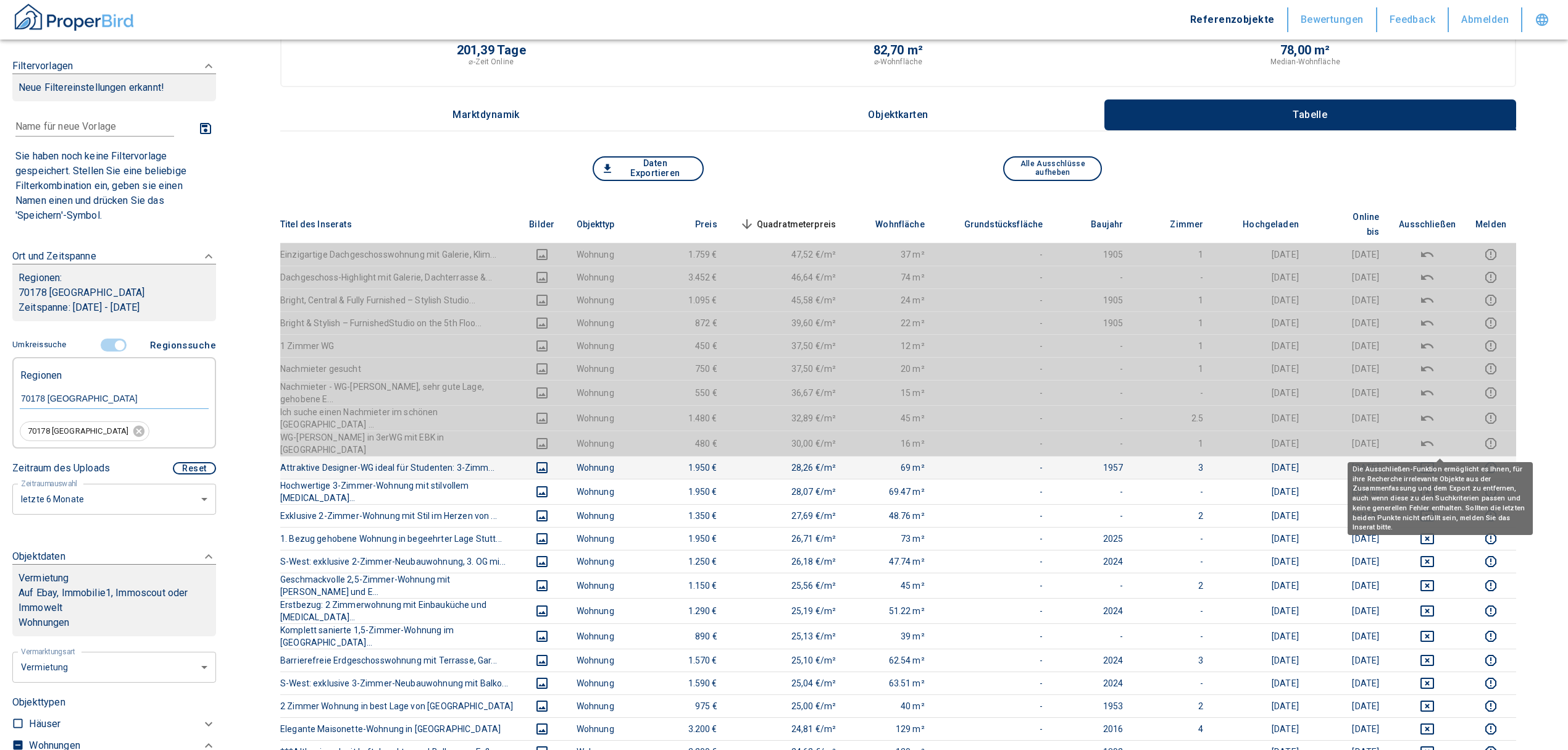
click at [1433, 462] on icon "deselect this listing" at bounding box center [1427, 468] width 14 height 11
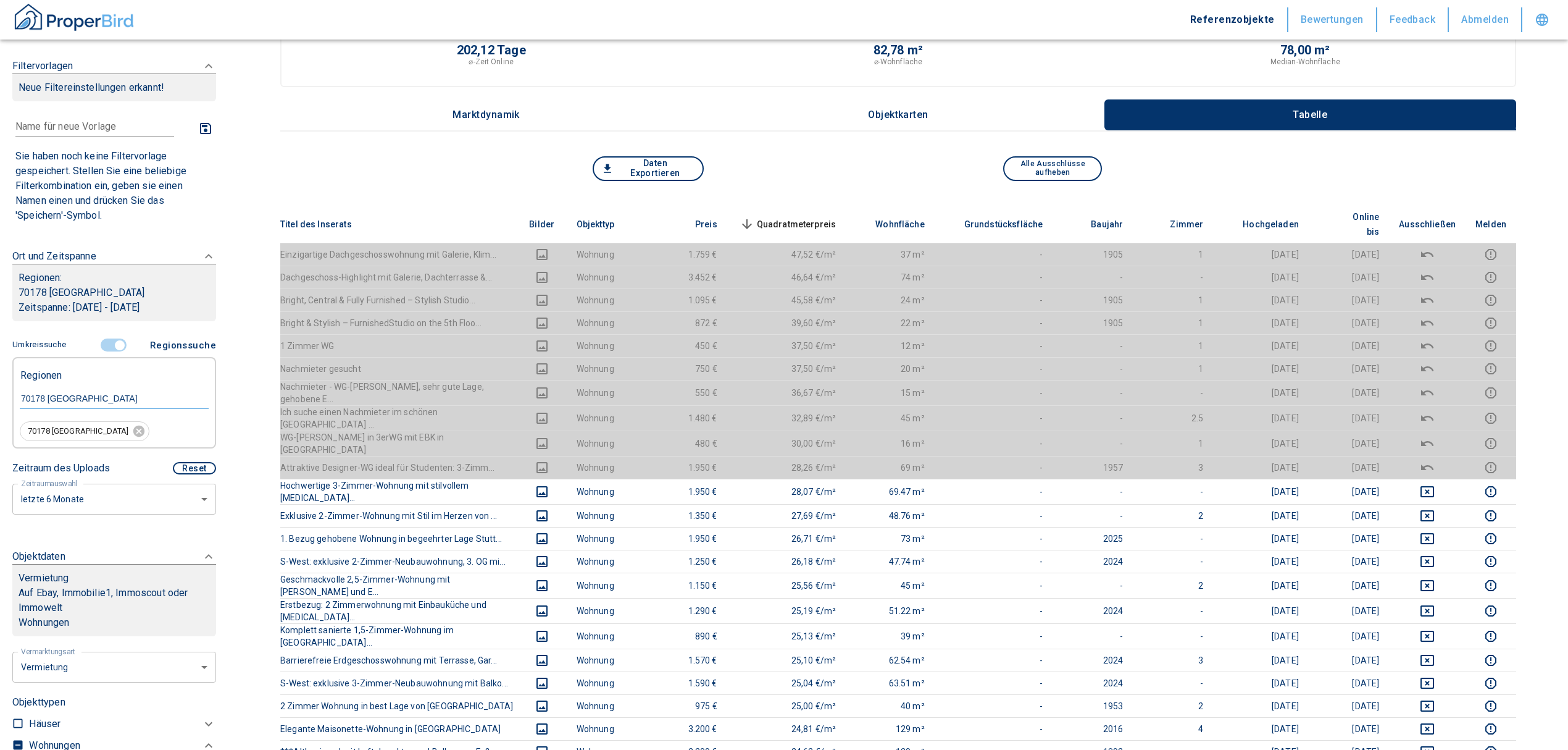
click at [821, 217] on span "Quadratmeterpreis sorted descending" at bounding box center [787, 225] width 99 height 15
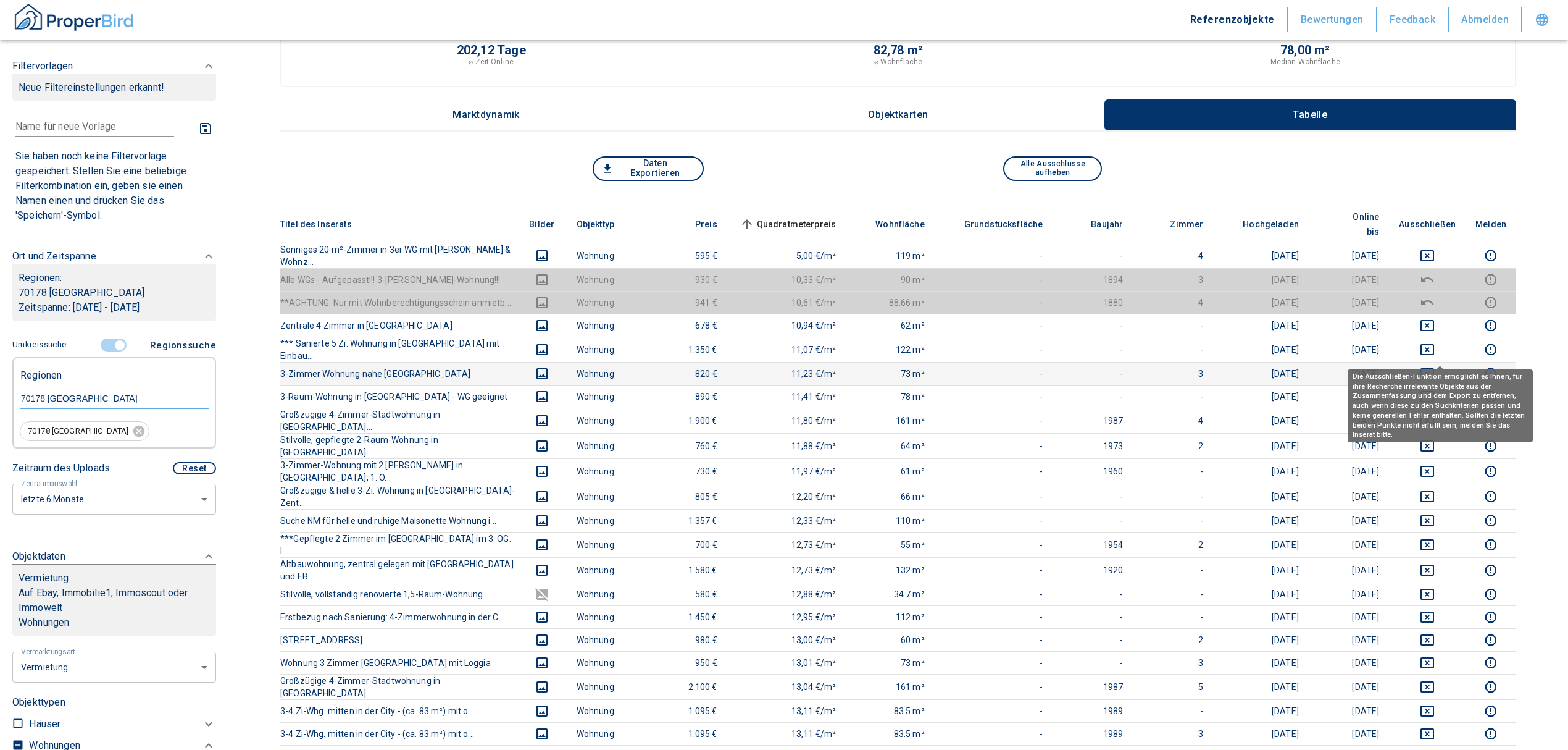
scroll to position [0, 0]
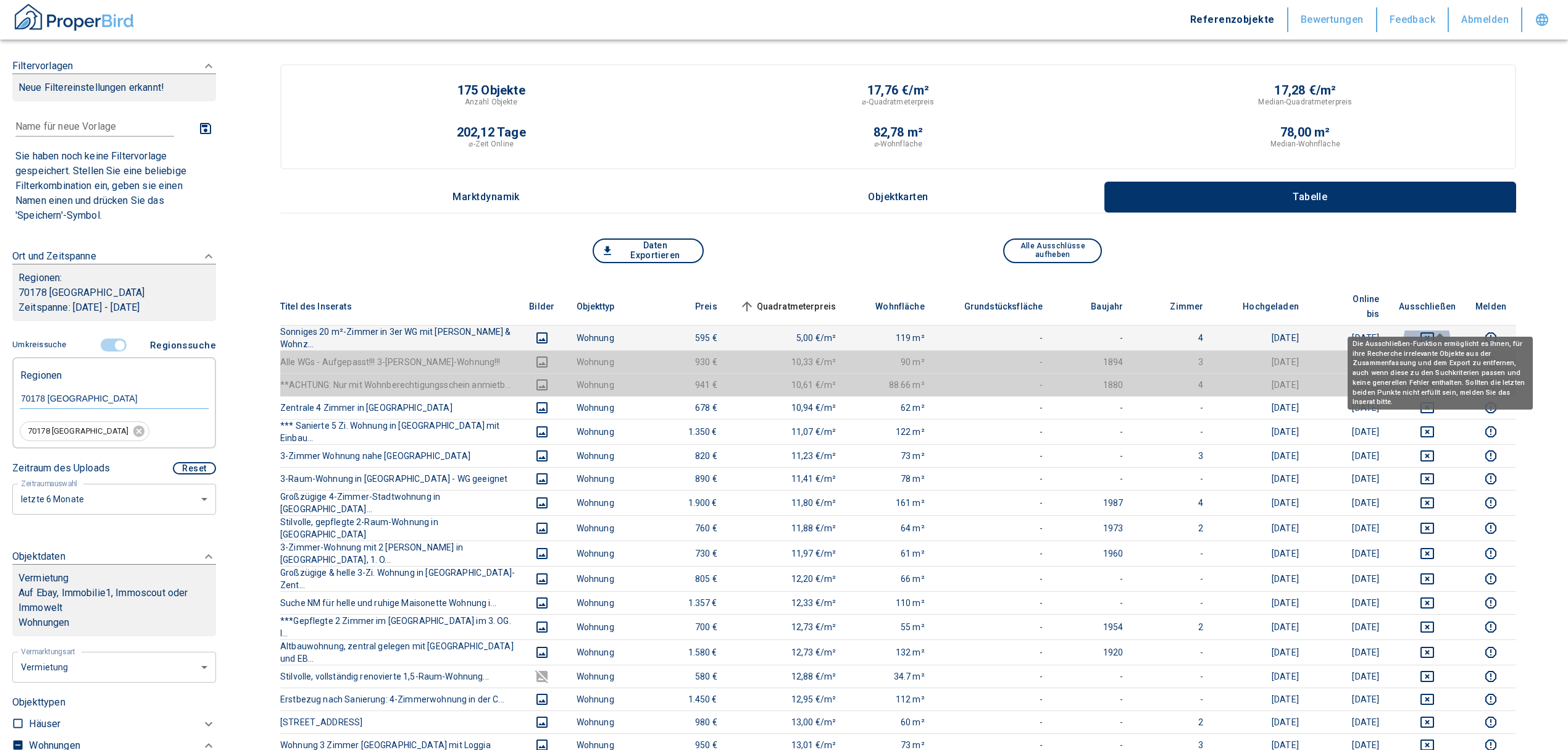
click at [1435, 330] on icon "deselect this listing" at bounding box center [1428, 338] width 15 height 15
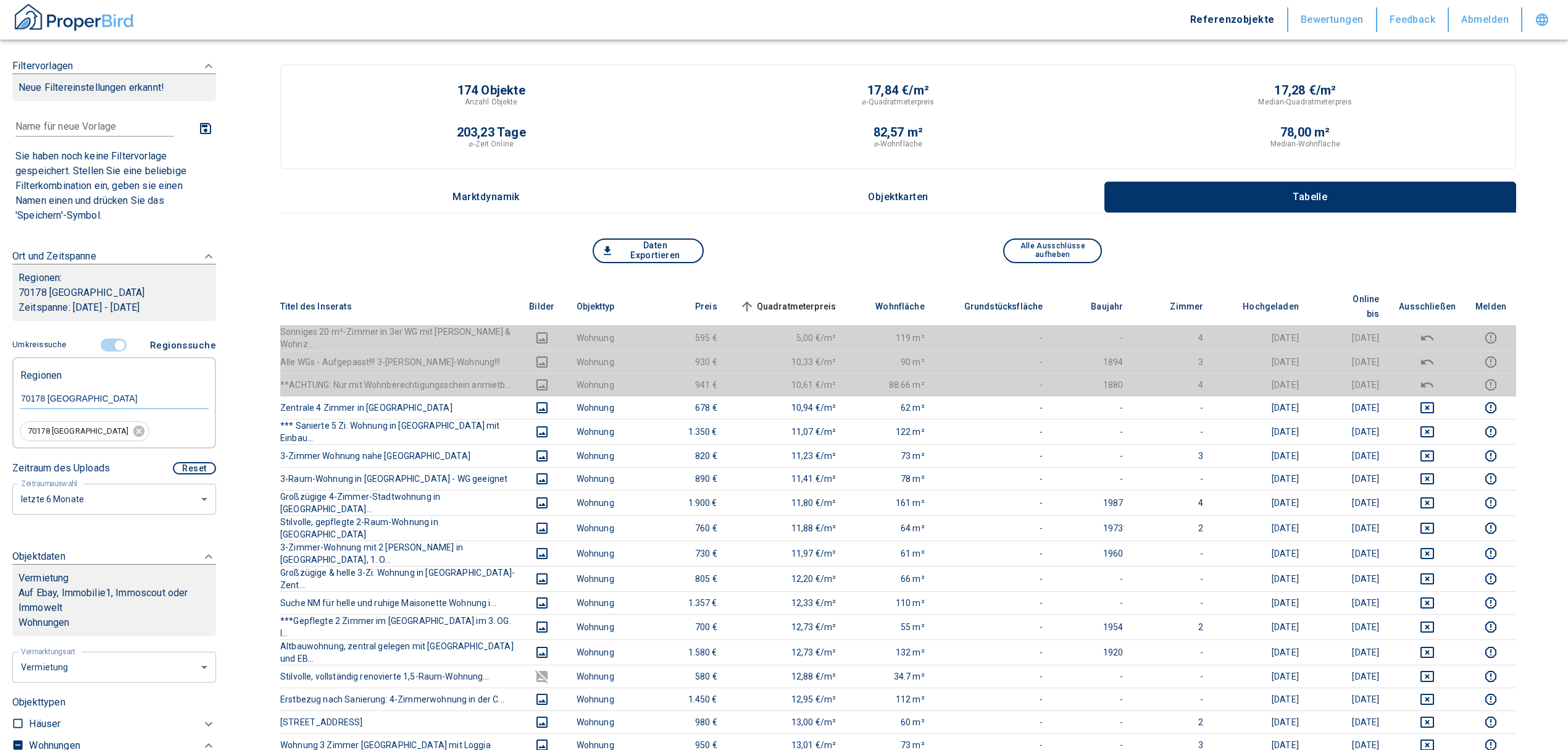
click at [791, 299] on span "Quadratmeterpreis sorted ascending" at bounding box center [787, 306] width 99 height 15
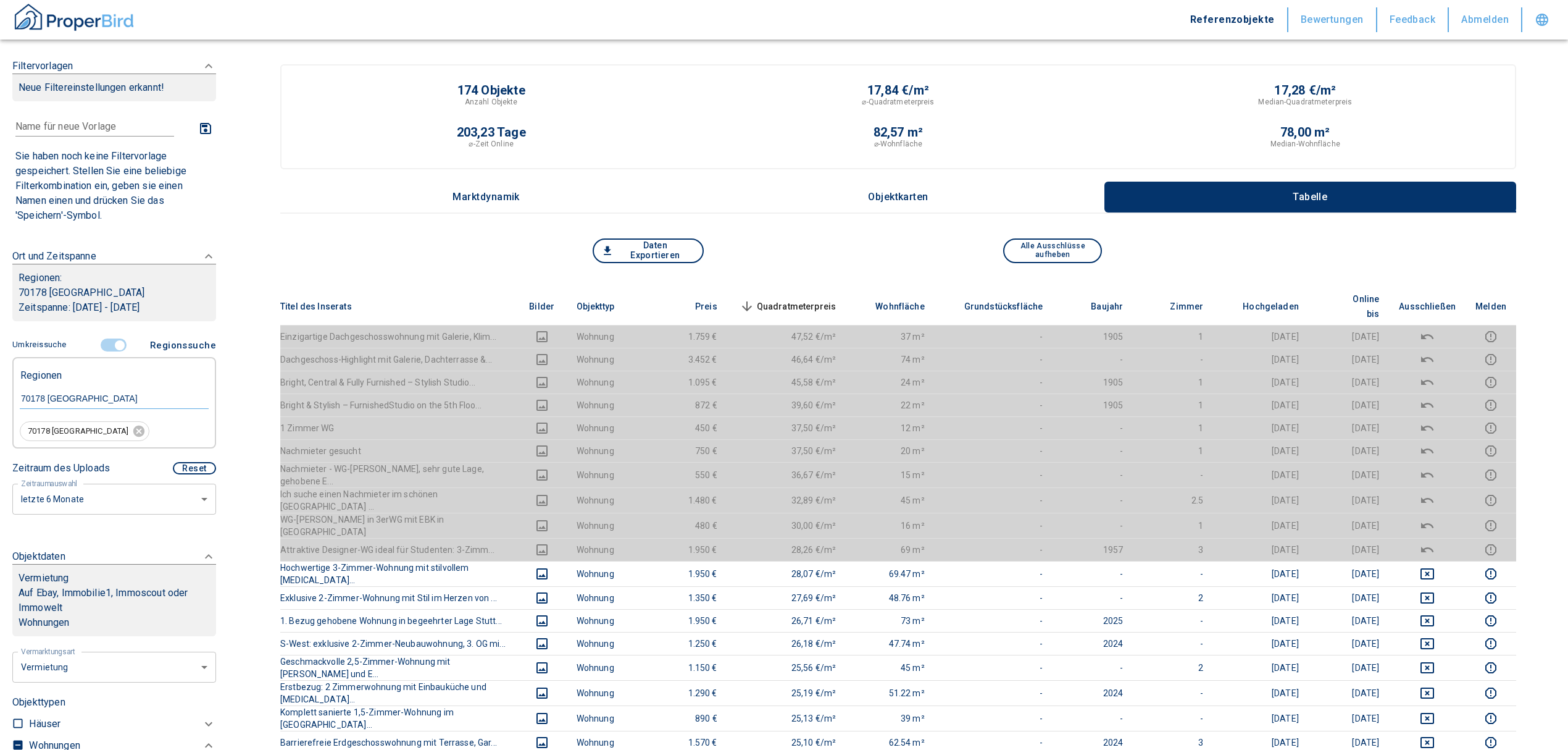
click at [794, 299] on span "Quadratmeterpreis sorted descending" at bounding box center [787, 306] width 99 height 15
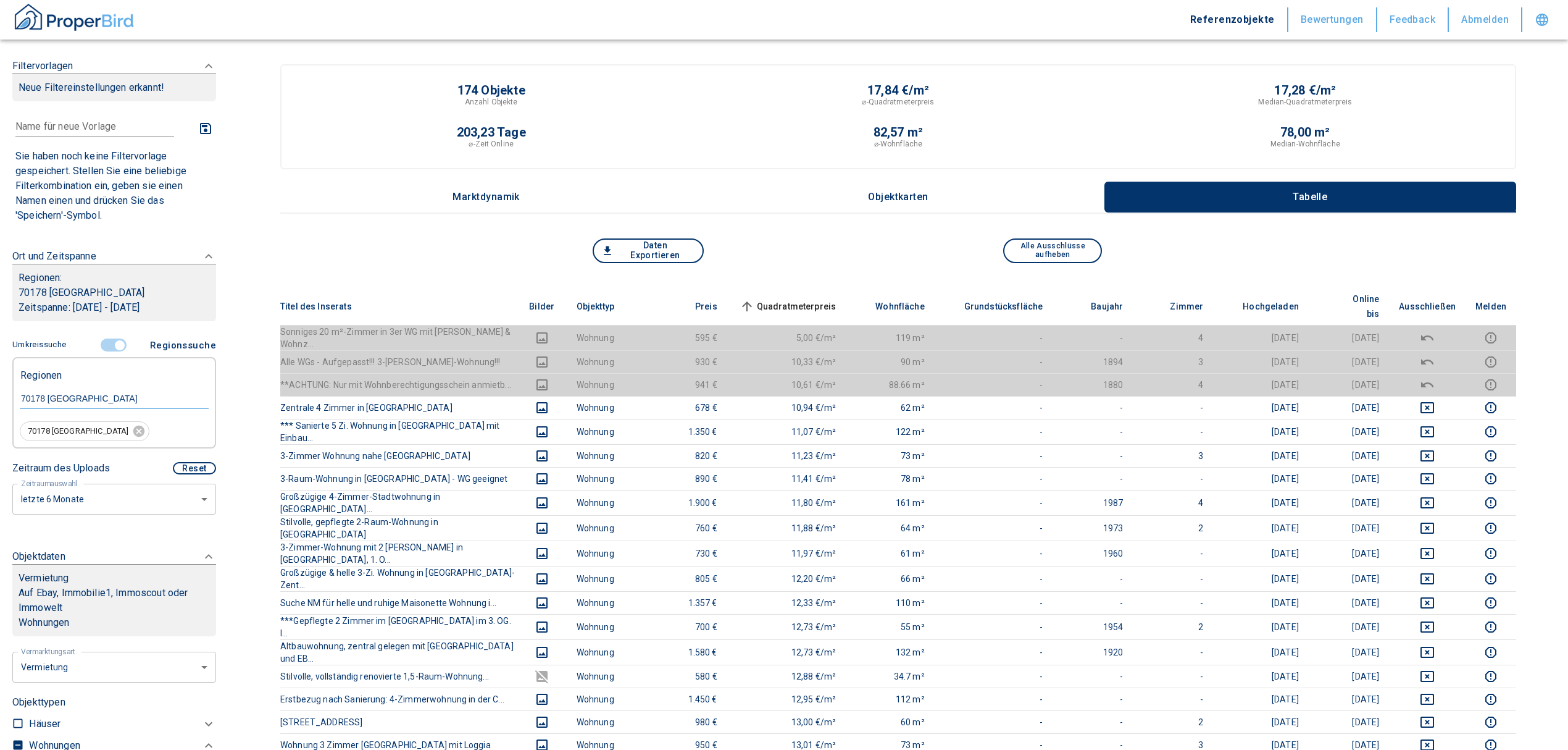
click at [117, 351] on input "controlled" at bounding box center [120, 345] width 37 height 14
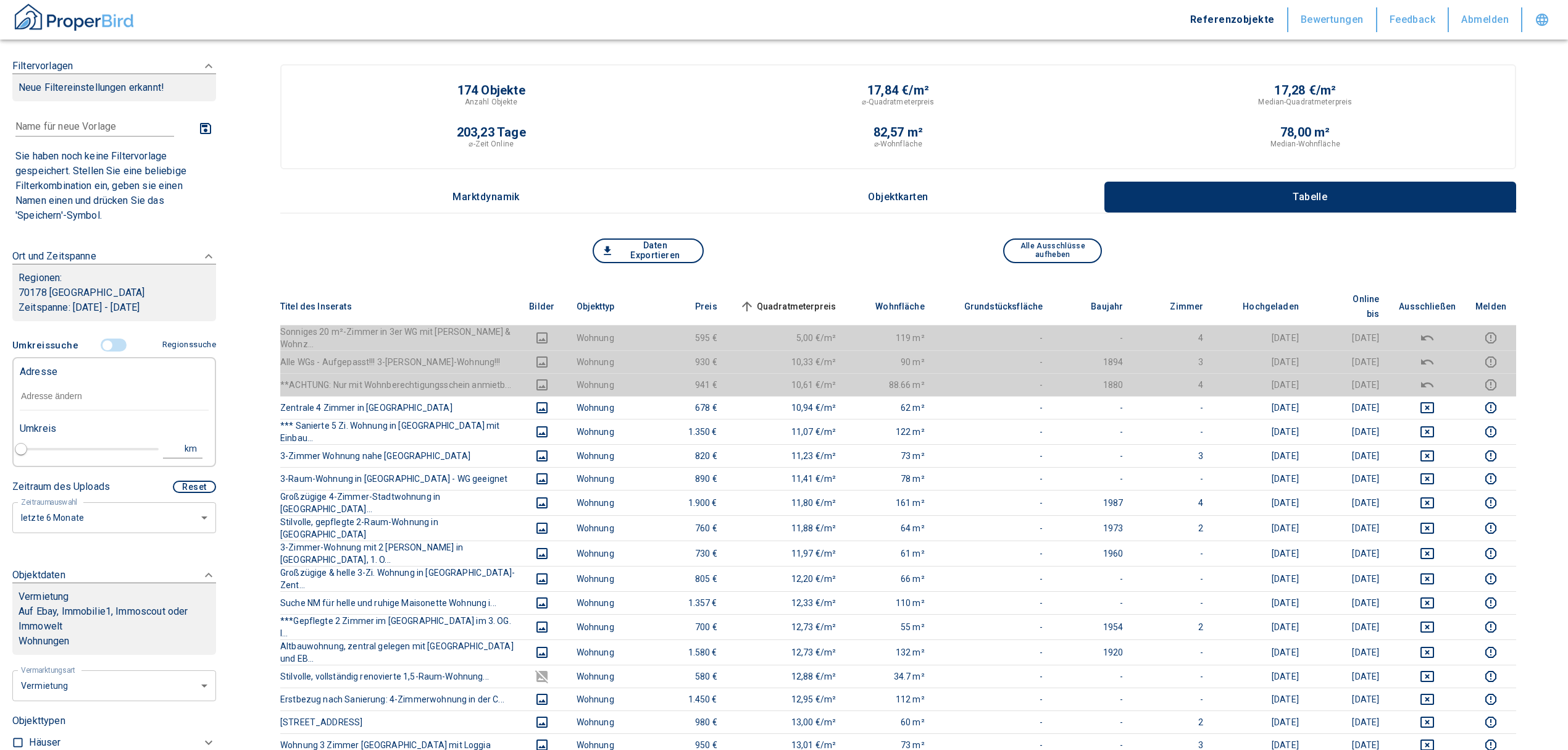
click at [83, 389] on input "text" at bounding box center [114, 396] width 189 height 29
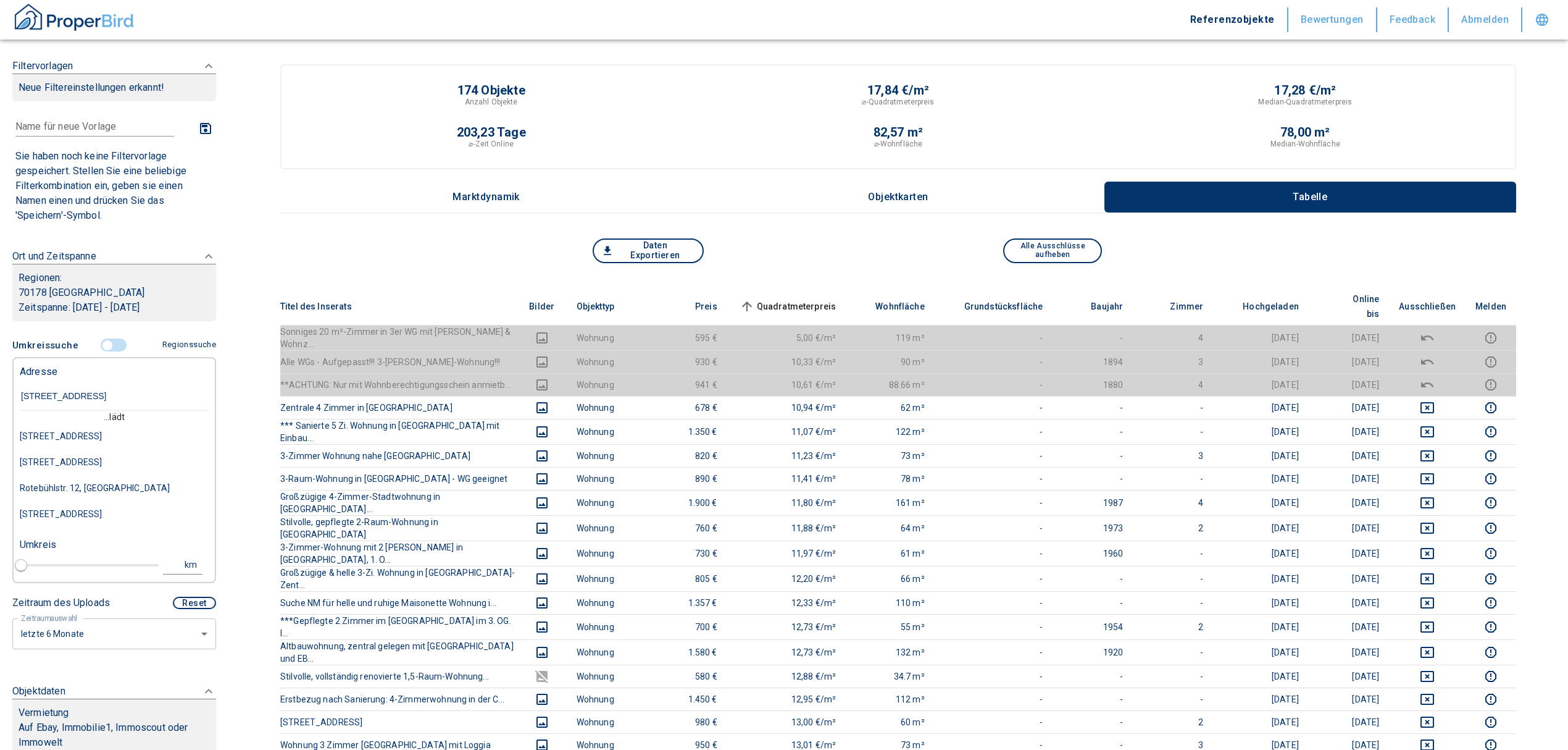
type input "rotebühlstraße 127B"
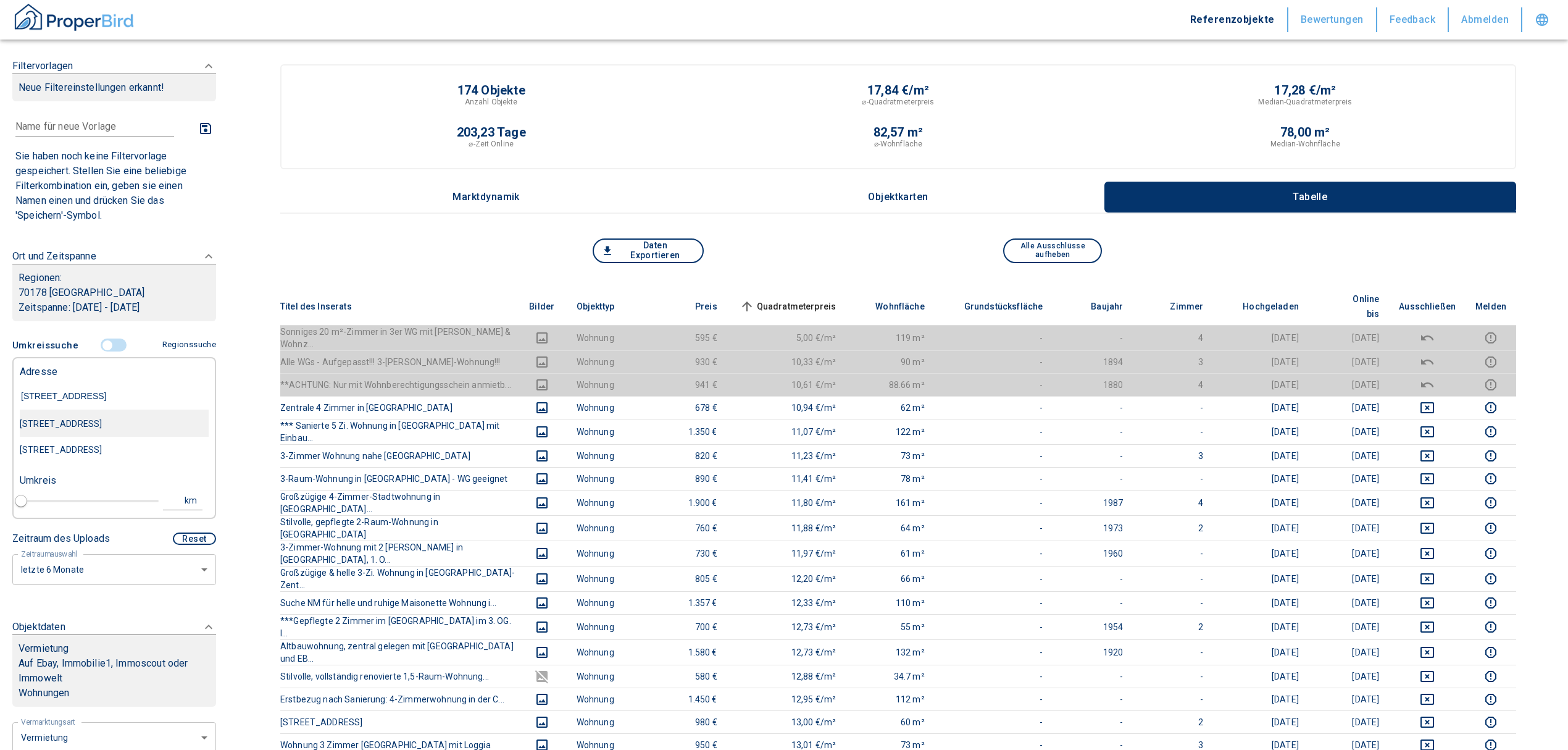
click at [129, 433] on div "Rotebühlstraße 127B, Stuttgart-West" at bounding box center [114, 424] width 189 height 26
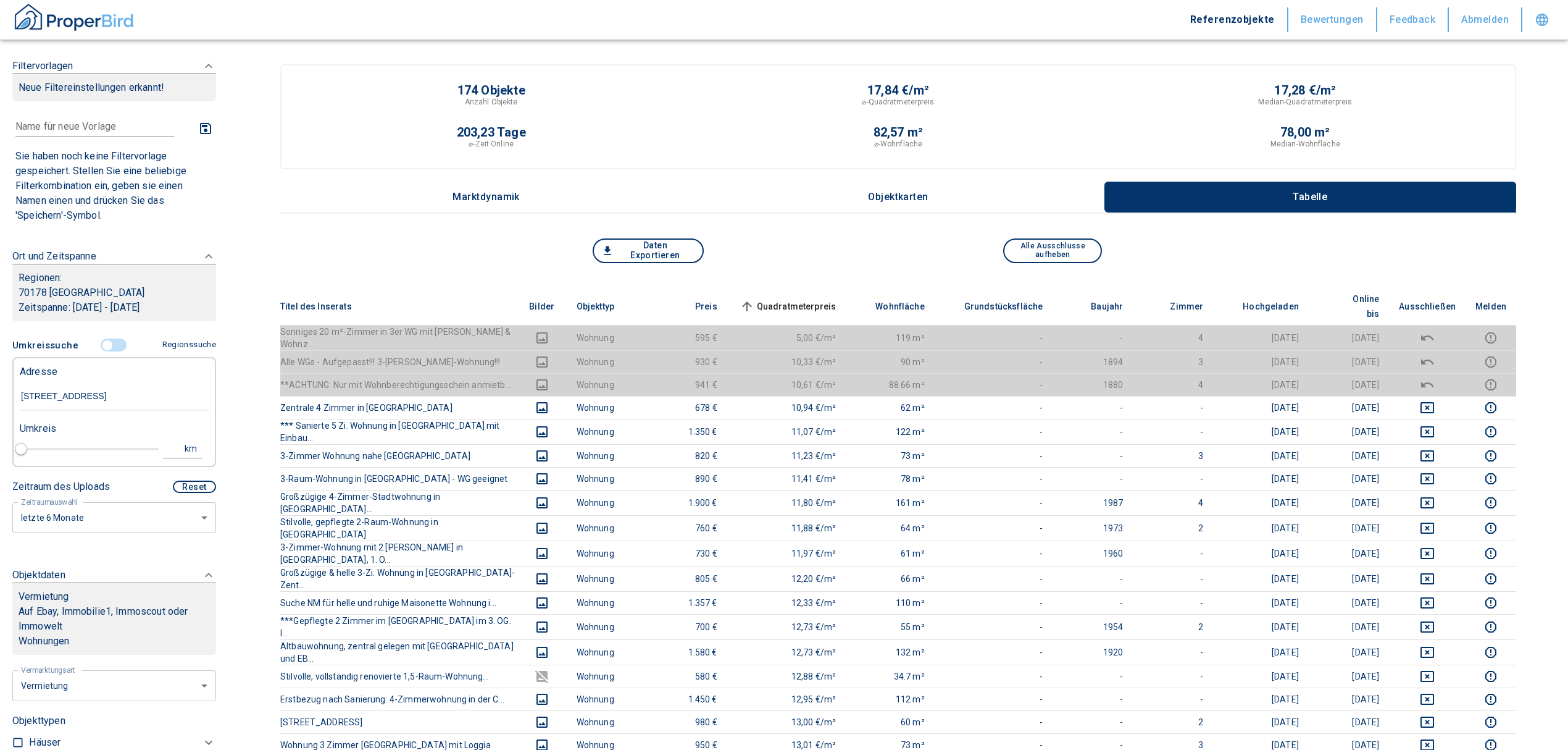
type input "2020"
type input "Rotebühlstraße 127B, Stuttgart-West"
type input "1"
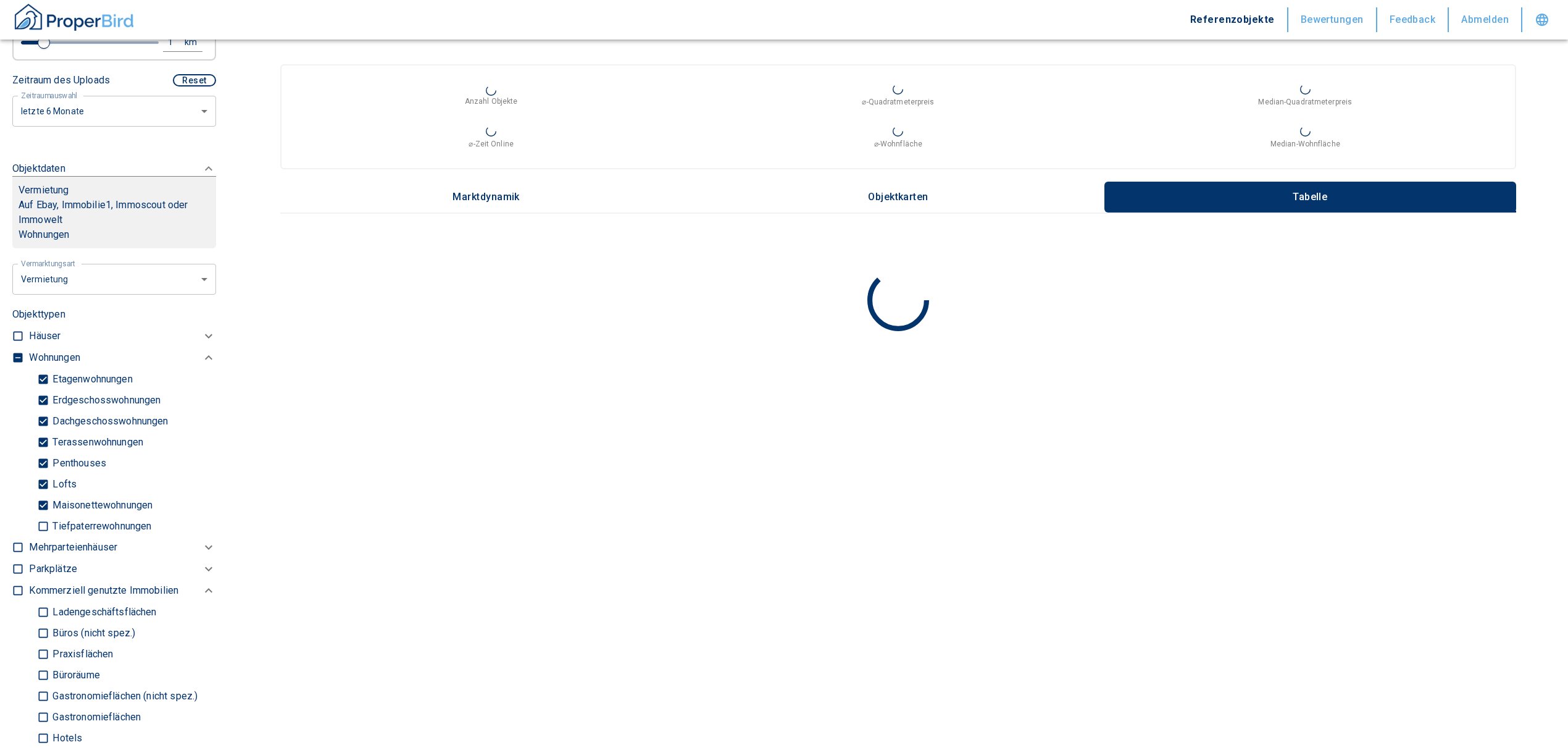
scroll to position [411, 0]
type input "Rotebühlstraße 127B, Stuttgart-West"
click at [21, 347] on input "checkbox" at bounding box center [18, 352] width 12 height 12
checkbox input "true"
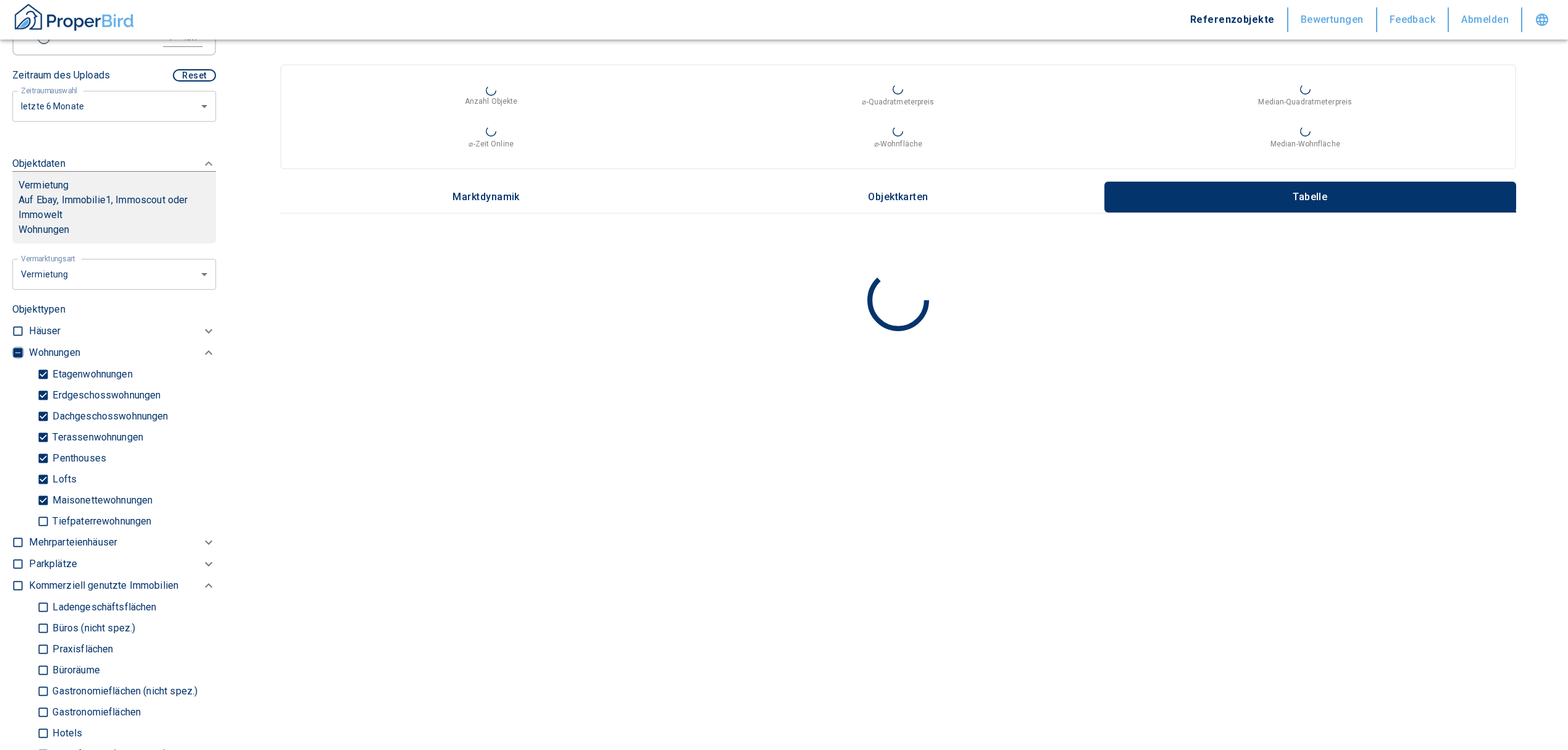
type input "2020"
click at [21, 347] on input "checkbox" at bounding box center [18, 352] width 12 height 12
checkbox input "false"
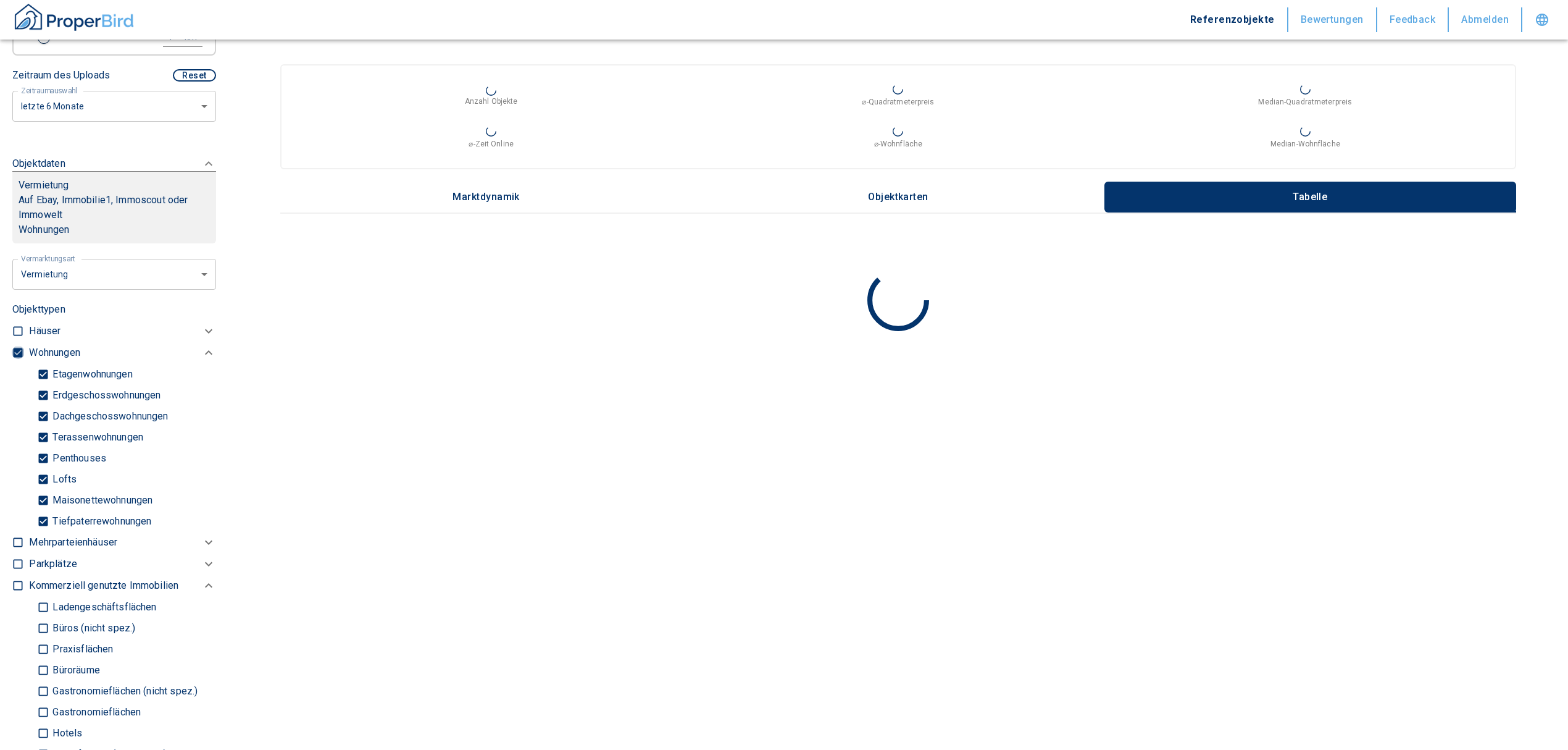
checkbox input "false"
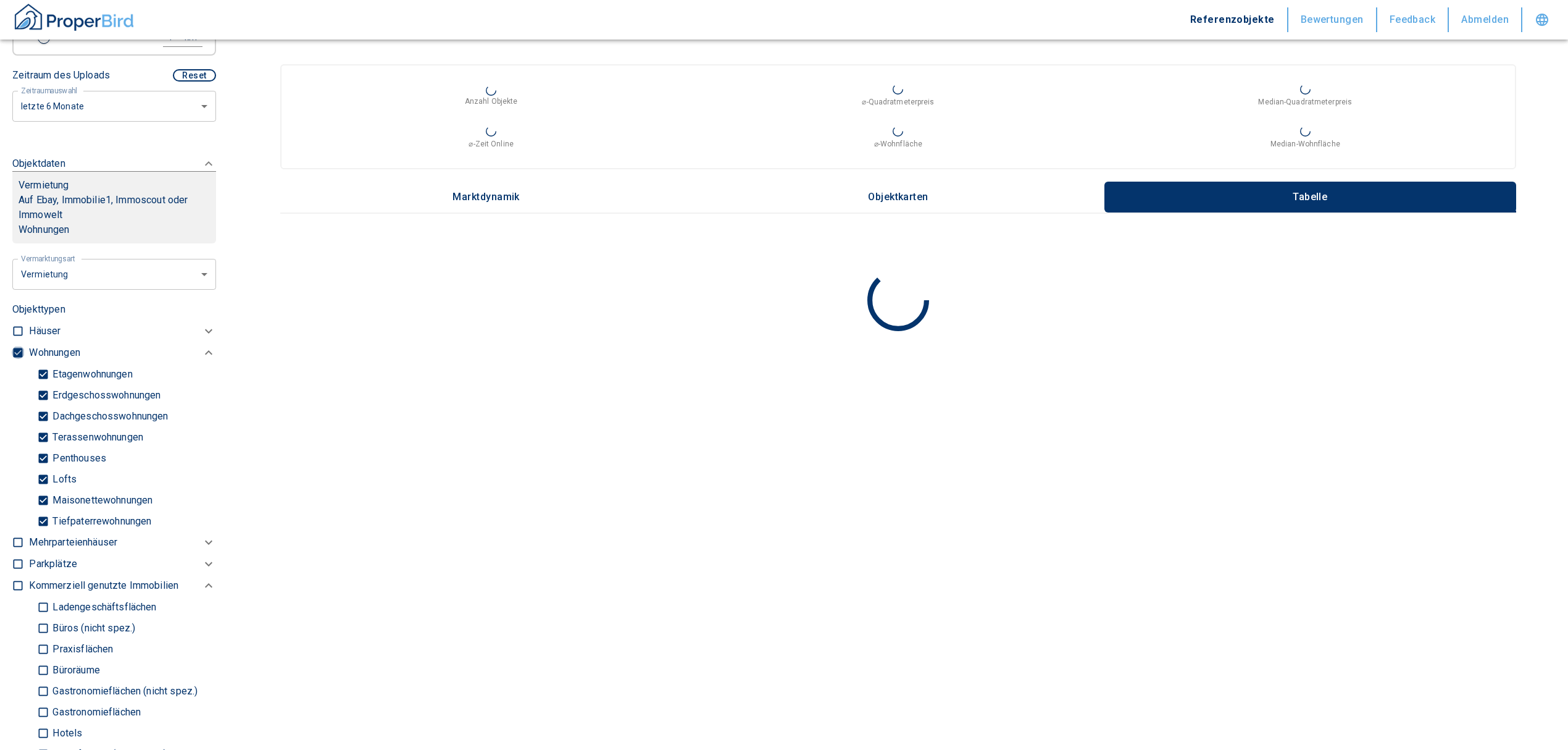
checkbox input "false"
type input "2020"
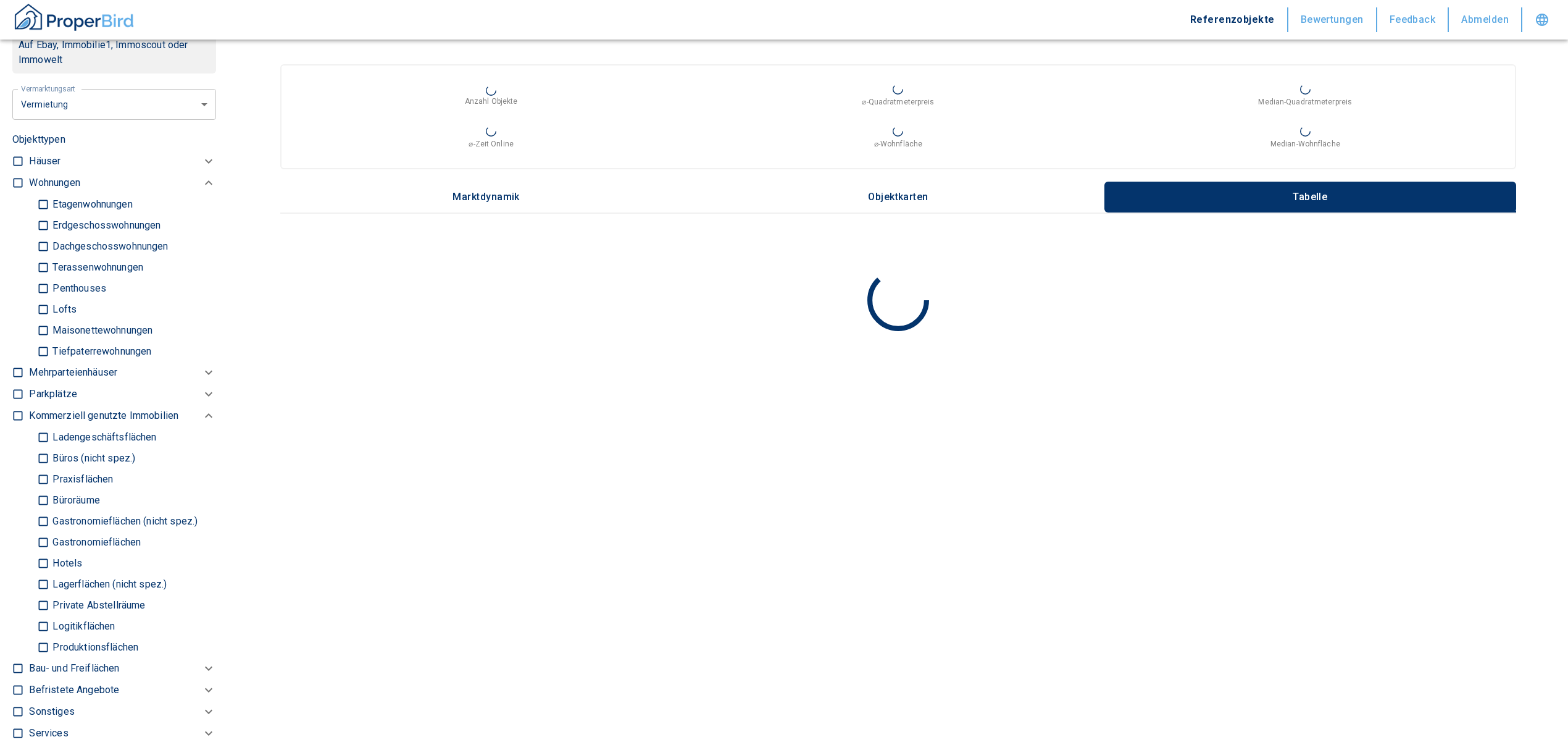
scroll to position [576, 0]
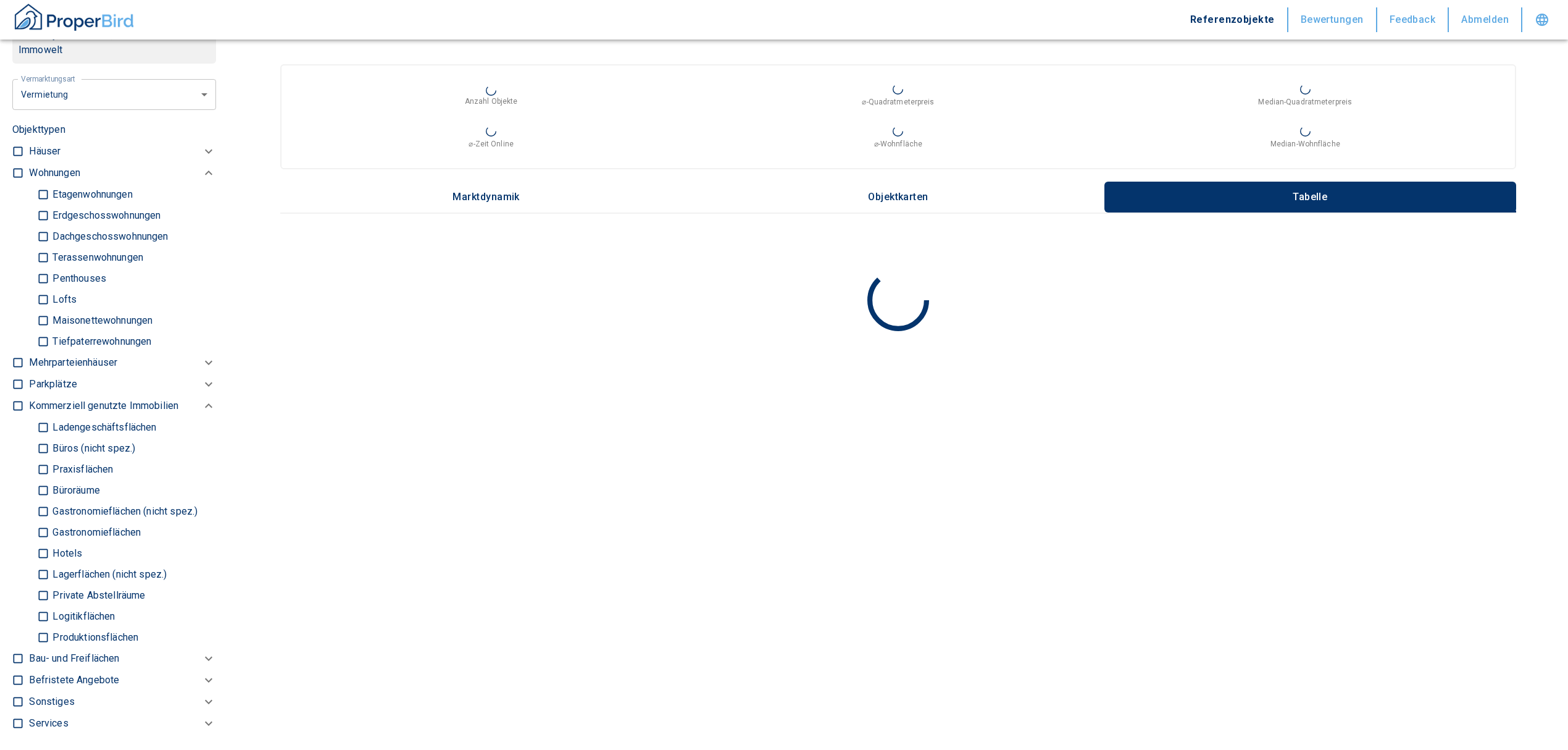
click at [43, 448] on input "Büros (nicht spez.)" at bounding box center [43, 447] width 12 height 21
checkbox input "true"
type input "2020"
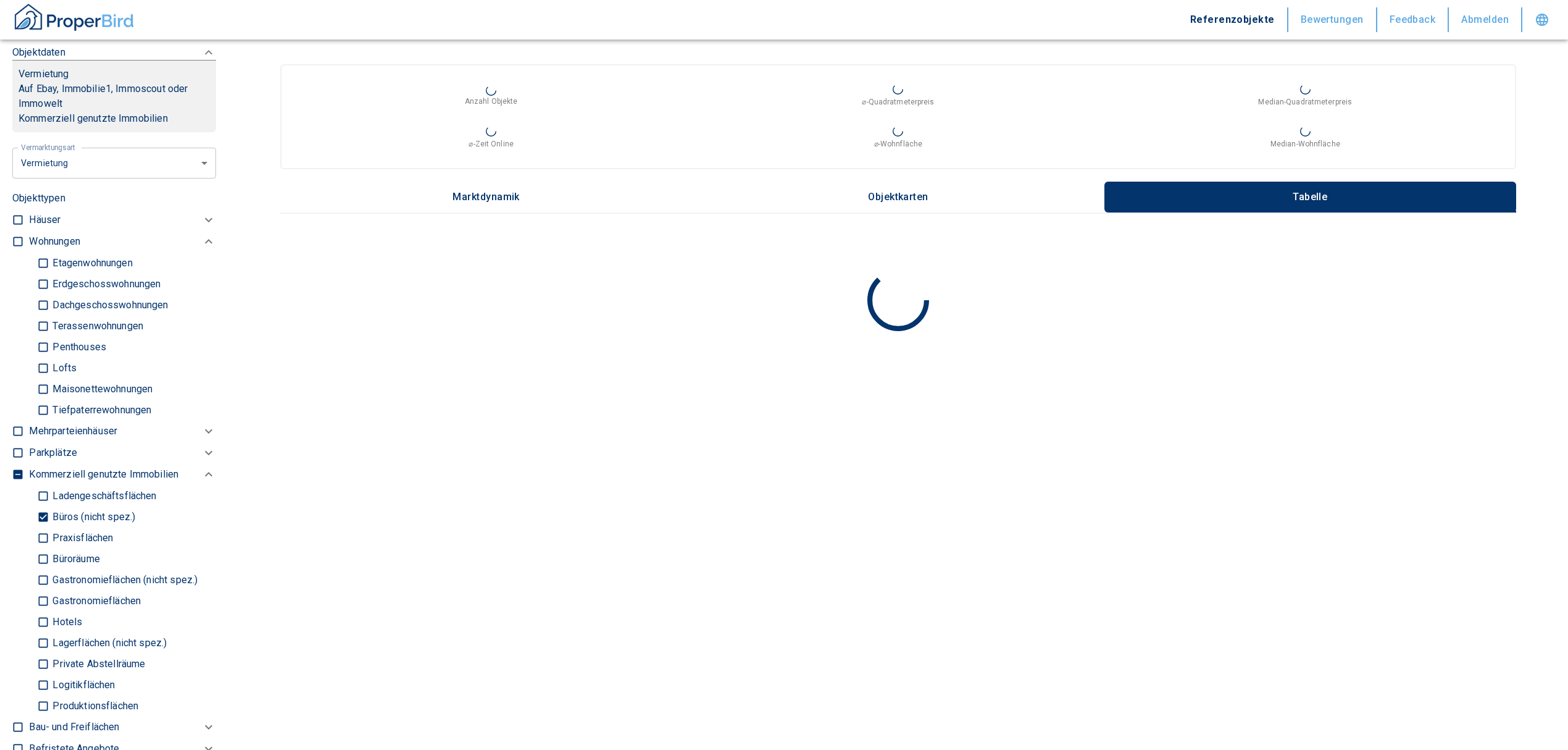
scroll to position [494, 0]
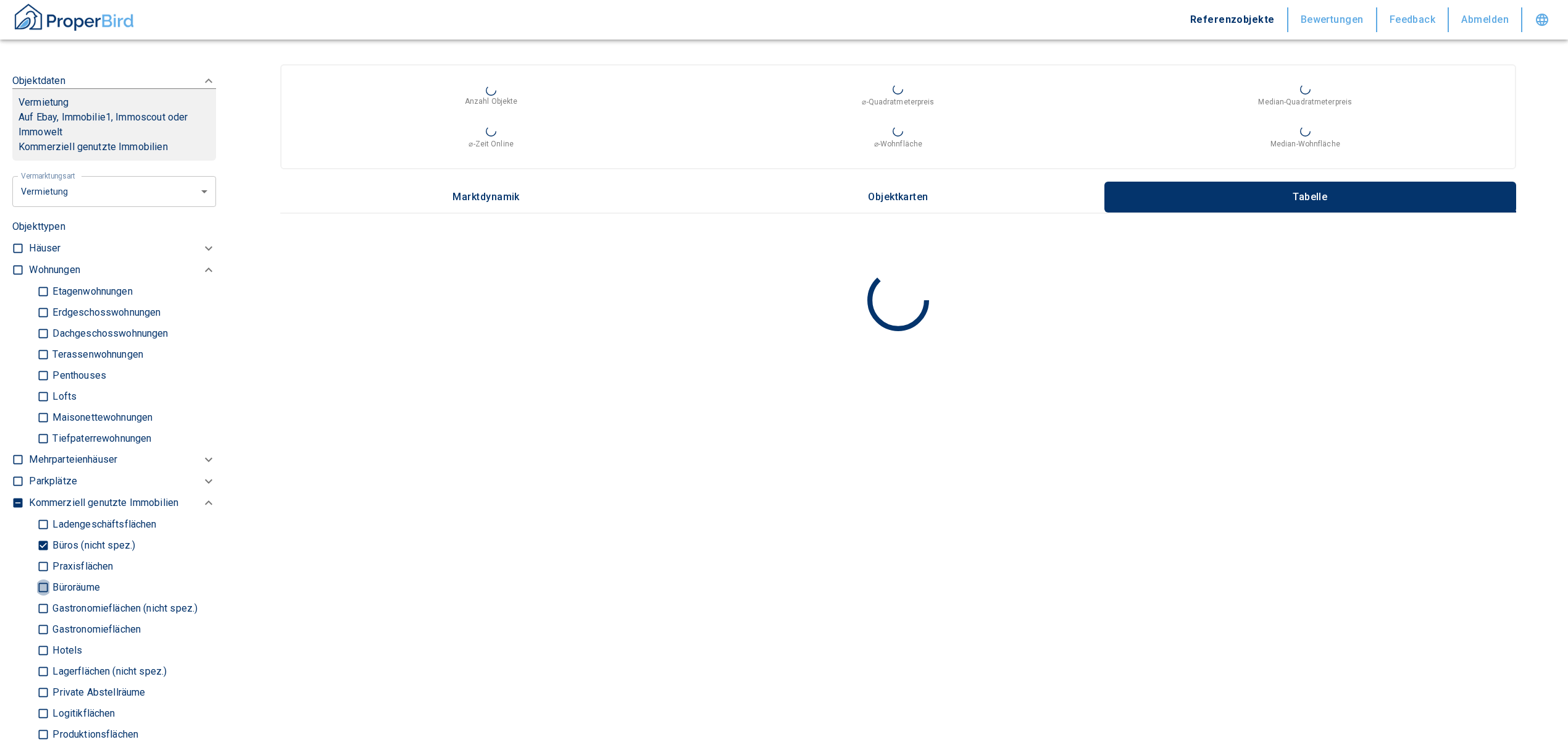
click at [38, 586] on input "Büroräume" at bounding box center [43, 587] width 12 height 21
checkbox input "true"
type input "2020"
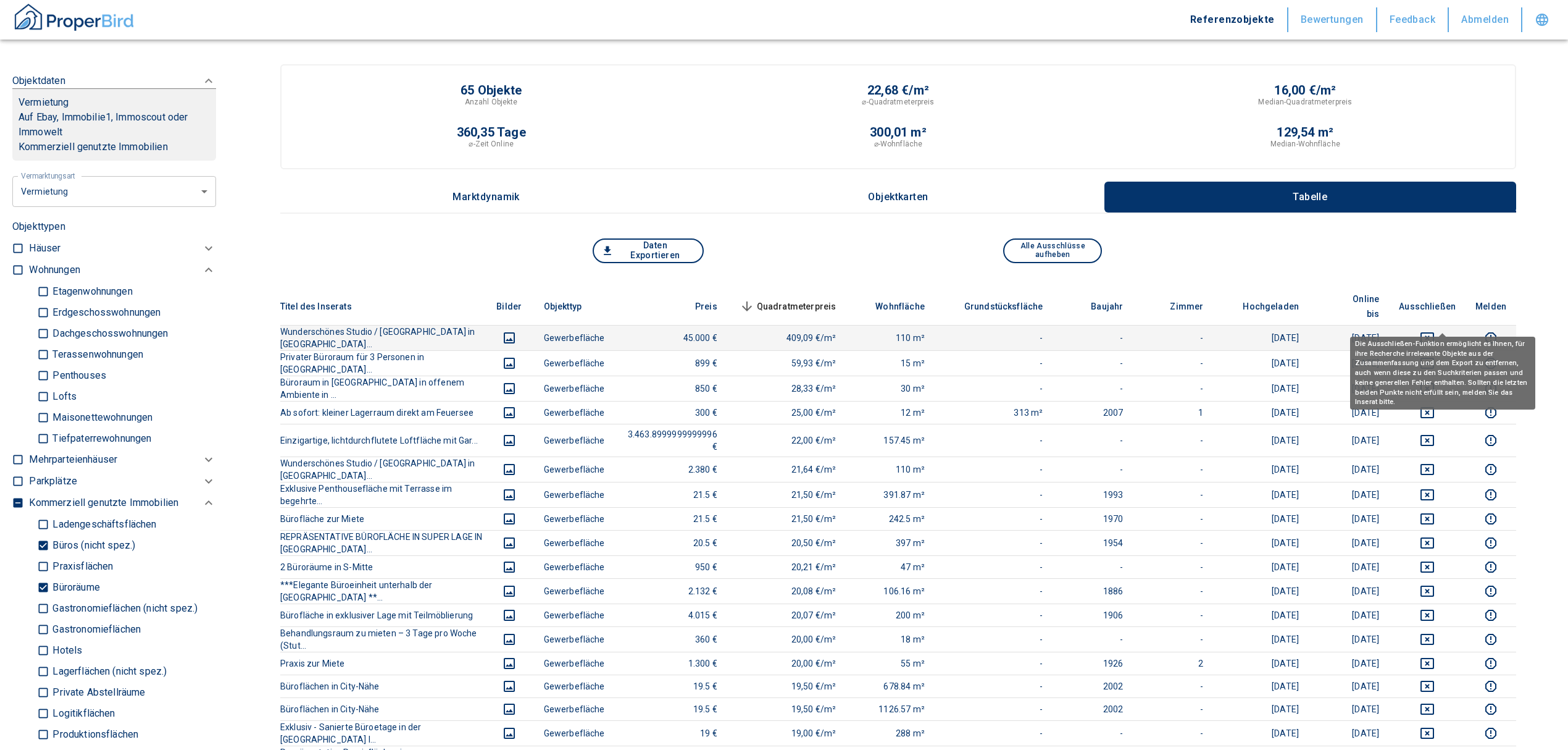
click at [1435, 330] on icon "deselect this listing" at bounding box center [1428, 338] width 15 height 15
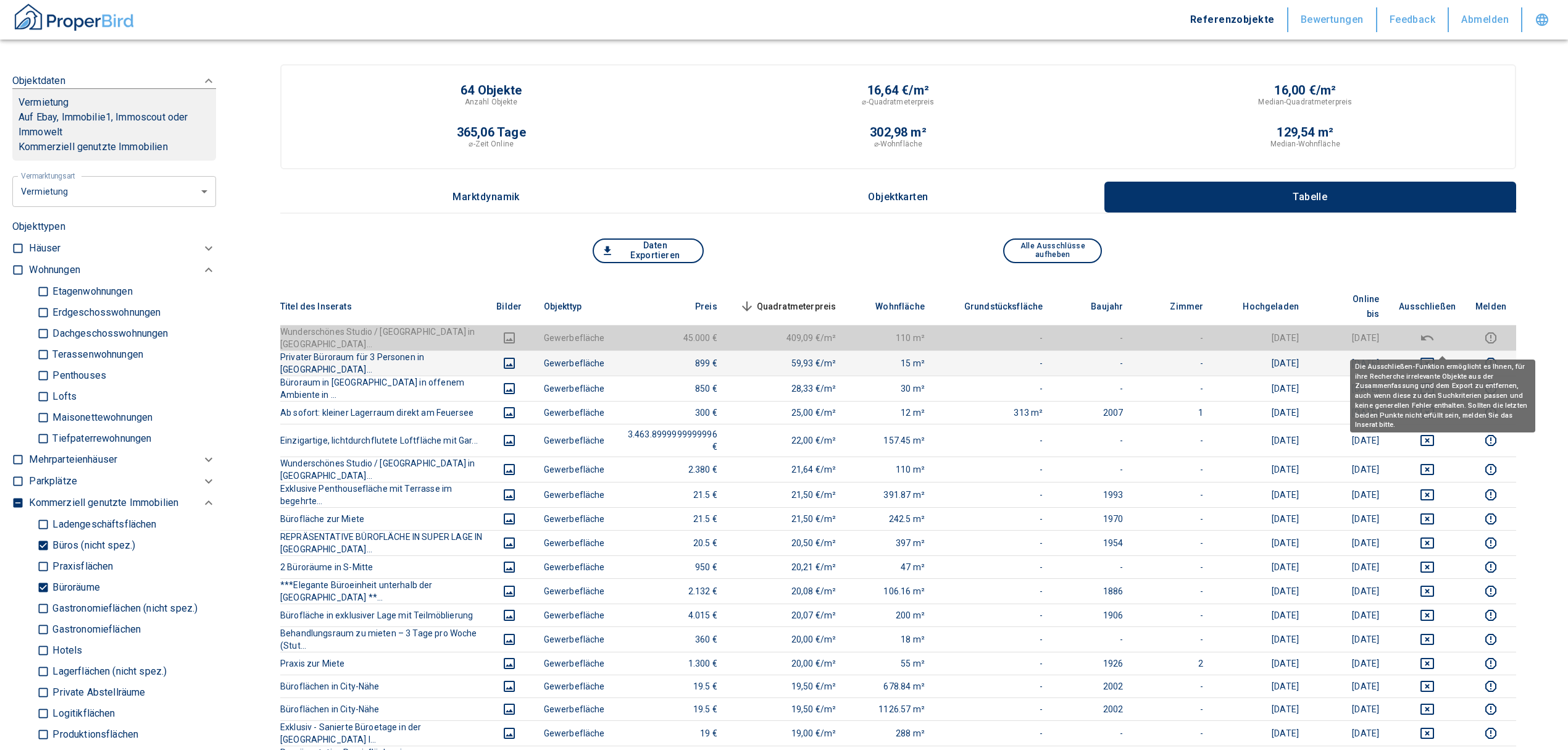
click at [1434, 357] on icon "deselect this listing" at bounding box center [1427, 363] width 14 height 11
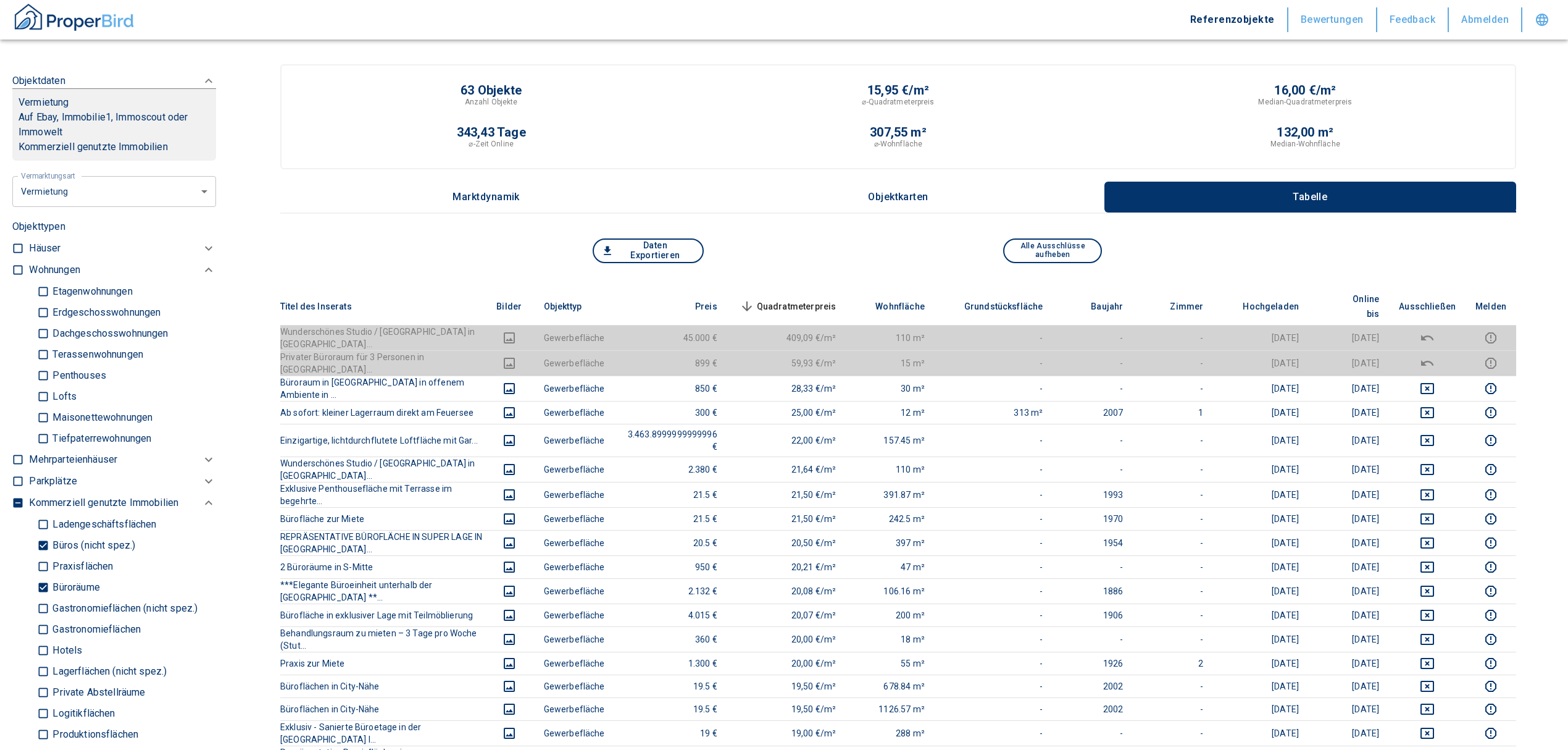
click at [826, 299] on span "Quadratmeterpreis sorted descending" at bounding box center [787, 306] width 99 height 15
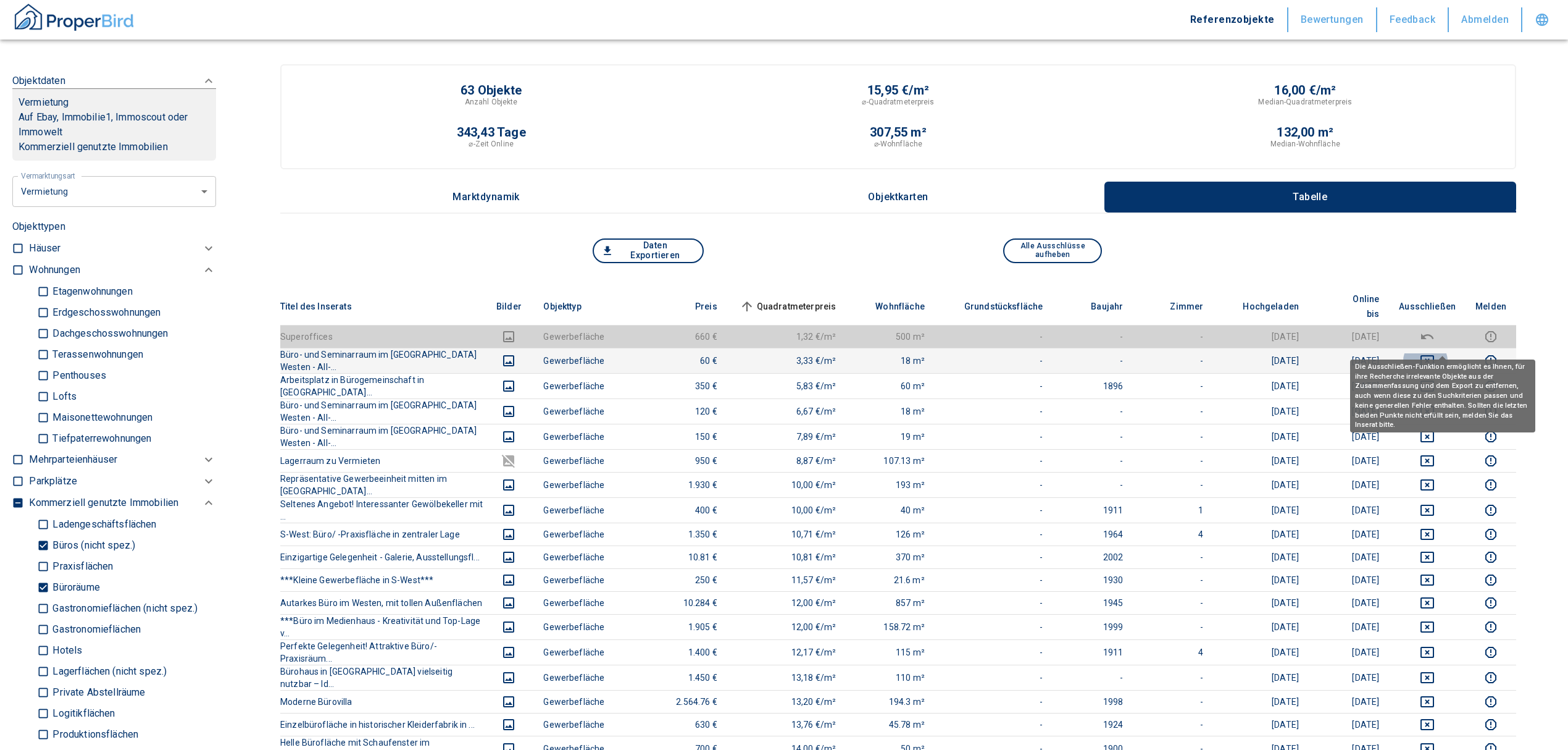
click at [1435, 354] on icon "deselect this listing" at bounding box center [1428, 361] width 15 height 15
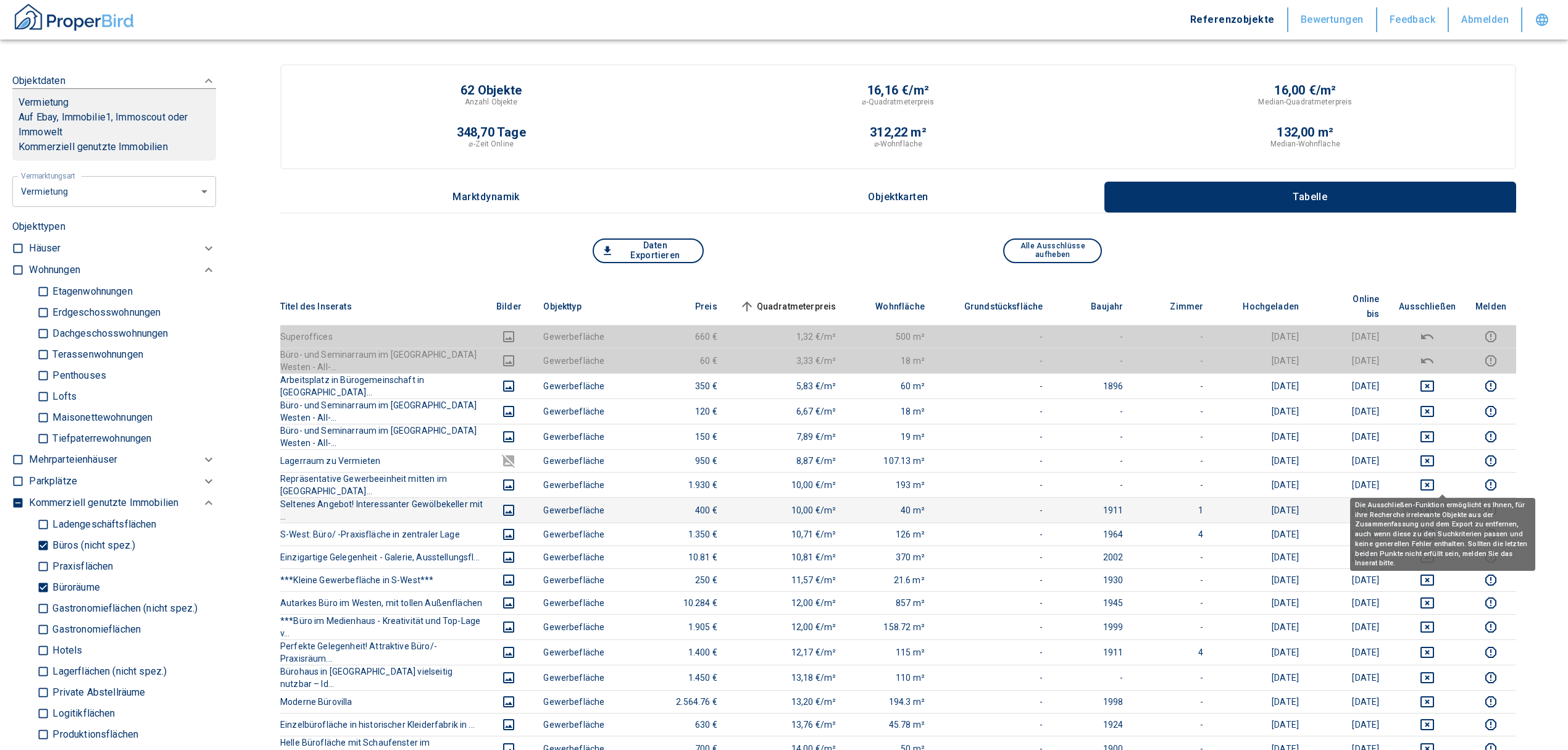
click at [1435, 503] on icon "deselect this listing" at bounding box center [1428, 511] width 15 height 15
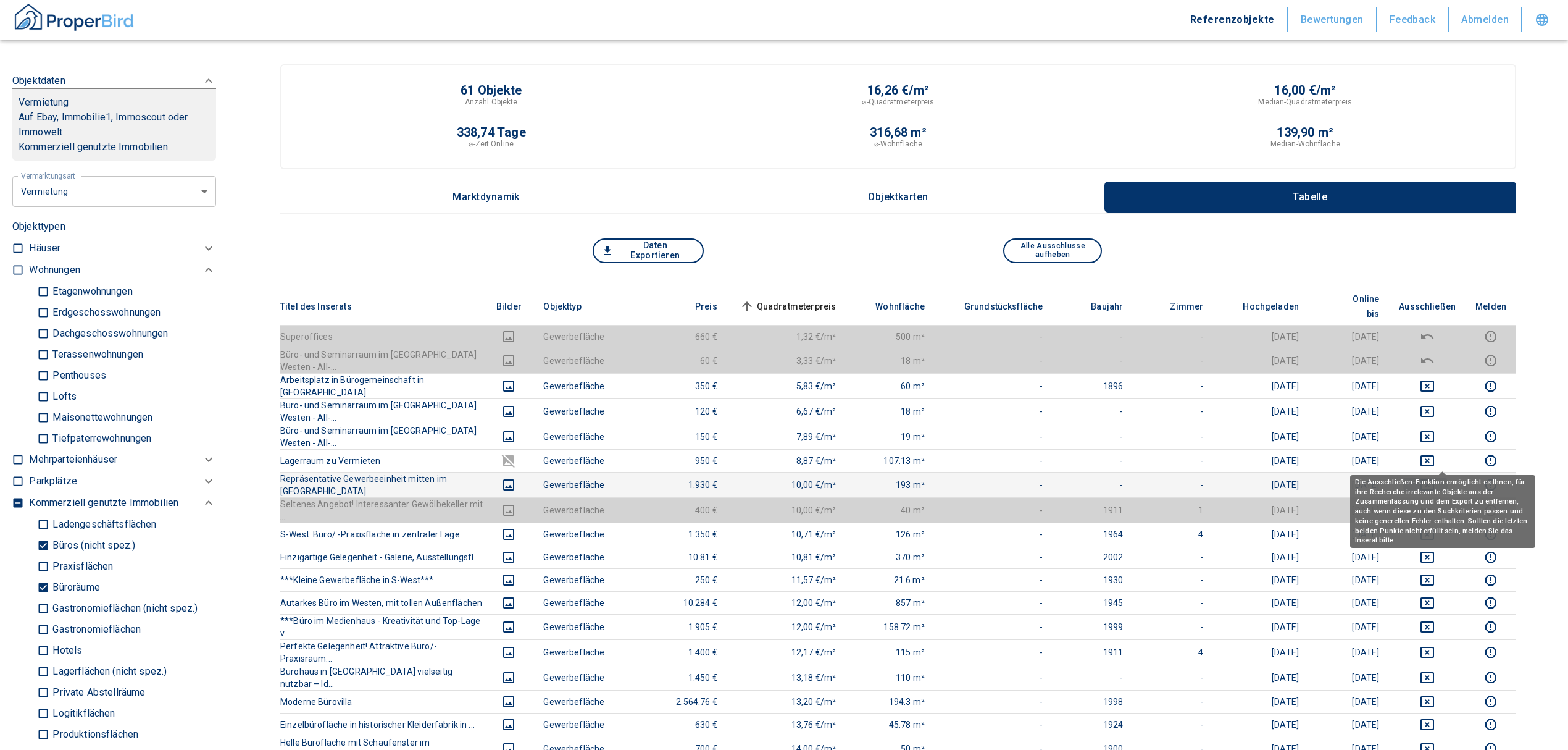
click at [1435, 477] on icon "deselect this listing" at bounding box center [1428, 485] width 15 height 15
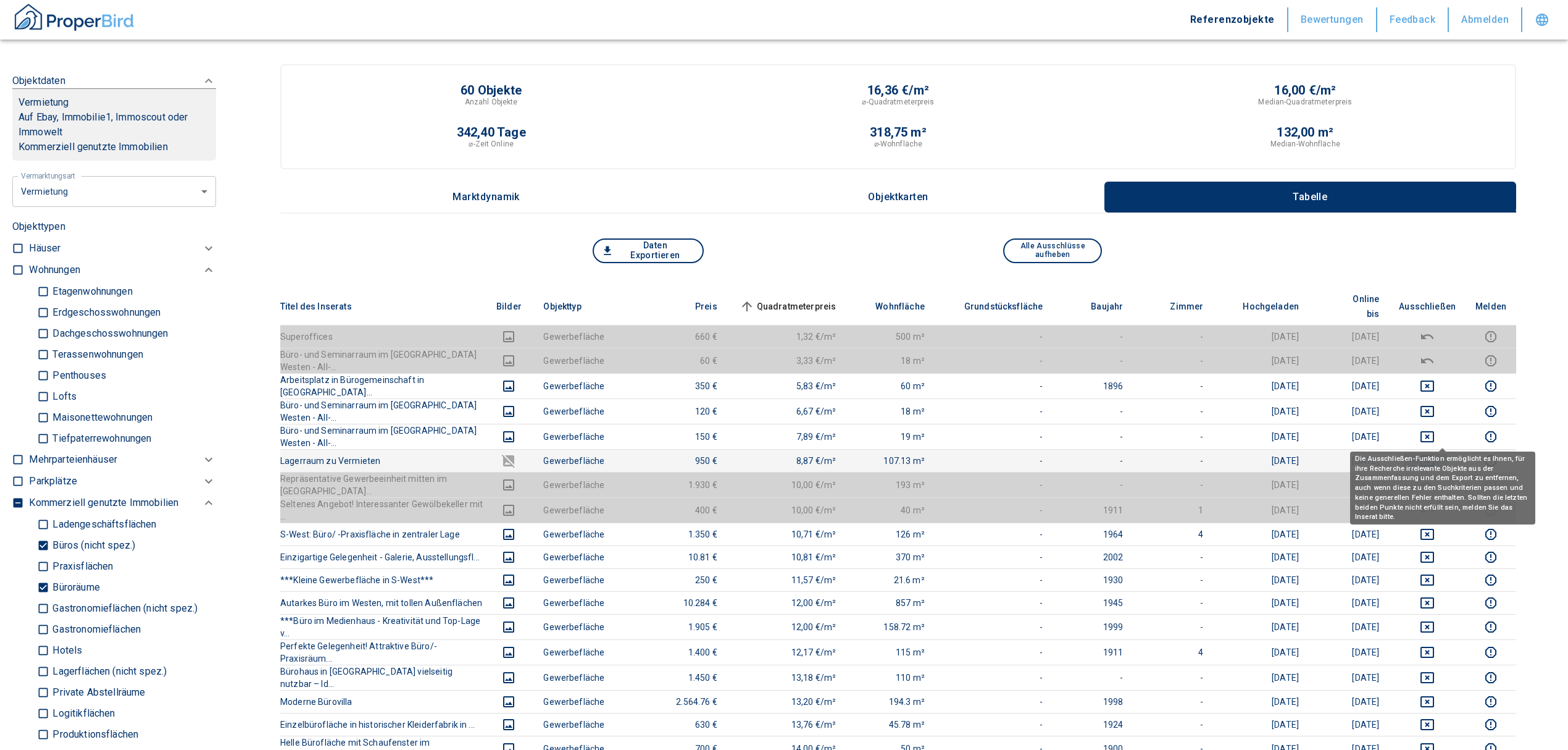
click at [1434, 456] on icon "deselect this listing" at bounding box center [1427, 461] width 14 height 11
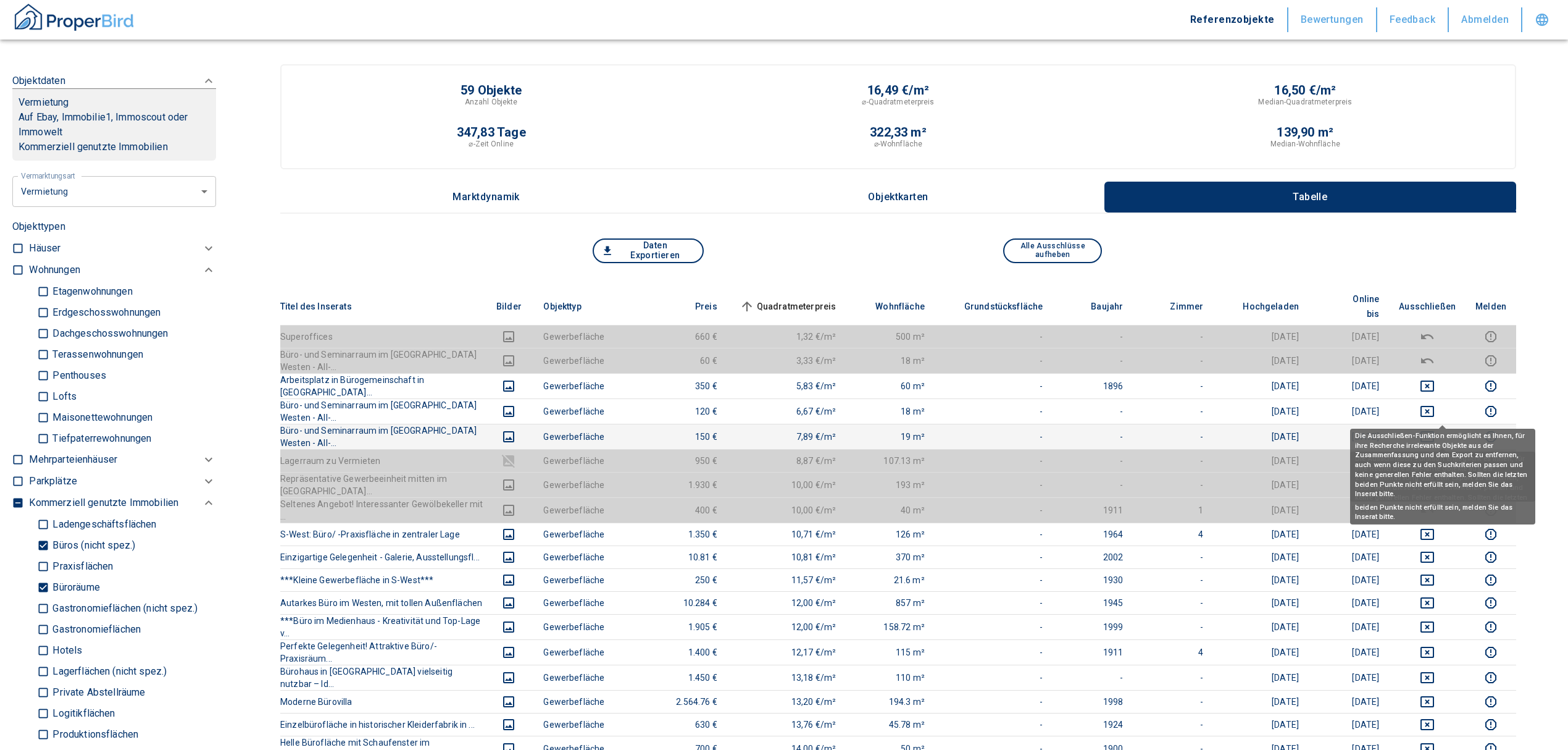
click at [1435, 430] on icon "deselect this listing" at bounding box center [1428, 437] width 15 height 15
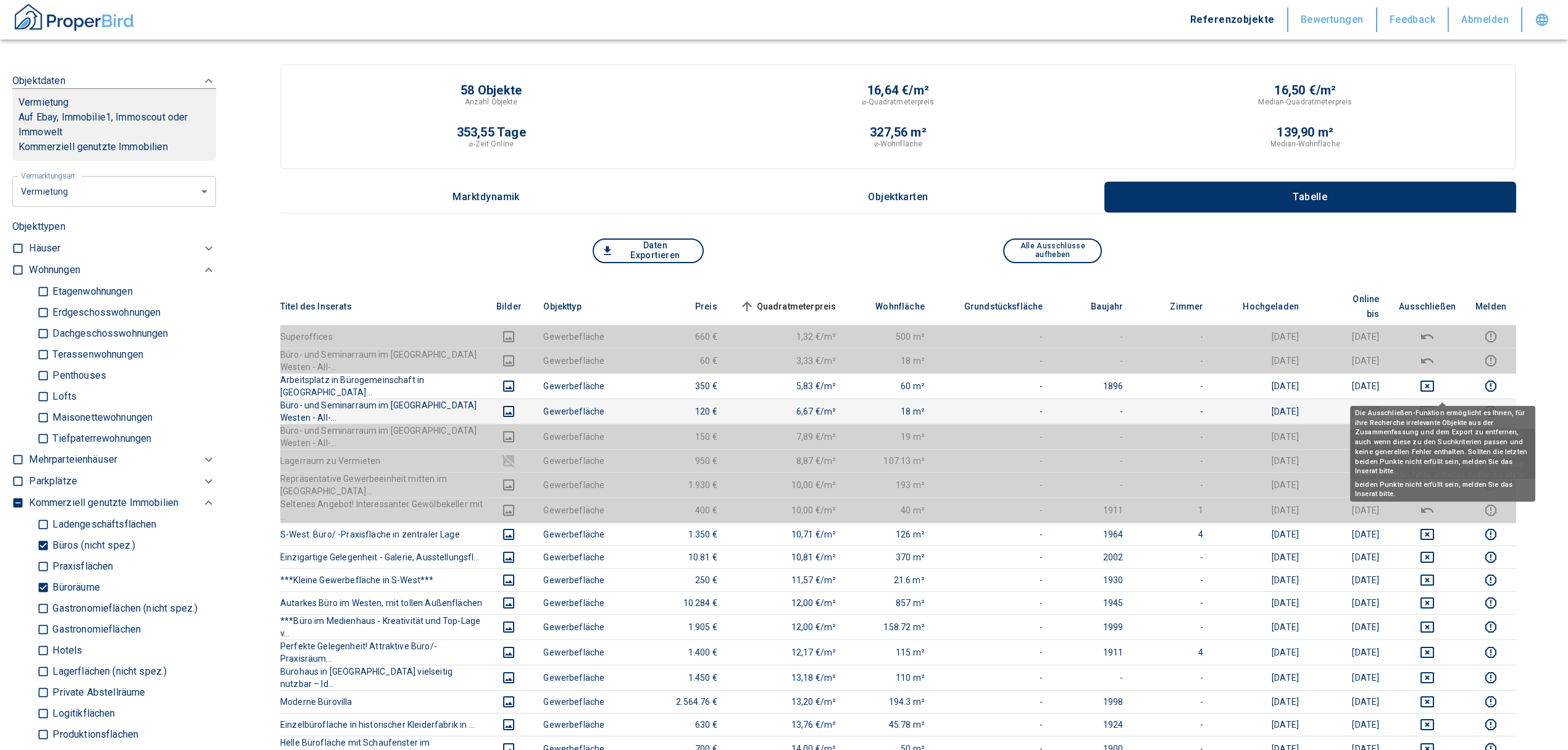
click at [1434, 406] on icon "deselect this listing" at bounding box center [1427, 411] width 14 height 11
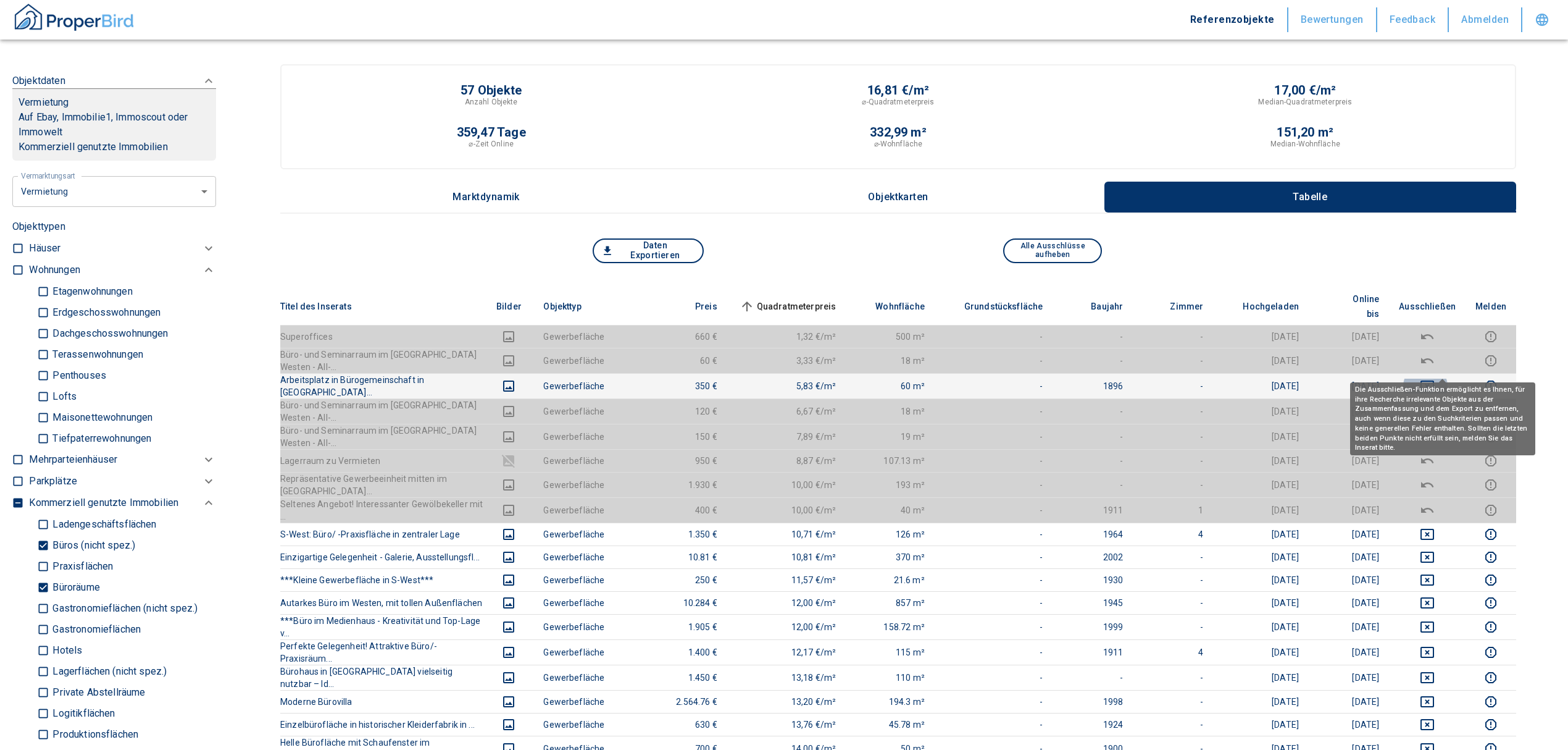
click at [1435, 379] on icon "deselect this listing" at bounding box center [1428, 386] width 15 height 15
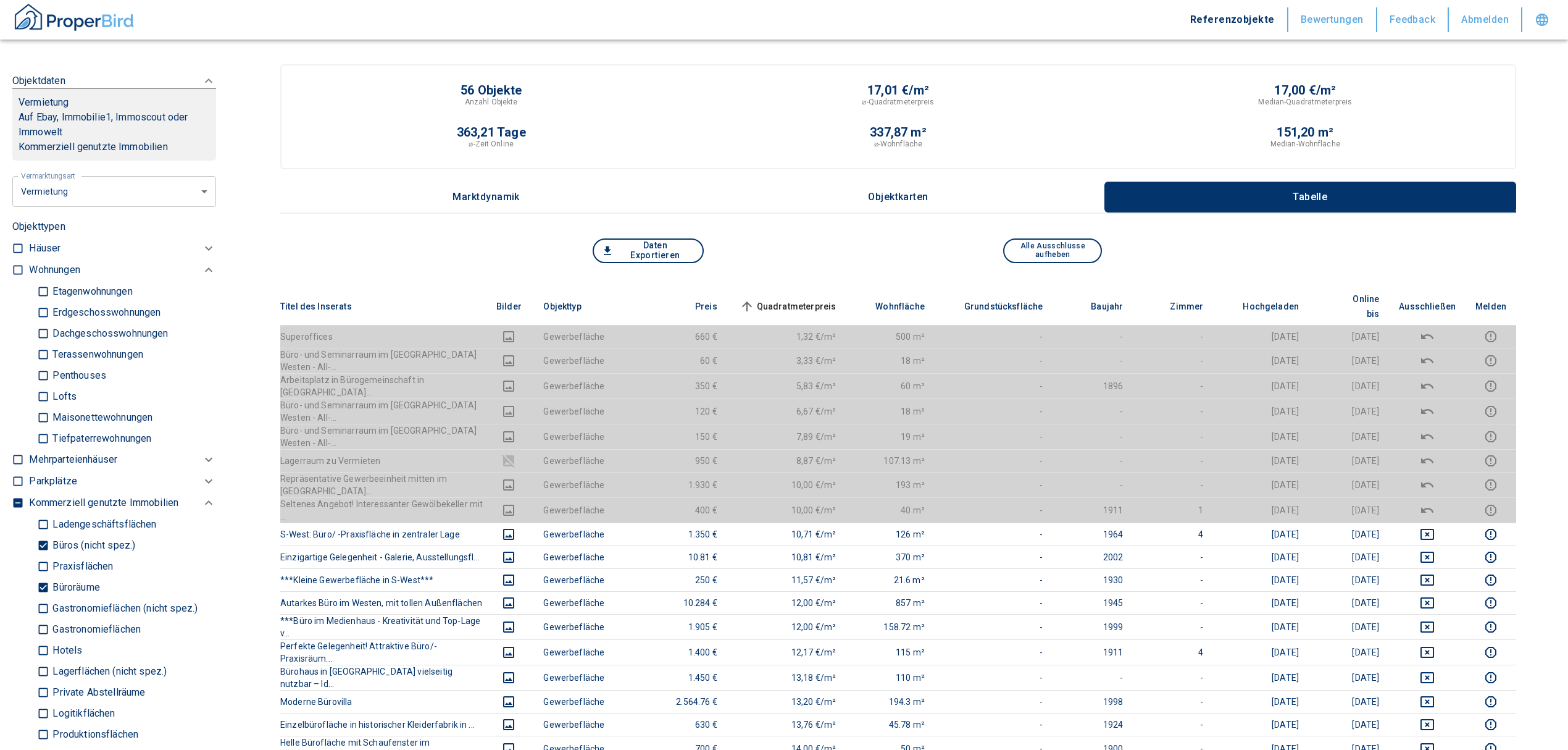
click at [810, 299] on span "Quadratmeterpreis sorted ascending" at bounding box center [787, 306] width 99 height 15
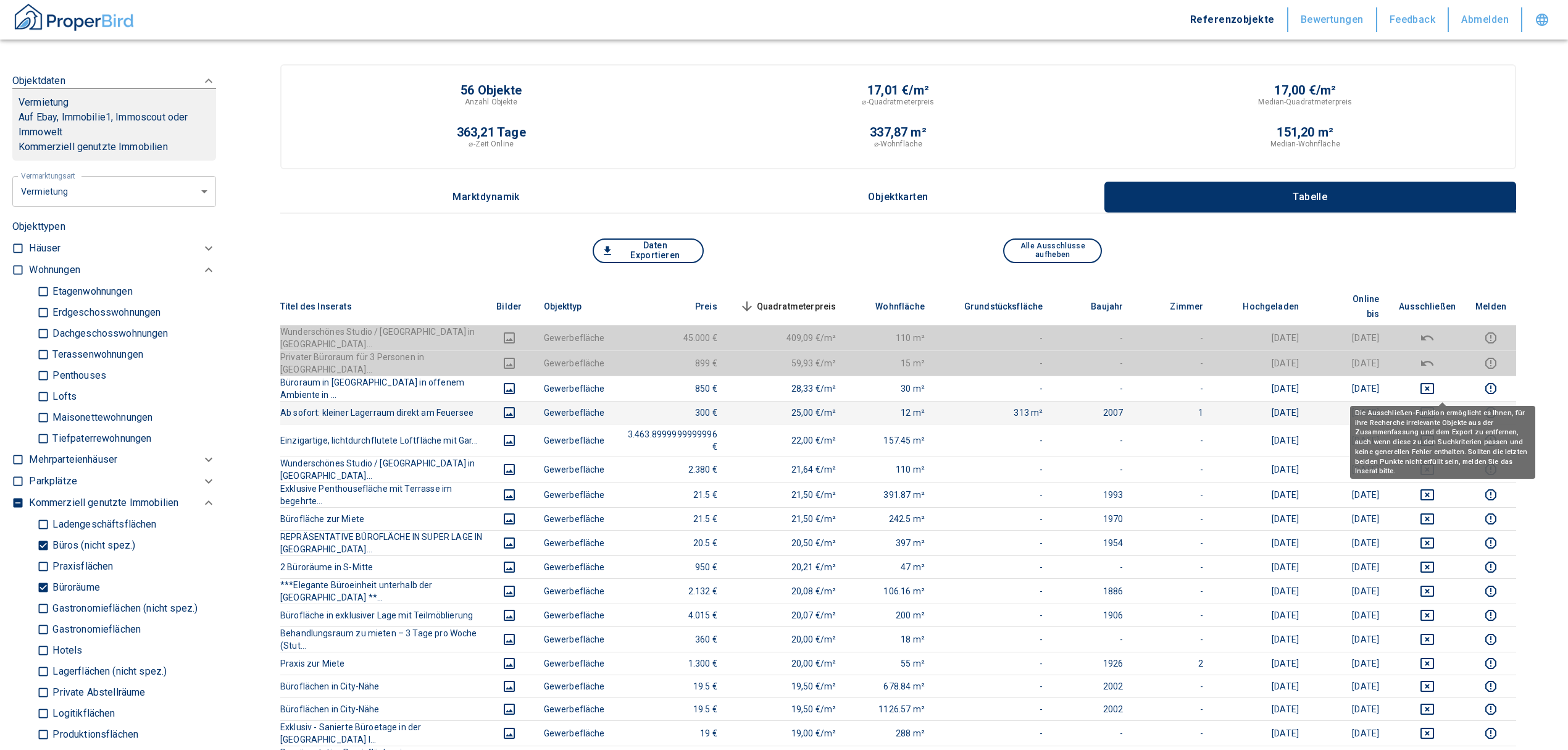
click at [1434, 407] on icon "deselect this listing" at bounding box center [1427, 413] width 14 height 11
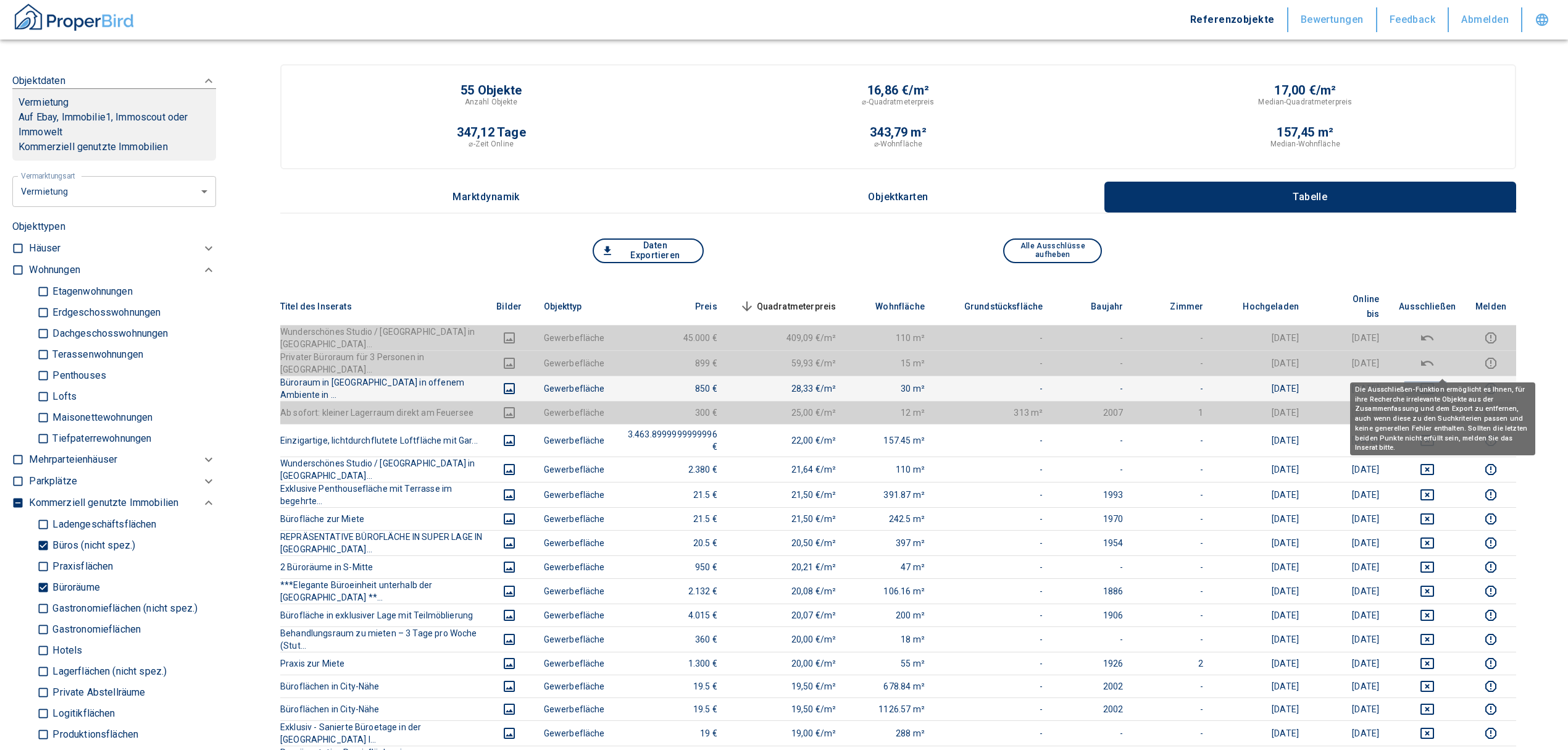
click at [1435, 381] on icon "deselect this listing" at bounding box center [1428, 389] width 15 height 15
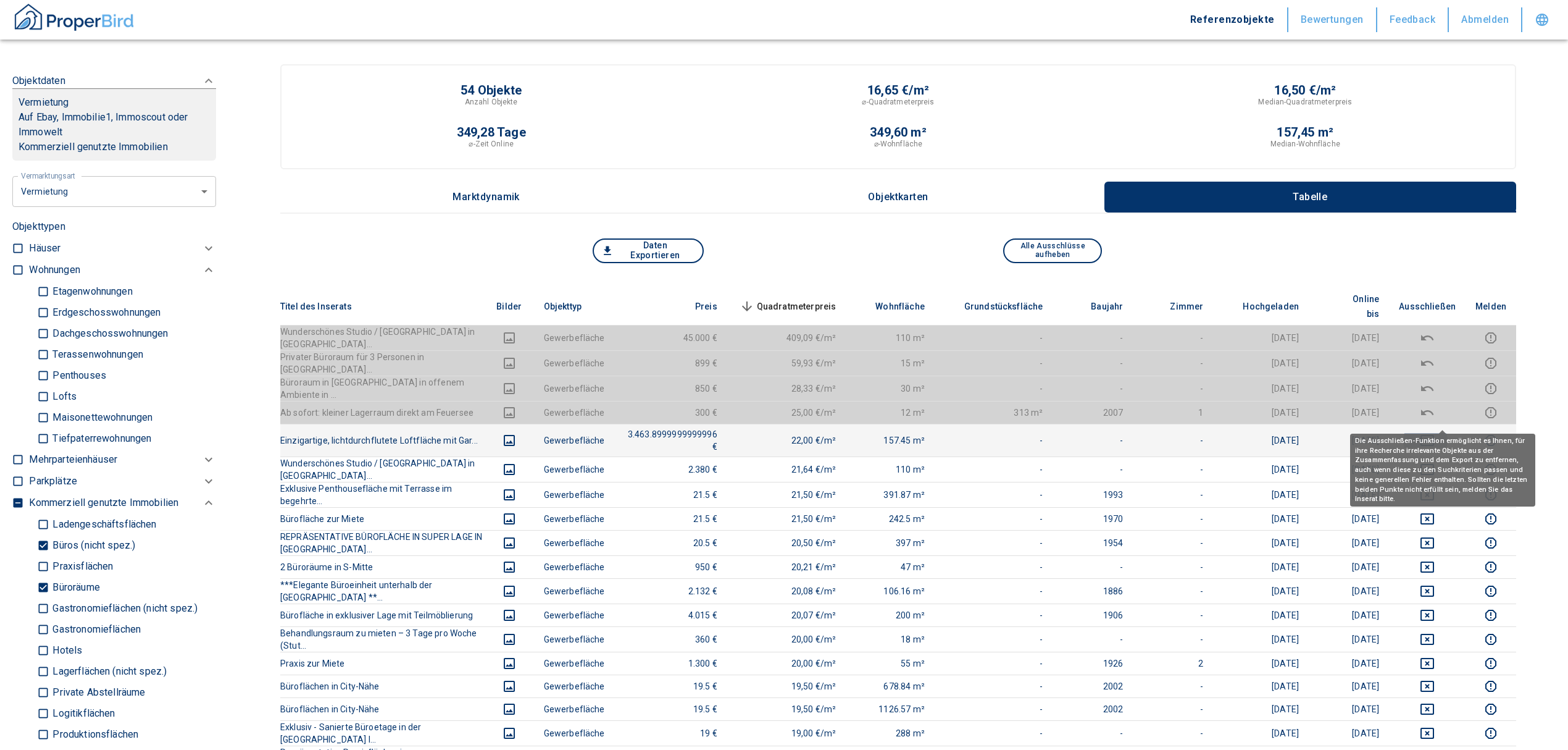
click at [1435, 433] on icon "deselect this listing" at bounding box center [1428, 441] width 15 height 15
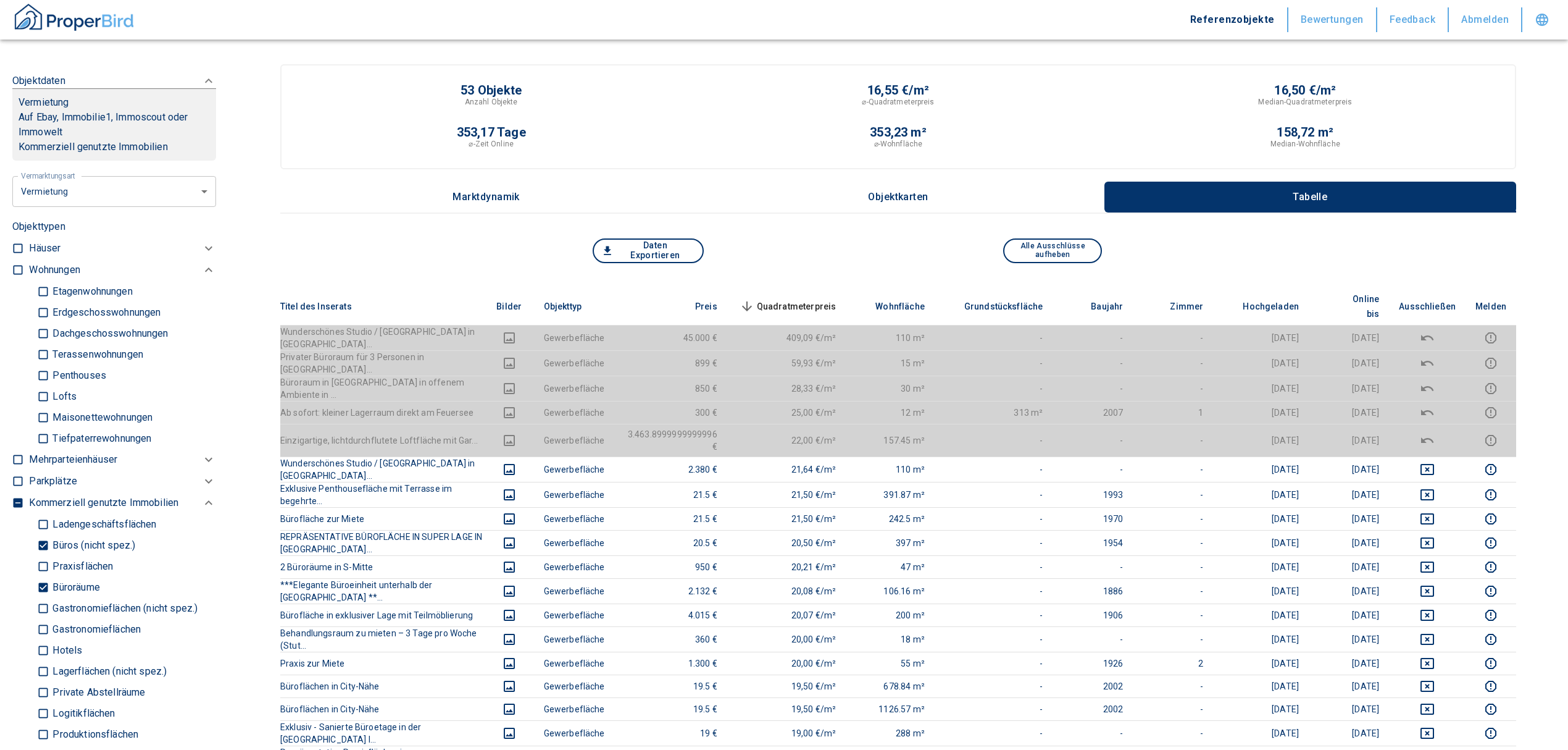
click at [835, 288] on th "Quadratmeterpreis sorted descending" at bounding box center [787, 306] width 119 height 38
click at [835, 299] on span "Quadratmeterpreis sorted descending" at bounding box center [787, 306] width 99 height 15
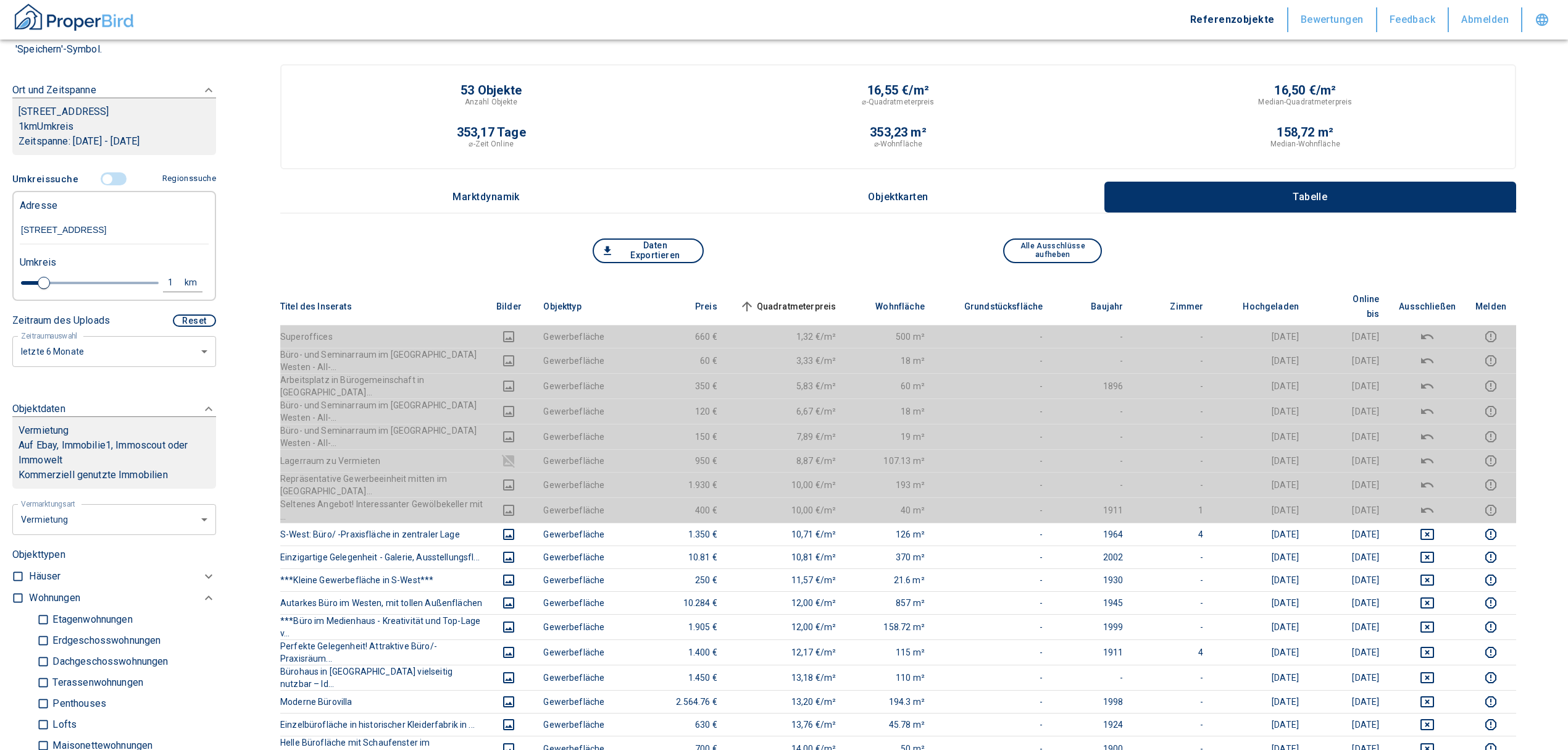
scroll to position [164, 0]
click at [98, 182] on input "controlled" at bounding box center [108, 181] width 37 height 14
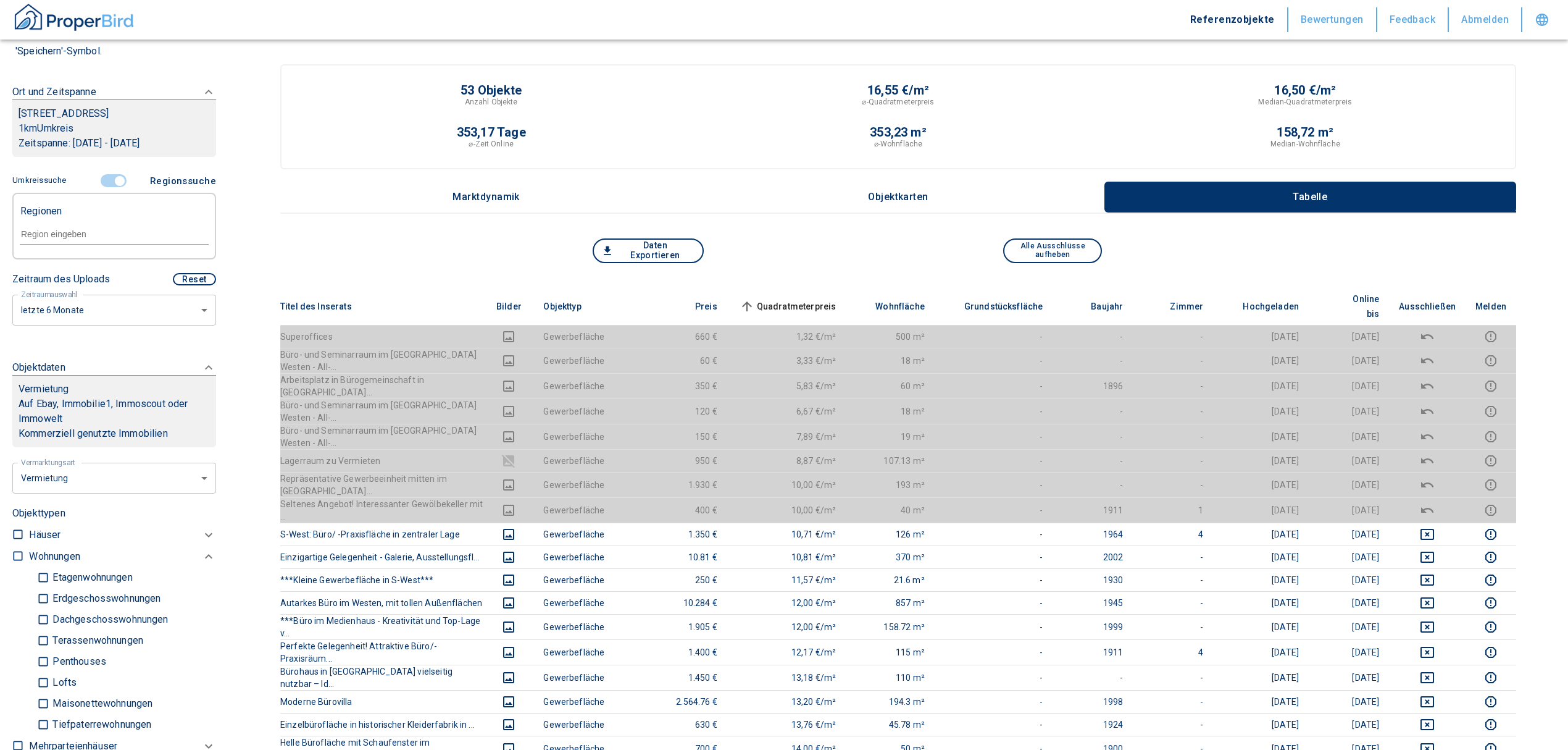
click at [79, 236] on input "text" at bounding box center [114, 234] width 189 height 11
click at [100, 263] on li "70178 Stuttgart" at bounding box center [108, 262] width 177 height 22
type input "70178"
type input "2020"
type input "70178 Stuttgart"
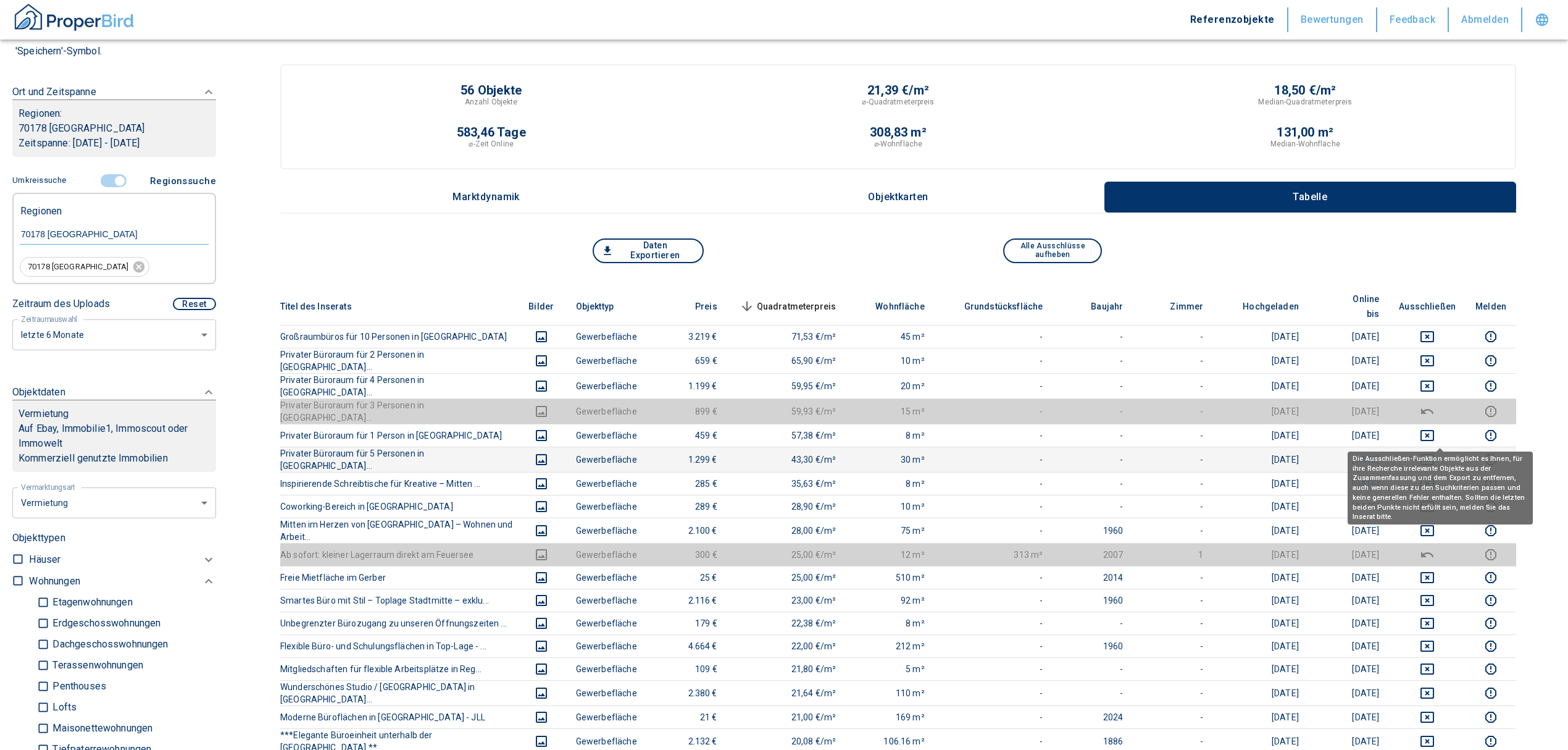
click at [1433, 452] on icon "deselect this listing" at bounding box center [1428, 459] width 15 height 15
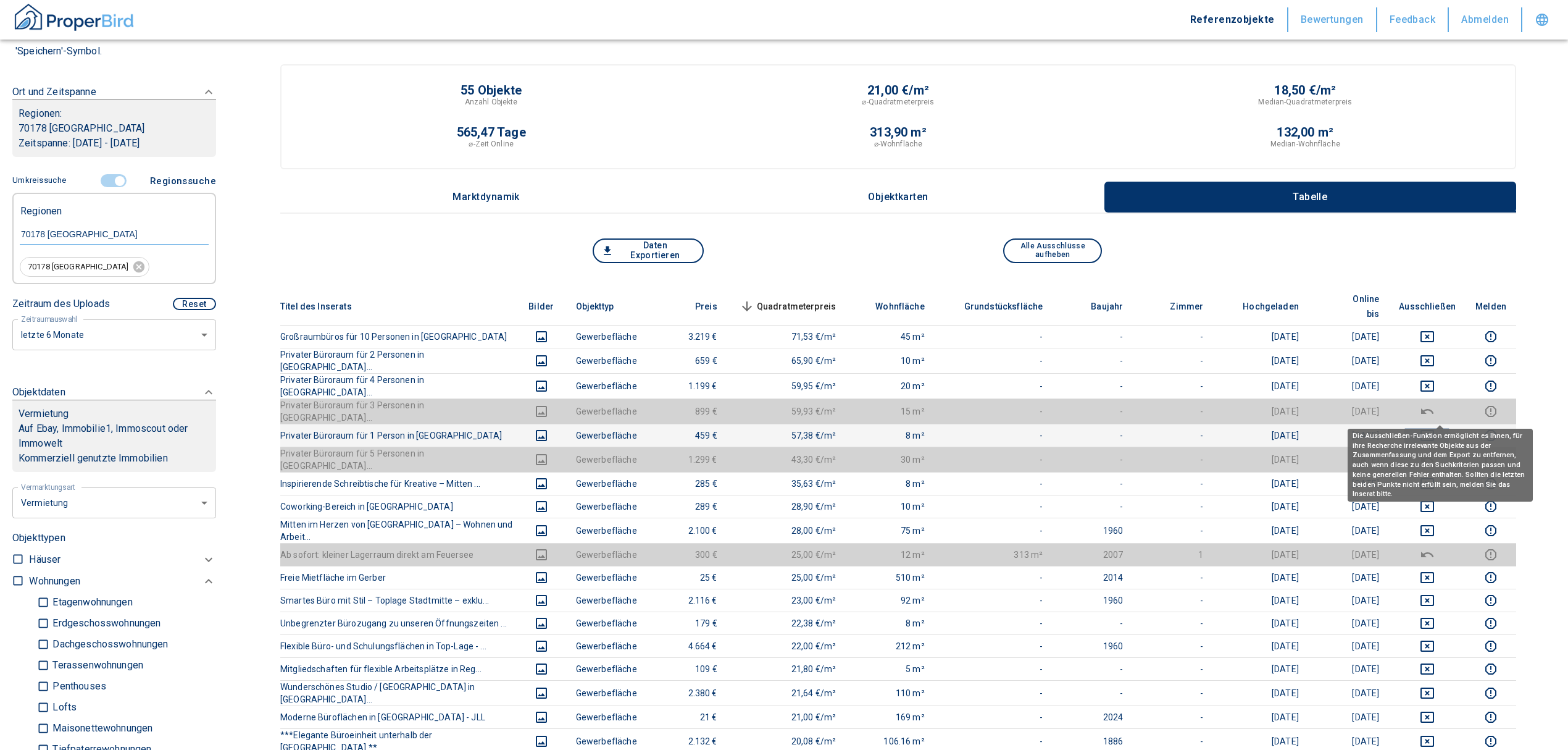
click at [1435, 428] on icon "deselect this listing" at bounding box center [1428, 435] width 15 height 15
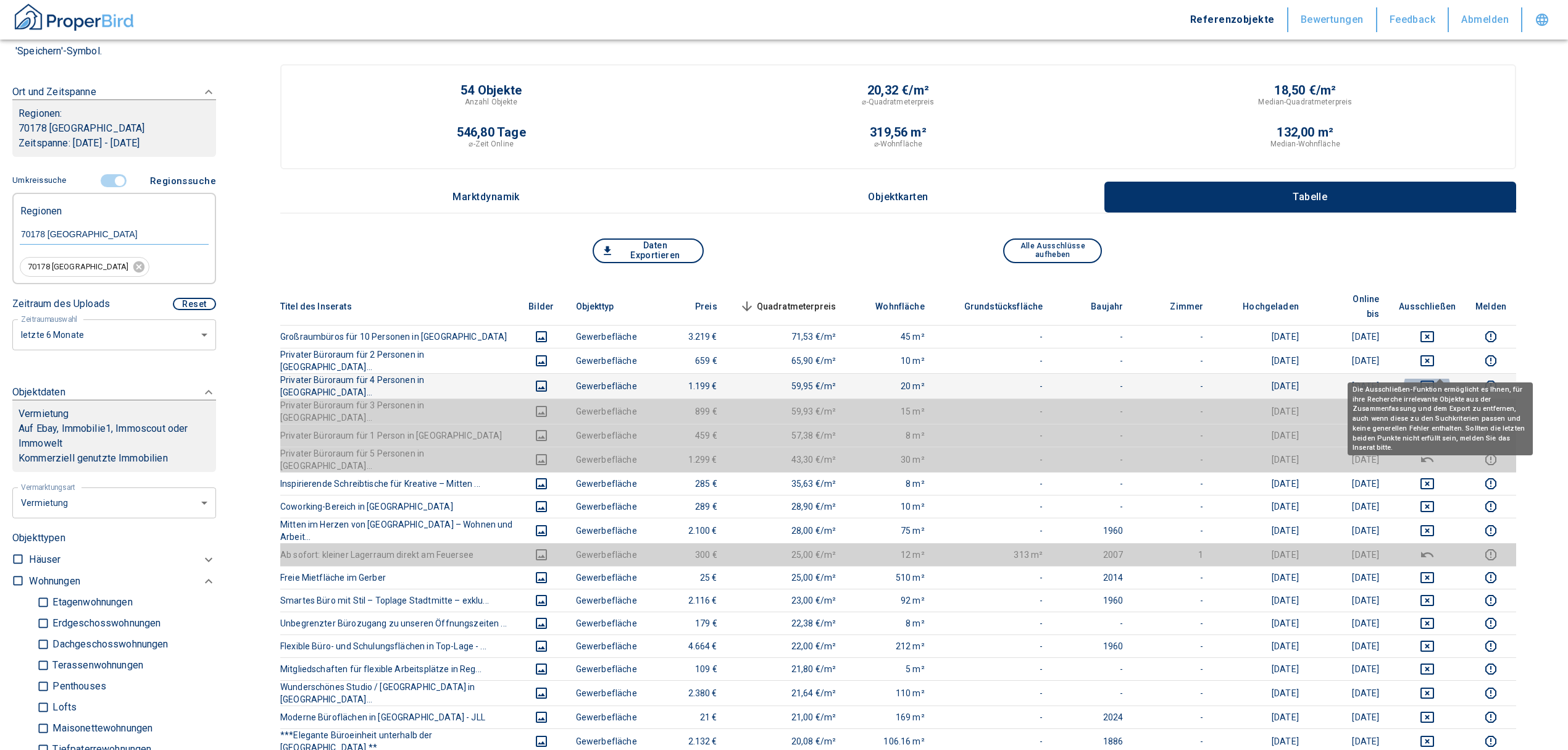
click at [1435, 379] on icon "deselect this listing" at bounding box center [1428, 386] width 15 height 15
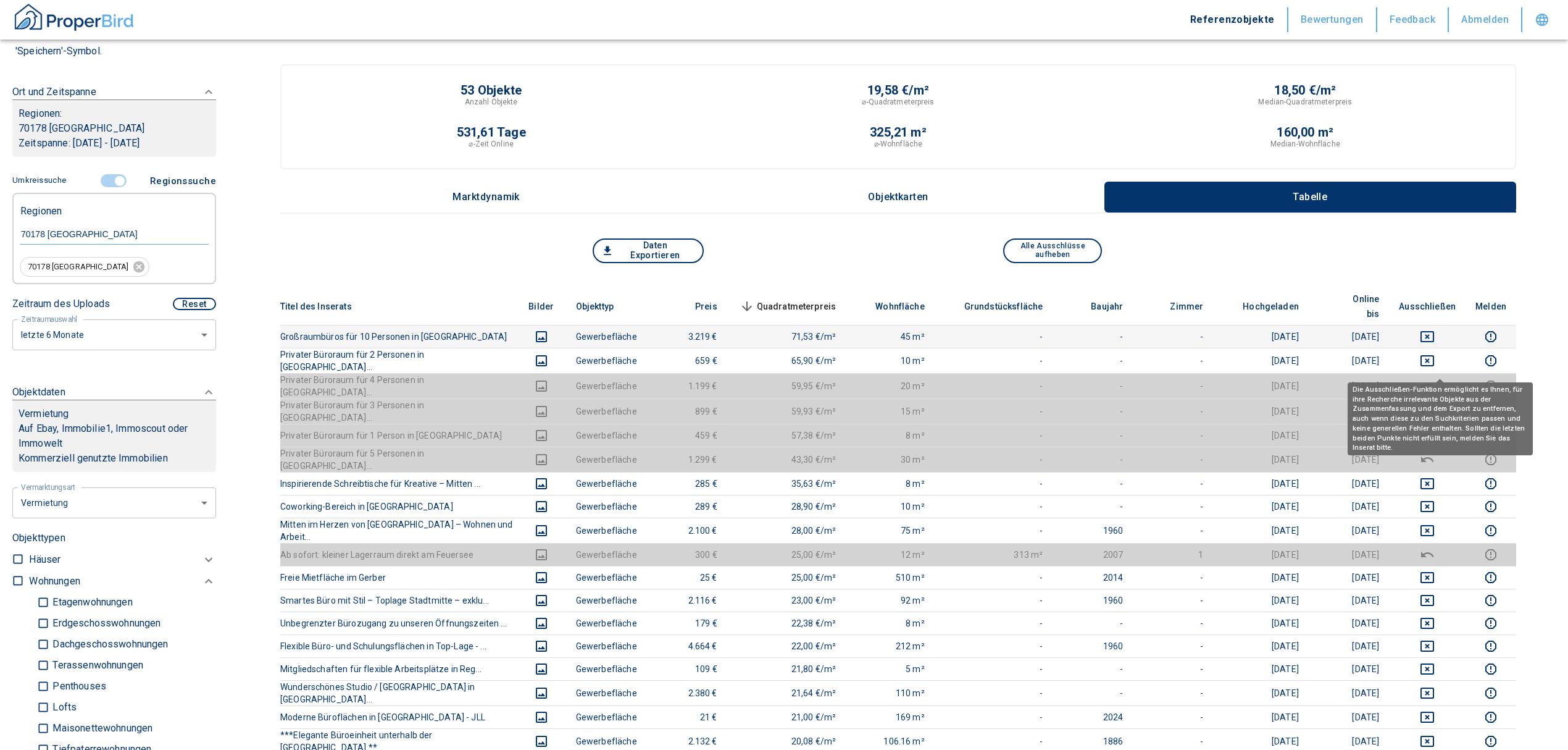
click at [1433, 331] on td at bounding box center [1427, 336] width 77 height 23
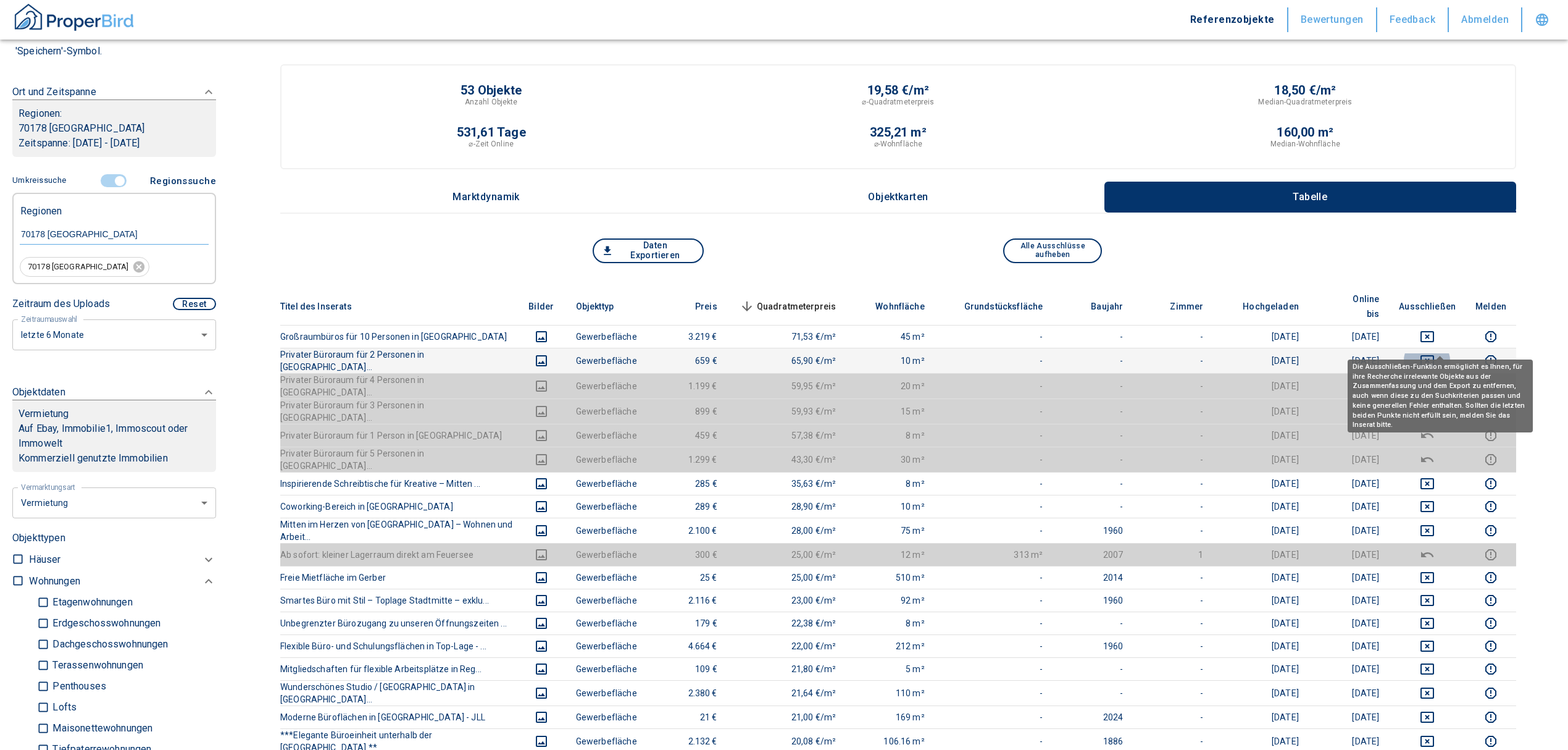
click at [1435, 354] on icon "deselect this listing" at bounding box center [1428, 361] width 15 height 15
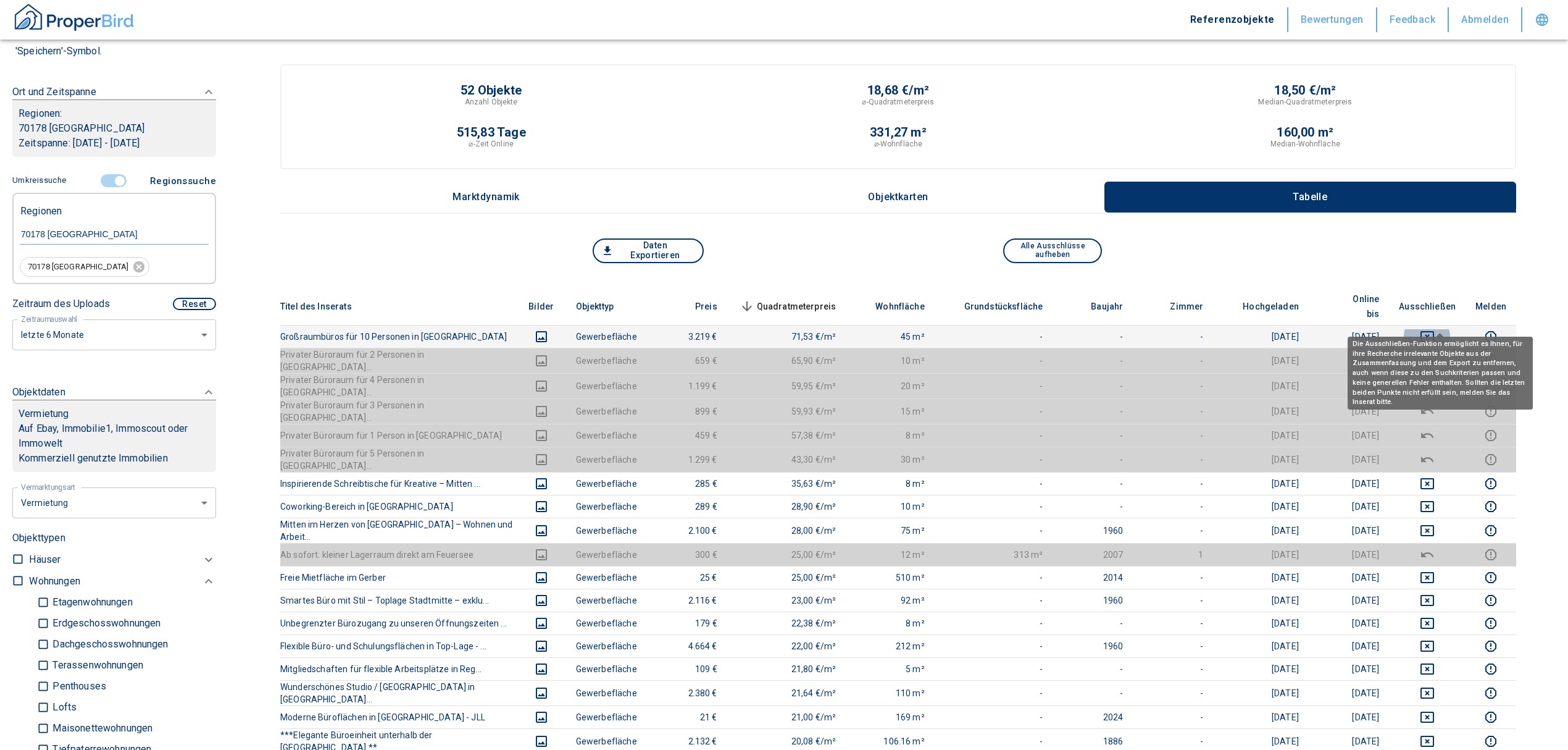
click at [1434, 331] on icon "deselect this listing" at bounding box center [1427, 337] width 14 height 11
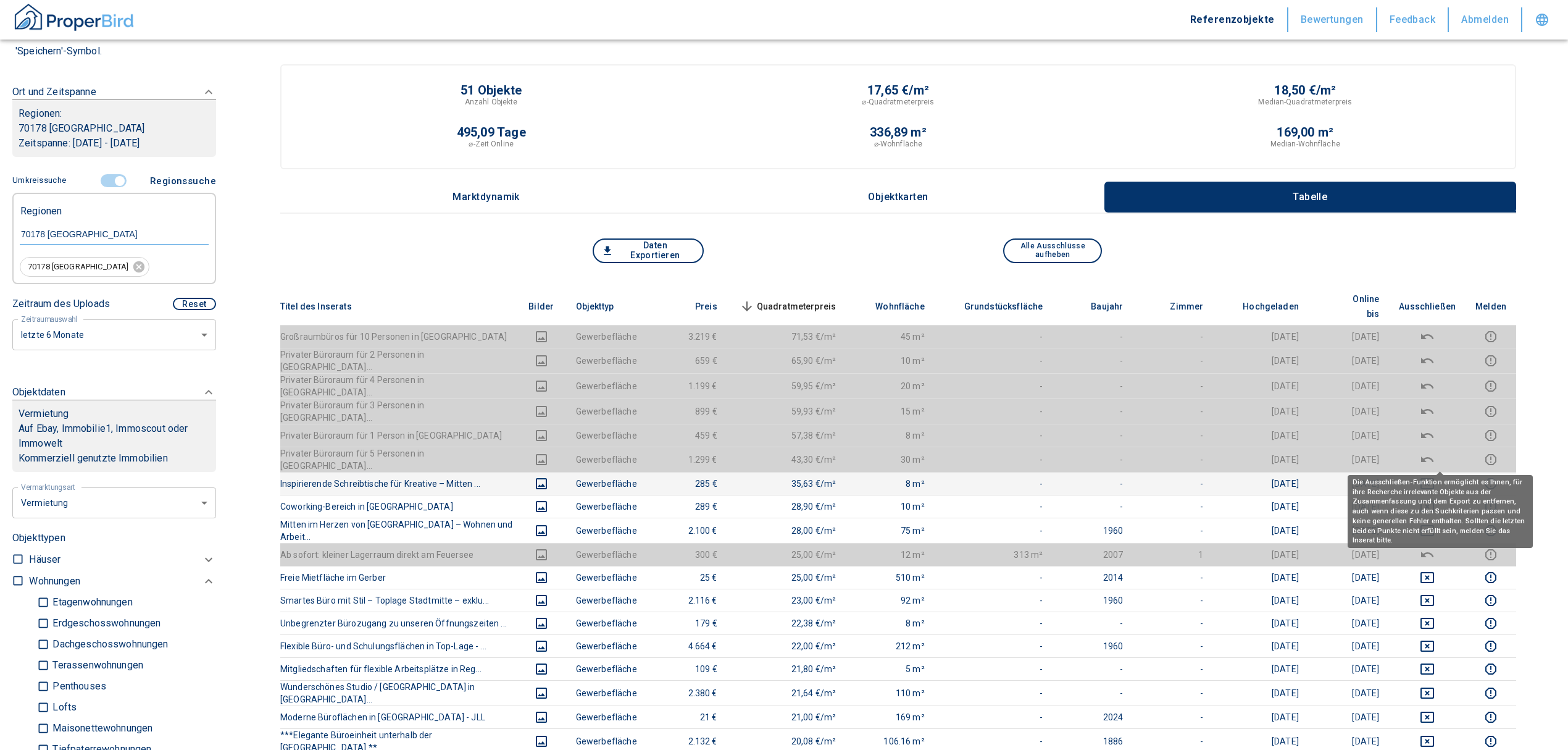
click at [1433, 478] on icon "deselect this listing" at bounding box center [1427, 484] width 14 height 11
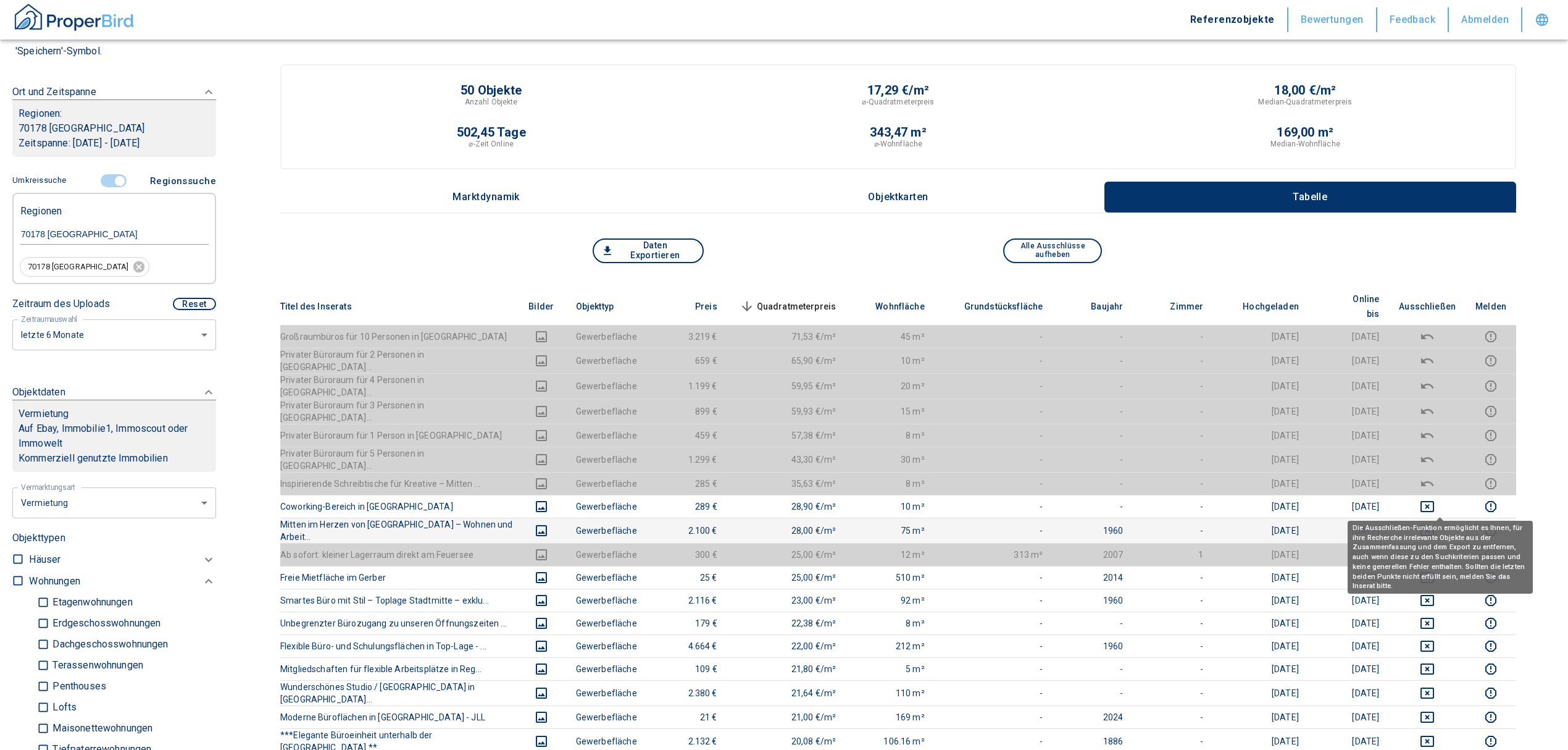
click at [1434, 525] on icon "deselect this listing" at bounding box center [1427, 531] width 14 height 11
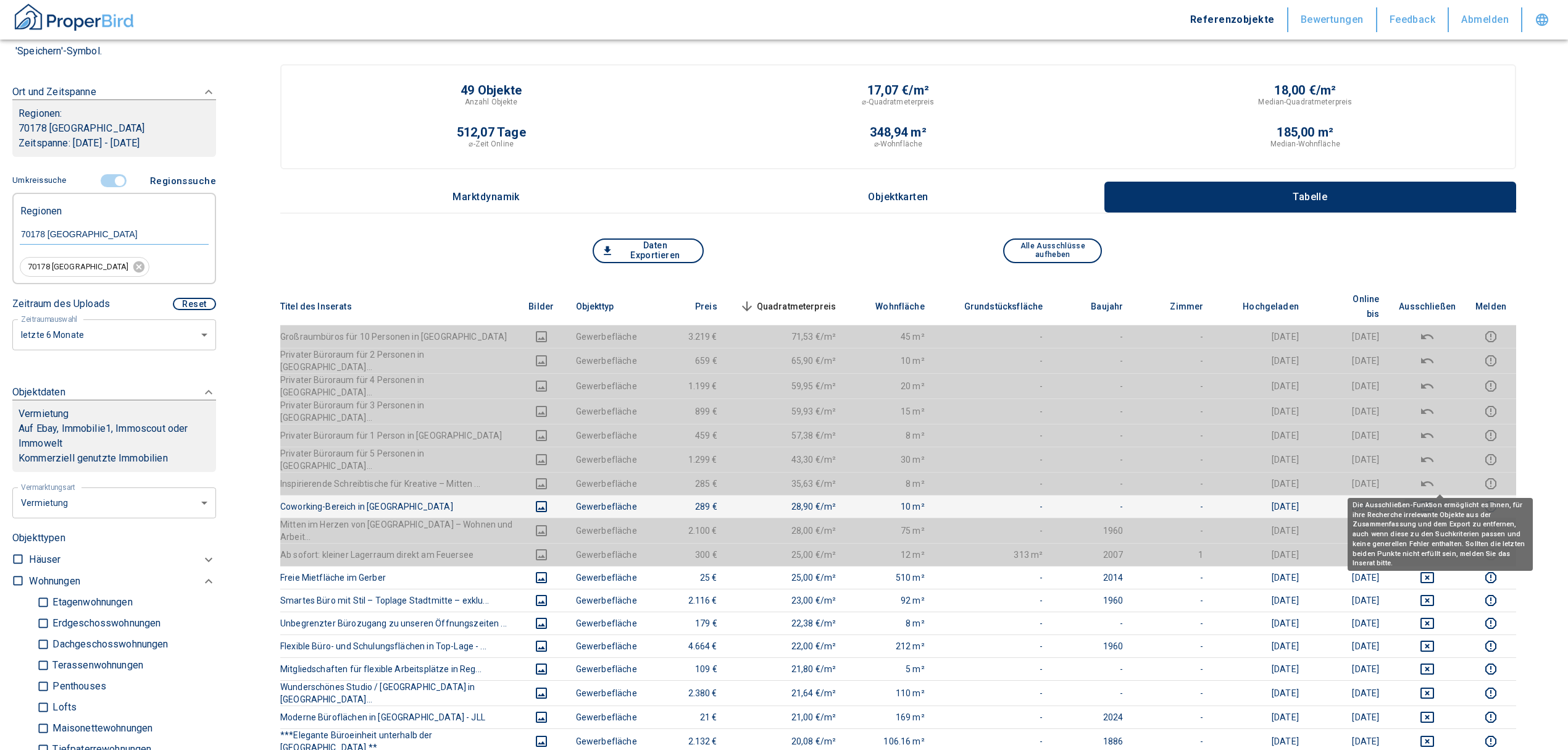
click at [1435, 499] on icon "deselect this listing" at bounding box center [1428, 507] width 15 height 15
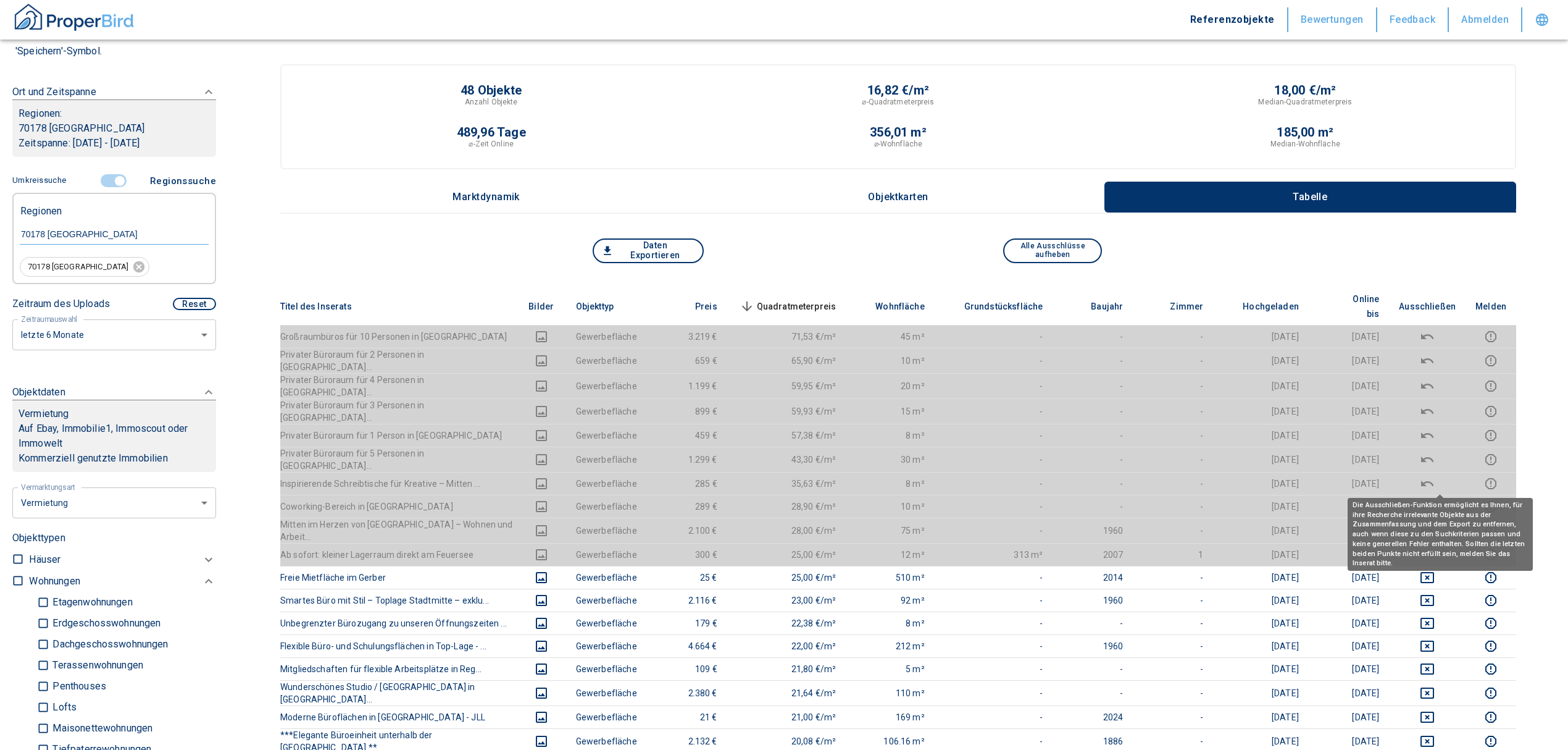
scroll to position [164, 0]
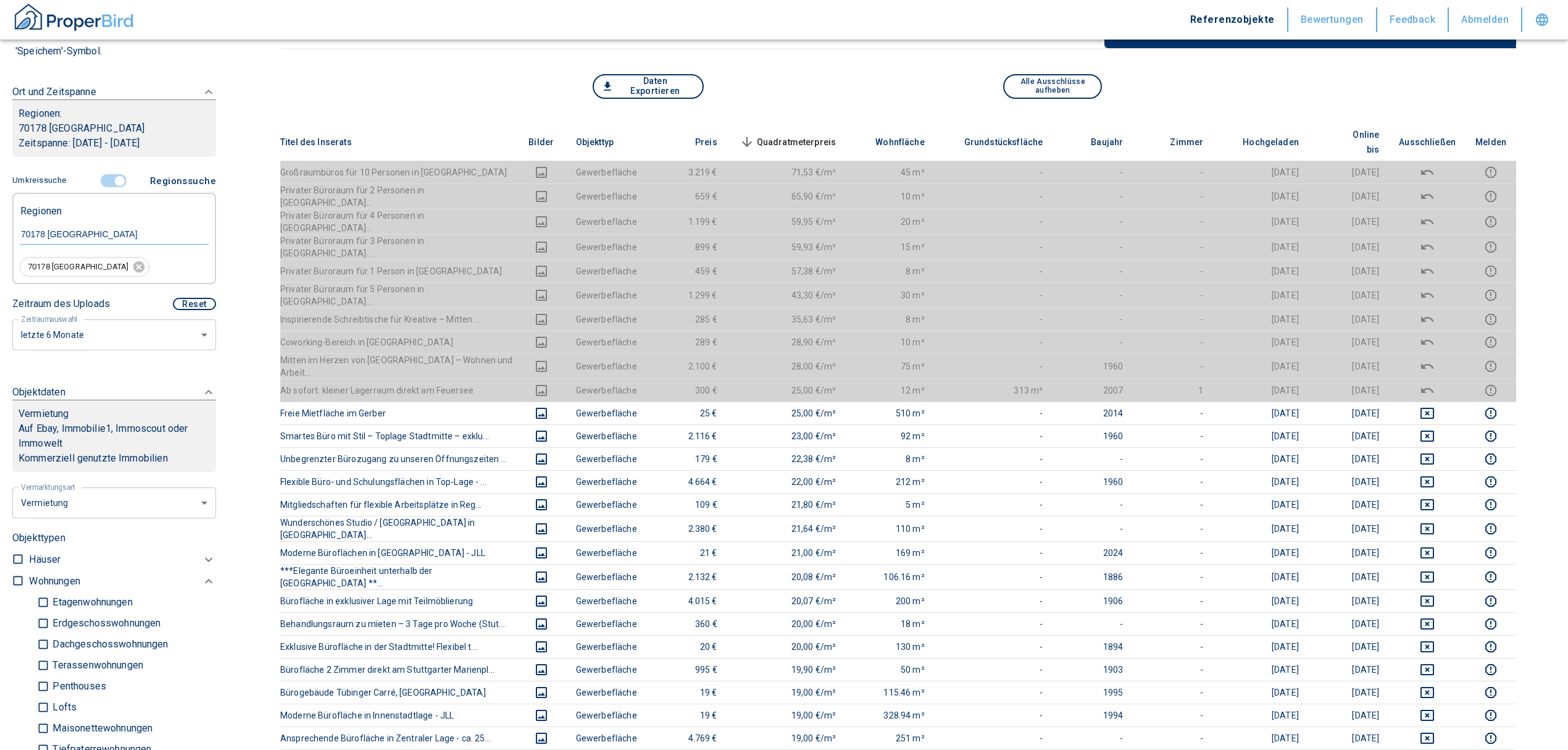
click at [823, 135] on span "Quadratmeterpreis sorted descending" at bounding box center [787, 142] width 99 height 15
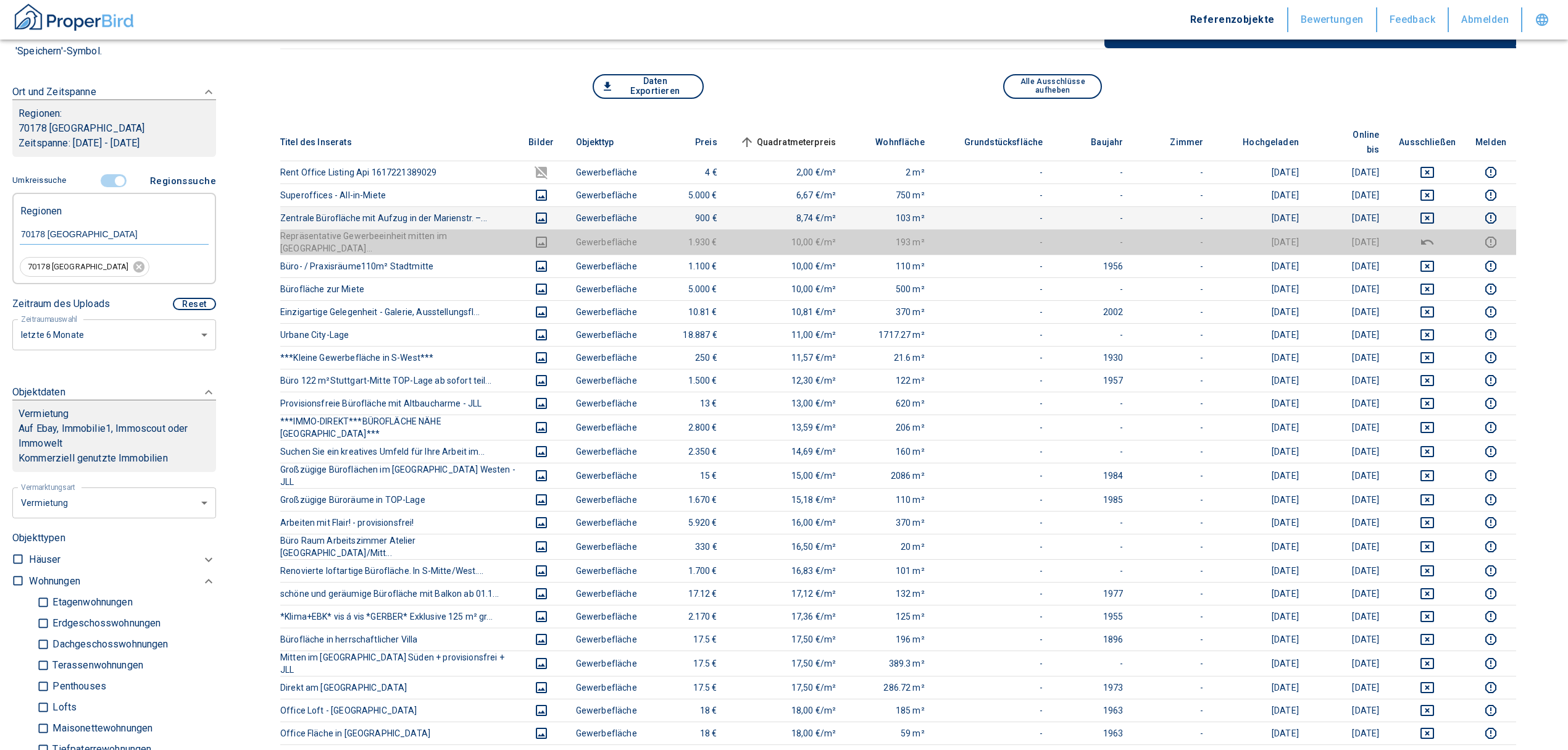
click at [1435, 211] on icon "deselect this listing" at bounding box center [1428, 218] width 15 height 15
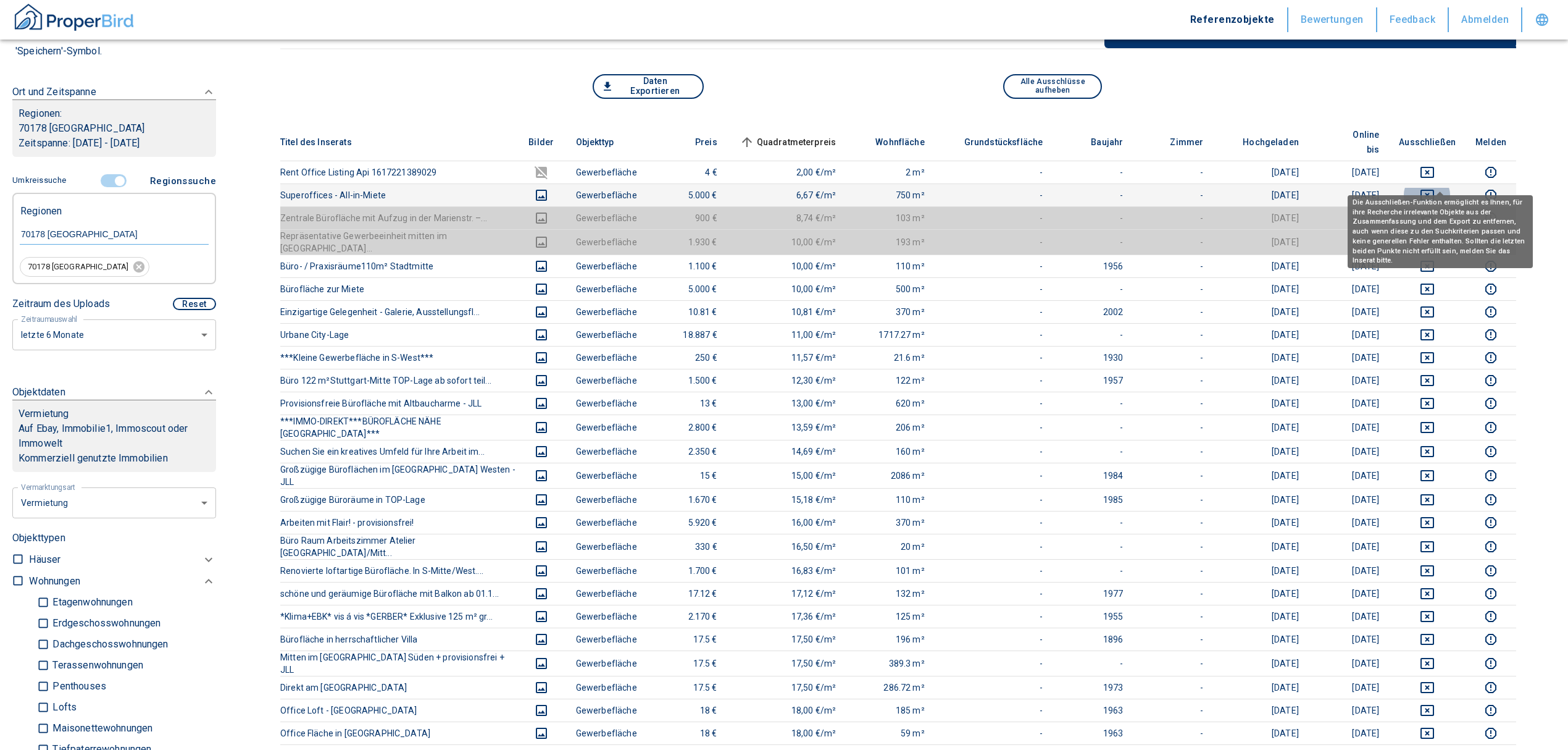
click at [1435, 188] on icon "deselect this listing" at bounding box center [1428, 195] width 15 height 15
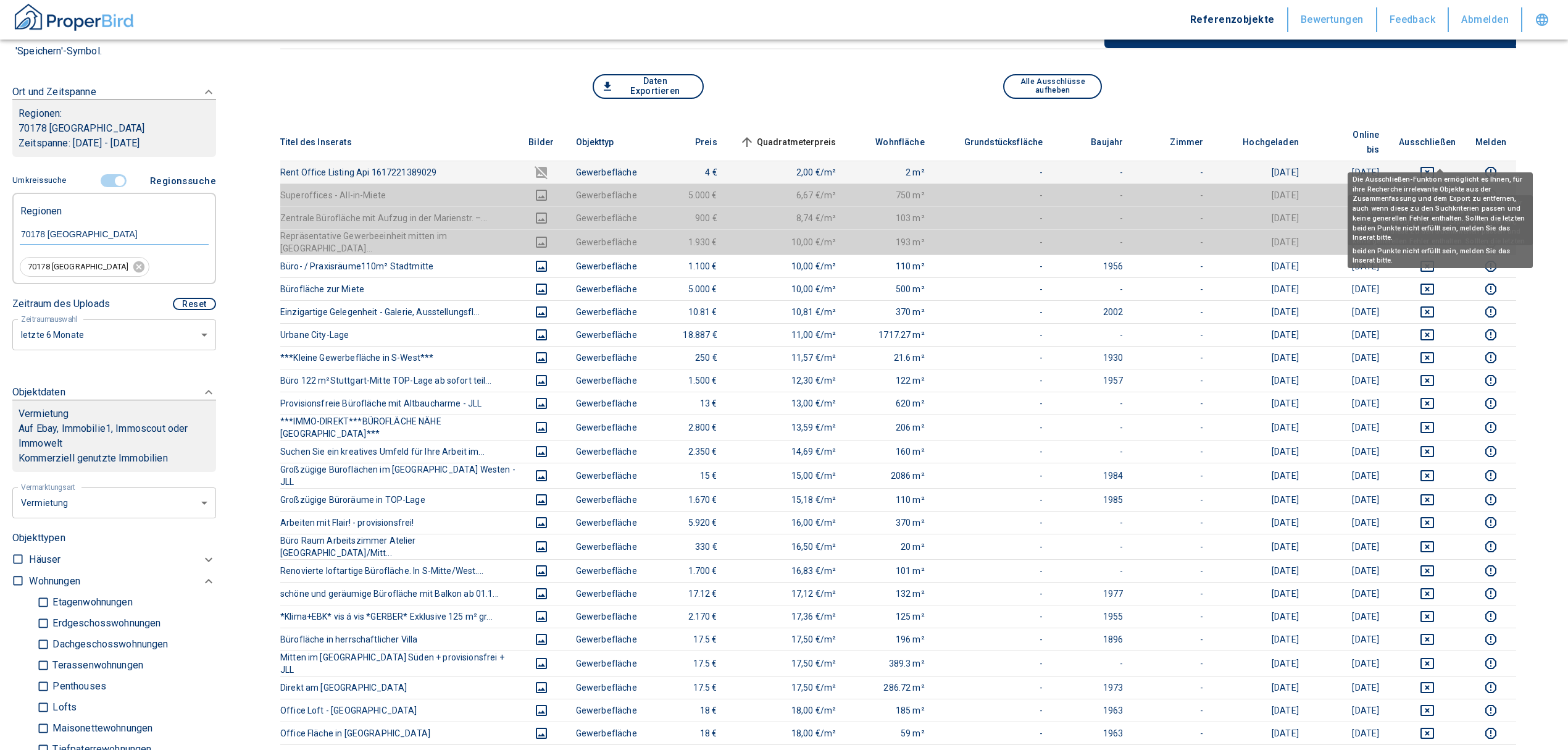
click at [1433, 167] on icon "deselect this listing" at bounding box center [1427, 173] width 14 height 11
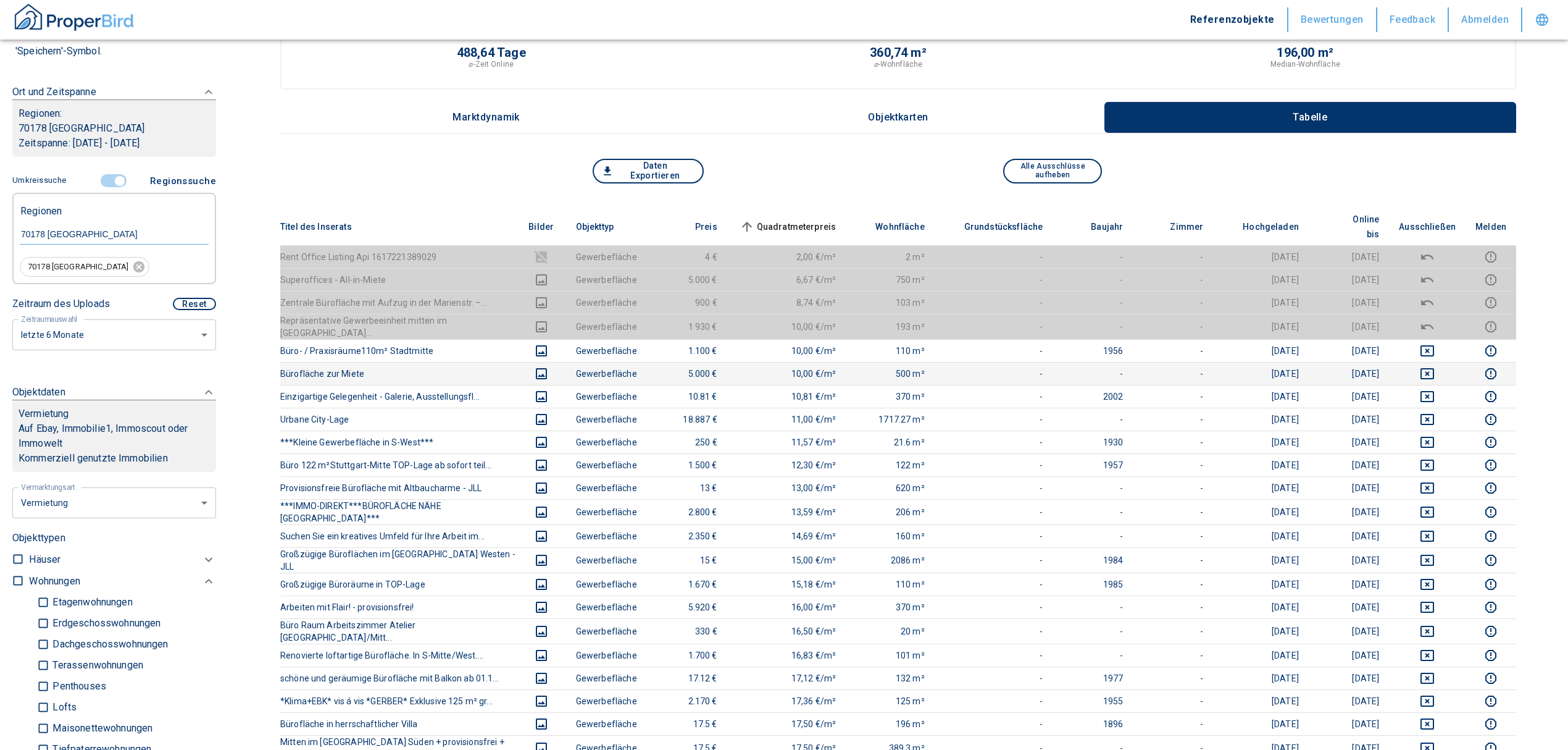
scroll to position [0, 0]
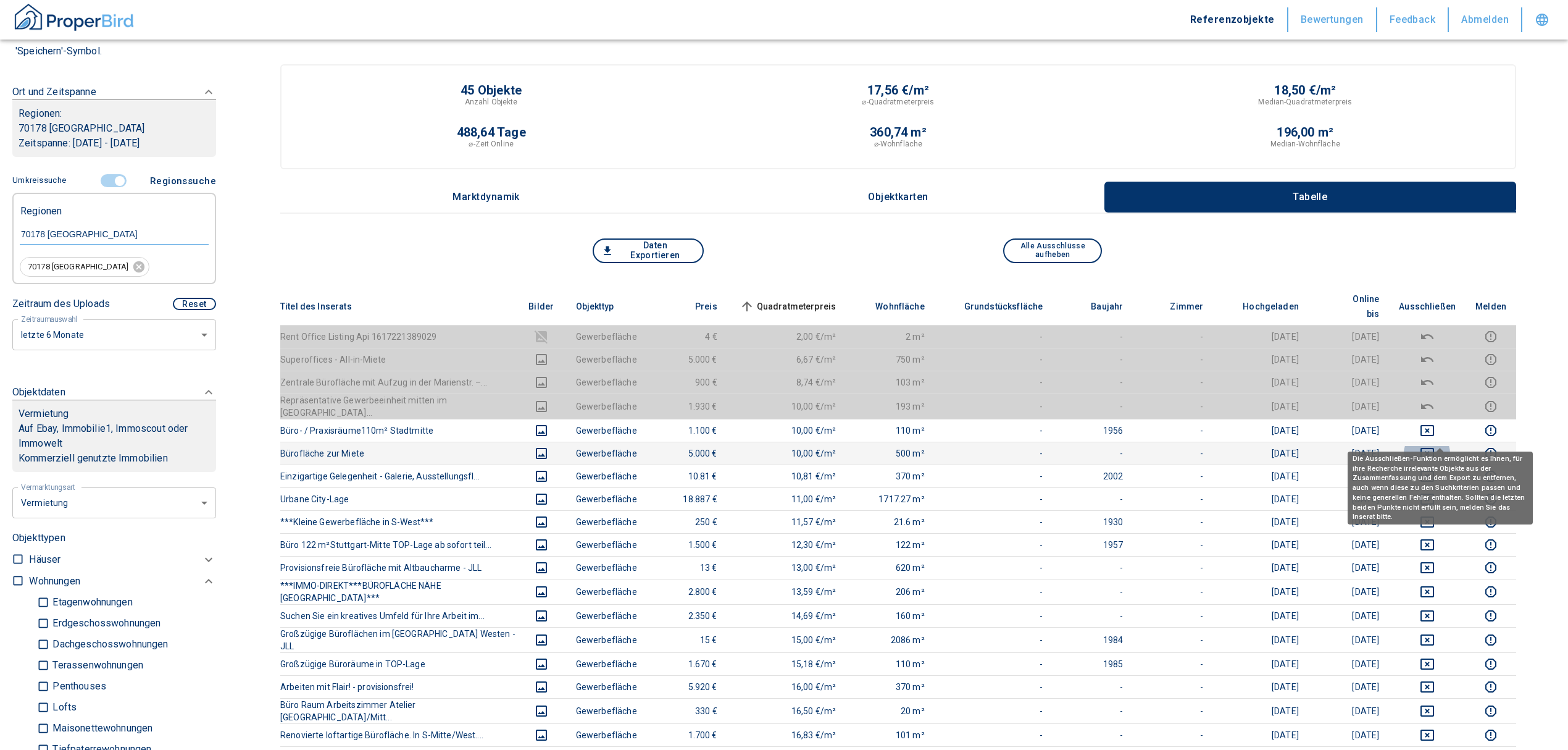
click at [1434, 448] on icon "deselect this listing" at bounding box center [1427, 454] width 14 height 11
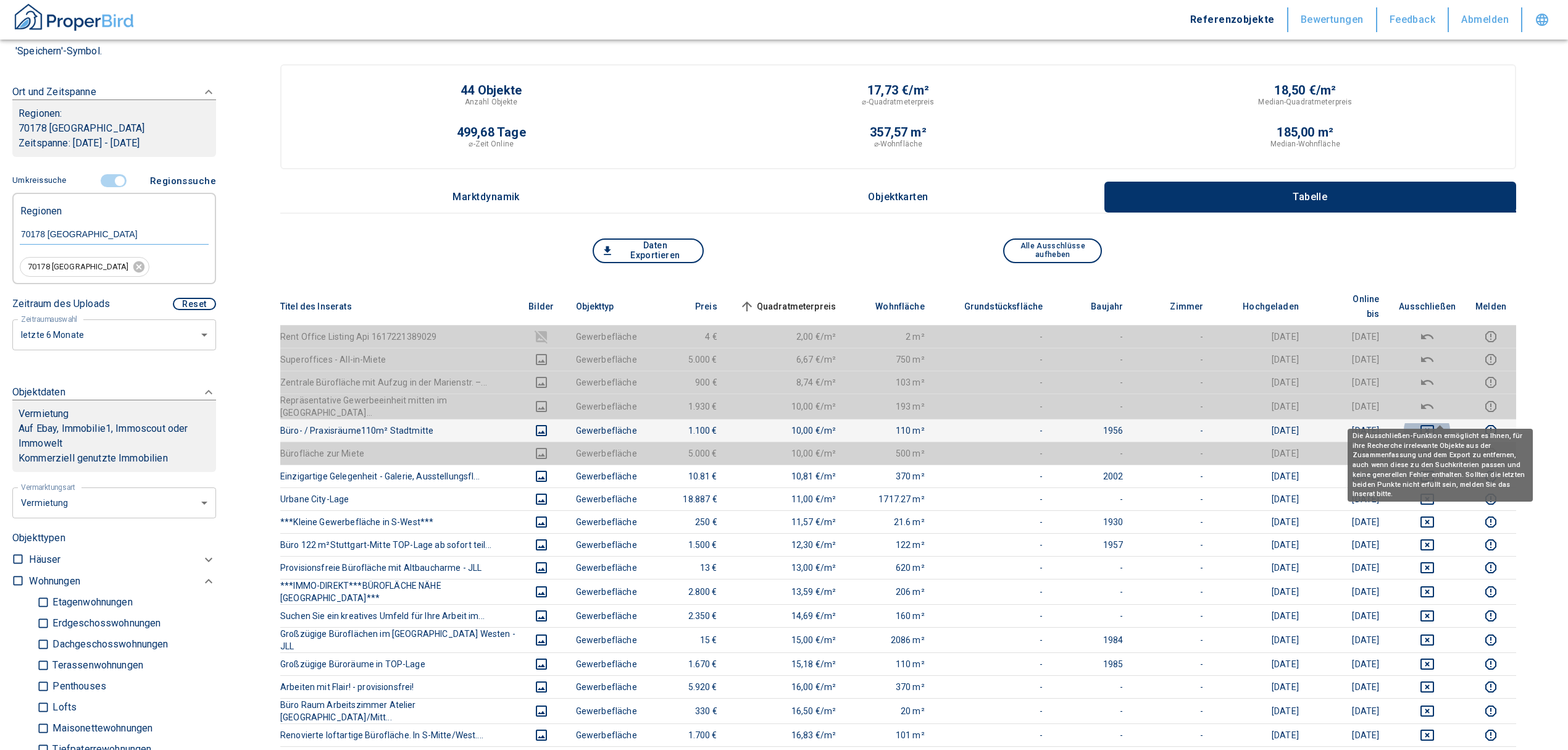
click at [1435, 423] on icon "deselect this listing" at bounding box center [1428, 431] width 15 height 15
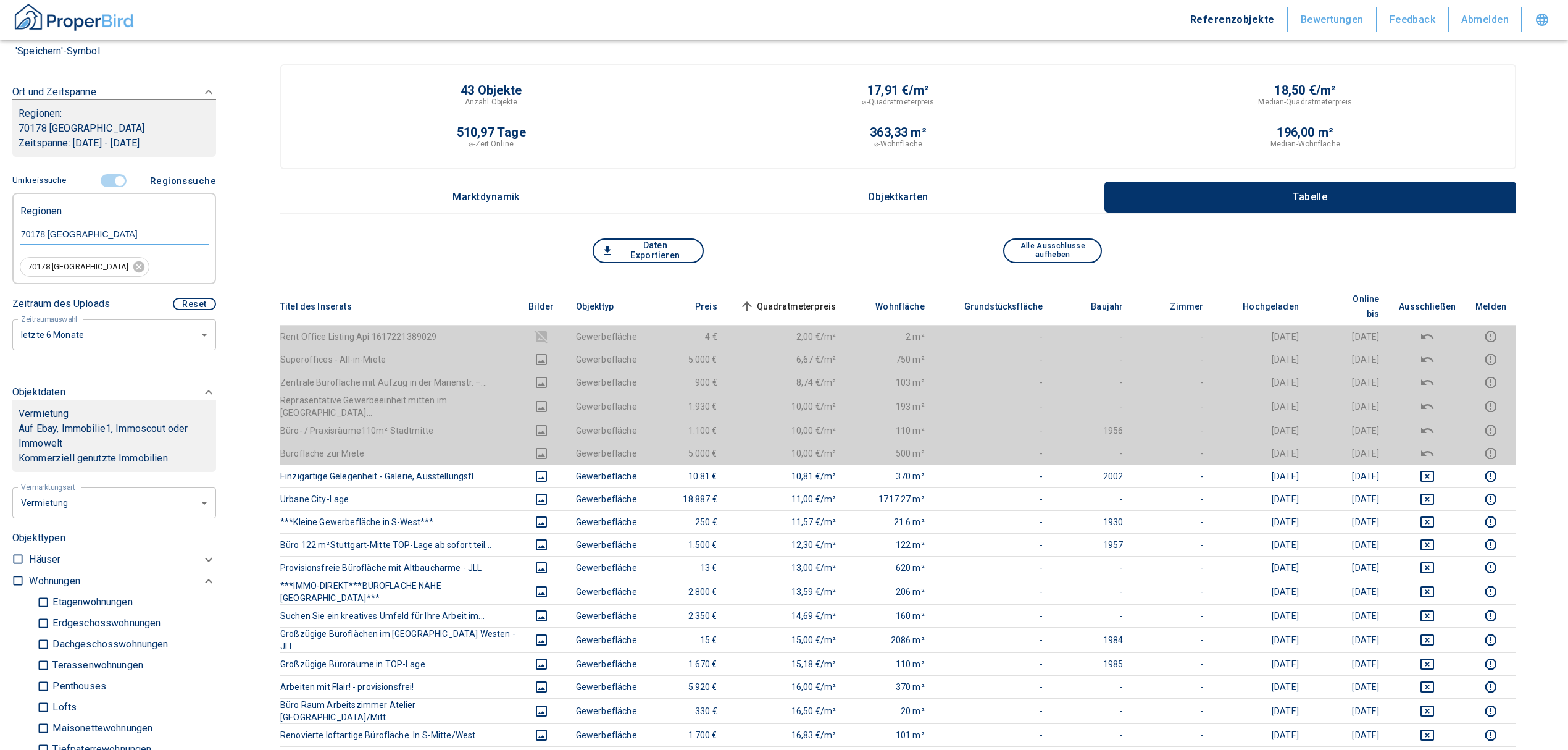
click at [819, 299] on span "Quadratmeterpreis sorted ascending" at bounding box center [787, 306] width 99 height 15
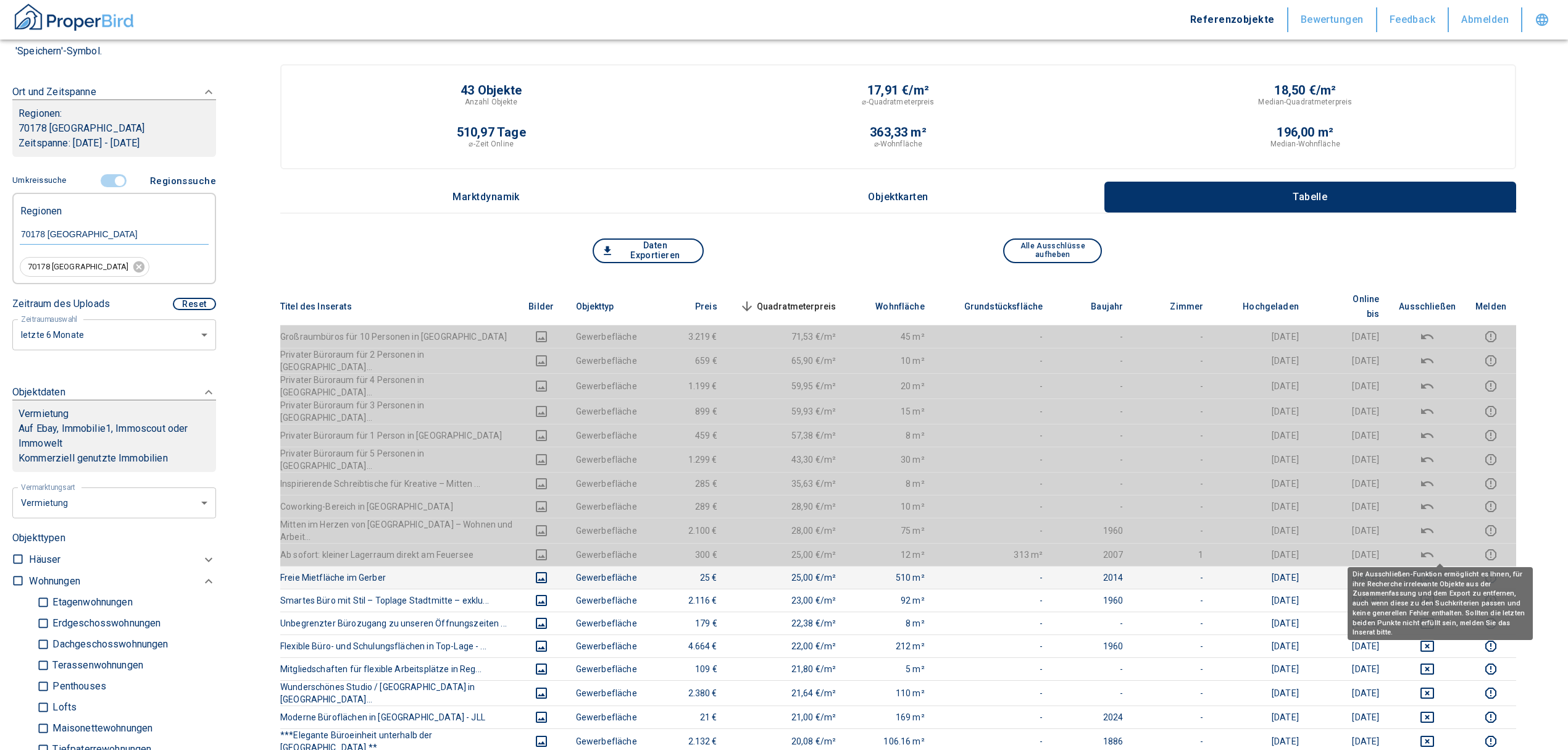
click at [1434, 572] on icon "deselect this listing" at bounding box center [1427, 577] width 14 height 11
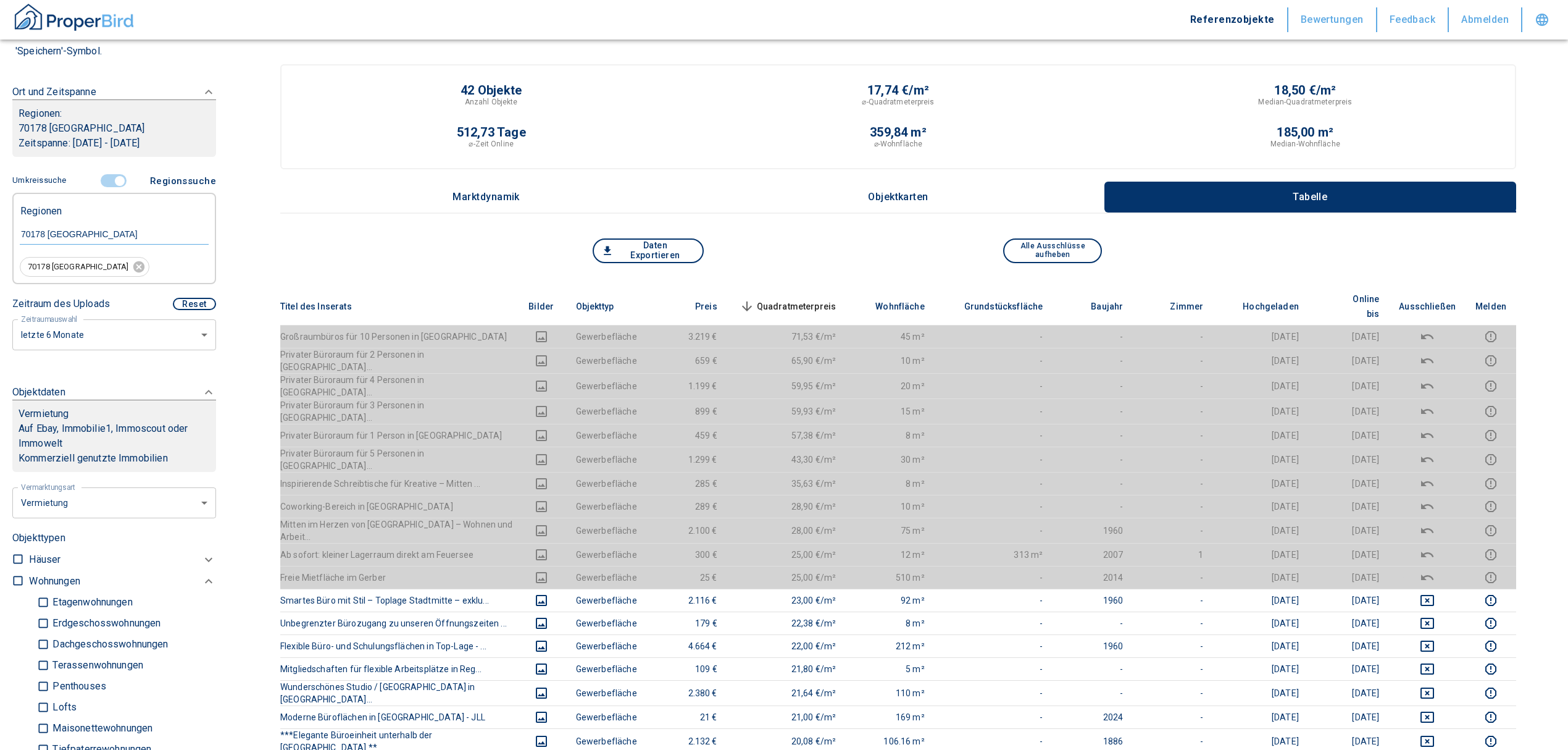
click at [798, 288] on th "Quadratmeterpreis sorted descending" at bounding box center [787, 306] width 119 height 38
click at [802, 299] on span "Quadratmeterpreis sorted descending" at bounding box center [787, 306] width 99 height 15
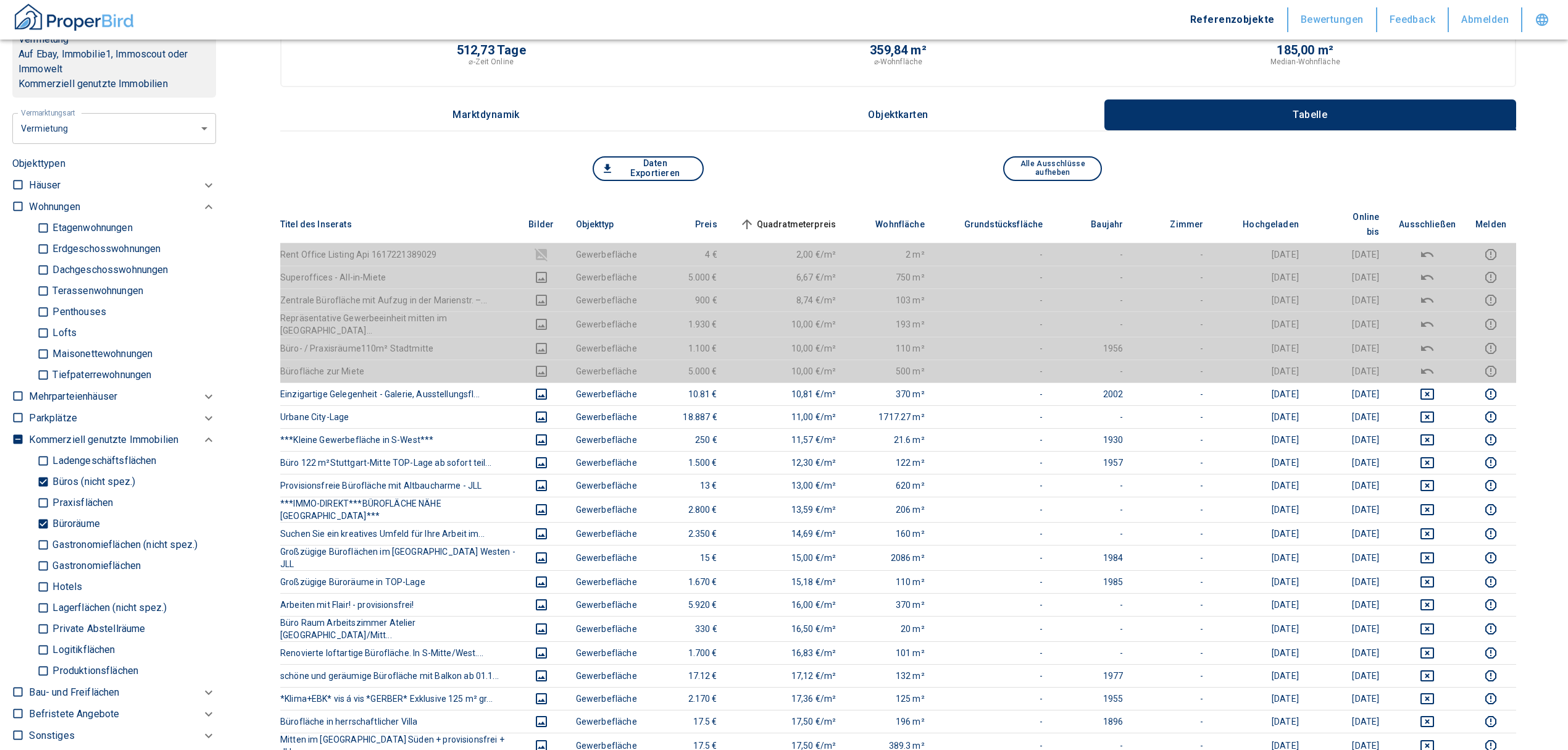
scroll to position [658, 0]
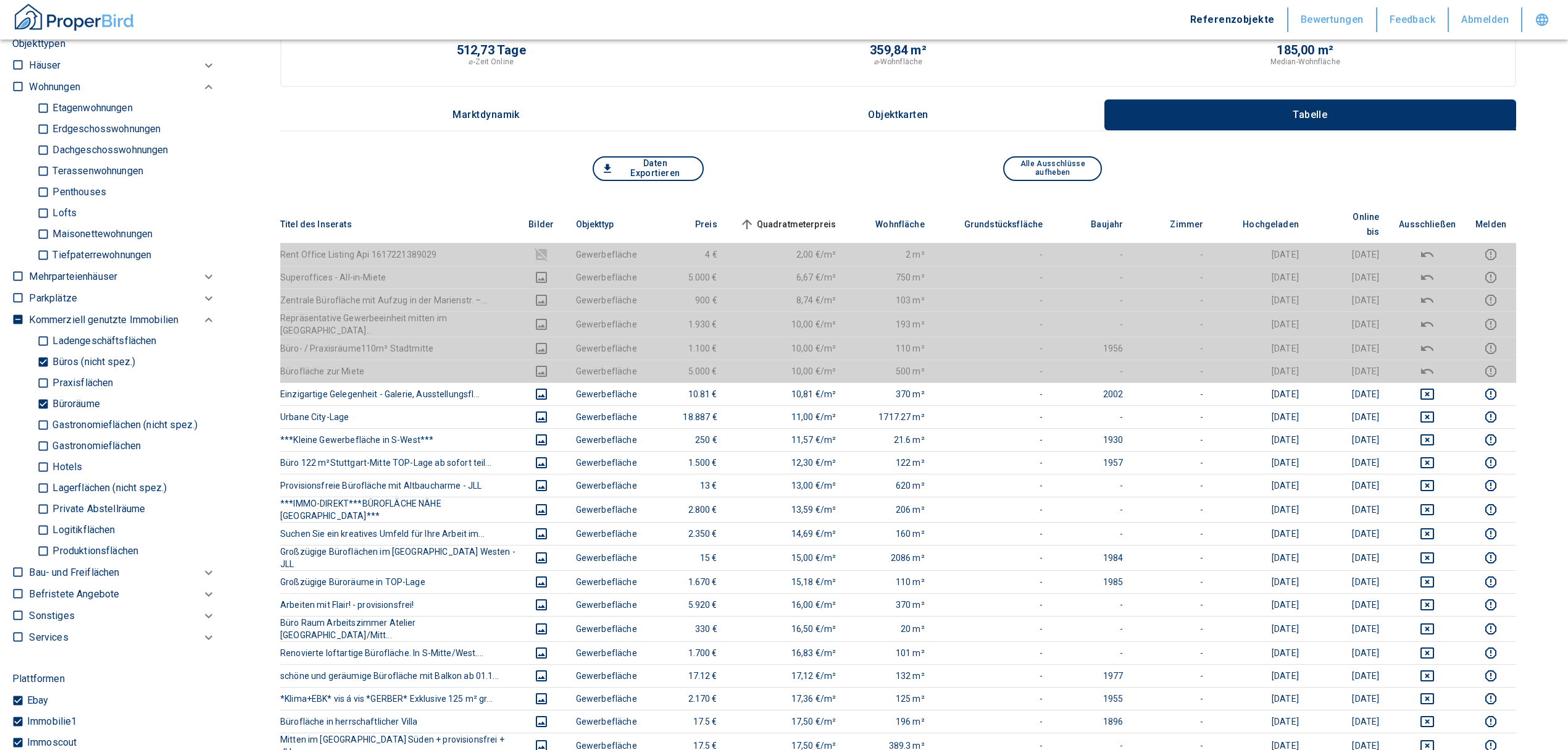
click at [38, 403] on input "Büroräume" at bounding box center [43, 404] width 12 height 21
checkbox input "false"
type input "2020"
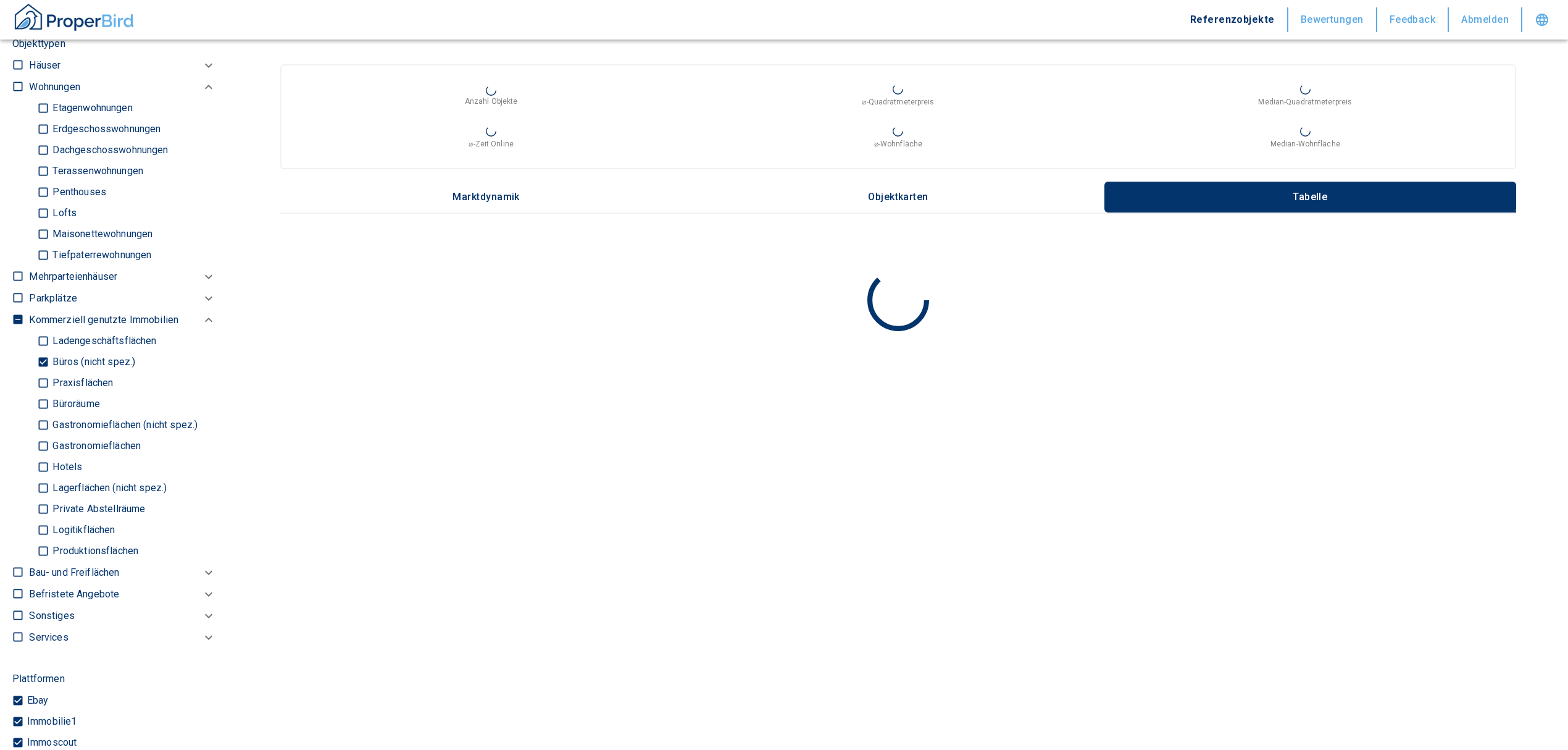
click at [38, 361] on input "Büros (nicht spez.)" at bounding box center [43, 362] width 12 height 21
checkbox input "false"
type input "2020"
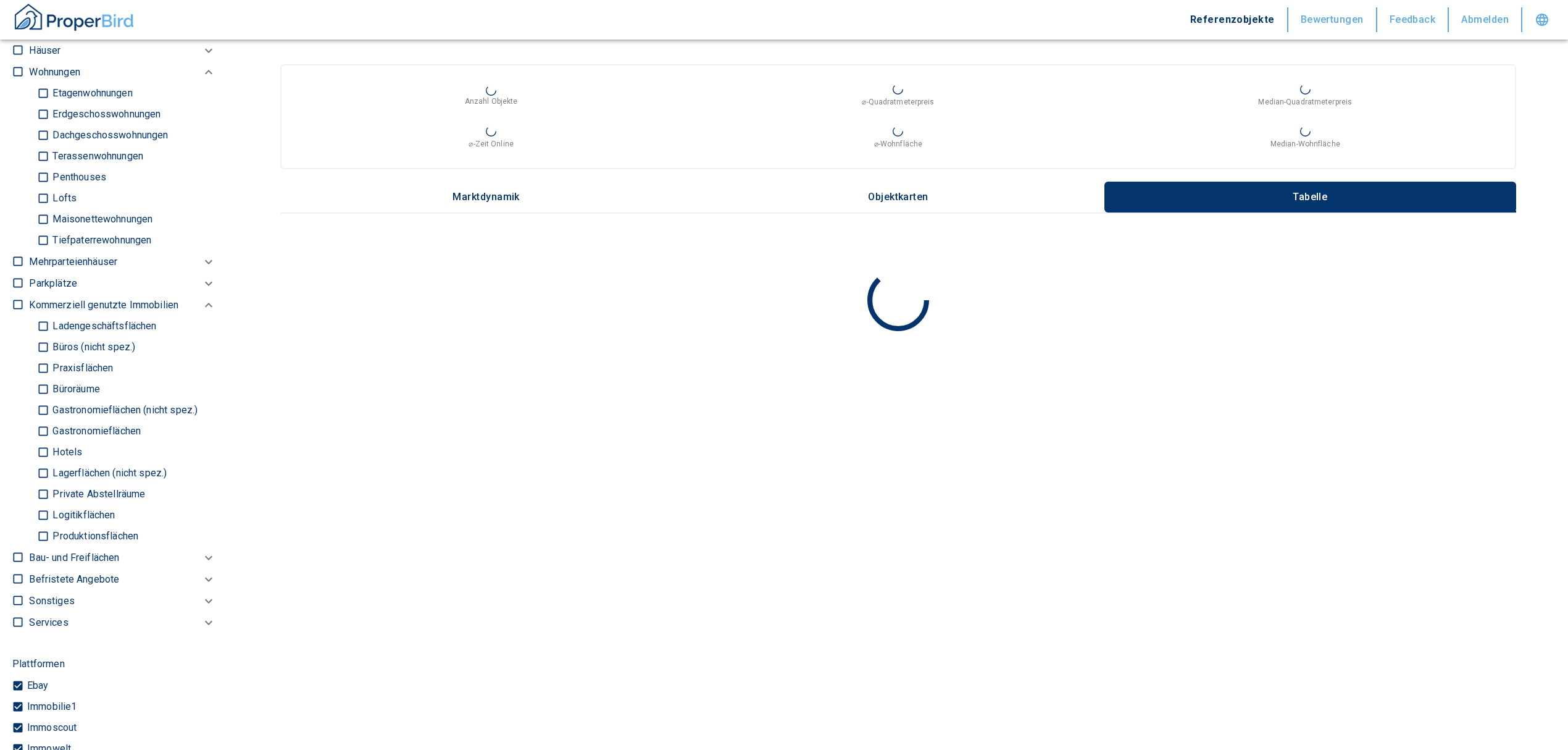
click at [41, 327] on input "Ladengeschäftsflächen" at bounding box center [43, 326] width 12 height 21
checkbox input "true"
type input "2020"
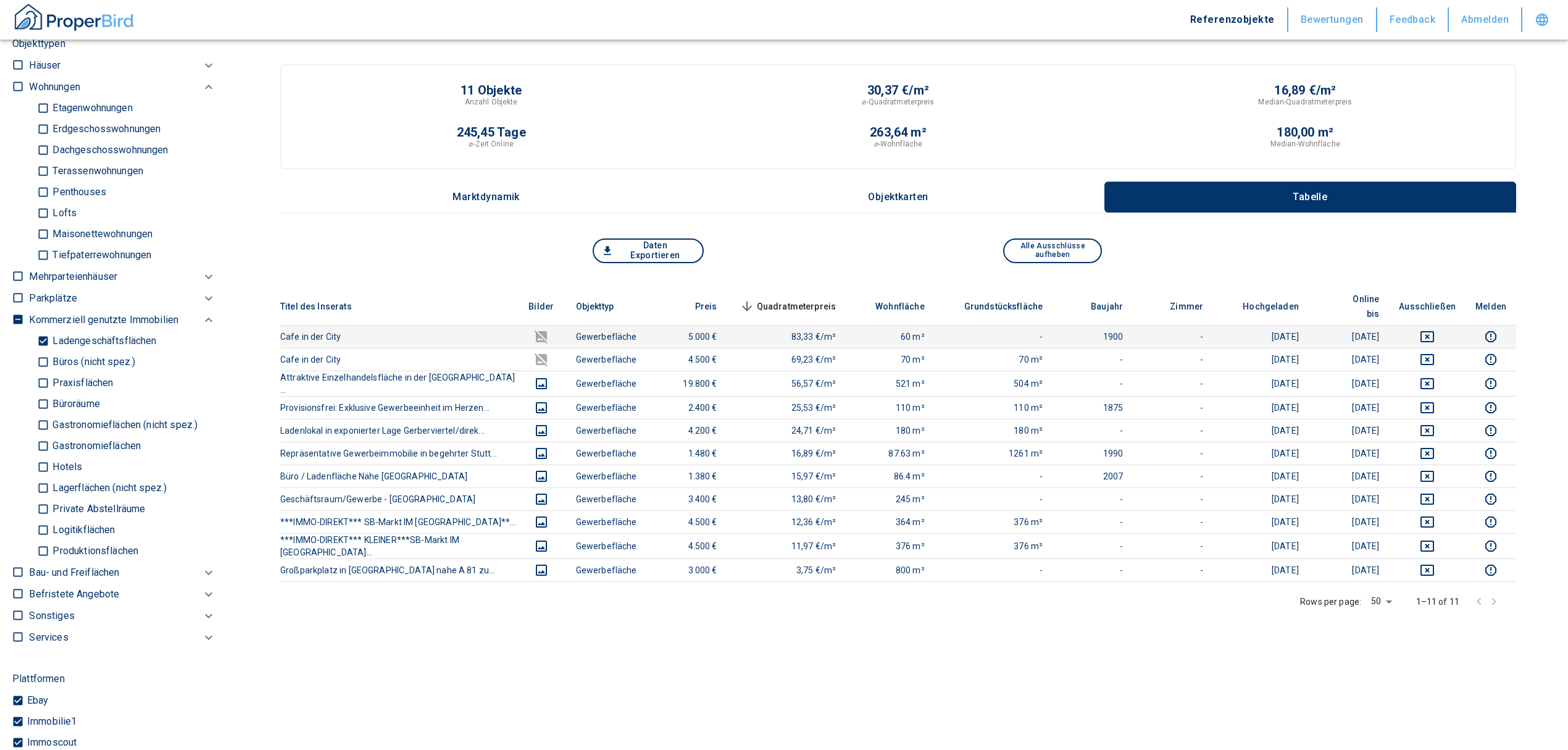
click at [1443, 325] on td at bounding box center [1427, 336] width 77 height 23
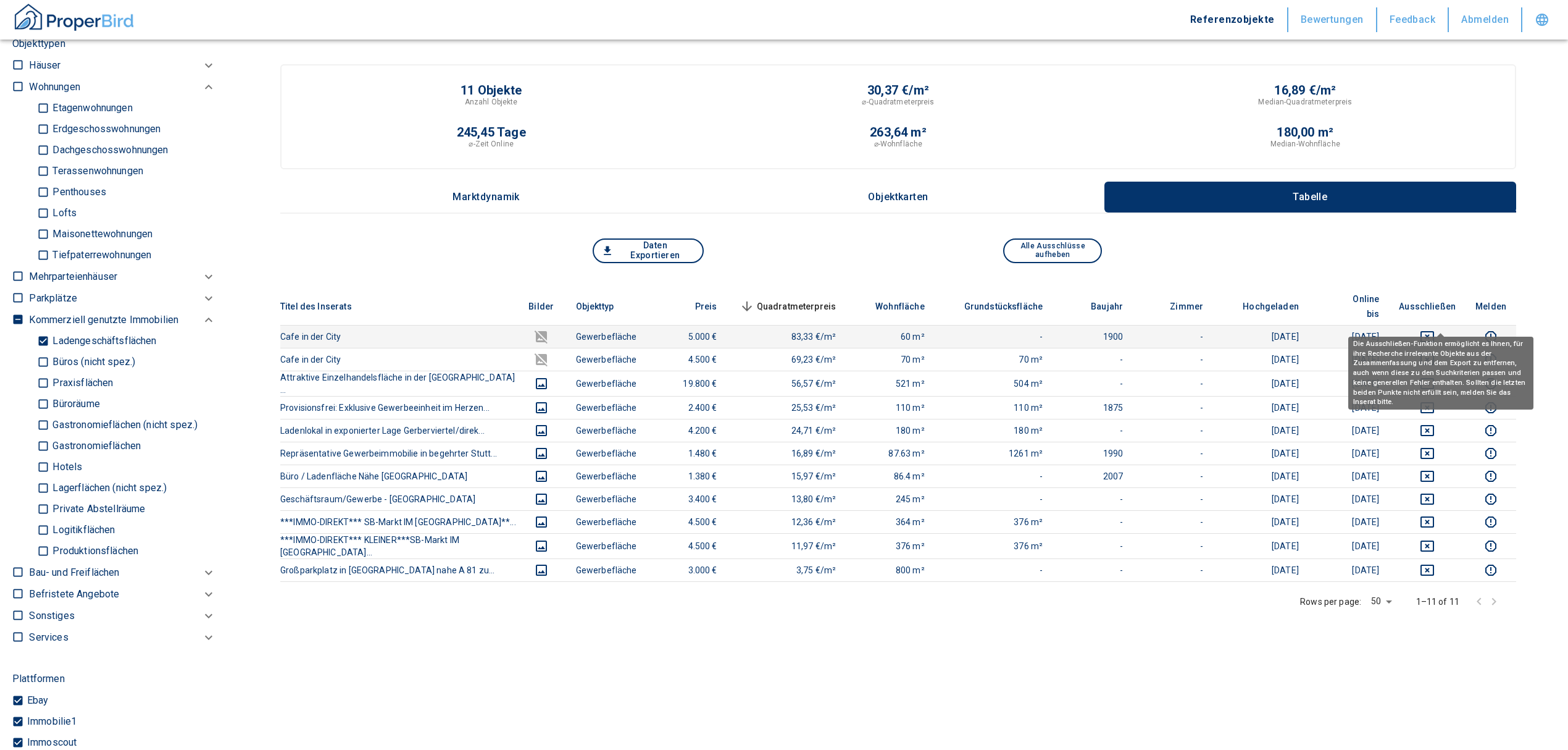
click at [1435, 330] on icon "deselect this listing" at bounding box center [1428, 337] width 15 height 15
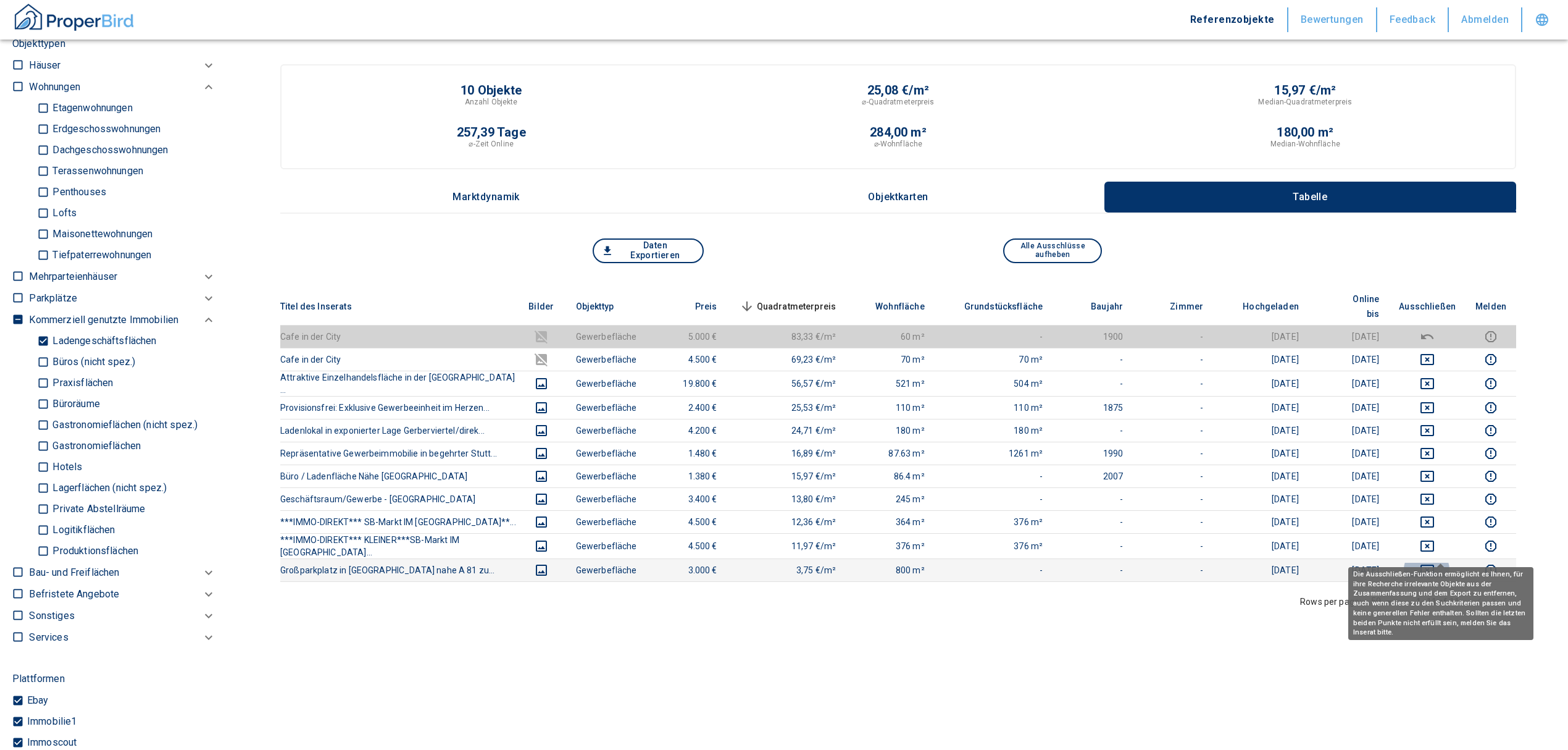
click at [1435, 562] on icon "deselect this listing" at bounding box center [1428, 570] width 15 height 15
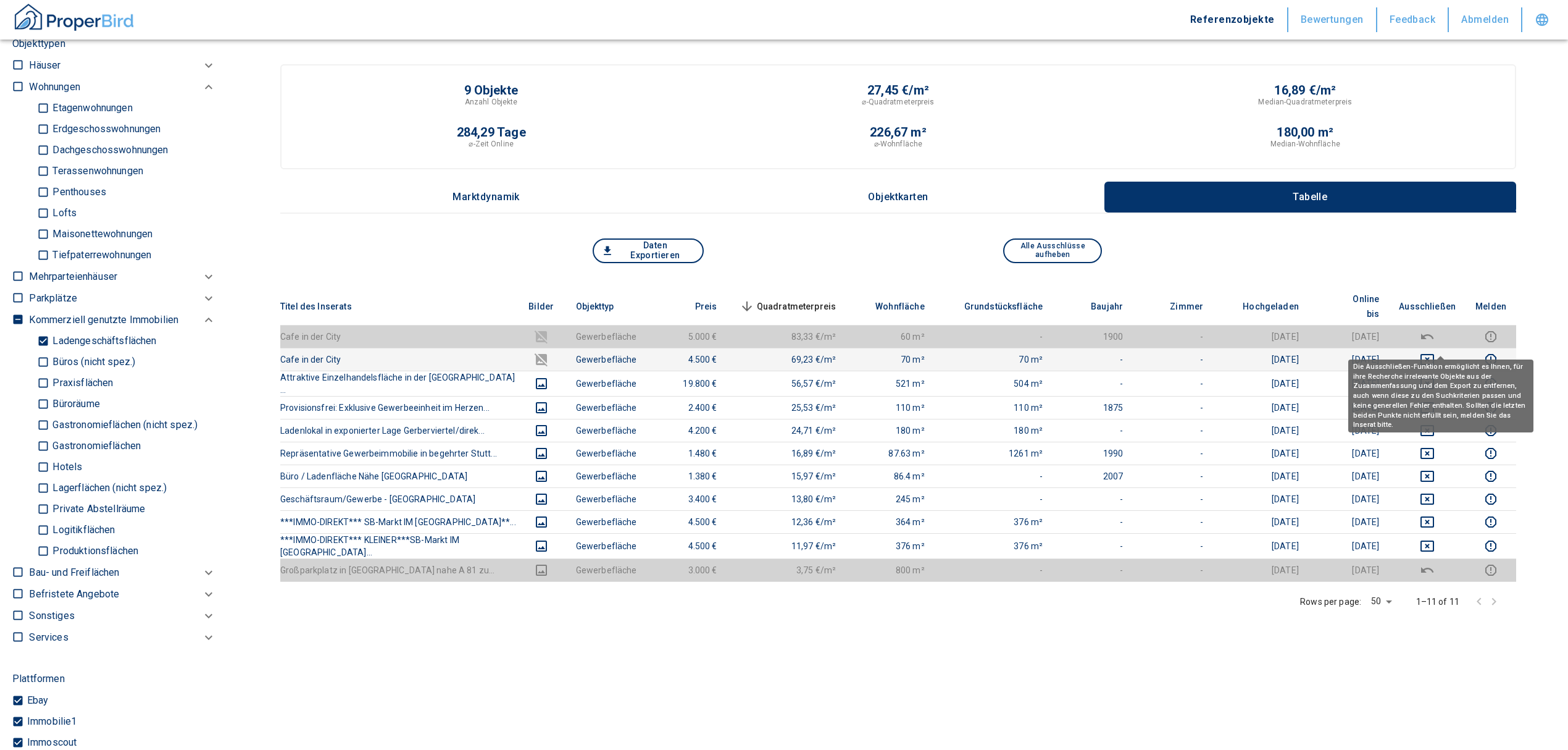
click at [1434, 354] on icon "deselect this listing" at bounding box center [1427, 359] width 14 height 11
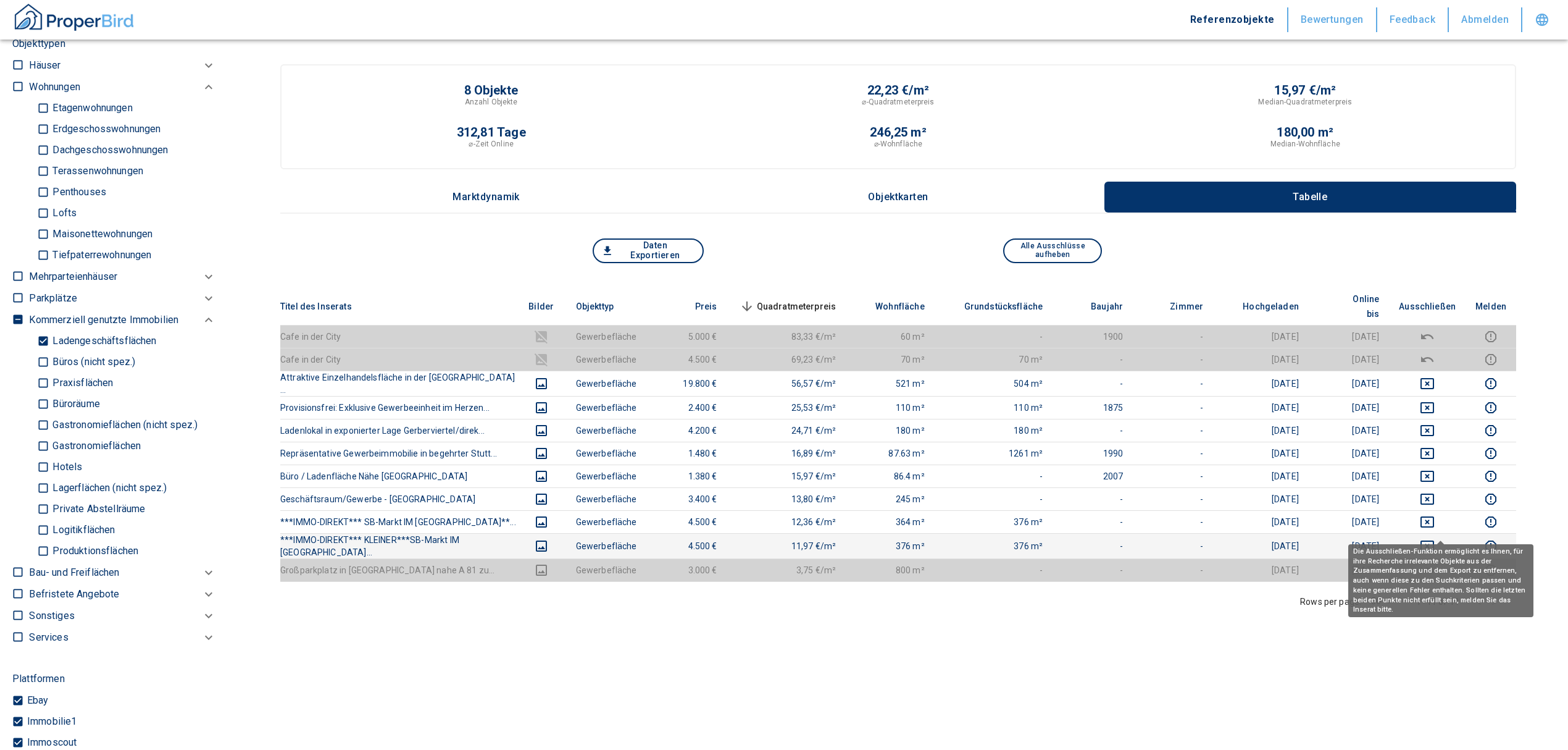
click at [1435, 538] on icon "deselect this listing" at bounding box center [1428, 546] width 15 height 15
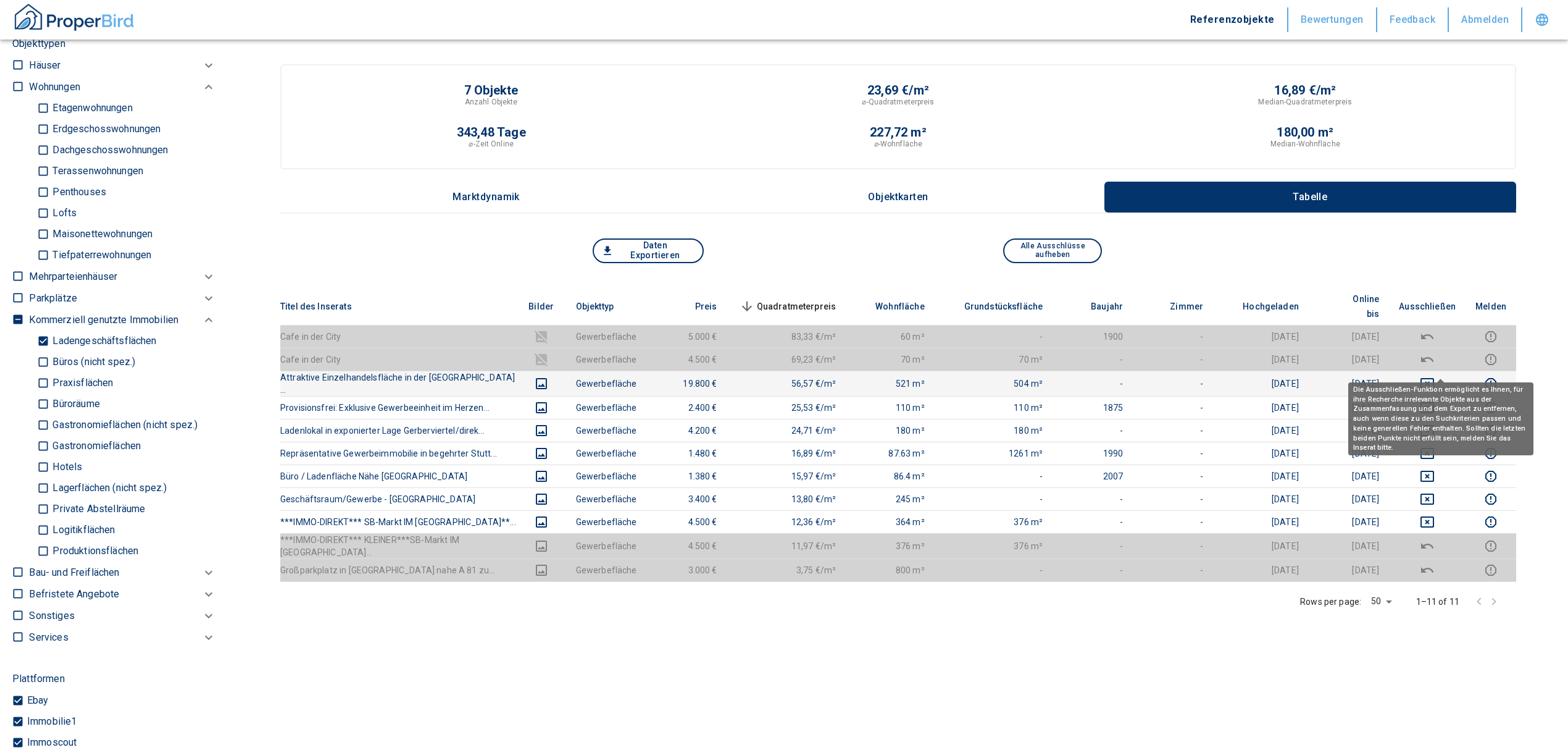
click at [1434, 378] on icon "deselect this listing" at bounding box center [1427, 383] width 14 height 11
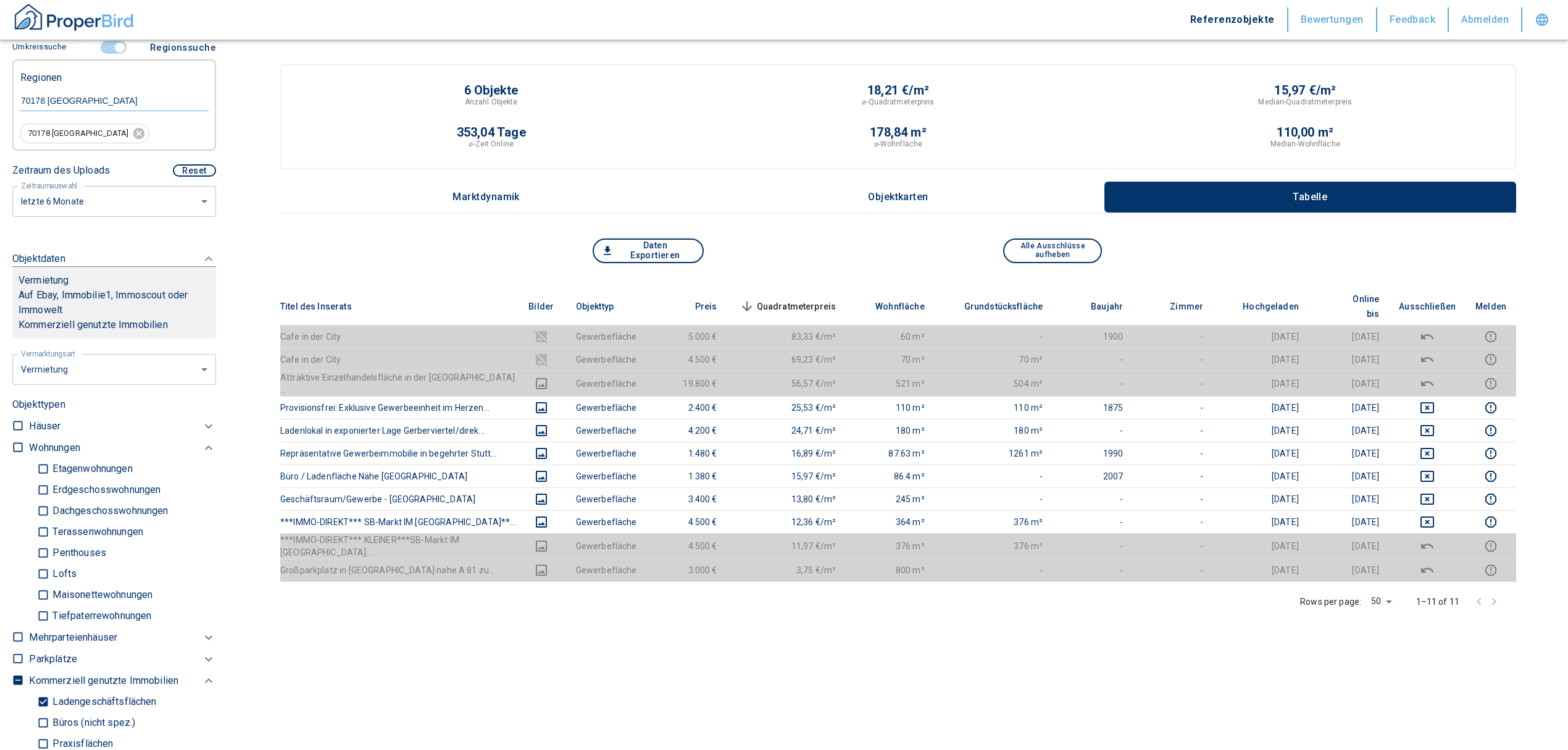
scroll to position [247, 0]
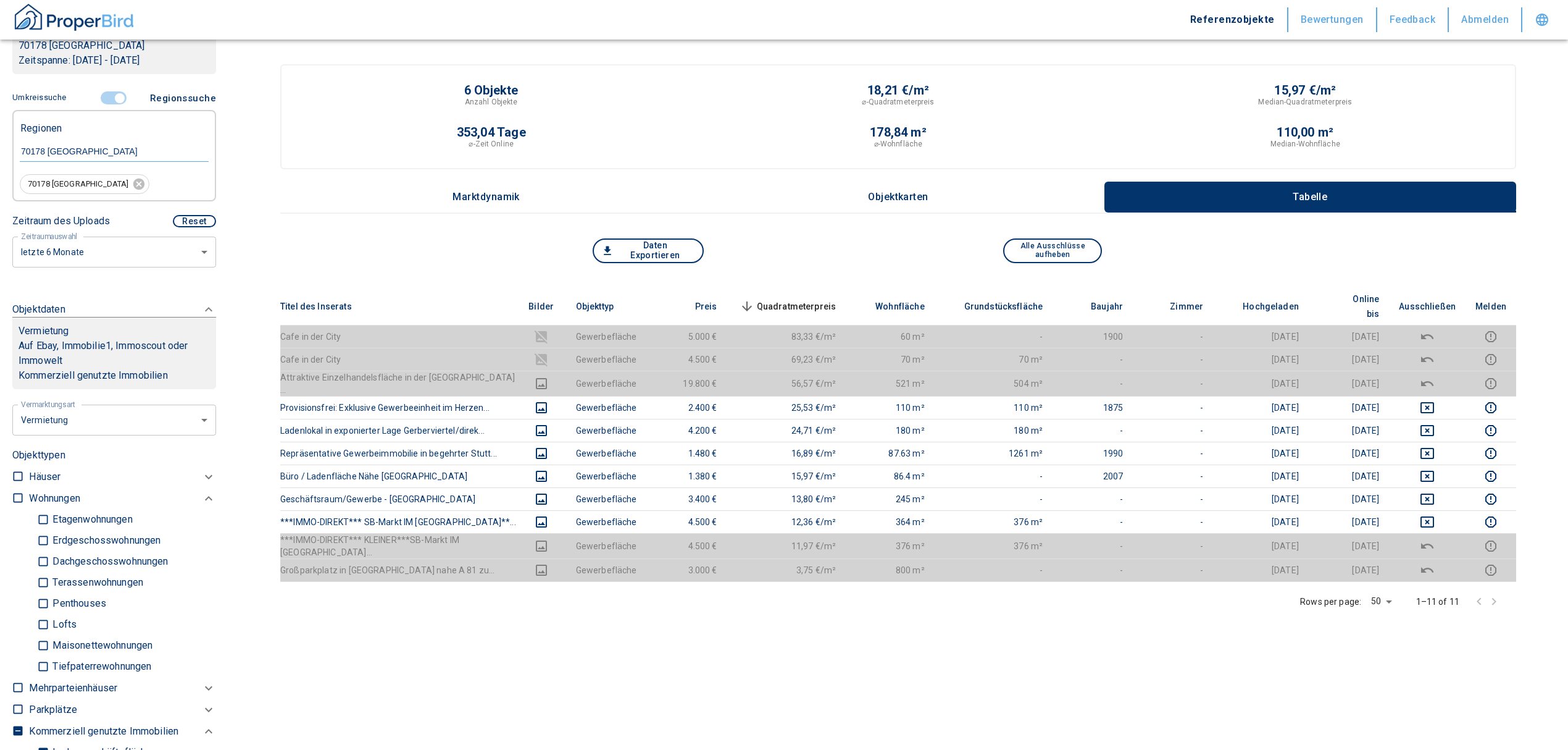
click at [105, 98] on input "controlled" at bounding box center [120, 98] width 37 height 14
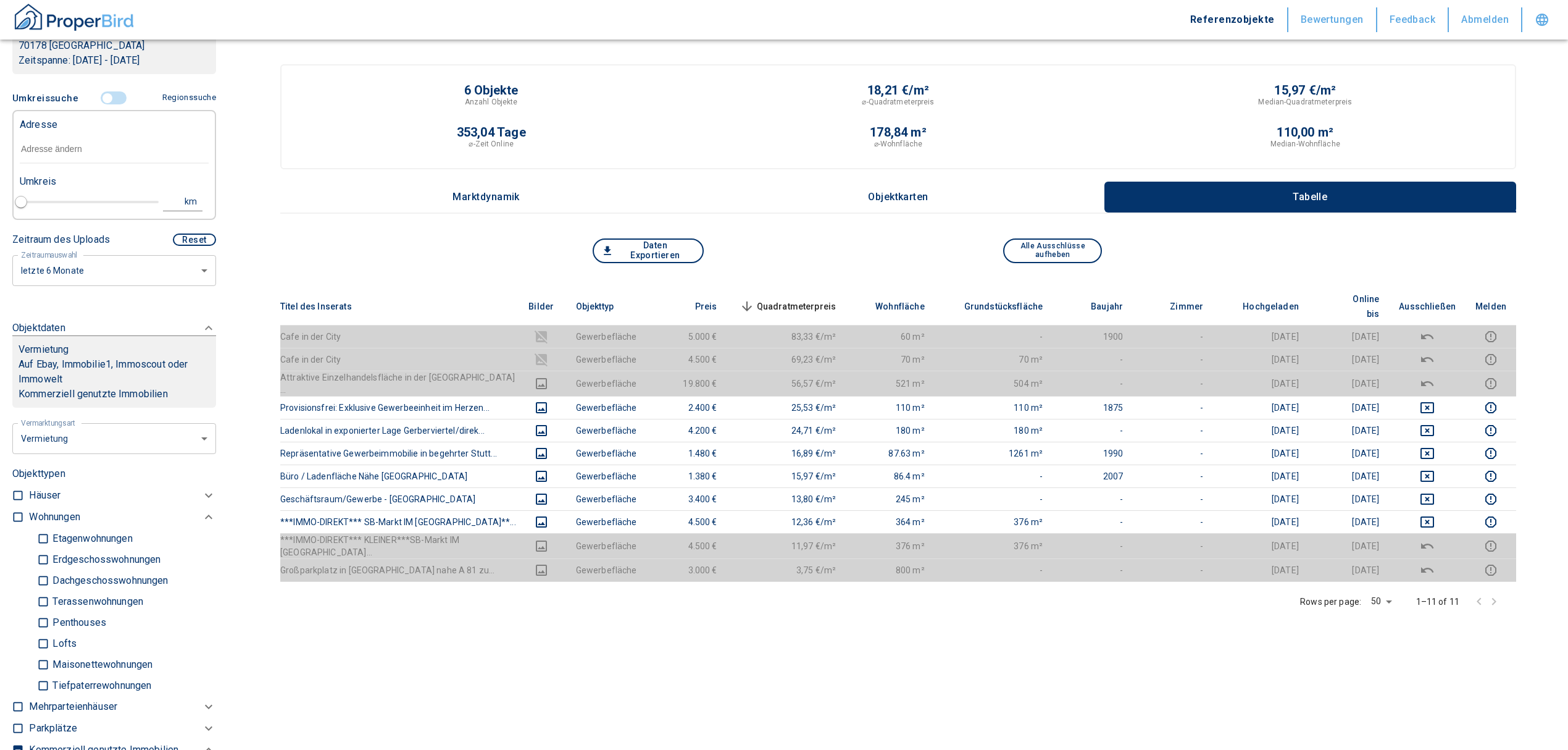
click at [95, 142] on input "text" at bounding box center [114, 149] width 189 height 29
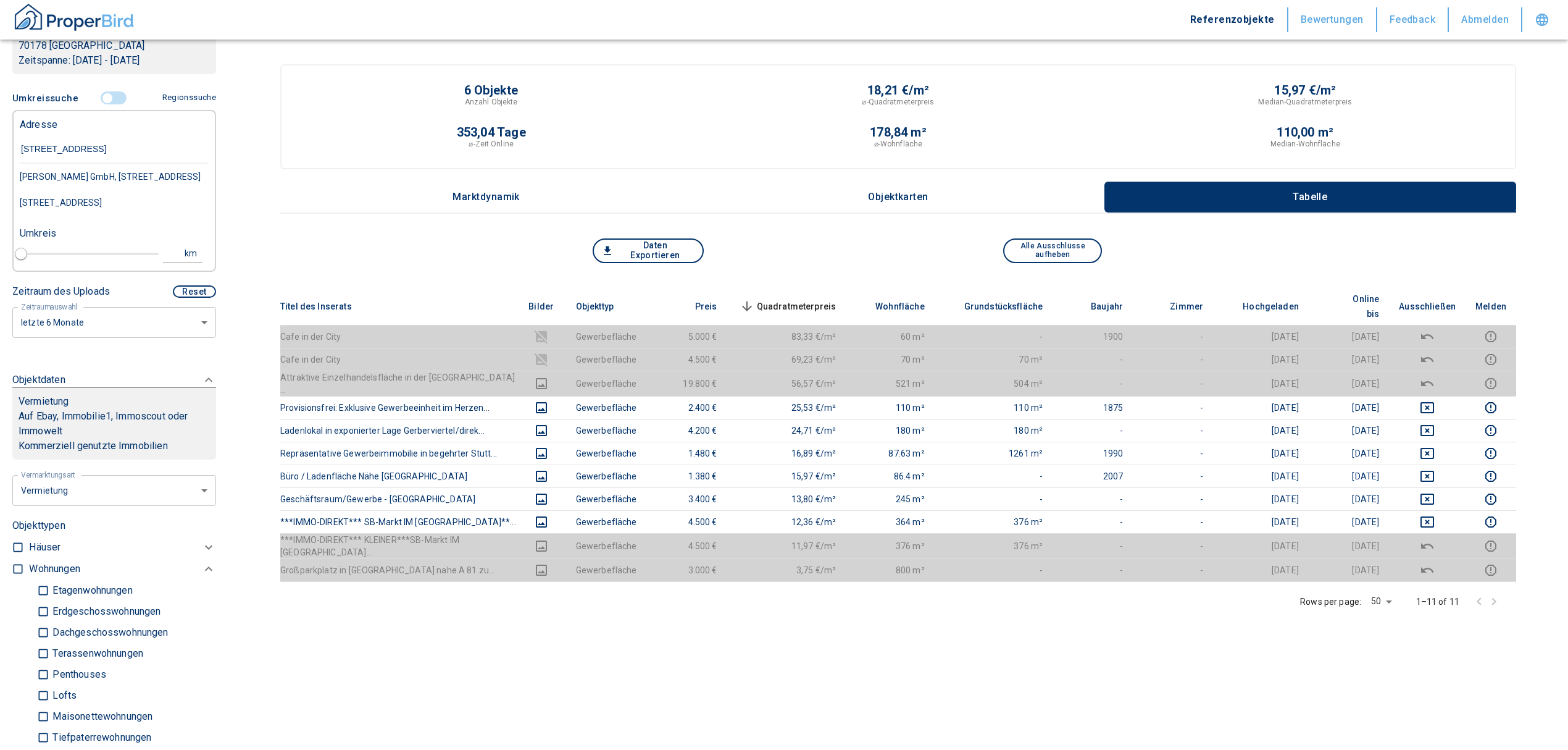
type input "rotebühlstraße 127B"
click at [165, 178] on div "Rotebühlstraße 127B, Stuttgart-West" at bounding box center [114, 176] width 189 height 26
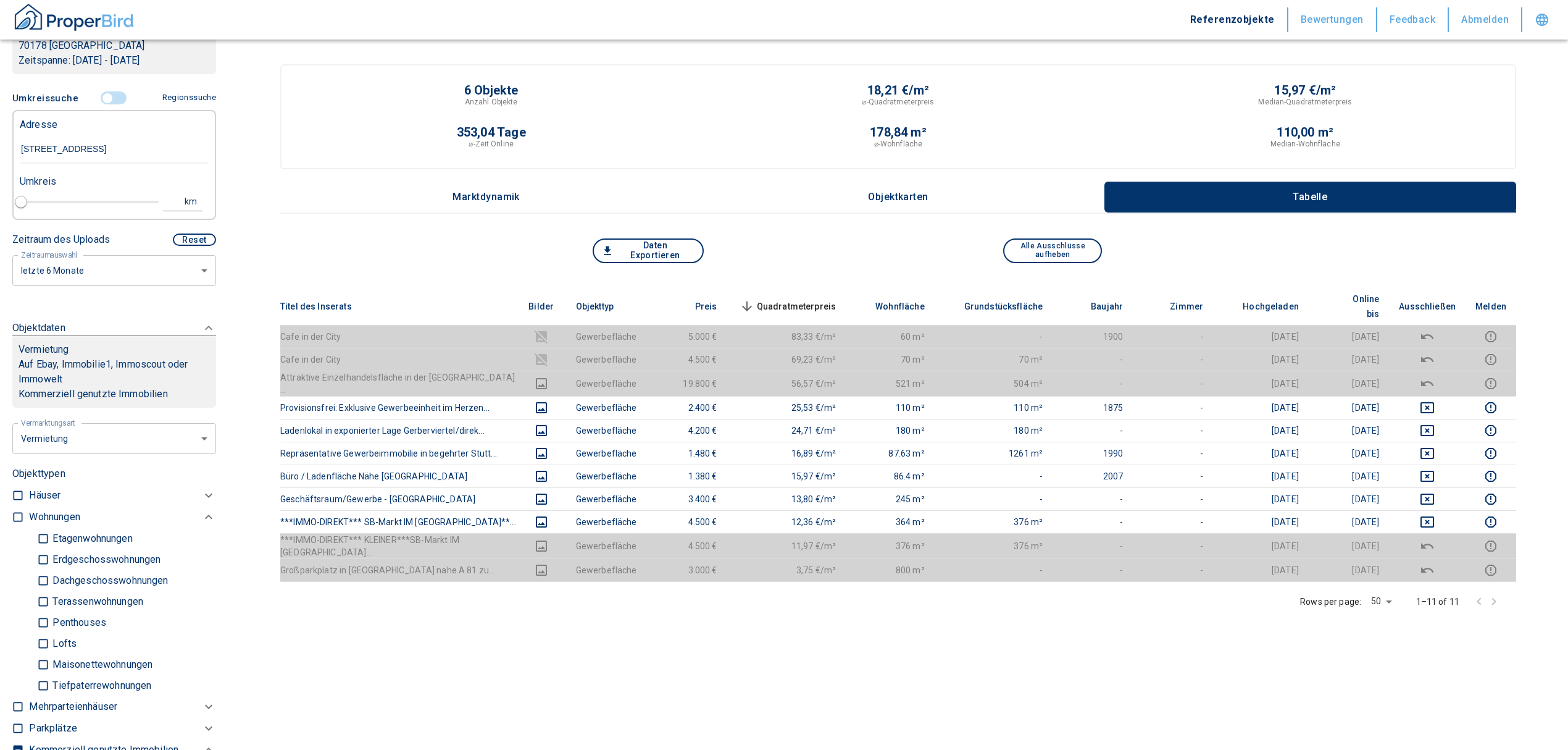
type input "2020"
type input "Rotebühlstraße 127B, Stuttgart-West"
type input "1"
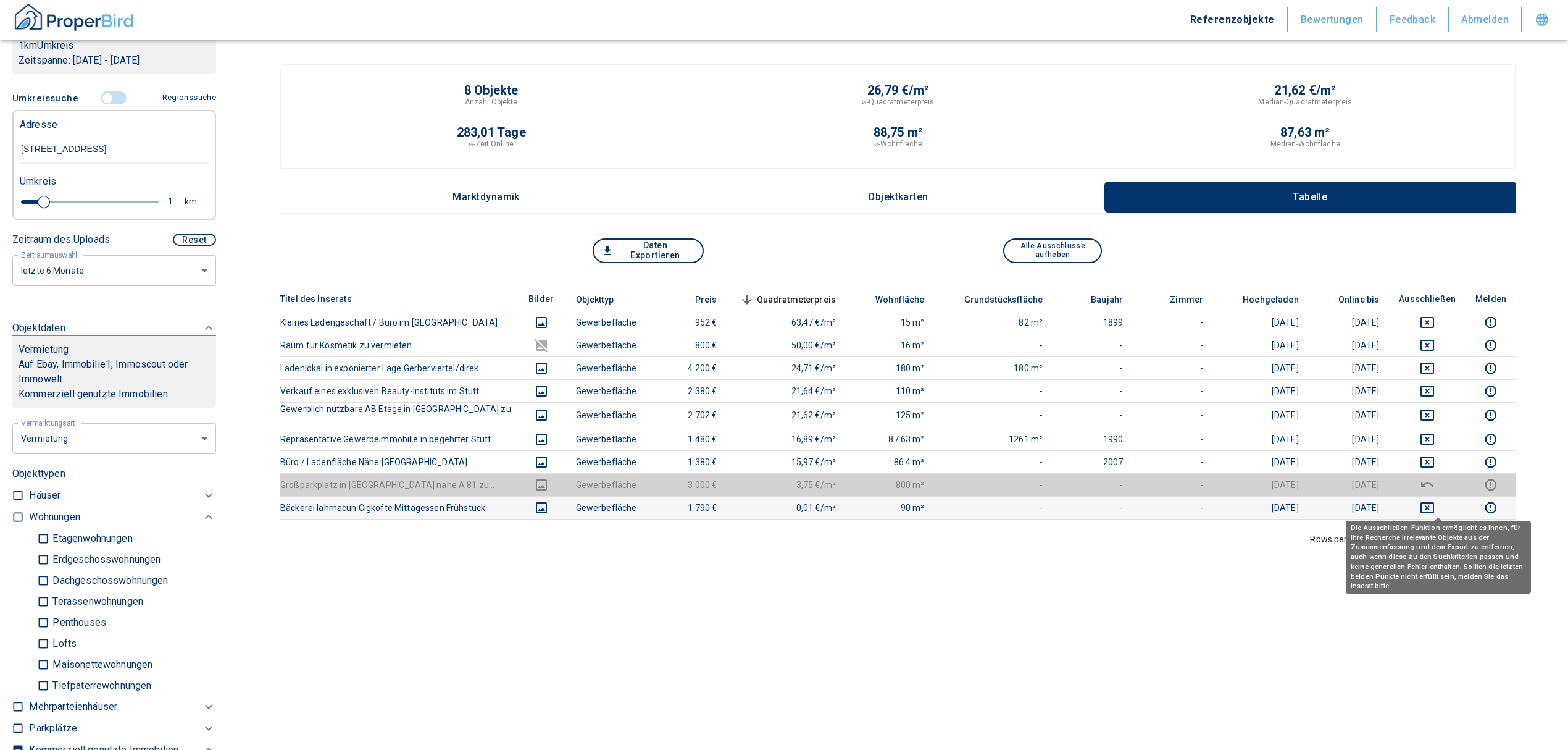
type input "Rotebühlstraße 127B, Stuttgart-West"
click at [1430, 502] on button "deselect this listing" at bounding box center [1427, 508] width 57 height 15
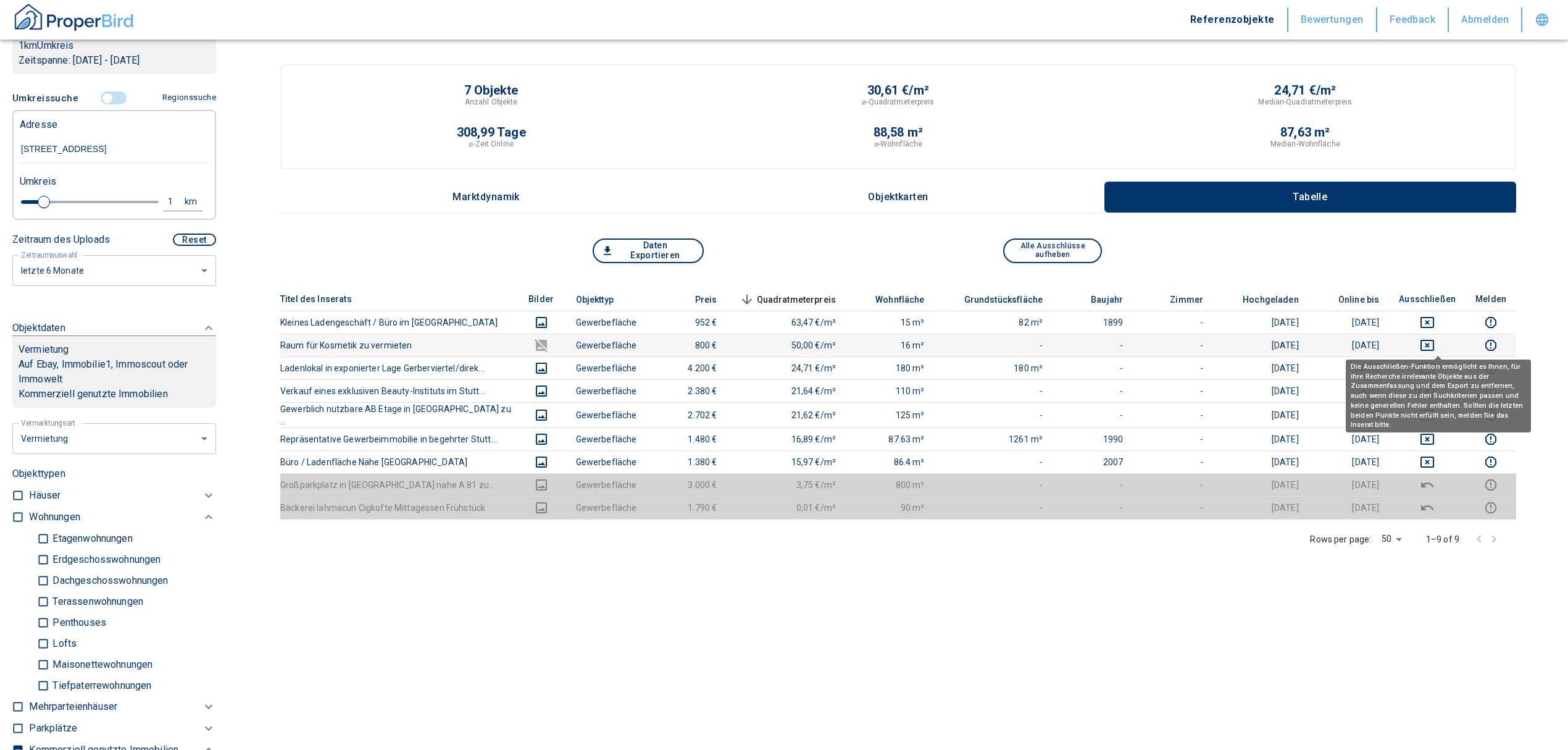
click at [1435, 343] on icon "deselect this listing" at bounding box center [1428, 345] width 15 height 15
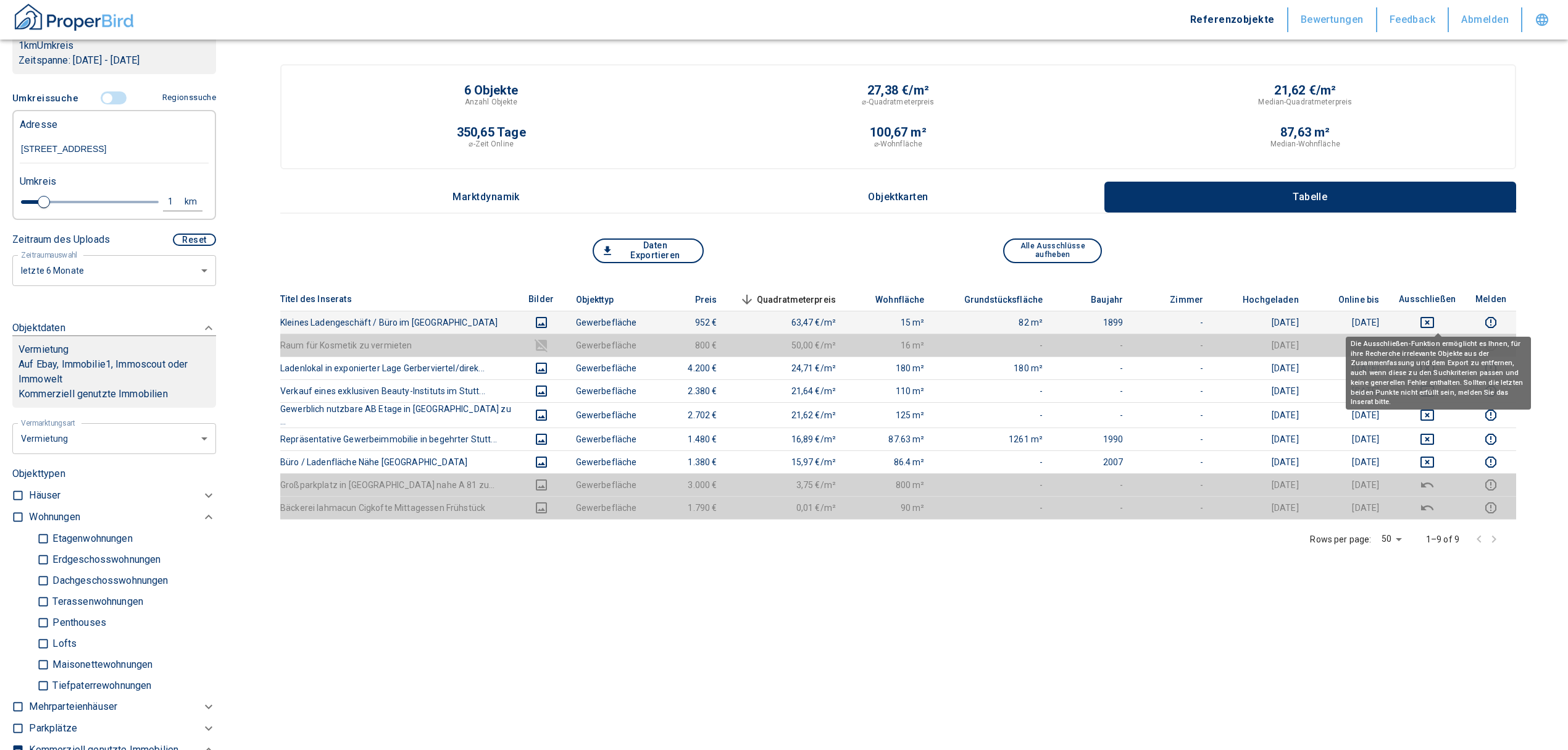
click at [1434, 320] on icon "deselect this listing" at bounding box center [1427, 322] width 14 height 11
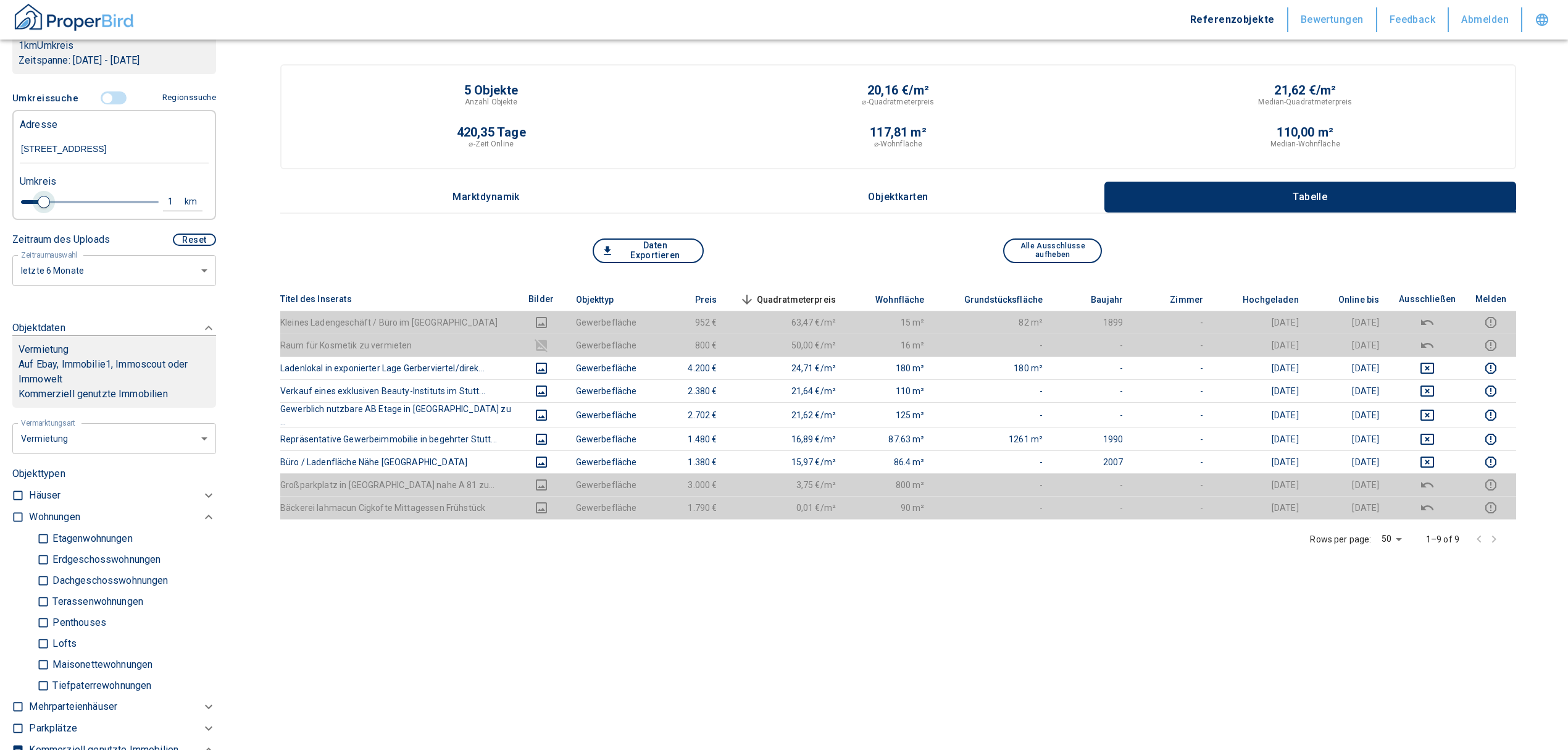
type input "2020"
type input "1.2"
type input "2020"
type input "1.4"
type input "2020"
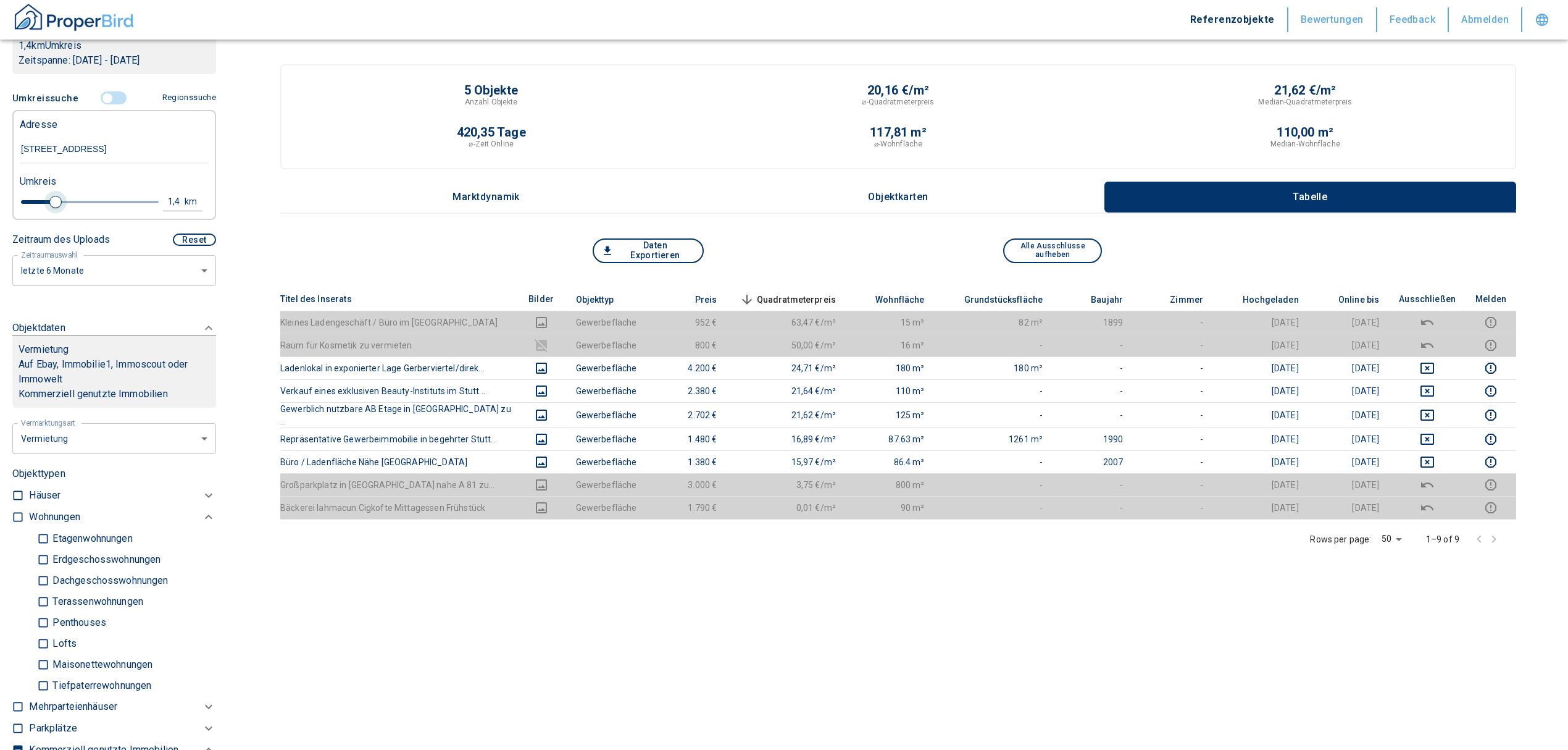
type input "1.6"
type input "2020"
type input "1.8"
type input "2020"
type input "2"
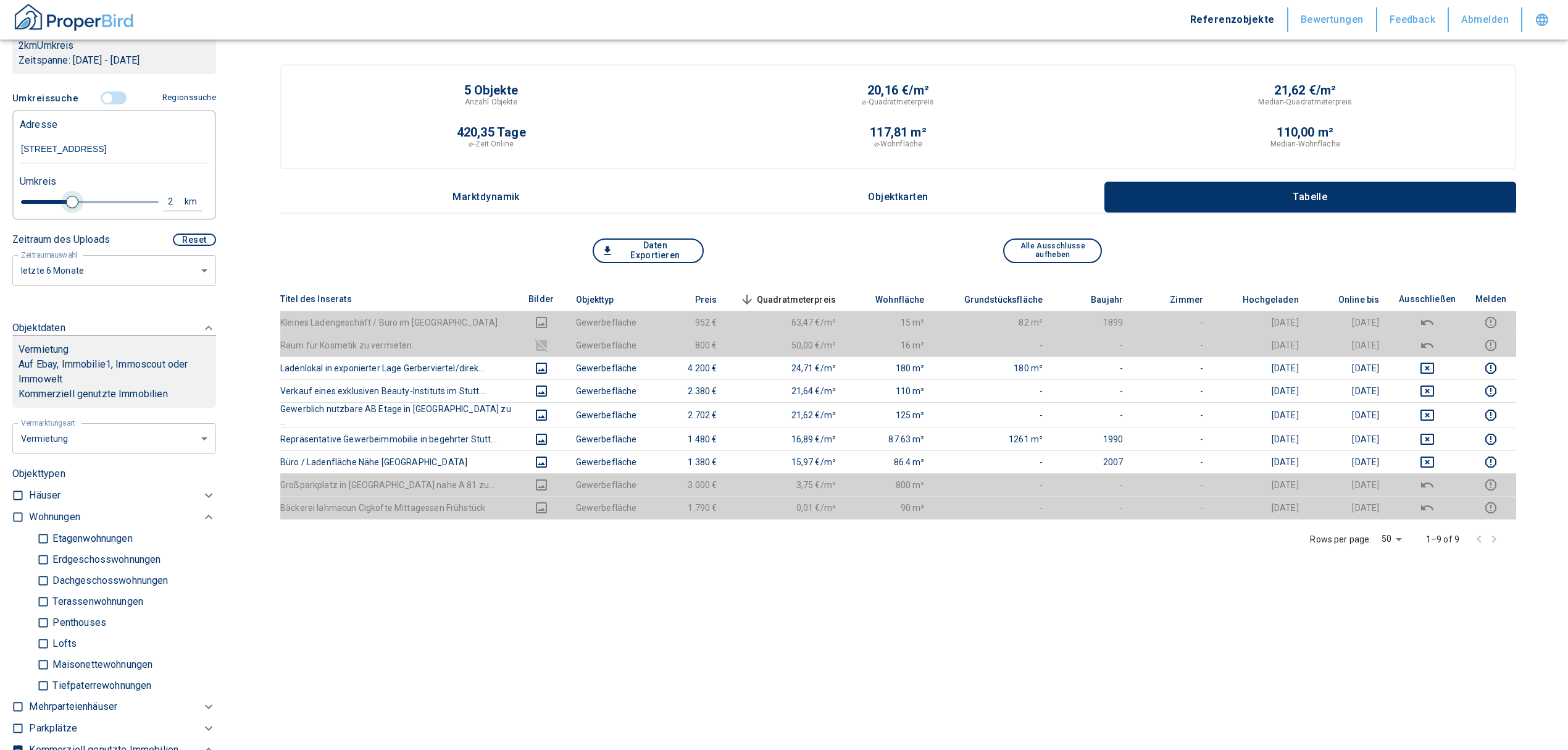
type input "2020"
type input "2.2"
type input "2020"
type input "2.4"
type input "2020"
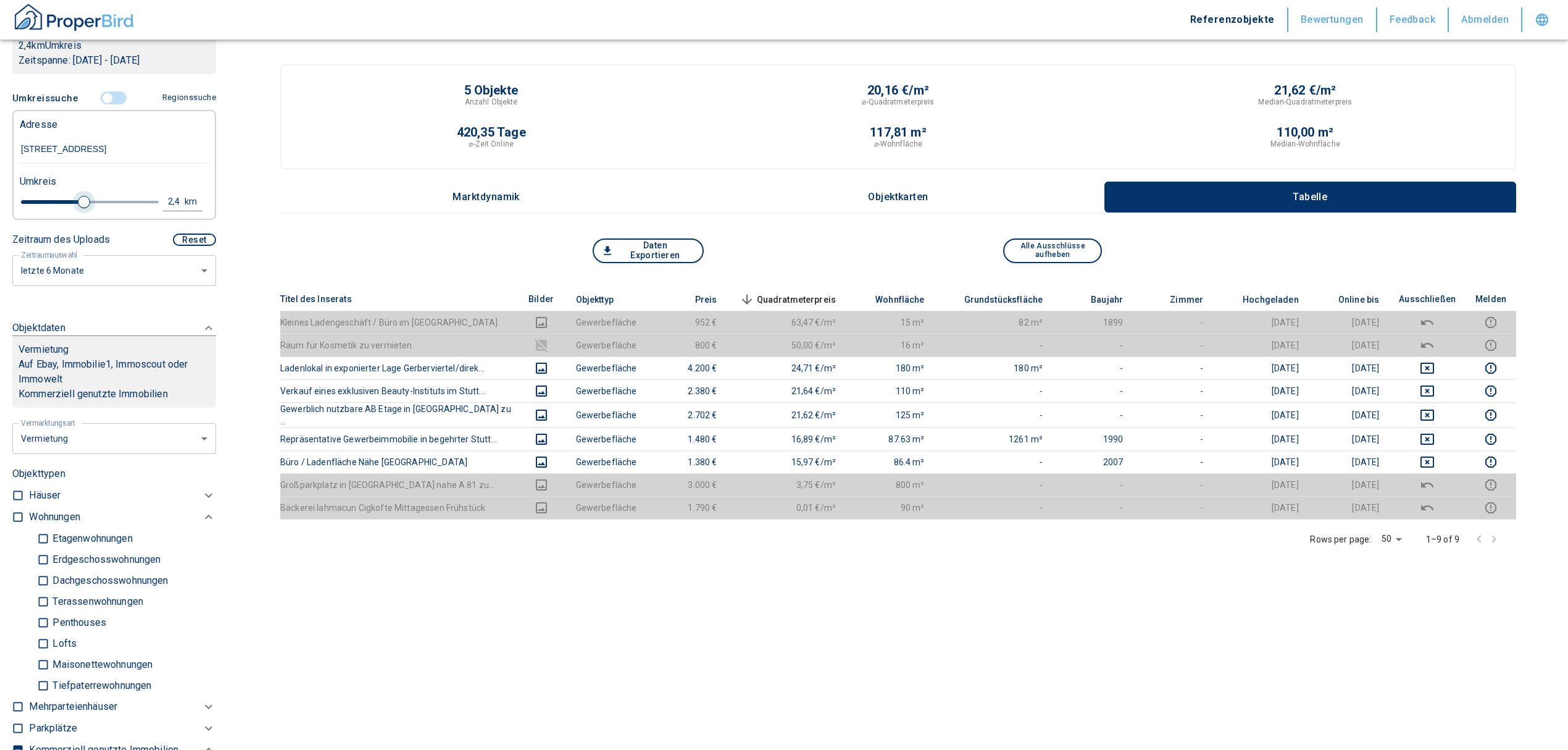
type input "2.6"
type input "2020"
type input "2.8"
type input "2020"
type input "3"
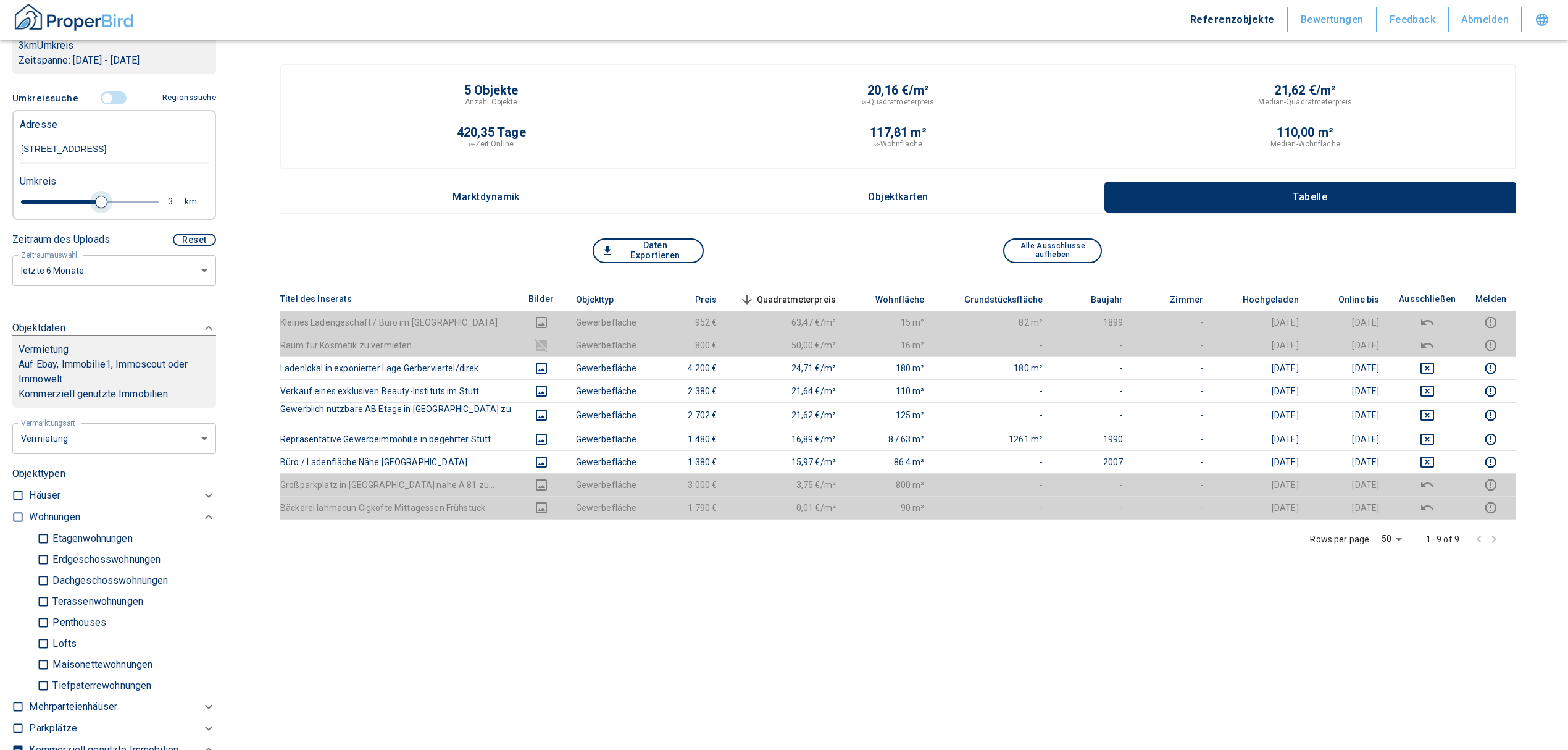
drag, startPoint x: 41, startPoint y: 202, endPoint x: 95, endPoint y: 203, distance: 54.0
click at [95, 203] on span at bounding box center [100, 201] width 12 height 12
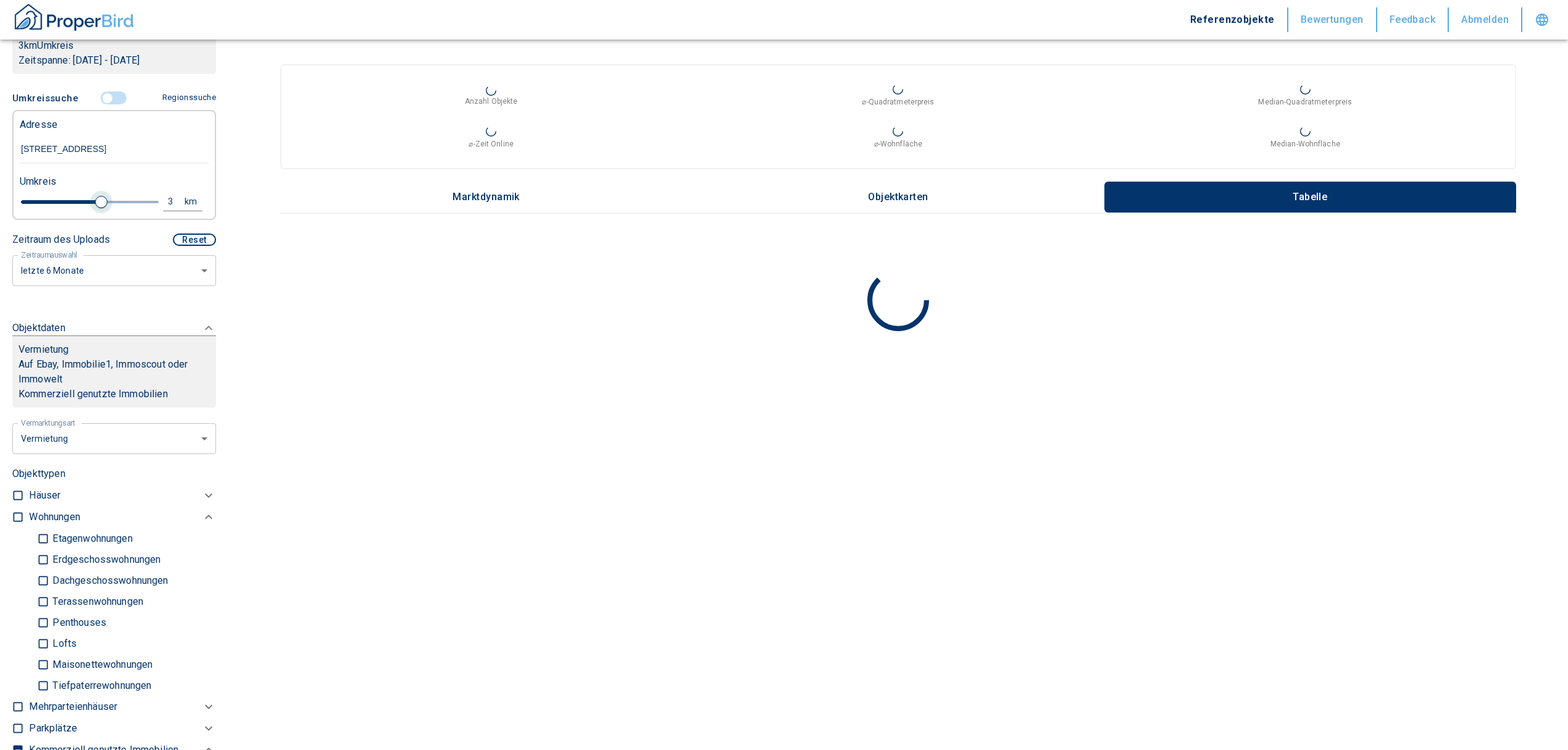
type input "2020"
type input "2.8"
type input "2020"
type input "2.6"
type input "2020"
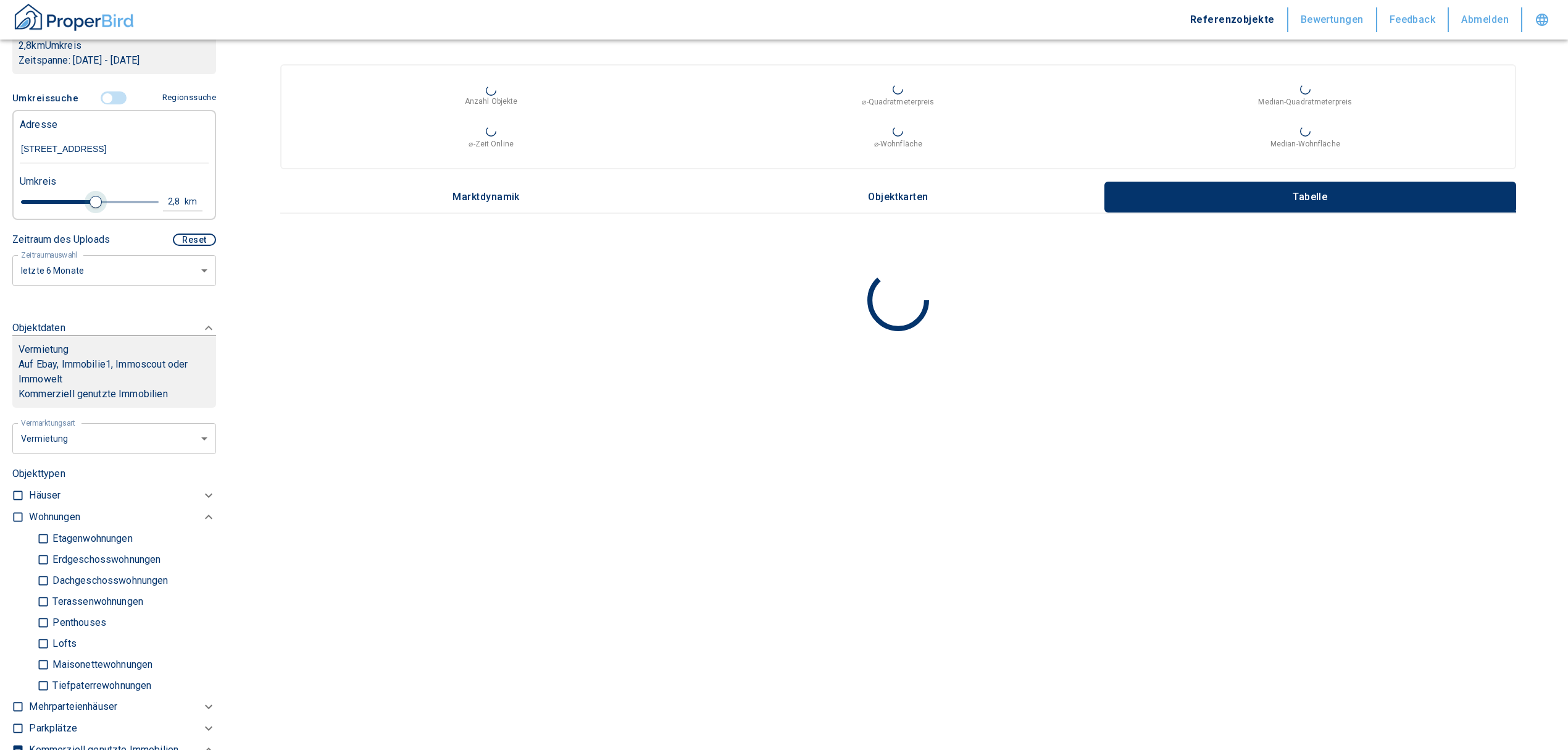
type input "2.4"
type input "2020"
type input "2.2"
type input "2020"
type input "2"
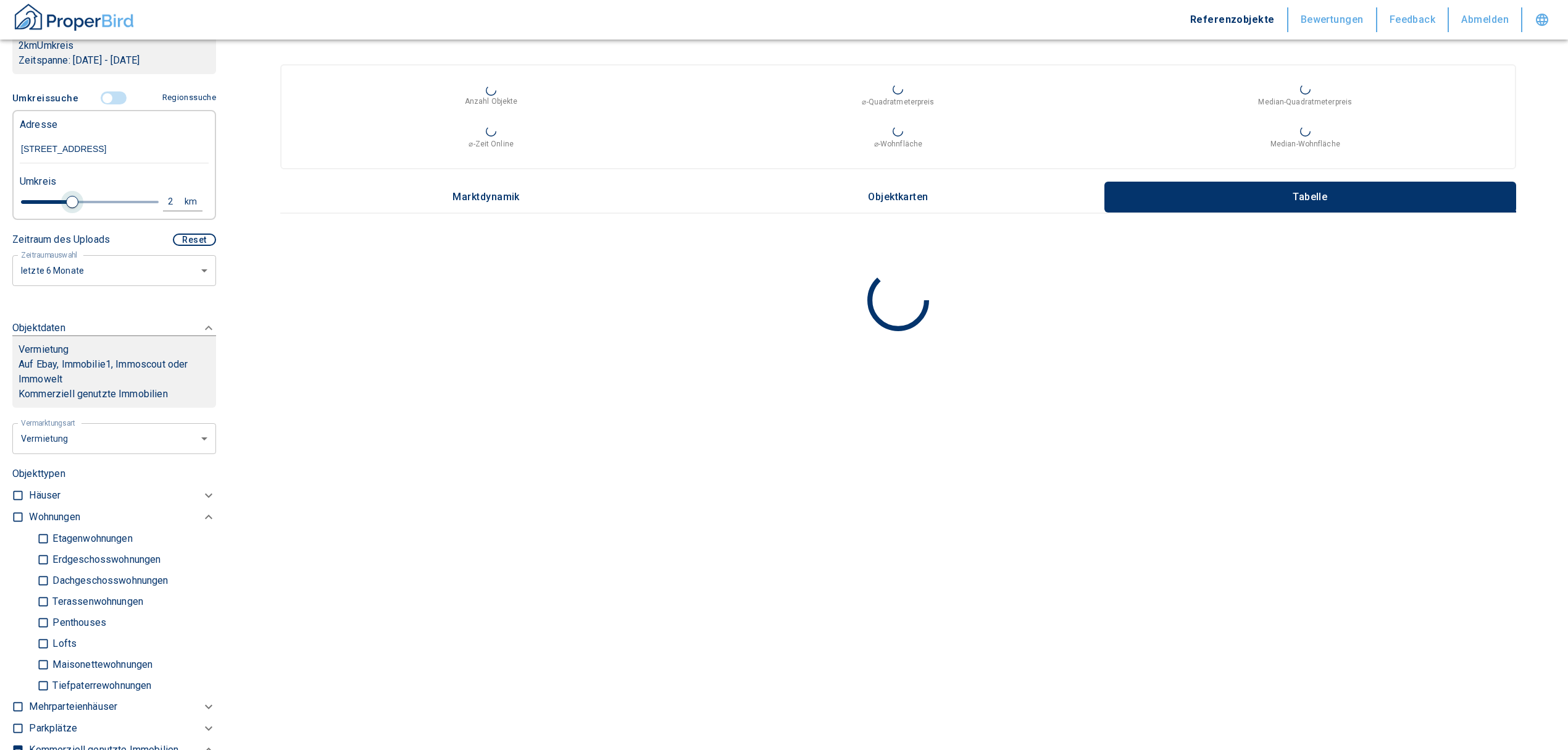
drag, startPoint x: 94, startPoint y: 203, endPoint x: 68, endPoint y: 200, distance: 26.2
click at [68, 200] on span at bounding box center [71, 201] width 12 height 12
type input "2020"
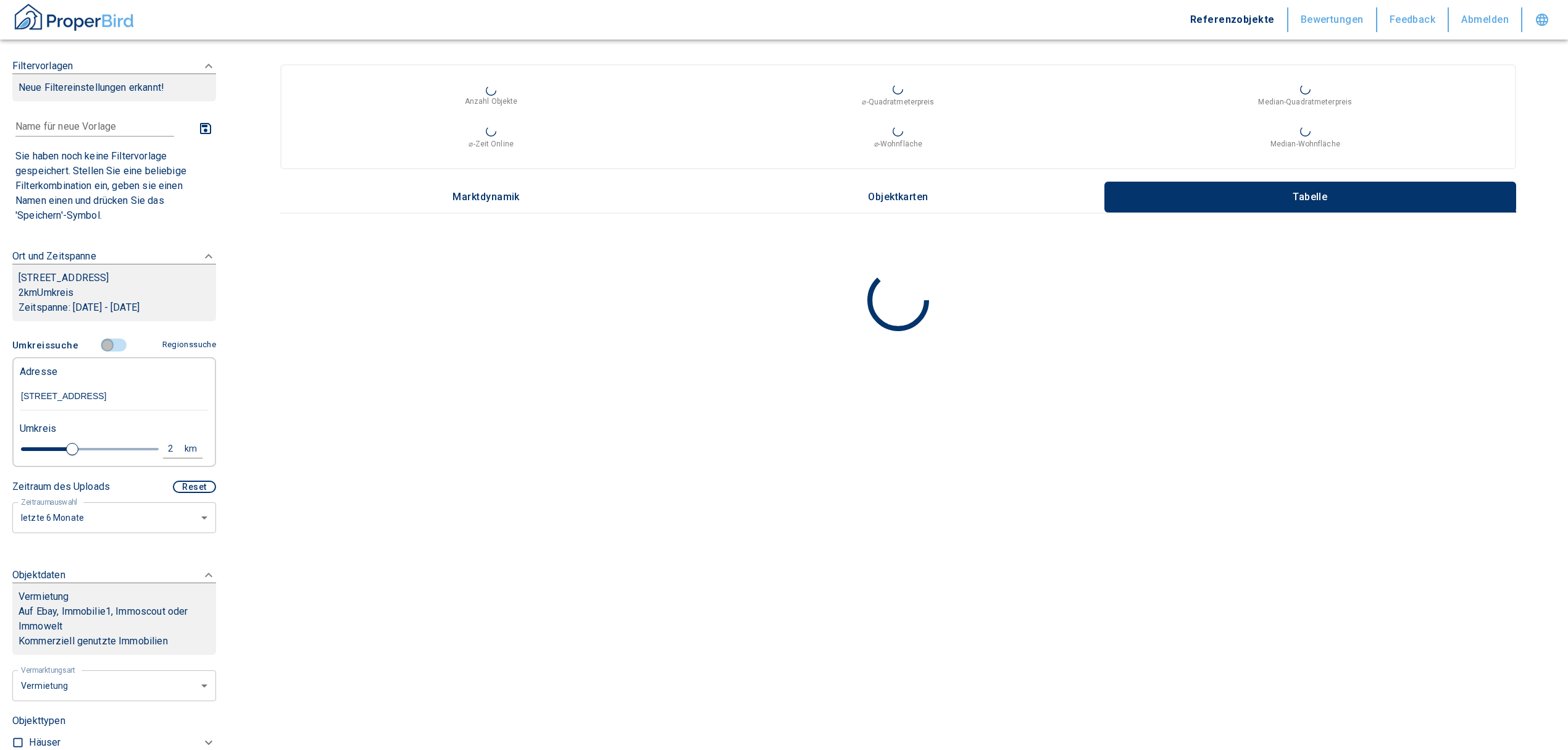
click at [104, 346] on input "controlled" at bounding box center [108, 345] width 37 height 14
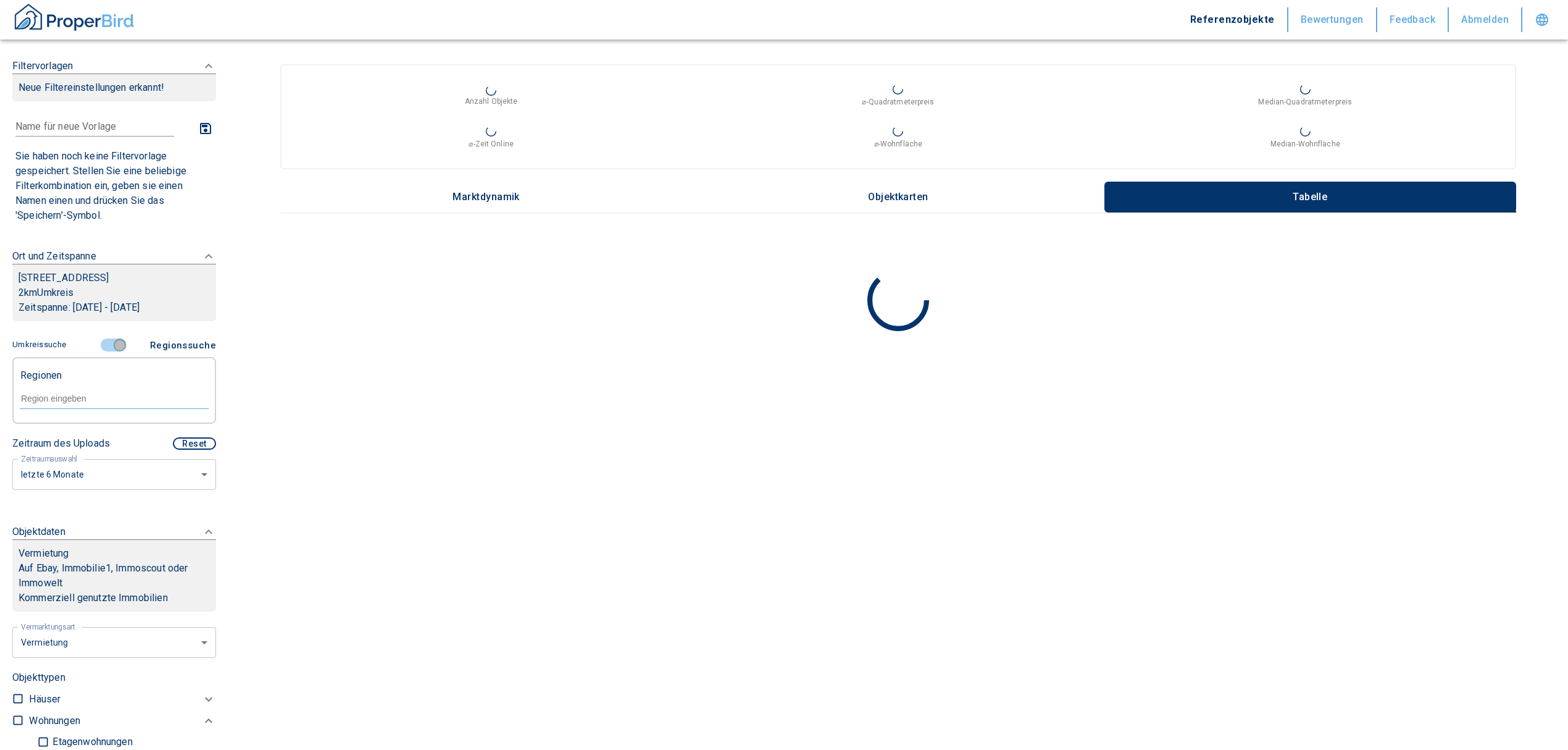
click at [112, 343] on input "controlled" at bounding box center [120, 345] width 37 height 14
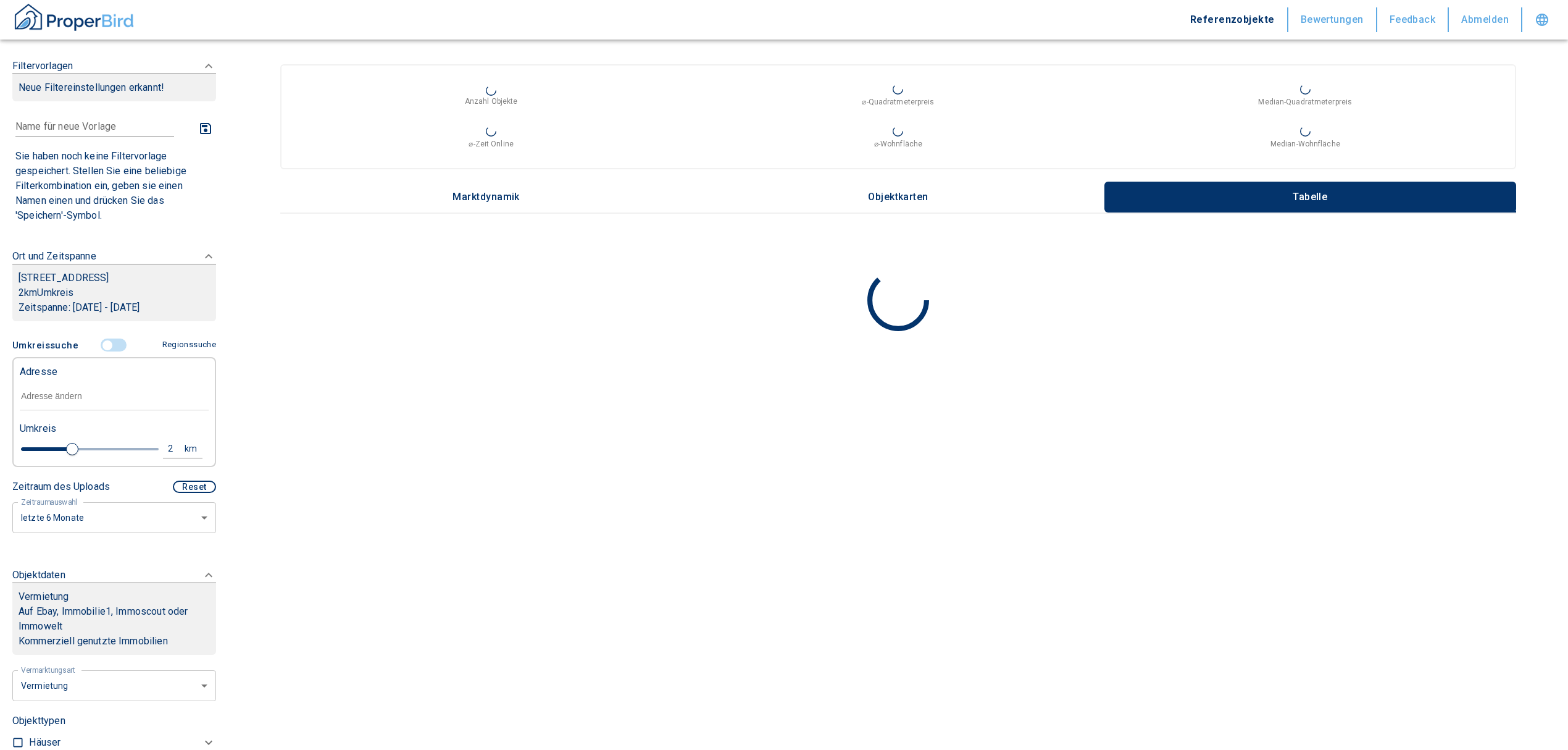
click at [111, 410] on input "text" at bounding box center [114, 396] width 189 height 29
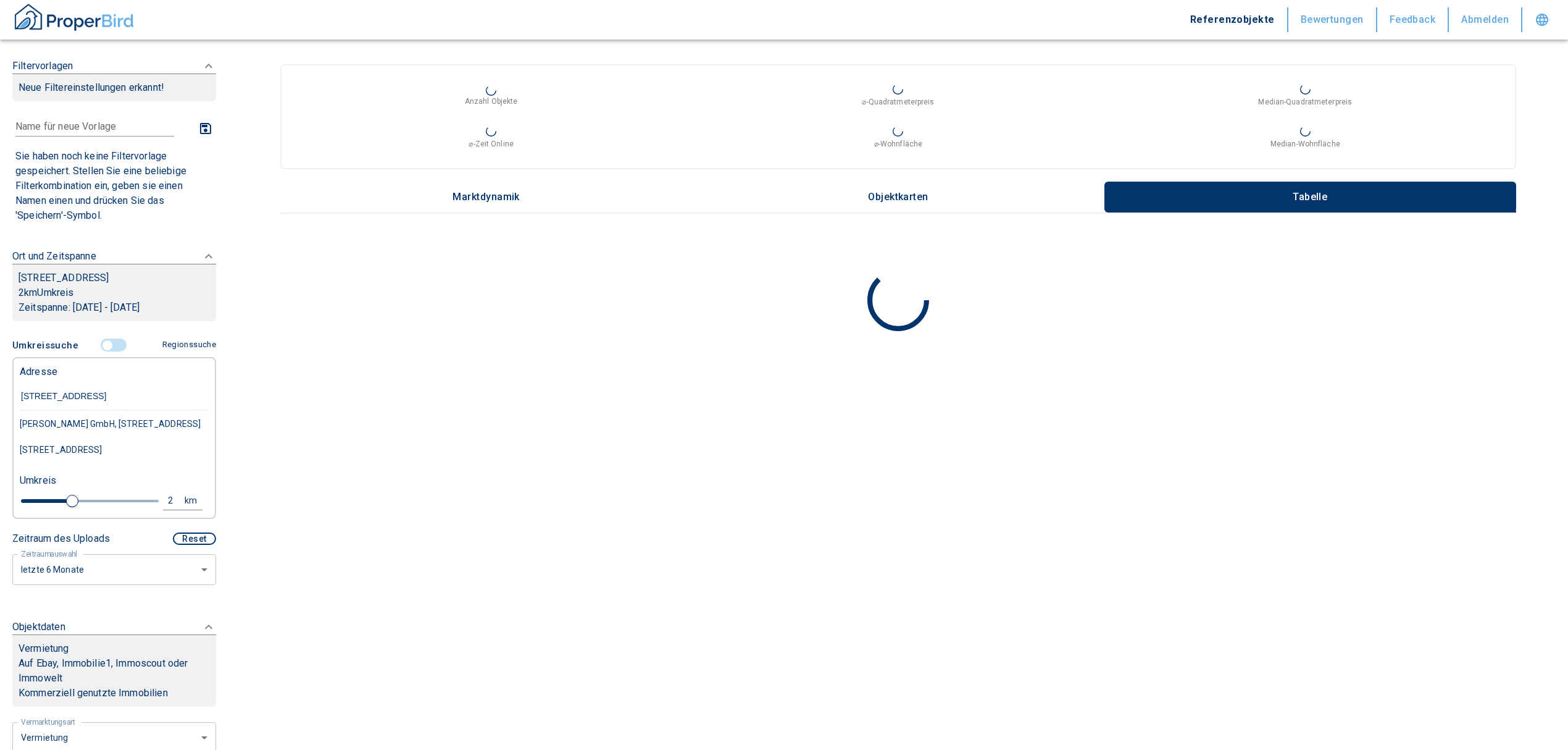
type input "rotebühlstraße 127B"
click at [109, 420] on div "Rotebühlstraße 127B, Stuttgart-West" at bounding box center [114, 424] width 189 height 26
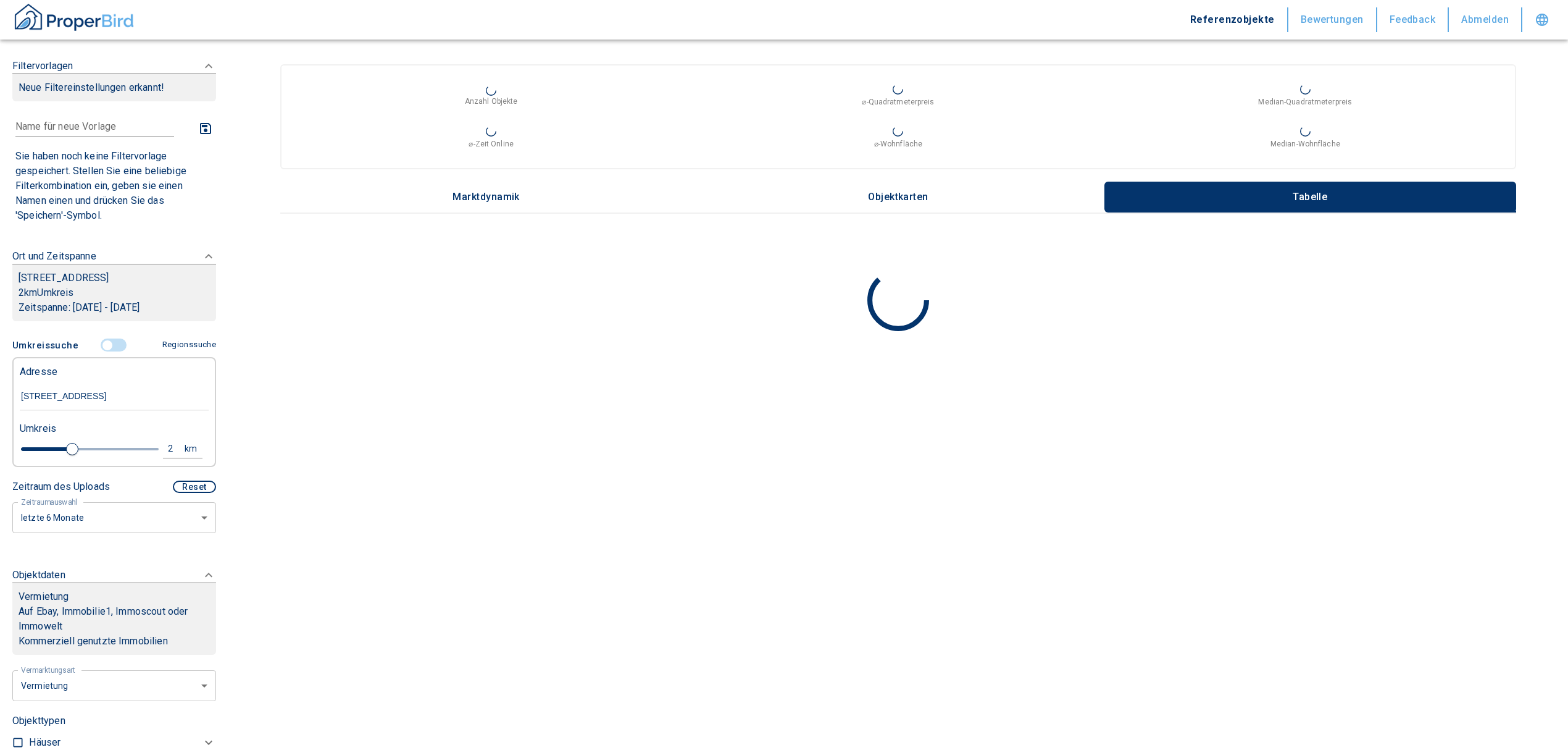
type input "2020"
type input "Rotebühlstraße 127B, Stuttgart-West"
click at [1554, 82] on div "Anzahl Objekte ⌀-Quadratmeterpreis Median-Quadratmeterpreis ⌀-Zeit Online ⌀-Woh…" at bounding box center [898, 214] width 1310 height 301
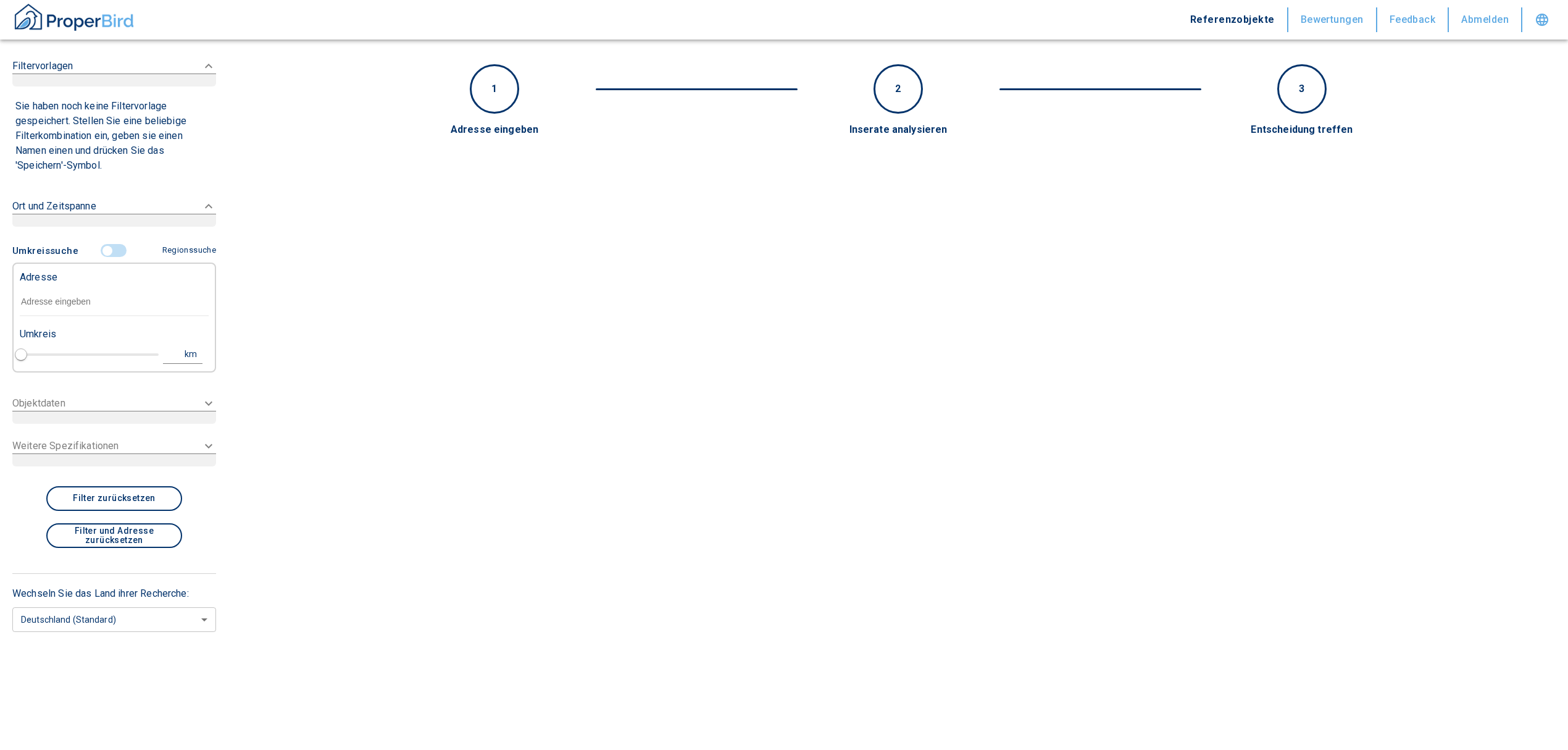
click at [101, 303] on input "text" at bounding box center [114, 302] width 189 height 29
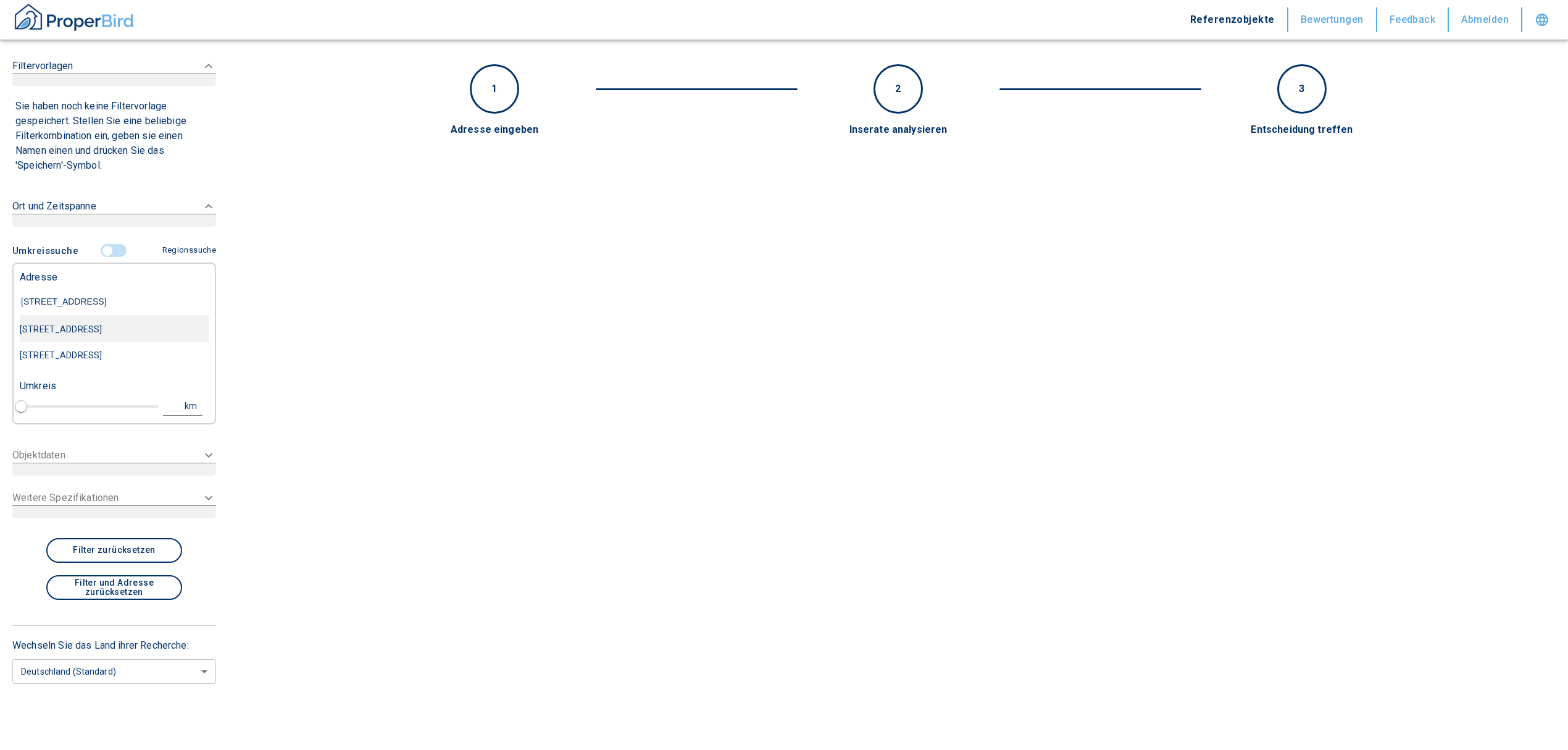
click at [151, 326] on div "[STREET_ADDRESS]" at bounding box center [114, 330] width 189 height 26
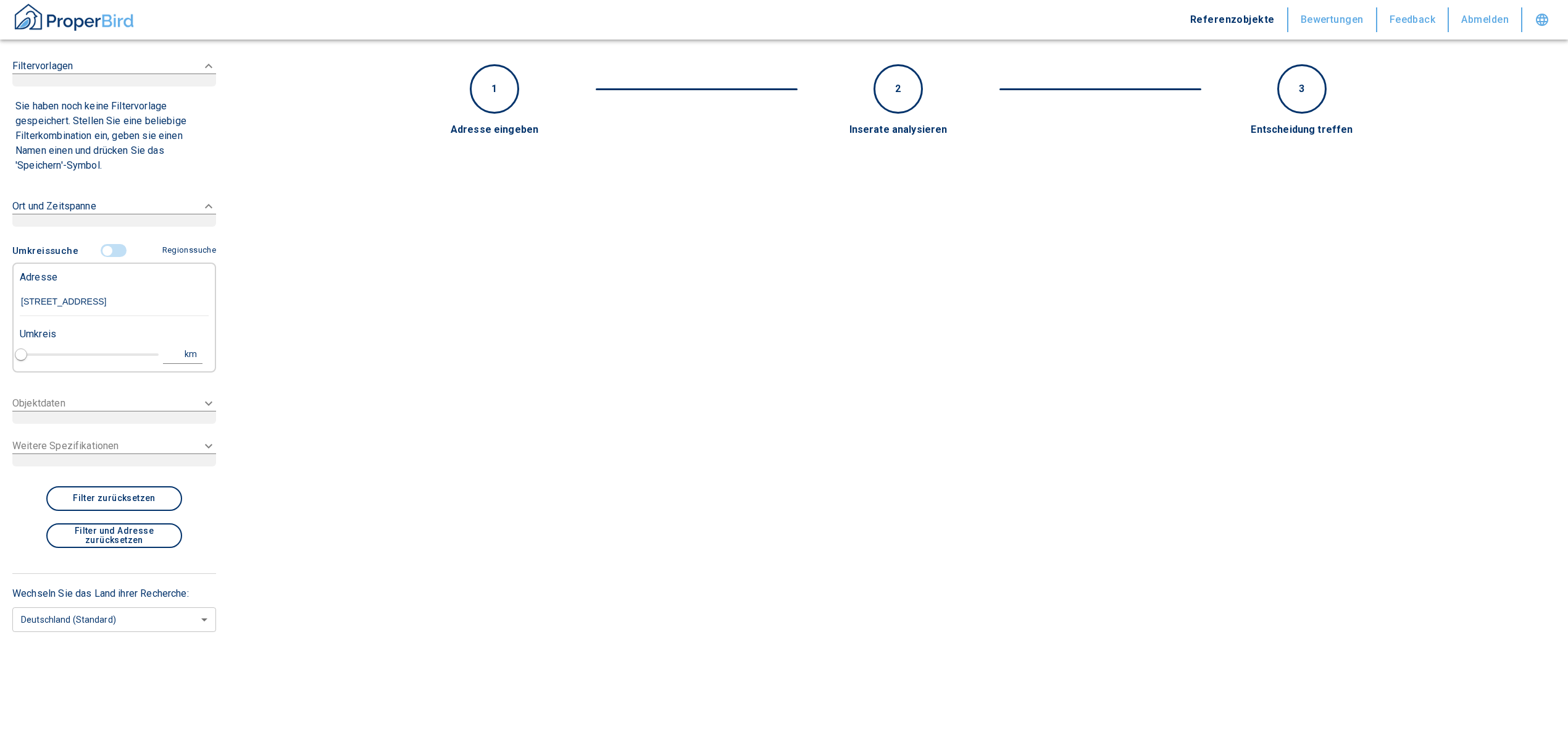
type input "[STREET_ADDRESS]"
type input "1"
type input "2020"
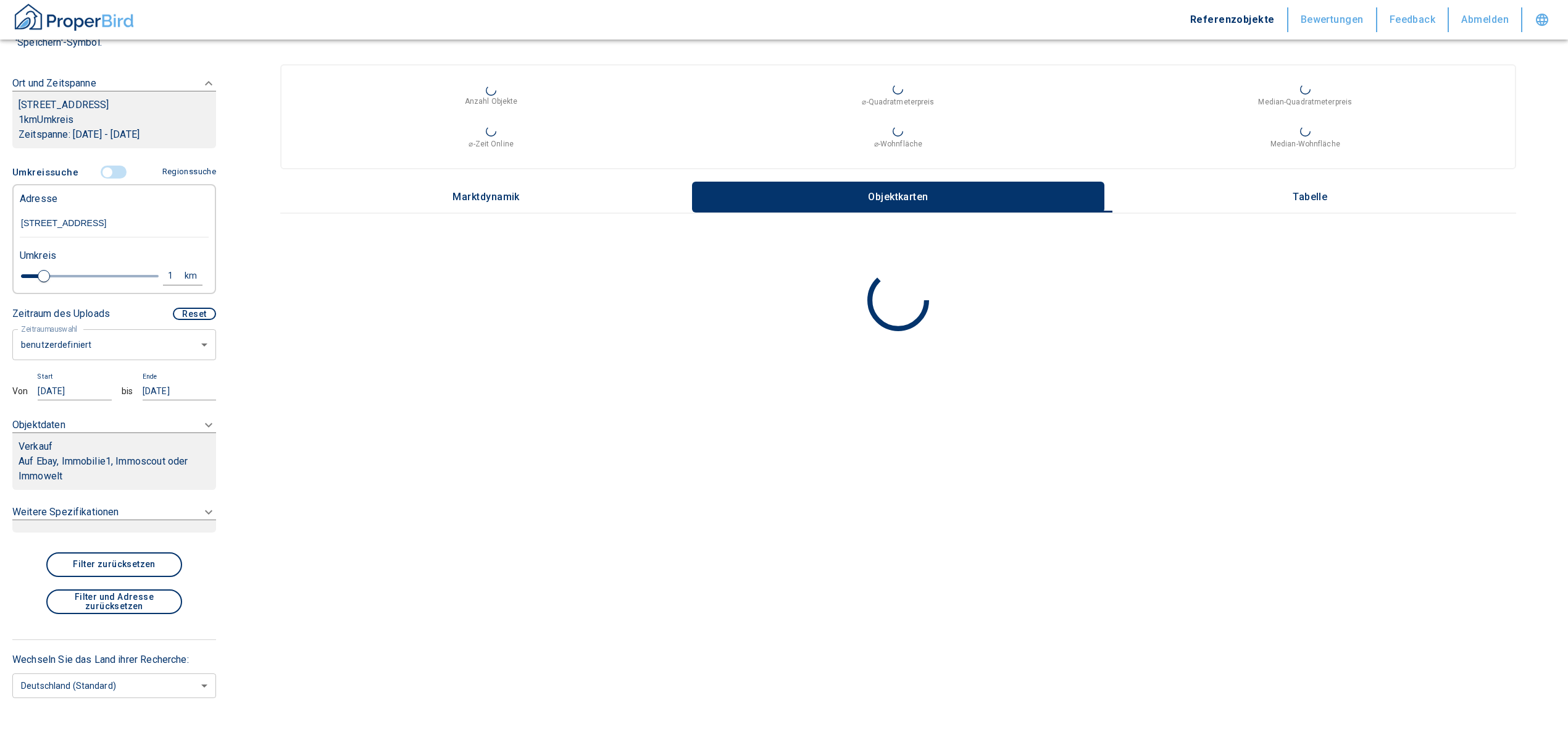
type input "[STREET_ADDRESS]"
click at [130, 468] on p "Auf Ebay, Immobilie1, Immoscout oder Immowelt" at bounding box center [114, 469] width 191 height 30
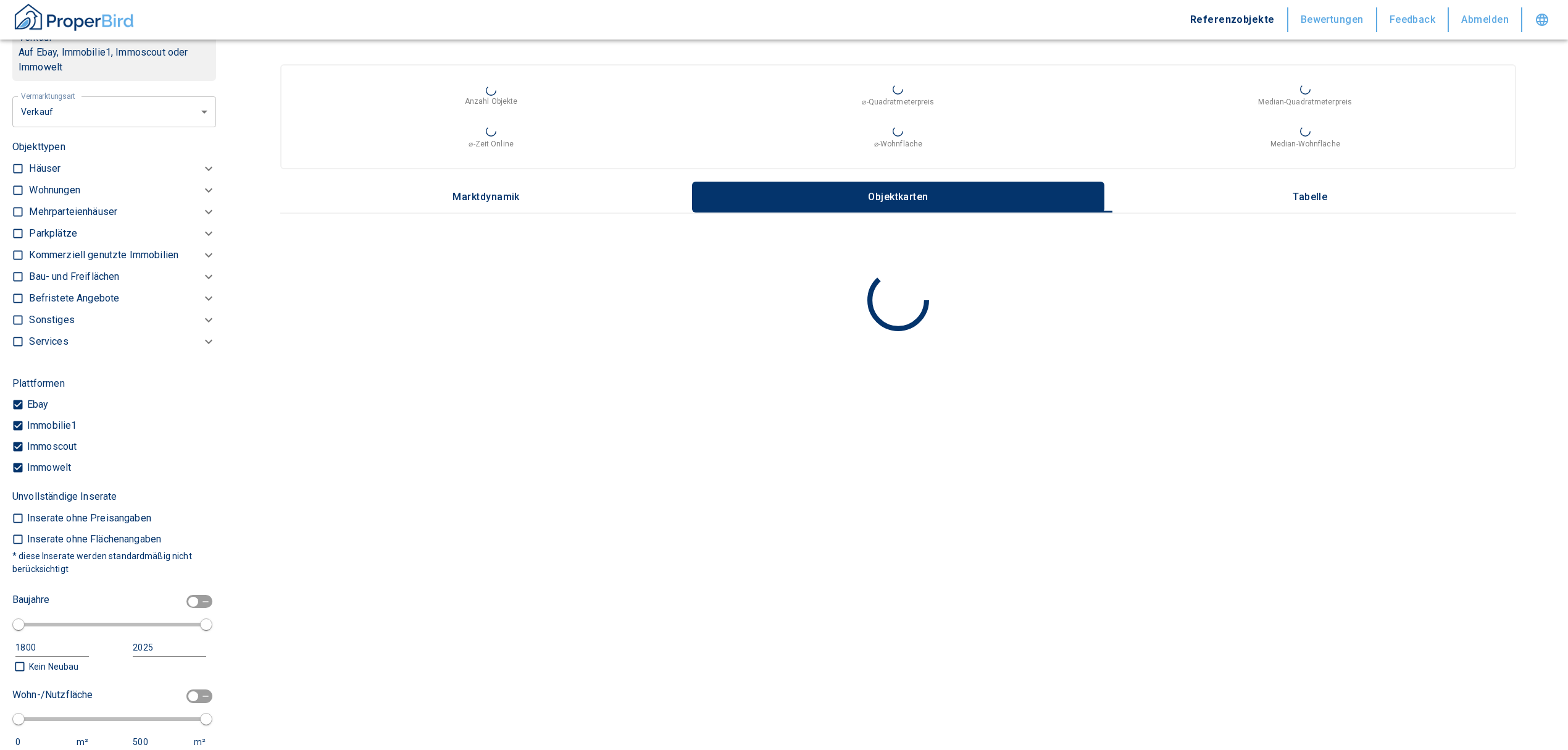
scroll to position [512, 0]
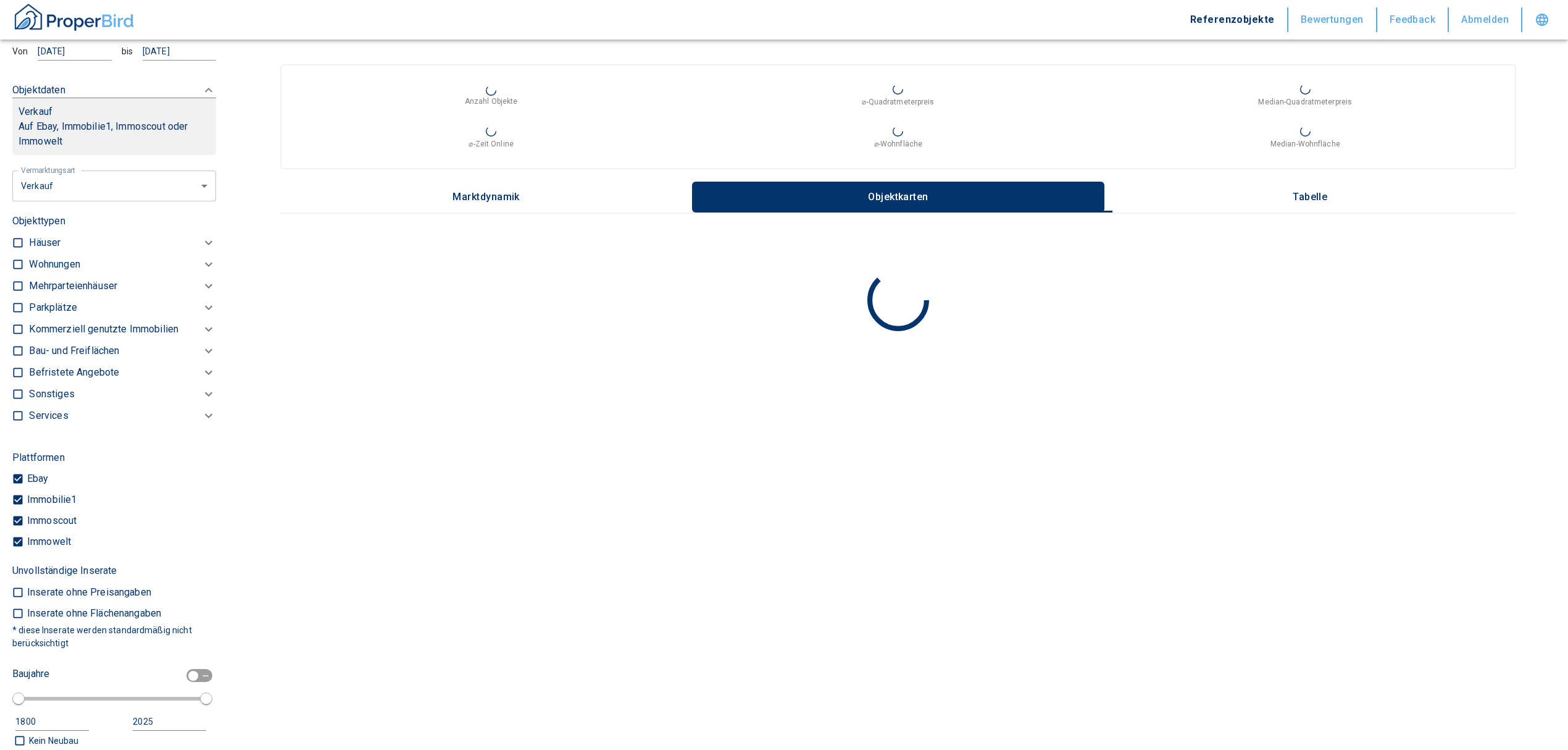
click at [135, 188] on body "Referenzobjekte Bewertungen Feedback Abmelden Filtervorlagen Neue Filtereinstel…" at bounding box center [784, 375] width 1568 height 750
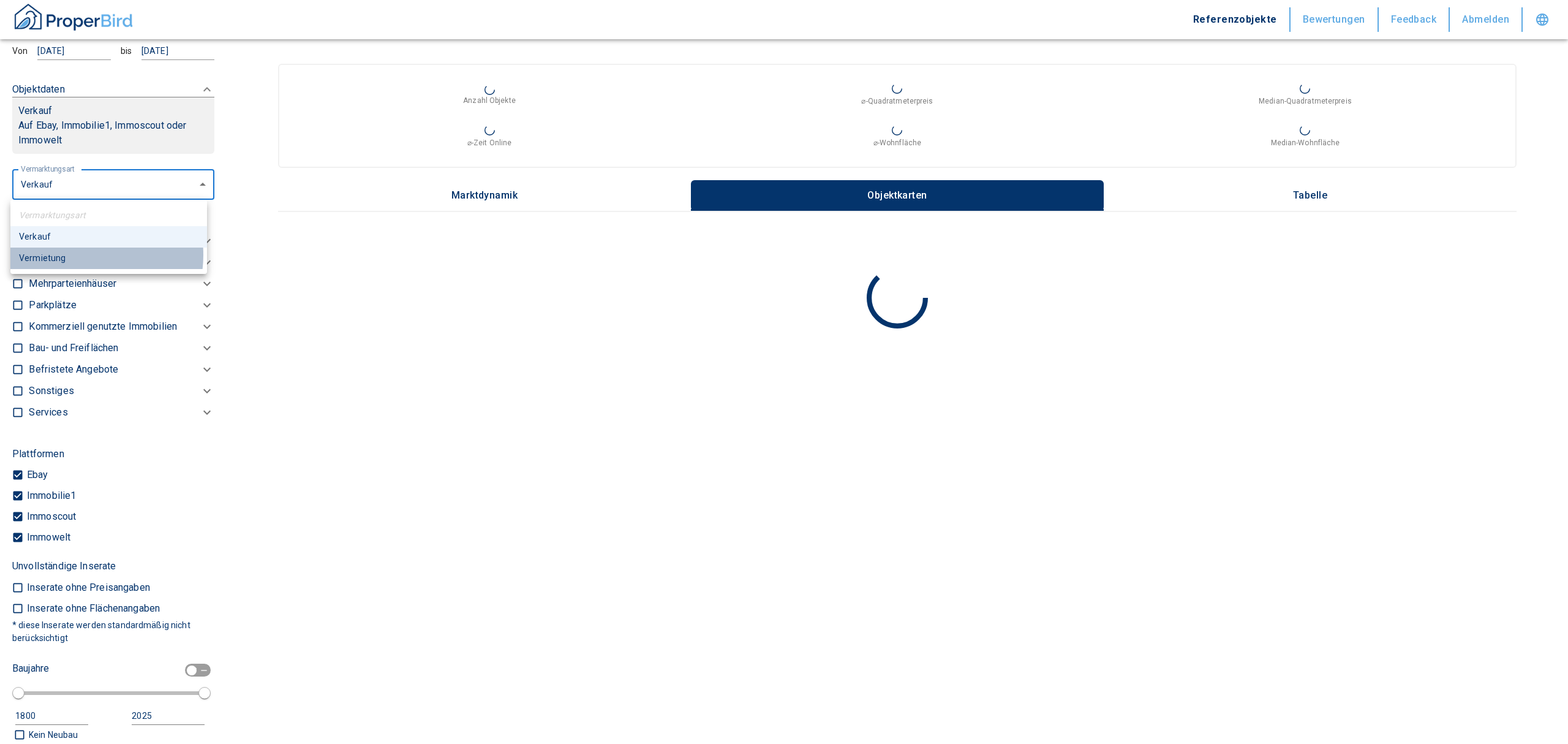
click at [80, 255] on li "Vermietung" at bounding box center [109, 258] width 197 height 21
type input "rent"
type input "2020"
click at [48, 270] on p "Kommerziell genutzte Immobilien" at bounding box center [53, 262] width 51 height 15
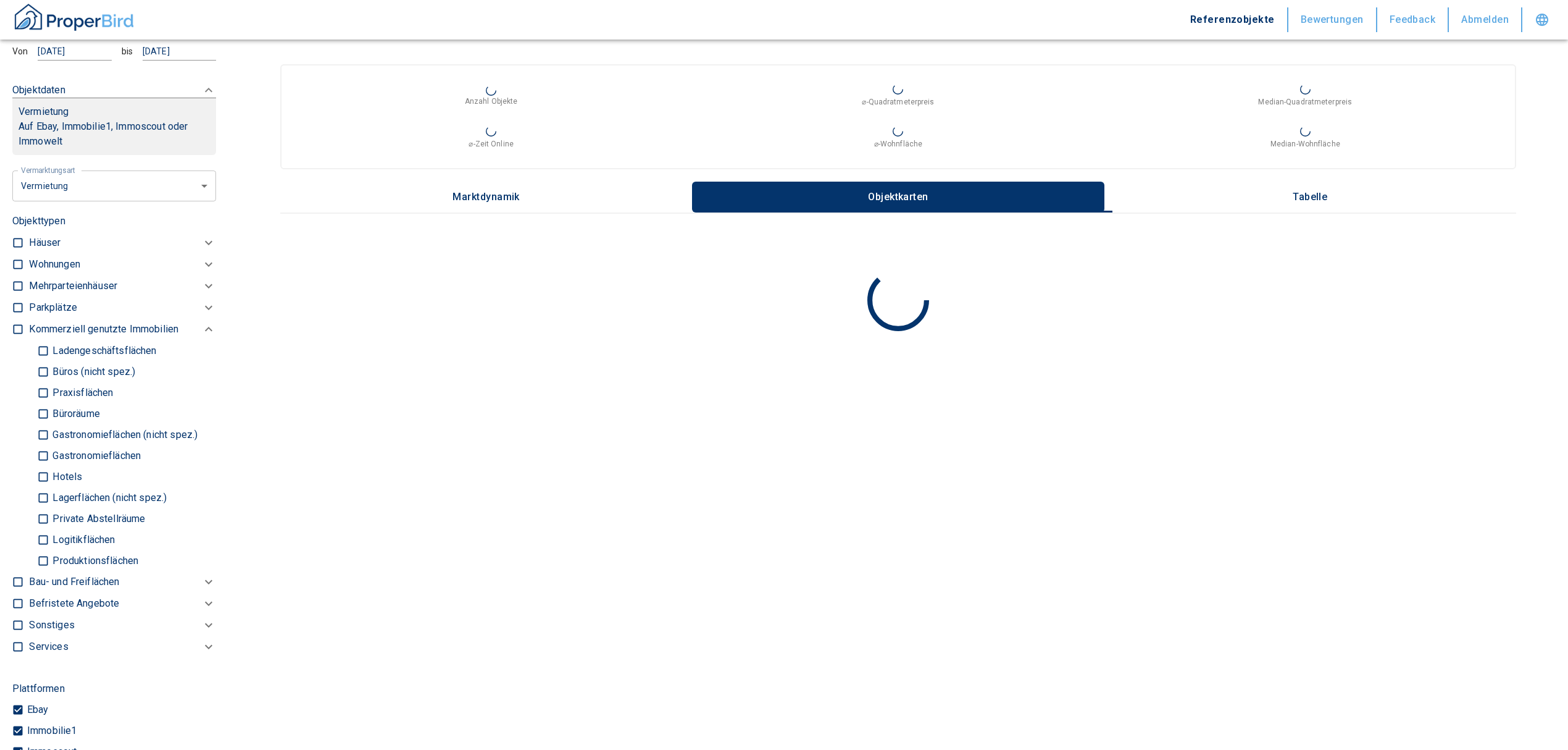
click at [40, 351] on input "Ladengeschäftsflächen" at bounding box center [43, 350] width 12 height 21
checkbox input "true"
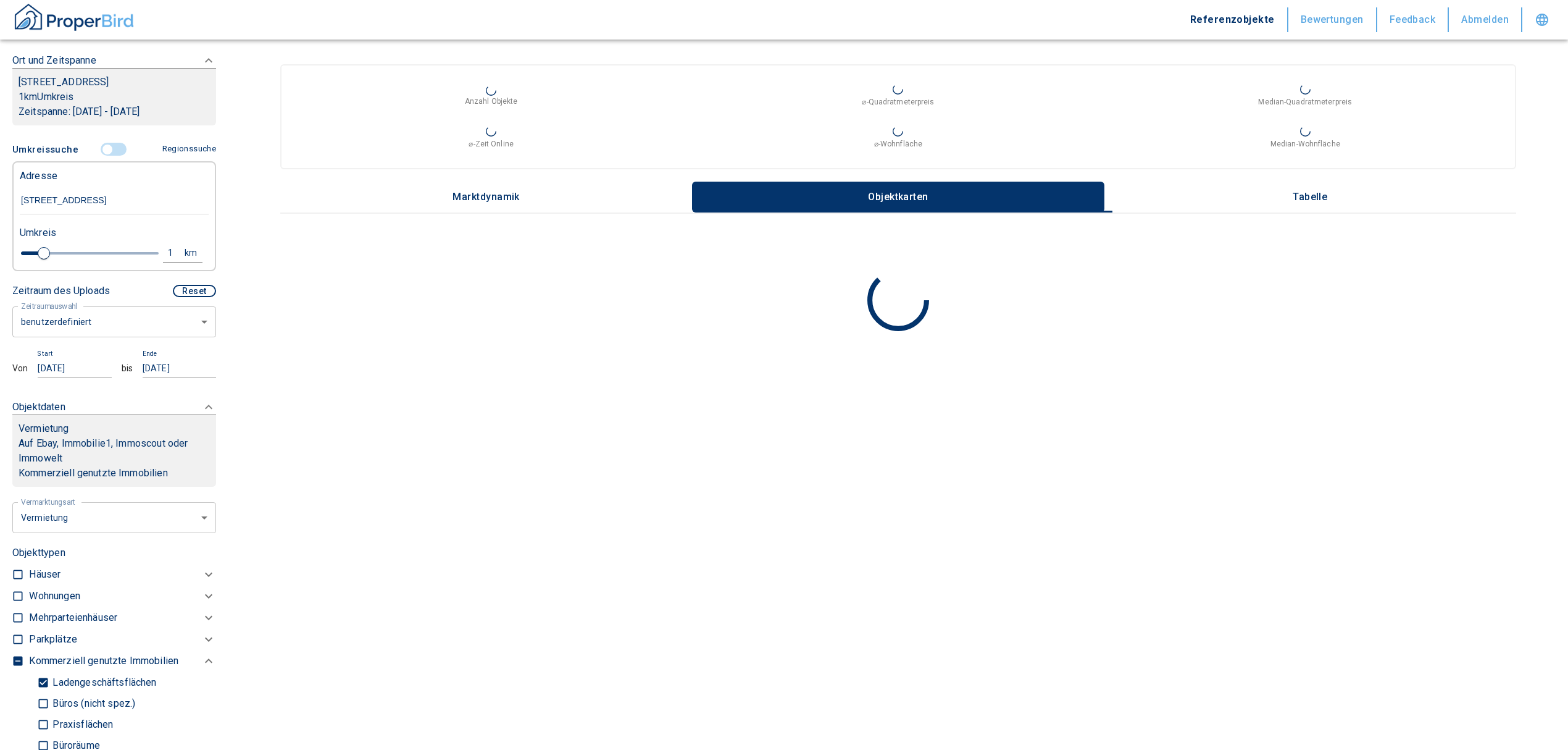
scroll to position [184, 0]
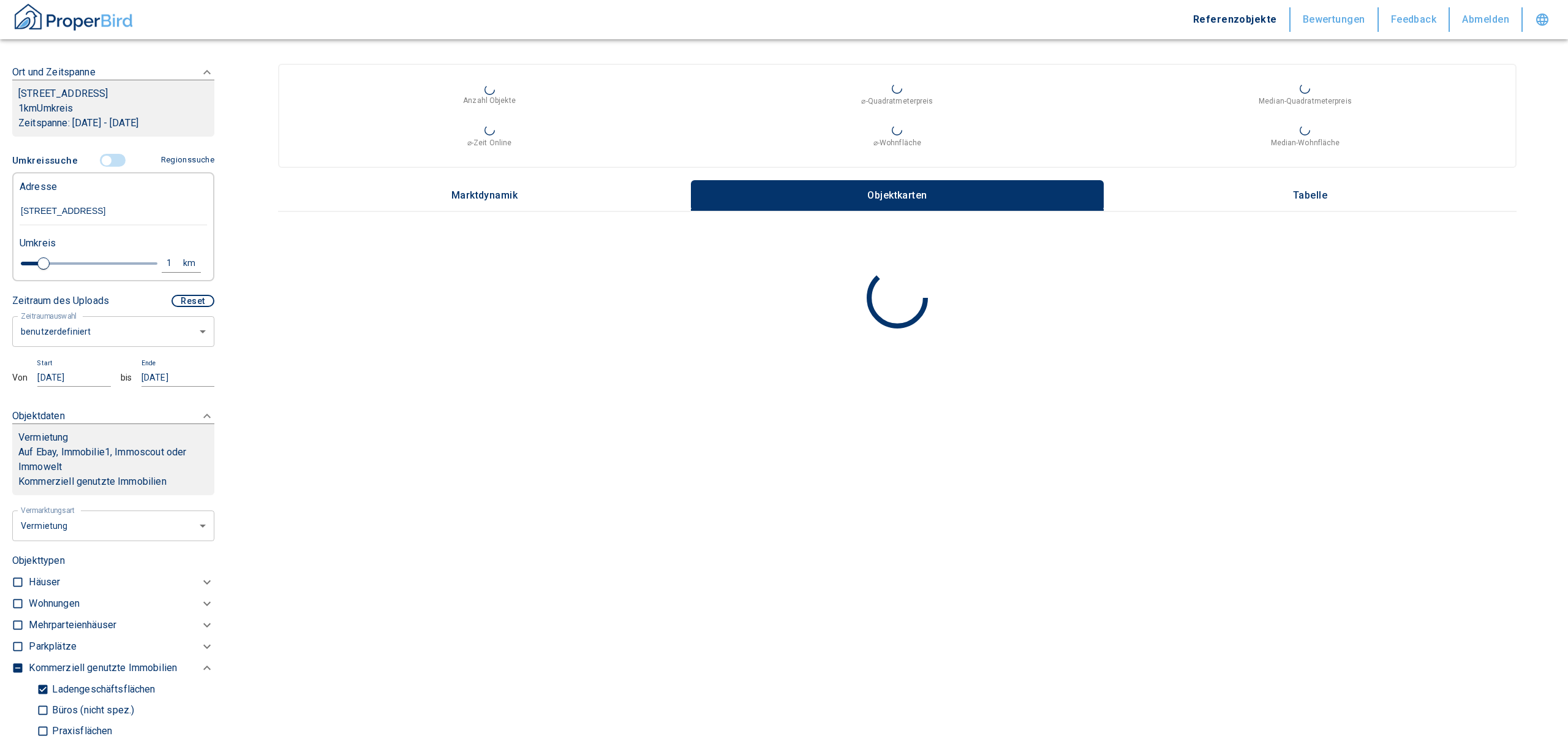
click at [91, 324] on body "Referenzobjekte Bewertungen Feedback Abmelden Filtervorlagen Neue Filtereinstel…" at bounding box center [784, 372] width 1568 height 744
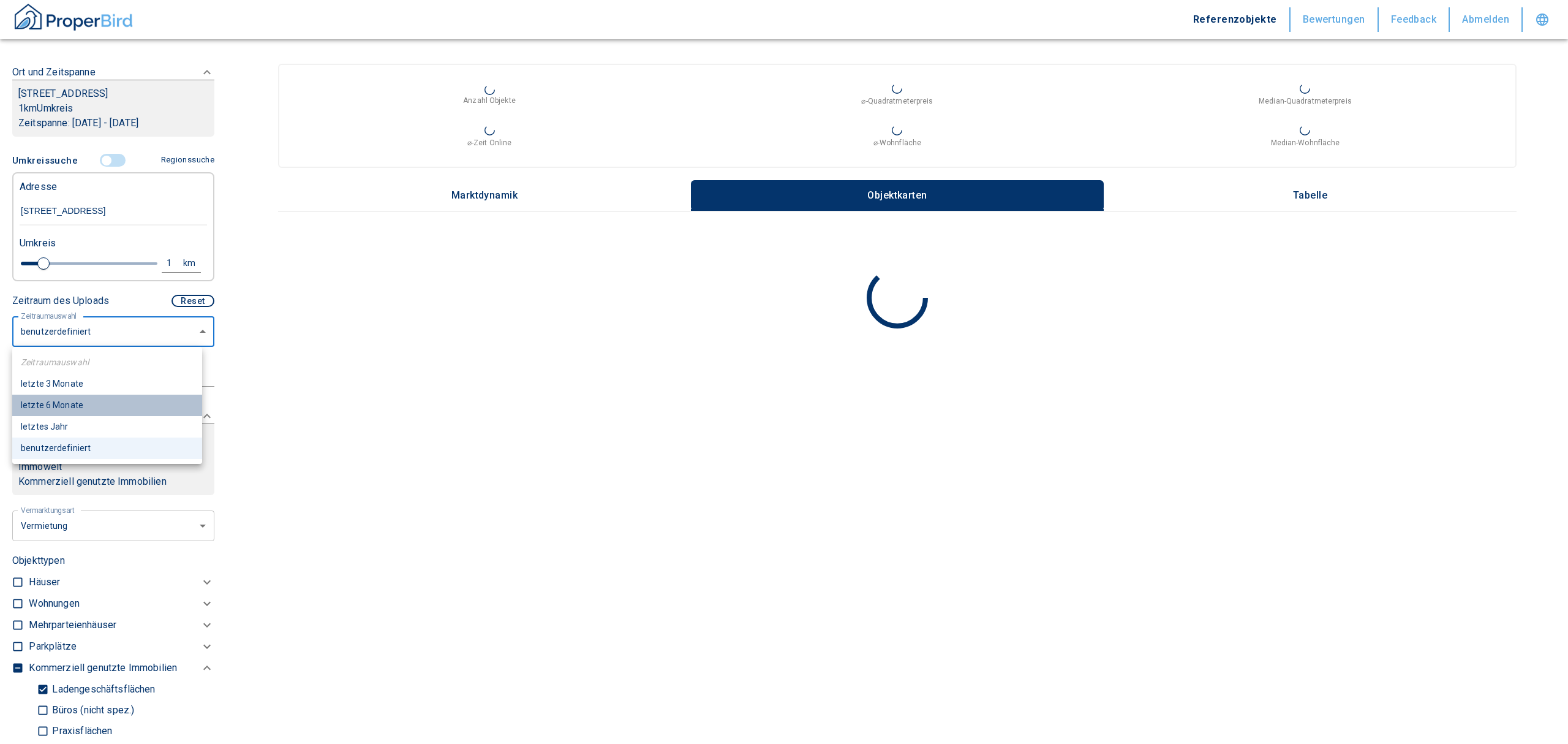
click at [96, 407] on li "letzte 6 Monate" at bounding box center [107, 405] width 190 height 21
type input "2020"
type input "6"
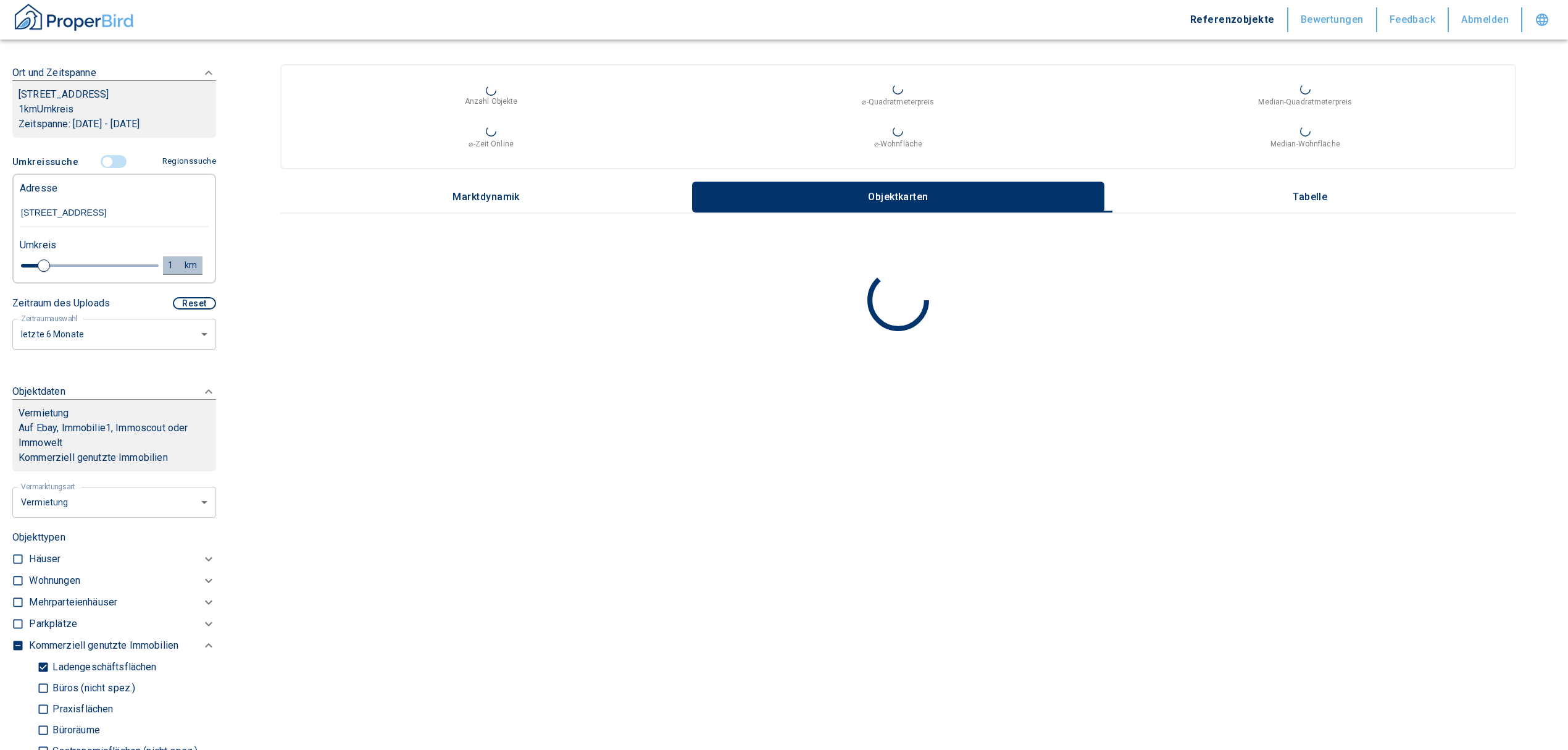
click at [166, 263] on div "1" at bounding box center [177, 265] width 22 height 16
drag, startPoint x: 95, startPoint y: 265, endPoint x: 55, endPoint y: 262, distance: 40.1
click at [34, 265] on div "1 km Neue Suchen" at bounding box center [105, 266] width 189 height 30
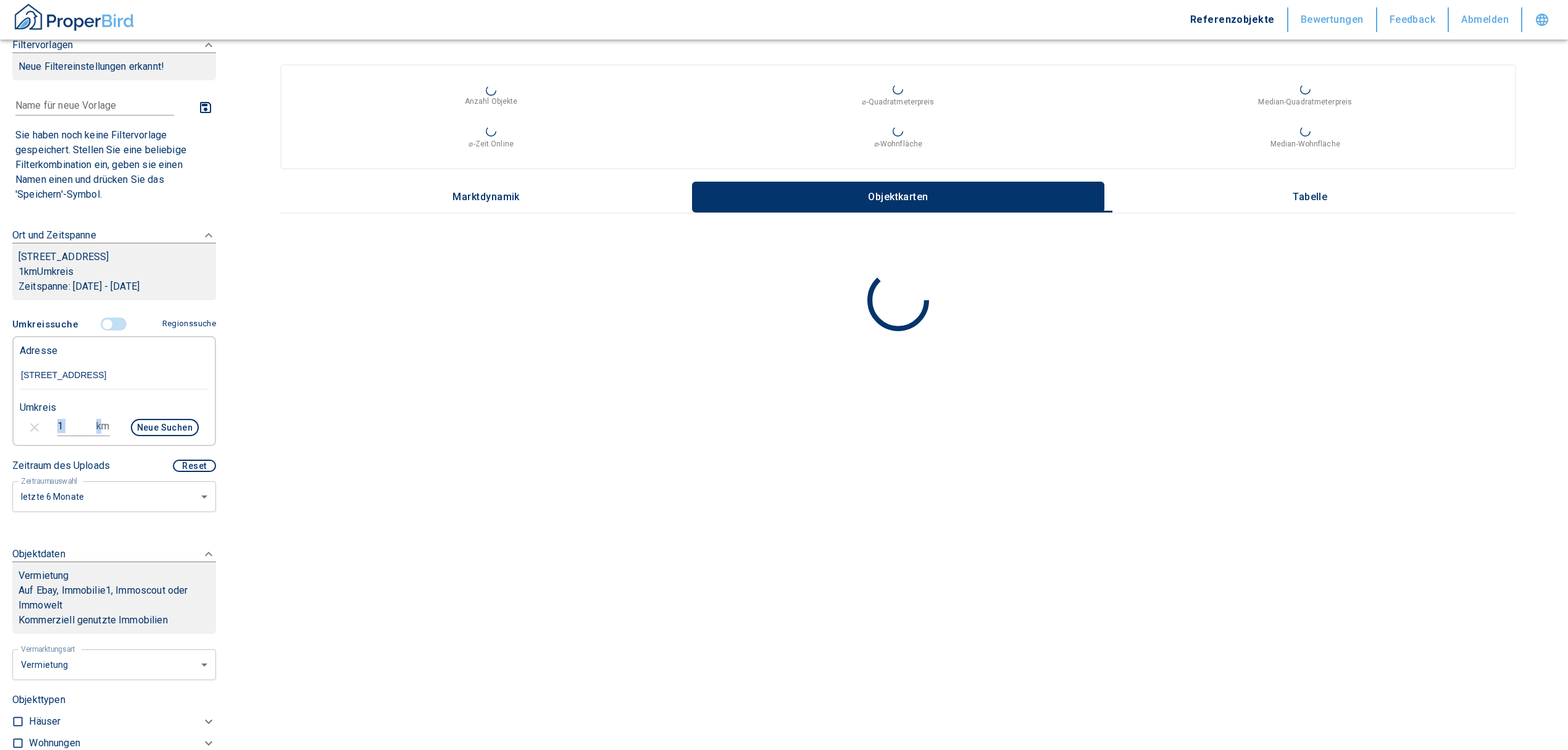
scroll to position [19, 0]
click at [67, 429] on input "1" at bounding box center [74, 428] width 34 height 19
click at [66, 428] on input "1" at bounding box center [74, 428] width 34 height 19
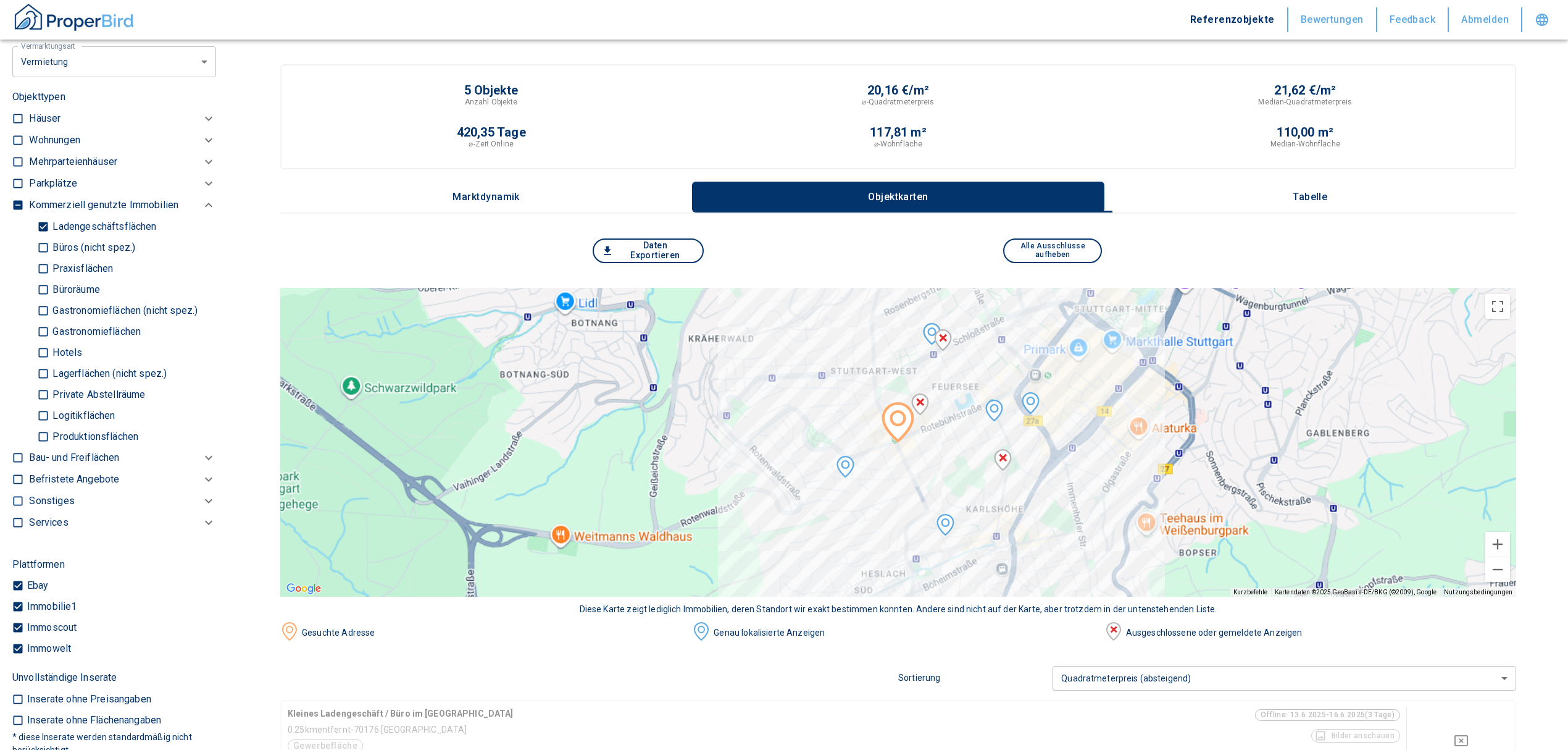
scroll to position [596, 0]
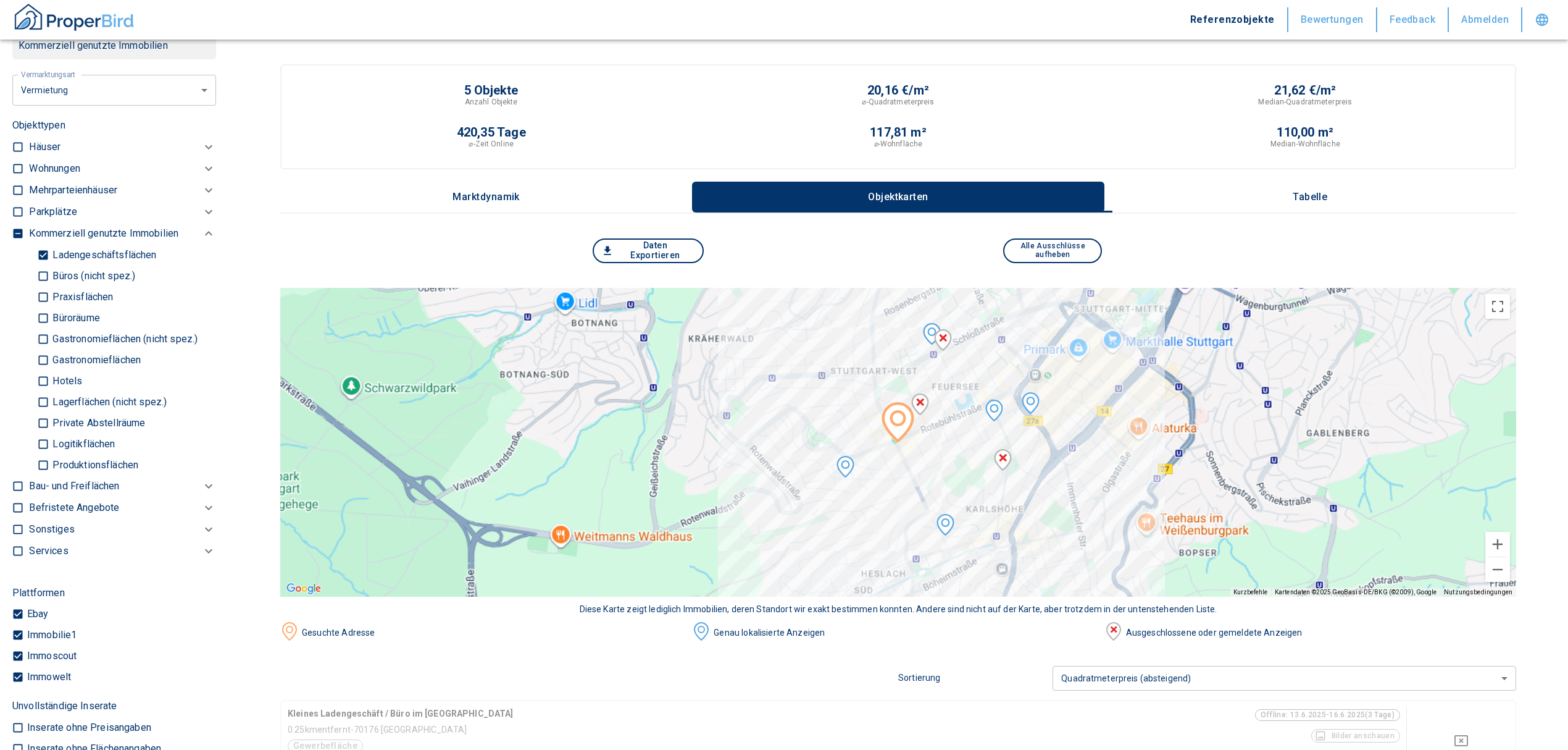
type input "2"
click at [40, 251] on input "Ladengeschäftsflächen" at bounding box center [43, 254] width 12 height 21
checkbox input "false"
type input "2020"
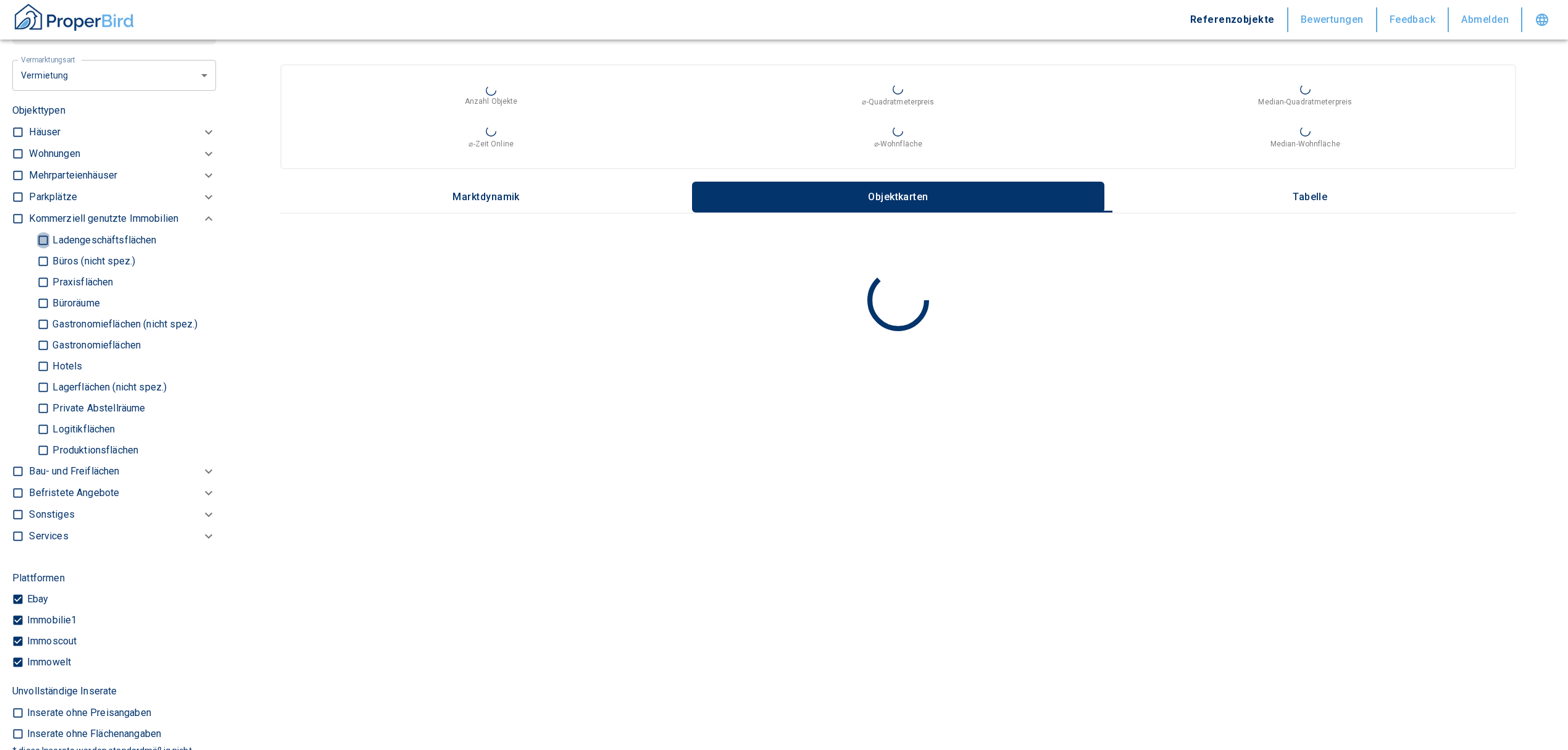
click at [45, 239] on input "Ladengeschäftsflächen" at bounding box center [43, 239] width 12 height 21
checkbox input "true"
type input "2020"
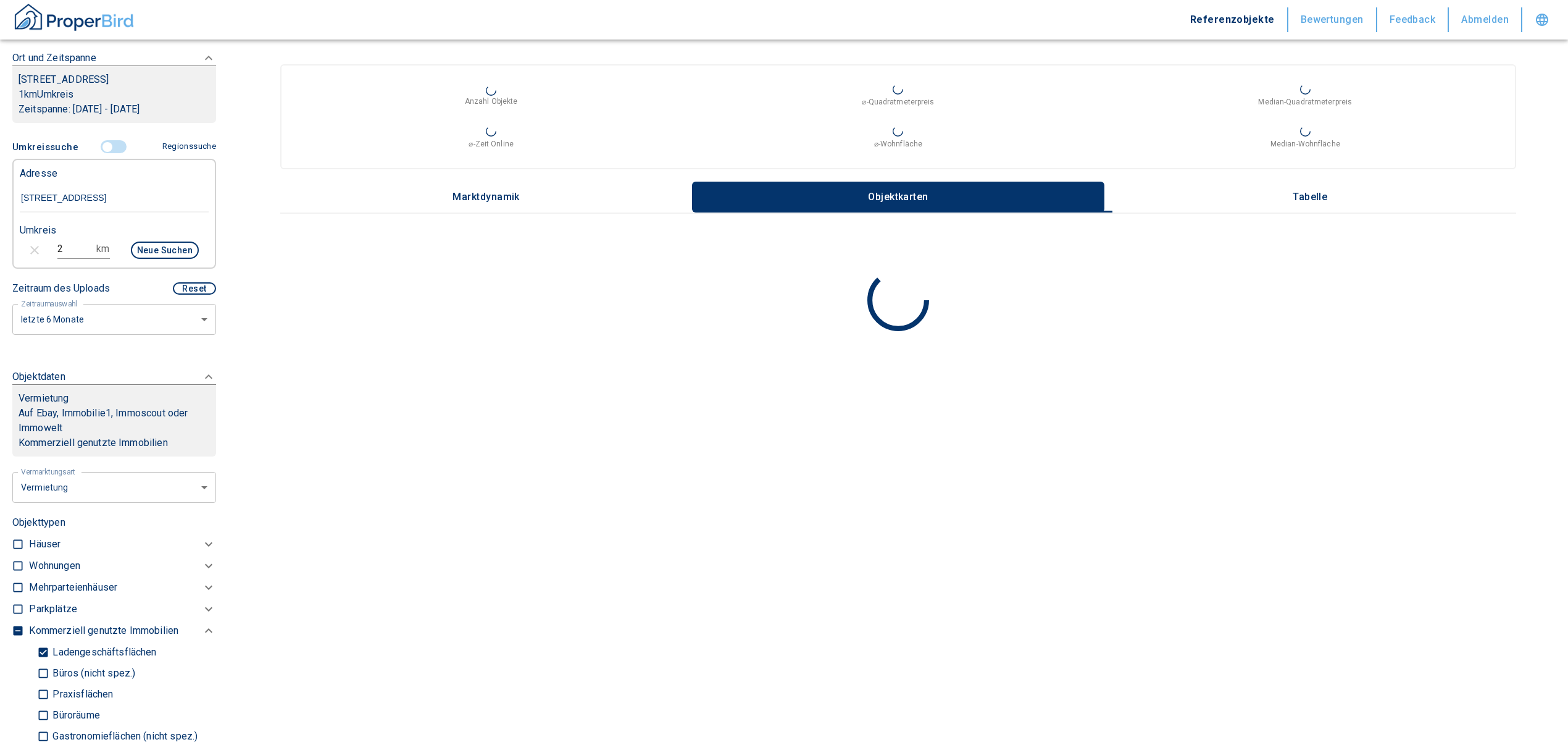
scroll to position [184, 0]
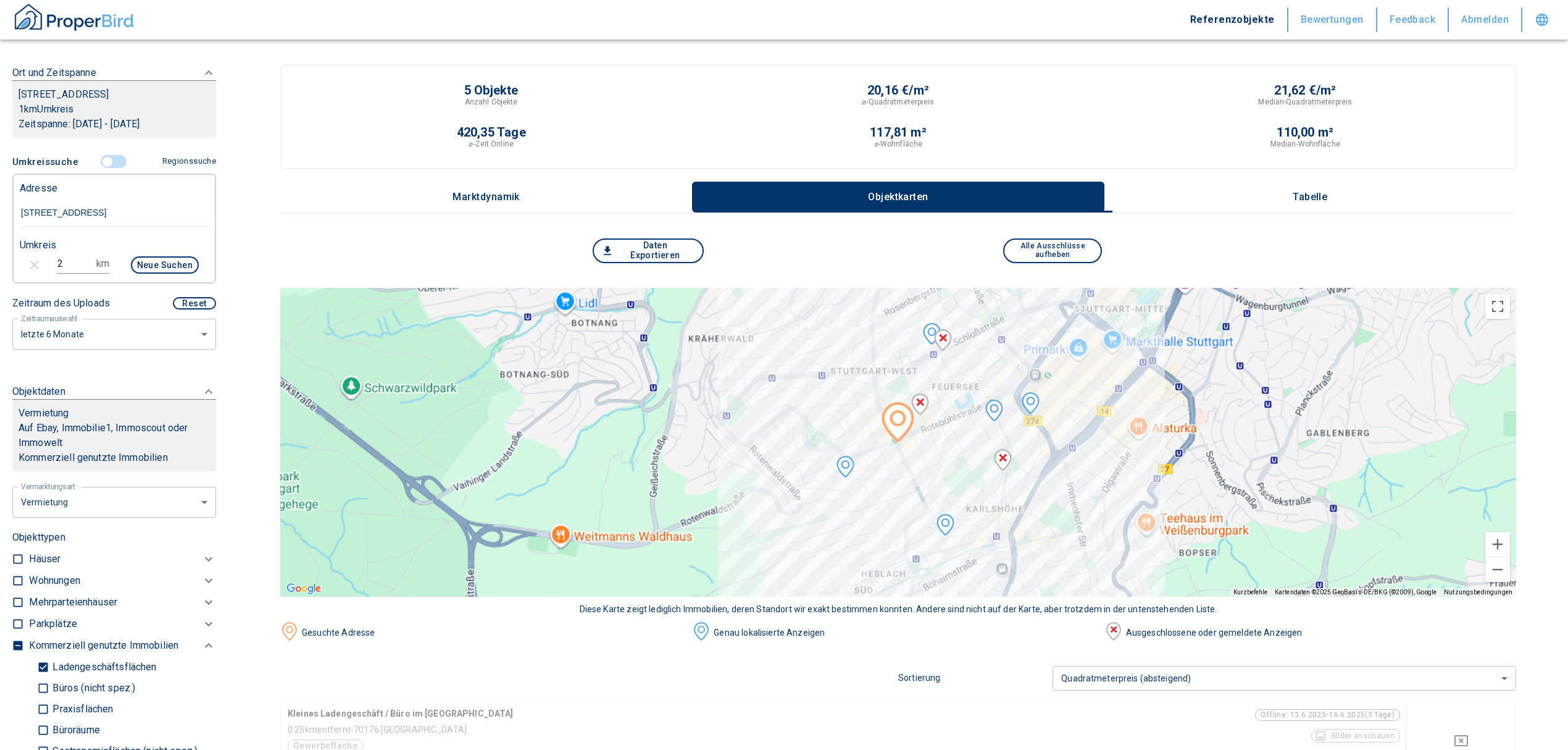
click at [62, 261] on input "2" at bounding box center [74, 264] width 34 height 19
type input "3"
click at [173, 261] on button "Neue Suchen" at bounding box center [164, 265] width 68 height 18
type input "2020"
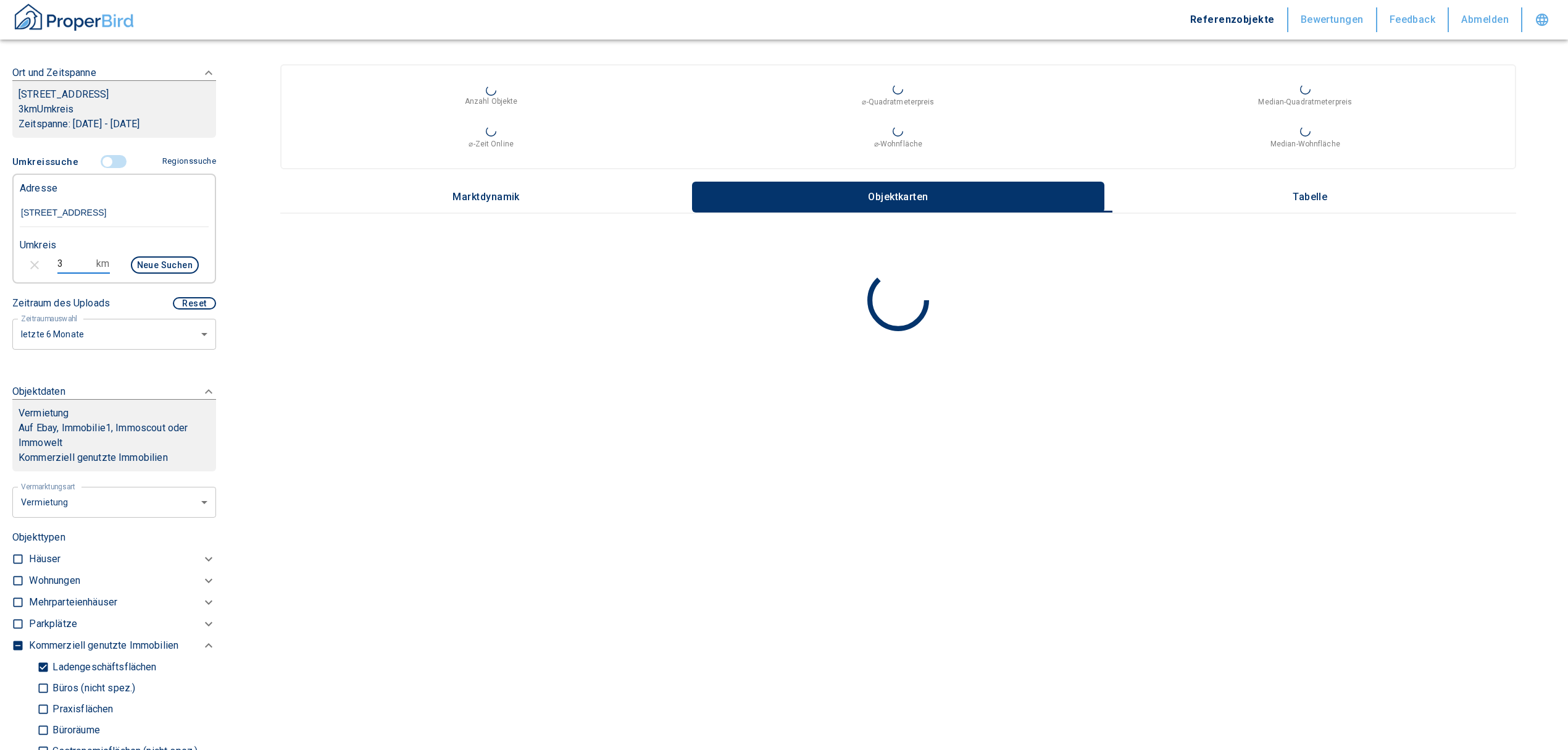
click at [64, 268] on input "3" at bounding box center [74, 264] width 34 height 19
click at [6, 264] on div "Filtervorlagen Neue Filtereinstellungen erkannt! Name für neue Vorlage x Sie ha…" at bounding box center [114, 375] width 228 height 750
type input "2"
click at [145, 267] on button "Neue Suchen" at bounding box center [164, 265] width 68 height 18
type input "2020"
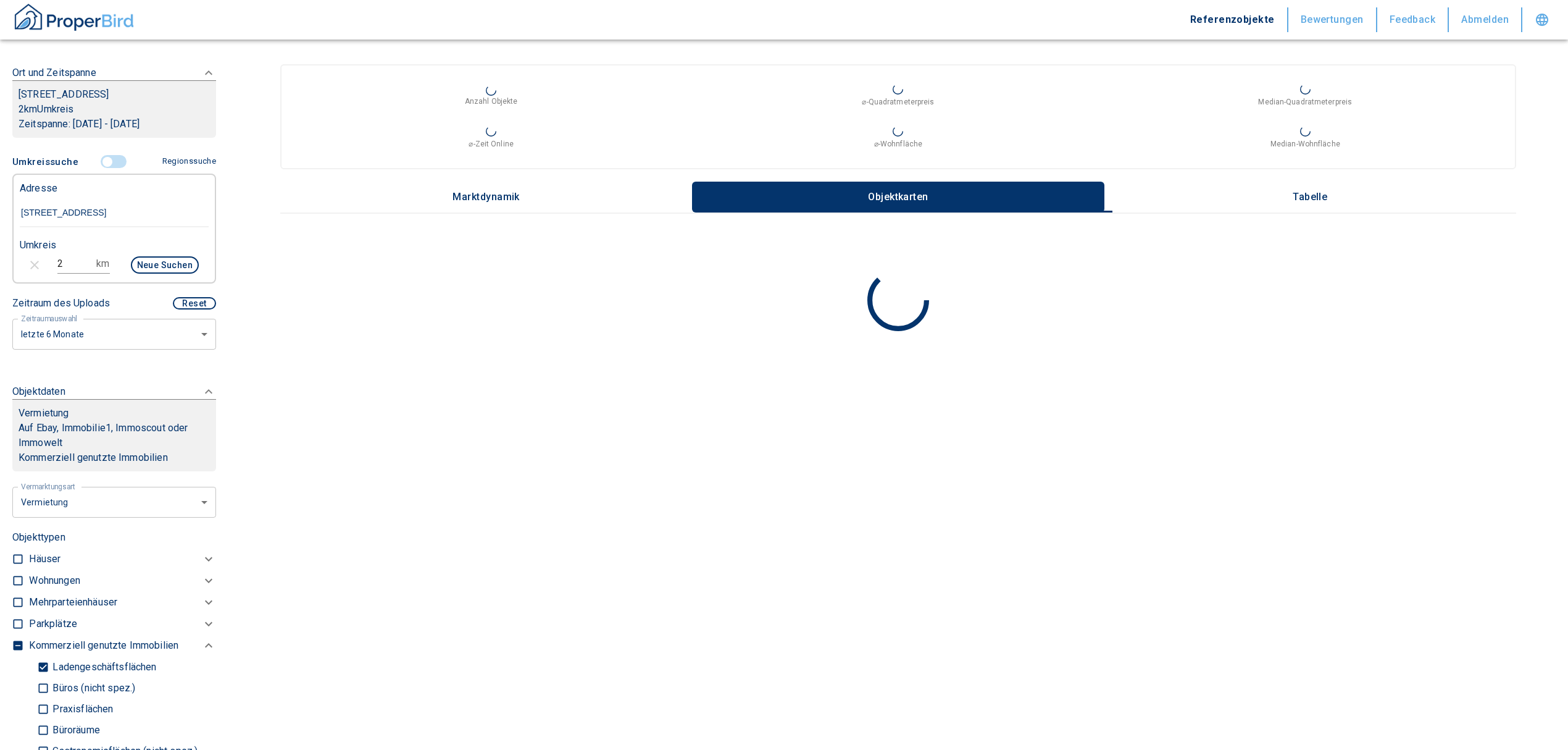
click at [332, 328] on div at bounding box center [898, 302] width 1236 height 65
click at [331, 326] on div at bounding box center [898, 302] width 1236 height 65
click at [329, 324] on div at bounding box center [898, 302] width 1236 height 65
click at [328, 315] on div at bounding box center [898, 302] width 1236 height 65
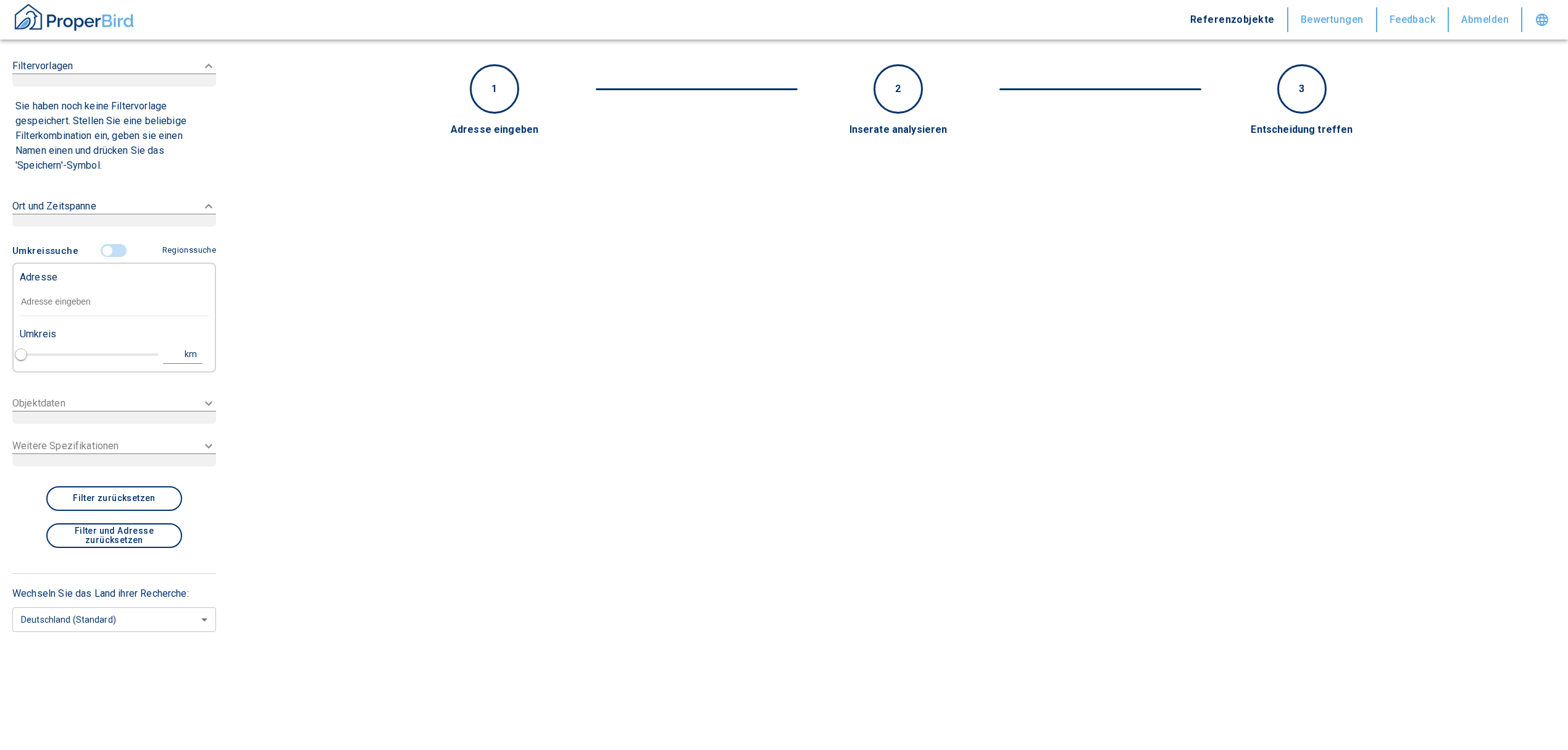
click at [62, 297] on input "text" at bounding box center [114, 302] width 189 height 29
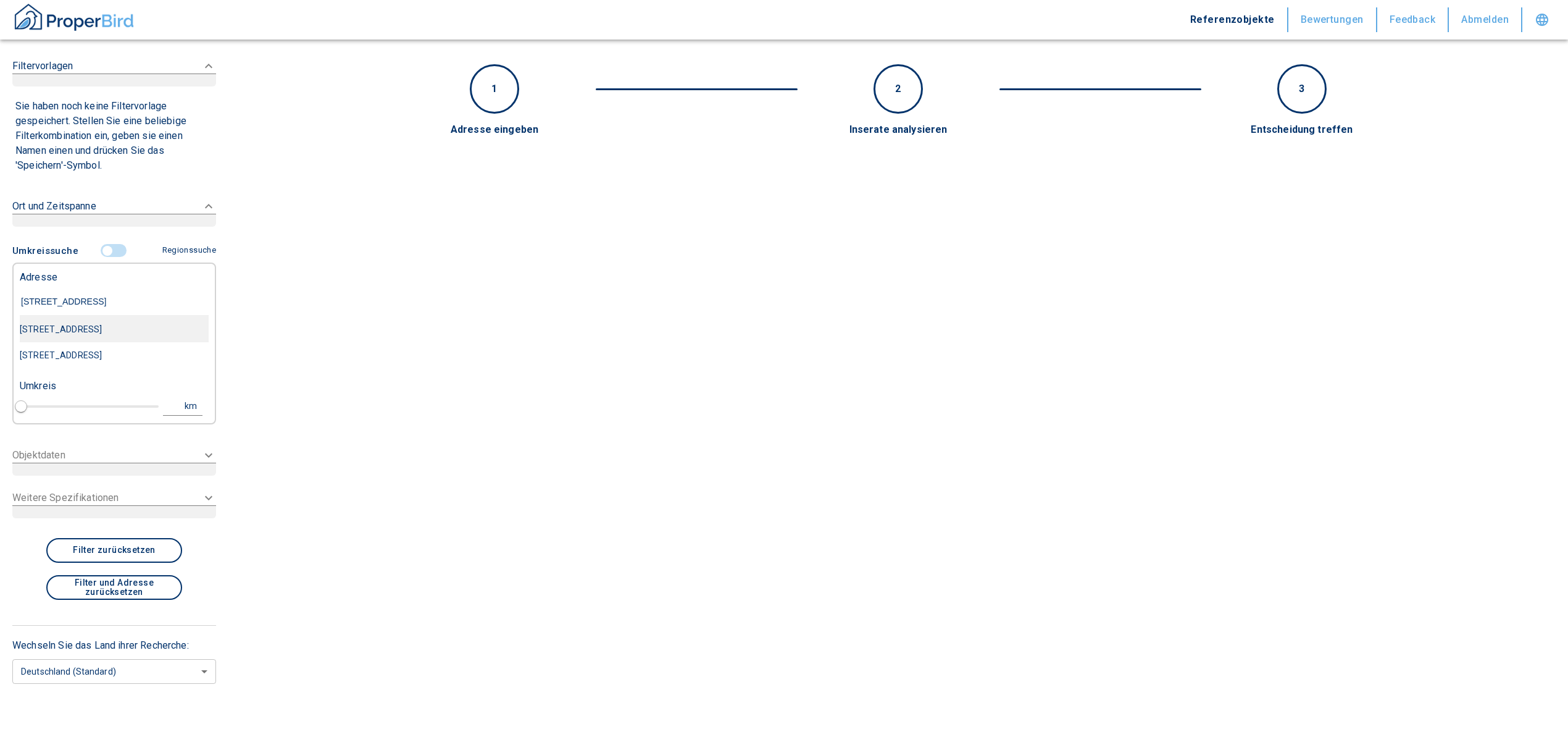
click at [104, 340] on div "[STREET_ADDRESS]" at bounding box center [114, 330] width 189 height 26
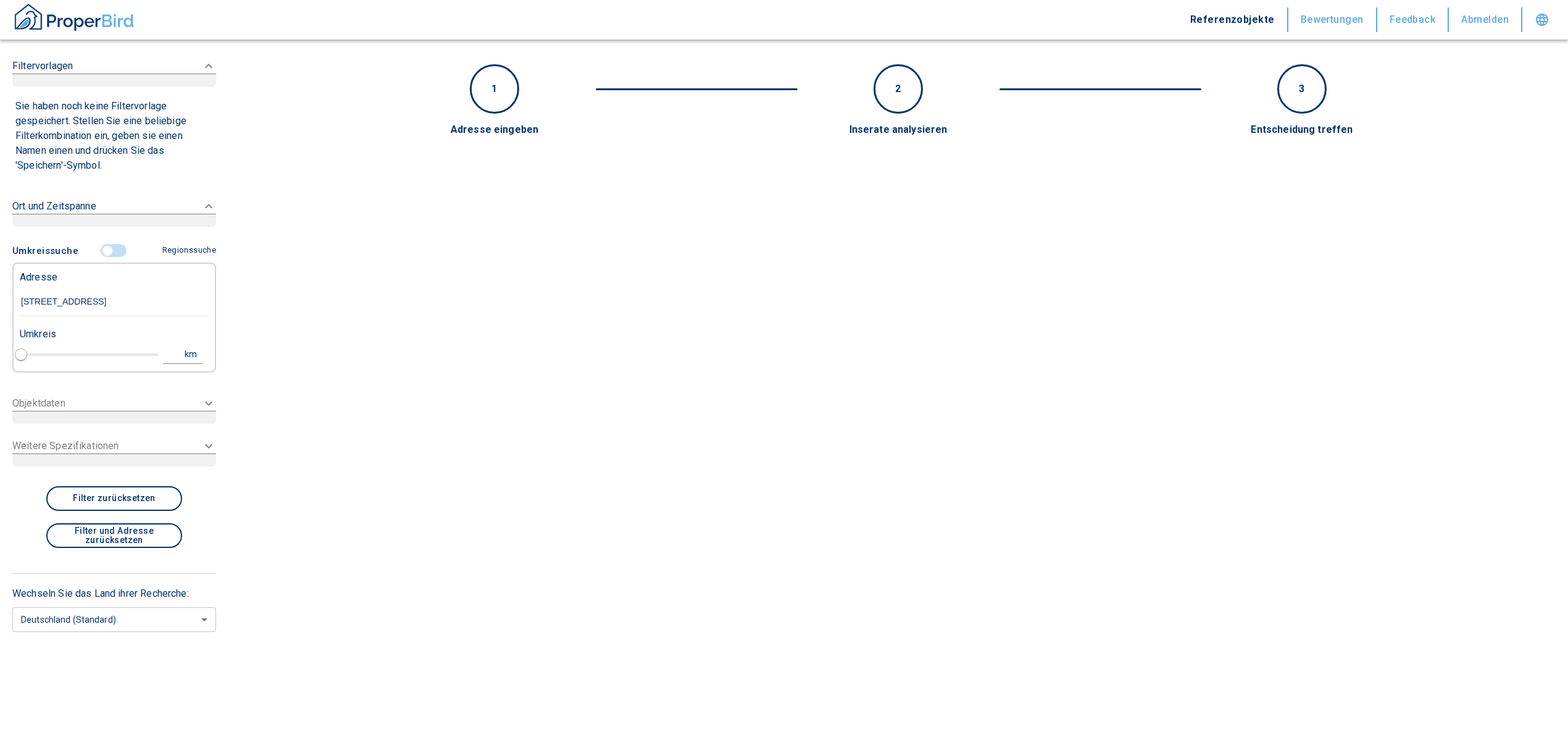
type input "[STREET_ADDRESS]"
type input "1"
type input "2020"
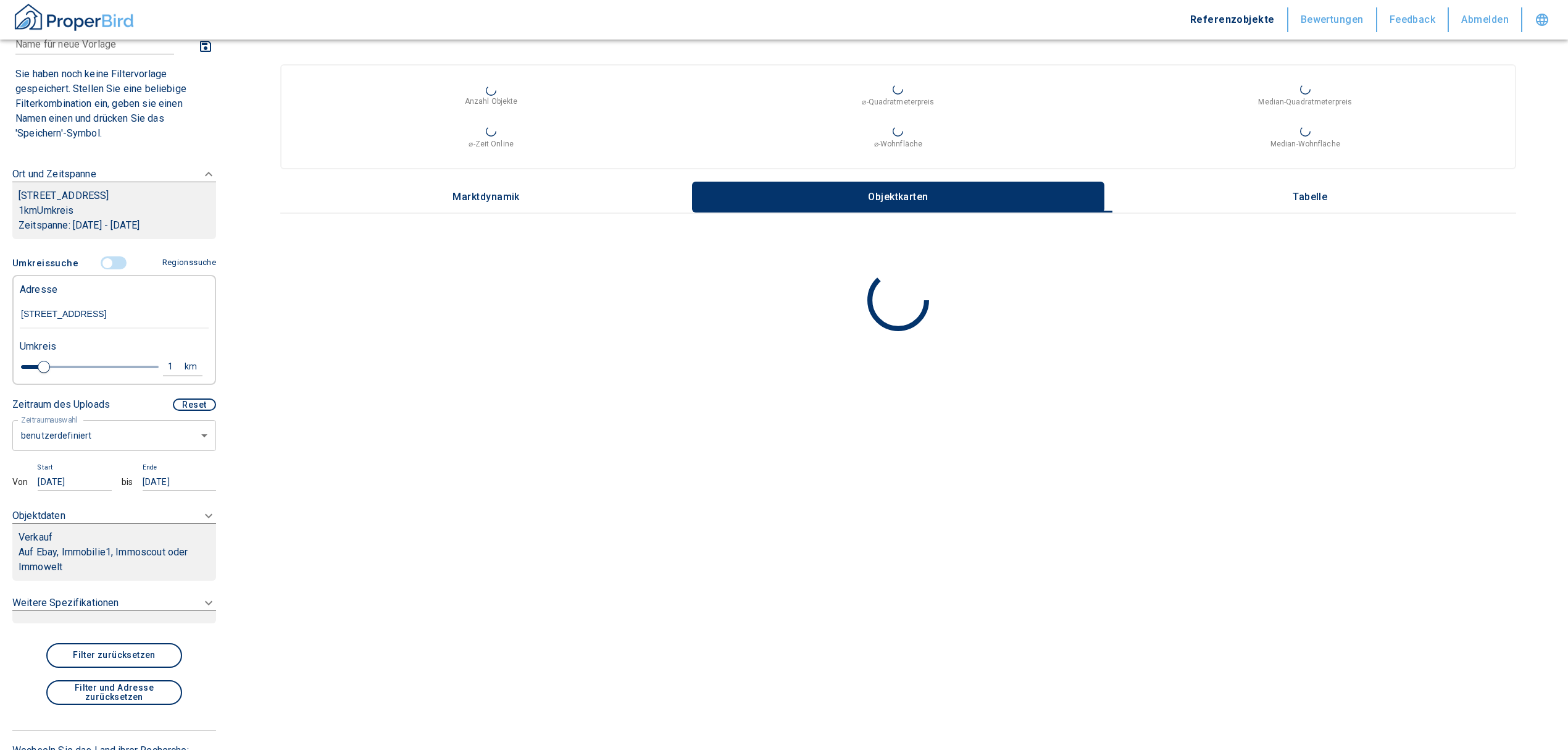
type input "[STREET_ADDRESS]"
click at [83, 550] on p "Auf Ebay, Immobilie1, Immoscout oder Immowelt" at bounding box center [114, 560] width 191 height 30
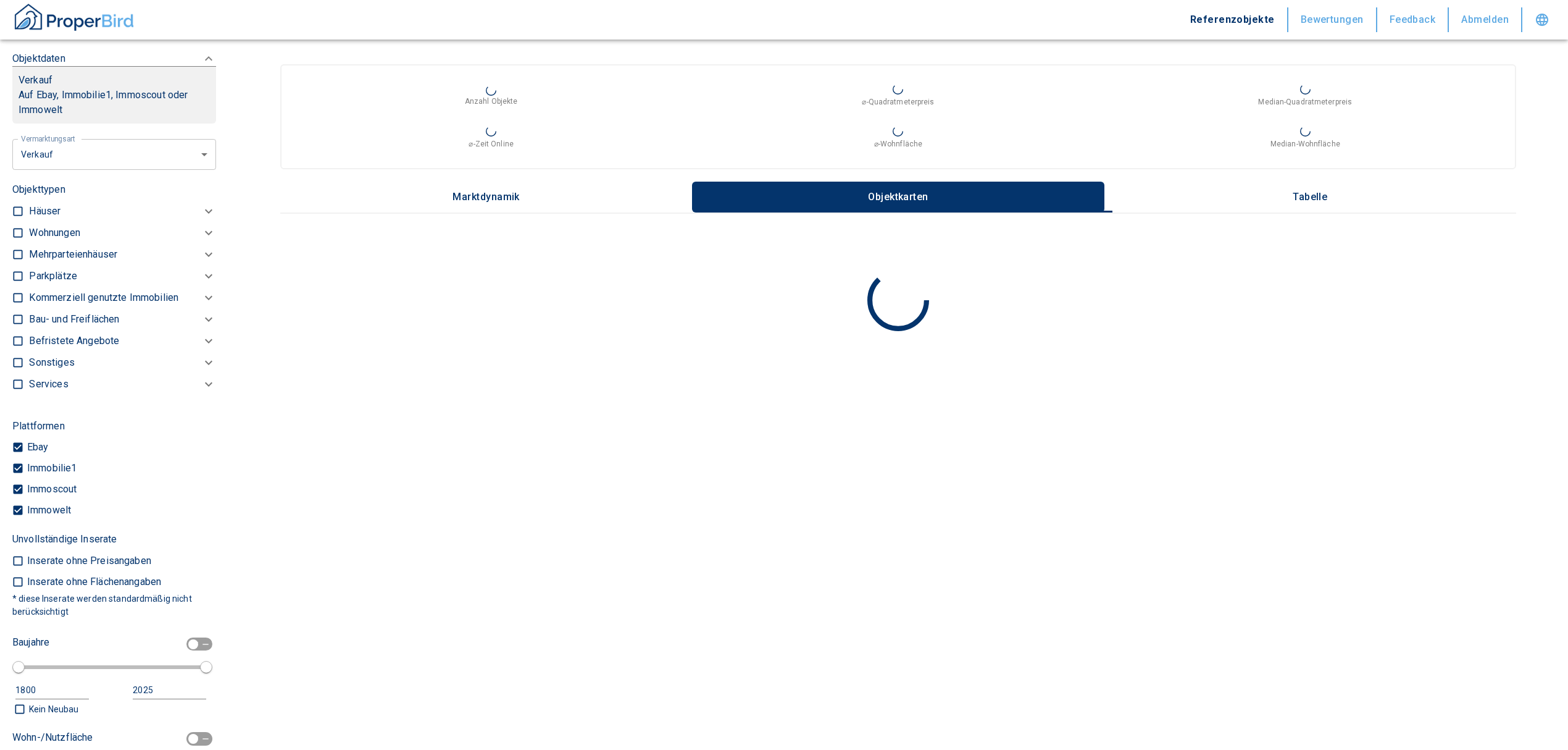
scroll to position [475, 0]
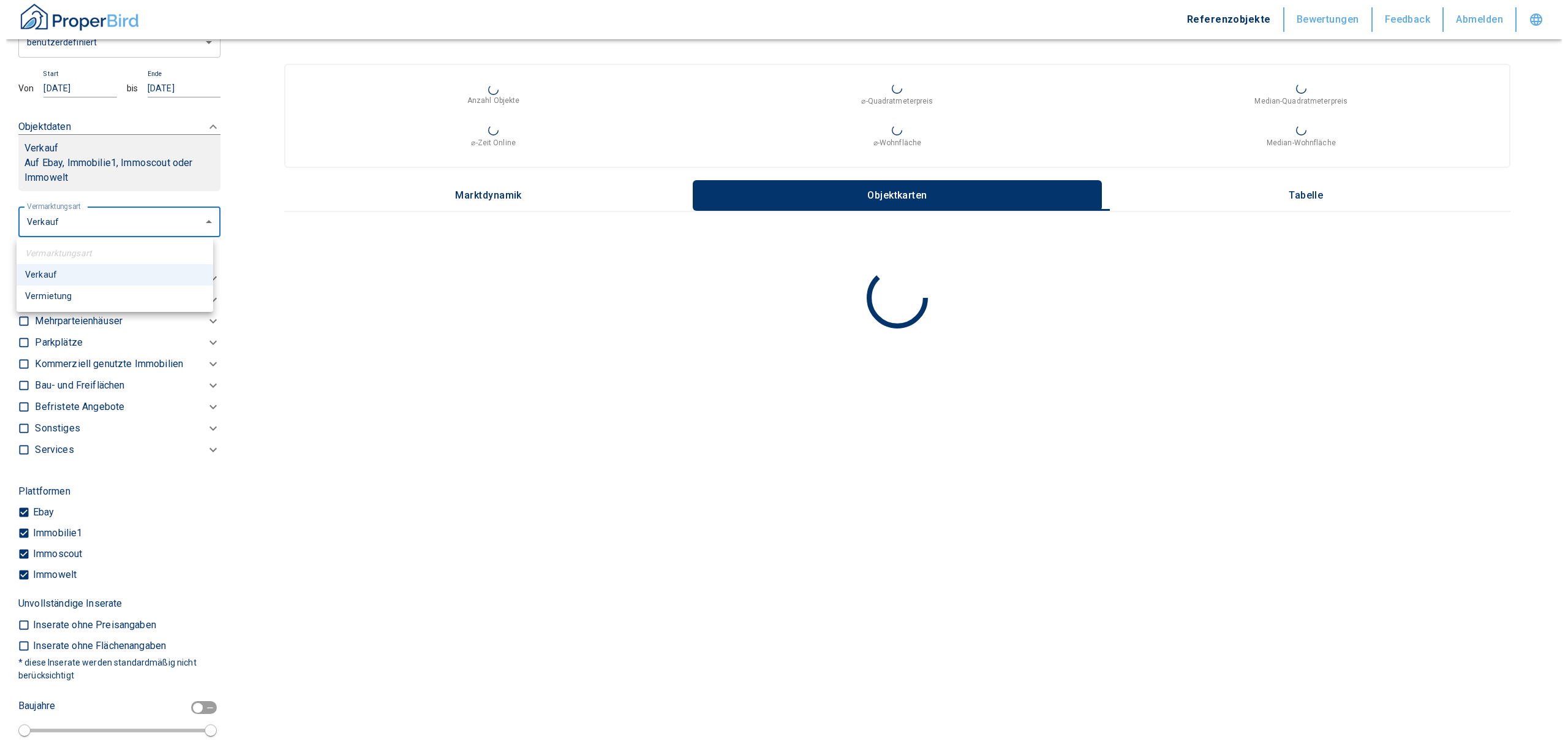
click at [60, 221] on body "Referenzobjekte Bewertungen Feedback Abmelden Filtervorlagen Neue Filtereinstel…" at bounding box center [778, 372] width 1555 height 744
click at [78, 299] on li "Vermietung" at bounding box center [109, 296] width 197 height 21
type input "rent"
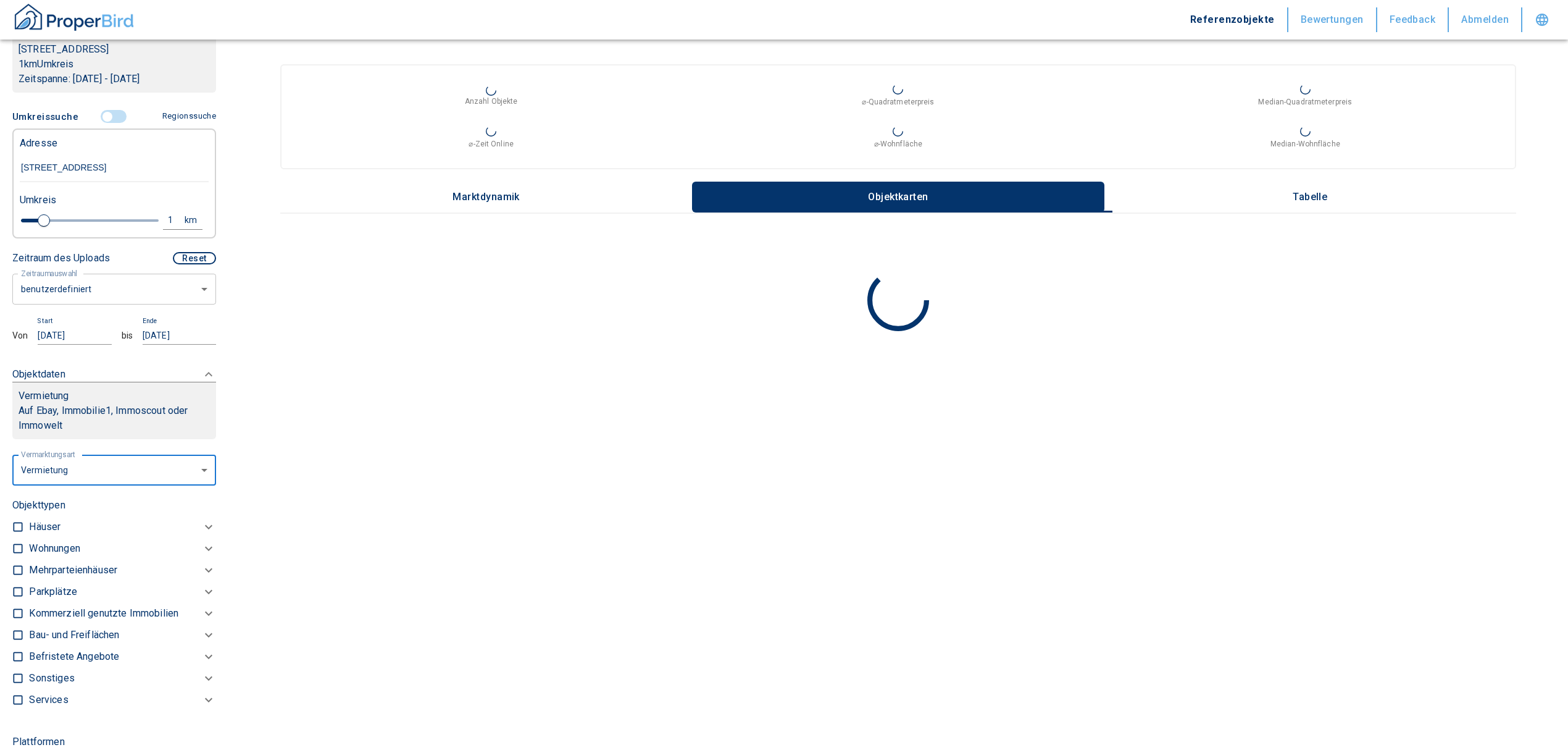
scroll to position [228, 0]
click at [106, 294] on body "Referenzobjekte Bewertungen Feedback Abmelden Filtervorlagen Neue Filtereinstel…" at bounding box center [784, 375] width 1568 height 750
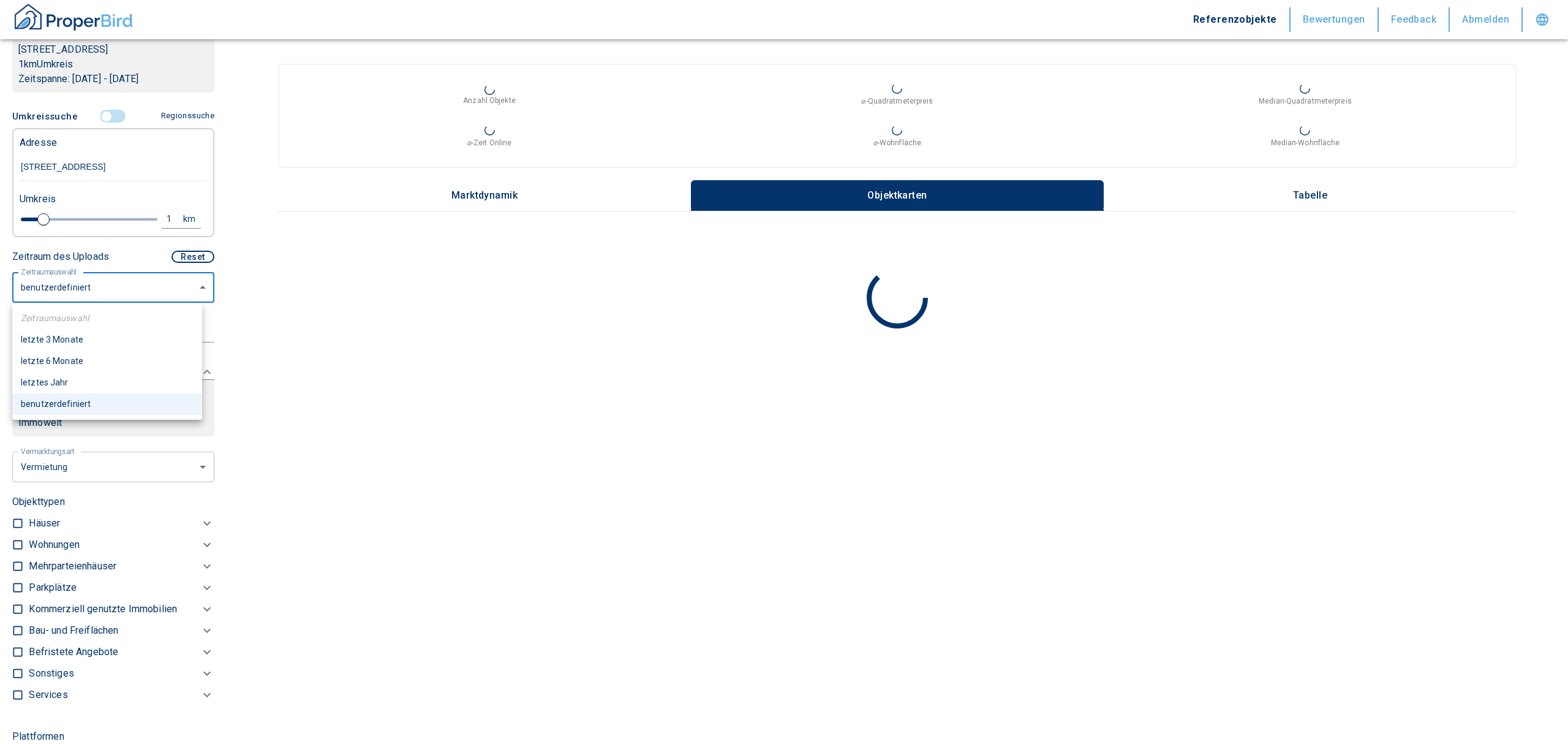
click at [91, 361] on li "letzte 6 Monate" at bounding box center [107, 361] width 190 height 21
type input "2020"
type input "6"
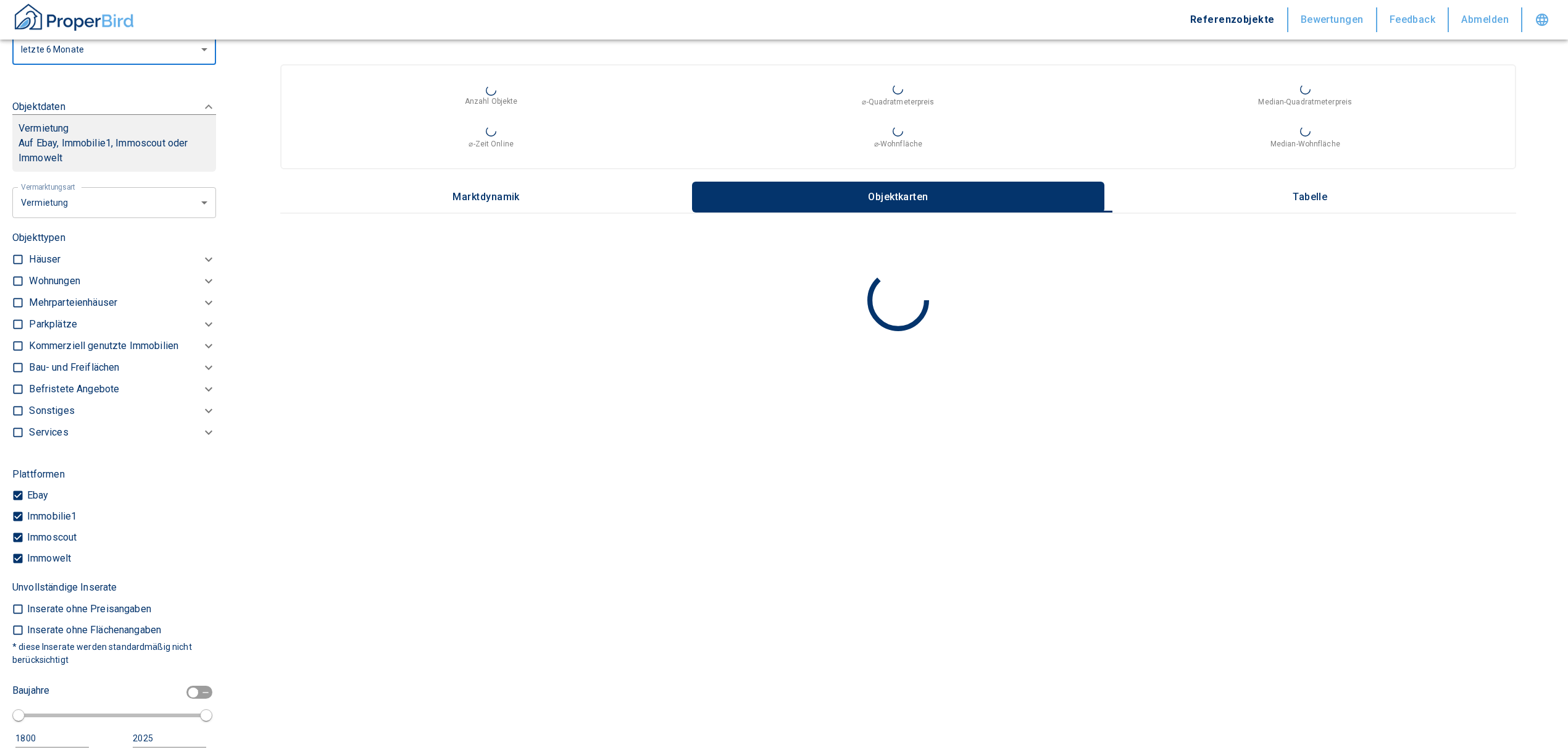
scroll to position [475, 0]
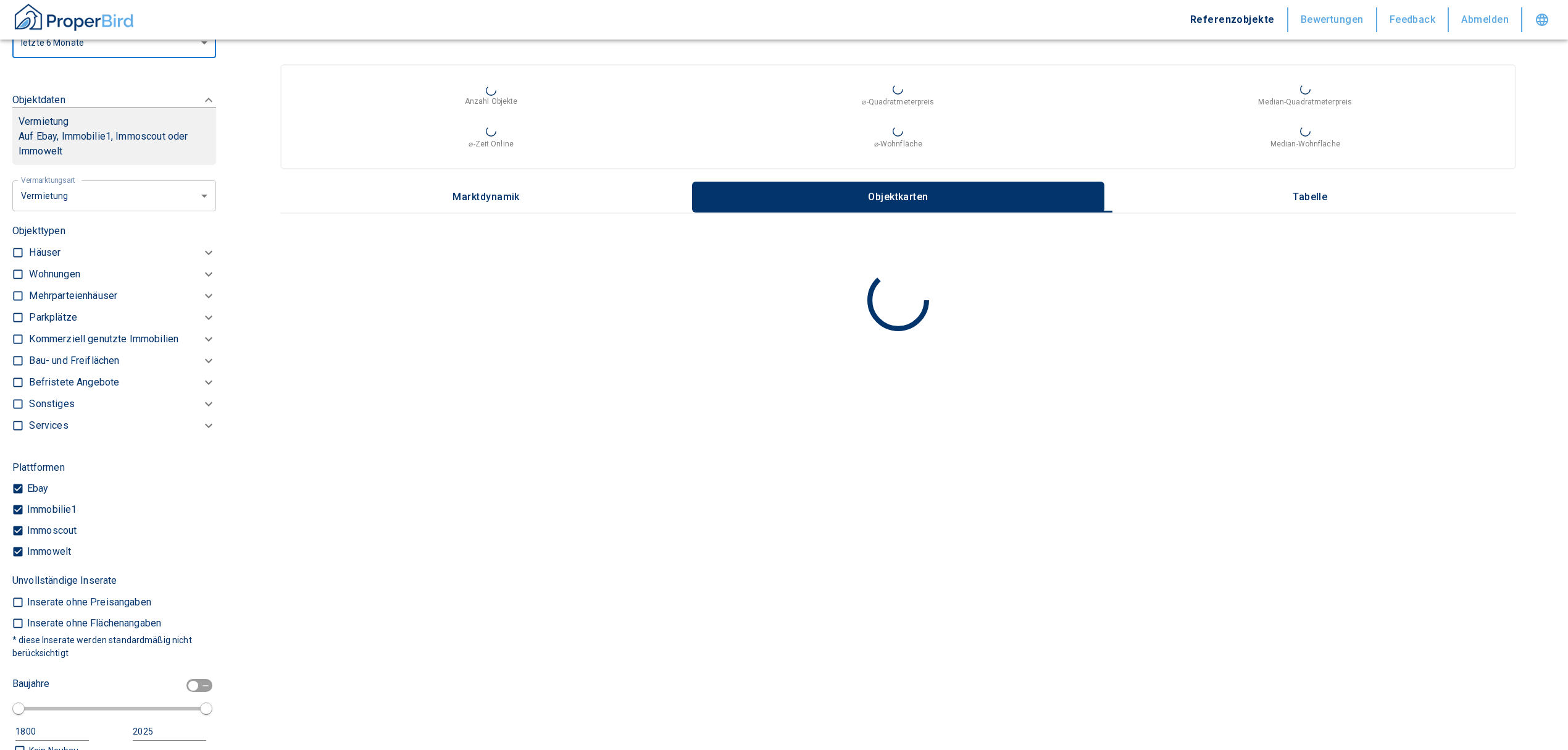
click at [38, 281] on p "Kommerziell genutzte Immobilien" at bounding box center [54, 275] width 51 height 15
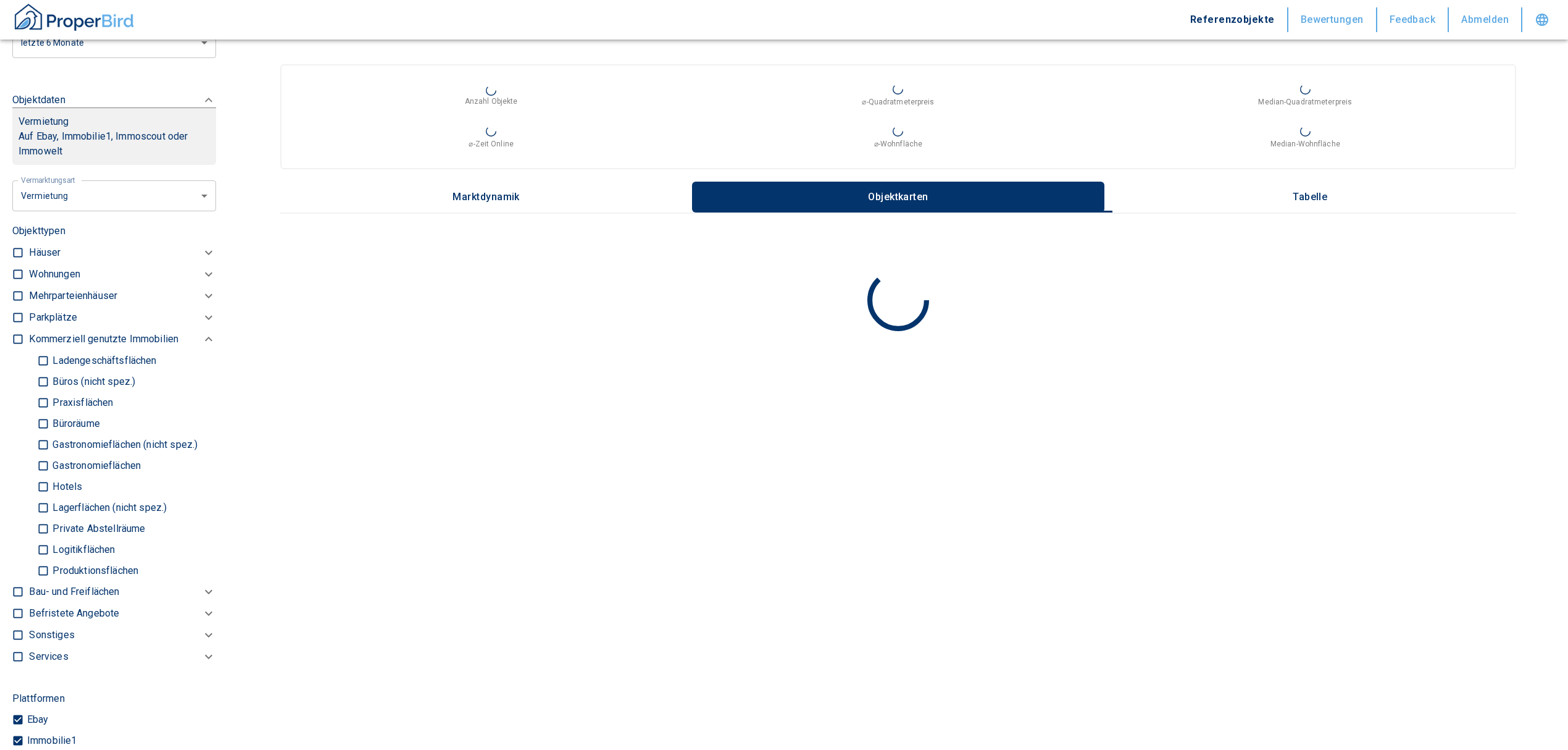
click at [44, 356] on input "Ladengeschäftsflächen" at bounding box center [43, 360] width 12 height 21
checkbox input "true"
type input "2020"
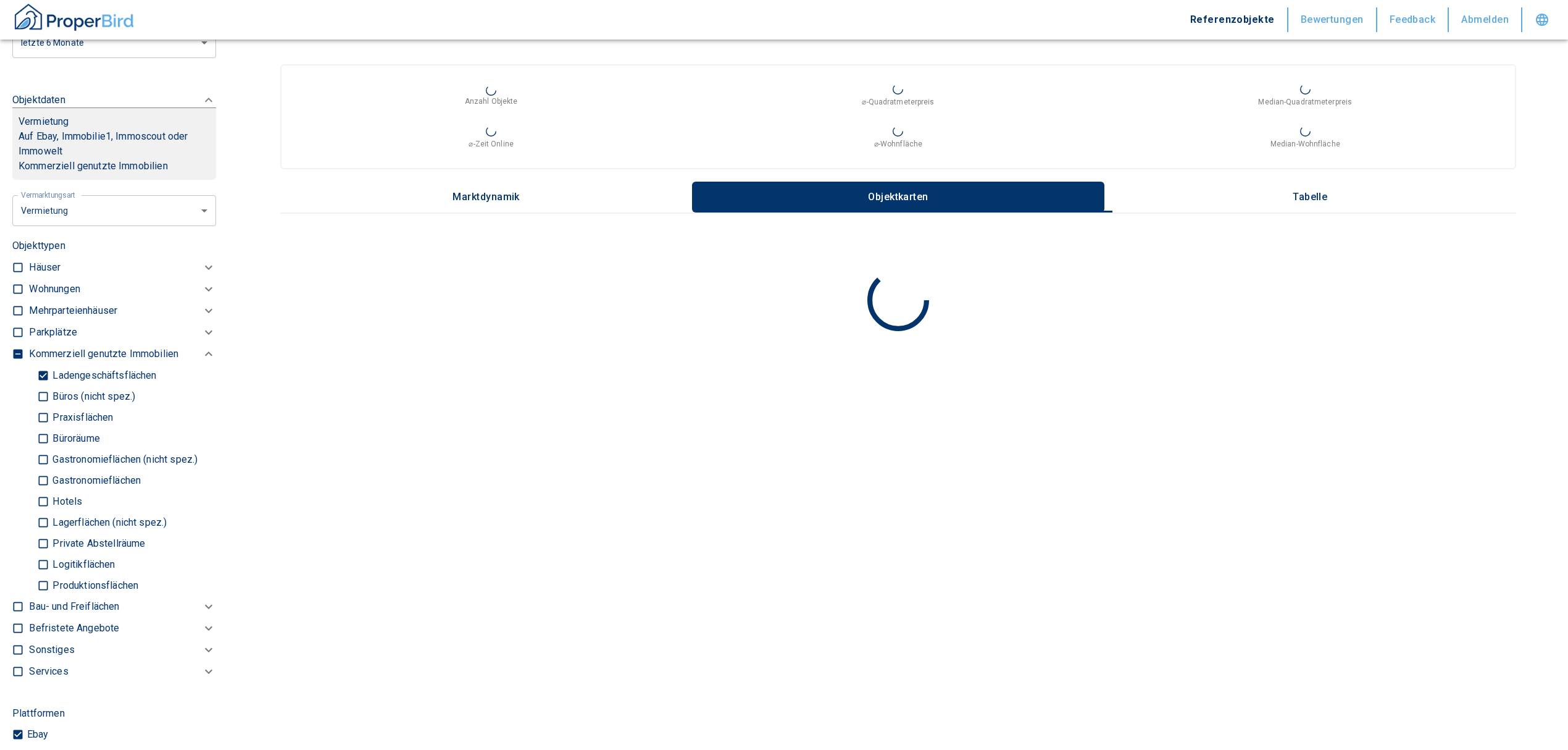
scroll to position [228, 0]
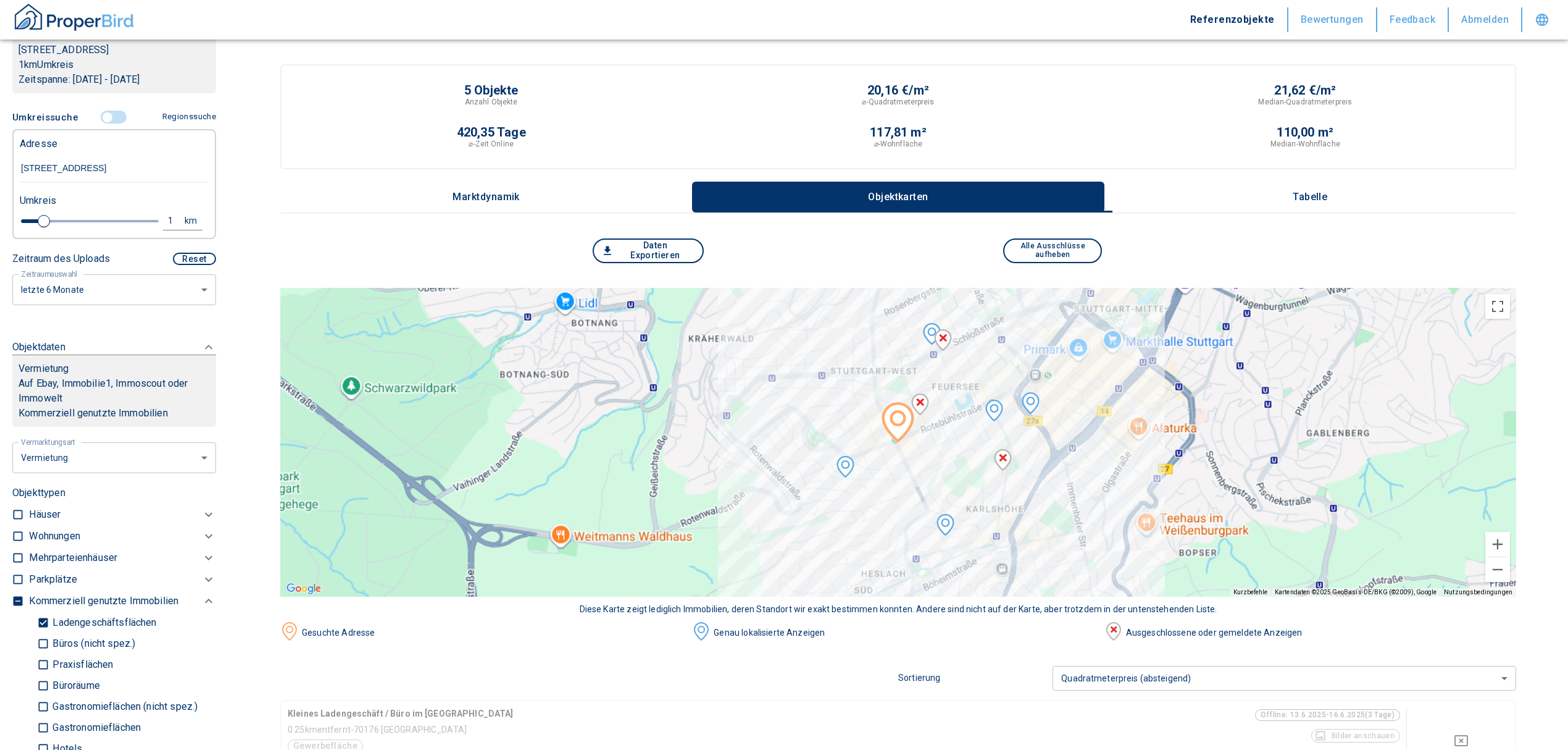
click at [1340, 191] on p "Tabelle" at bounding box center [1310, 197] width 62 height 11
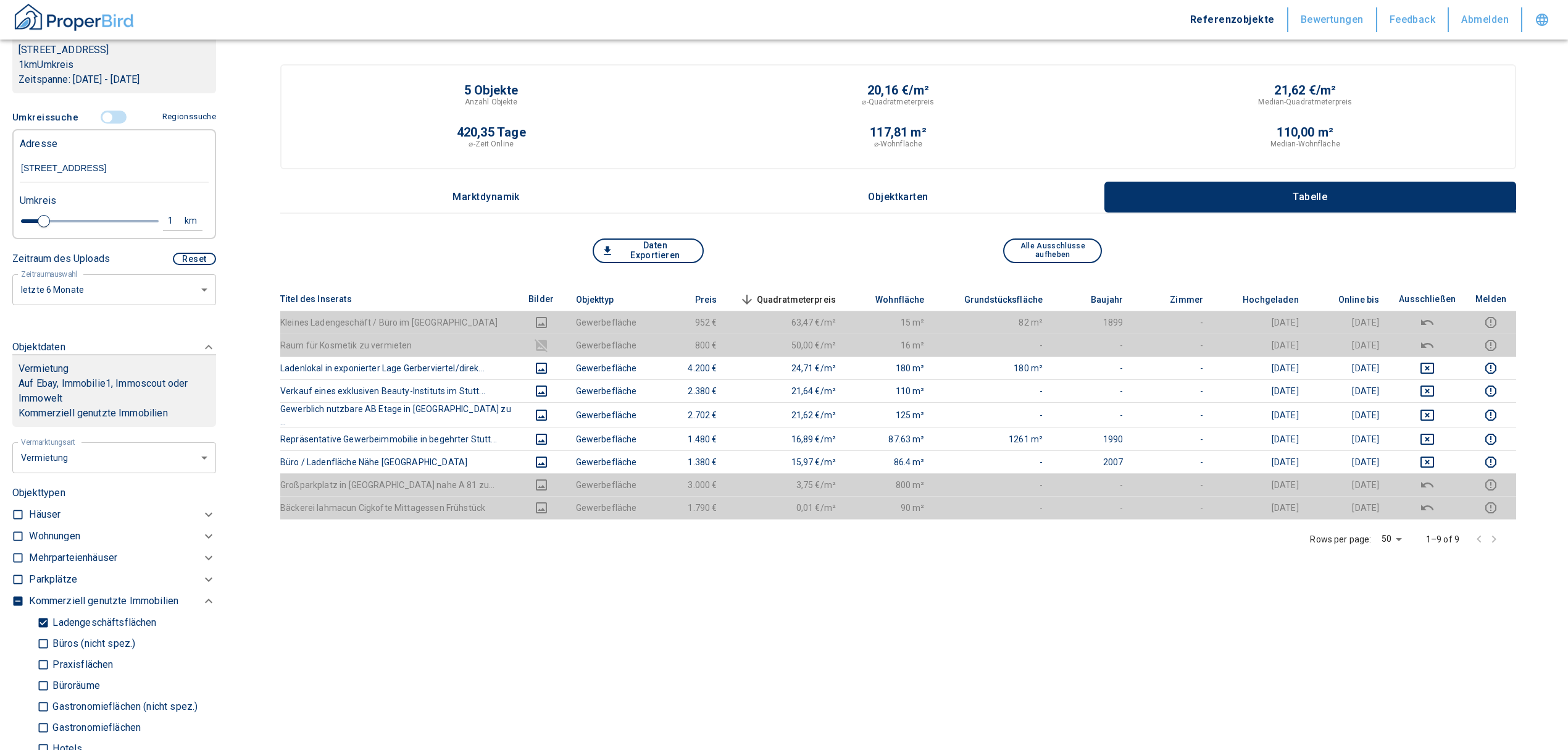
click at [109, 119] on input "controlled" at bounding box center [108, 117] width 37 height 14
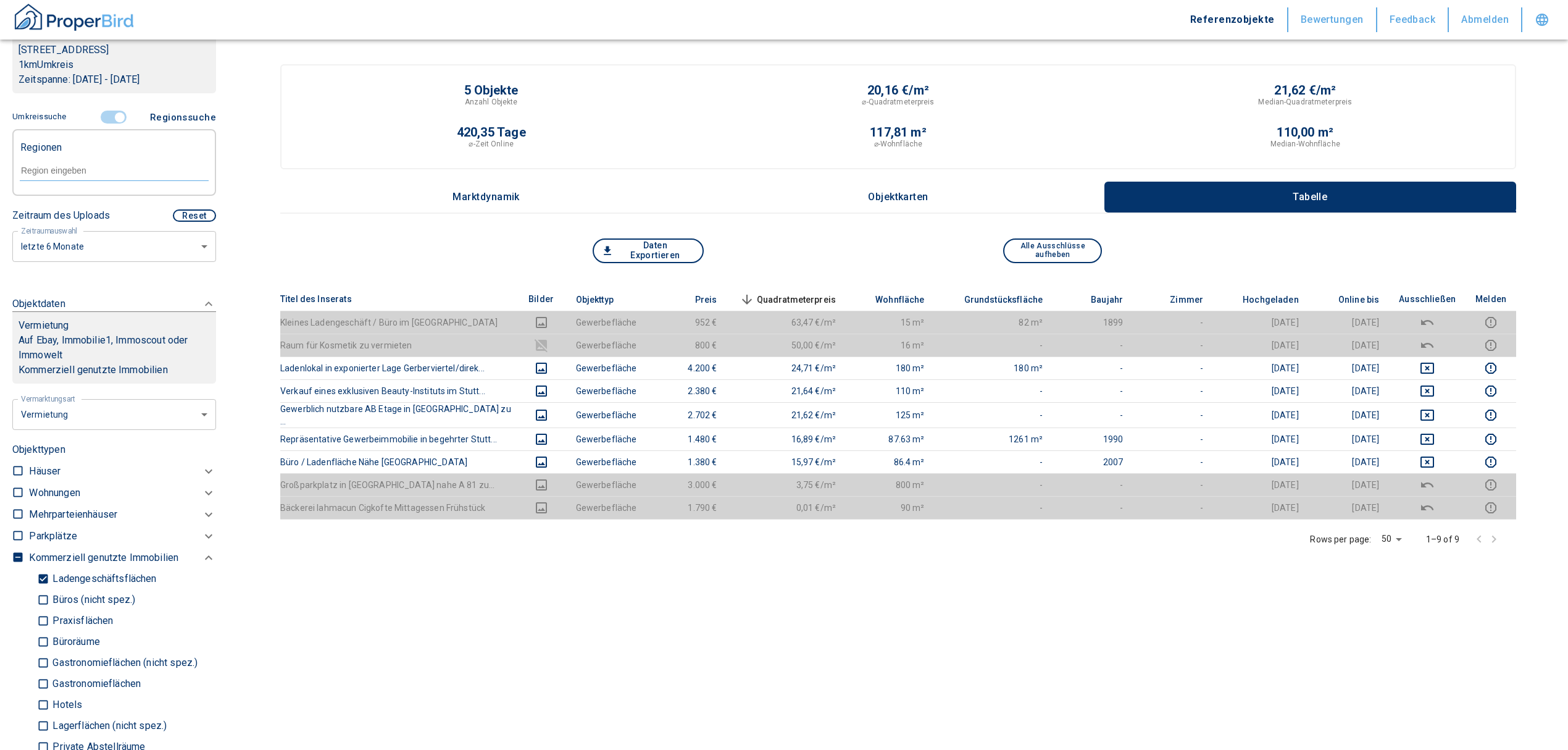
click at [112, 115] on input "controlled" at bounding box center [120, 117] width 37 height 14
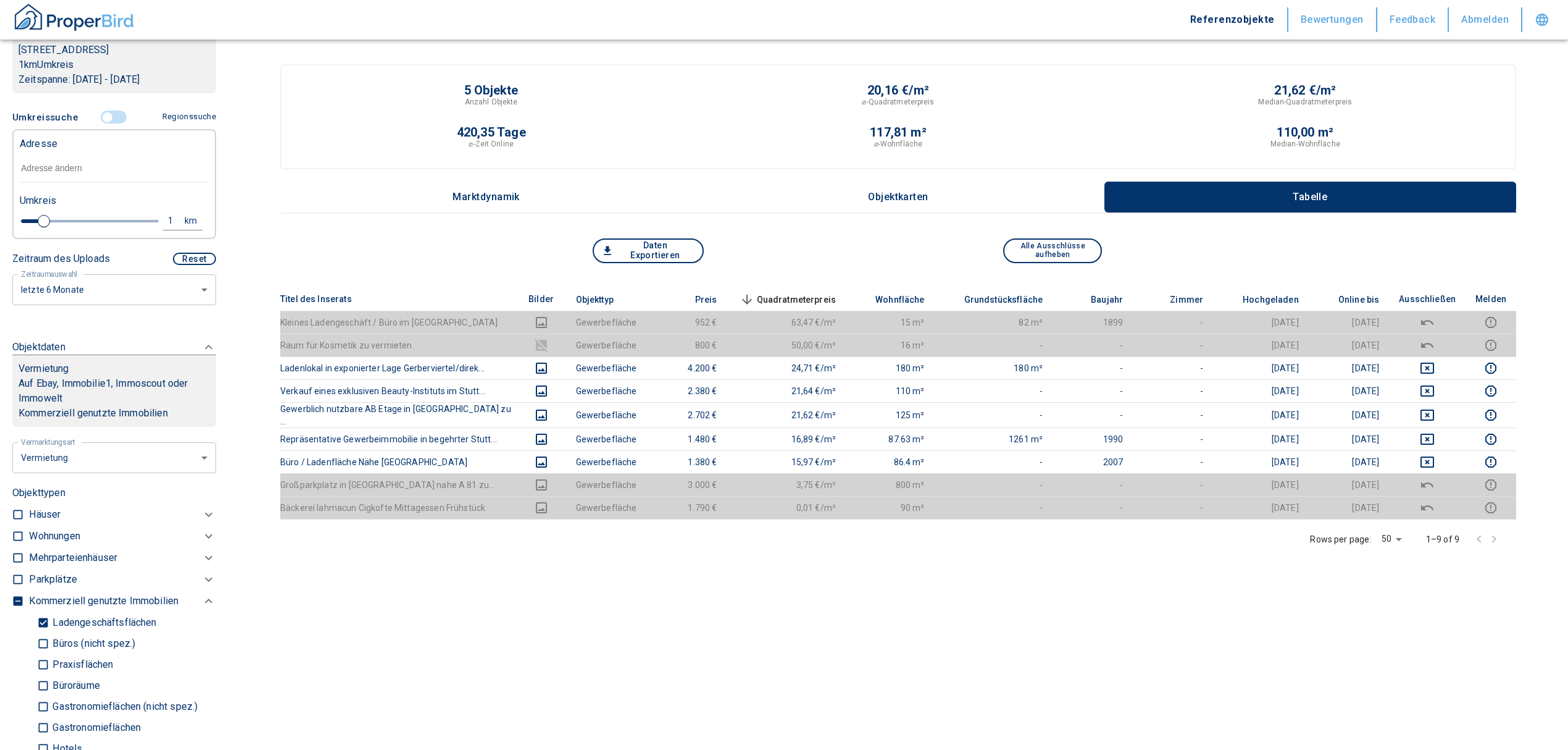
click at [64, 159] on input "text" at bounding box center [114, 168] width 189 height 29
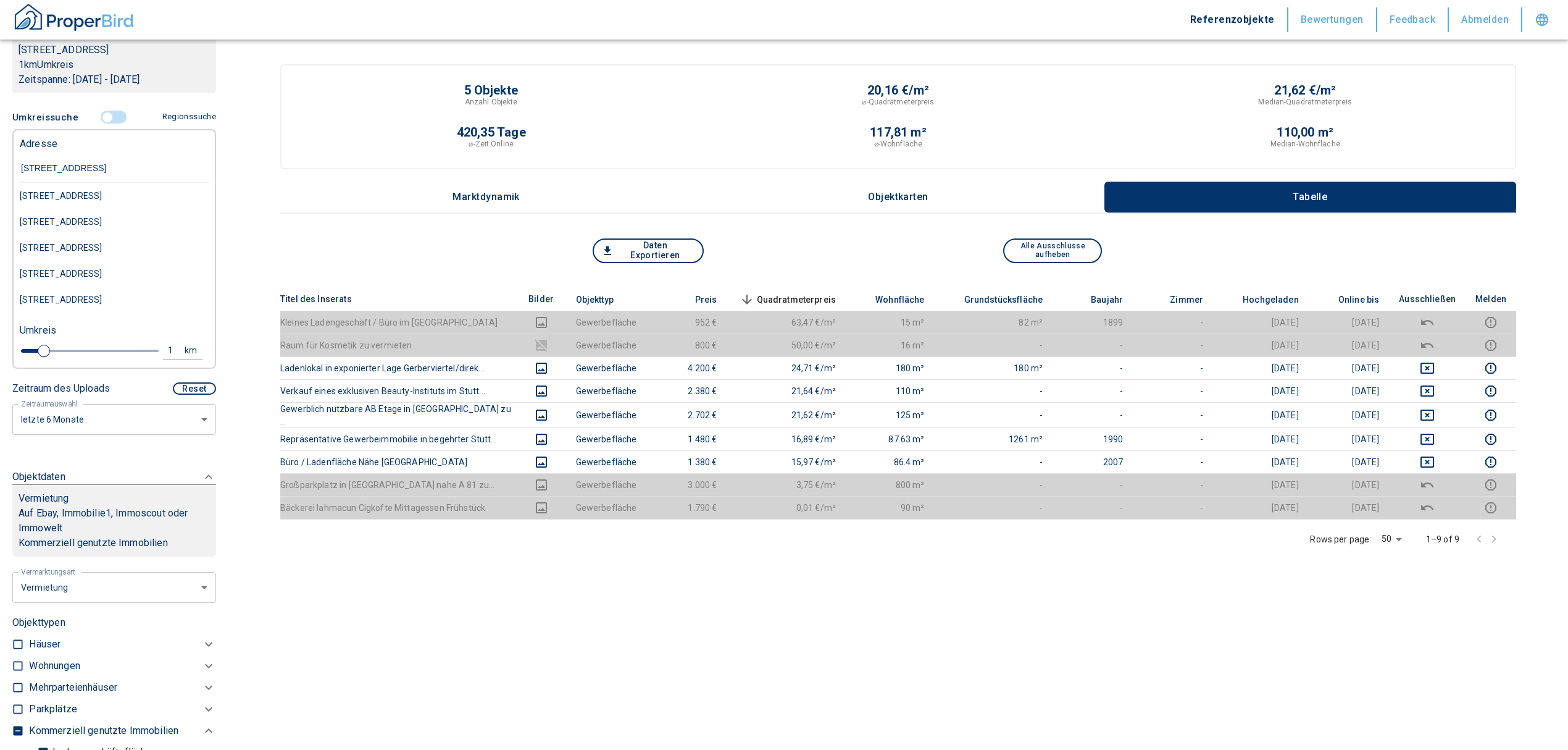
type input "schwabstraße 24"
click at [95, 191] on div "Schwabstraße 24, Stuttgart-West" at bounding box center [114, 196] width 189 height 26
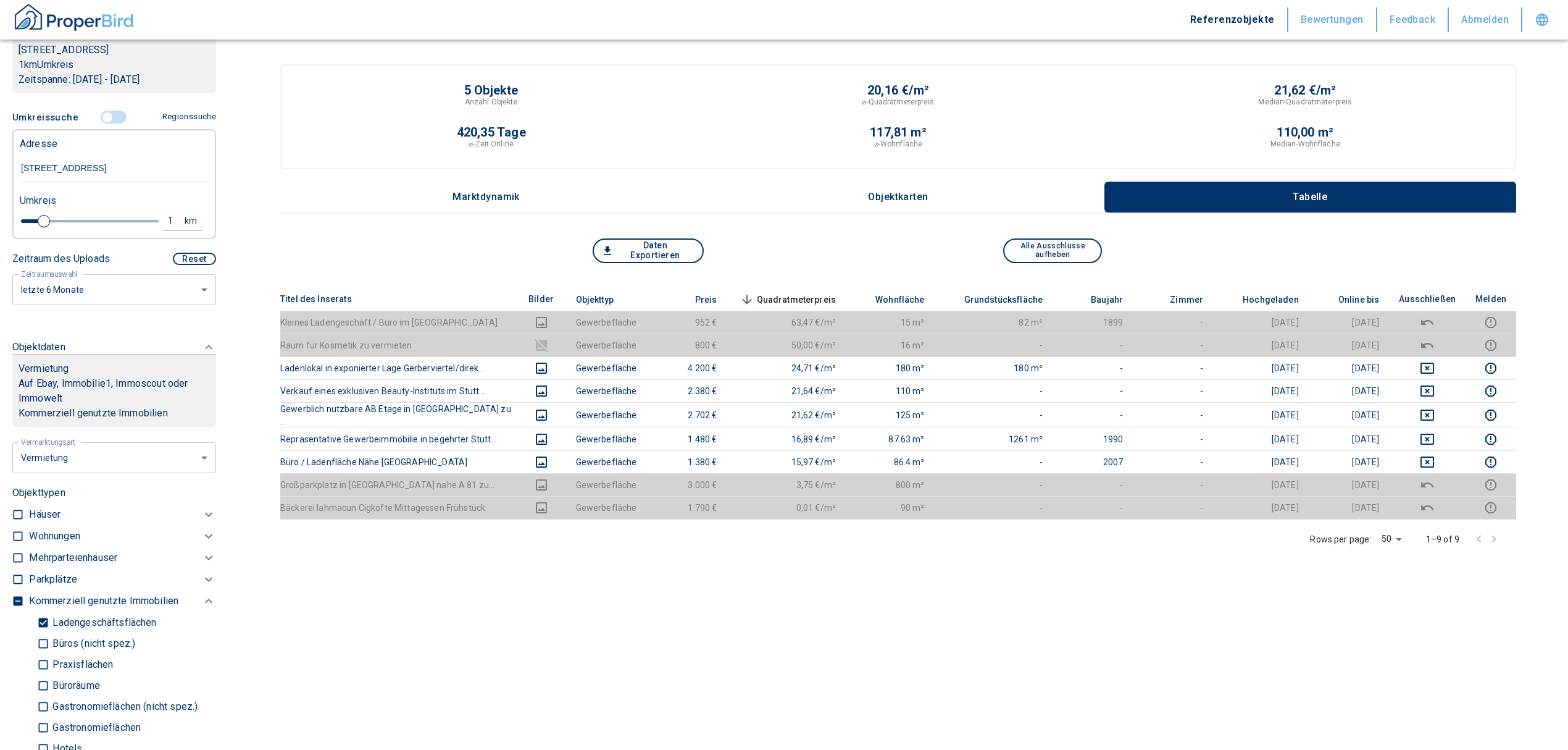
type input "2020"
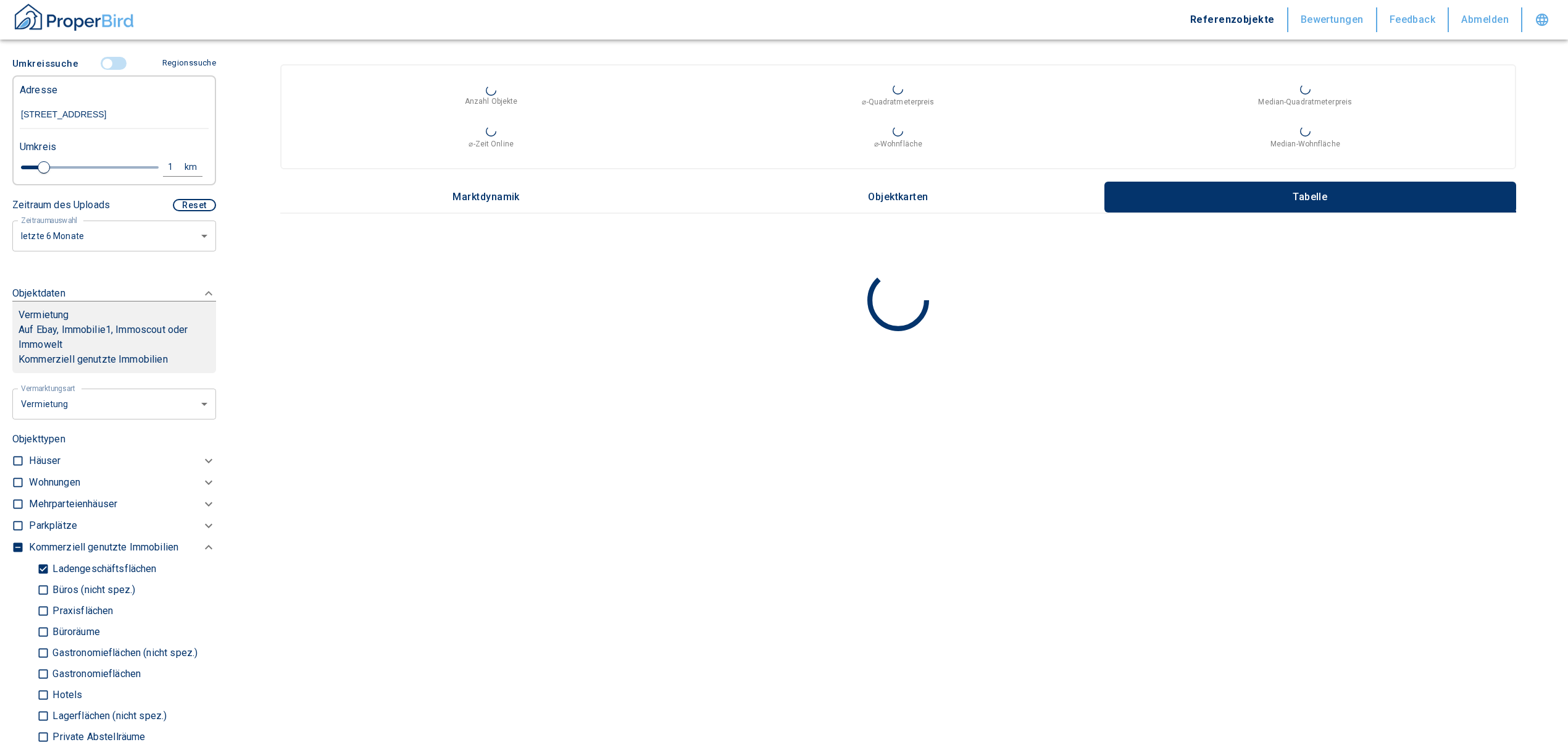
scroll to position [310, 0]
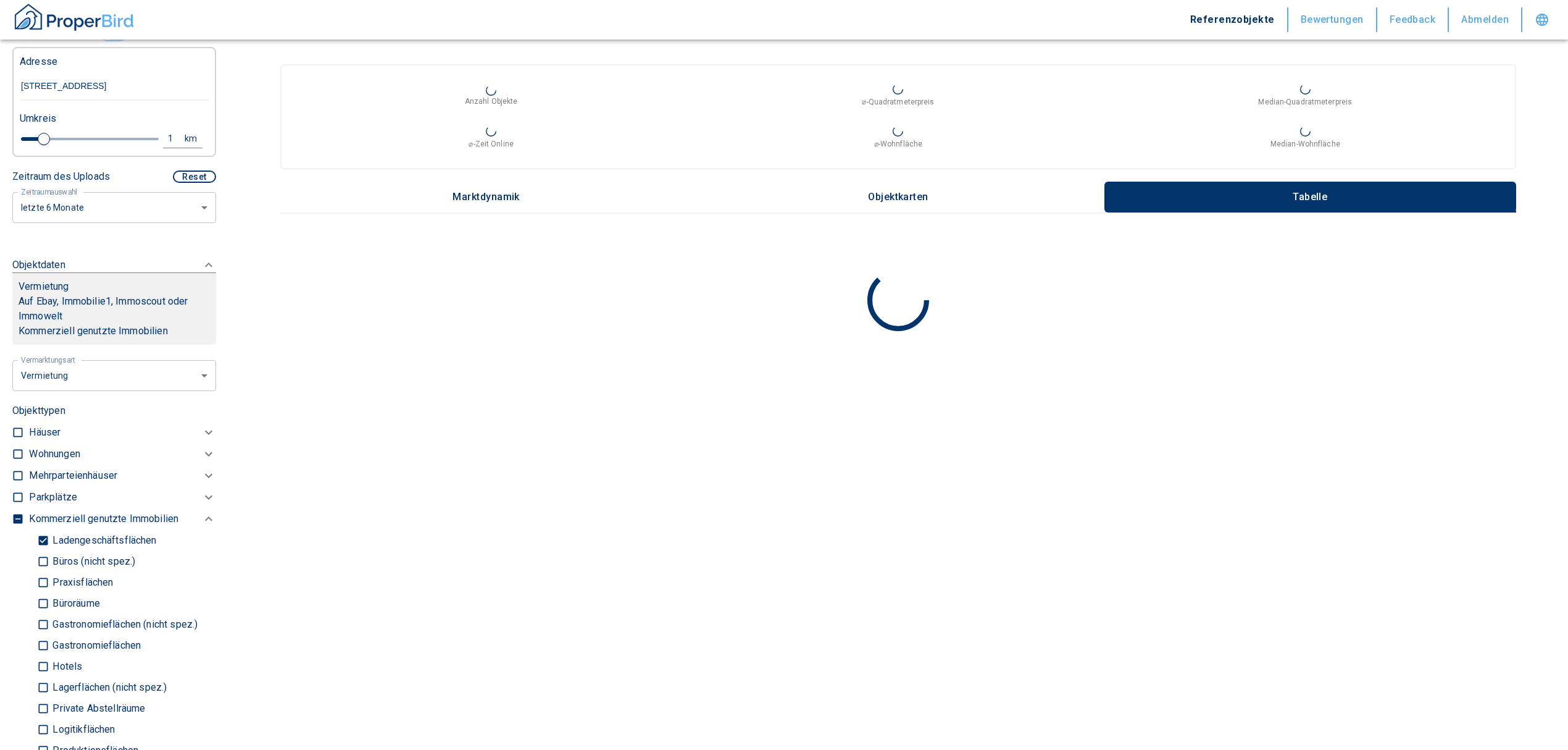
type input "Schwabstraße 24, Stuttgart-West"
click at [40, 541] on input "Ladengeschäftsflächen" at bounding box center [43, 539] width 12 height 21
checkbox input "false"
type input "2020"
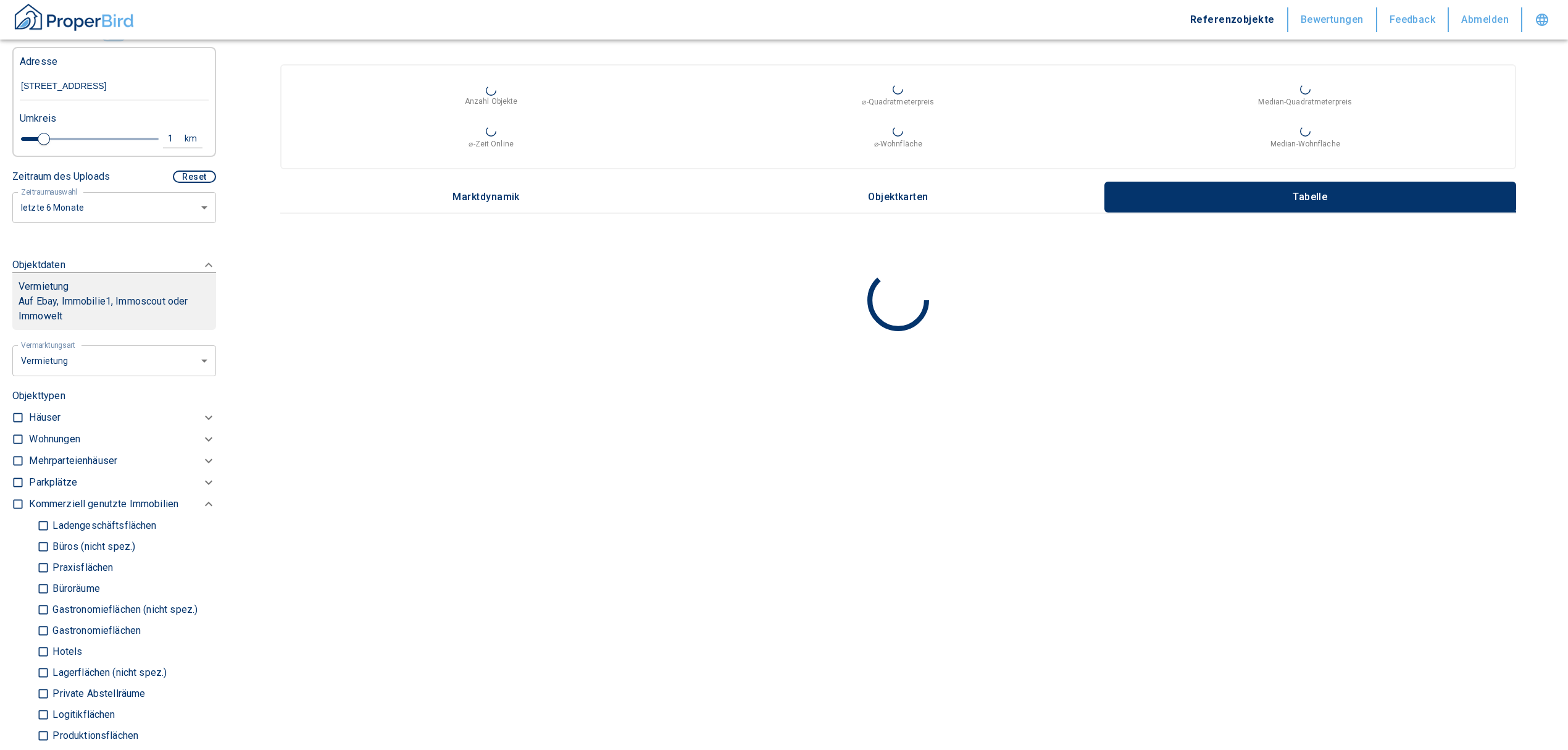
click at [14, 438] on input "checkbox" at bounding box center [18, 439] width 12 height 12
checkbox input "true"
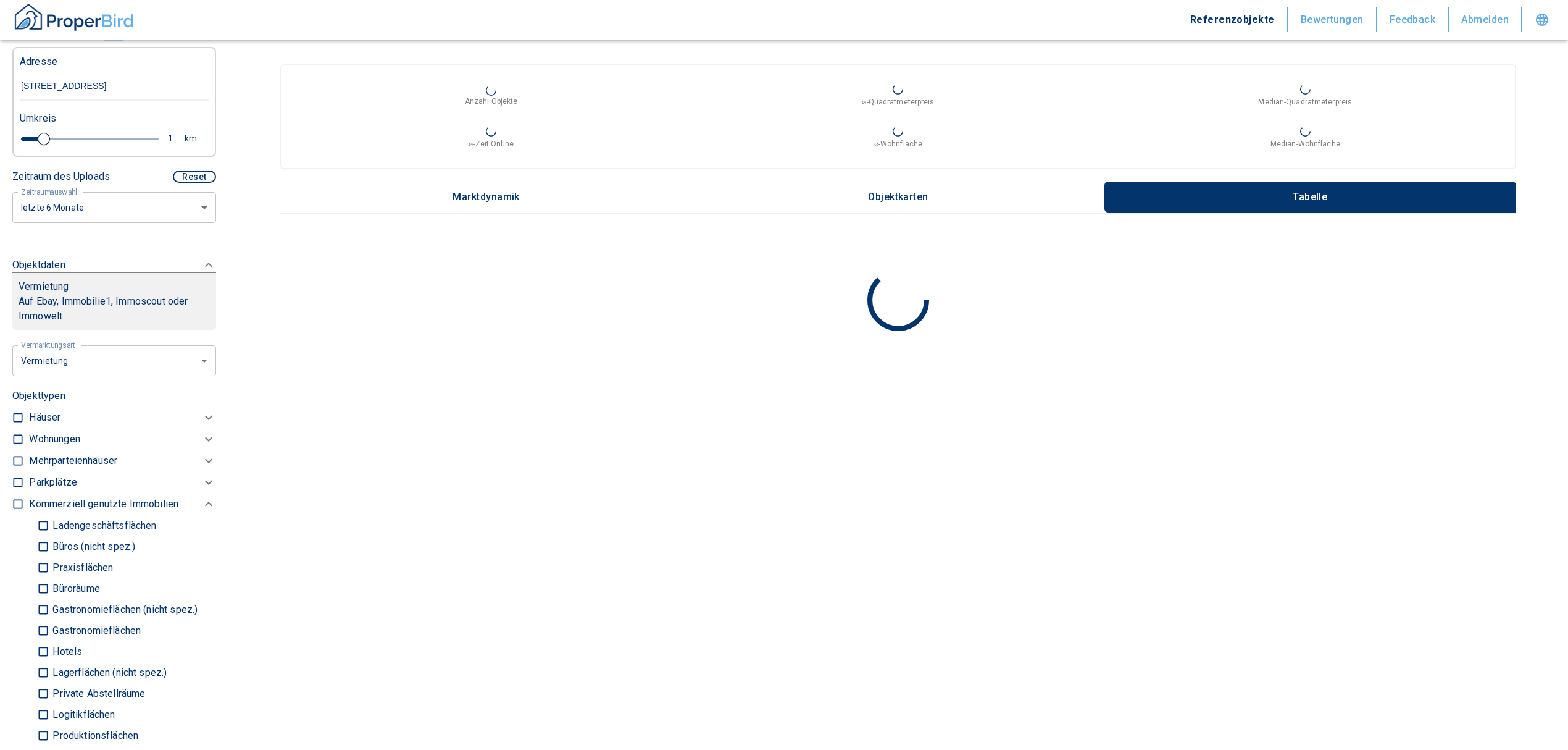
checkbox input "true"
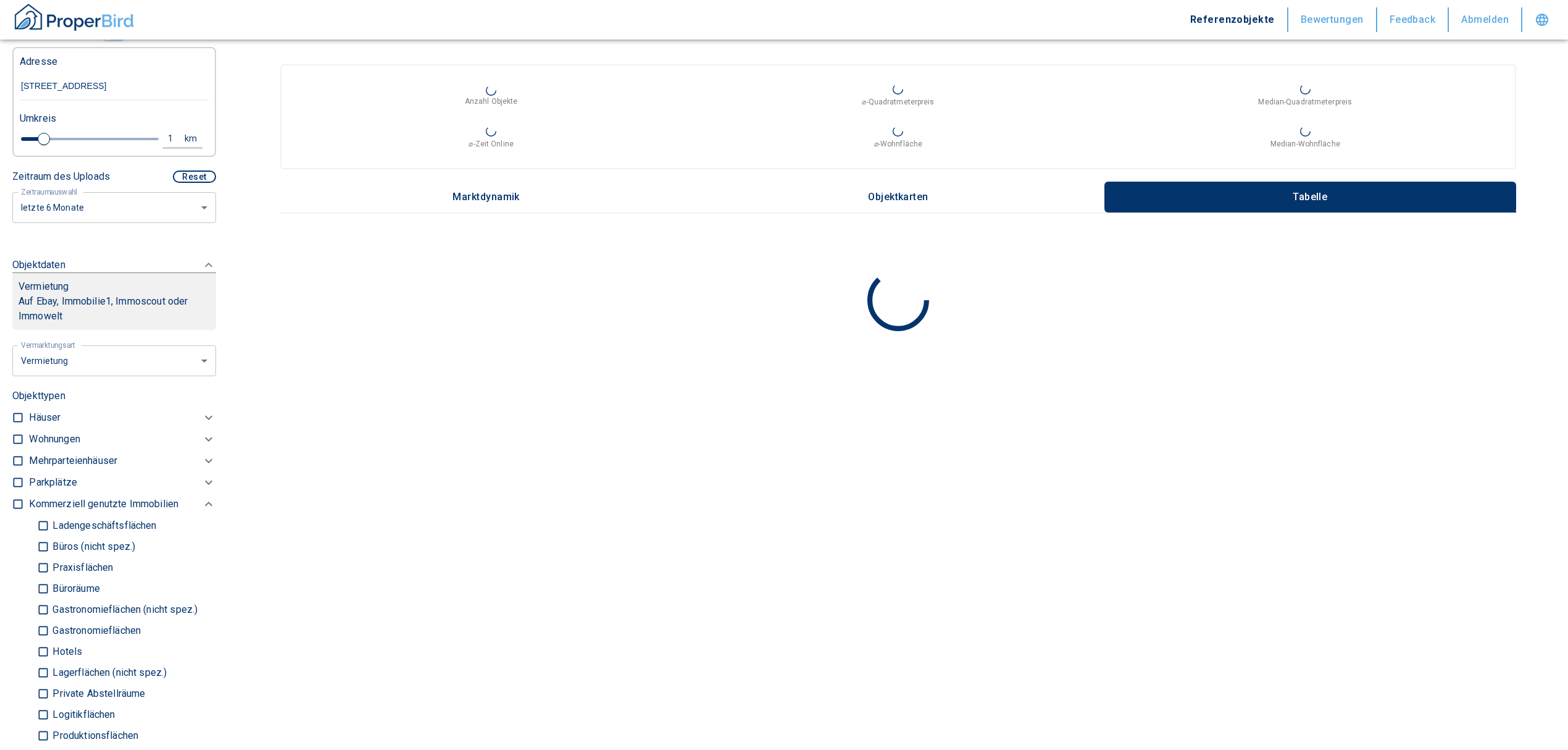
type input "2020"
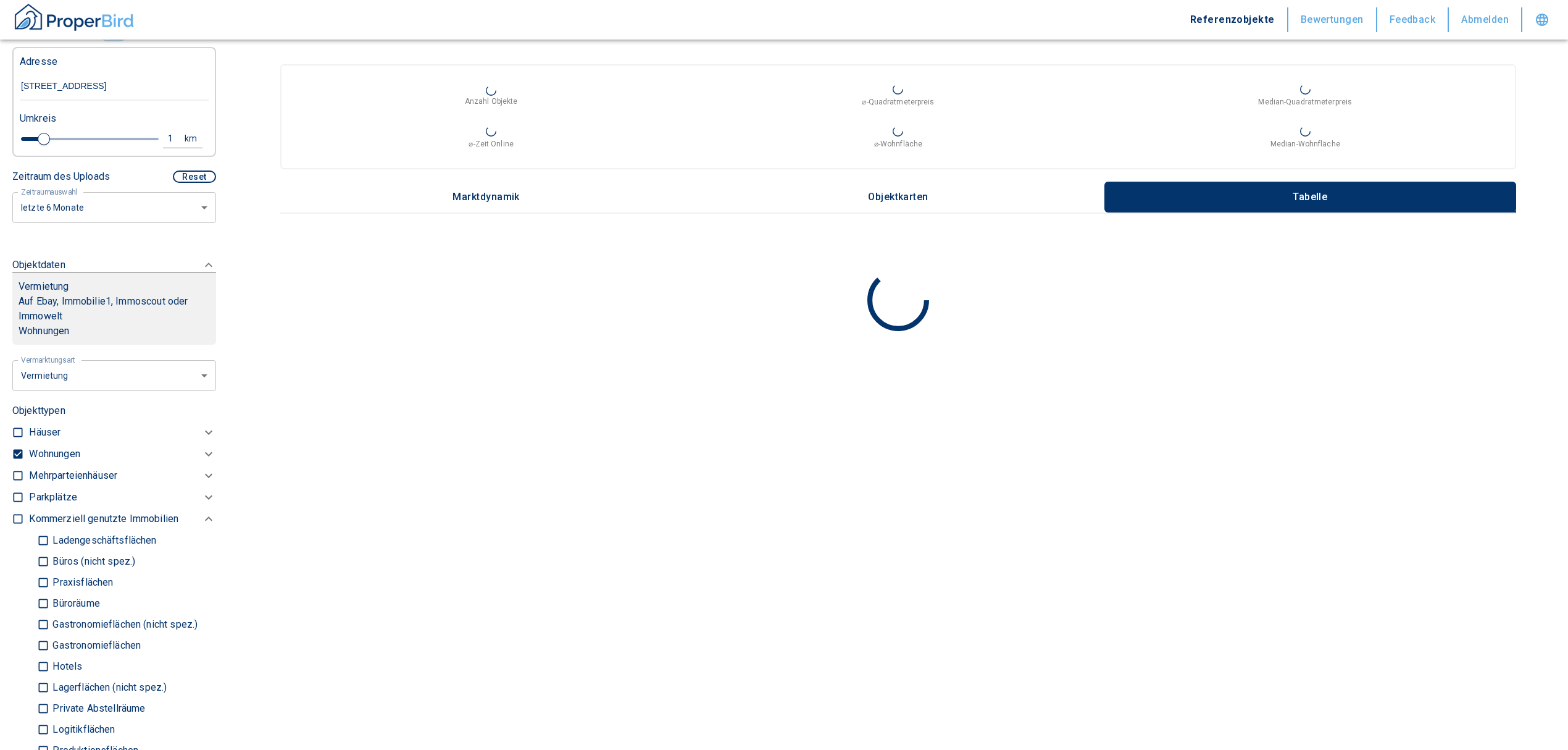
click at [58, 456] on p "Wohnungen" at bounding box center [54, 454] width 51 height 15
click at [38, 626] on input "Tiefpaterrewohnungen" at bounding box center [43, 622] width 12 height 21
checkbox input "false"
type input "2020"
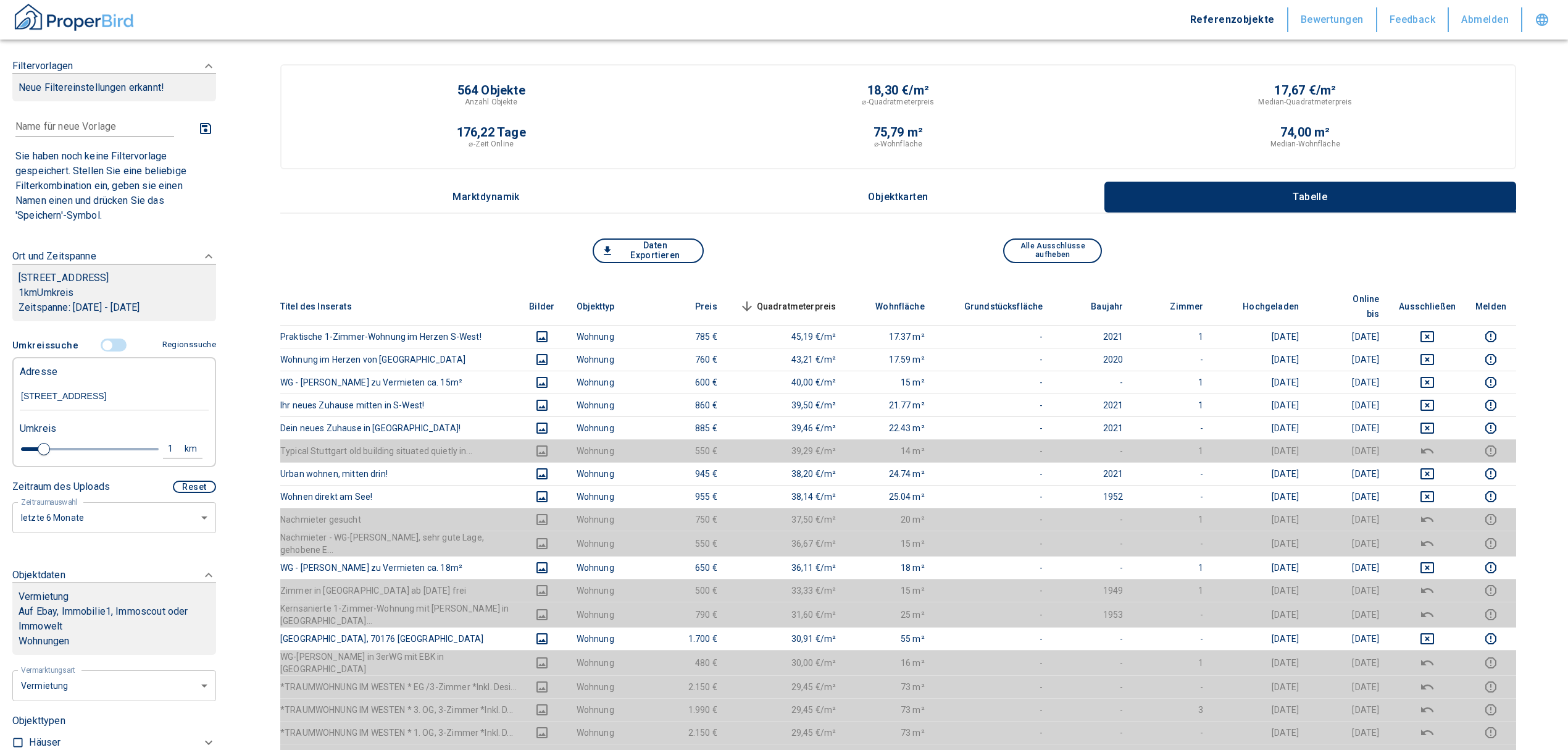
click at [166, 446] on div "1" at bounding box center [177, 448] width 22 height 16
click at [37, 441] on div "1 km Neue Suchen" at bounding box center [105, 450] width 189 height 30
type input "0,5"
click at [151, 450] on button "Neue Suchen" at bounding box center [164, 448] width 68 height 18
type input "2020"
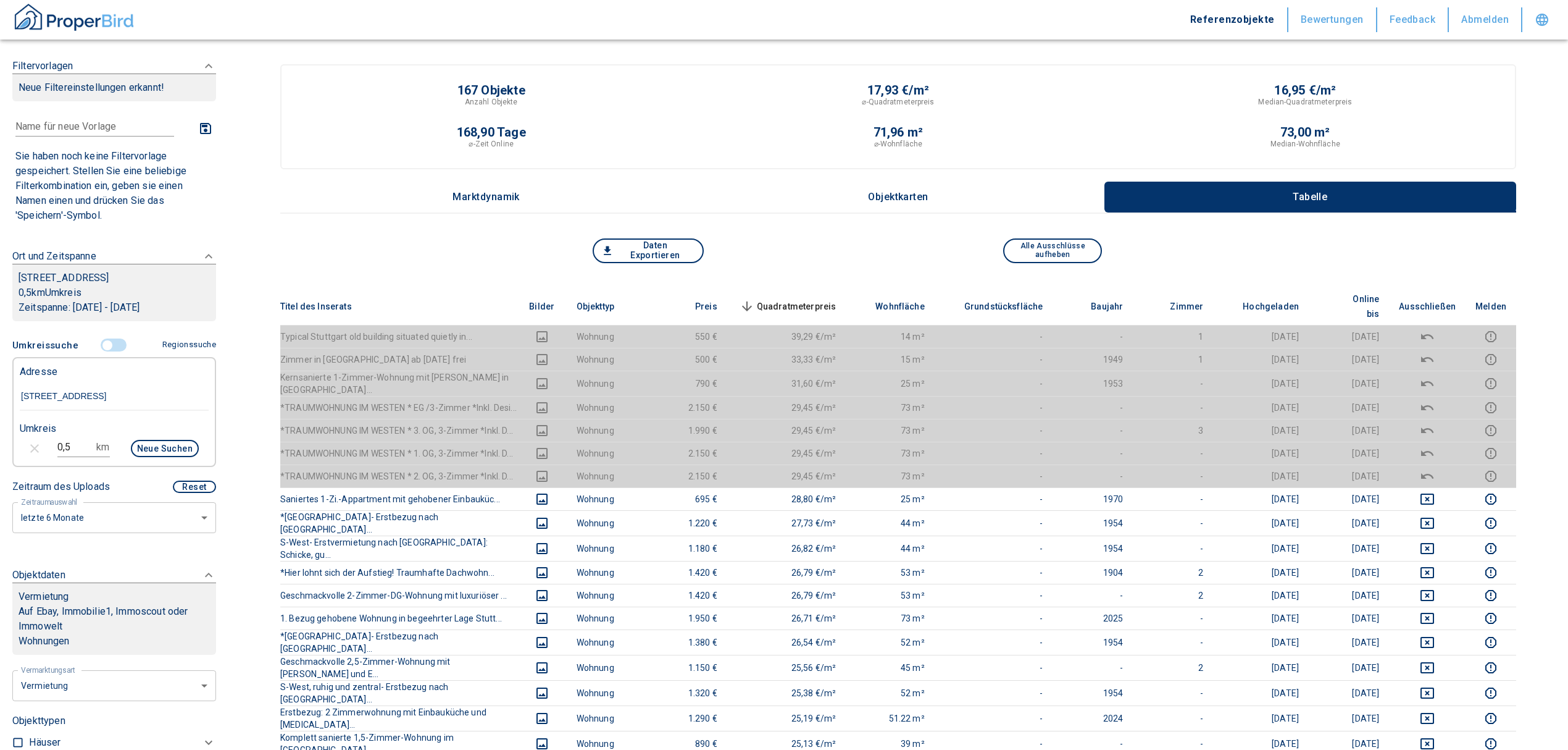
click at [808, 299] on span "Quadratmeterpreis sorted descending" at bounding box center [787, 306] width 99 height 15
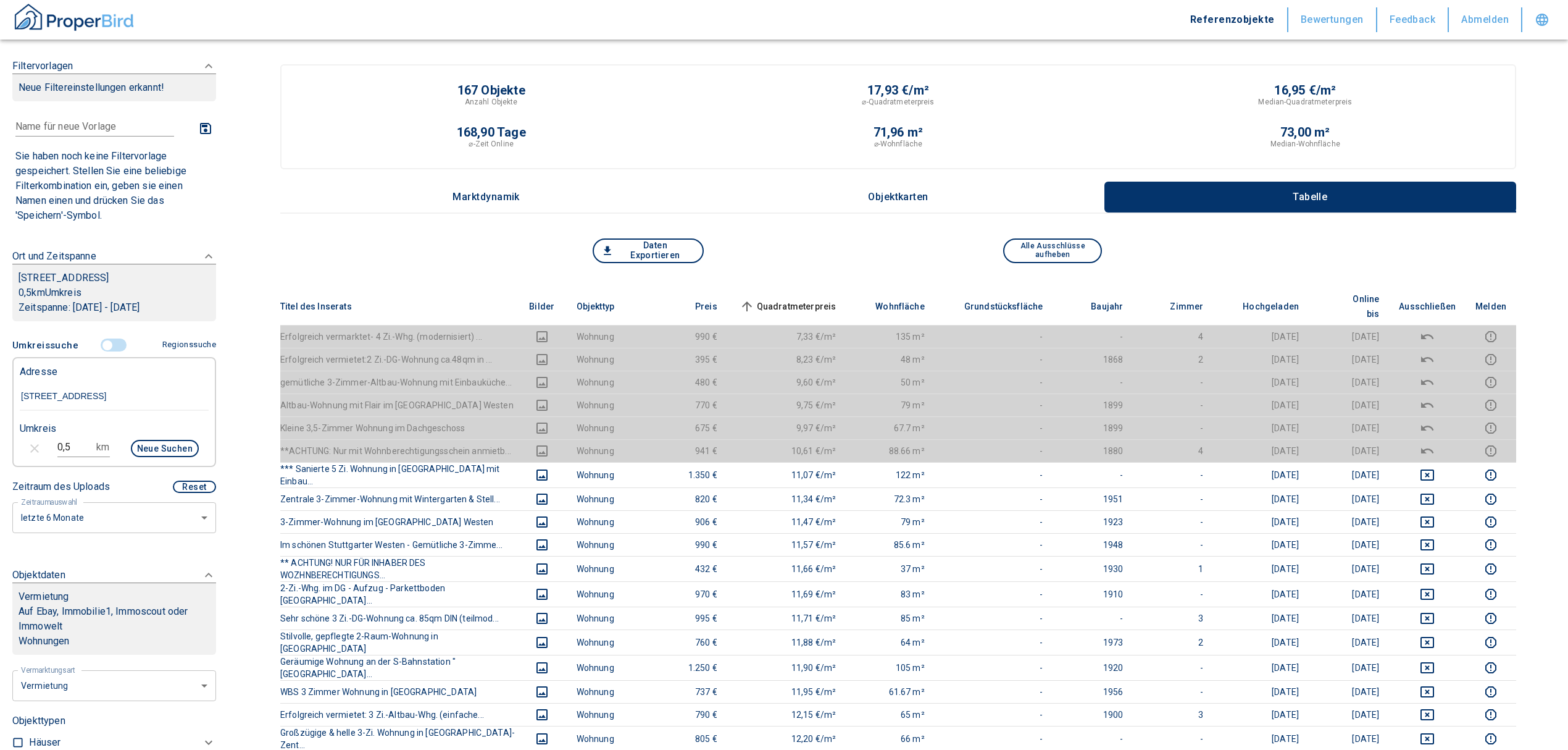
click at [810, 299] on span "Quadratmeterpreis sorted ascending" at bounding box center [787, 306] width 99 height 15
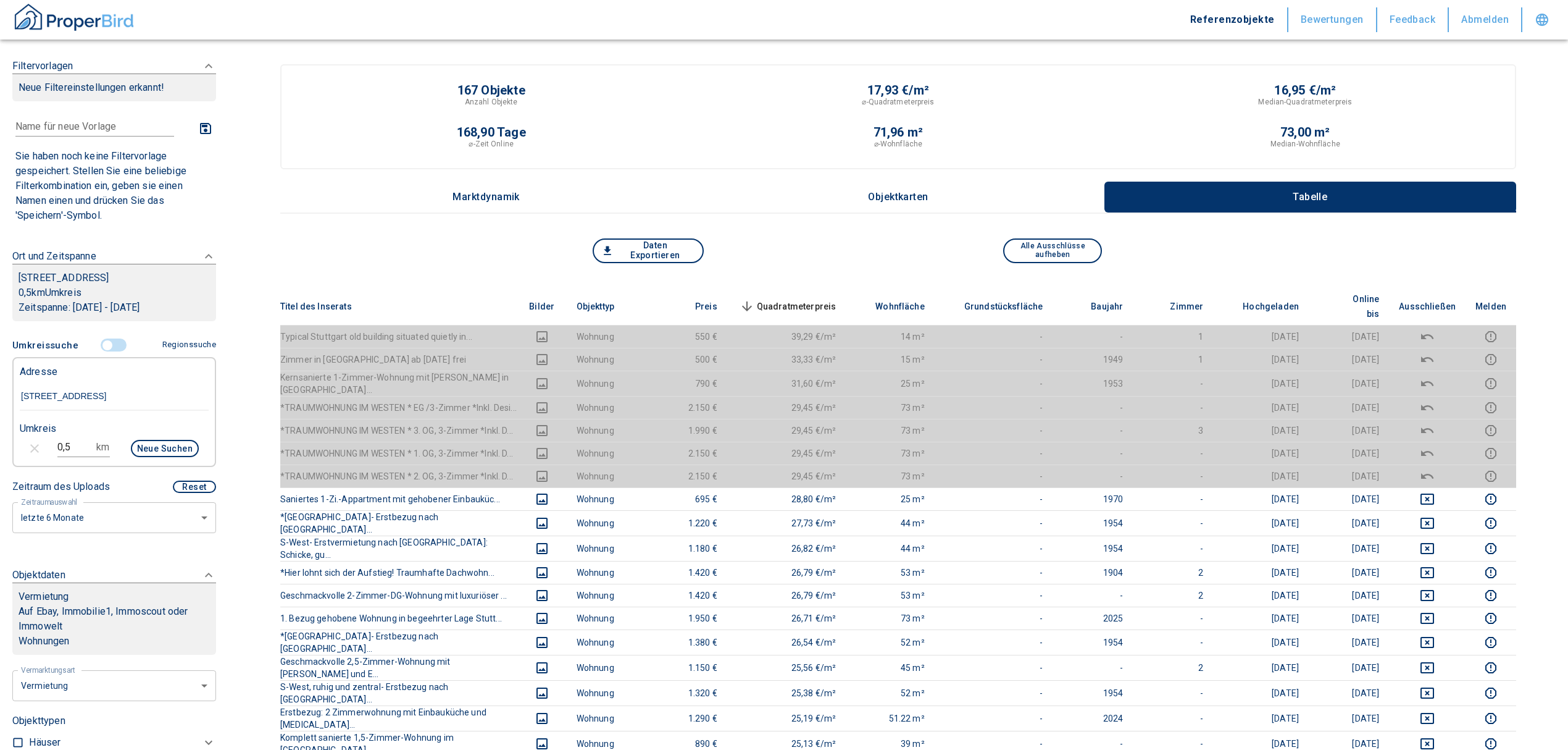
click at [810, 299] on span "Quadratmeterpreis sorted descending" at bounding box center [787, 306] width 99 height 15
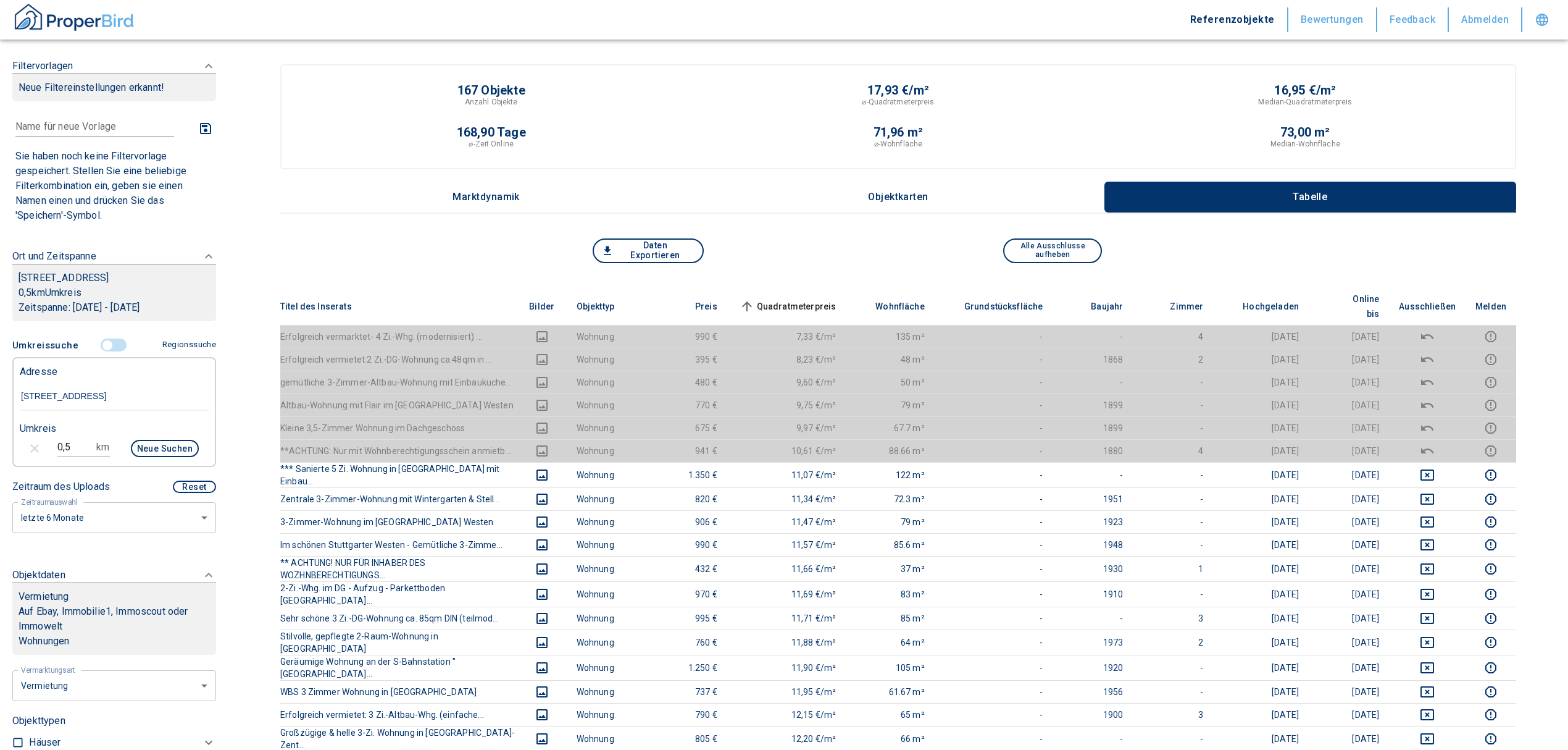
click at [810, 299] on span "Quadratmeterpreis sorted ascending" at bounding box center [787, 306] width 99 height 15
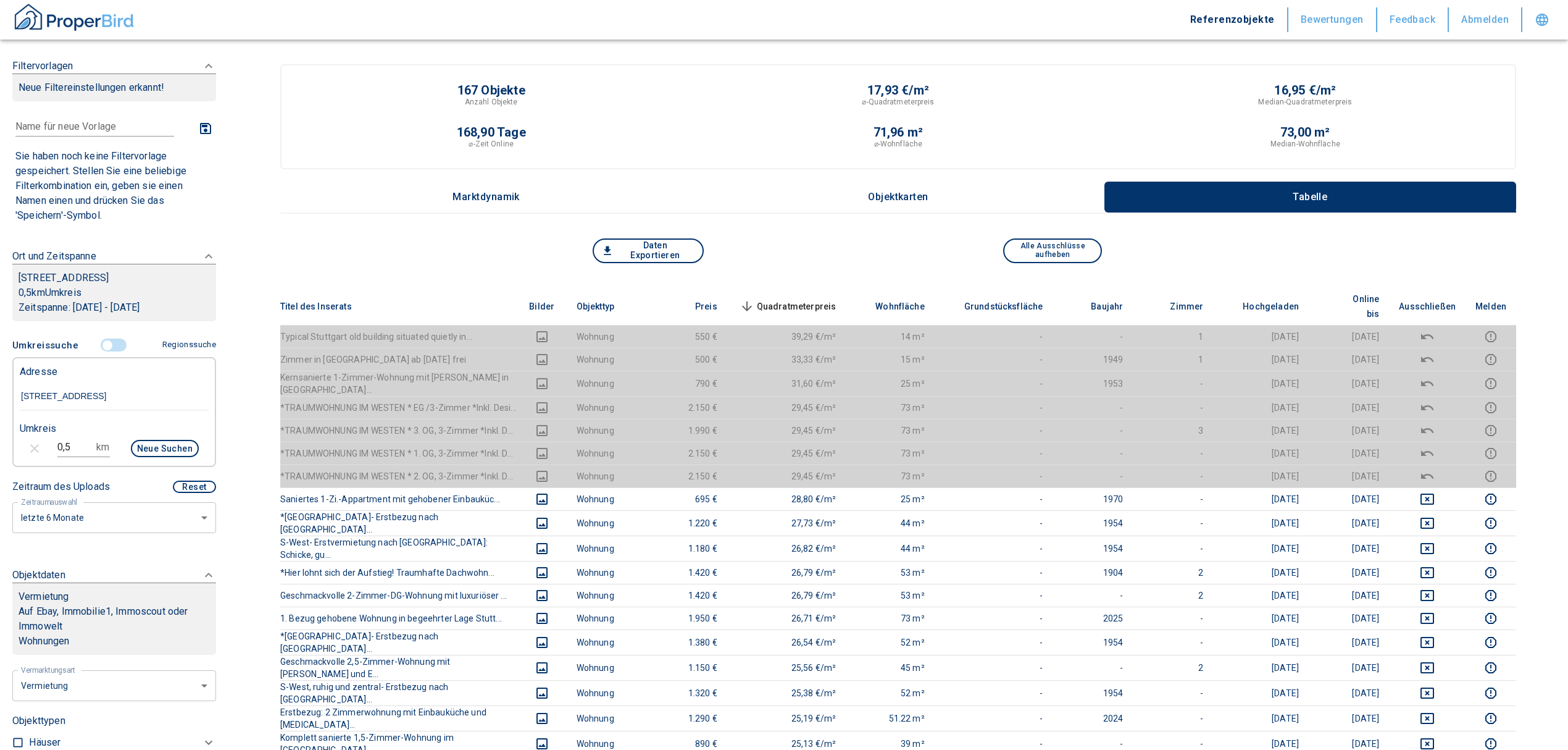
click at [798, 289] on th "Quadratmeterpreis sorted descending" at bounding box center [787, 306] width 119 height 38
click at [799, 299] on span "Quadratmeterpreis sorted descending" at bounding box center [787, 306] width 99 height 15
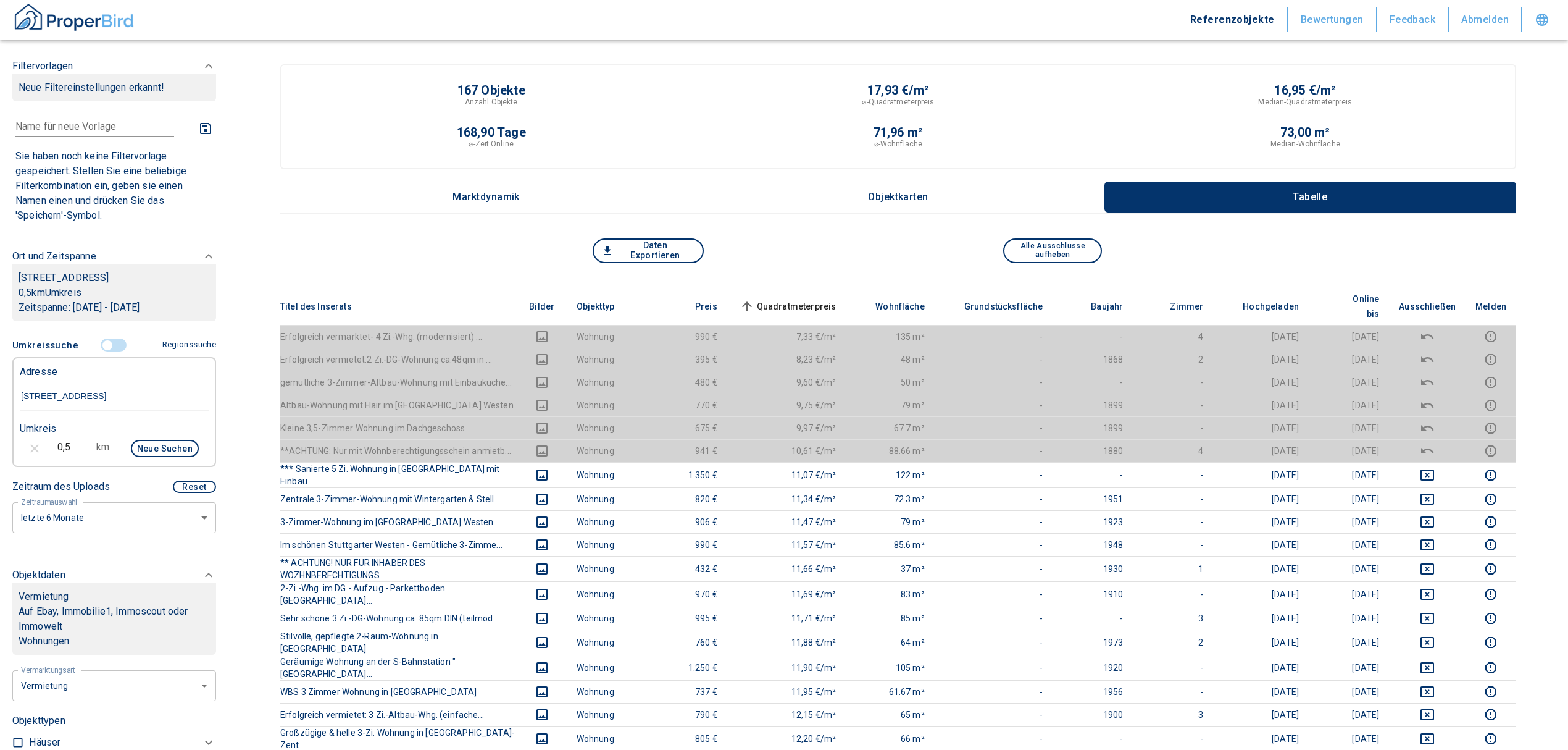
click at [102, 342] on input "controlled" at bounding box center [108, 345] width 37 height 14
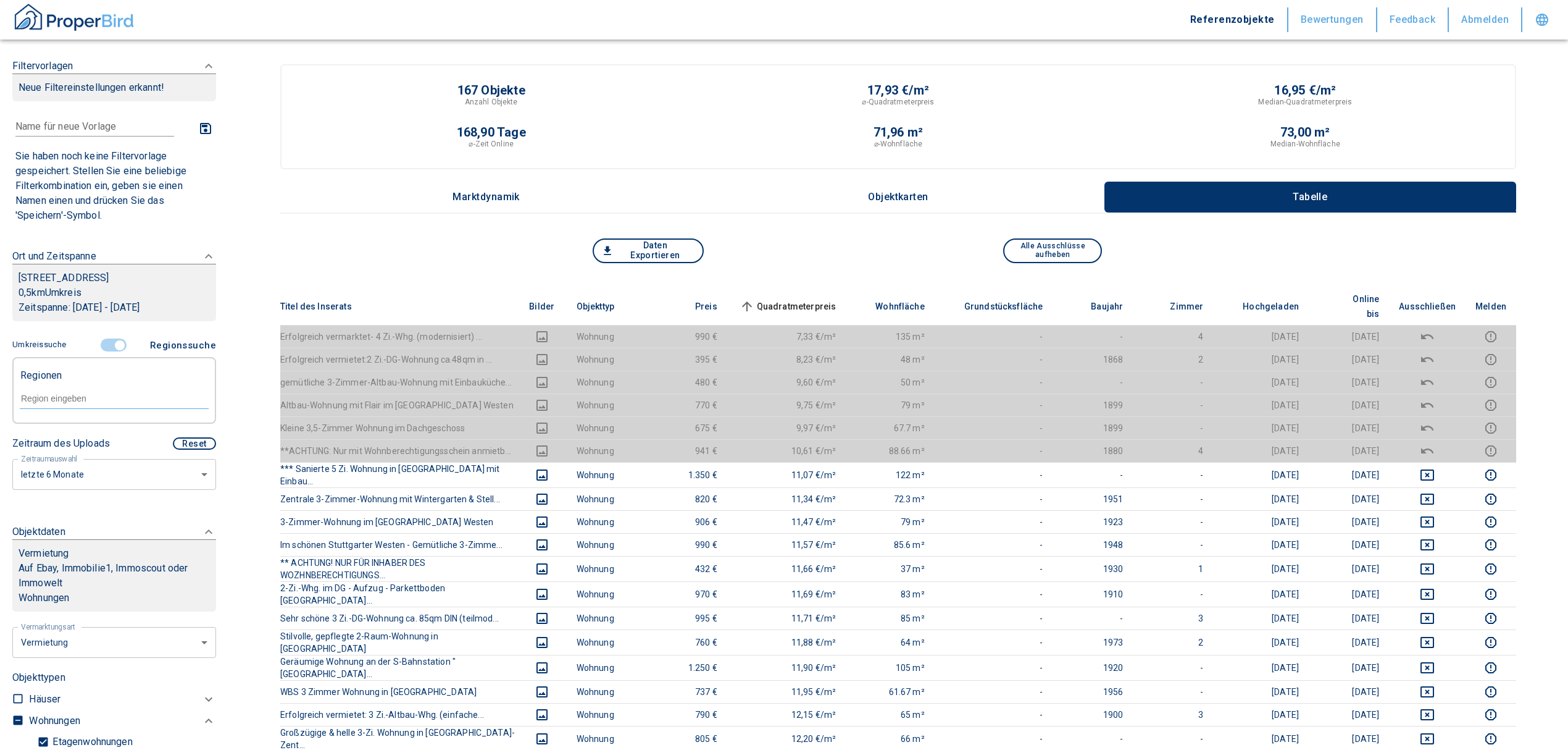
click at [89, 399] on input "text" at bounding box center [114, 398] width 189 height 11
click at [105, 430] on li "70197 Stuttgart" at bounding box center [108, 427] width 177 height 22
type input "70197"
type input "2020"
type input "70197 Stuttgart"
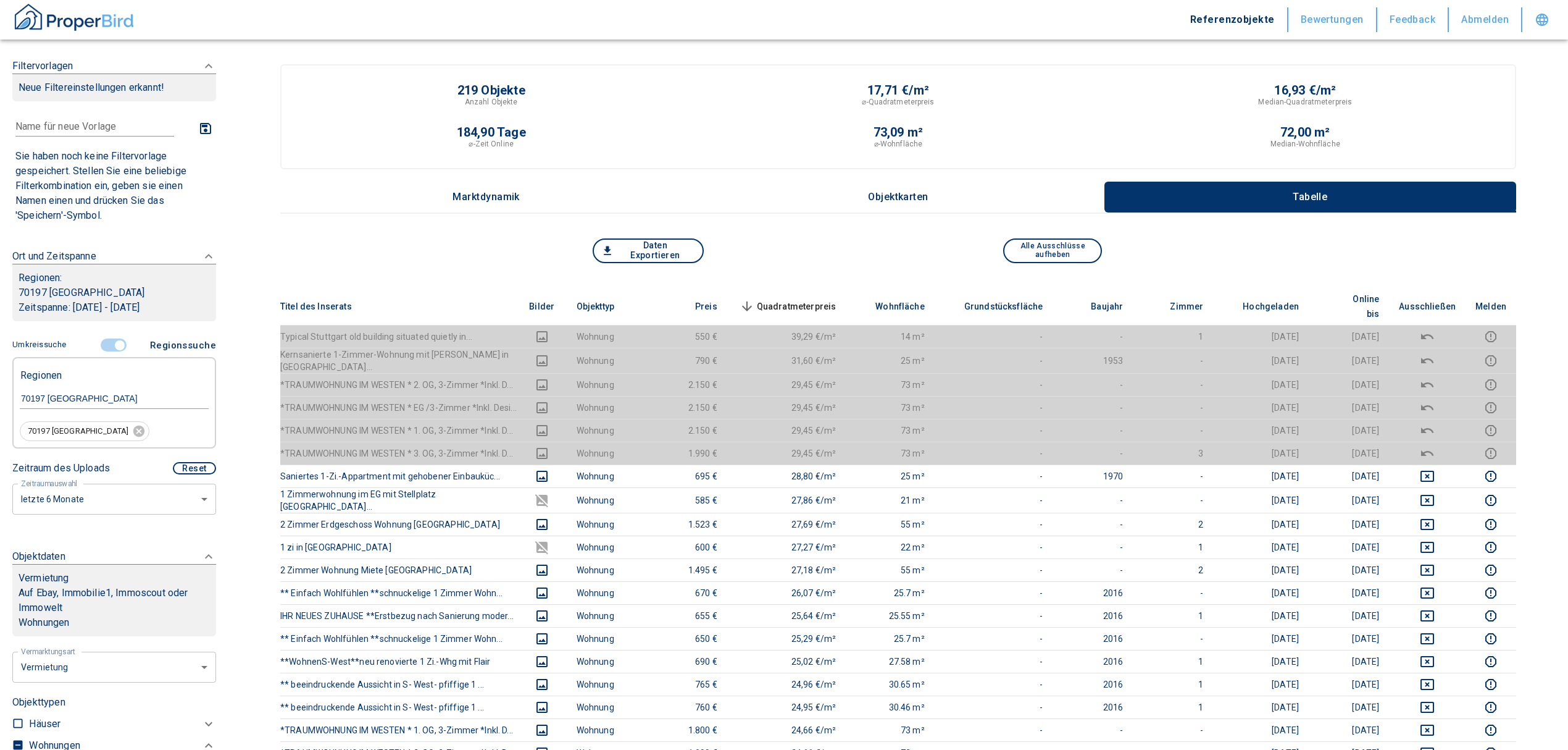
click at [801, 299] on span "Quadratmeterpreis sorted descending" at bounding box center [787, 306] width 99 height 15
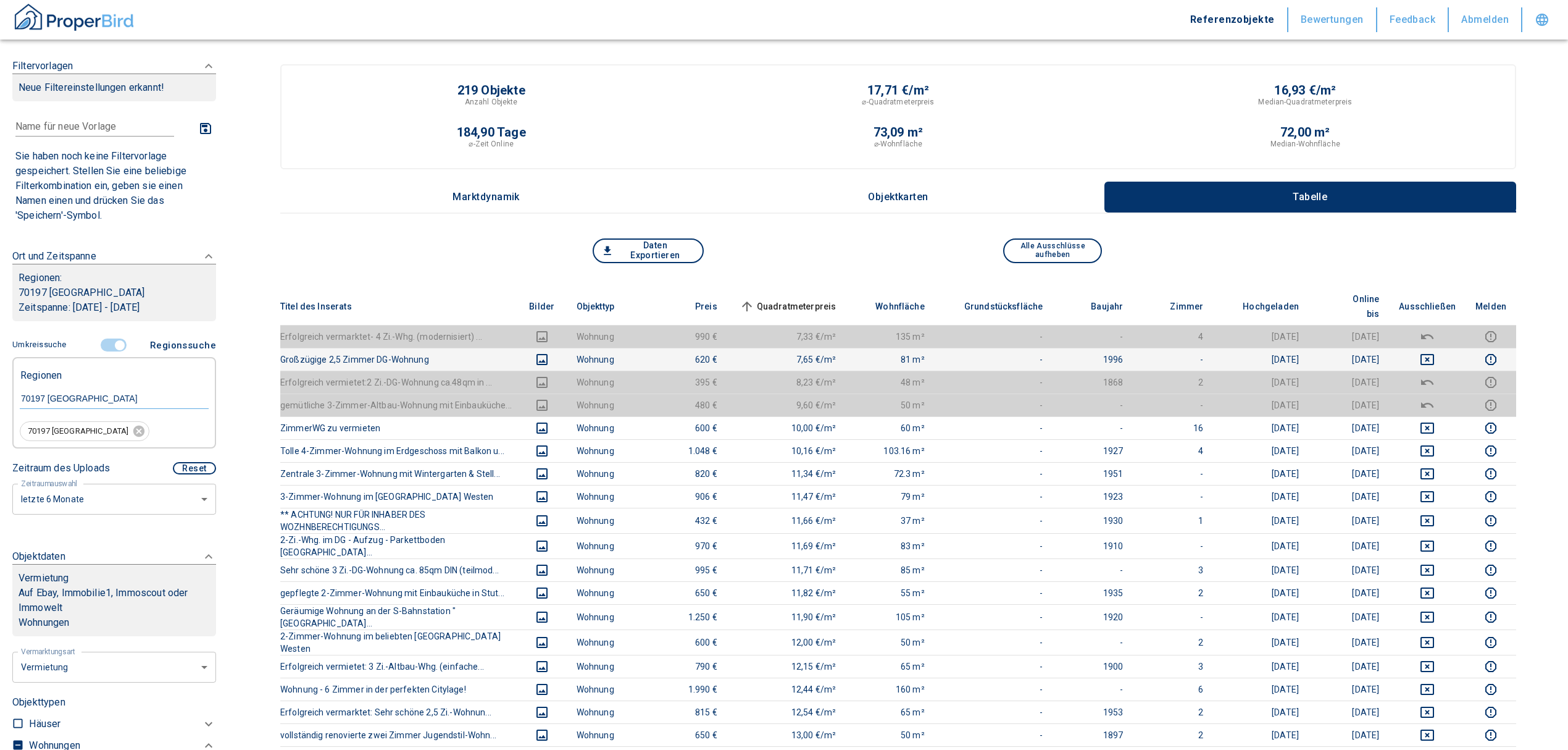
click at [1435, 352] on icon "deselect this listing" at bounding box center [1428, 359] width 15 height 15
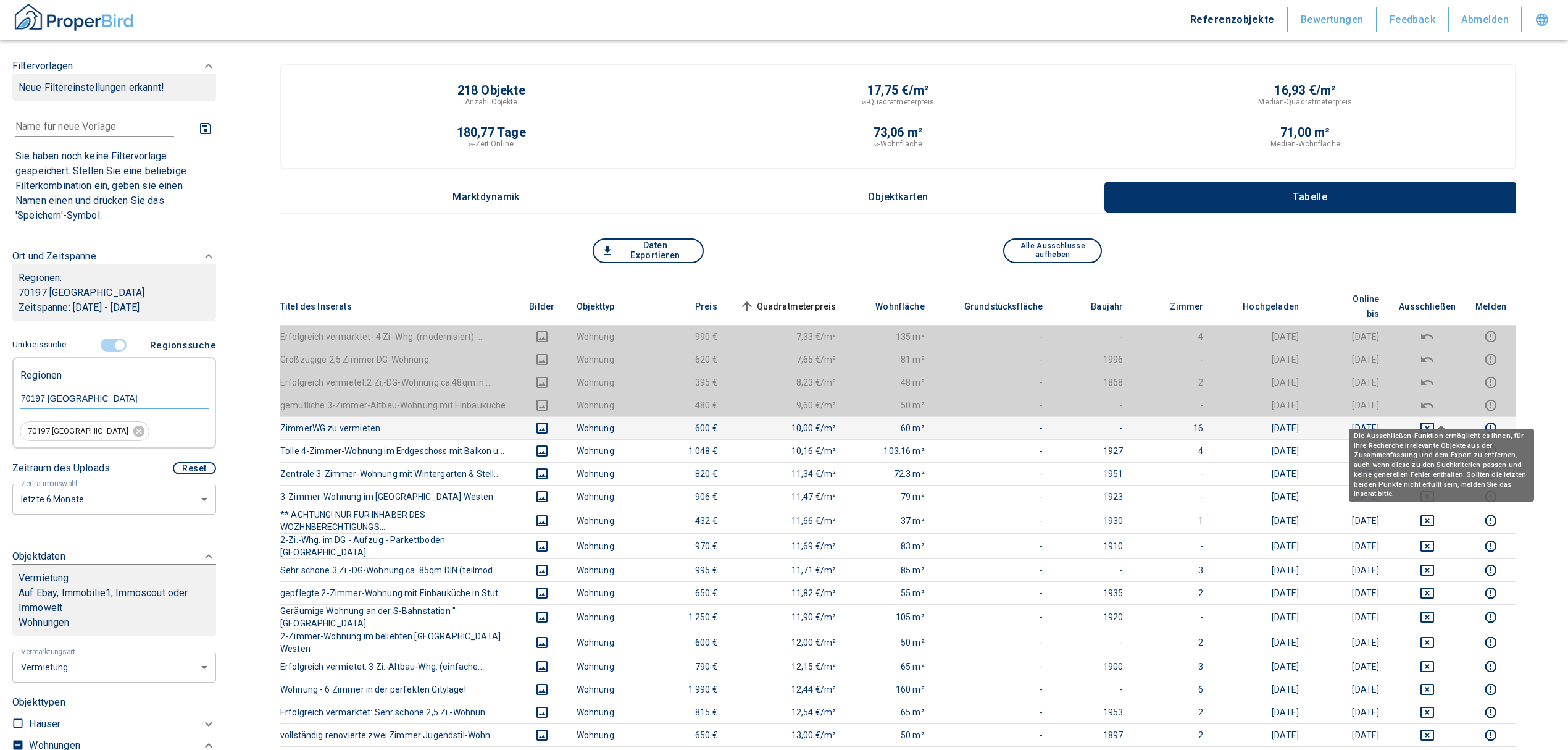
click at [1435, 420] on icon "deselect this listing" at bounding box center [1428, 428] width 15 height 15
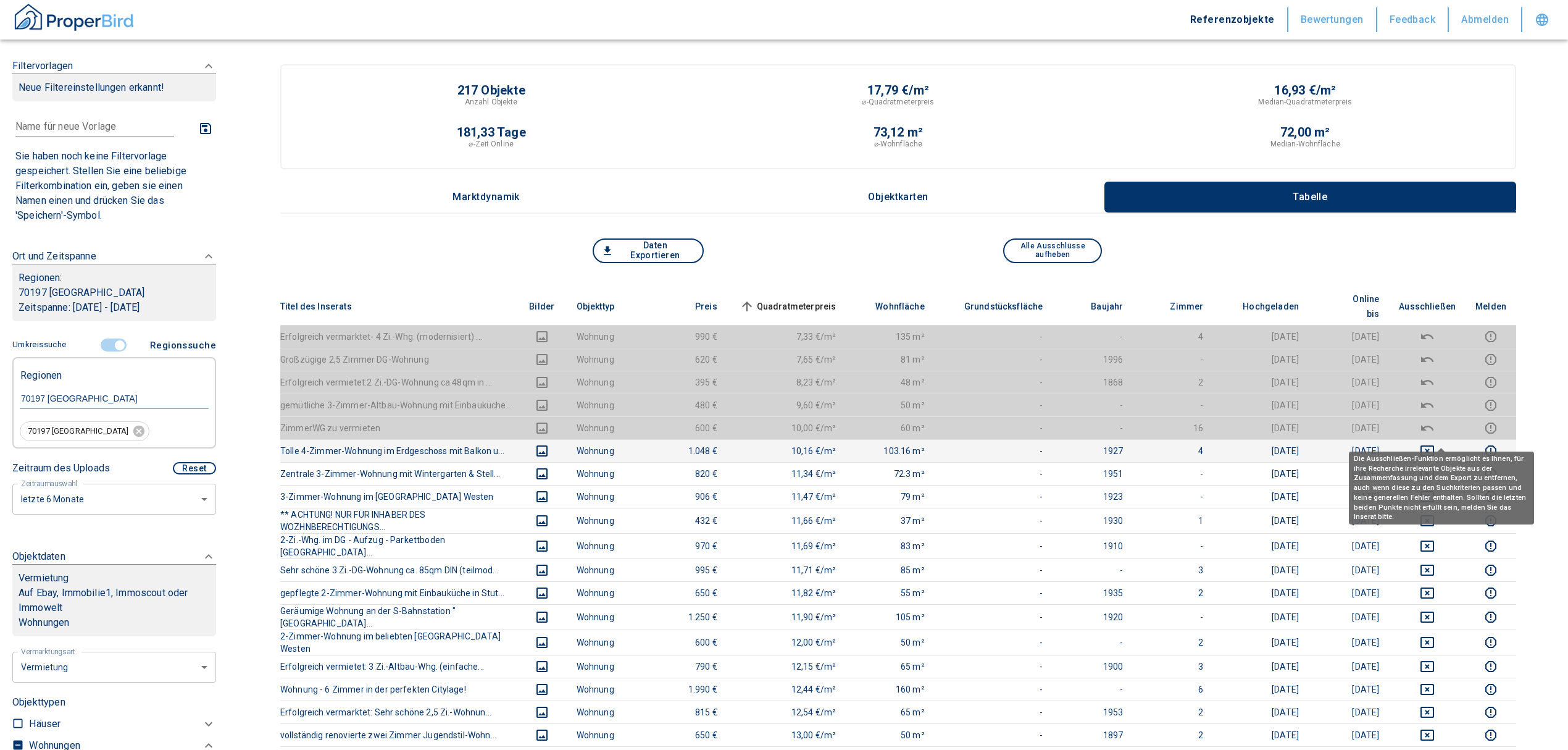
click at [1435, 444] on icon "deselect this listing" at bounding box center [1428, 451] width 15 height 15
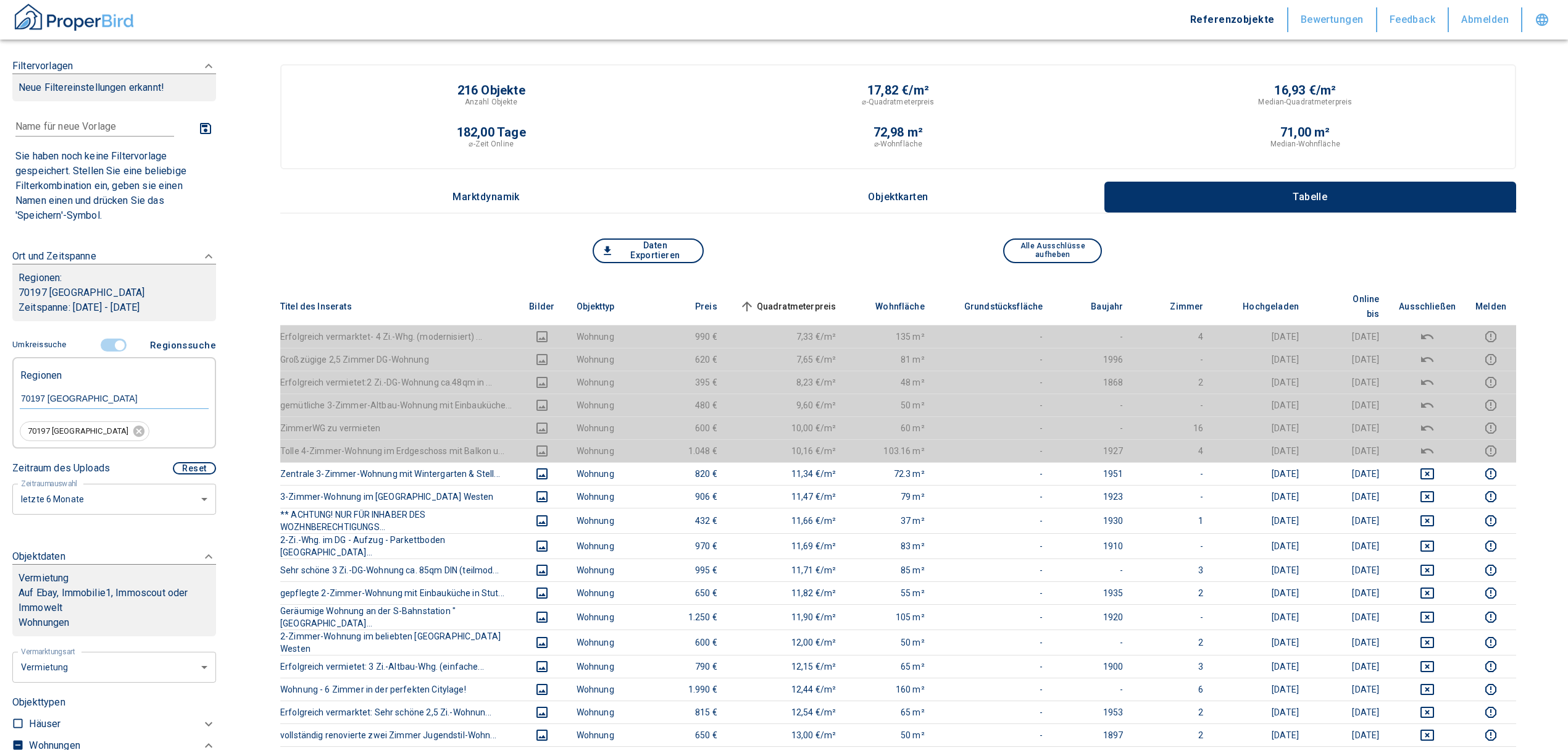
click at [821, 299] on span "Quadratmeterpreis sorted ascending" at bounding box center [787, 306] width 99 height 15
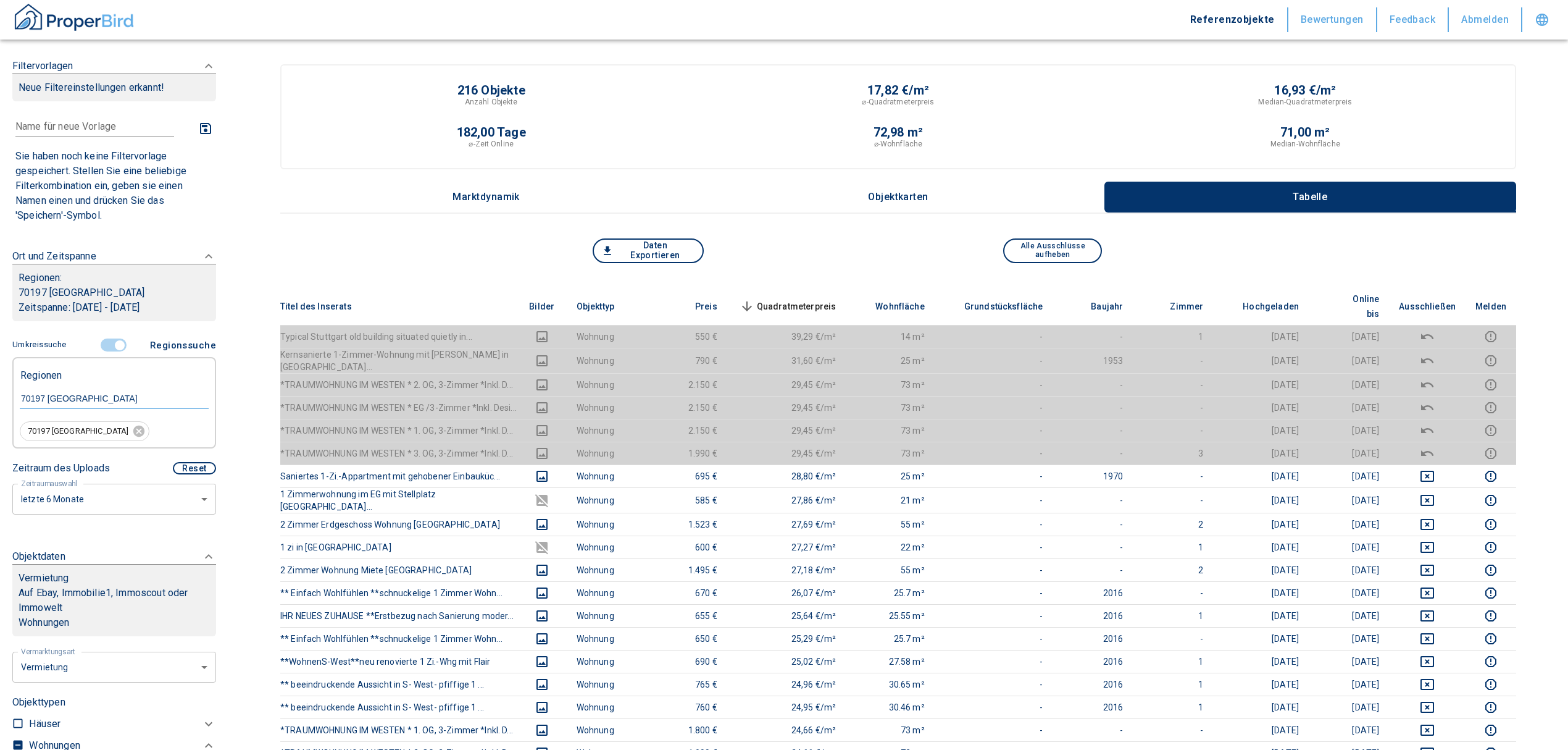
click at [795, 299] on span "Quadratmeterpreis sorted descending" at bounding box center [787, 306] width 99 height 15
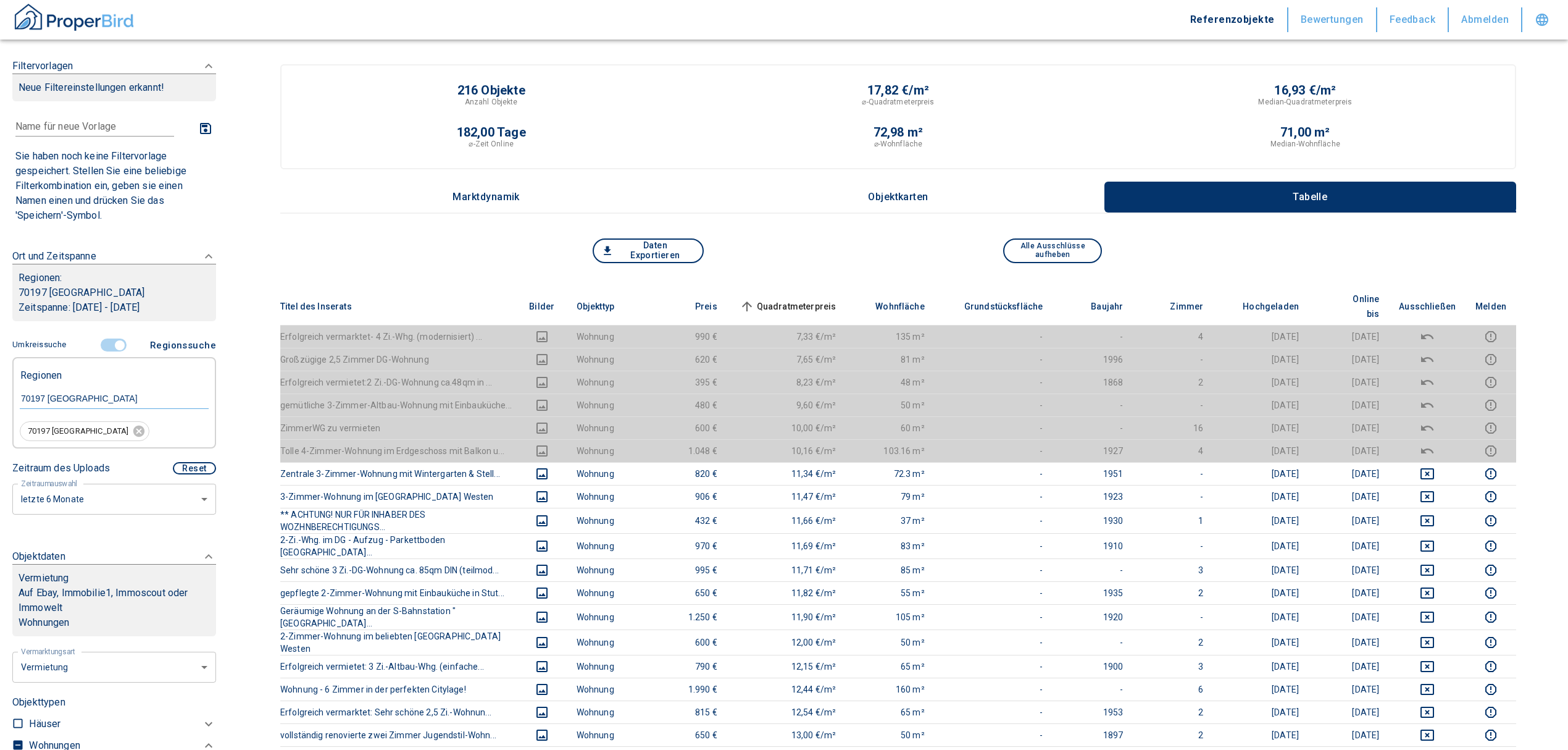
click at [111, 342] on input "controlled" at bounding box center [120, 345] width 37 height 14
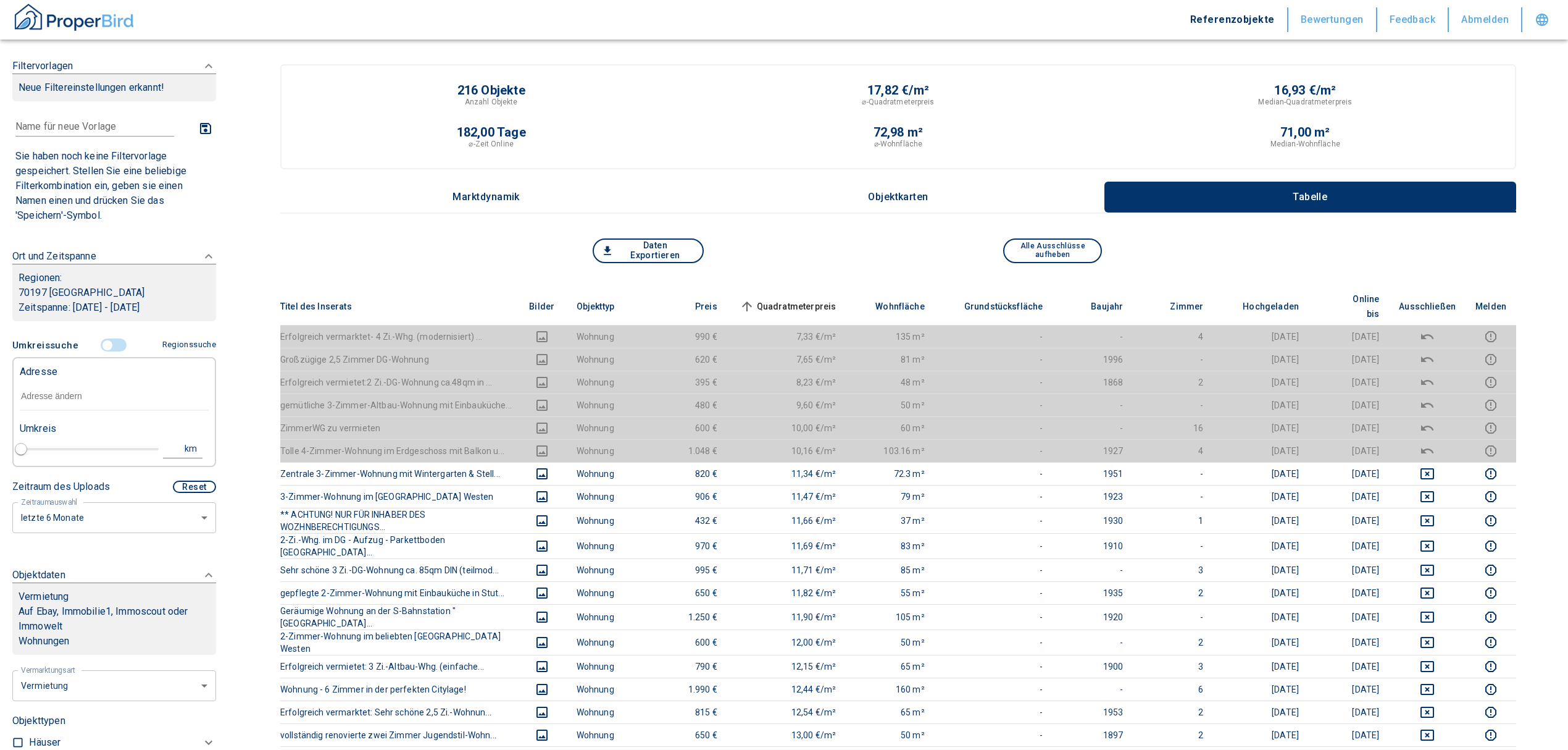
click at [86, 406] on input "text" at bounding box center [114, 396] width 189 height 29
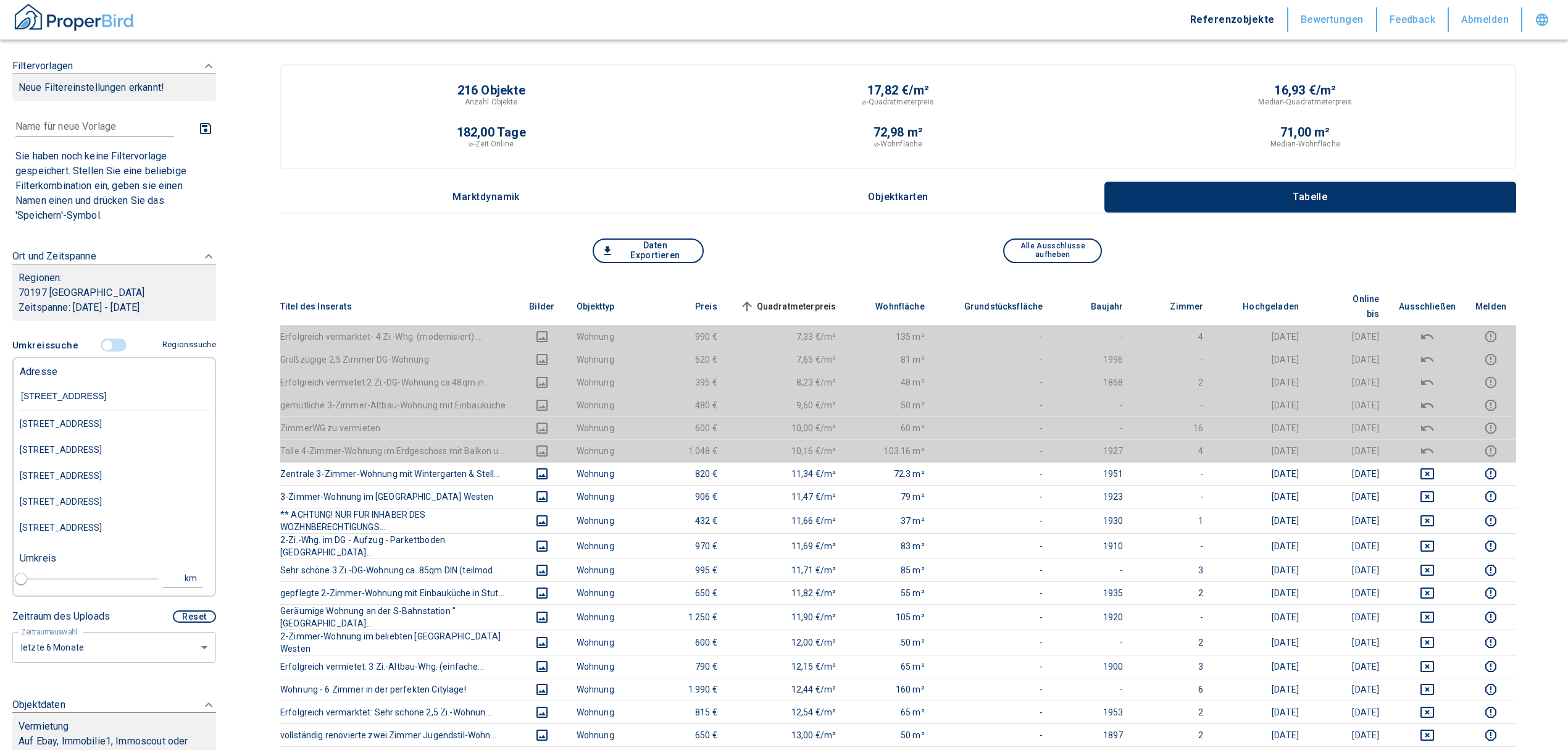
type input "schwabstraße 24"
click at [136, 425] on div "Schwabstraße 24, Stuttgart-West" at bounding box center [114, 424] width 189 height 26
type input "2020"
type input "Schwabstraße 24, Stuttgart-West"
type input "1"
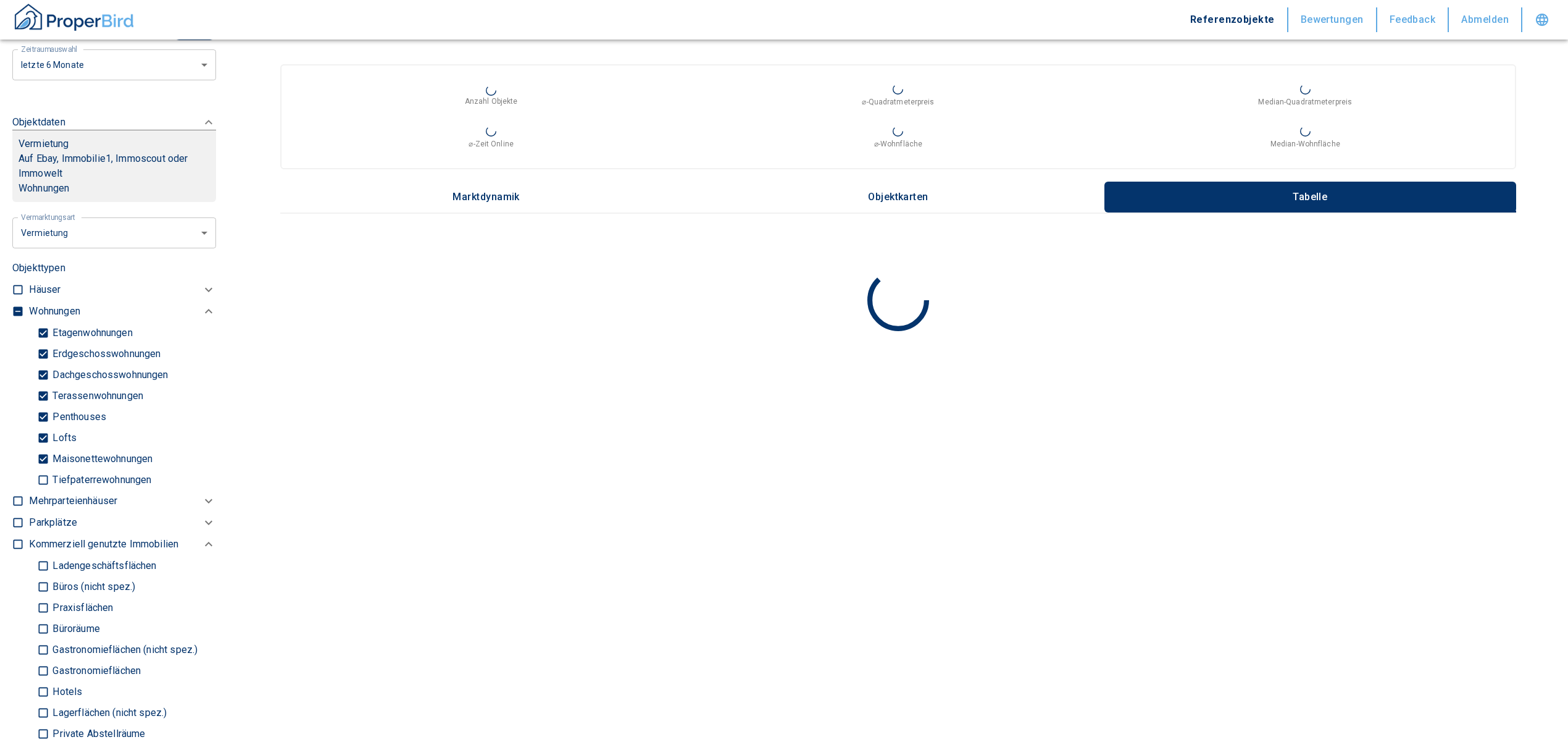
scroll to position [411, 0]
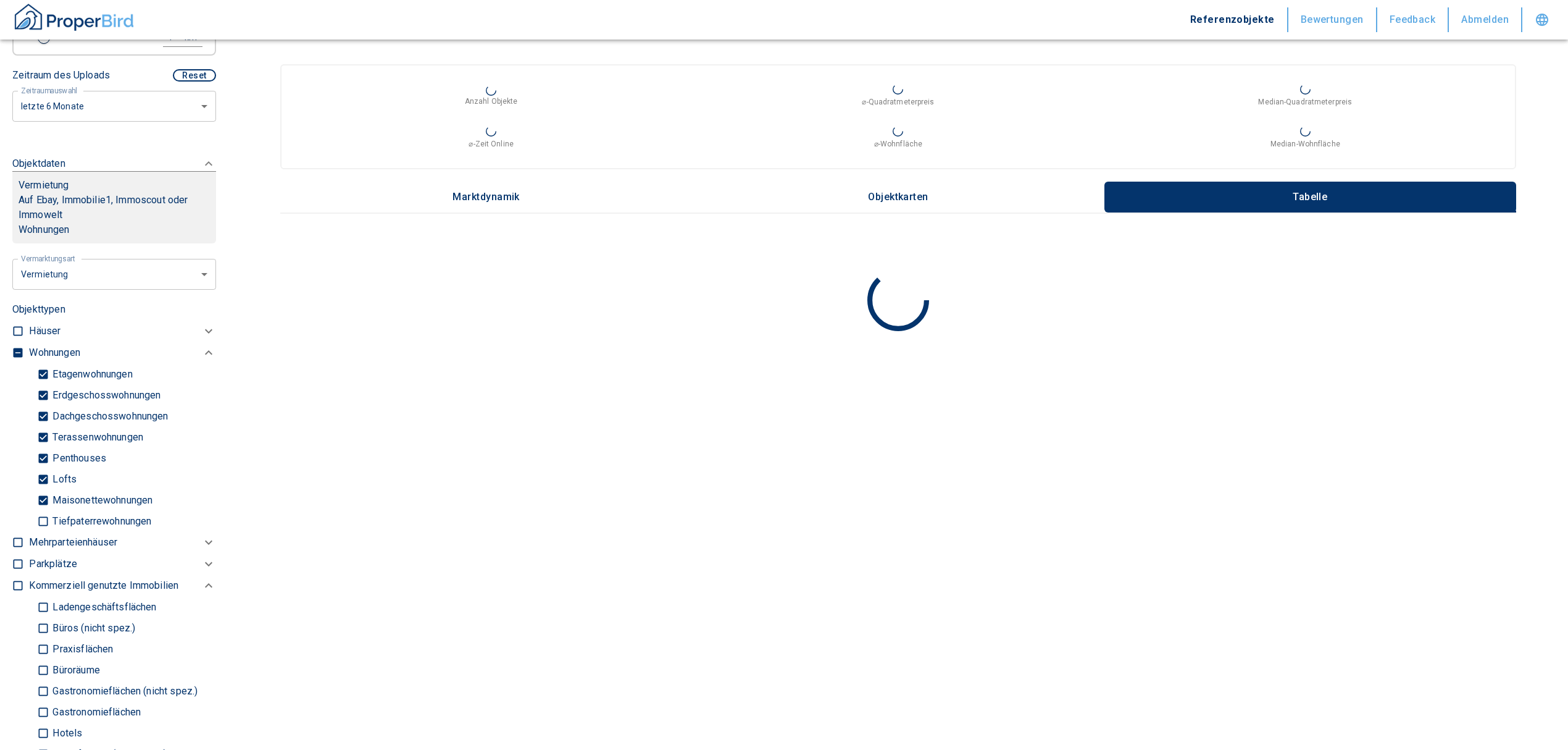
type input "Schwabstraße 24, Stuttgart-West"
click at [20, 349] on input "checkbox" at bounding box center [18, 352] width 12 height 12
checkbox input "true"
type input "2020"
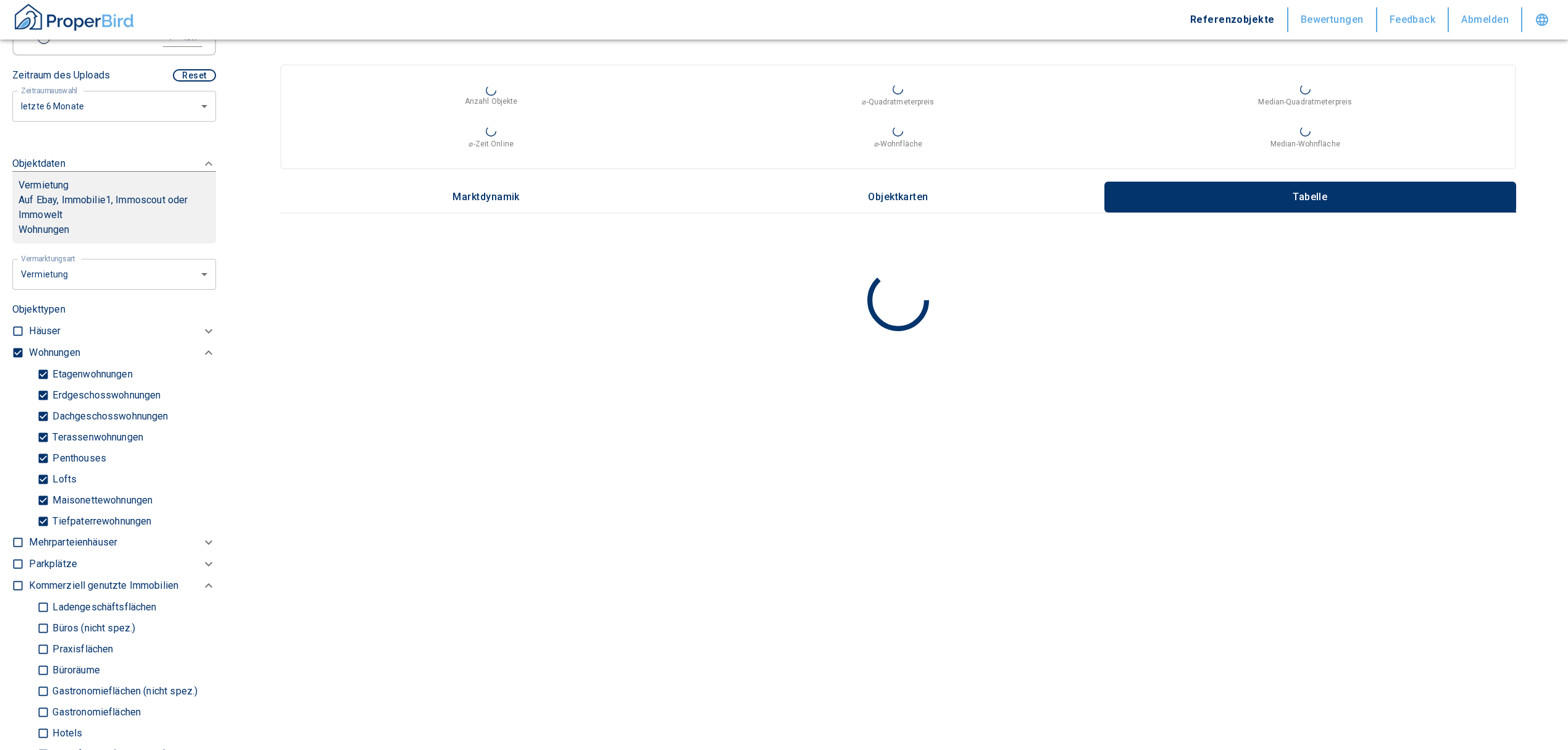
click at [20, 349] on input "checkbox" at bounding box center [18, 352] width 12 height 12
checkbox input "false"
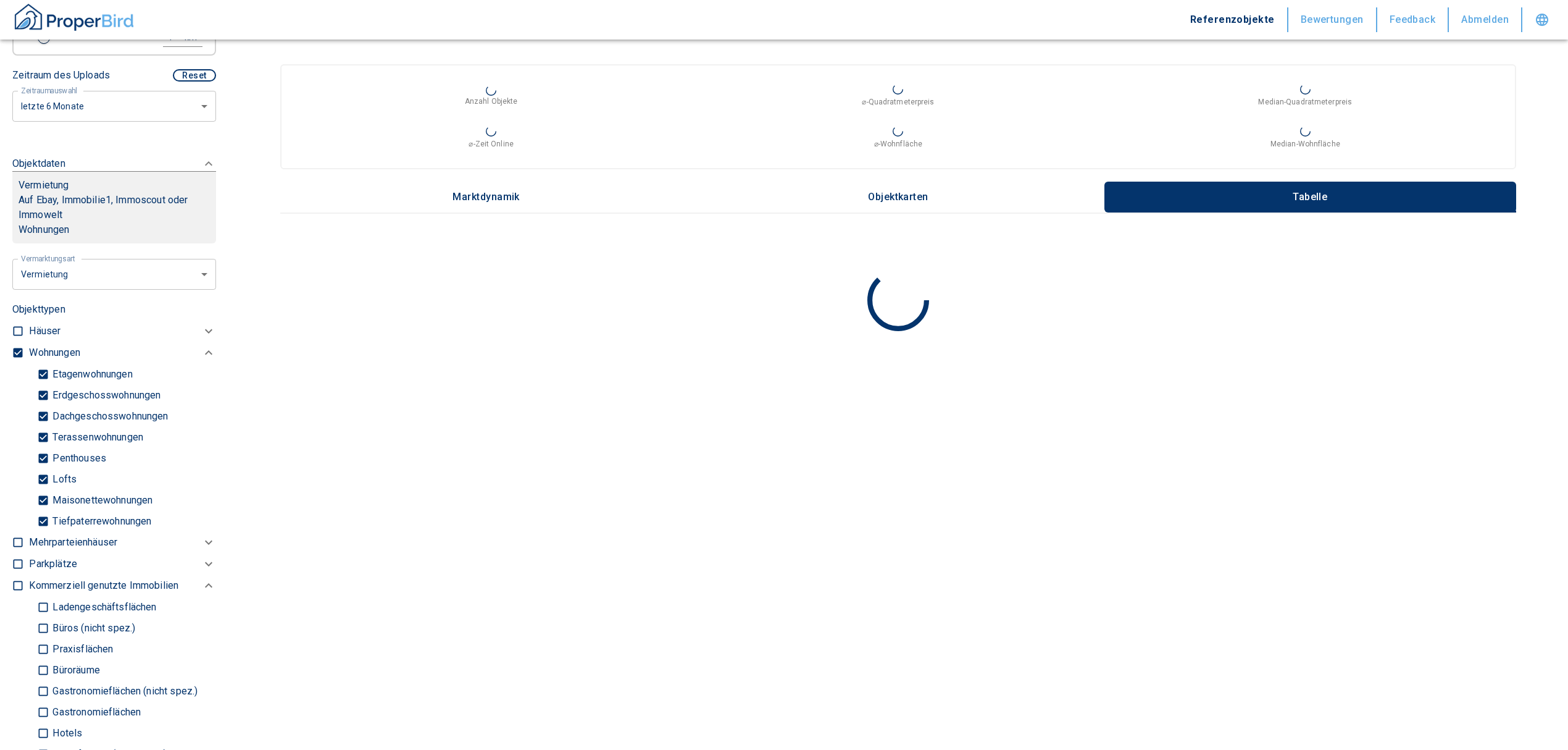
checkbox input "false"
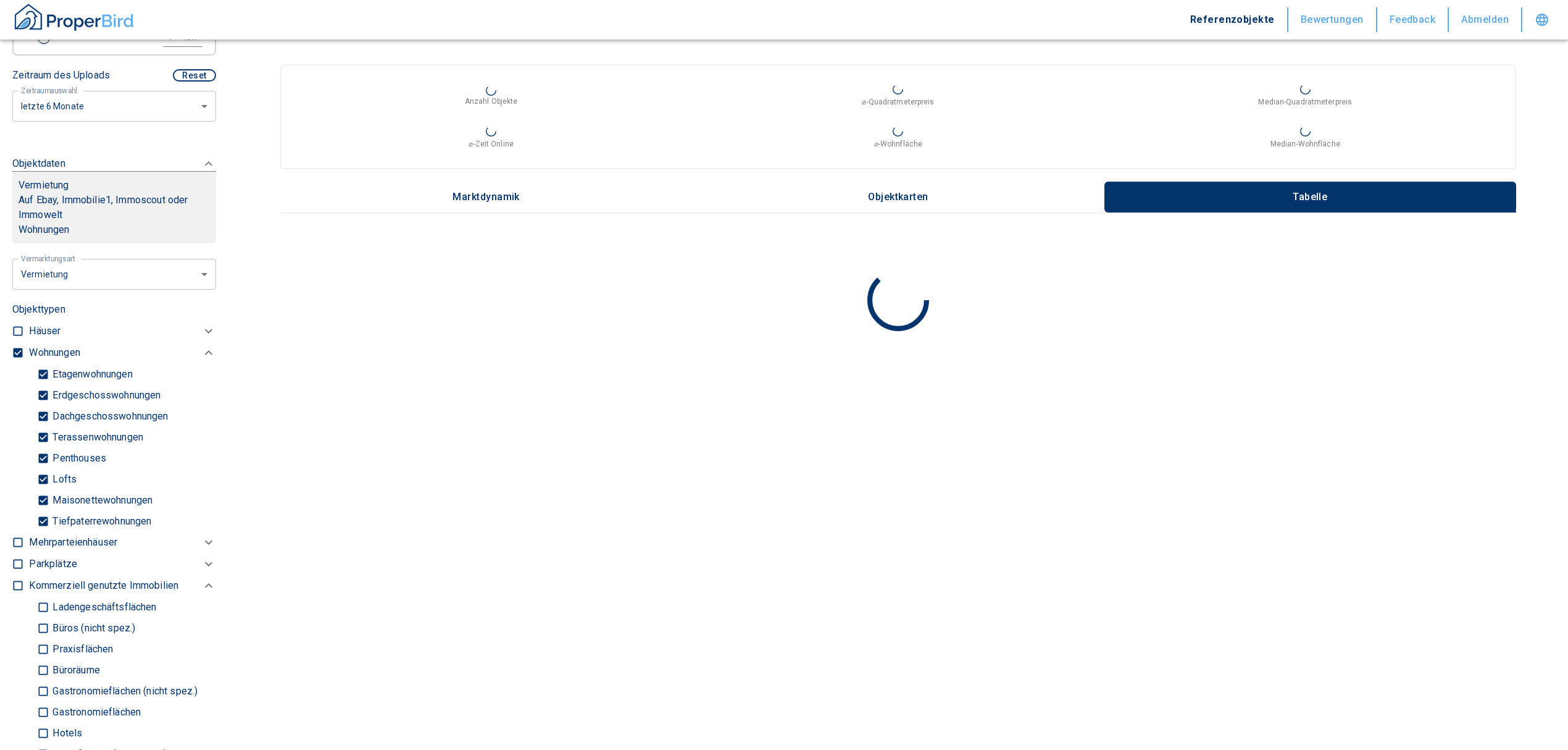
type input "2020"
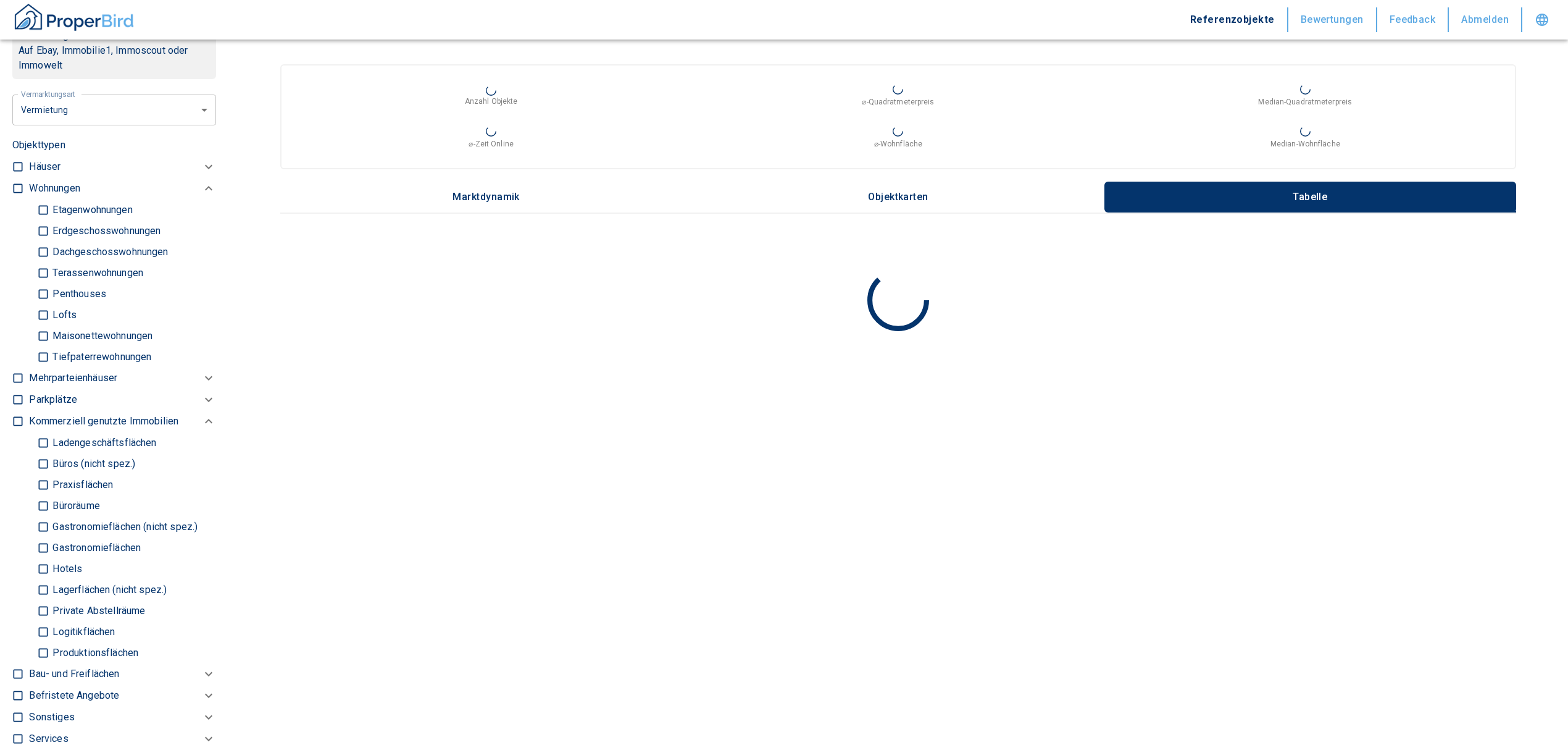
scroll to position [576, 0]
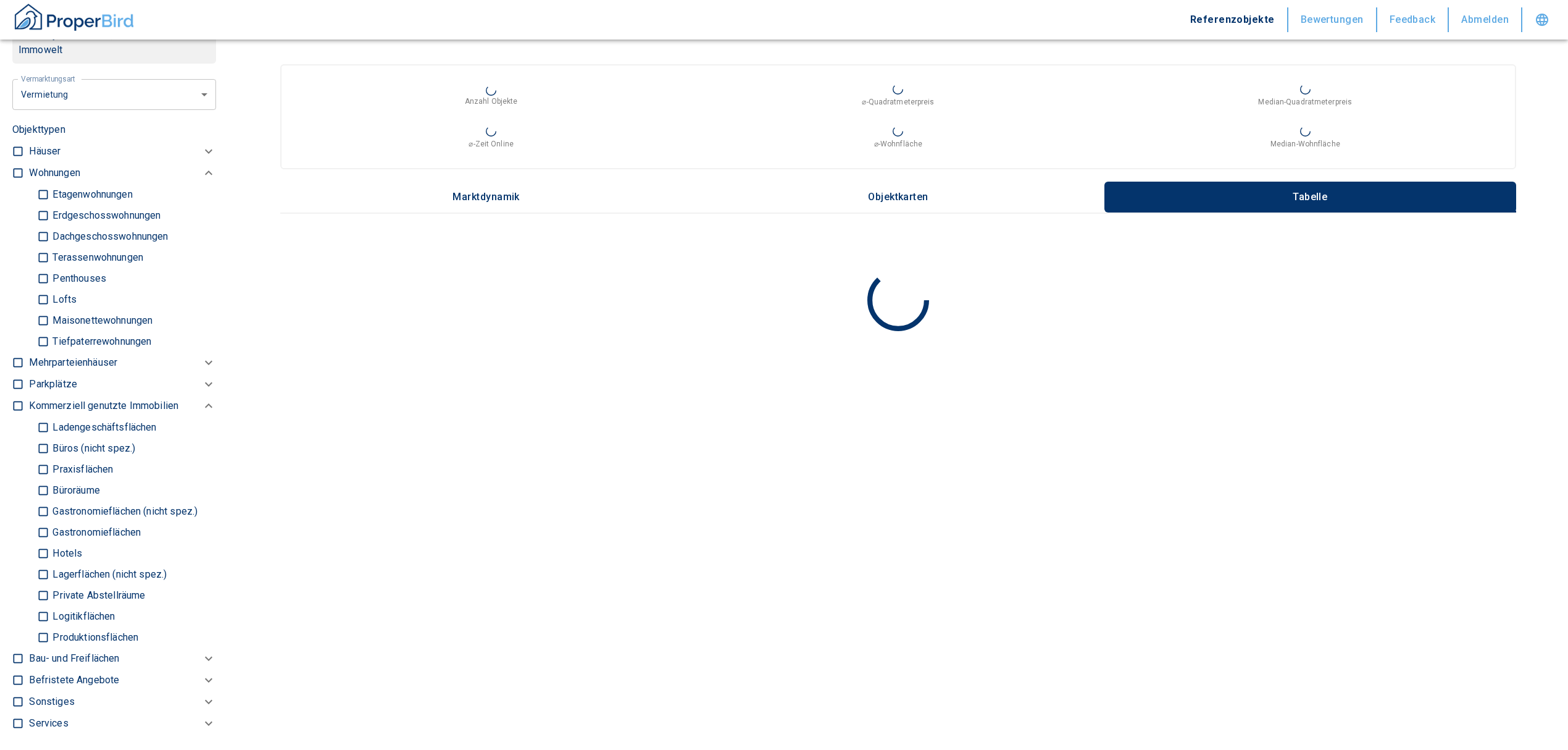
click at [45, 448] on input "Büros (nicht spez.)" at bounding box center [43, 447] width 12 height 21
checkbox input "true"
type input "2020"
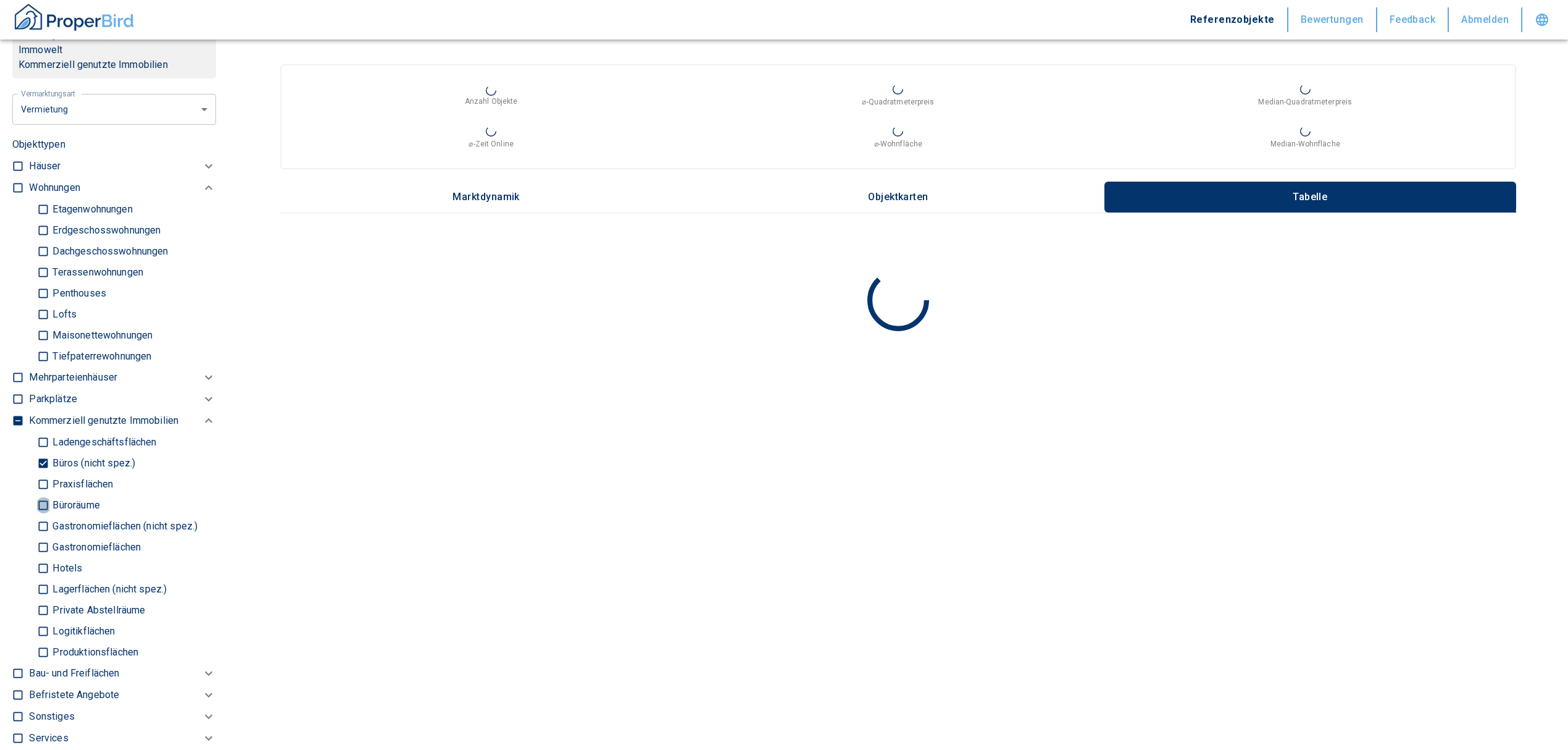
click at [40, 503] on input "Büroräume" at bounding box center [43, 504] width 12 height 21
checkbox input "true"
type input "2020"
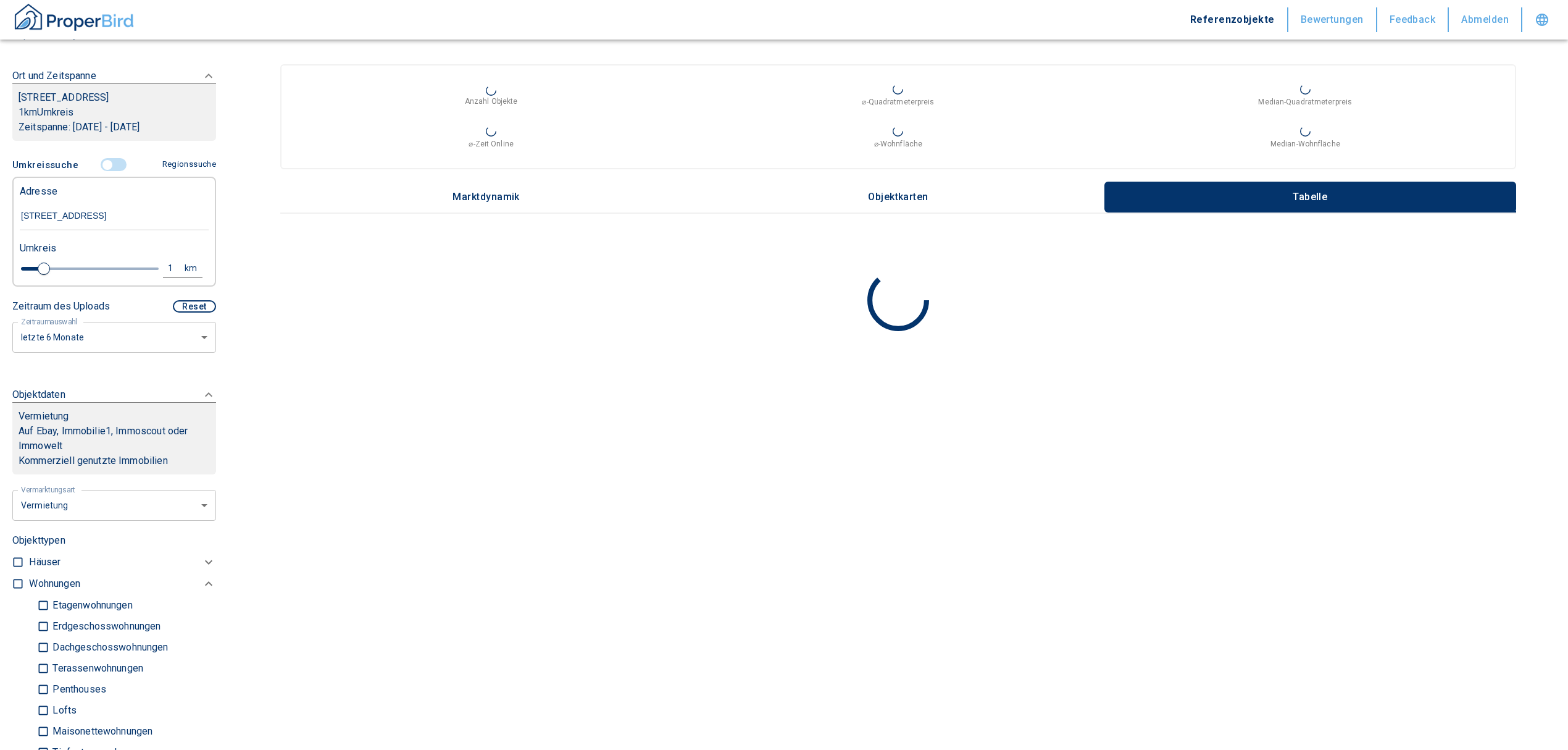
scroll to position [164, 0]
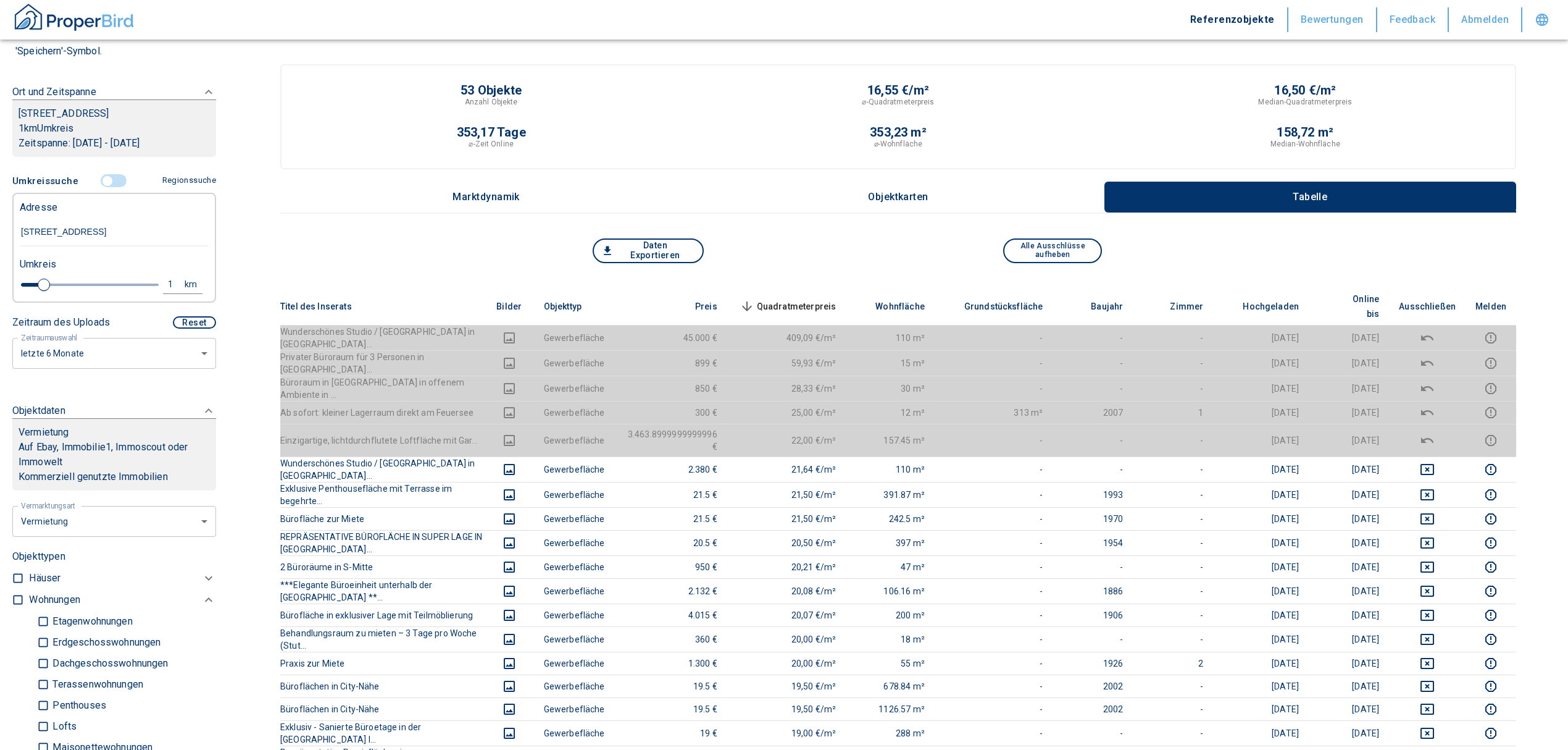
click at [817, 299] on span "Quadratmeterpreis sorted descending" at bounding box center [787, 306] width 99 height 15
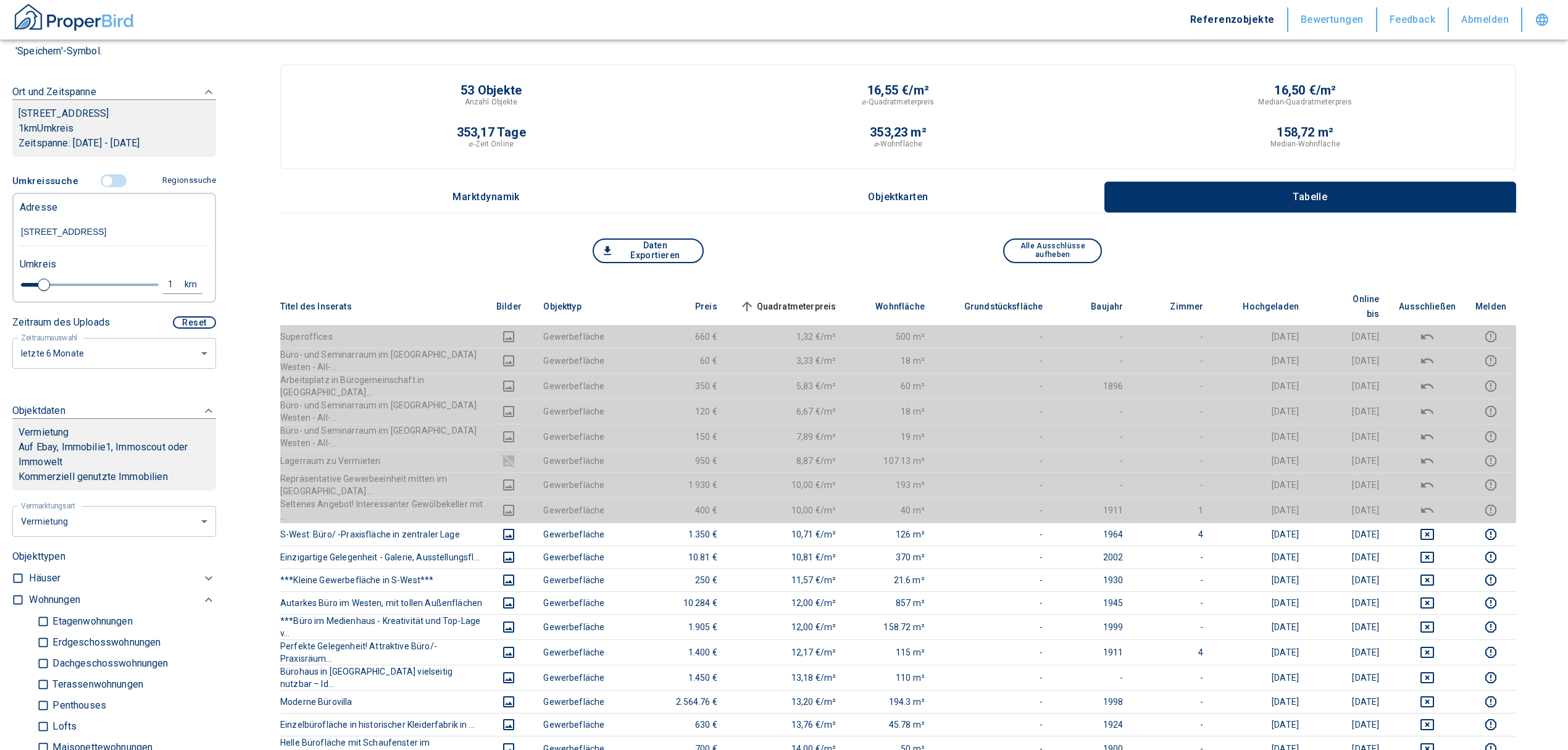
click at [817, 299] on span "Quadratmeterpreis sorted ascending" at bounding box center [787, 306] width 99 height 15
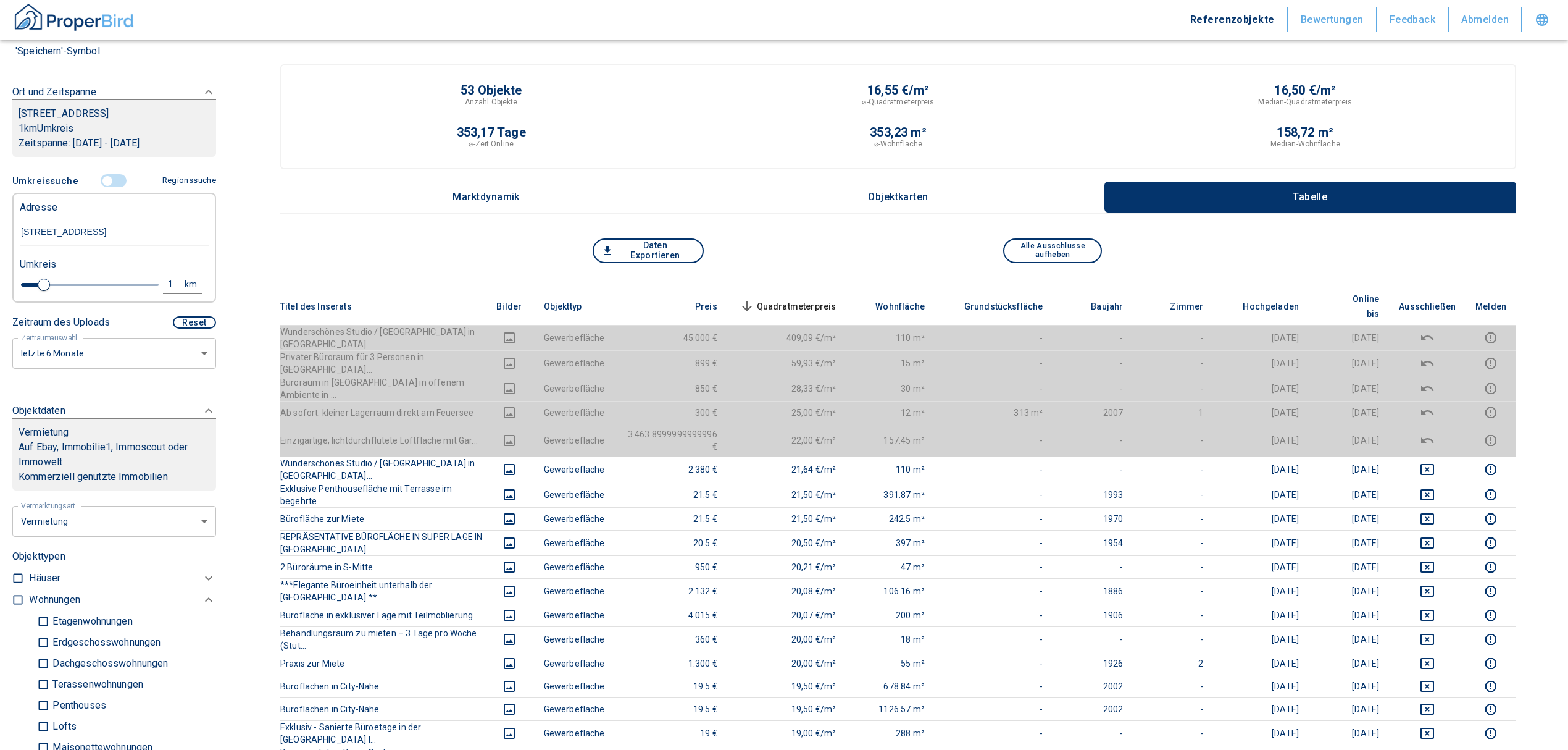
click at [828, 299] on span "Quadratmeterpreis sorted descending" at bounding box center [787, 306] width 99 height 15
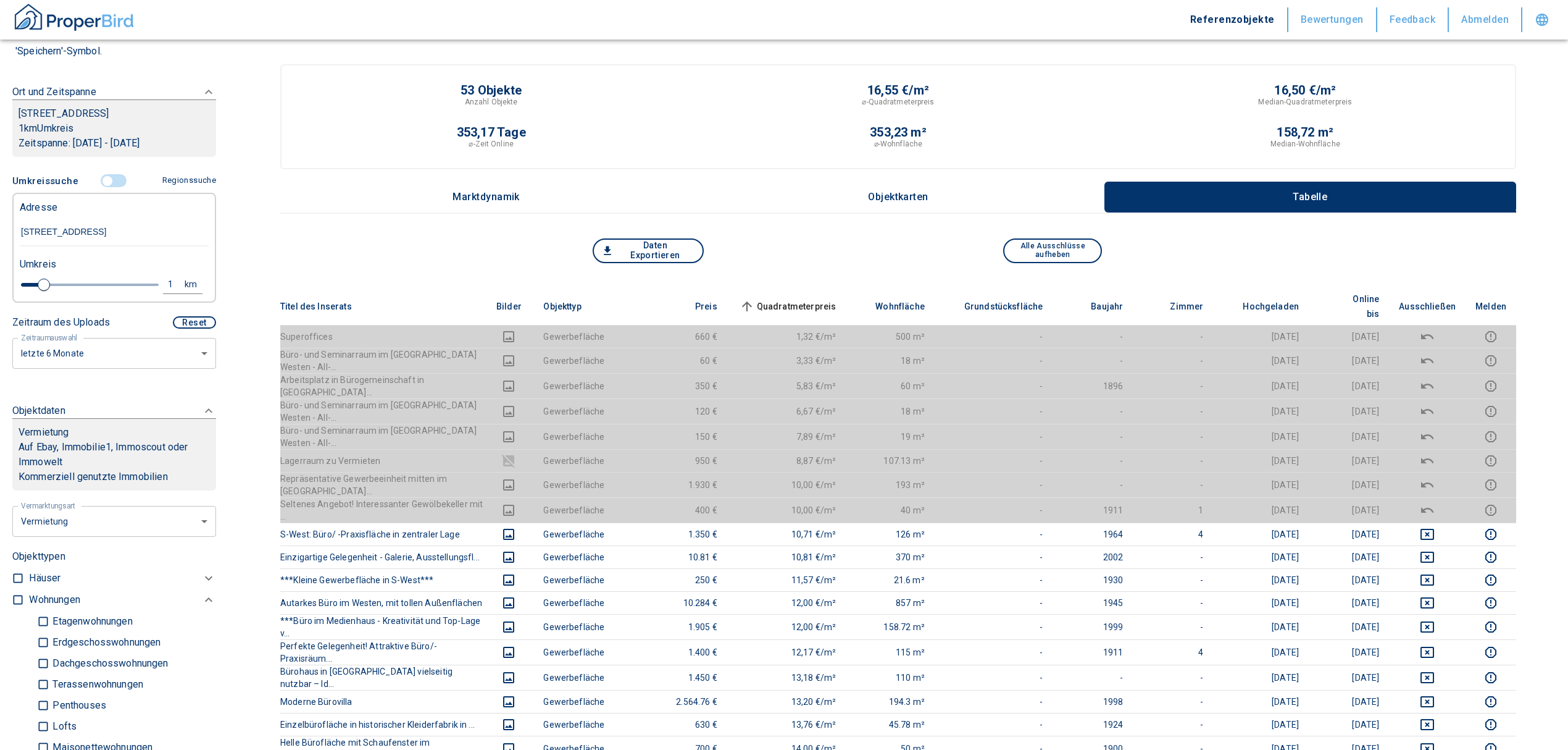
click at [100, 179] on input "controlled" at bounding box center [108, 181] width 37 height 14
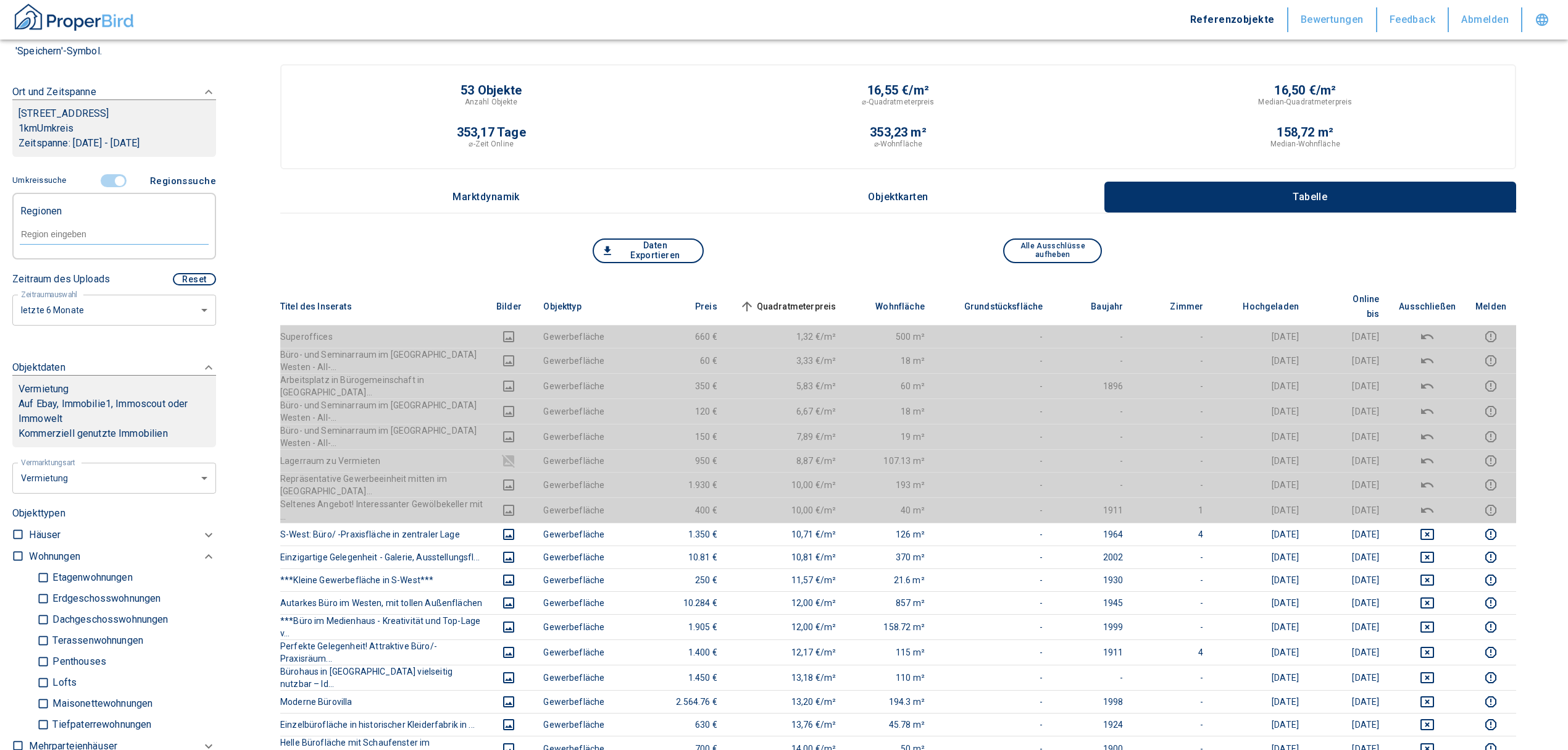
click at [109, 231] on input "text" at bounding box center [114, 234] width 189 height 11
click at [98, 263] on li "70197 Stuttgart" at bounding box center [108, 262] width 177 height 22
type input "70197"
type input "2020"
type input "70197 Stuttgart"
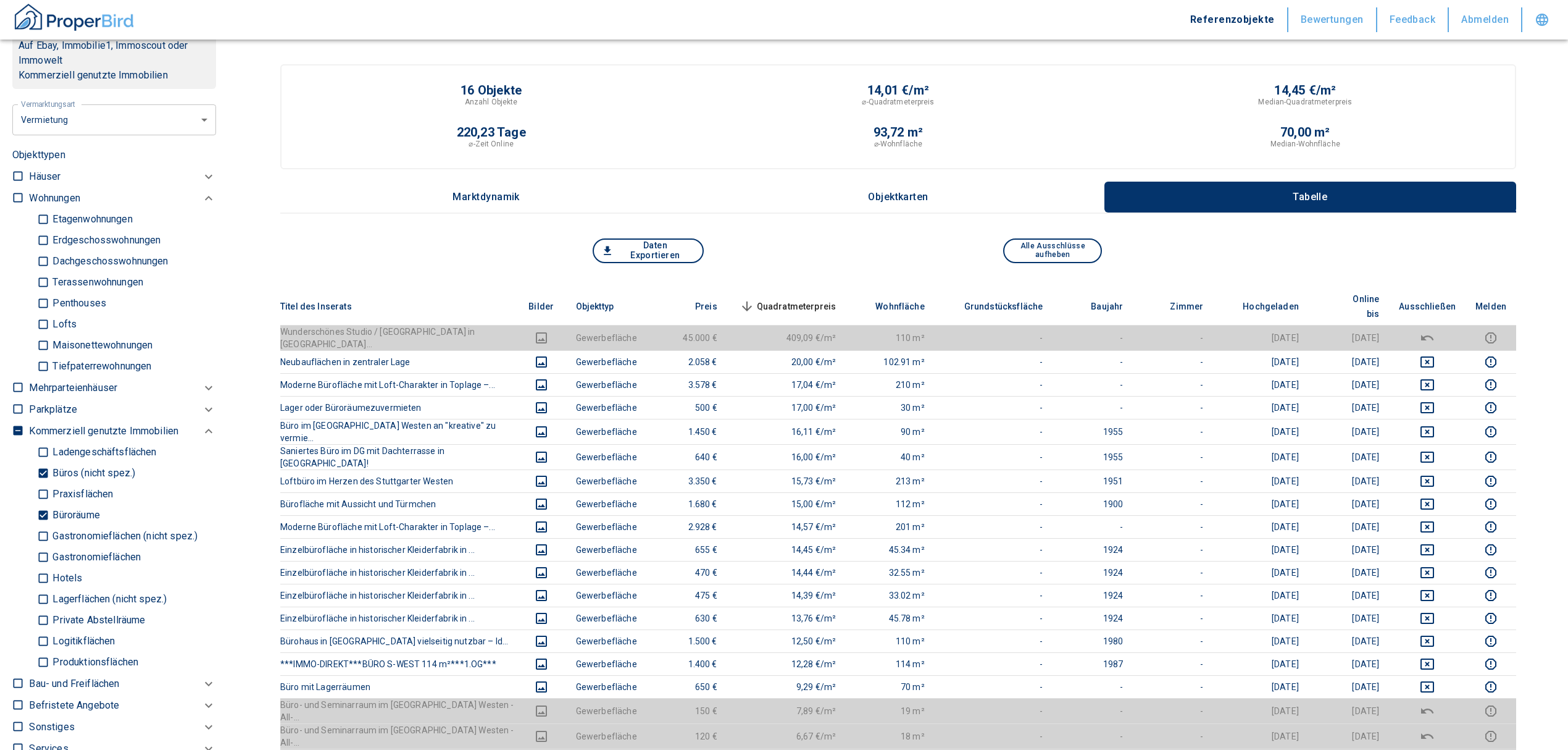
scroll to position [576, 0]
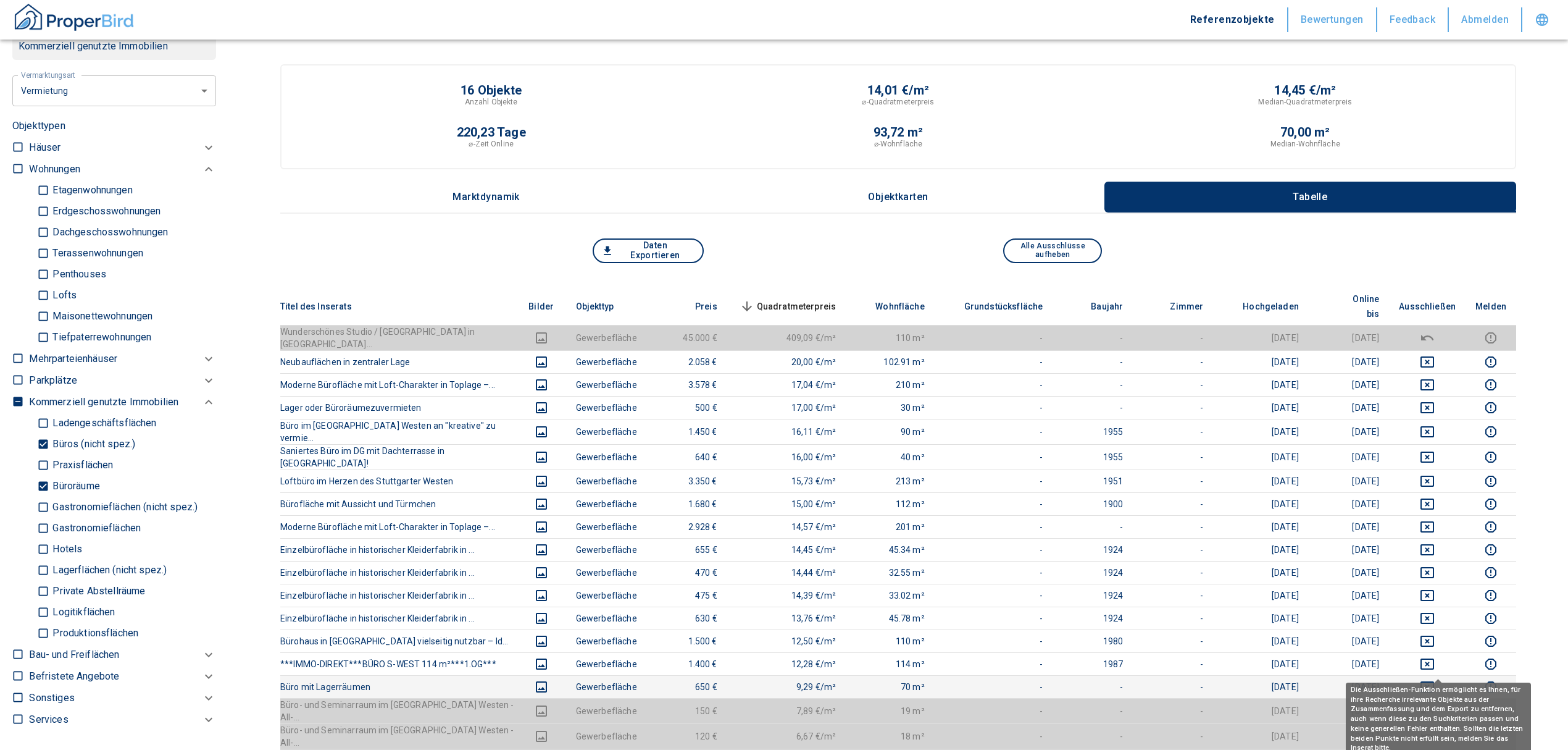
click at [1434, 681] on icon "deselect this listing" at bounding box center [1427, 687] width 14 height 11
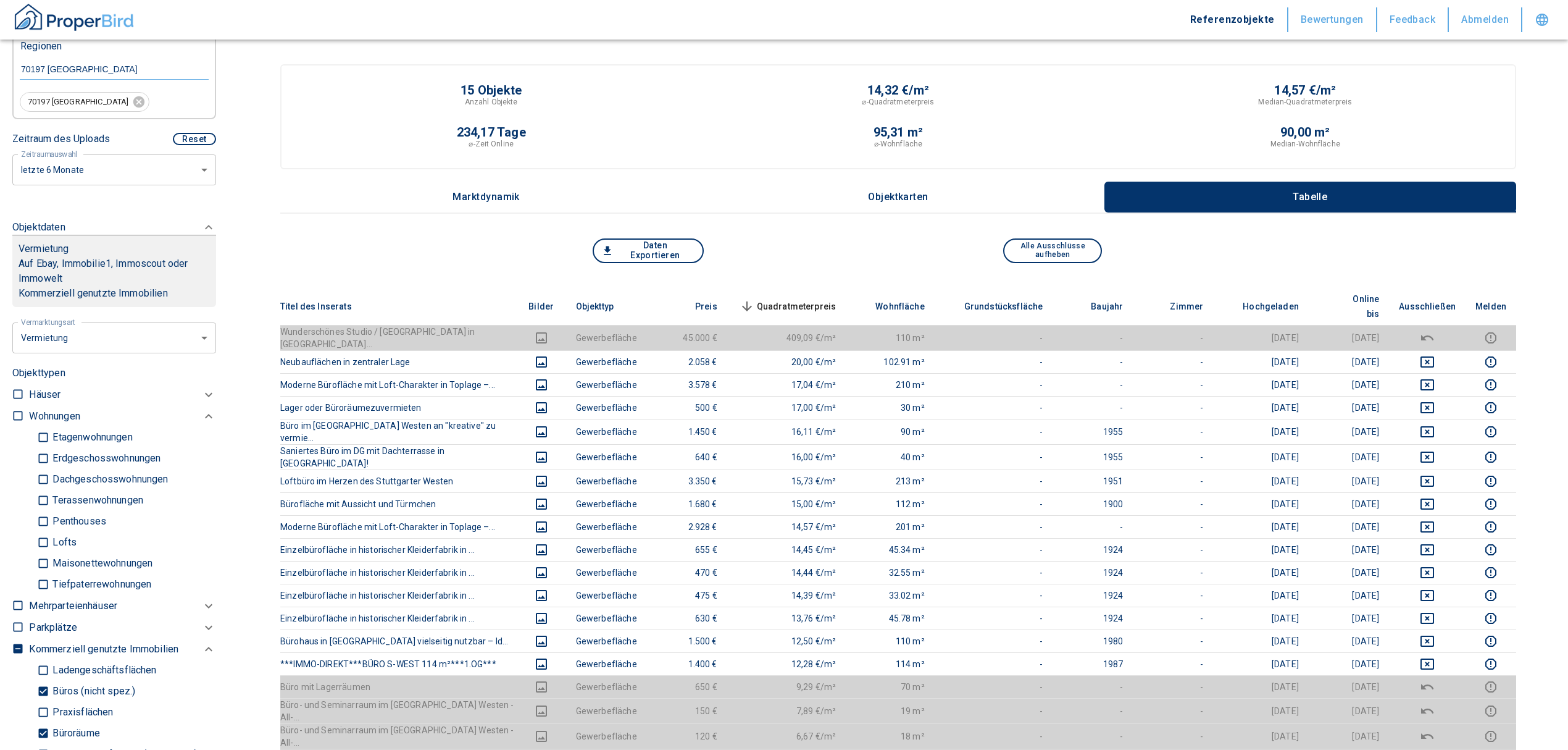
scroll to position [411, 0]
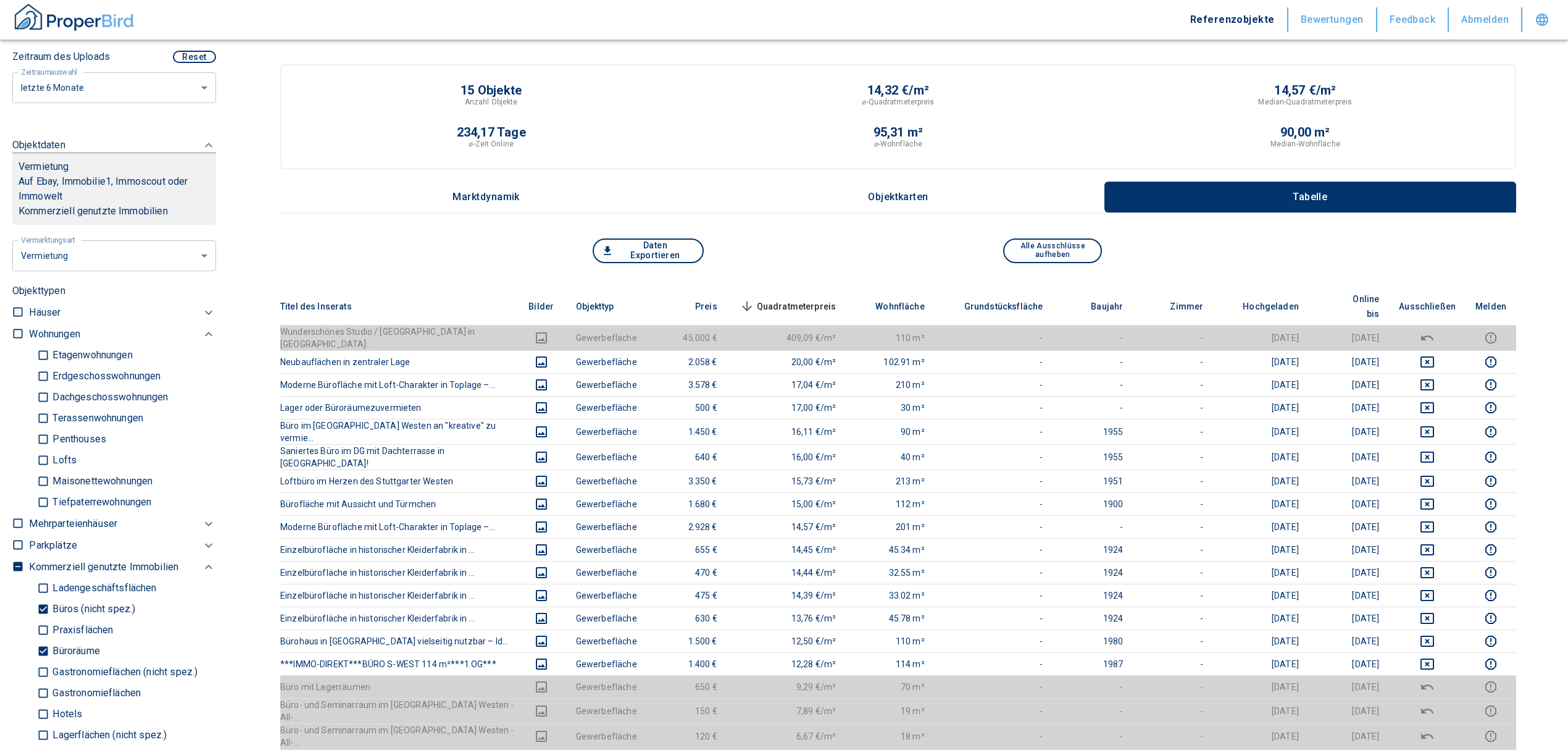
drag, startPoint x: 38, startPoint y: 648, endPoint x: 47, endPoint y: 611, distance: 38.1
click at [38, 648] on input "Büroräume" at bounding box center [43, 651] width 12 height 21
checkbox input "false"
type input "2020"
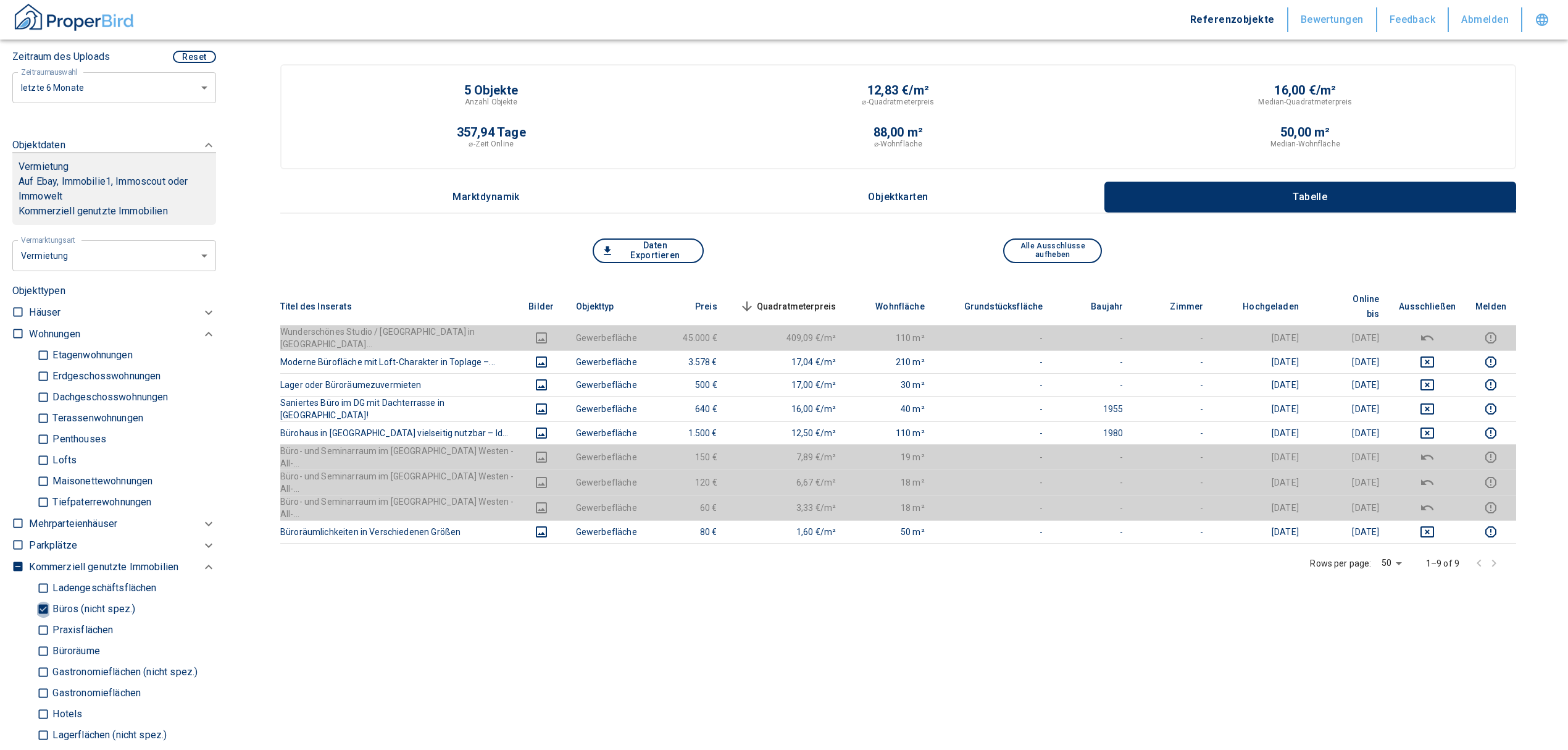
click at [45, 601] on input "Büros (nicht spez.)" at bounding box center [43, 609] width 12 height 21
checkbox input "false"
type input "2020"
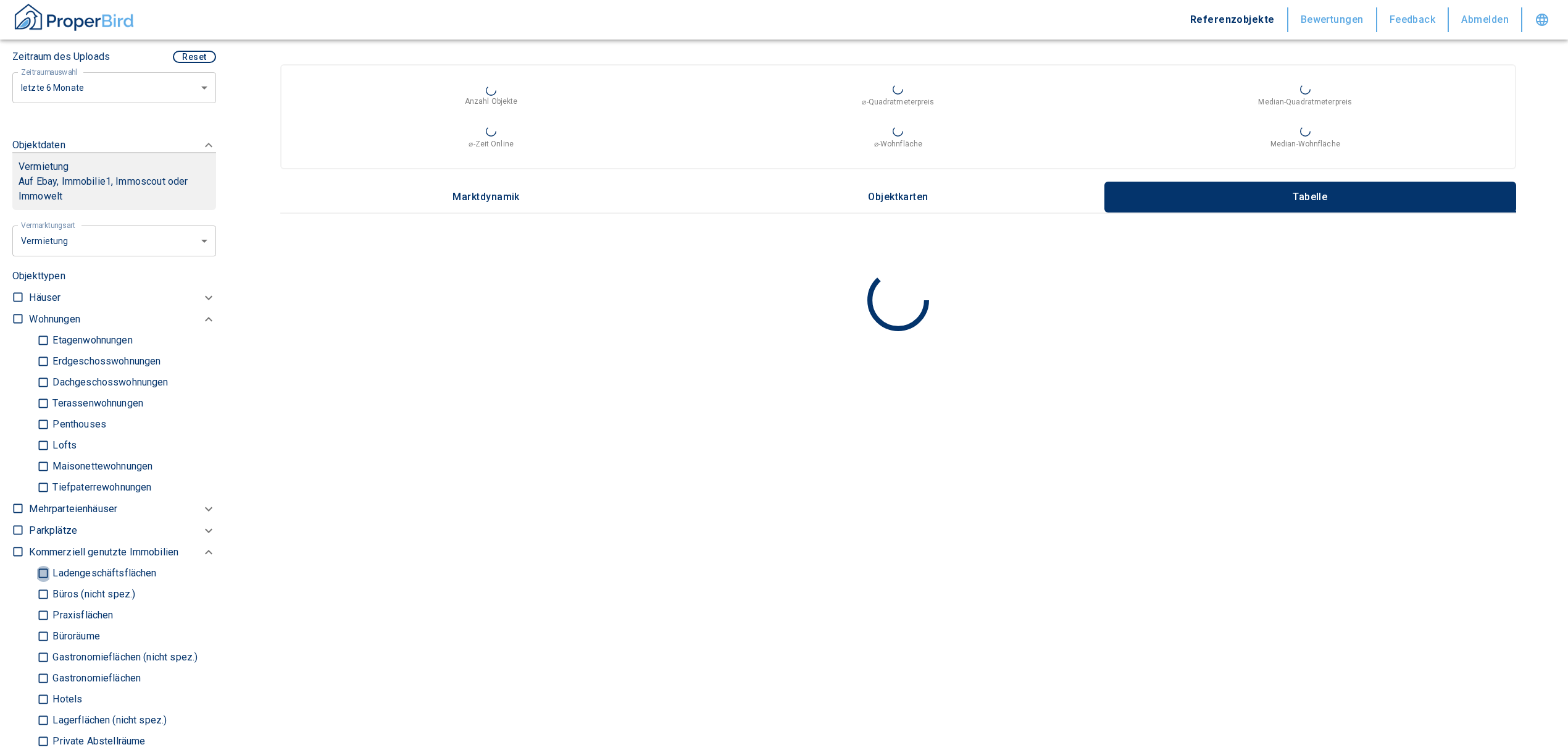
click at [40, 575] on input "Ladengeschäftsflächen" at bounding box center [43, 573] width 12 height 21
checkbox input "true"
type input "2020"
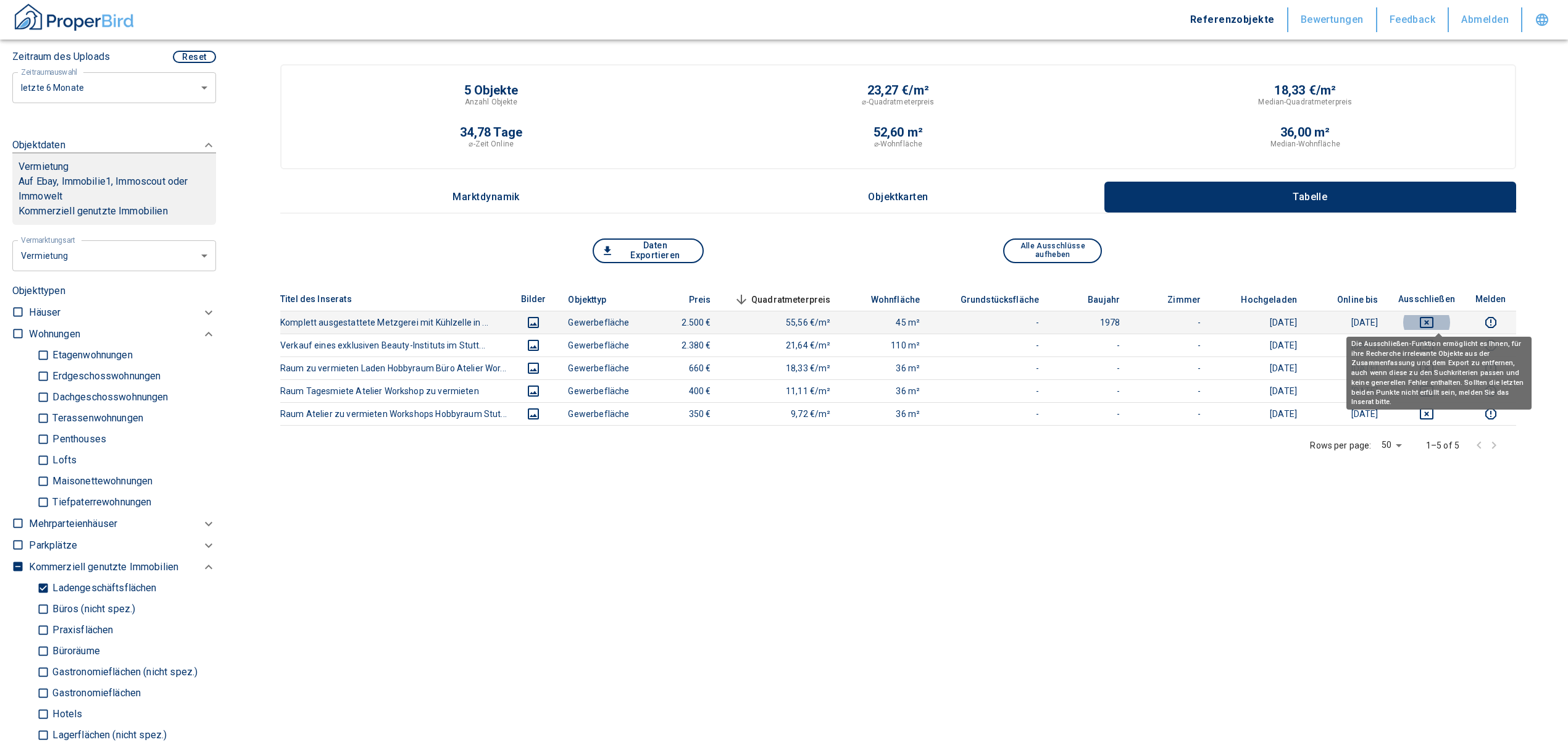
click at [1434, 317] on icon "deselect this listing" at bounding box center [1427, 322] width 15 height 15
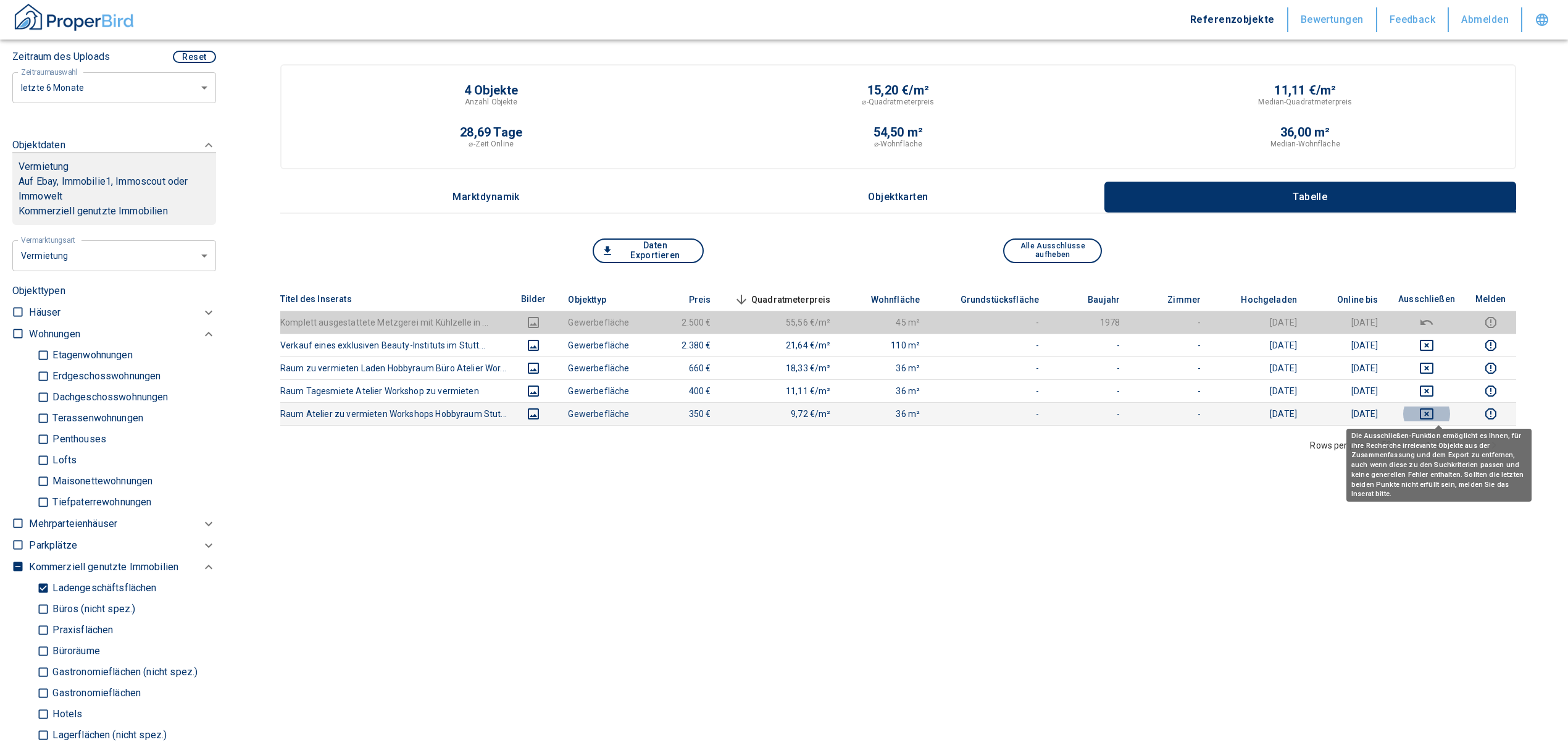
click at [1434, 416] on icon "deselect this listing" at bounding box center [1427, 414] width 15 height 15
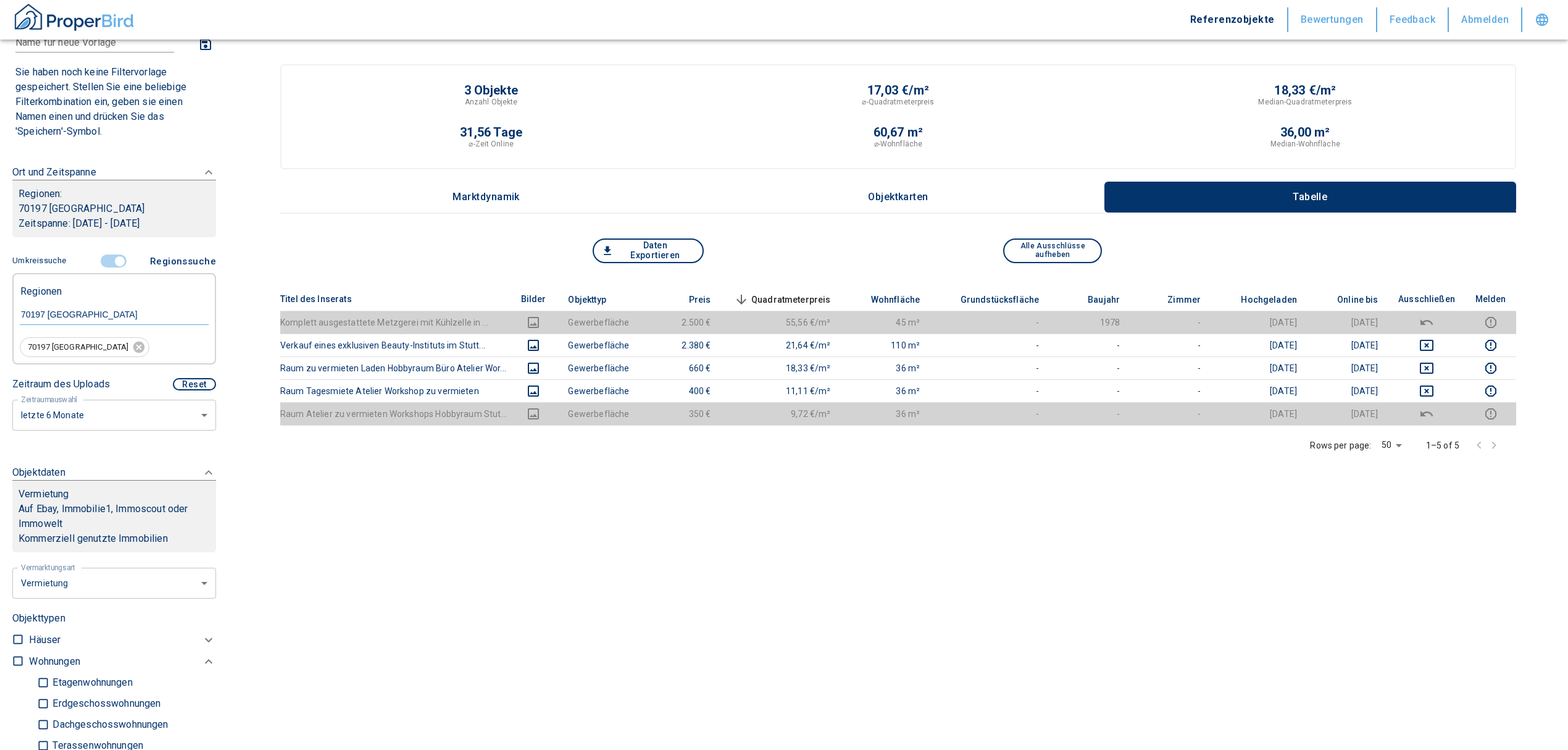
scroll to position [83, 0]
click at [115, 256] on input "controlled" at bounding box center [120, 263] width 37 height 14
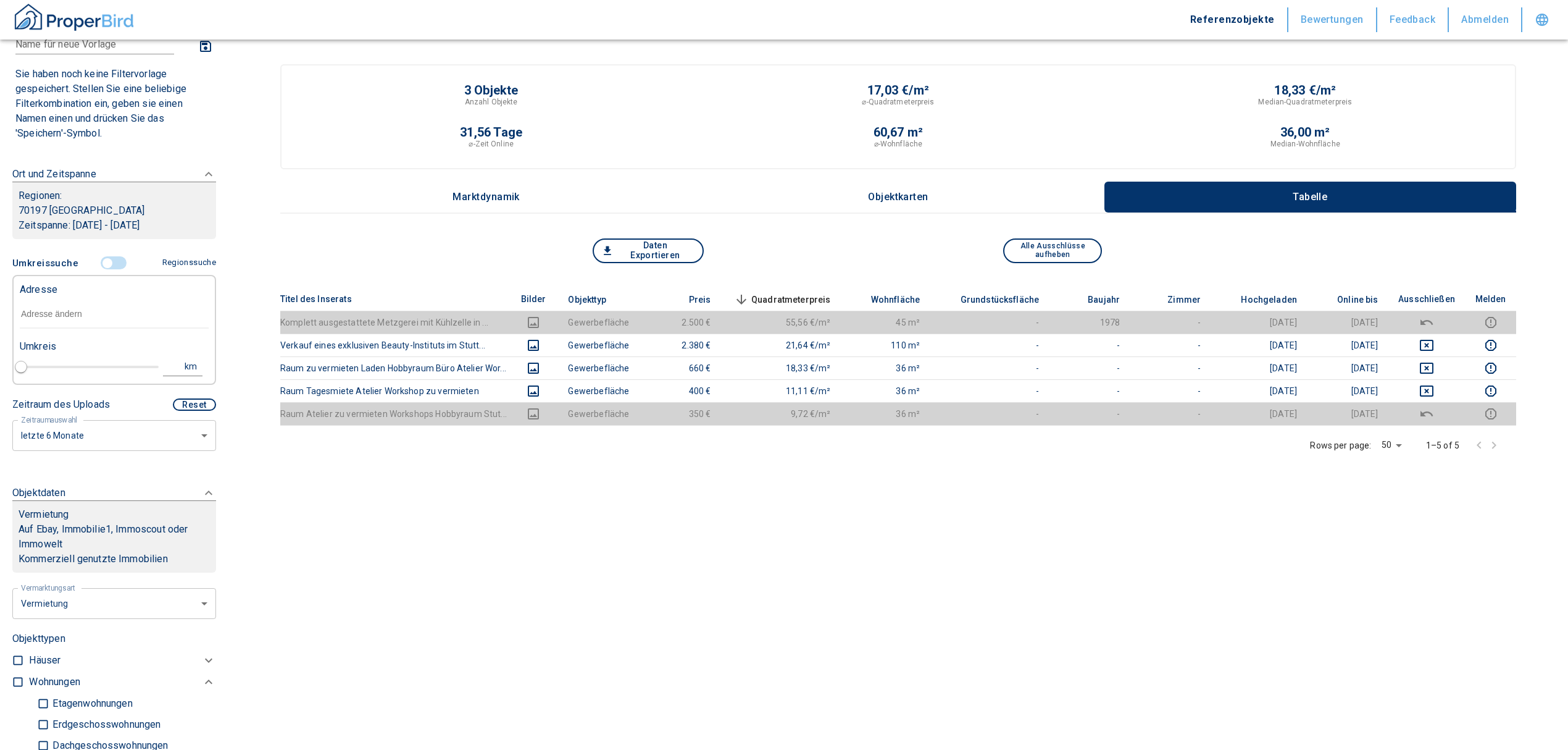
drag, startPoint x: 68, startPoint y: 324, endPoint x: 68, endPoint y: 315, distance: 9.0
click at [68, 322] on input "text" at bounding box center [114, 314] width 189 height 29
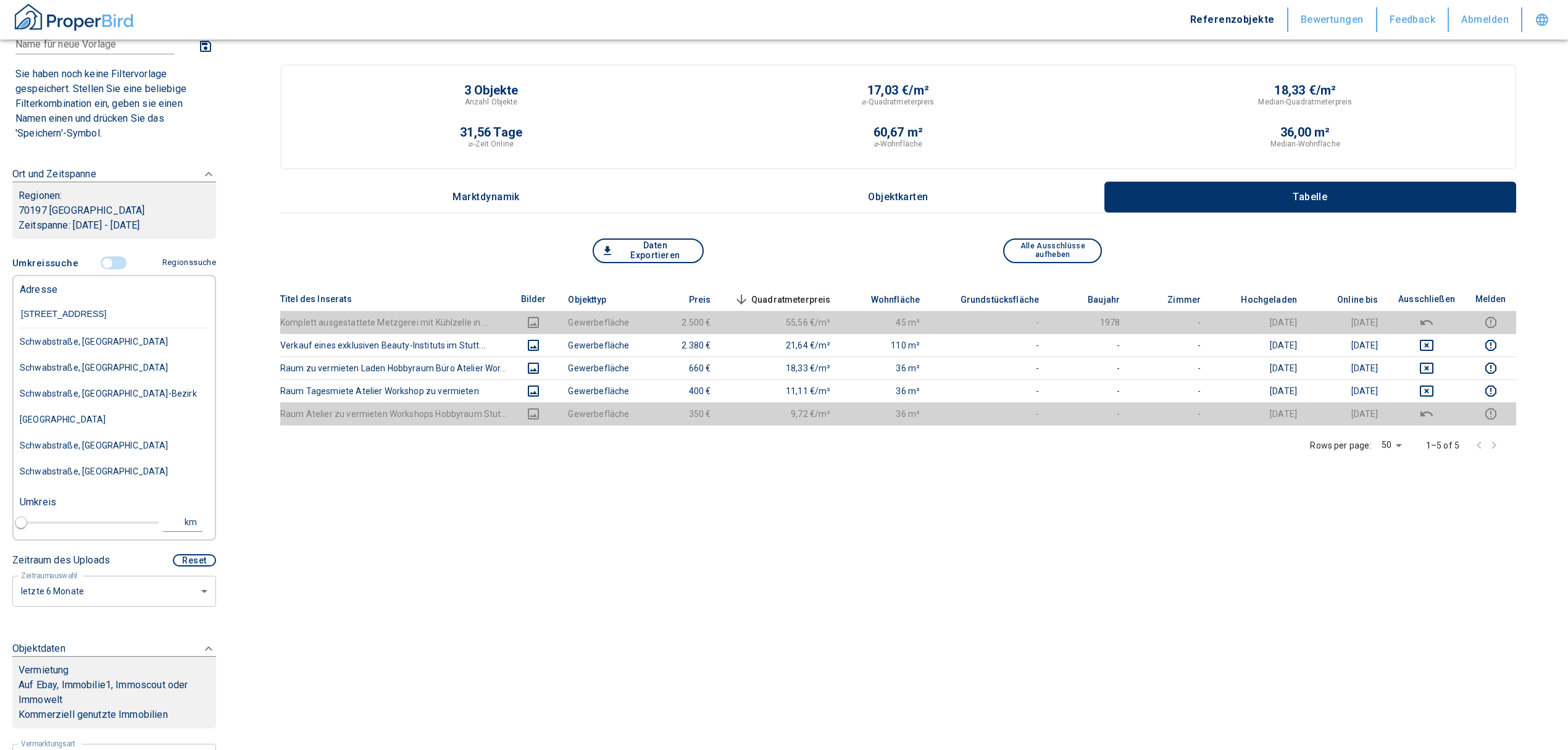
type input "schwabstraße 24"
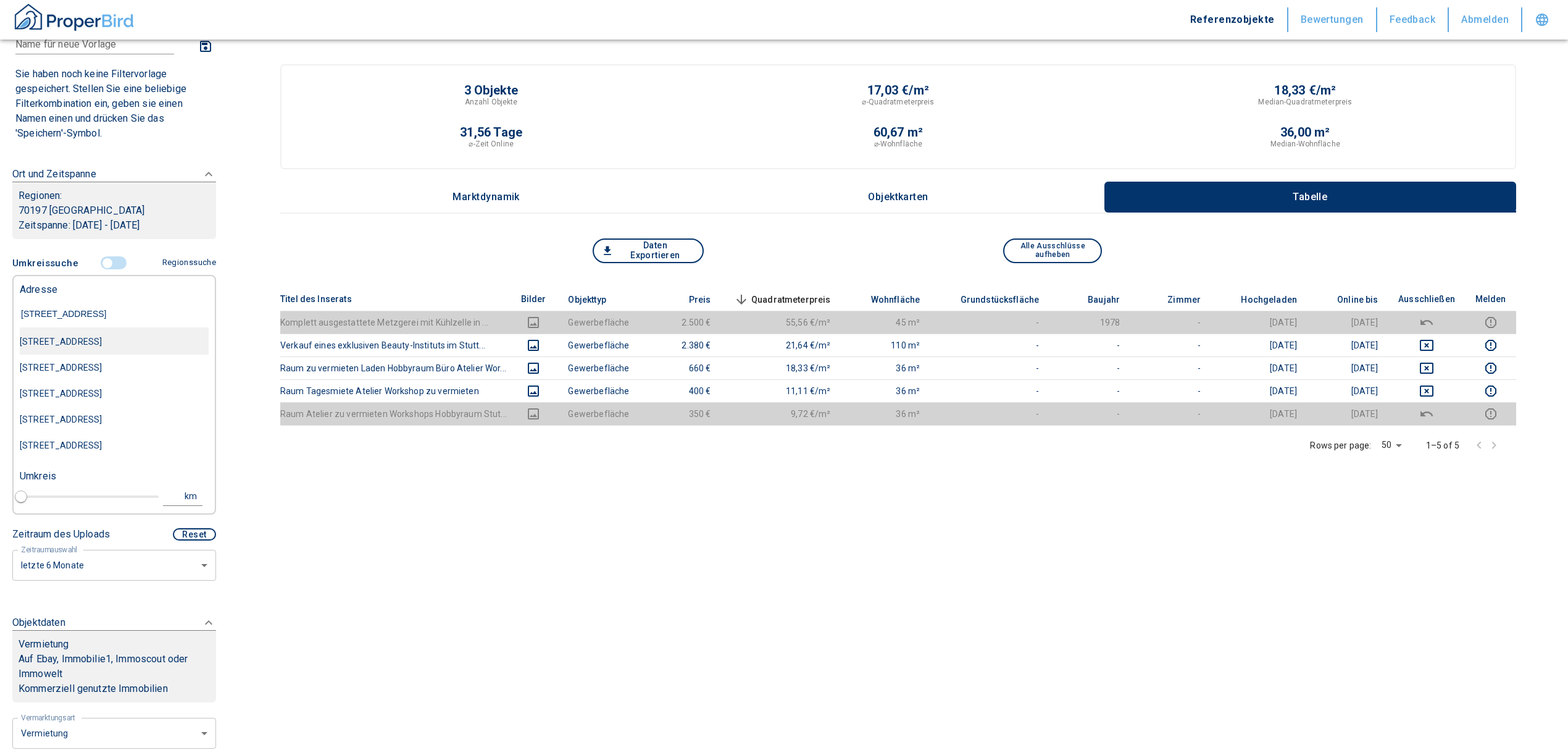
click at [95, 339] on div "Schwabstraße 24, Stuttgart-West" at bounding box center [114, 342] width 189 height 26
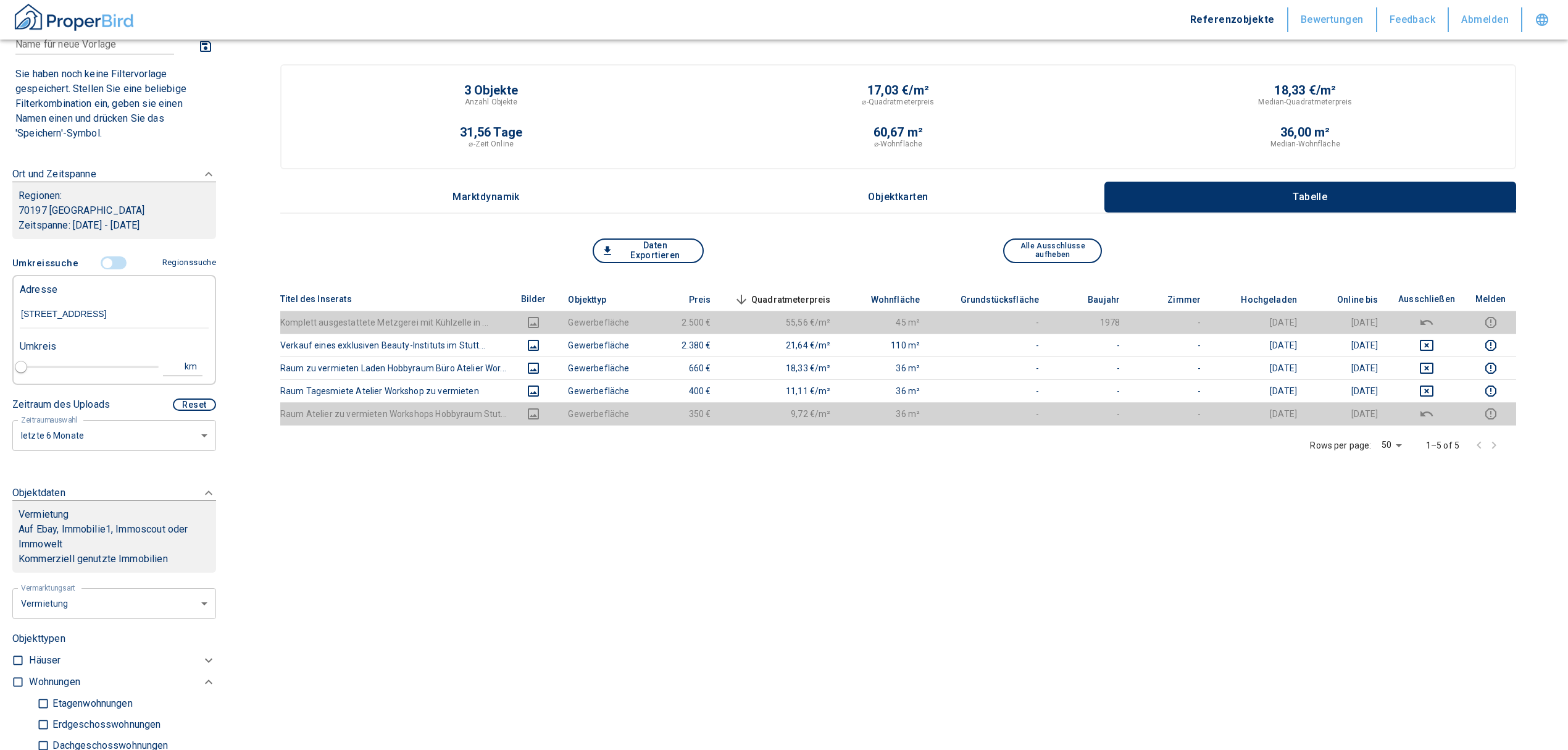
type input "2020"
type input "Schwabstraße 24, Stuttgart-West"
type input "1"
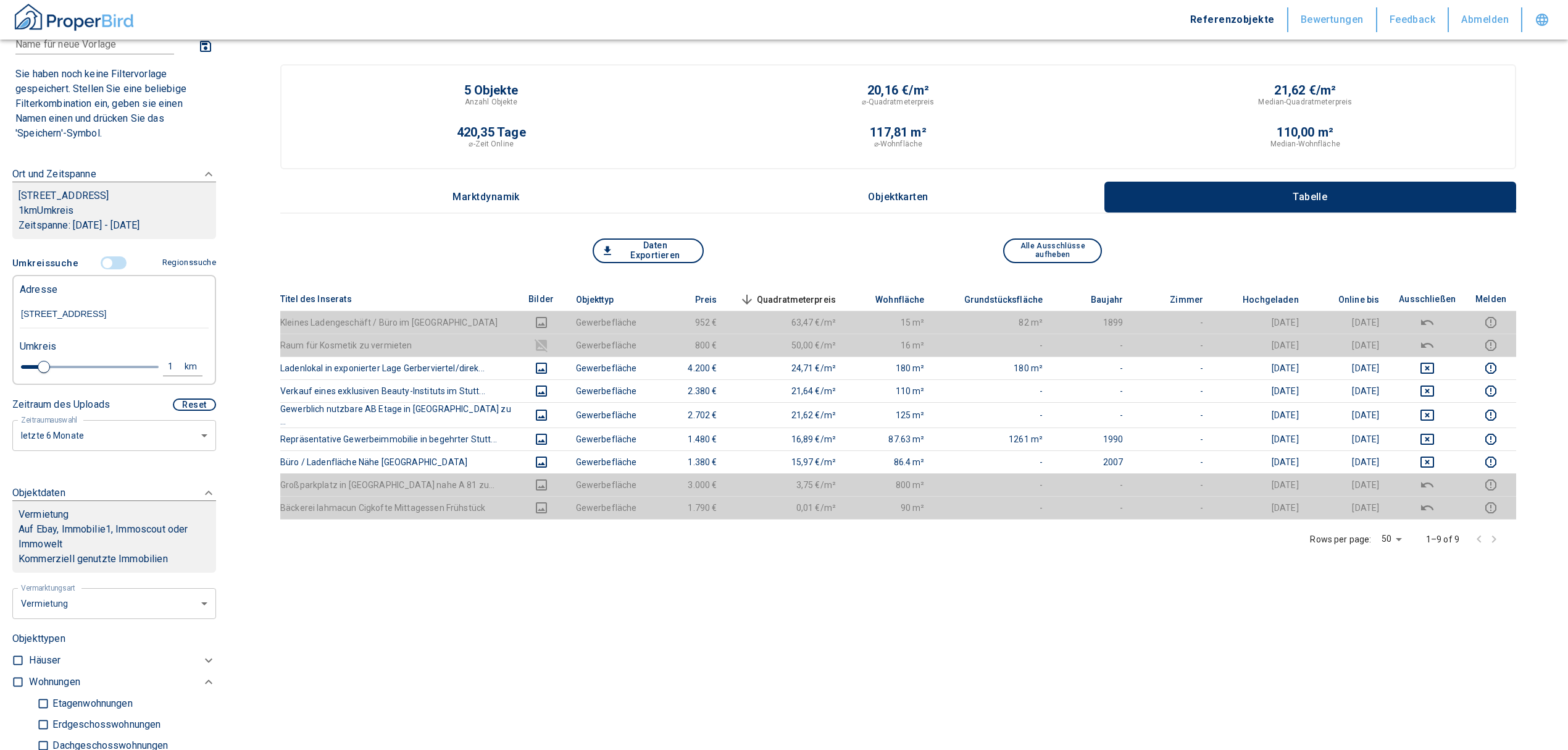
type input "Schwabstraße 24, Stuttgart-West"
type input "2020"
type input "1.6"
type input "2020"
type input "2"
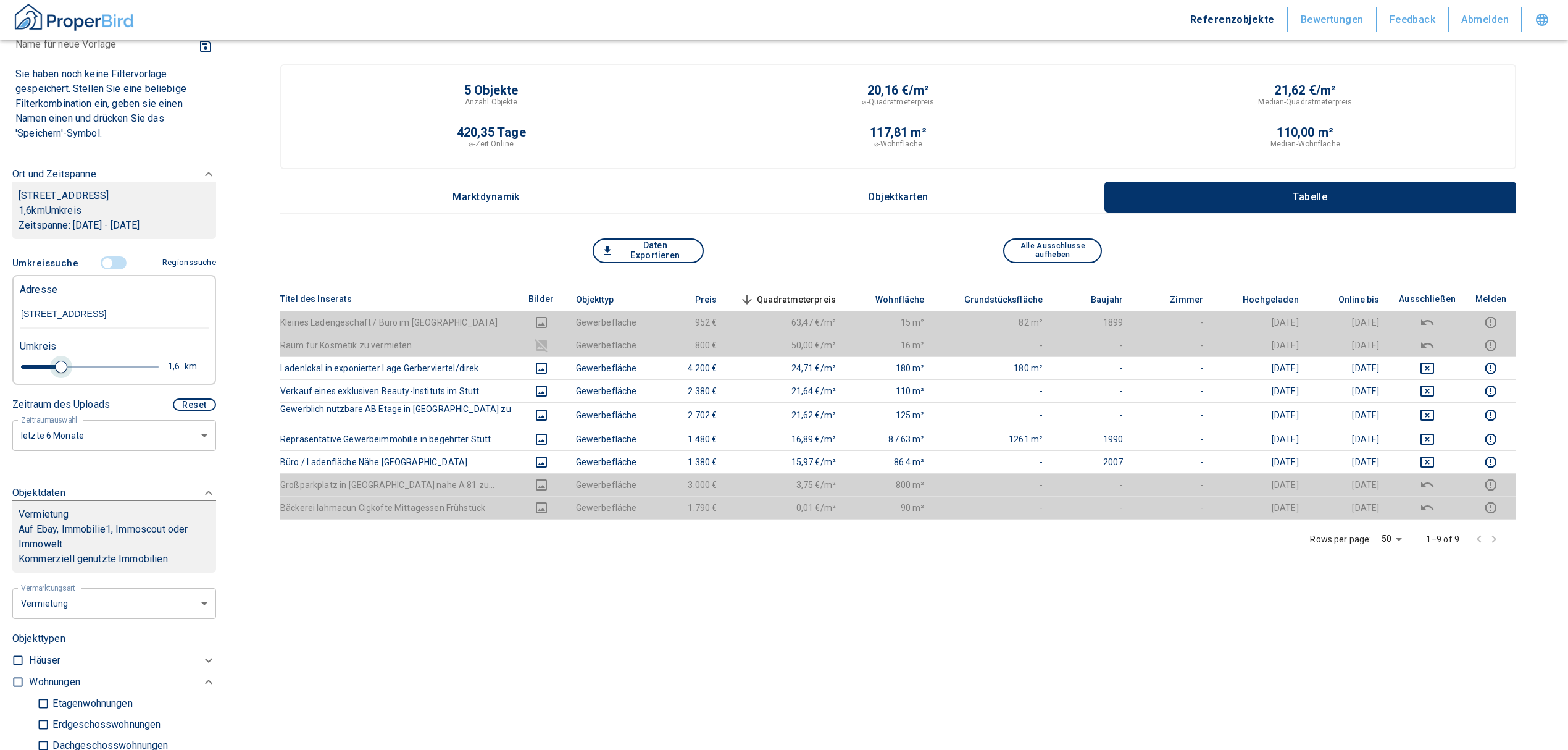
type input "2020"
type input "2.2"
type input "2020"
type input "2.4"
type input "2020"
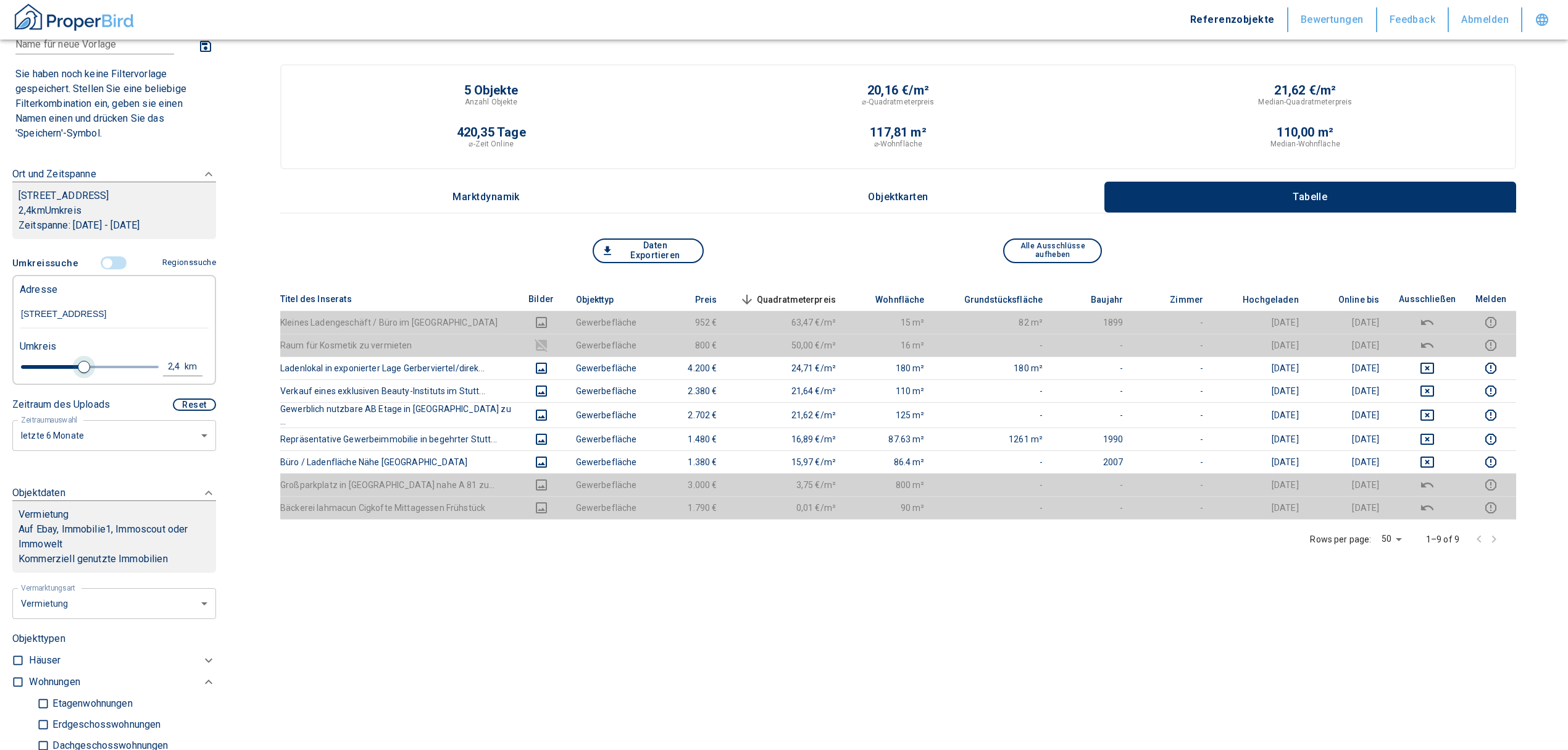
type input "2.6"
type input "2020"
type input "2.8"
type input "2020"
type input "3"
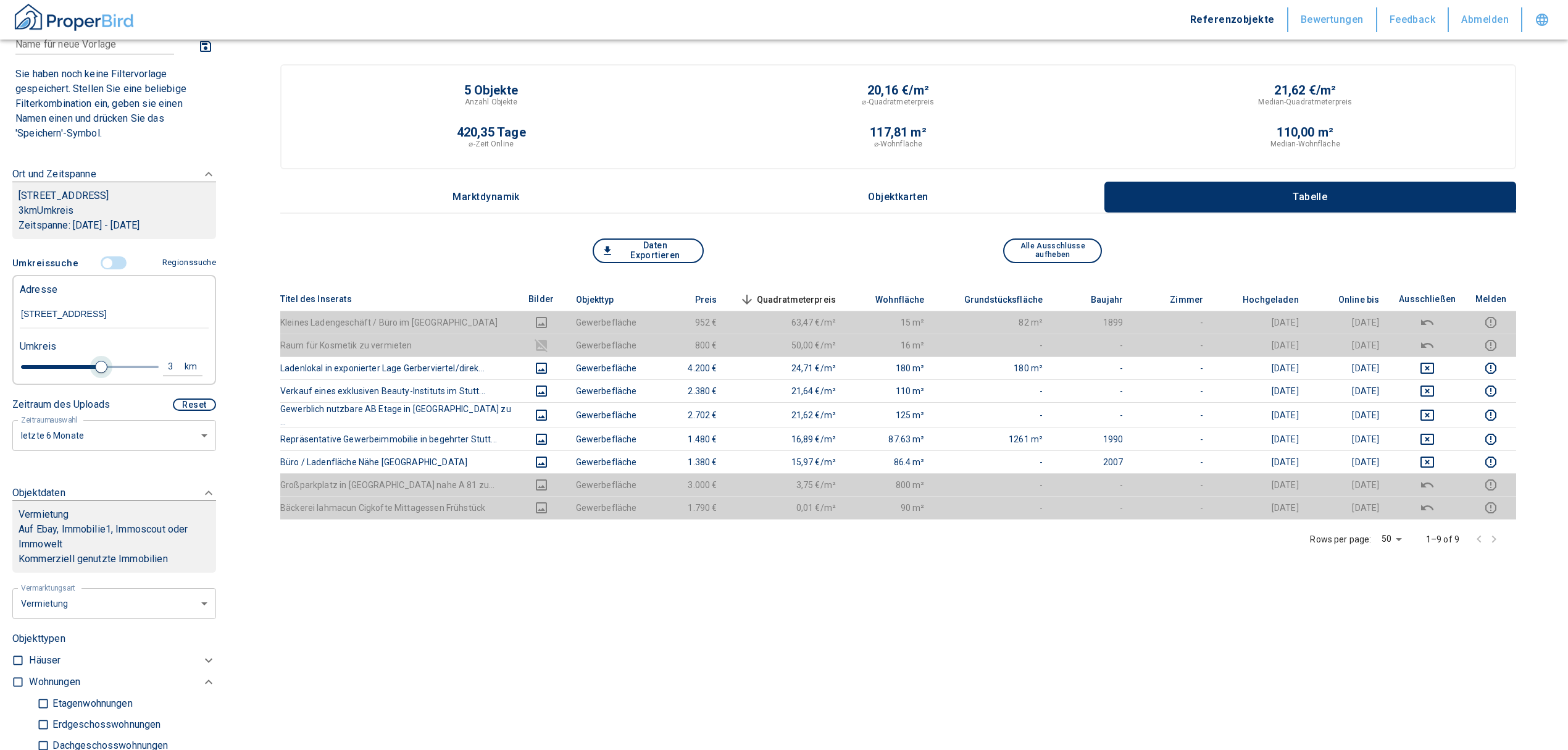
drag, startPoint x: 37, startPoint y: 366, endPoint x: 96, endPoint y: 367, distance: 59.0
click at [96, 367] on span at bounding box center [100, 367] width 12 height 12
type input "2020"
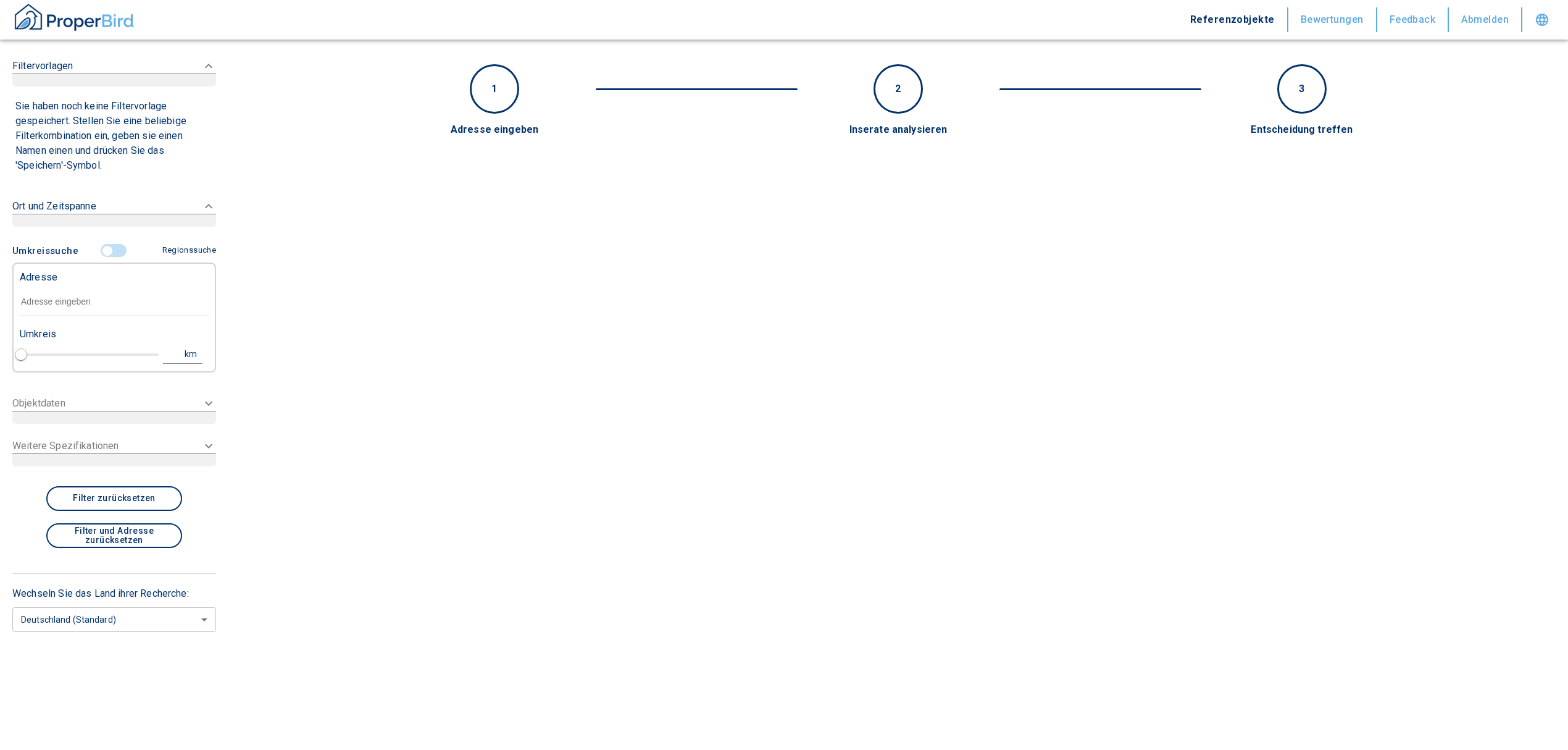
click at [62, 297] on input "text" at bounding box center [114, 302] width 189 height 29
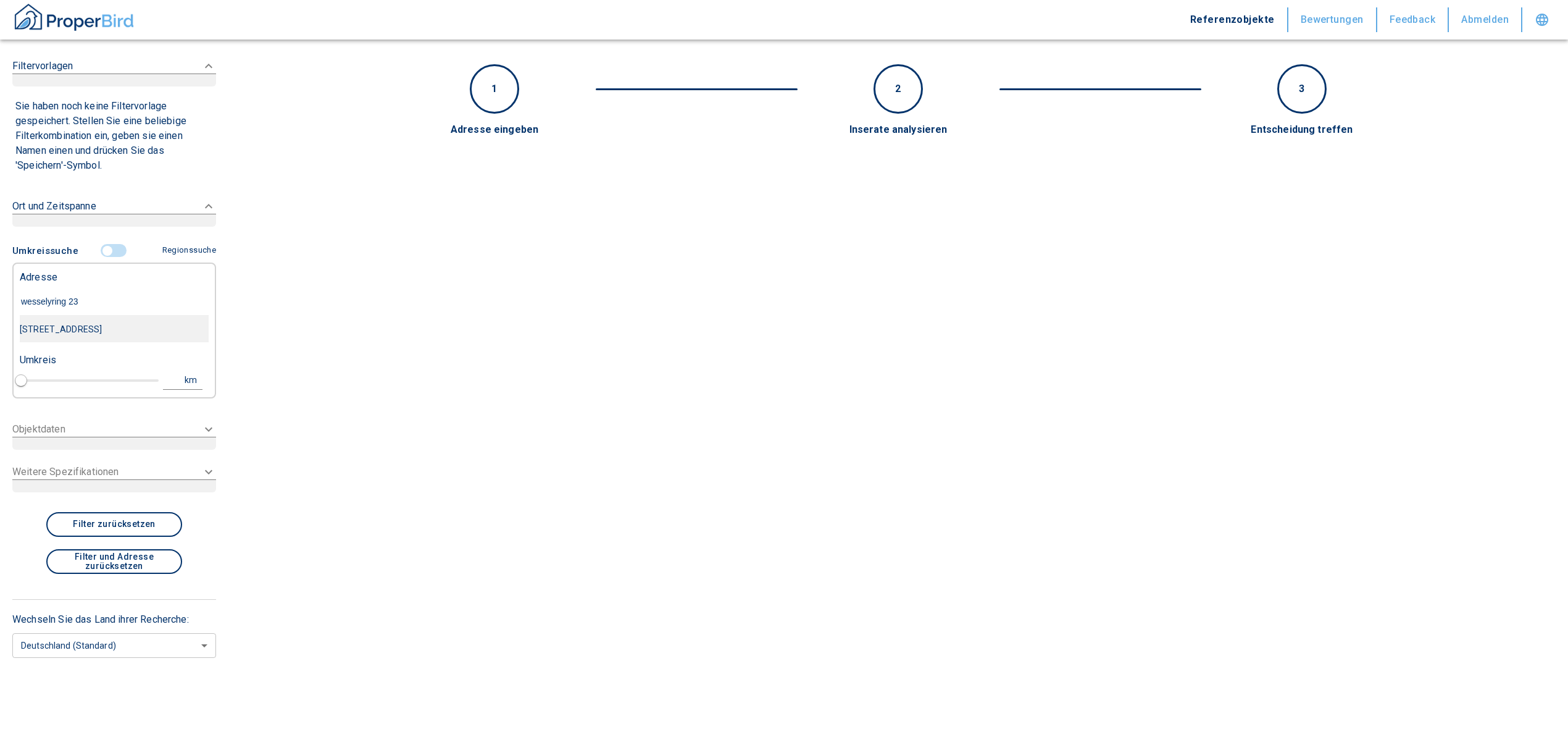
click at [93, 341] on div "[STREET_ADDRESS]" at bounding box center [114, 330] width 189 height 26
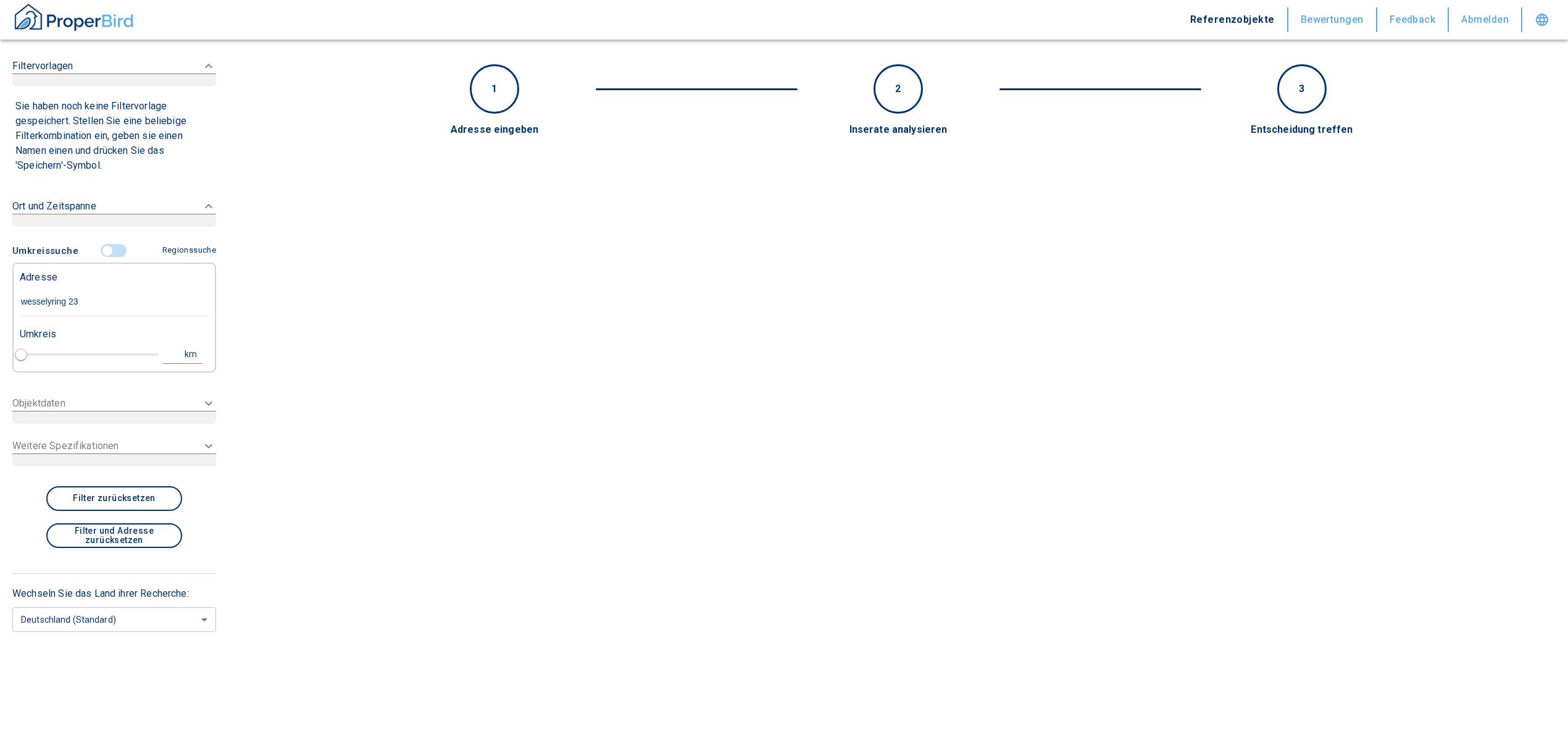
type input "[STREET_ADDRESS]"
type input "1"
type input "2020"
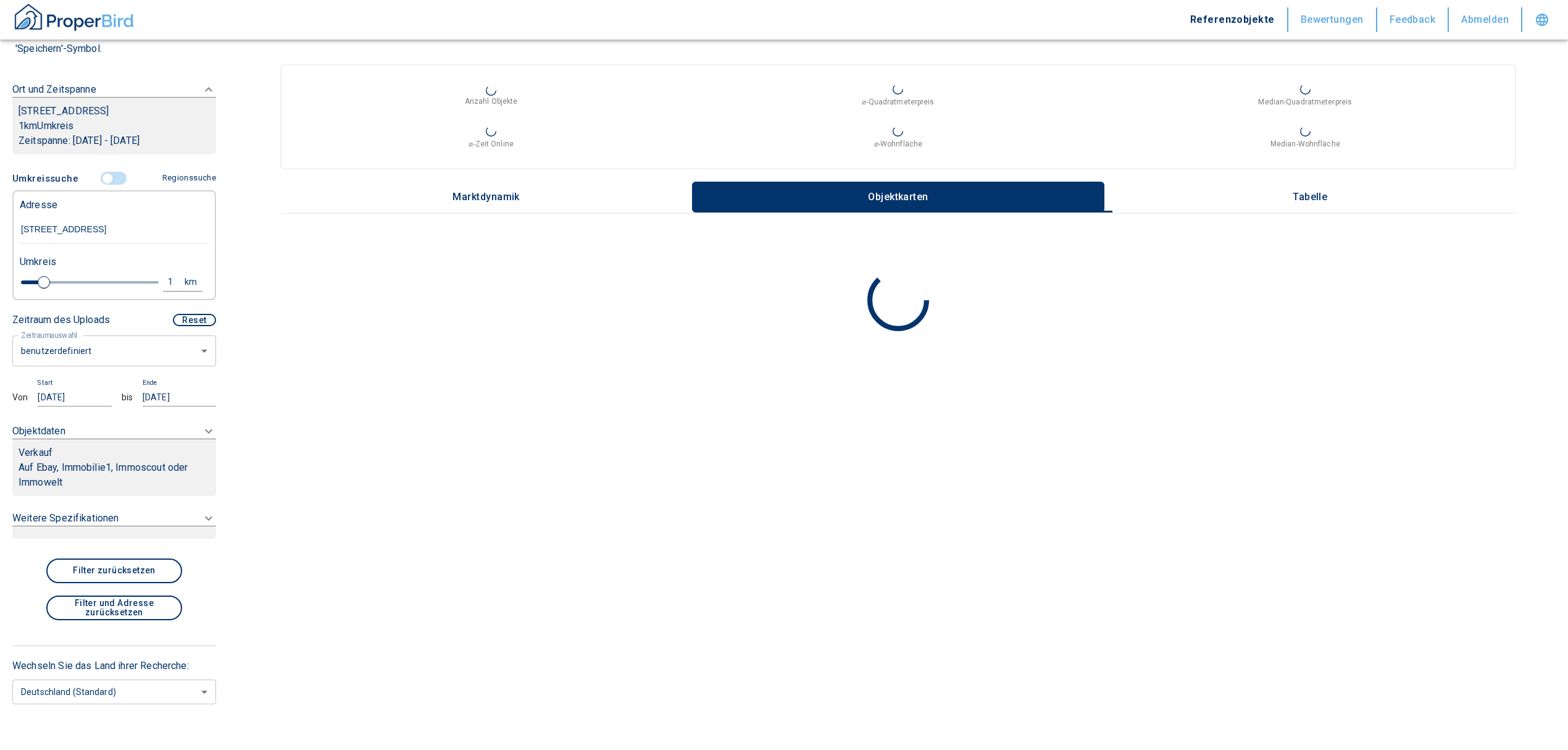
scroll to position [173, 0]
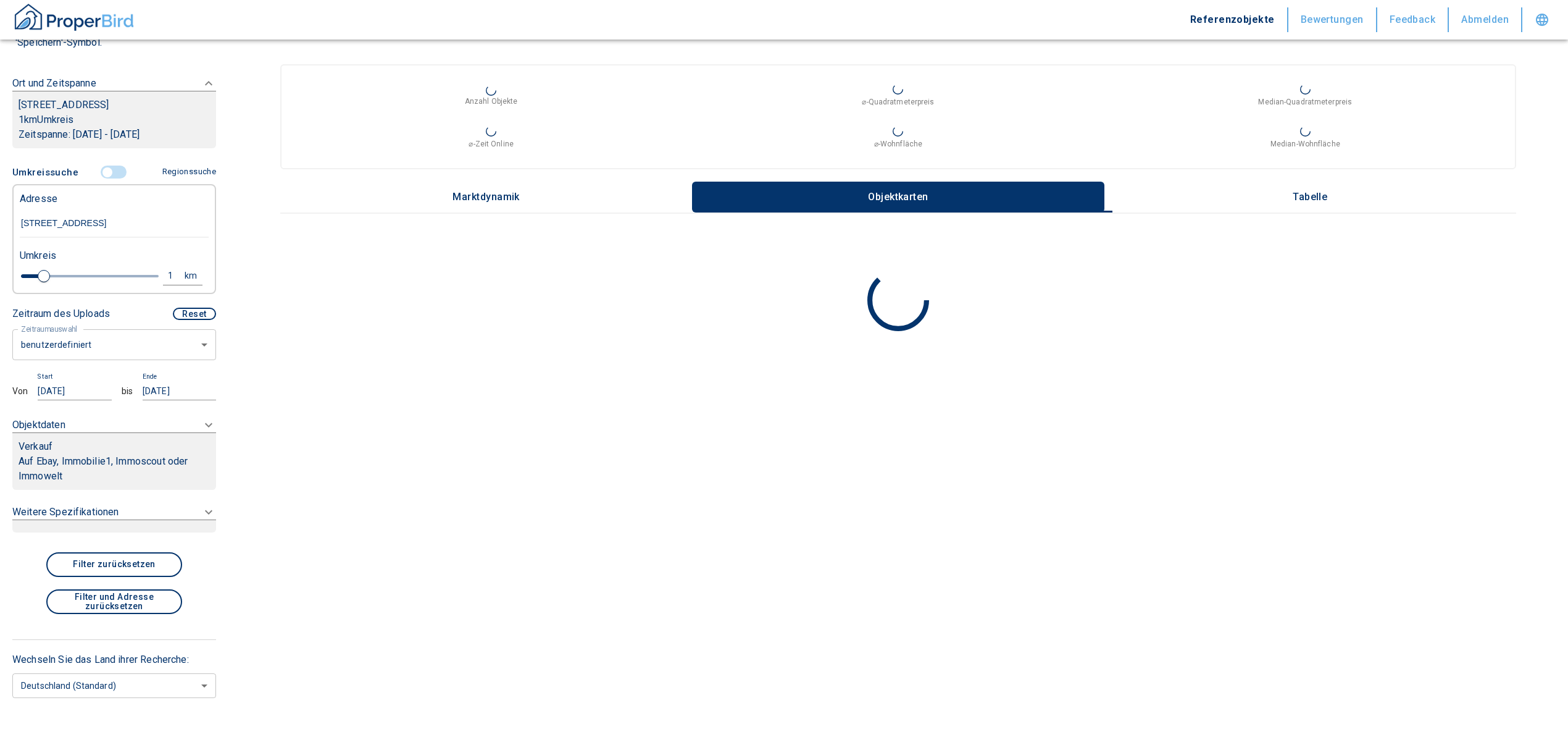
type input "[STREET_ADDRESS]"
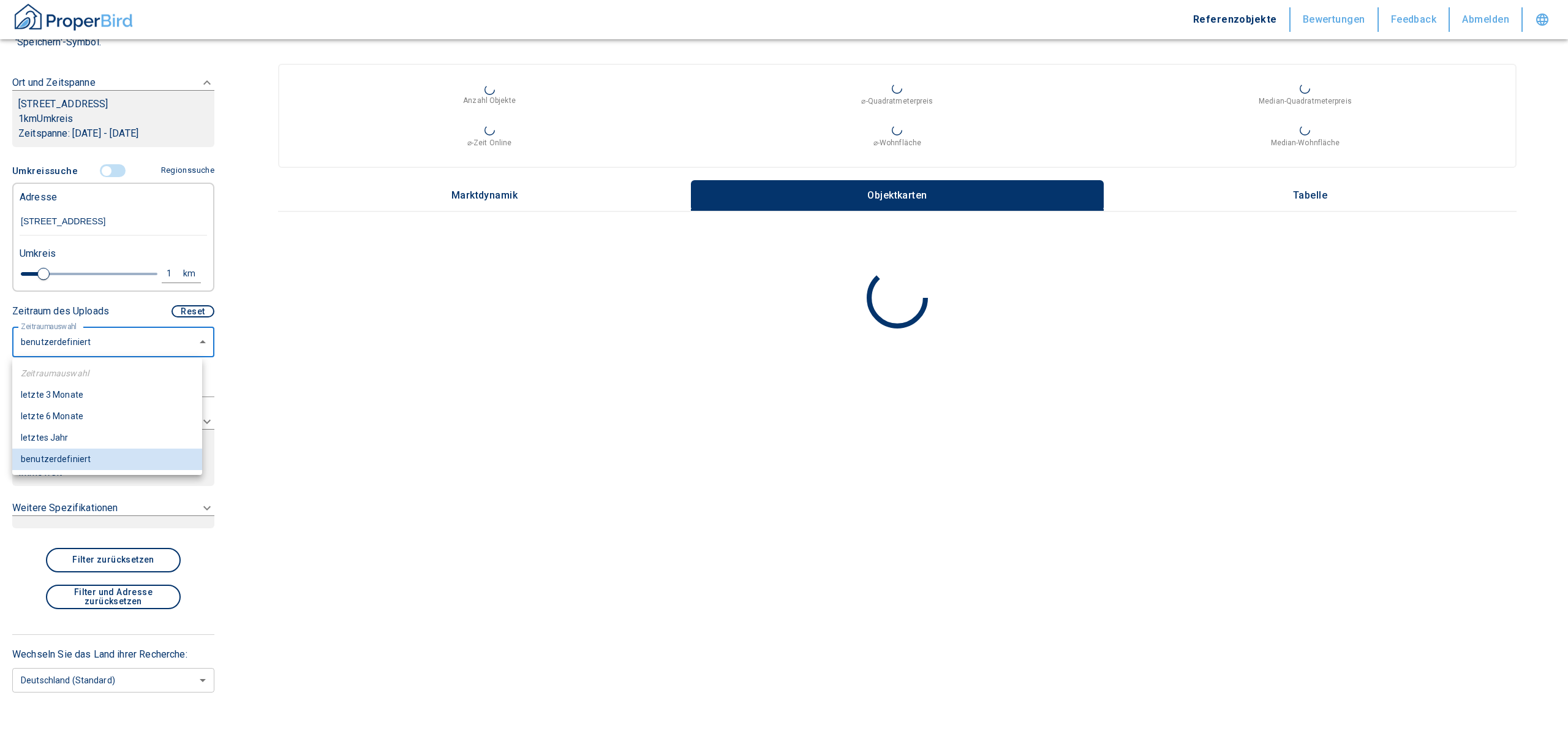
click at [86, 337] on body "Referenzobjekte Bewertungen Feedback Abmelden Filtervorlagen Neue Filtereinstel…" at bounding box center [784, 372] width 1568 height 744
click at [67, 417] on li "letzte 6 Monate" at bounding box center [107, 416] width 190 height 21
type input "2020"
type input "6"
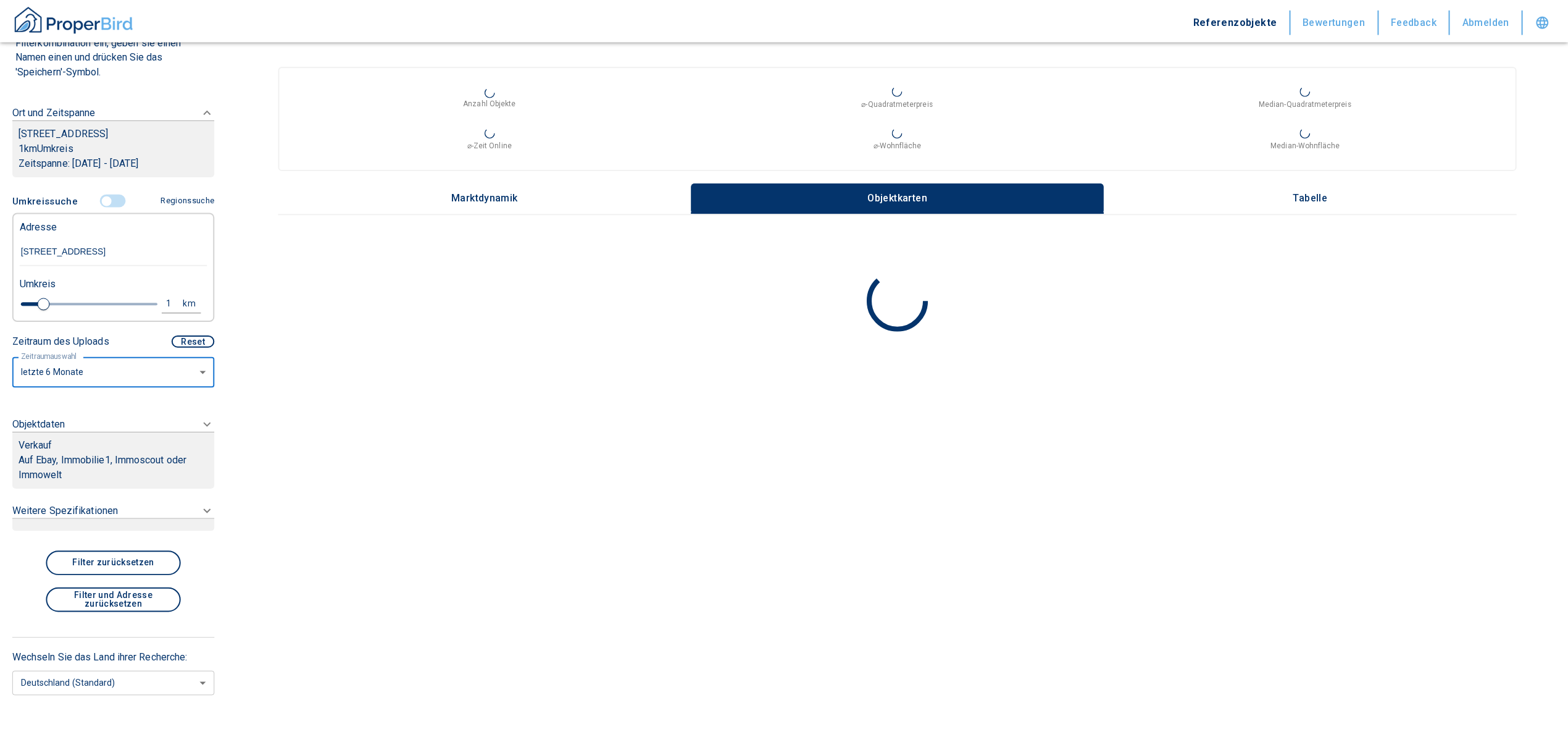
scroll to position [146, 0]
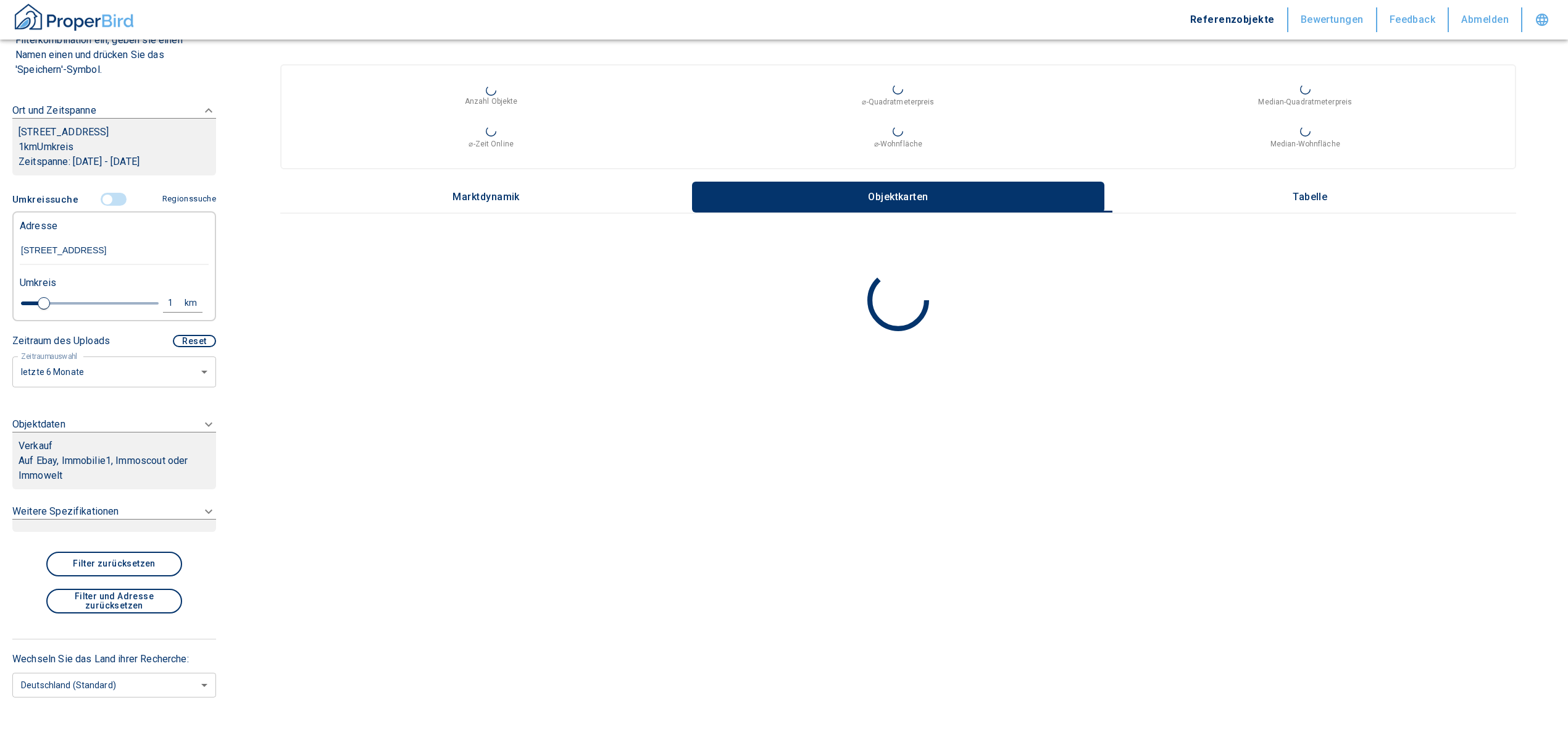
click at [95, 448] on div "Verkauf" at bounding box center [114, 446] width 191 height 15
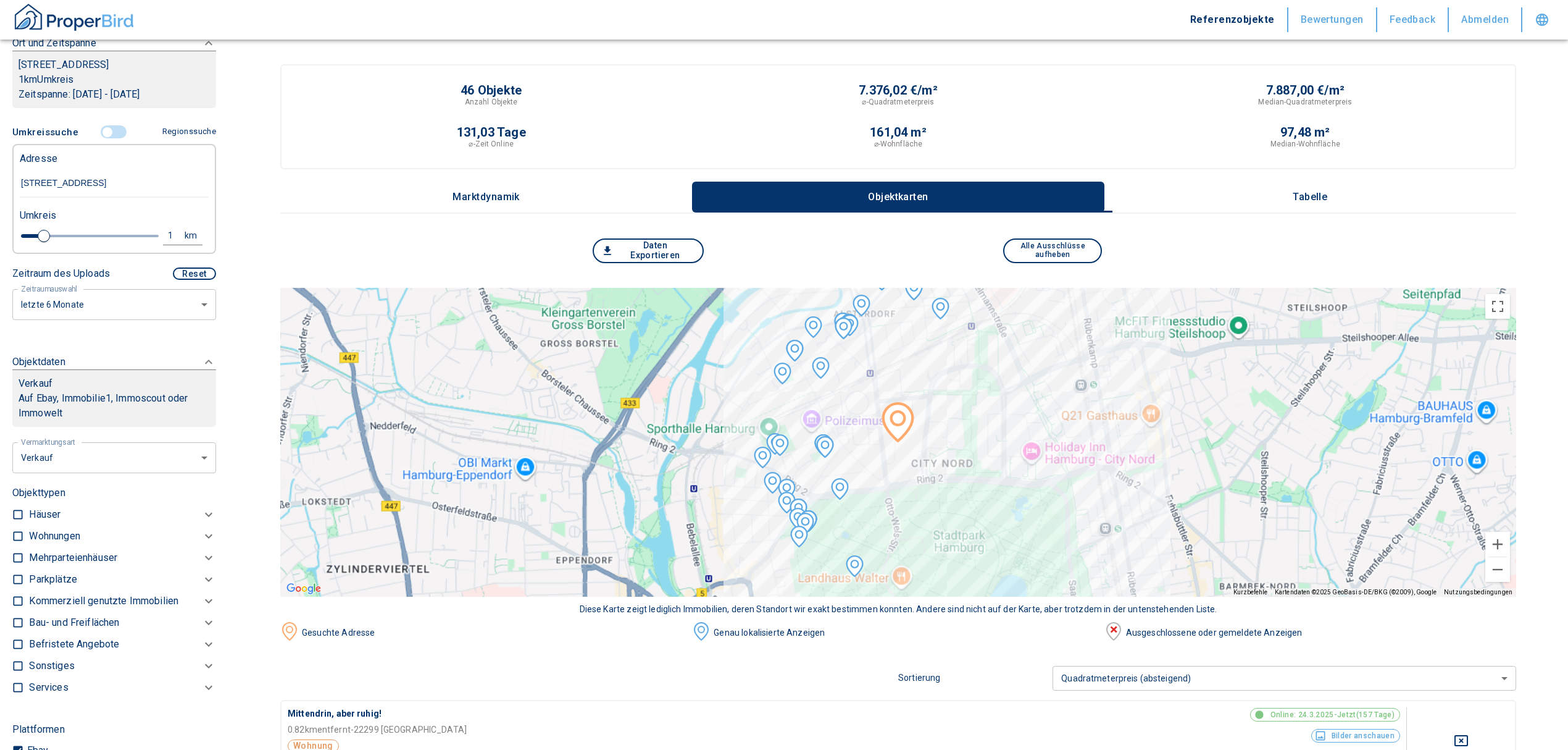
scroll to position [200, 0]
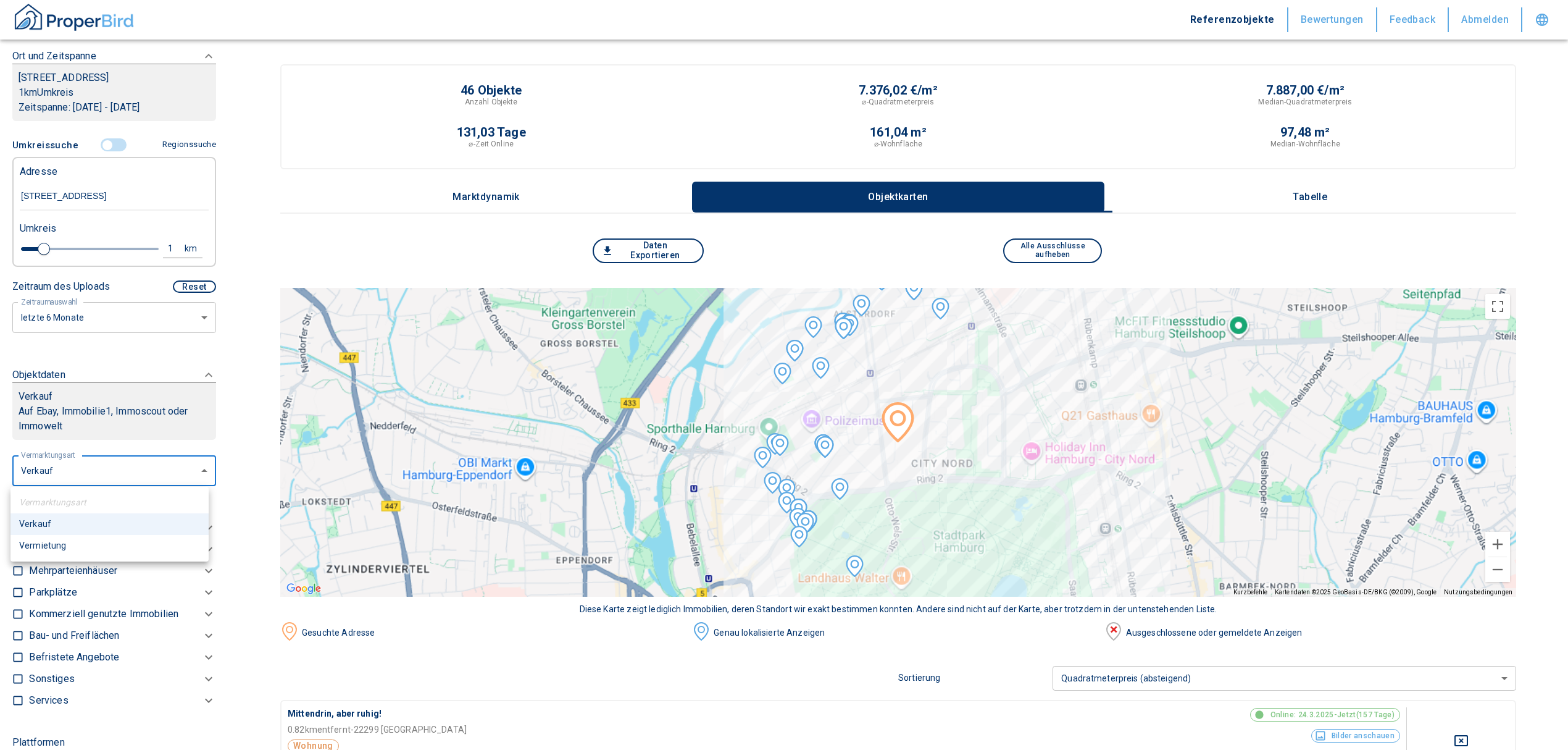
click at [82, 553] on li "Vermietung" at bounding box center [109, 545] width 199 height 21
type input "rent"
type input "2020"
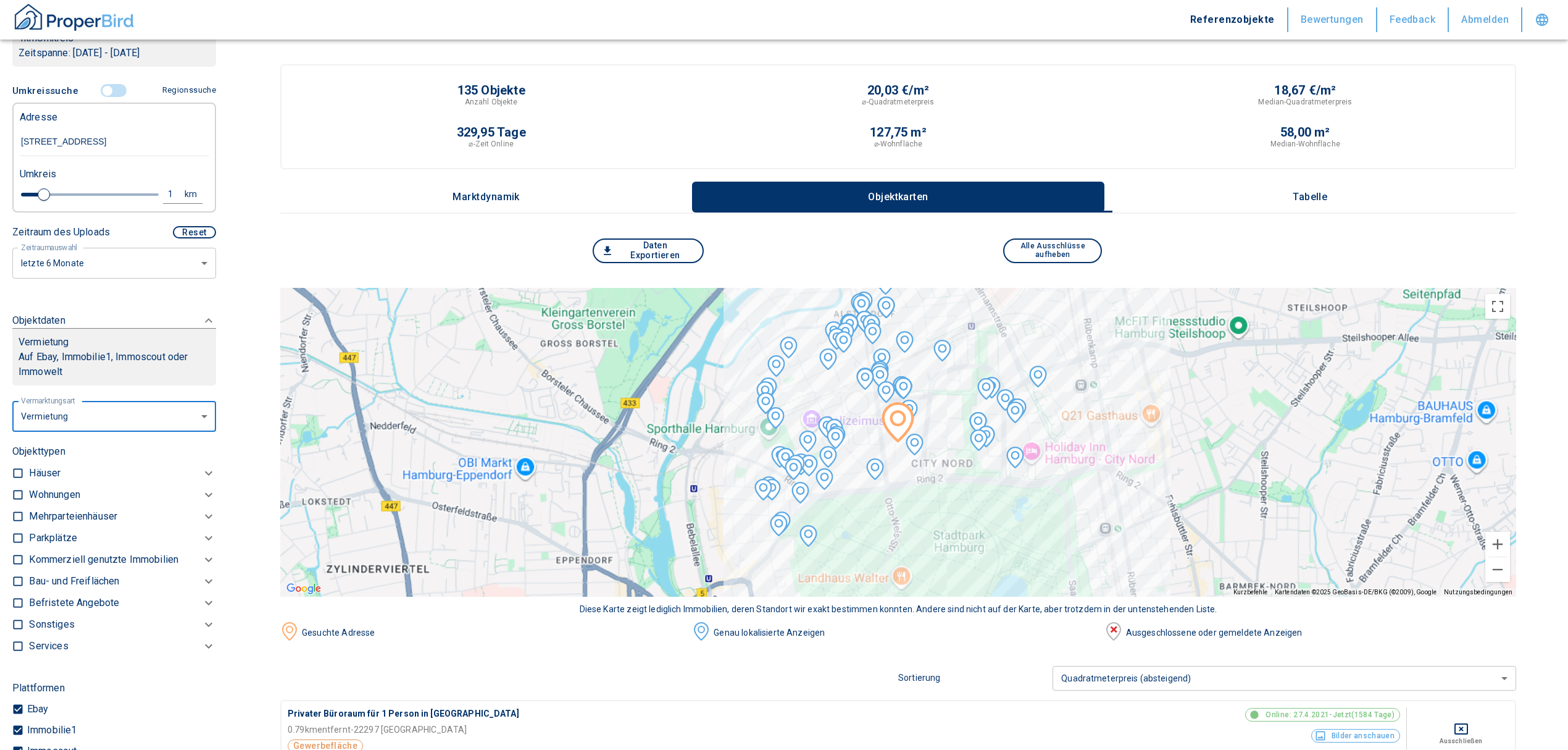
scroll to position [282, 0]
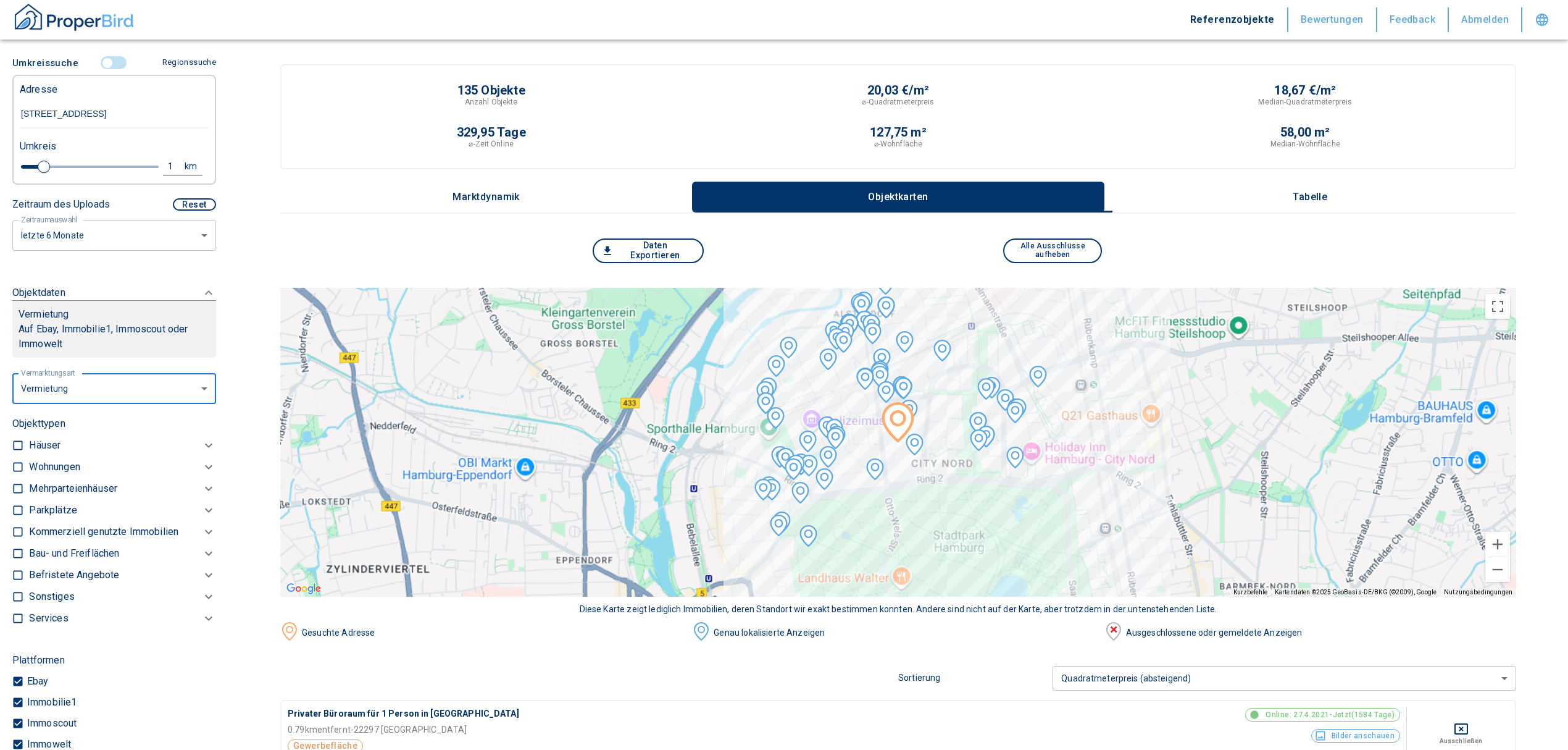
click at [14, 463] on input "checkbox" at bounding box center [18, 466] width 12 height 12
checkbox input "true"
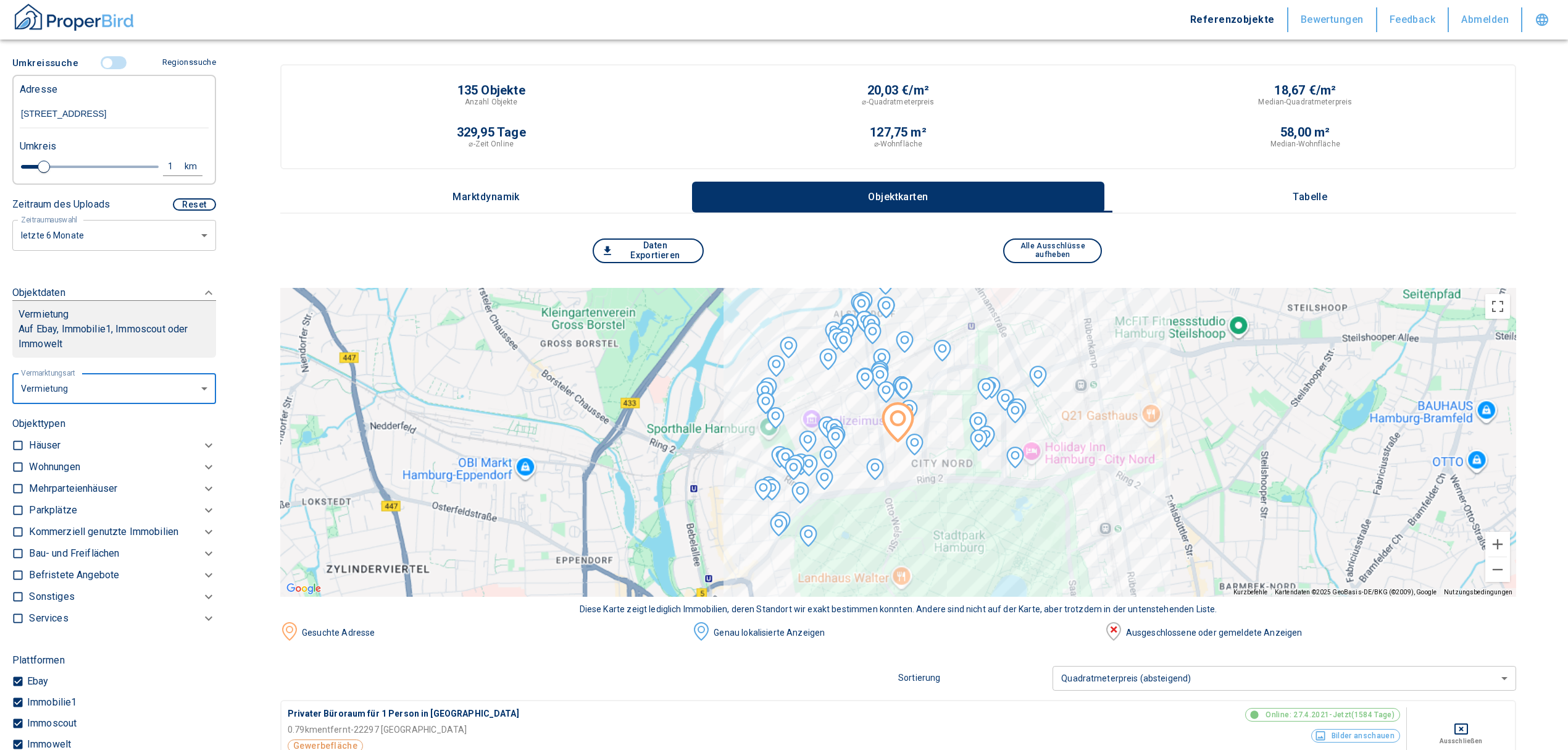
checkbox input "true"
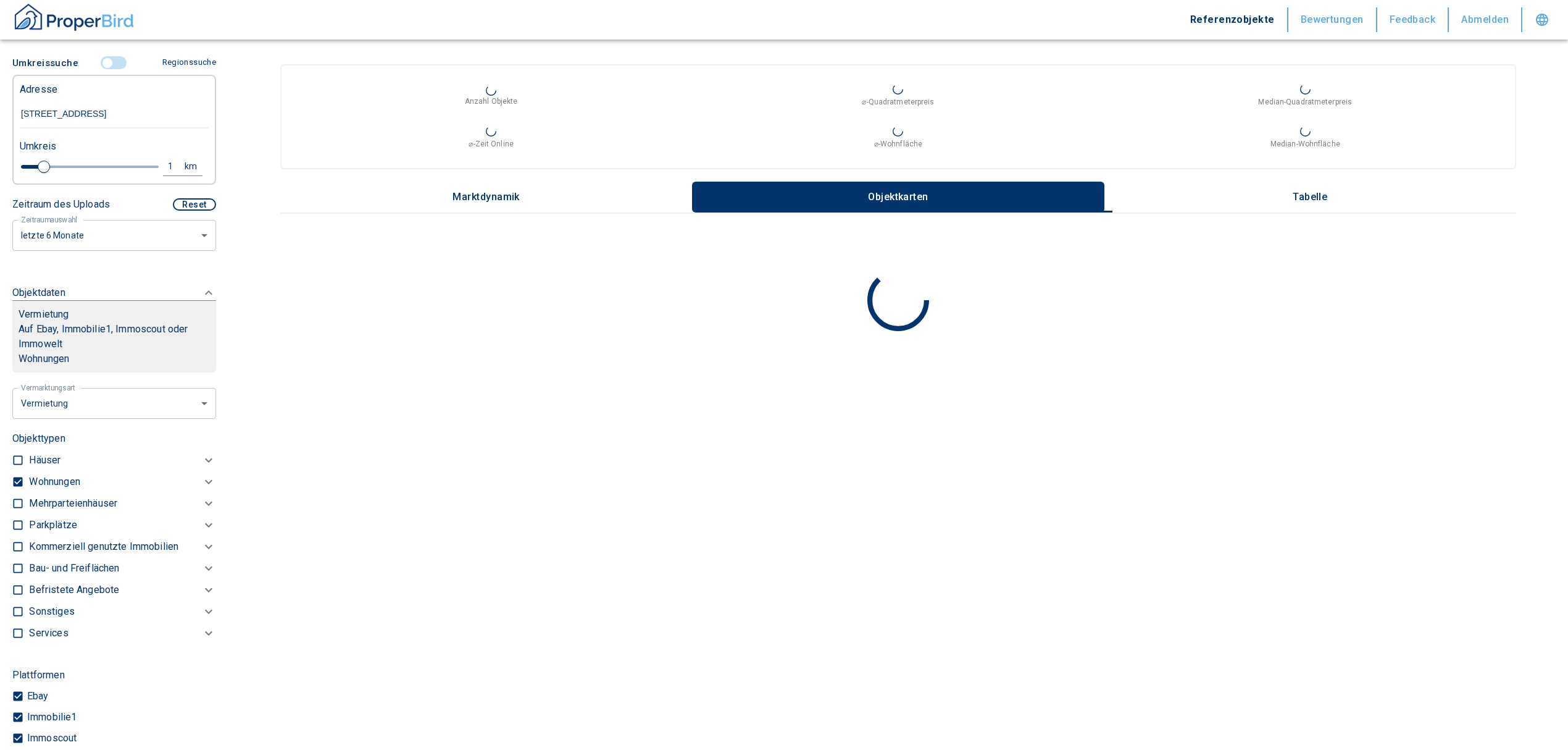
type input "2020"
click at [50, 477] on p "Wohnungen" at bounding box center [54, 482] width 51 height 15
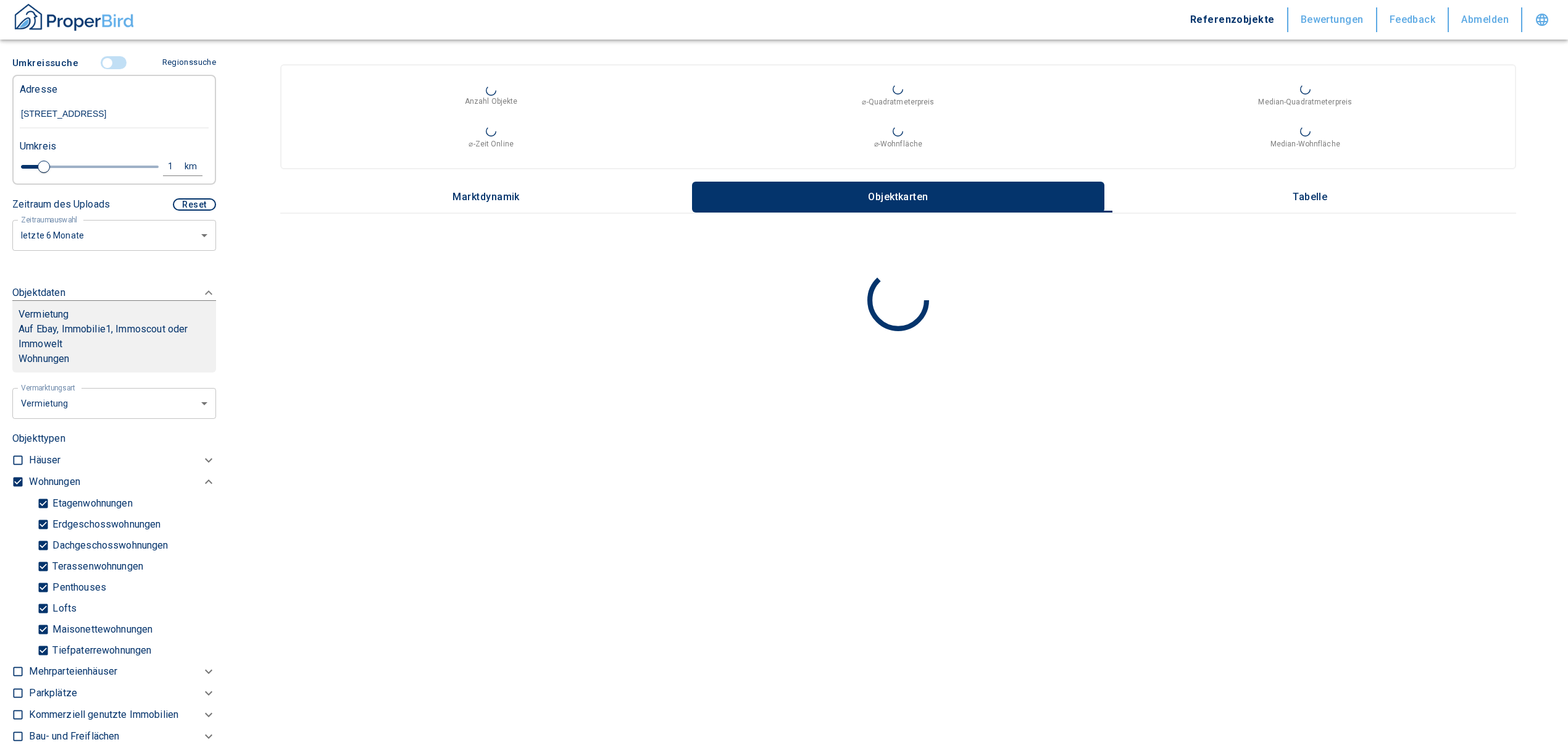
click at [40, 645] on input "Tiefpaterrewohnungen" at bounding box center [43, 650] width 12 height 21
checkbox input "false"
type input "2020"
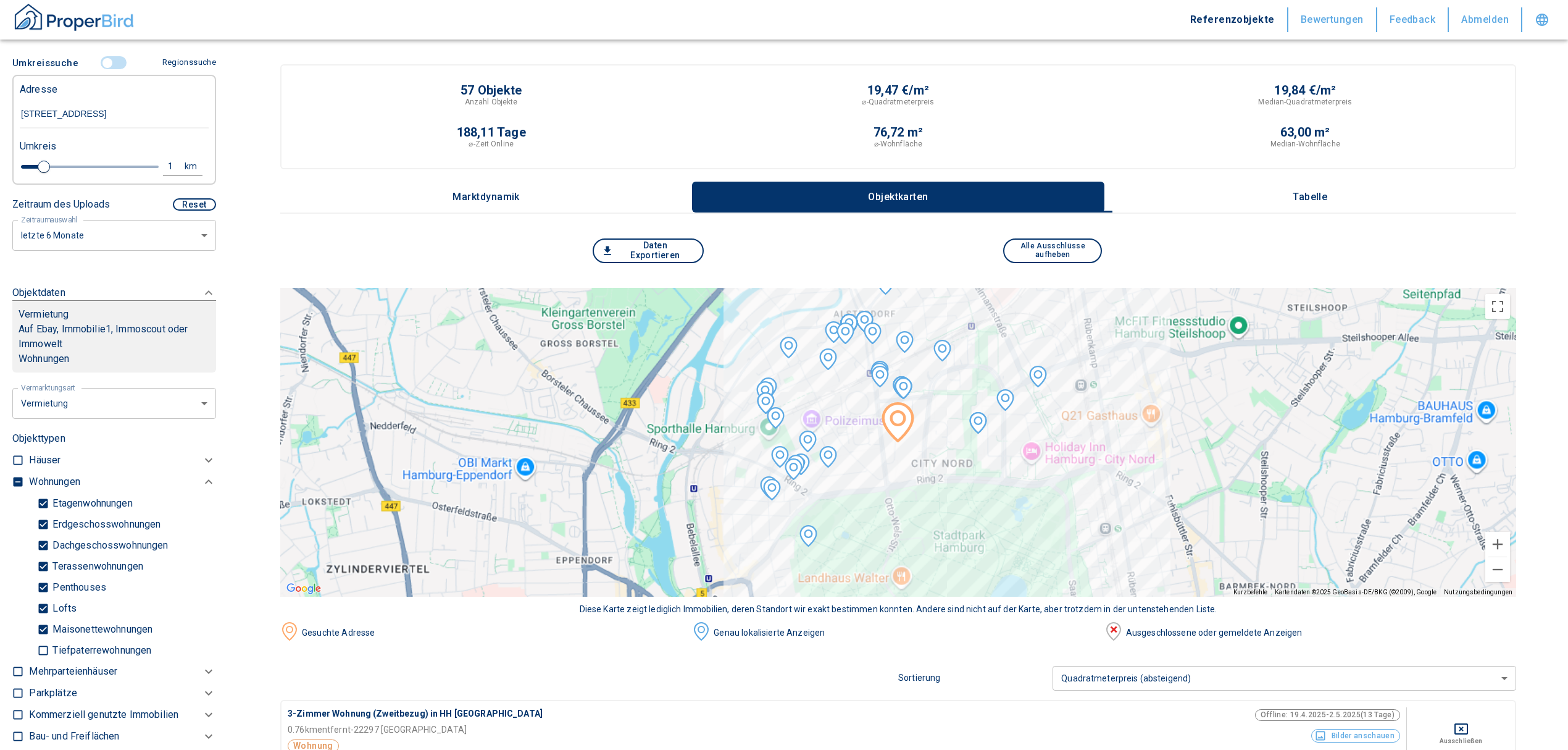
click at [1305, 196] on p "Tabelle" at bounding box center [1310, 197] width 62 height 11
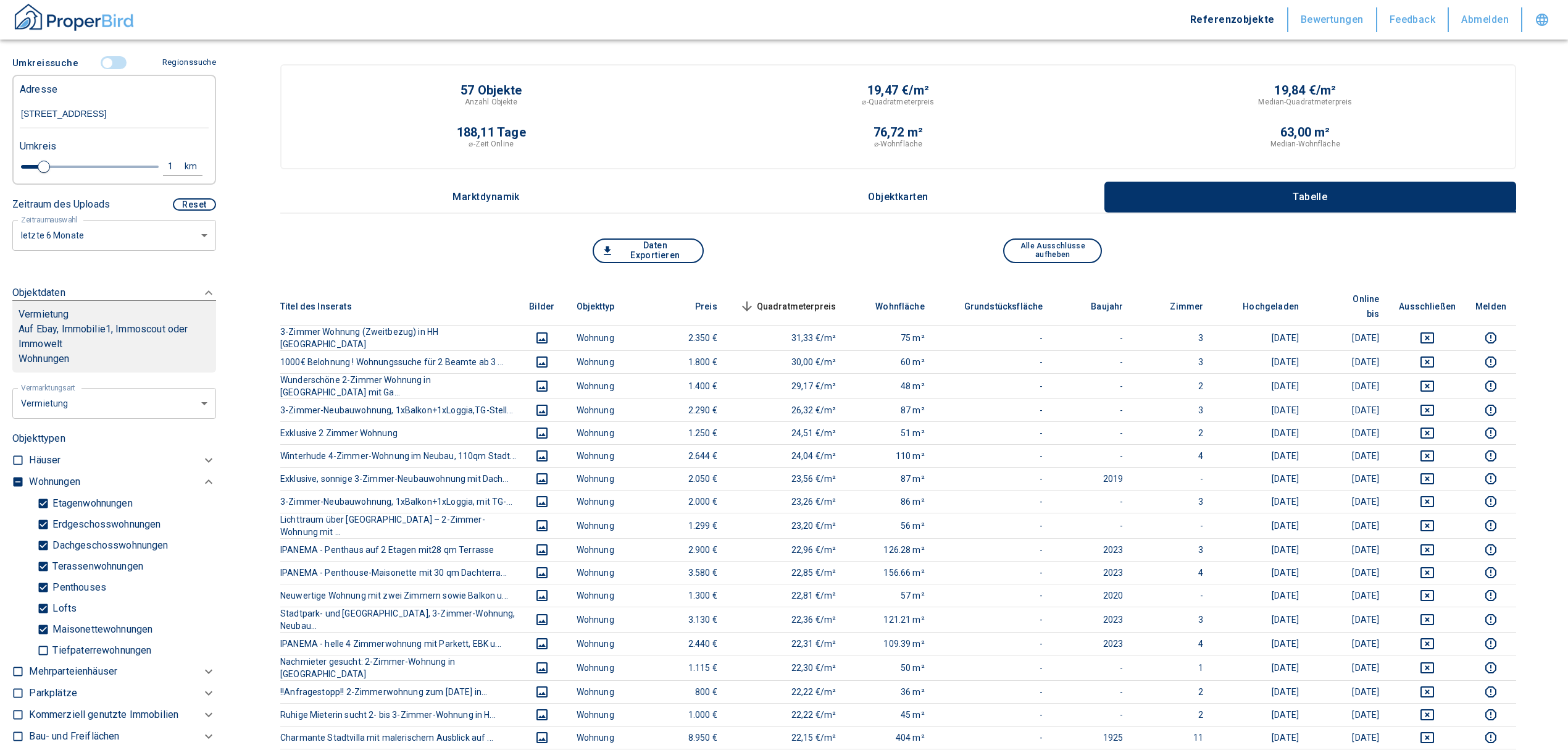
click at [791, 289] on th "Quadratmeterpreis sorted descending" at bounding box center [787, 306] width 119 height 38
click at [795, 299] on span "Quadratmeterpreis sorted descending" at bounding box center [787, 306] width 99 height 15
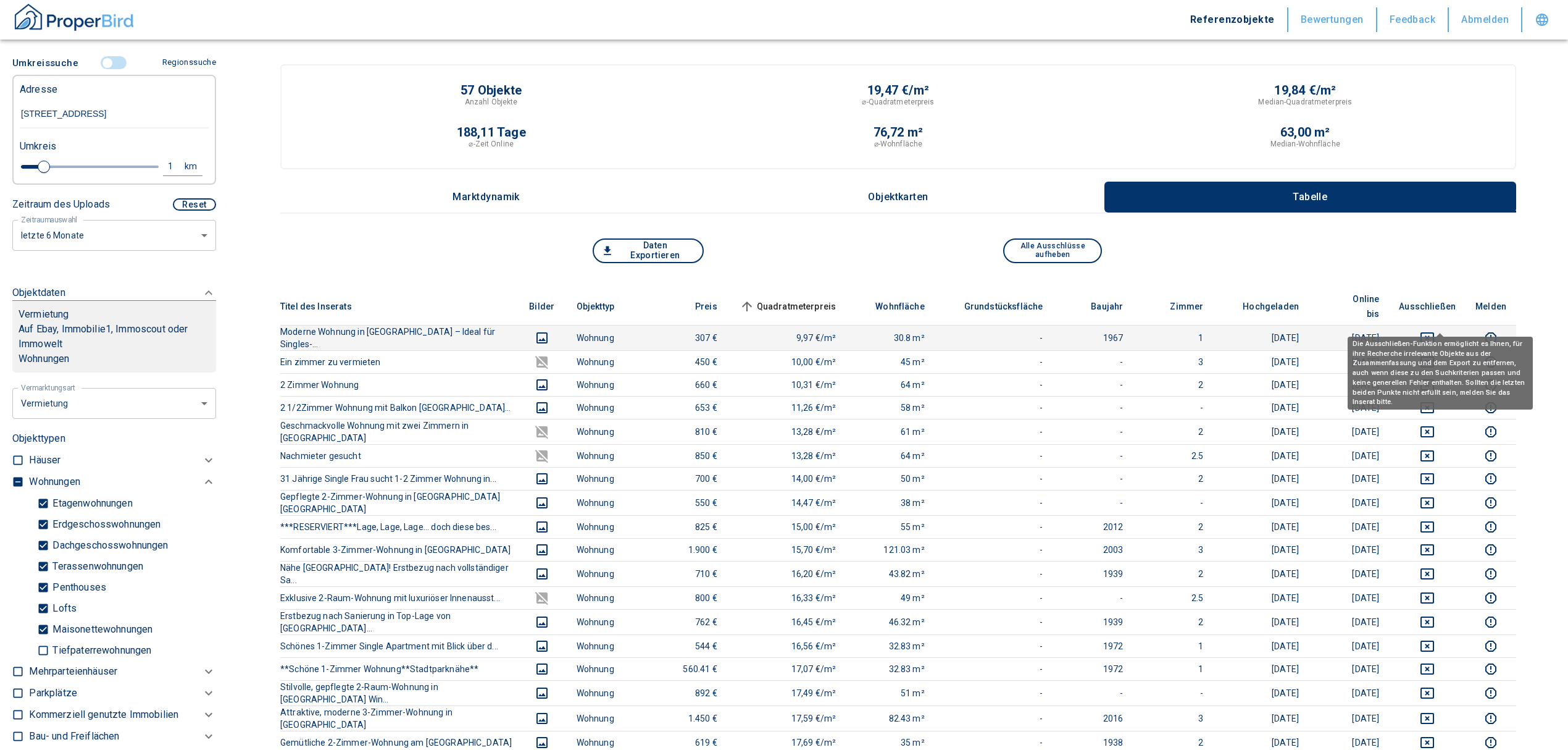
click at [1434, 332] on icon "deselect this listing" at bounding box center [1427, 338] width 14 height 11
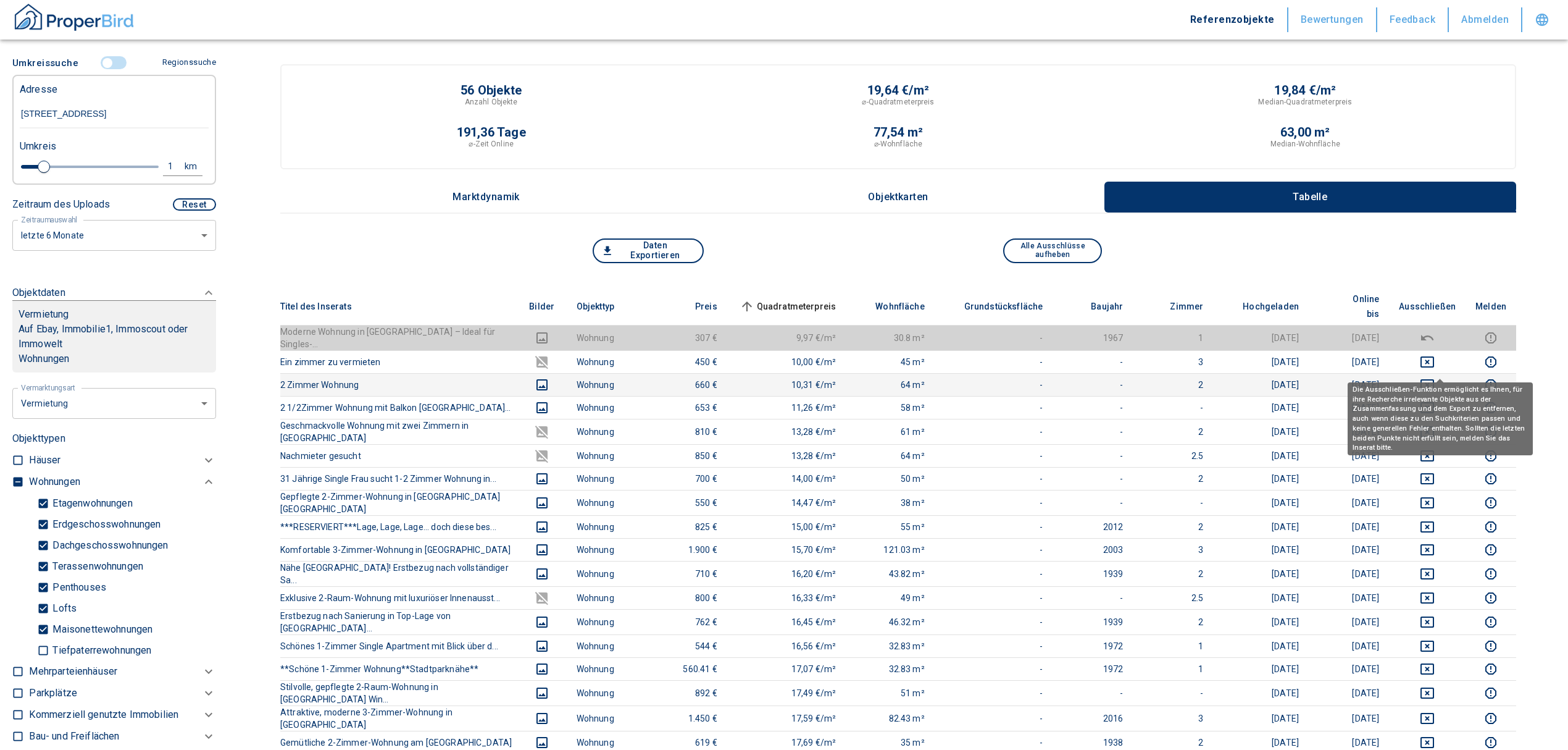
click at [1435, 378] on icon "deselect this listing" at bounding box center [1428, 385] width 15 height 15
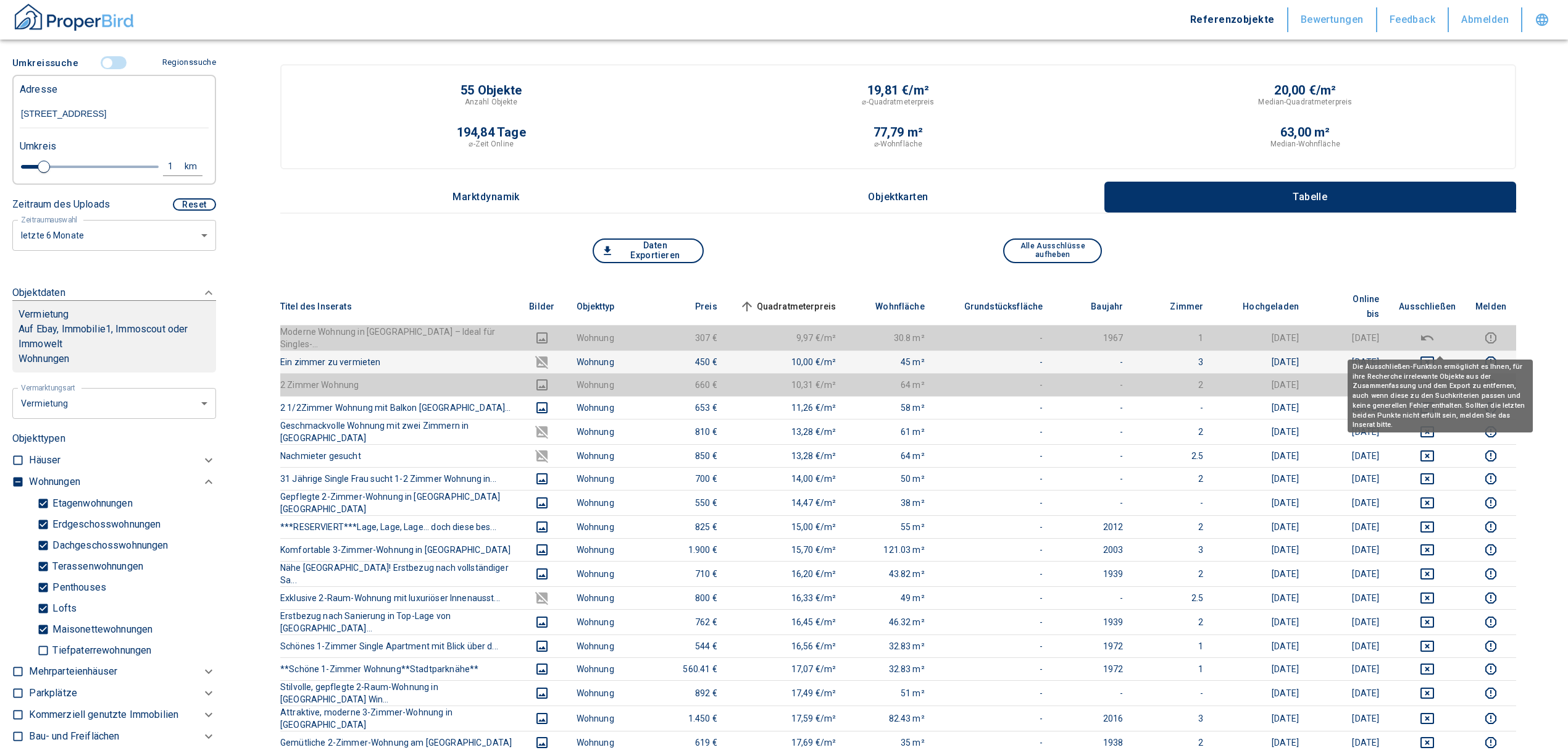
click at [1435, 355] on icon "deselect this listing" at bounding box center [1428, 362] width 15 height 15
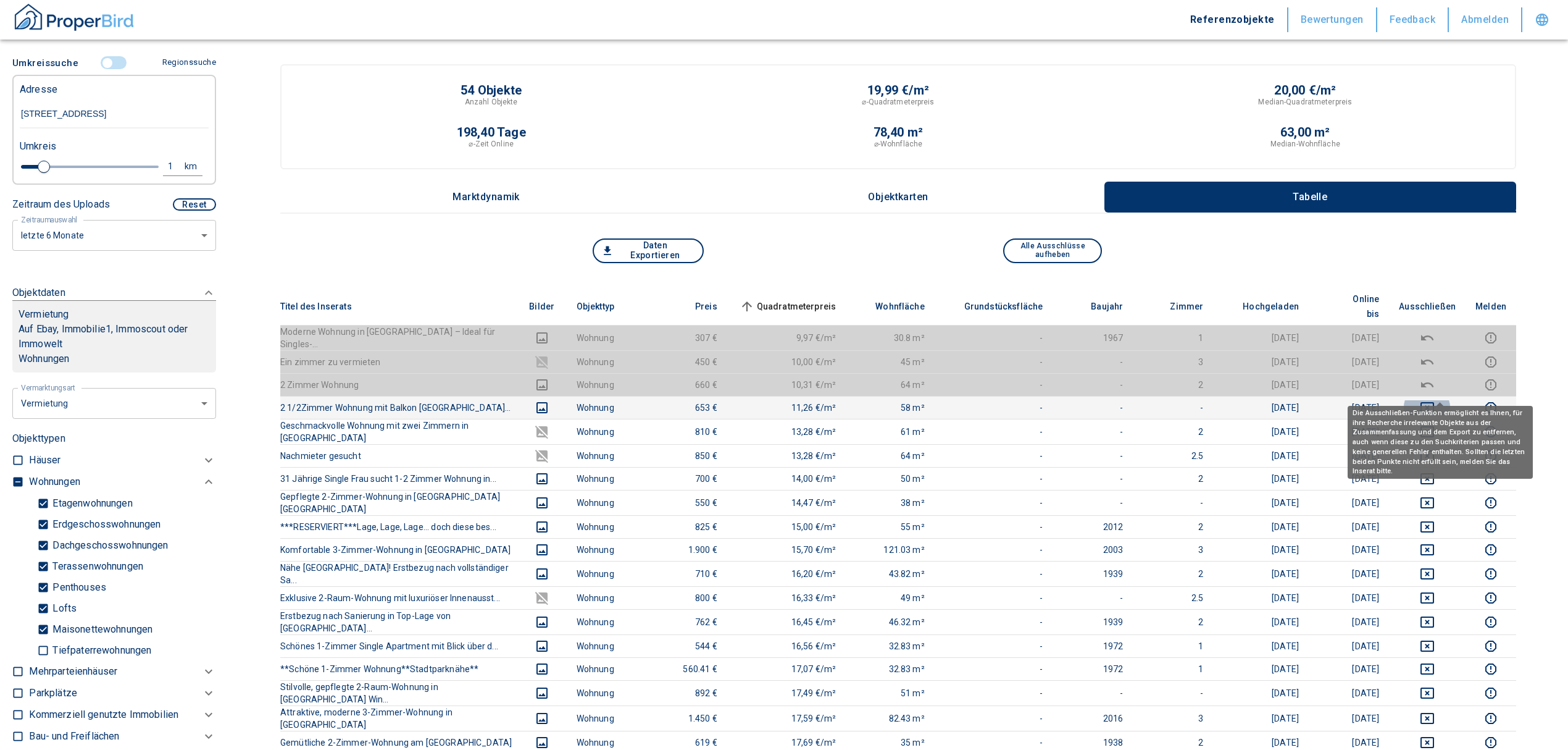
click at [1434, 402] on icon "deselect this listing" at bounding box center [1427, 407] width 14 height 11
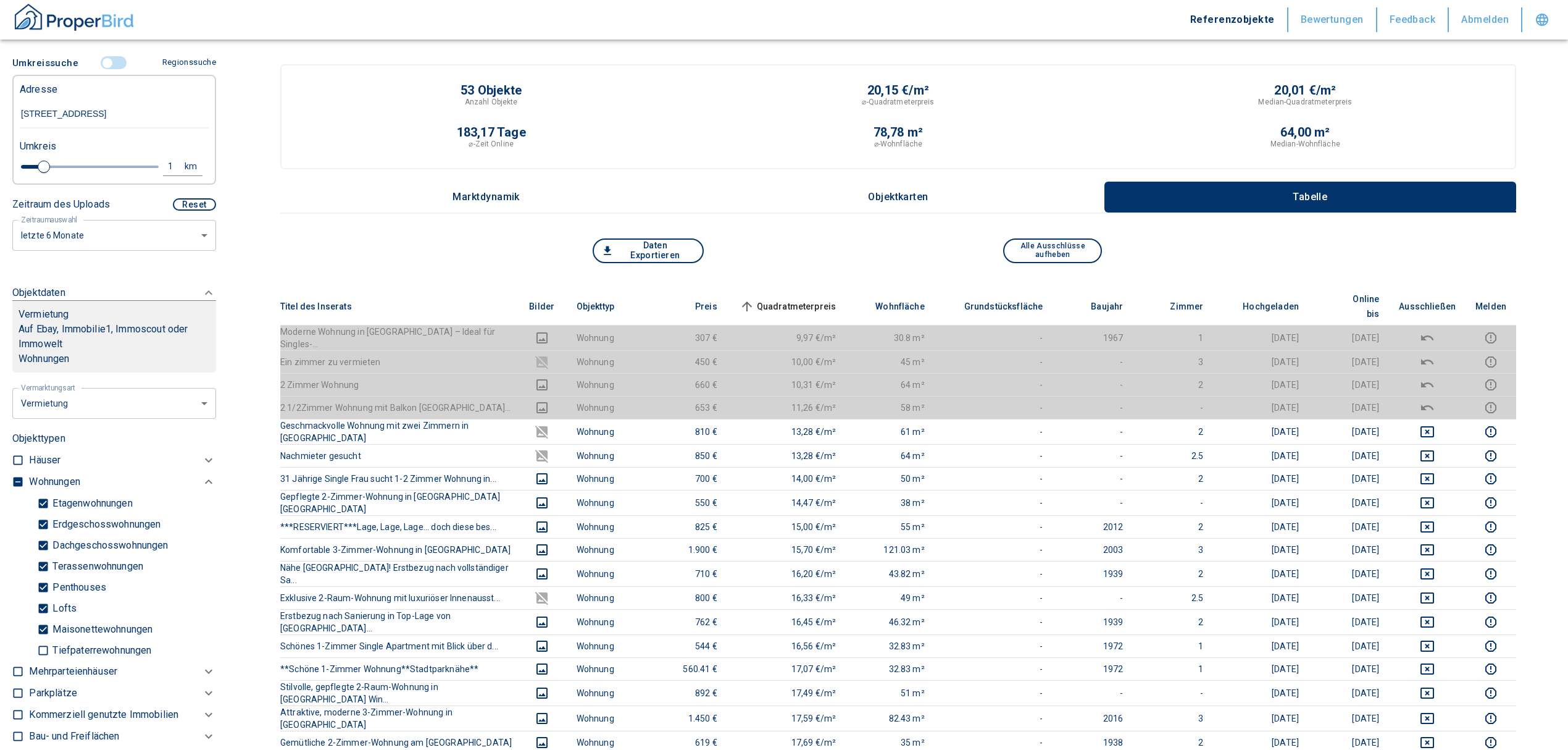
click at [805, 299] on span "Quadratmeterpreis sorted ascending" at bounding box center [787, 306] width 99 height 15
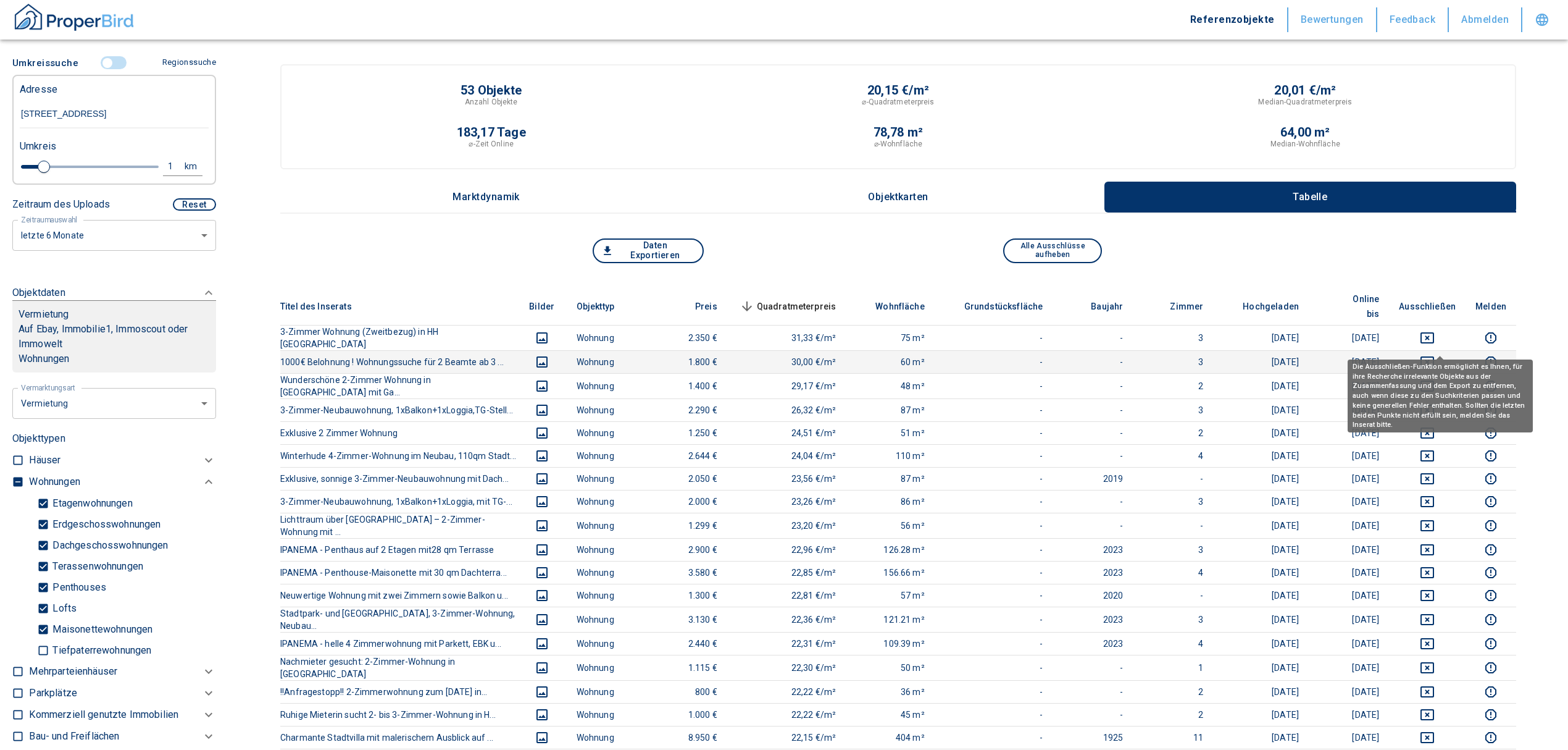
click at [1434, 356] on icon "deselect this listing" at bounding box center [1427, 362] width 14 height 11
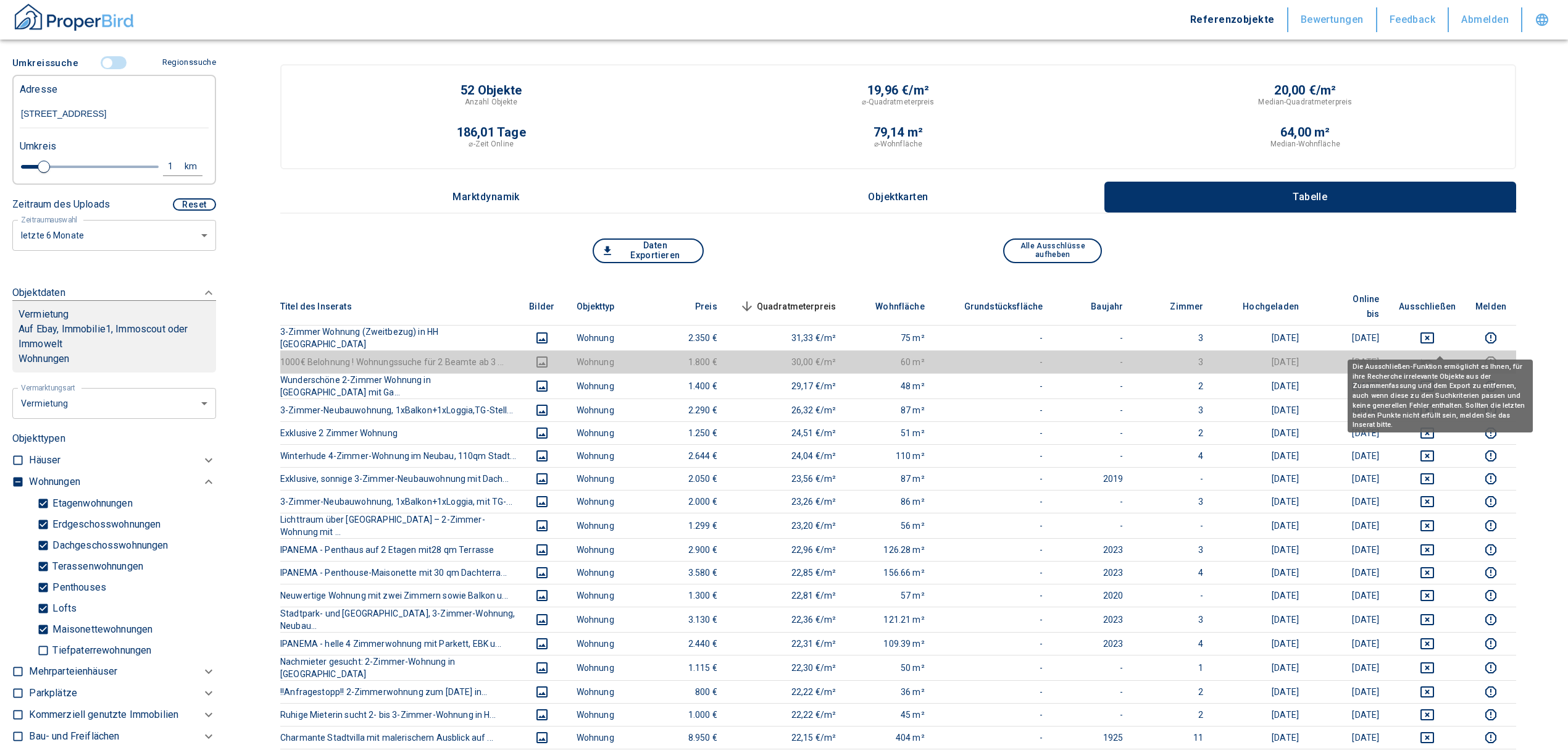
click at [1441, 299] on th "Ausschließen" at bounding box center [1427, 306] width 77 height 38
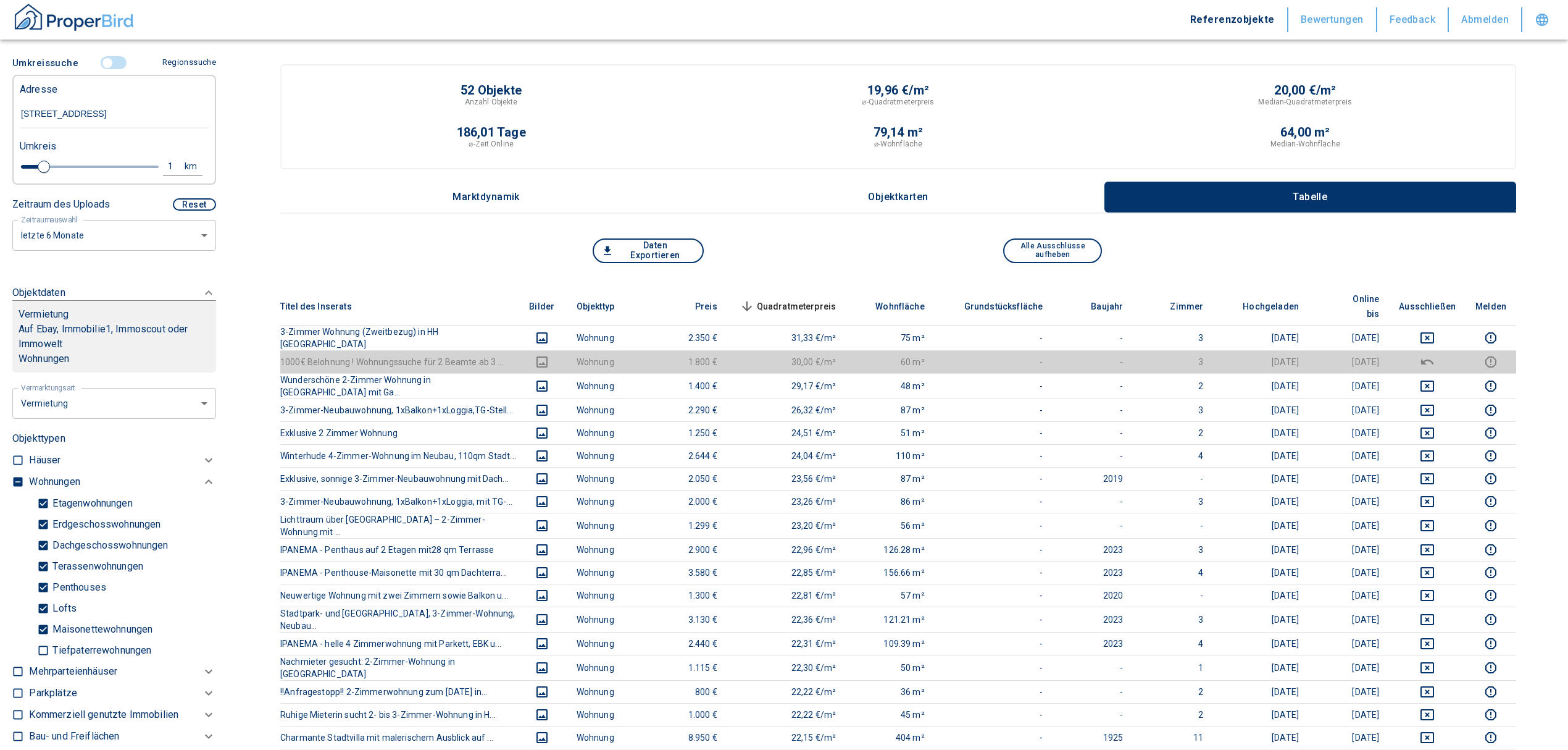
click at [1444, 302] on th "Ausschließen" at bounding box center [1427, 306] width 77 height 38
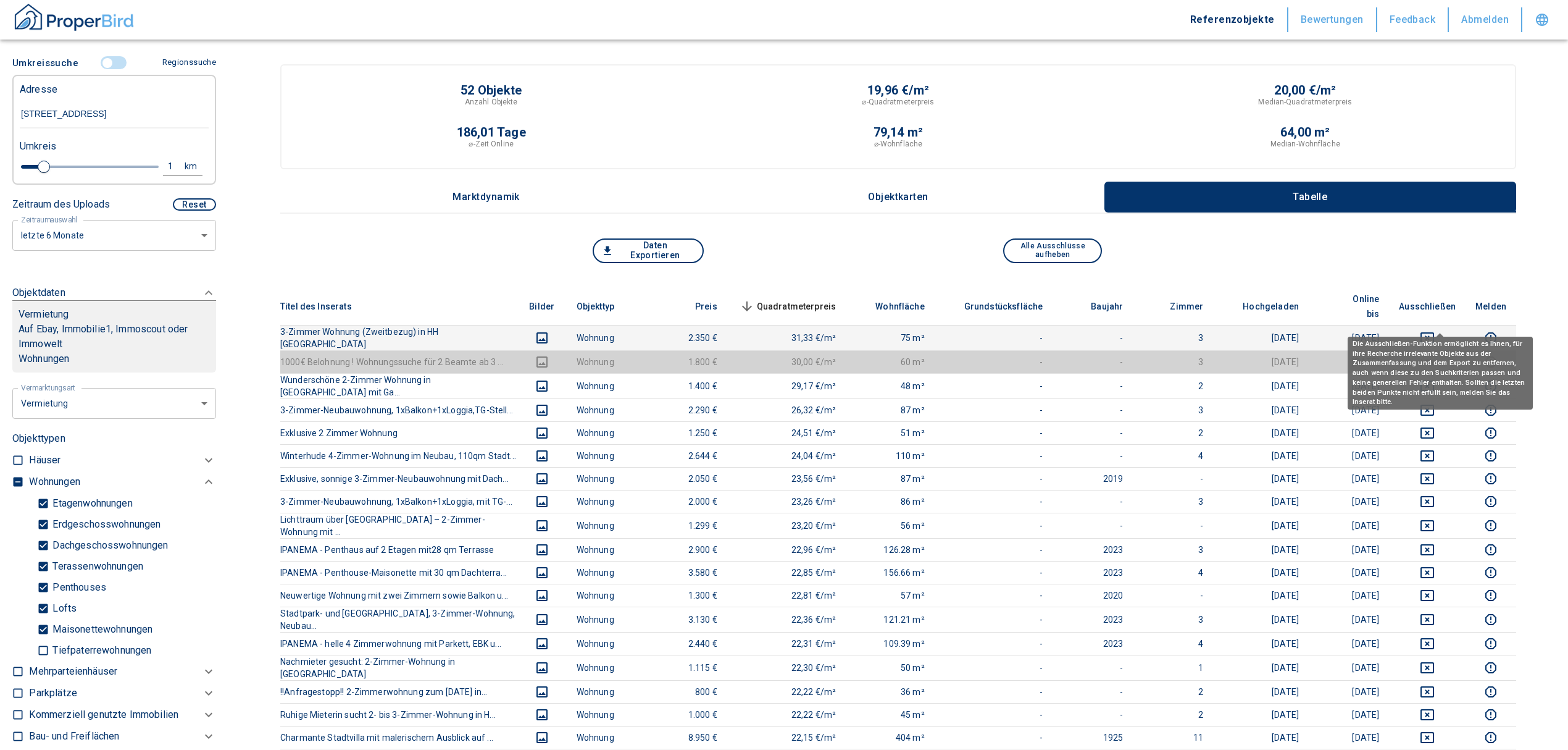
click at [1435, 330] on icon "deselect this listing" at bounding box center [1428, 338] width 15 height 15
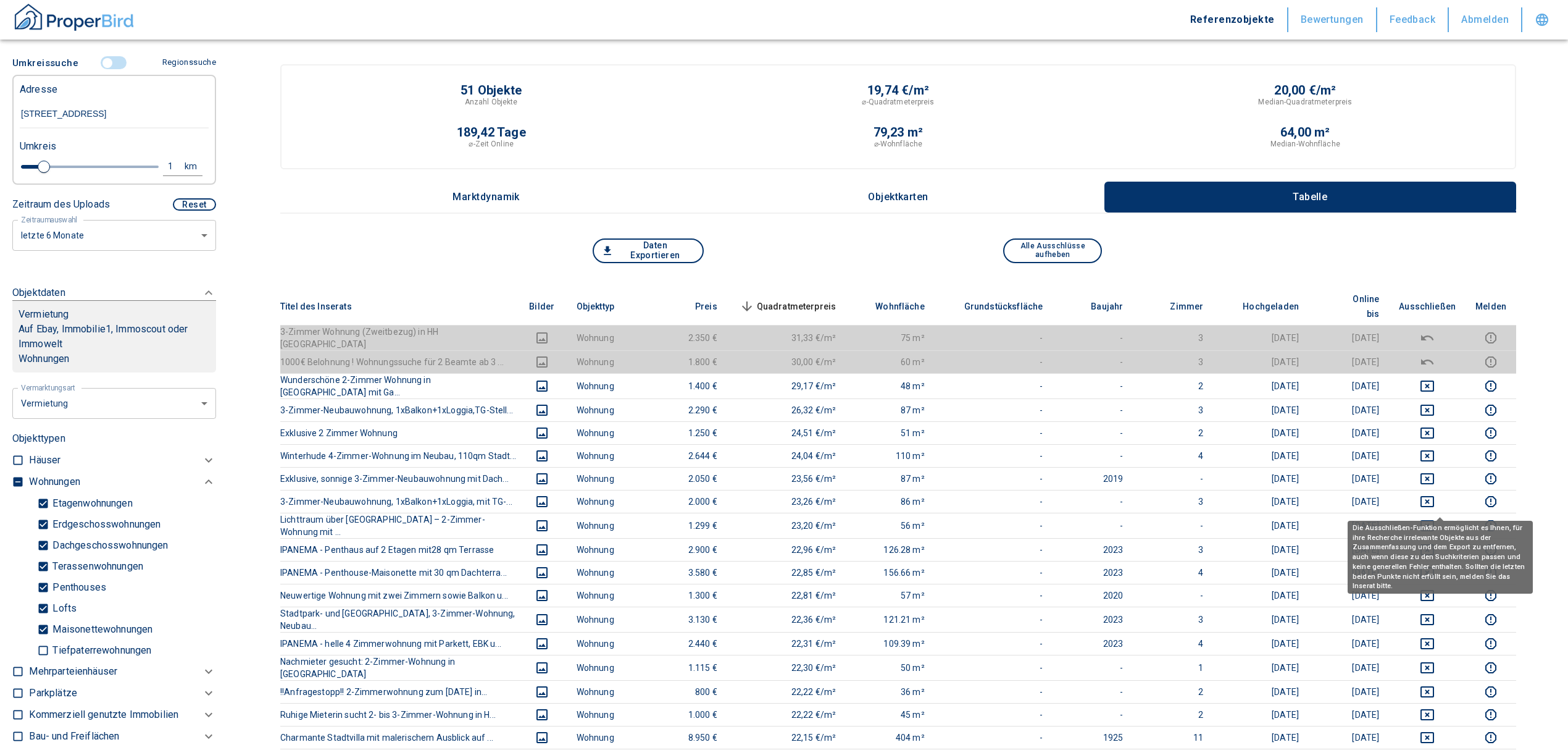
scroll to position [83, 0]
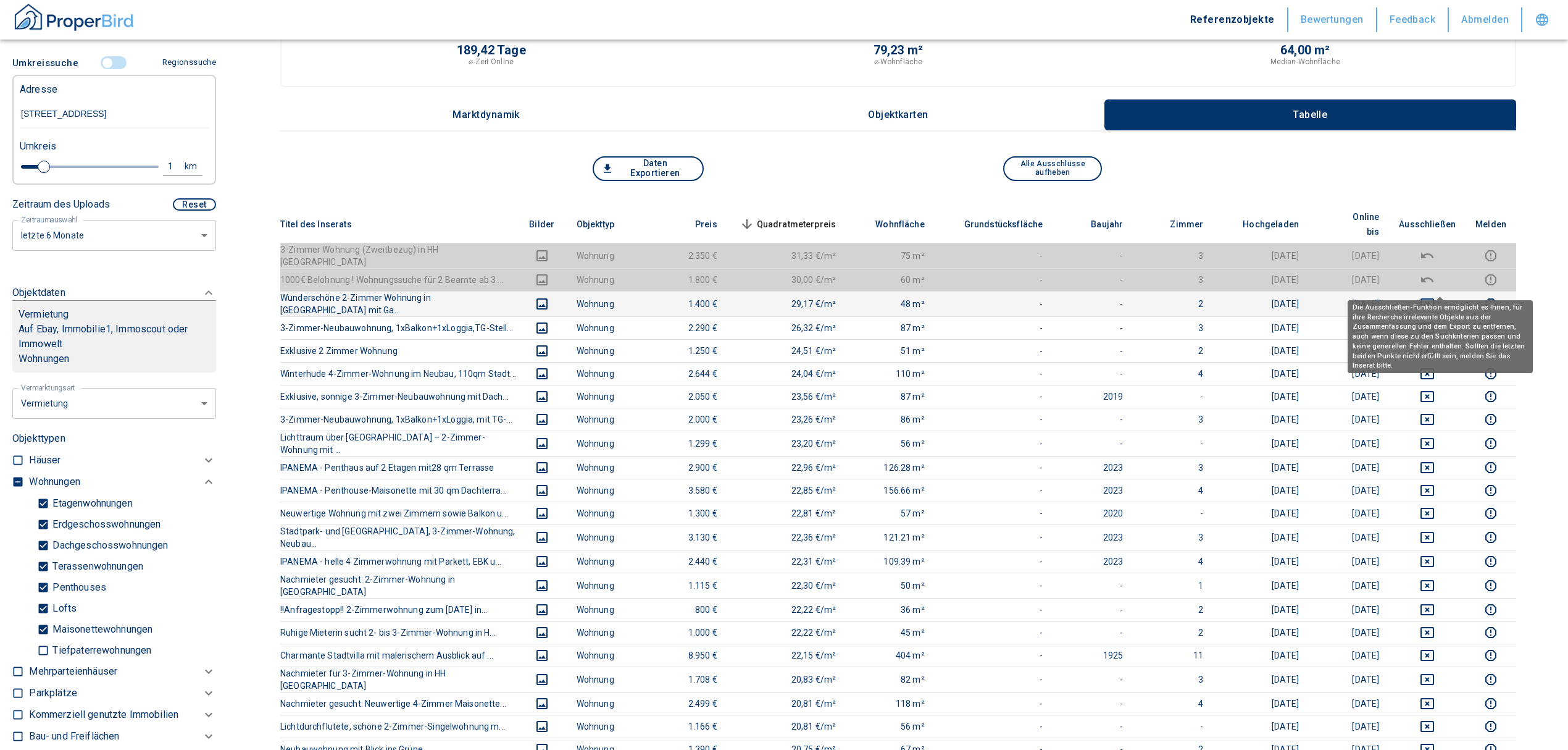
click at [1434, 298] on icon "deselect this listing" at bounding box center [1427, 304] width 14 height 11
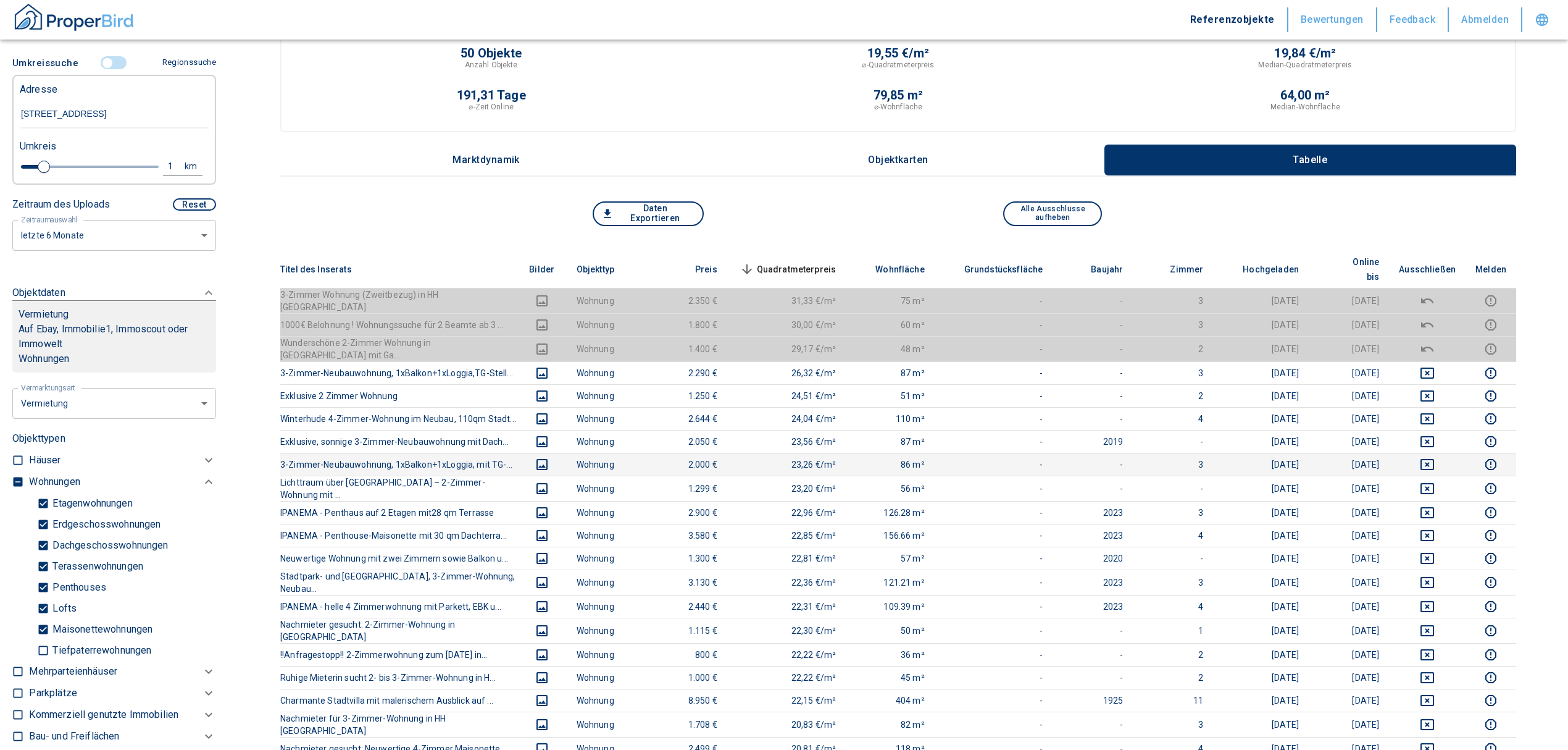
scroll to position [0, 0]
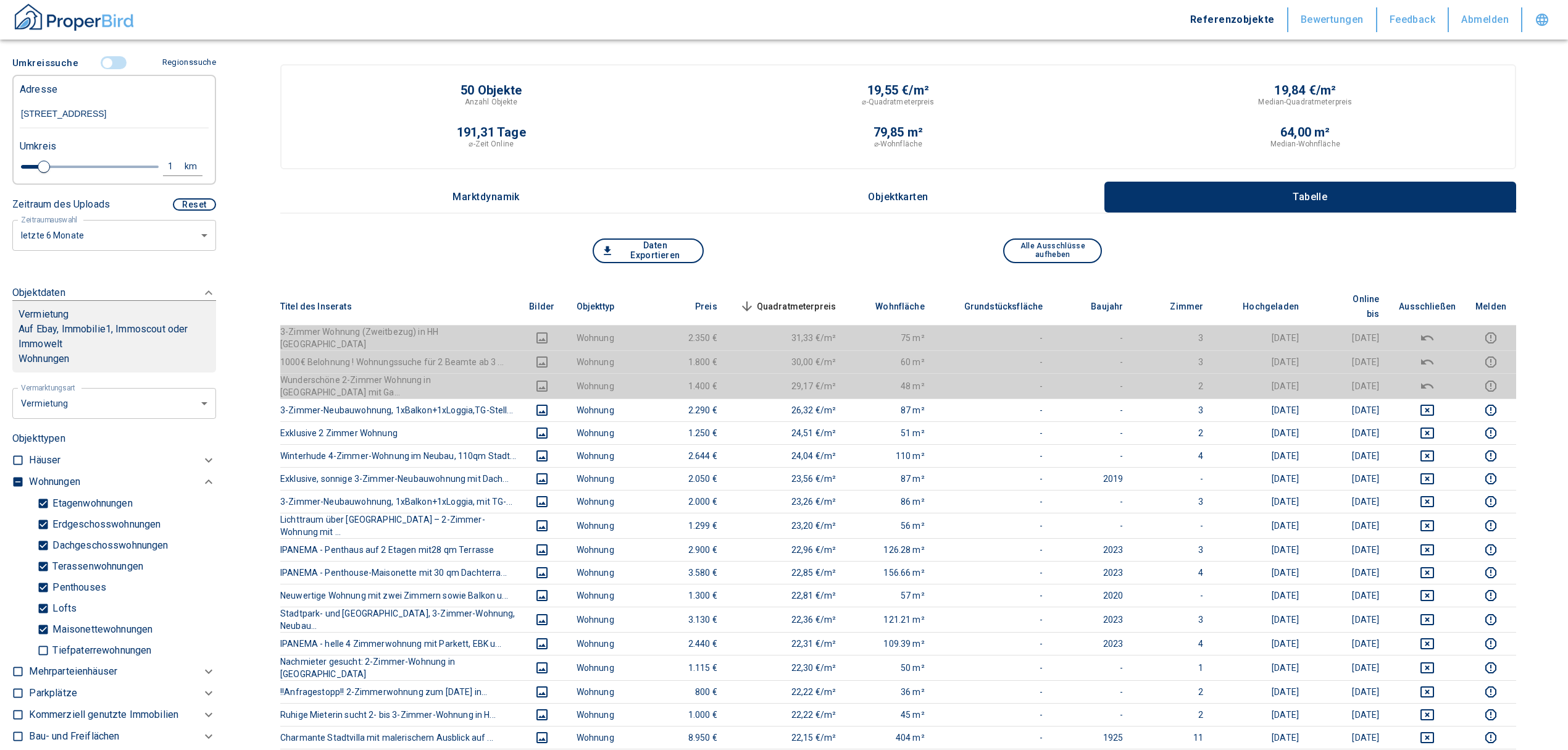
click at [814, 289] on th "Quadratmeterpreis sorted descending" at bounding box center [787, 306] width 119 height 38
click at [817, 299] on span "Quadratmeterpreis sorted descending" at bounding box center [787, 306] width 99 height 15
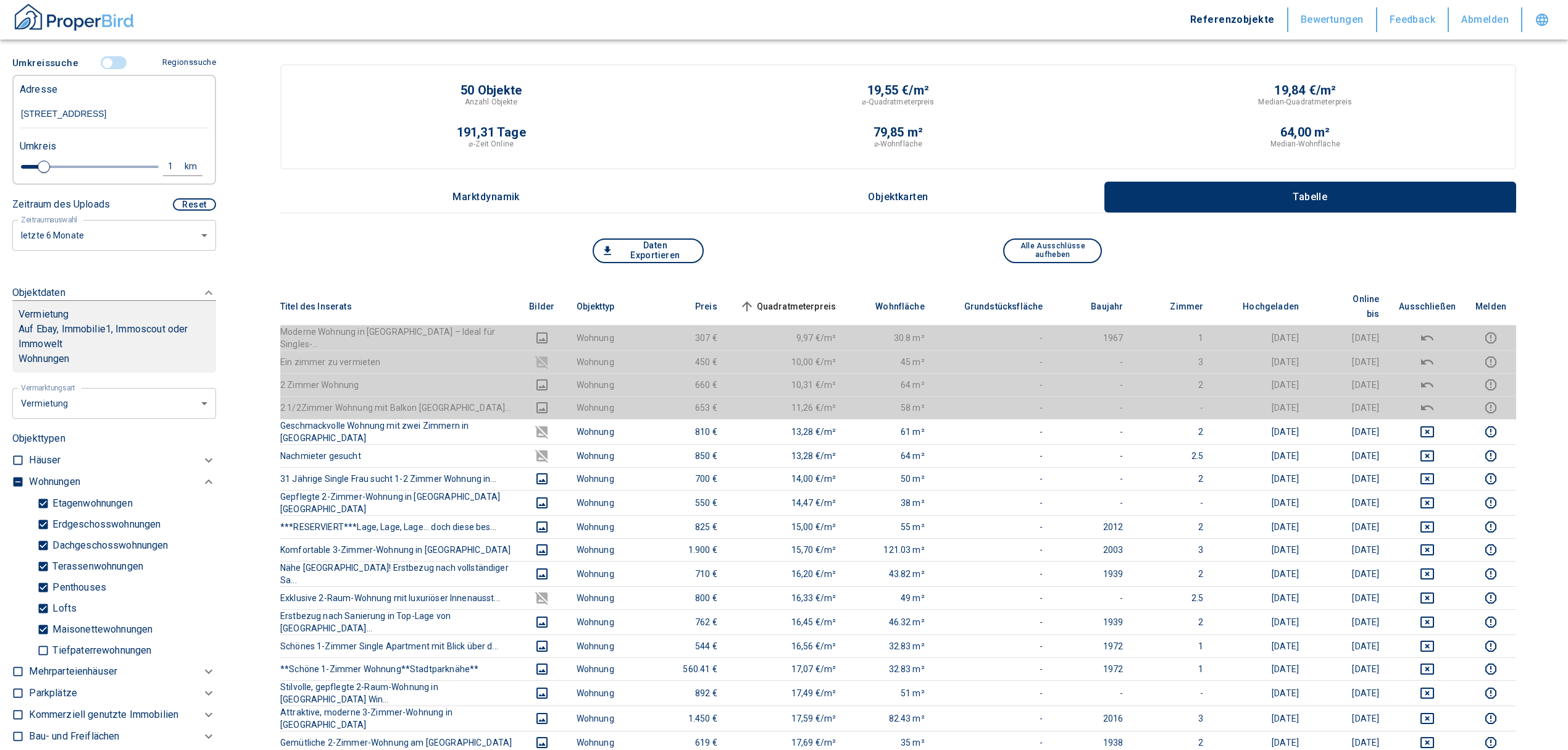
click at [817, 299] on span "Quadratmeterpreis sorted ascending" at bounding box center [787, 306] width 99 height 15
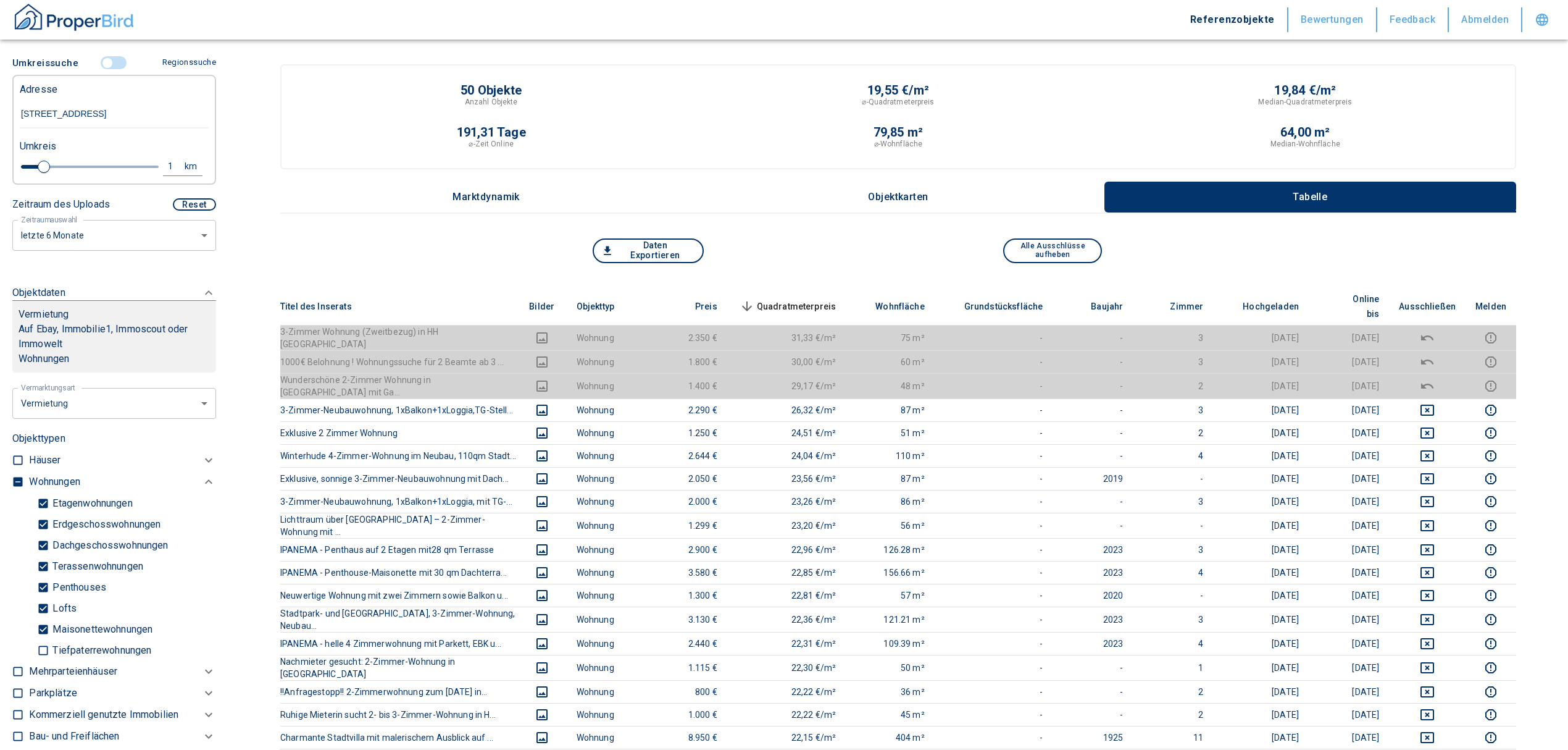
click at [817, 299] on span "Quadratmeterpreis sorted descending" at bounding box center [787, 306] width 99 height 15
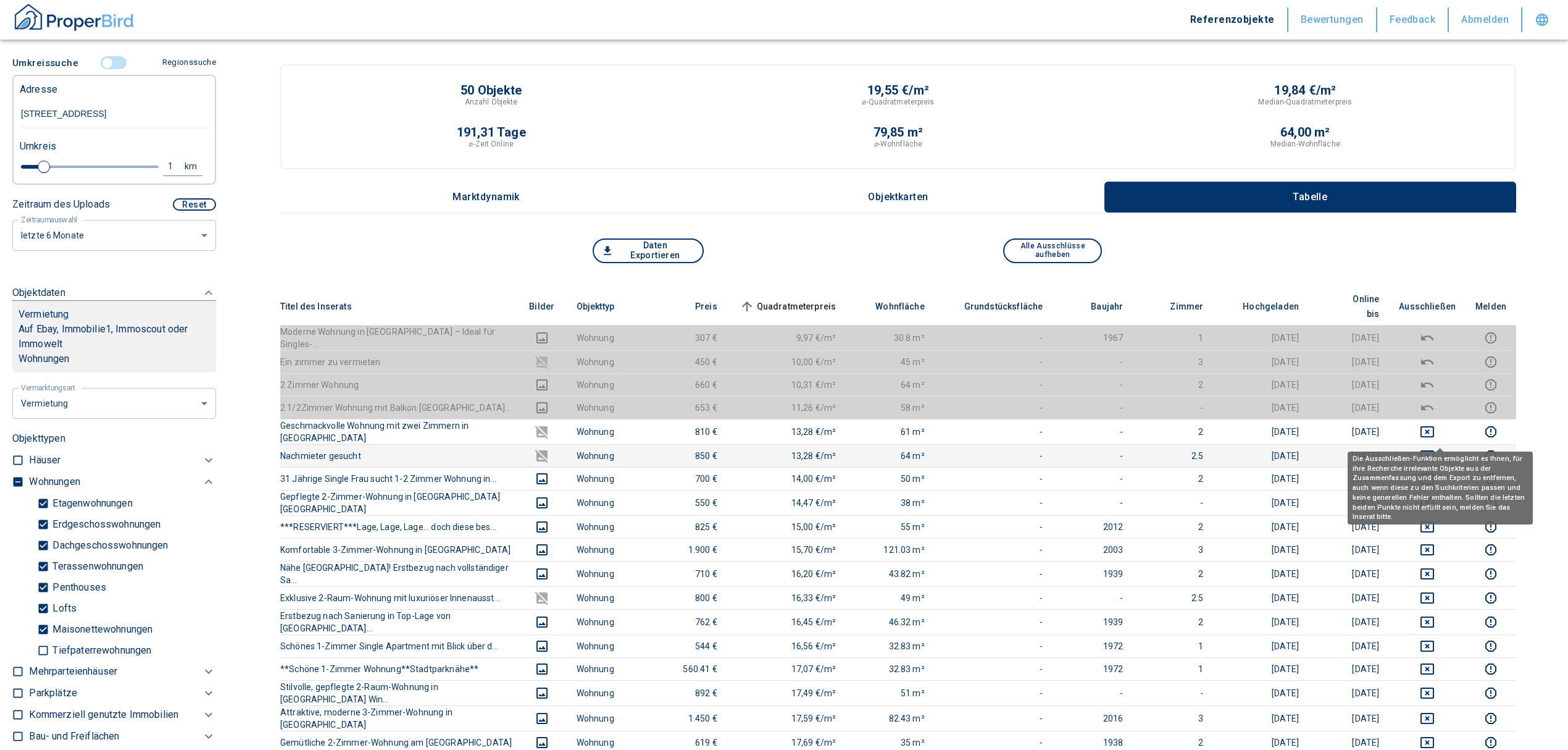
click at [1435, 448] on icon "deselect this listing" at bounding box center [1428, 456] width 15 height 15
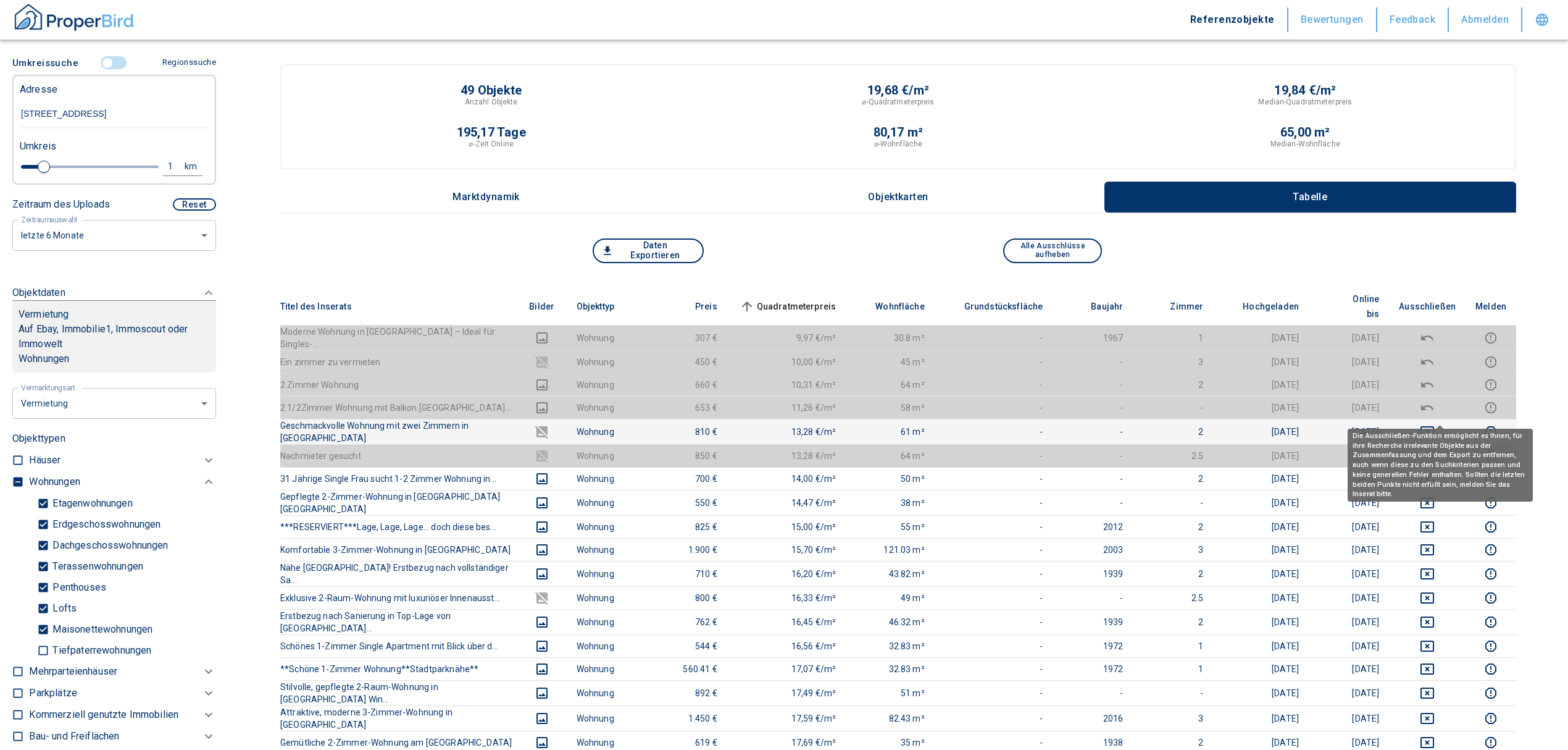
click at [1435, 424] on icon "deselect this listing" at bounding box center [1428, 432] width 15 height 15
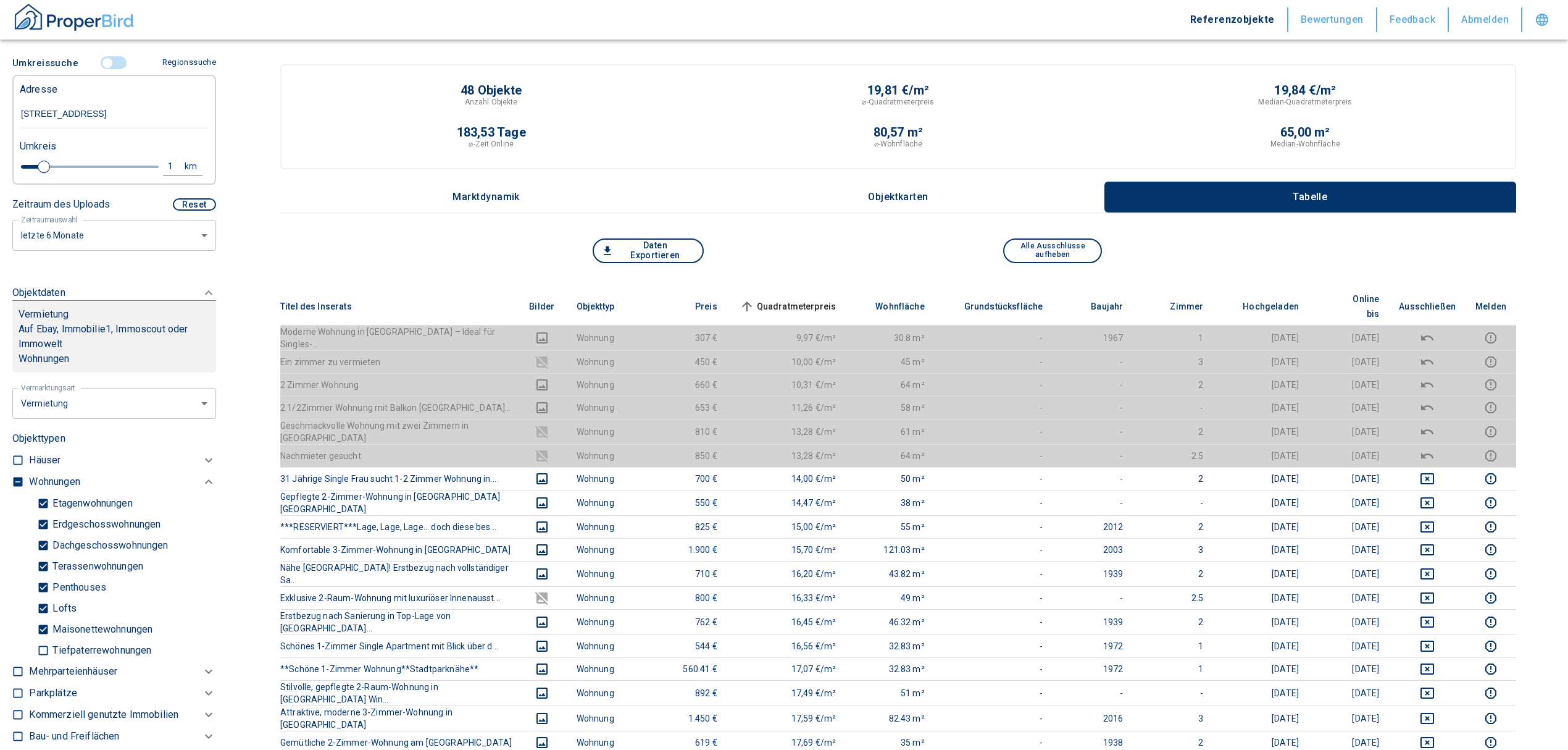
click at [802, 299] on span "Quadratmeterpreis sorted ascending" at bounding box center [787, 306] width 99 height 15
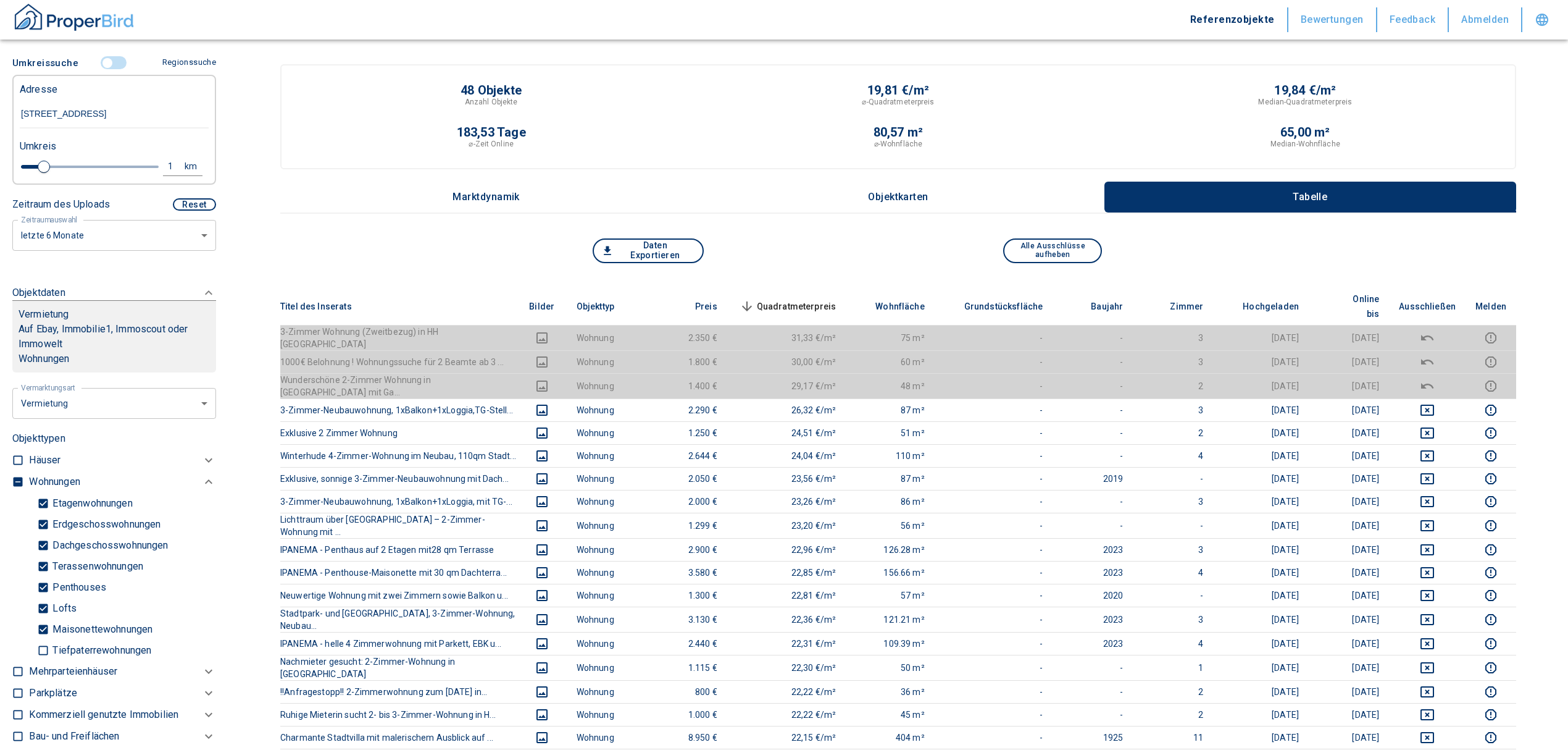
click at [801, 299] on span "Quadratmeterpreis sorted descending" at bounding box center [787, 306] width 99 height 15
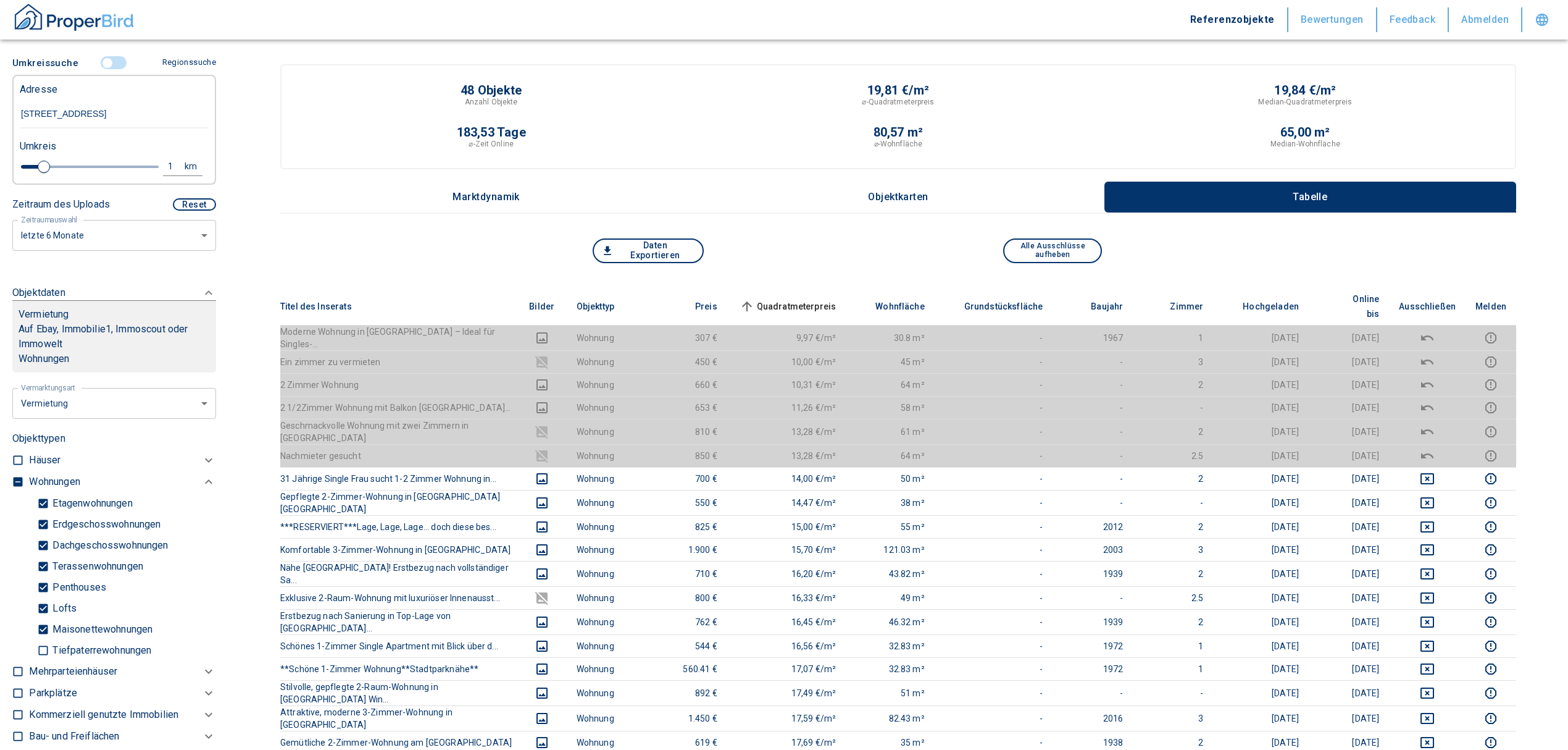
click at [105, 60] on input "controlled" at bounding box center [108, 63] width 37 height 14
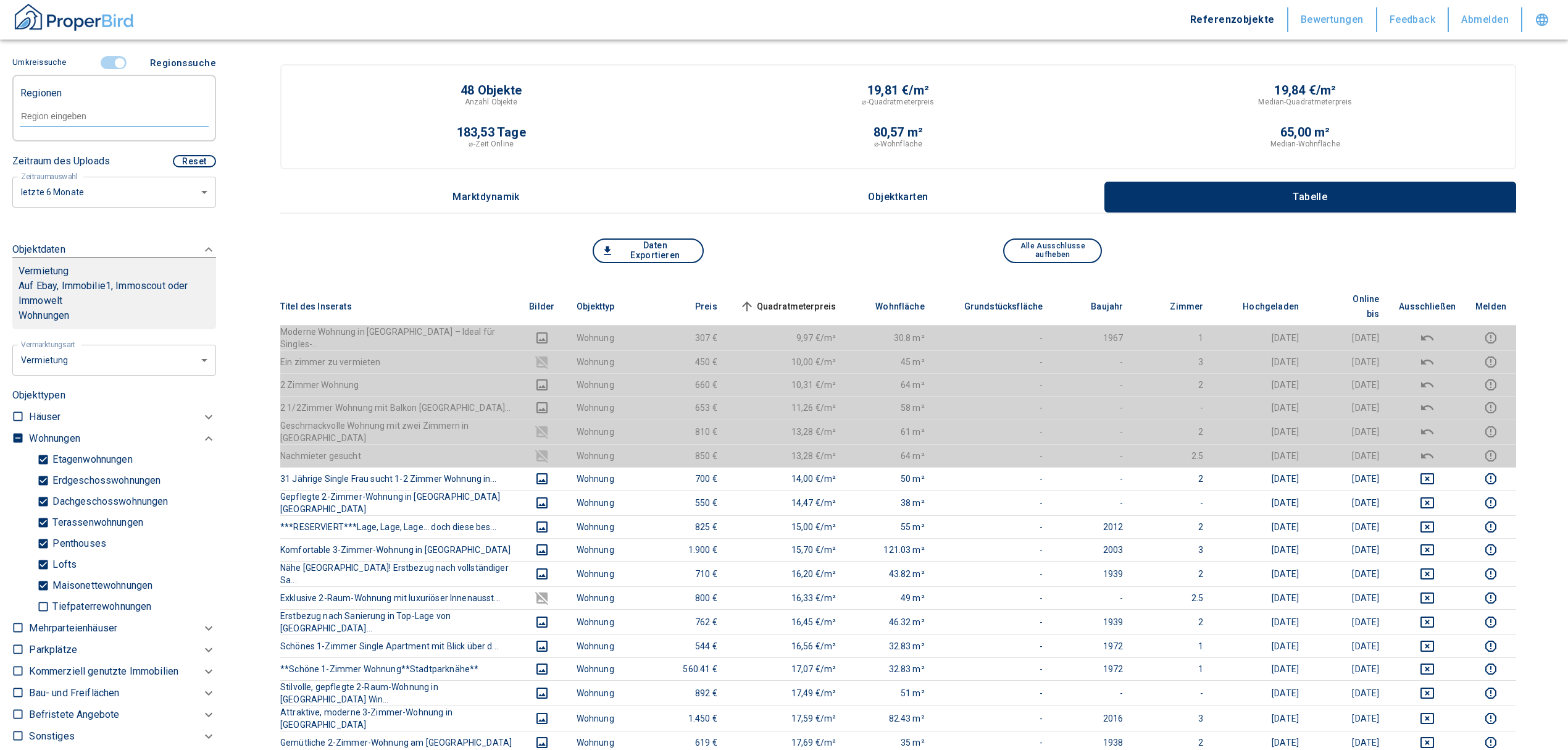
click at [51, 110] on input "text" at bounding box center [114, 116] width 189 height 11
click at [77, 142] on li "22297 [GEOGRAPHIC_DATA]" at bounding box center [108, 145] width 177 height 22
type input "22297"
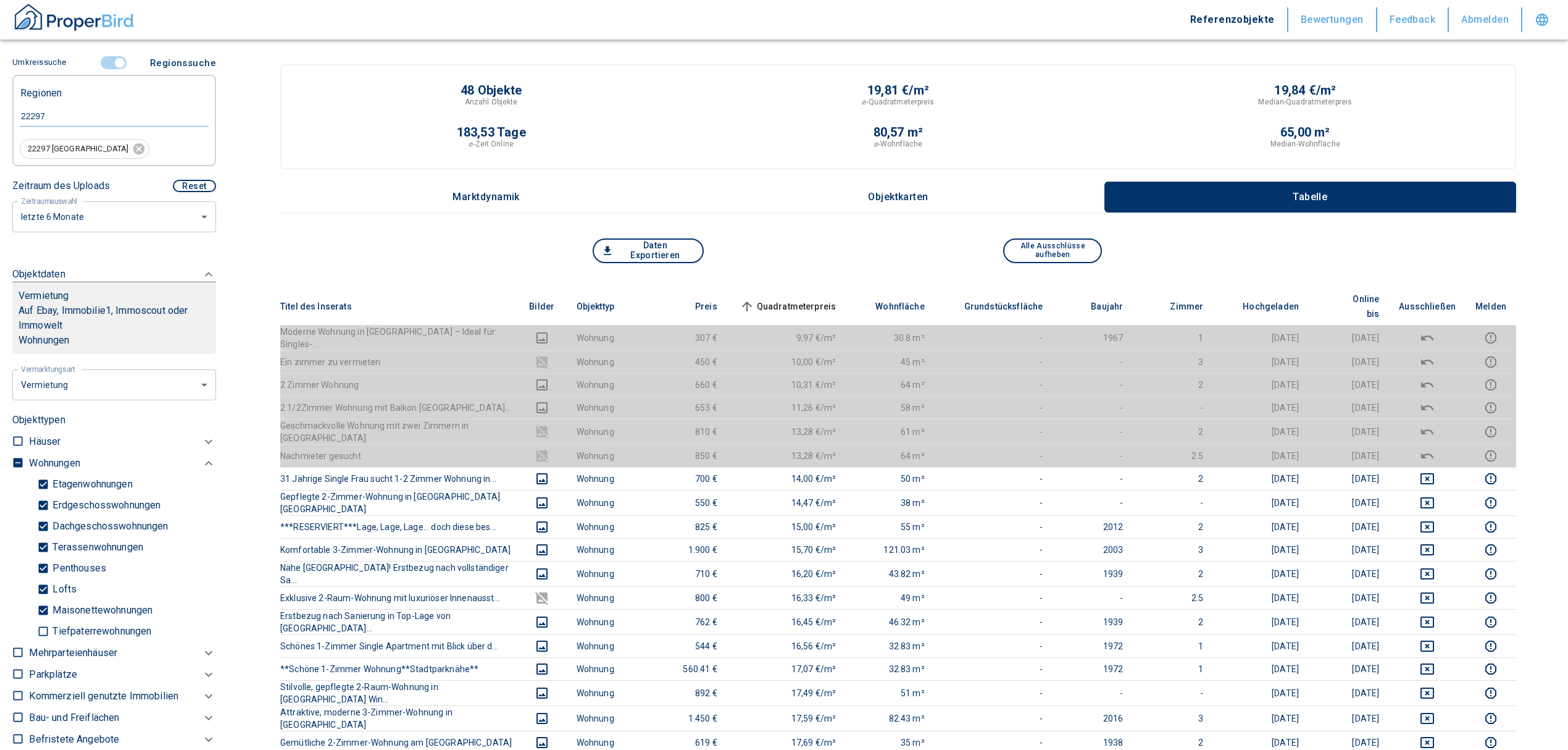
type input "2020"
type input "22297 [GEOGRAPHIC_DATA]"
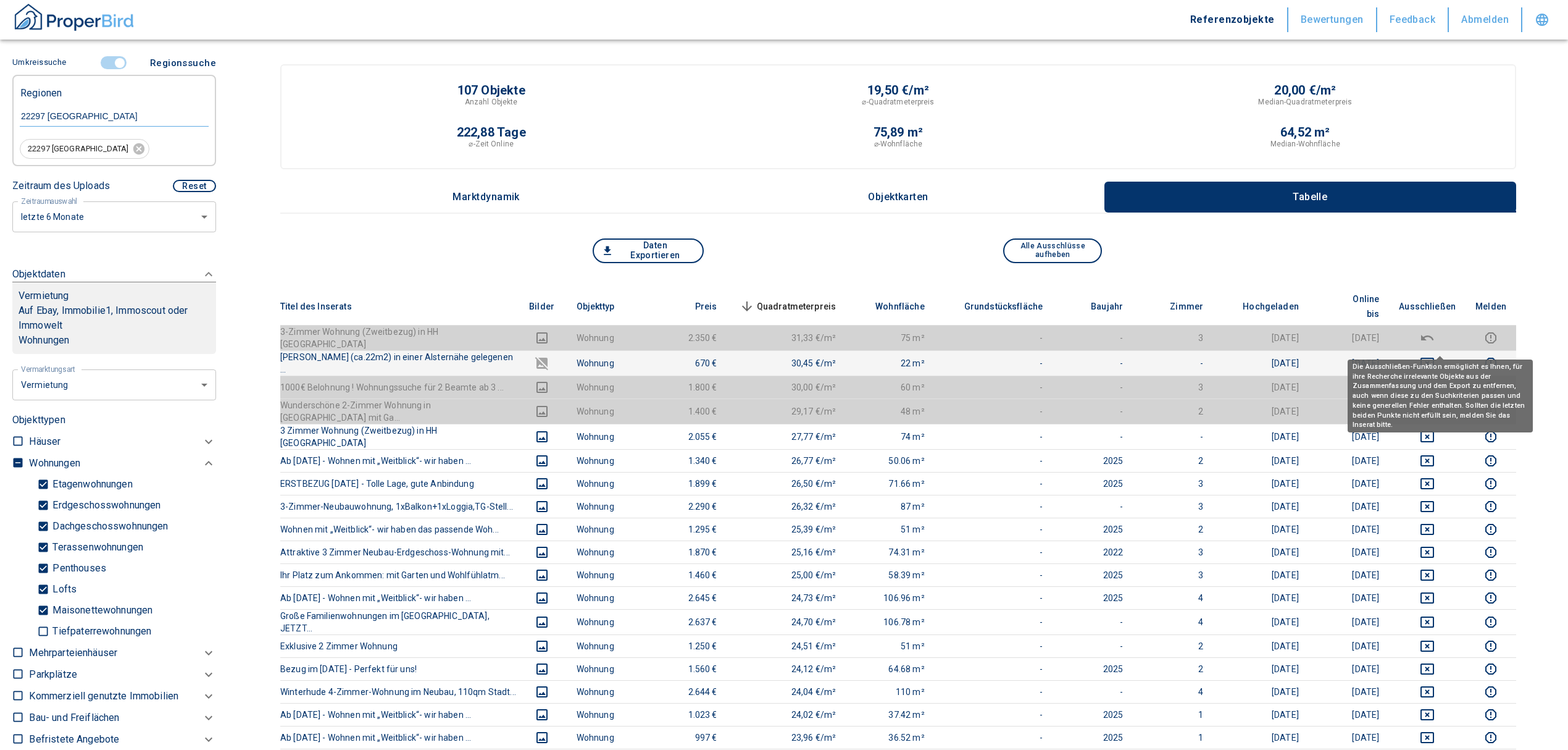
click at [1435, 356] on icon "deselect this listing" at bounding box center [1428, 363] width 15 height 15
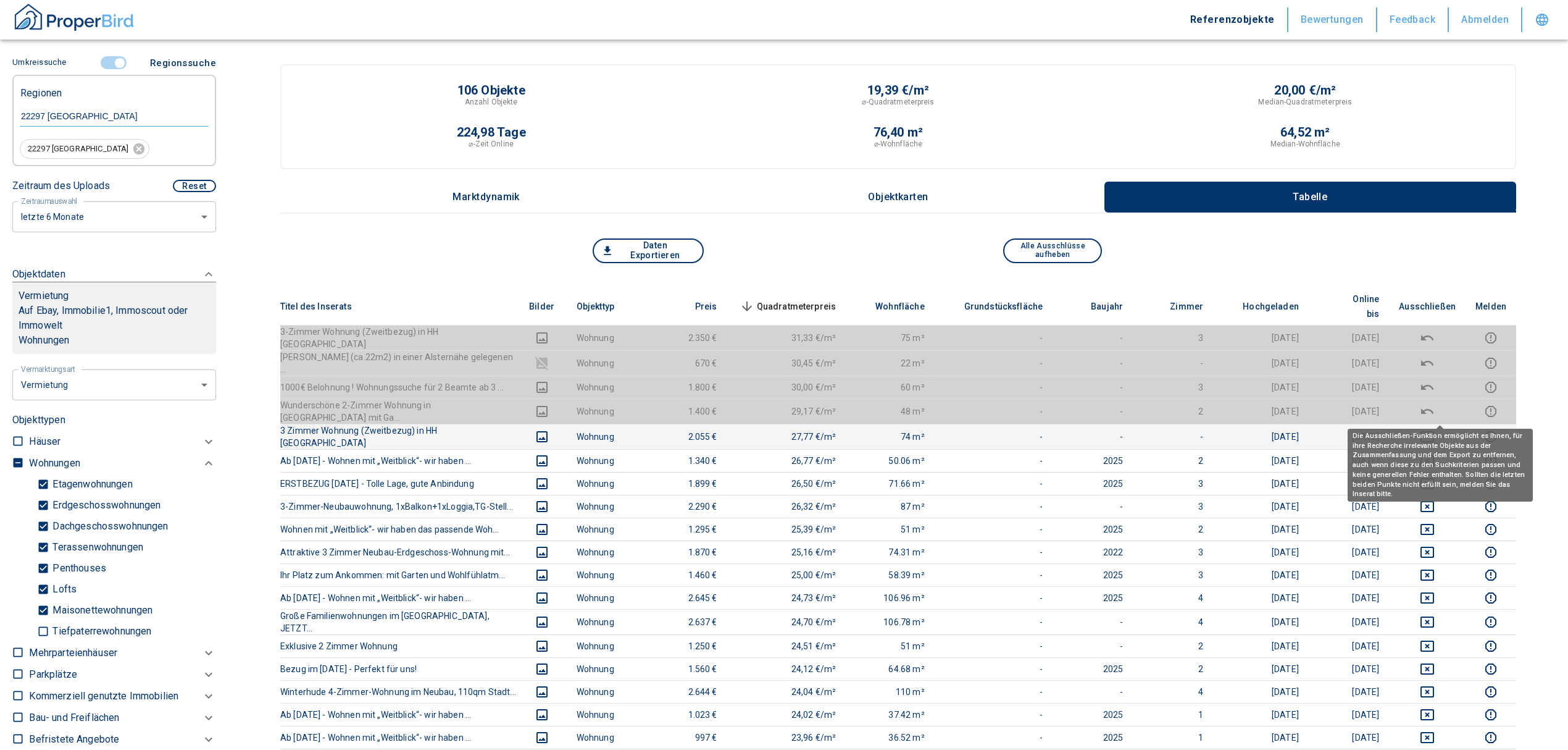
click at [1435, 430] on icon "deselect this listing" at bounding box center [1428, 437] width 15 height 15
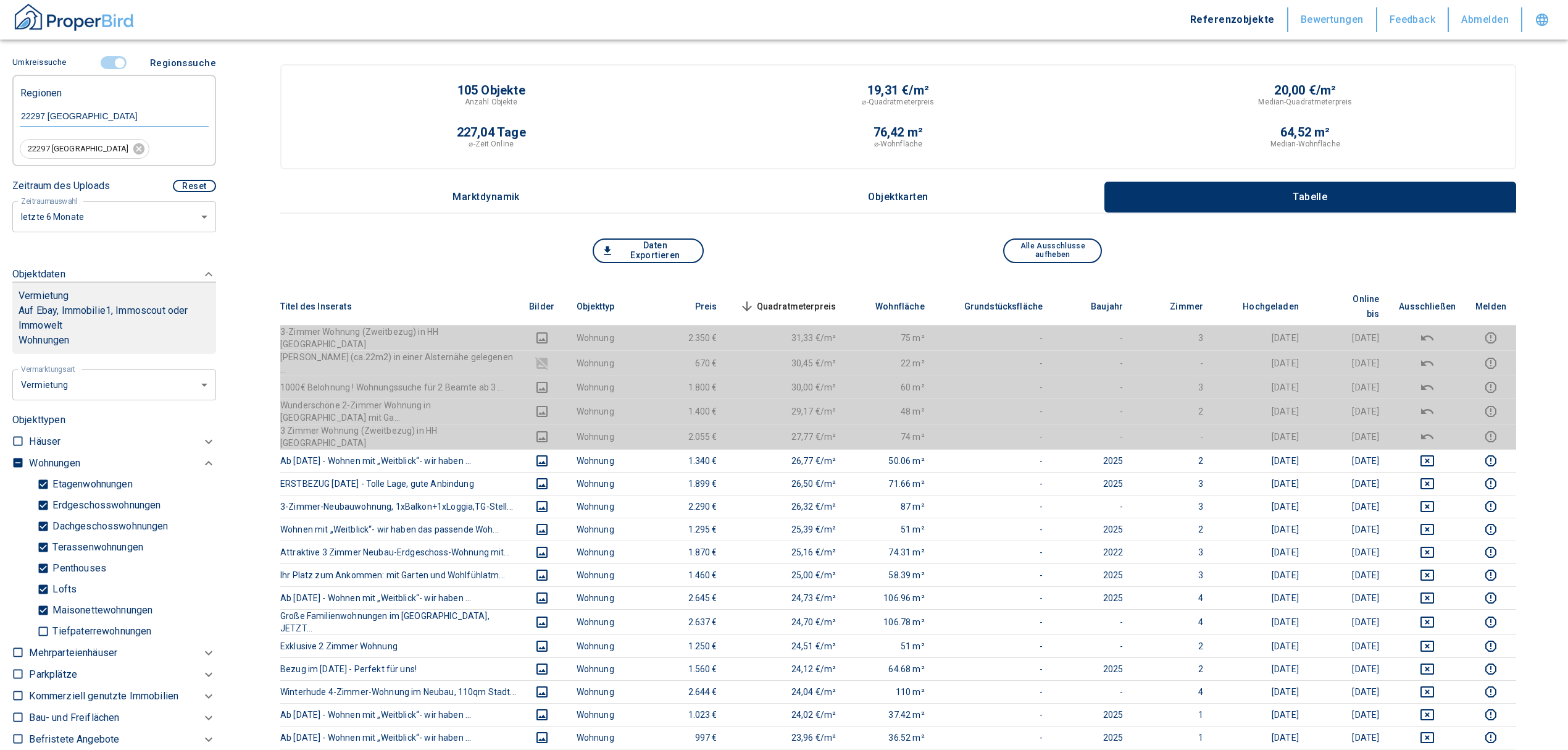
click at [802, 299] on span "Quadratmeterpreis sorted descending" at bounding box center [787, 306] width 99 height 15
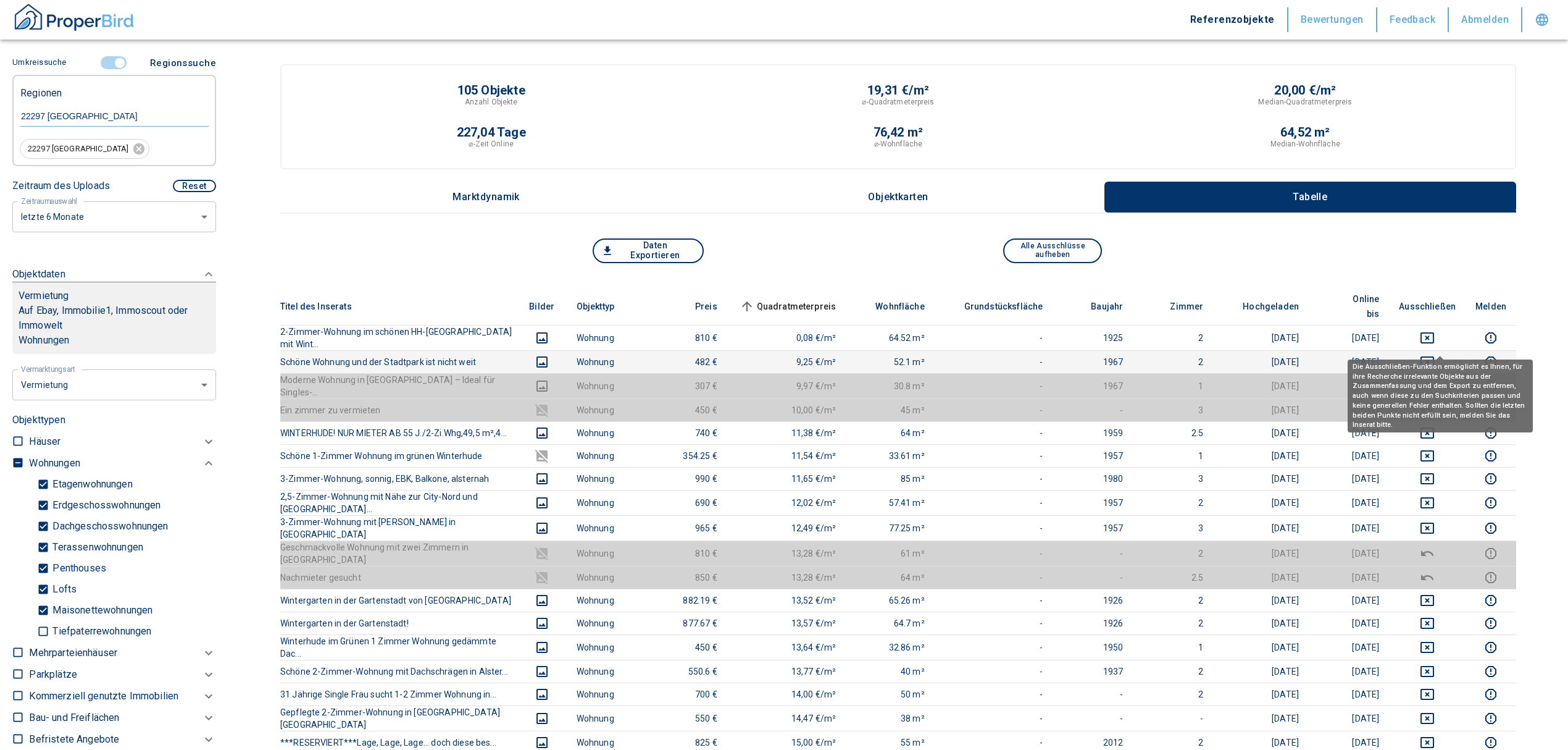
click at [1435, 355] on icon "deselect this listing" at bounding box center [1428, 362] width 15 height 15
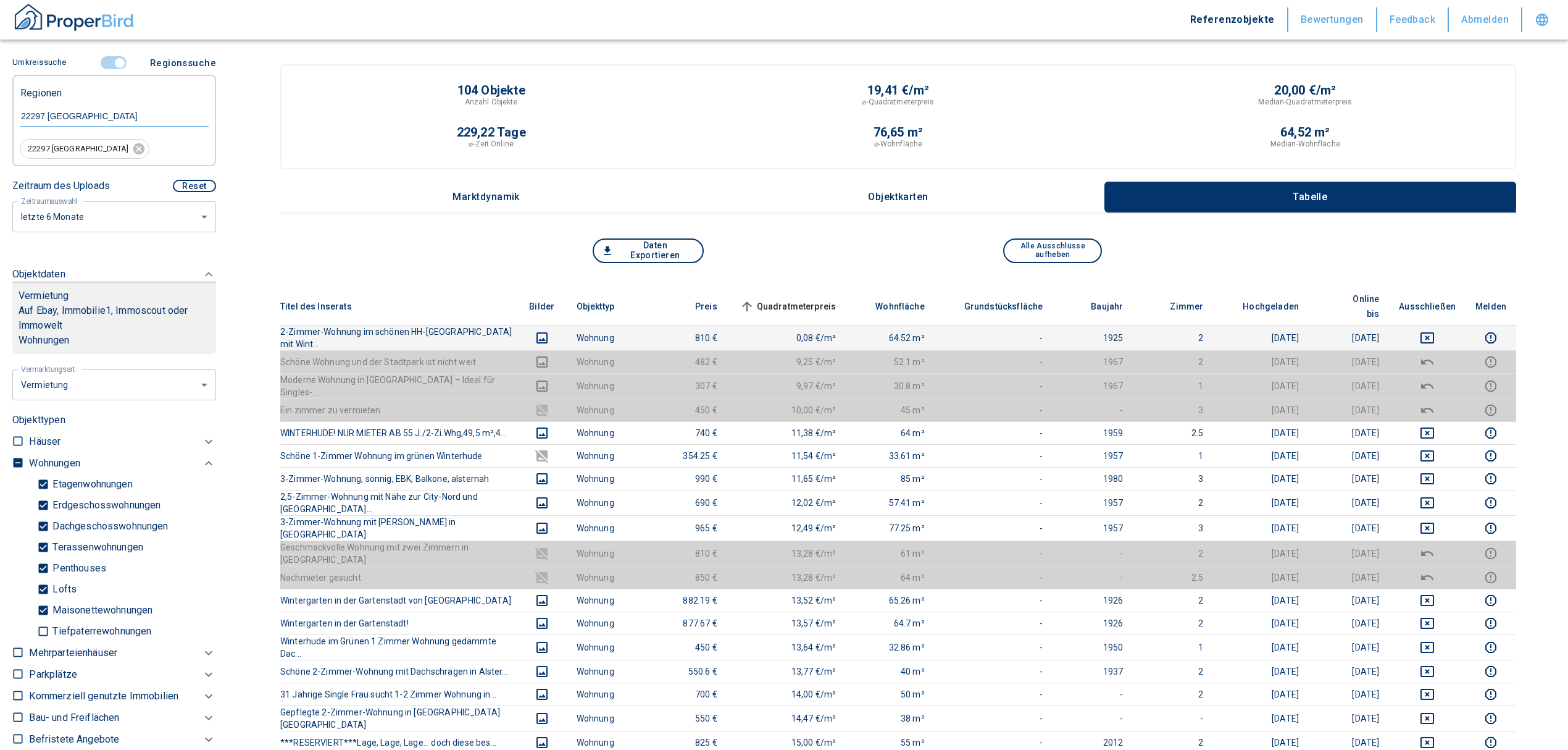
click at [1436, 325] on td at bounding box center [1427, 337] width 77 height 25
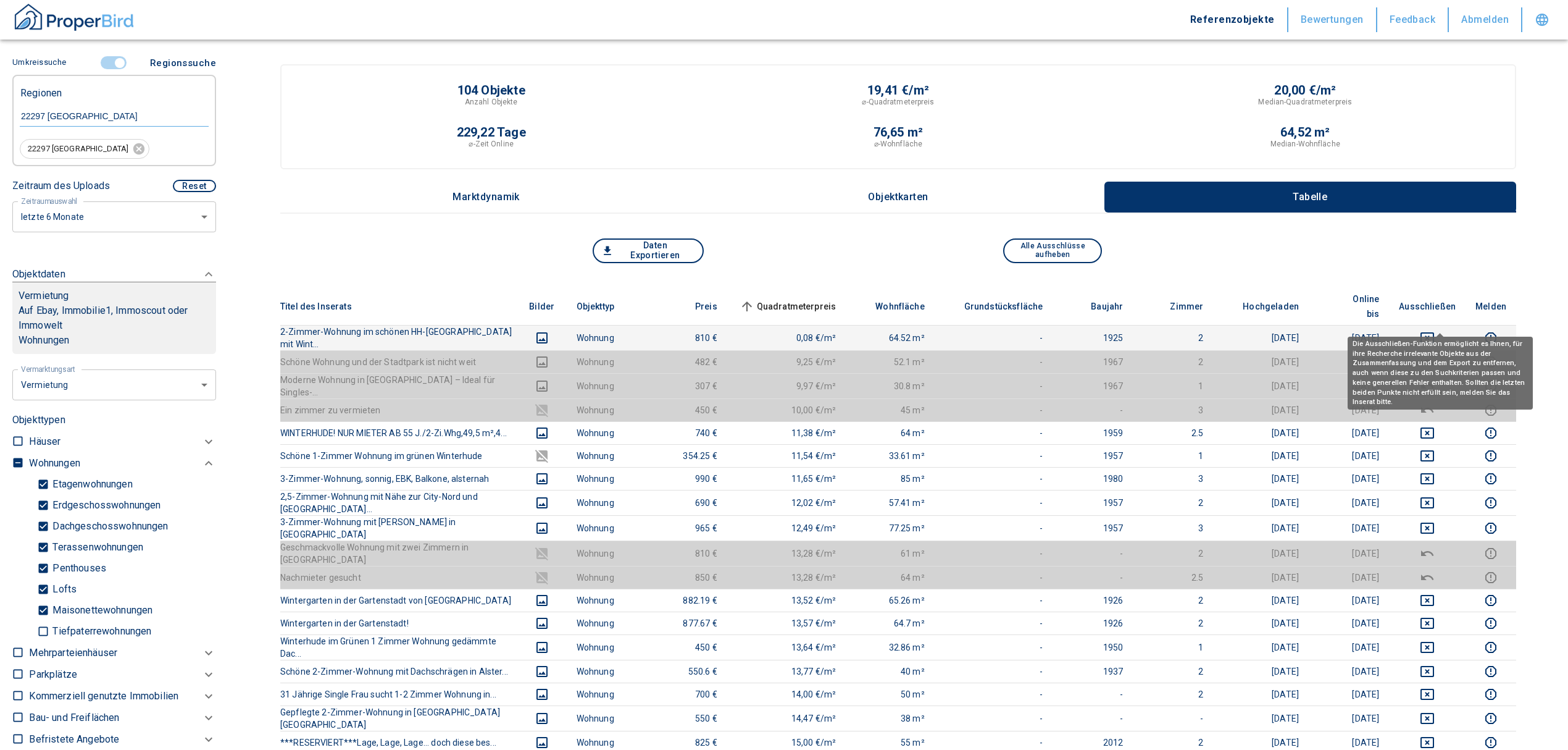
click at [1434, 332] on icon "deselect this listing" at bounding box center [1427, 338] width 14 height 11
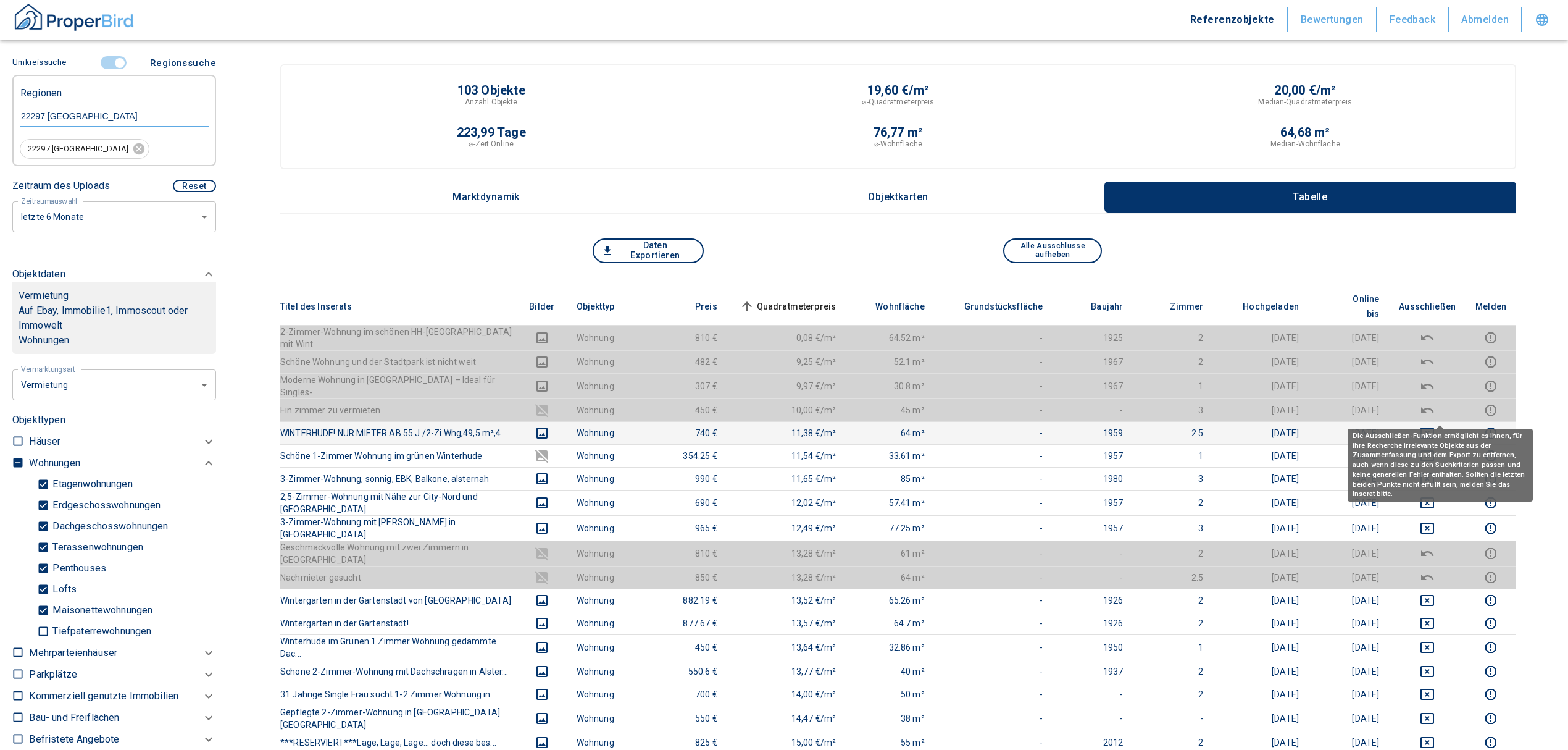
click at [1435, 426] on icon "deselect this listing" at bounding box center [1428, 433] width 15 height 15
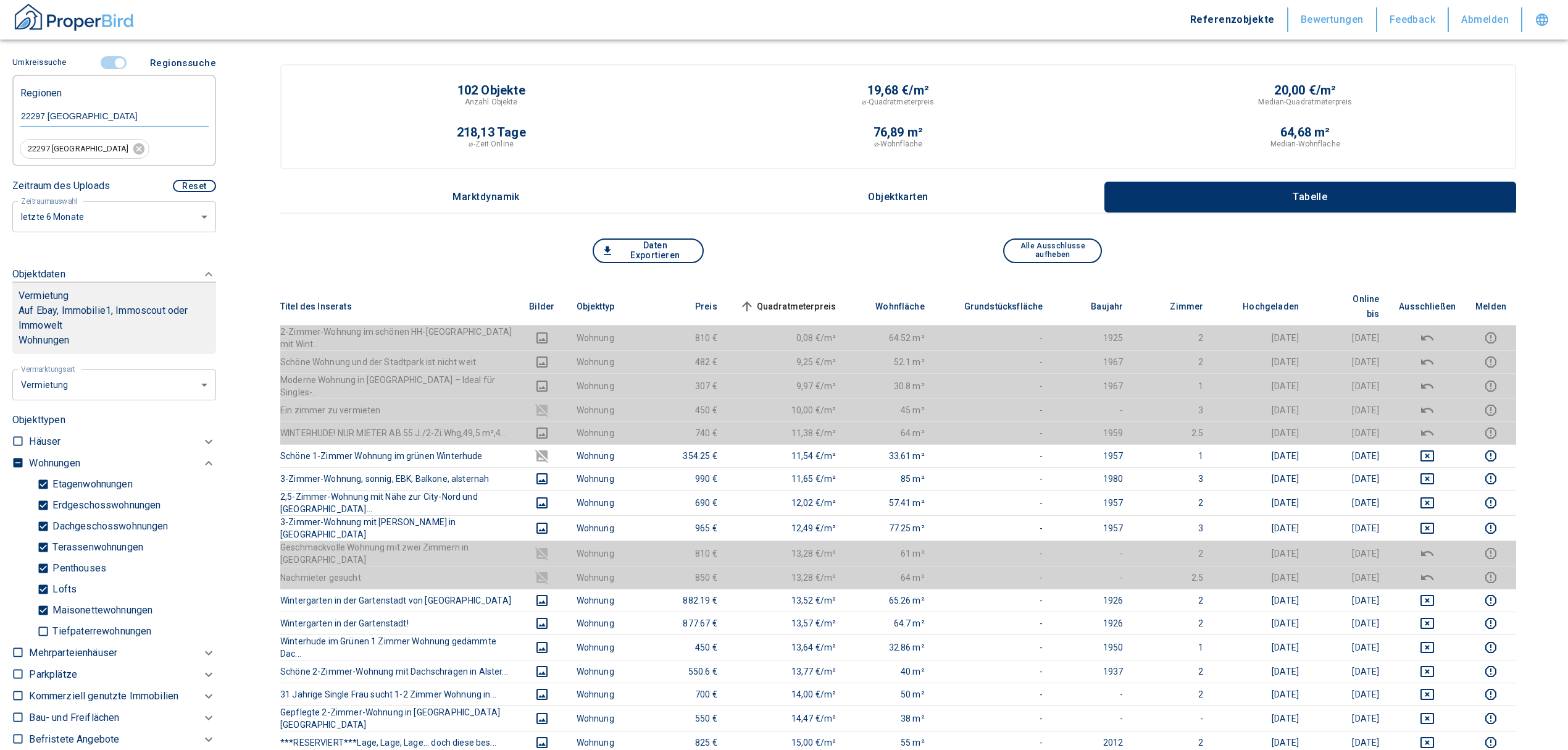
click at [790, 299] on span "Quadratmeterpreis sorted ascending" at bounding box center [787, 306] width 99 height 15
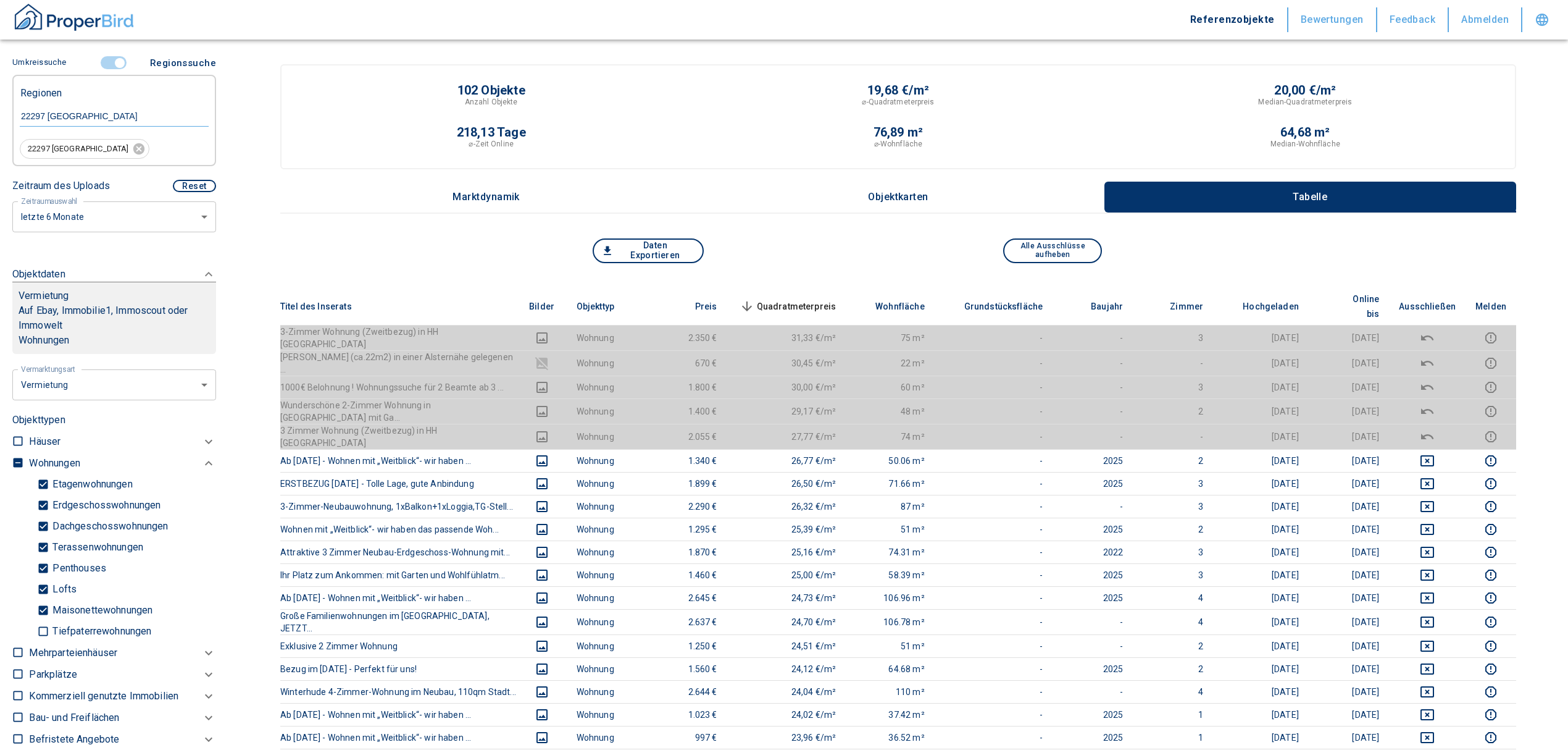
click at [801, 300] on span "Quadratmeterpreis sorted descending" at bounding box center [787, 306] width 99 height 15
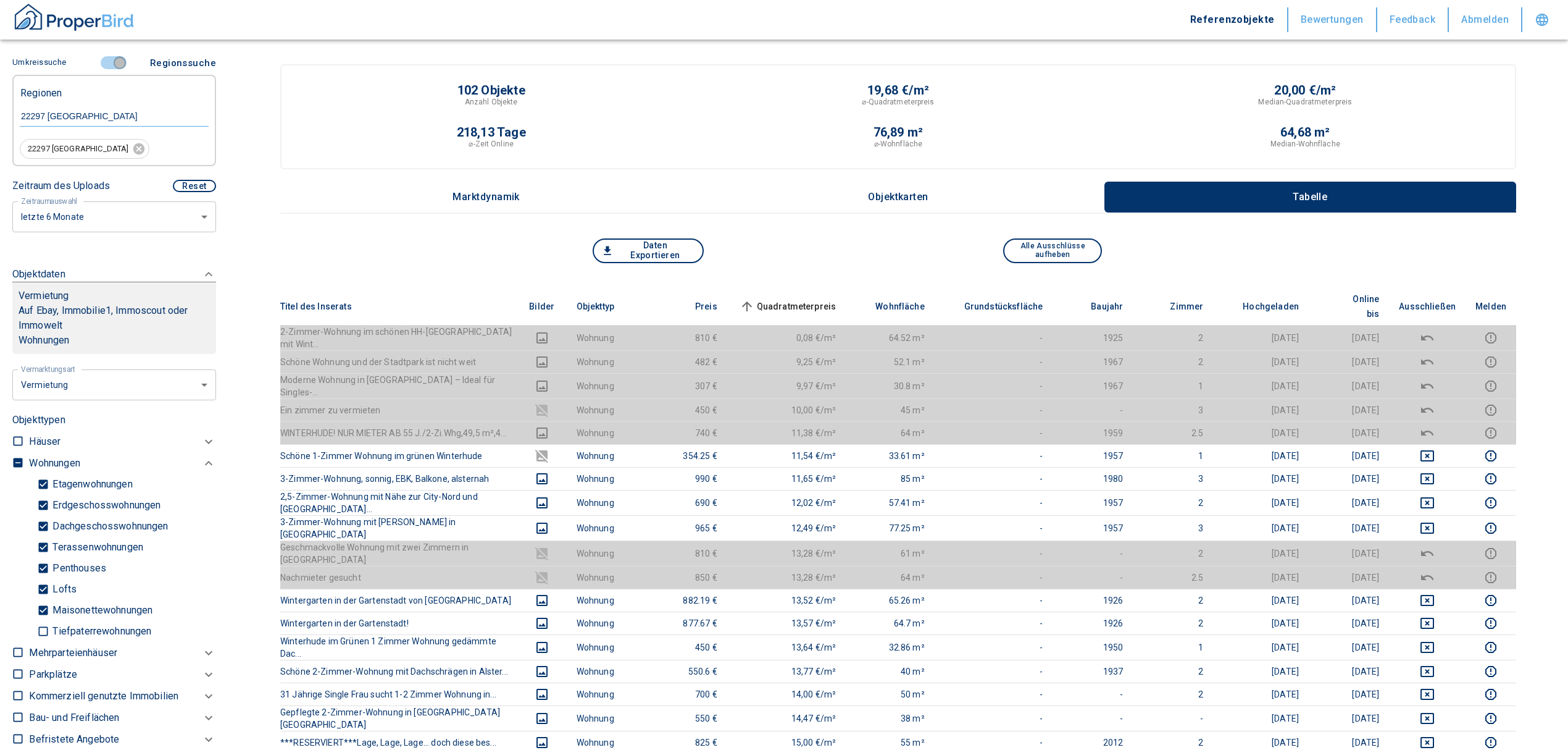
click at [108, 60] on input "controlled" at bounding box center [120, 63] width 37 height 14
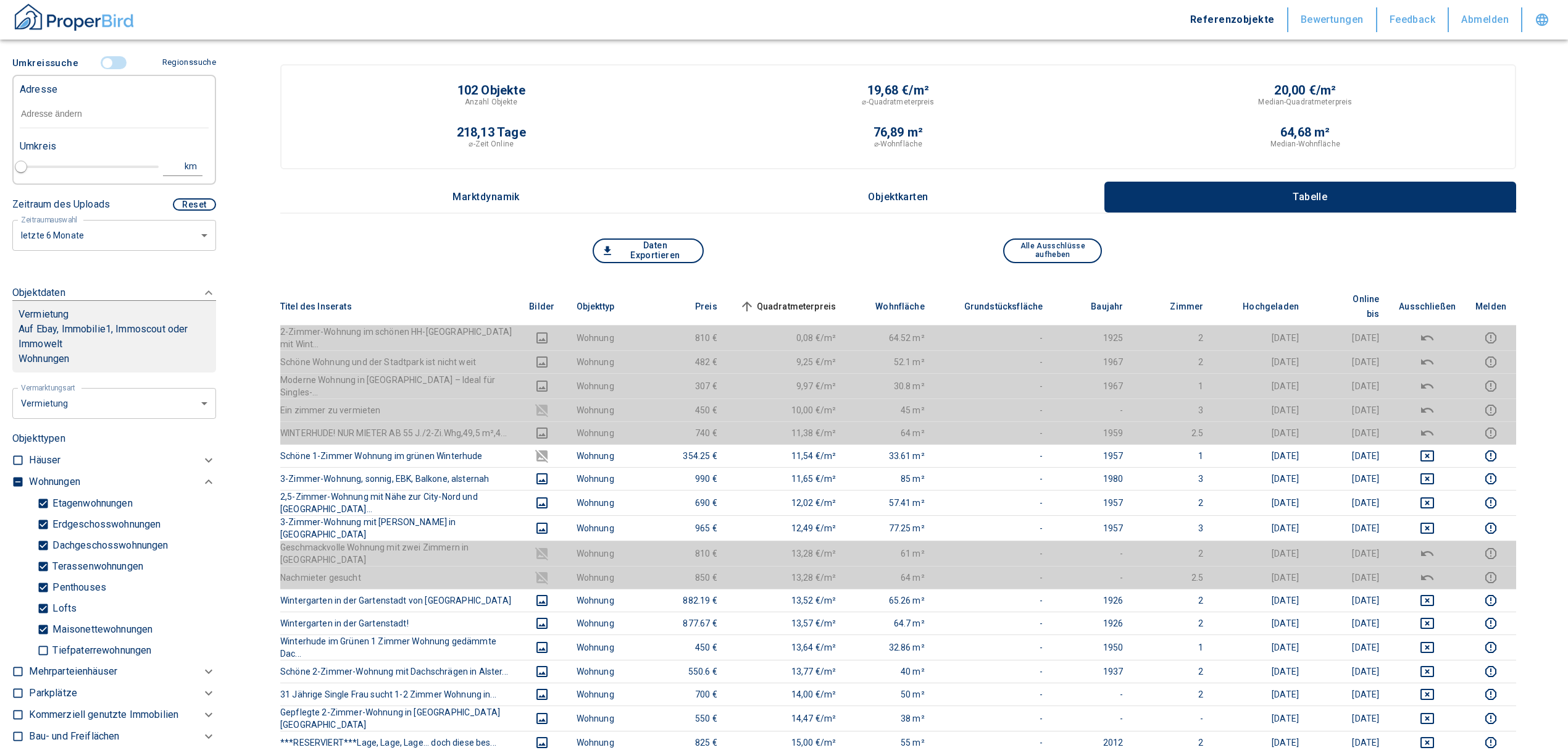
click at [88, 122] on input "text" at bounding box center [114, 114] width 189 height 29
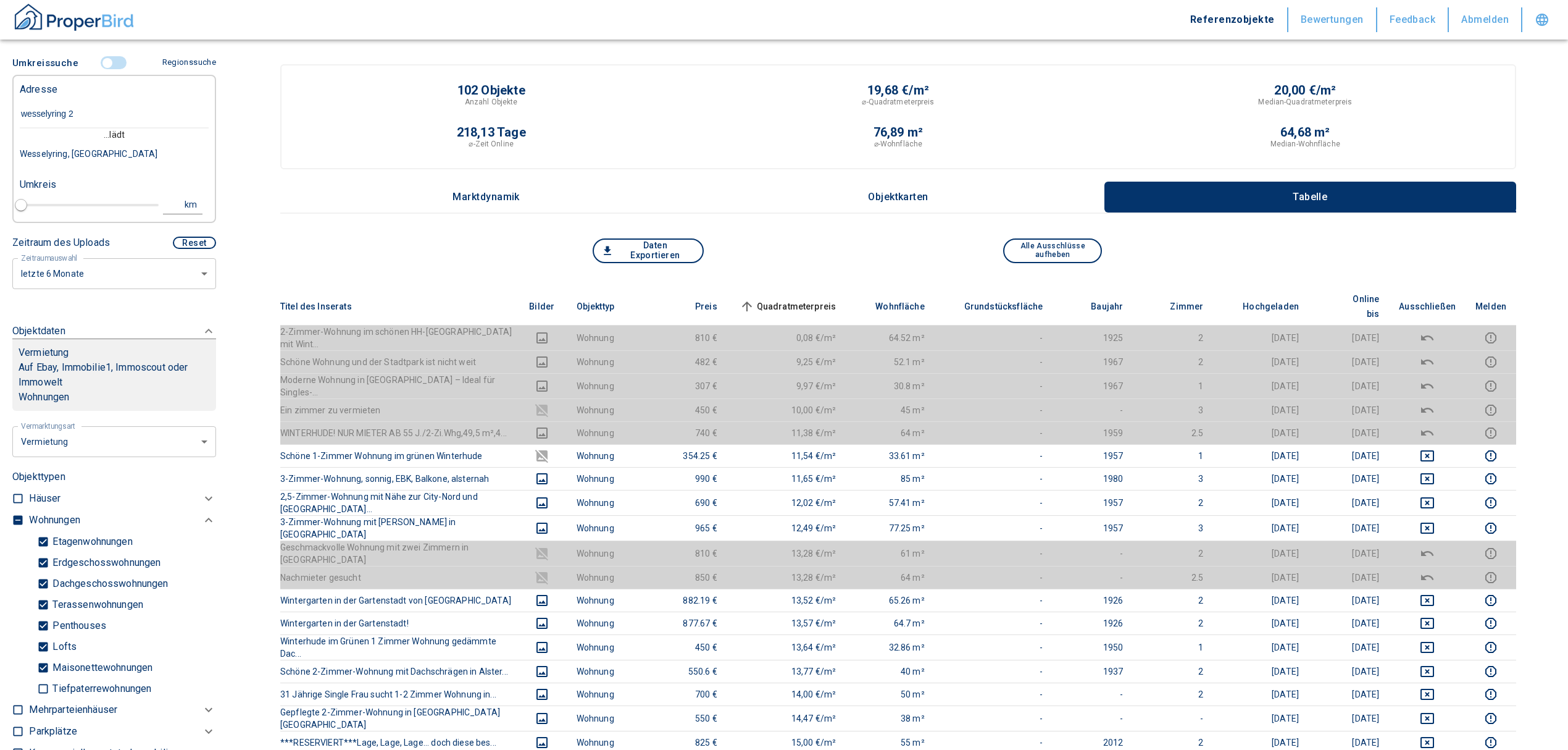
type input "wesselyring 23"
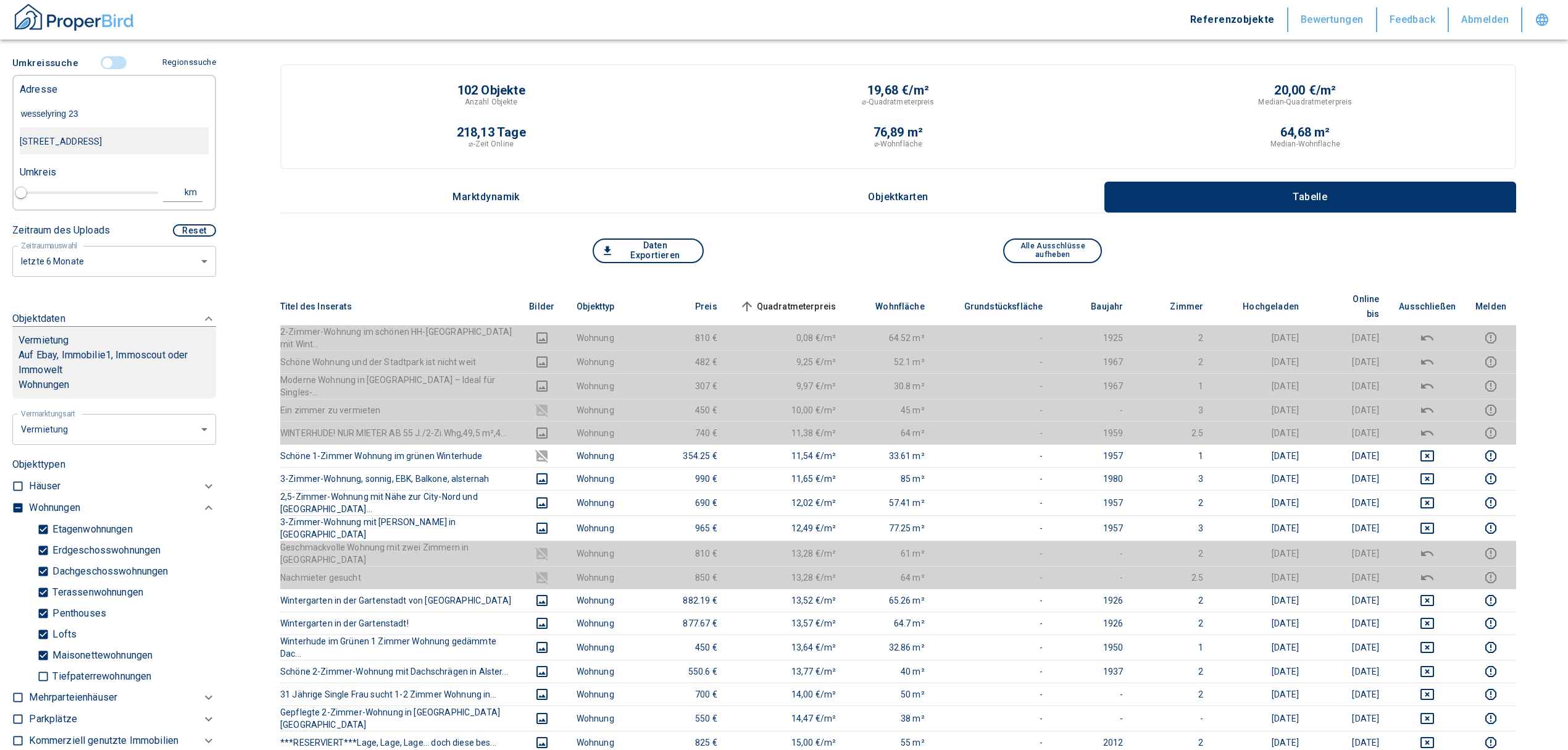
click at [88, 139] on div "[STREET_ADDRESS]" at bounding box center [114, 141] width 189 height 26
type input "2020"
type input "[STREET_ADDRESS]"
type input "1"
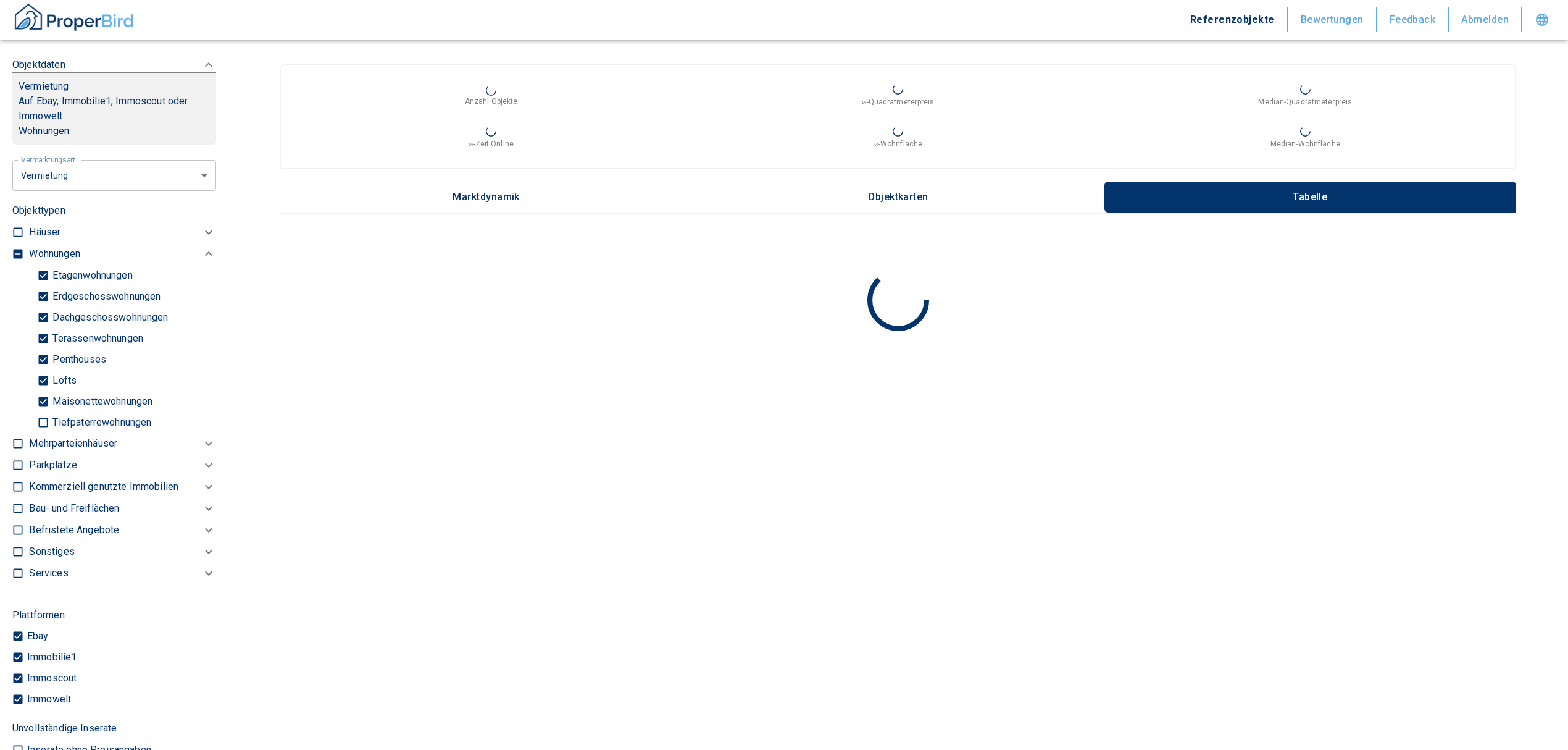
scroll to position [529, 0]
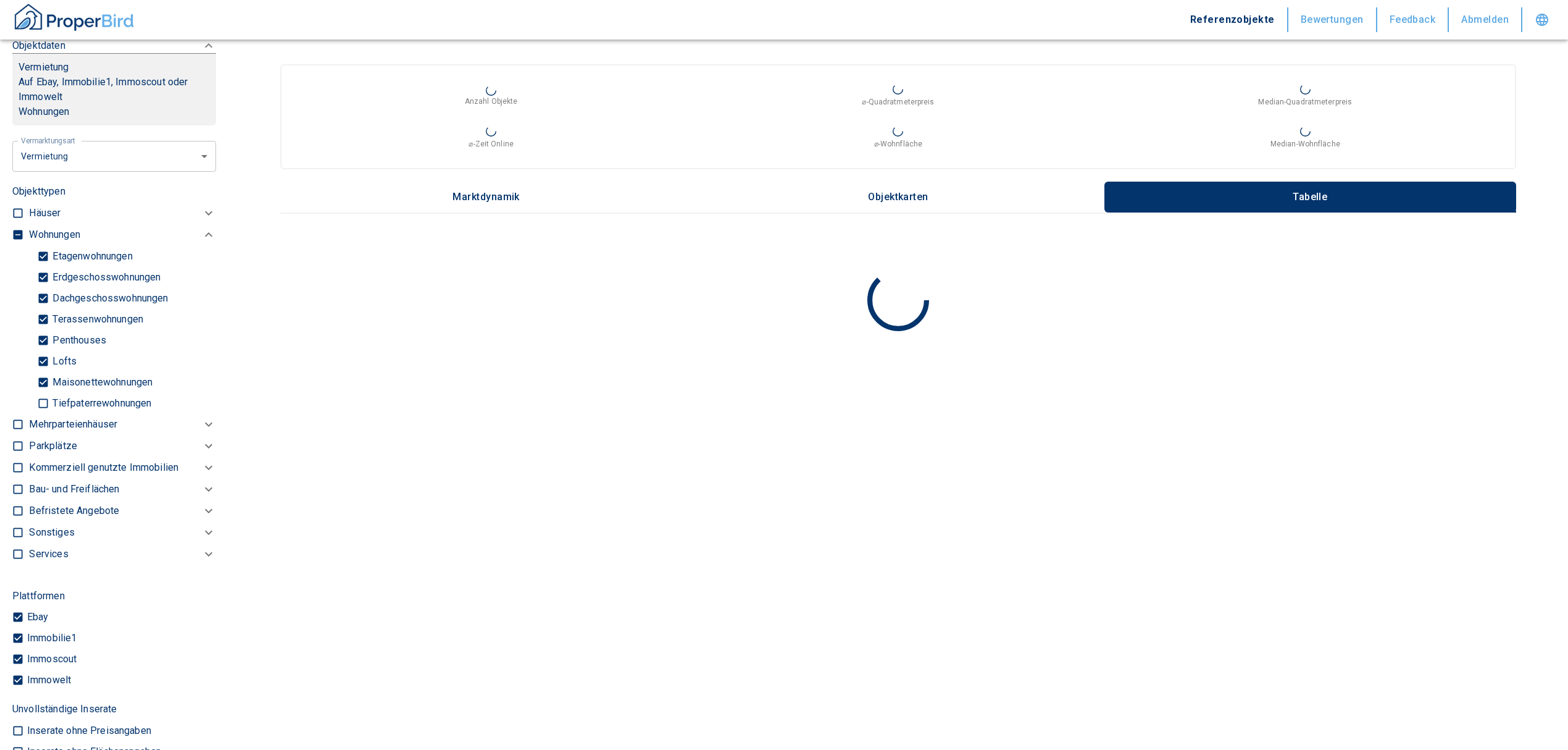
type input "[STREET_ADDRESS]"
click at [16, 228] on input "checkbox" at bounding box center [18, 234] width 12 height 12
checkbox input "true"
type input "2020"
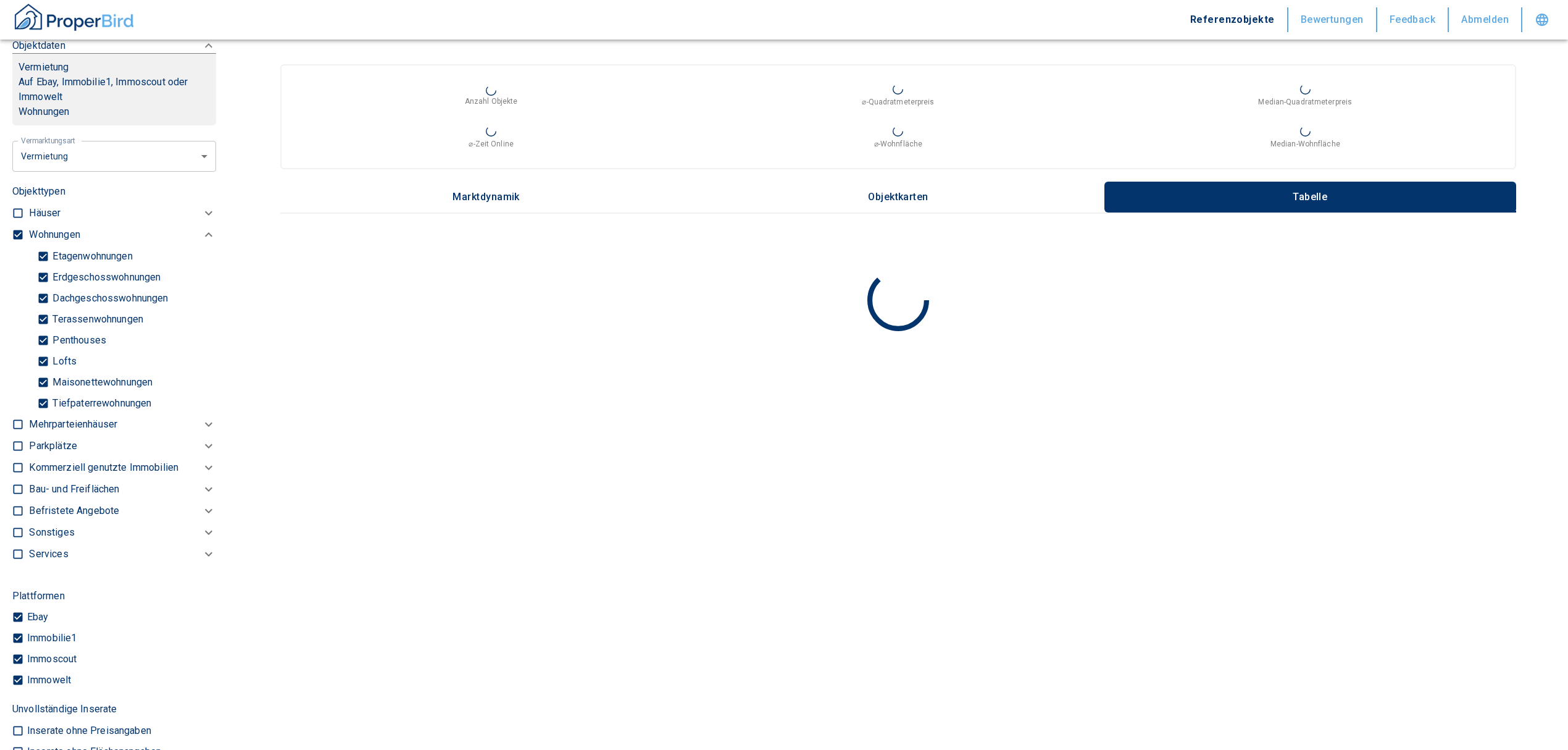
click at [14, 228] on input "checkbox" at bounding box center [18, 234] width 12 height 12
checkbox input "false"
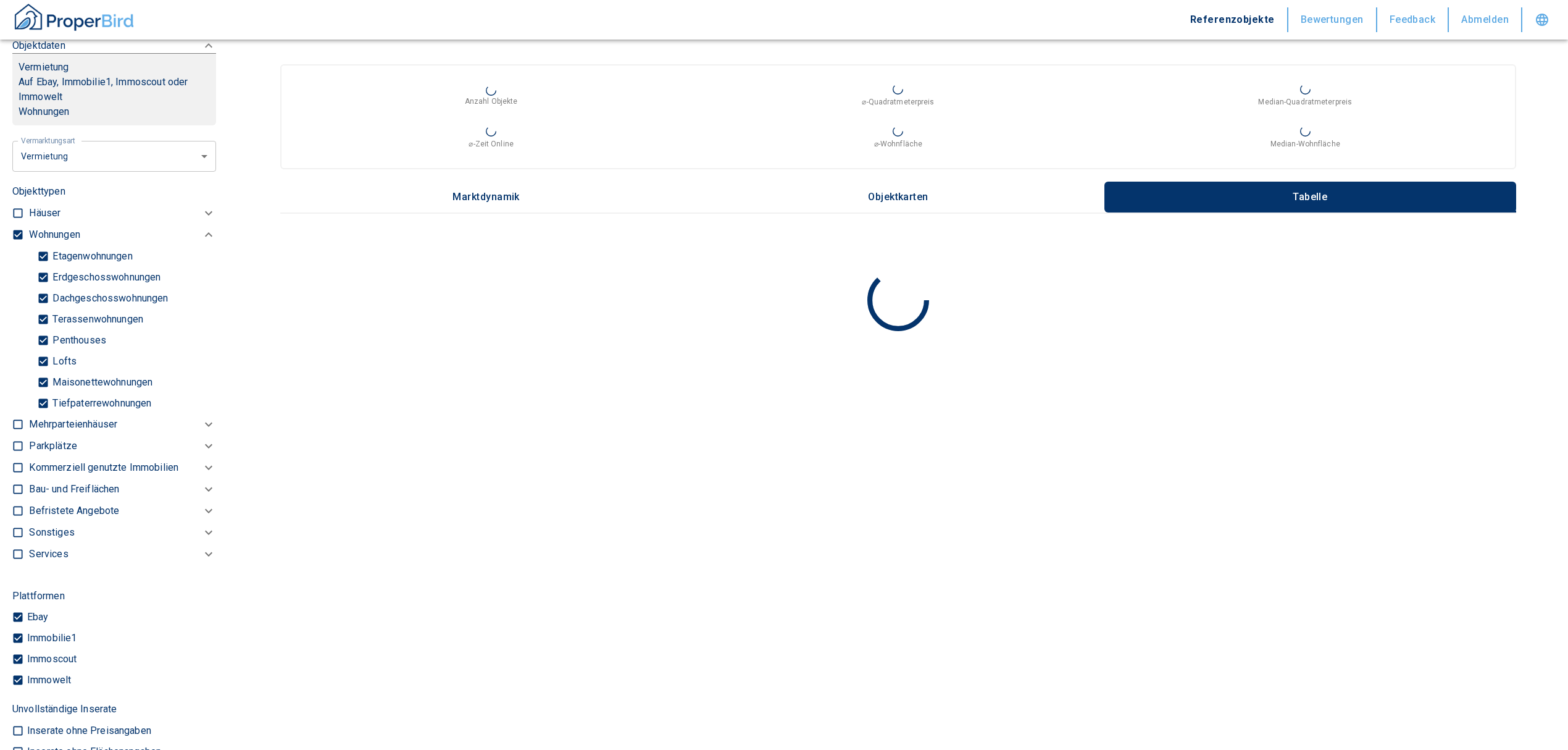
checkbox input "false"
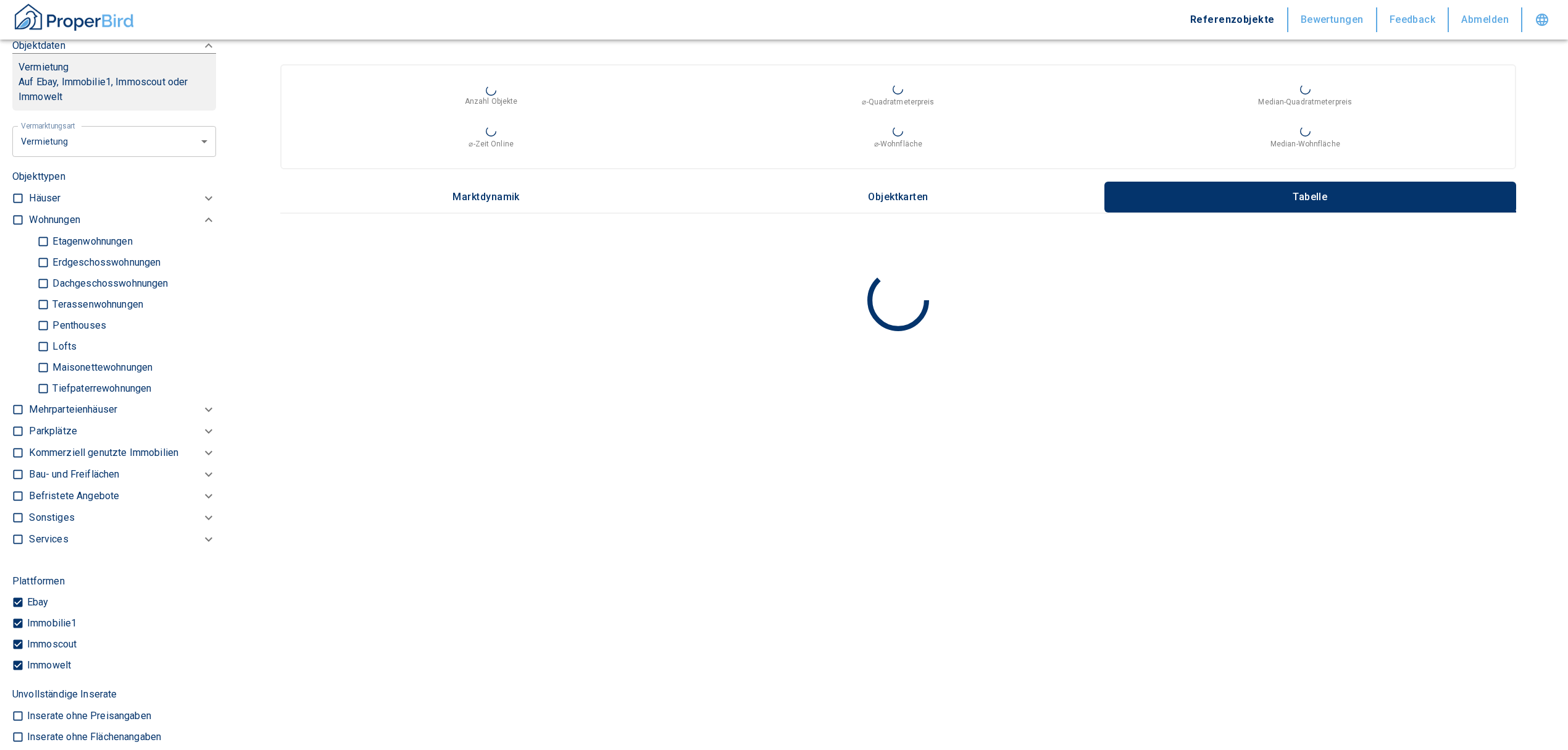
type input "2020"
click at [58, 227] on p "Kommerziell genutzte Immobilien" at bounding box center [54, 220] width 51 height 15
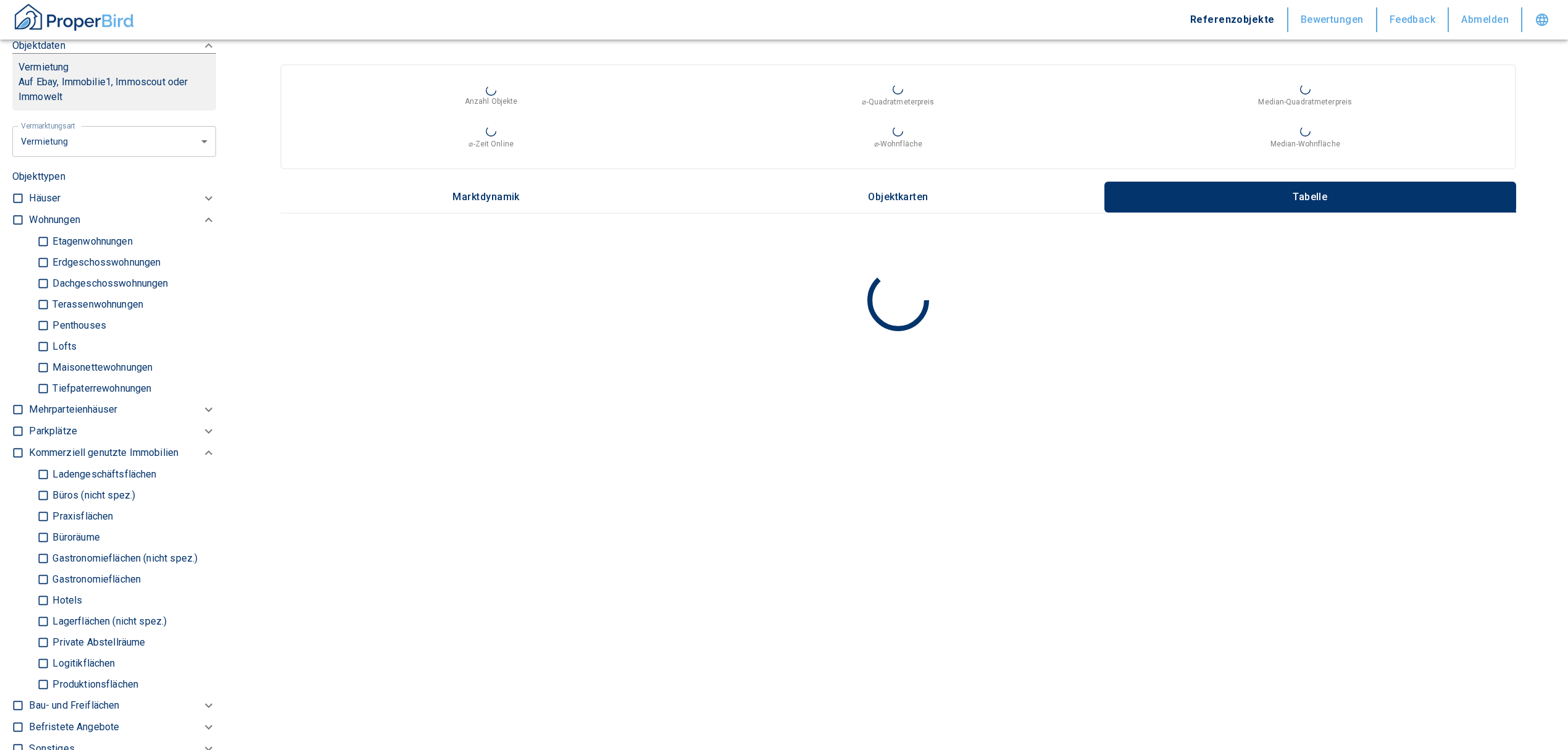
click at [41, 492] on input "Büros (nicht spez.)" at bounding box center [43, 495] width 12 height 21
checkbox input "true"
type input "2020"
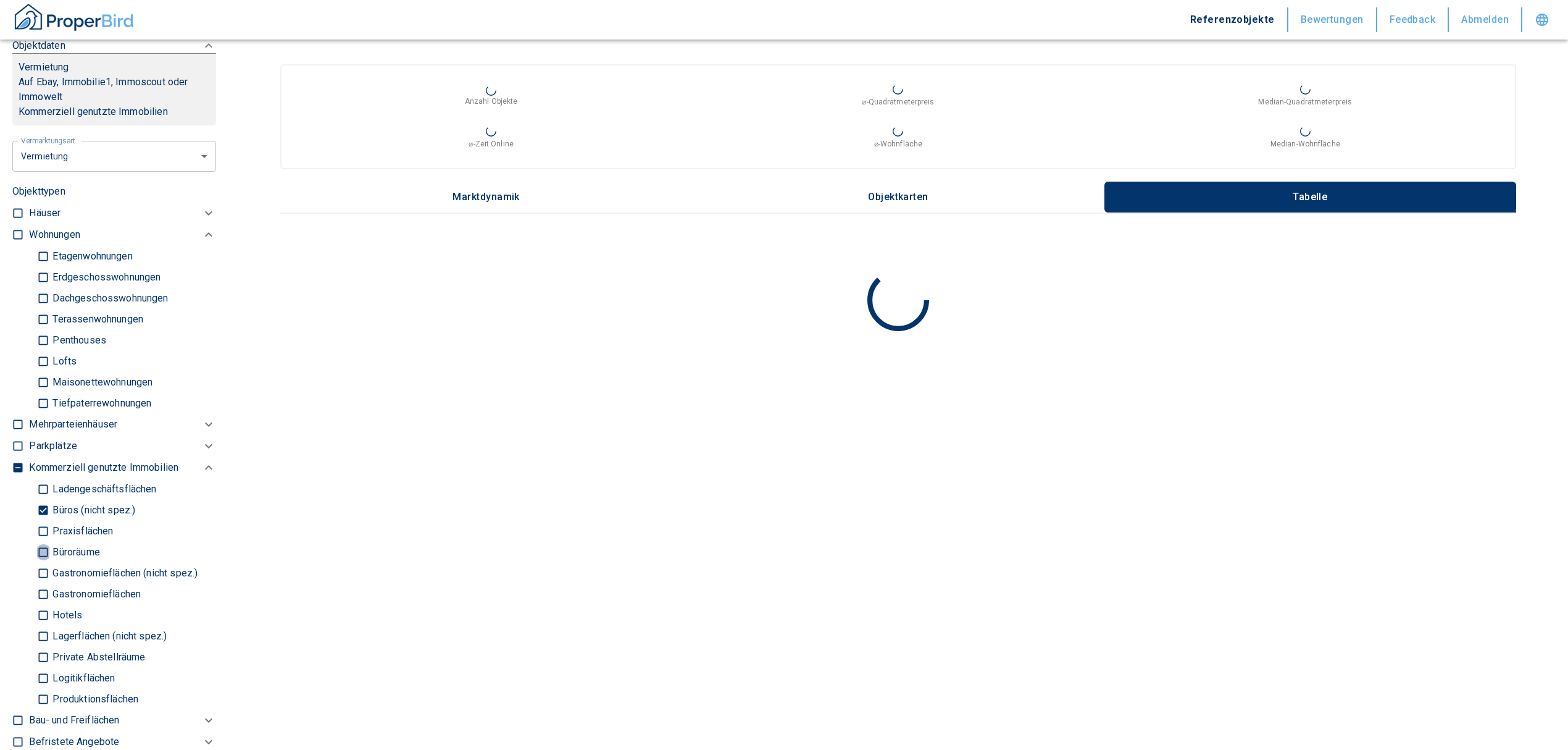
click at [45, 548] on input "Büroräume" at bounding box center [43, 551] width 12 height 21
checkbox input "true"
type input "2020"
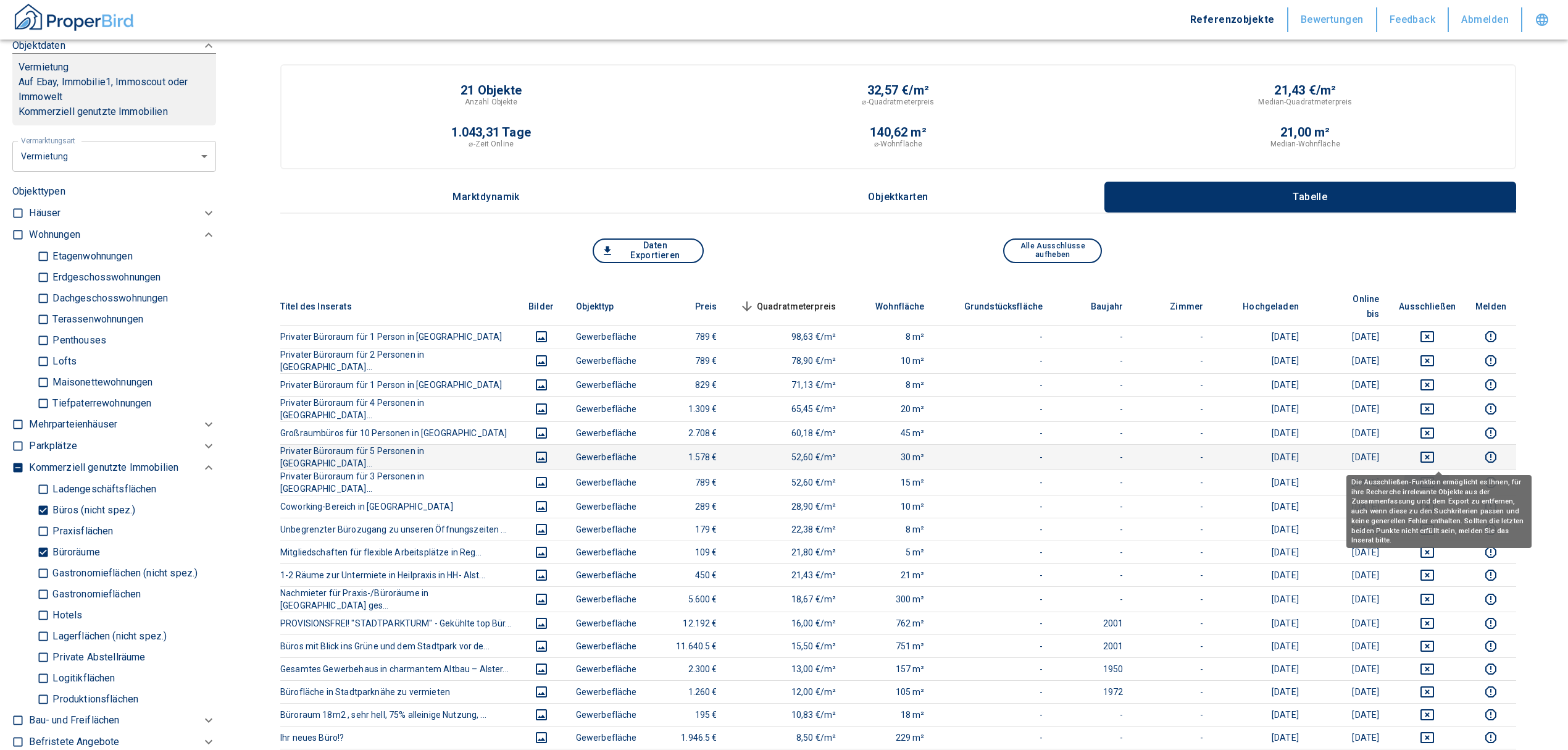
drag, startPoint x: 1441, startPoint y: 454, endPoint x: 1436, endPoint y: 433, distance: 21.6
click at [1435, 475] on icon "deselect this listing" at bounding box center [1428, 483] width 15 height 15
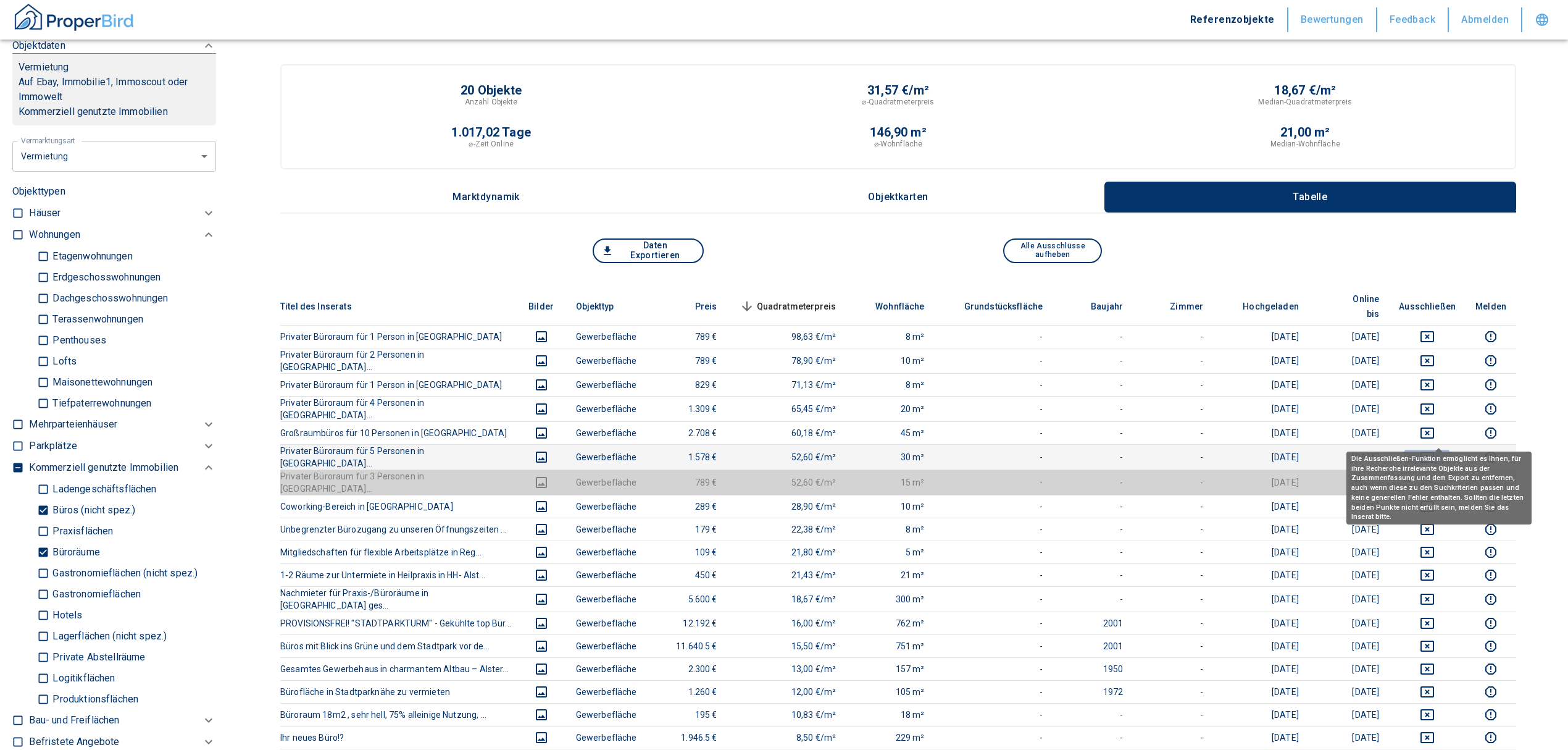
click at [1434, 452] on icon "deselect this listing" at bounding box center [1427, 458] width 14 height 11
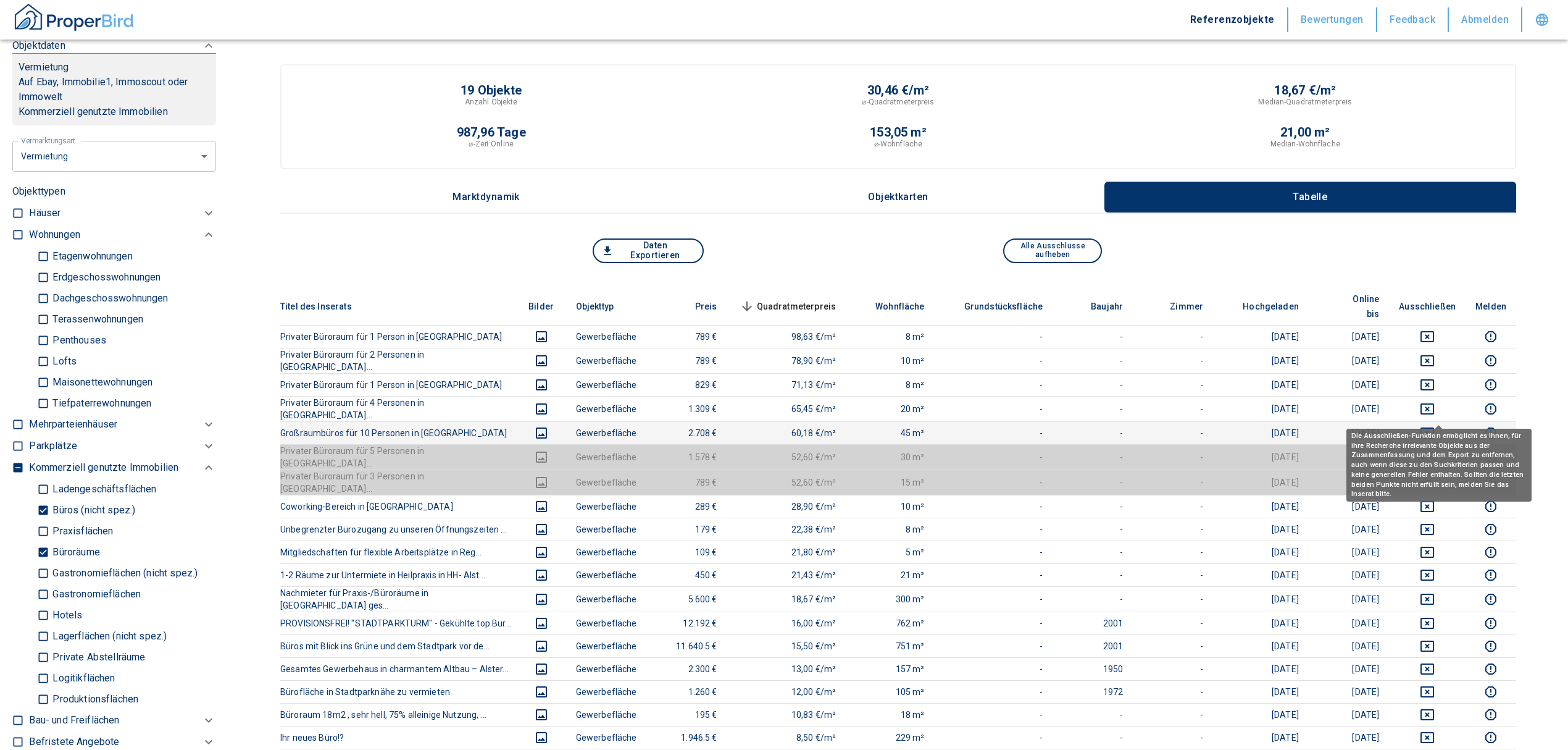
click at [1434, 428] on icon "deselect this listing" at bounding box center [1427, 433] width 14 height 11
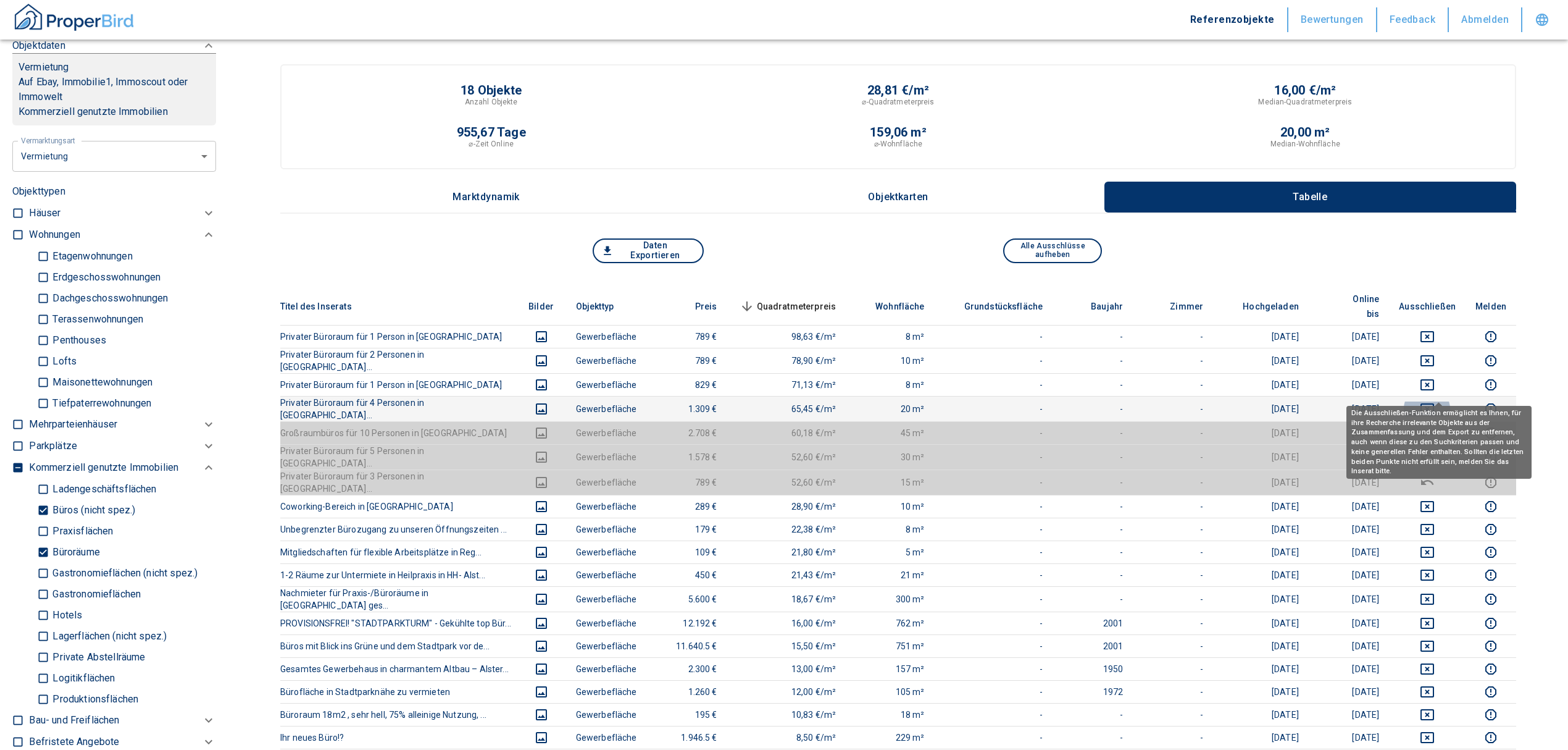
click at [1434, 404] on icon "deselect this listing" at bounding box center [1427, 409] width 14 height 11
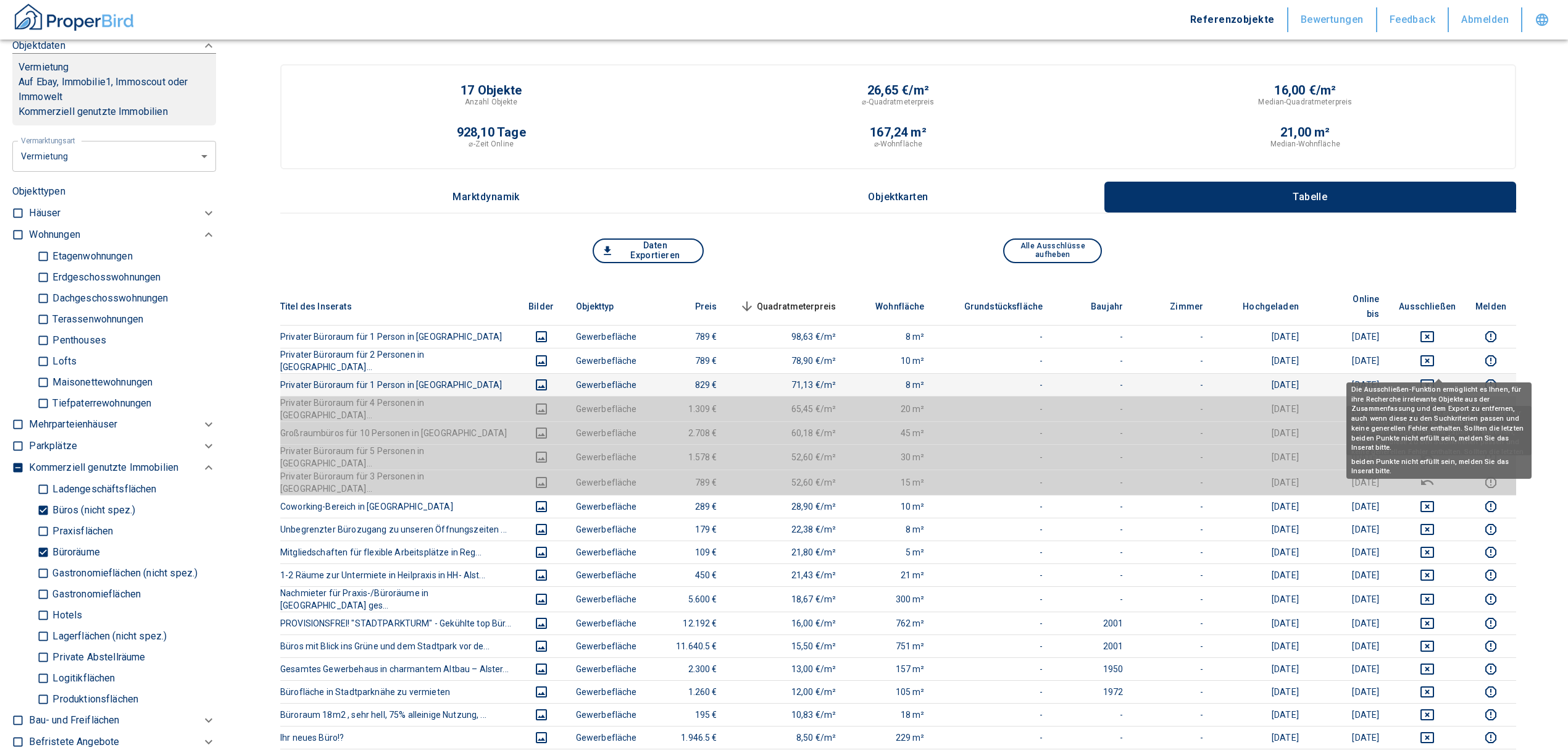
click at [1435, 378] on icon "deselect this listing" at bounding box center [1428, 385] width 15 height 15
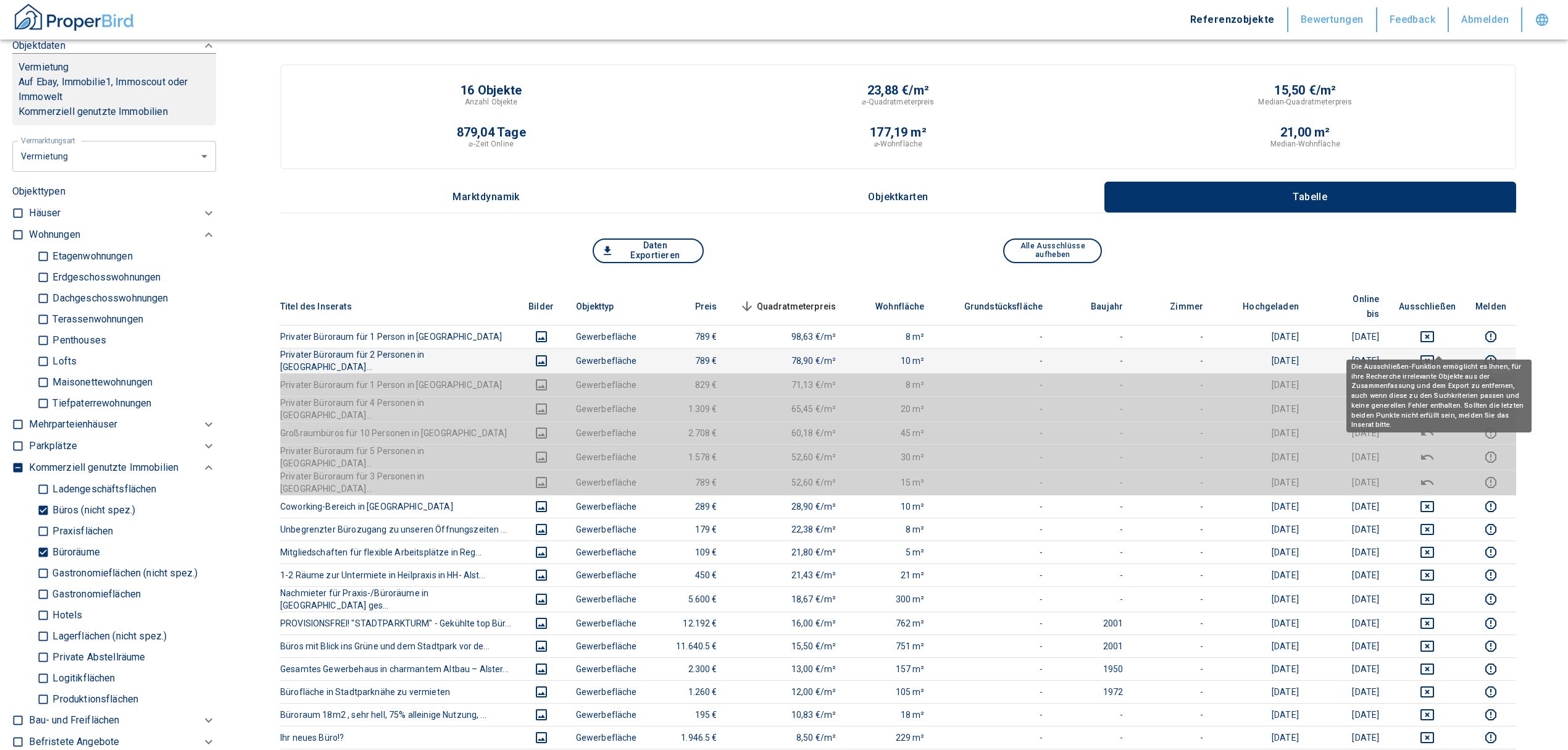
click at [1435, 354] on icon "deselect this listing" at bounding box center [1428, 361] width 15 height 15
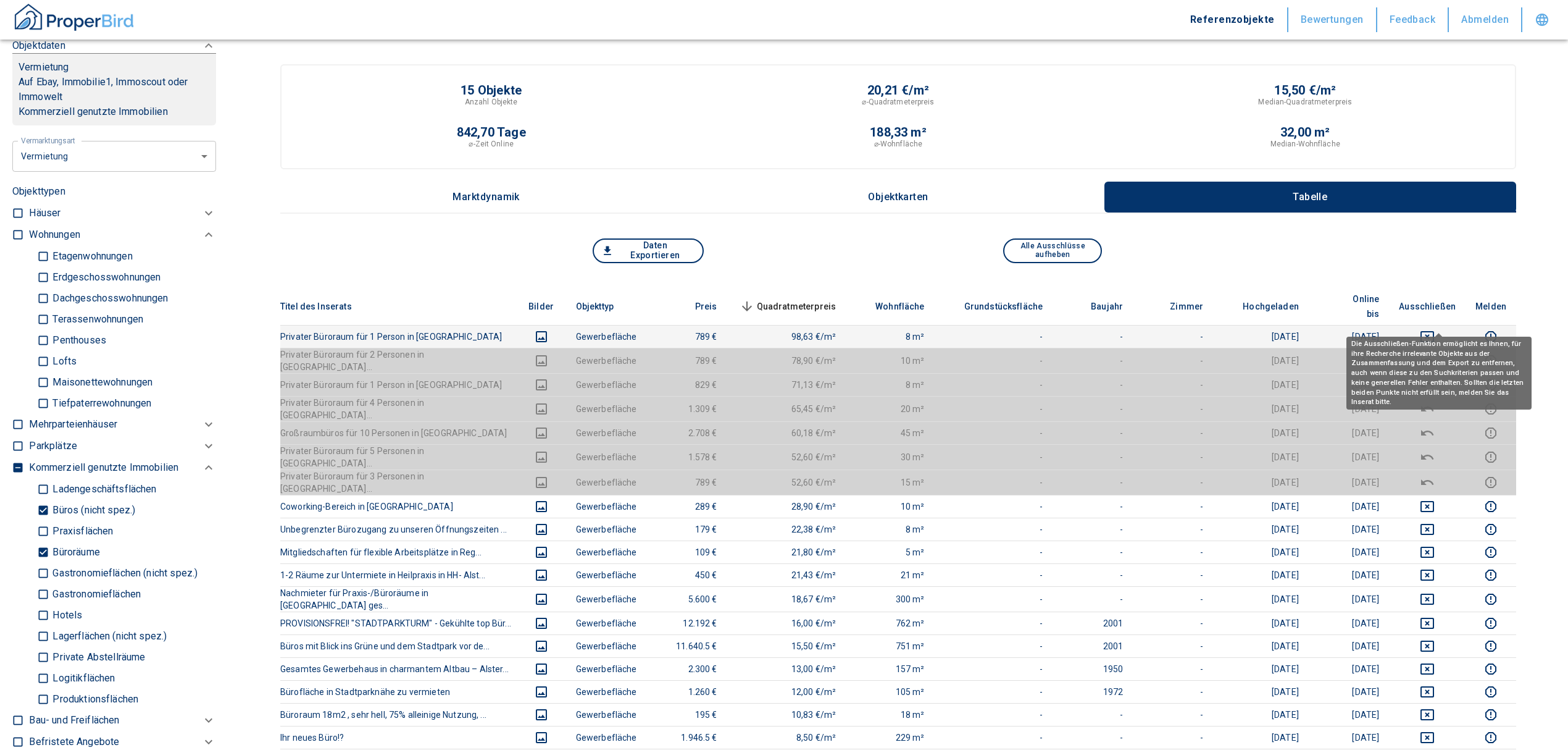
click at [1435, 330] on icon "deselect this listing" at bounding box center [1428, 337] width 15 height 15
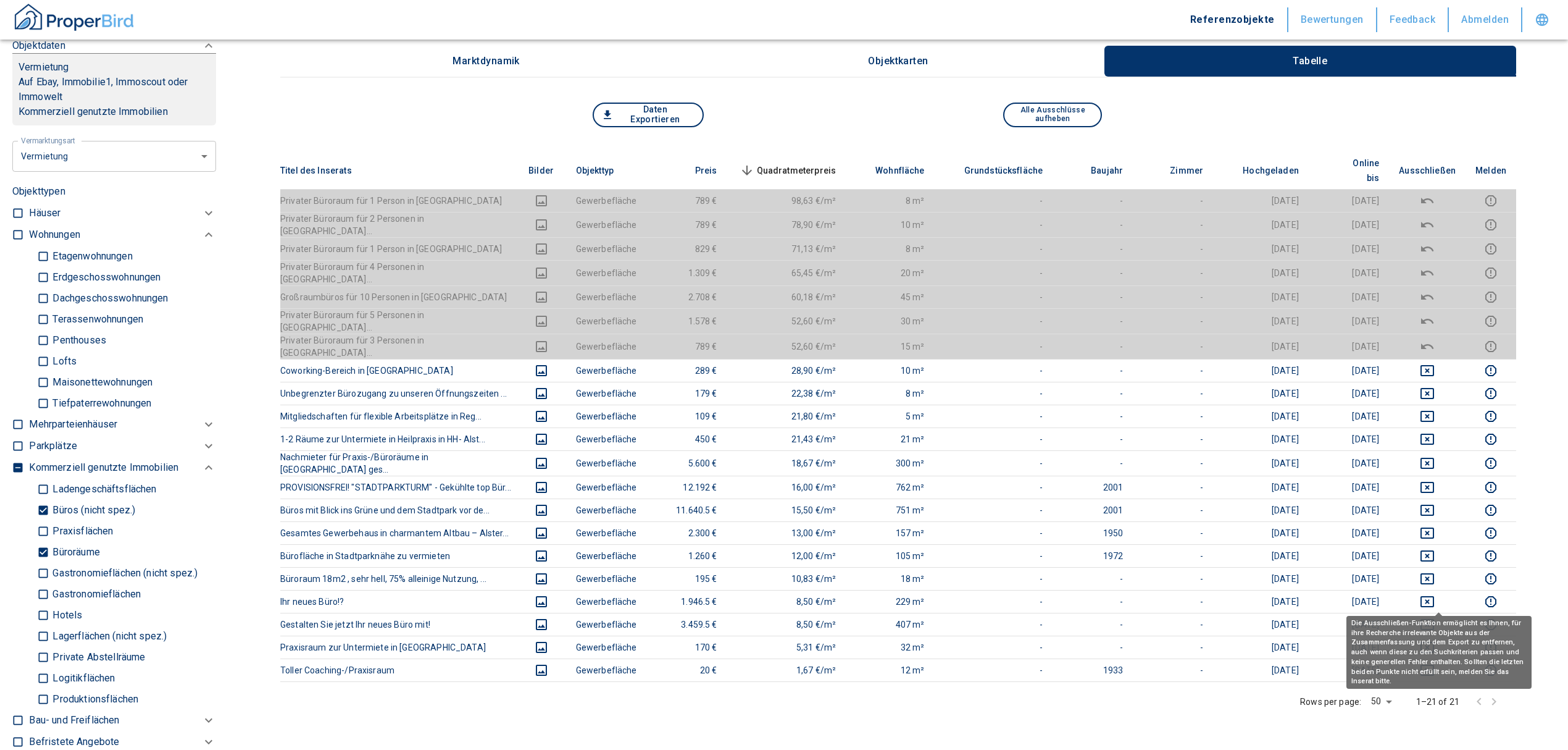
scroll to position [164, 0]
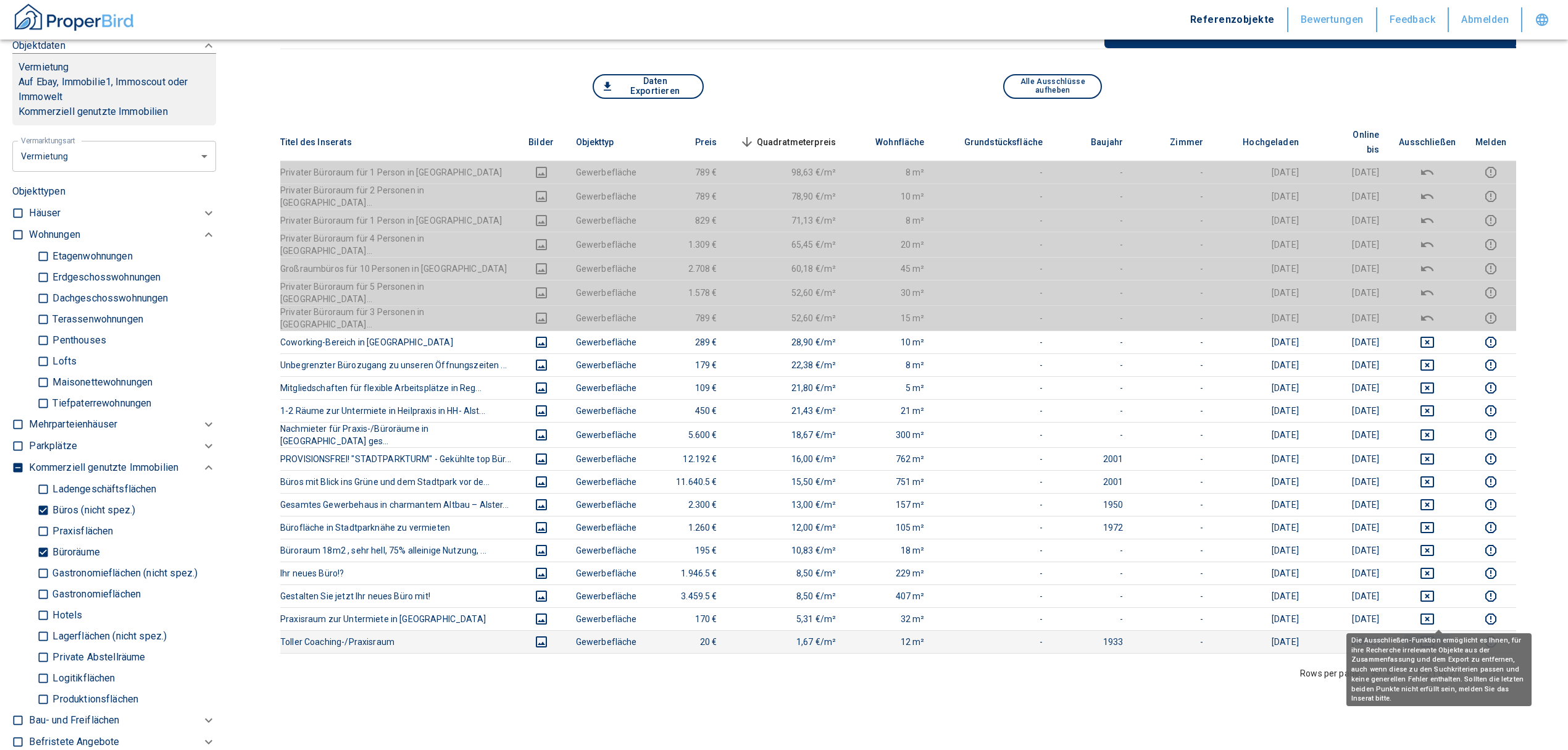
click at [1431, 635] on button "deselect this listing" at bounding box center [1427, 642] width 57 height 15
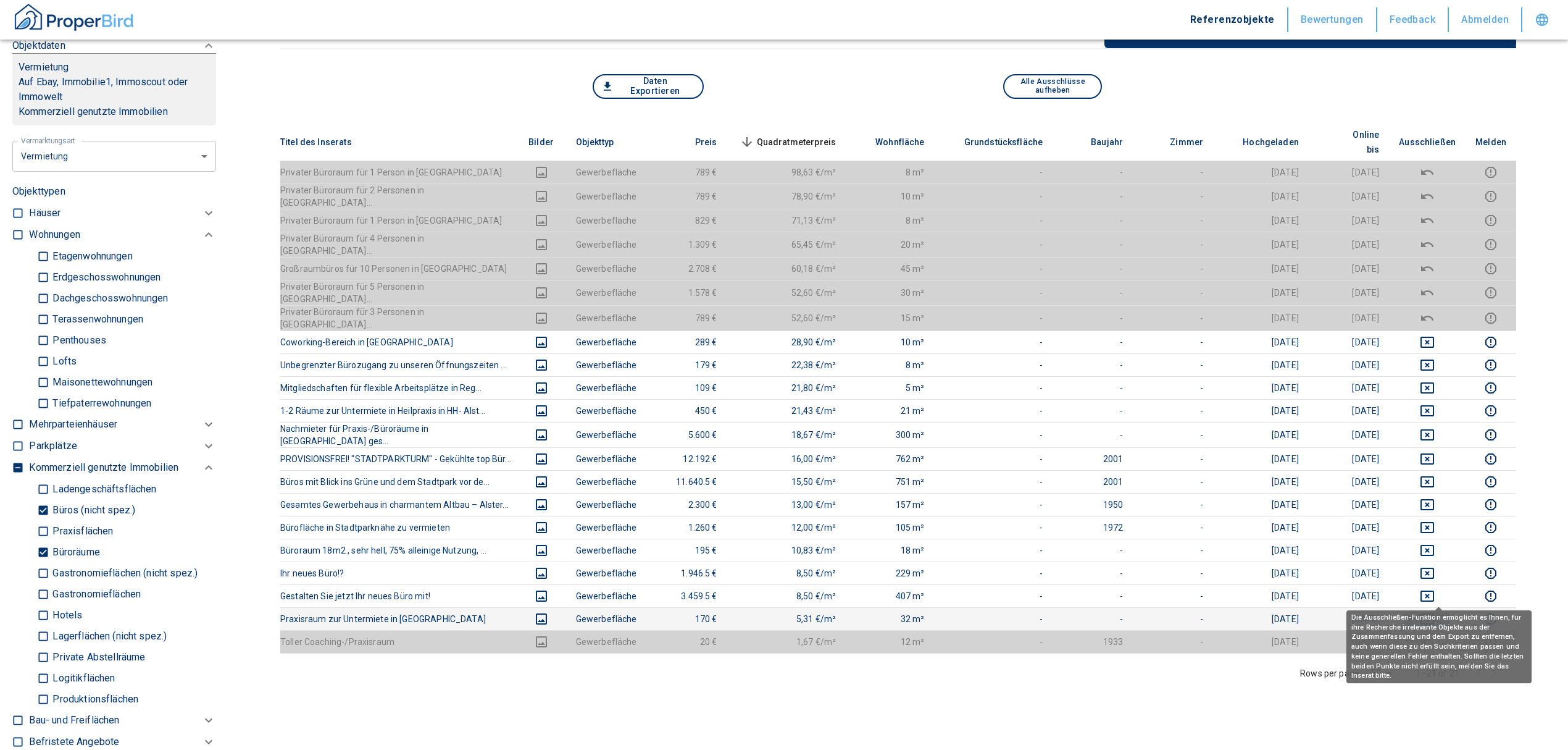
click at [1434, 614] on icon "deselect this listing" at bounding box center [1427, 619] width 14 height 11
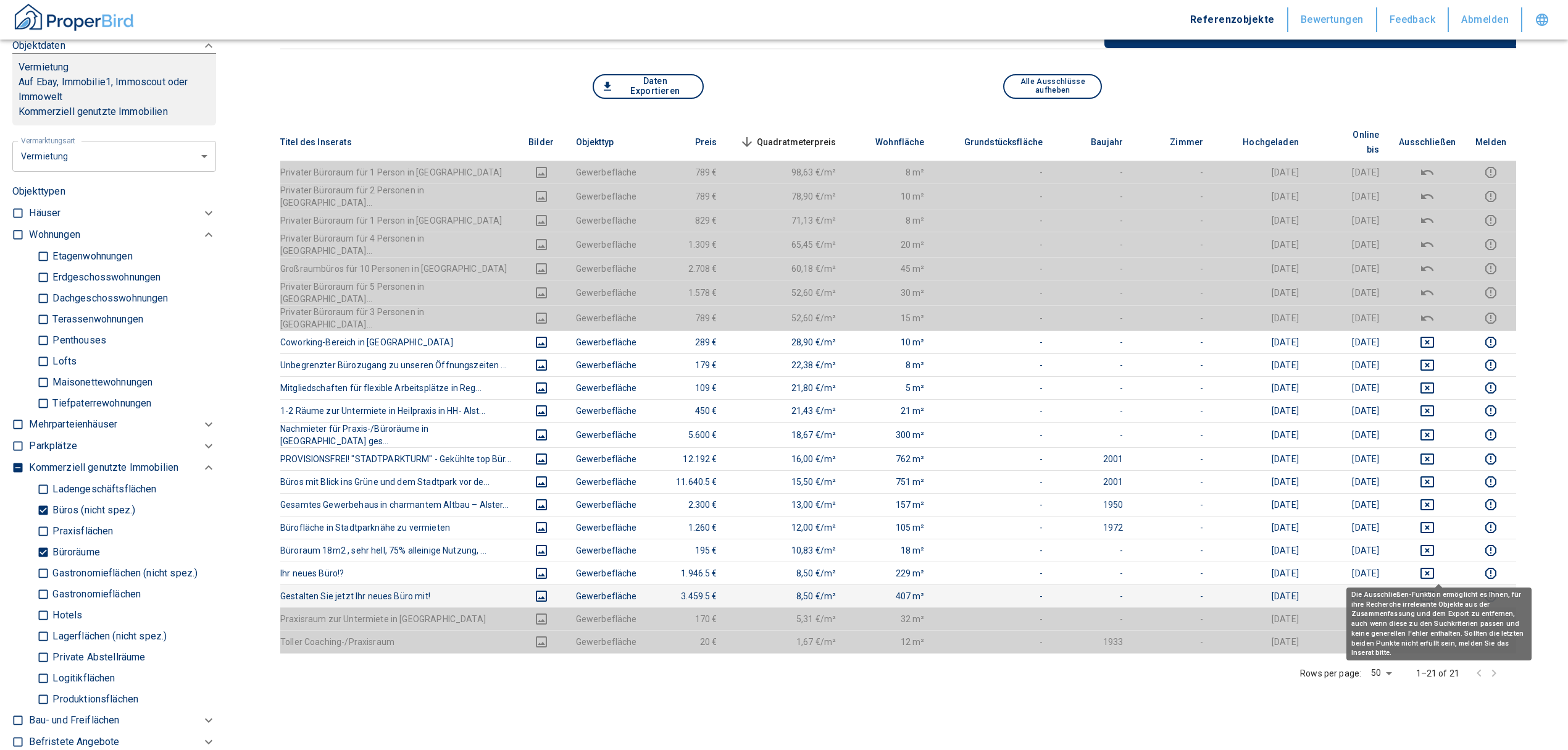
click at [1435, 588] on icon "deselect this listing" at bounding box center [1428, 596] width 15 height 15
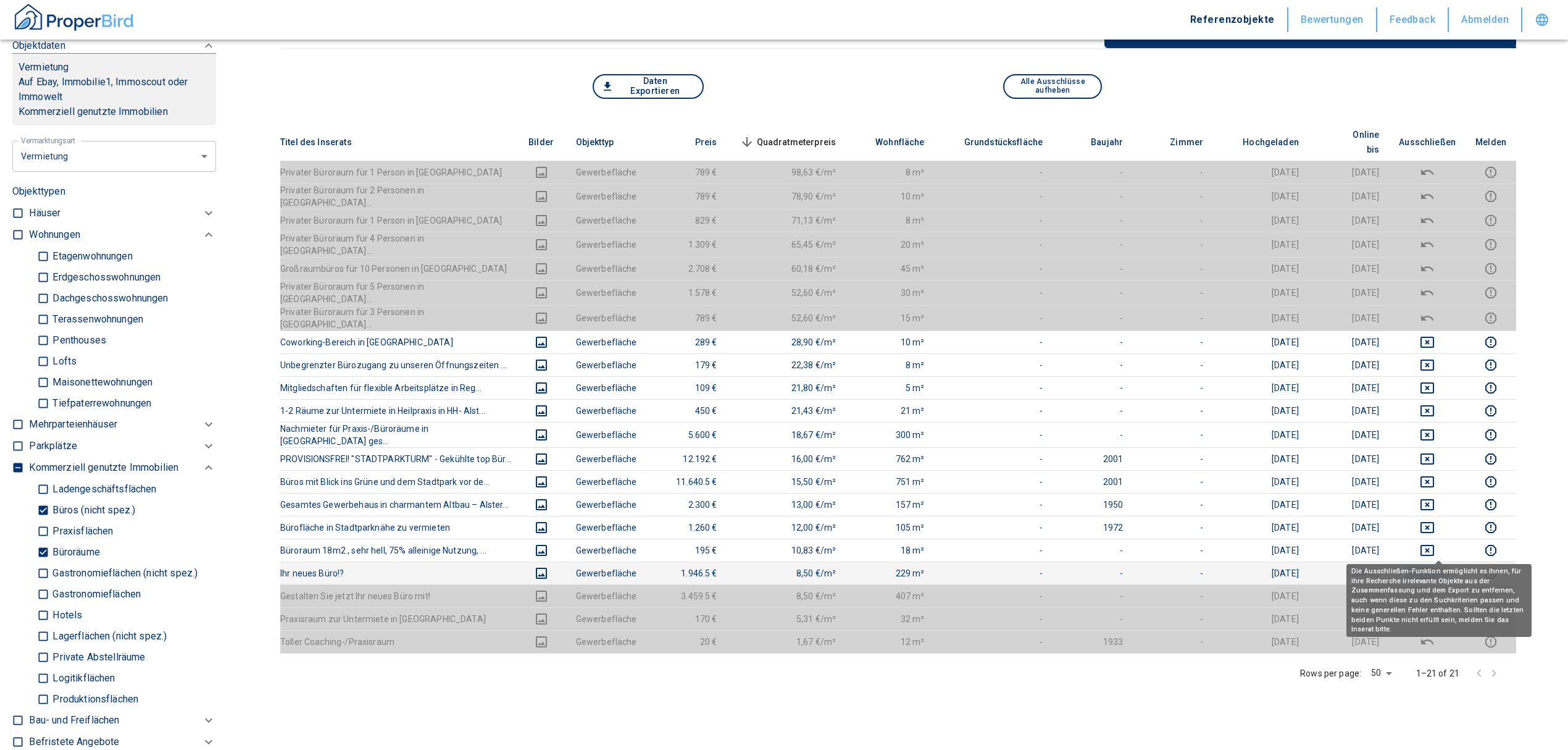
click at [1435, 566] on icon "deselect this listing" at bounding box center [1428, 574] width 15 height 15
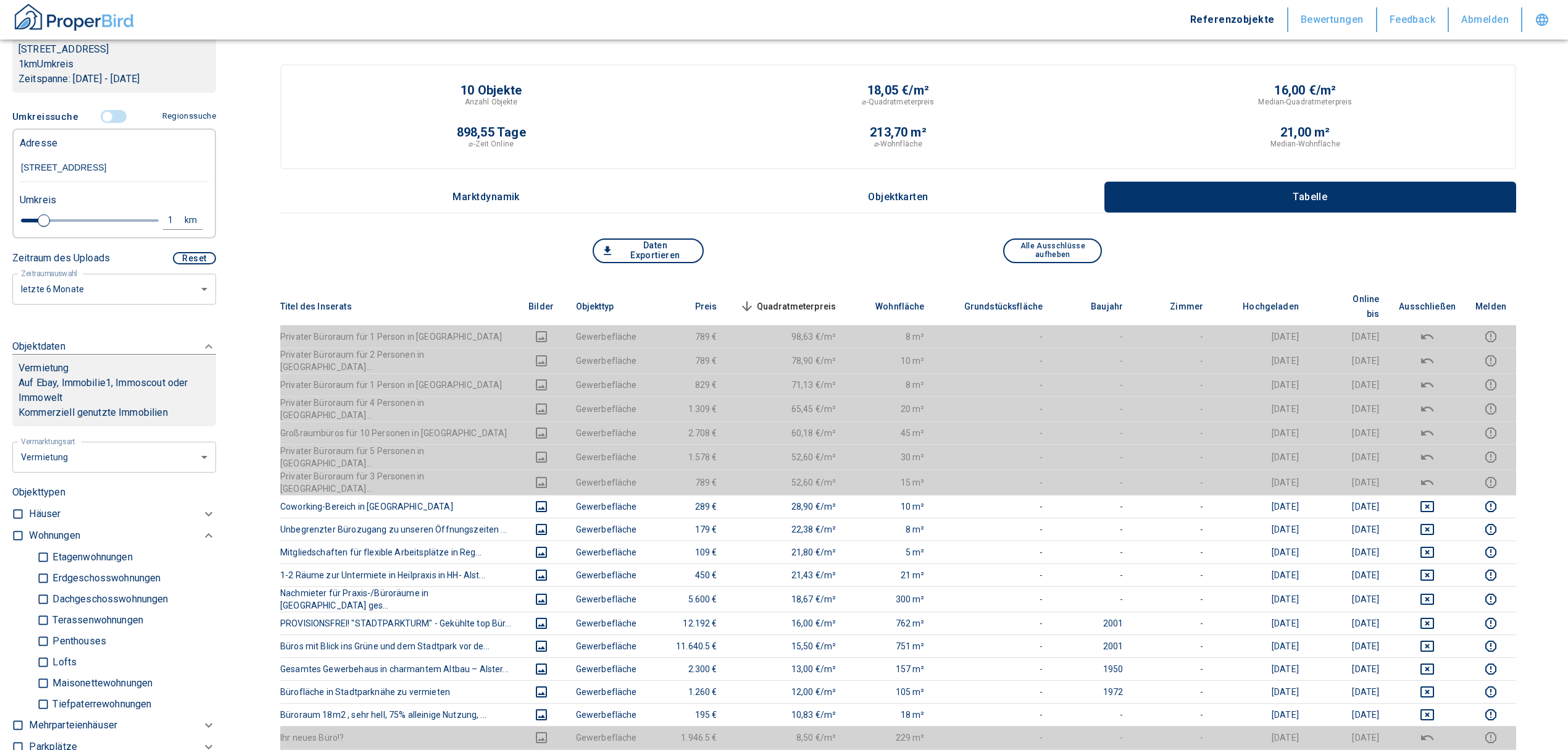
scroll to position [200, 0]
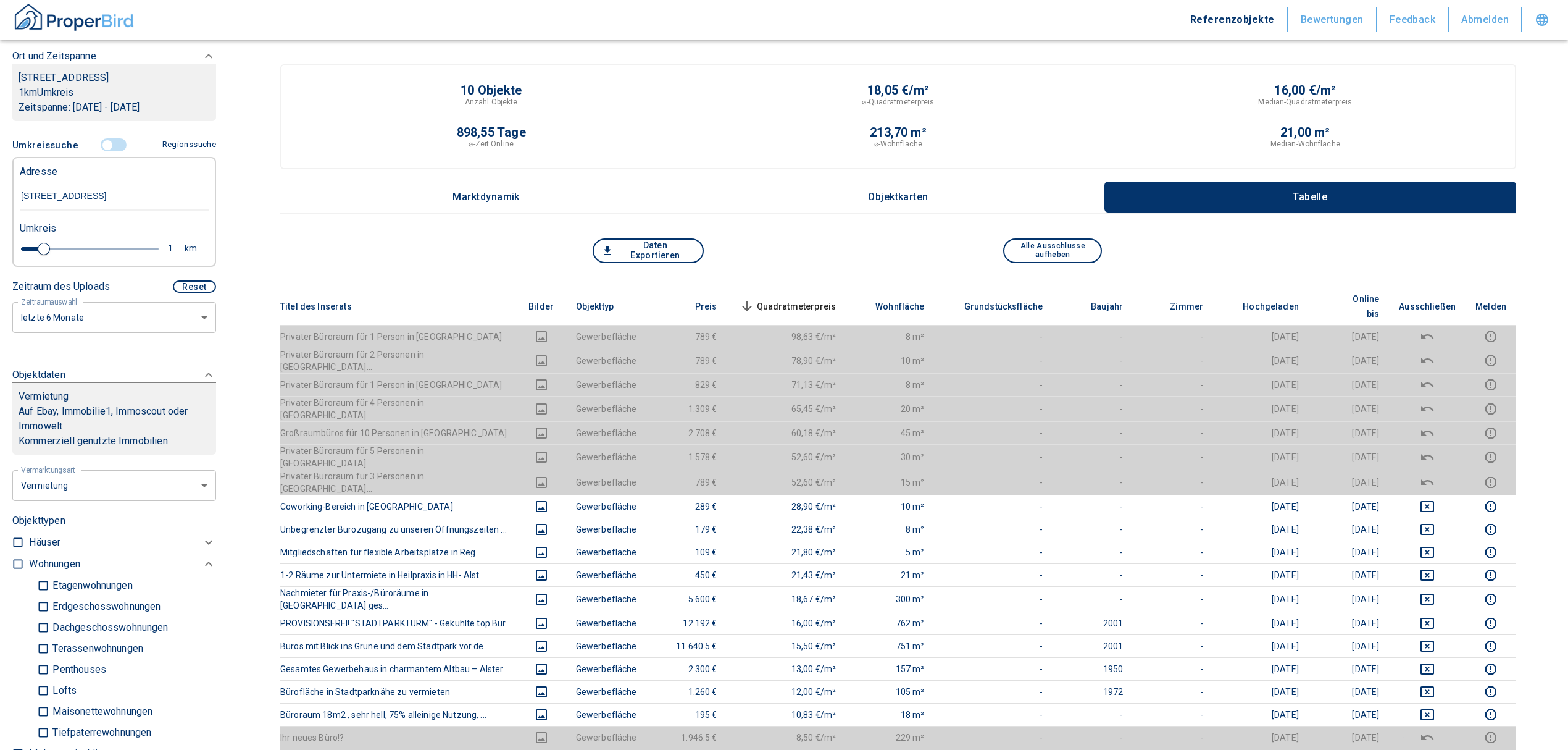
click at [104, 147] on input "controlled" at bounding box center [108, 145] width 37 height 14
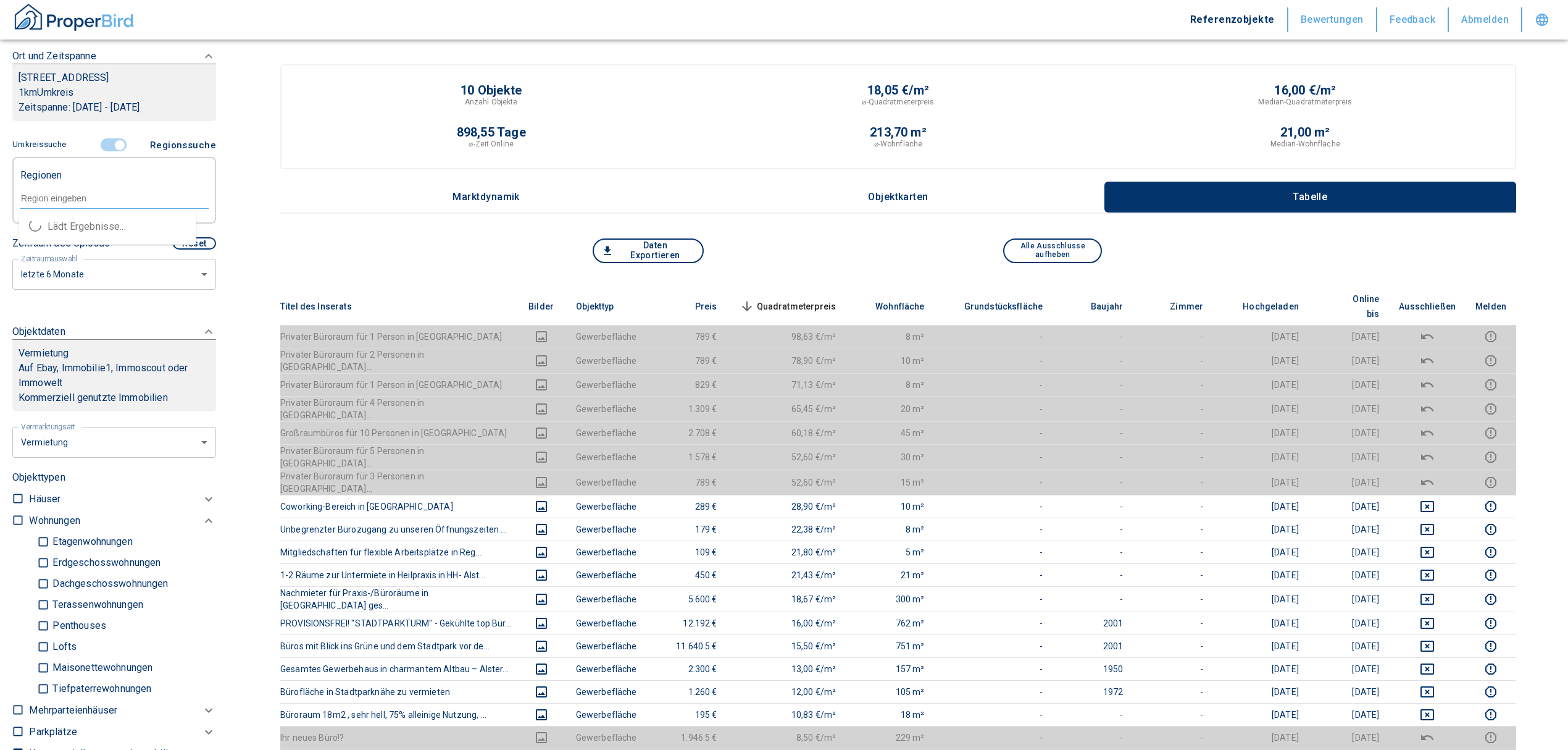
click at [84, 200] on input "text" at bounding box center [114, 199] width 189 height 11
click at [126, 223] on li "22297 [GEOGRAPHIC_DATA]" at bounding box center [108, 226] width 177 height 22
type input "22297"
type input "2020"
type input "22297 [GEOGRAPHIC_DATA]"
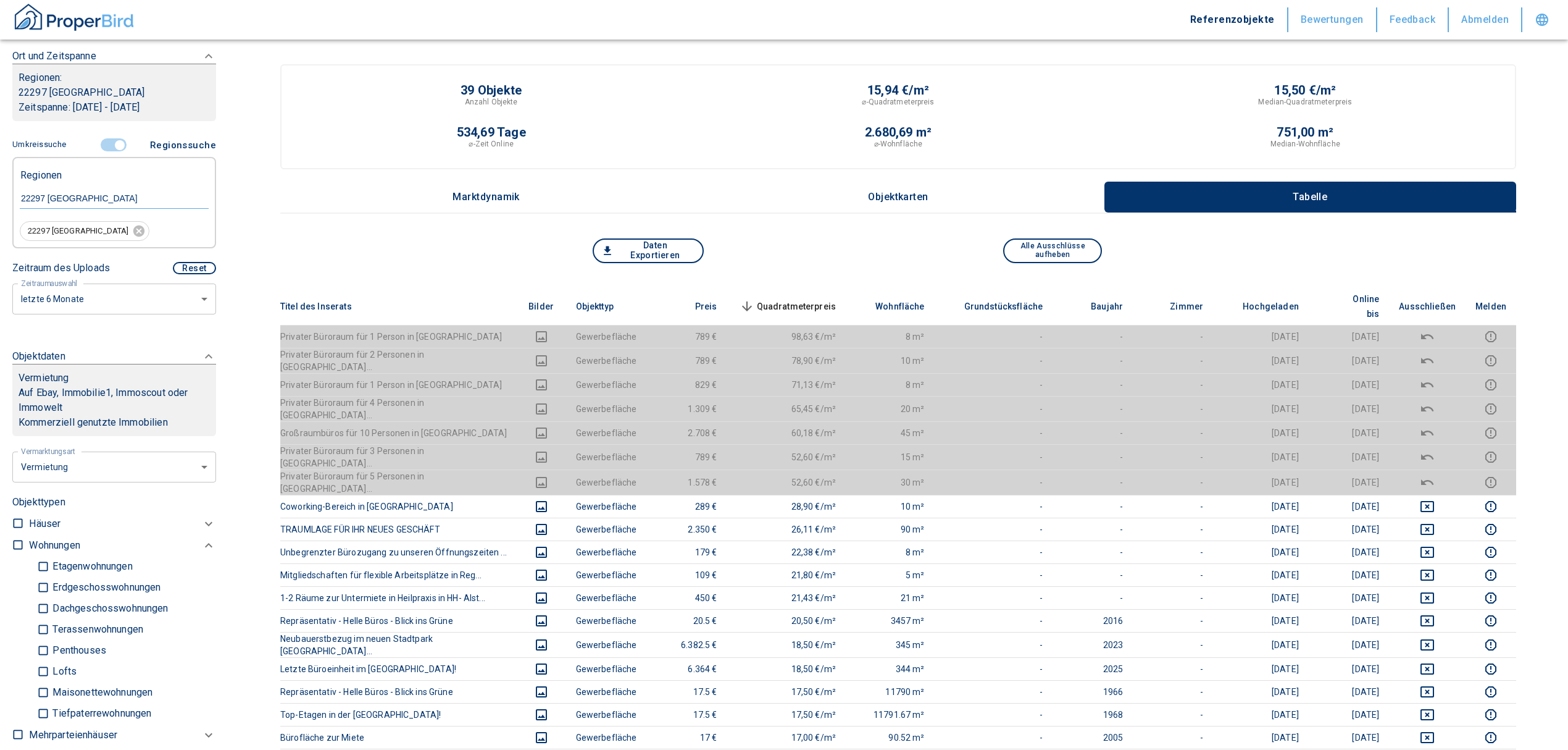
click at [808, 299] on span "Quadratmeterpreis sorted descending" at bounding box center [787, 306] width 99 height 15
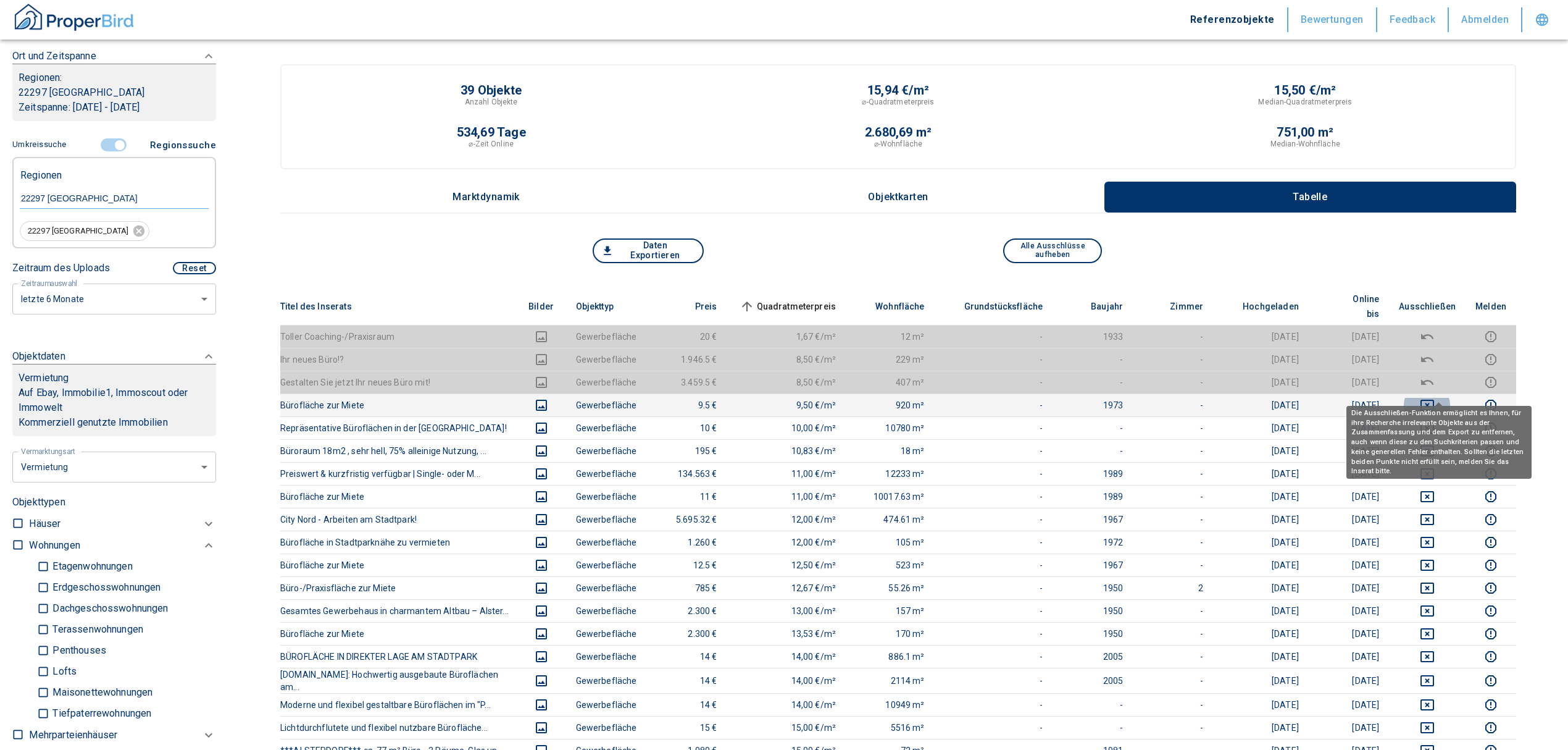
click at [1434, 400] on icon "deselect this listing" at bounding box center [1427, 406] width 14 height 11
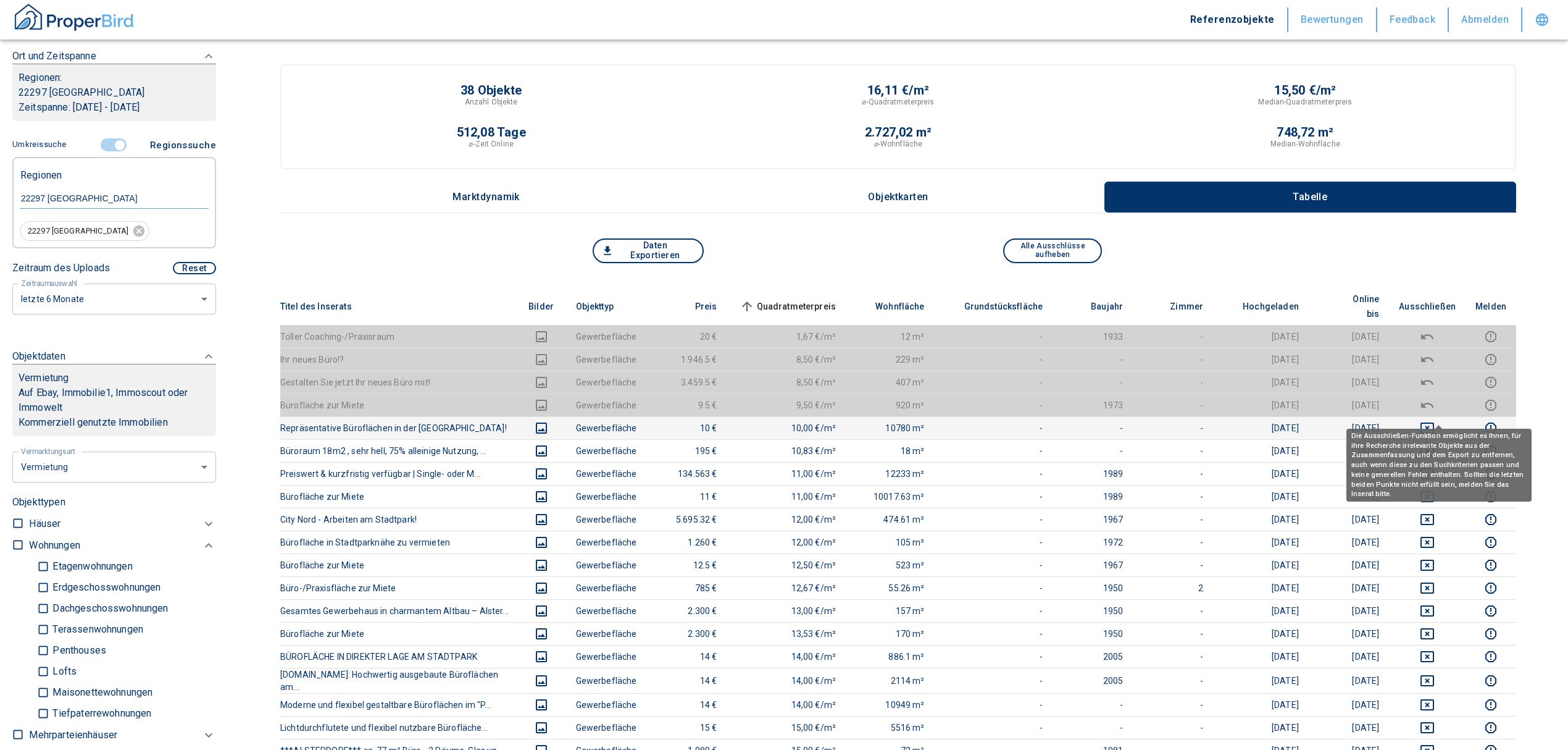
click at [1434, 422] on icon "deselect this listing" at bounding box center [1427, 428] width 14 height 11
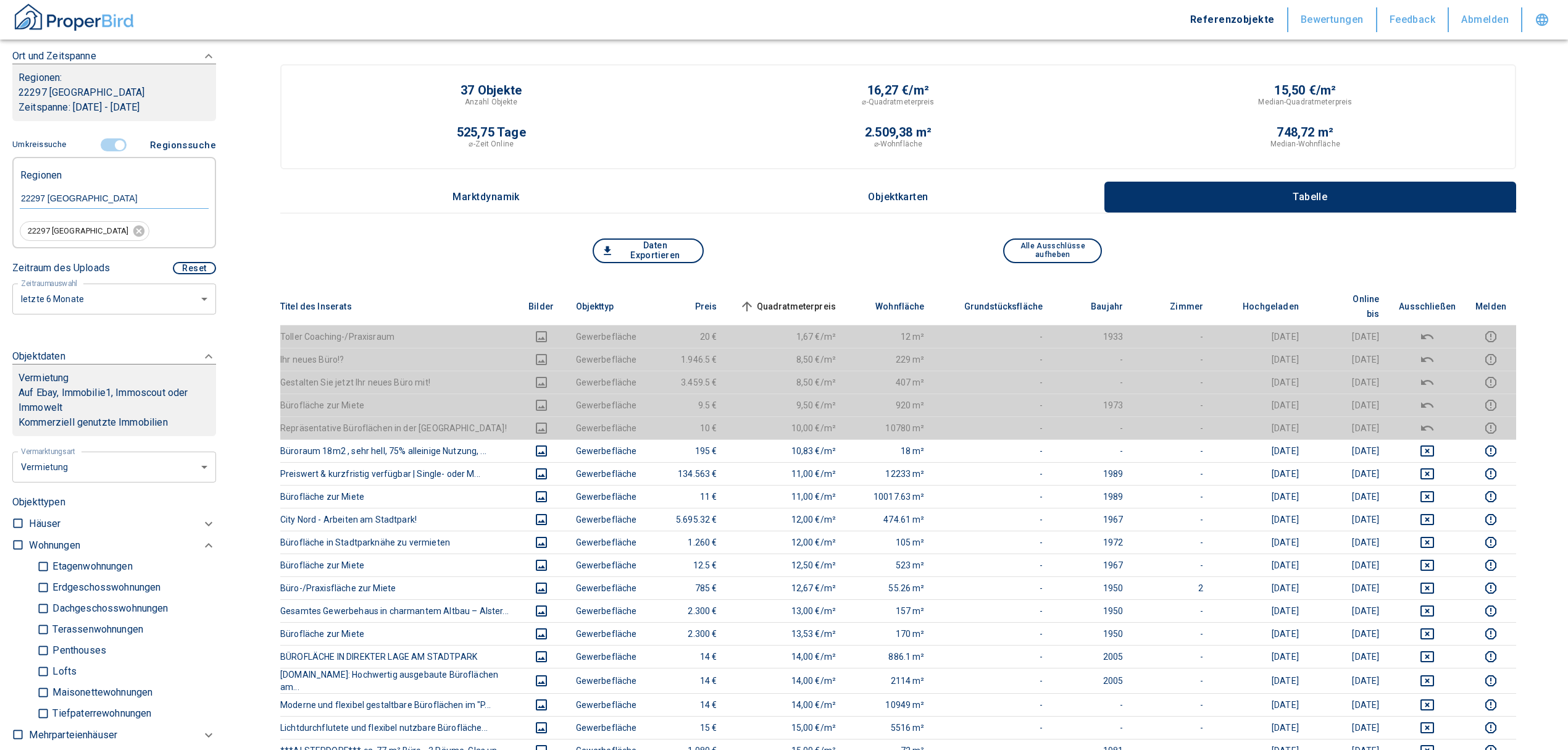
click at [821, 299] on span "Quadratmeterpreis sorted ascending" at bounding box center [787, 306] width 99 height 15
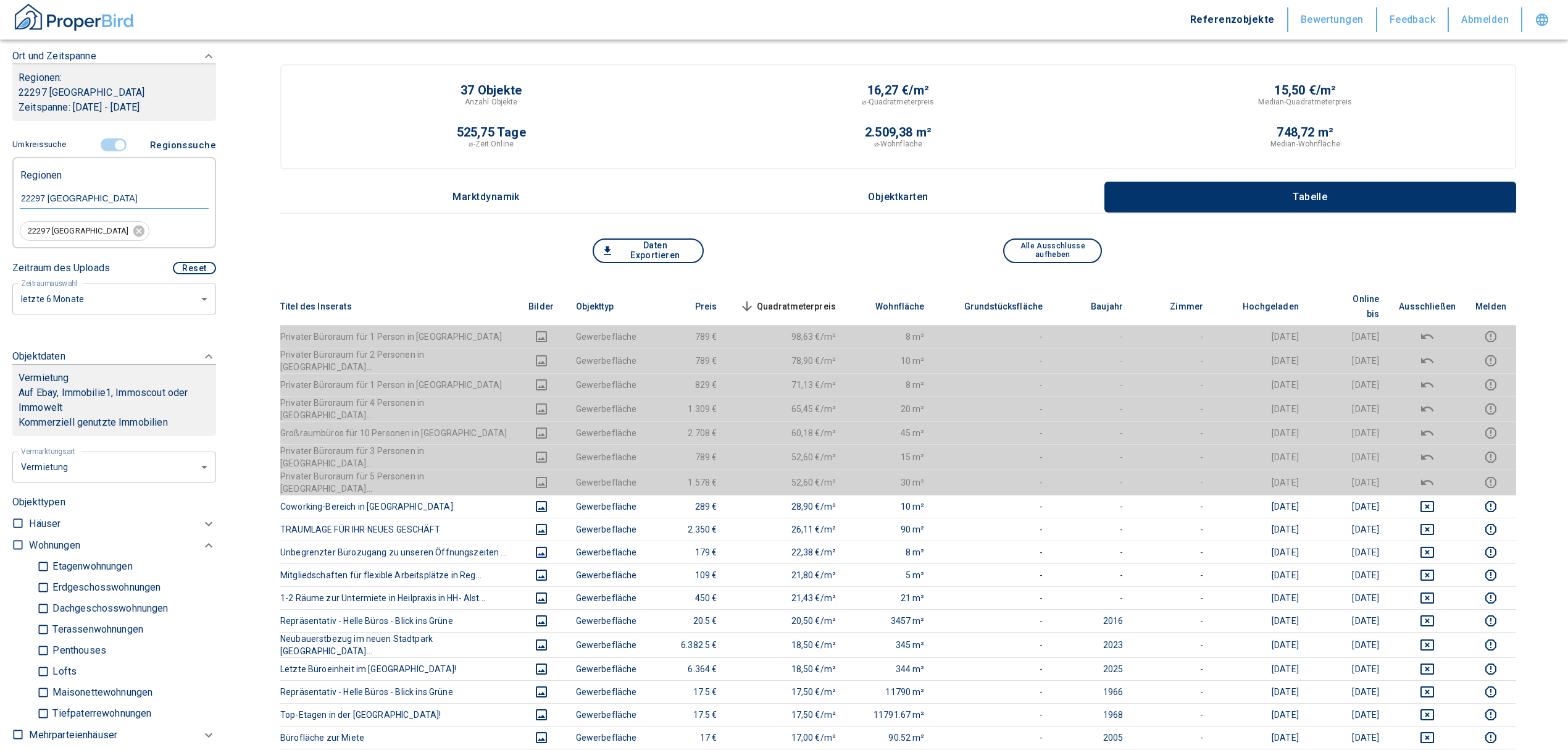
click at [811, 299] on span "Quadratmeterpreis sorted descending" at bounding box center [787, 306] width 99 height 15
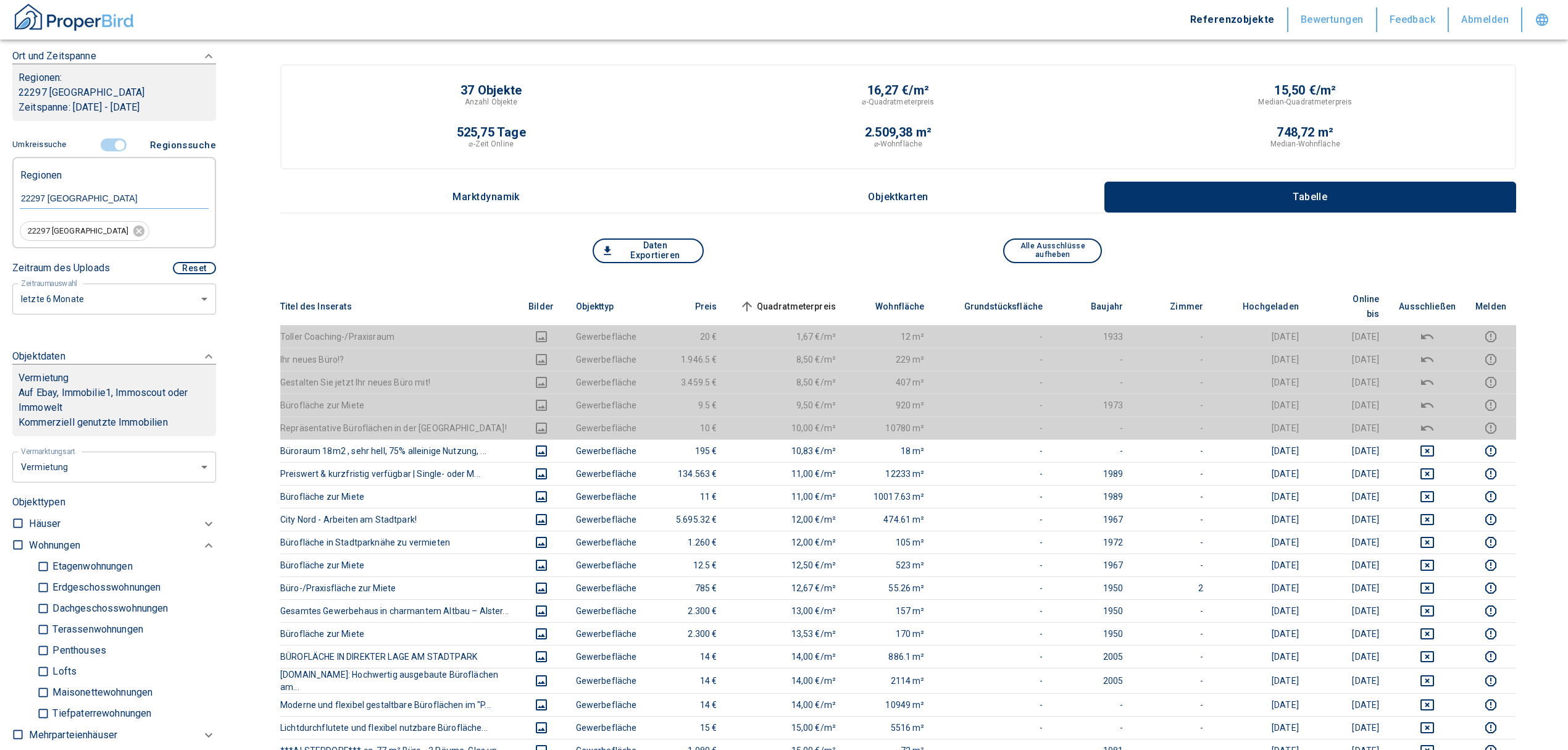
click at [775, 299] on span "Quadratmeterpreis sorted ascending" at bounding box center [787, 306] width 99 height 15
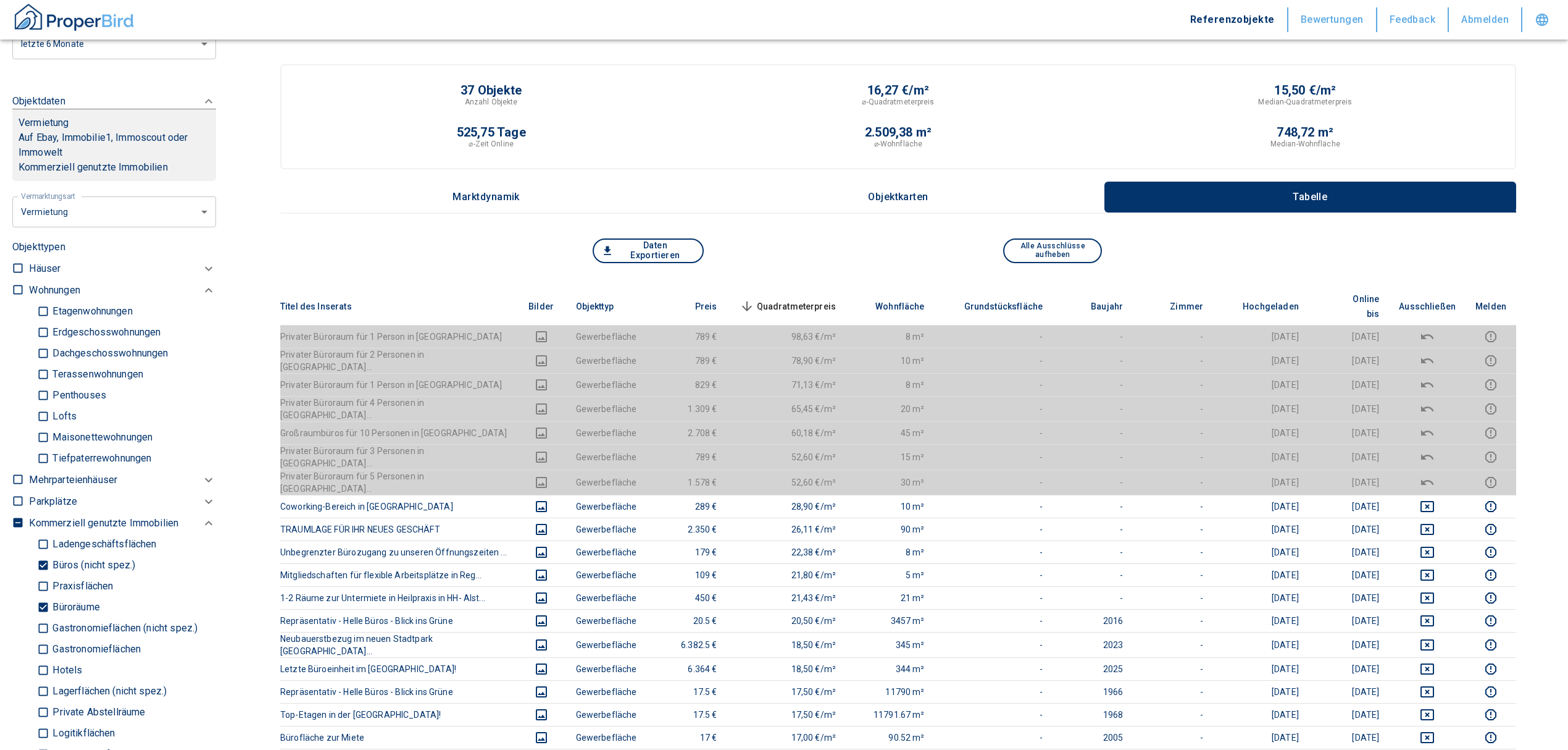
scroll to position [529, 0]
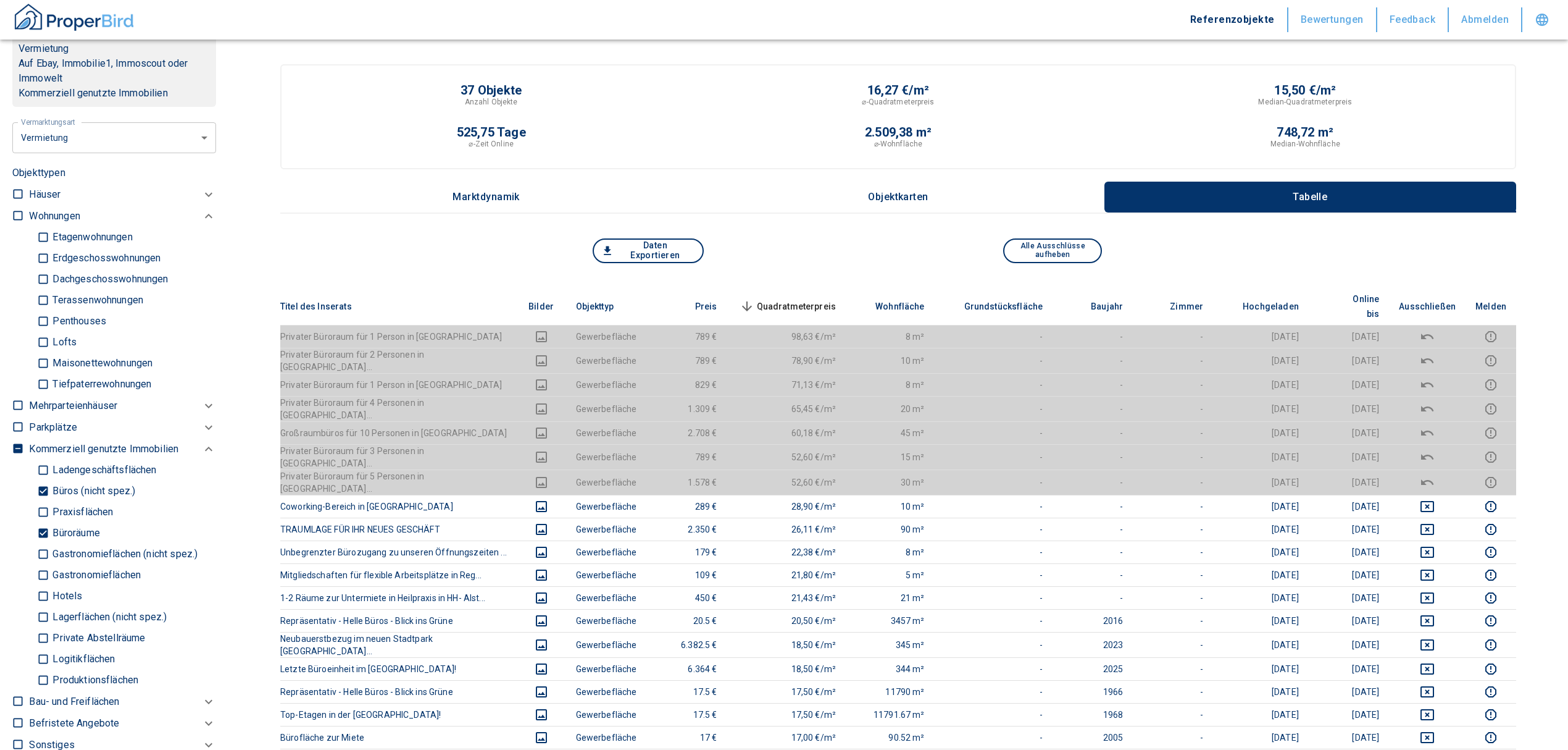
click at [40, 537] on input "Büroräume" at bounding box center [43, 533] width 12 height 21
checkbox input "false"
type input "2020"
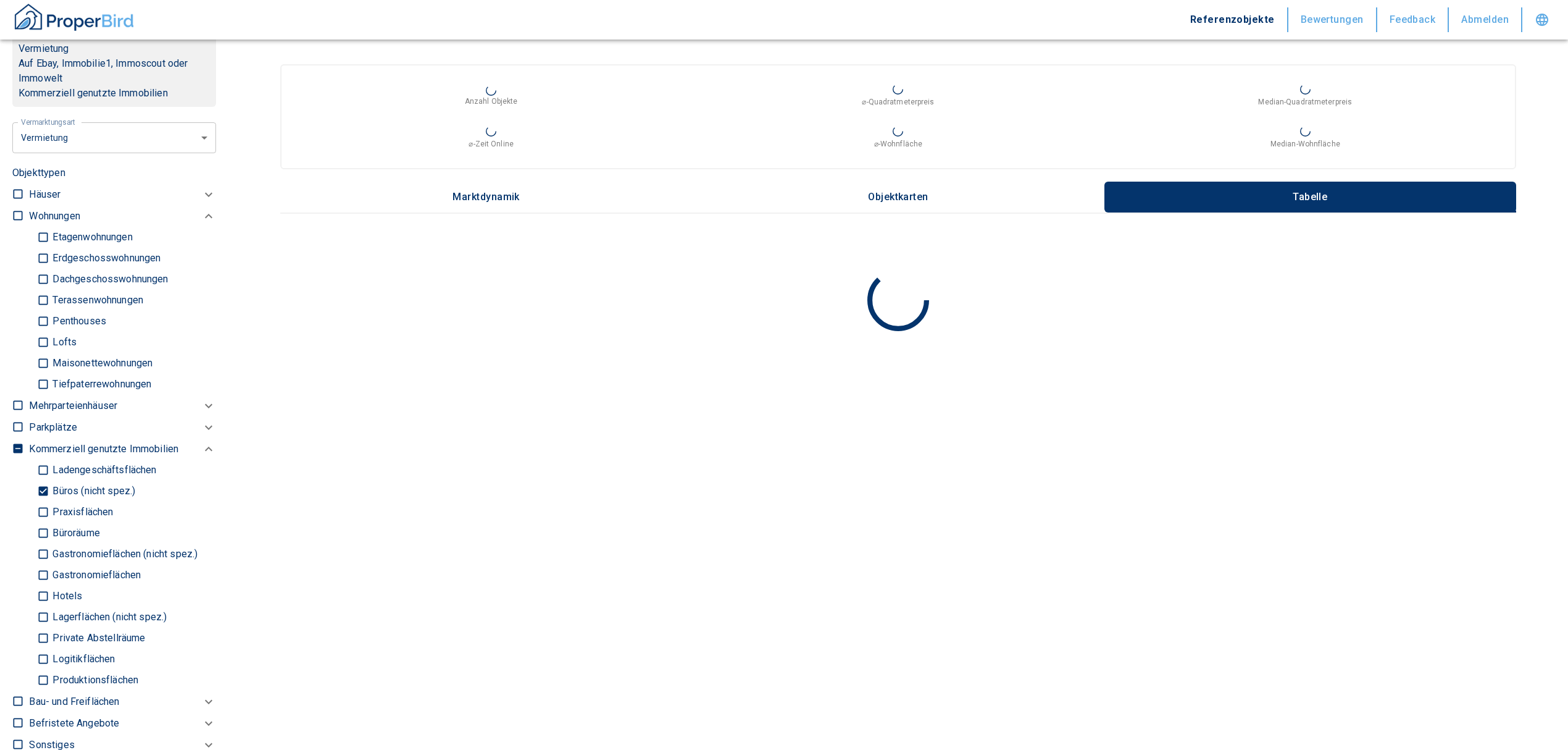
click at [40, 494] on input "Büros (nicht spez.)" at bounding box center [43, 491] width 12 height 21
checkbox input "false"
type input "2020"
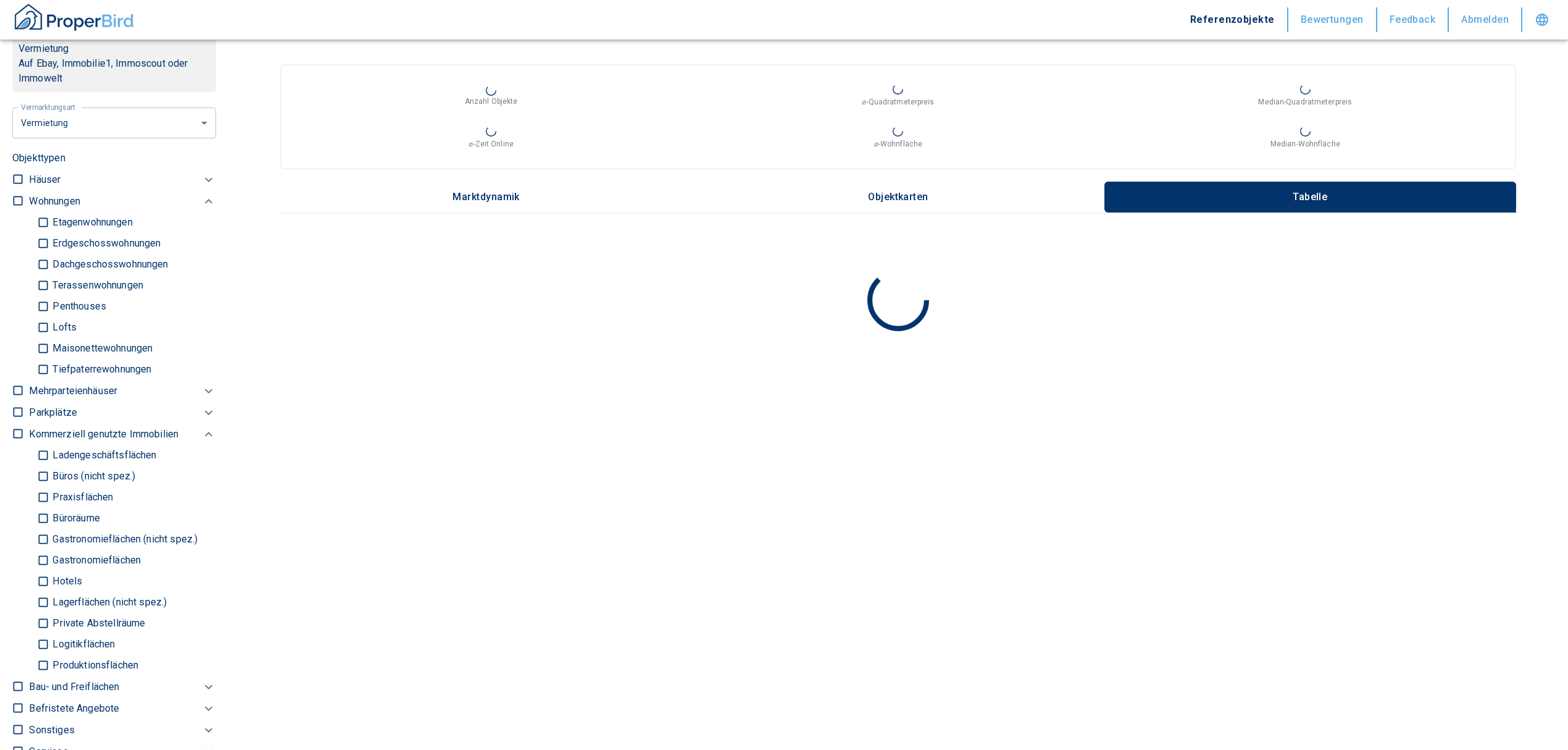
click at [45, 458] on input "Ladengeschäftsflächen" at bounding box center [43, 455] width 12 height 21
checkbox input "true"
type input "2020"
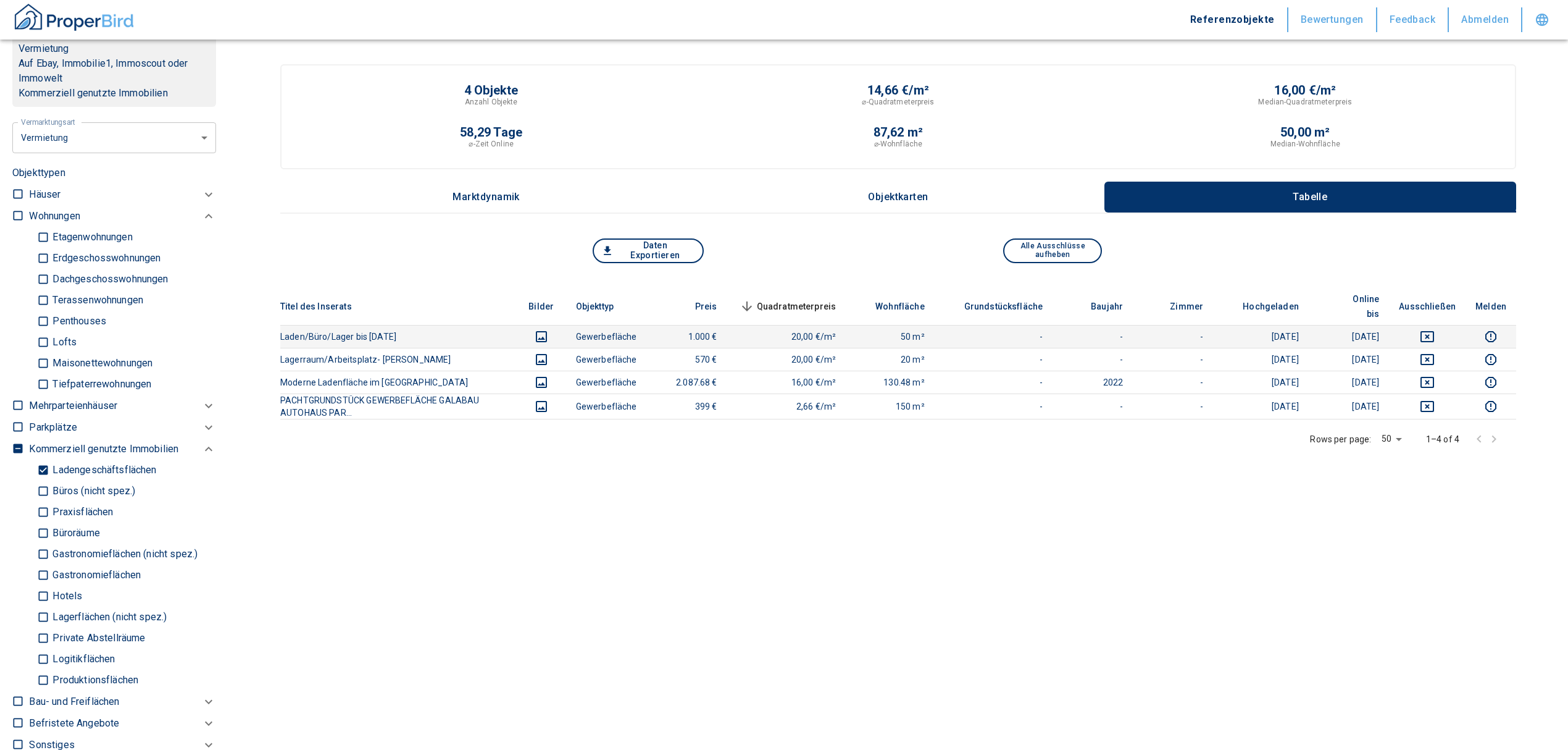
click at [1435, 330] on icon "deselect this listing" at bounding box center [1428, 337] width 15 height 15
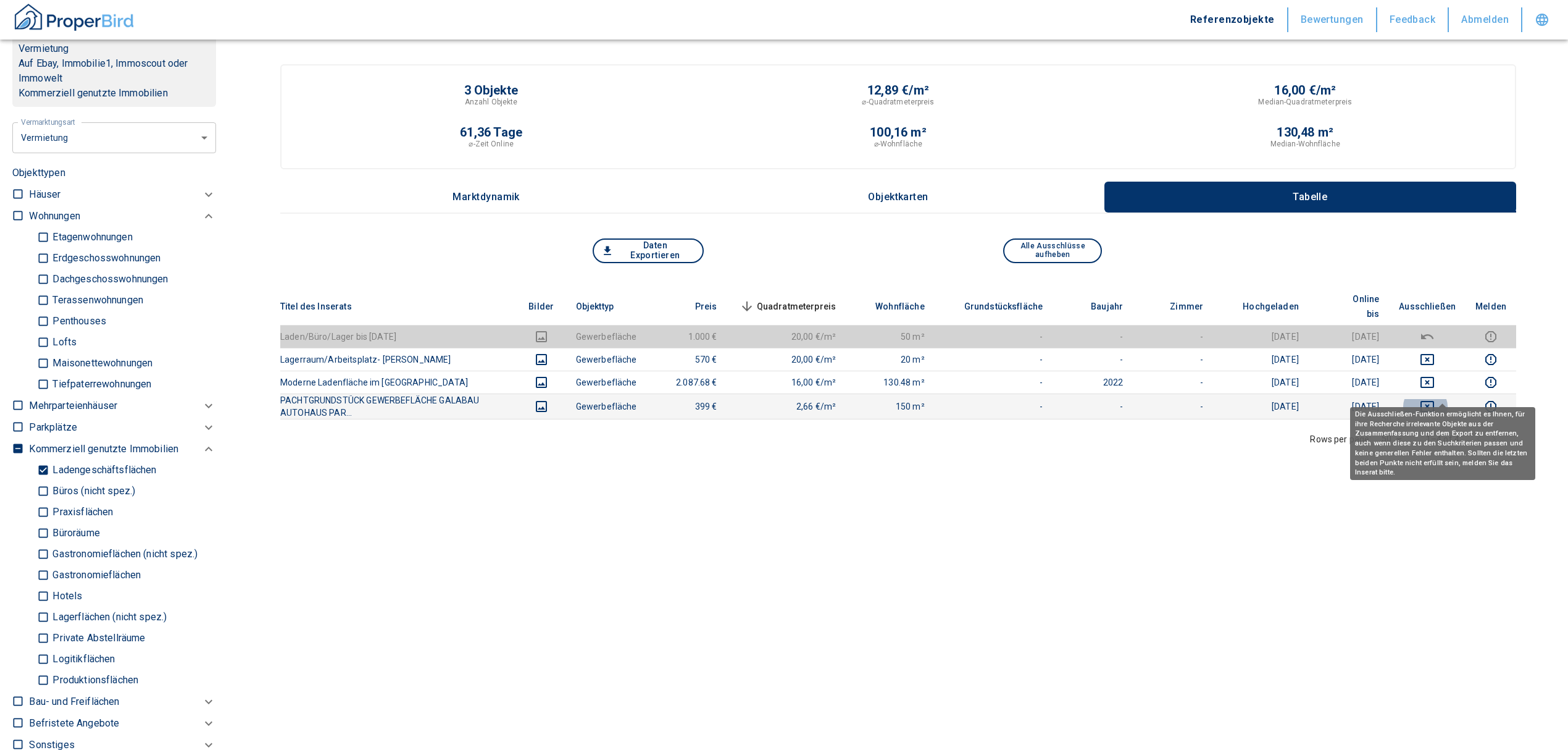
click at [1435, 399] on icon "deselect this listing" at bounding box center [1428, 407] width 15 height 15
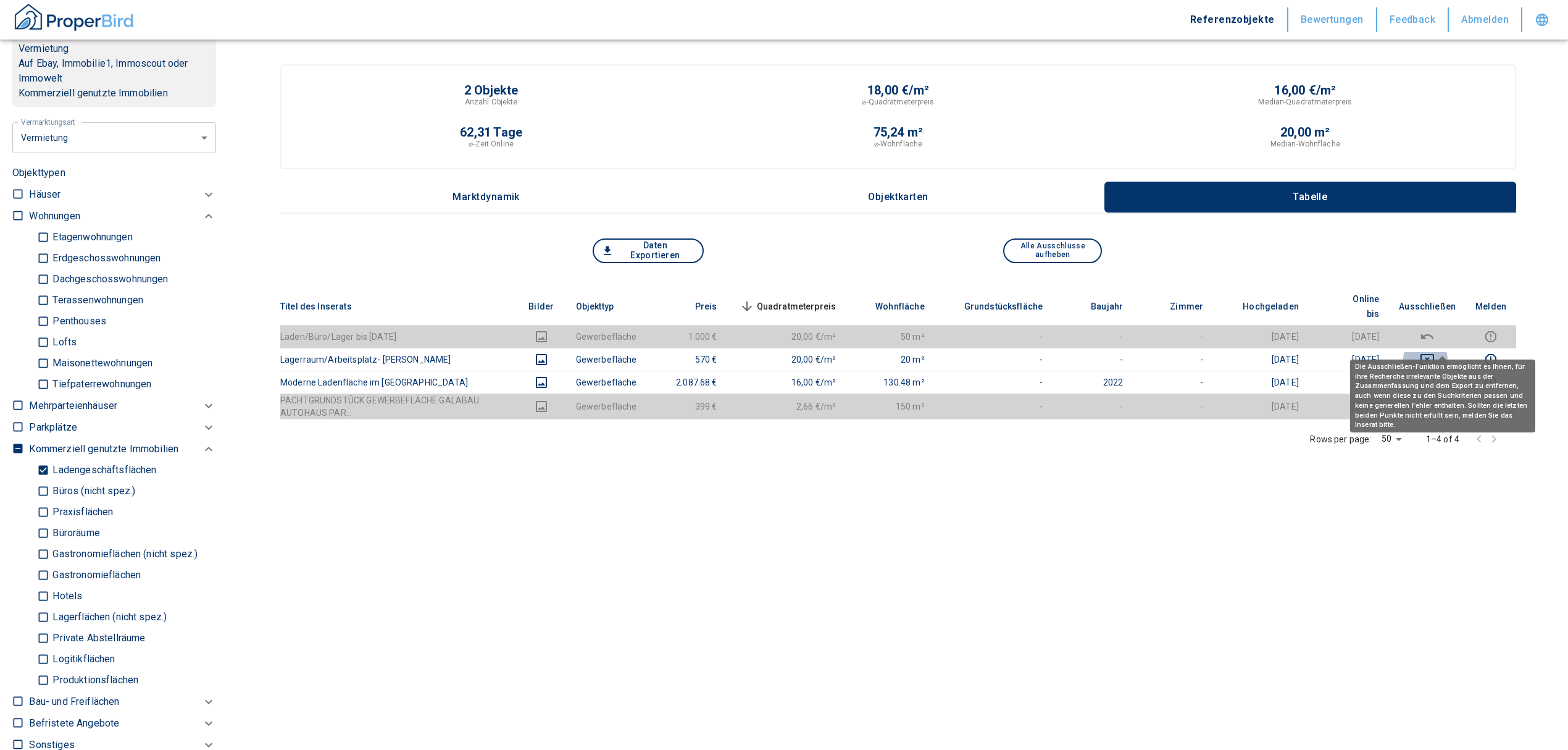
drag, startPoint x: 1439, startPoint y: 349, endPoint x: 1443, endPoint y: 324, distance: 25.3
click at [1429, 369] on body "Referenzobjekte Bewertungen Feedback Abmelden Filtervorlagen Neue Filtereinstel…" at bounding box center [784, 422] width 1568 height 845
click at [1435, 352] on icon "deselect this listing" at bounding box center [1428, 359] width 15 height 15
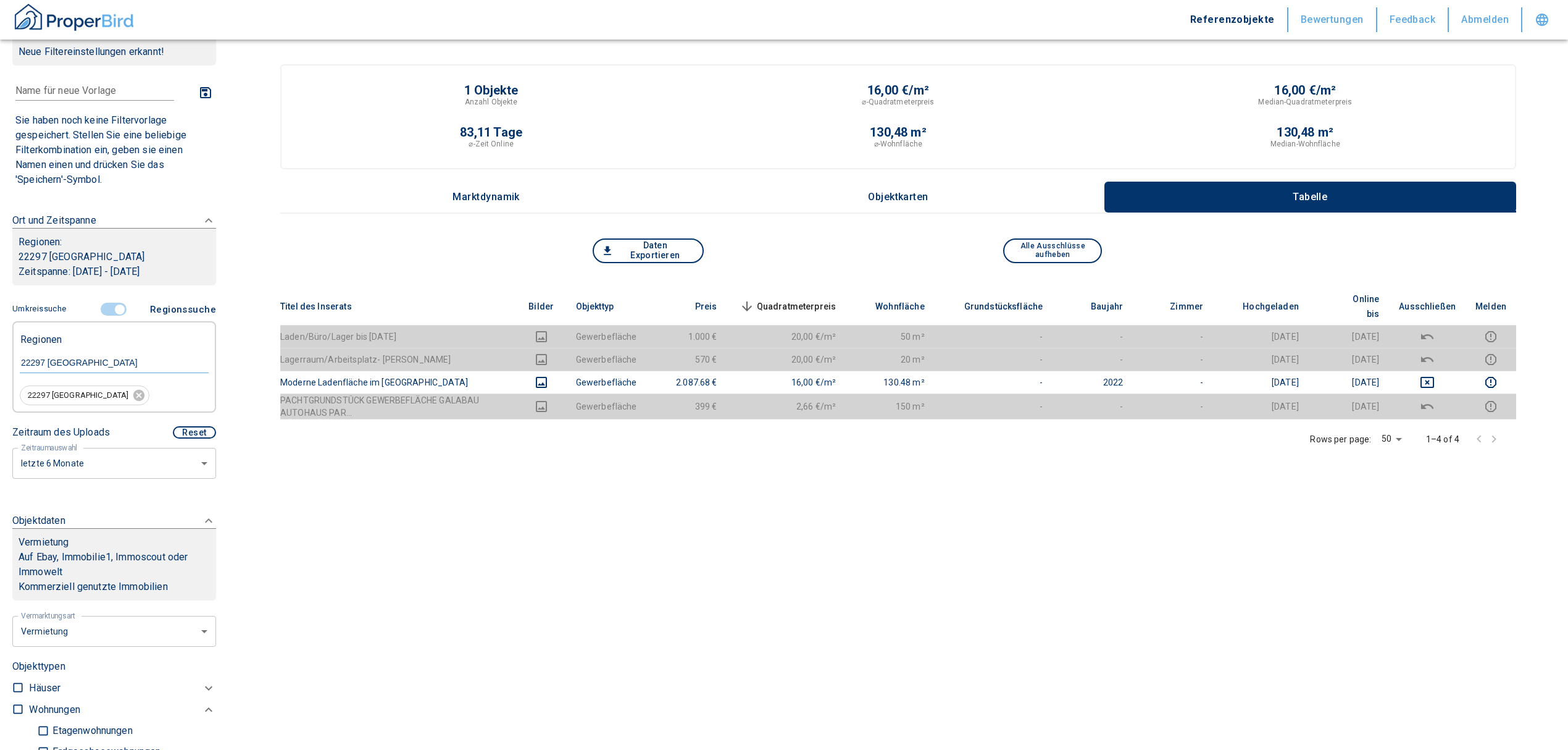
scroll to position [35, 0]
click at [111, 305] on input "controlled" at bounding box center [120, 310] width 37 height 14
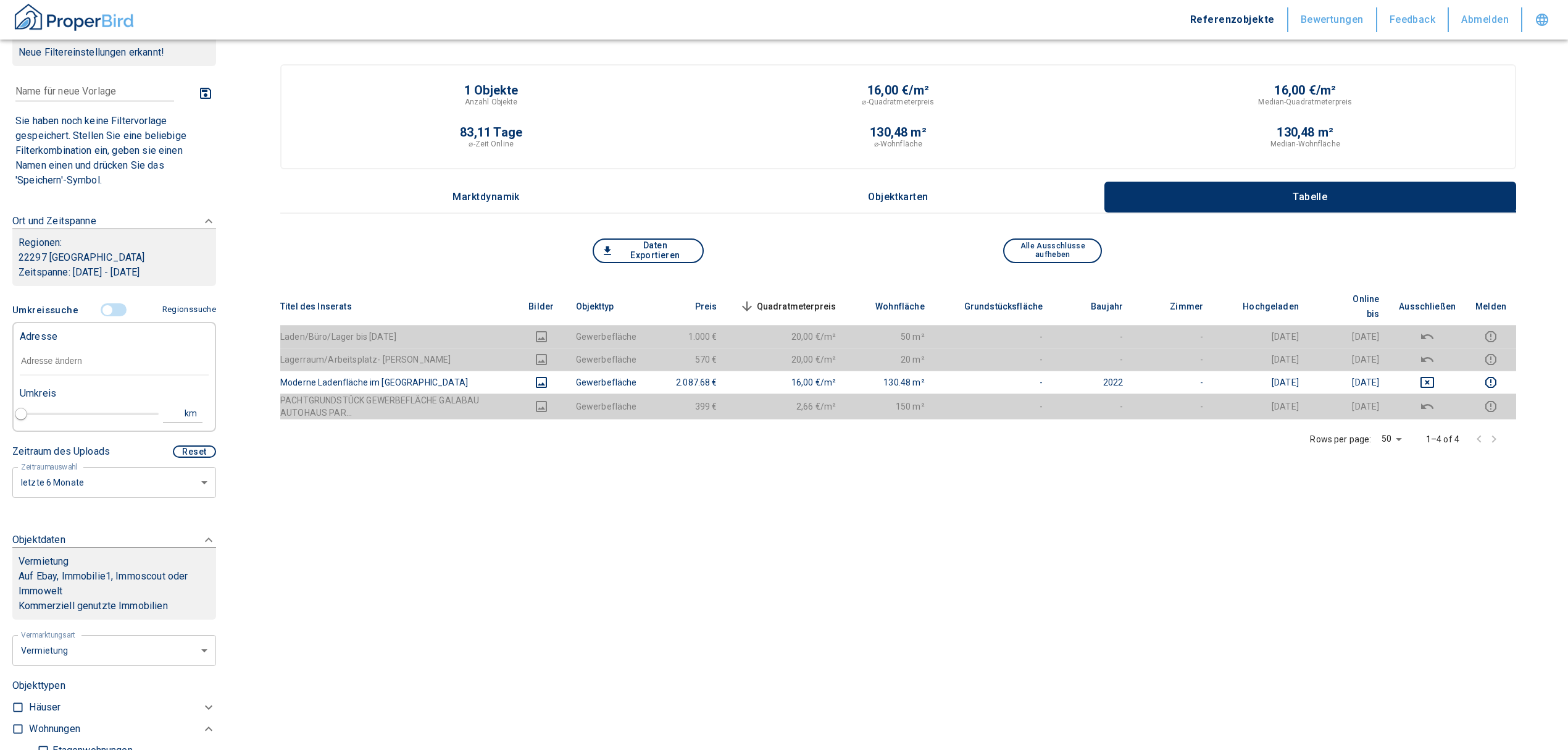
click at [42, 367] on input "text" at bounding box center [114, 361] width 189 height 29
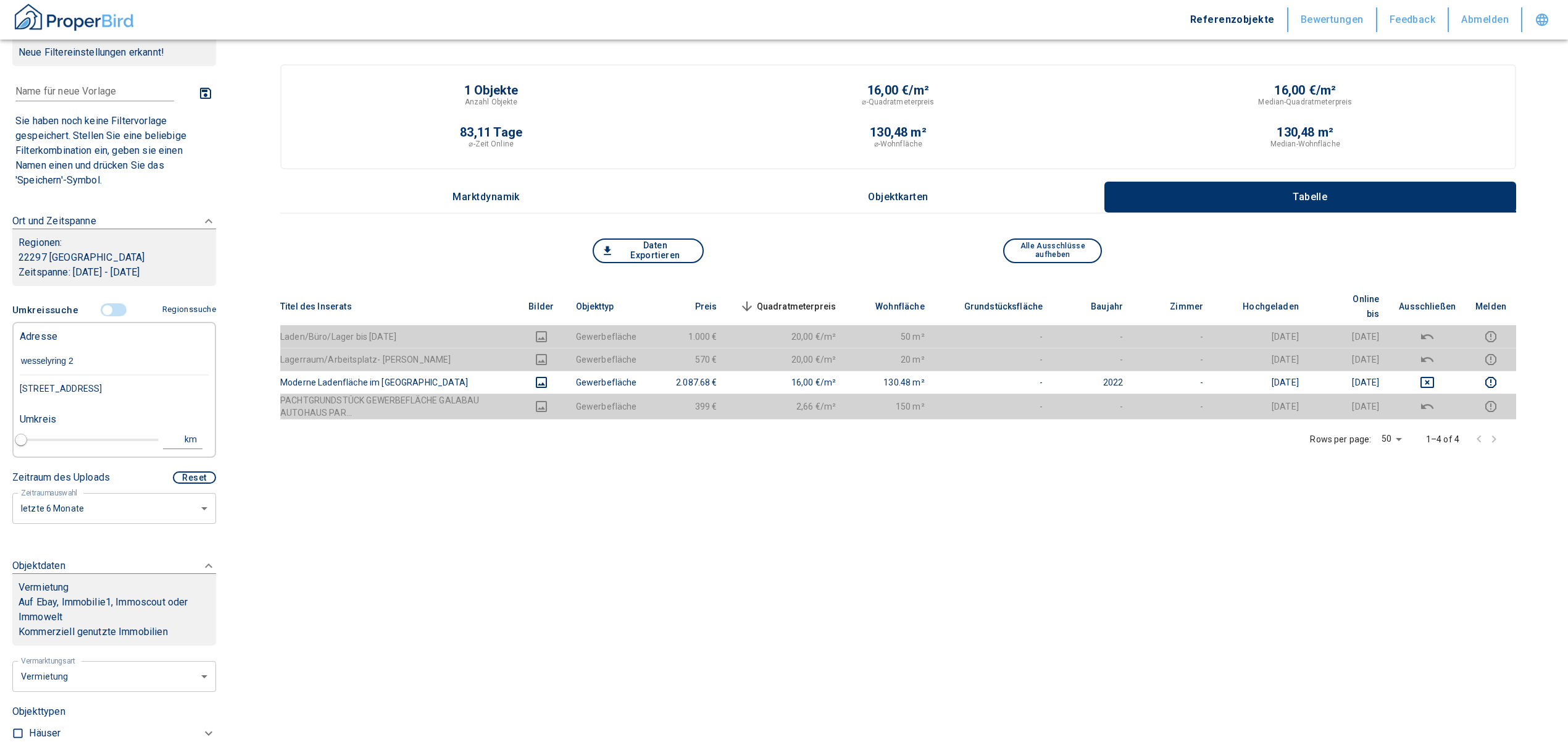
type input "wesselyring 23"
click at [77, 391] on div "[STREET_ADDRESS]" at bounding box center [114, 389] width 189 height 26
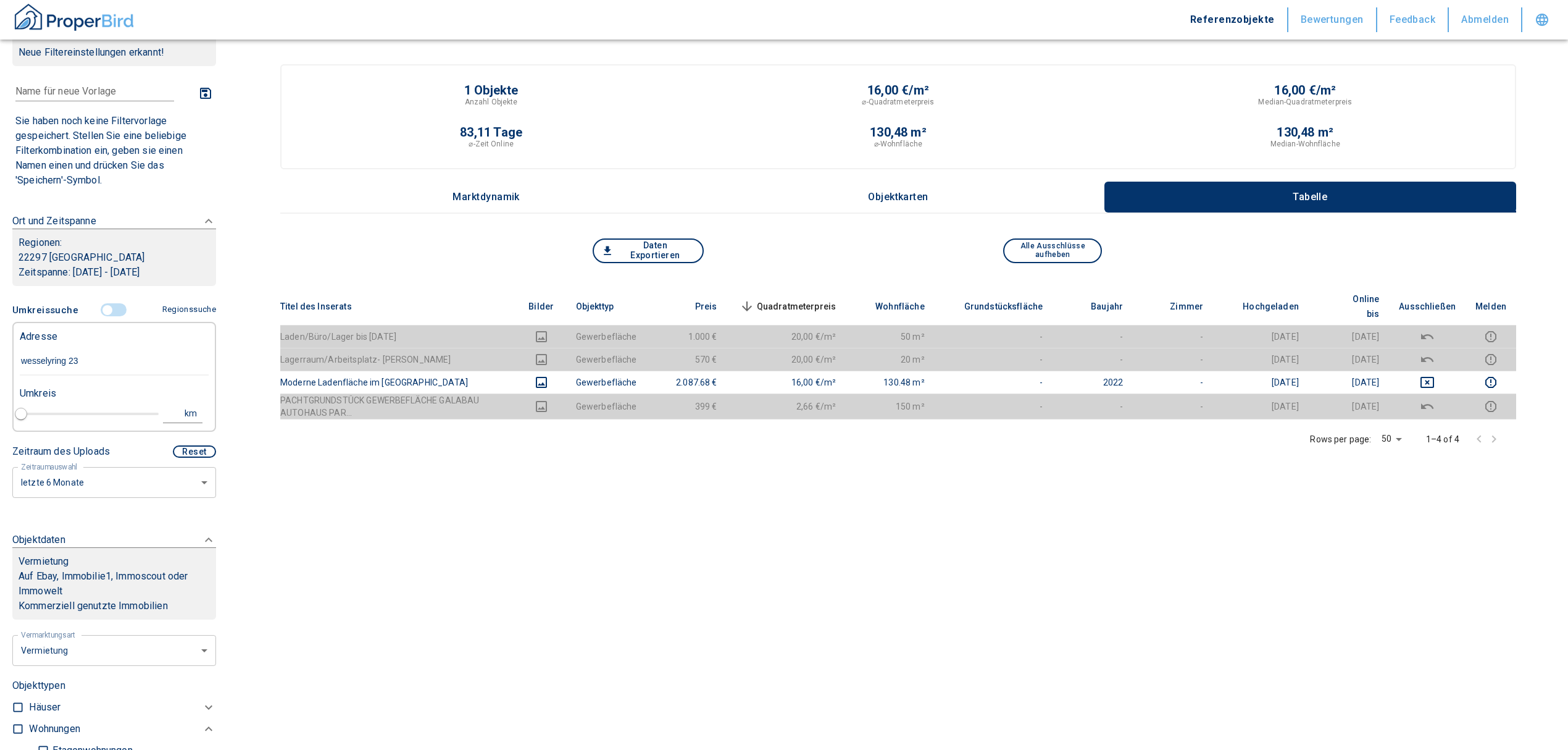
type input "2020"
type input "[STREET_ADDRESS]"
type input "1"
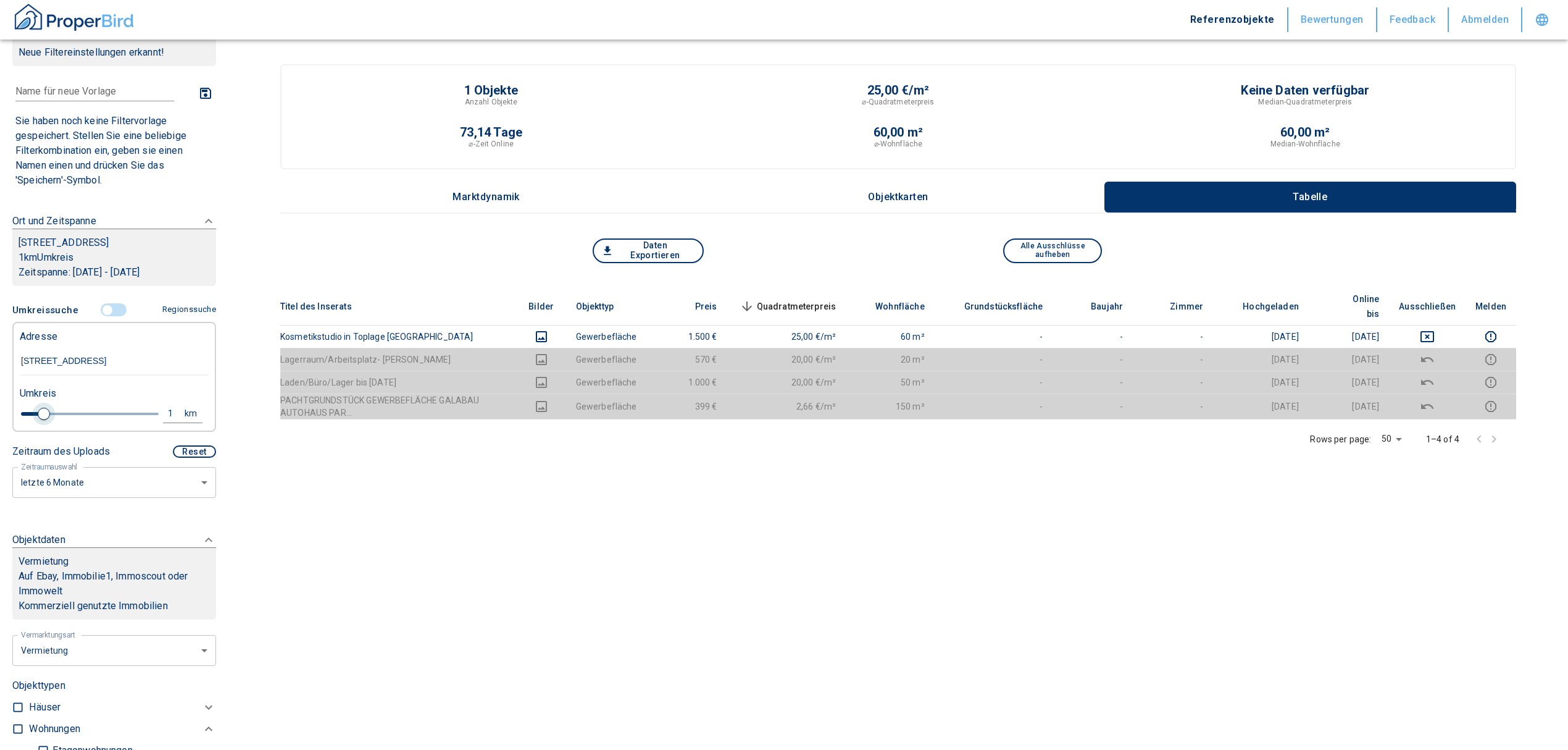
type input "[STREET_ADDRESS]"
type input "2020"
type input "1.2"
type input "2020"
type input "1.4"
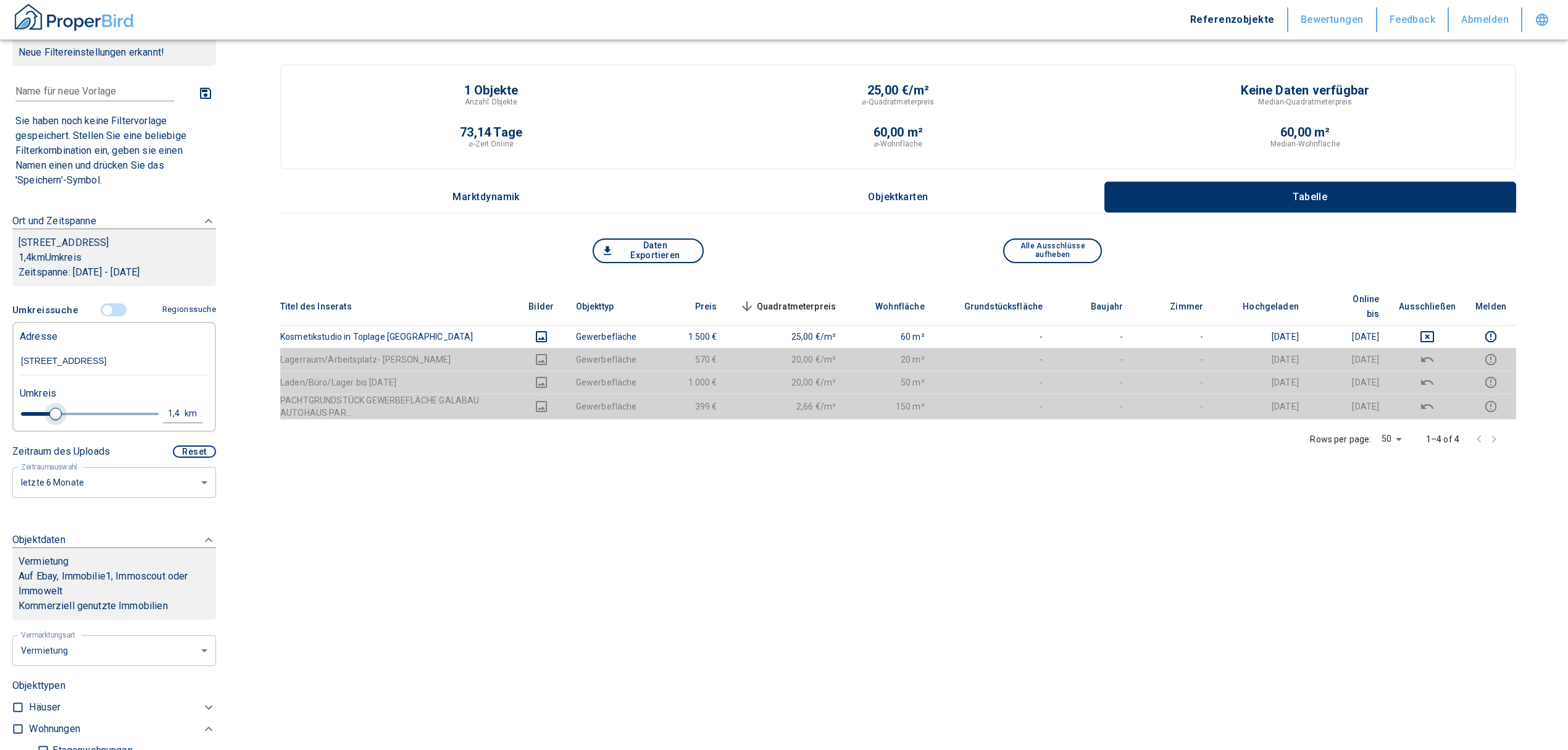
type input "2020"
type input "1.6"
type input "2020"
type input "1.8"
type input "2020"
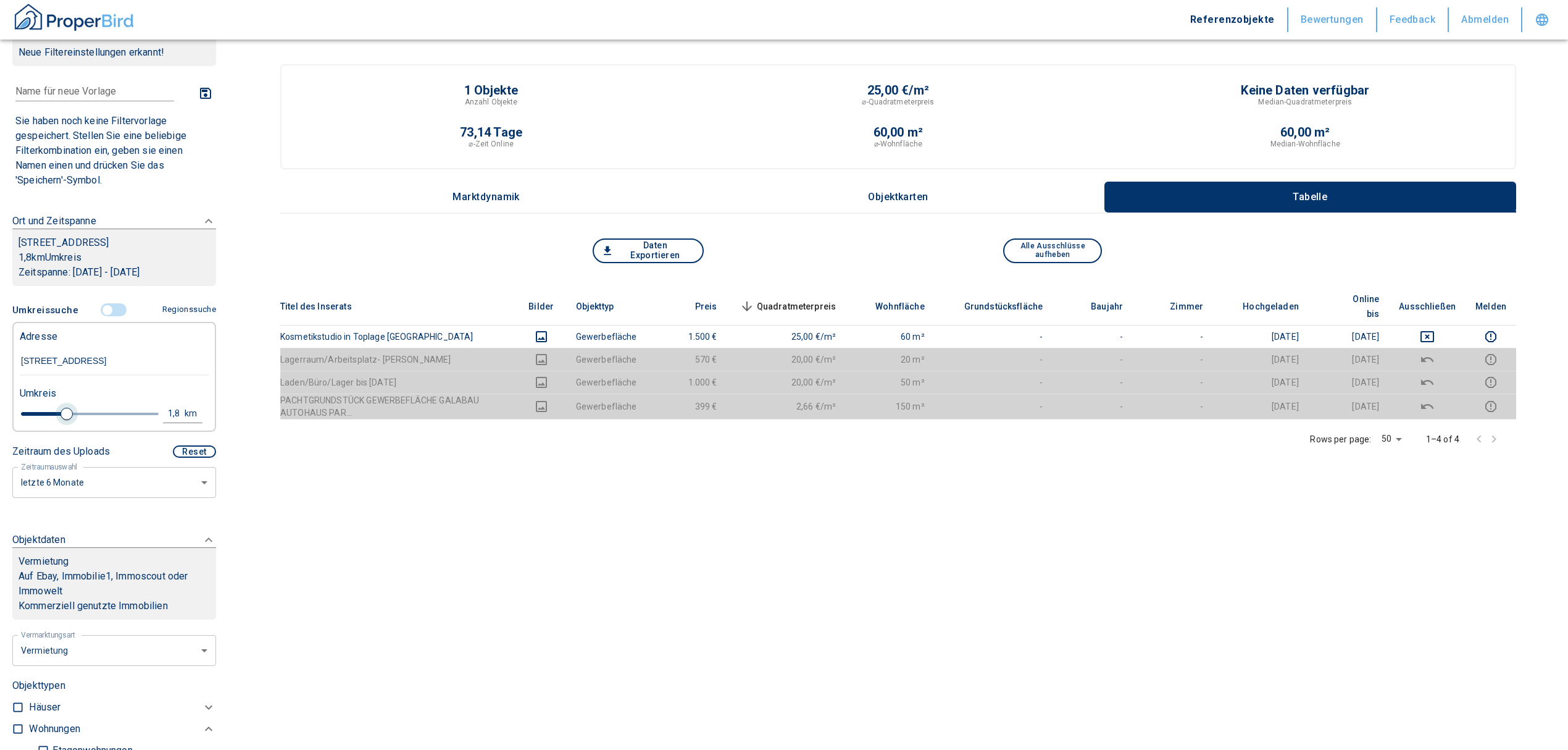
type input "2"
type input "2020"
type input "2.2"
type input "2020"
type input "2.4"
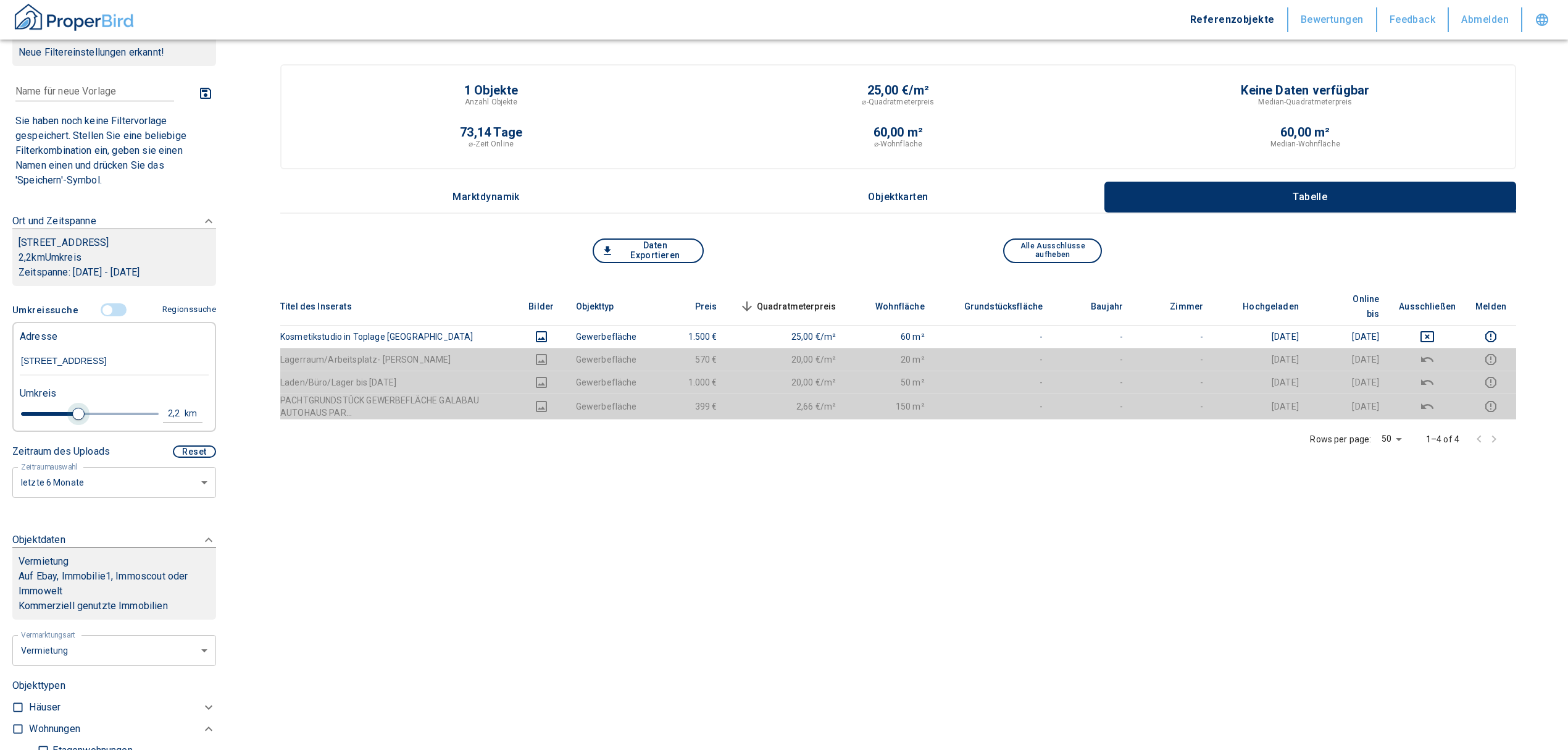
type input "2020"
type input "2.6"
type input "2020"
type input "2.8"
type input "2020"
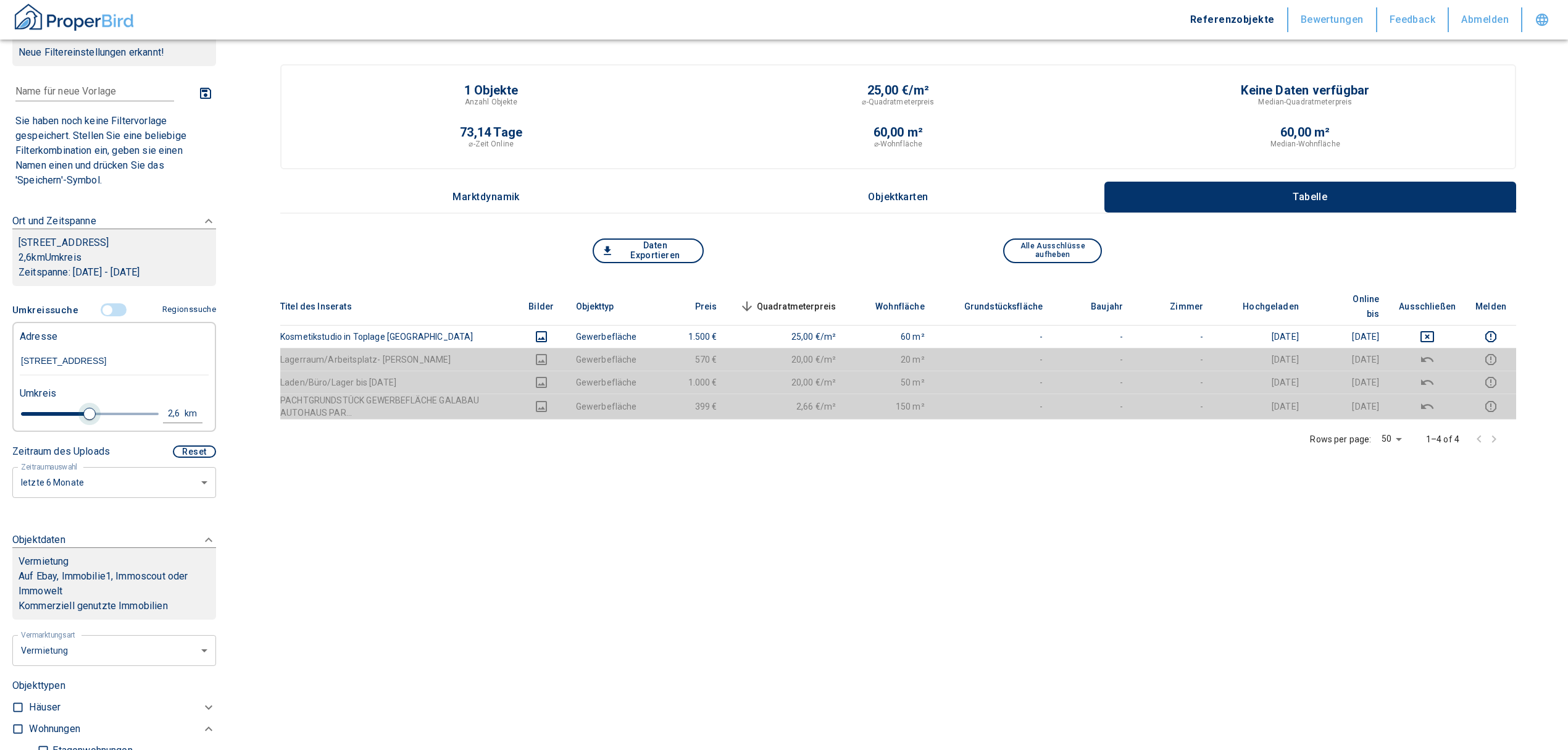
type input "3"
drag, startPoint x: 40, startPoint y: 407, endPoint x: 96, endPoint y: 415, distance: 56.6
click at [96, 415] on span at bounding box center [100, 413] width 12 height 12
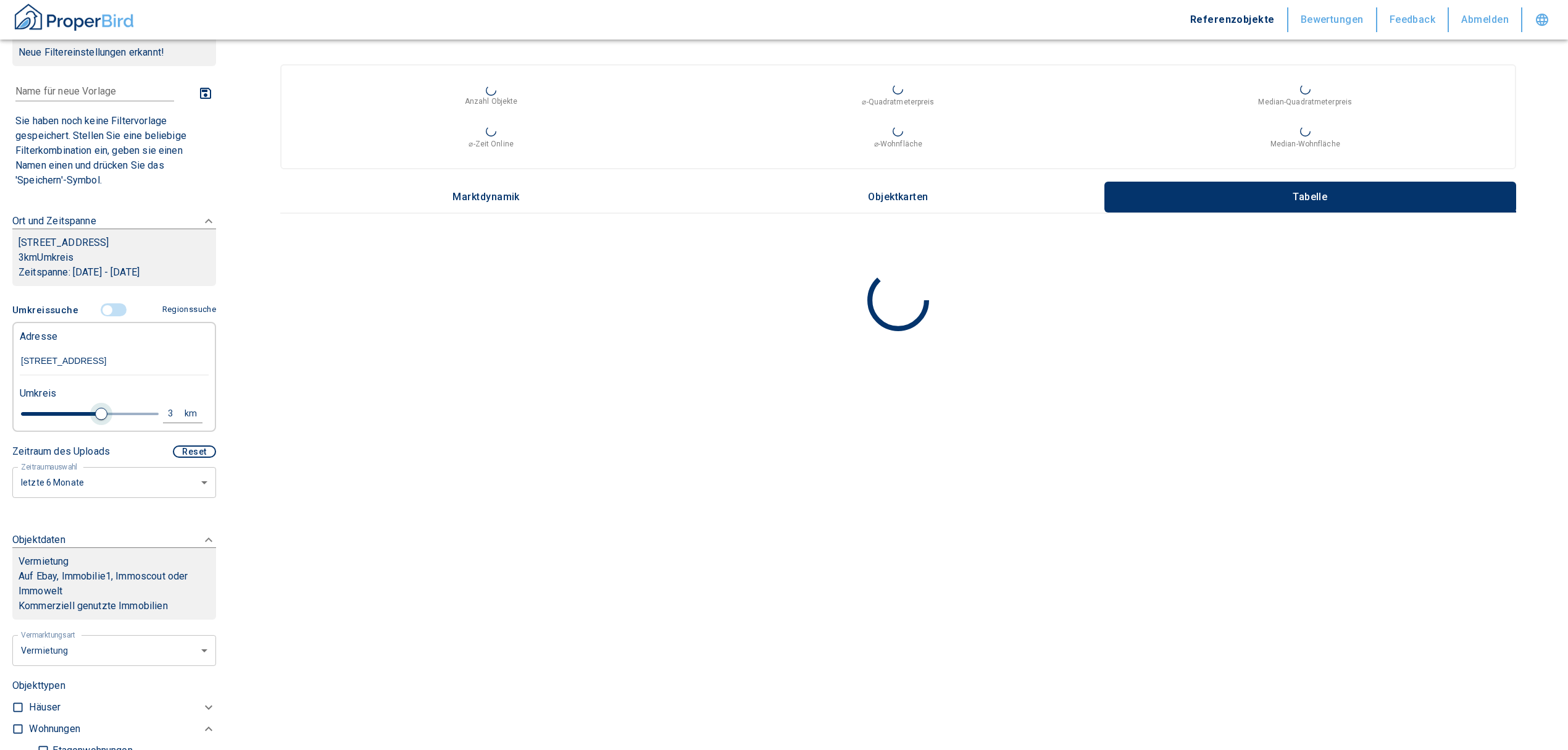
type input "2020"
type input "2.8"
type input "2020"
type input "2.6"
type input "2020"
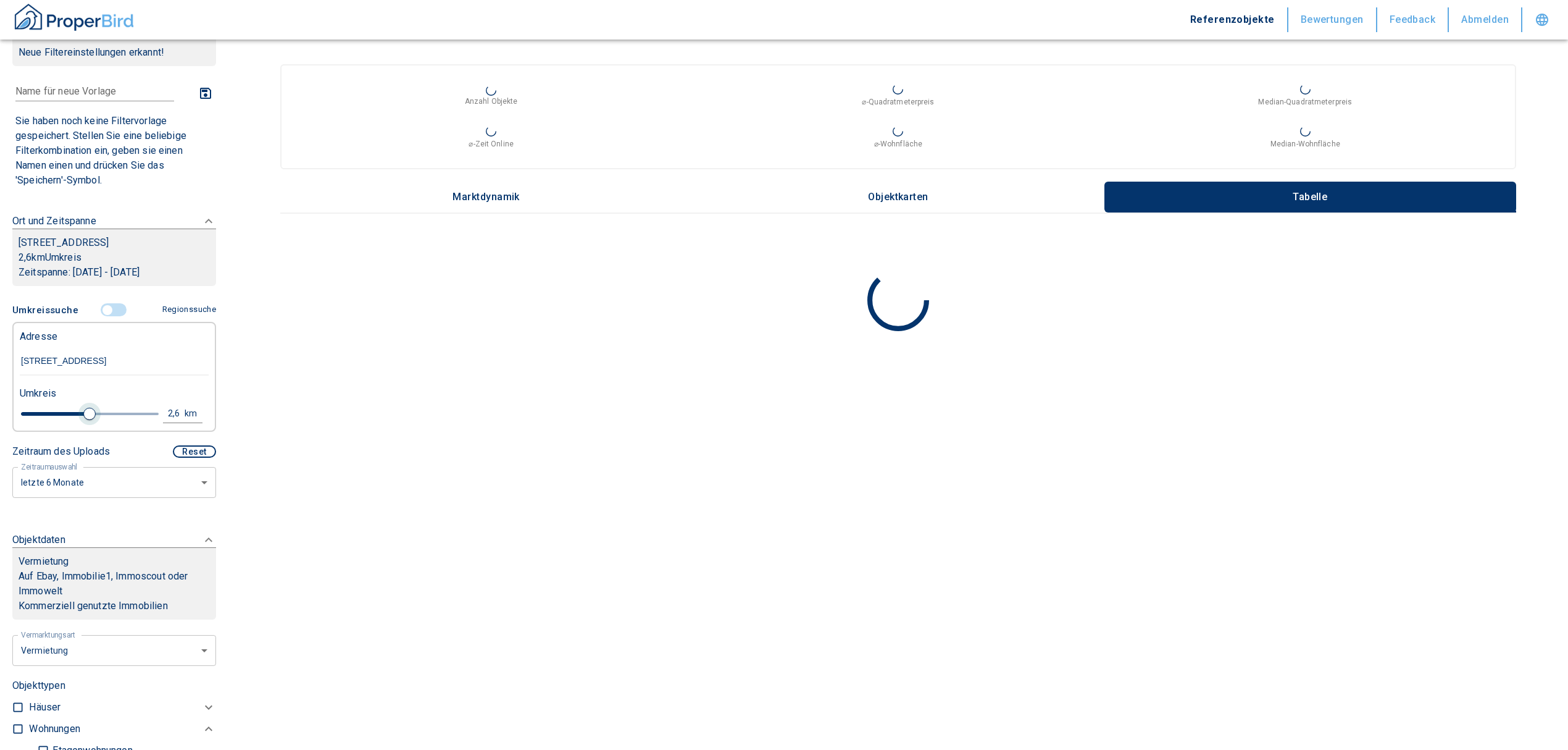
type input "2.4"
type input "2020"
type input "2.2"
type input "2020"
type input "2"
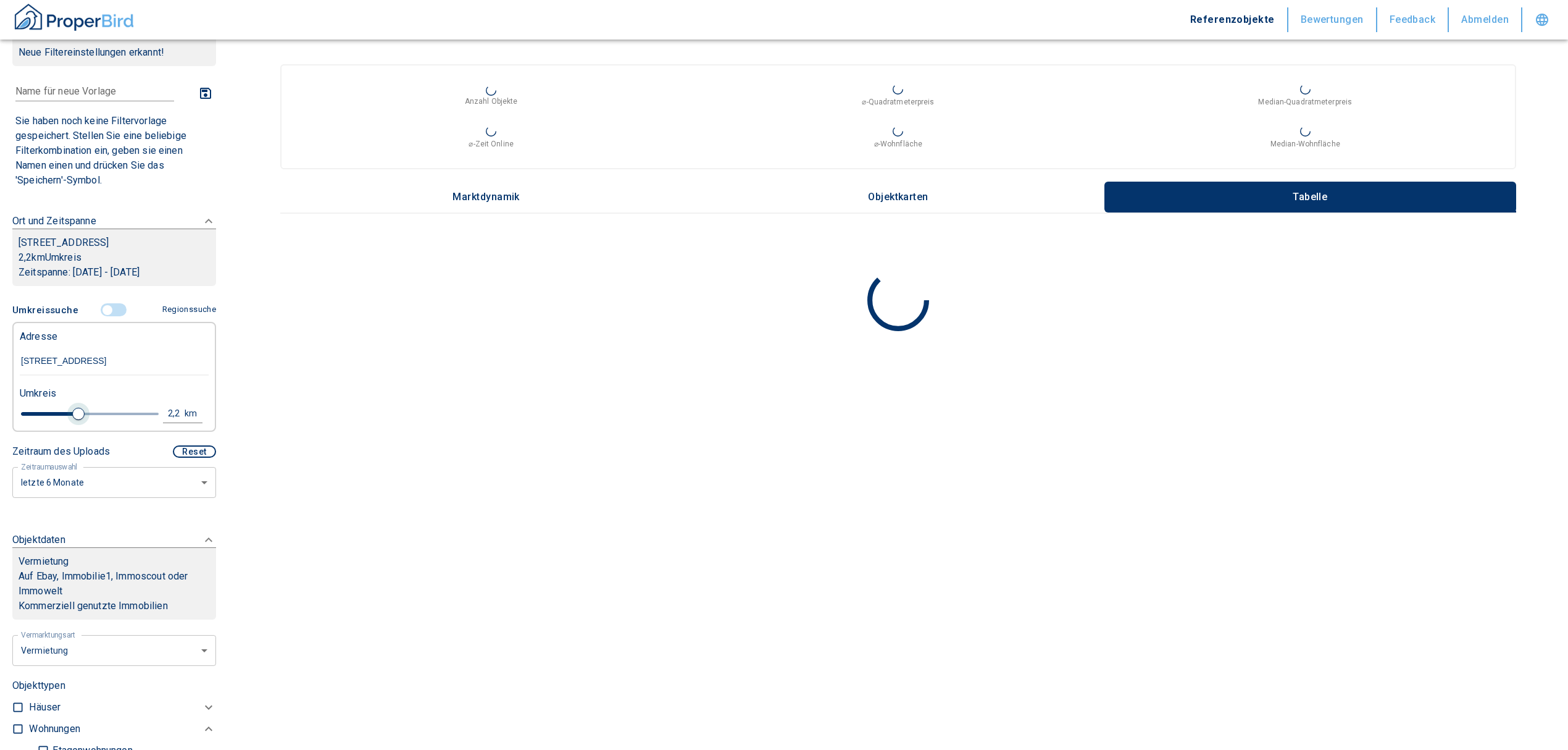
type input "2020"
type input "1.8"
type input "2020"
type input "2"
drag, startPoint x: 88, startPoint y: 410, endPoint x: 68, endPoint y: 404, distance: 20.9
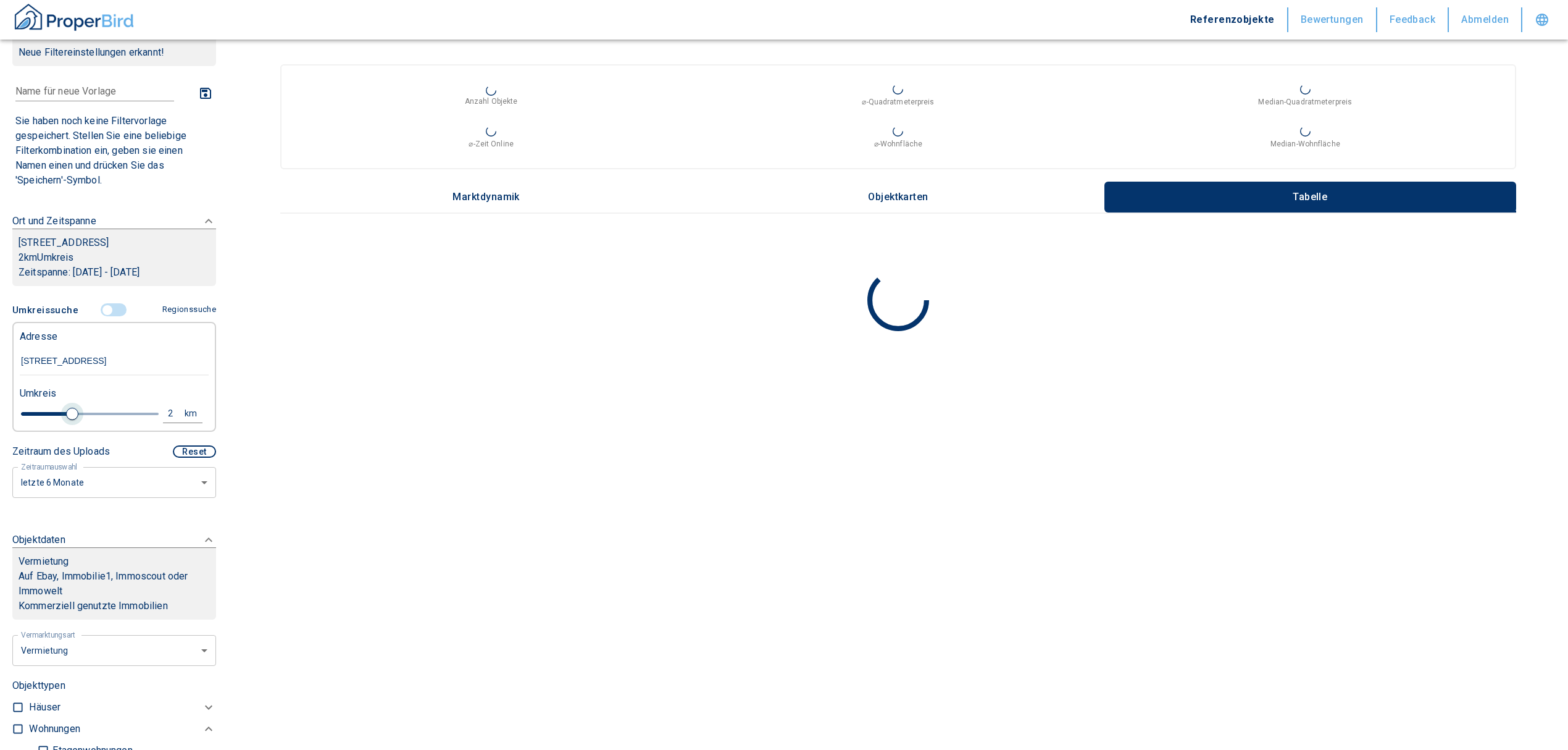
click at [68, 407] on span at bounding box center [71, 413] width 12 height 12
click at [571, 410] on main "Anzahl Objekte ⌀-Quadratmeterpreis Median-Quadratmeterpreis ⌀-Zeit Online ⌀-Woh…" at bounding box center [898, 375] width 1340 height 750
type input "2020"
type input "2"
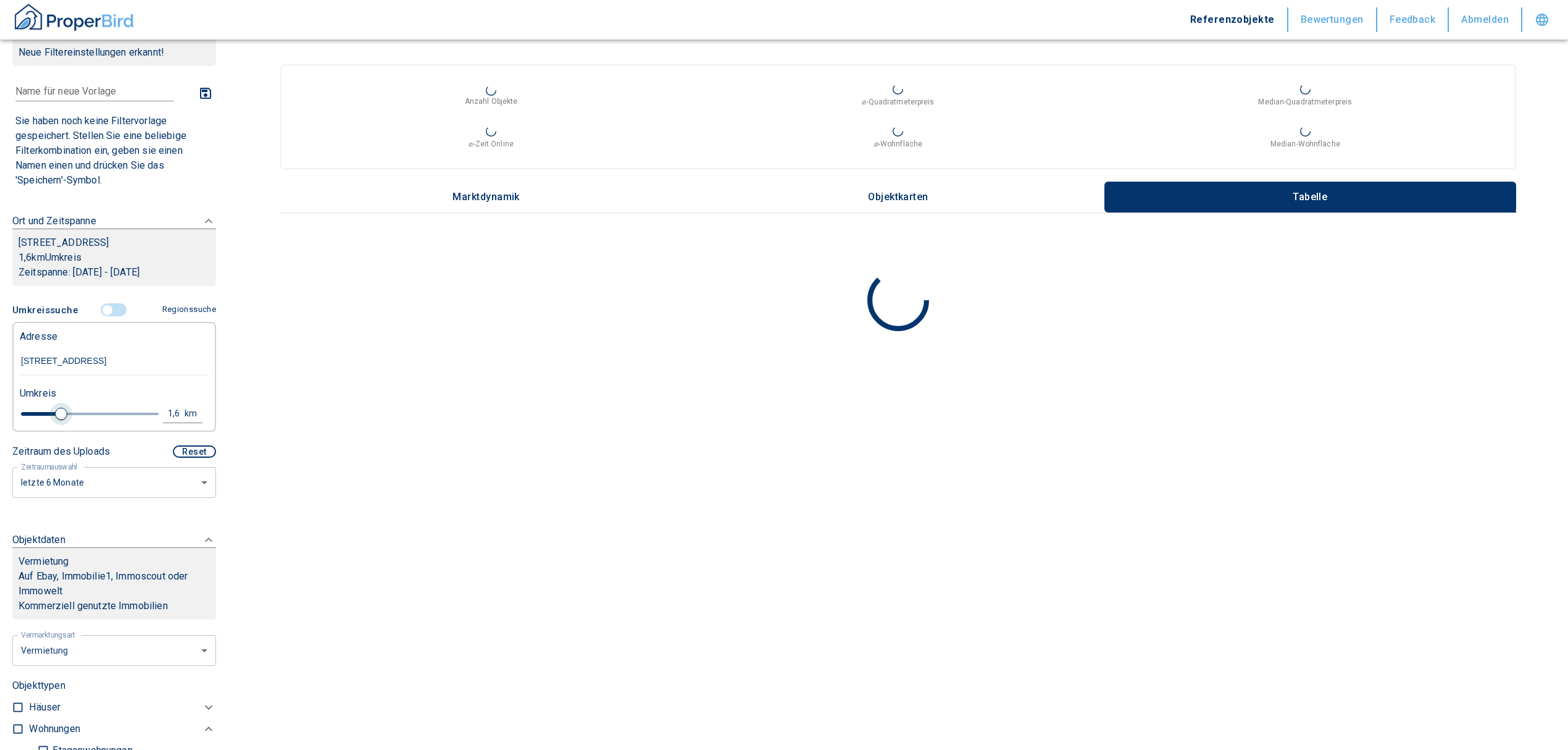
type input "2020"
type input "1.6"
type input "2020"
type input "1.4"
type input "2020"
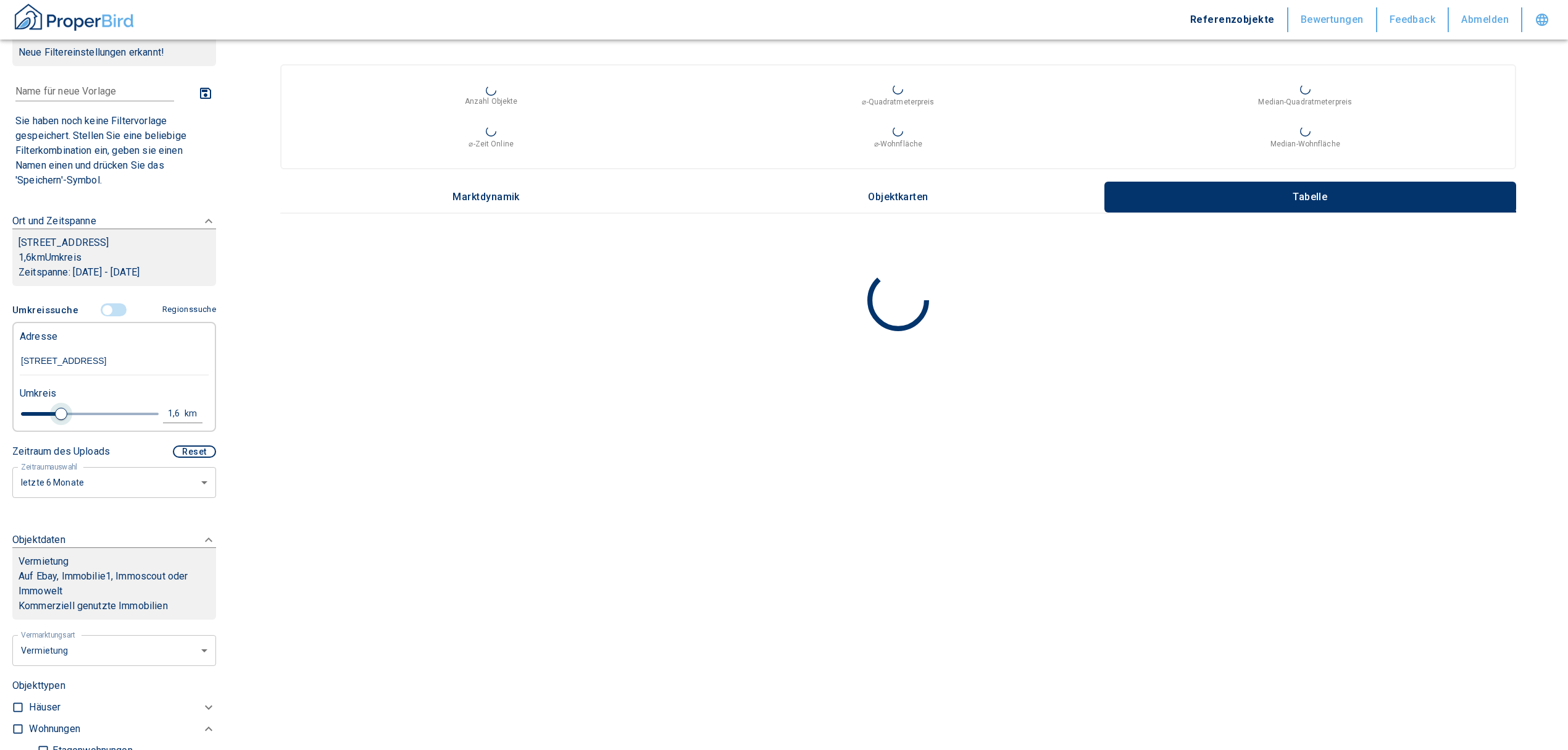
type input "1.2"
type input "2020"
type input "1"
type input "2020"
type input "0.8"
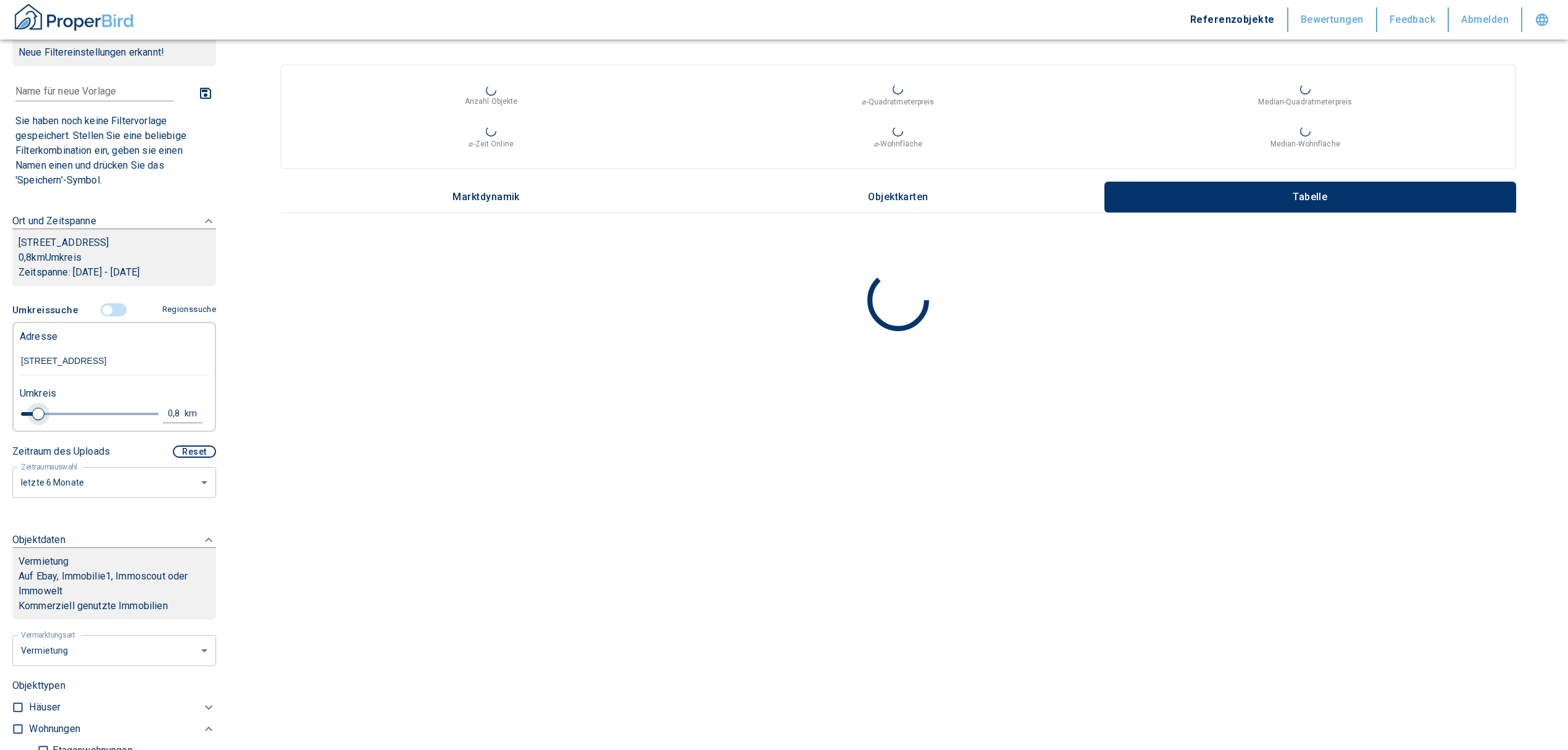
drag, startPoint x: 72, startPoint y: 414, endPoint x: 38, endPoint y: 420, distance: 34.5
click at [38, 420] on span at bounding box center [38, 413] width 12 height 12
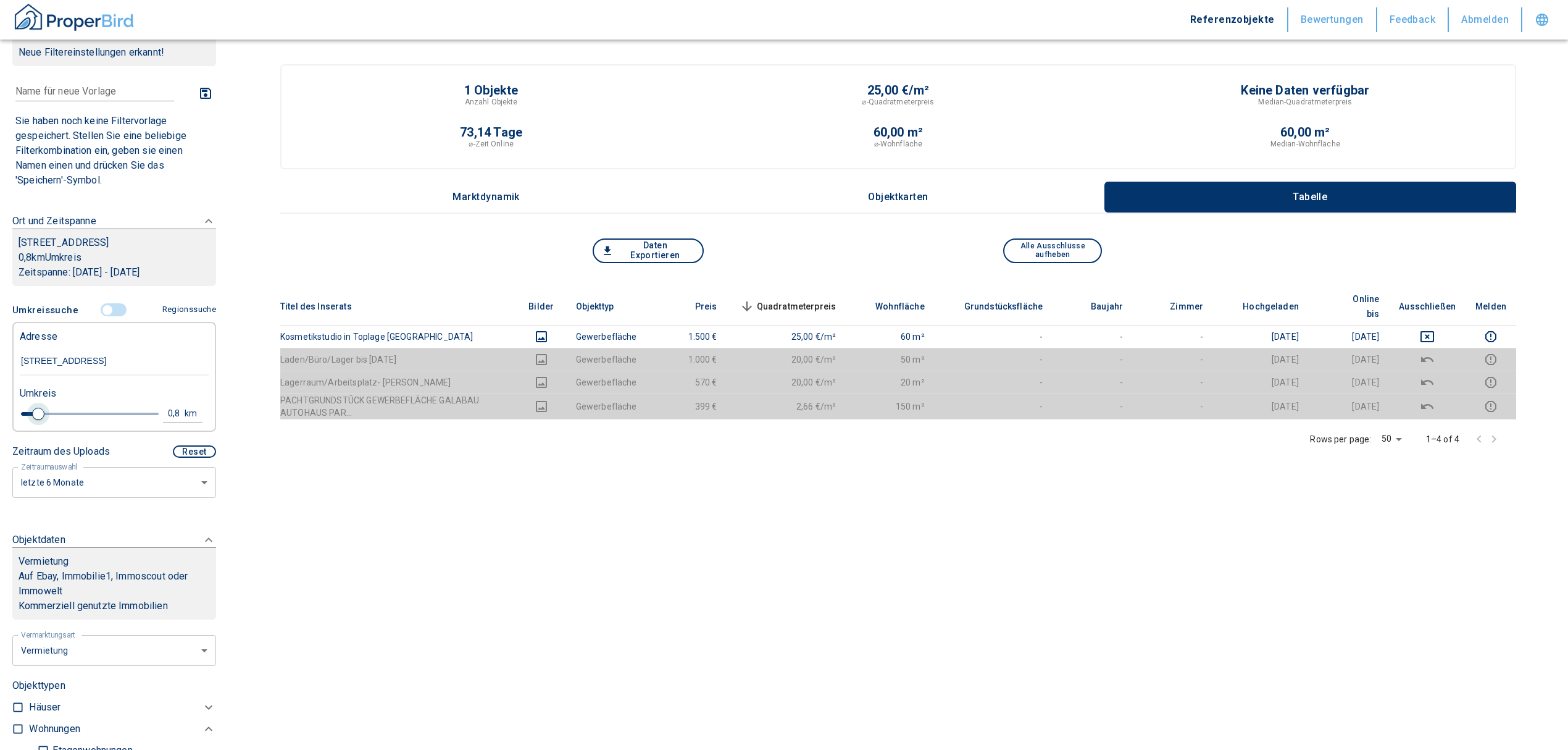
type input "2020"
type input "1"
type input "2020"
type input "1.2"
drag, startPoint x: 38, startPoint y: 413, endPoint x: 45, endPoint y: 413, distance: 7.0
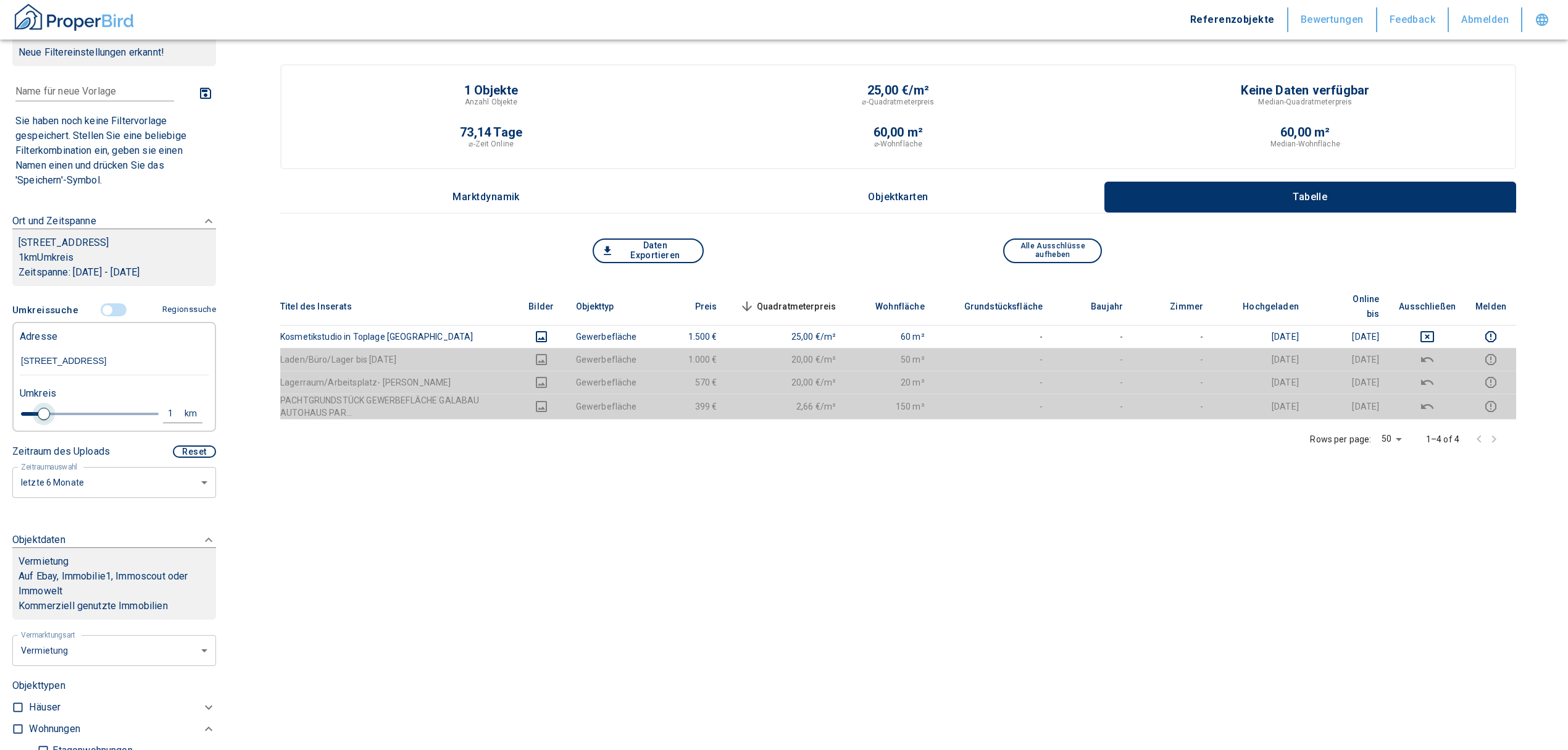
click at [45, 413] on span at bounding box center [44, 413] width 12 height 12
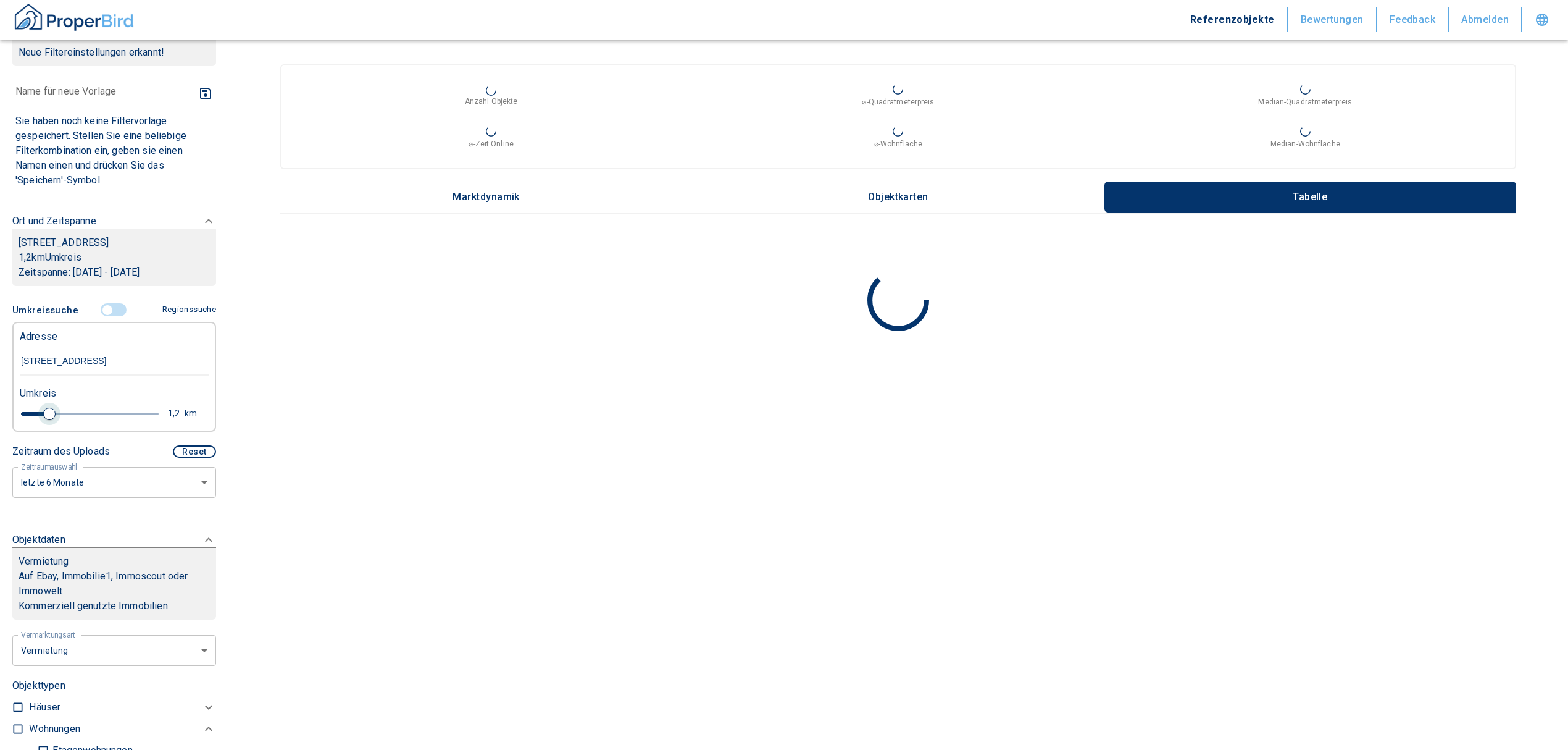
type input "2020"
type input "1"
click at [42, 414] on span at bounding box center [44, 413] width 12 height 12
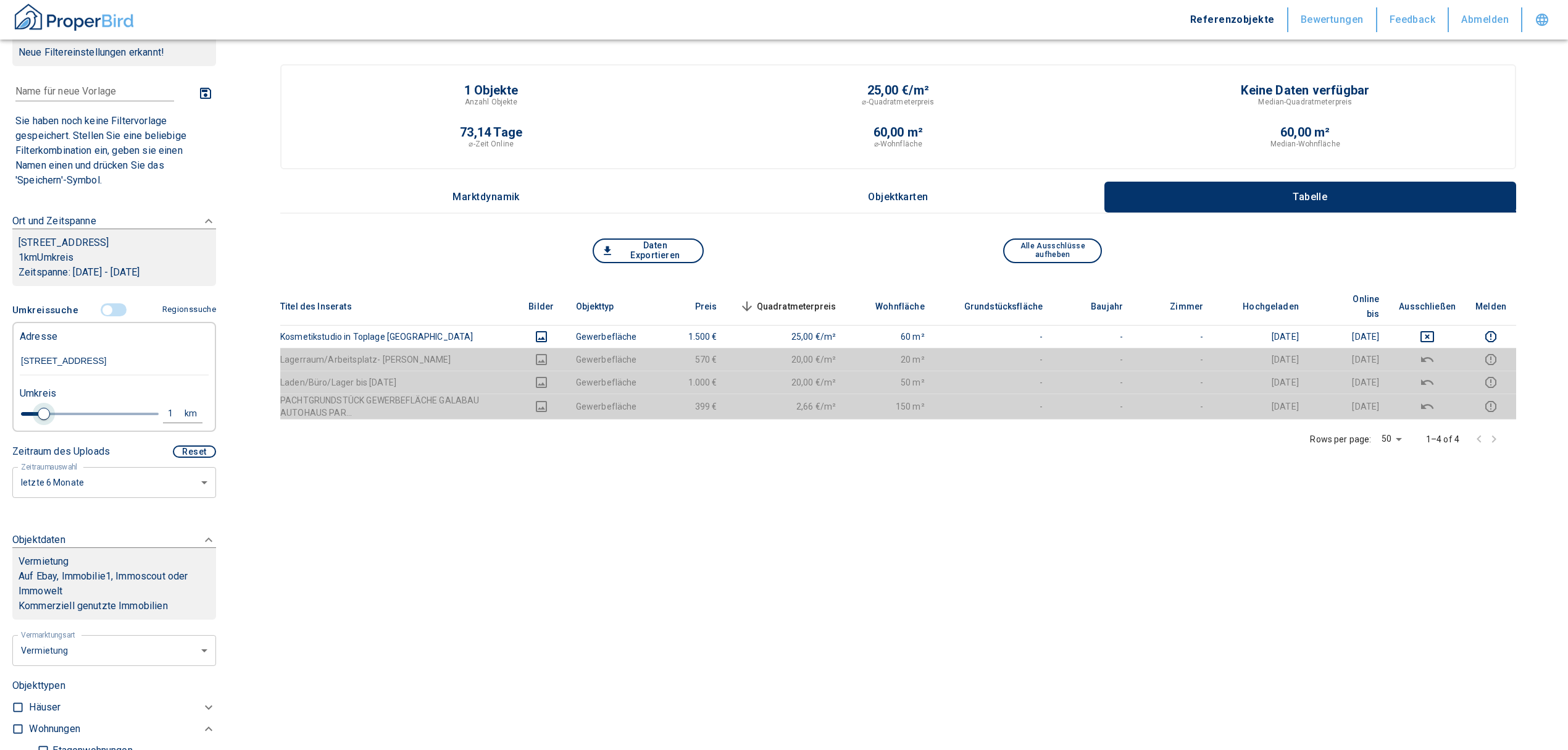
type input "2020"
type input "1"
type input "2020"
type input "1.2"
type input "2020"
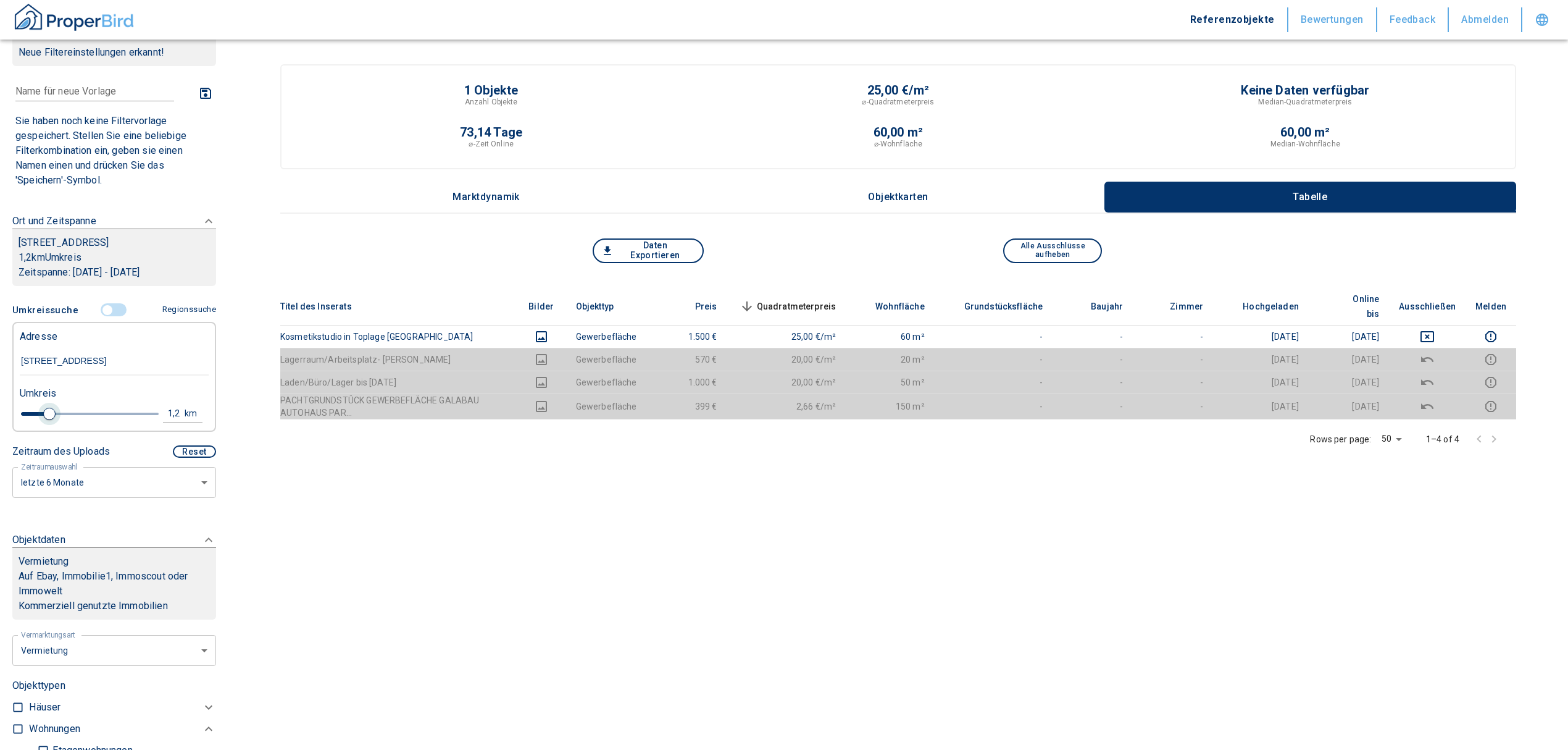
type input "1.4"
type input "2020"
type input "1.6"
type input "2020"
type input "1.8"
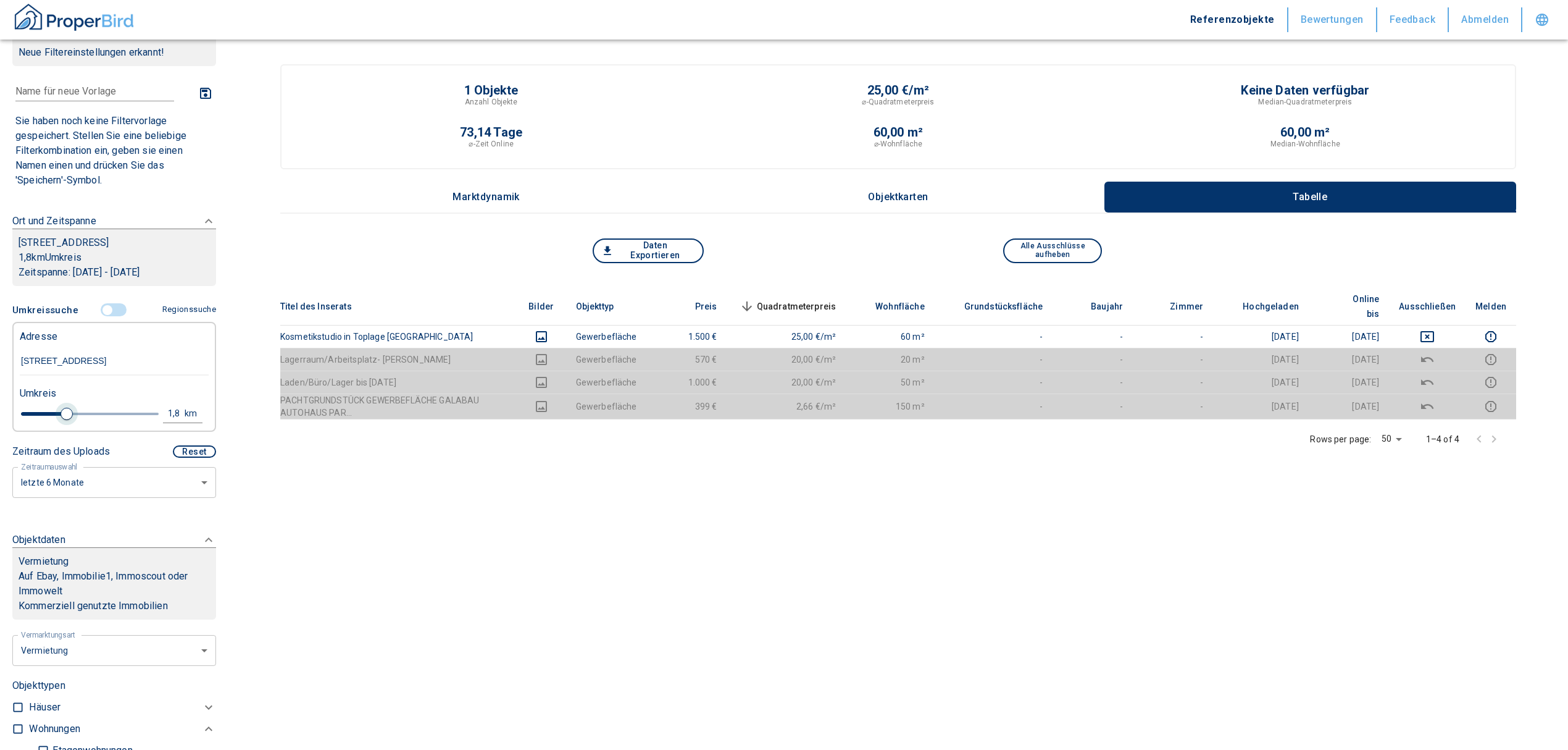
type input "2020"
type input "2"
drag, startPoint x: 38, startPoint y: 413, endPoint x: 70, endPoint y: 414, distance: 32.0
click at [70, 414] on span at bounding box center [71, 413] width 12 height 12
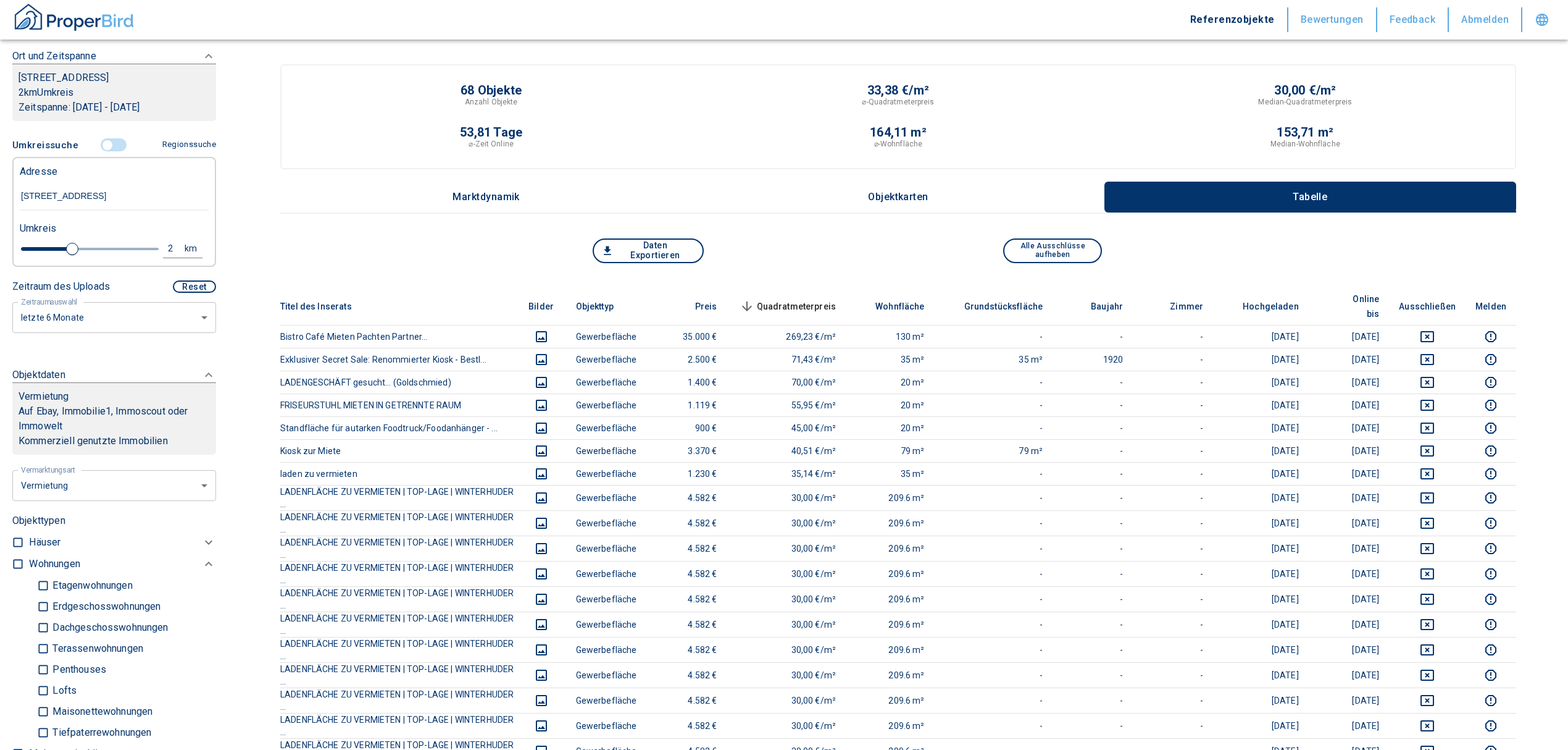
click at [806, 299] on span "Quadratmeterpreis sorted descending" at bounding box center [787, 306] width 99 height 15
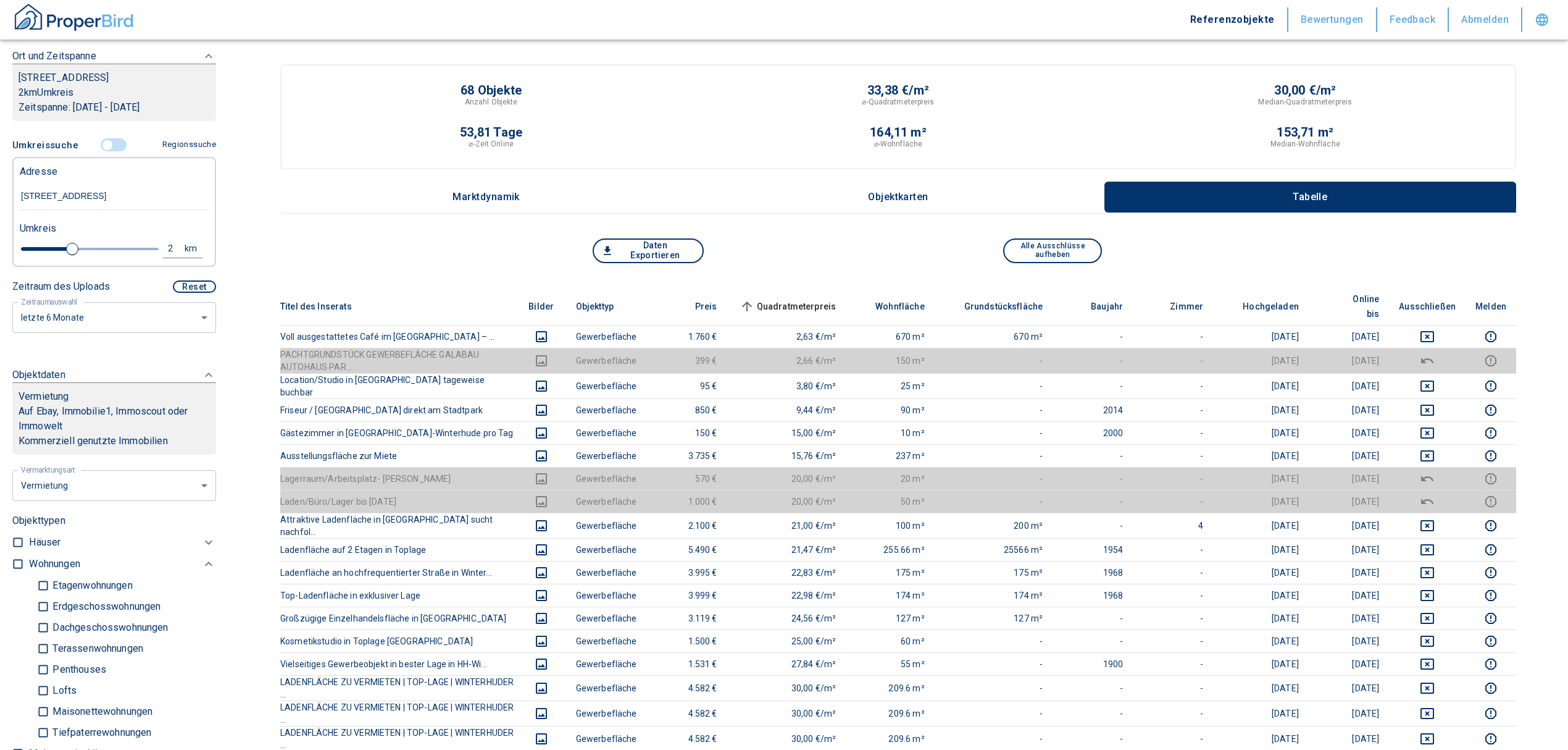
click at [821, 299] on span "Quadratmeterpreis sorted ascending" at bounding box center [787, 306] width 99 height 15
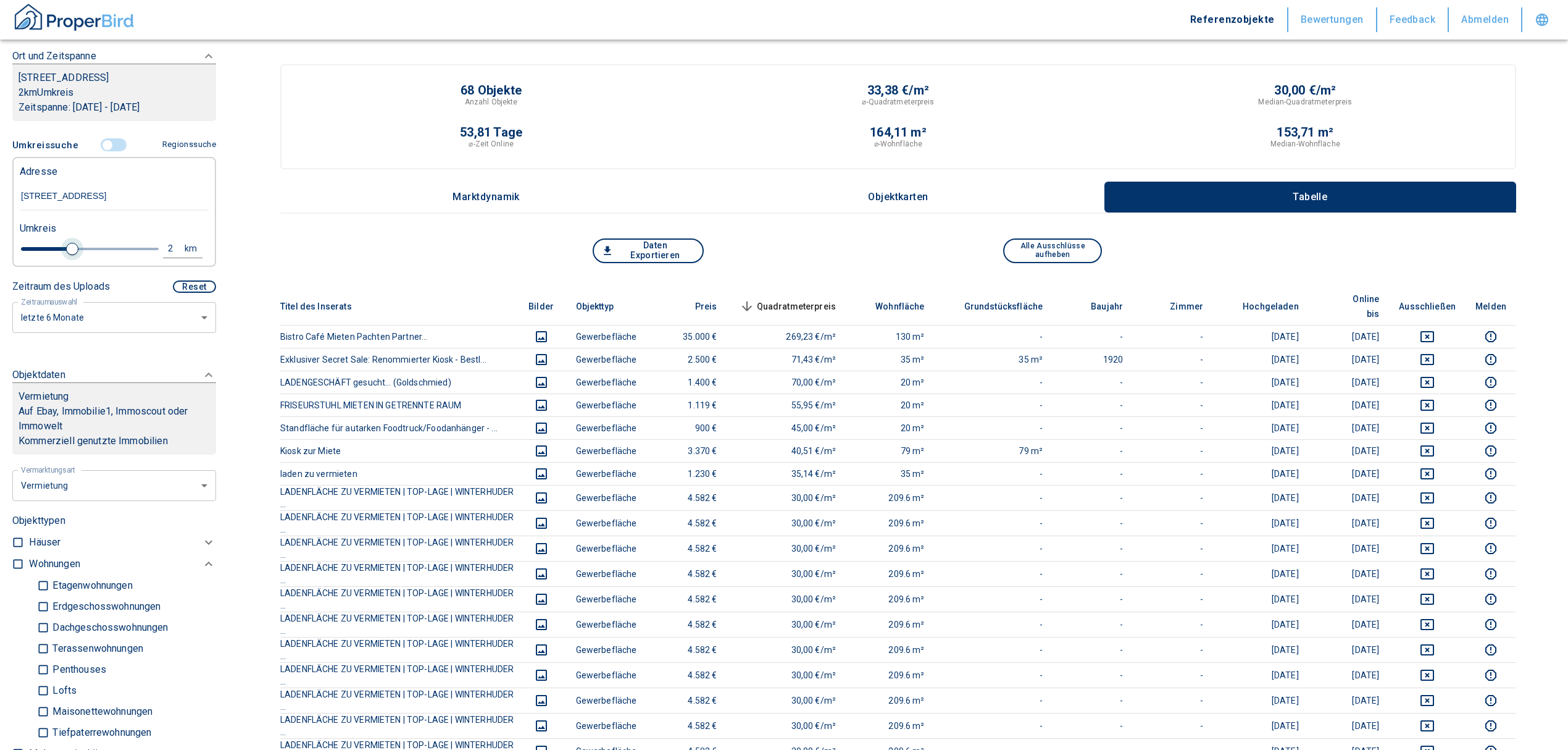
click at [68, 250] on span at bounding box center [71, 249] width 12 height 12
type input "2020"
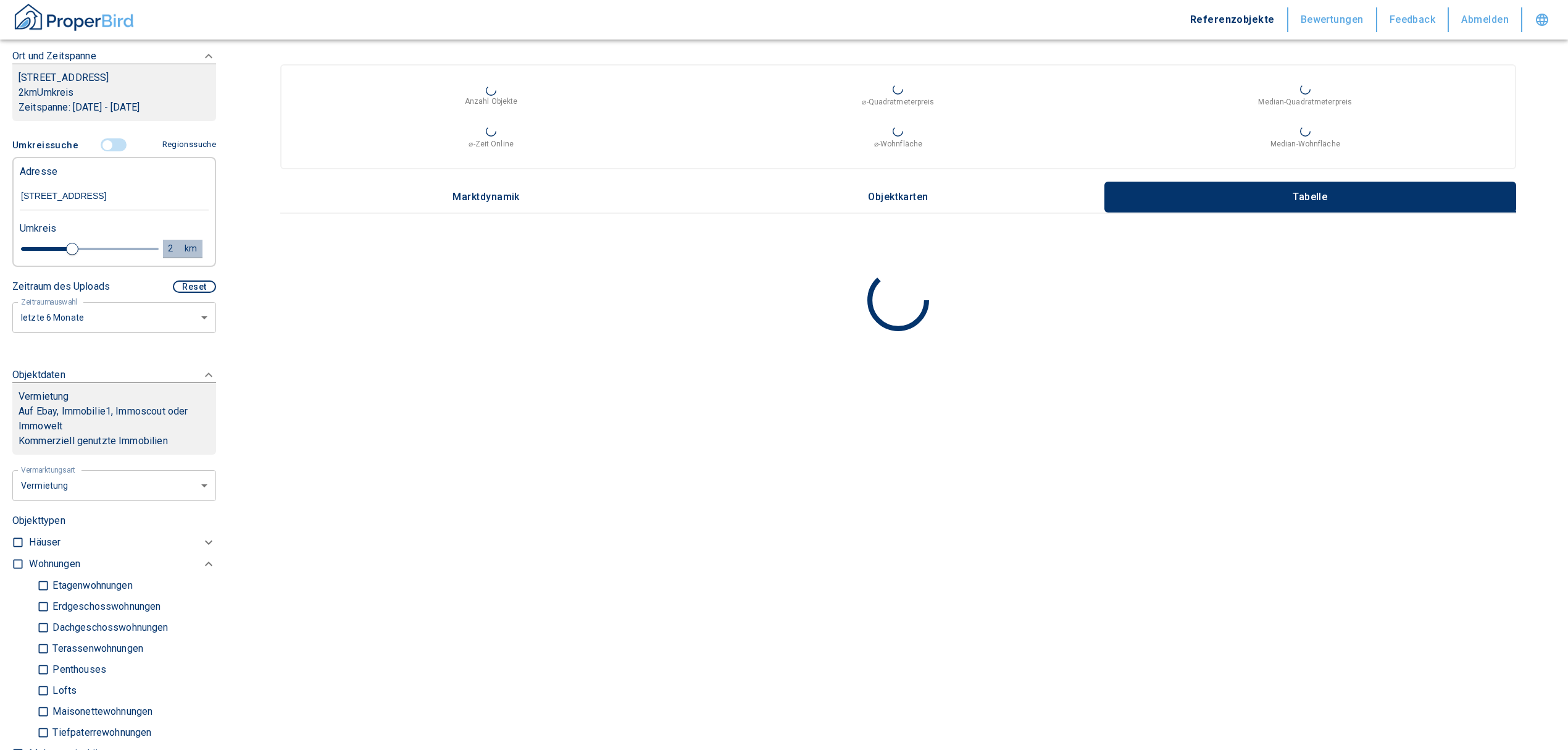
click at [166, 246] on div "2" at bounding box center [177, 249] width 22 height 16
click at [67, 249] on input "2" at bounding box center [74, 247] width 34 height 19
type input "1,5"
click at [164, 245] on button "Neue Suchen" at bounding box center [164, 248] width 68 height 18
type input "2020"
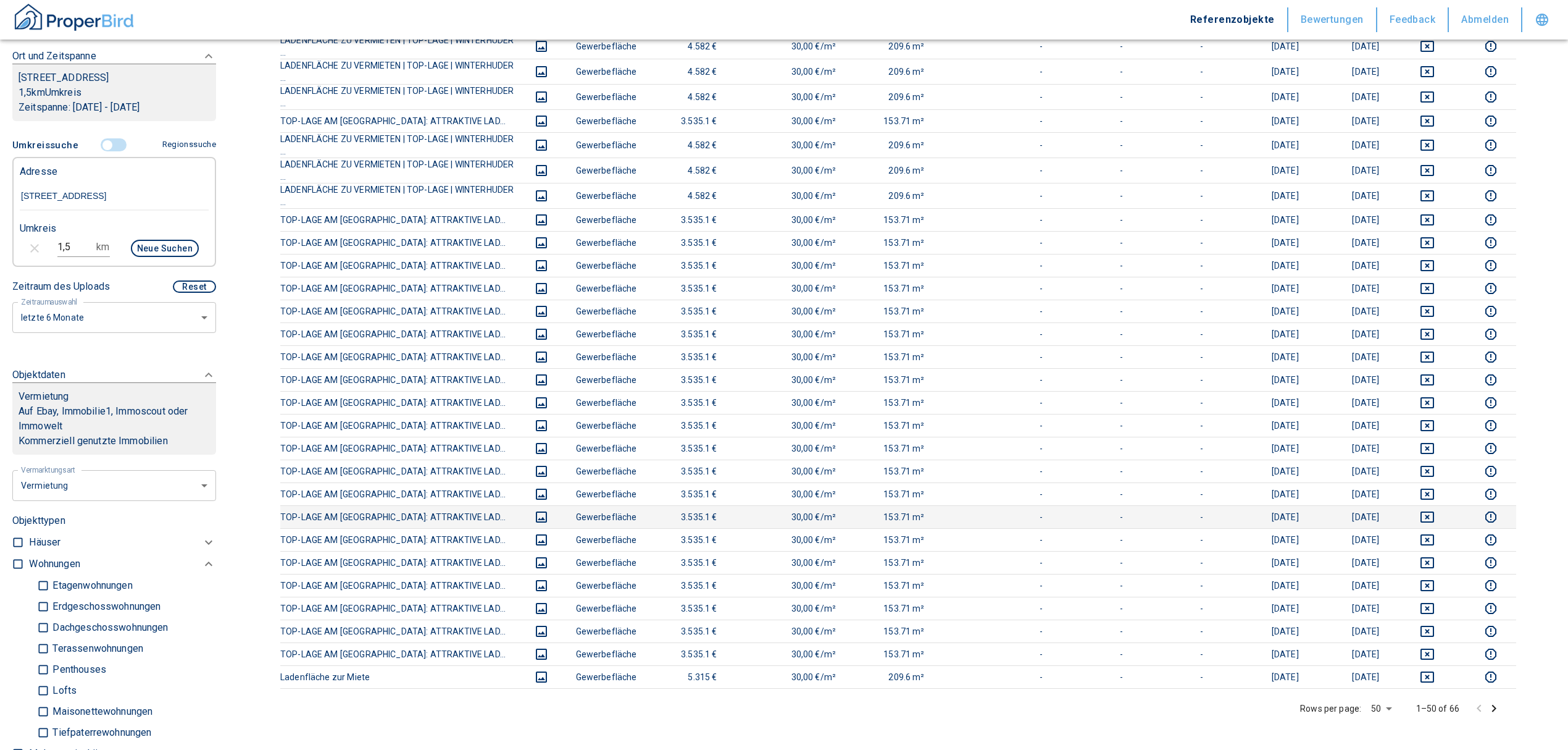
scroll to position [823, 0]
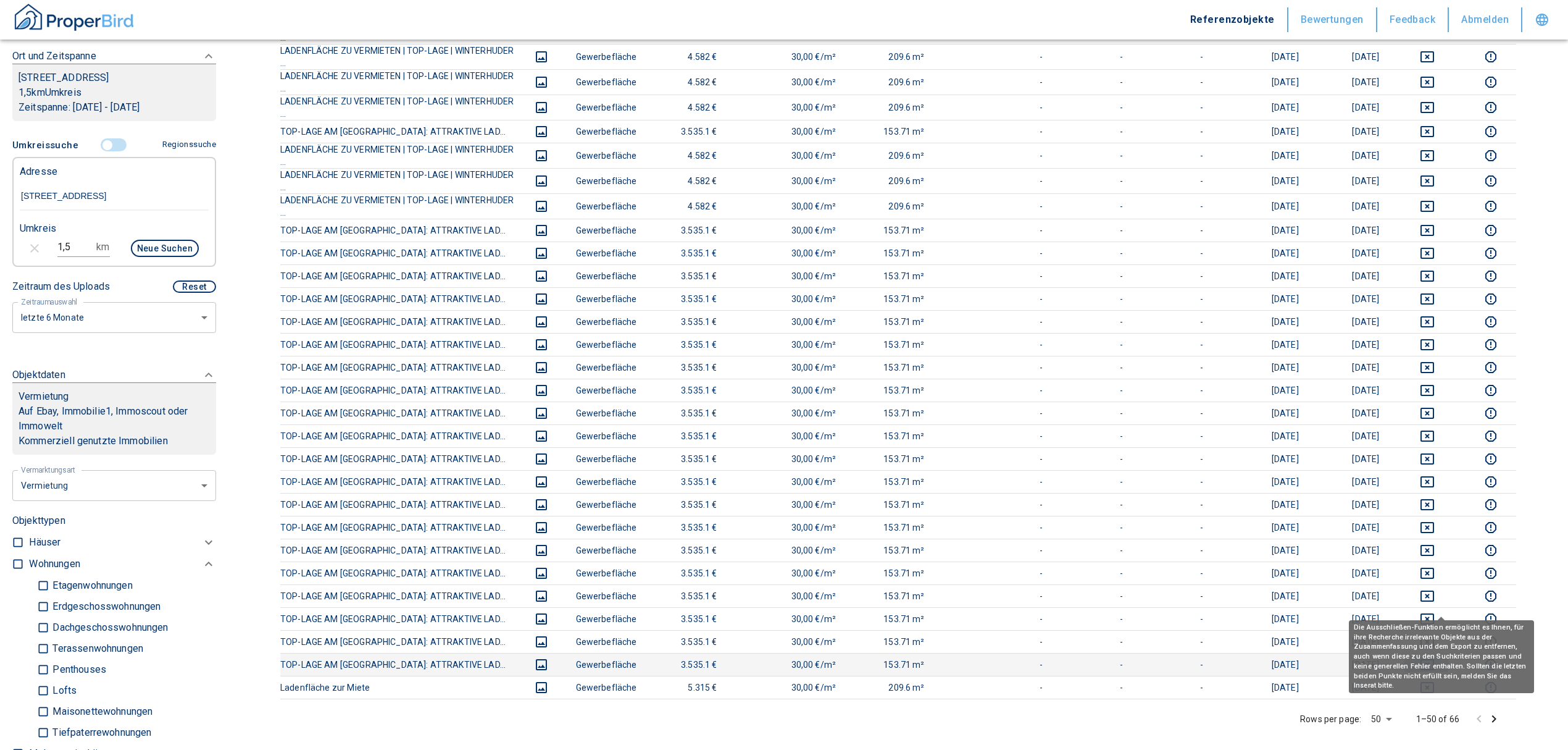
click at [1434, 659] on icon "deselect this listing" at bounding box center [1427, 665] width 14 height 11
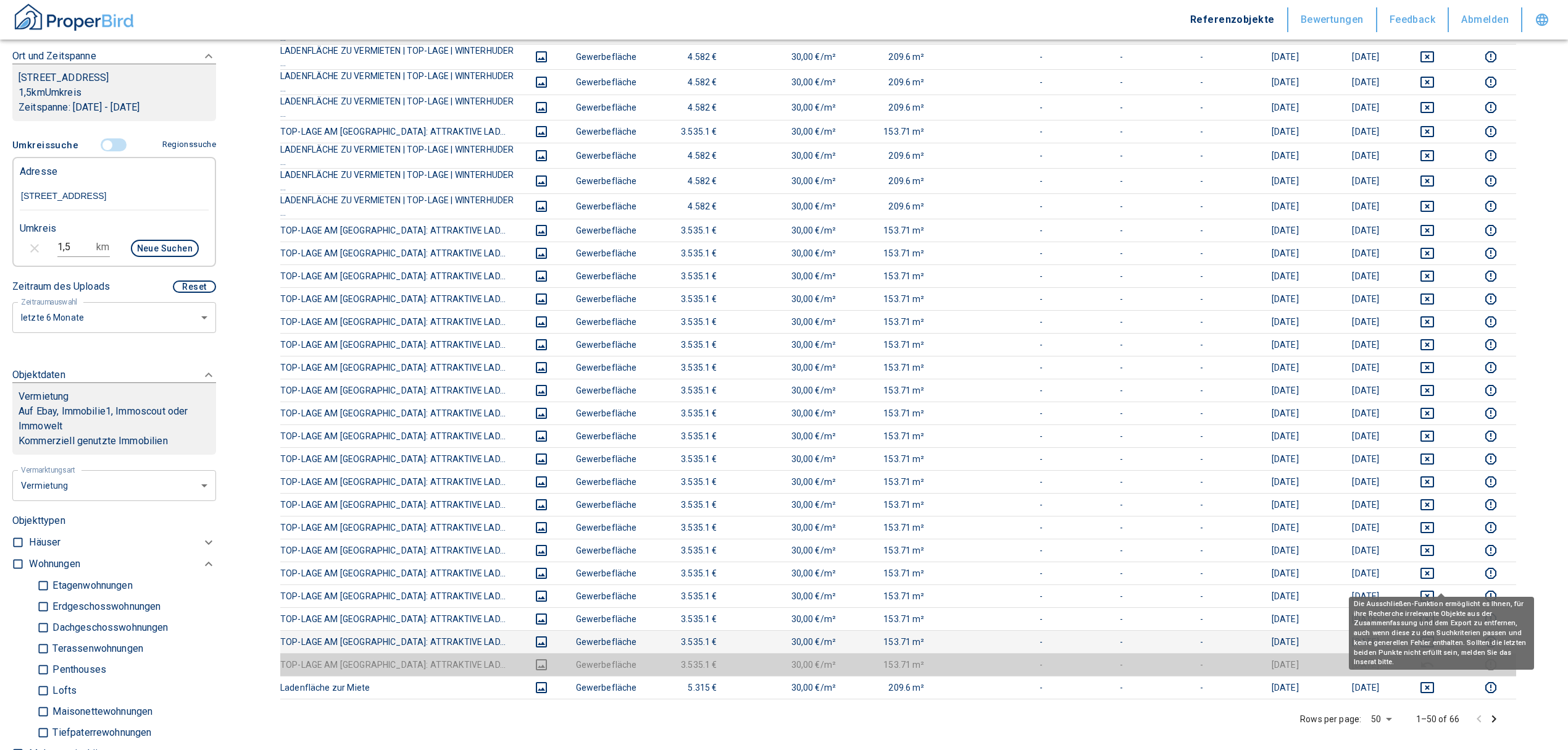
click at [1435, 635] on icon "deselect this listing" at bounding box center [1428, 642] width 15 height 15
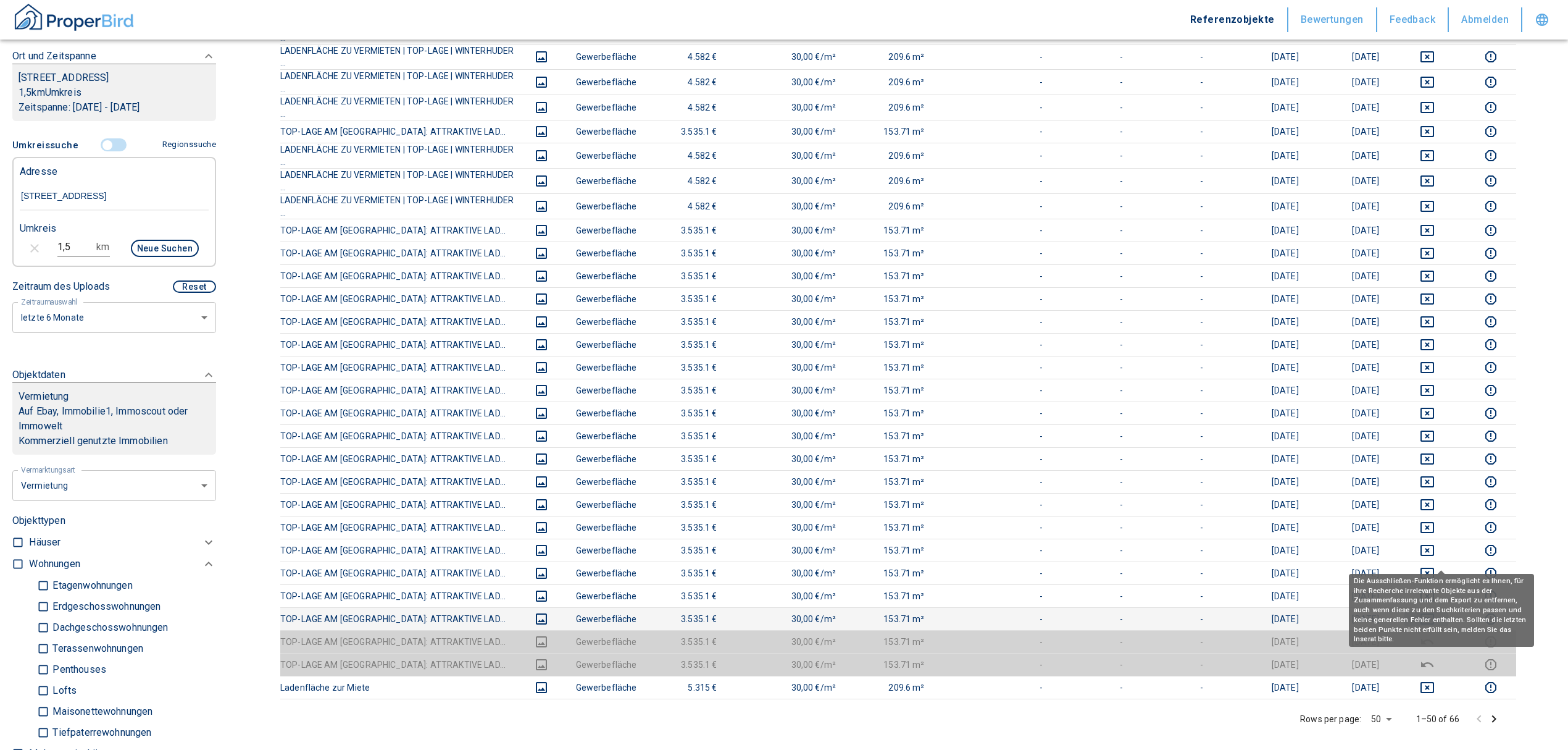
click at [1435, 612] on icon "deselect this listing" at bounding box center [1428, 619] width 15 height 15
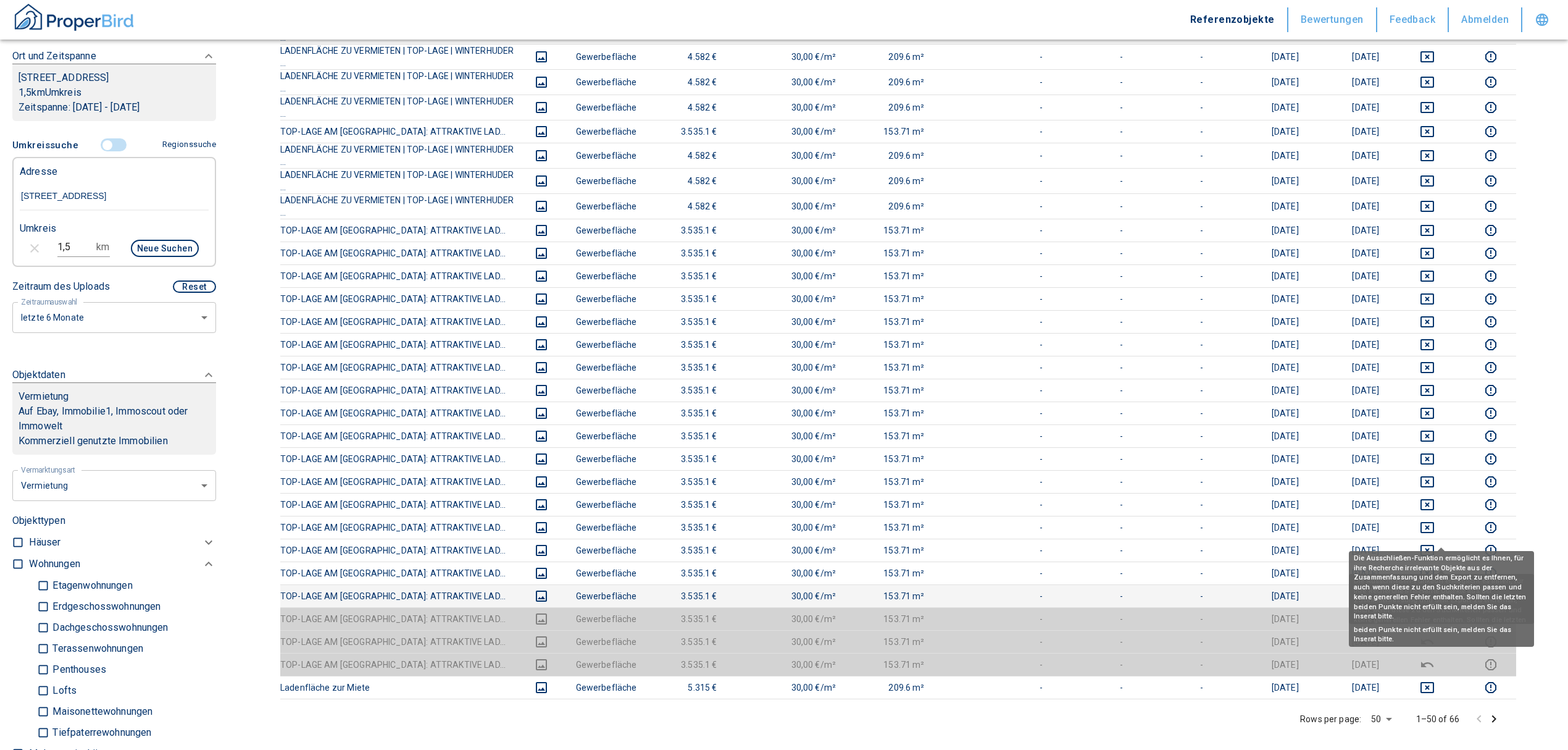
click at [1440, 585] on td at bounding box center [1427, 596] width 77 height 23
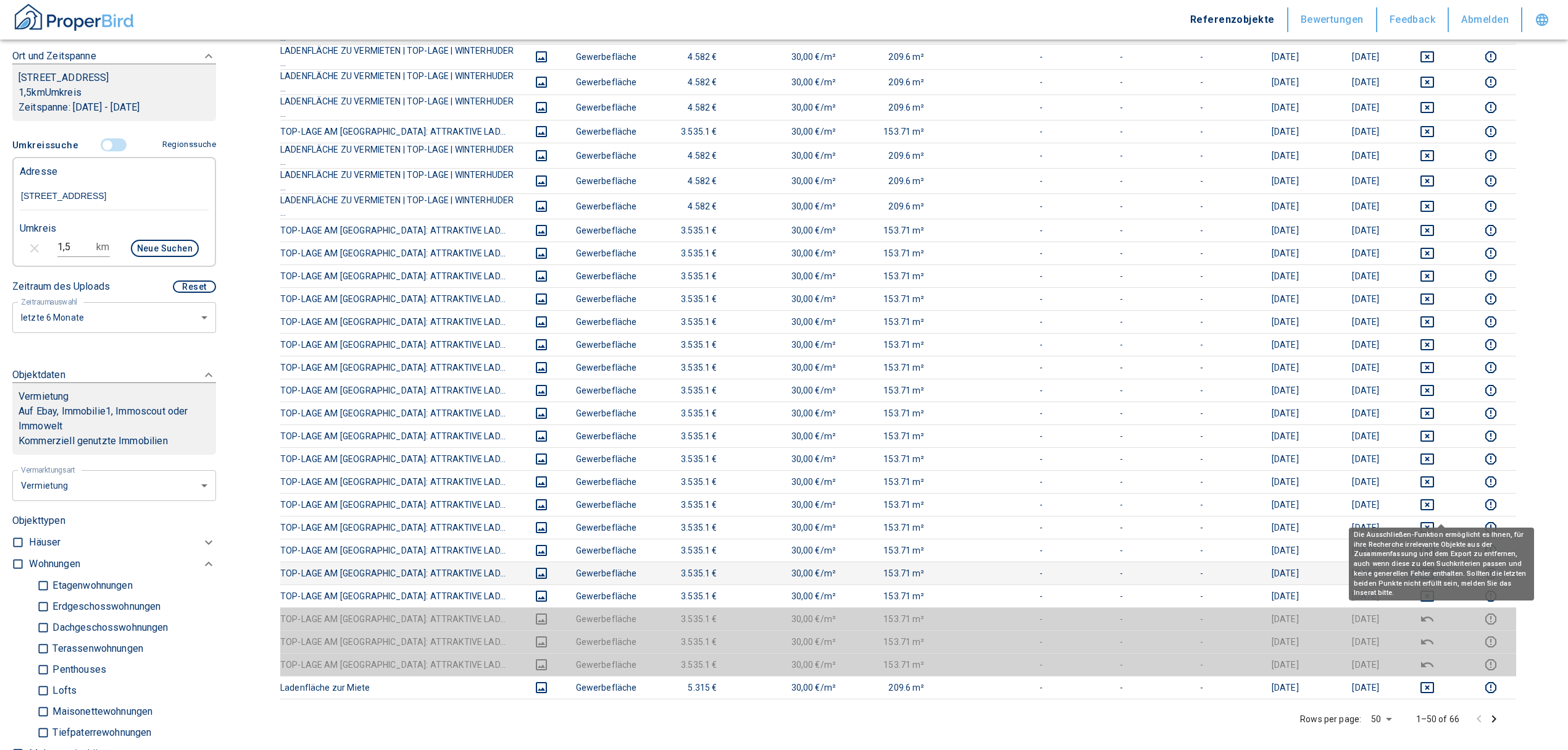
click at [1435, 566] on icon "deselect this listing" at bounding box center [1428, 574] width 15 height 15
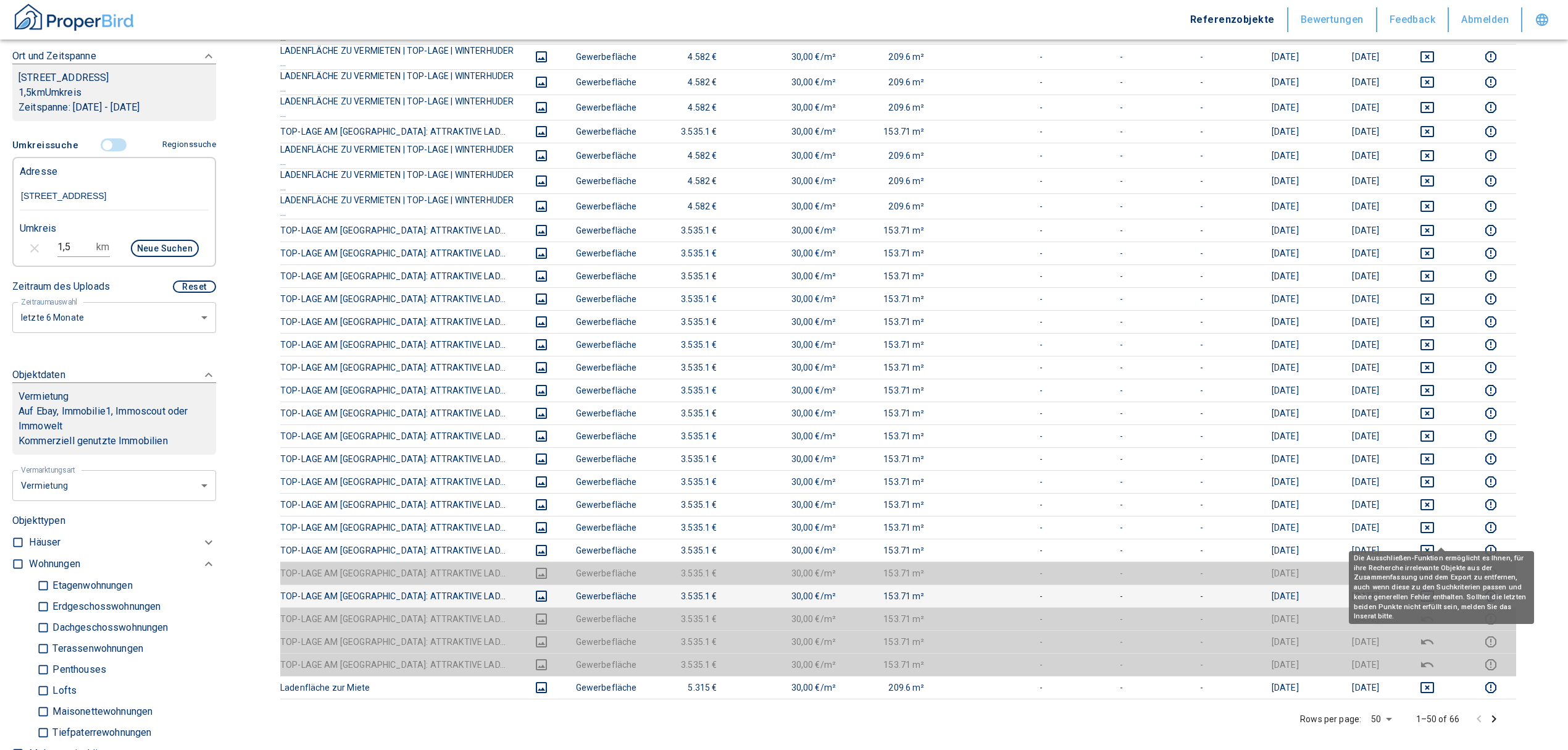
click at [1434, 590] on icon "deselect this listing" at bounding box center [1427, 596] width 14 height 11
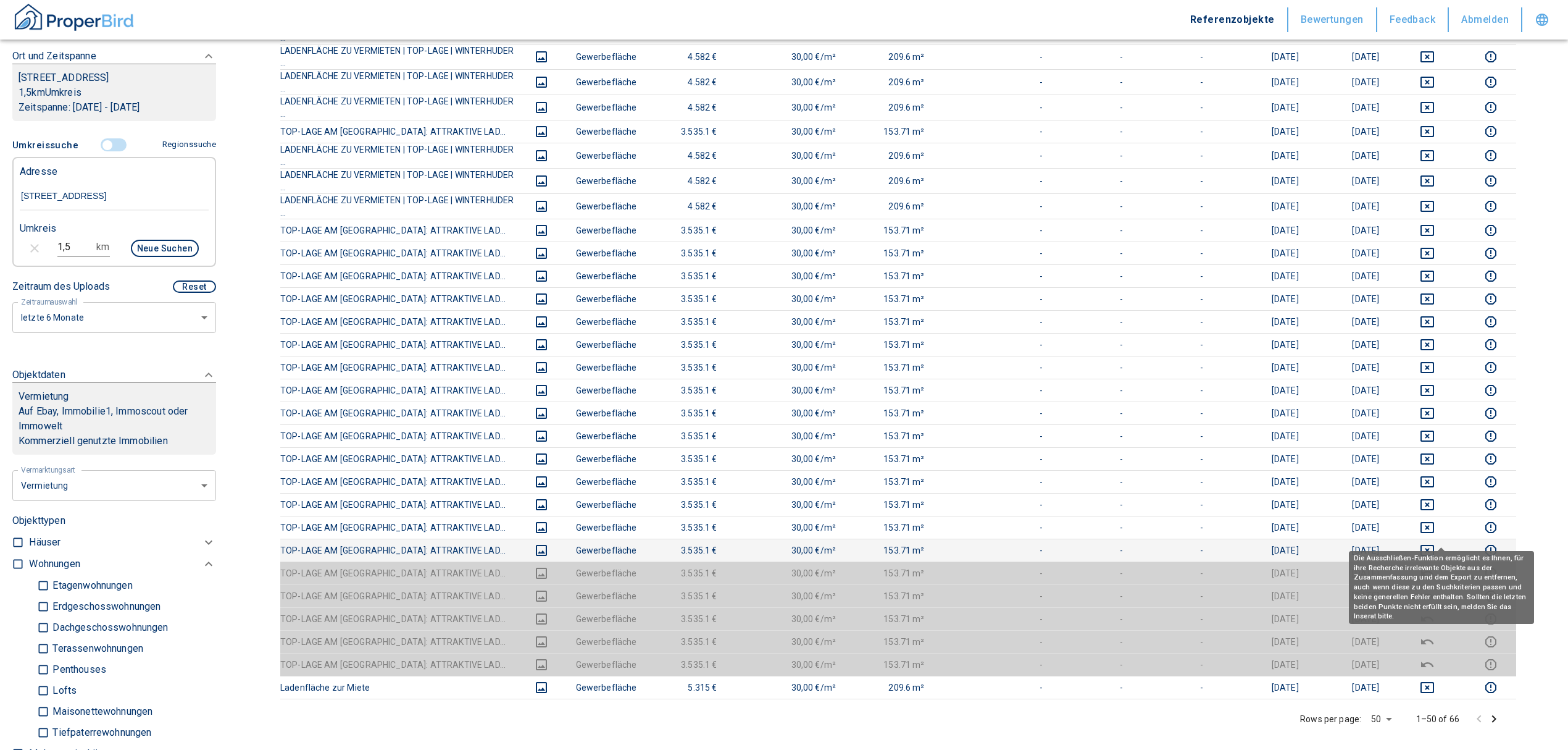
click at [1435, 543] on icon "deselect this listing" at bounding box center [1428, 550] width 15 height 15
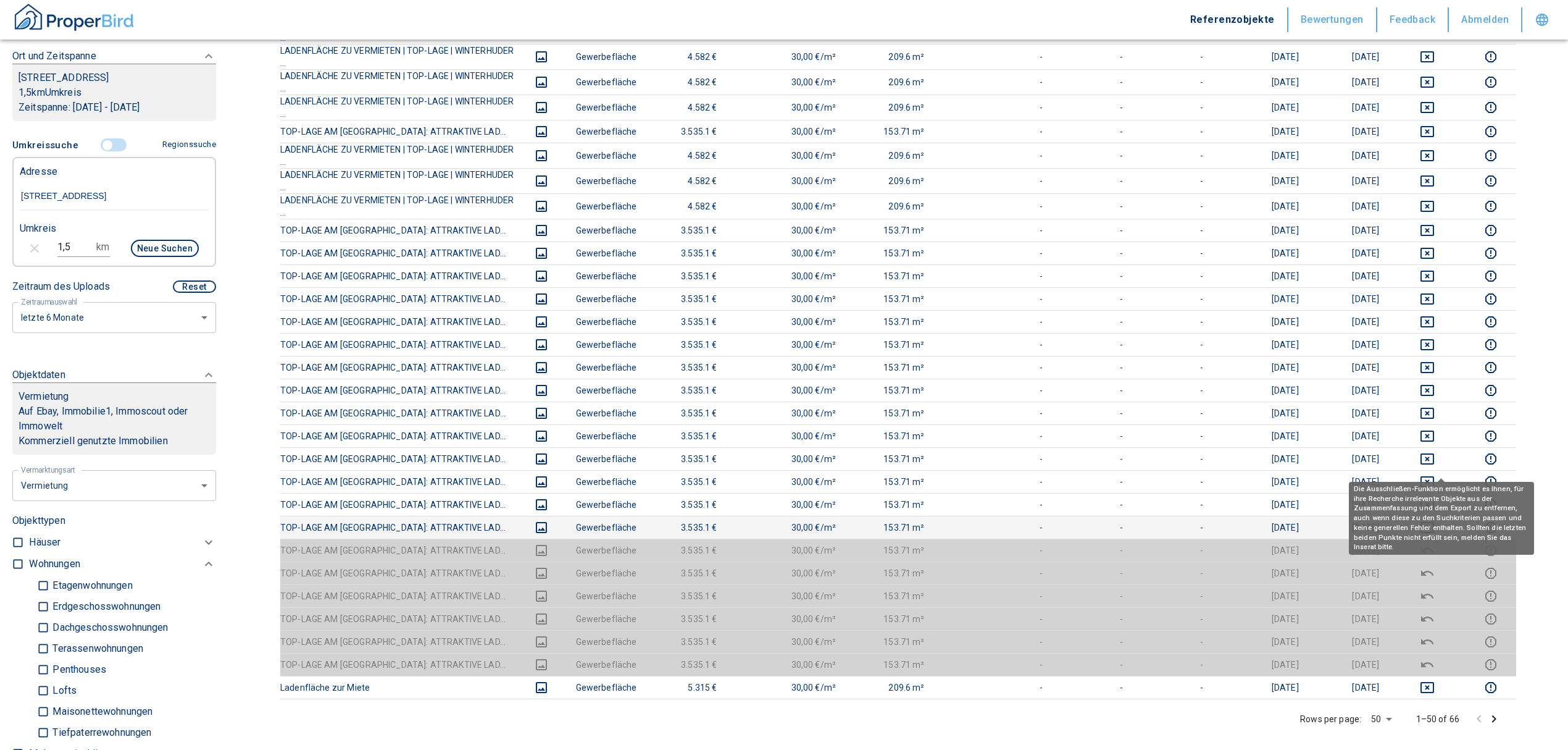
click at [1435, 520] on icon "deselect this listing" at bounding box center [1428, 527] width 15 height 15
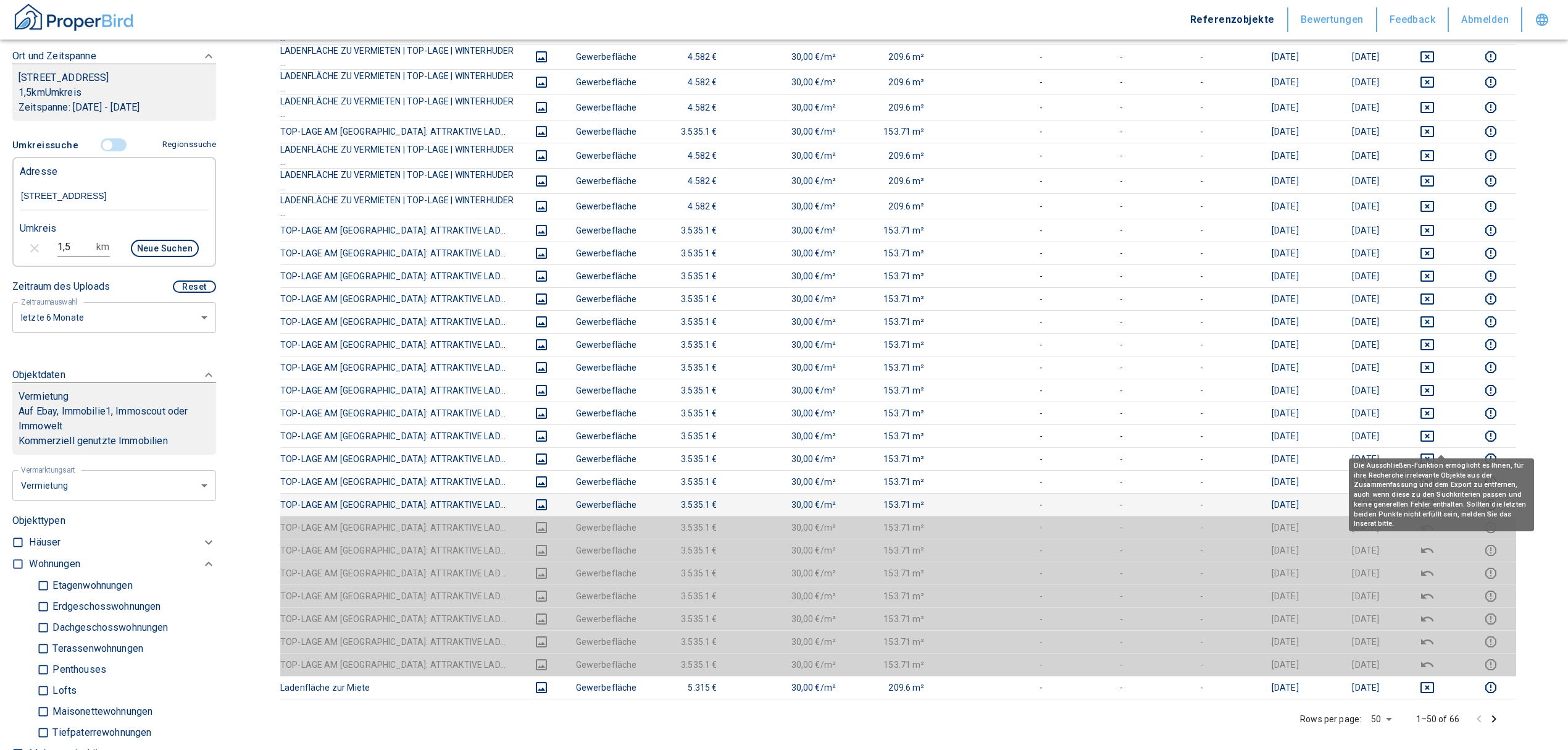
click at [1435, 498] on icon "deselect this listing" at bounding box center [1428, 505] width 15 height 15
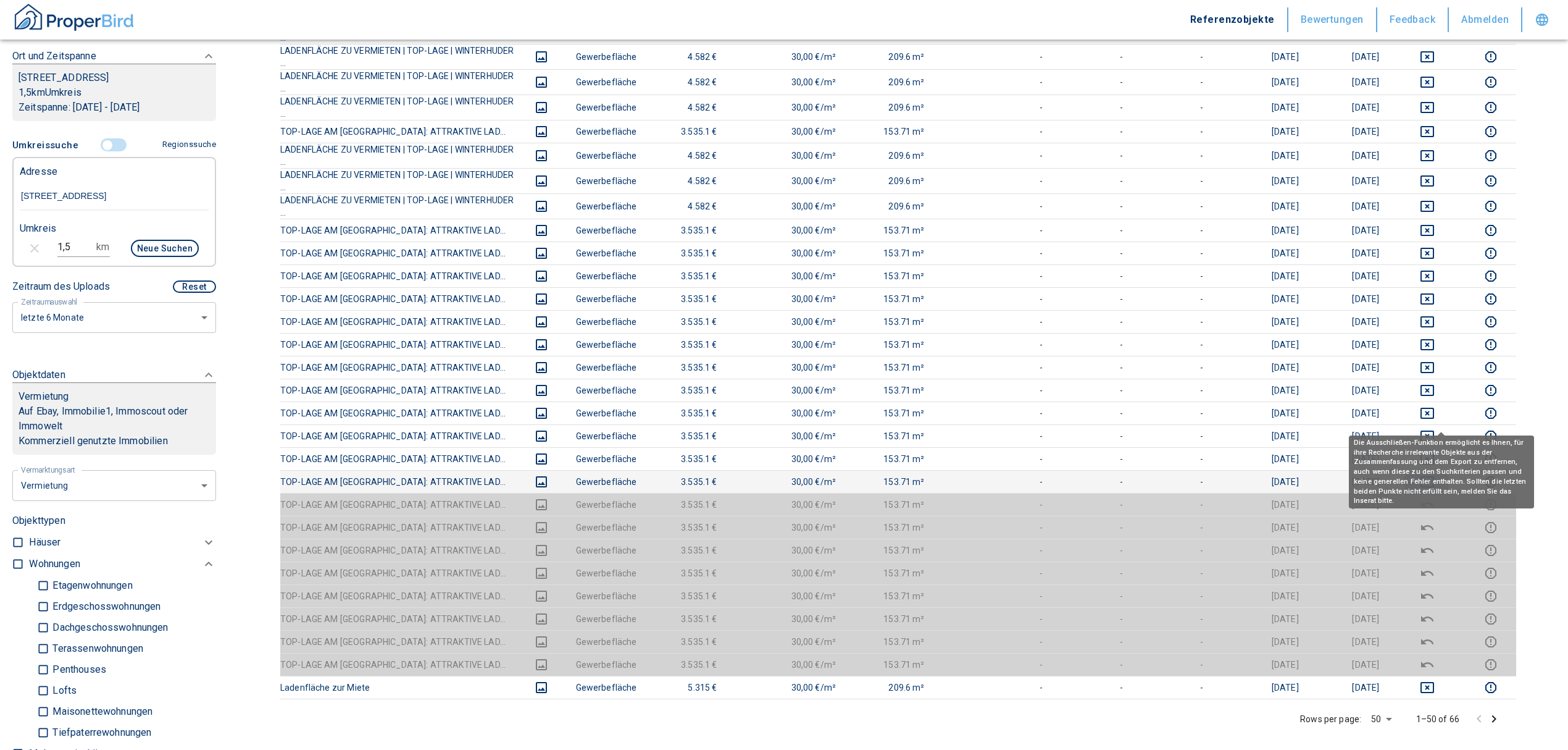
click at [1435, 474] on icon "deselect this listing" at bounding box center [1428, 482] width 15 height 15
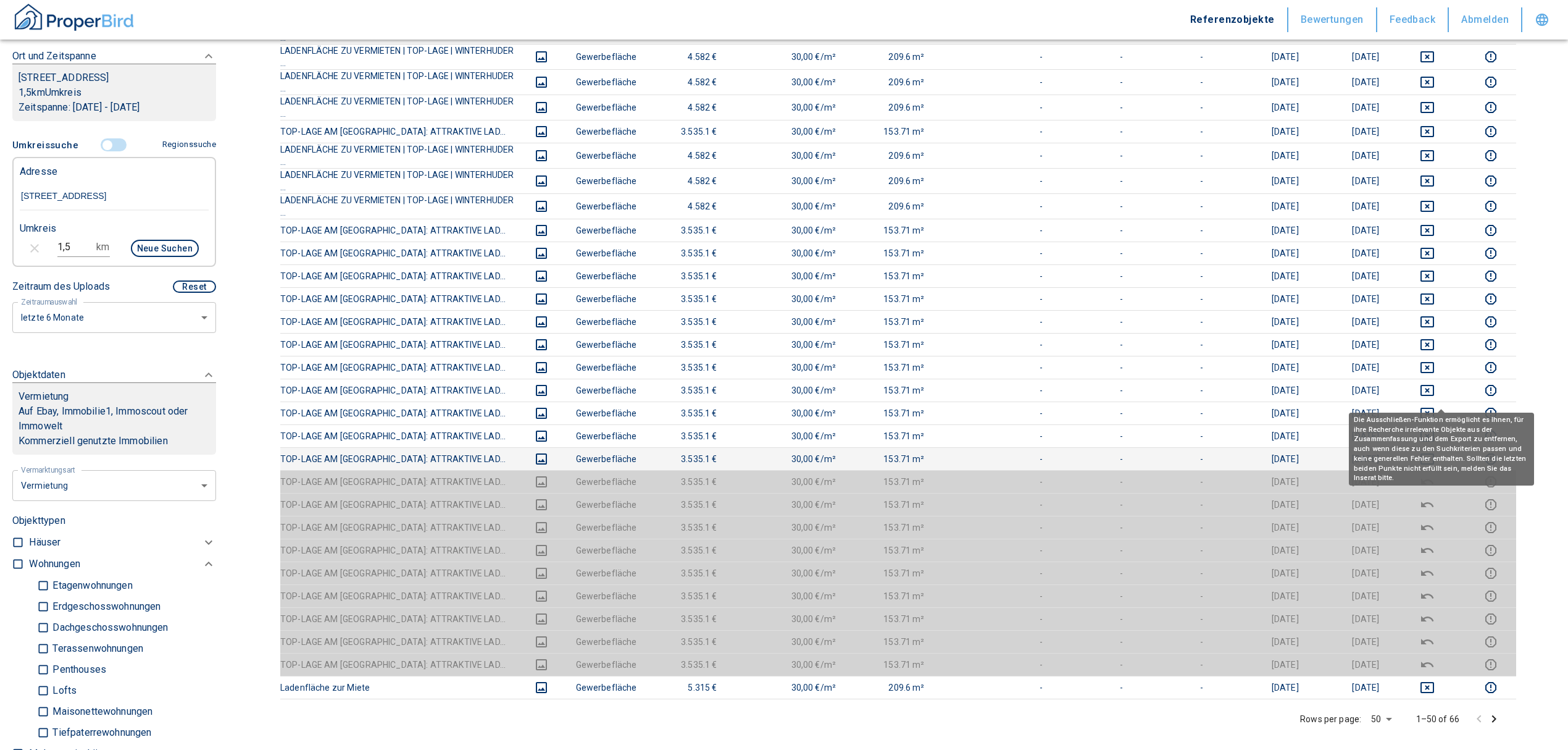
click at [1434, 454] on icon "deselect this listing" at bounding box center [1427, 459] width 14 height 11
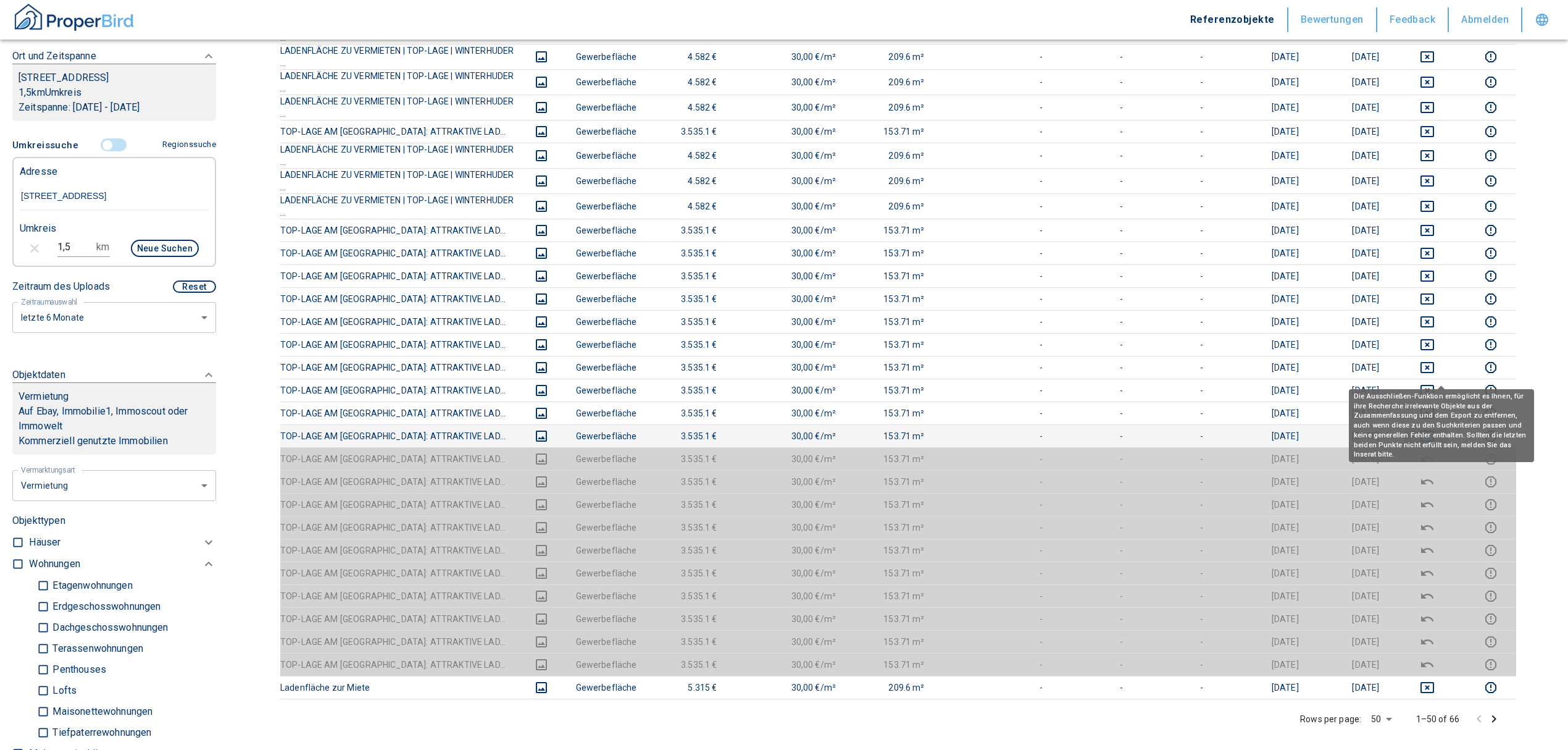
click at [1434, 431] on icon "deselect this listing" at bounding box center [1427, 436] width 14 height 11
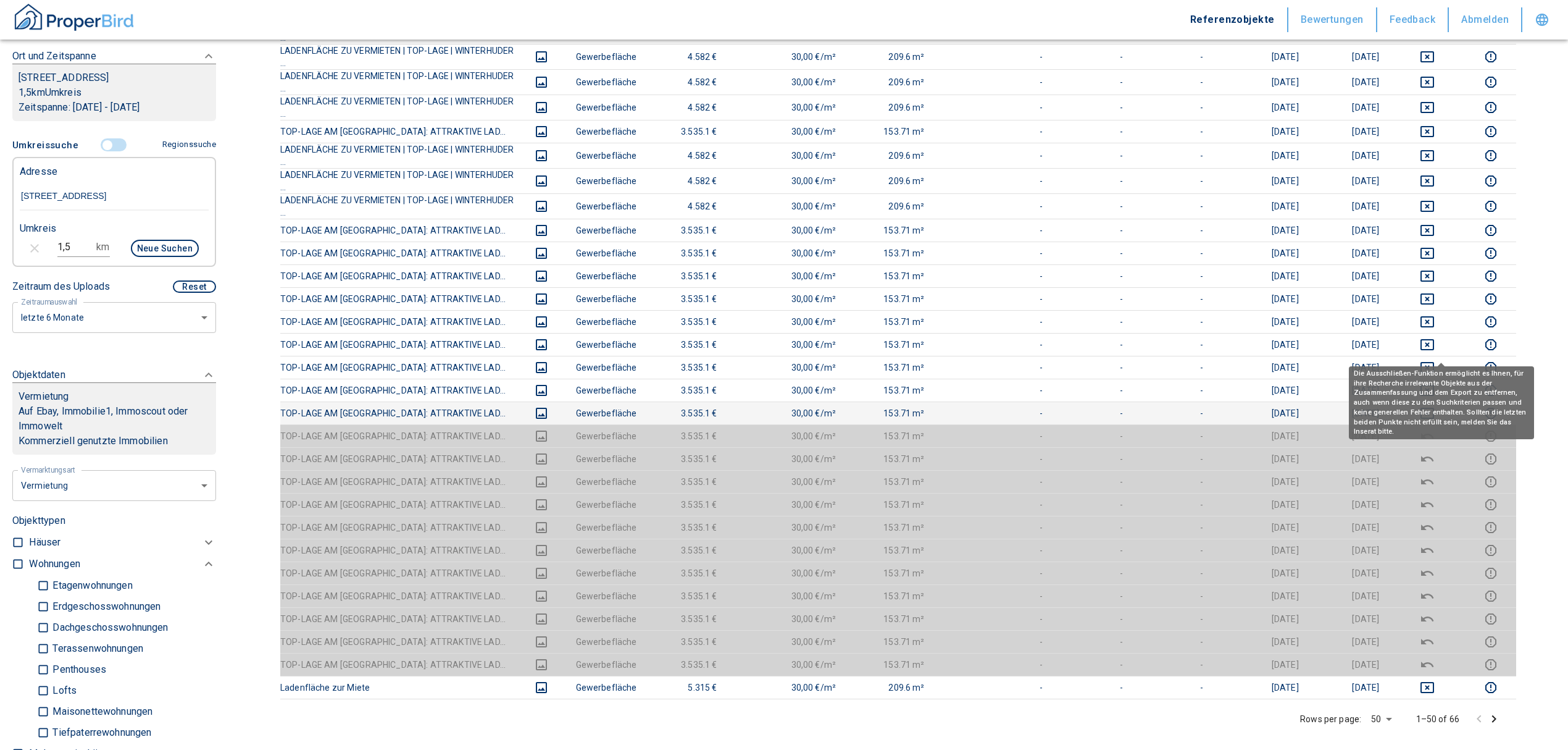
click at [1440, 357] on div "Die Ausschließen-Funktion ermöglicht es Ihnen, für ihre Recherche irrelevante O…" at bounding box center [1442, 398] width 186 height 82
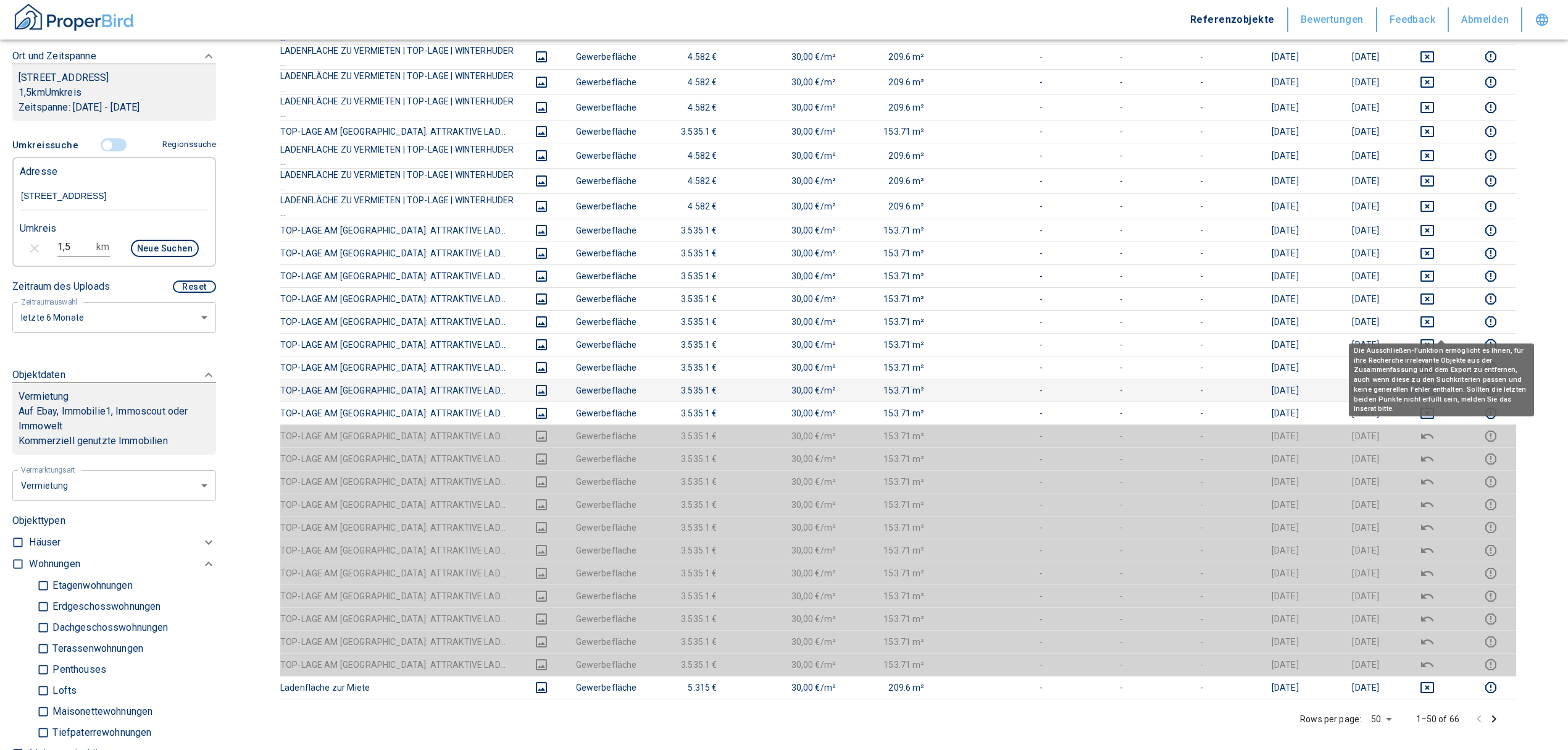
click at [1435, 383] on icon "deselect this listing" at bounding box center [1428, 391] width 15 height 15
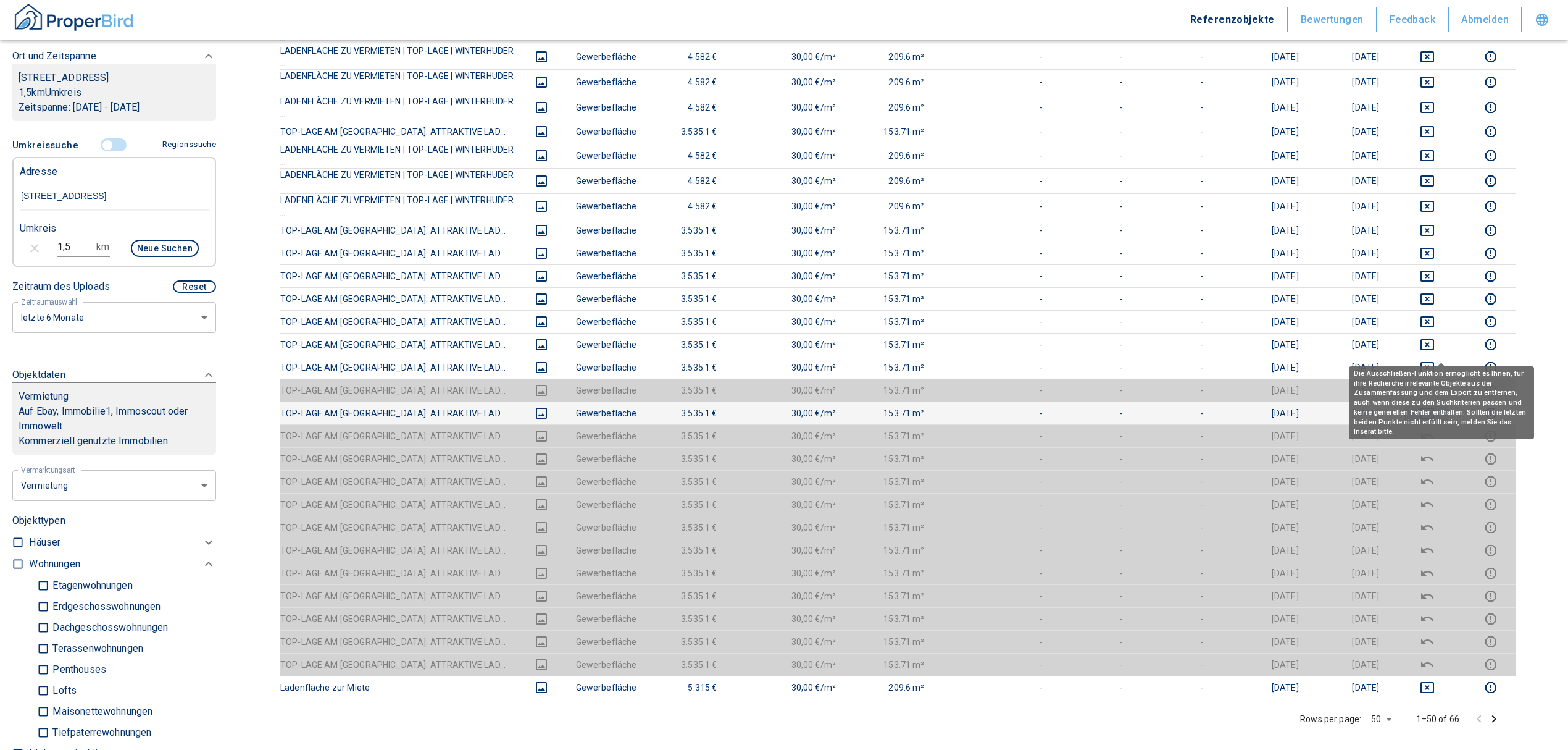
click at [1434, 407] on icon "deselect this listing" at bounding box center [1427, 413] width 14 height 11
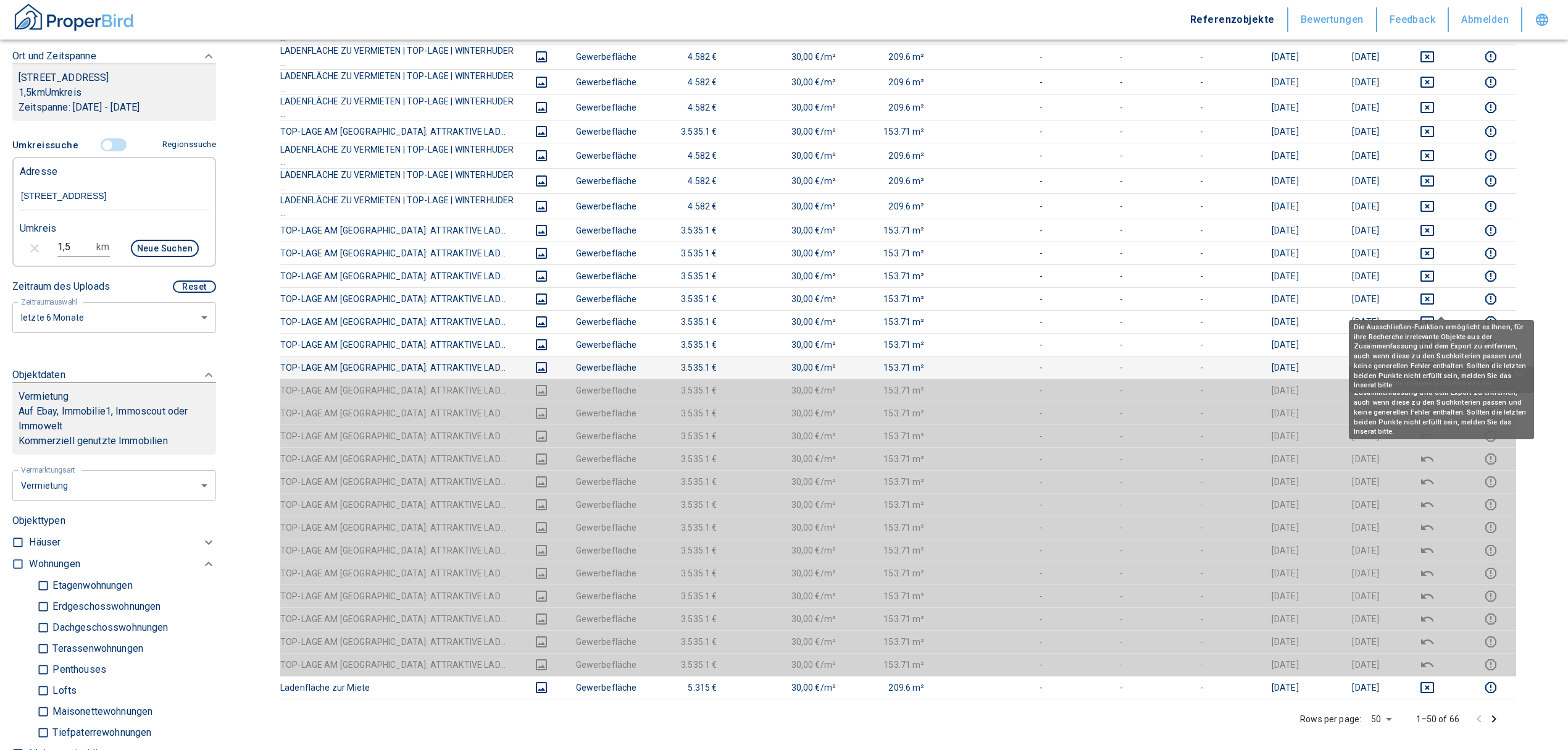
drag, startPoint x: 1439, startPoint y: 307, endPoint x: 1443, endPoint y: 294, distance: 13.6
click at [1435, 360] on icon "deselect this listing" at bounding box center [1428, 368] width 15 height 15
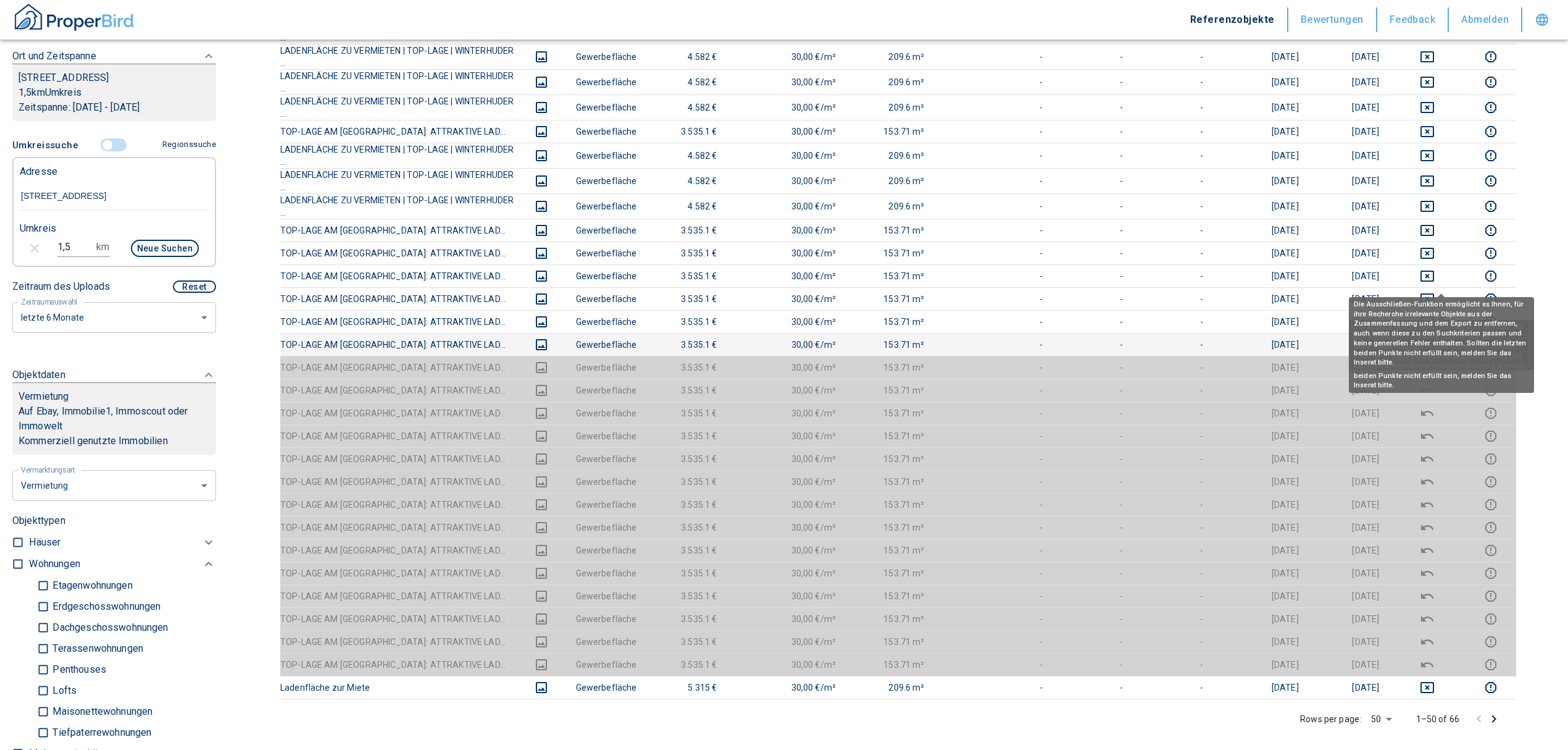
click at [1434, 339] on icon "deselect this listing" at bounding box center [1427, 344] width 14 height 11
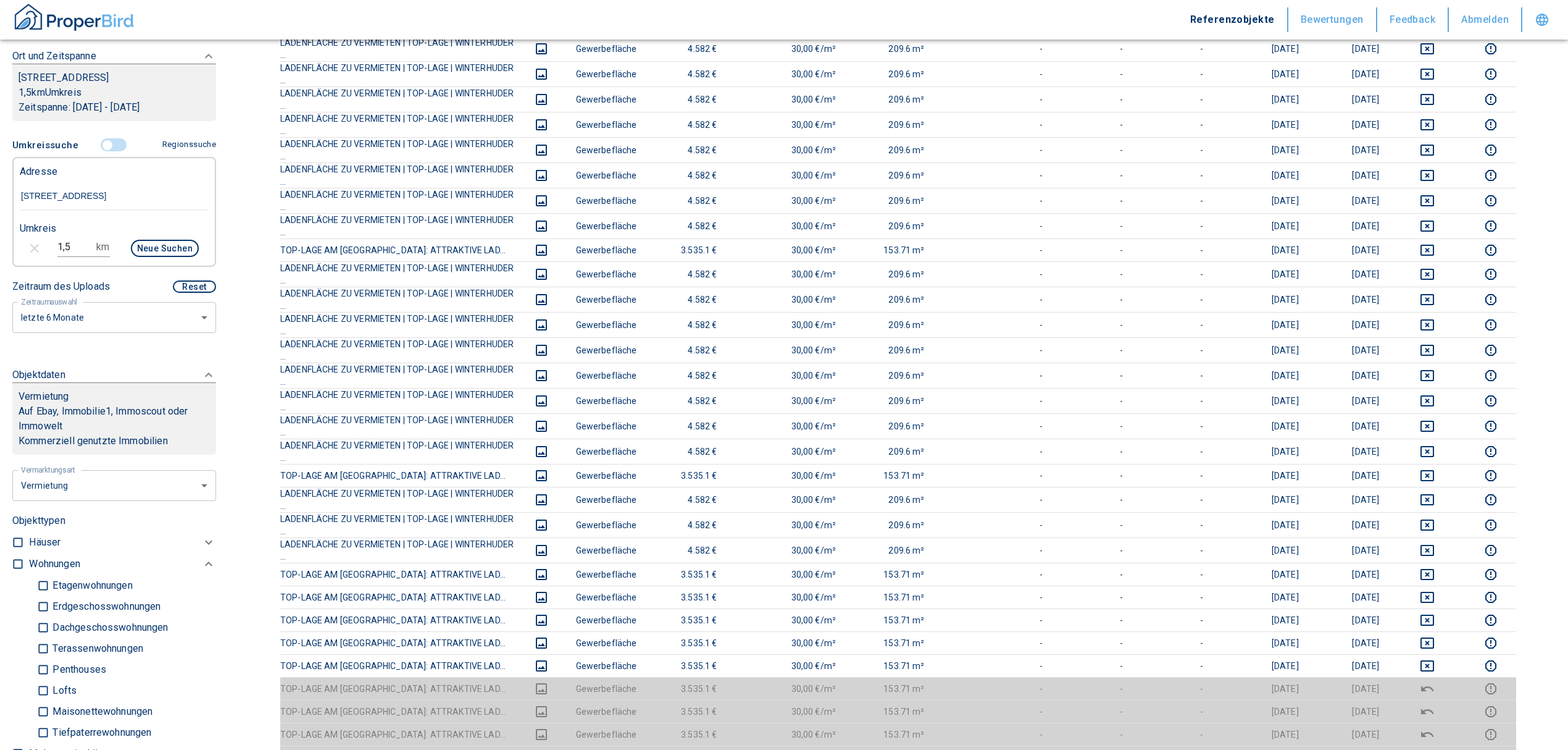
scroll to position [494, 0]
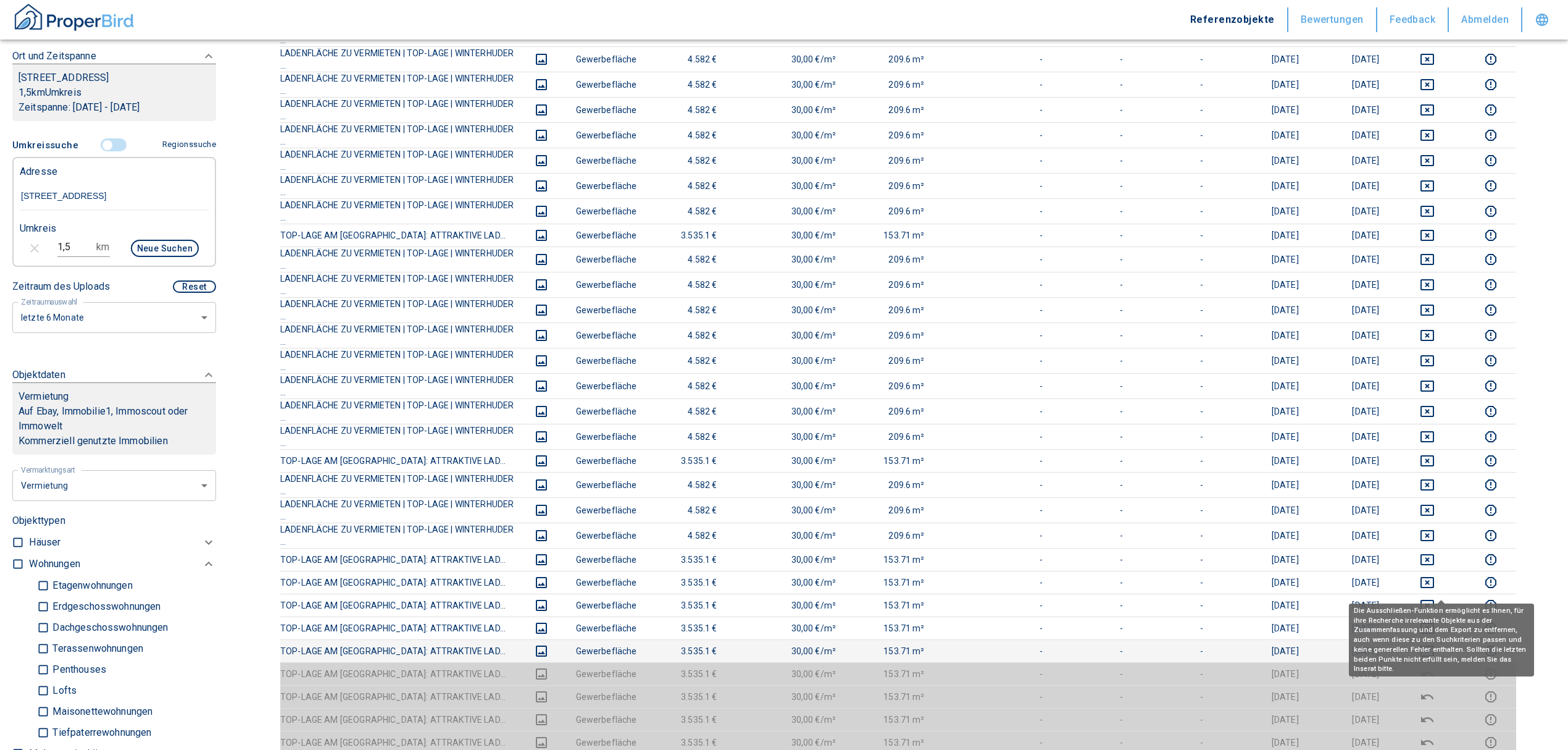
click at [1434, 645] on icon "deselect this listing" at bounding box center [1427, 651] width 14 height 11
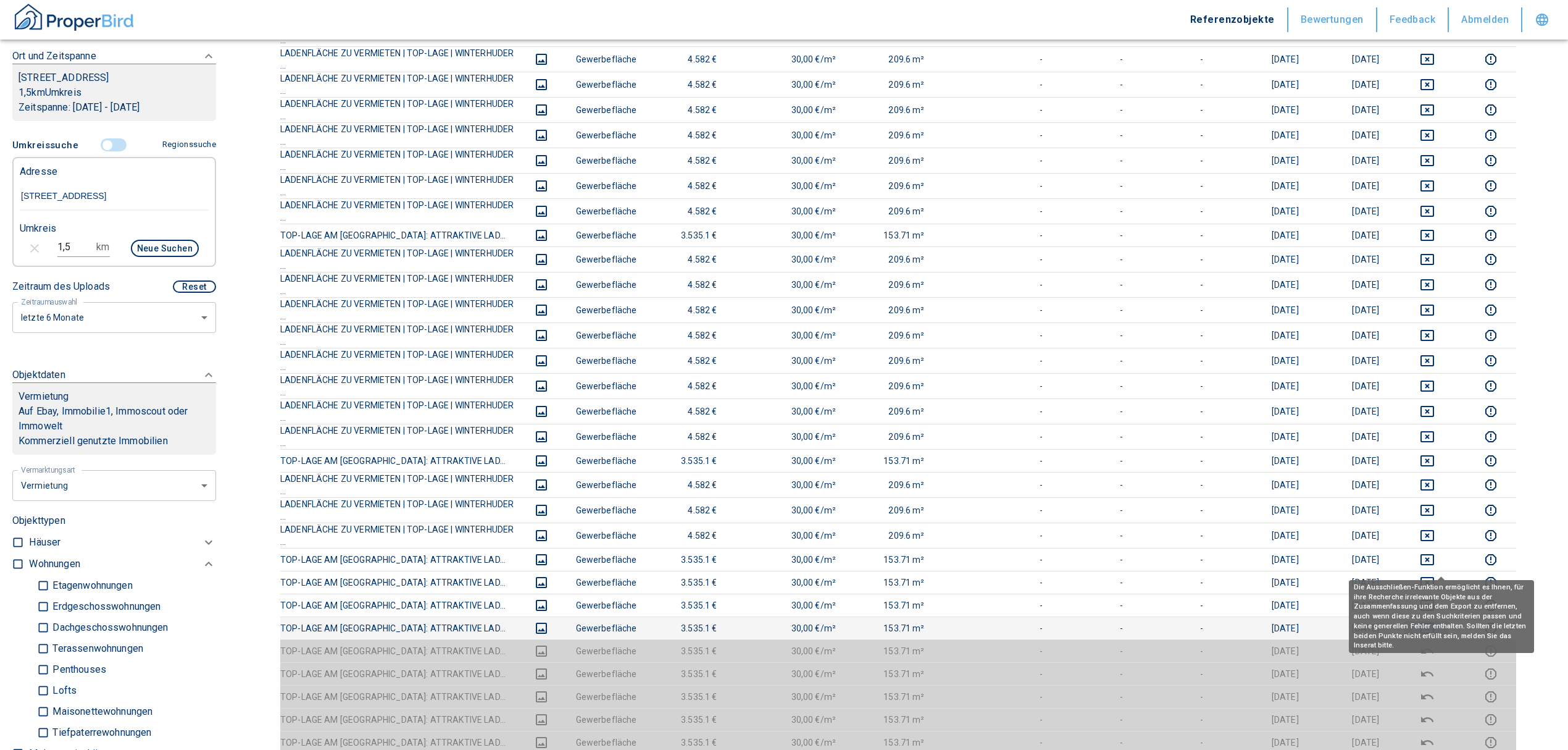
click at [1435, 621] on icon "deselect this listing" at bounding box center [1428, 628] width 15 height 15
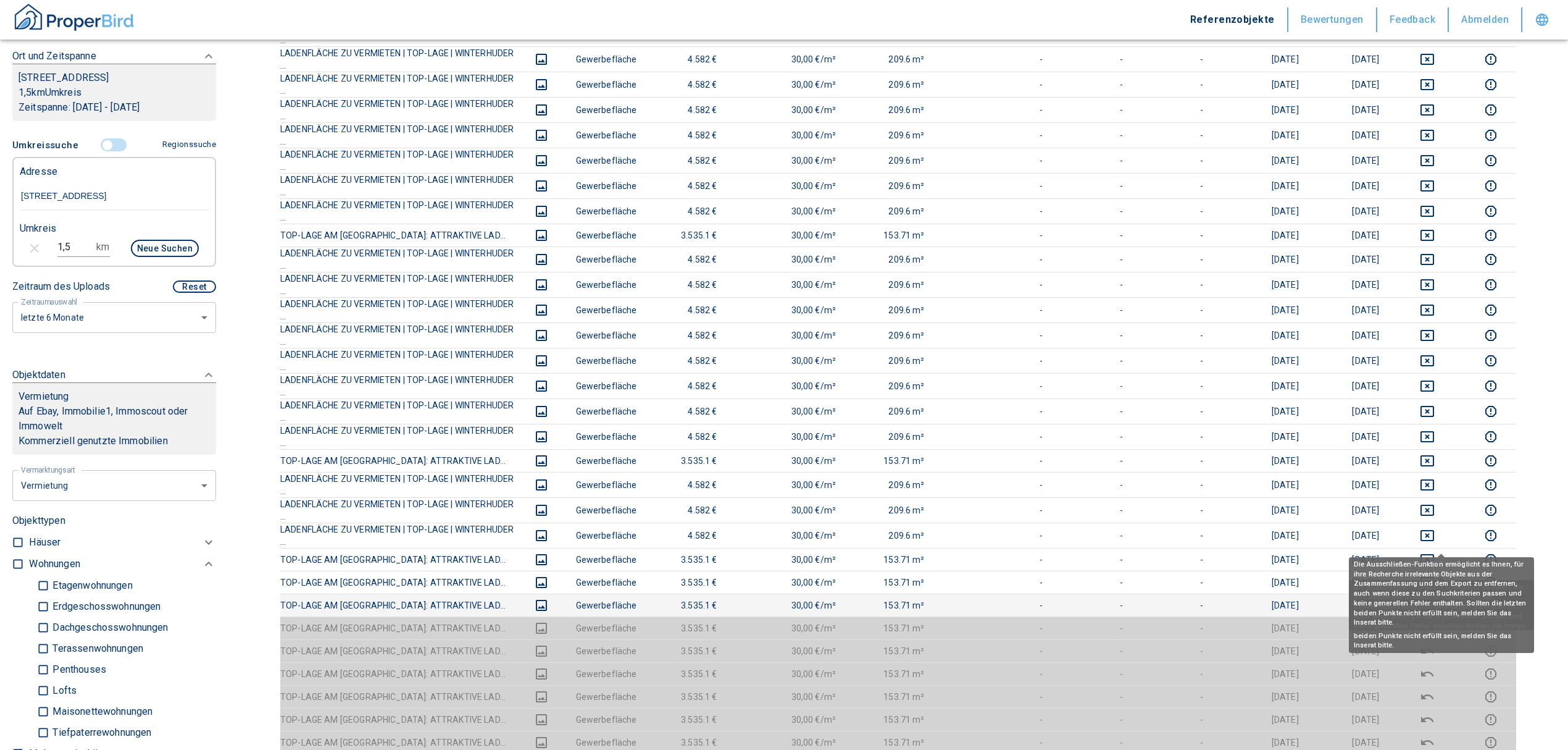
click at [1434, 600] on icon "deselect this listing" at bounding box center [1427, 605] width 14 height 11
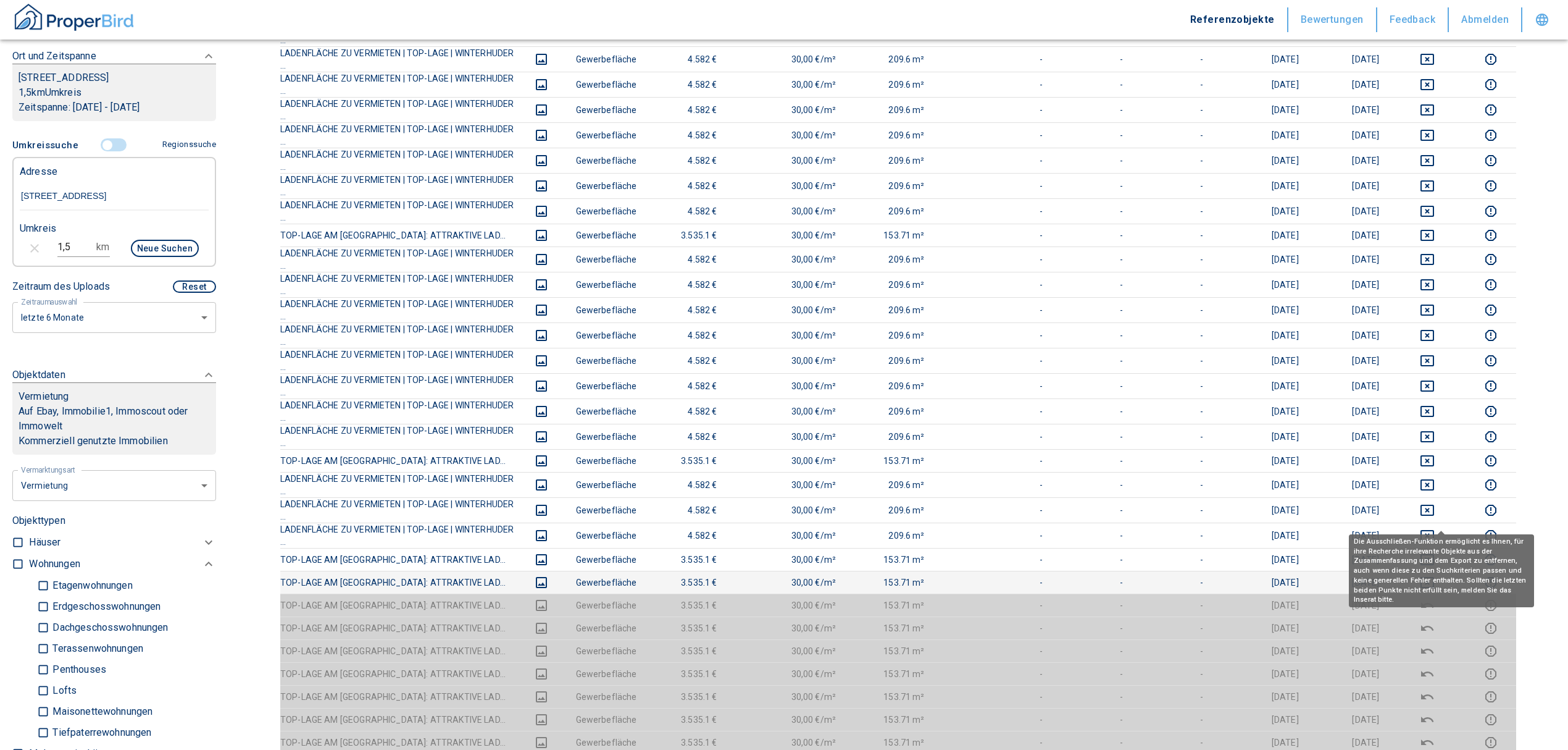
click at [1434, 577] on icon "deselect this listing" at bounding box center [1427, 583] width 14 height 11
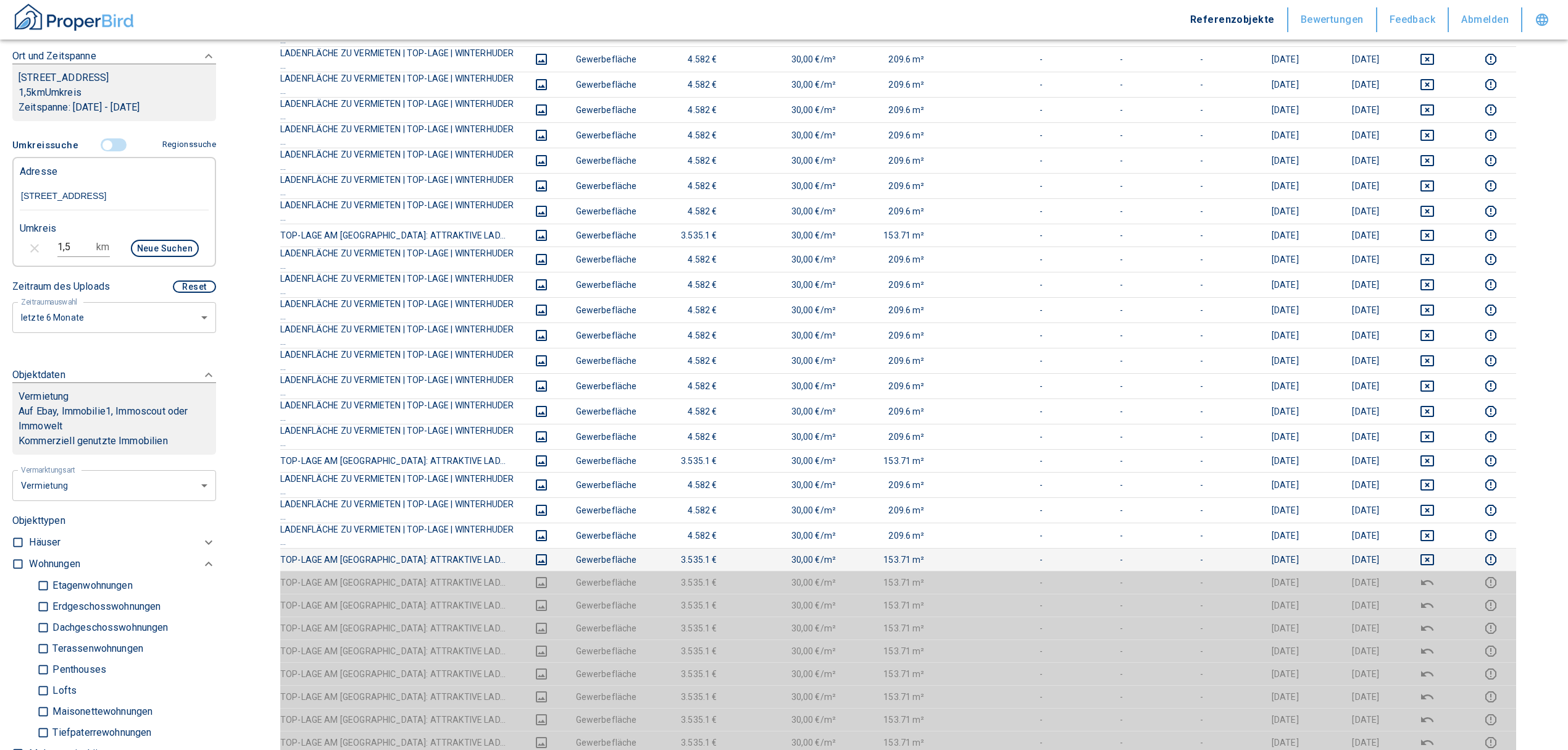
click at [1441, 549] on td at bounding box center [1427, 560] width 77 height 23
click at [1435, 552] on icon "deselect this listing" at bounding box center [1428, 560] width 15 height 15
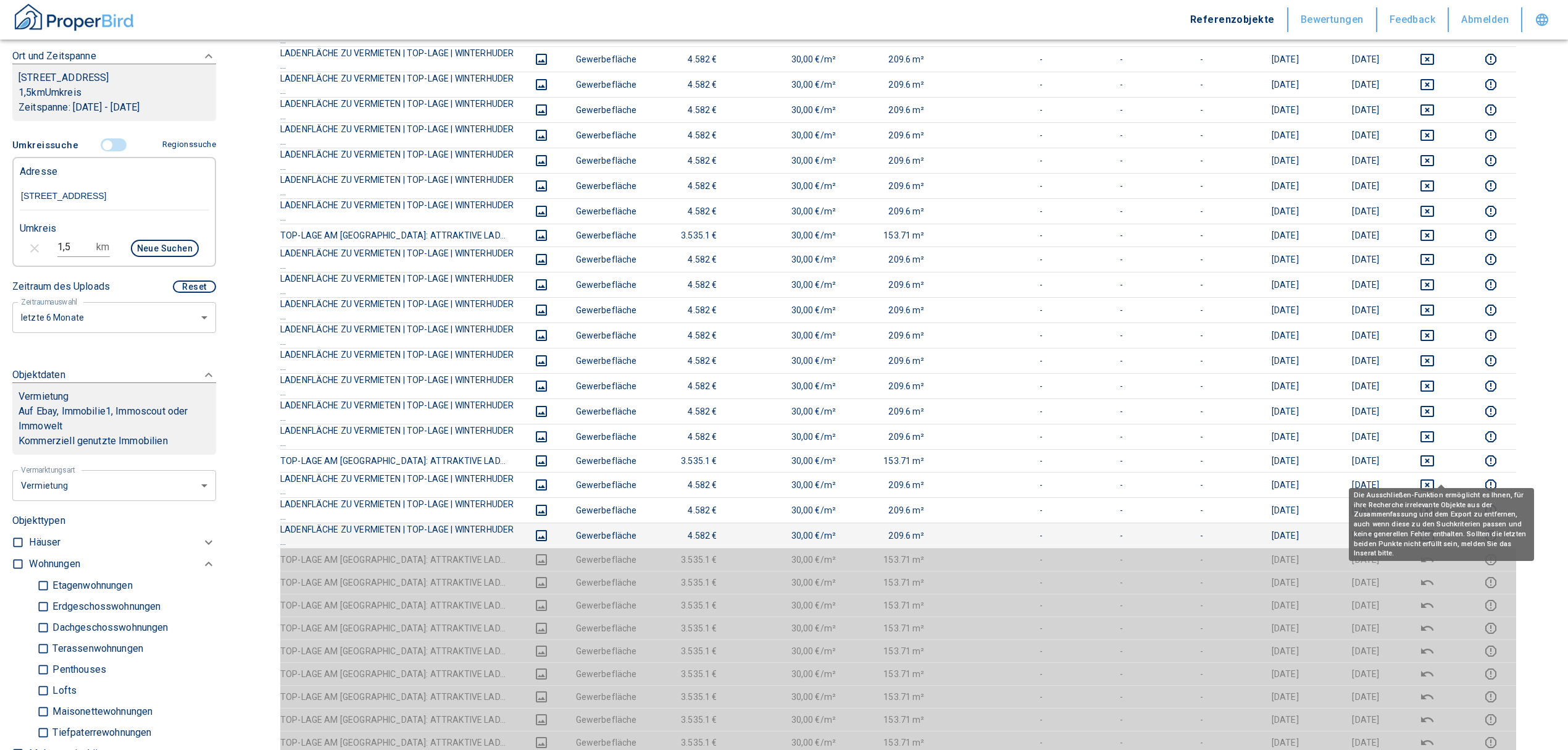
click at [1433, 528] on button "deselect this listing" at bounding box center [1427, 536] width 57 height 15
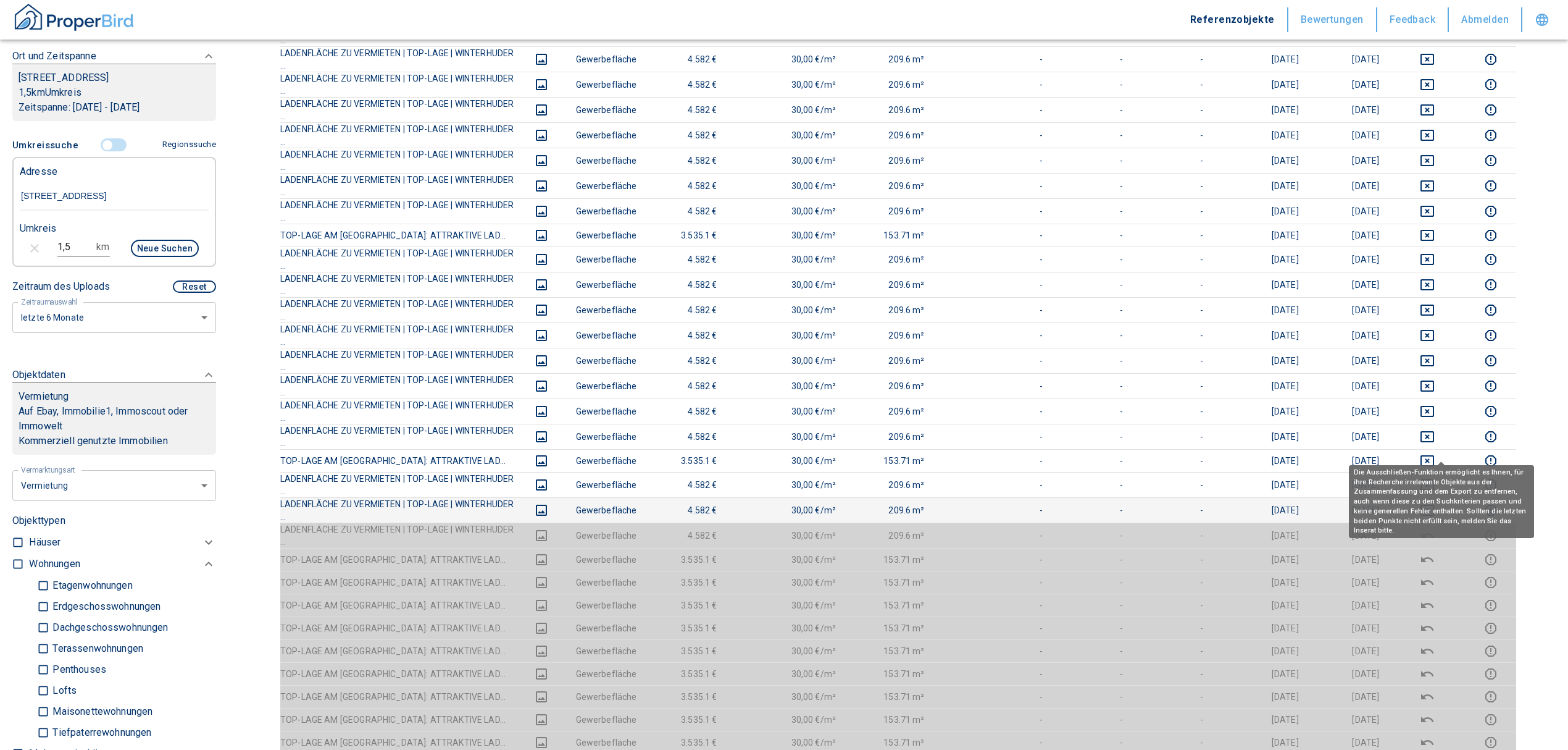
click at [1435, 503] on icon "deselect this listing" at bounding box center [1428, 511] width 15 height 15
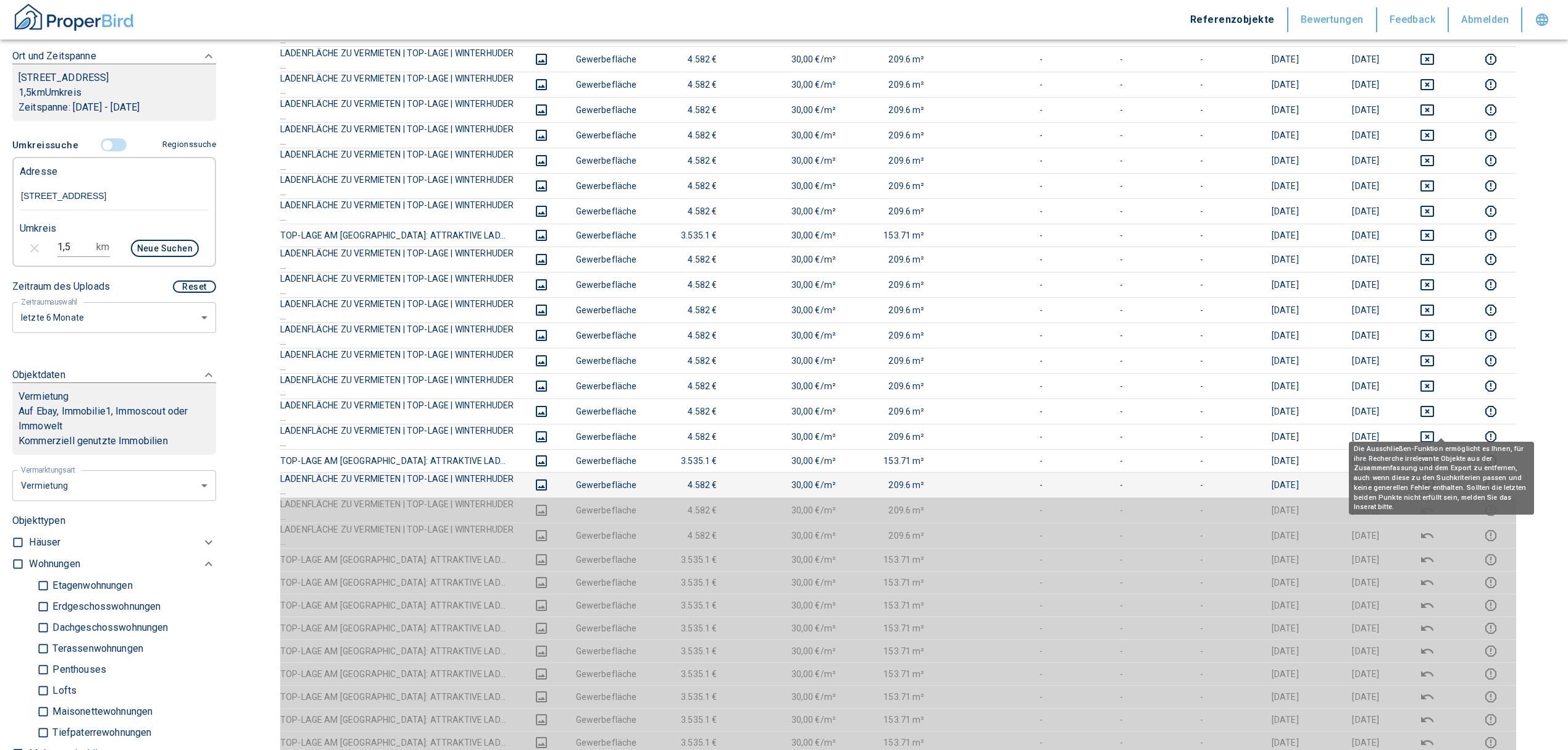
click at [1439, 433] on div "Die Ausschließen-Funktion ermöglicht es Ihnen, für ihre Recherche irrelevante O…" at bounding box center [1442, 474] width 186 height 82
click at [1435, 454] on icon "deselect this listing" at bounding box center [1428, 461] width 15 height 15
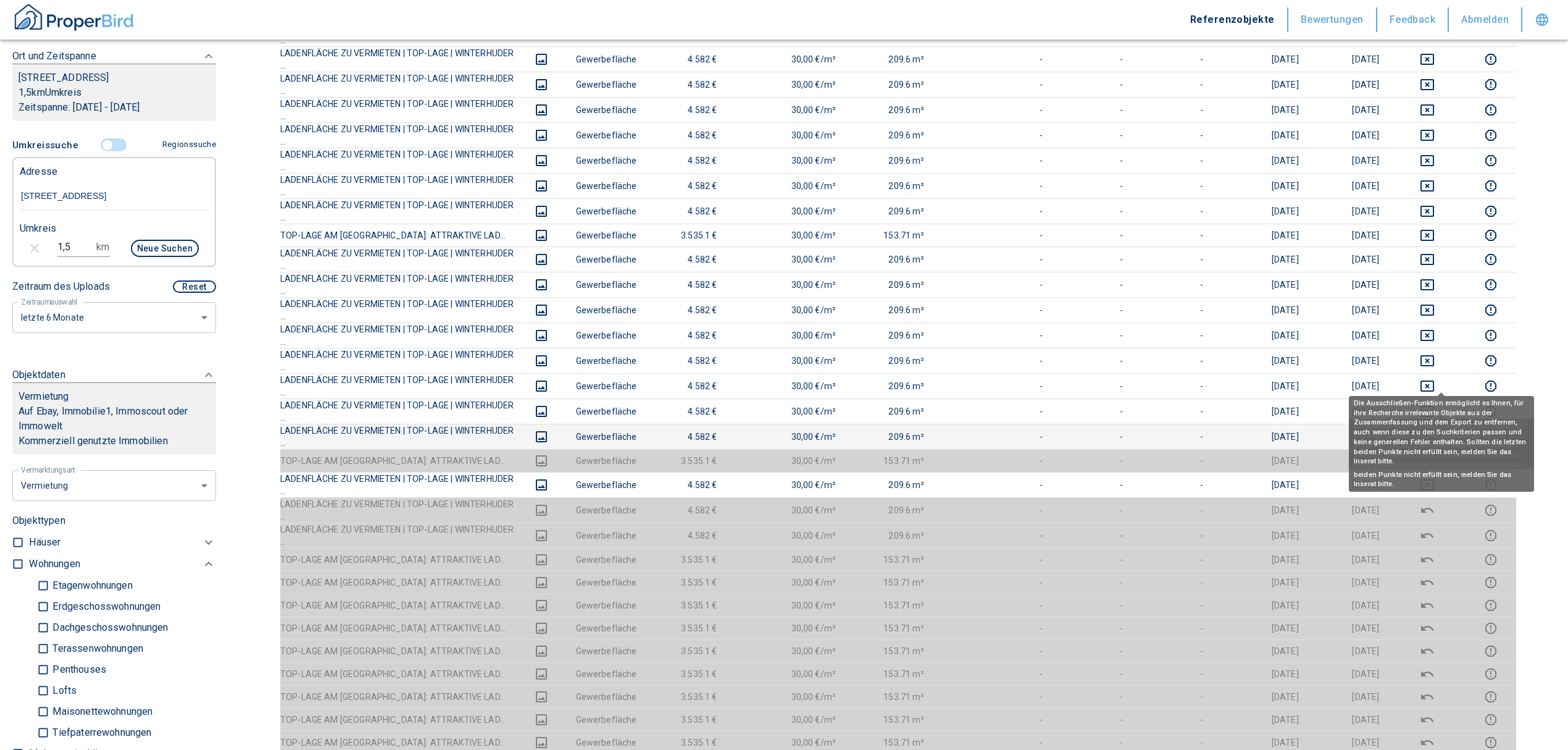
click at [1435, 430] on icon "deselect this listing" at bounding box center [1428, 437] width 15 height 15
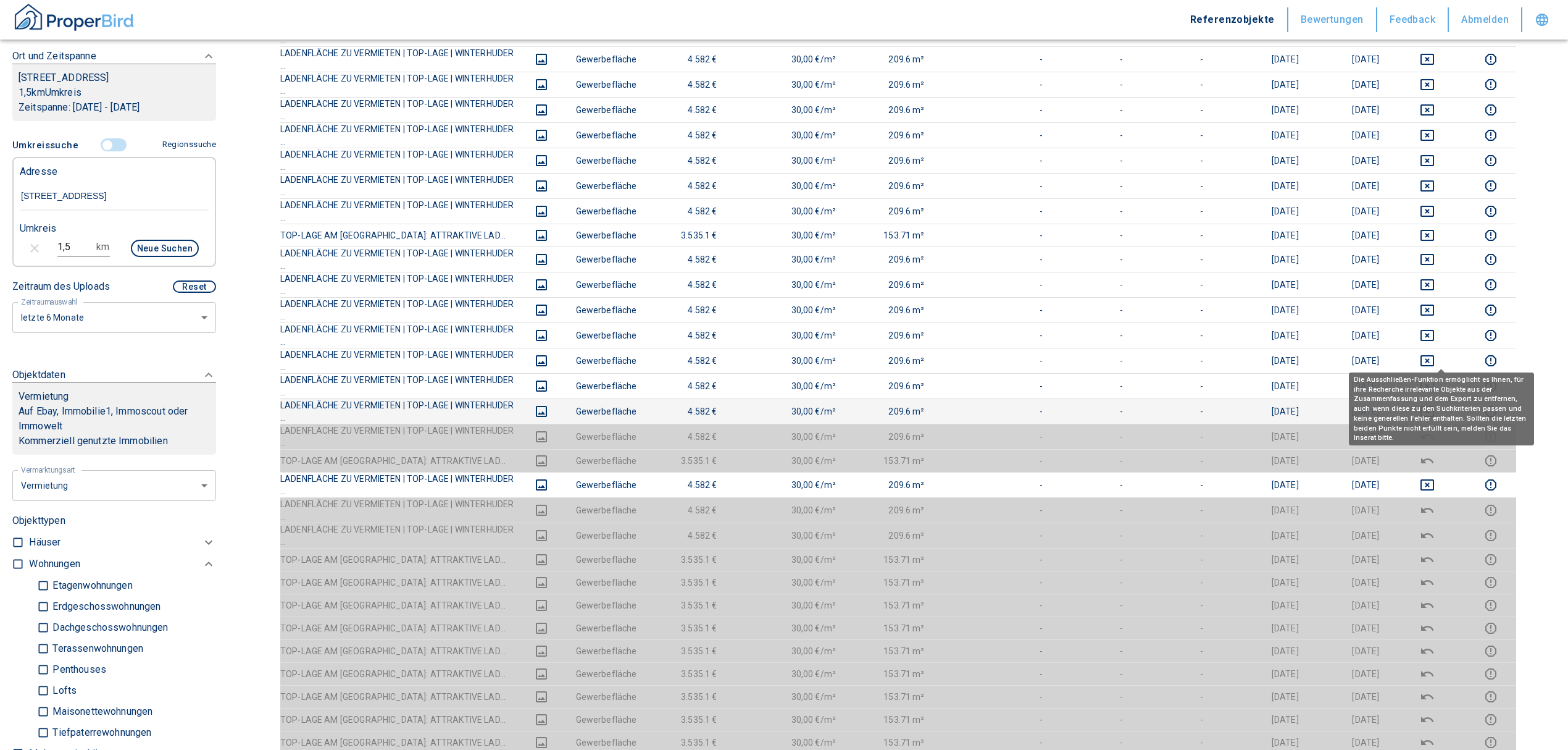
click at [1434, 406] on icon "deselect this listing" at bounding box center [1427, 411] width 14 height 11
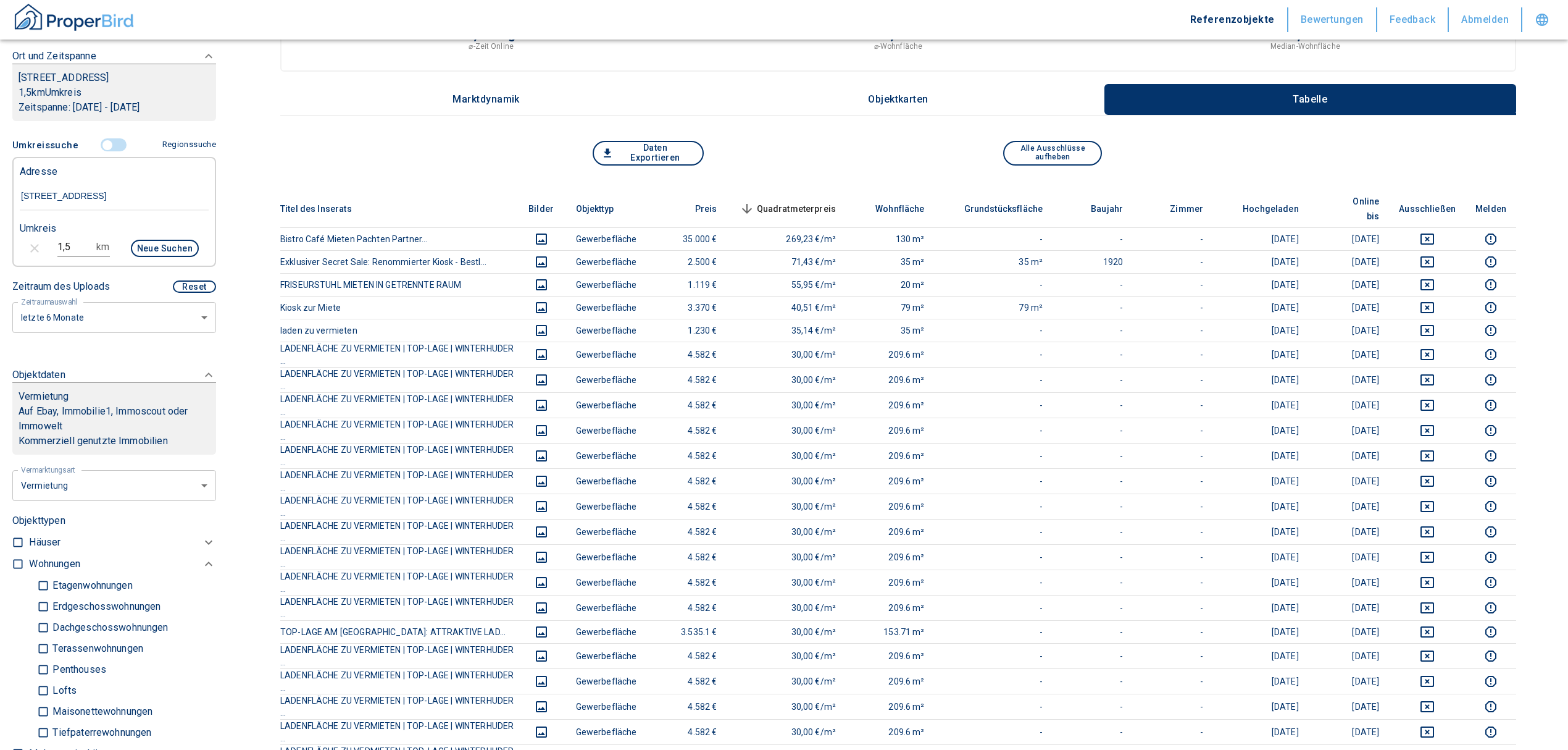
scroll to position [247, 0]
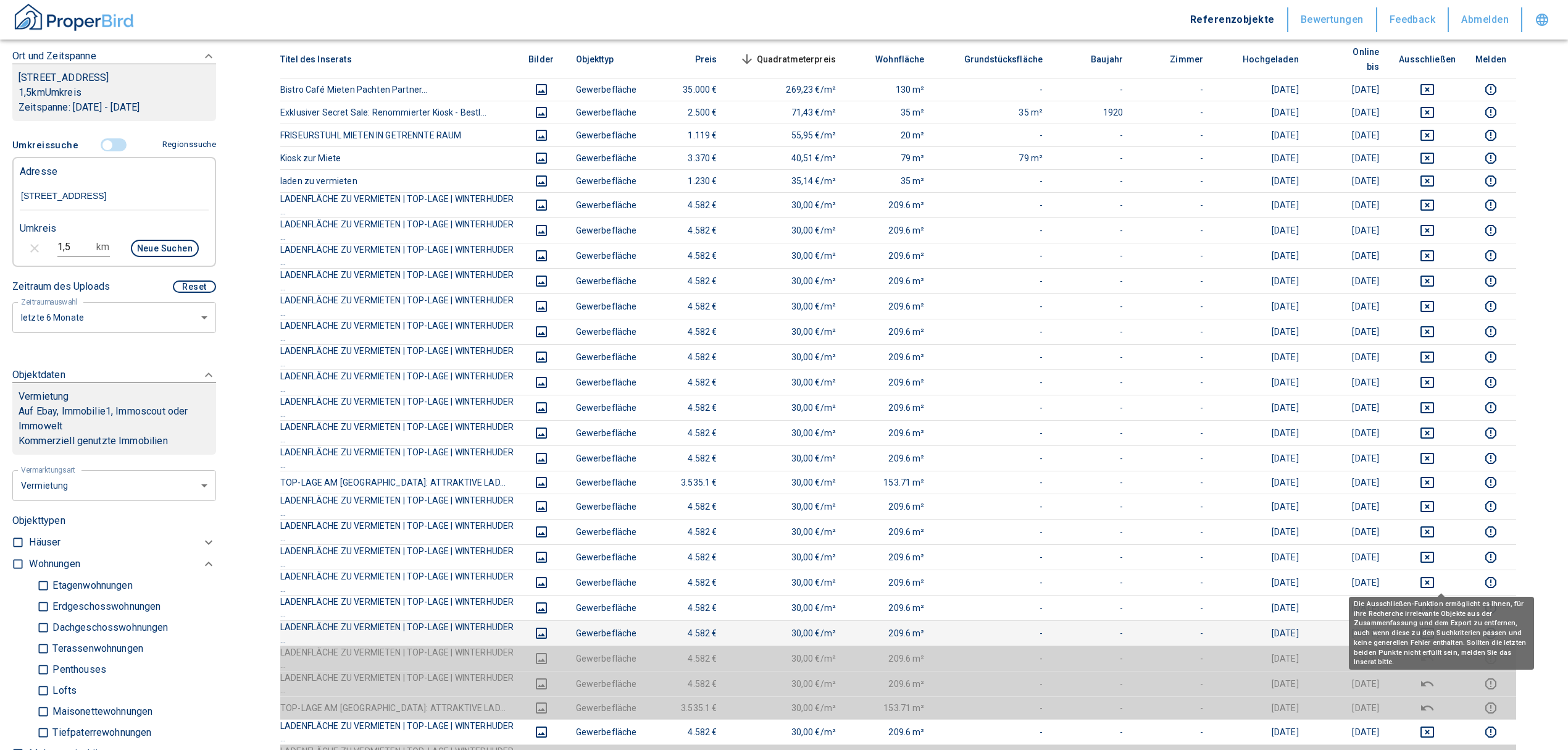
click at [1434, 627] on icon "deselect this listing" at bounding box center [1427, 633] width 14 height 11
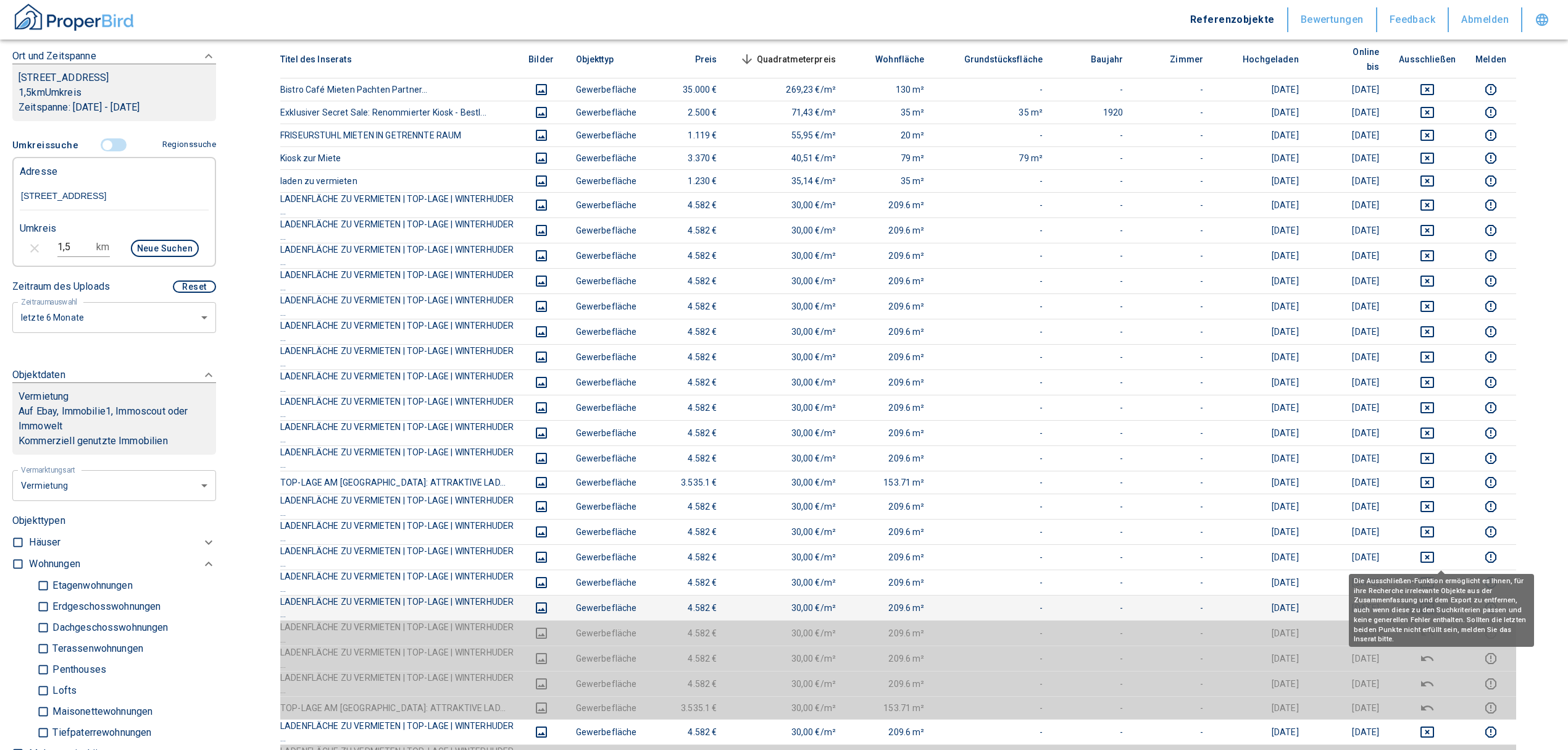
click at [1435, 601] on icon "deselect this listing" at bounding box center [1428, 608] width 15 height 15
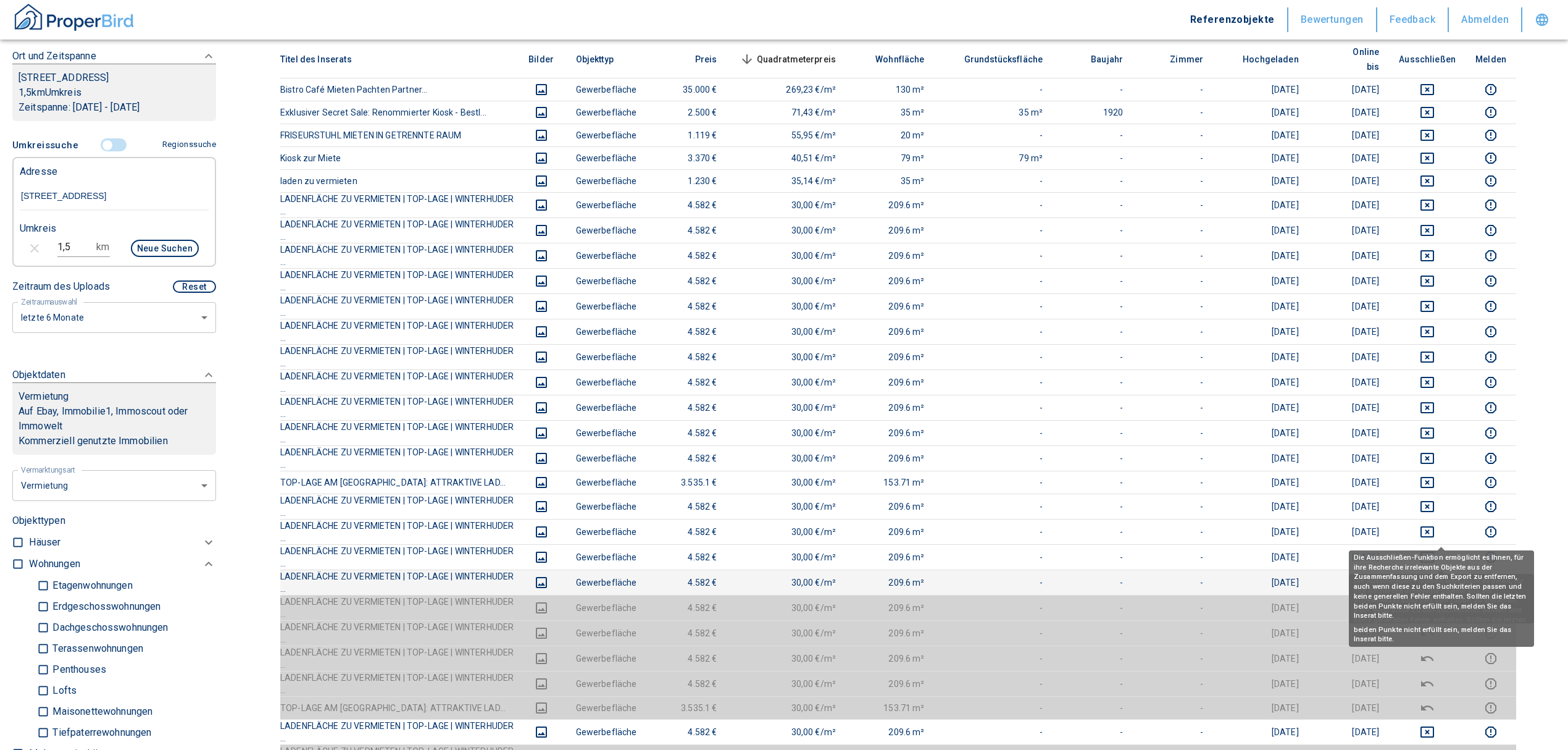
click at [1433, 575] on icon "deselect this listing" at bounding box center [1428, 583] width 15 height 15
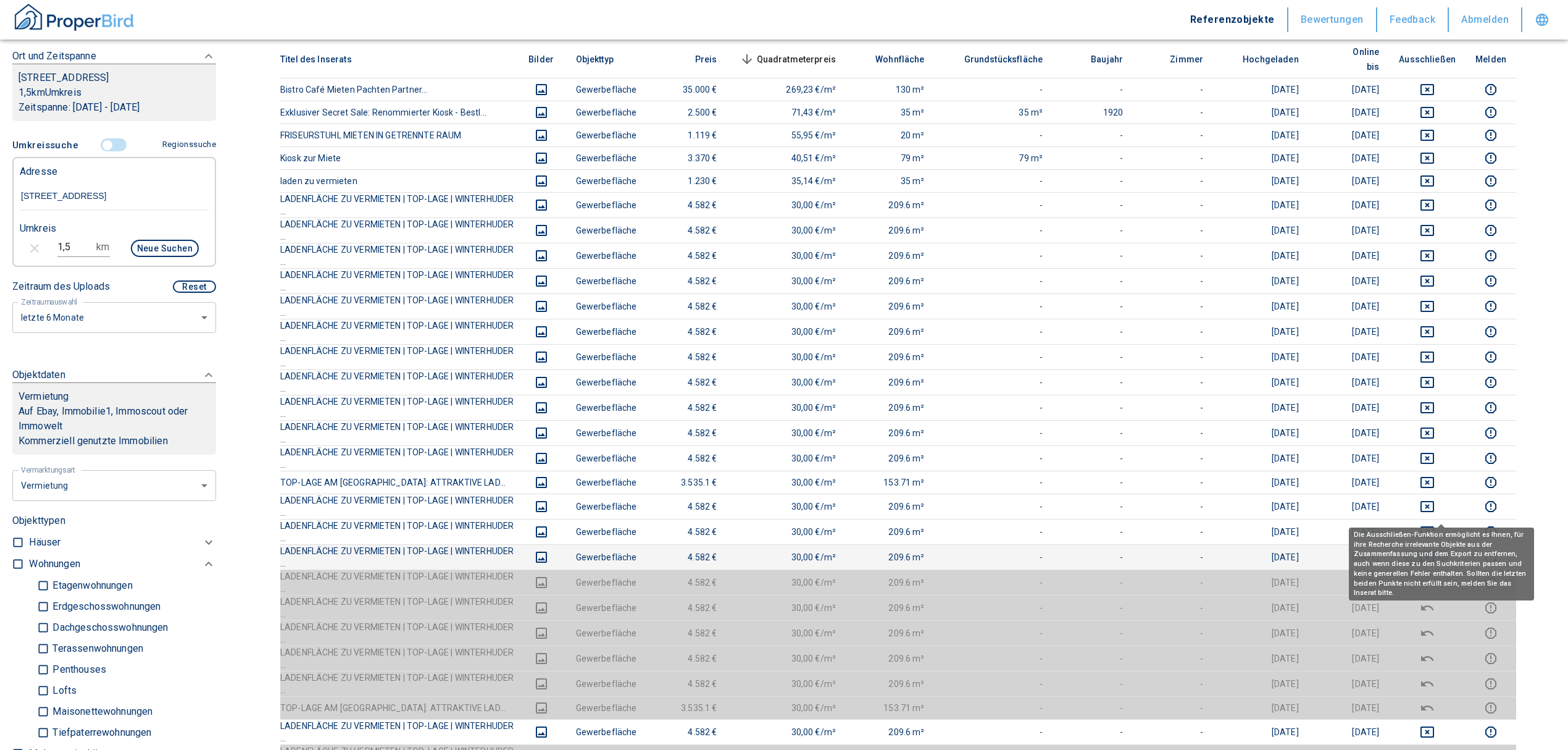
drag, startPoint x: 1433, startPoint y: 511, endPoint x: 1433, endPoint y: 503, distance: 8.0
click at [1433, 550] on icon "deselect this listing" at bounding box center [1428, 557] width 15 height 15
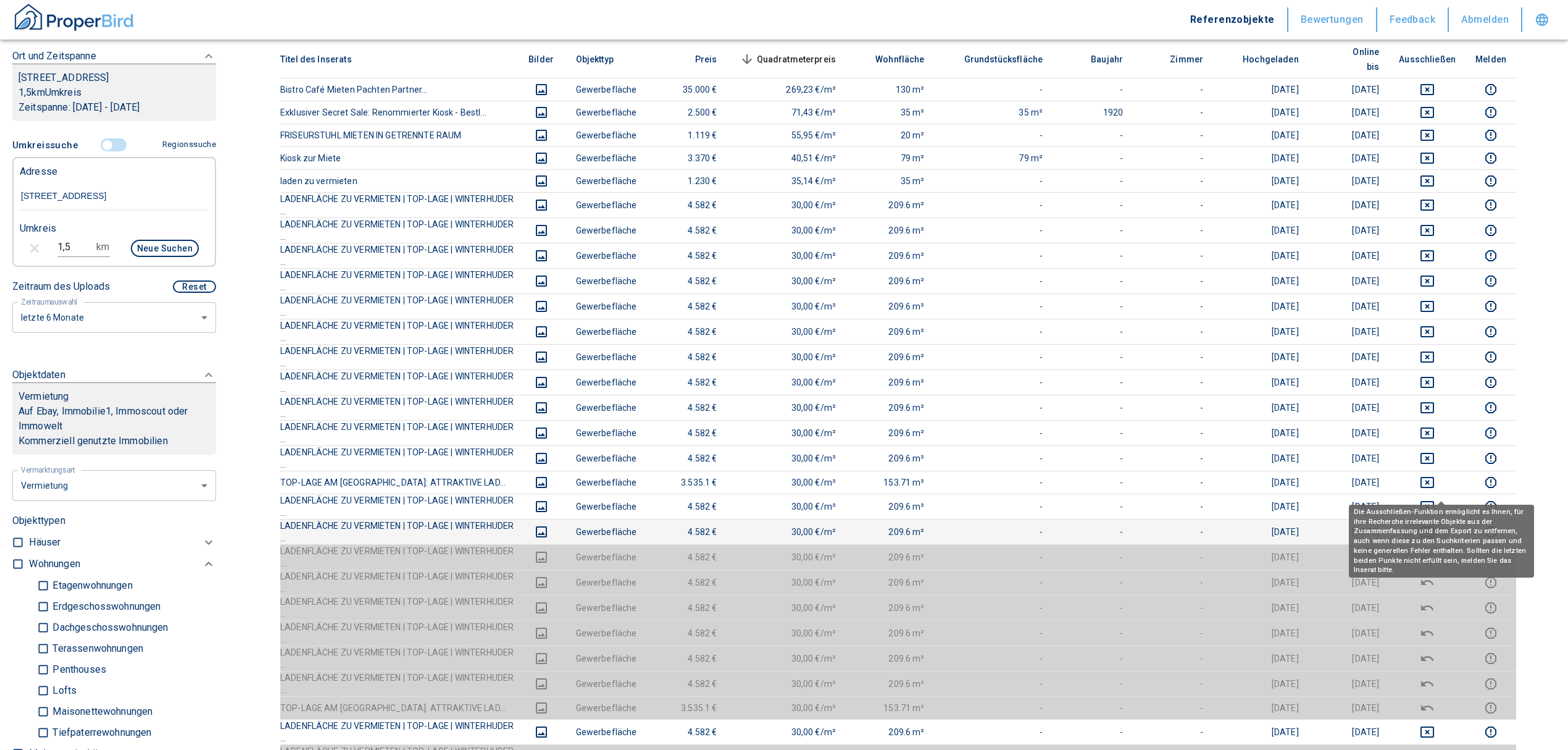
click at [1435, 524] on icon "deselect this listing" at bounding box center [1428, 532] width 15 height 15
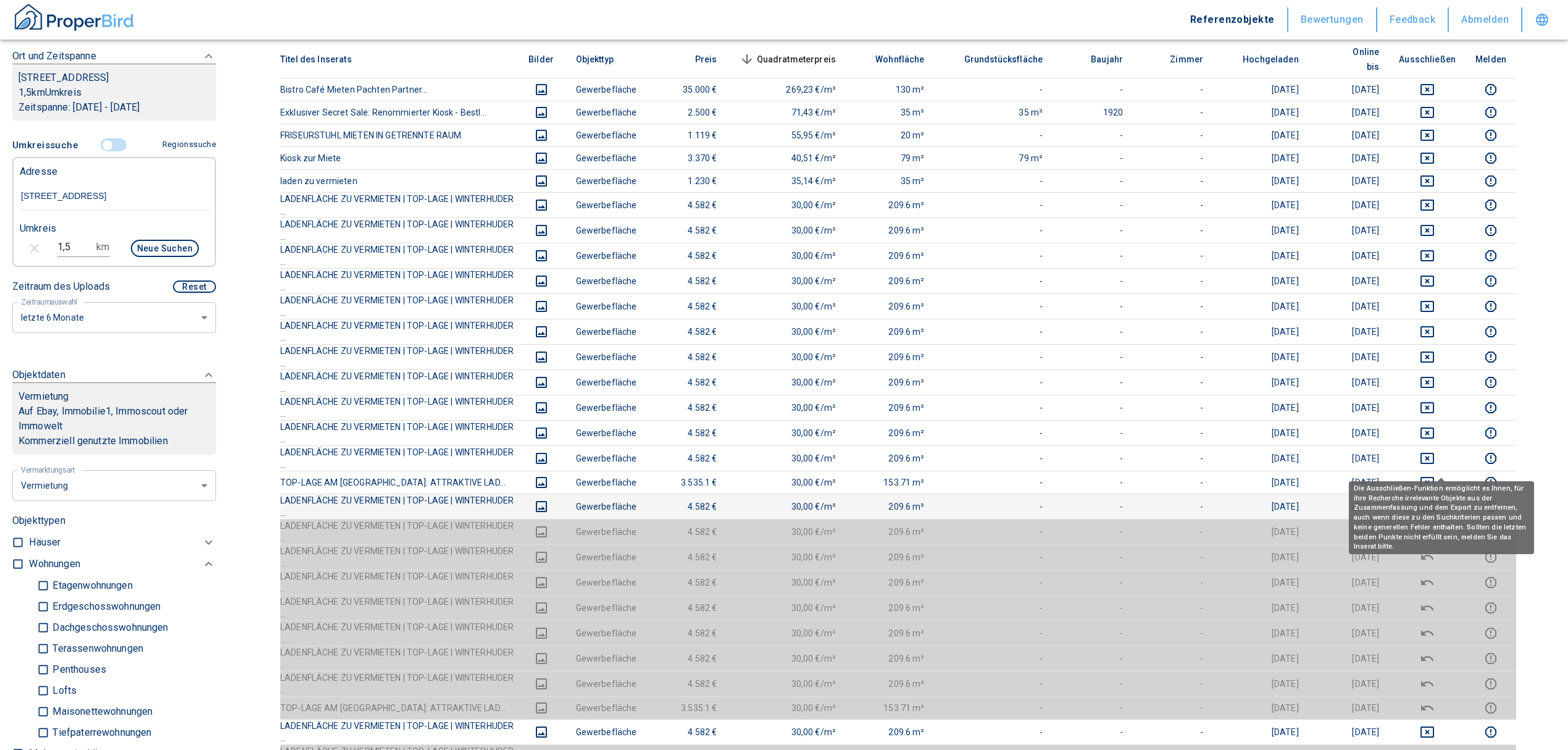
click at [1434, 501] on icon "deselect this listing" at bounding box center [1427, 507] width 14 height 11
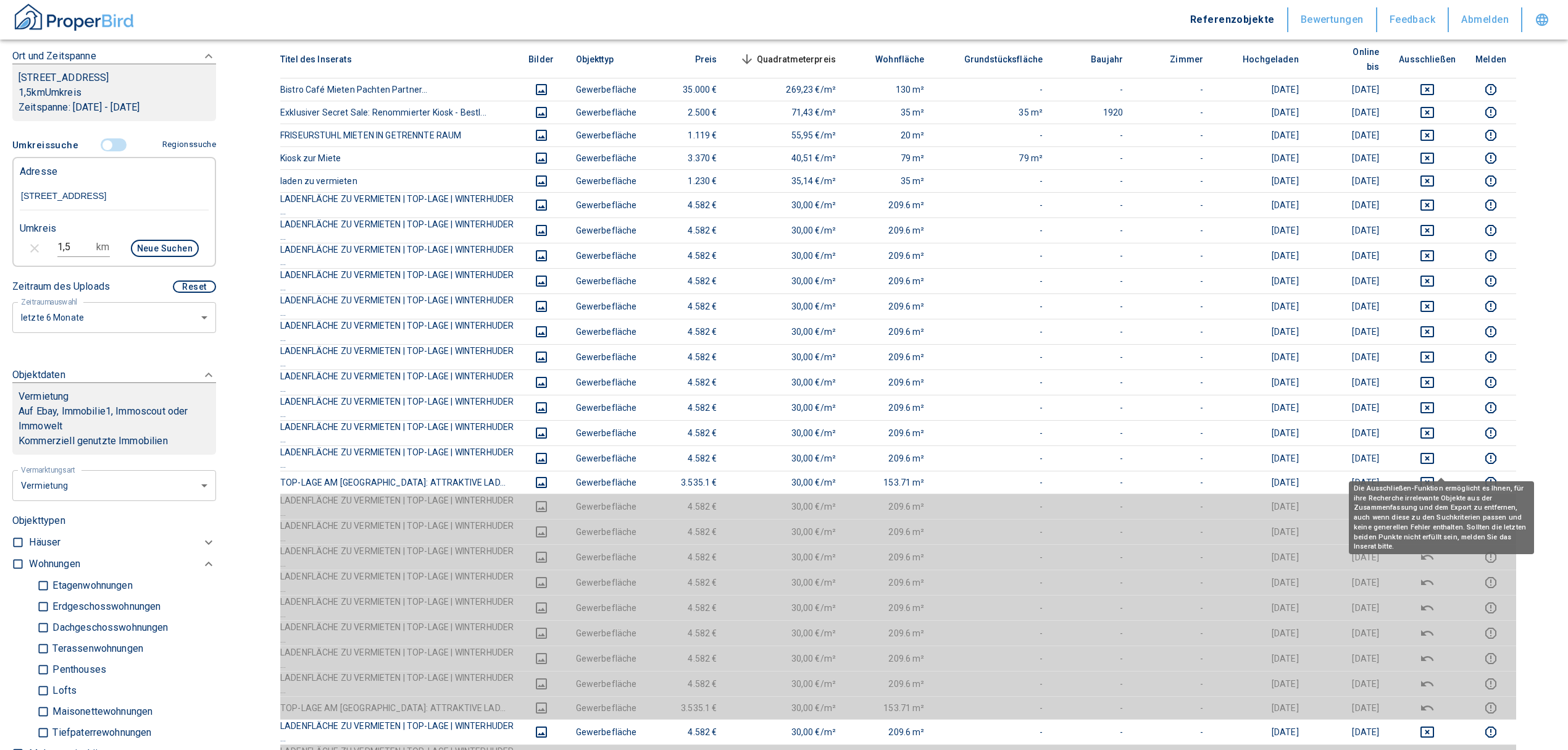
click at [1435, 499] on icon "deselect this listing" at bounding box center [1428, 507] width 15 height 15
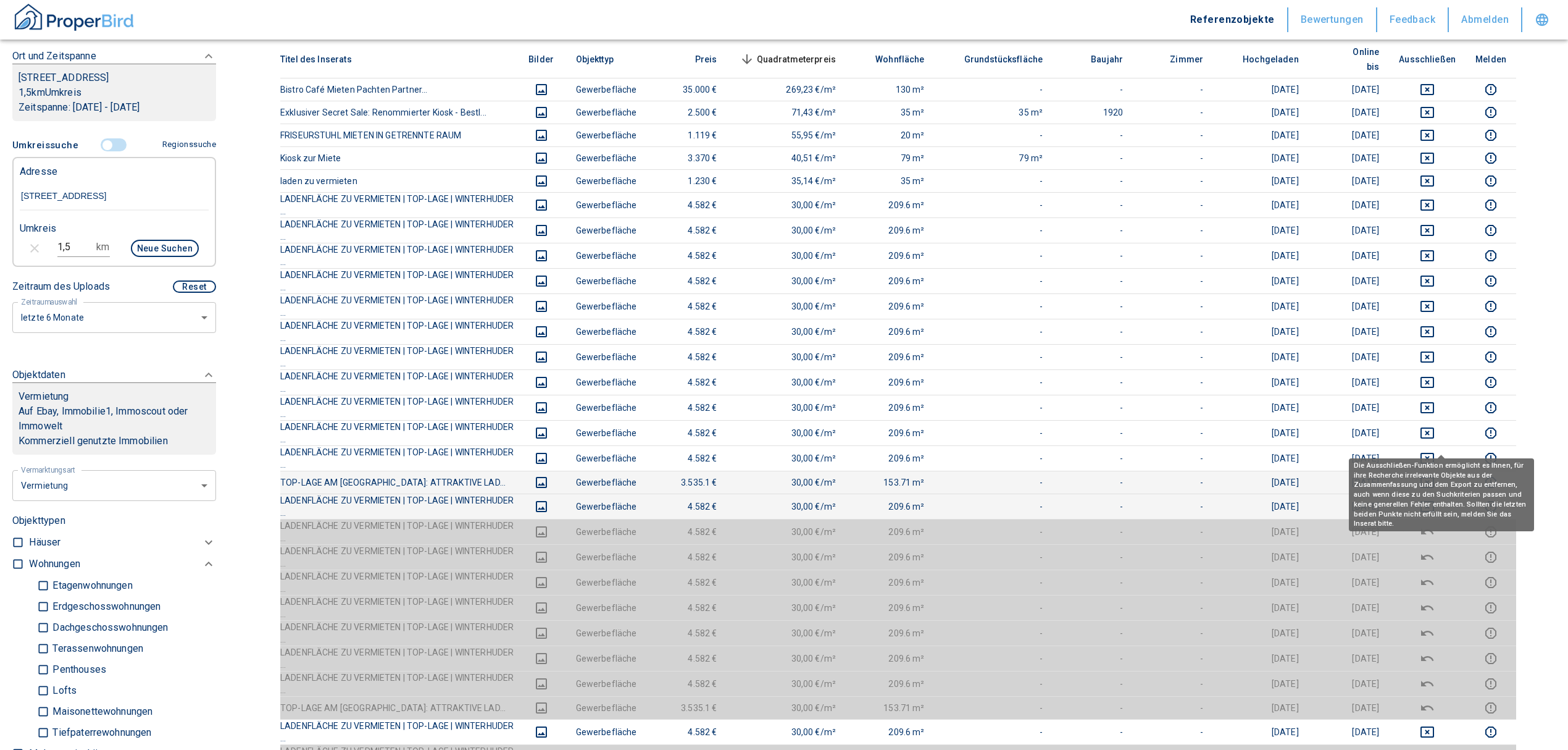
click at [1435, 475] on icon "deselect this listing" at bounding box center [1428, 483] width 15 height 15
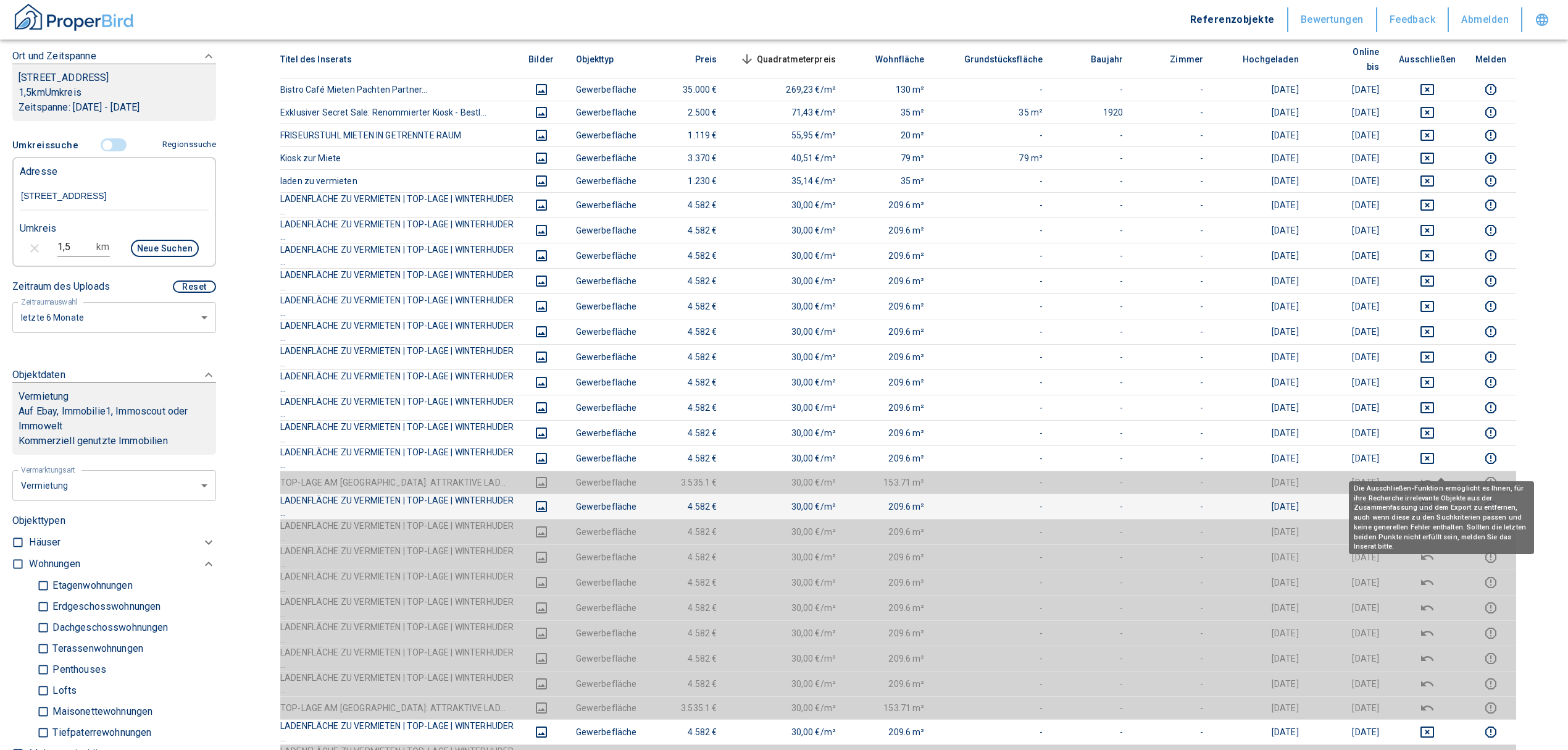
click at [1435, 499] on icon "deselect this listing" at bounding box center [1428, 507] width 15 height 15
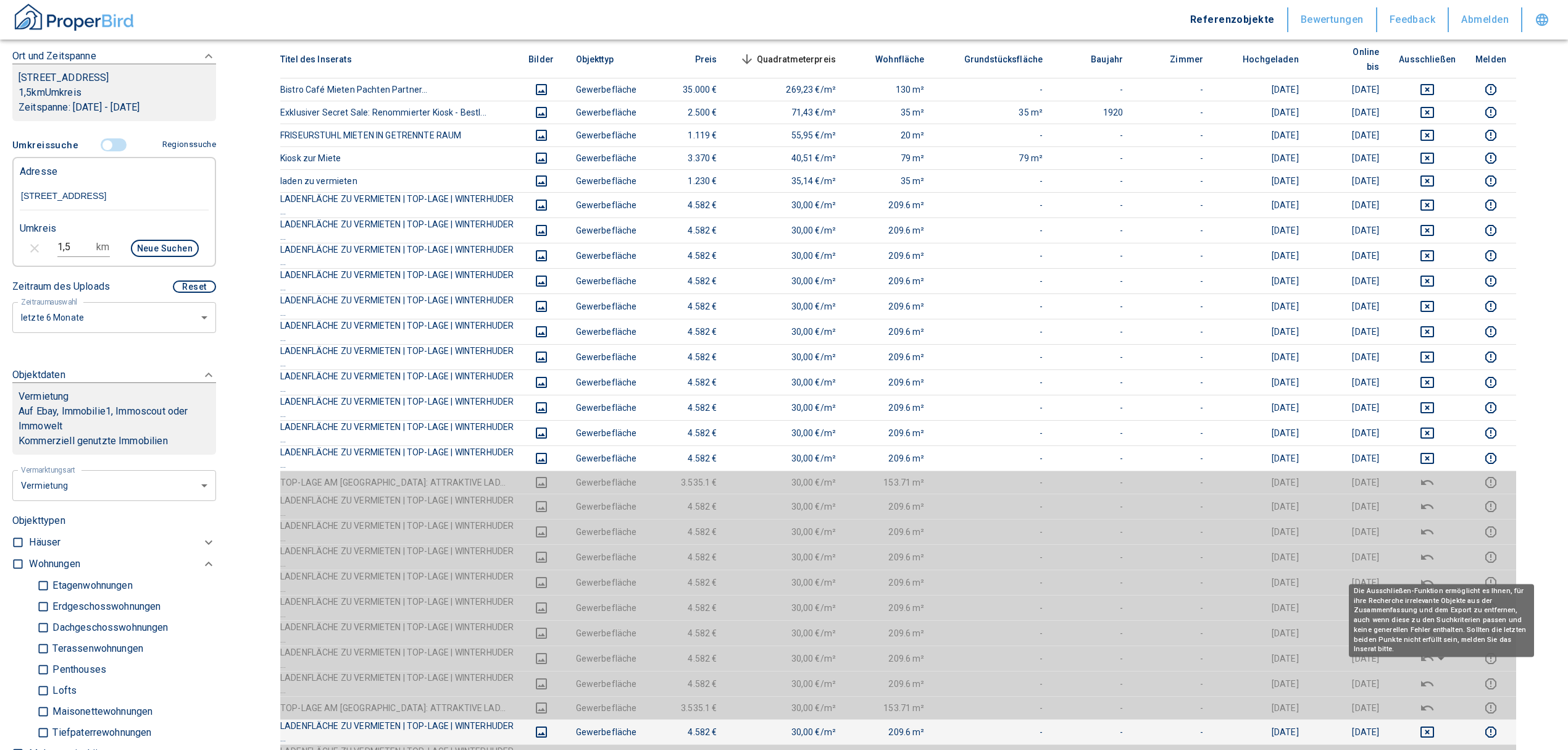
click at [1435, 725] on icon "deselect this listing" at bounding box center [1428, 732] width 15 height 15
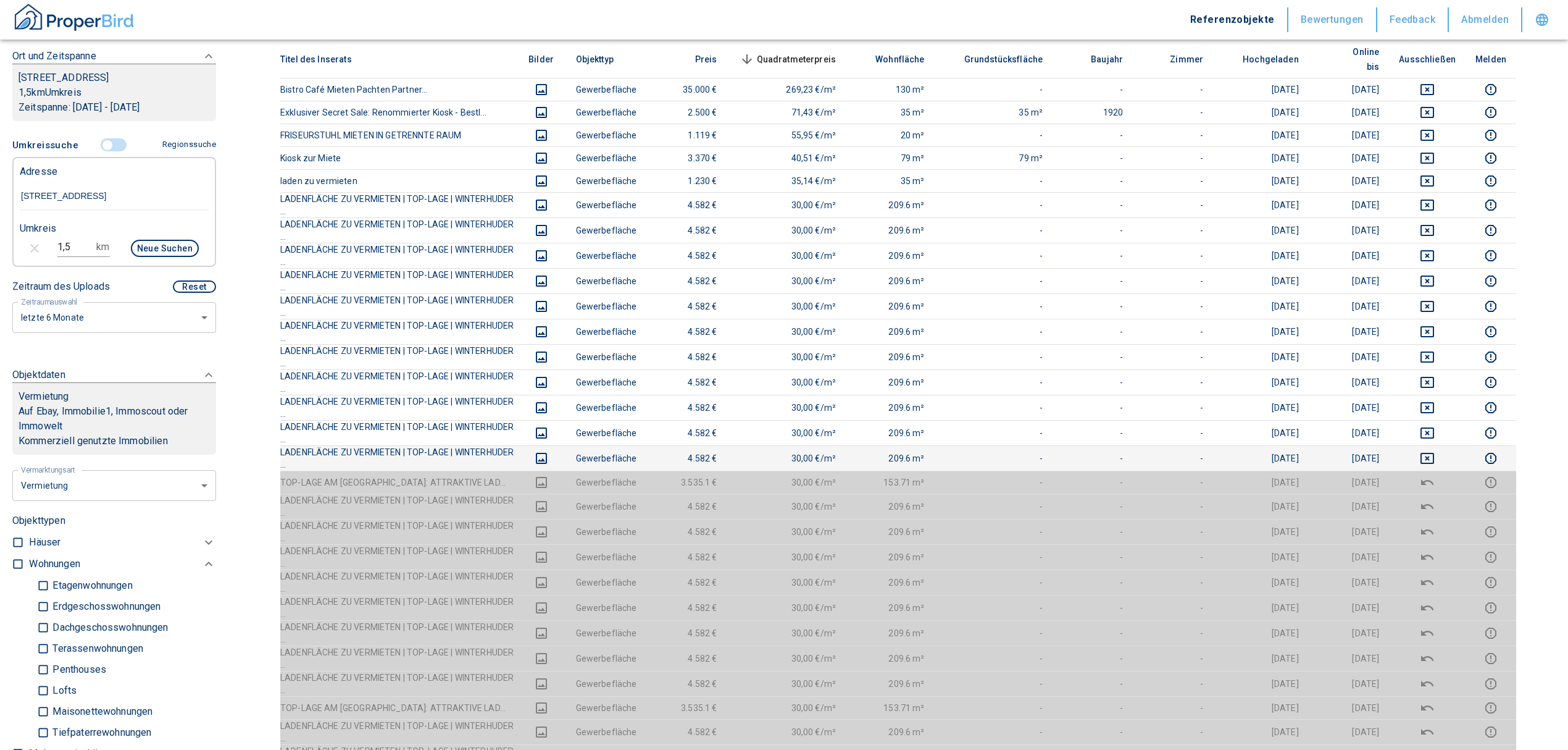
click at [1446, 446] on td at bounding box center [1427, 458] width 77 height 25
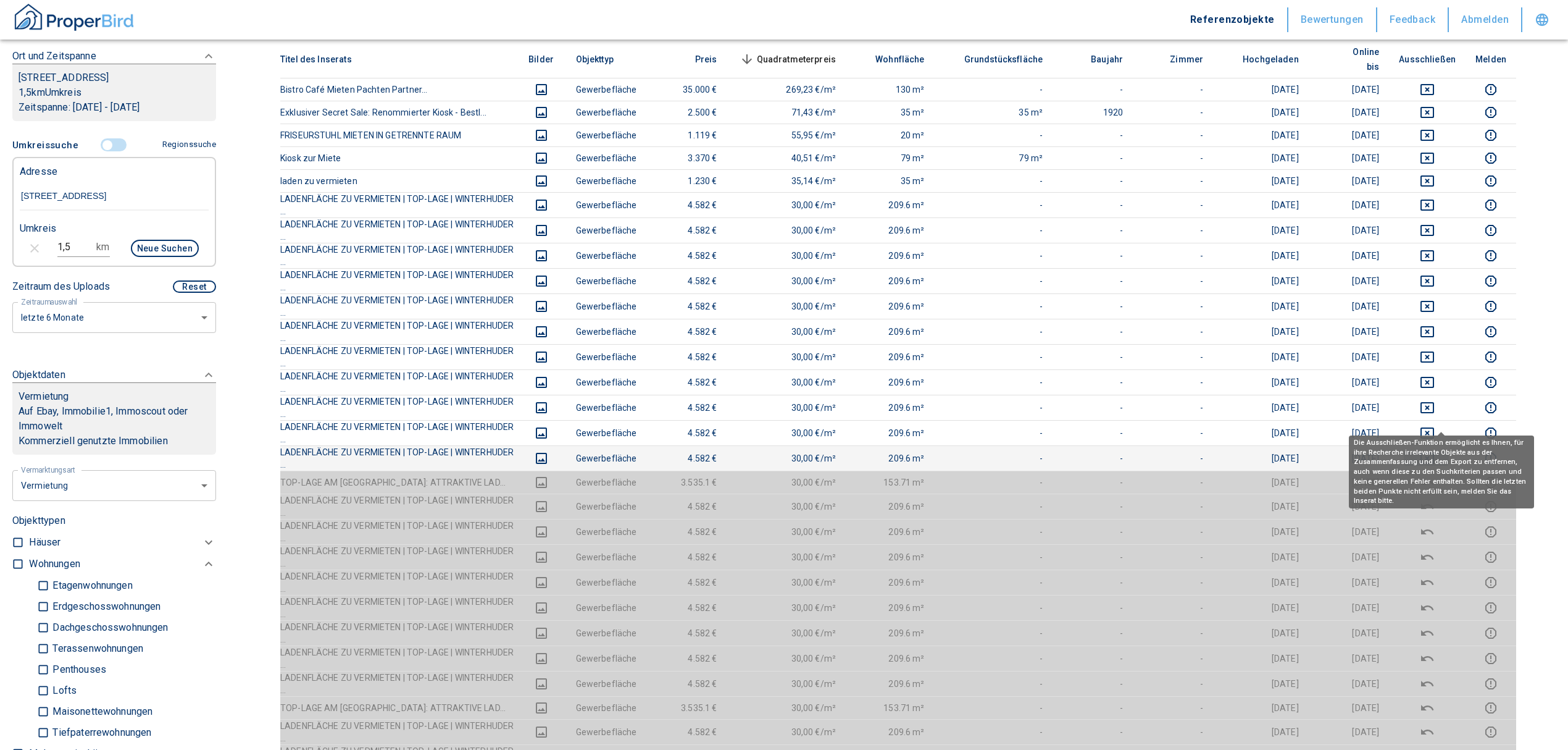
click at [1435, 451] on icon "deselect this listing" at bounding box center [1428, 459] width 15 height 15
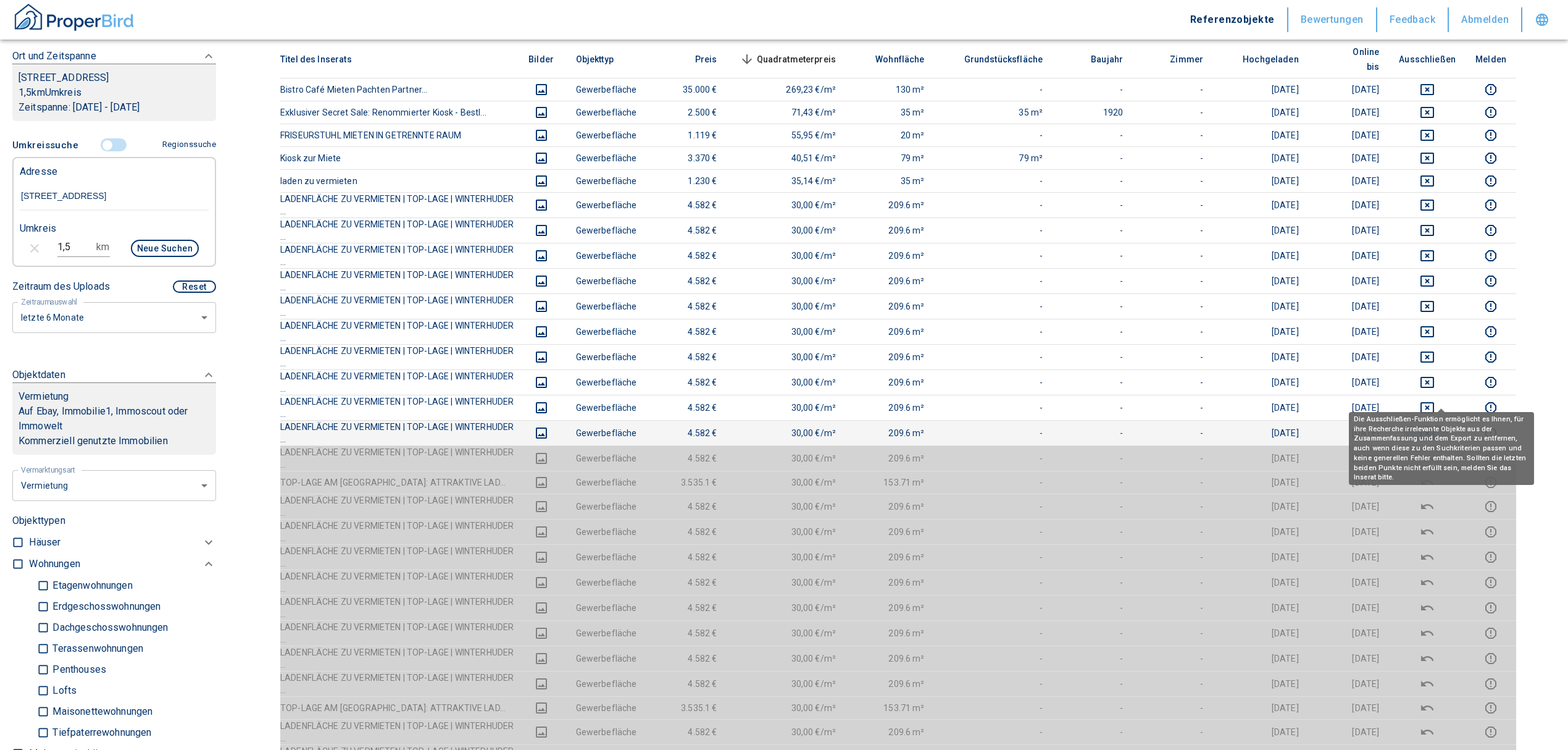
click at [1435, 426] on icon "deselect this listing" at bounding box center [1428, 433] width 15 height 15
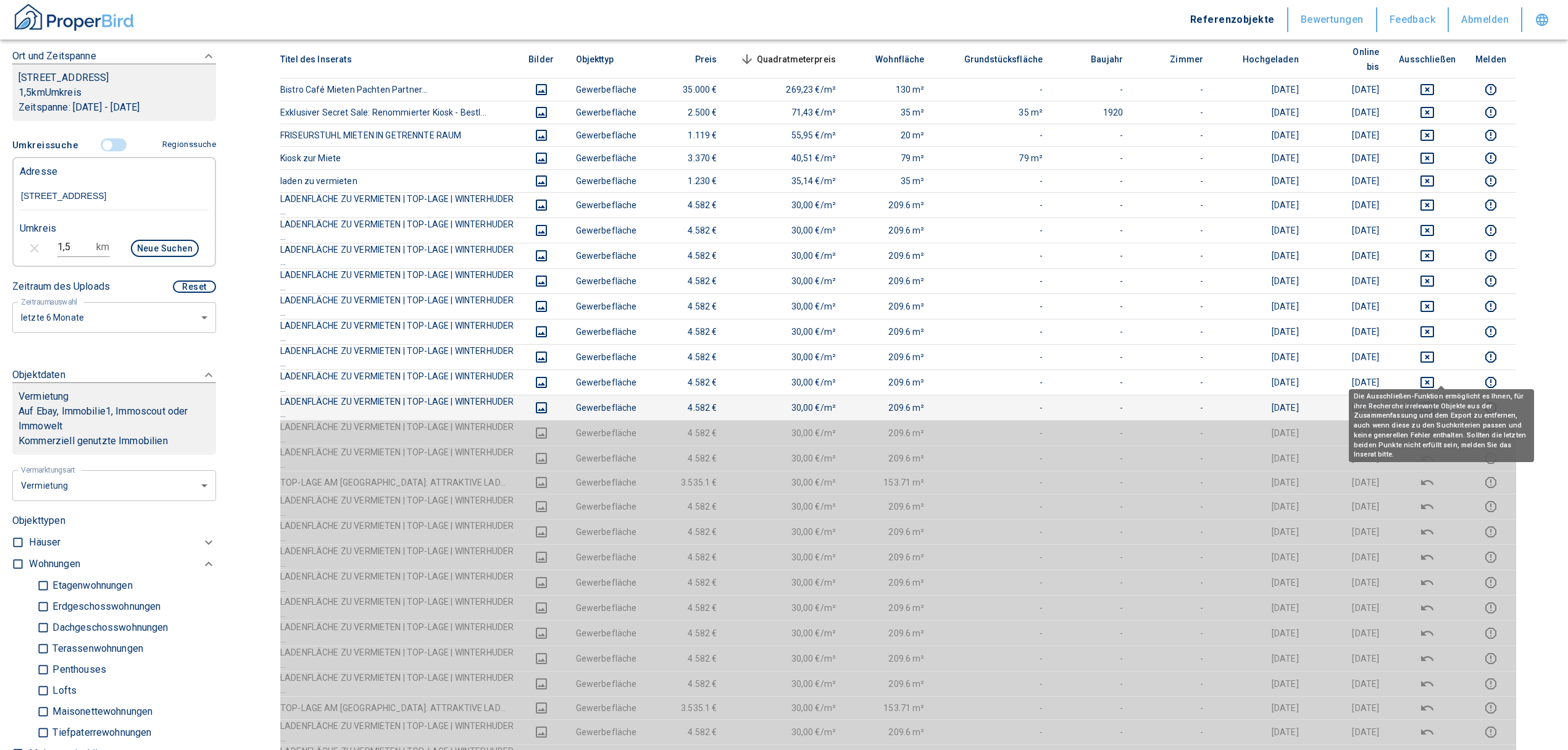
click at [1434, 402] on icon "deselect this listing" at bounding box center [1427, 407] width 14 height 11
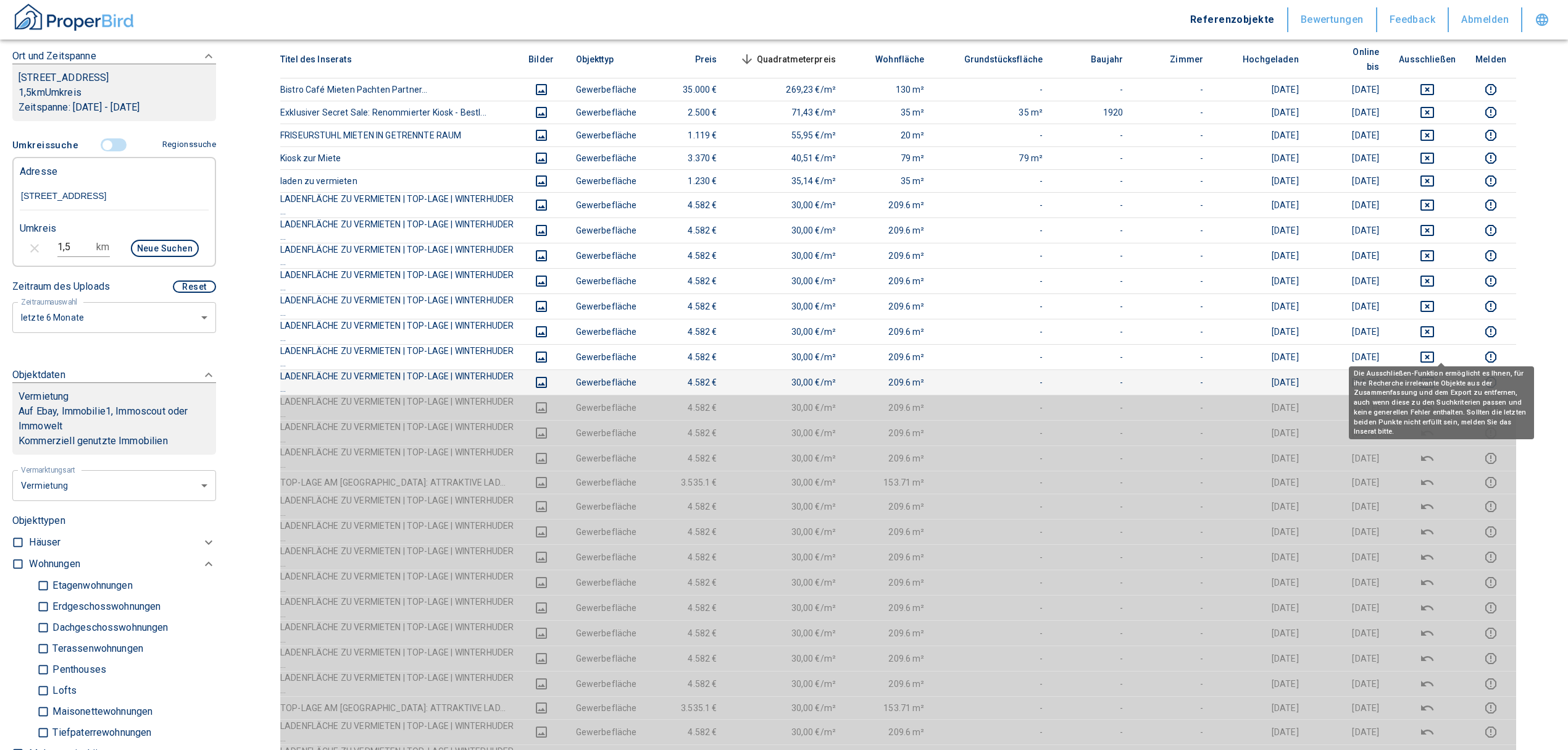
click at [1435, 375] on icon "deselect this listing" at bounding box center [1428, 382] width 15 height 15
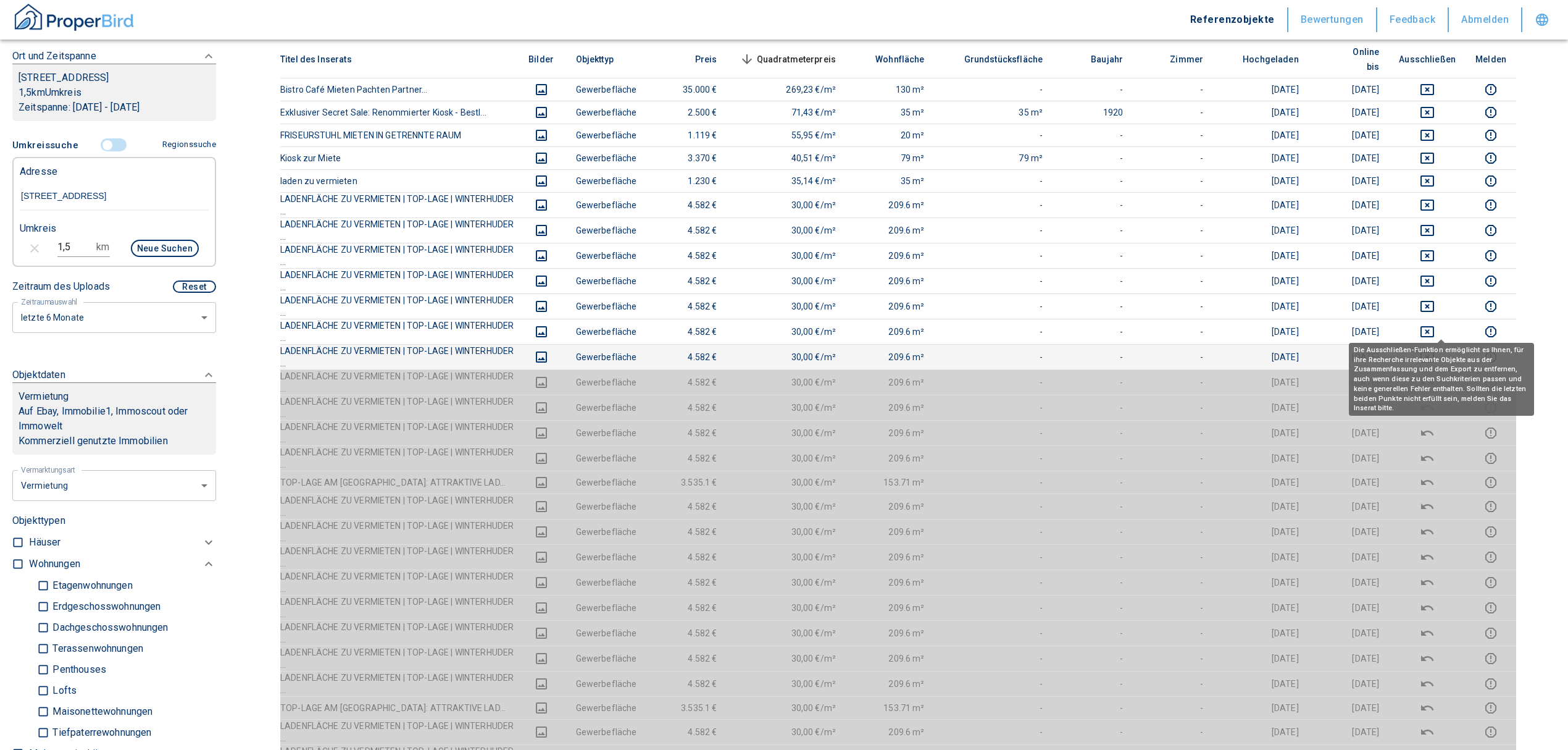
click at [1444, 334] on div "Die Ausschließen-Funktion ermöglicht es Ihnen, für ihre Recherche irrelevante O…" at bounding box center [1442, 375] width 186 height 82
click at [1435, 350] on icon "deselect this listing" at bounding box center [1428, 357] width 15 height 15
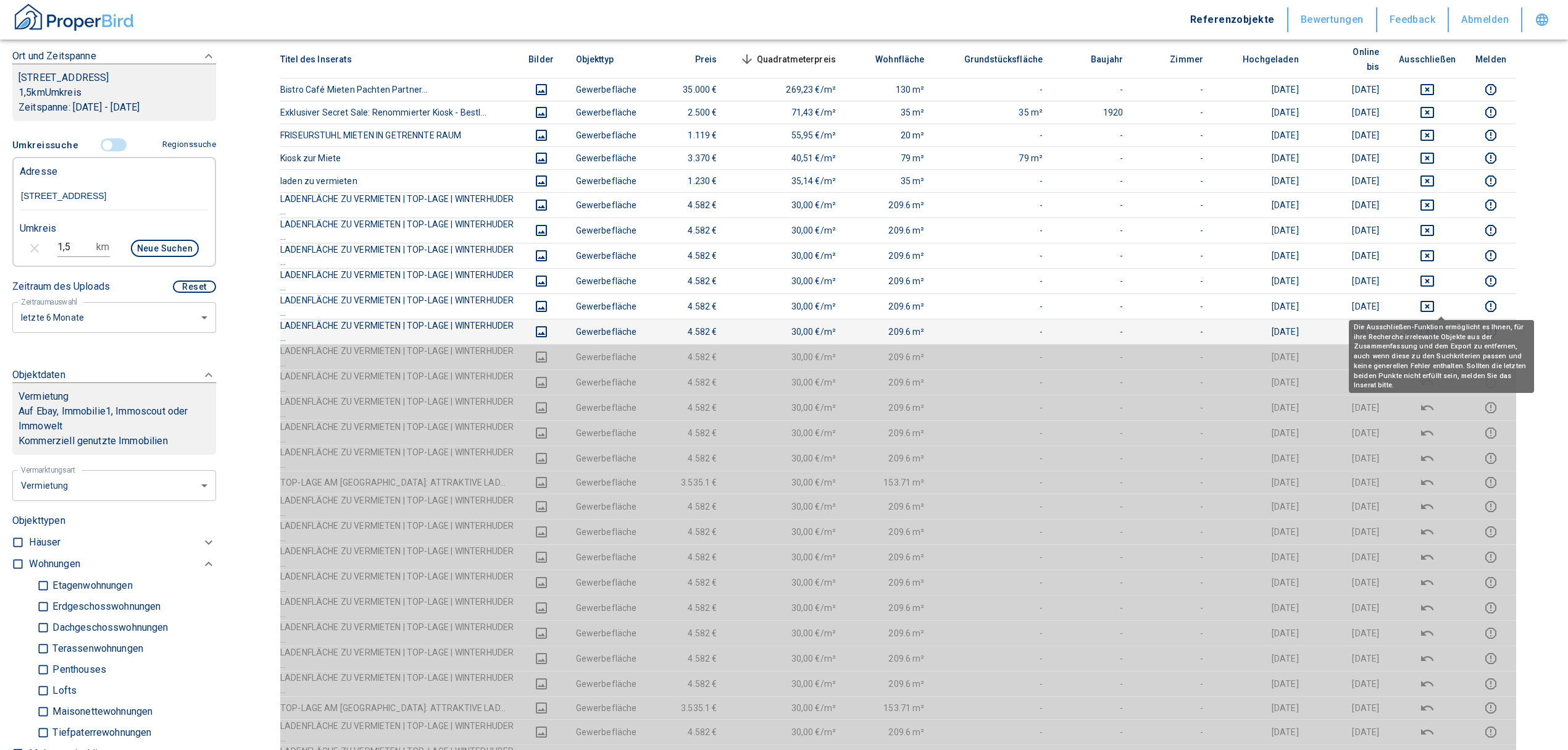
click at [1435, 324] on icon "deselect this listing" at bounding box center [1428, 331] width 15 height 15
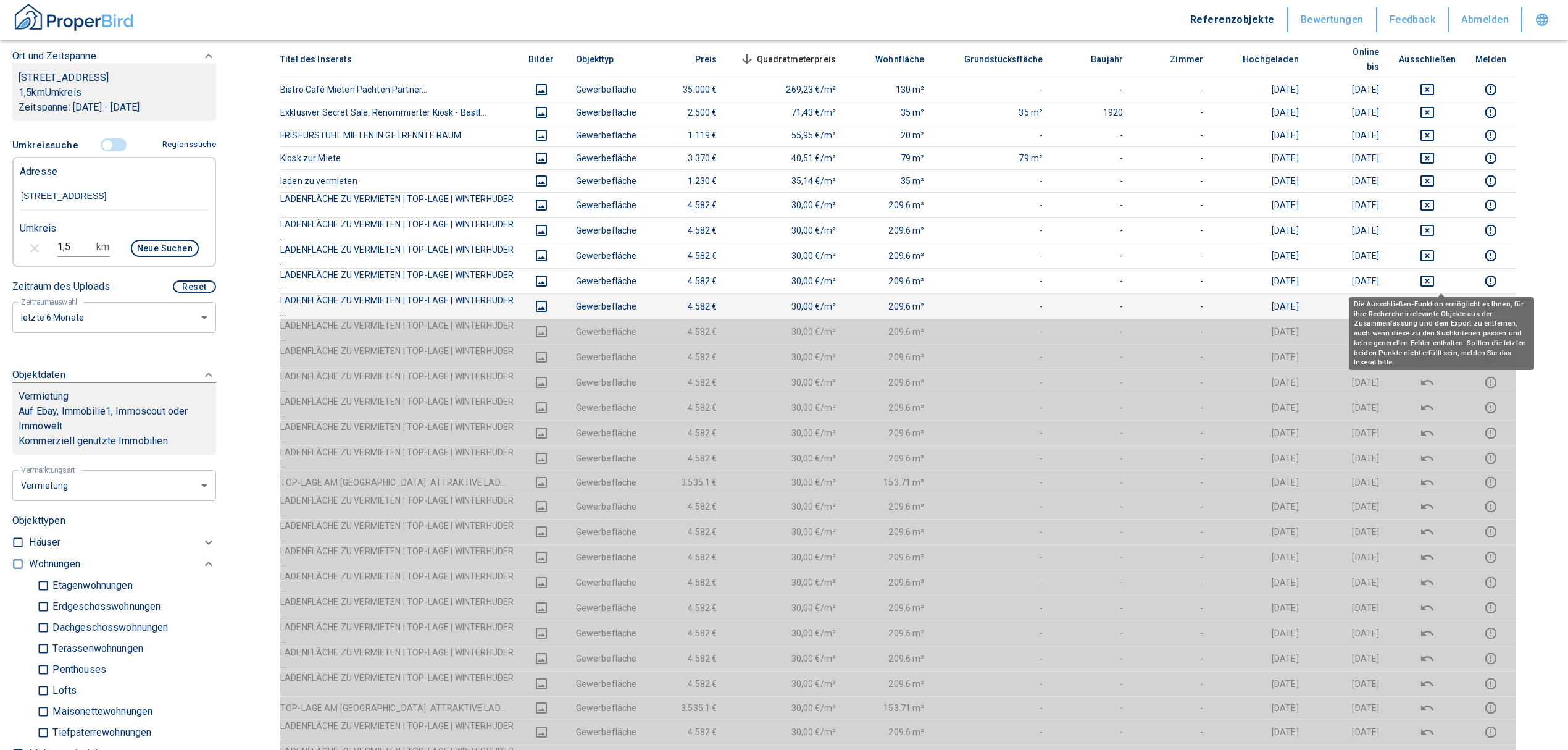
click at [1435, 299] on icon "deselect this listing" at bounding box center [1428, 306] width 15 height 15
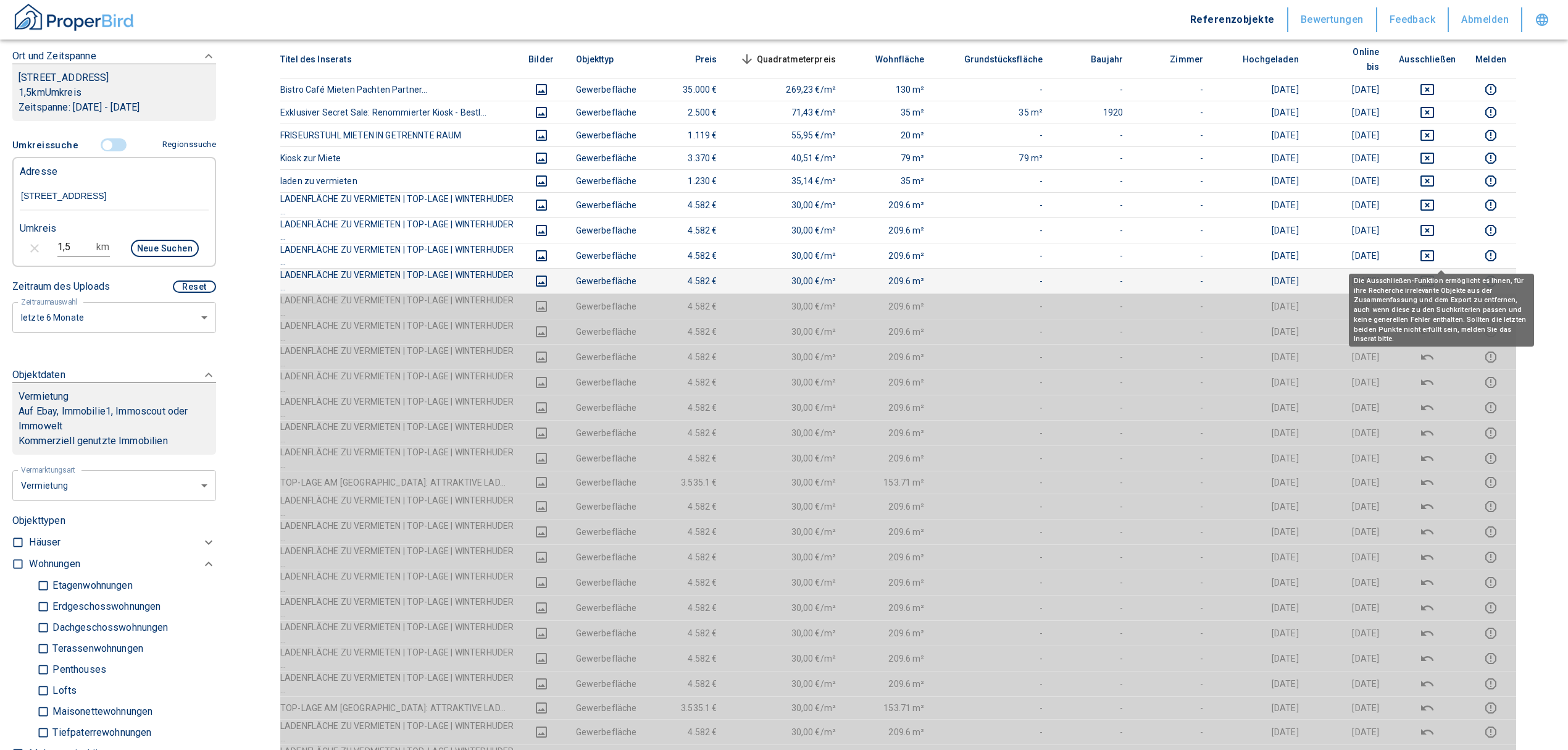
click at [1435, 274] on icon "deselect this listing" at bounding box center [1428, 281] width 15 height 15
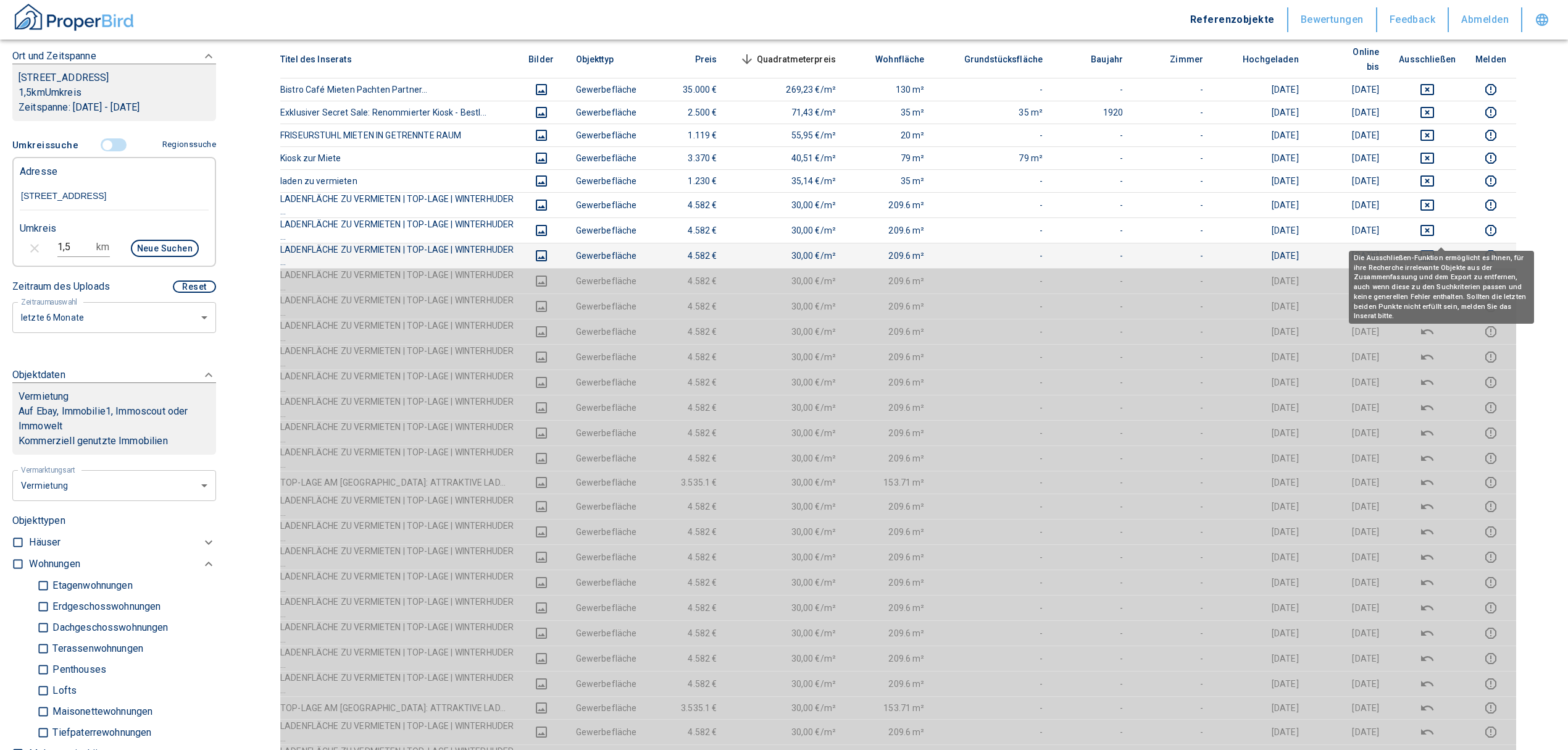
click at [1435, 249] on icon "deselect this listing" at bounding box center [1428, 256] width 15 height 15
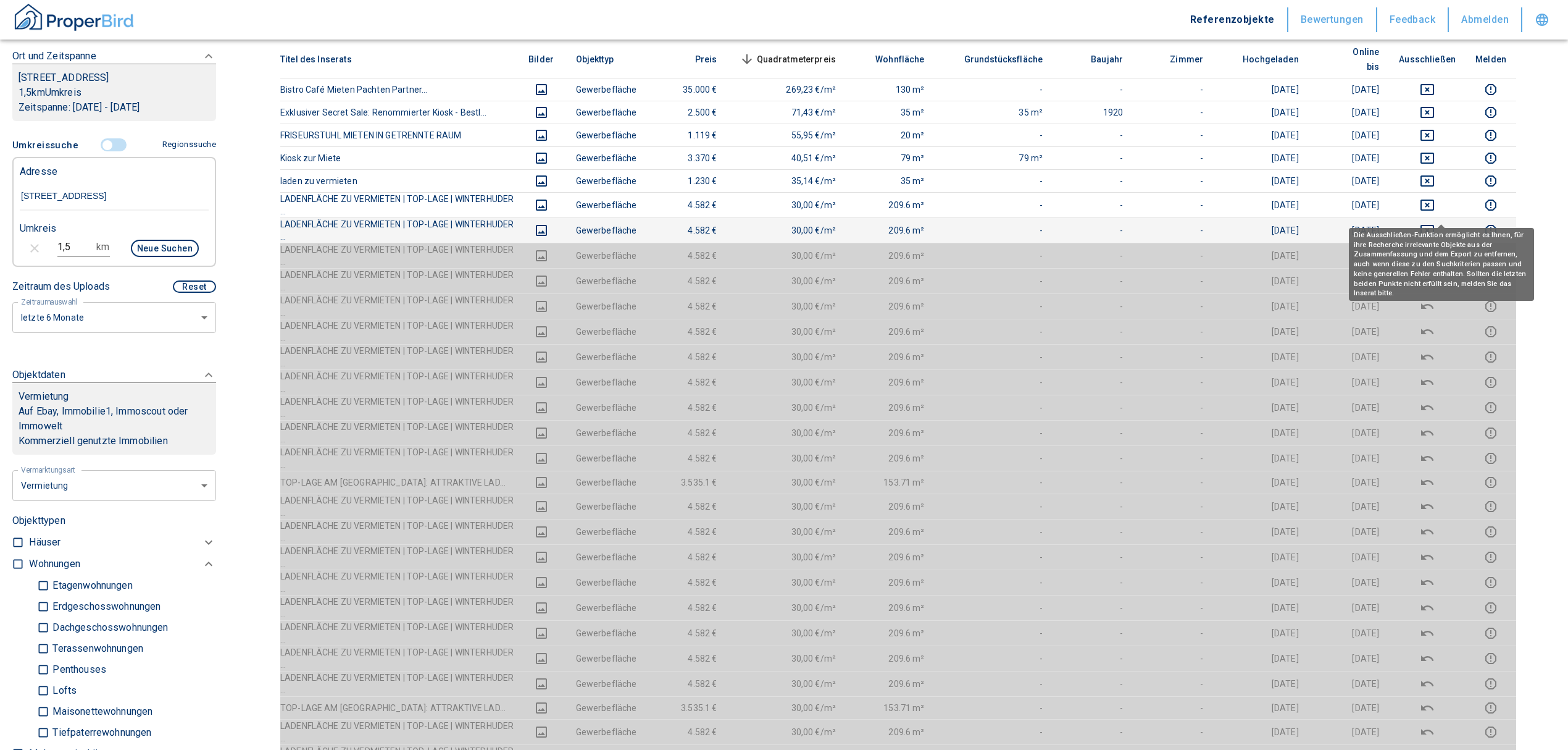
click at [1435, 223] on icon "deselect this listing" at bounding box center [1428, 230] width 15 height 15
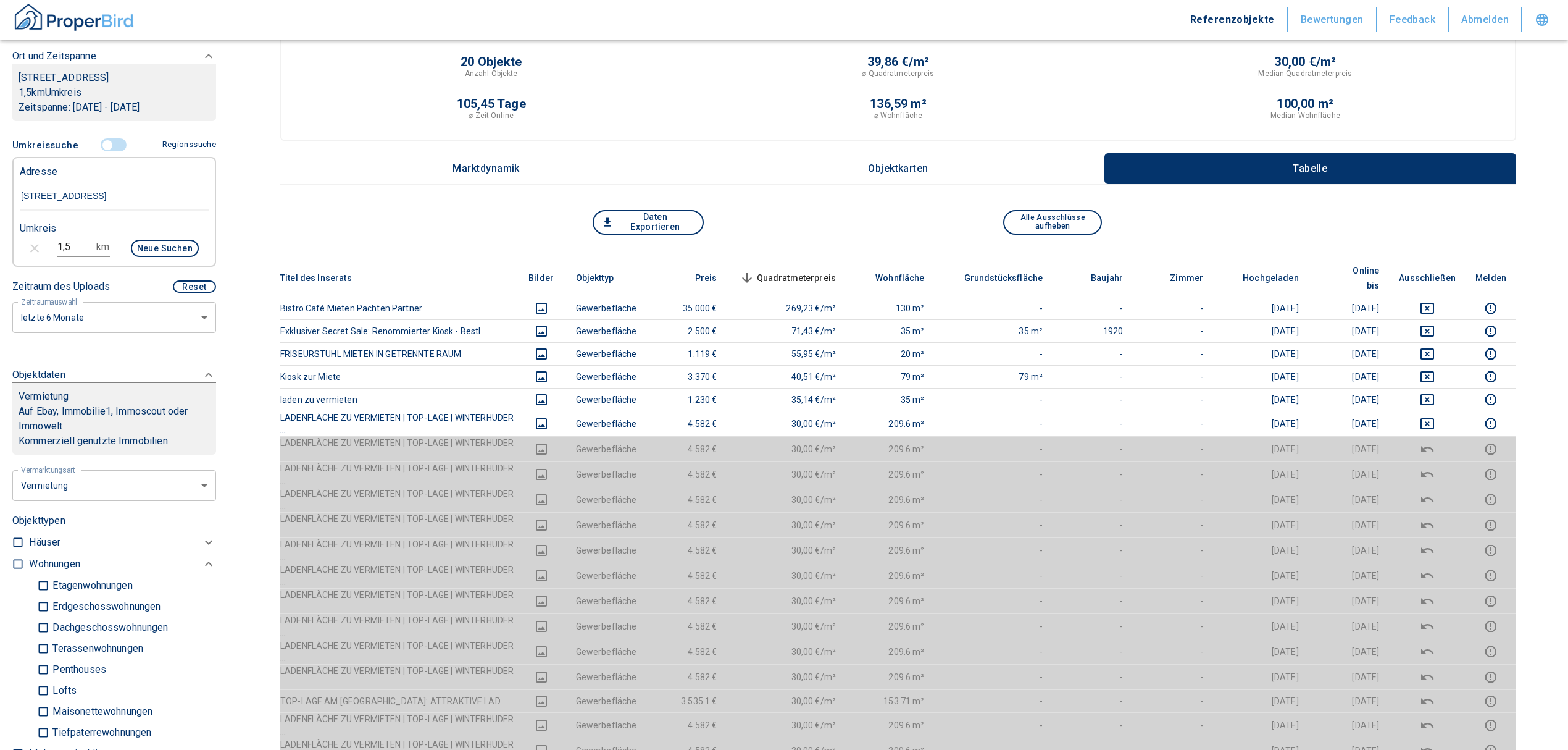
scroll to position [0, 0]
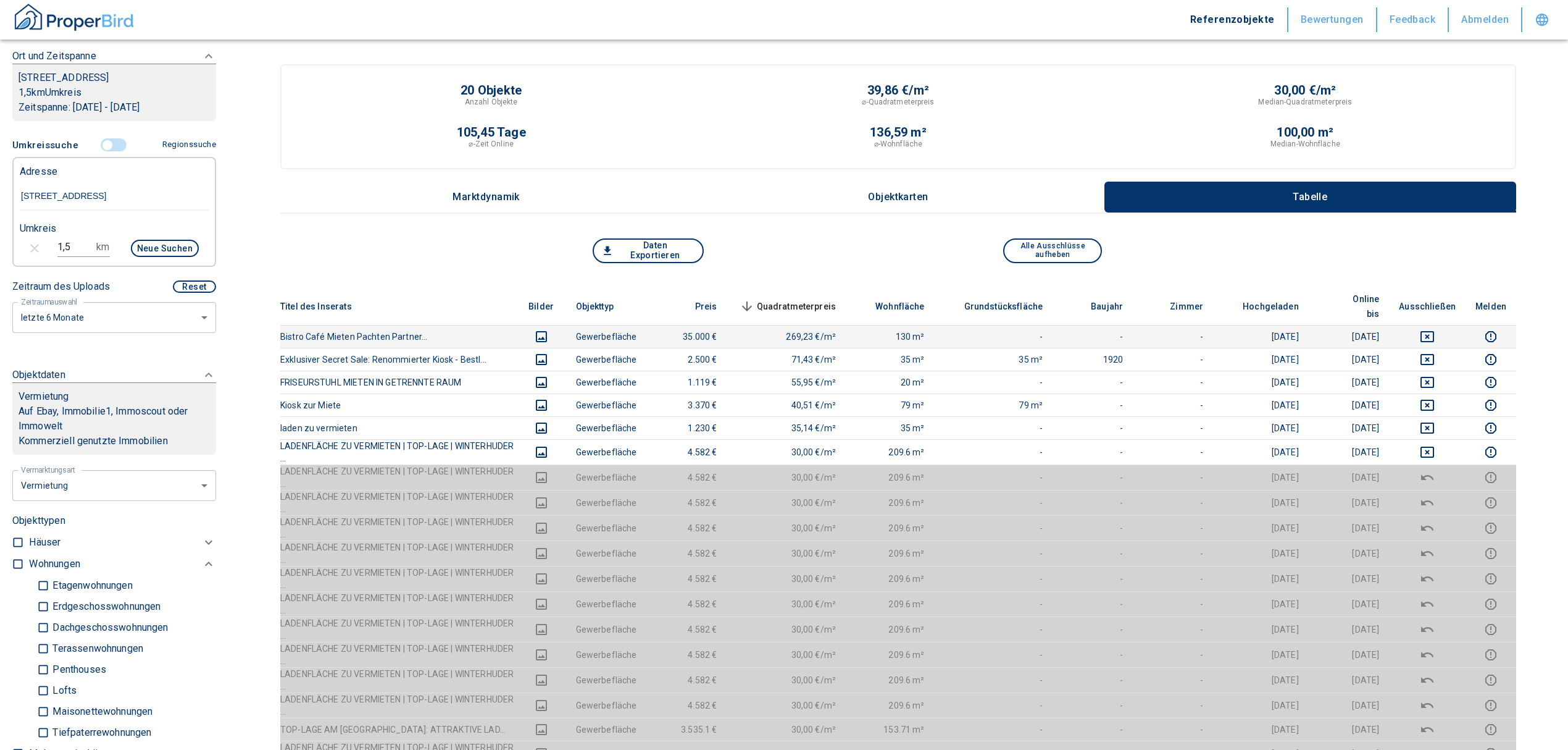
click at [1435, 330] on icon "deselect this listing" at bounding box center [1428, 337] width 15 height 15
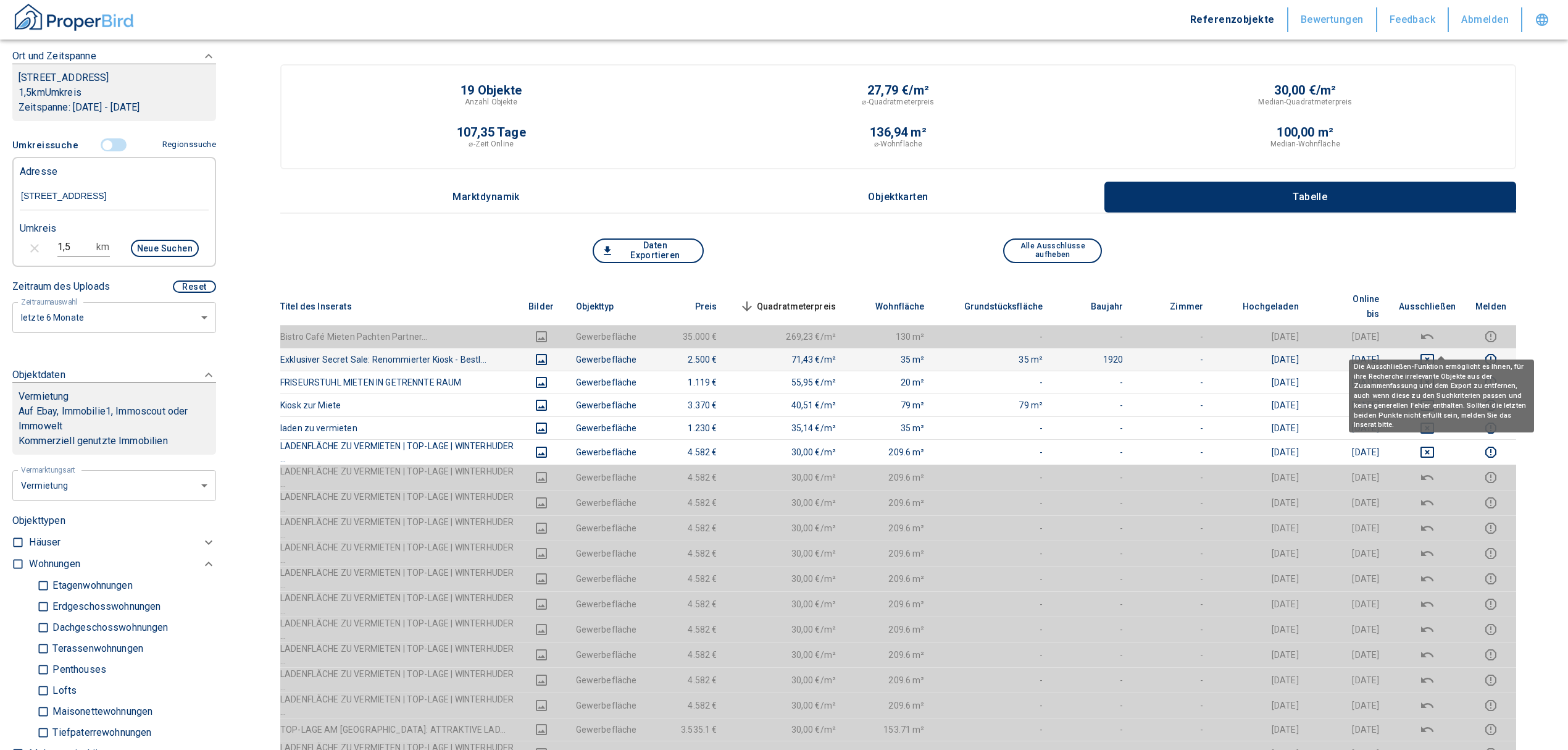
click at [1435, 352] on icon "deselect this listing" at bounding box center [1428, 359] width 15 height 15
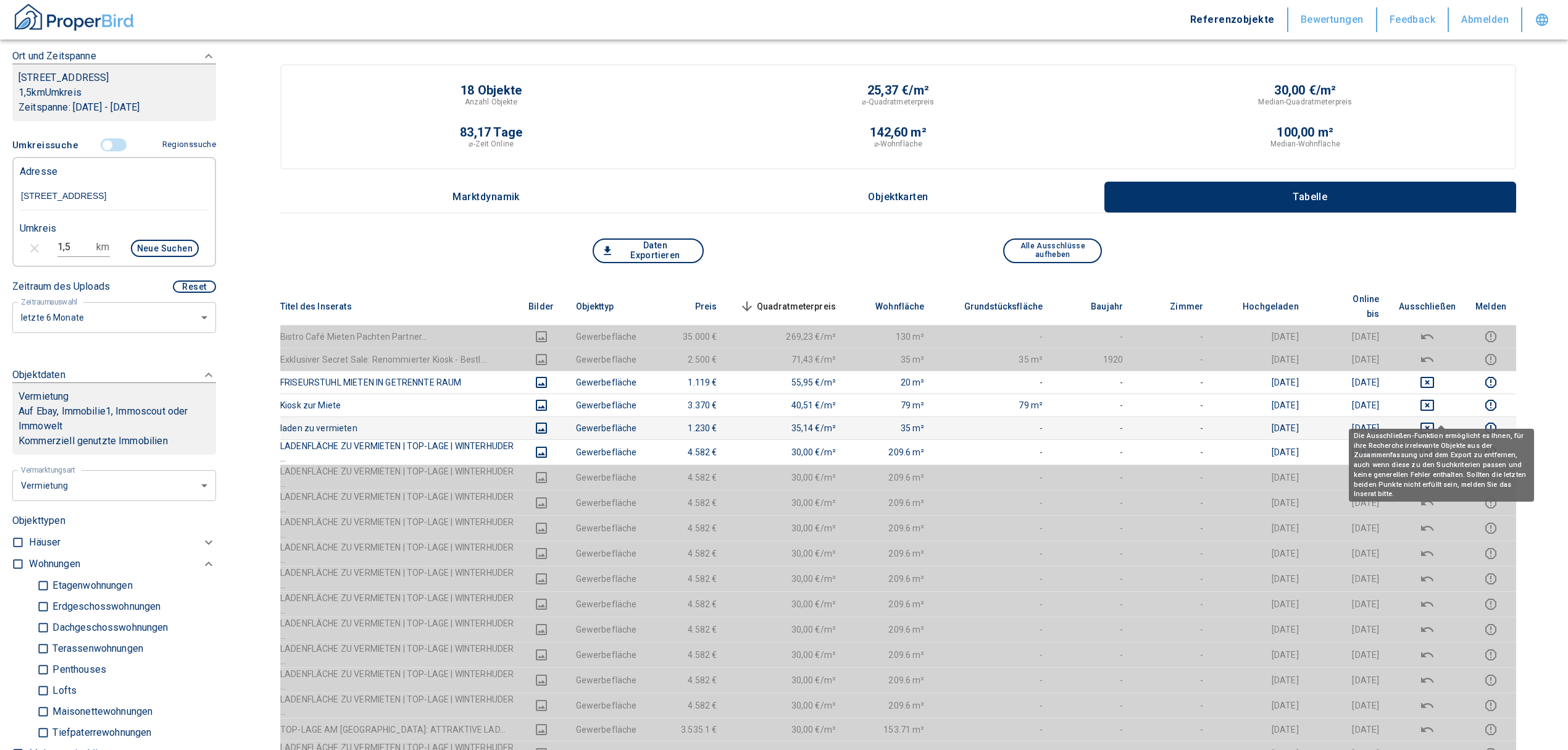
click at [1435, 420] on icon "deselect this listing" at bounding box center [1428, 428] width 15 height 15
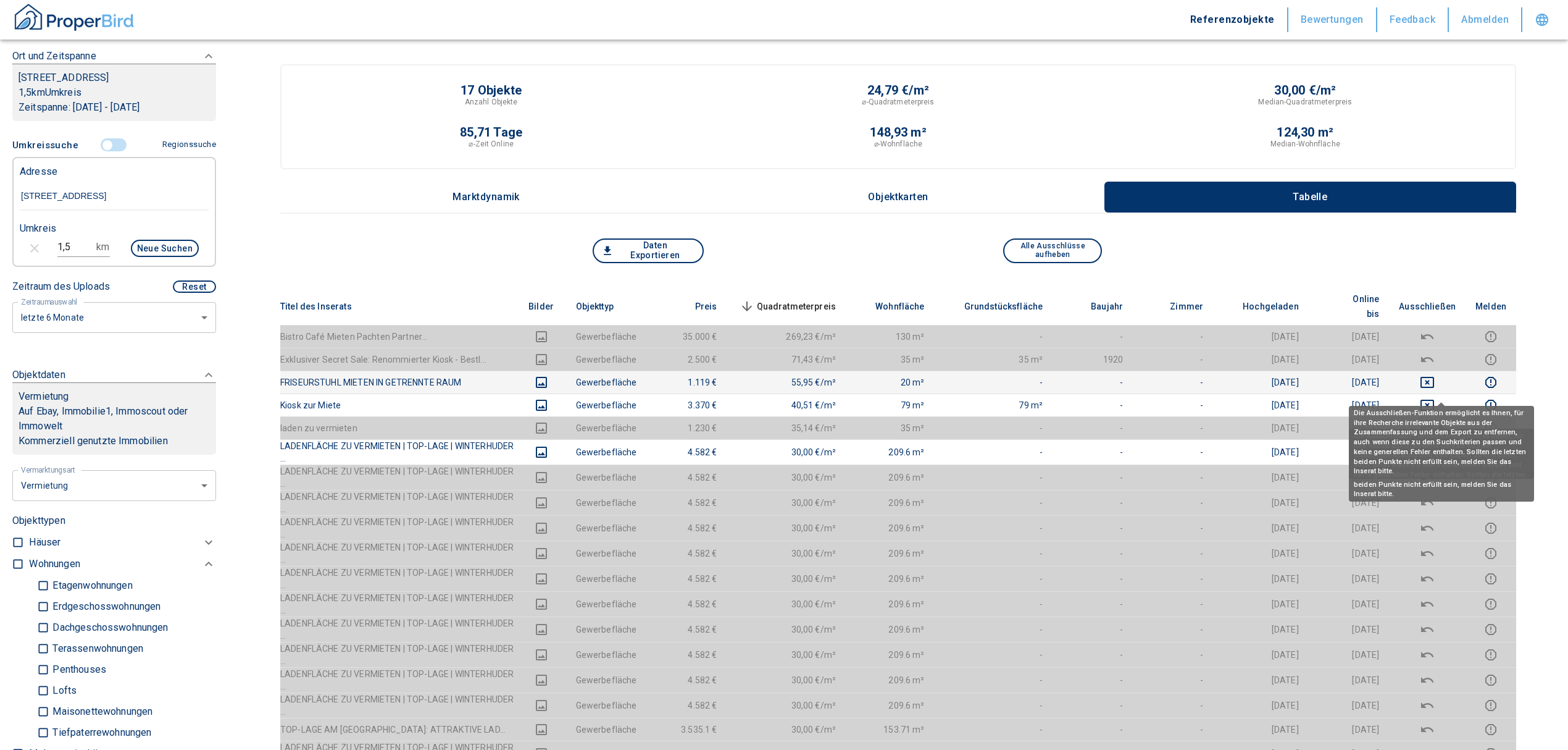
drag, startPoint x: 1438, startPoint y: 391, endPoint x: 1438, endPoint y: 364, distance: 27.0
click at [1435, 398] on icon "deselect this listing" at bounding box center [1428, 406] width 15 height 15
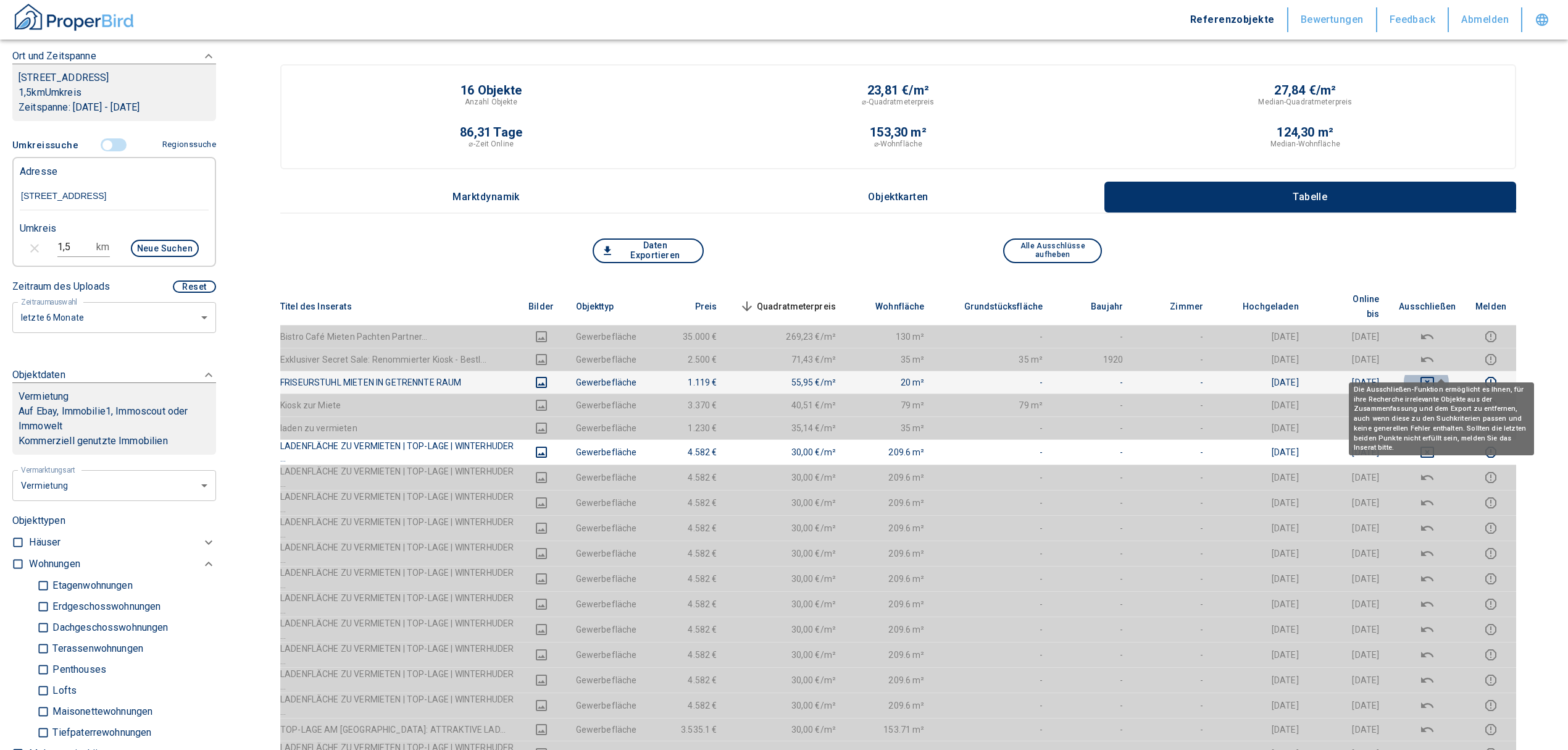
click at [1435, 375] on icon "deselect this listing" at bounding box center [1428, 382] width 15 height 15
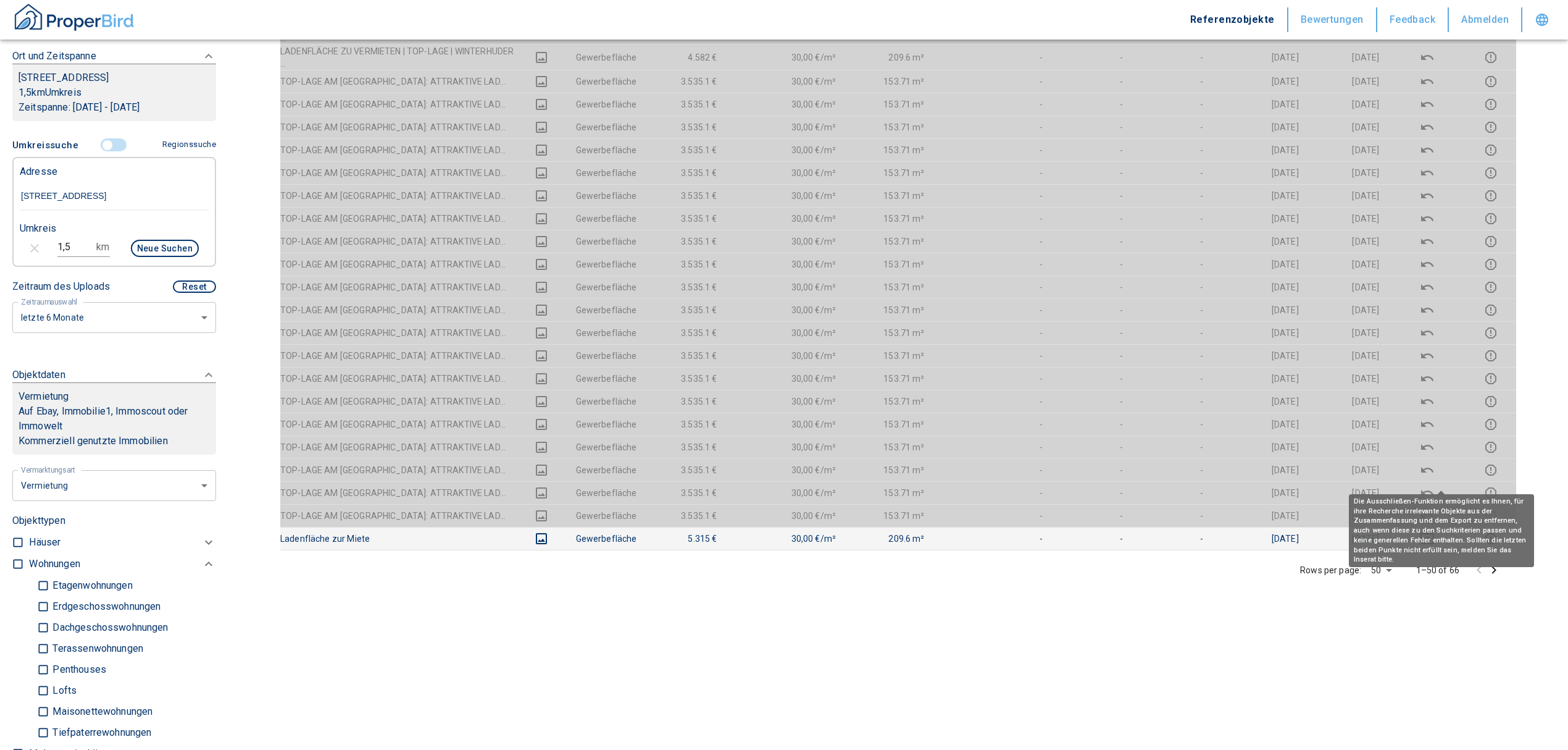
click at [1434, 533] on icon "deselect this listing" at bounding box center [1427, 538] width 14 height 11
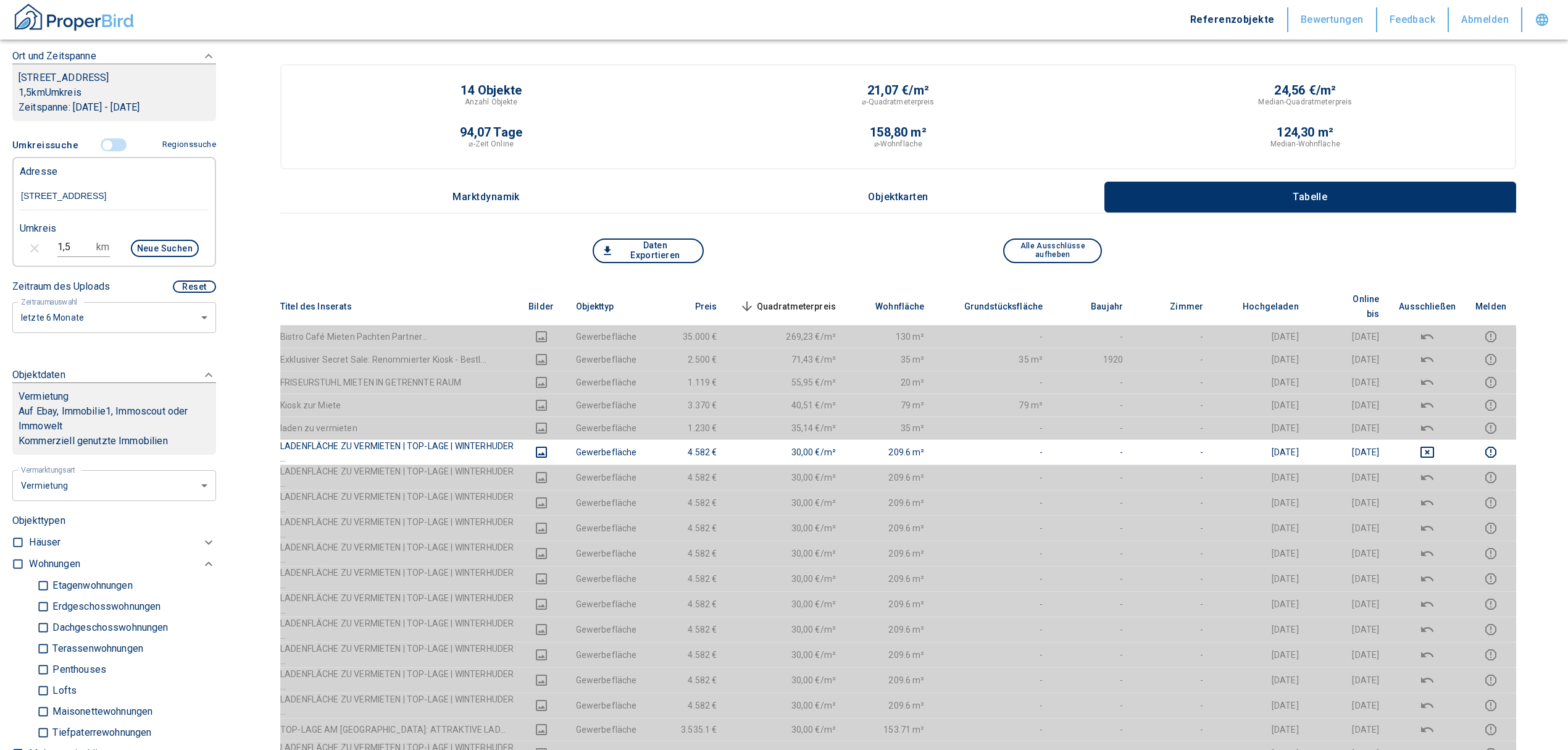
click at [830, 299] on span "Quadratmeterpreis sorted descending" at bounding box center [787, 306] width 99 height 15
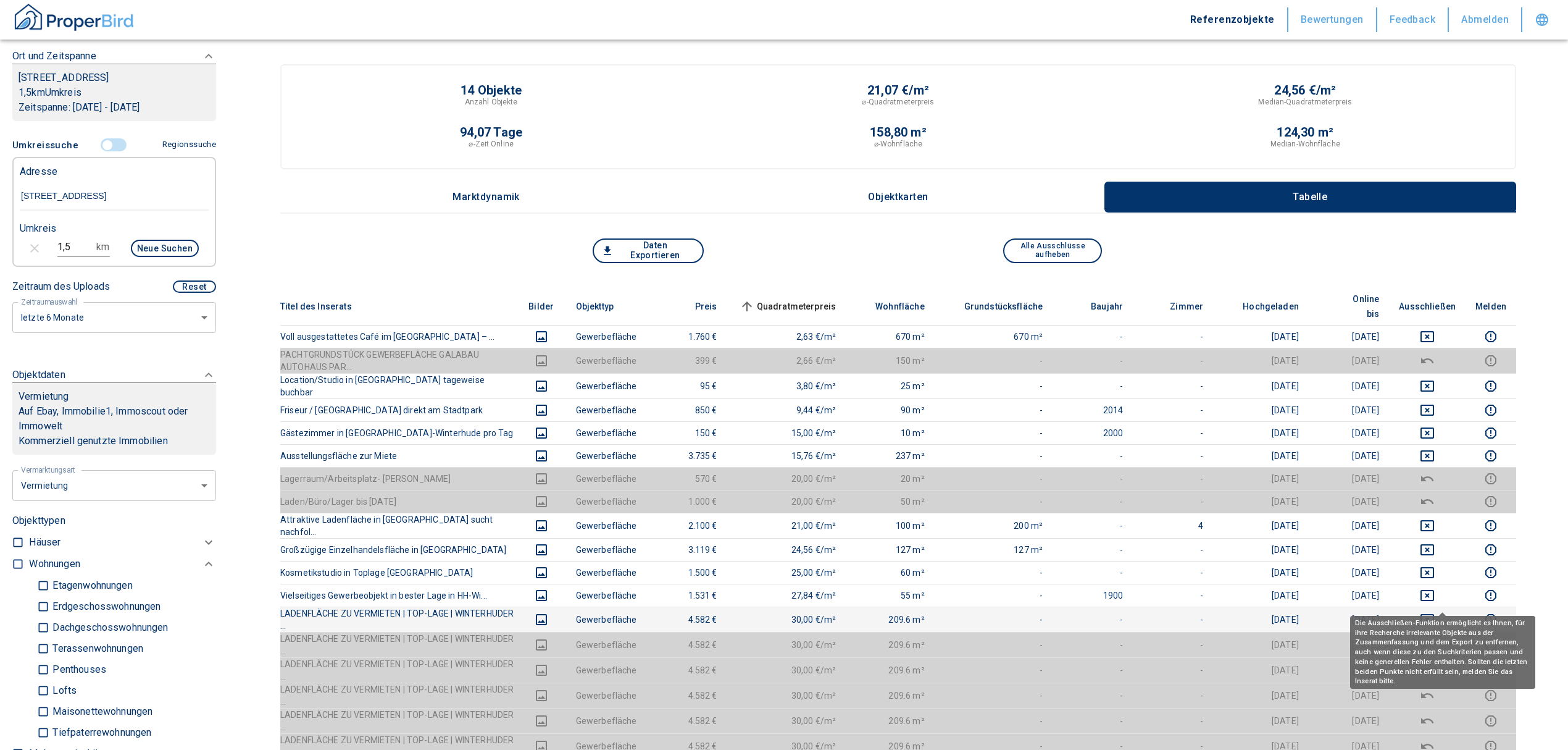
click at [1435, 613] on icon "deselect this listing" at bounding box center [1428, 620] width 15 height 15
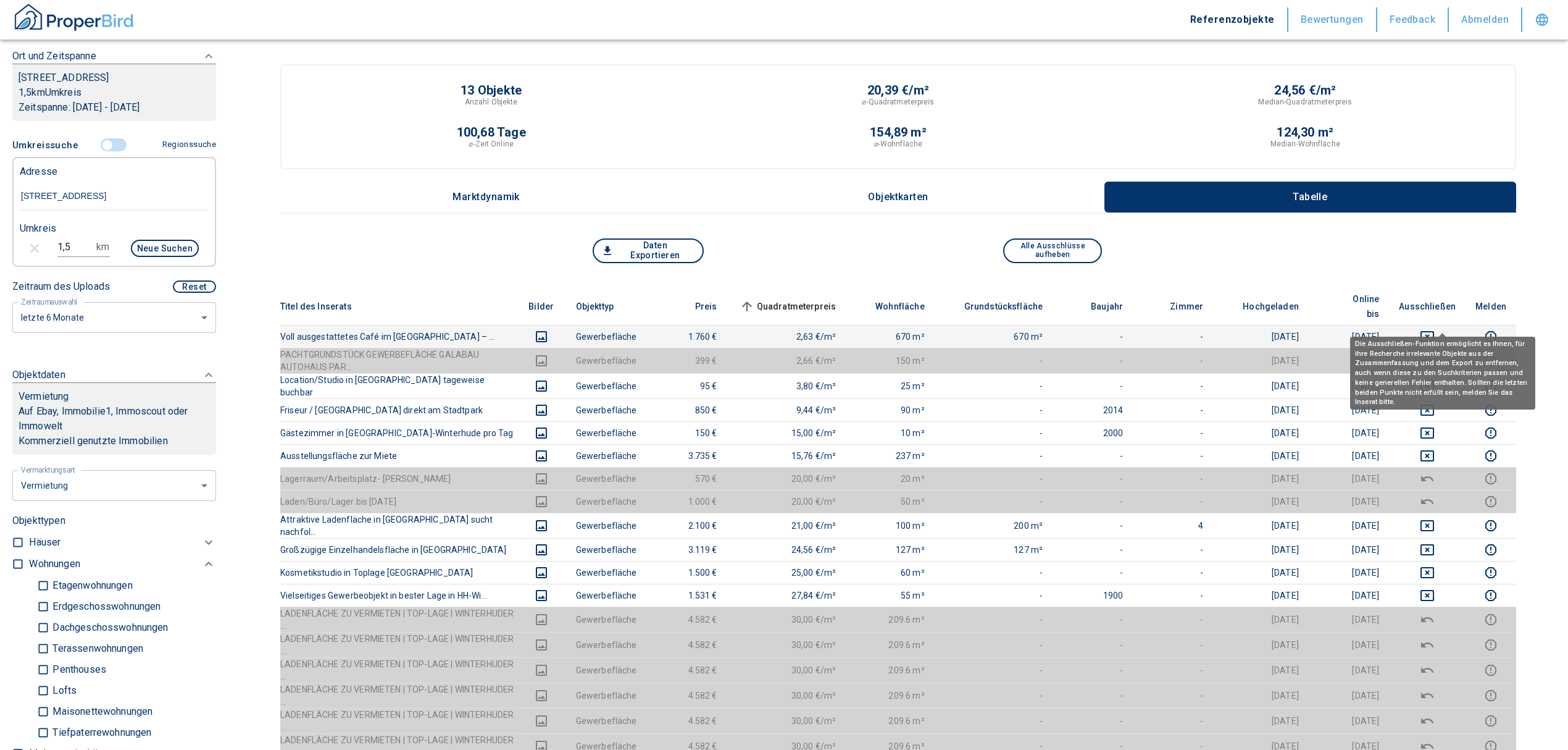
click at [1434, 331] on icon "deselect this listing" at bounding box center [1427, 337] width 14 height 11
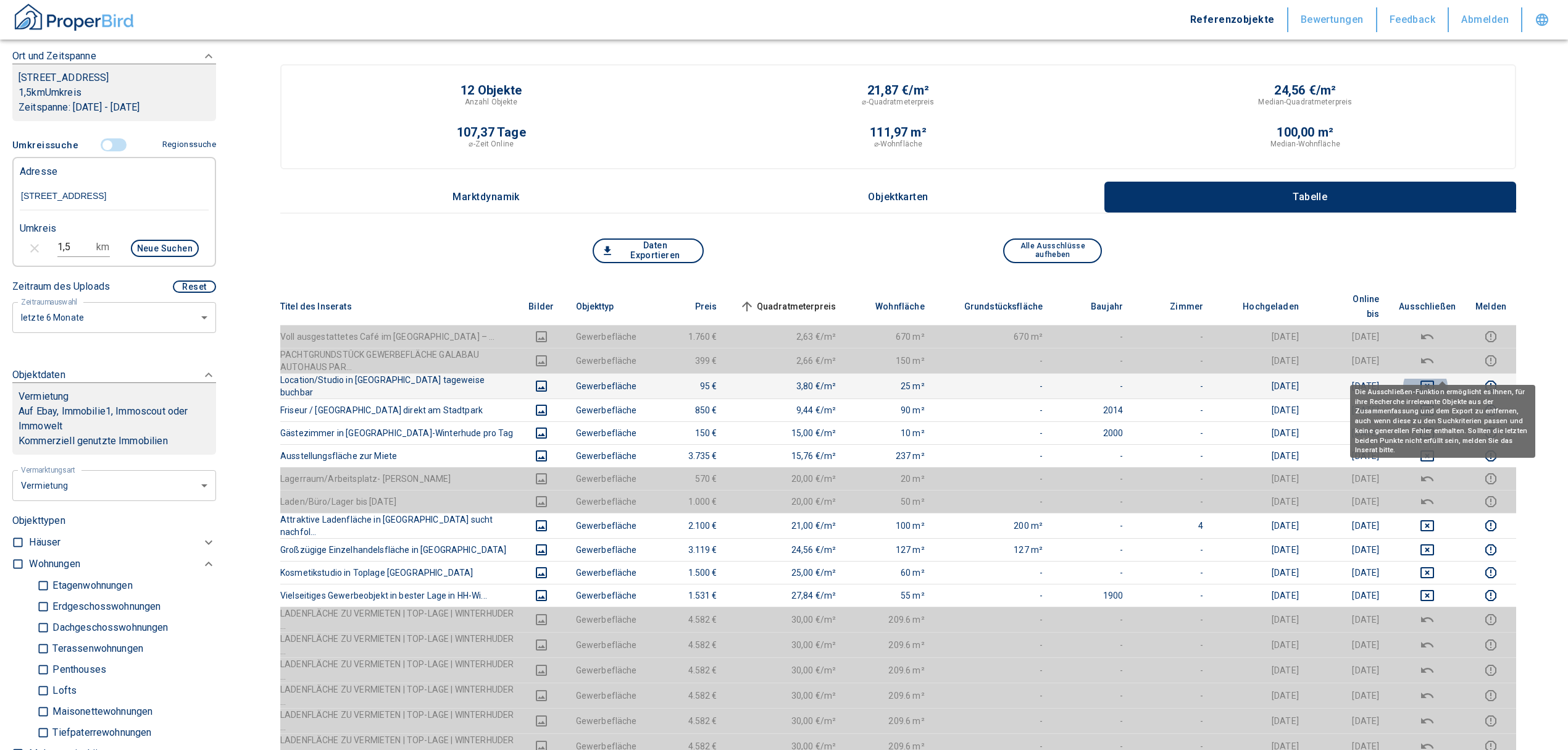
click at [1435, 379] on icon "deselect this listing" at bounding box center [1428, 386] width 15 height 15
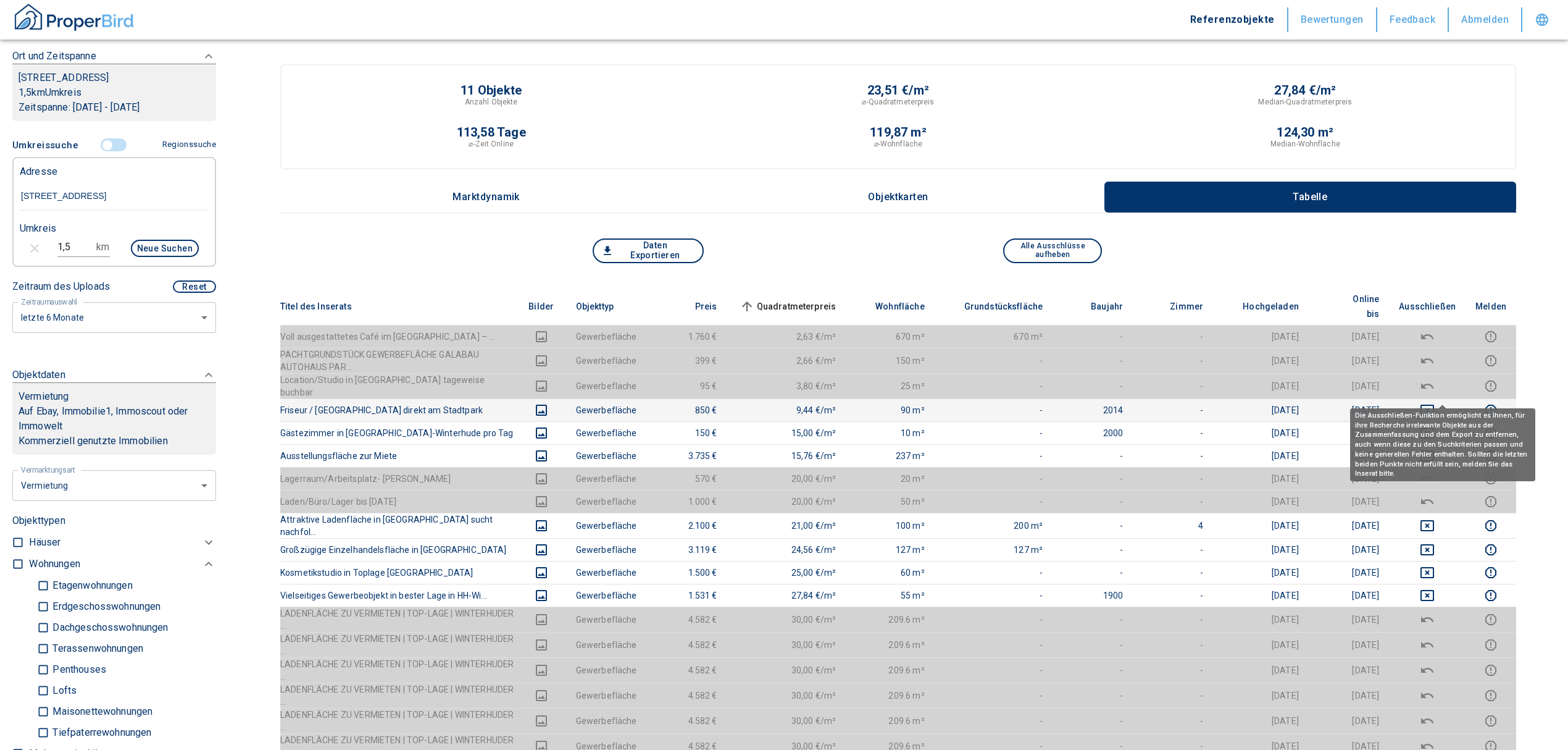
click at [1434, 405] on icon "deselect this listing" at bounding box center [1427, 410] width 14 height 11
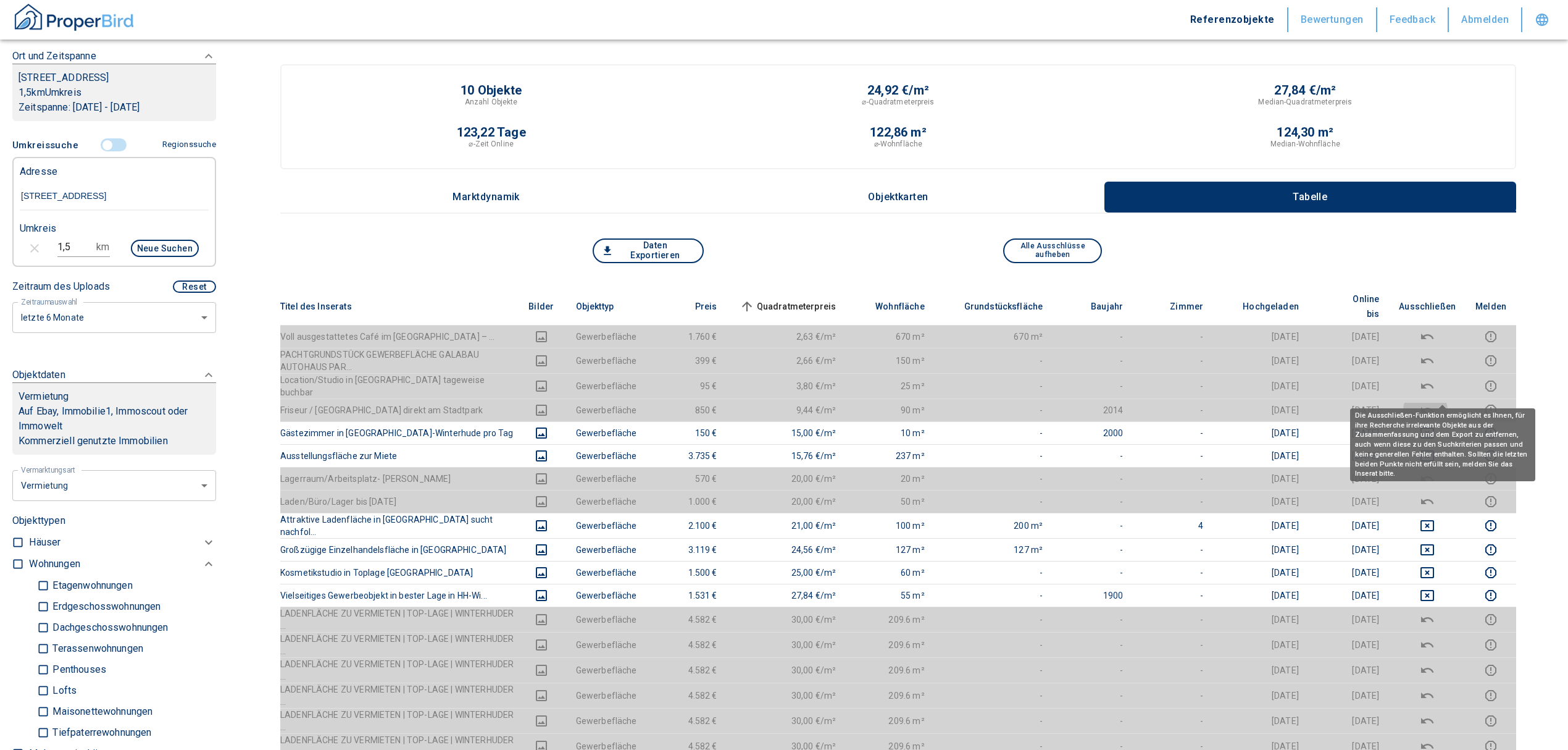
click at [1435, 403] on button "deselect this listing" at bounding box center [1427, 410] width 57 height 15
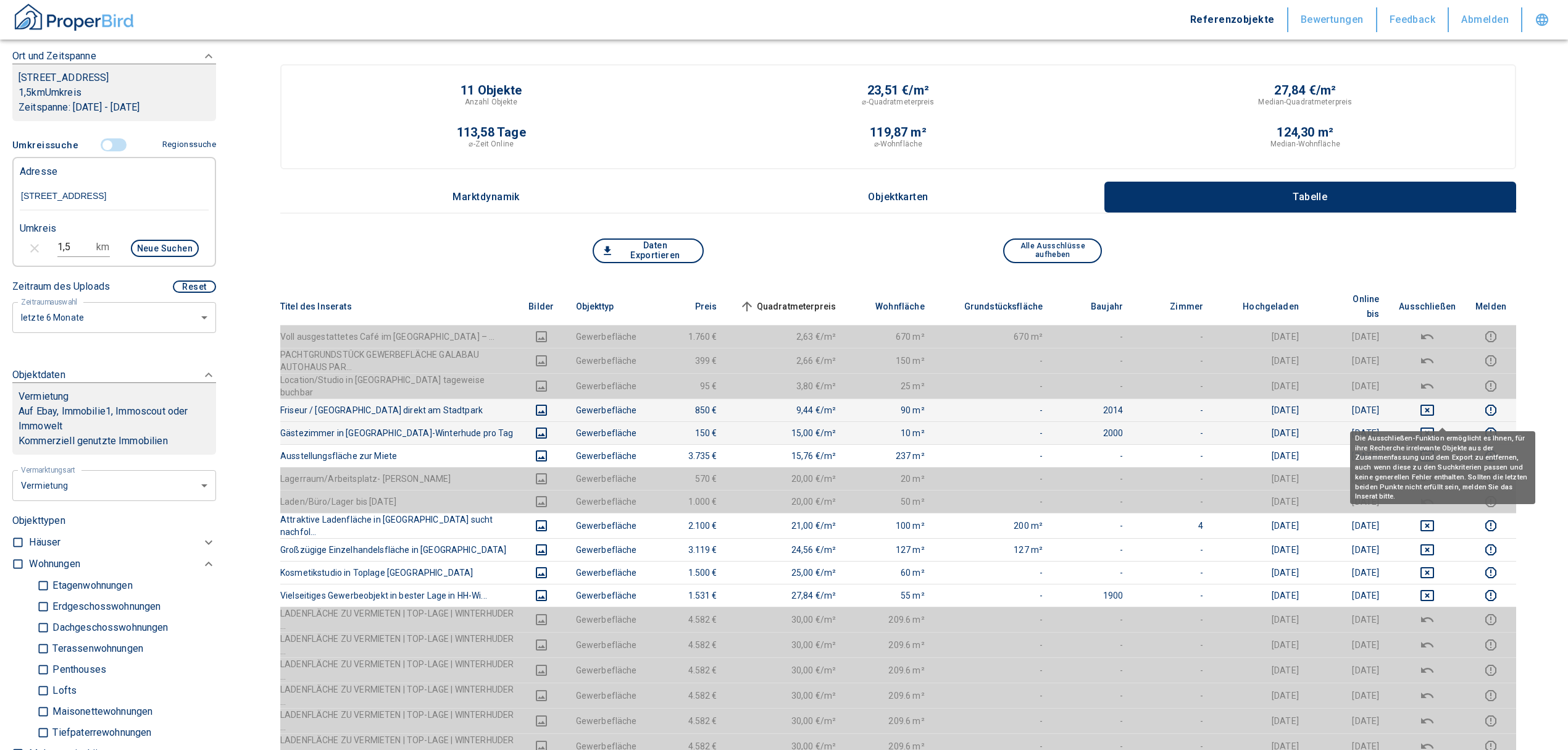
click at [1435, 426] on icon "deselect this listing" at bounding box center [1428, 433] width 15 height 15
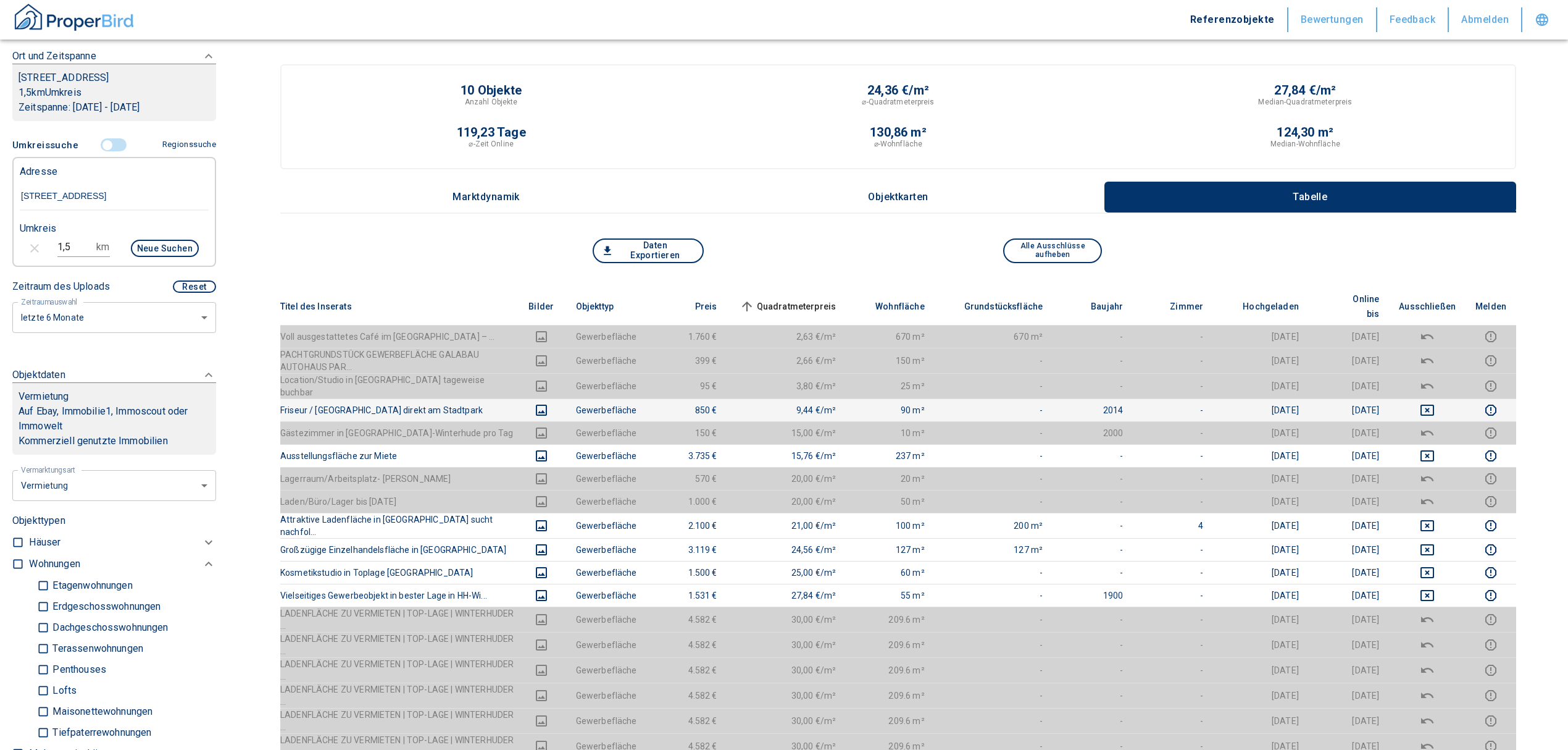
click at [811, 299] on span "Quadratmeterpreis sorted ascending" at bounding box center [787, 306] width 99 height 15
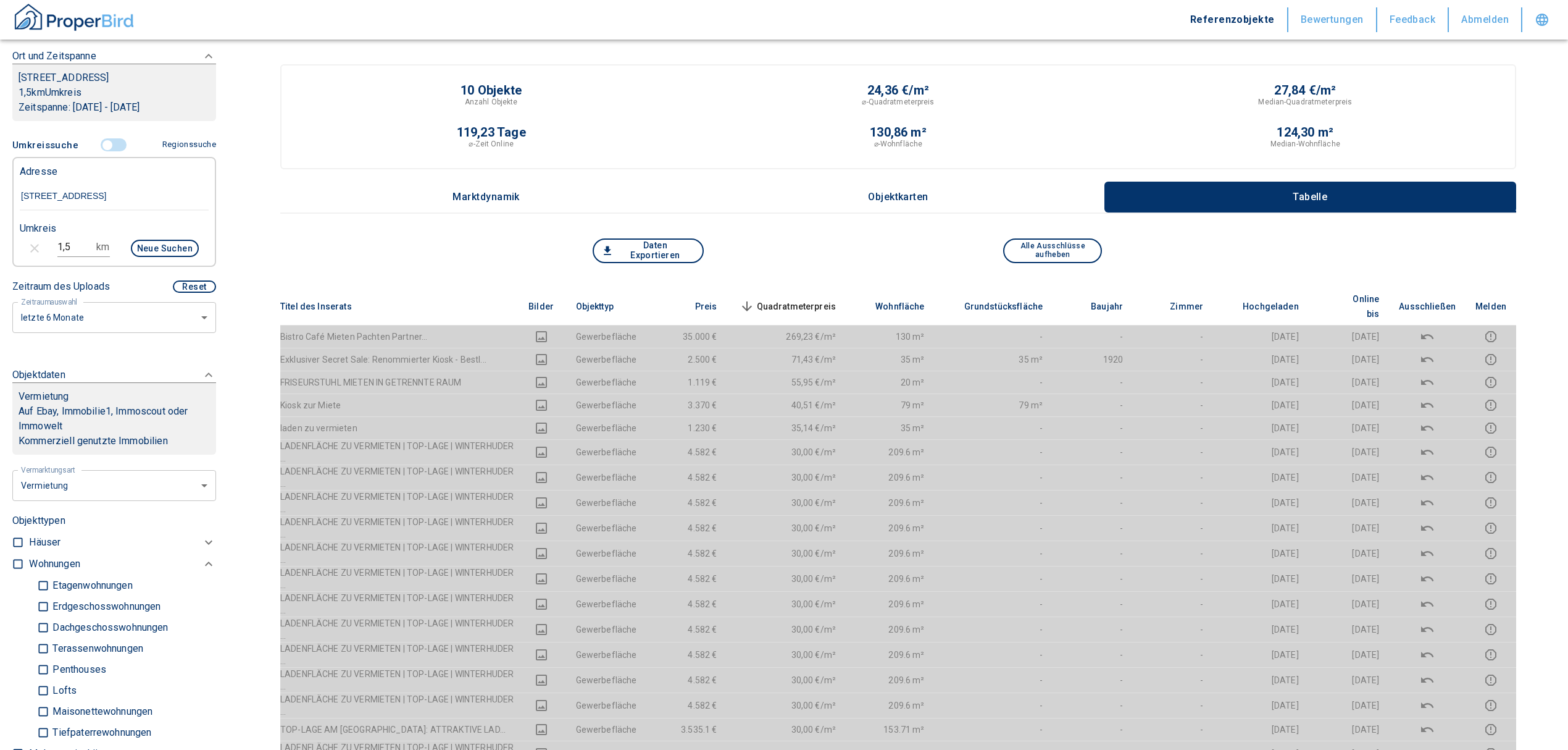
click at [833, 299] on span "Quadratmeterpreis sorted descending" at bounding box center [787, 306] width 99 height 15
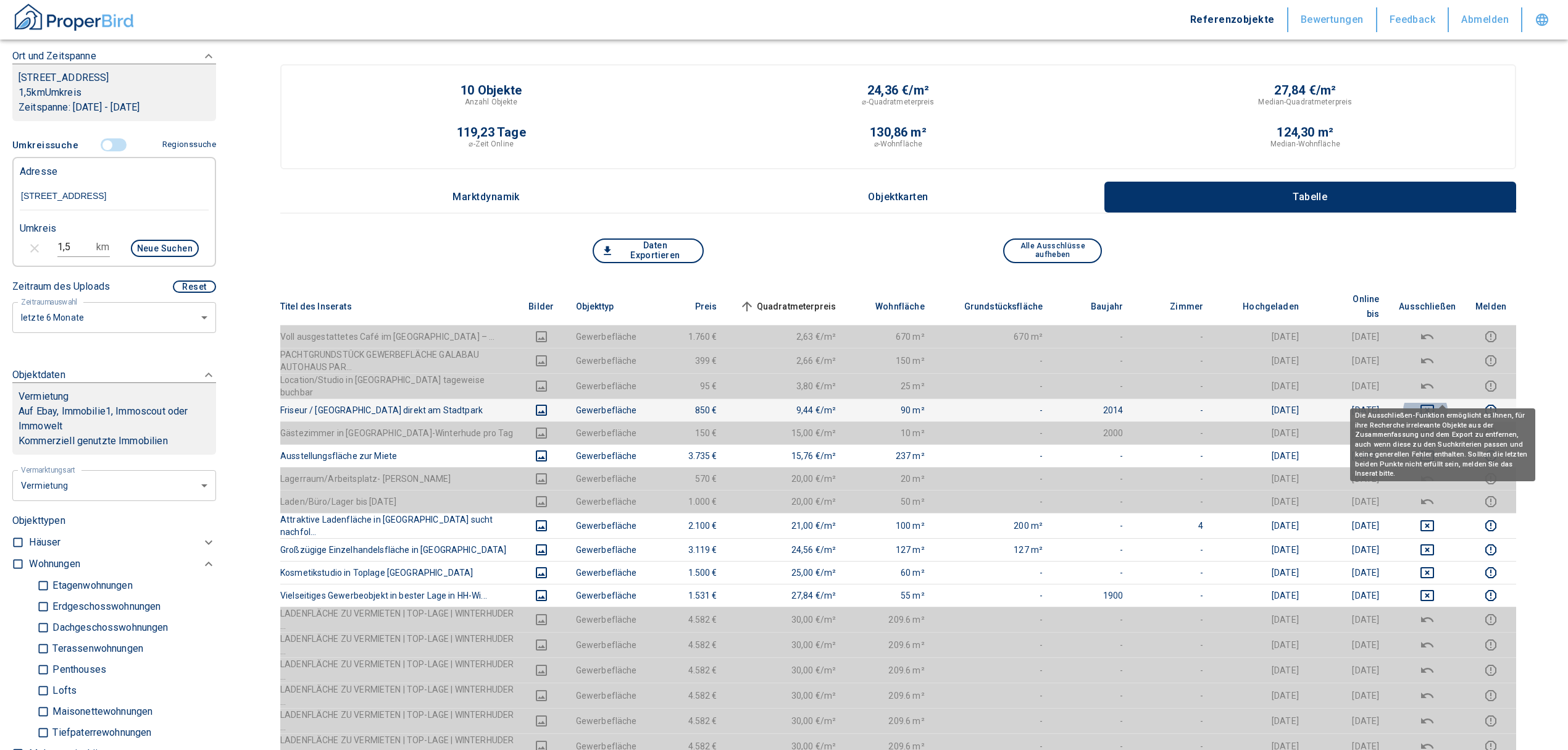
click at [1435, 403] on icon "deselect this listing" at bounding box center [1428, 410] width 15 height 15
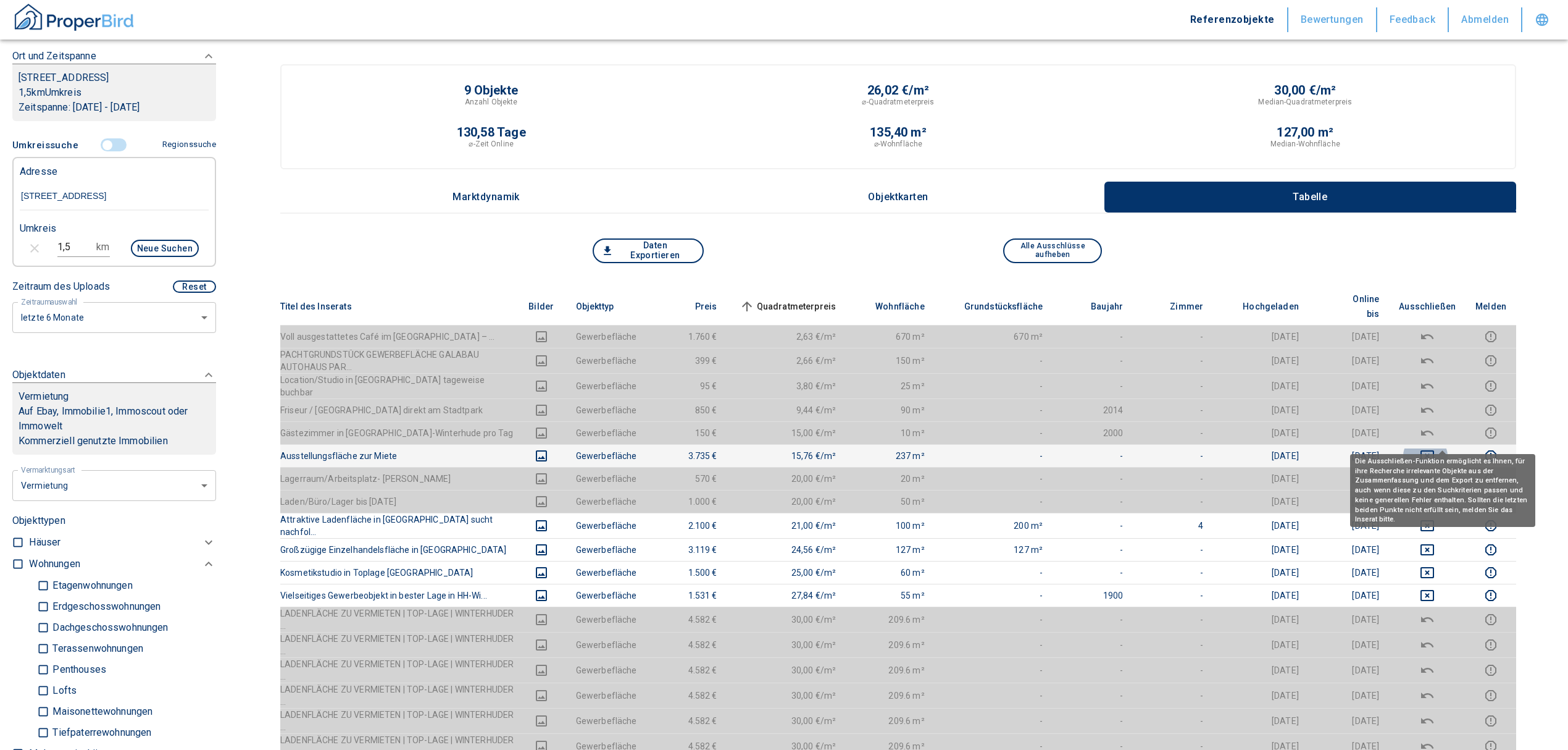
click at [1435, 448] on icon "deselect this listing" at bounding box center [1428, 456] width 15 height 15
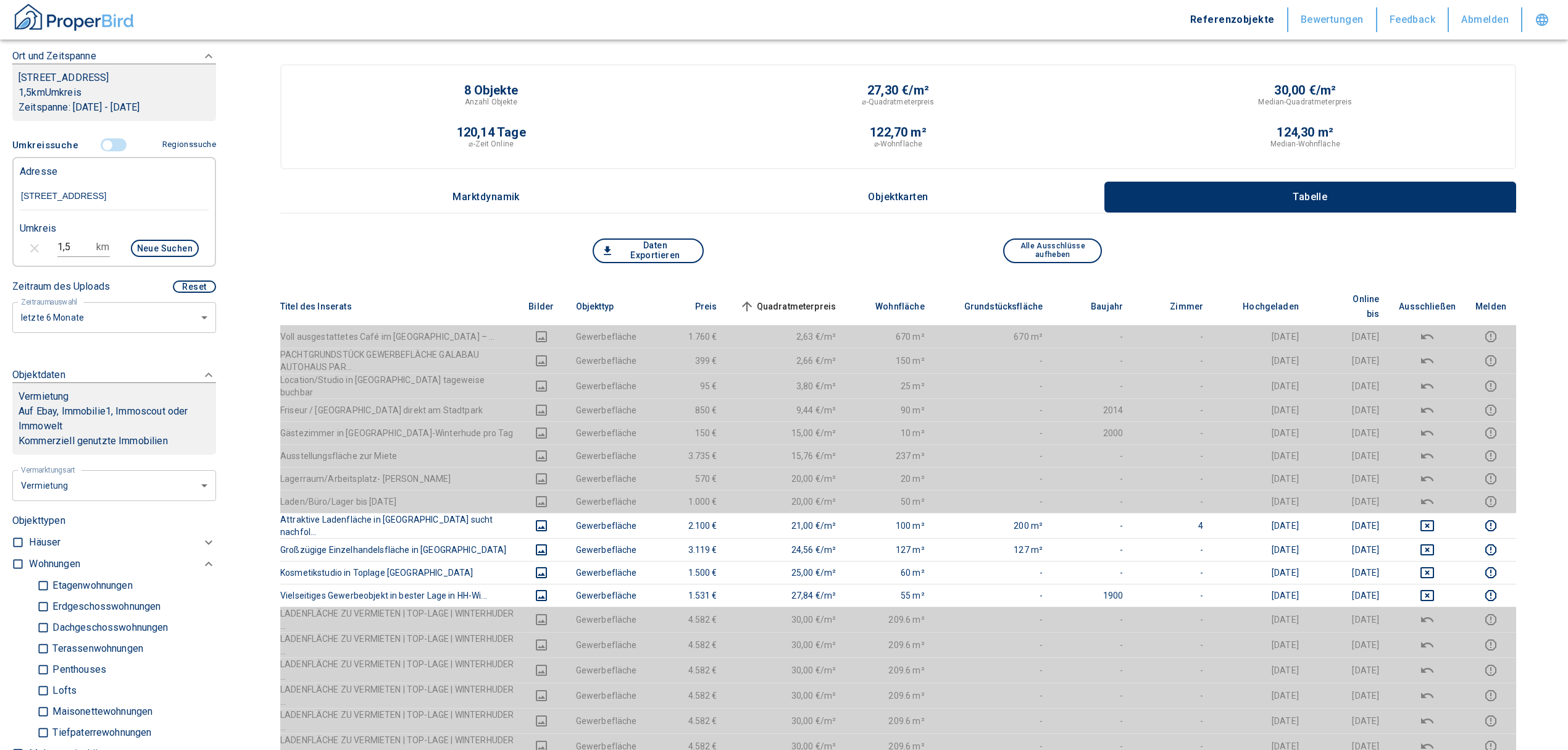
click at [798, 299] on span "Quadratmeterpreis sorted ascending" at bounding box center [787, 306] width 99 height 15
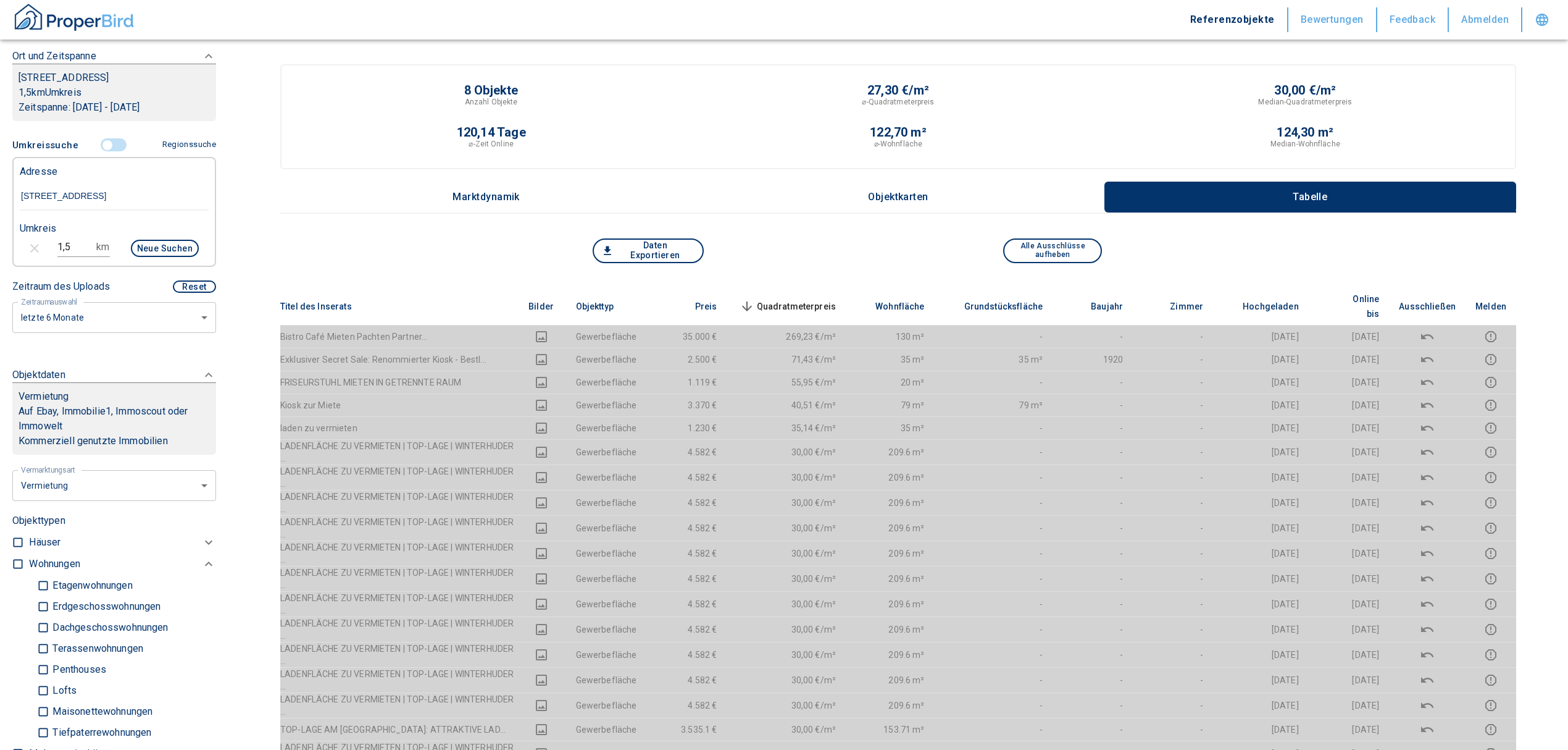
click at [801, 299] on span "Quadratmeterpreis sorted descending" at bounding box center [787, 306] width 99 height 15
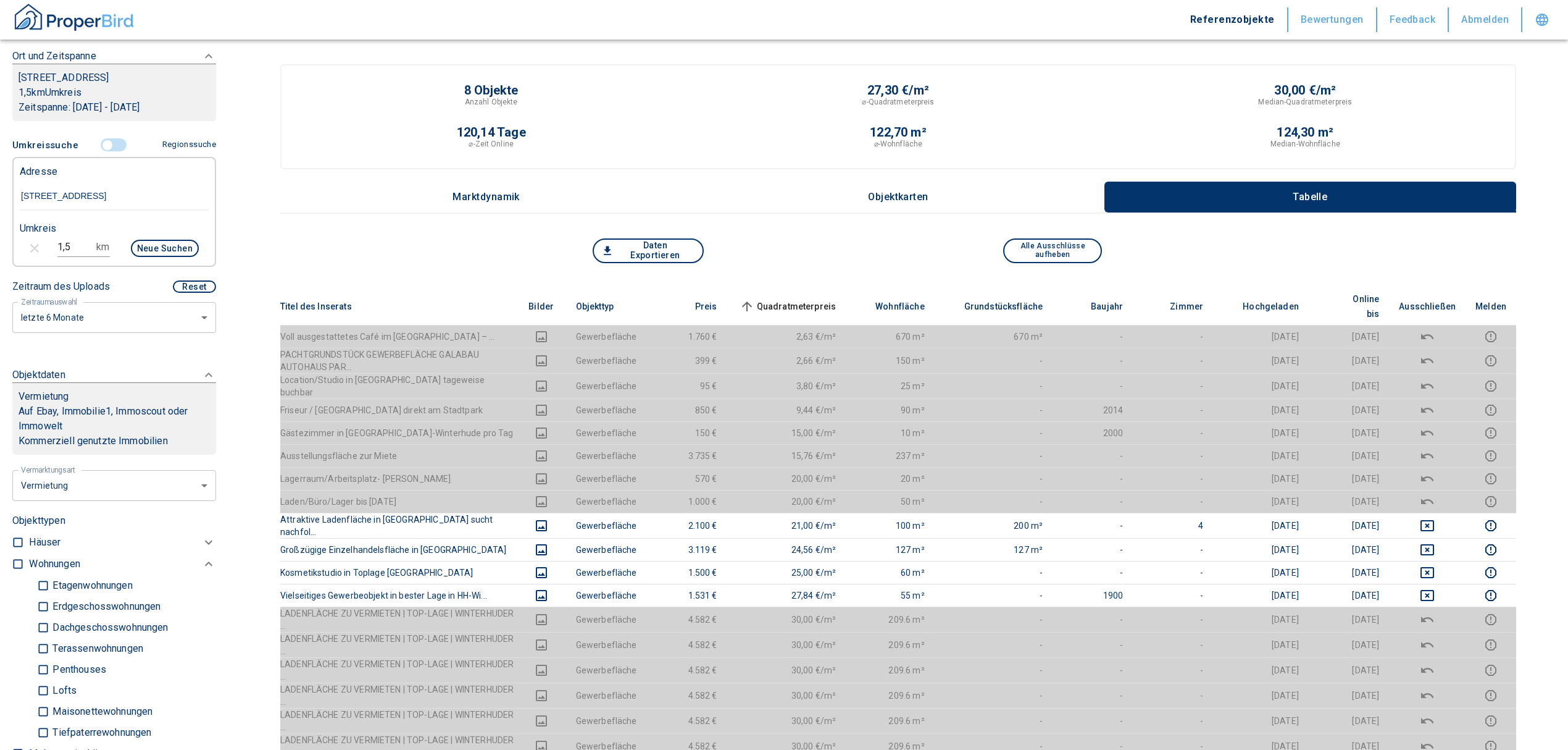
click at [819, 299] on span "Quadratmeterpreis sorted ascending" at bounding box center [787, 306] width 99 height 15
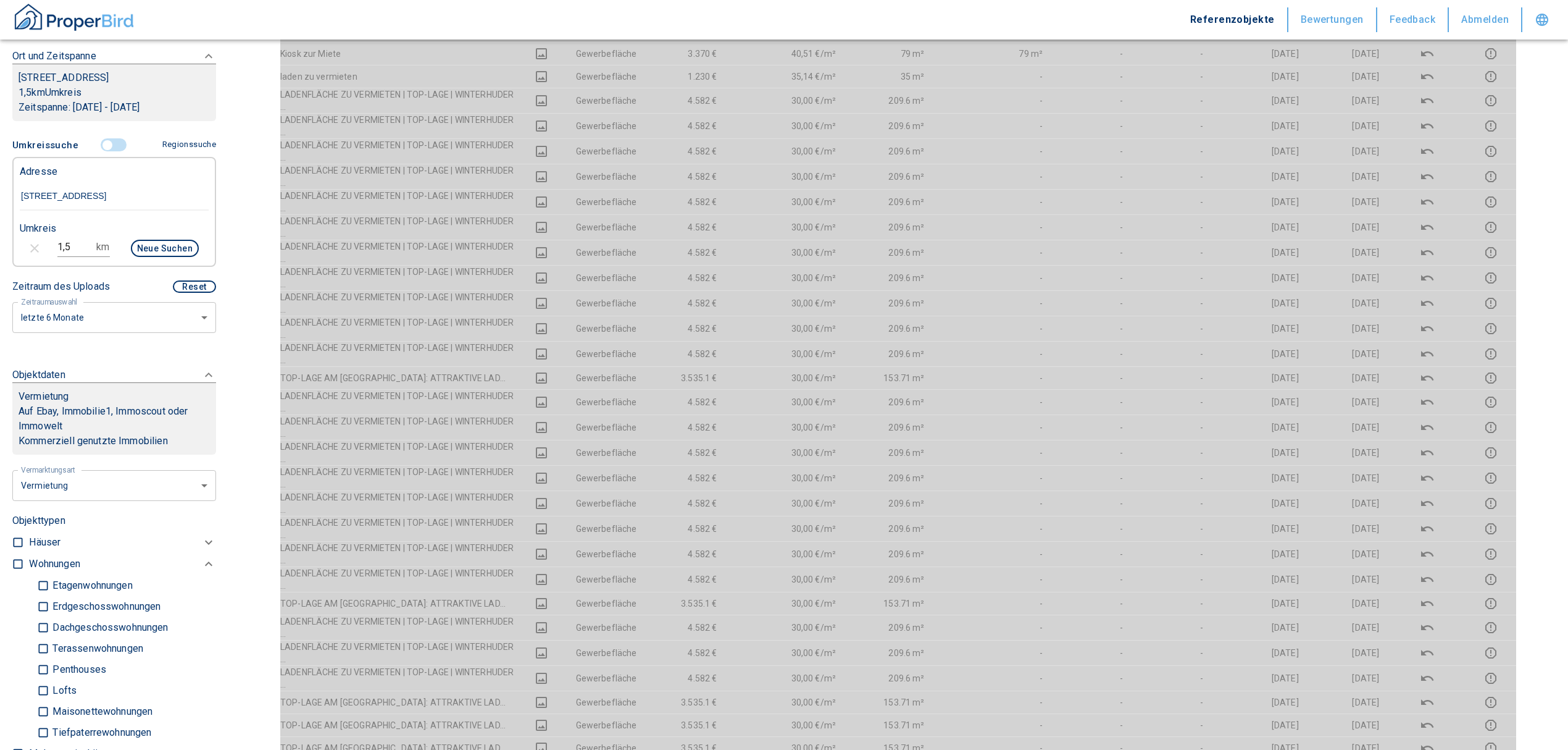
scroll to position [83, 0]
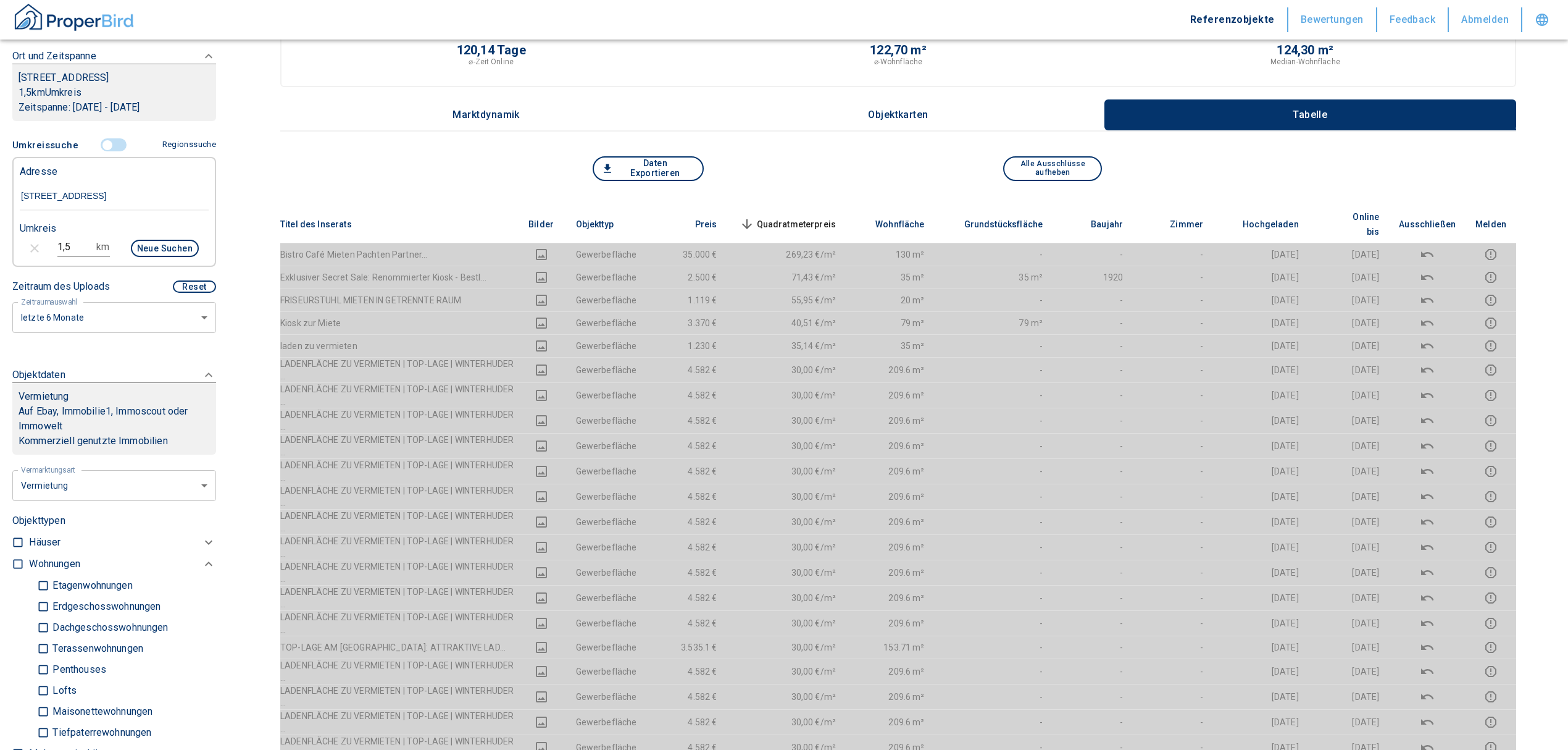
click at [827, 217] on span "Quadratmeterpreis sorted descending" at bounding box center [787, 225] width 99 height 15
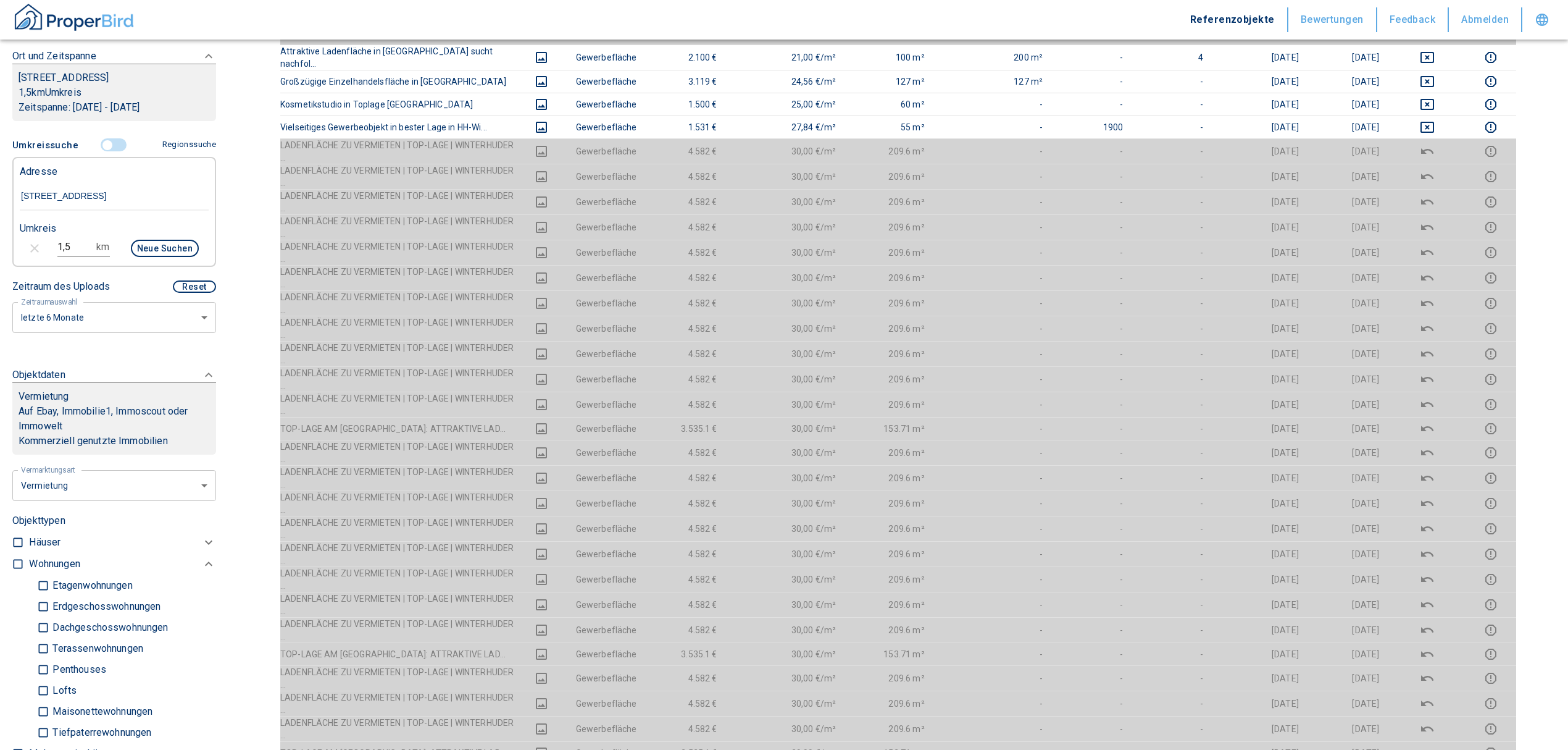
scroll to position [151, 0]
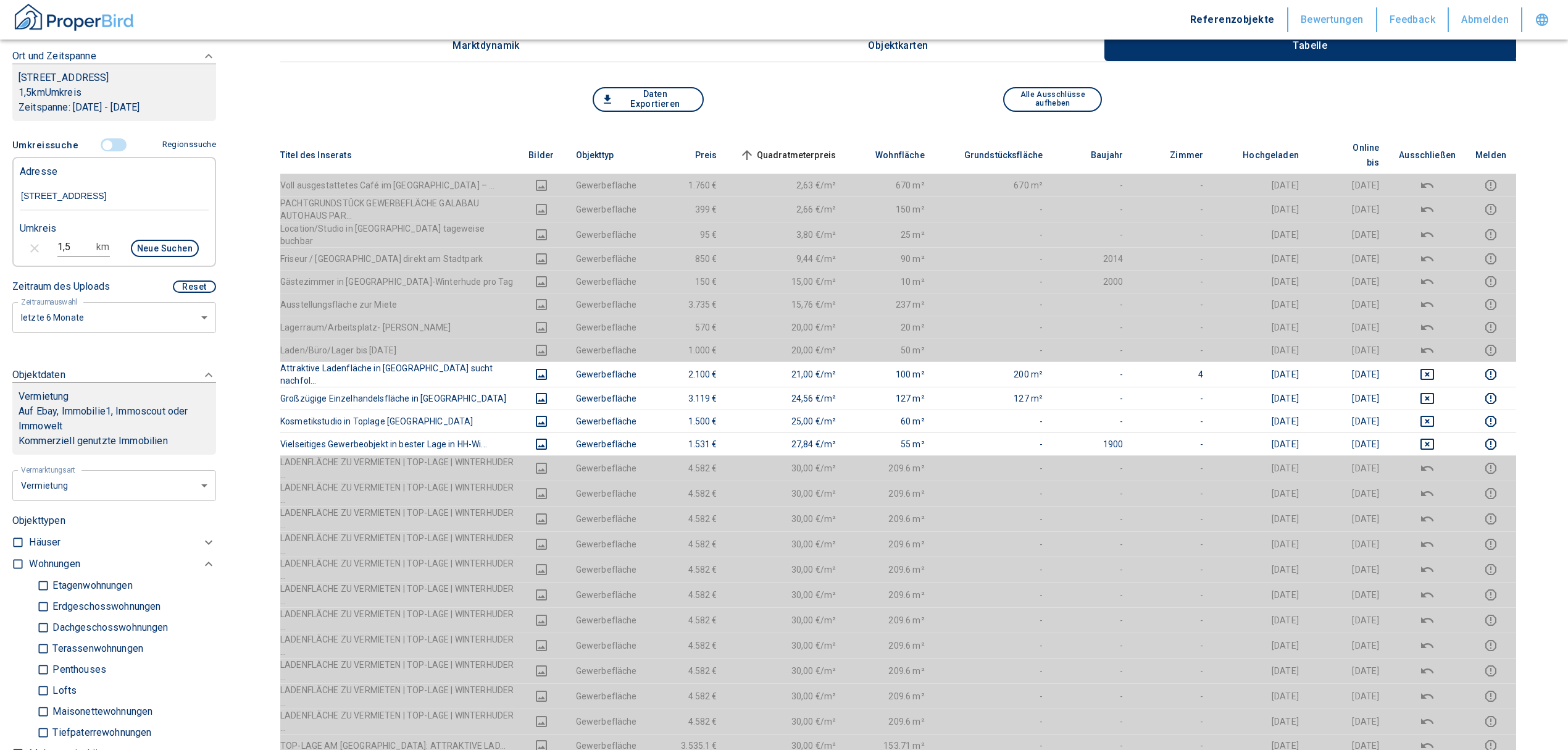
click at [829, 148] on span "Quadratmeterpreis sorted ascending" at bounding box center [787, 155] width 99 height 15
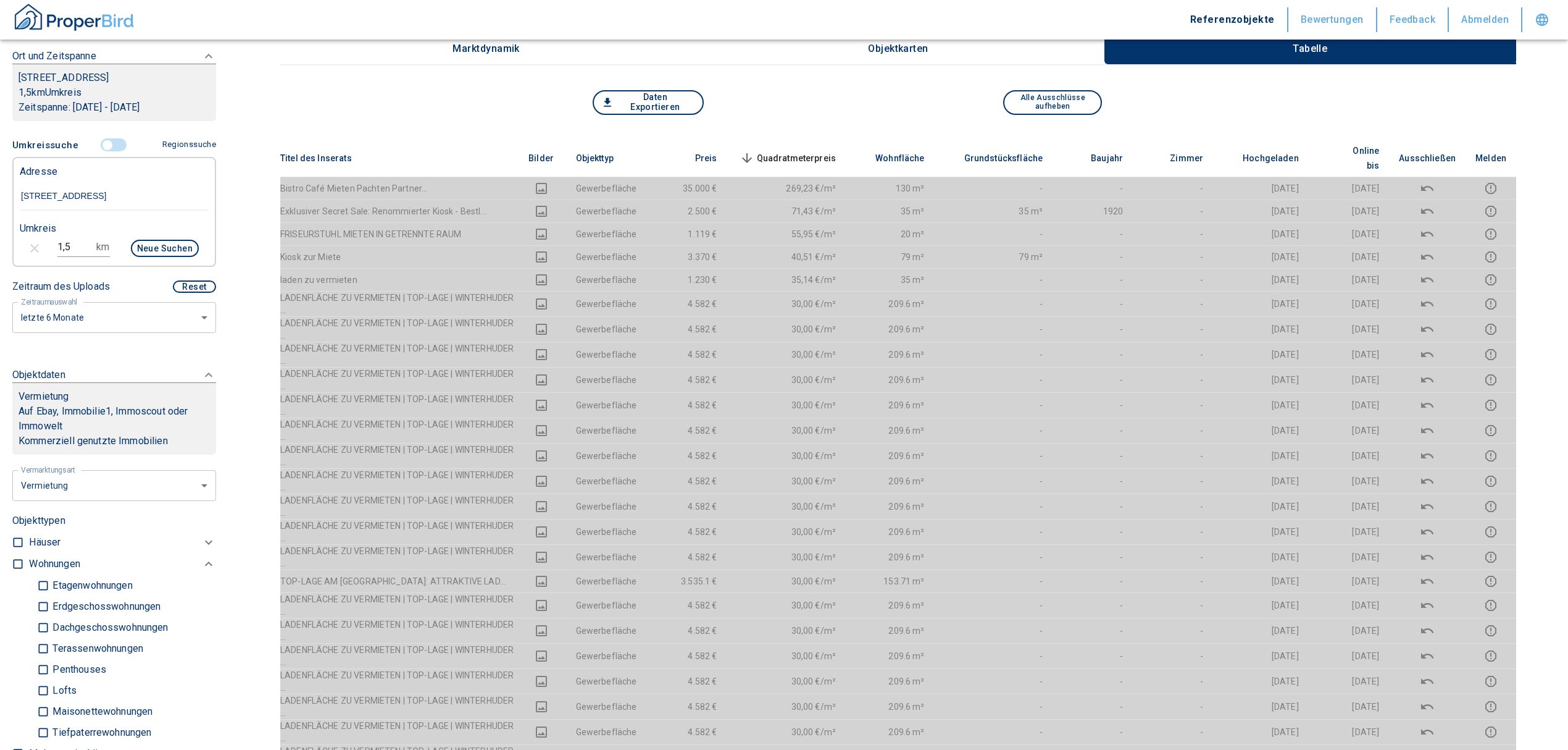
scroll to position [0, 0]
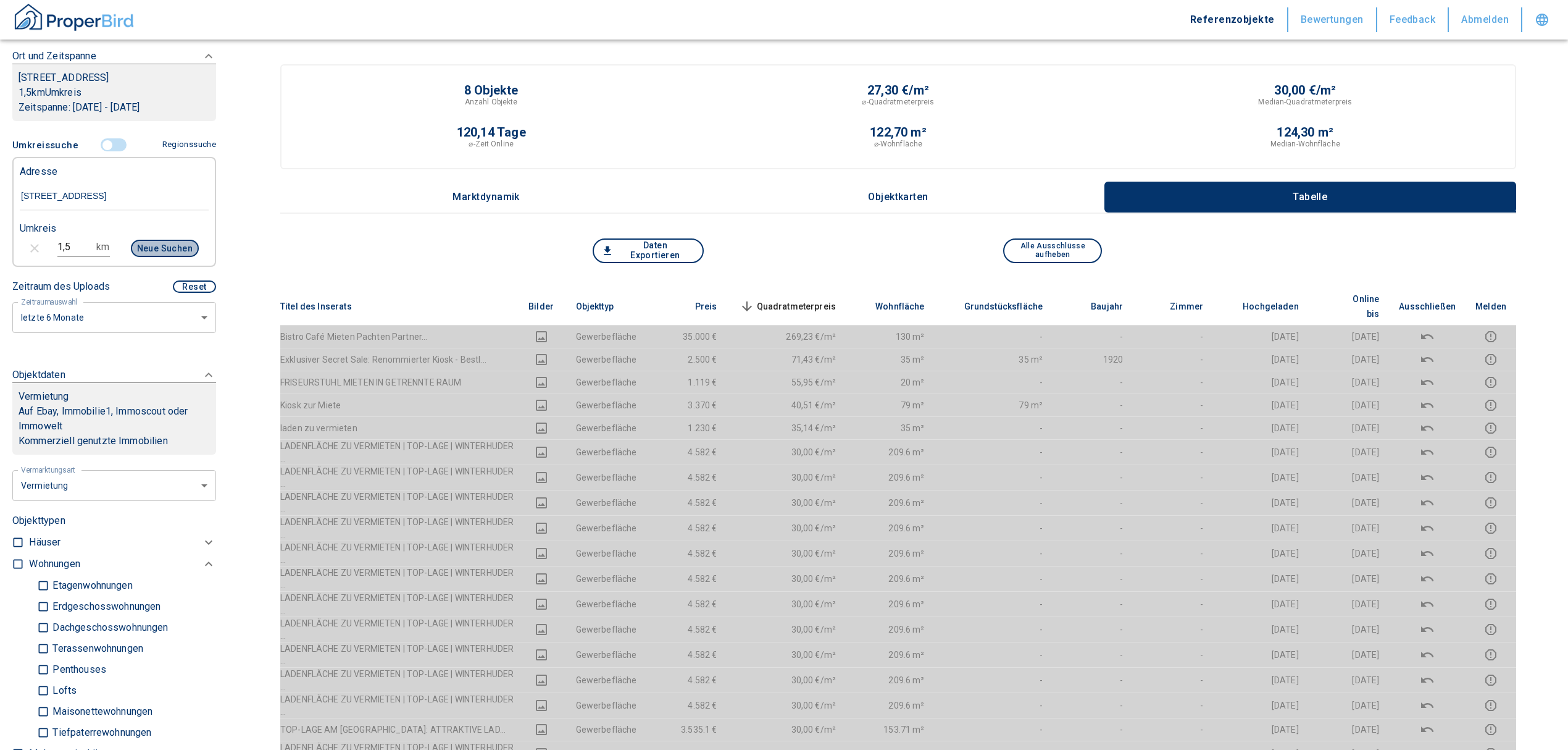
click at [158, 241] on button "Neue Suchen" at bounding box center [164, 248] width 68 height 18
click at [154, 246] on button "Neue Suchen" at bounding box center [164, 248] width 68 height 18
drag, startPoint x: 28, startPoint y: 248, endPoint x: 8, endPoint y: 248, distance: 20.0
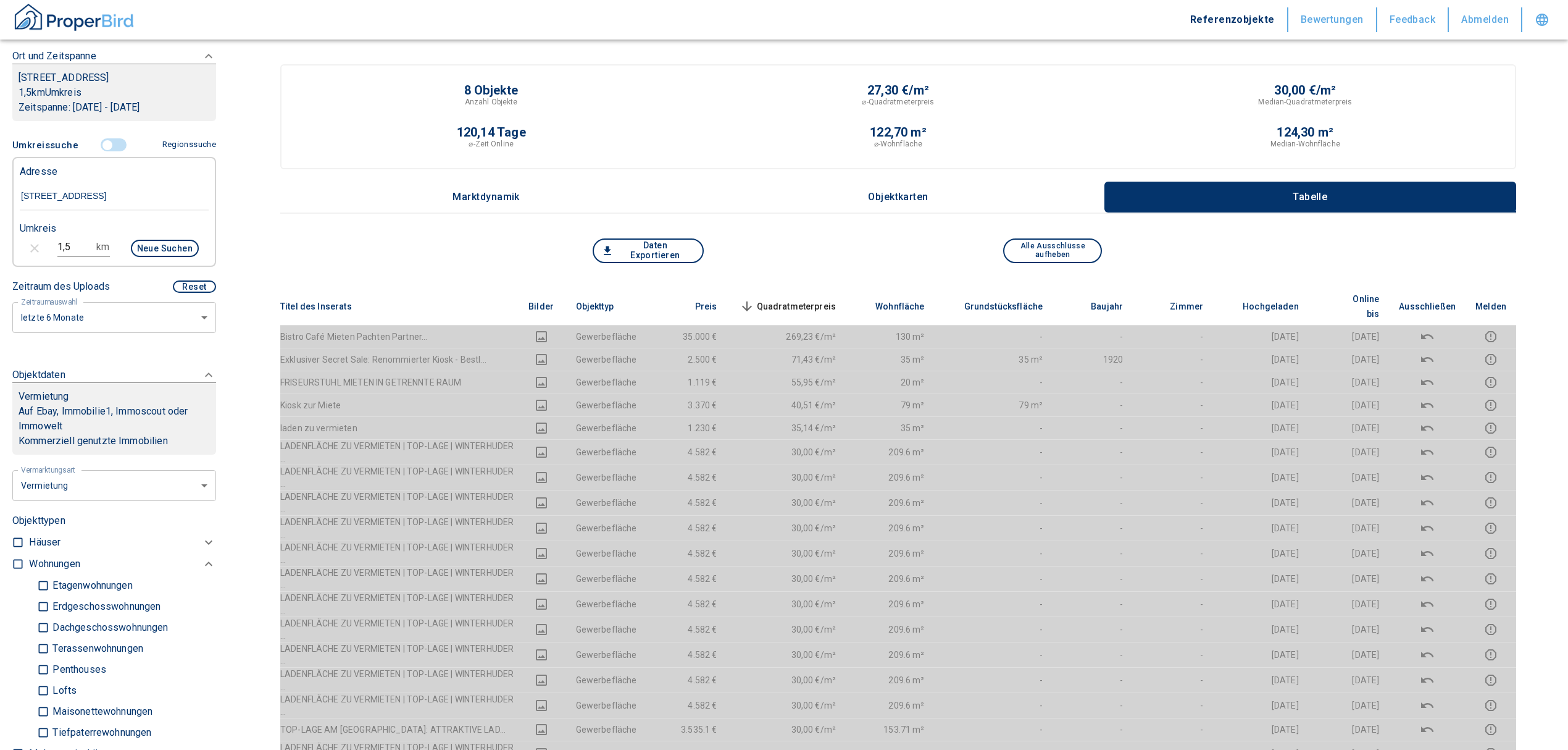
click at [10, 248] on div "1,5 km Neue Suchen" at bounding box center [105, 250] width 189 height 30
type input "2"
click at [147, 250] on button "Neue Suchen" at bounding box center [164, 248] width 68 height 18
type input "2020"
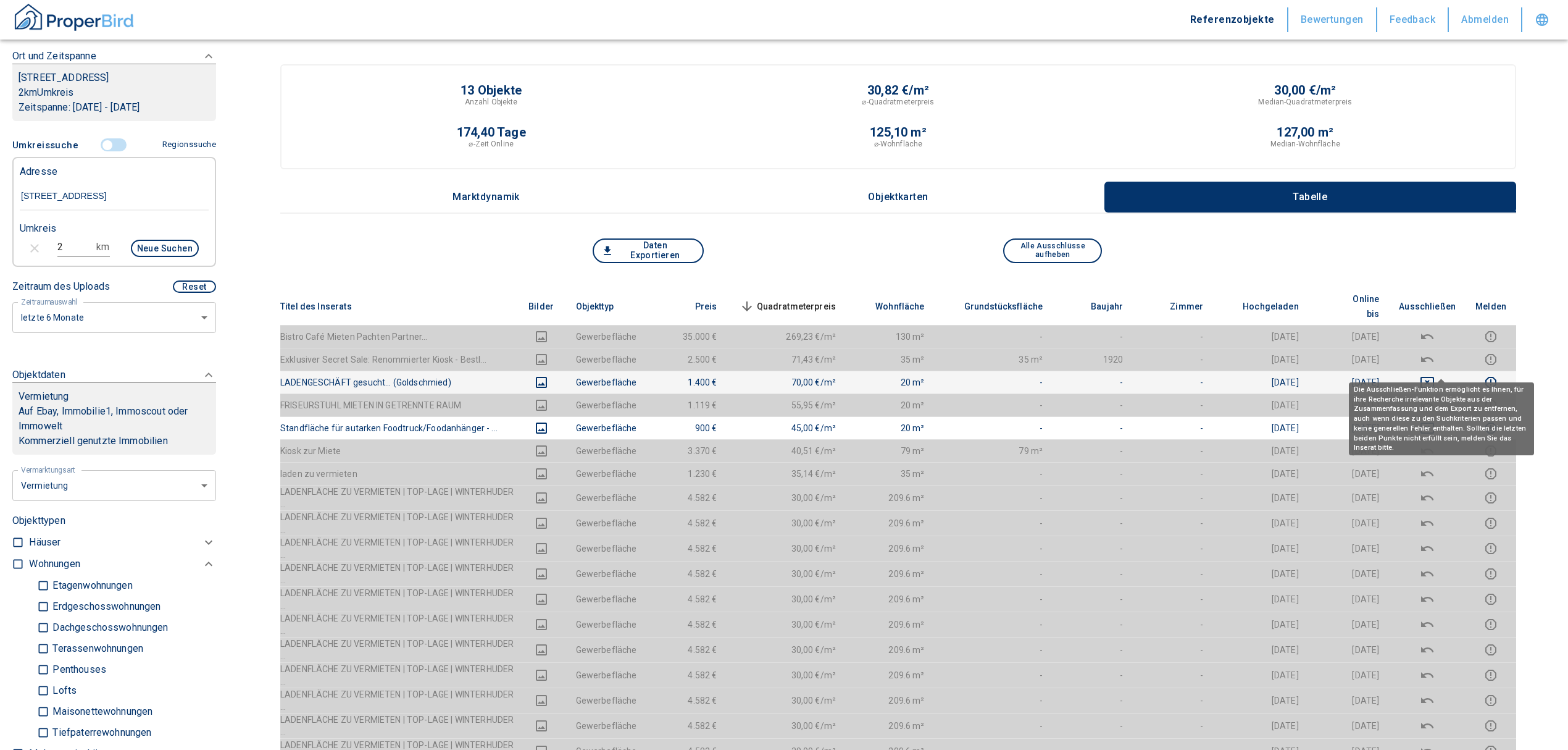
click at [1435, 375] on icon "deselect this listing" at bounding box center [1428, 382] width 15 height 15
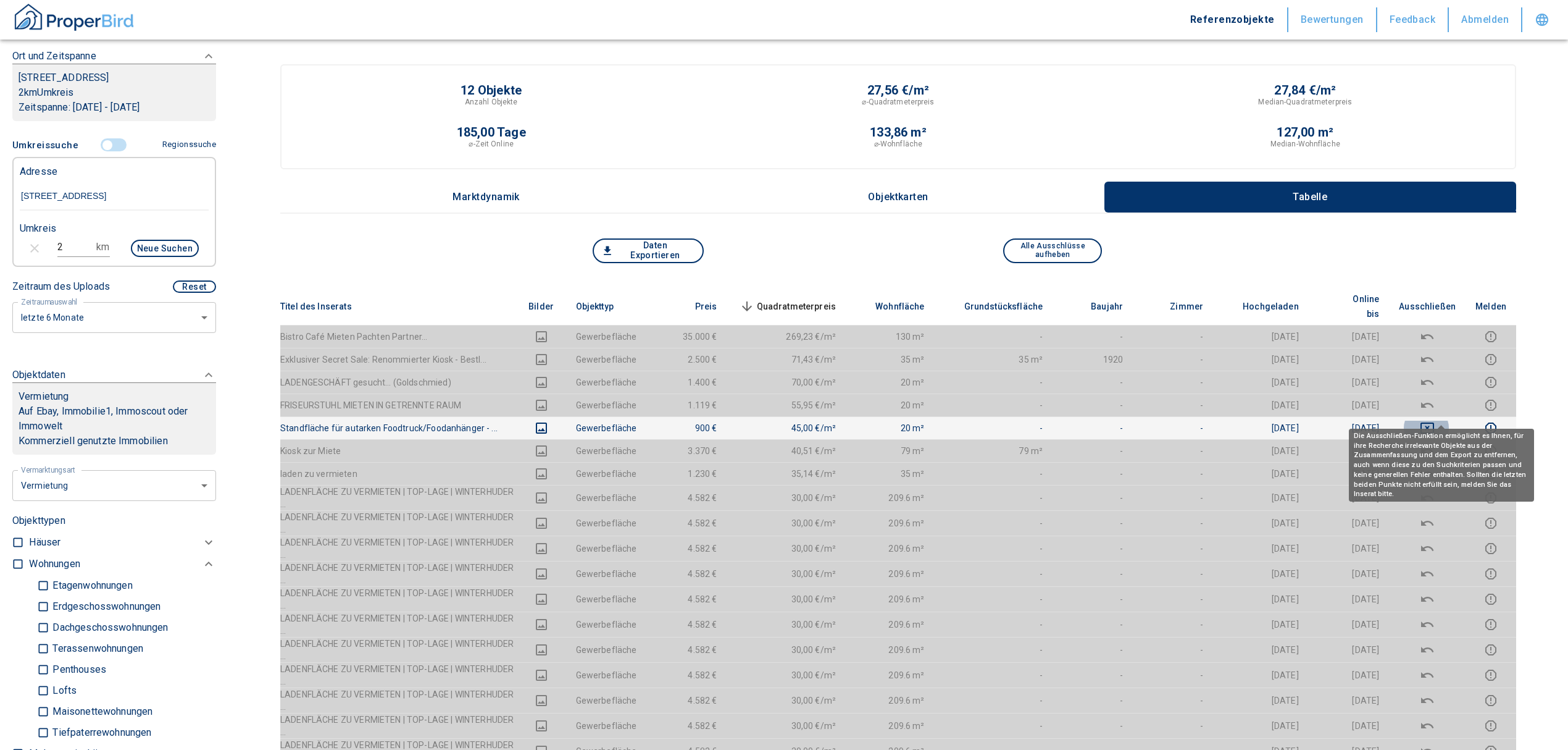
click at [1434, 422] on icon "deselect this listing" at bounding box center [1427, 428] width 14 height 11
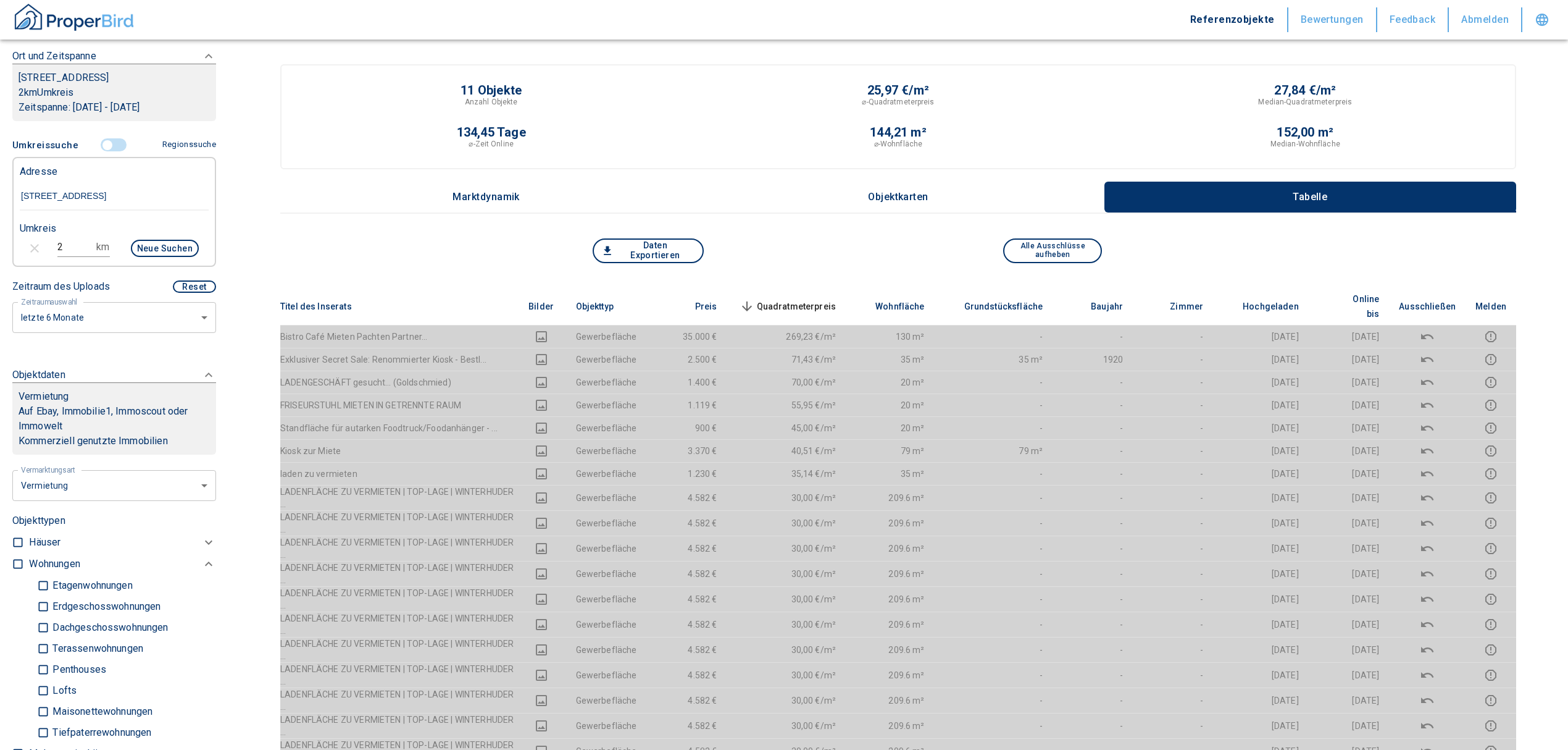
click at [811, 299] on span "Quadratmeterpreis sorted descending" at bounding box center [787, 306] width 99 height 15
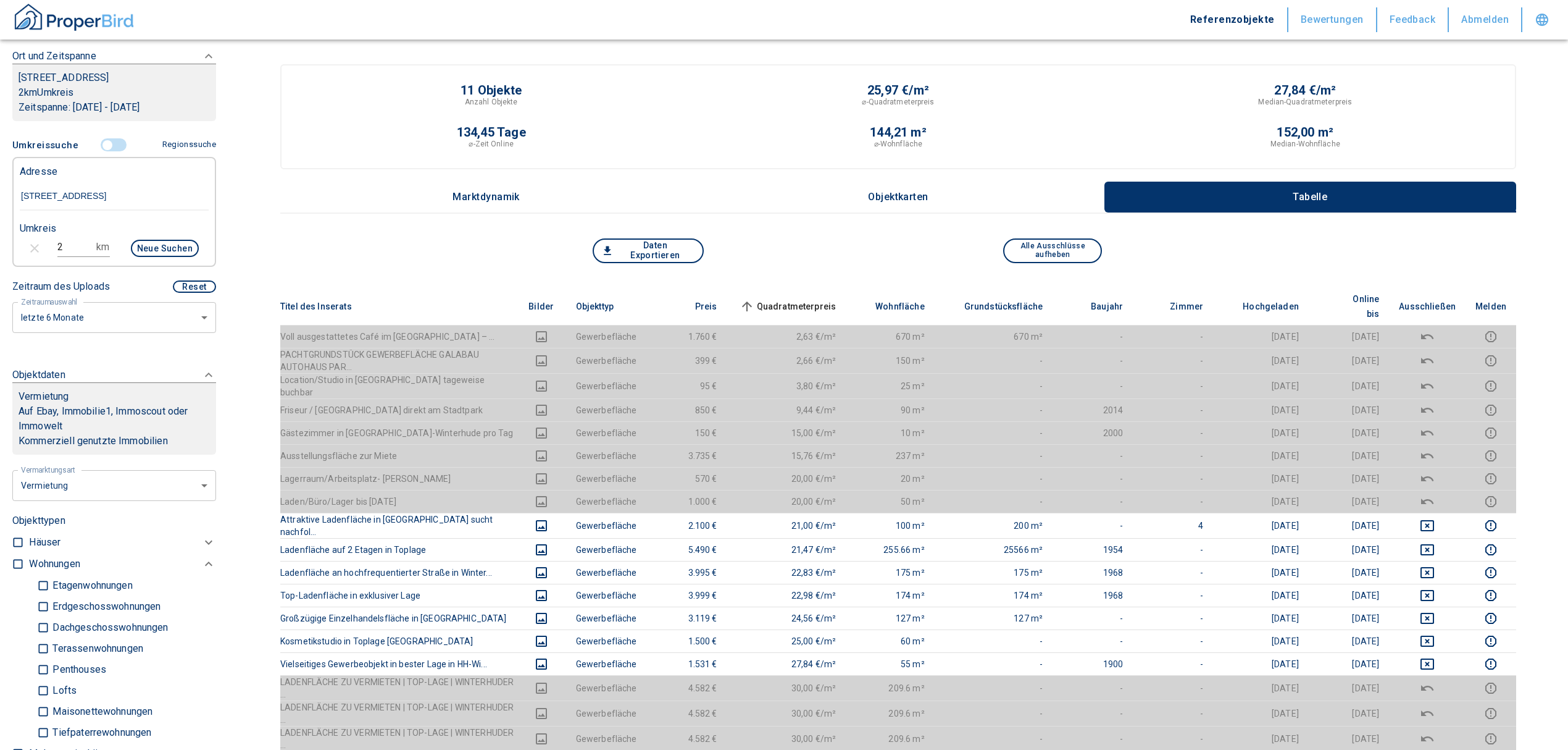
click at [837, 299] on span "Quadratmeterpreis sorted ascending" at bounding box center [787, 306] width 99 height 15
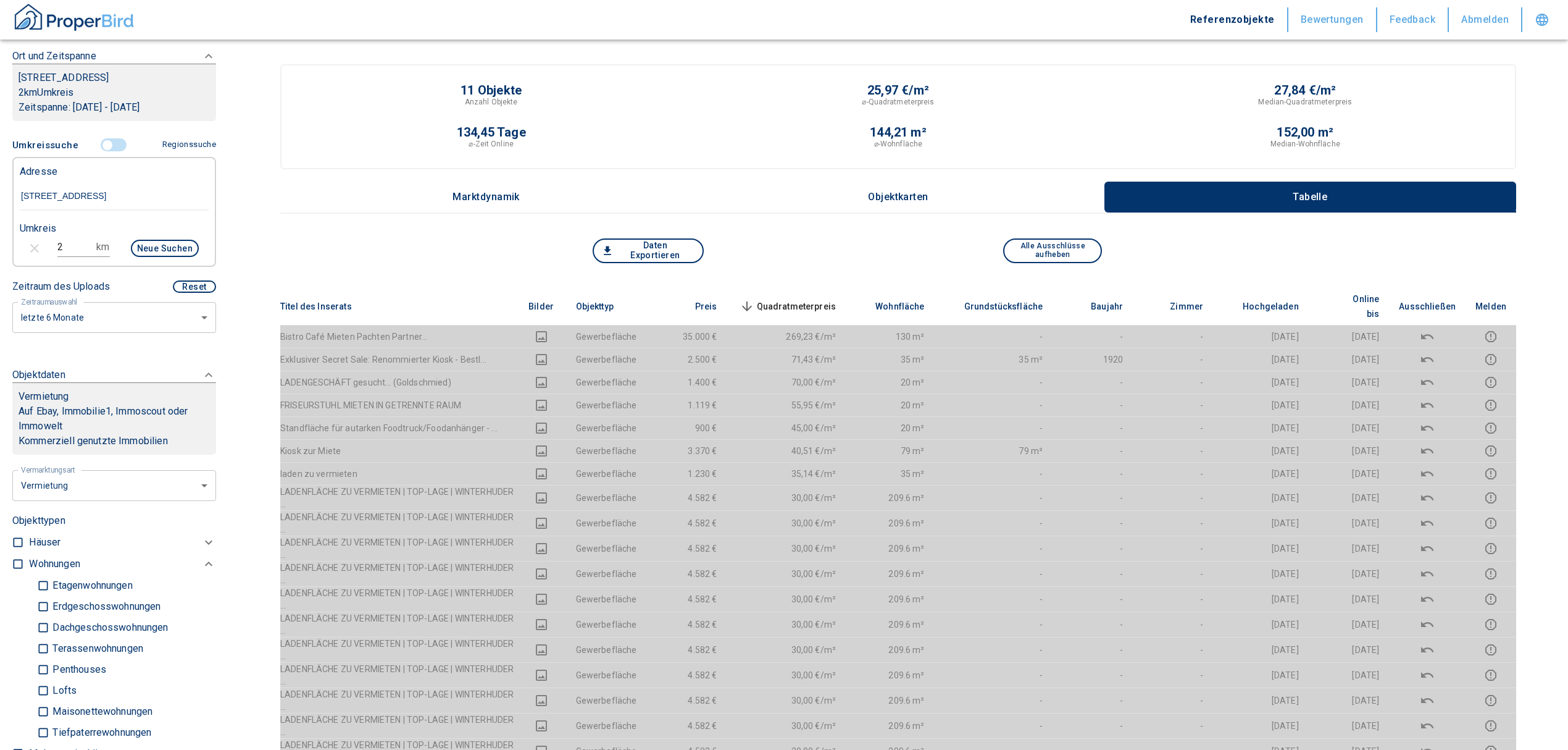
click at [878, 394] on td "20 m²" at bounding box center [891, 405] width 89 height 23
click at [808, 299] on span "Quadratmeterpreis sorted descending" at bounding box center [787, 306] width 99 height 15
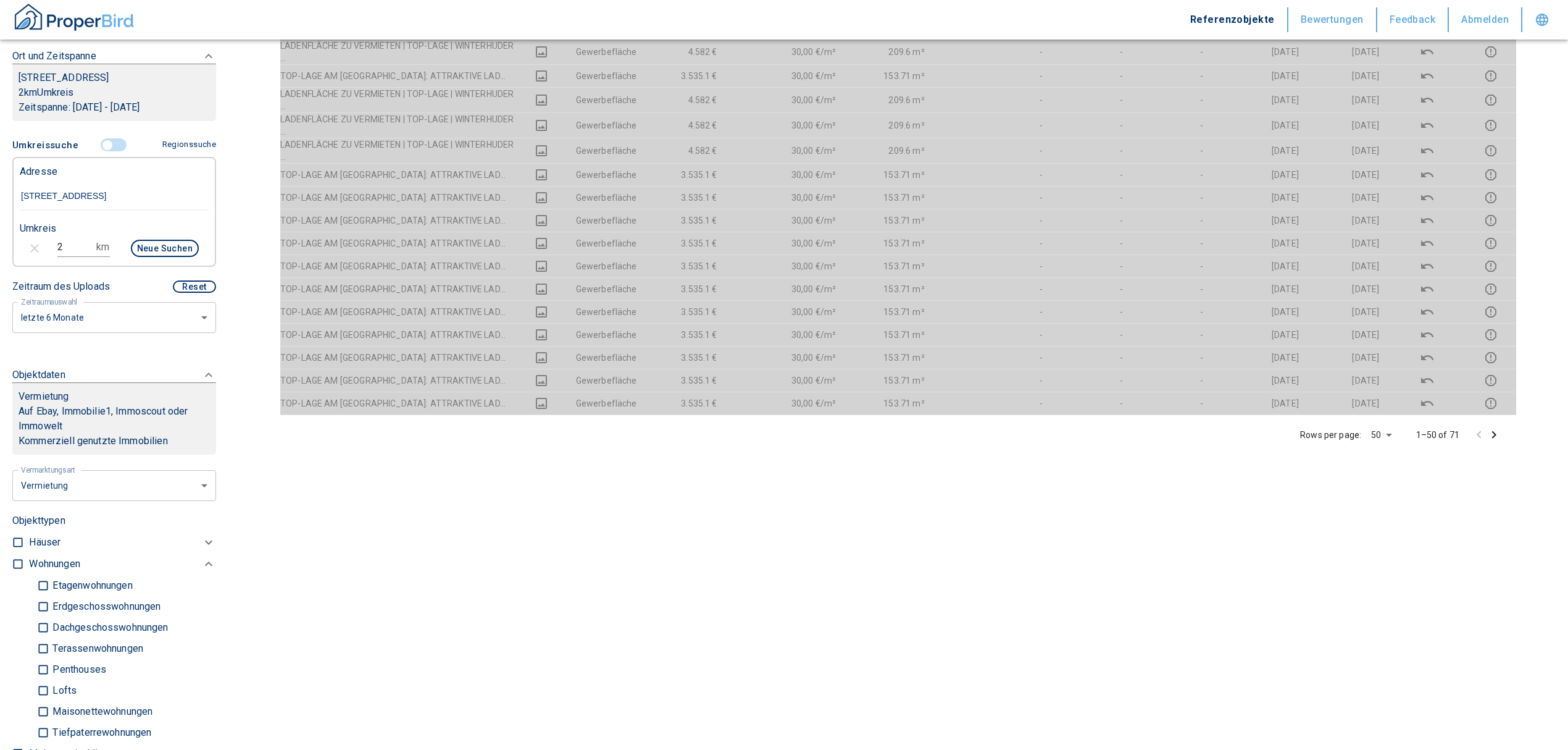
scroll to position [1140, 0]
